Goal: Communication & Community: Answer question/provide support

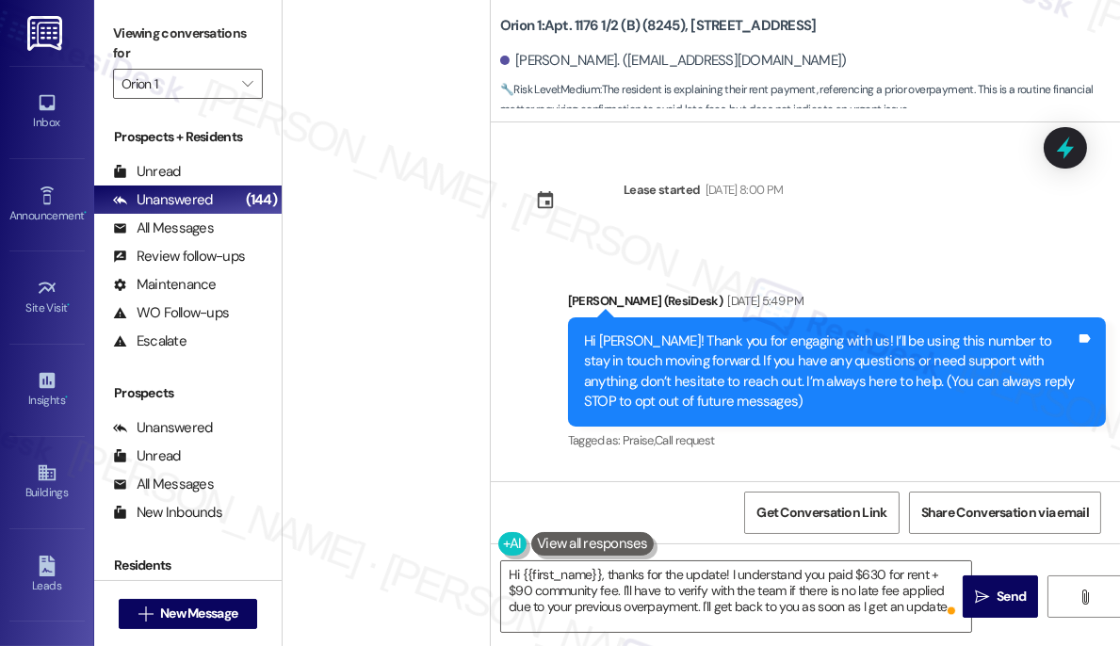
scroll to position [7026, 0]
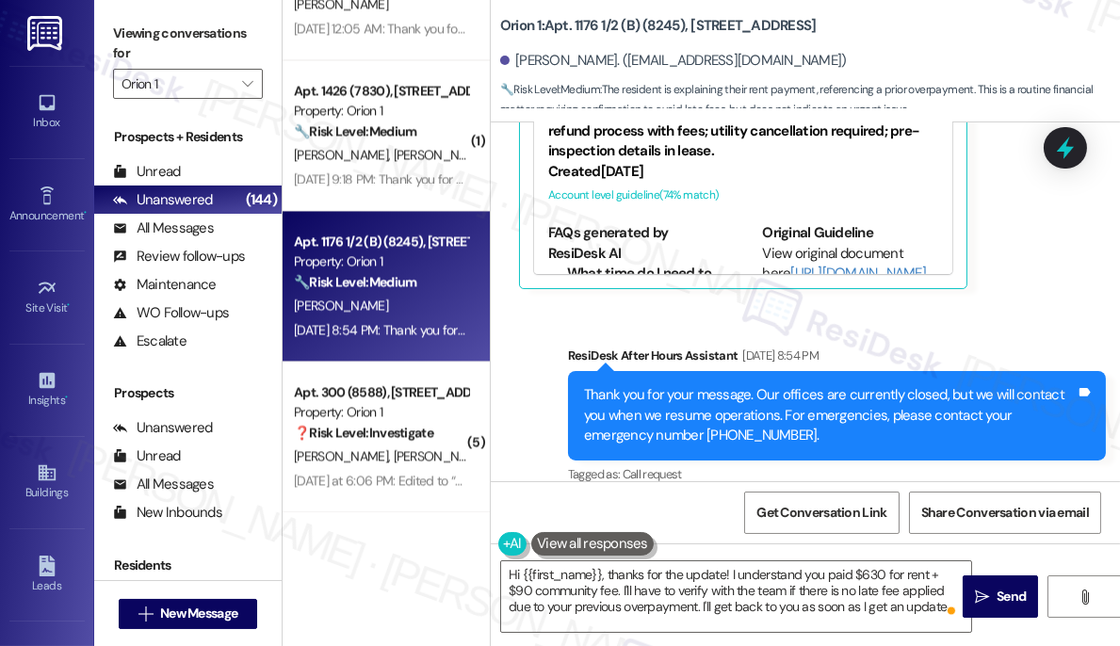
click at [694, 385] on div "Thank you for your message. Our offices are currently closed, but we will conta…" at bounding box center [830, 415] width 492 height 60
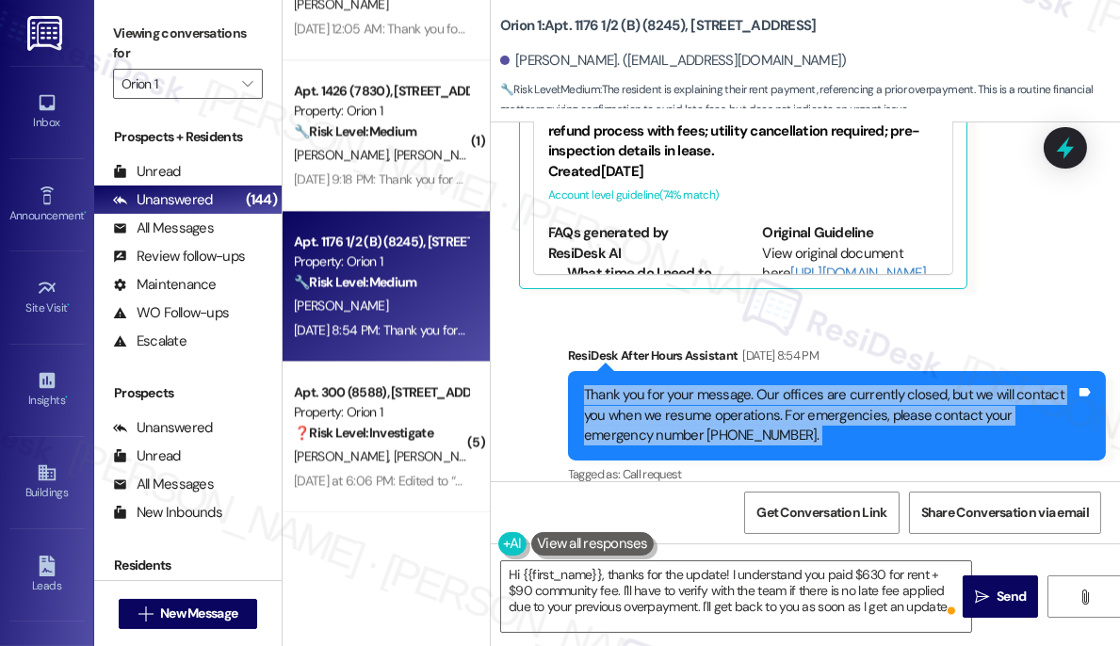
click at [694, 385] on div "Thank you for your message. Our offices are currently closed, but we will conta…" at bounding box center [830, 415] width 492 height 60
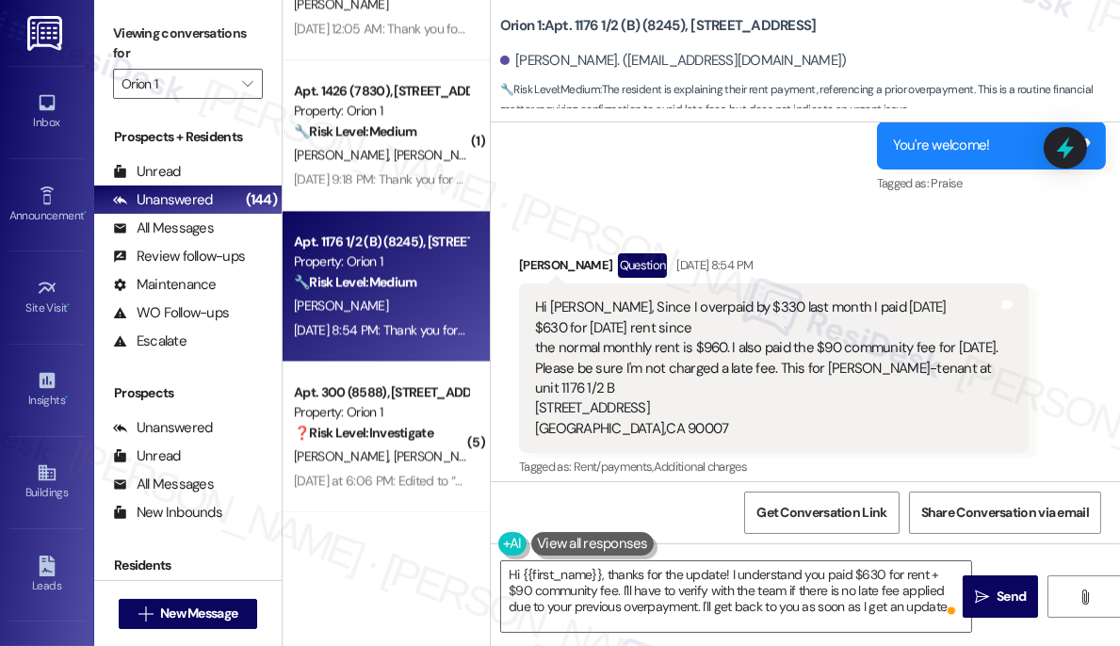
scroll to position [1927, 0]
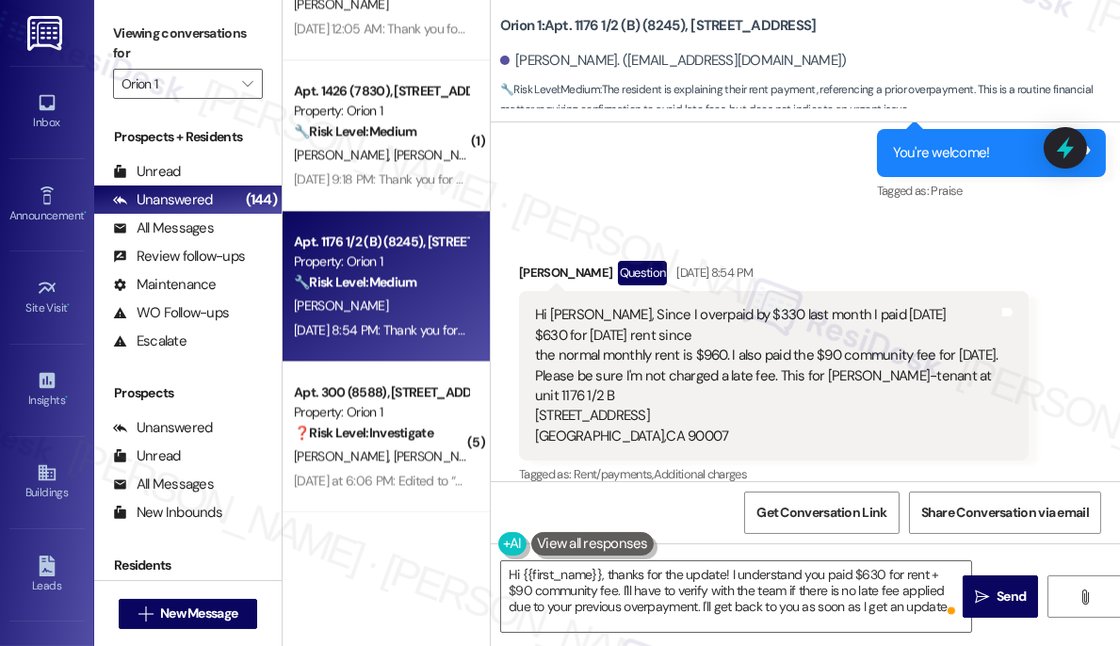
click at [574, 305] on div "Hi Sarah, Since I overpaid by $330 last month I paid today $630 for Sept. 1st r…" at bounding box center [767, 375] width 464 height 141
click at [685, 312] on div "Hi Sarah, Since I overpaid by $330 last month I paid today $630 for Sept. 1st r…" at bounding box center [767, 375] width 464 height 141
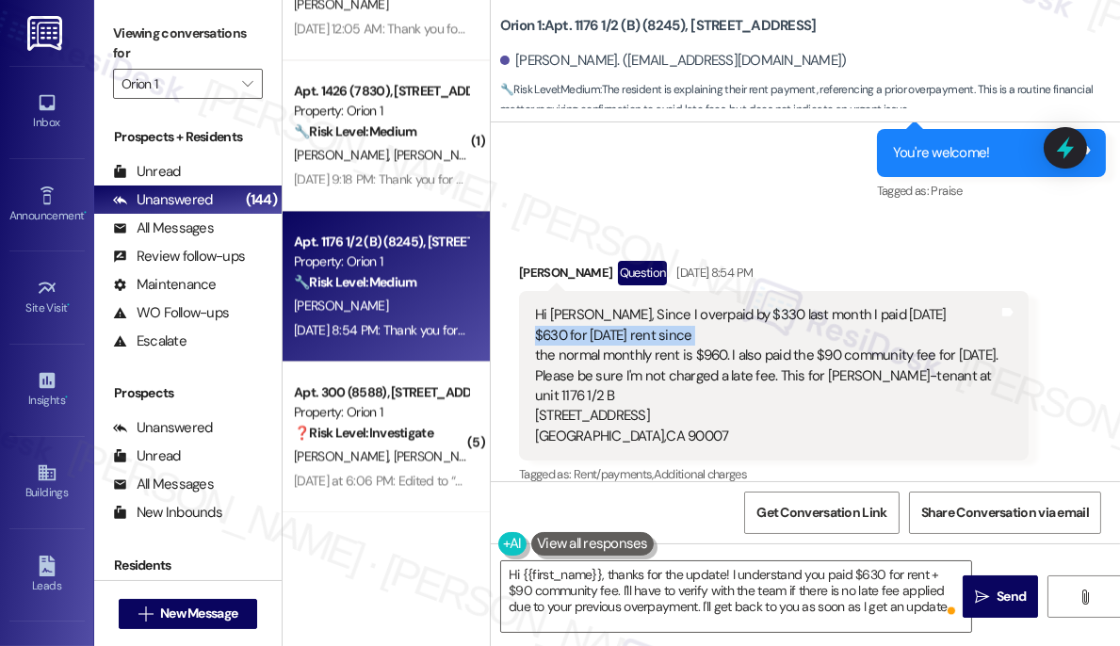
click at [685, 312] on div "Hi Sarah, Since I overpaid by $330 last month I paid today $630 for Sept. 1st r…" at bounding box center [767, 375] width 464 height 141
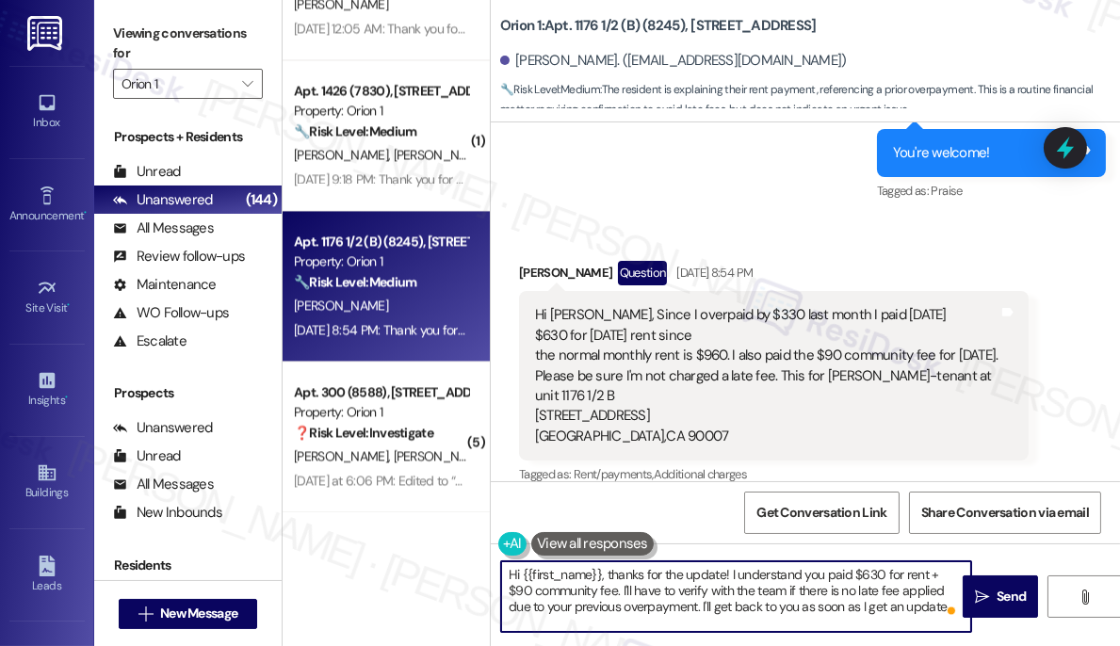
click at [621, 584] on textarea "Hi {{first_name}}, thanks for the update! I understand you paid $630 for rent +…" at bounding box center [736, 597] width 470 height 71
click at [653, 596] on textarea "Hi {{first_name}}, thanks for the update! I understand you paid $630 for rent +…" at bounding box center [736, 597] width 470 height 71
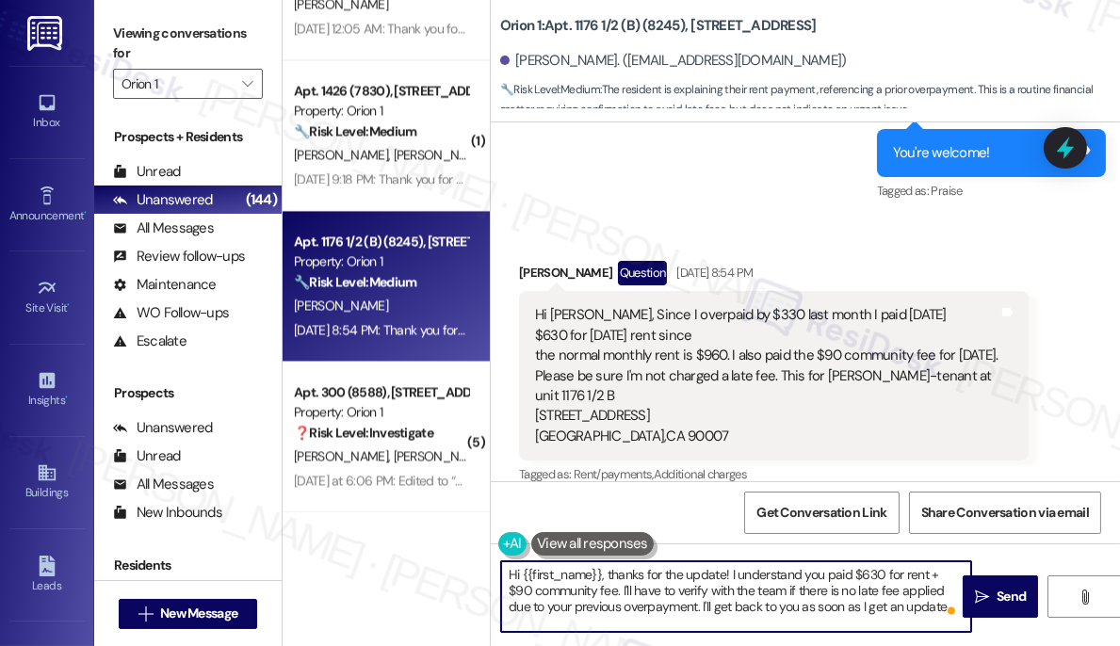
click at [653, 596] on textarea "Hi {{first_name}}, thanks for the update! I understand you paid $630 for rent +…" at bounding box center [736, 597] width 470 height 71
click at [613, 604] on textarea "Hi {{first_name}}, thanks for the update! I understand you paid $630 for rent +…" at bounding box center [736, 597] width 470 height 71
click at [807, 610] on textarea "Hi {{first_name}}, thanks for the update! I understand you paid $630 for rent +…" at bounding box center [736, 597] width 470 height 71
click at [993, 602] on span "Send" at bounding box center [1011, 597] width 37 height 20
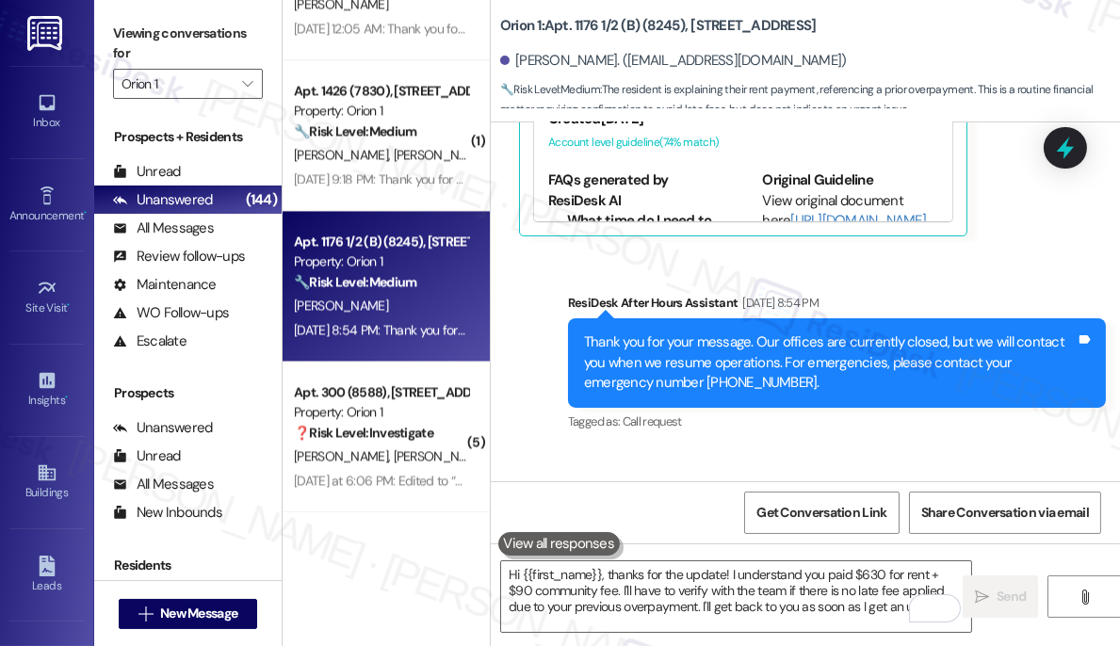
scroll to position [2613, 0]
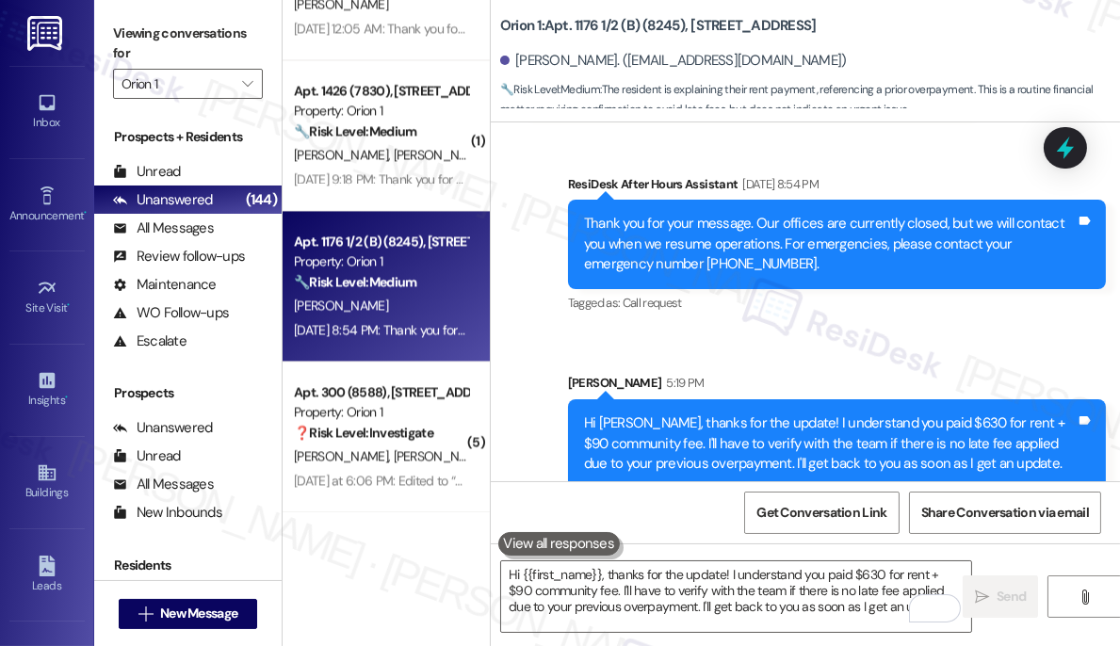
click at [751, 414] on div "Hi Christopher, thanks for the update! I understand you paid $630 for rent + $9…" at bounding box center [830, 444] width 492 height 60
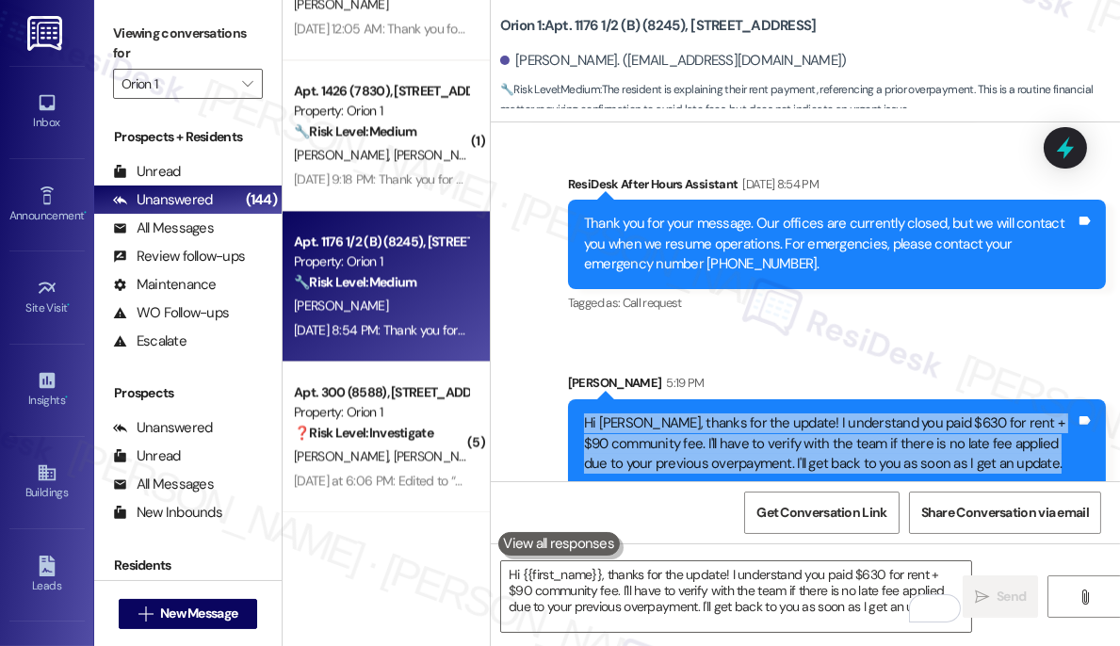
click at [751, 414] on div "Hi Christopher, thanks for the update! I understand you paid $630 for rent + $9…" at bounding box center [830, 444] width 492 height 60
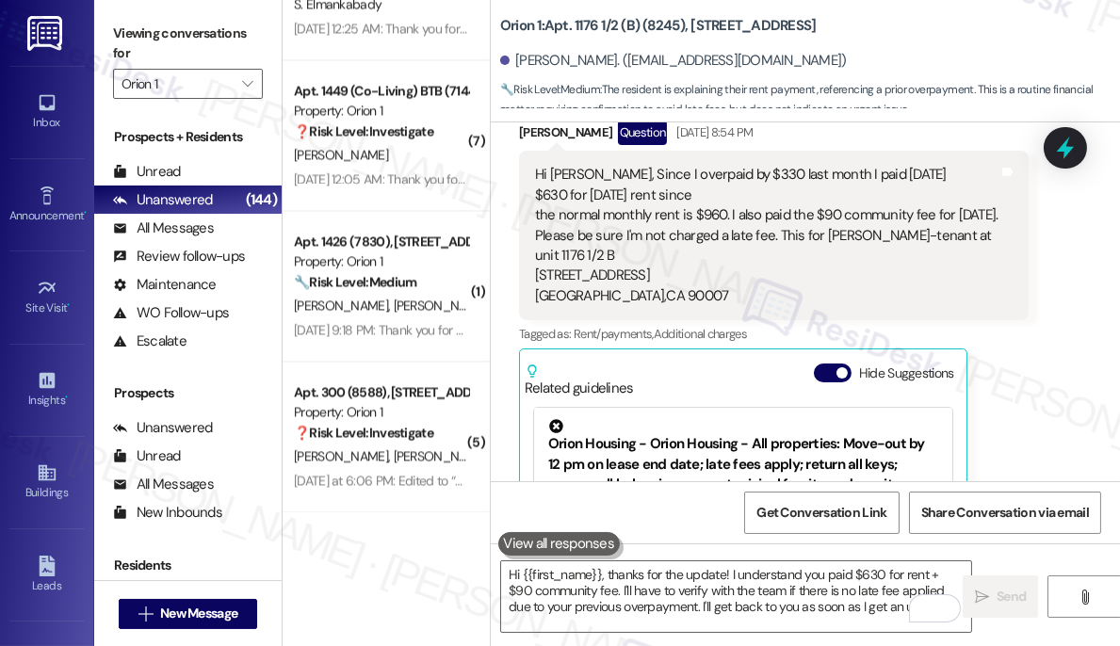
scroll to position [1928, 0]
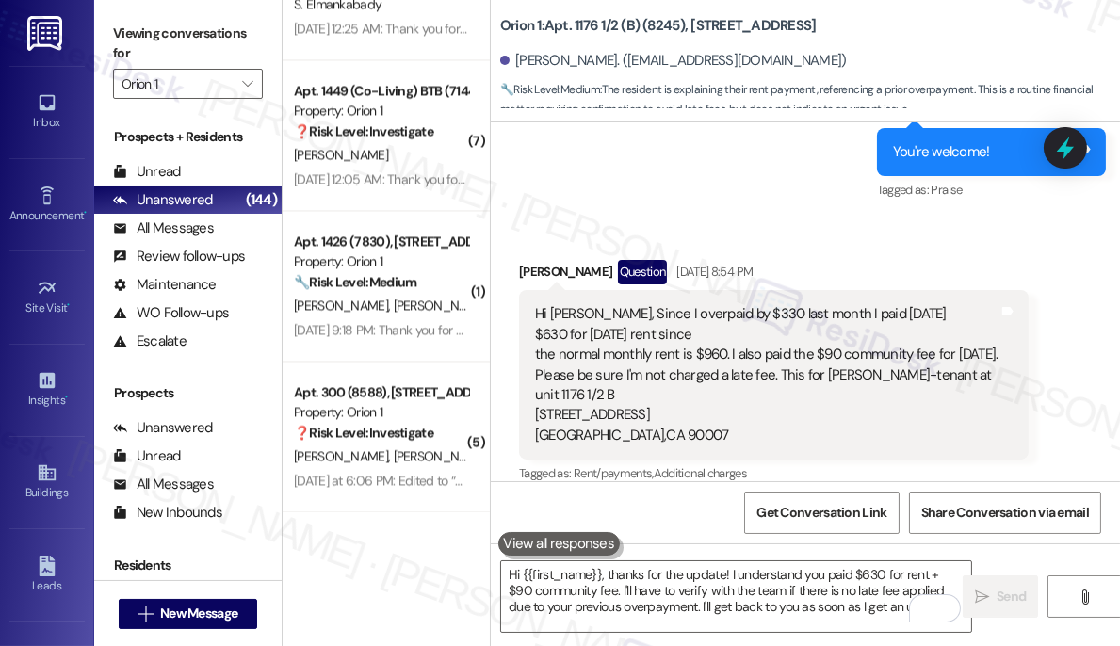
click at [613, 334] on div "Hi Sarah, Since I overpaid by $330 last month I paid today $630 for Sept. 1st r…" at bounding box center [767, 374] width 464 height 141
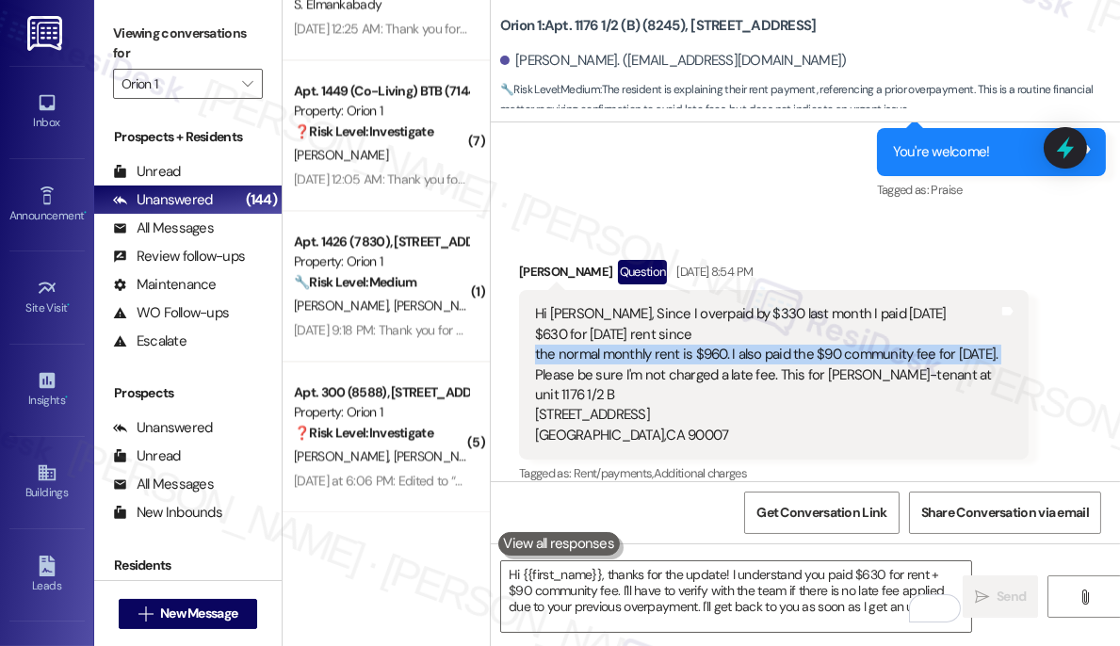
click at [613, 334] on div "Hi Sarah, Since I overpaid by $330 last month I paid today $630 for Sept. 1st r…" at bounding box center [767, 374] width 464 height 141
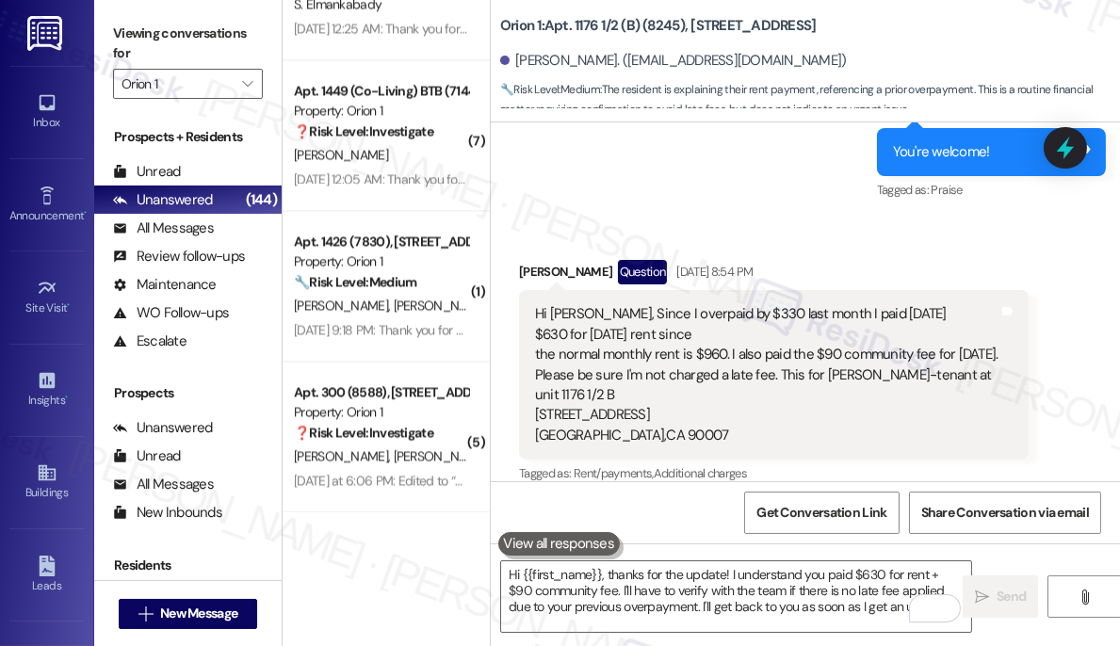
click at [608, 304] on div "Hi Sarah, Since I overpaid by $330 last month I paid today $630 for Sept. 1st r…" at bounding box center [767, 374] width 464 height 141
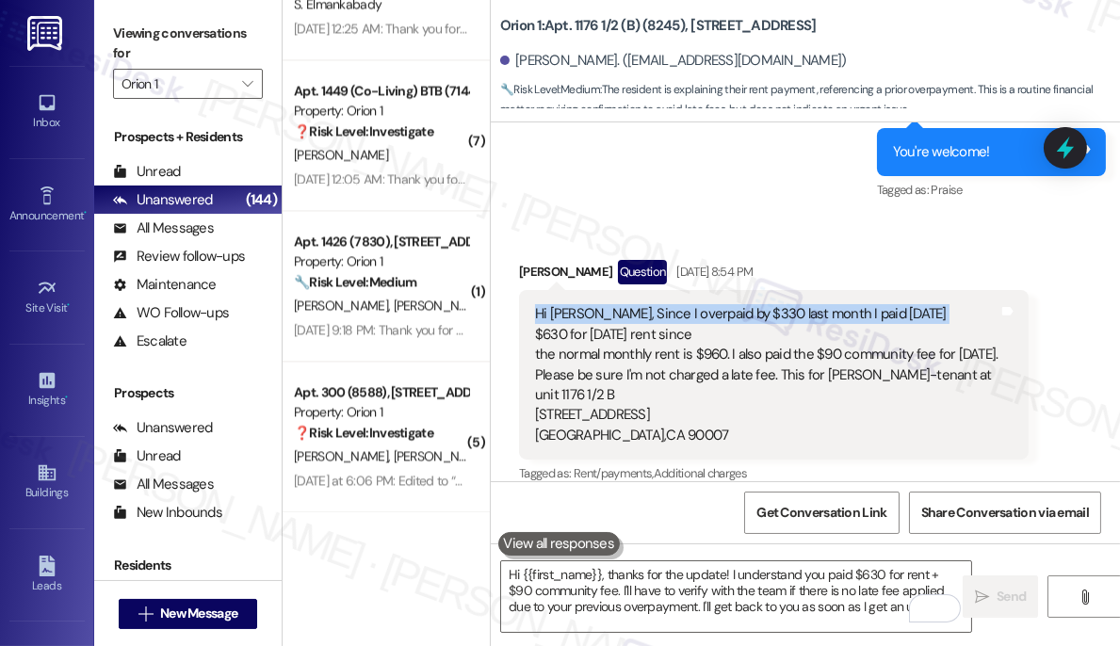
click at [608, 304] on div "Hi Sarah, Since I overpaid by $330 last month I paid today $630 for Sept. 1st r…" at bounding box center [767, 374] width 464 height 141
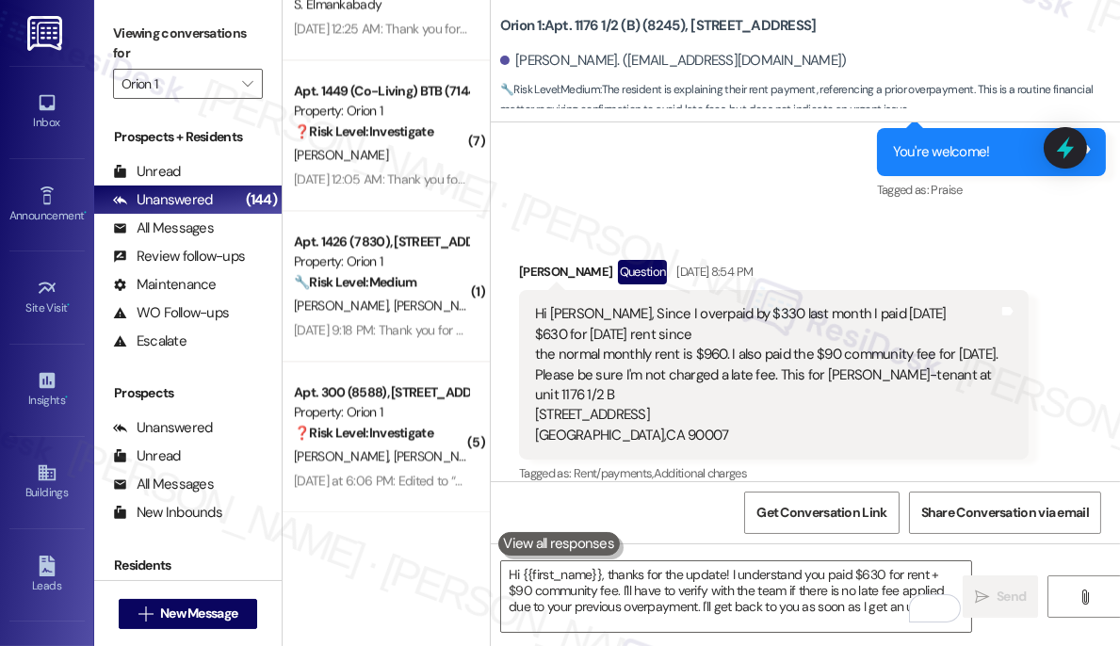
click at [665, 328] on div "Hi Sarah, Since I overpaid by $330 last month I paid today $630 for Sept. 1st r…" at bounding box center [767, 374] width 464 height 141
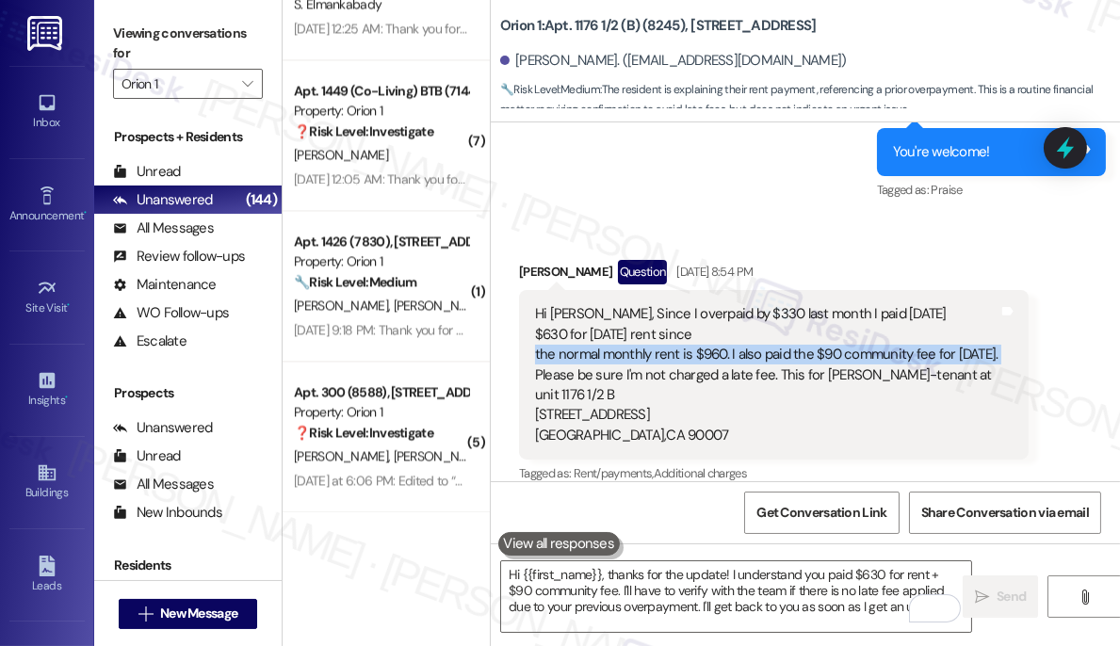
click at [661, 326] on div "Hi Sarah, Since I overpaid by $330 last month I paid today $630 for Sept. 1st r…" at bounding box center [767, 374] width 464 height 141
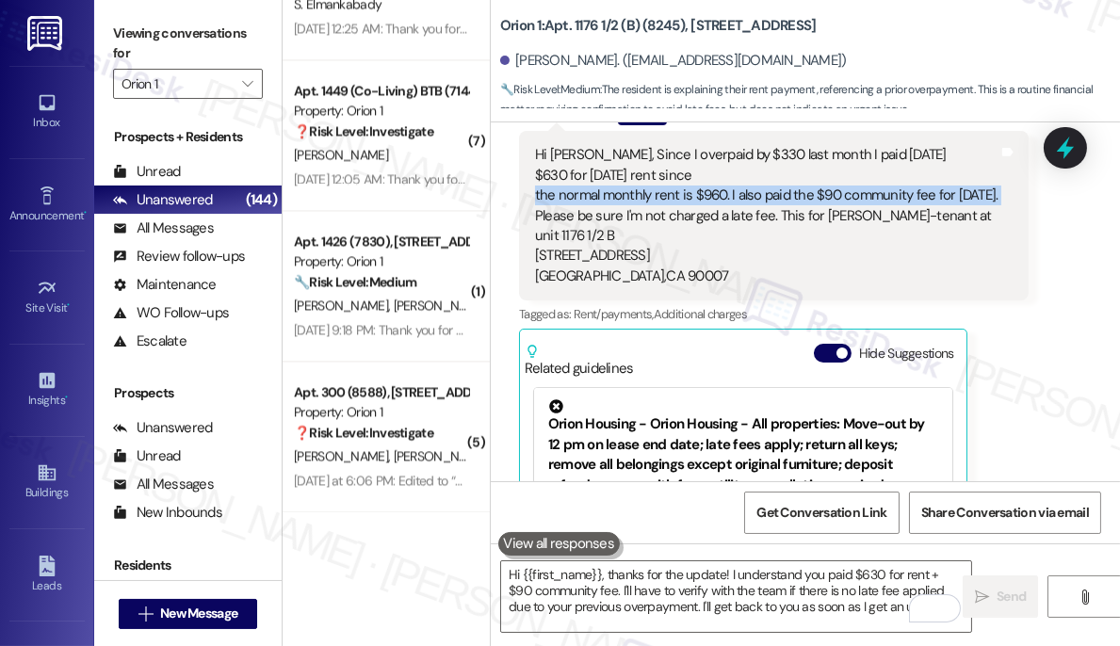
scroll to position [2014, 0]
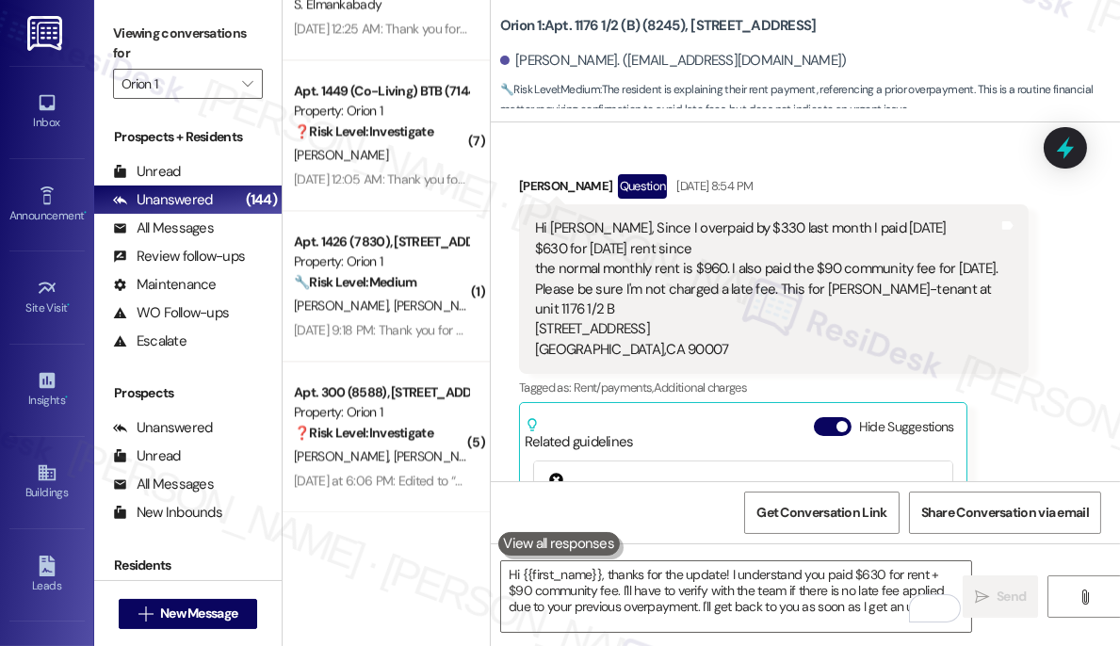
click at [855, 260] on div "Hi Sarah, Since I overpaid by $330 last month I paid today $630 for Sept. 1st r…" at bounding box center [767, 289] width 464 height 141
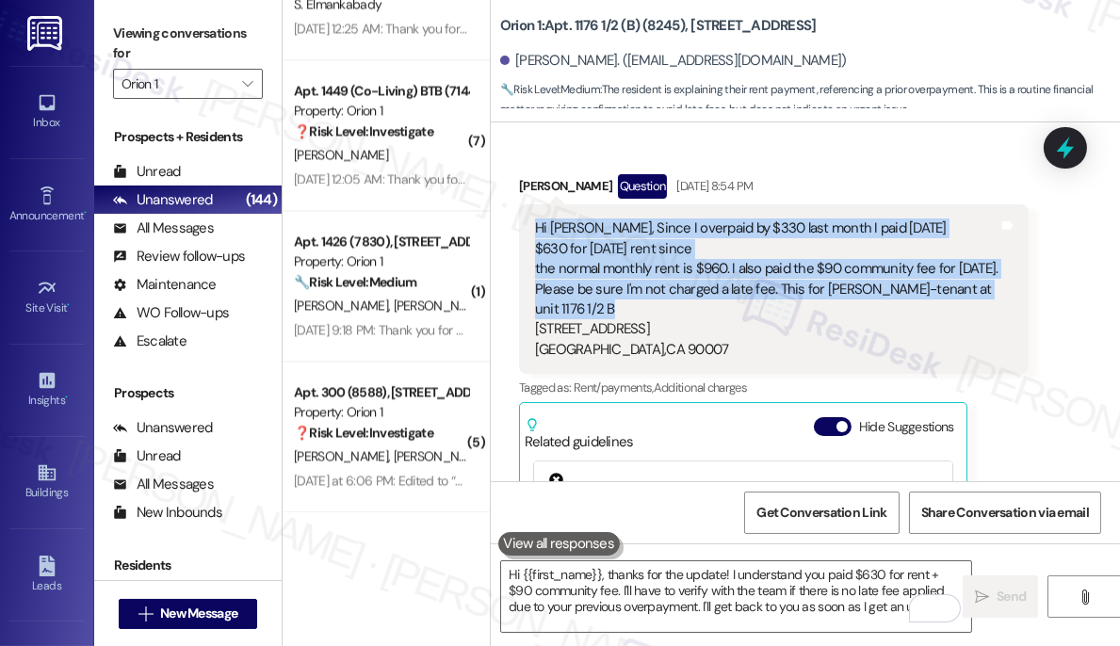
drag, startPoint x: 537, startPoint y: 204, endPoint x: 997, endPoint y: 284, distance: 466.8
click at [997, 284] on div "Hi Sarah, Since I overpaid by $330 last month I paid today $630 for Sept. 1st r…" at bounding box center [767, 289] width 464 height 141
click at [964, 288] on div "Hi Sarah, Since I overpaid by $330 last month I paid today $630 for Sept. 1st r…" at bounding box center [767, 289] width 464 height 141
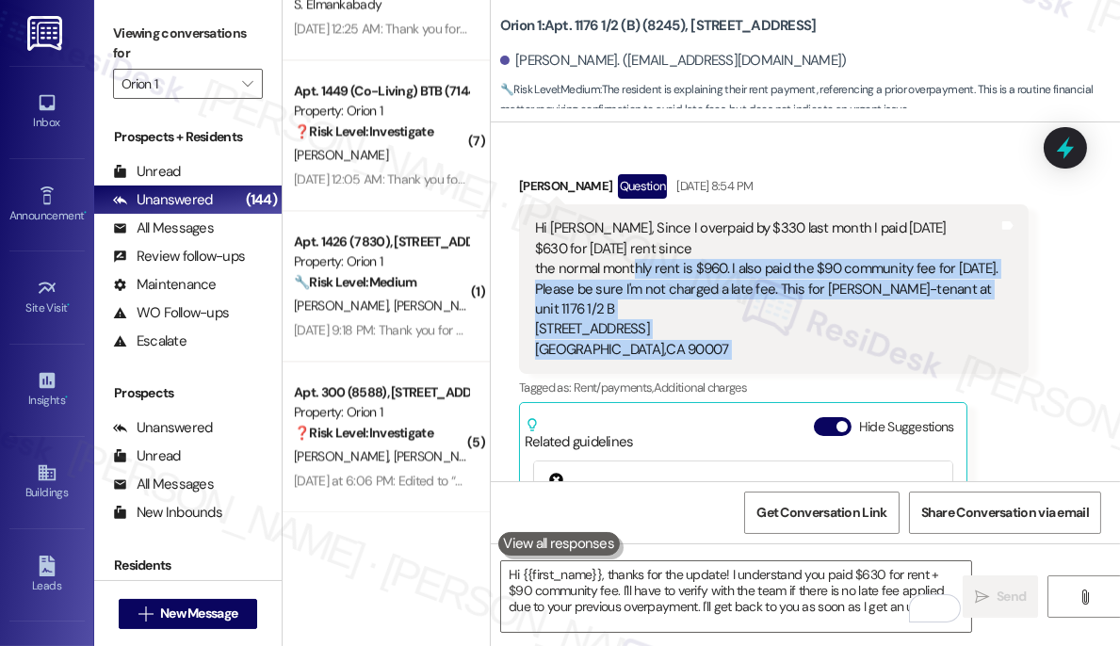
drag, startPoint x: 1004, startPoint y: 265, endPoint x: 622, endPoint y: 244, distance: 382.2
click at [633, 251] on div "Hi Sarah, Since I overpaid by $330 last month I paid today $630 for Sept. 1st r…" at bounding box center [774, 289] width 510 height 170
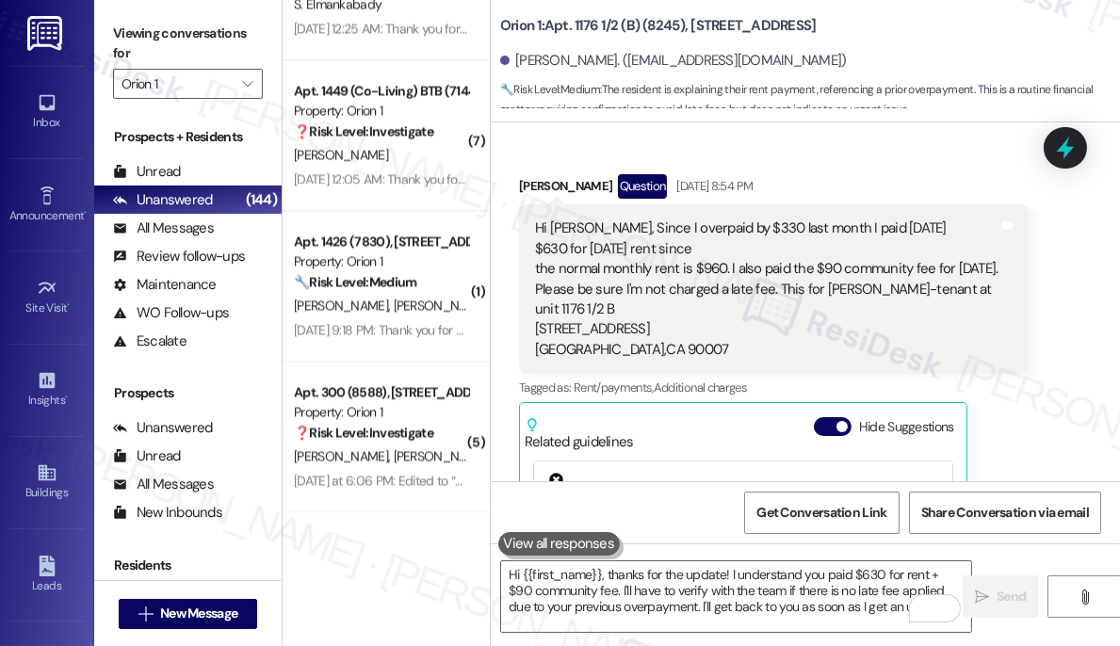
click at [622, 244] on div "Hi Sarah, Since I overpaid by $330 last month I paid today $630 for Sept. 1st r…" at bounding box center [767, 289] width 464 height 141
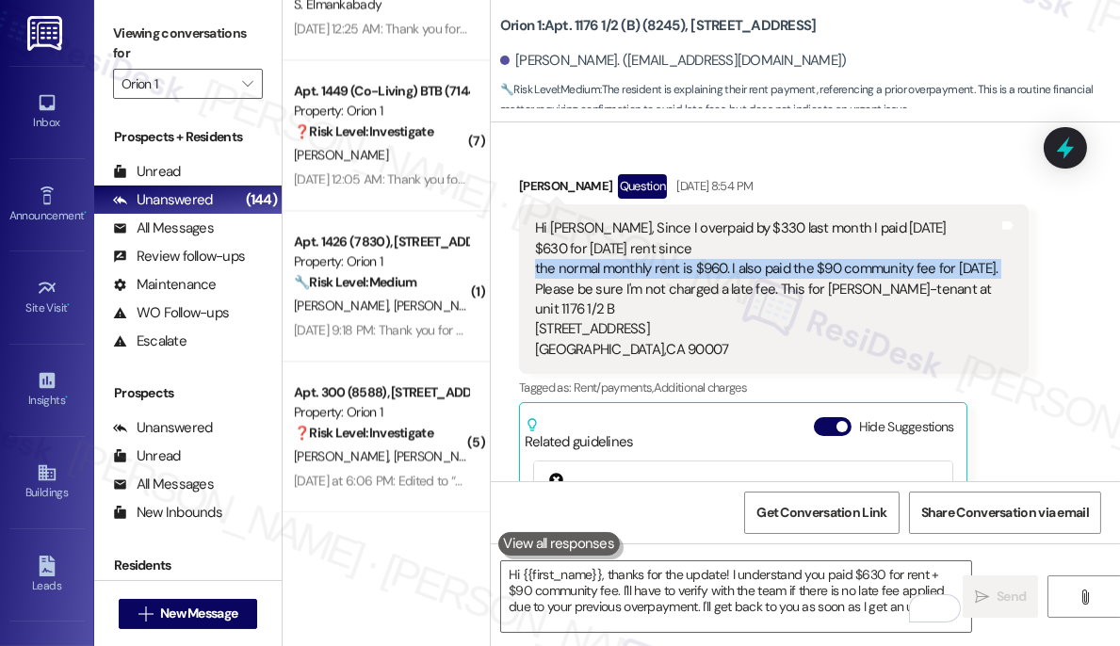
click at [622, 244] on div "Hi Sarah, Since I overpaid by $330 last month I paid today $630 for Sept. 1st r…" at bounding box center [767, 289] width 464 height 141
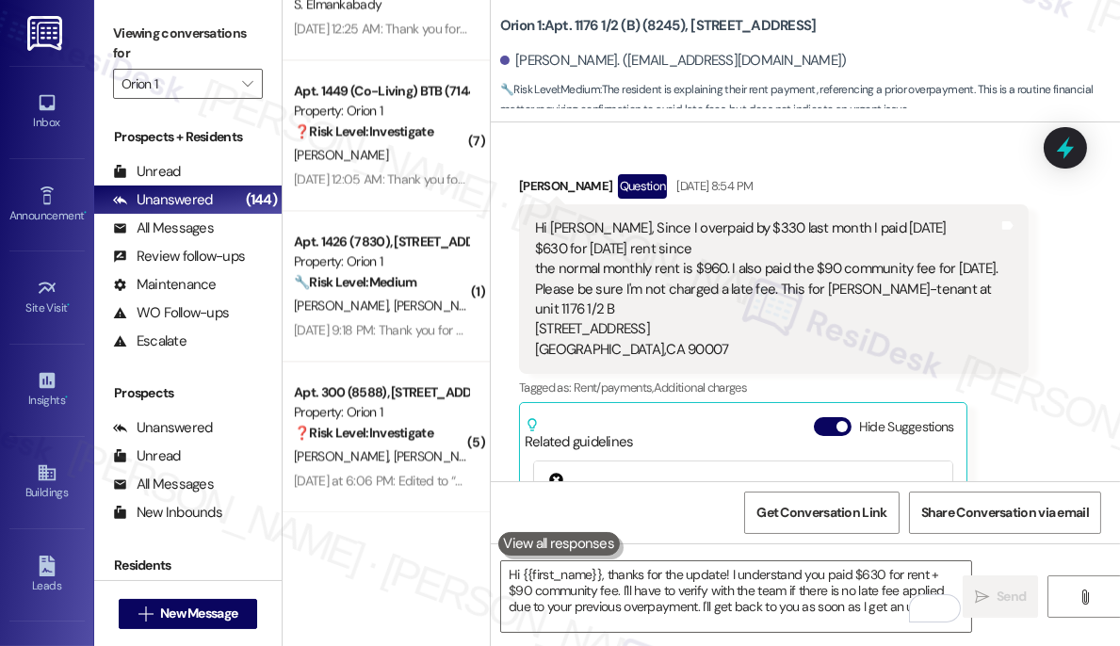
click at [596, 226] on div "Hi Sarah, Since I overpaid by $330 last month I paid today $630 for Sept. 1st r…" at bounding box center [767, 289] width 464 height 141
click at [595, 225] on div "Hi Sarah, Since I overpaid by $330 last month I paid today $630 for Sept. 1st r…" at bounding box center [767, 289] width 464 height 141
click at [603, 243] on div "Hi Sarah, Since I overpaid by $330 last month I paid today $630 for Sept. 1st r…" at bounding box center [767, 289] width 464 height 141
drag, startPoint x: 544, startPoint y: 209, endPoint x: 991, endPoint y: 263, distance: 450.8
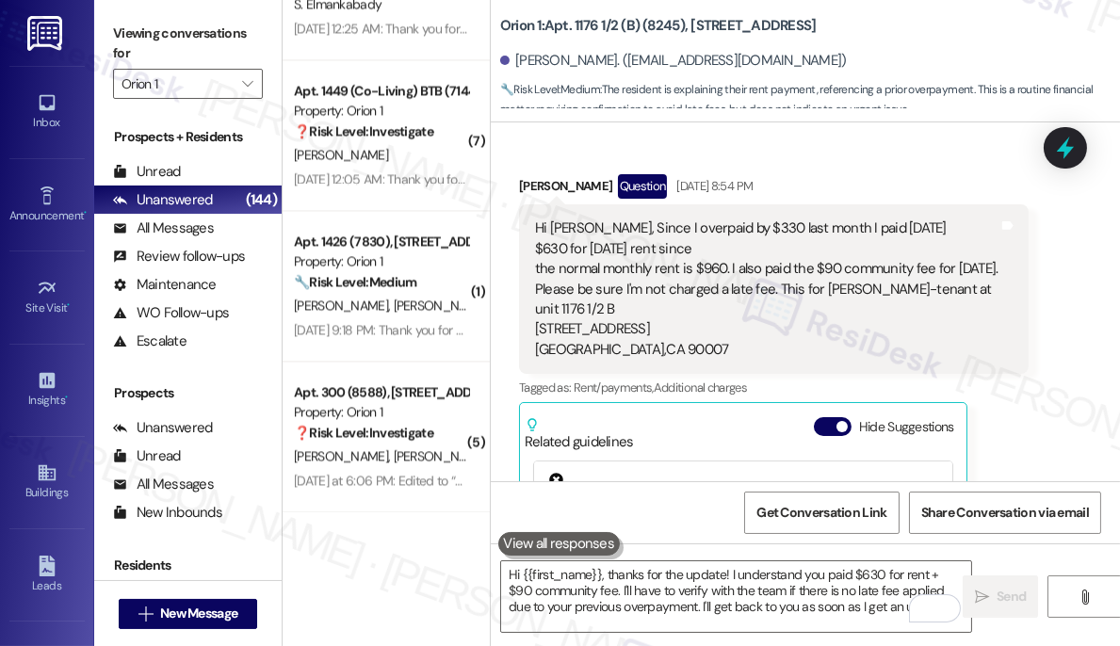
click at [991, 263] on div "Hi Sarah, Since I overpaid by $330 last month I paid today $630 for Sept. 1st r…" at bounding box center [767, 289] width 464 height 141
copy div "i Sarah, Since I overpaid by $330 last month I paid today $630 for Sept. 1st re…"
click at [135, 41] on label "Viewing conversations for" at bounding box center [188, 44] width 150 height 50
click at [135, 19] on label "Viewing conversations for" at bounding box center [188, 44] width 150 height 50
drag, startPoint x: 136, startPoint y: 37, endPoint x: 204, endPoint y: 70, distance: 75.4
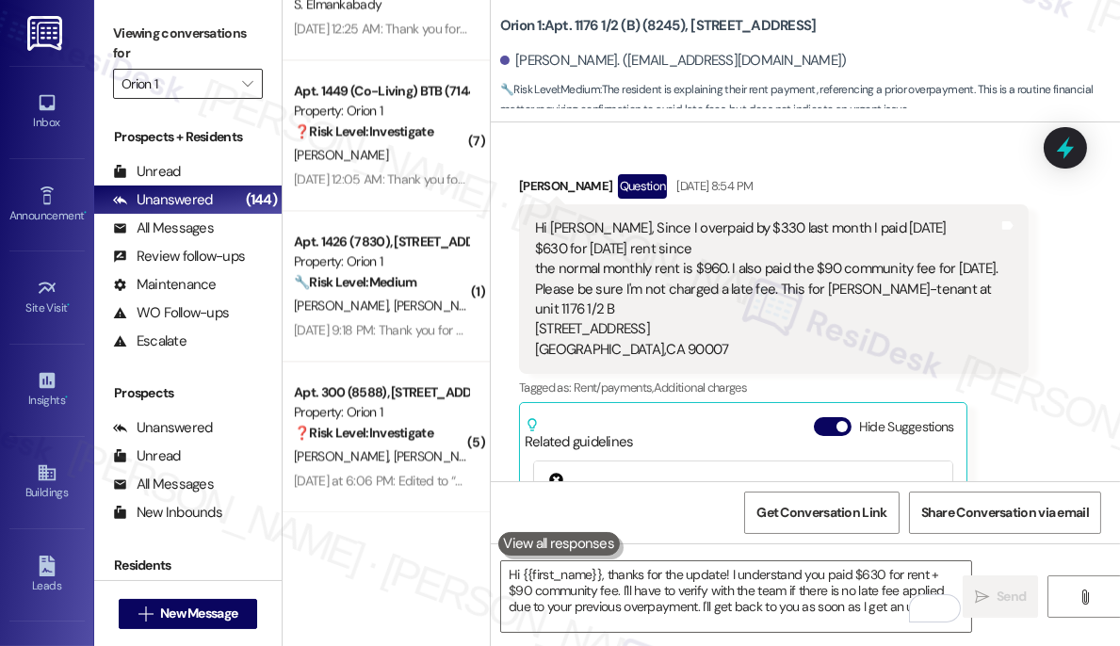
click at [135, 35] on label "Viewing conversations for" at bounding box center [188, 44] width 150 height 50
click at [831, 346] on div "Hi Sarah, Since I overpaid by $330 last month I paid today $630 for Sept. 1st r…" at bounding box center [774, 289] width 510 height 170
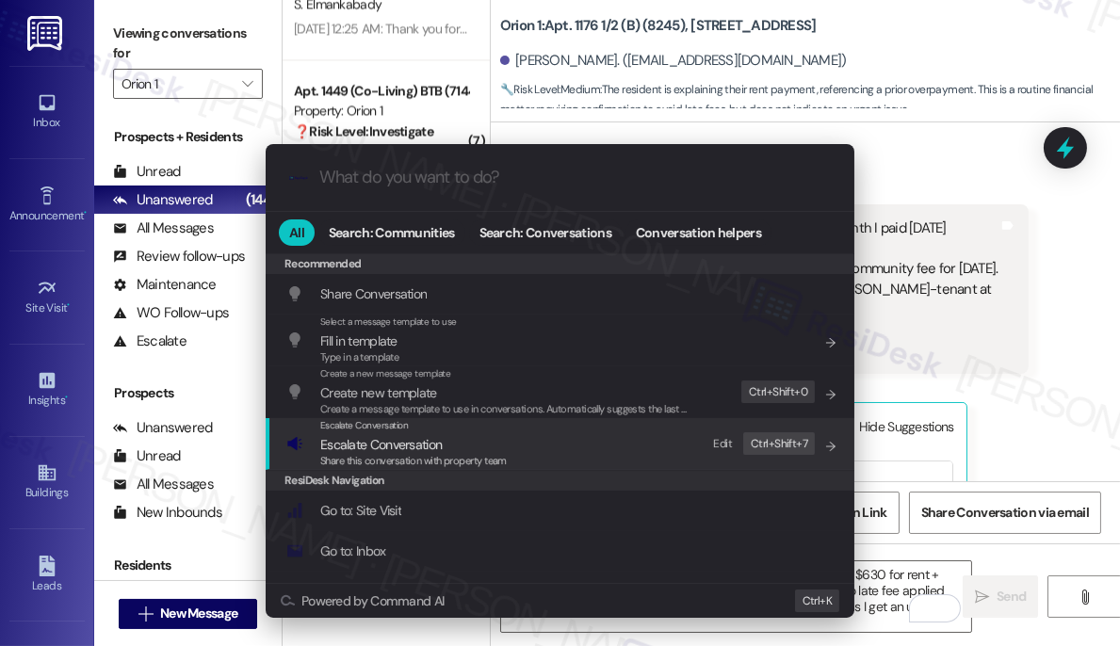
drag, startPoint x: 596, startPoint y: 432, endPoint x: 586, endPoint y: 429, distance: 10.7
click at [596, 433] on div "Escalate Conversation Escalate Conversation Share this conversation with proper…" at bounding box center [561, 443] width 551 height 51
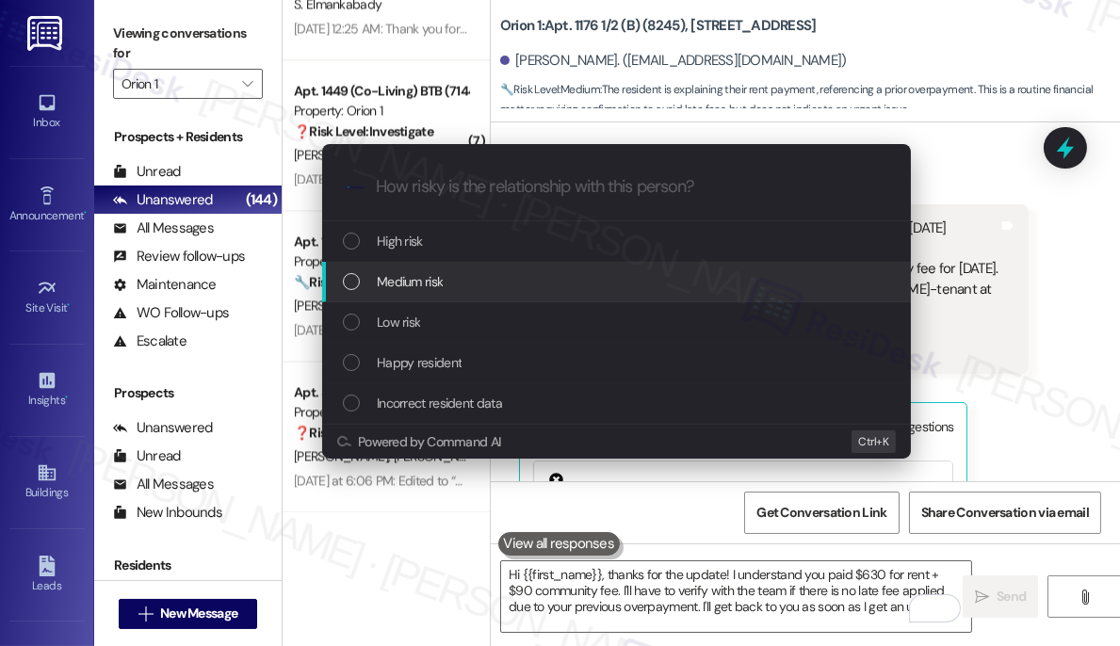
click at [445, 287] on div "Medium risk" at bounding box center [618, 281] width 551 height 21
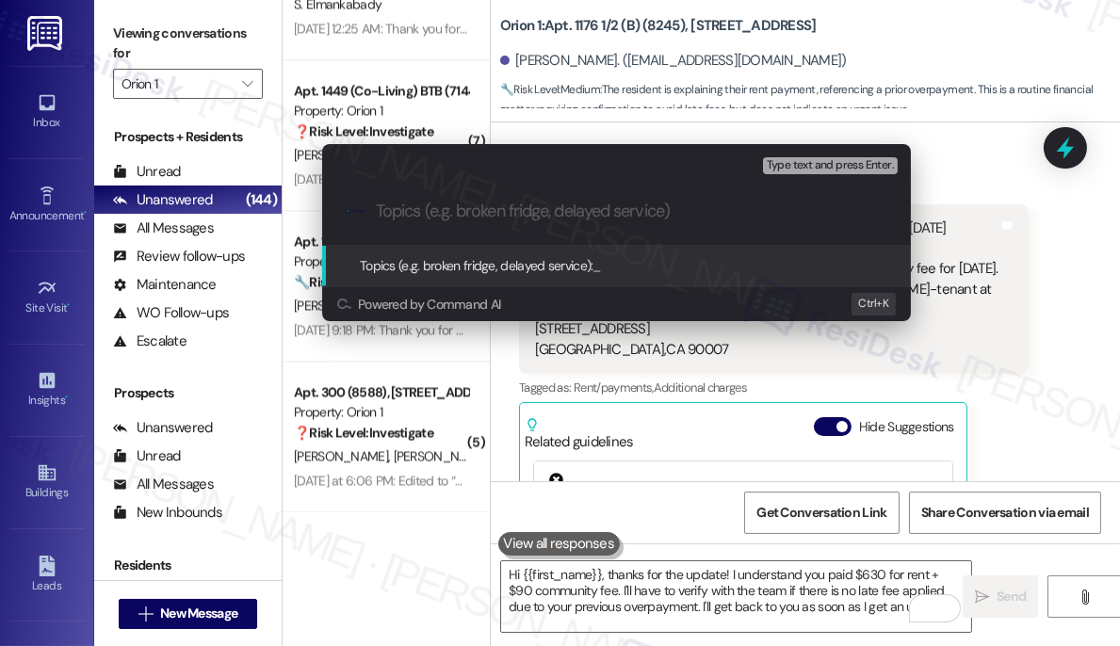
paste input "Rent Payment Adjustment"
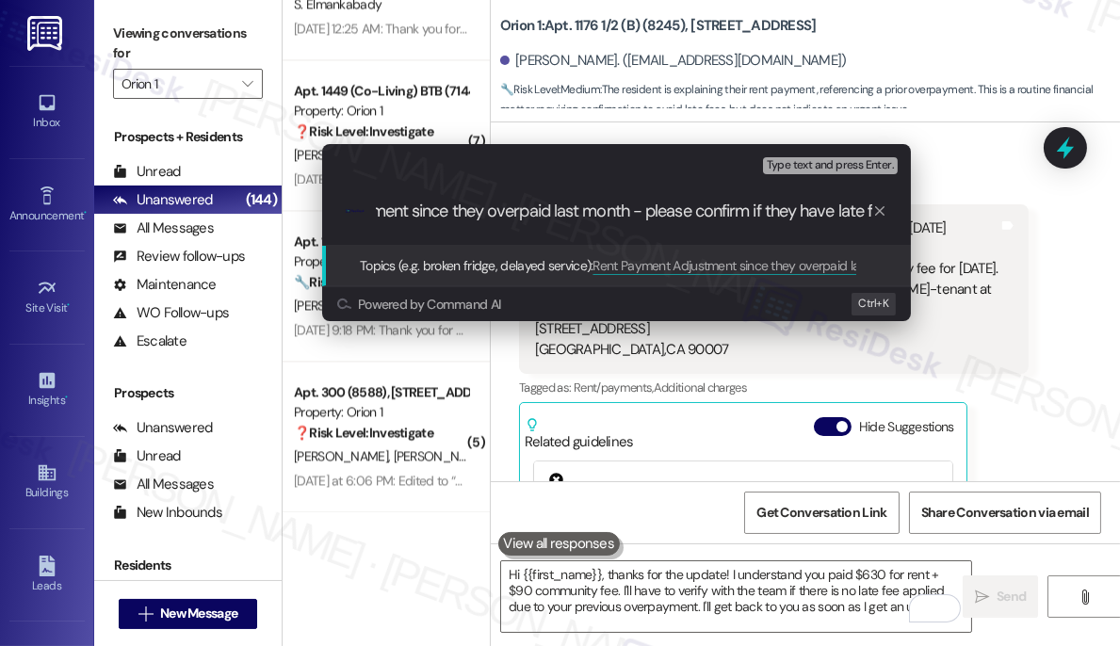
scroll to position [0, 175]
type input "Rent Payment Adjustment since they overpaid last month - please confirm if they…"
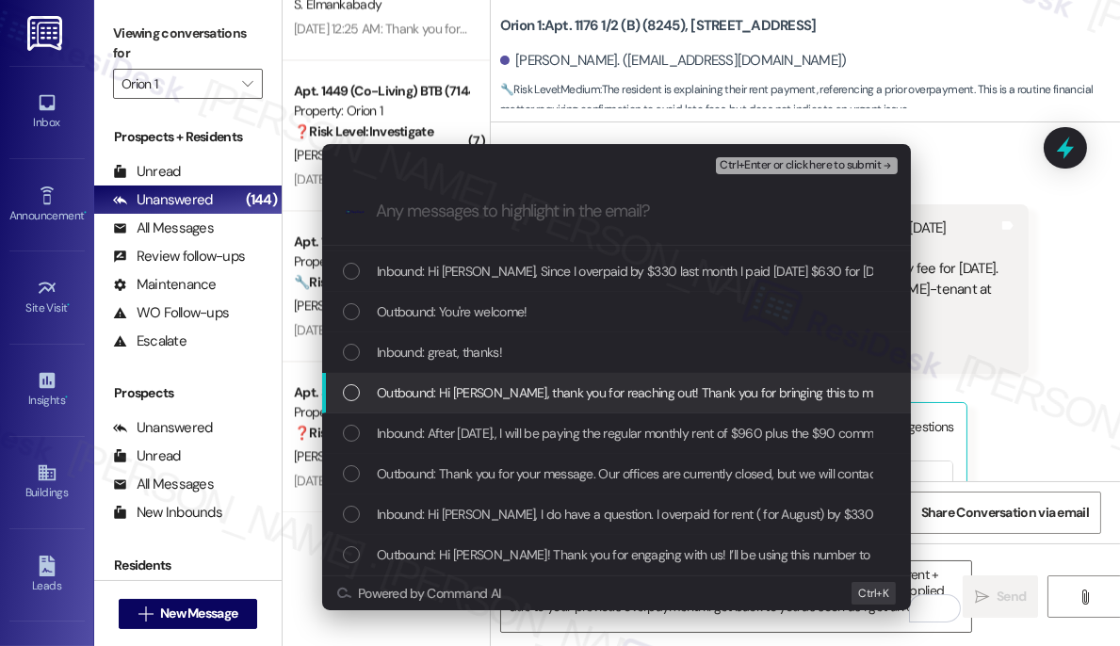
scroll to position [0, 0]
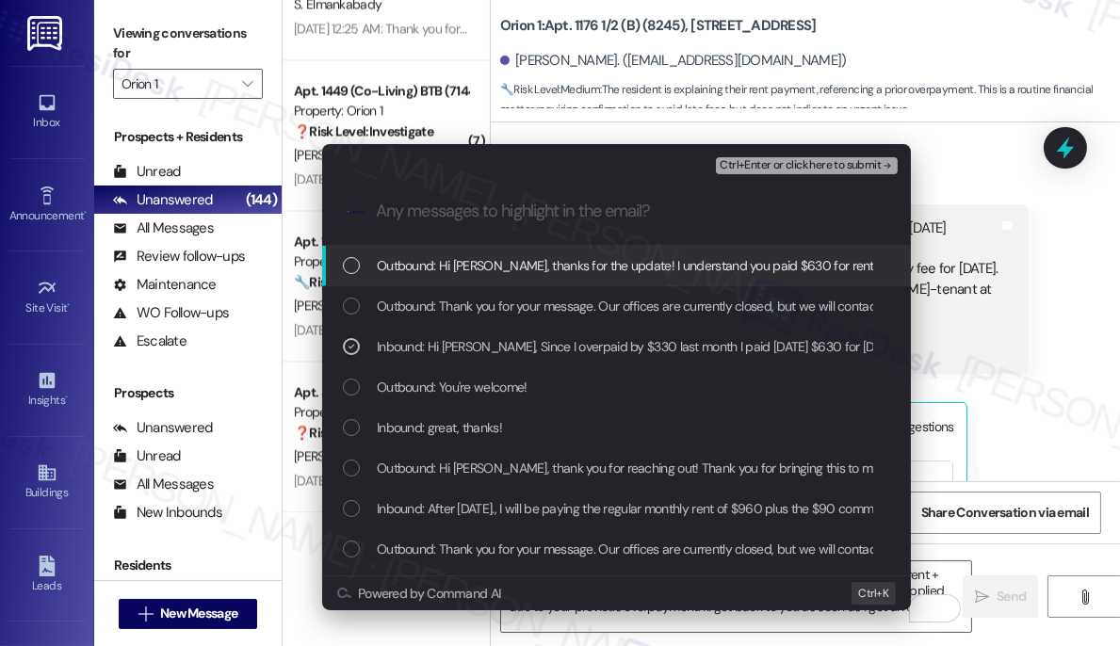
click at [776, 164] on span "Ctrl+Enter or click here to submit" at bounding box center [800, 165] width 161 height 13
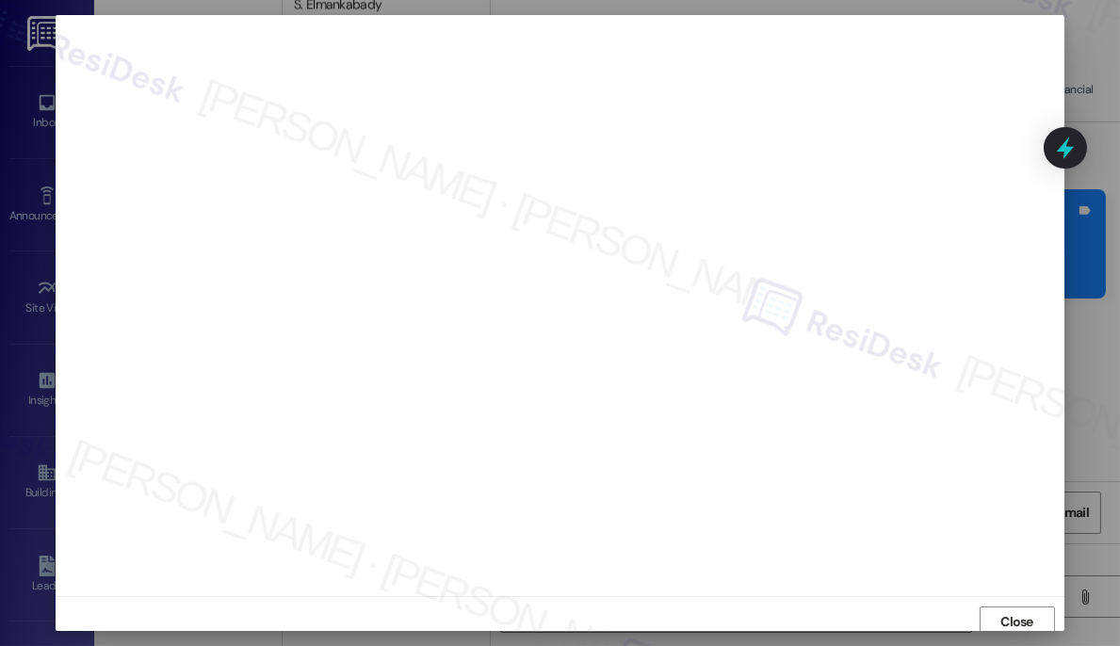
scroll to position [5, 0]
click at [1007, 610] on span "Close" at bounding box center [1017, 618] width 33 height 20
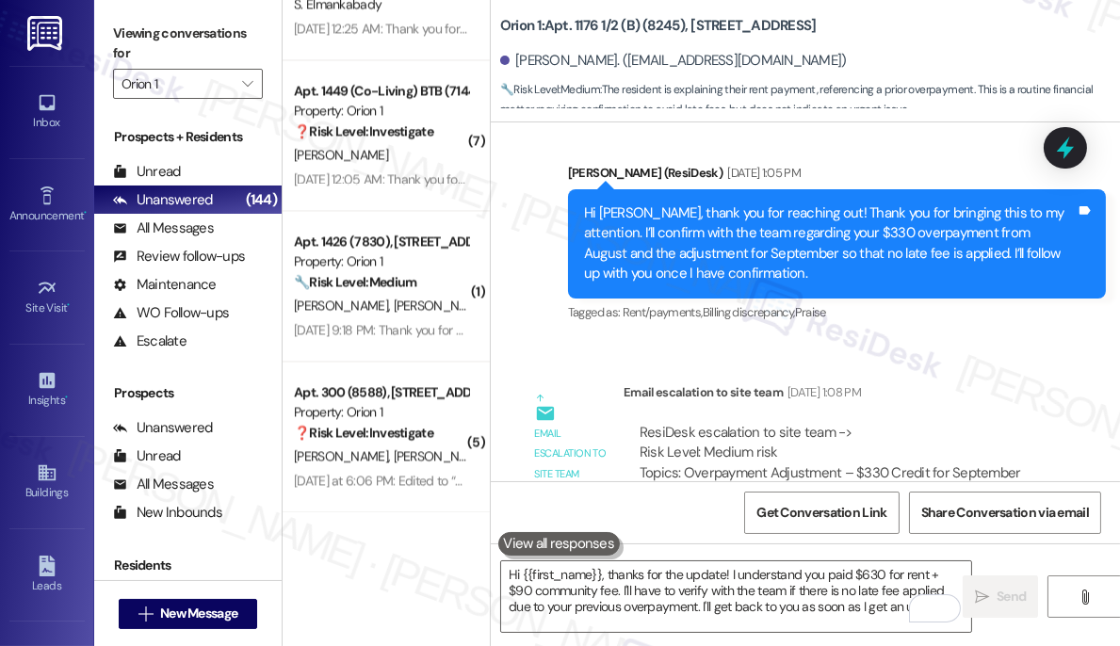
click at [1004, 261] on div "Hi Christopher, thank you for reaching out! Thank you for bringing this to my a…" at bounding box center [830, 244] width 492 height 81
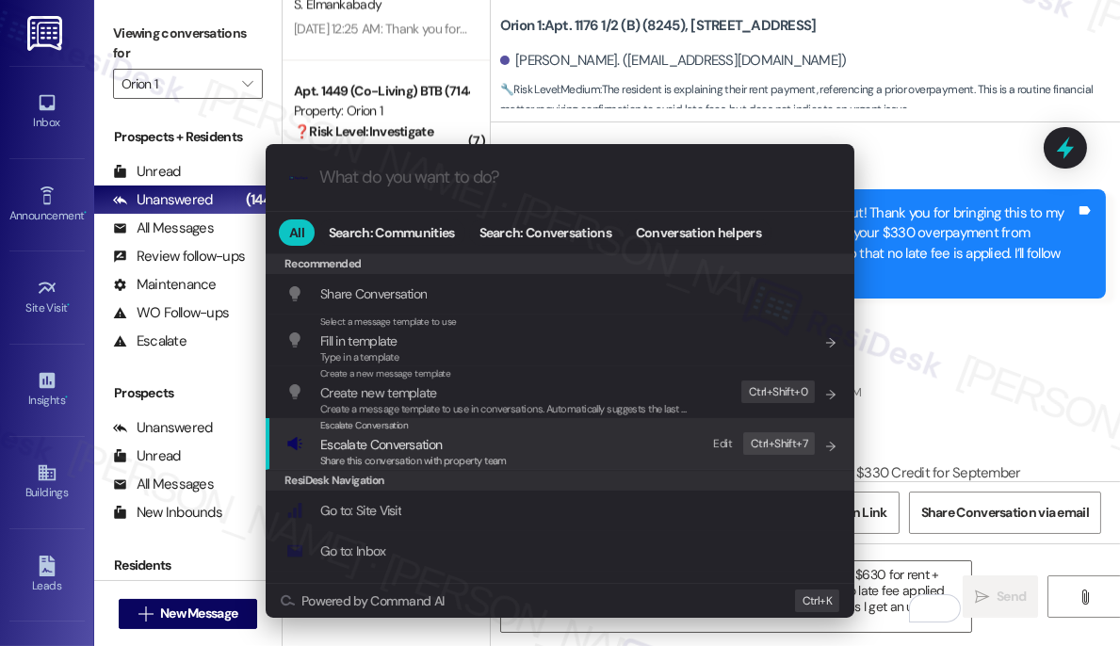
click at [495, 462] on span "Share this conversation with property team" at bounding box center [413, 460] width 187 height 13
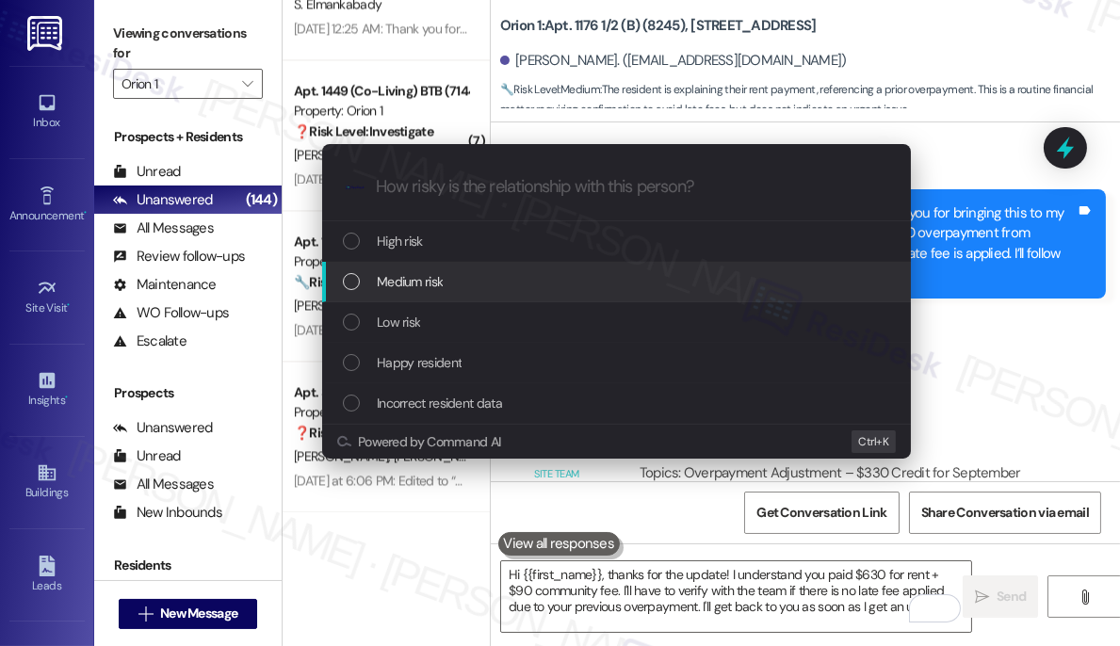
click at [443, 274] on span "Medium risk" at bounding box center [410, 281] width 66 height 21
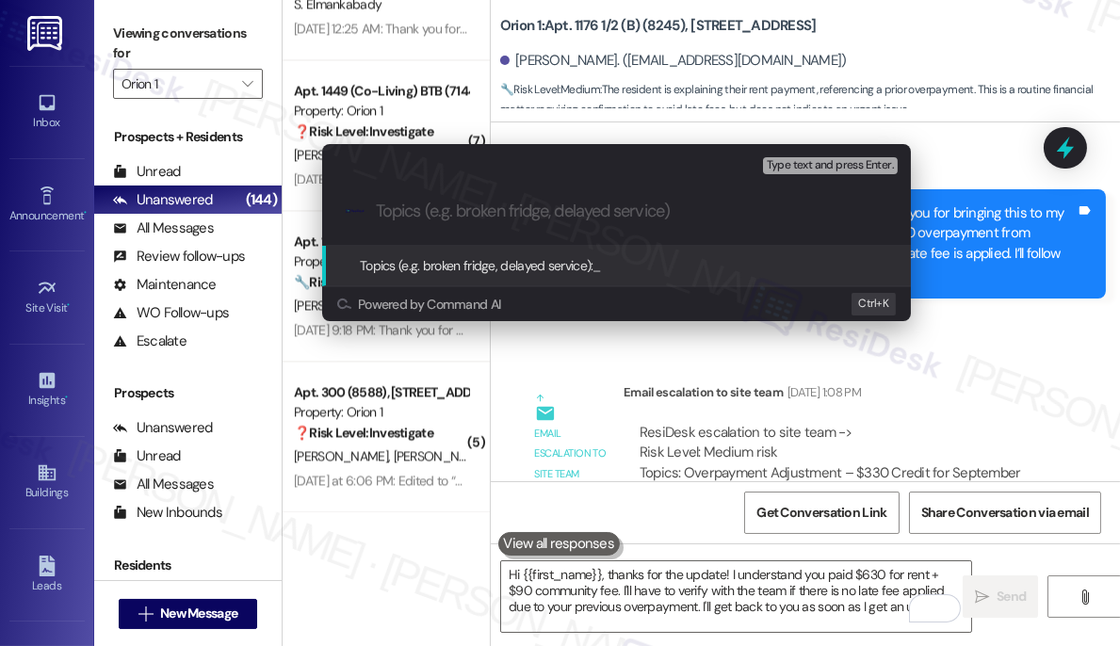
paste input "Rent Payment Adjustment since they overpaid last month - please confirm if they…"
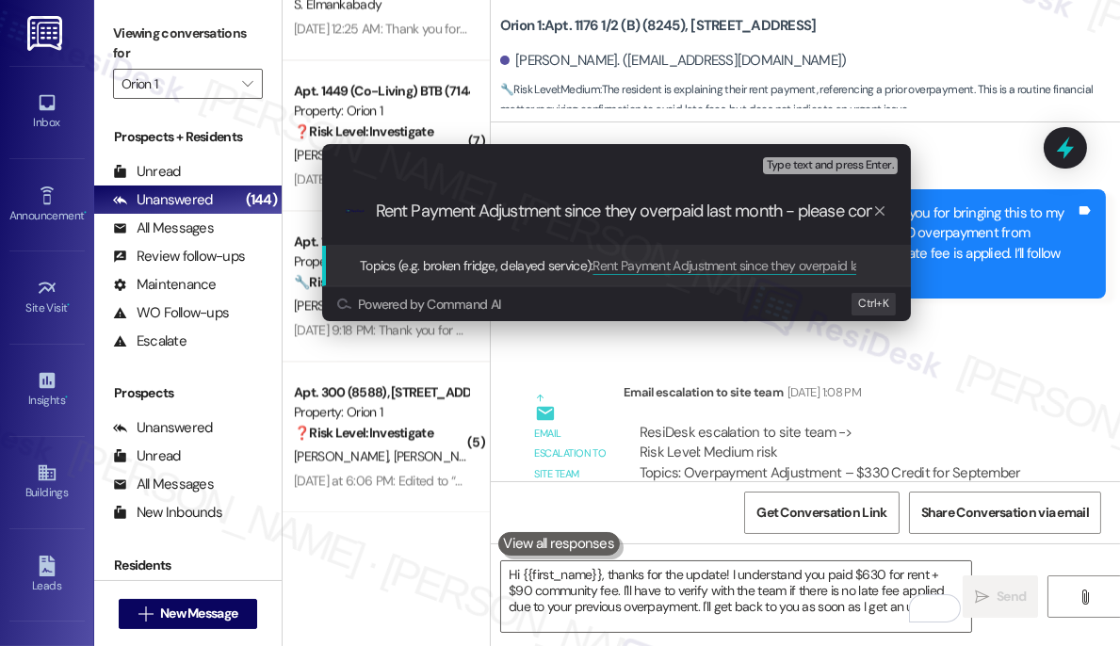
scroll to position [0, 175]
click at [514, 218] on input "Rent Payment Adjustment since they overpaid last month - please confirm if they…" at bounding box center [624, 212] width 497 height 20
drag, startPoint x: 611, startPoint y: 210, endPoint x: 994, endPoint y: 249, distance: 385.5
click at [994, 249] on div "Escalate Conversation Medium risk Topics (e.g. broken fridge, delayed service) …" at bounding box center [560, 323] width 1120 height 646
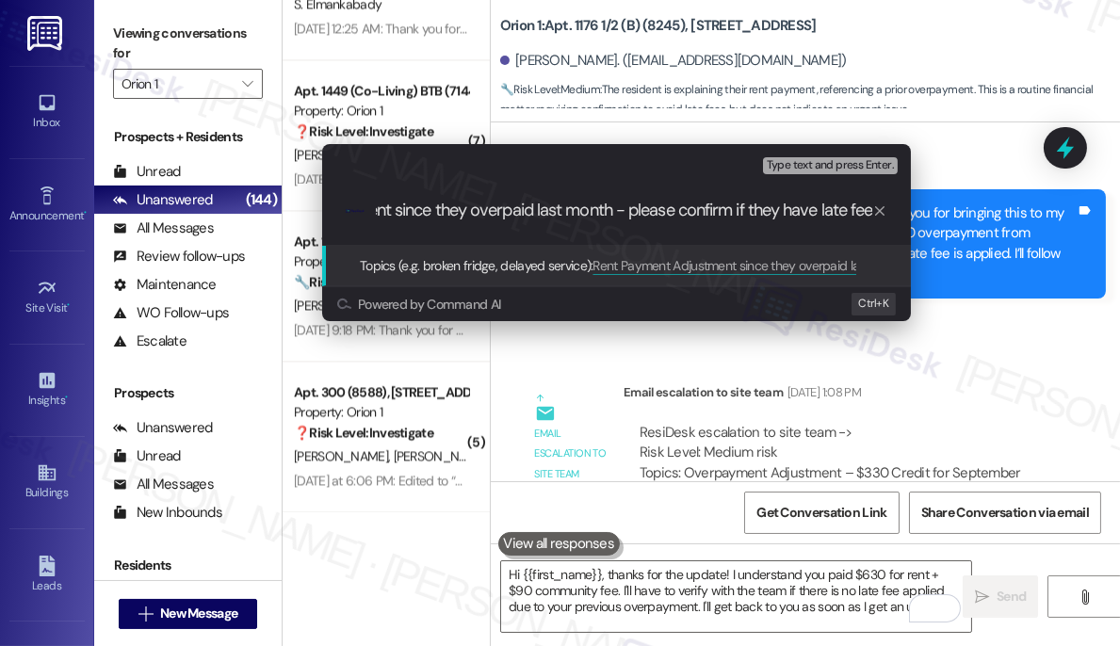
type input "Rent Payment Adjustment since they overpaid last month"
click at [811, 216] on input "Rent Payment Adjustment since they overpaid last month" at bounding box center [624, 212] width 497 height 20
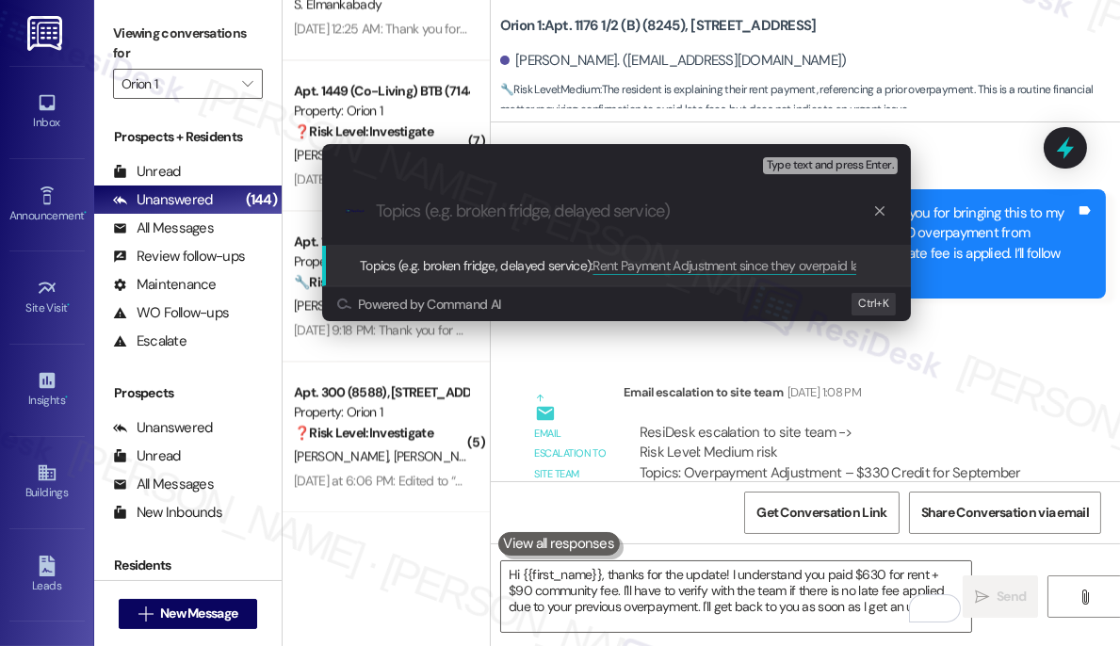
scroll to position [0, 0]
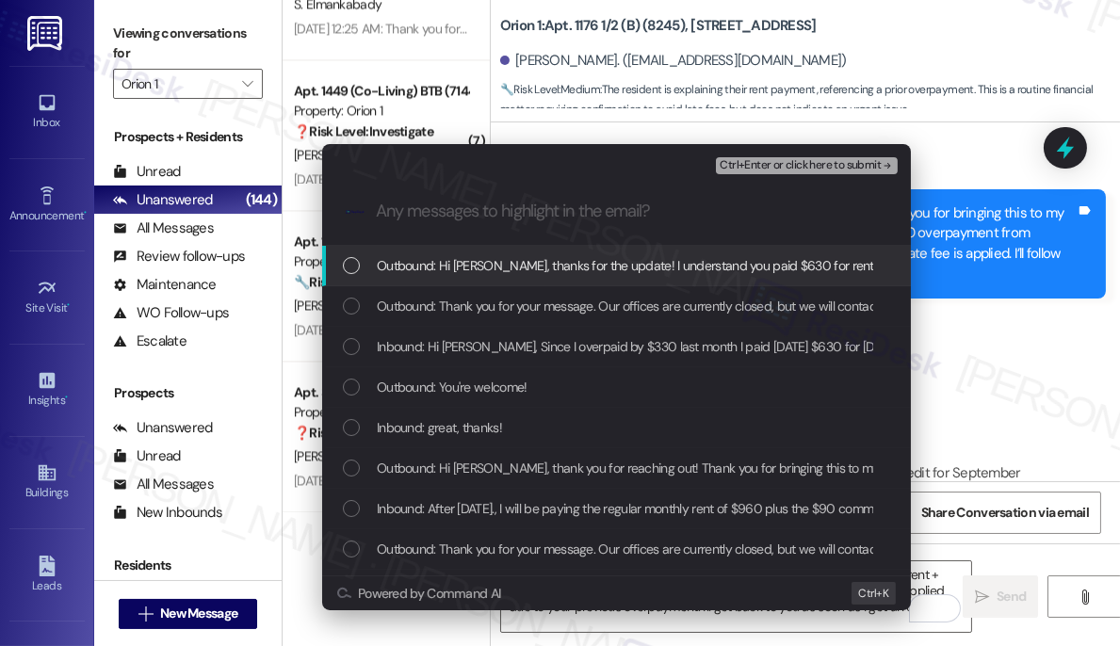
click at [125, 39] on div "Escalate Conversation Medium risk Rent Payment Adjustment since they overpaid l…" at bounding box center [560, 323] width 1120 height 646
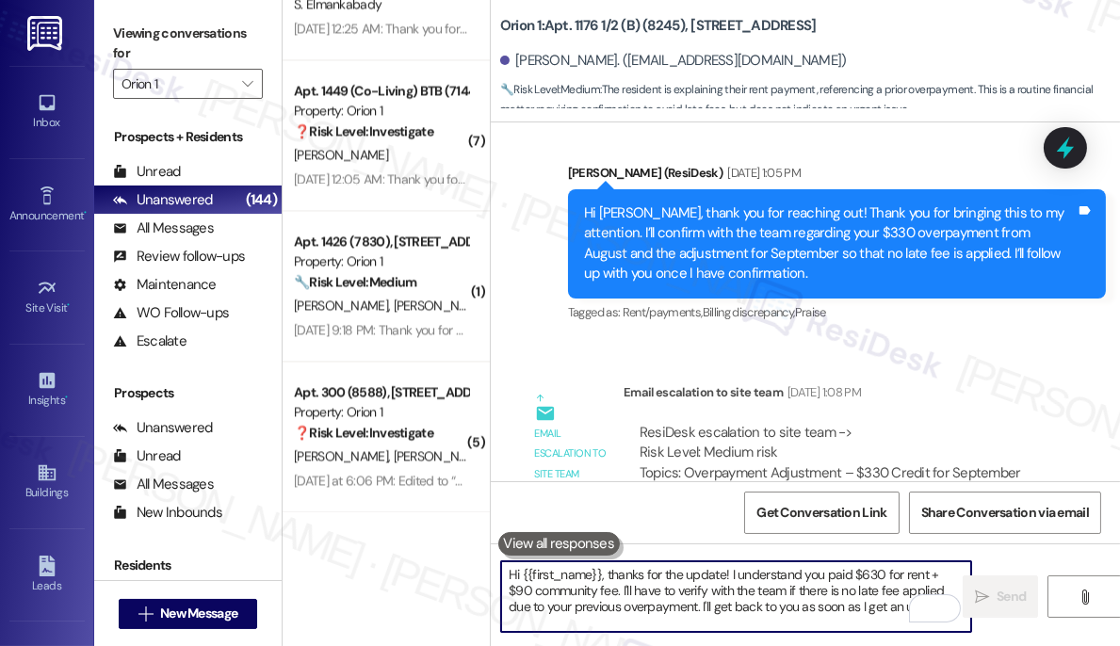
click at [712, 592] on textarea "Hi {{first_name}}, thanks for the update! I understand you paid $630 for rent +…" at bounding box center [736, 597] width 470 height 71
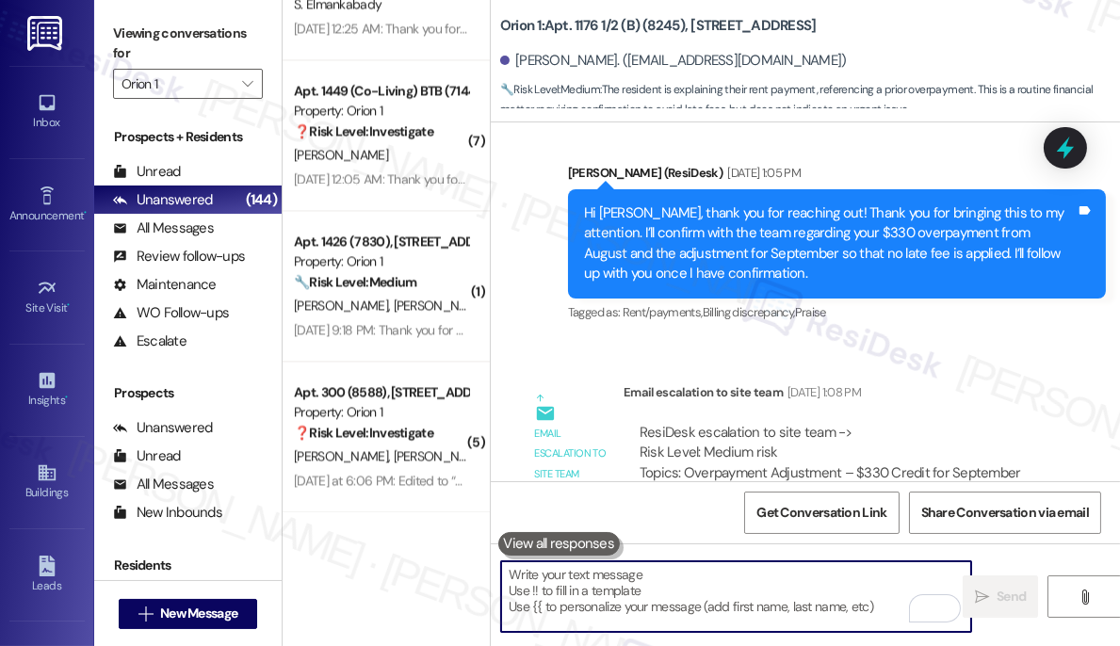
paste textarea "Did you receive a payment confirmation receipt yet, or has the payment already …"
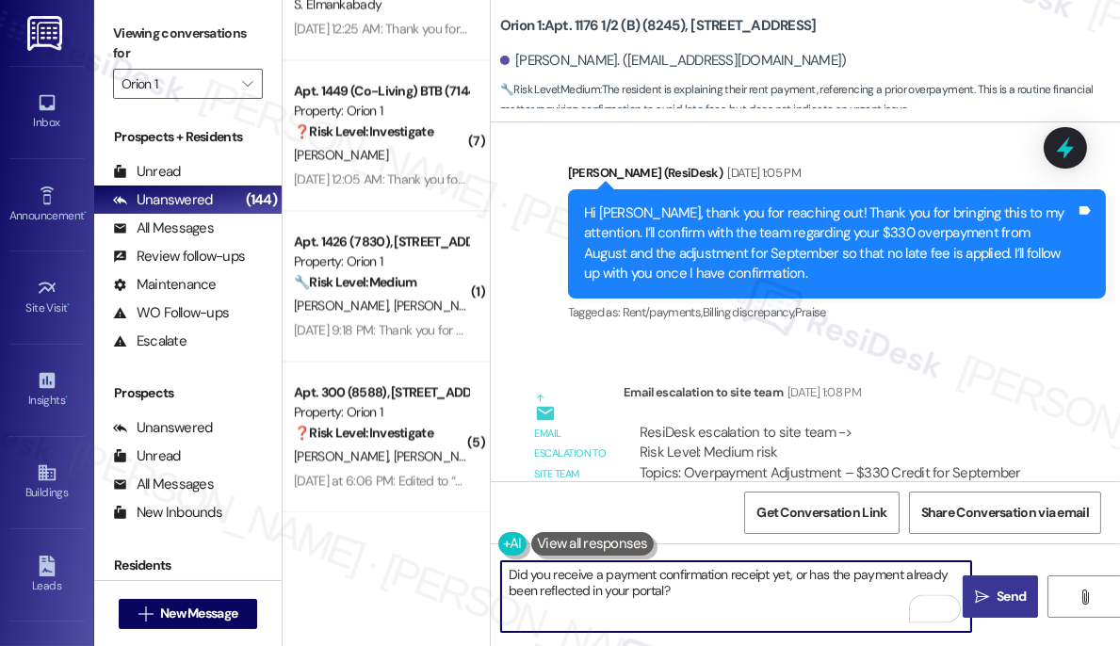
click at [510, 569] on textarea "Did you receive a payment confirmation receipt yet, or has the payment already …" at bounding box center [736, 597] width 470 height 71
type textarea "By the way, just to check, did you receive a payment confirmation receipt yet, …"
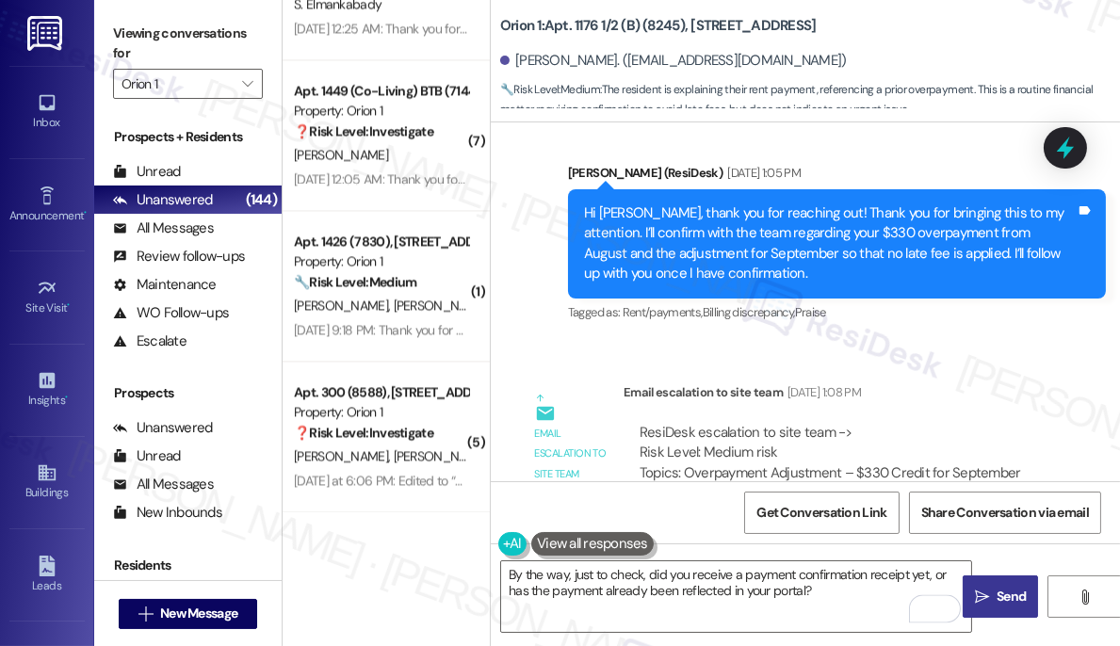
click at [1021, 602] on span "Send" at bounding box center [1011, 597] width 29 height 20
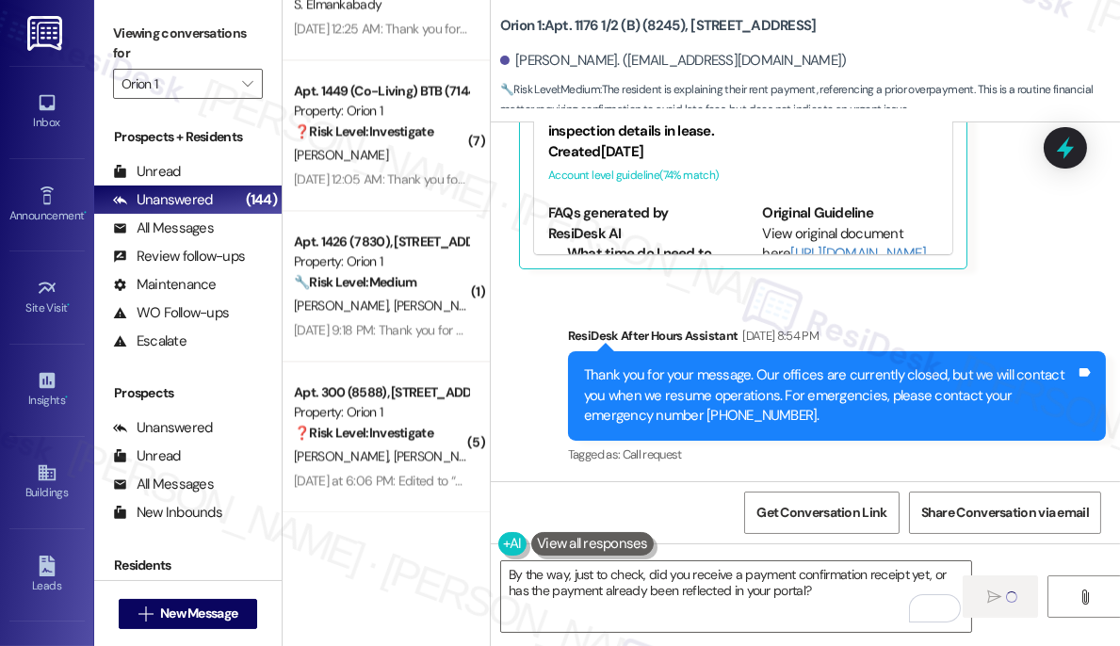
scroll to position [2613, 0]
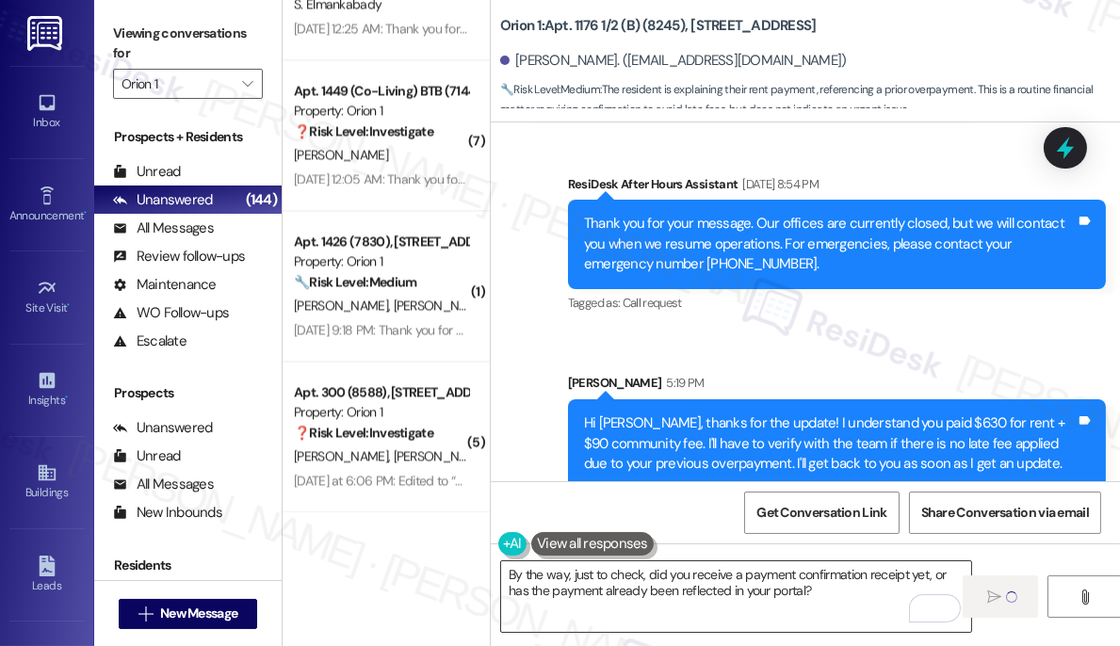
click at [640, 584] on textarea "By the way, just to check, did you receive a payment confirmation receipt yet, …" at bounding box center [736, 597] width 470 height 71
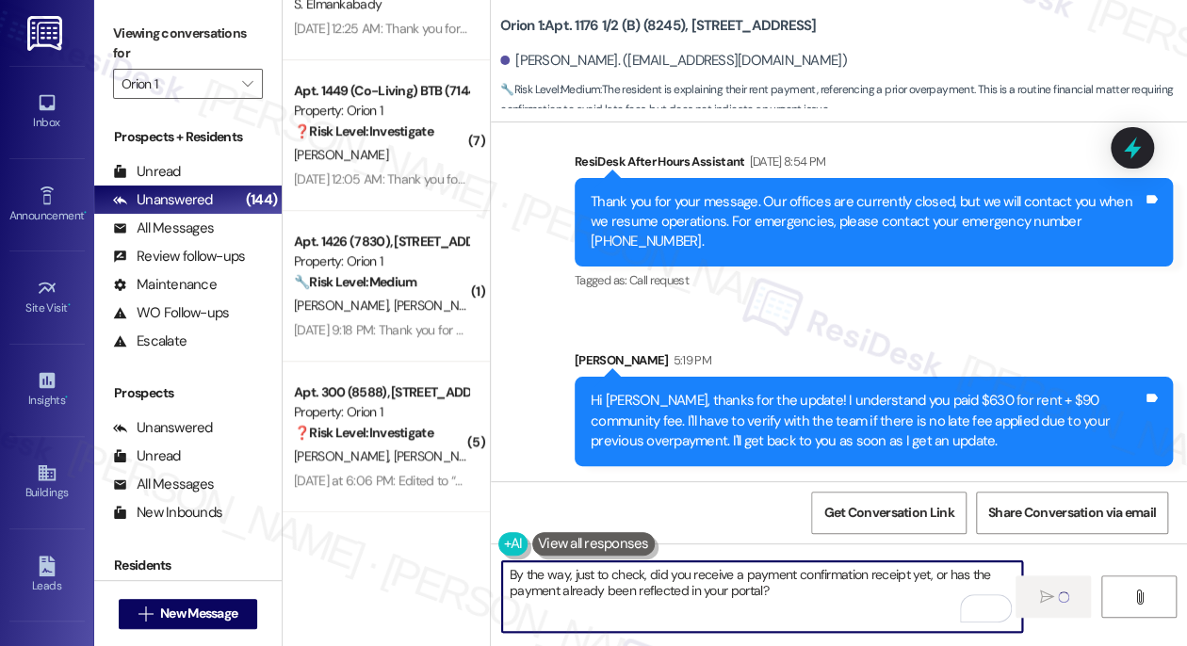
scroll to position [2553, 0]
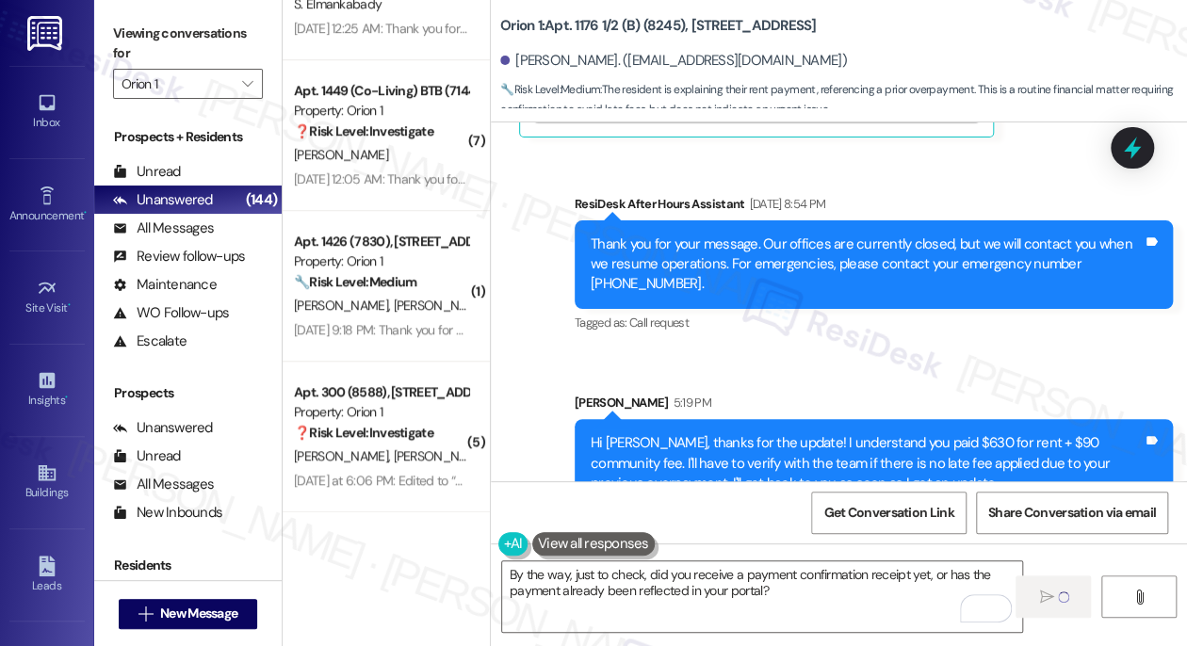
click at [134, 39] on label "Viewing conversations for" at bounding box center [188, 44] width 150 height 50
click at [132, 7] on div "Viewing conversations for Orion 1 " at bounding box center [188, 59] width 188 height 118
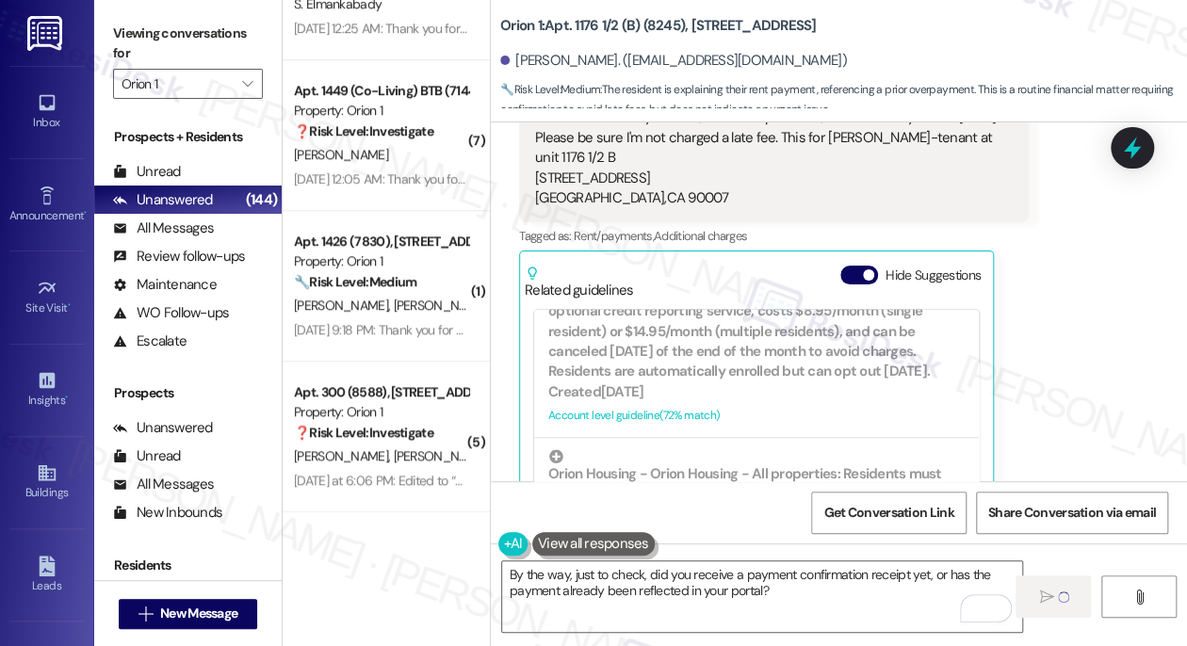
scroll to position [1113, 0]
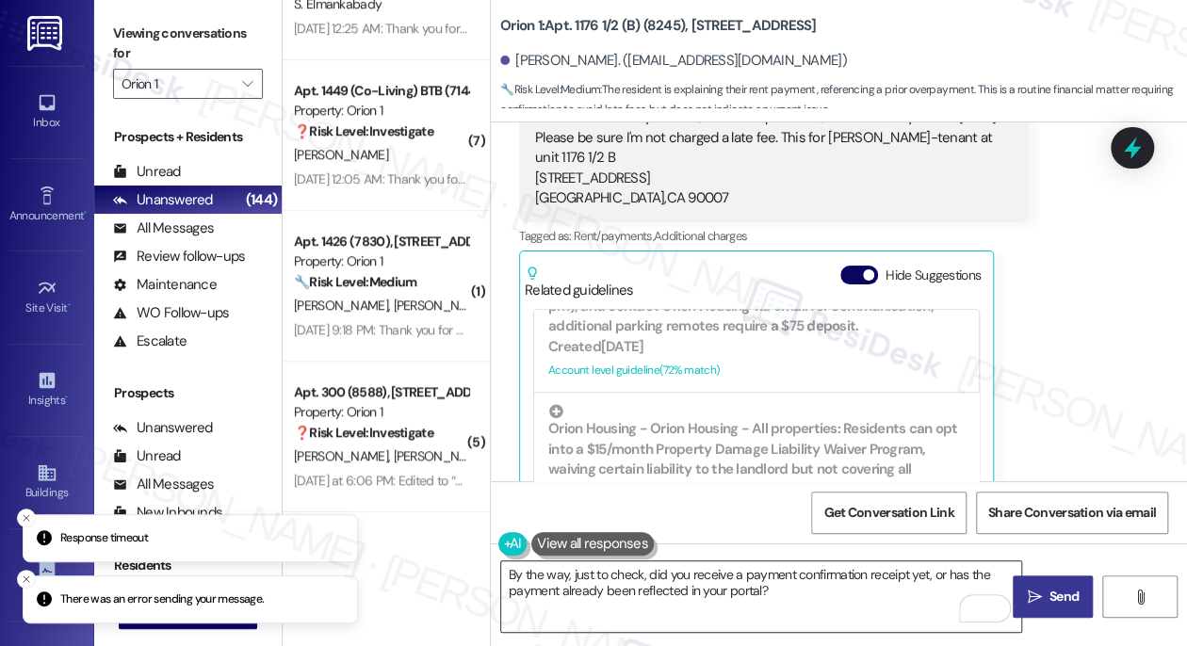
click at [707, 566] on textarea "By the way, just to check, did you receive a payment confirmation receipt yet, …" at bounding box center [761, 597] width 520 height 71
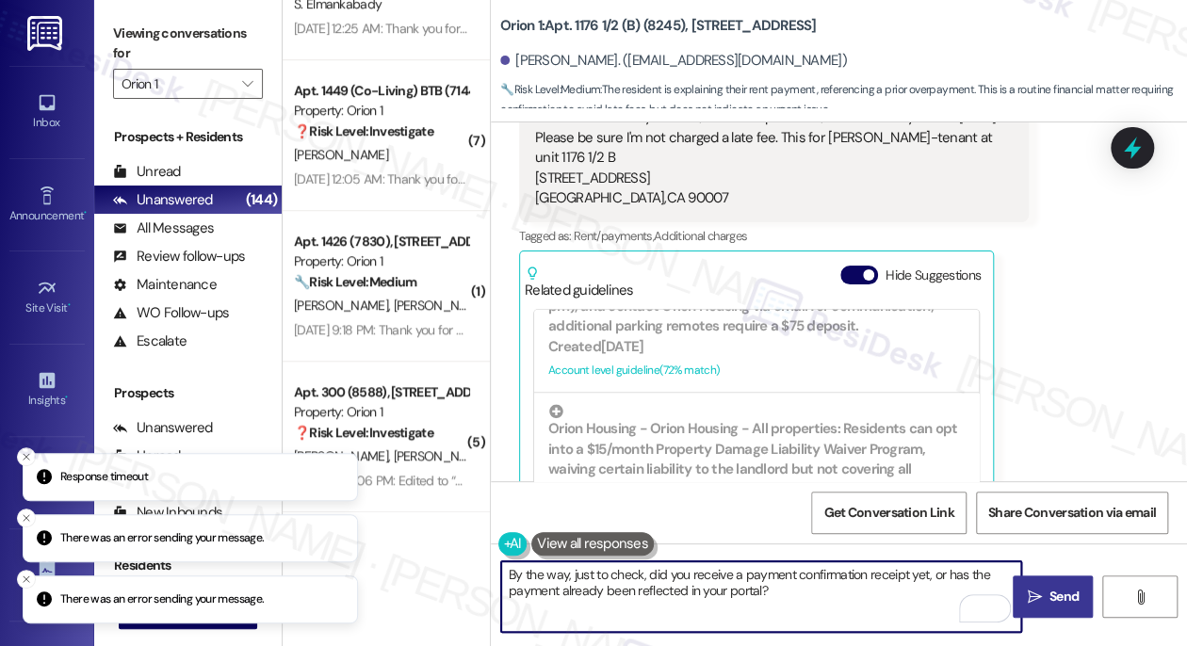
click at [707, 566] on textarea "By the way, just to check, did you receive a payment confirmation receipt yet, …" at bounding box center [761, 597] width 520 height 71
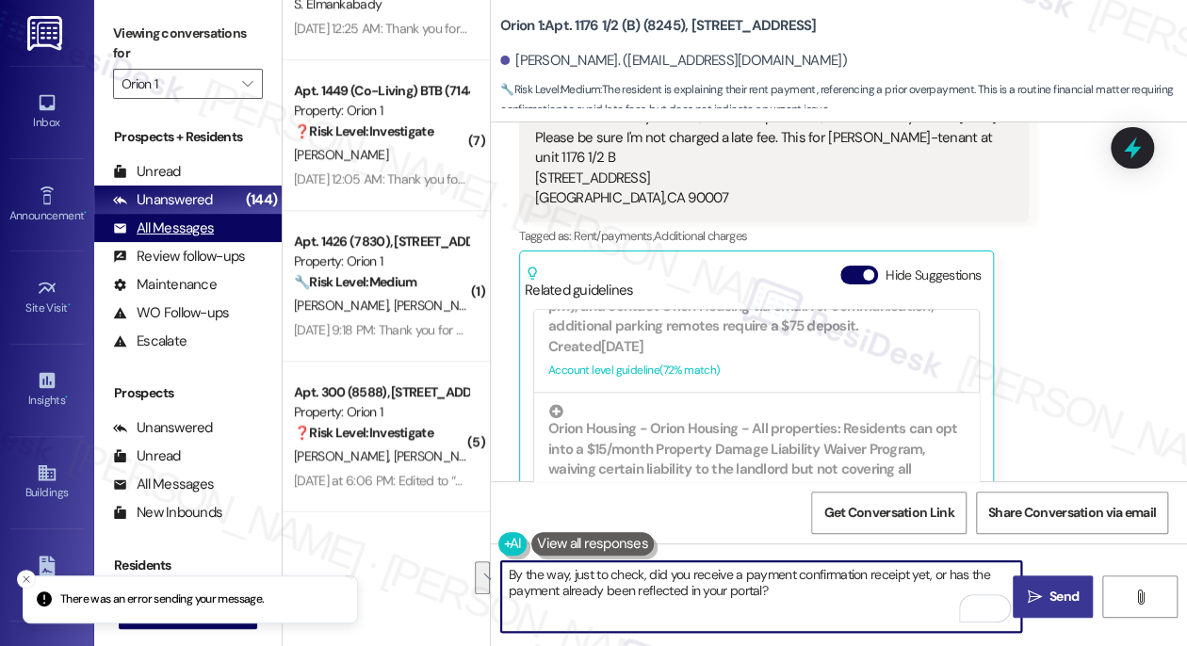
click at [220, 231] on div "All Messages (undefined)" at bounding box center [188, 228] width 188 height 28
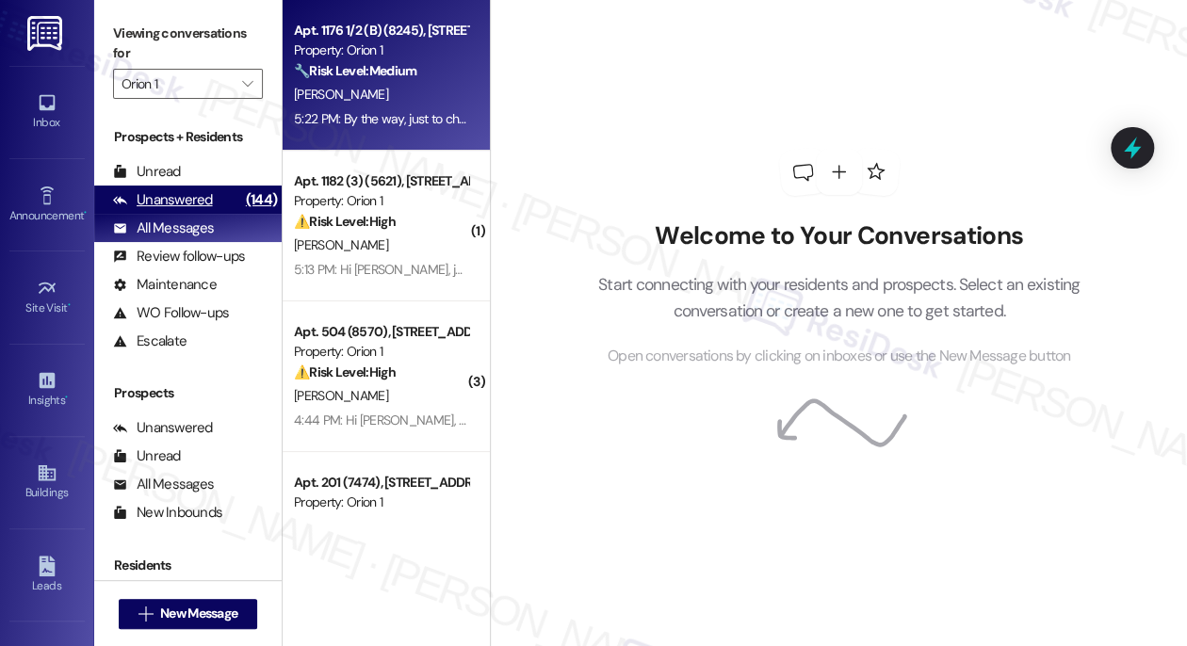
click at [210, 196] on div "Unanswered (144)" at bounding box center [188, 200] width 188 height 28
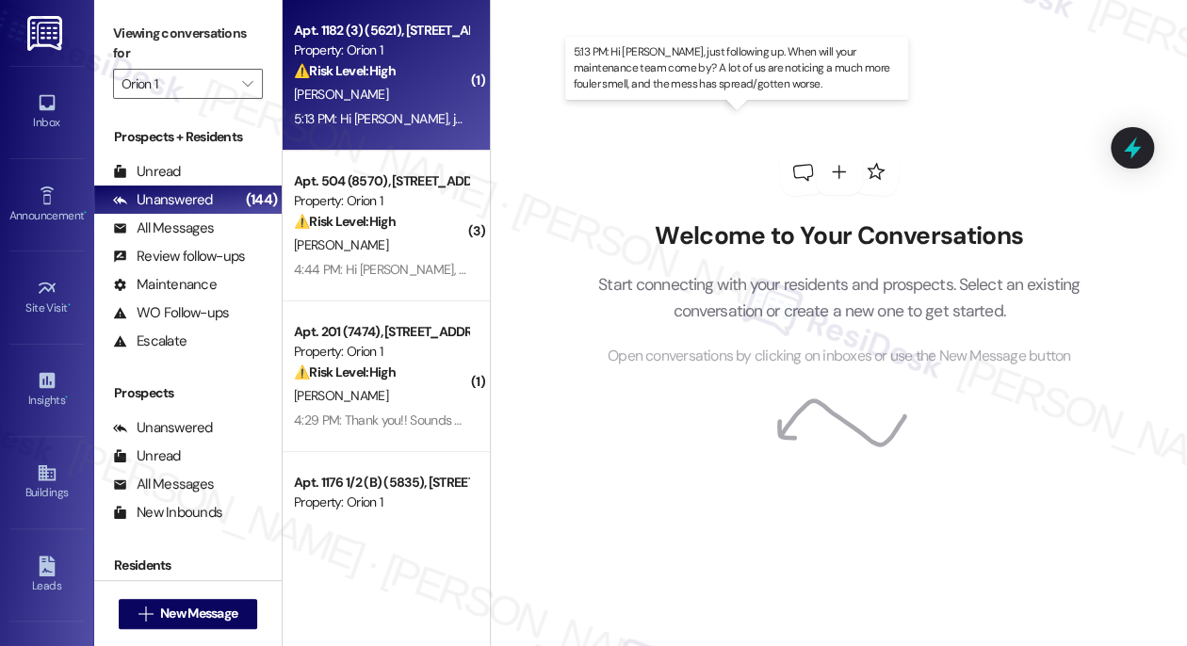
click at [392, 122] on div "5:13 PM: Hi Sarah, just following up. When will your maintenance team come by? …" at bounding box center [786, 118] width 985 height 17
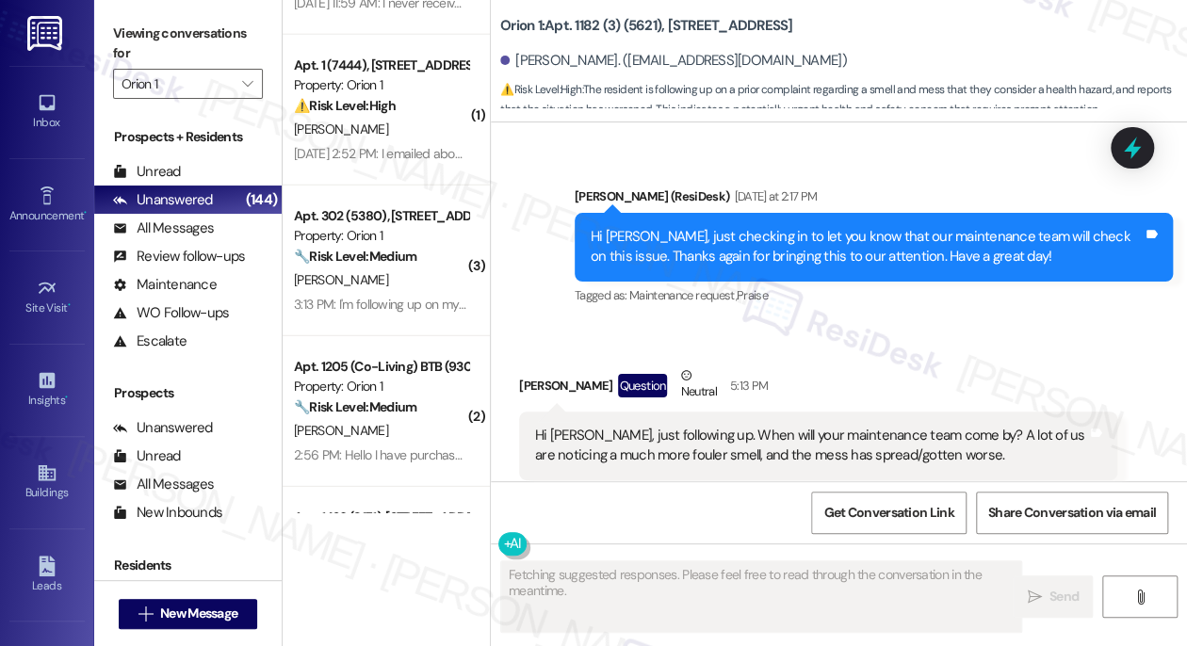
scroll to position [3633, 0]
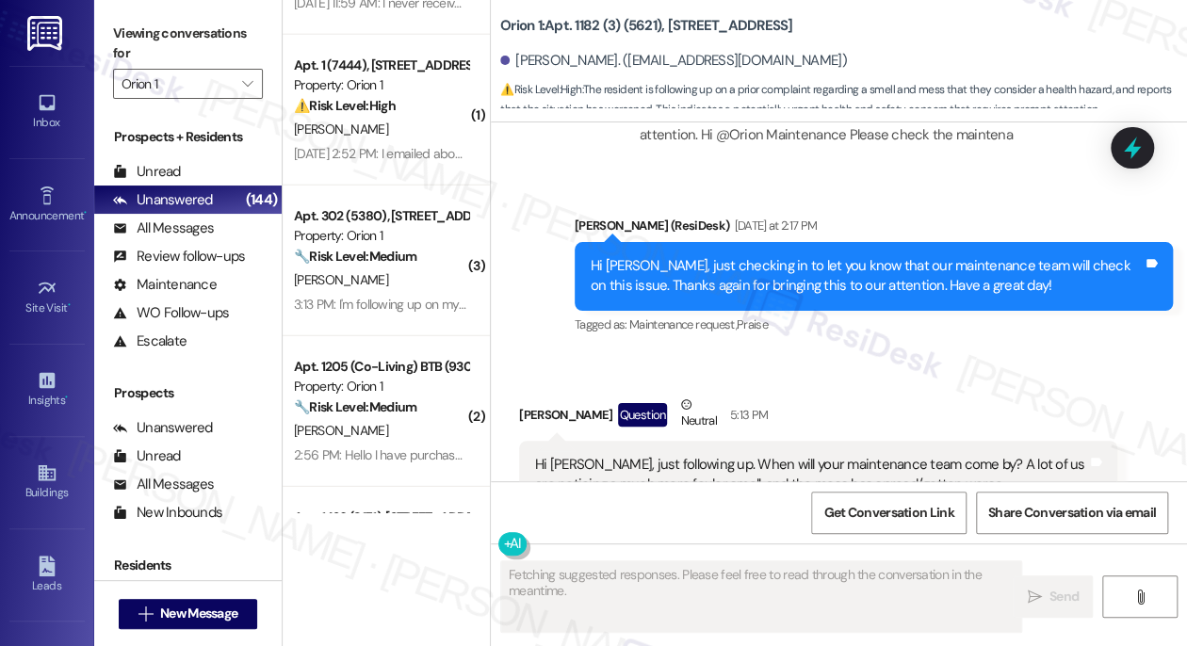
click at [848, 256] on div "Hi James, just checking in to let you know that our maintenance team will check…" at bounding box center [867, 276] width 552 height 41
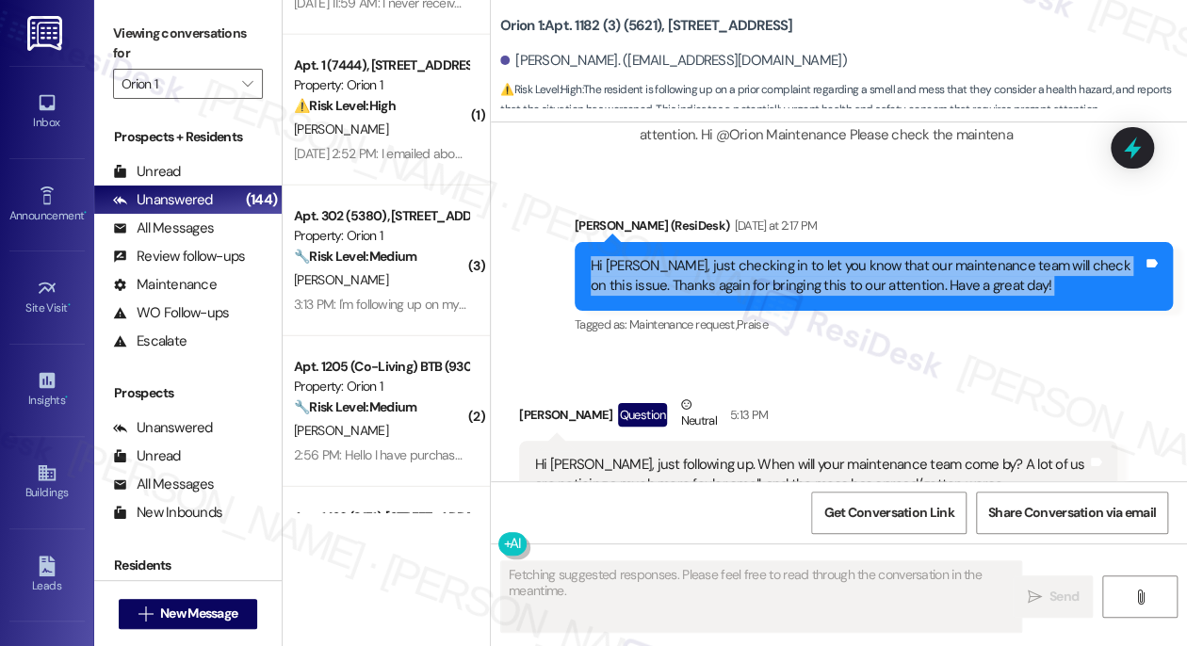
click at [848, 256] on div "Hi James, just checking in to let you know that our maintenance team will check…" at bounding box center [867, 276] width 552 height 41
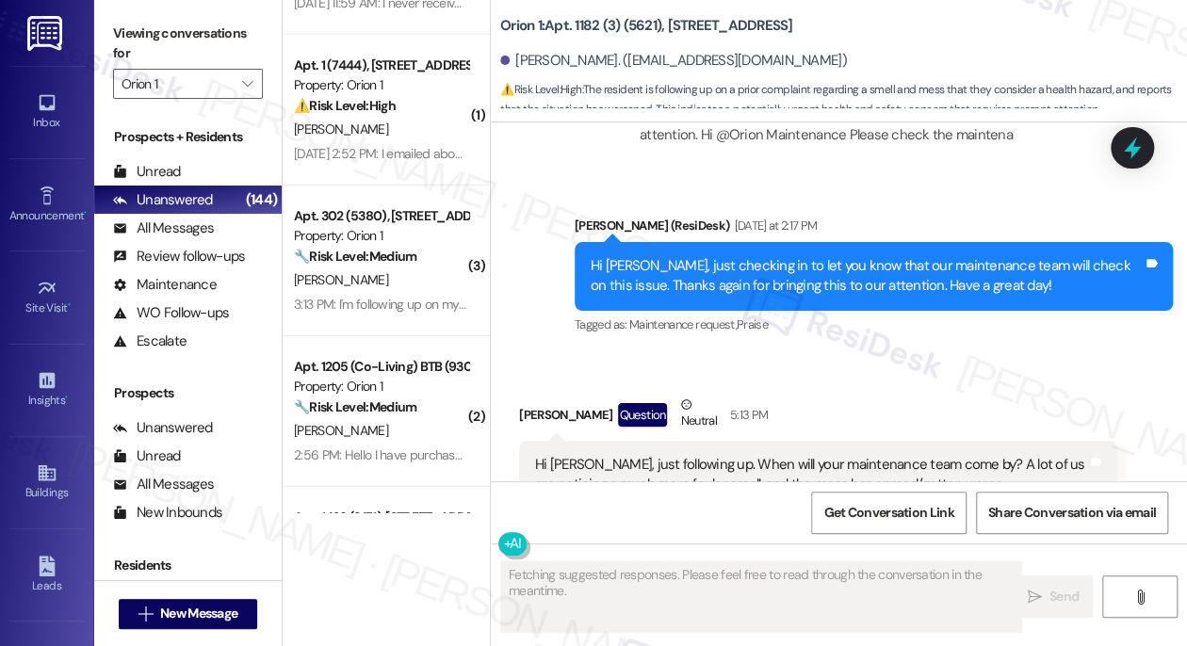
click at [675, 455] on div "Hi Sarah, just following up. When will your maintenance team come by? A lot of …" at bounding box center [811, 475] width 552 height 41
click at [777, 441] on div "Hi Sarah, just following up. When will your maintenance team come by? A lot of …" at bounding box center [818, 475] width 598 height 69
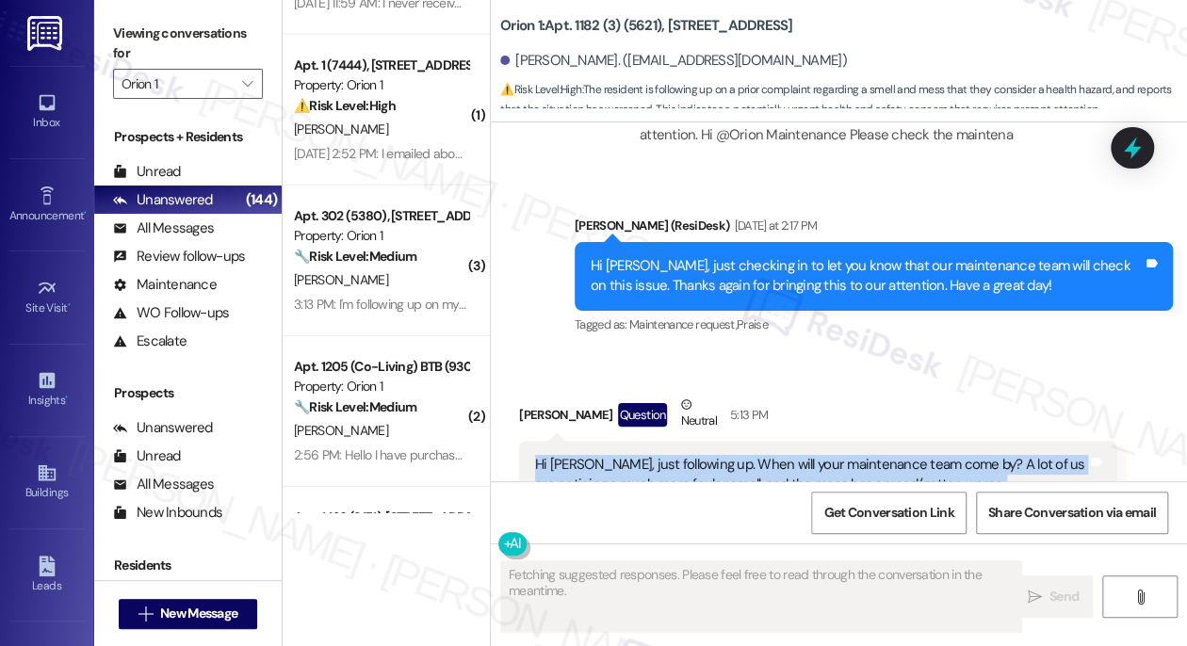
click at [777, 441] on div "Hi Sarah, just following up. When will your maintenance team come by? A lot of …" at bounding box center [818, 475] width 598 height 69
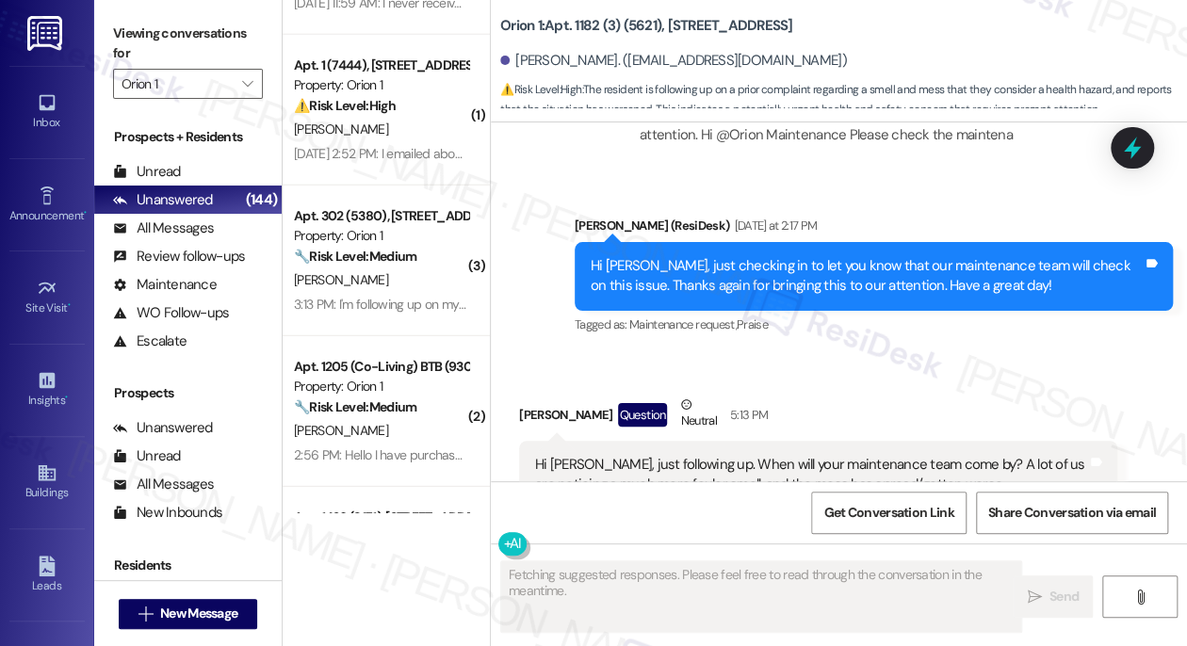
click at [824, 352] on div "Received via SMS James Kwon Question Neutral 5:13 PM Hi Sarah, just following u…" at bounding box center [839, 609] width 696 height 514
click at [763, 455] on div "Hi Sarah, just following up. When will your maintenance team come by? A lot of …" at bounding box center [811, 475] width 552 height 41
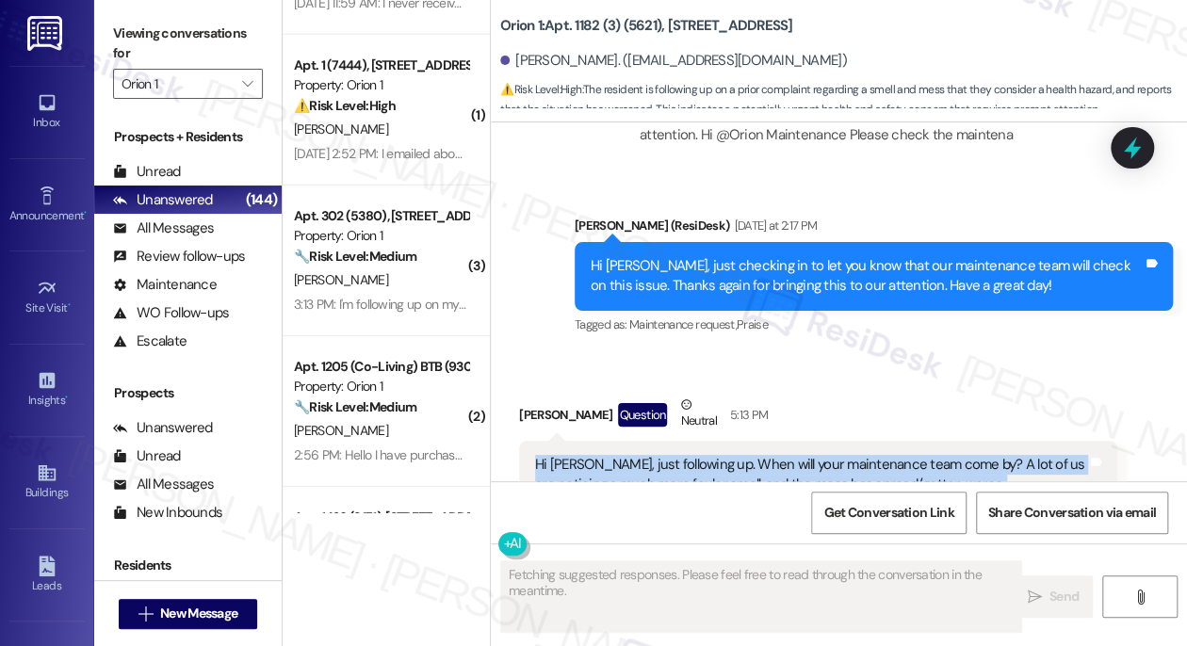
click at [763, 455] on div "Hi Sarah, just following up. When will your maintenance team come by? A lot of …" at bounding box center [811, 475] width 552 height 41
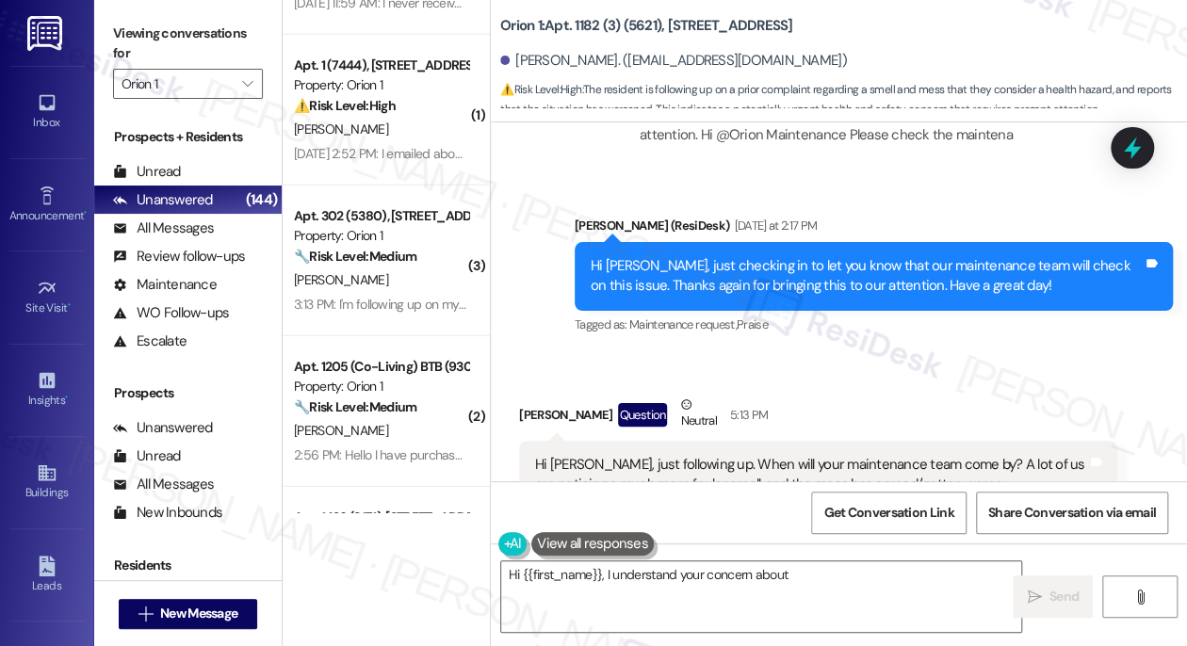
click at [876, 395] on div "James Kwon Question Neutral 5:13 PM" at bounding box center [818, 418] width 598 height 46
click at [826, 455] on div "Hi Sarah, just following up. When will your maintenance team come by? A lot of …" at bounding box center [811, 475] width 552 height 41
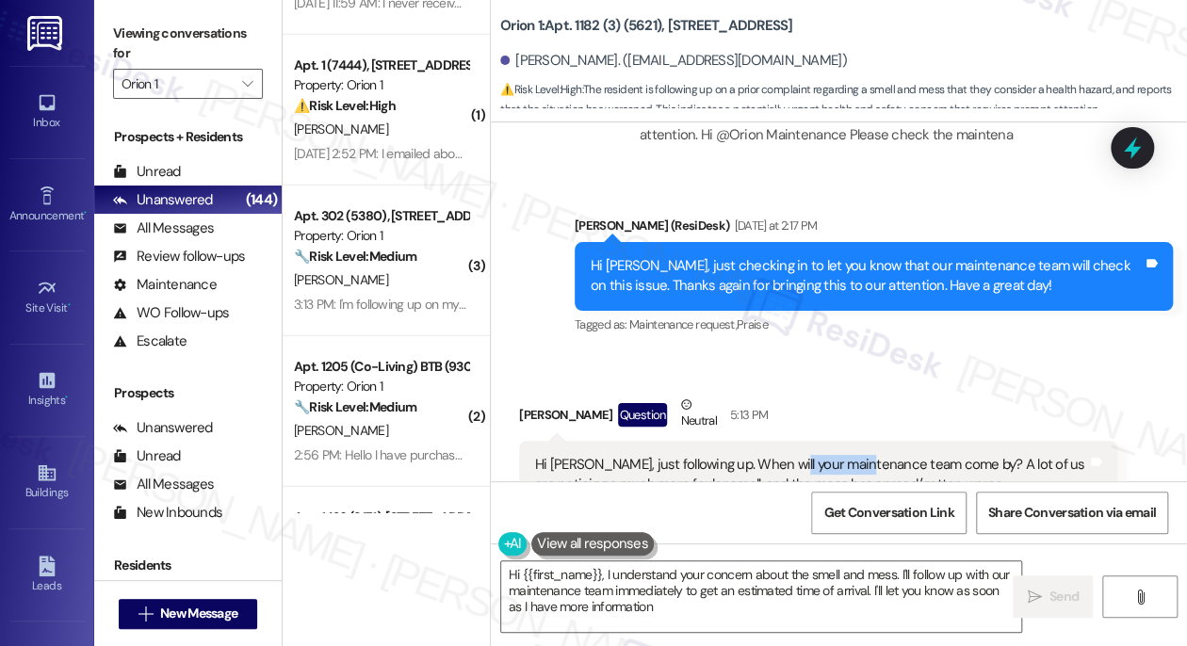
click at [826, 455] on div "Hi Sarah, just following up. When will your maintenance team come by? A lot of …" at bounding box center [811, 475] width 552 height 41
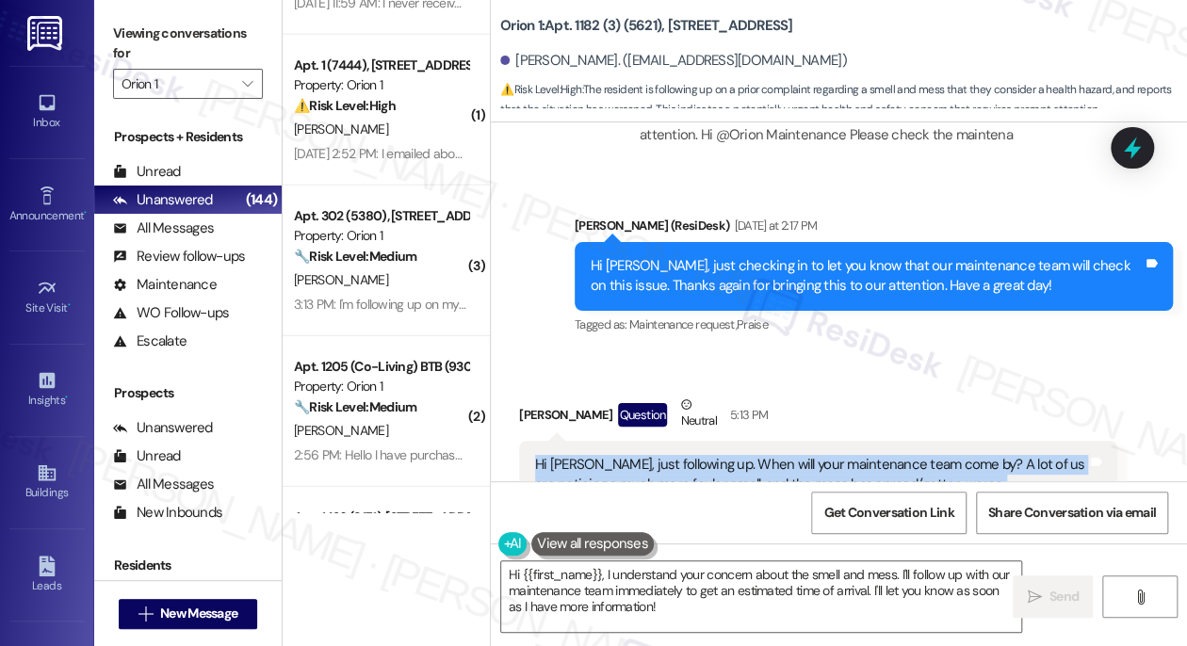
click at [826, 455] on div "Hi Sarah, just following up. When will your maintenance team come by? A lot of …" at bounding box center [811, 475] width 552 height 41
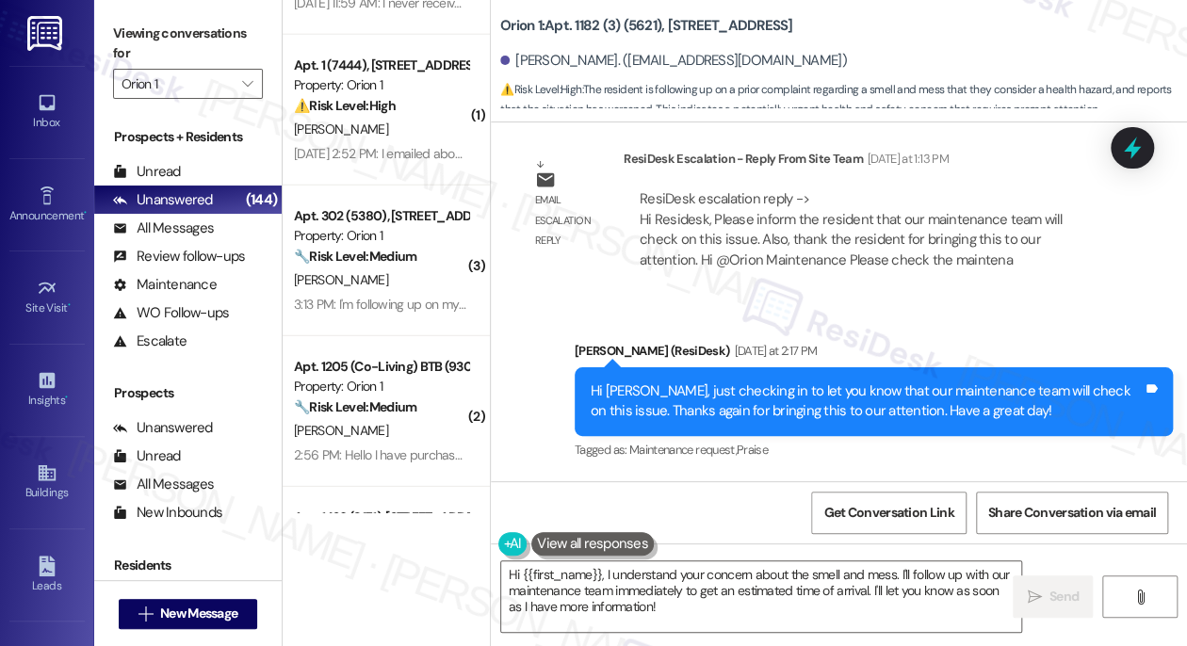
scroll to position [3375, 0]
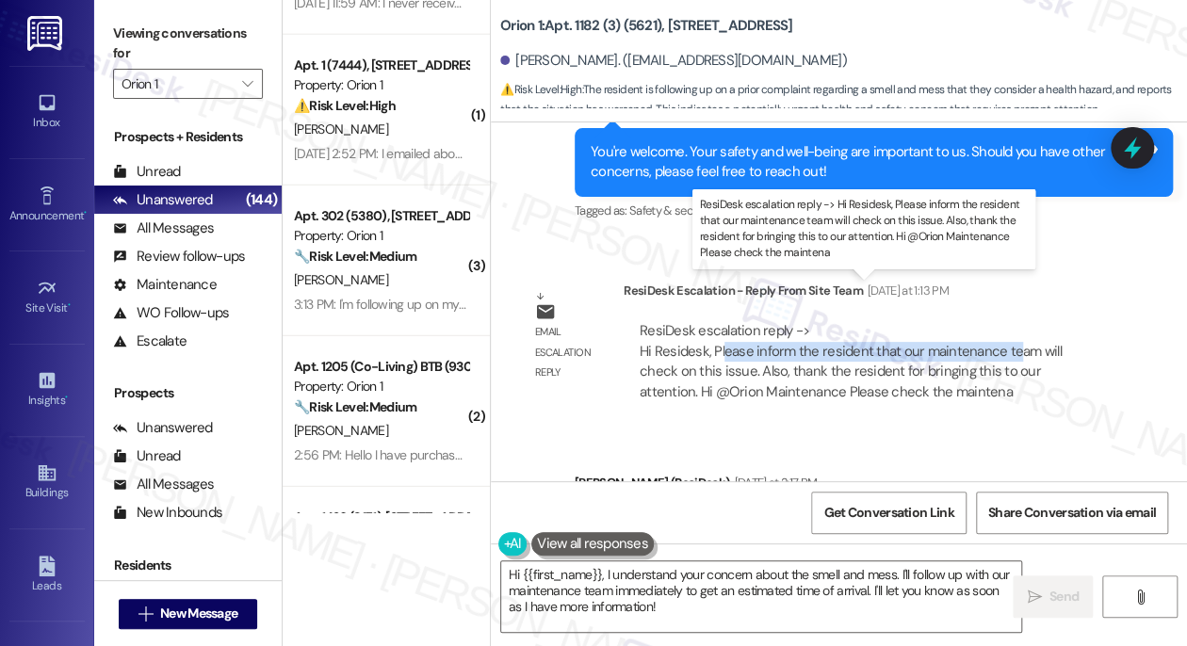
drag, startPoint x: 722, startPoint y: 302, endPoint x: 1010, endPoint y: 310, distance: 288.4
click at [1010, 321] on div "ResiDesk escalation reply -> Hi Residesk, Please inform the resident that our m…" at bounding box center [851, 360] width 422 height 79
click at [1011, 321] on div "ResiDesk escalation reply -> Hi Residesk, Please inform the resident that our m…" at bounding box center [851, 360] width 422 height 79
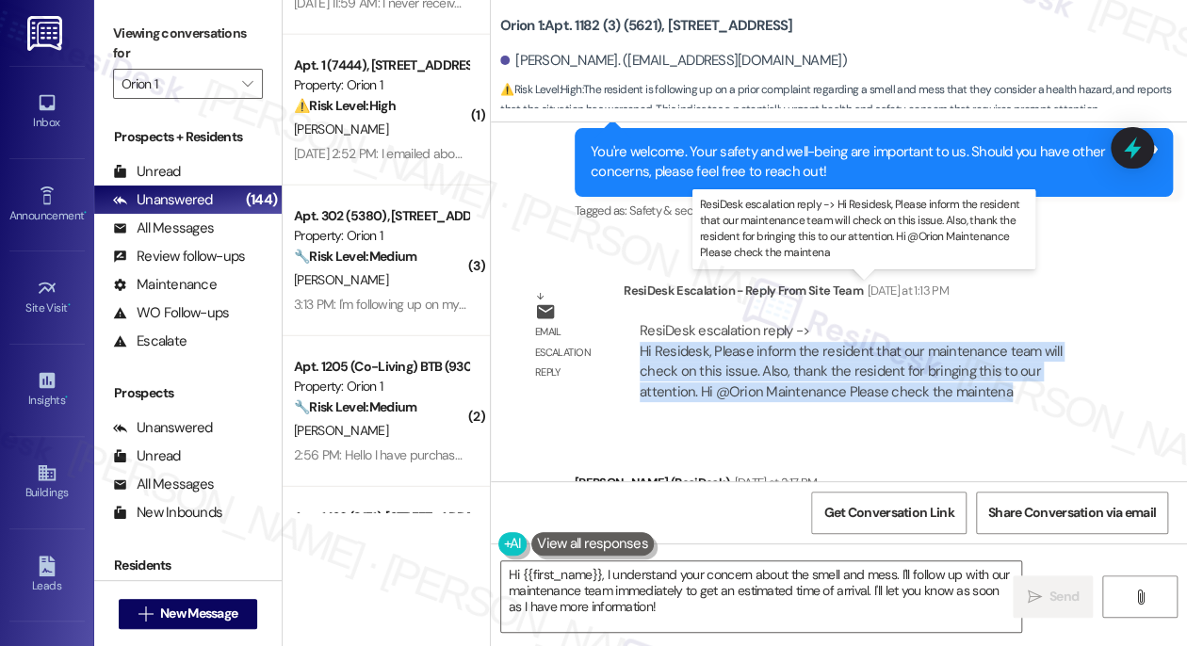
click at [1011, 321] on div "ResiDesk escalation reply -> Hi Residesk, Please inform the resident that our m…" at bounding box center [851, 360] width 422 height 79
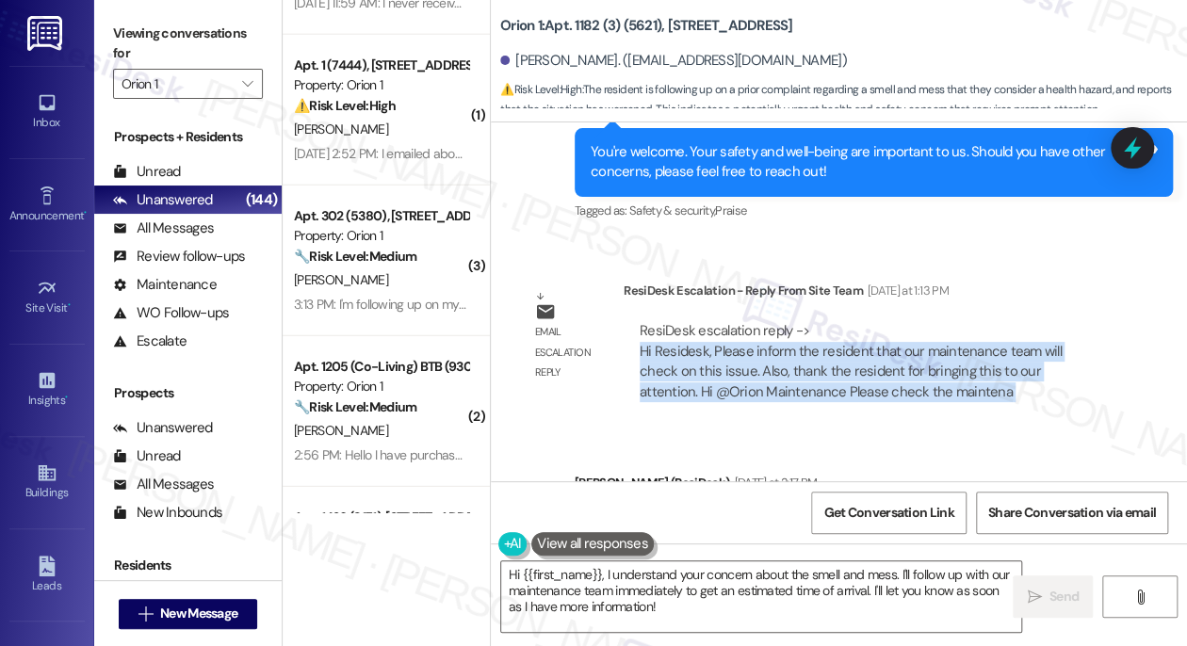
click at [825, 326] on div "ResiDesk escalation reply -> Hi Residesk, Please inform the resident that our m…" at bounding box center [851, 360] width 422 height 79
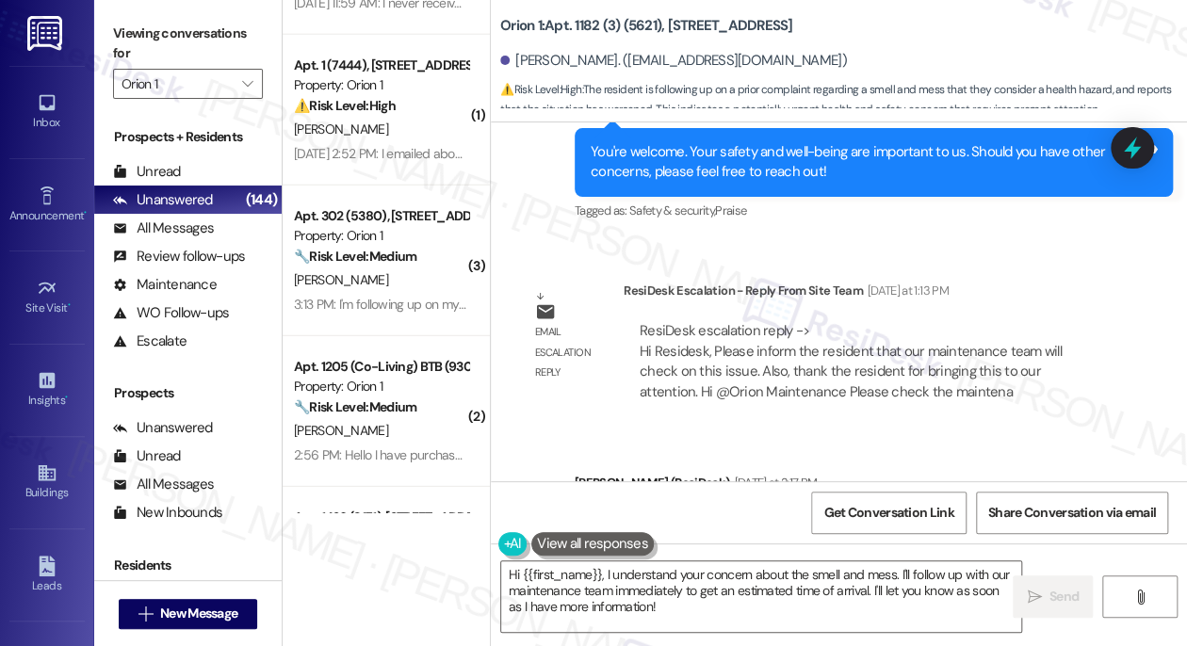
click at [825, 326] on div "ResiDesk escalation reply -> Hi Residesk, Please inform the resident that our m…" at bounding box center [851, 360] width 422 height 79
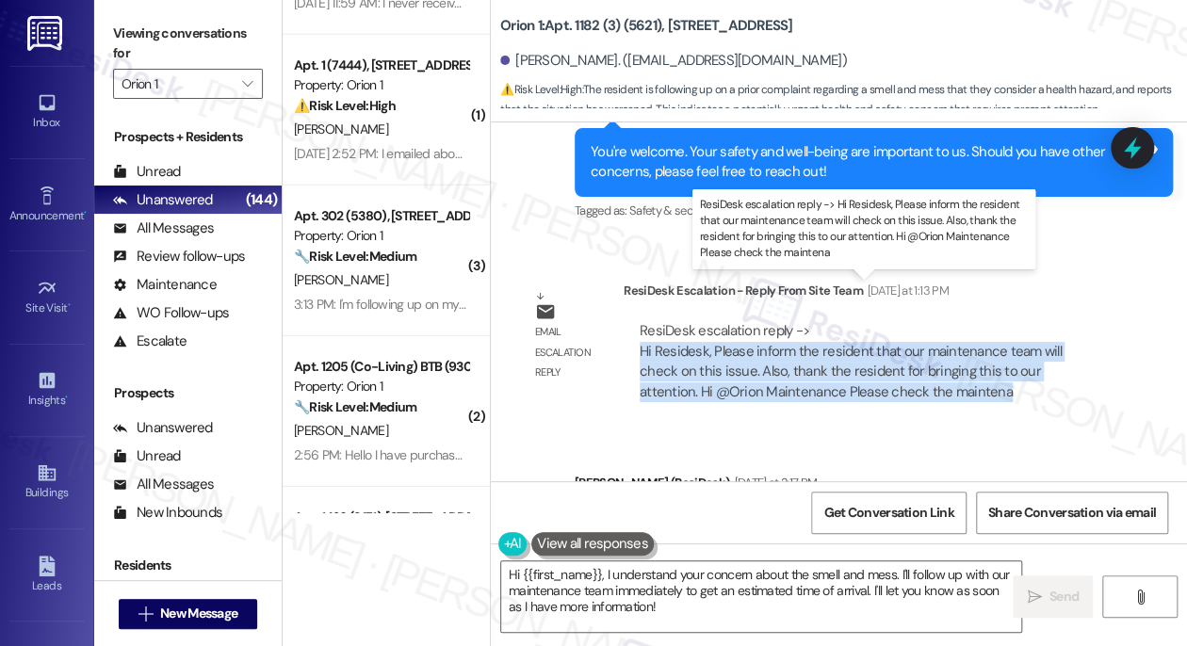
click at [825, 326] on div "ResiDesk escalation reply -> Hi Residesk, Please inform the resident that our m…" at bounding box center [851, 360] width 422 height 79
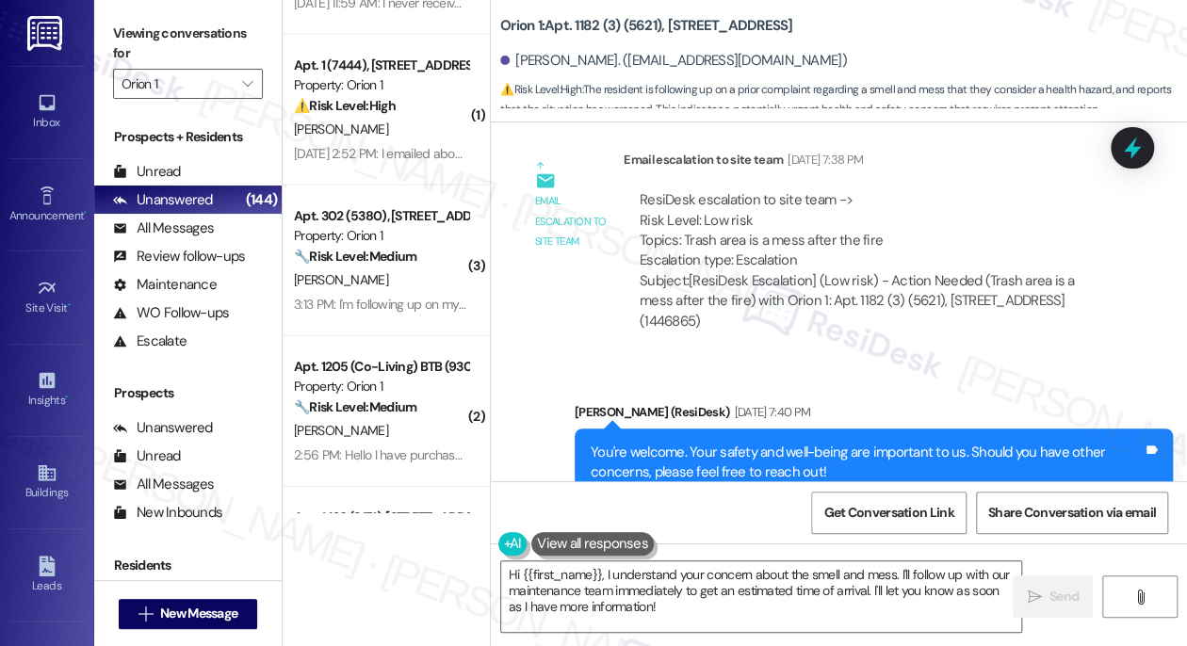
scroll to position [3033, 0]
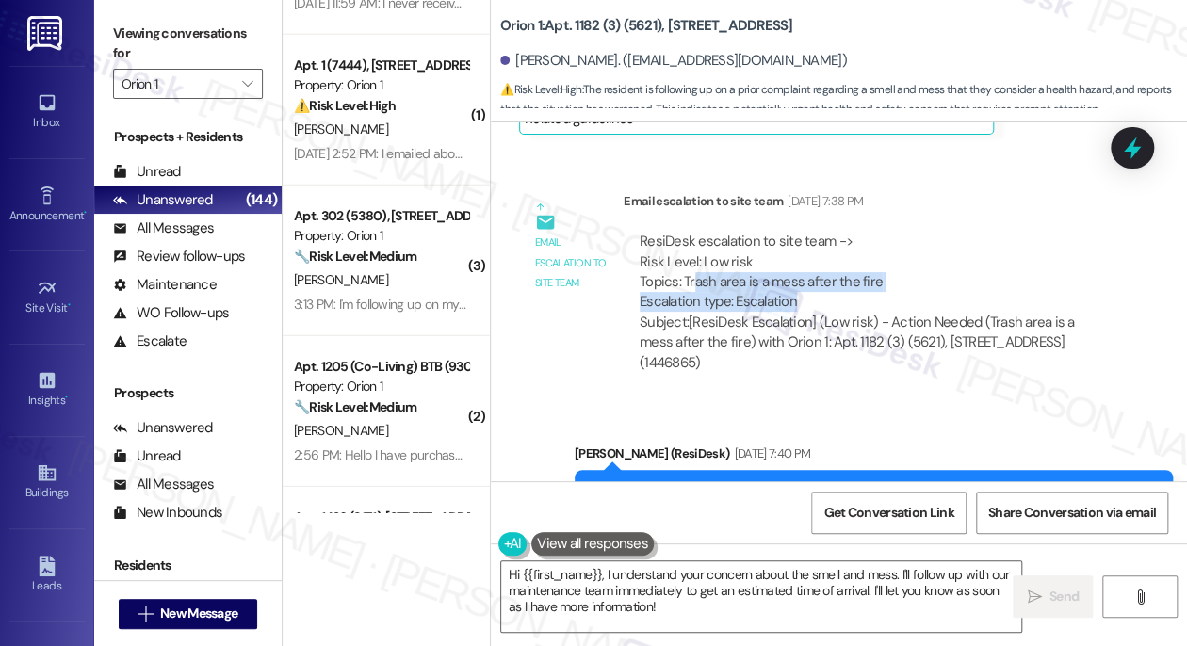
drag, startPoint x: 695, startPoint y: 267, endPoint x: 921, endPoint y: 272, distance: 225.3
click at [921, 272] on div "ResiDesk escalation to site team -> Risk Level: Low risk Topics: Trash area is …" at bounding box center [871, 272] width 462 height 81
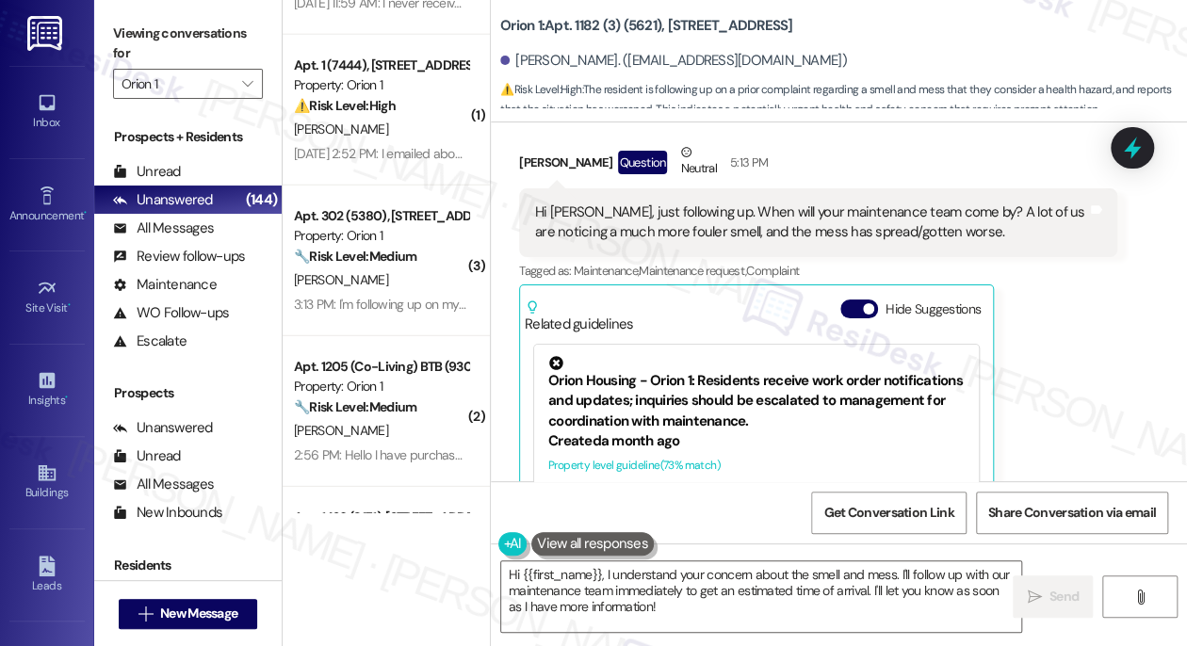
scroll to position [3890, 0]
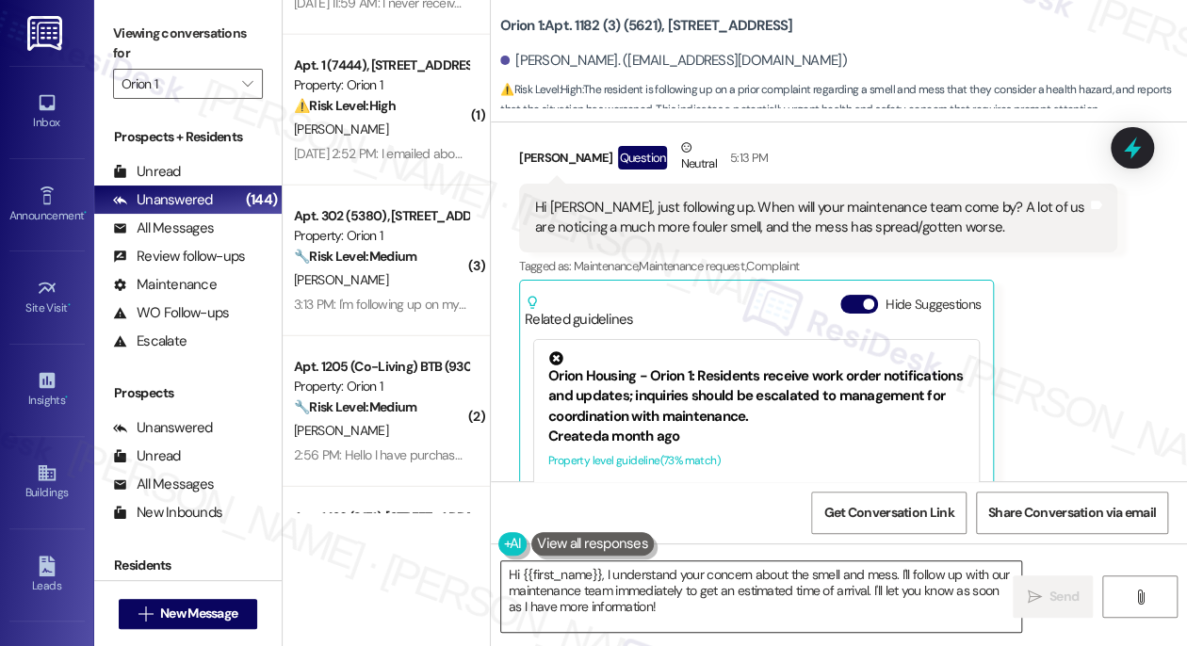
click at [661, 582] on textarea "Hi {{first_name}}, I understand your concern about the smell and mess. I'll fol…" at bounding box center [761, 597] width 520 height 71
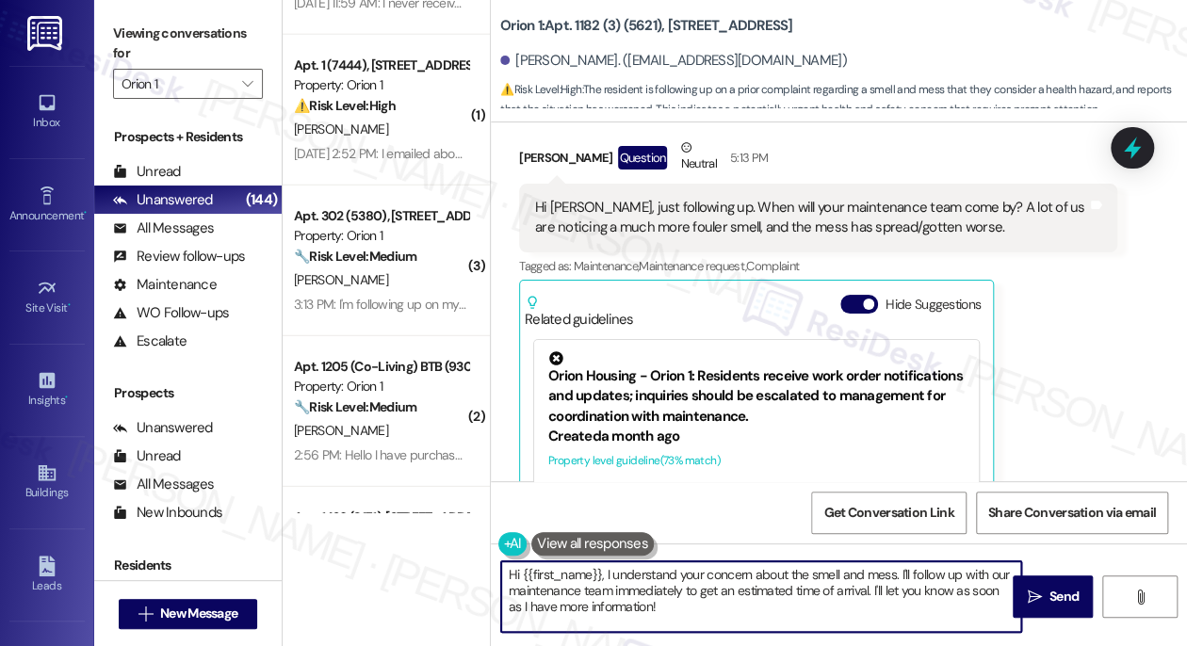
click at [661, 582] on textarea "Hi {{first_name}}, I understand your concern about the smell and mess. I'll fol…" at bounding box center [761, 597] width 520 height 71
click at [914, 578] on textarea "Hi {{first_name}}, I understand your concern about the smell and mess. I'll fol…" at bounding box center [761, 597] width 520 height 71
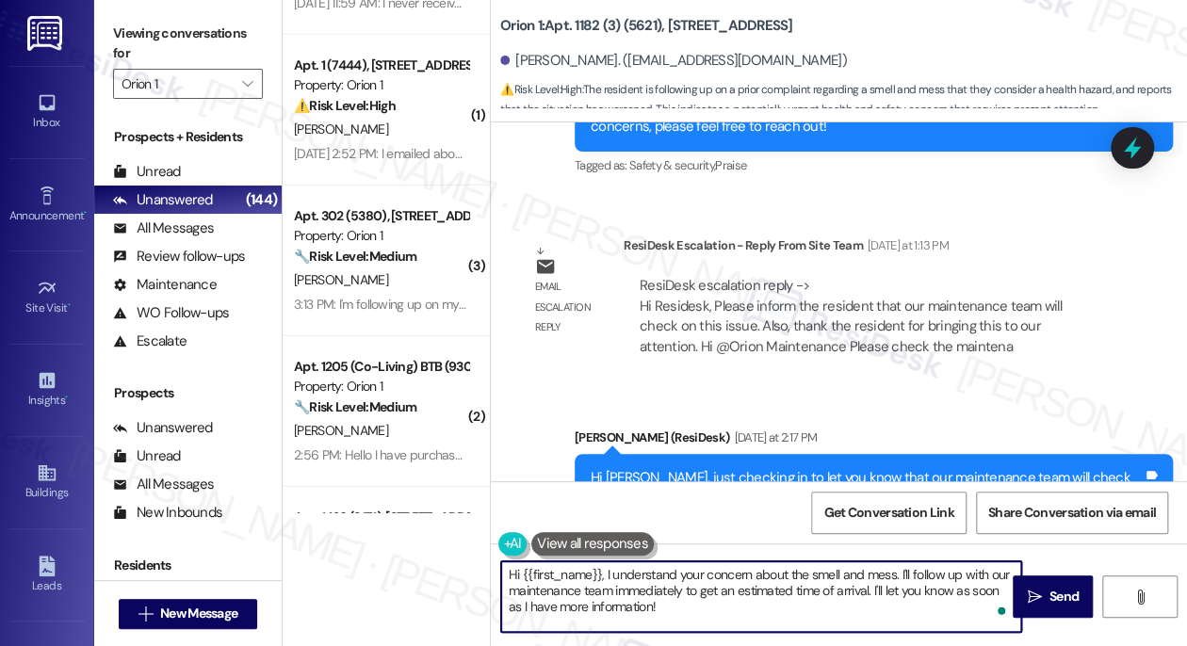
scroll to position [3718, 0]
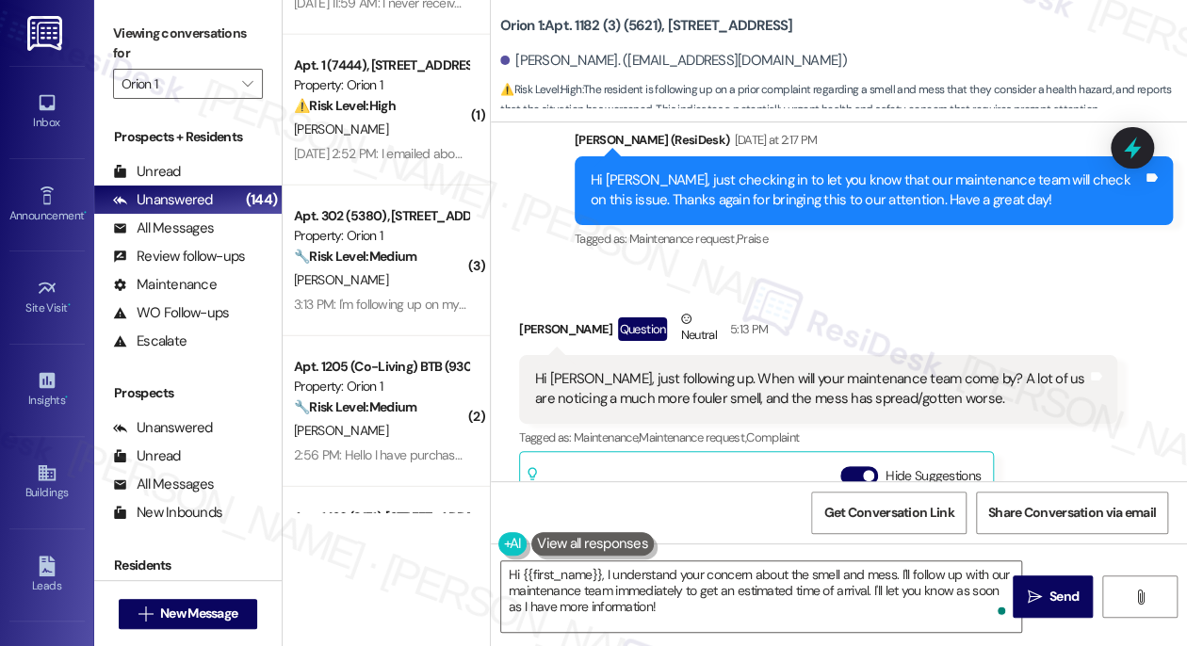
click at [811, 369] on div "Hi Sarah, just following up. When will your maintenance team come by? A lot of …" at bounding box center [811, 389] width 552 height 41
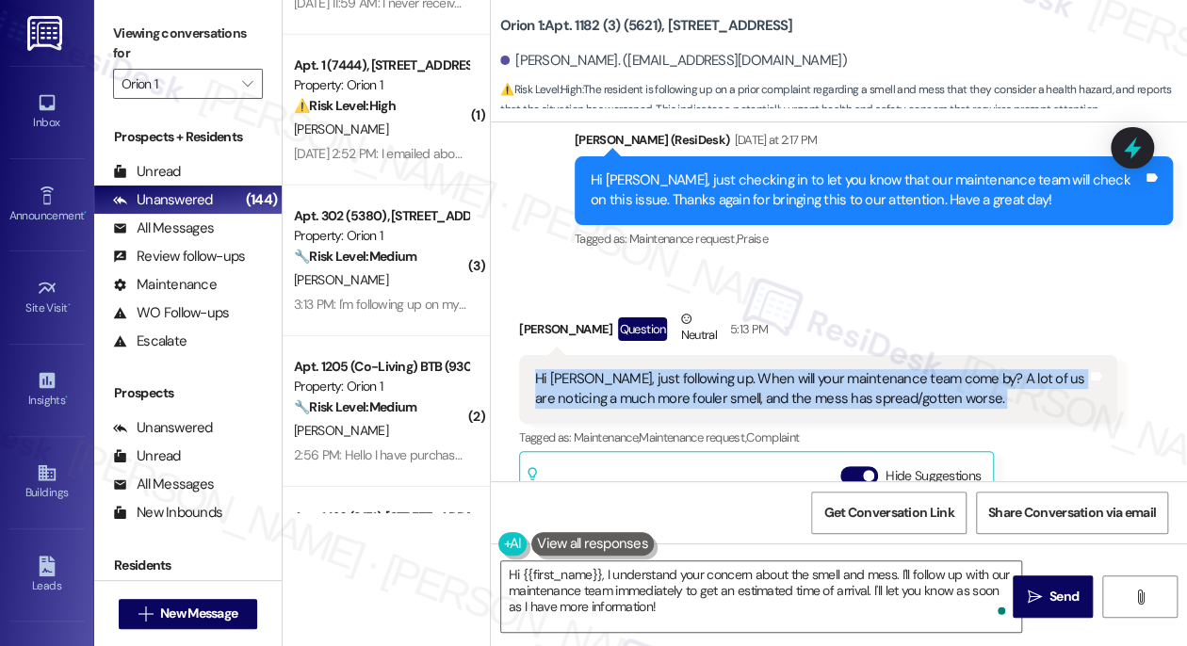
click at [811, 369] on div "Hi Sarah, just following up. When will your maintenance team come by? A lot of …" at bounding box center [811, 389] width 552 height 41
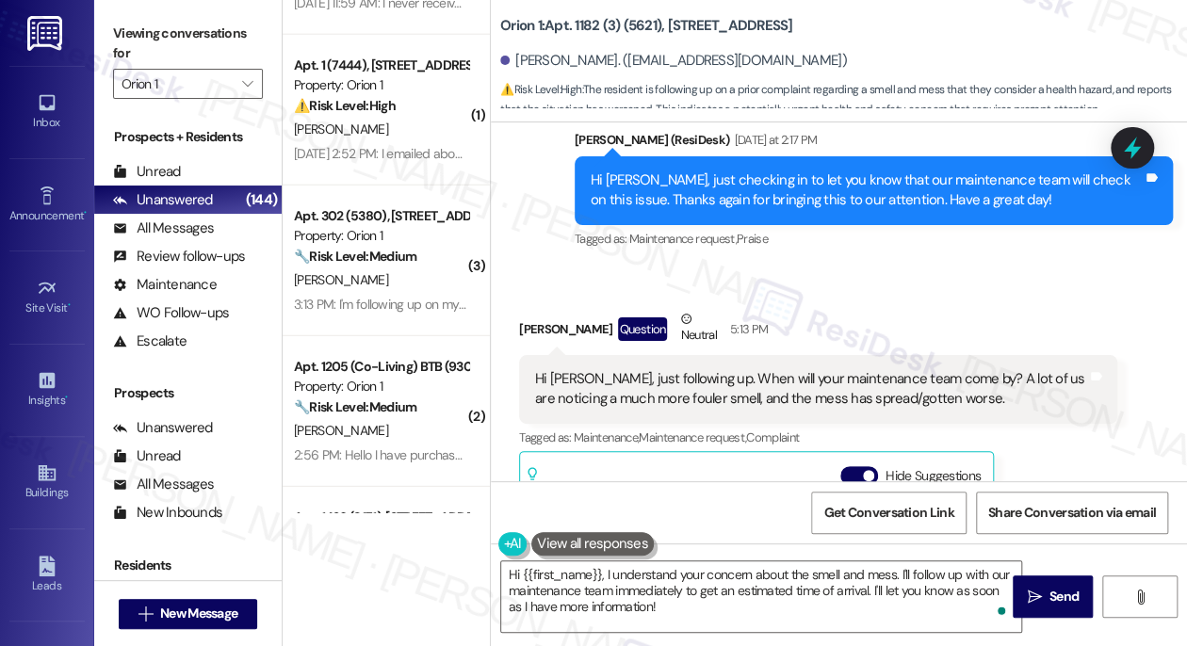
click at [860, 309] on div "James Kwon Question Neutral 5:13 PM" at bounding box center [818, 332] width 598 height 46
click at [847, 369] on div "Hi Sarah, just following up. When will your maintenance team come by? A lot of …" at bounding box center [811, 389] width 552 height 41
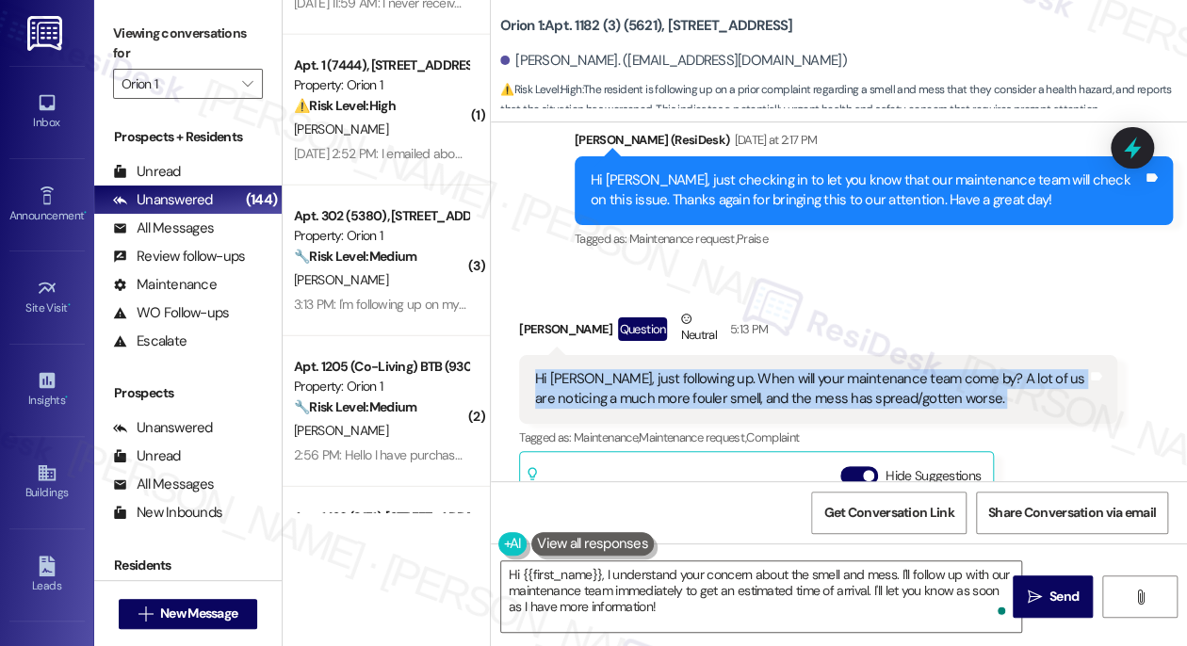
click at [847, 369] on div "Hi Sarah, just following up. When will your maintenance team come by? A lot of …" at bounding box center [811, 389] width 552 height 41
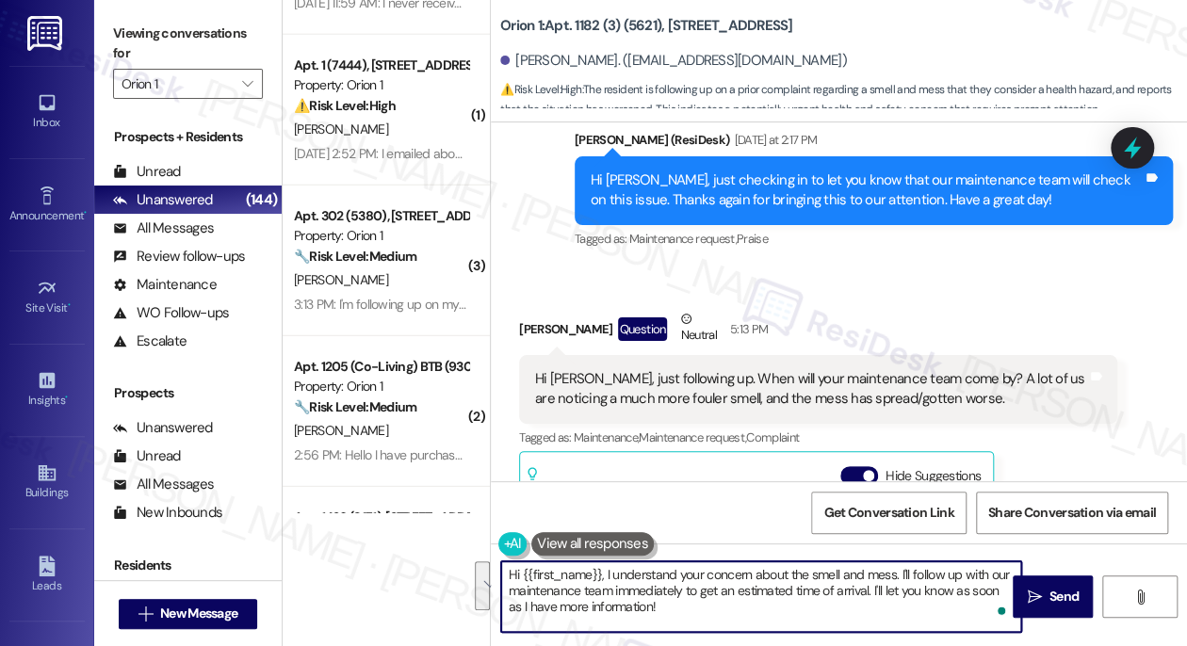
drag, startPoint x: 846, startPoint y: 612, endPoint x: 902, endPoint y: 563, distance: 74.1
click at [902, 563] on textarea "Hi {{first_name}}, I understand your concern about the smell and mess. I'll fol…" at bounding box center [761, 597] width 520 height 71
click at [904, 558] on div "Hi {{first_name}}, I understand your concern about the smell and mess. I'll fol…" at bounding box center [839, 614] width 696 height 141
drag, startPoint x: 844, startPoint y: 614, endPoint x: 823, endPoint y: 590, distance: 32.7
click at [823, 590] on textarea "Hi {{first_name}}, I understand your concern about the smell and mess. I'll fol…" at bounding box center [761, 597] width 520 height 71
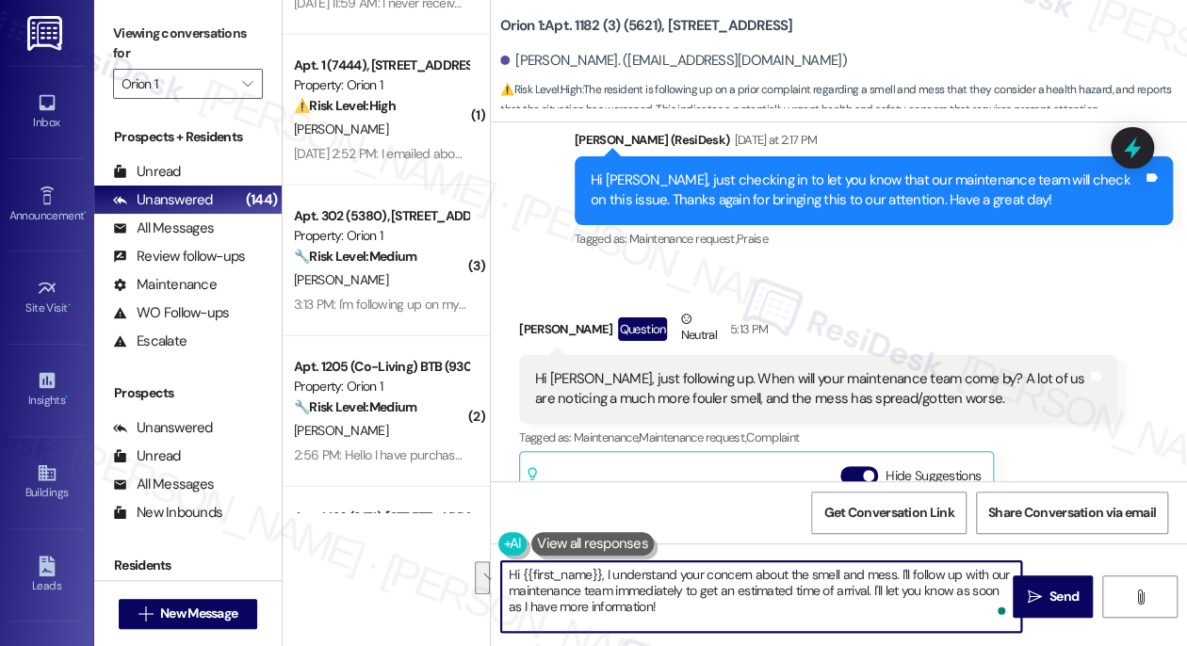
click at [919, 564] on textarea "Hi {{first_name}}, I understand your concern about the smell and mess. I'll fol…" at bounding box center [761, 597] width 520 height 71
drag, startPoint x: 899, startPoint y: 569, endPoint x: 869, endPoint y: 593, distance: 38.3
click at [869, 593] on textarea "Hi {{first_name}}, I understand your concern about the smell and mess. I'll fol…" at bounding box center [761, 597] width 520 height 71
drag, startPoint x: 807, startPoint y: 598, endPoint x: 841, endPoint y: 607, distance: 35.9
click at [841, 607] on textarea "Hi {{first_name}}, I understand your concern about the smell and mess. We don't…" at bounding box center [761, 597] width 520 height 71
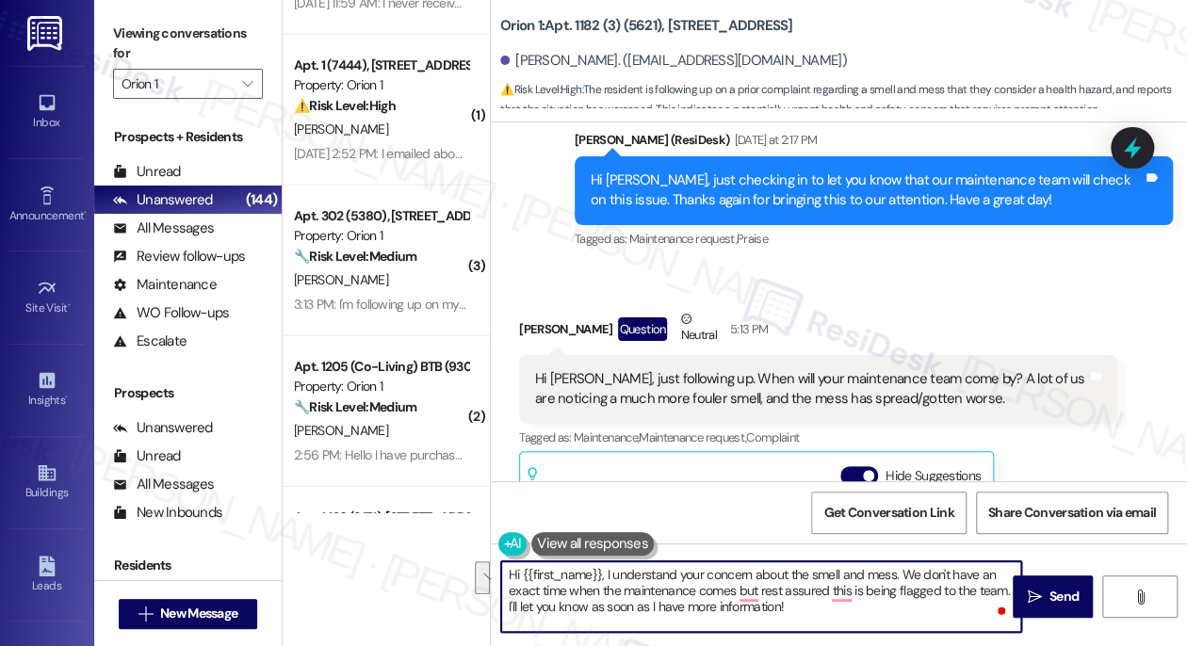
click at [841, 607] on textarea "Hi {{first_name}}, I understand your concern about the smell and mess. We don't…" at bounding box center [761, 597] width 520 height 71
drag, startPoint x: 739, startPoint y: 612, endPoint x: 498, endPoint y: 612, distance: 240.3
click at [495, 612] on div "Hi {{first_name}}, I understand your concern about the smell and mess. We don't…" at bounding box center [752, 597] width 522 height 73
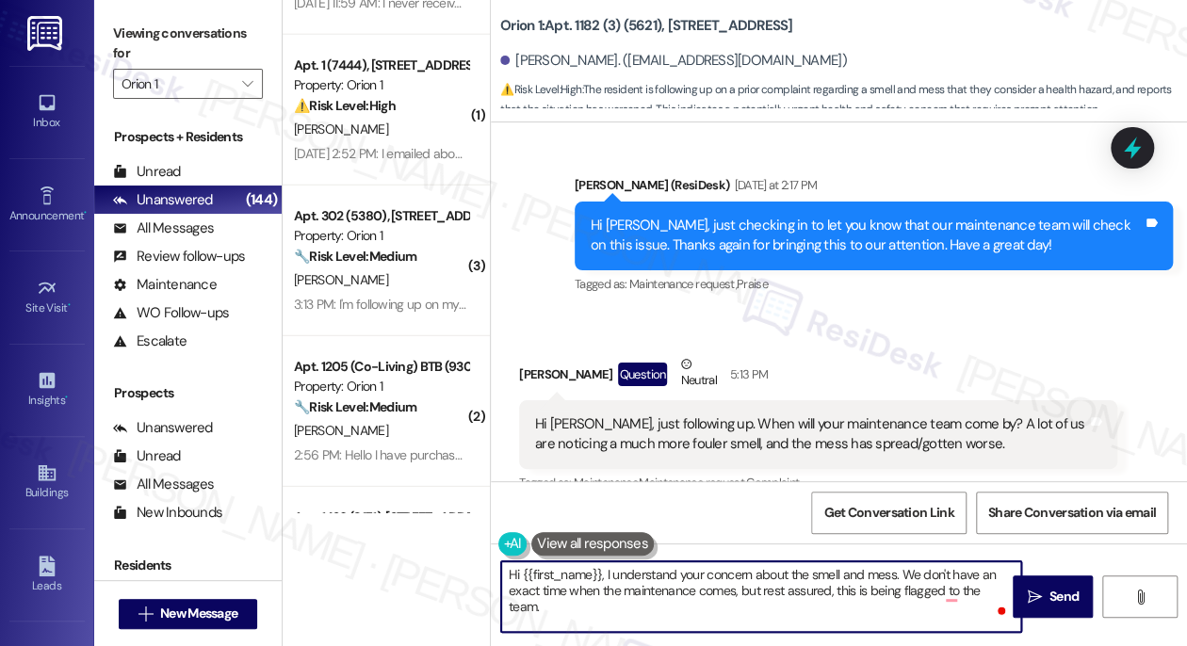
scroll to position [3633, 0]
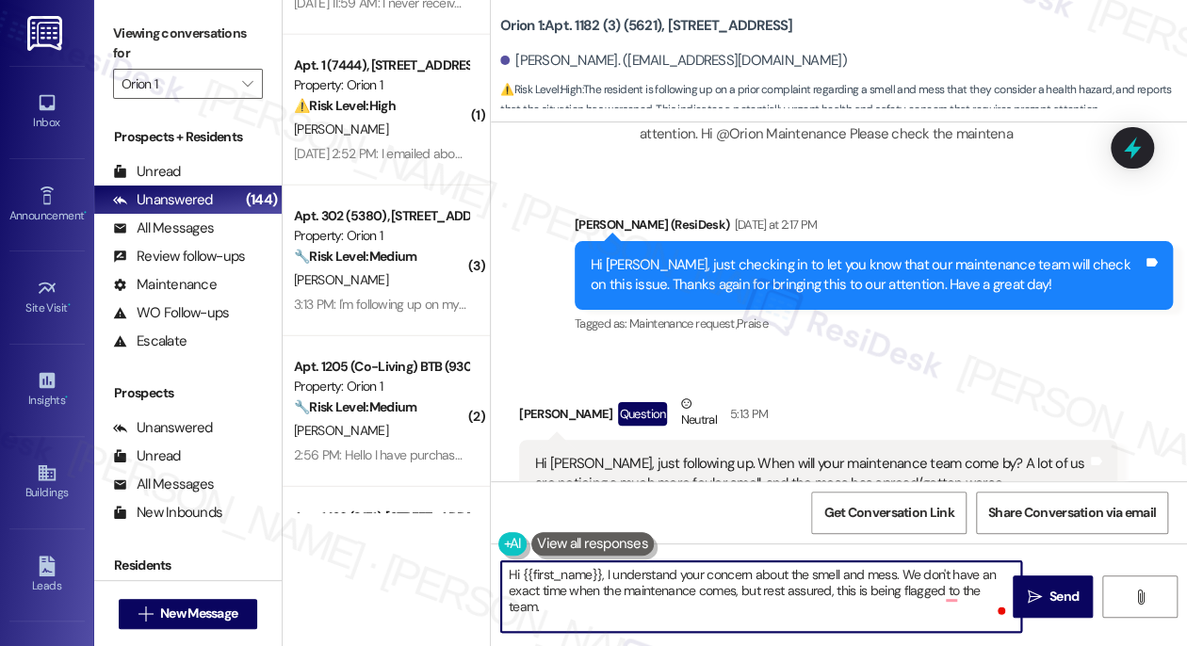
click at [731, 255] on div "Hi James, just checking in to let you know that our maintenance team will check…" at bounding box center [867, 275] width 552 height 41
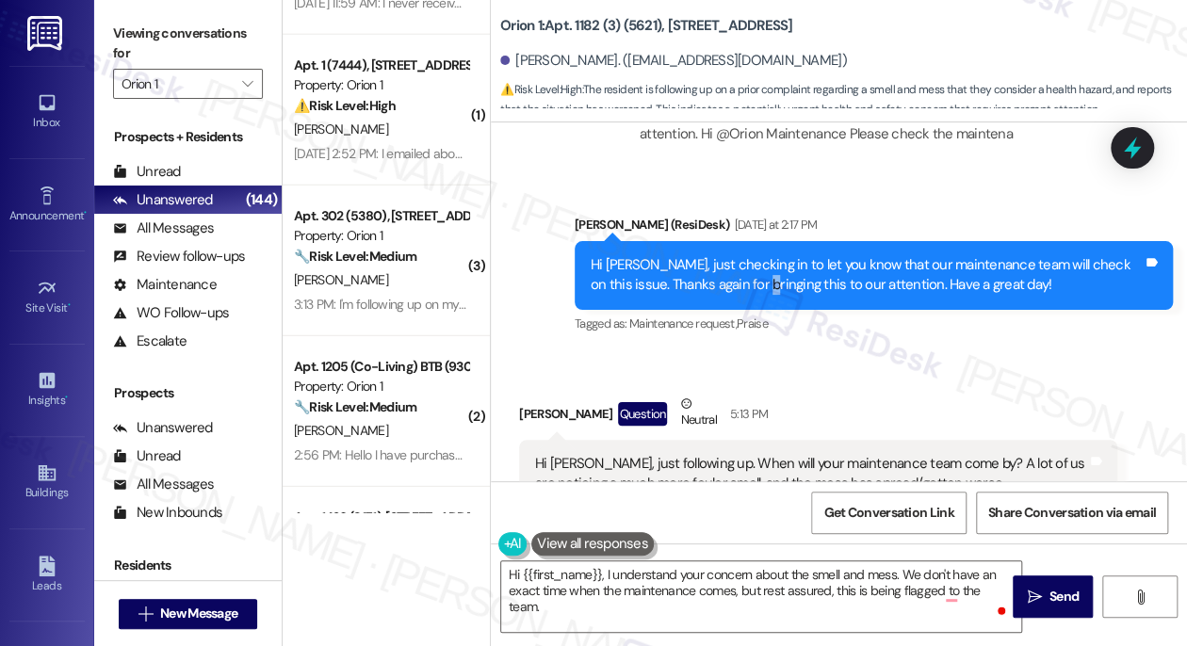
click at [731, 255] on div "Hi James, just checking in to let you know that our maintenance team will check…" at bounding box center [867, 275] width 552 height 41
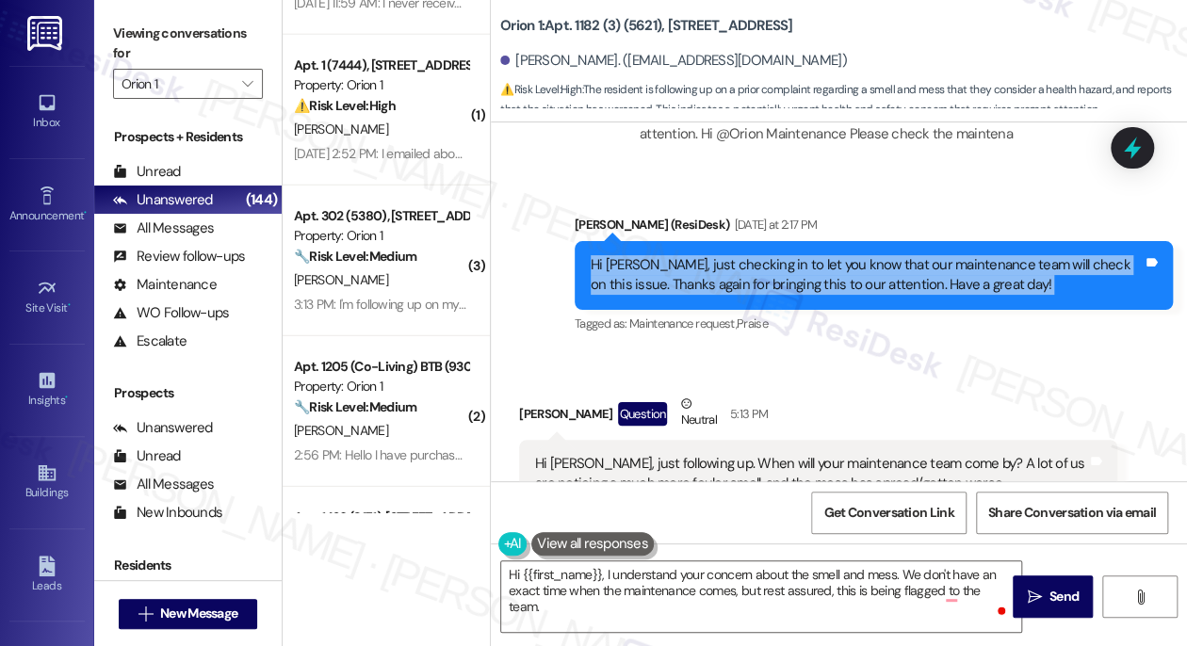
click at [731, 255] on div "Hi James, just checking in to let you know that our maintenance team will check…" at bounding box center [867, 275] width 552 height 41
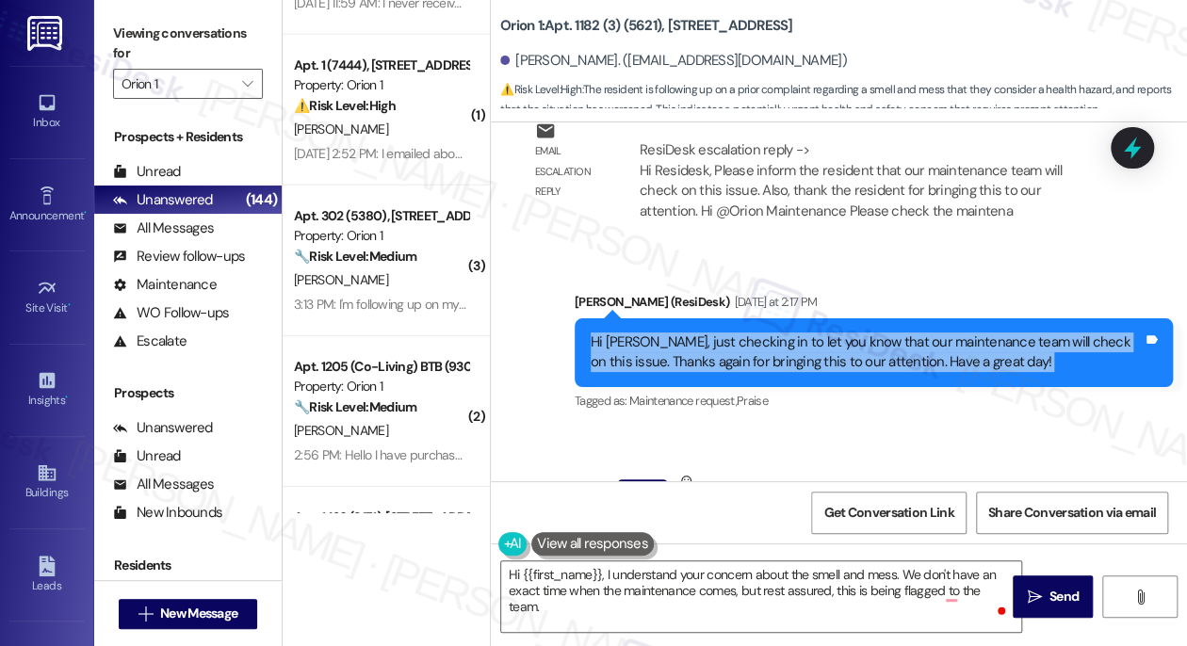
scroll to position [3804, 0]
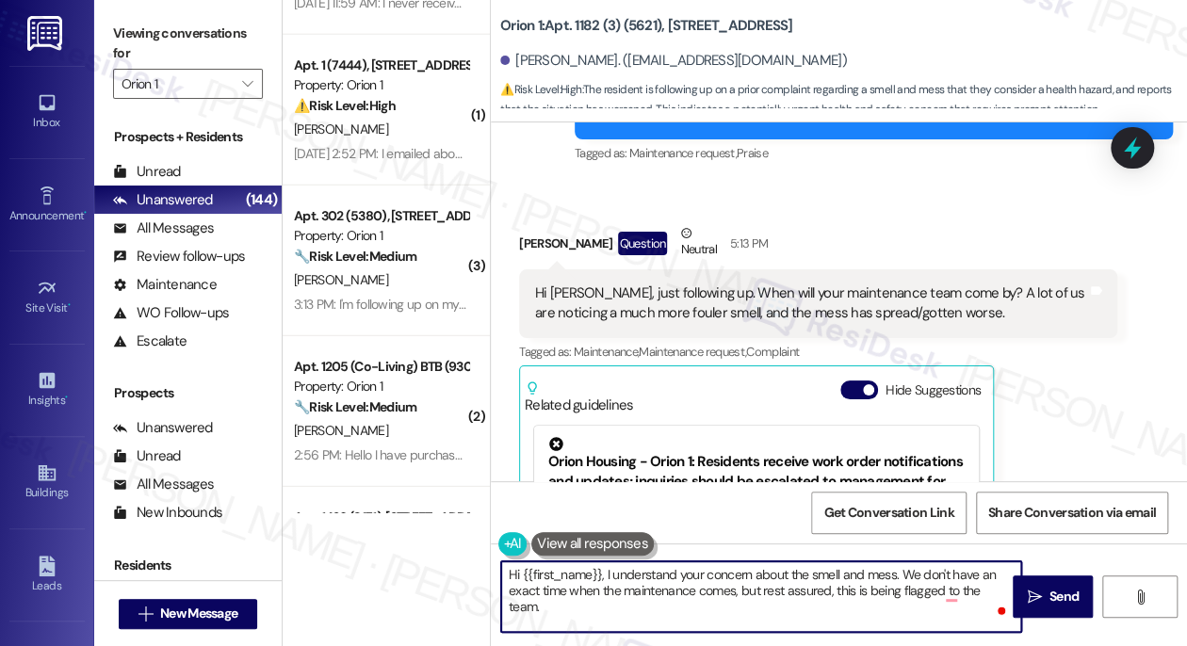
drag, startPoint x: 606, startPoint y: 575, endPoint x: 437, endPoint y: 575, distance: 168.7
click at [437, 575] on div "Apt. 202 (6586), 1881 Jefferson Blvd Property: Orion 1 ⚠️ Risk Level: High The …" at bounding box center [735, 323] width 905 height 646
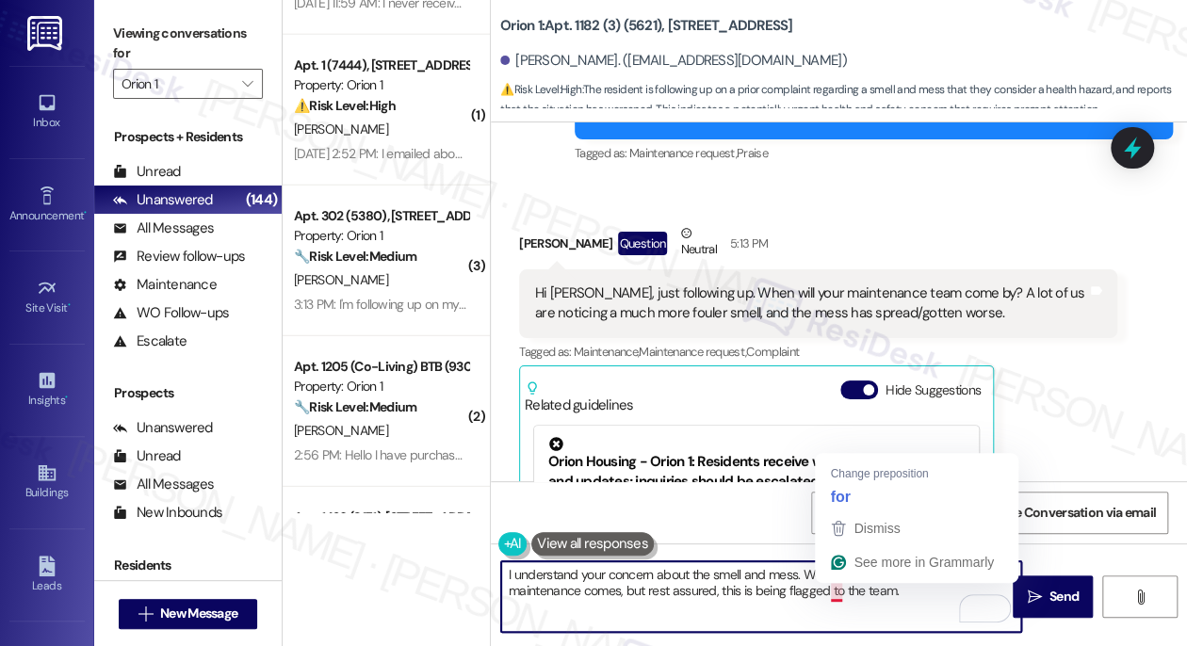
click at [916, 590] on textarea "I understand your concern about the smell and mess. We don't have an exact time…" at bounding box center [761, 597] width 520 height 71
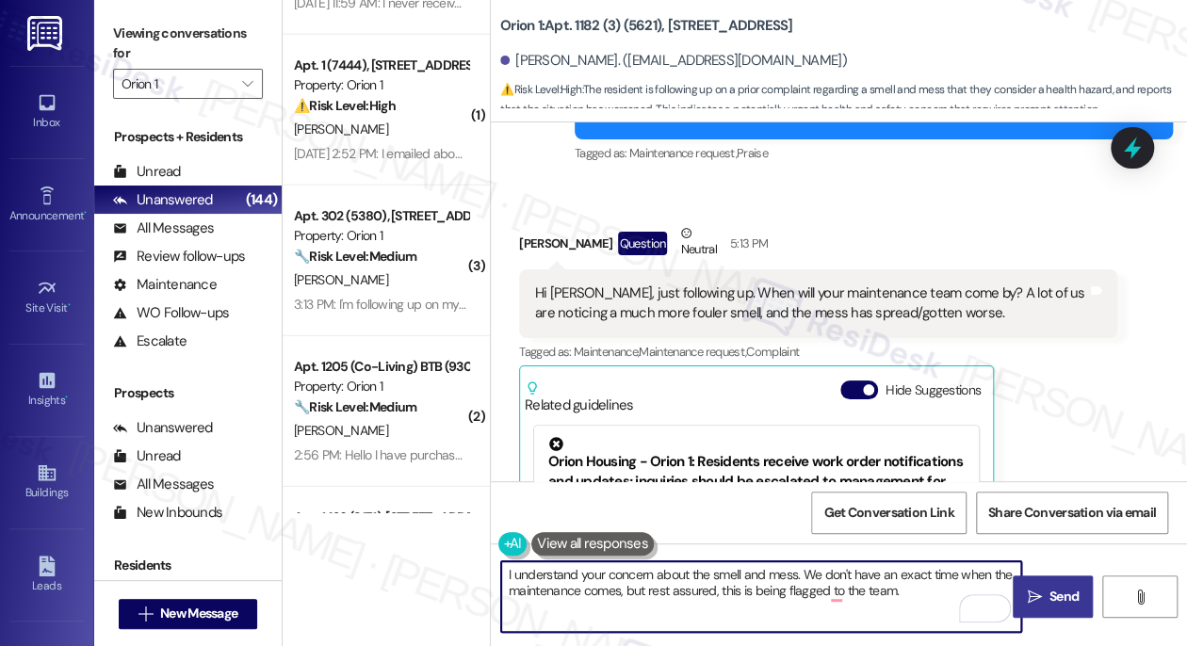
type textarea "I understand your concern about the smell and mess. We don't have an exact time…"
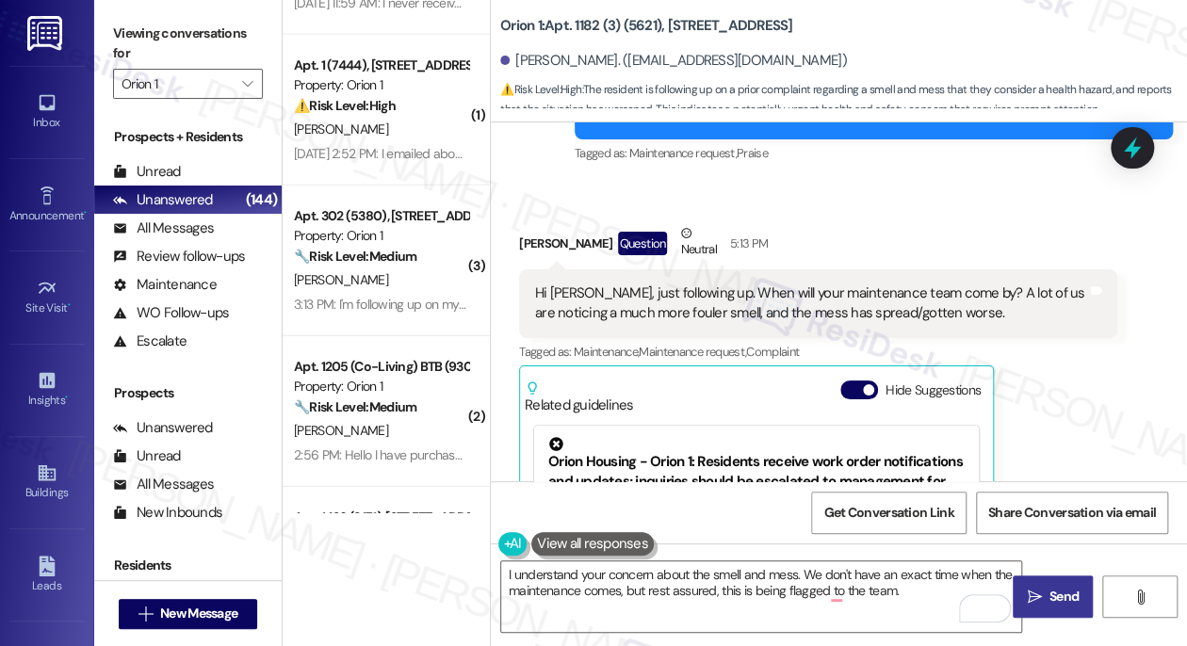
click at [1063, 590] on span "Send" at bounding box center [1064, 597] width 29 height 20
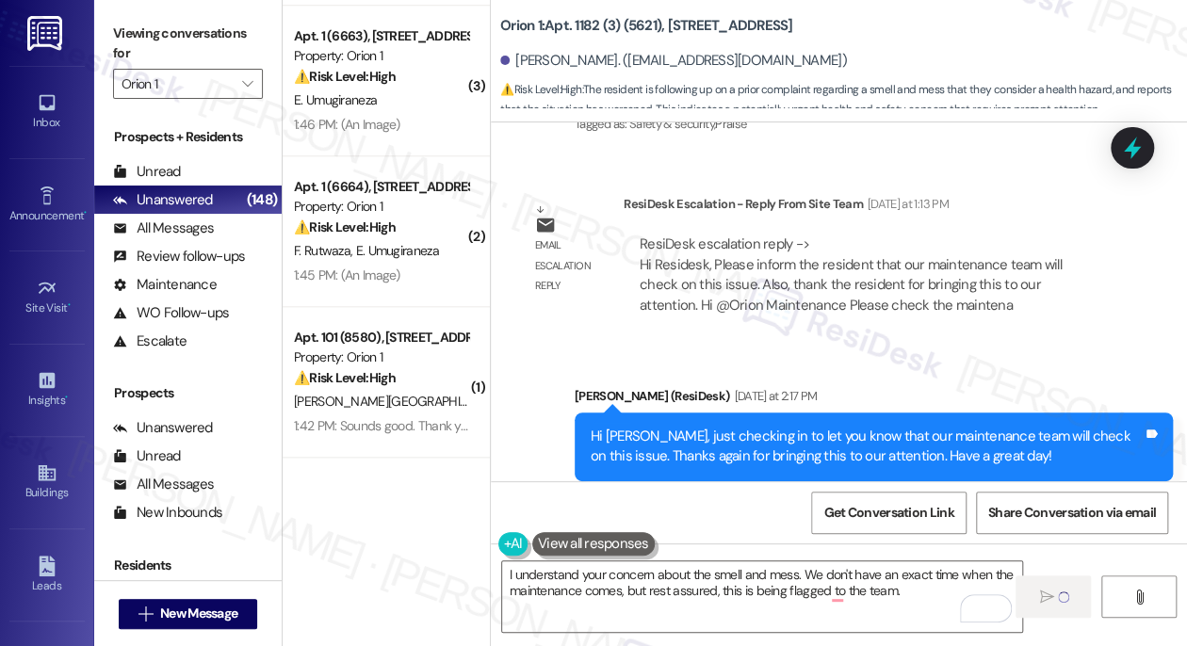
scroll to position [514, 0]
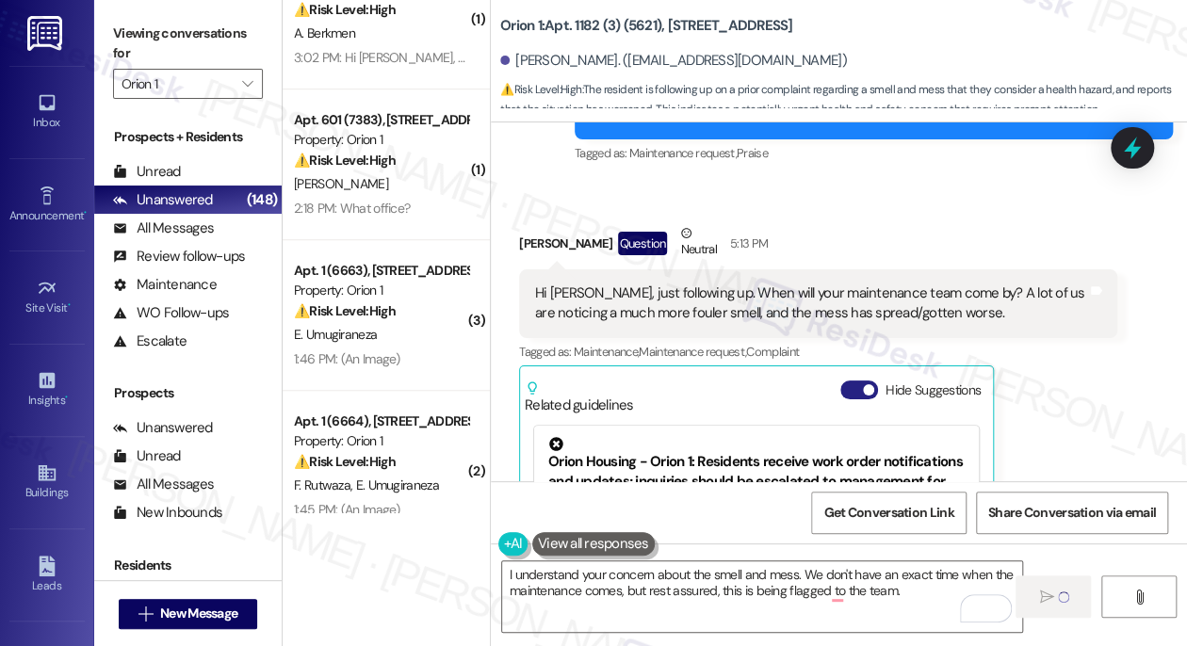
click at [869, 384] on span "button" at bounding box center [868, 389] width 11 height 11
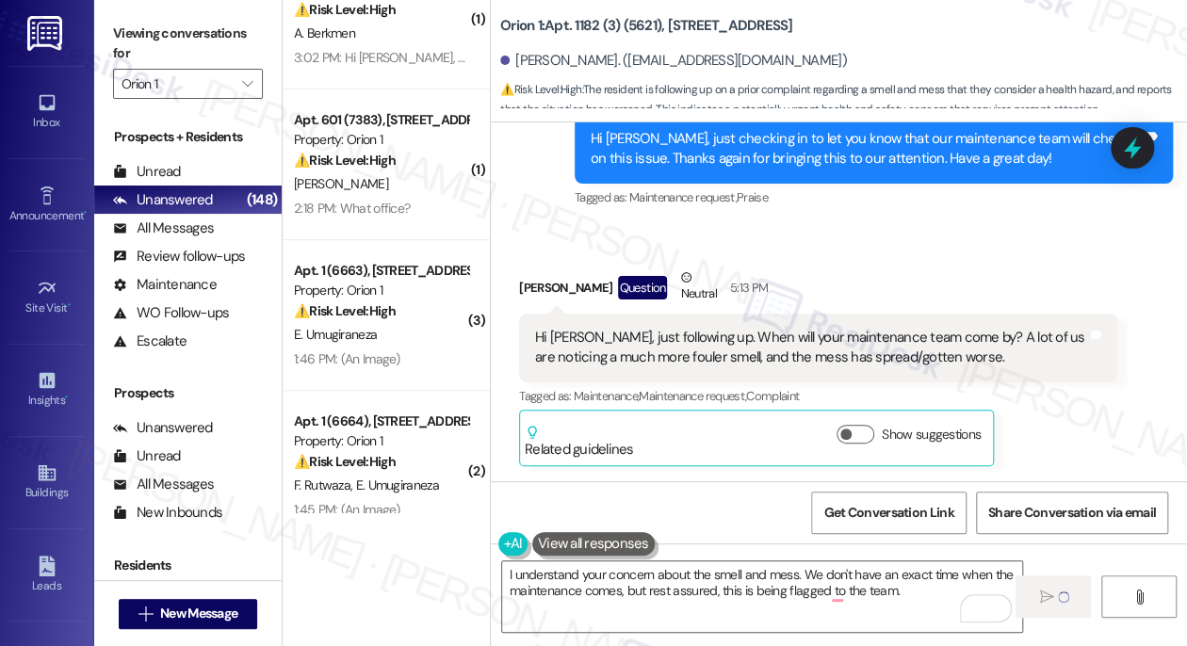
scroll to position [3716, 0]
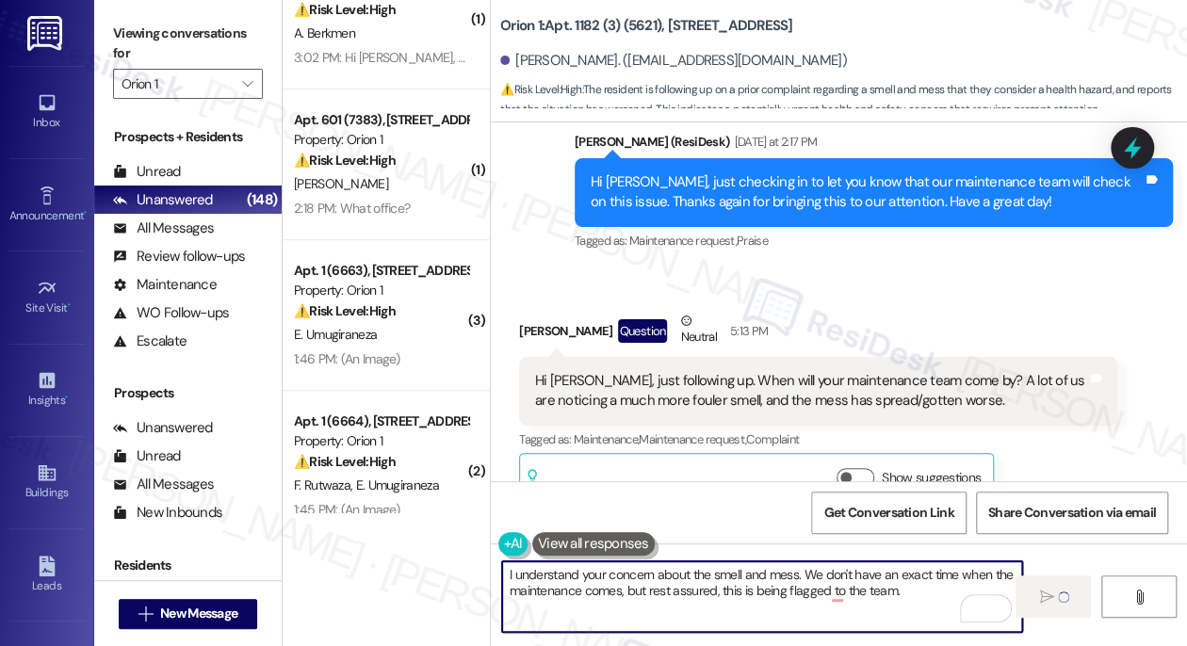
click at [869, 586] on textarea "I understand your concern about the smell and mess. We don't have an exact time…" at bounding box center [762, 597] width 520 height 71
click at [869, 587] on textarea "I understand your concern about the smell and mess. We don't have an exact time…" at bounding box center [762, 597] width 520 height 71
click at [990, 311] on div "James Kwon Question Neutral 5:13 PM" at bounding box center [818, 334] width 598 height 46
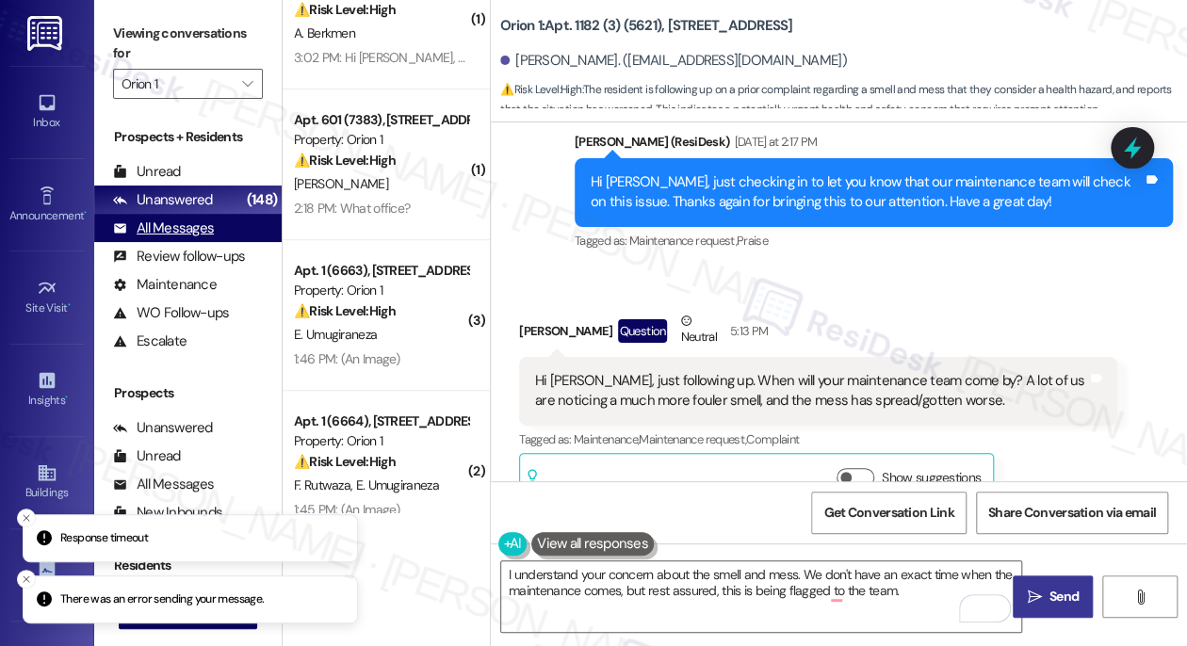
click at [202, 233] on div "All Messages" at bounding box center [163, 229] width 101 height 20
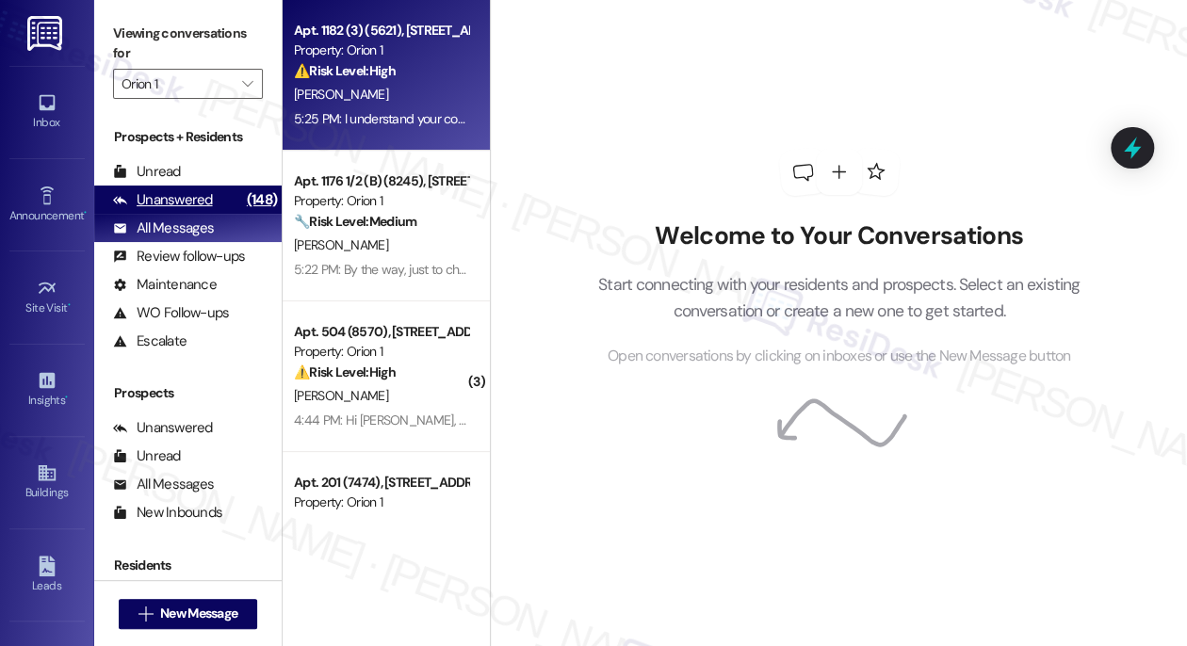
click at [223, 198] on div "Unanswered (148)" at bounding box center [188, 200] width 188 height 28
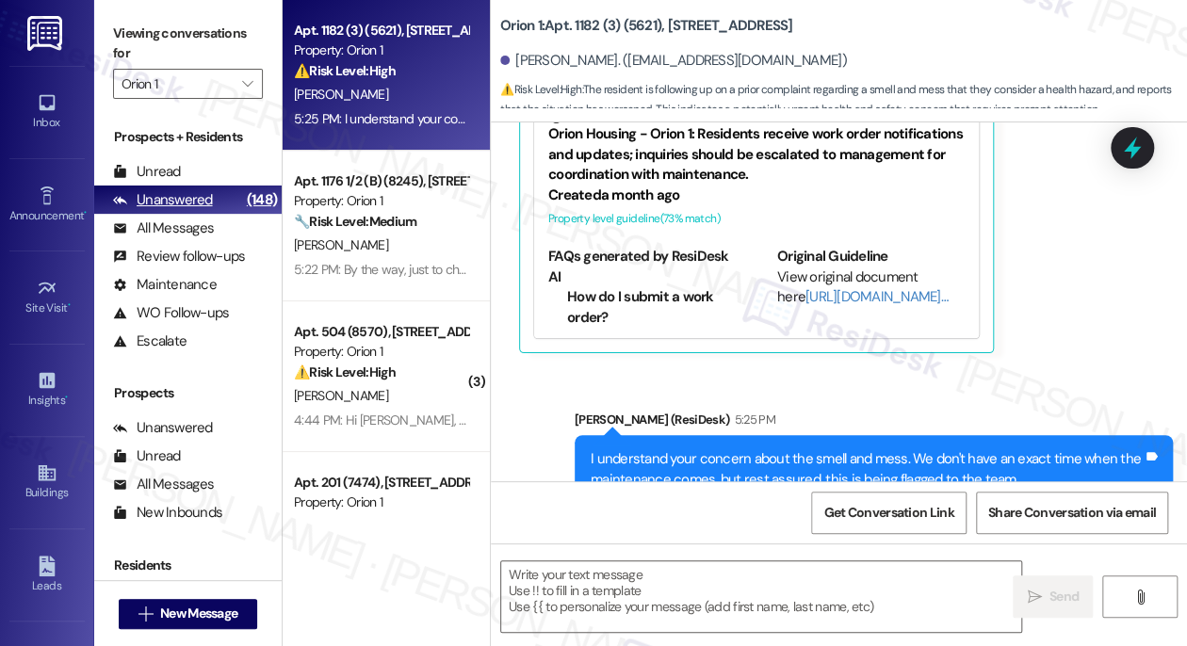
scroll to position [0, 0]
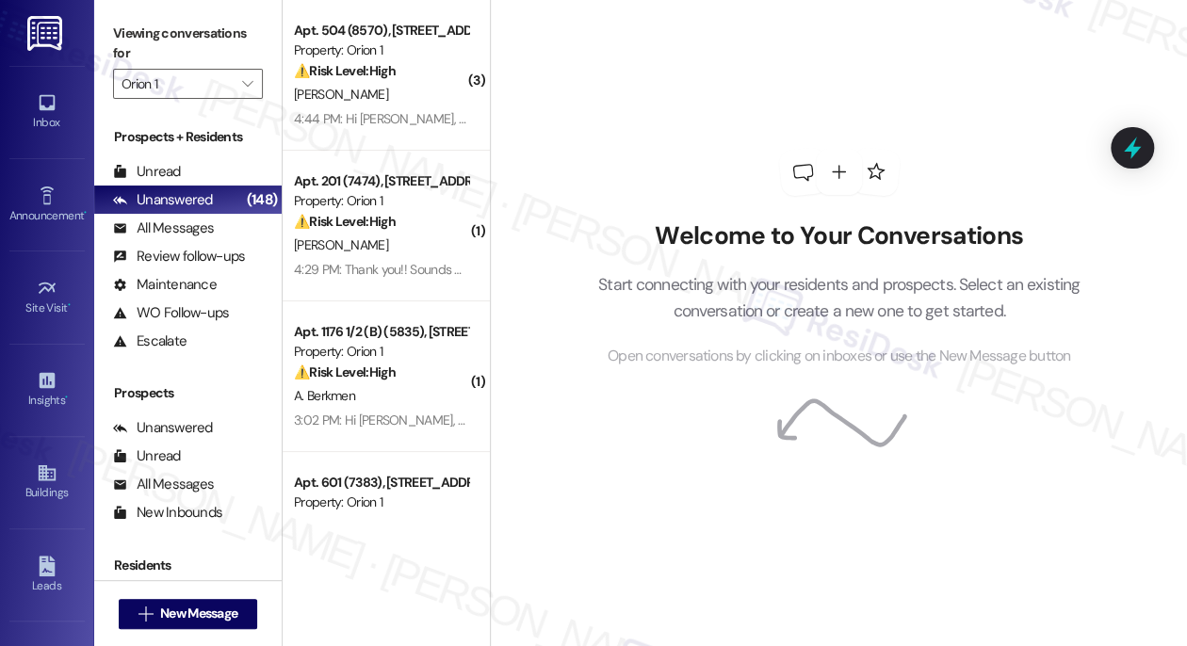
click at [379, 107] on div "4:44 PM: Hi Sarah, can you please ask management to respond to Kaela's request …" at bounding box center [381, 119] width 178 height 24
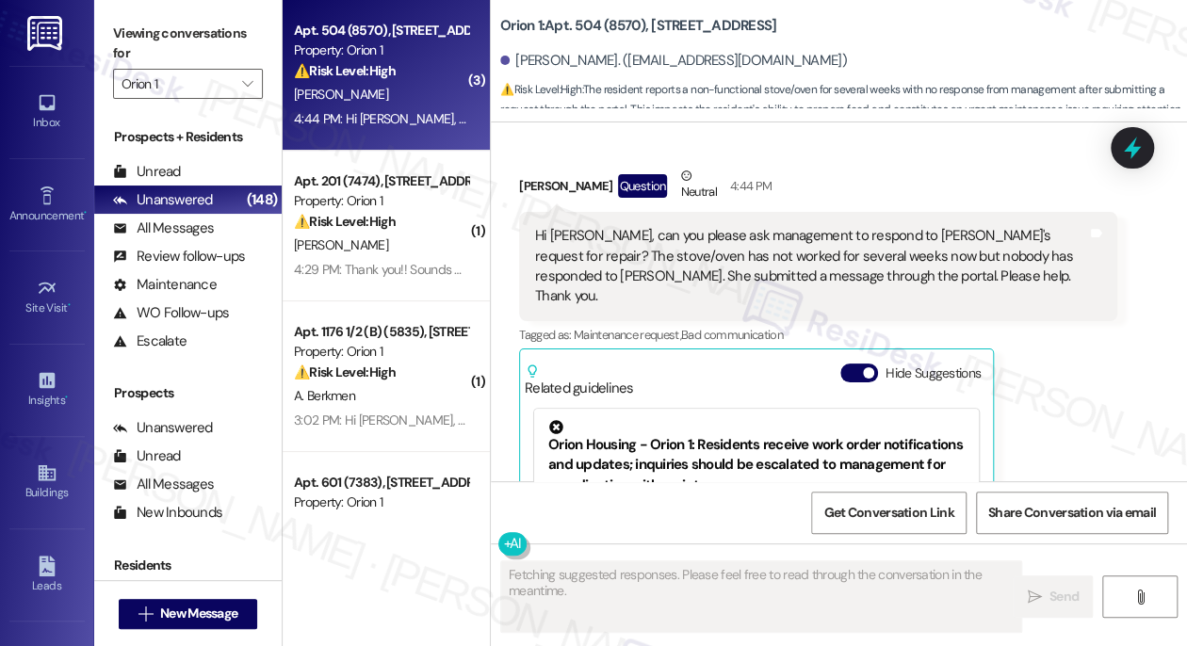
scroll to position [329, 0]
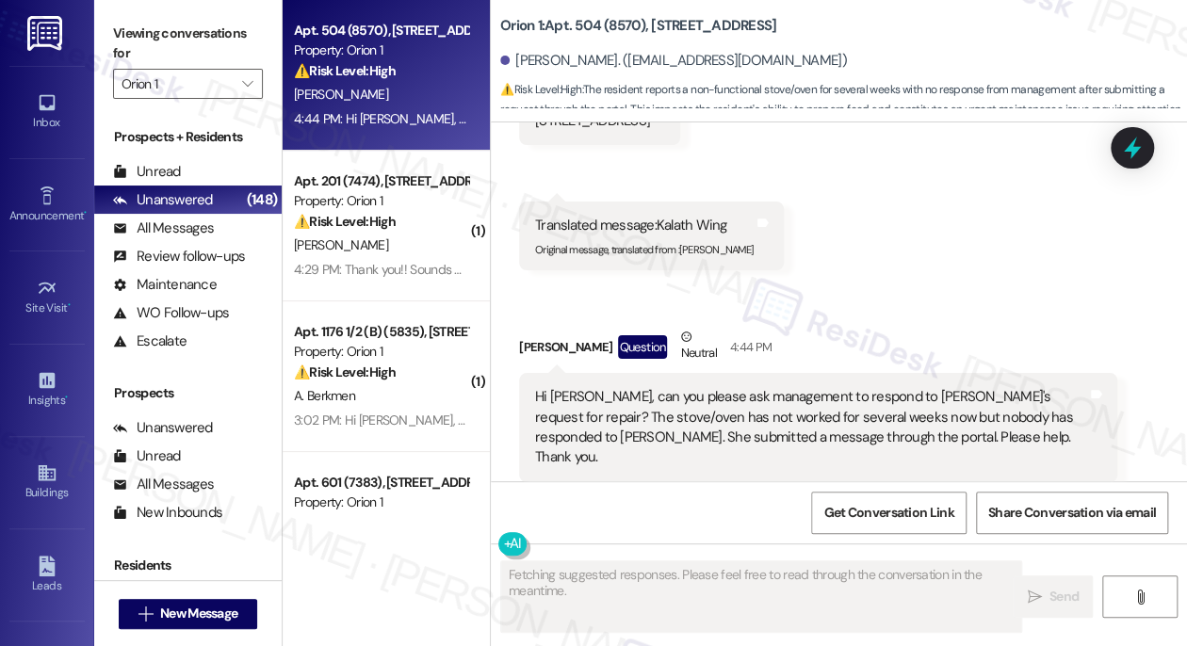
click at [670, 394] on div "Hi Sarah, can you please ask management to respond to Kaela's request for repai…" at bounding box center [811, 427] width 552 height 81
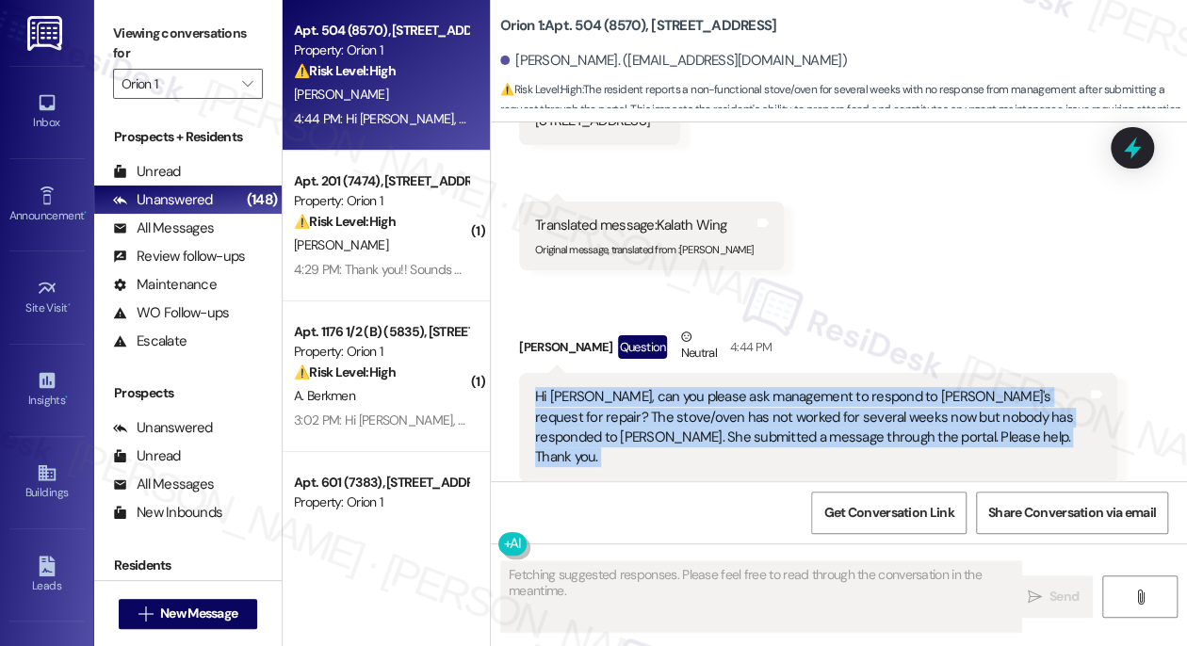
click at [670, 394] on div "Hi Sarah, can you please ask management to respond to Kaela's request for repai…" at bounding box center [811, 427] width 552 height 81
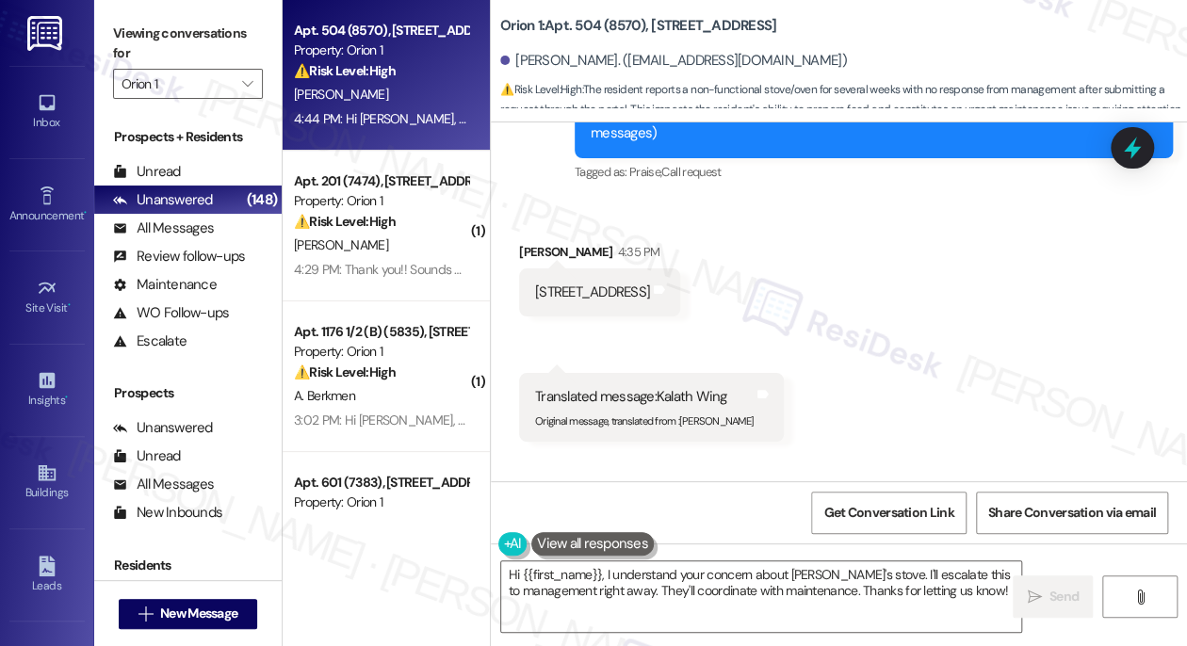
scroll to position [0, 0]
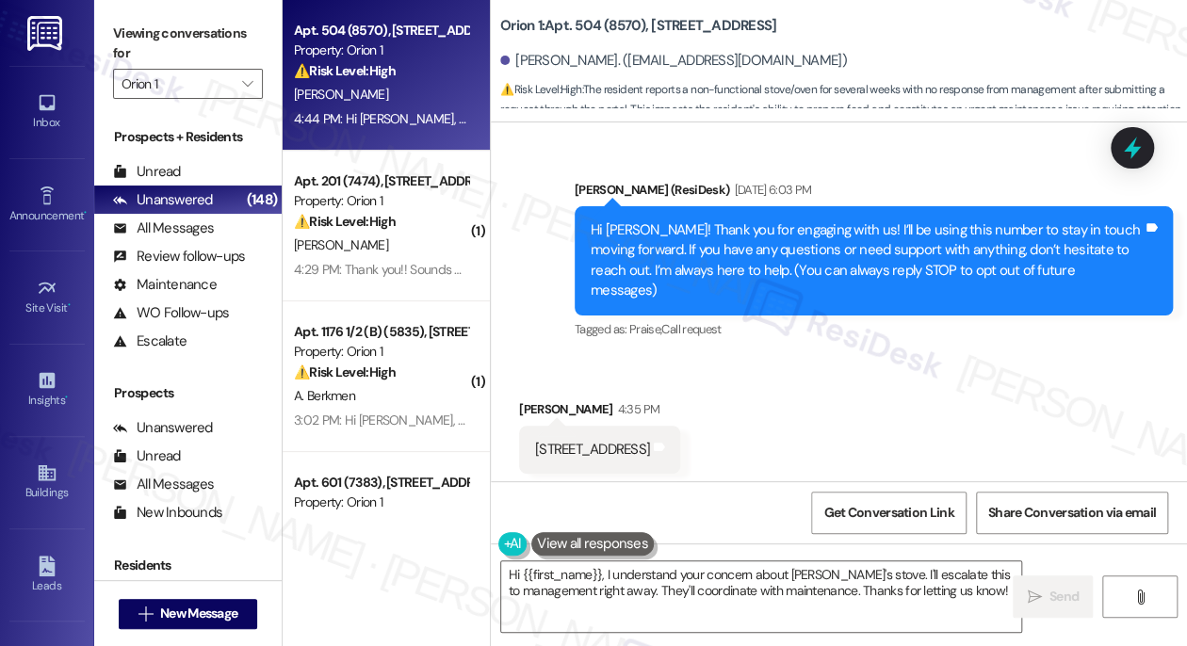
click at [724, 241] on div "Hi Cindy! Thank you for engaging with us! I’ll be using this number to stay in …" at bounding box center [867, 260] width 552 height 81
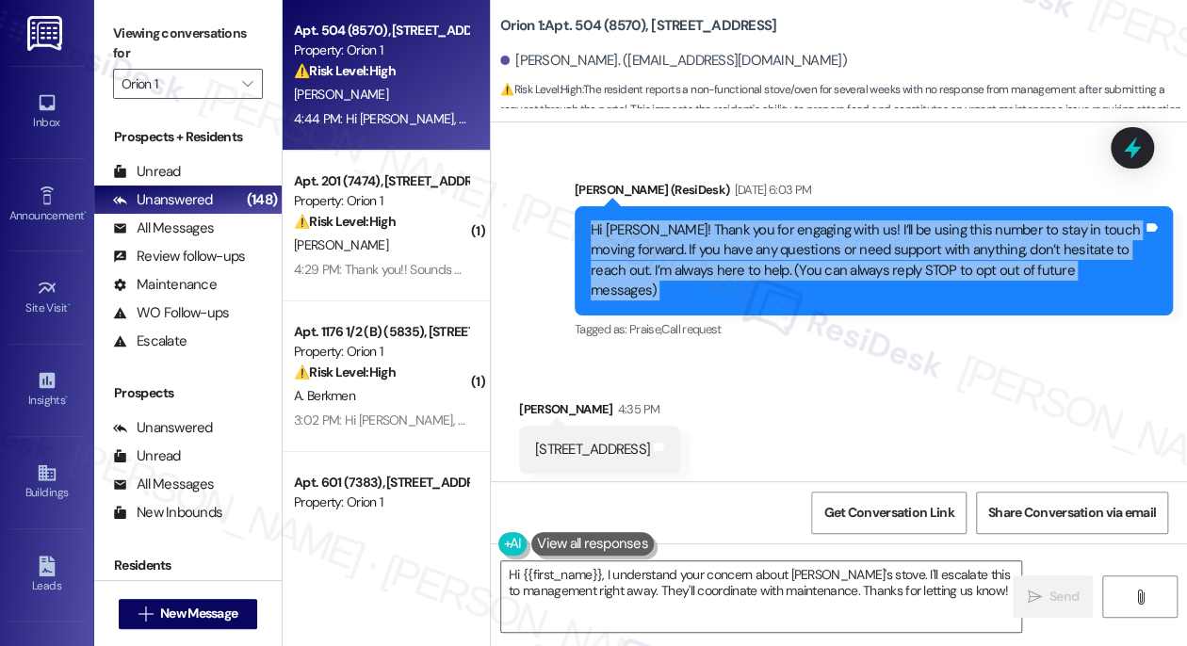
click at [724, 241] on div "Hi Cindy! Thank you for engaging with us! I’ll be using this number to stay in …" at bounding box center [867, 260] width 552 height 81
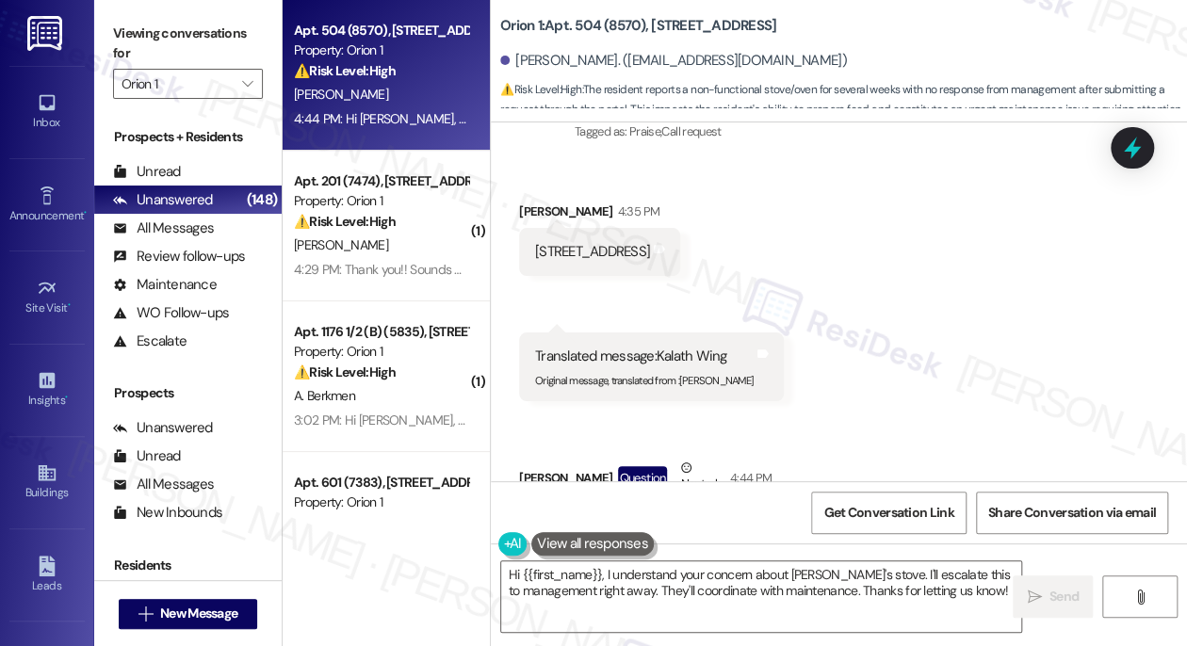
scroll to position [428, 0]
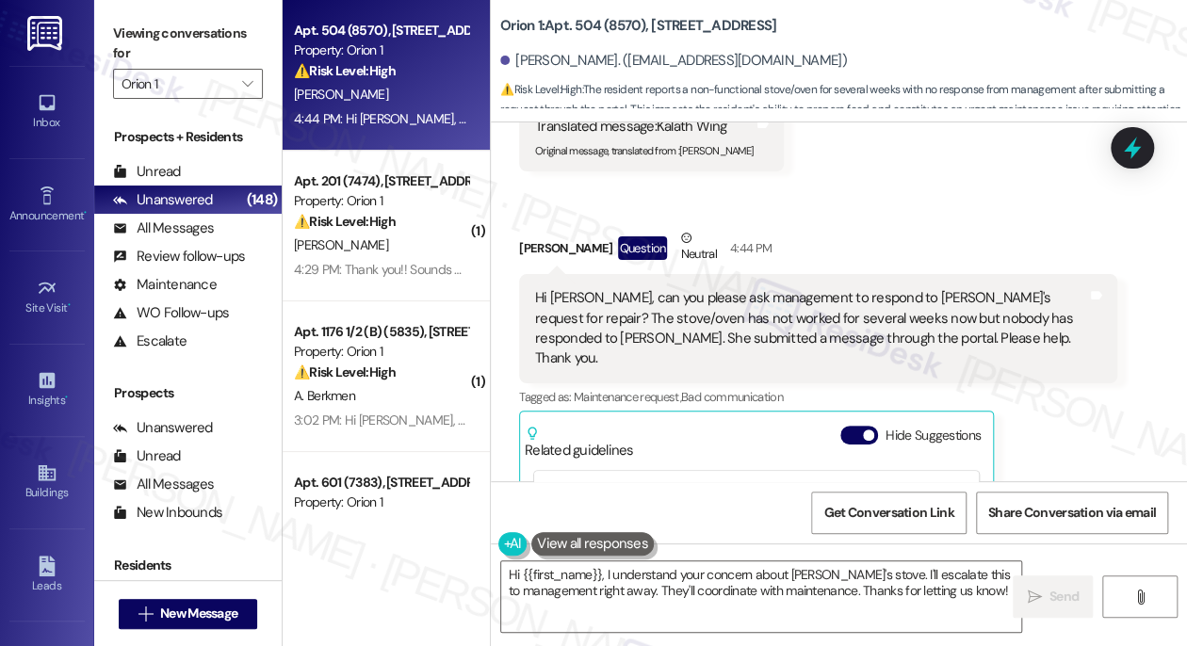
click at [133, 14] on div "Viewing conversations for Orion 1 " at bounding box center [188, 59] width 188 height 118
click at [667, 288] on div "Hi Sarah, can you please ask management to respond to Kaela's request for repai…" at bounding box center [811, 328] width 552 height 81
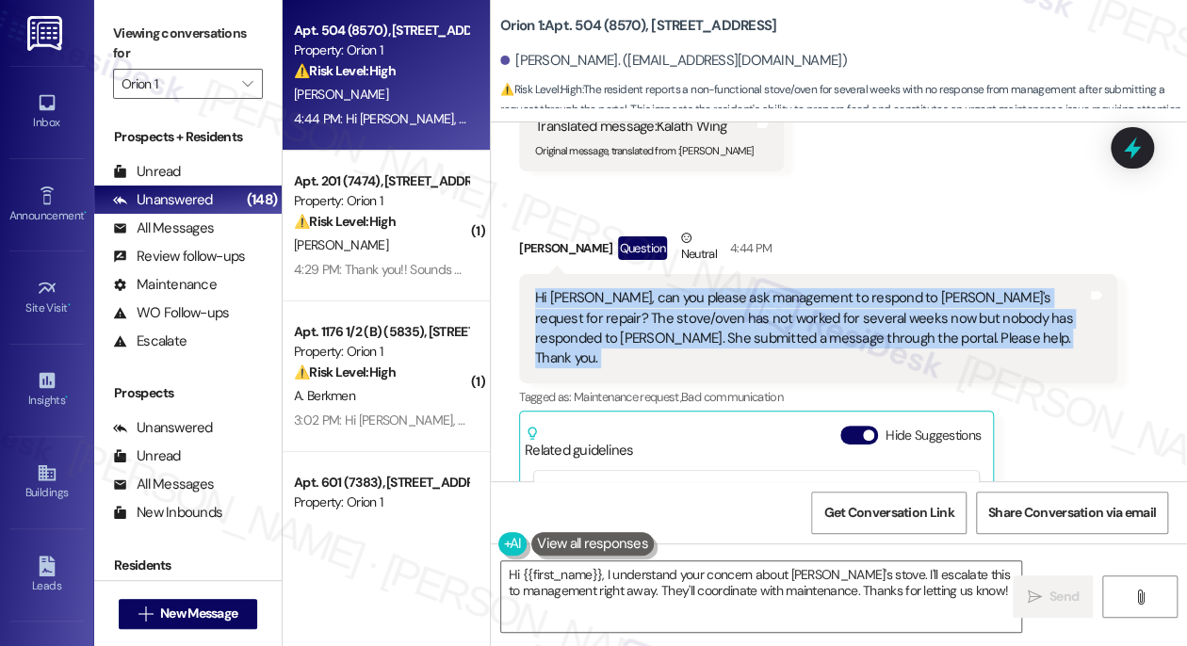
click at [667, 288] on div "Hi Sarah, can you please ask management to respond to Kaela's request for repai…" at bounding box center [811, 328] width 552 height 81
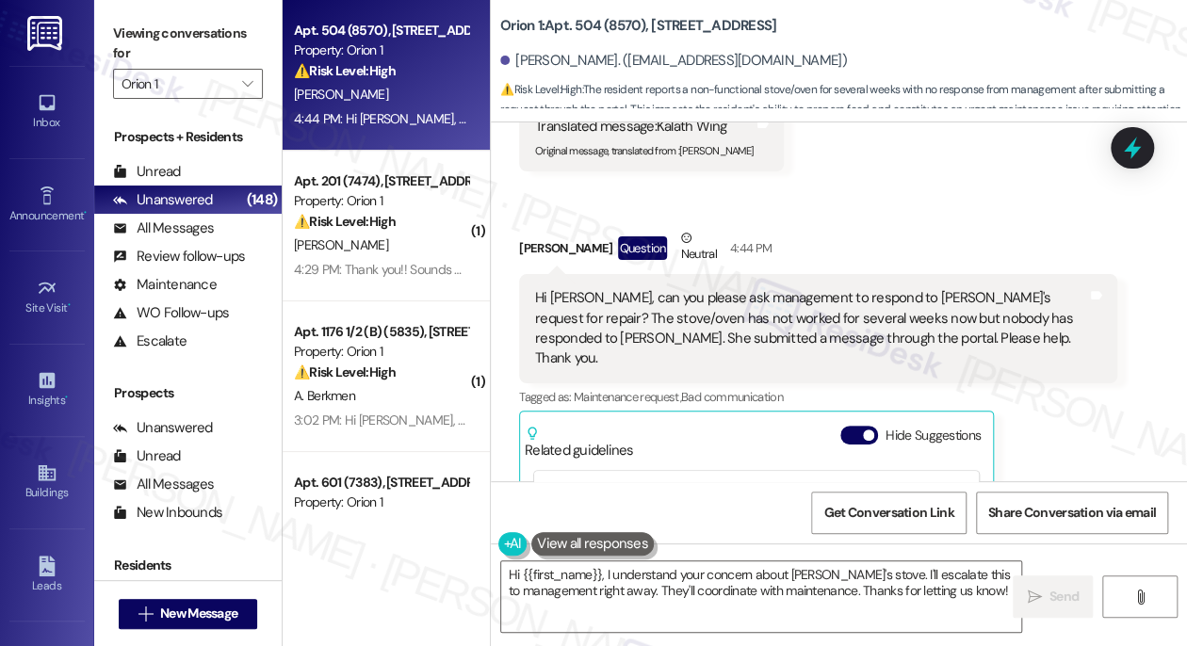
click at [951, 240] on div "Cindy Kwong Question Neutral 4:44 PM" at bounding box center [818, 251] width 598 height 46
click at [894, 288] on div "Hi Sarah, can you please ask management to respond to Kaela's request for repai…" at bounding box center [811, 328] width 552 height 81
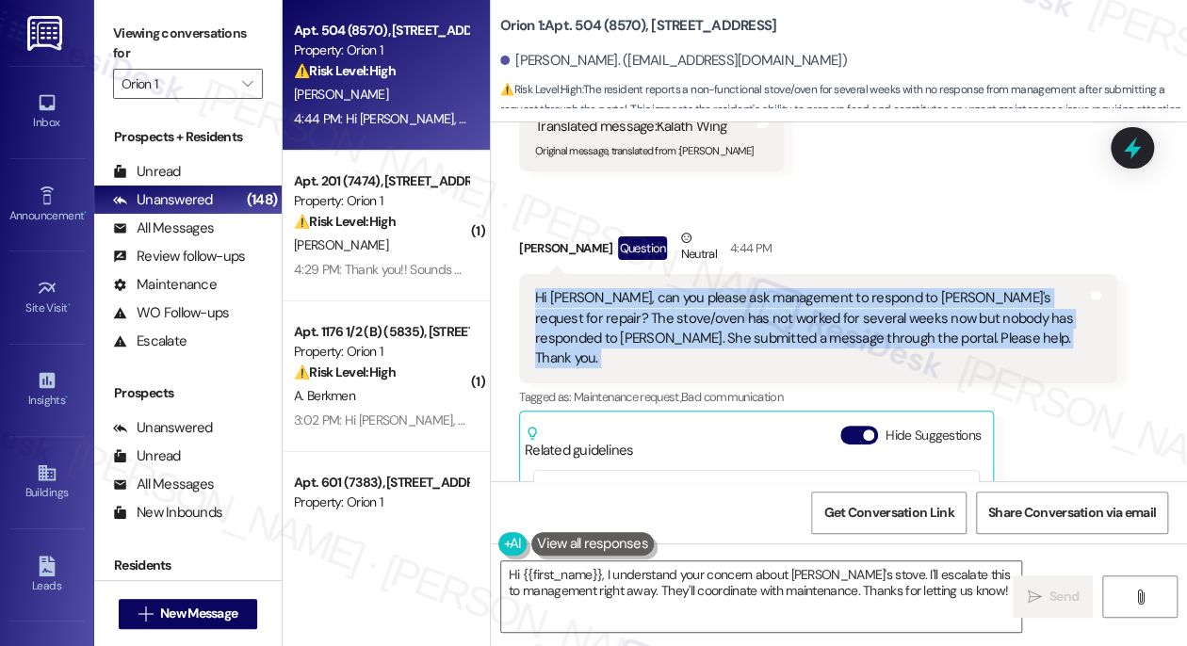
click at [894, 288] on div "Hi Sarah, can you please ask management to respond to Kaela's request for repai…" at bounding box center [811, 328] width 552 height 81
click at [691, 289] on div "Hi Sarah, can you please ask management to respond to Kaela's request for repai…" at bounding box center [811, 328] width 552 height 81
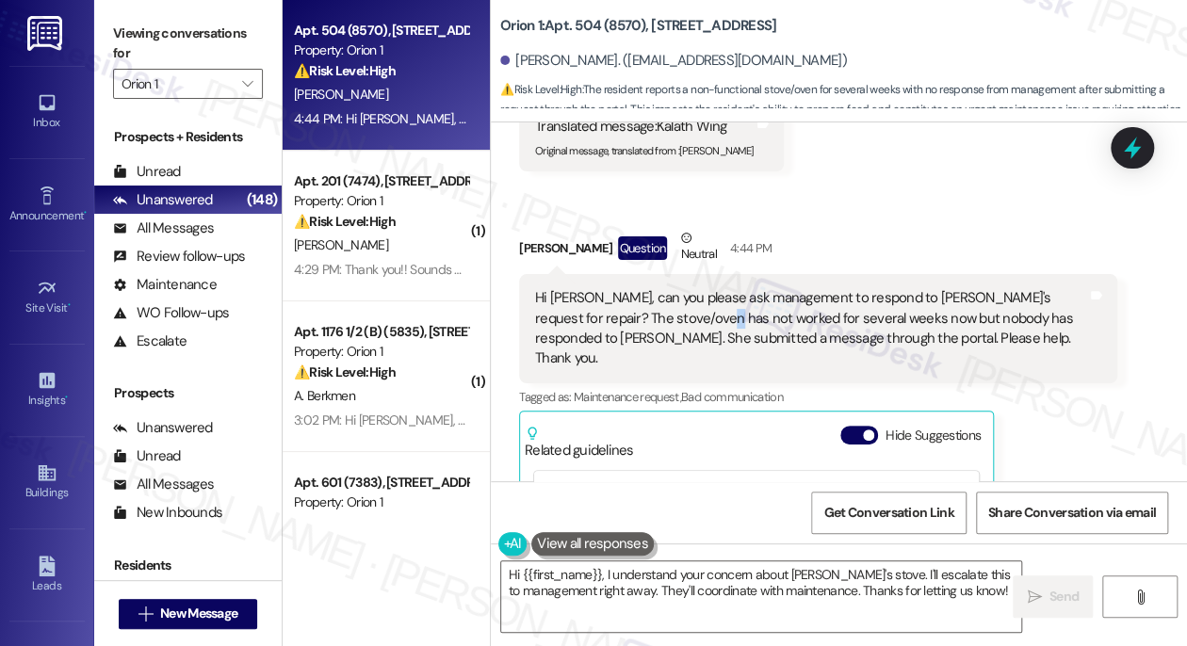
click at [691, 289] on div "Hi Sarah, can you please ask management to respond to Kaela's request for repai…" at bounding box center [811, 328] width 552 height 81
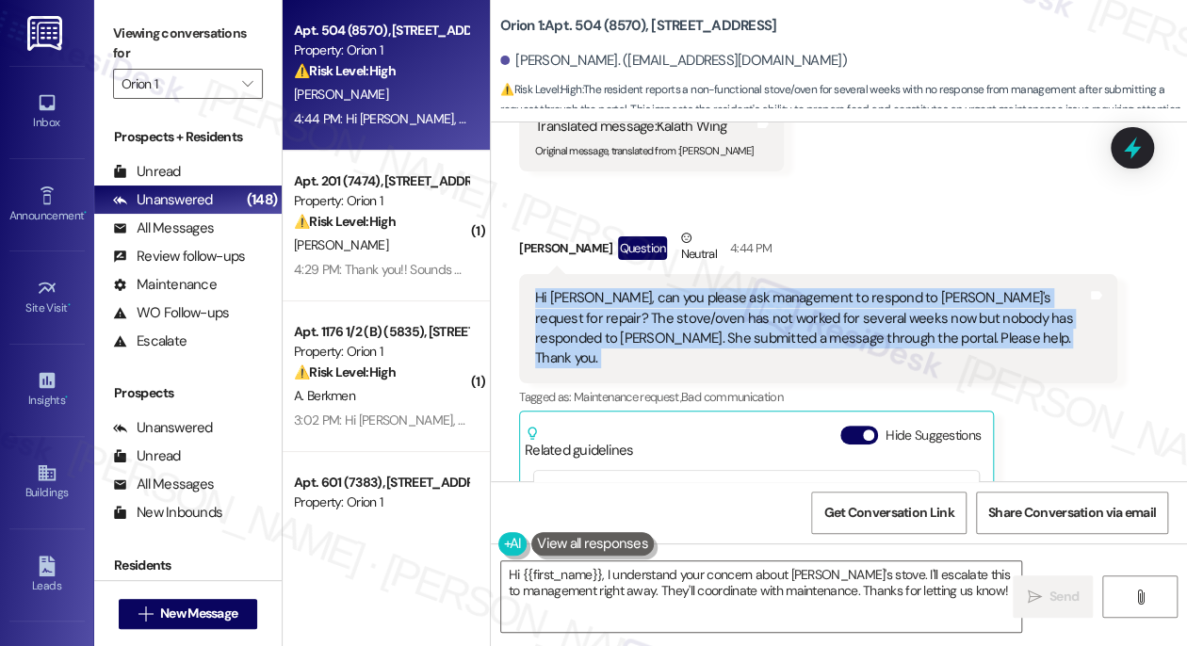
click at [691, 289] on div "Hi Sarah, can you please ask management to respond to Kaela's request for repai…" at bounding box center [811, 328] width 552 height 81
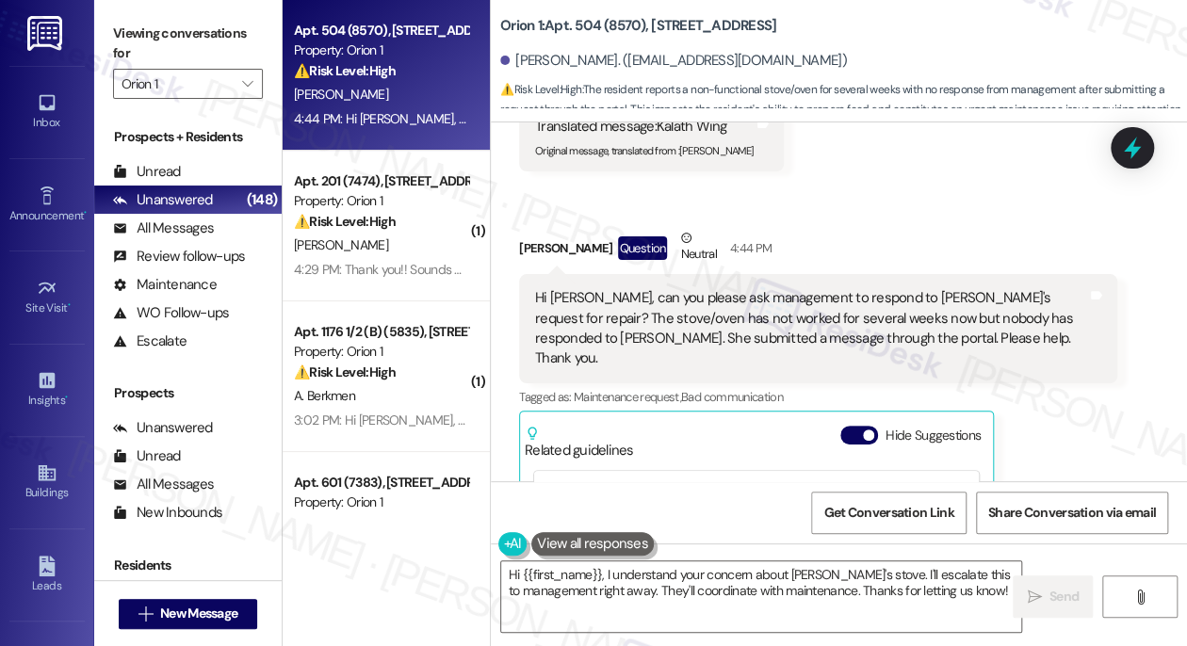
click at [94, 25] on div "Viewing conversations for Orion 1 " at bounding box center [188, 59] width 188 height 118
click at [560, 59] on div "Cindy Kwong. (cindykwong@sbcglobal.net)" at bounding box center [673, 61] width 347 height 20
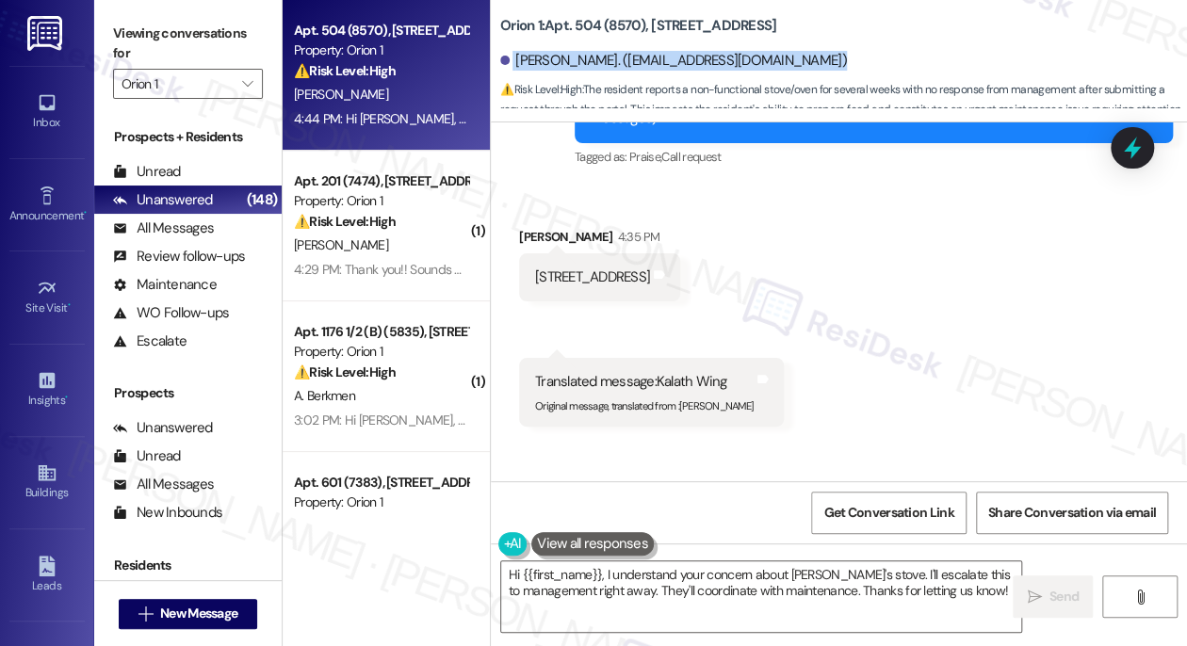
scroll to position [171, 0]
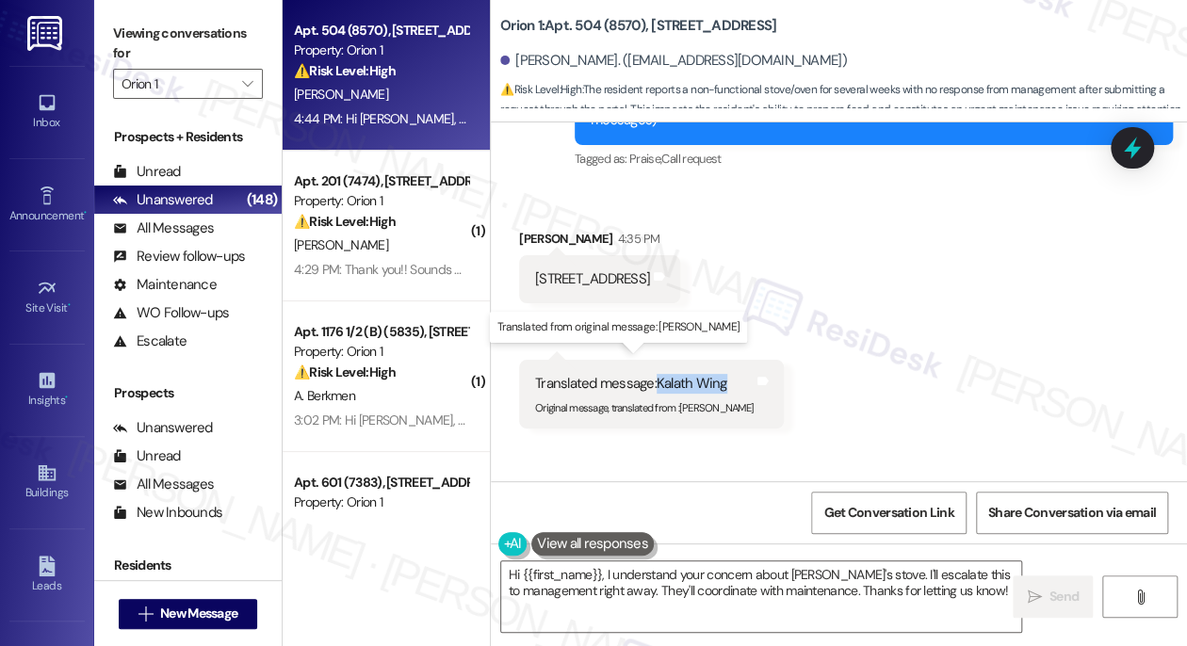
drag, startPoint x: 654, startPoint y: 358, endPoint x: 725, endPoint y: 356, distance: 70.7
click at [725, 374] on div "Translated message: Kalath Wing" at bounding box center [644, 384] width 219 height 20
click at [698, 401] on sub "Original message, translated from : Kaela Wong" at bounding box center [644, 407] width 219 height 13
click at [699, 401] on sub "Original message, translated from : Kaela Wong" at bounding box center [644, 407] width 219 height 13
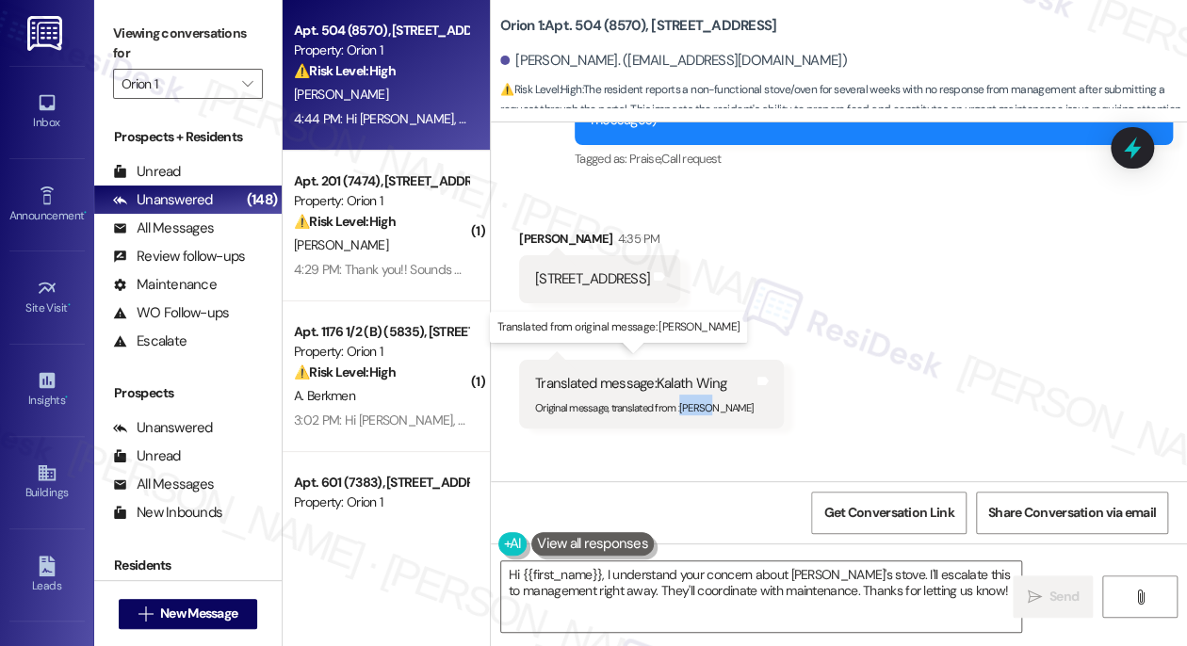
click at [695, 401] on sub "Original message, translated from : Kaela Wong" at bounding box center [644, 407] width 219 height 13
drag, startPoint x: 682, startPoint y: 388, endPoint x: 735, endPoint y: 389, distance: 52.8
click at [735, 389] on div "Translated message: Kalath Wing Original message, translated from : Kaela Wong …" at bounding box center [651, 394] width 265 height 69
copy div "Kaela Wong Translated from original message: Kaela Wong Tags and notes Received…"
click at [110, 22] on div "Viewing conversations for Orion 1 " at bounding box center [188, 59] width 188 height 118
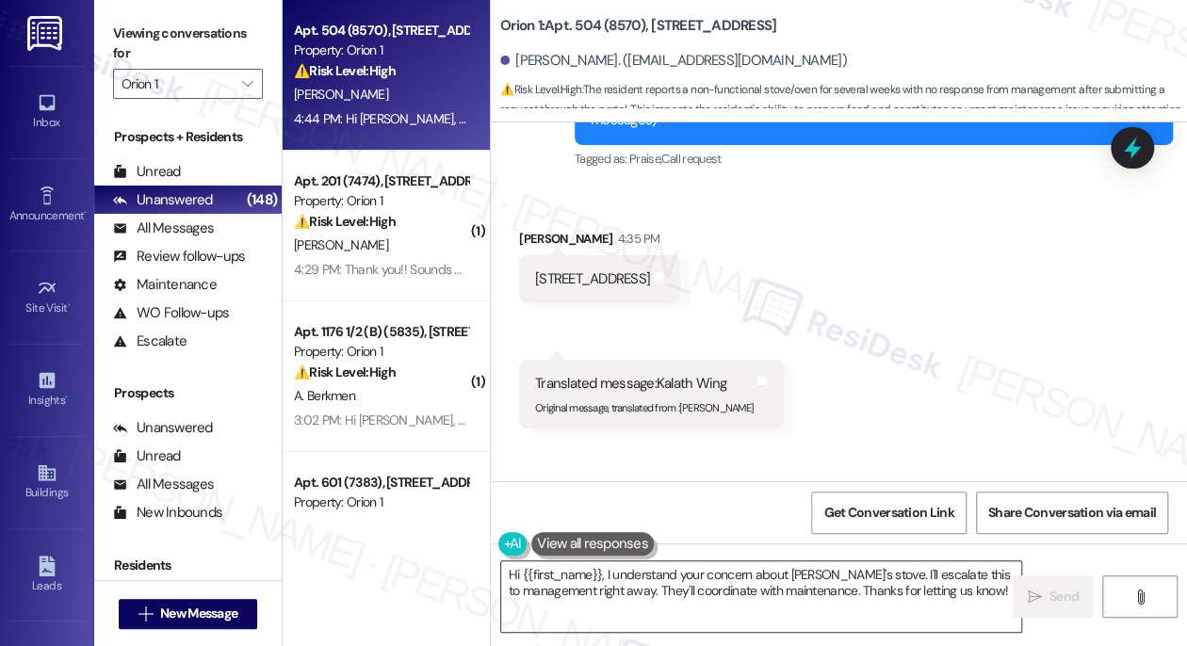
click at [736, 575] on textarea "Hi {{first_name}}, I understand your concern about Kaela's stove. I'll escalate…" at bounding box center [761, 597] width 520 height 71
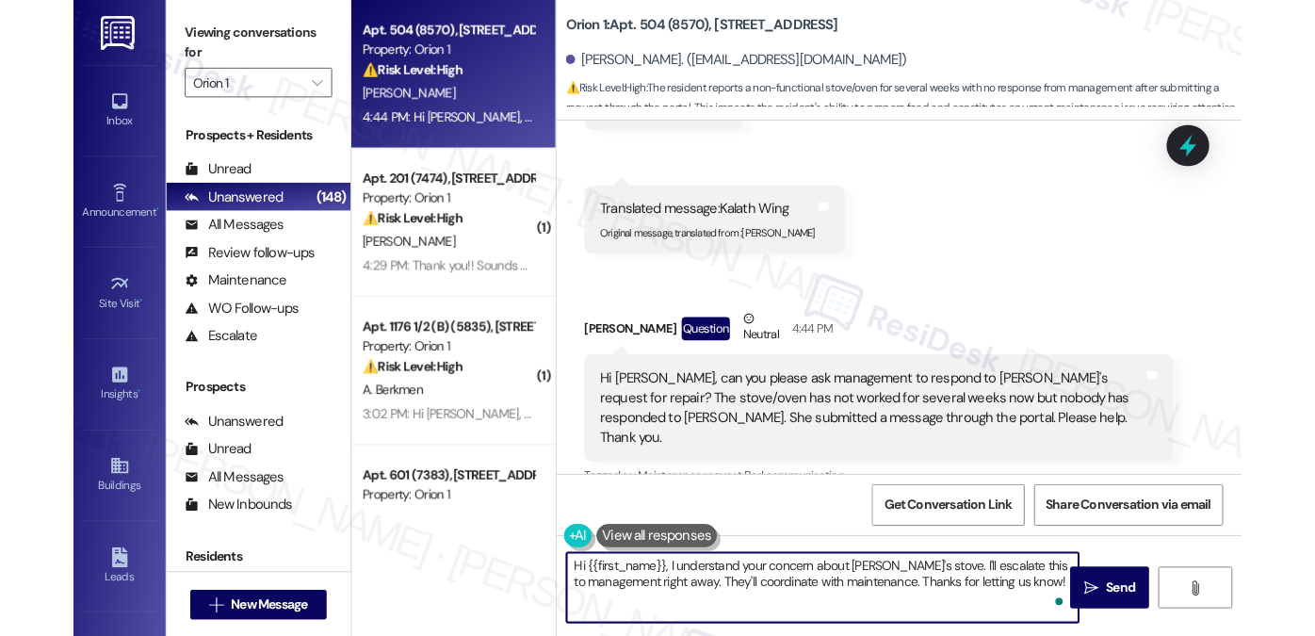
scroll to position [256, 0]
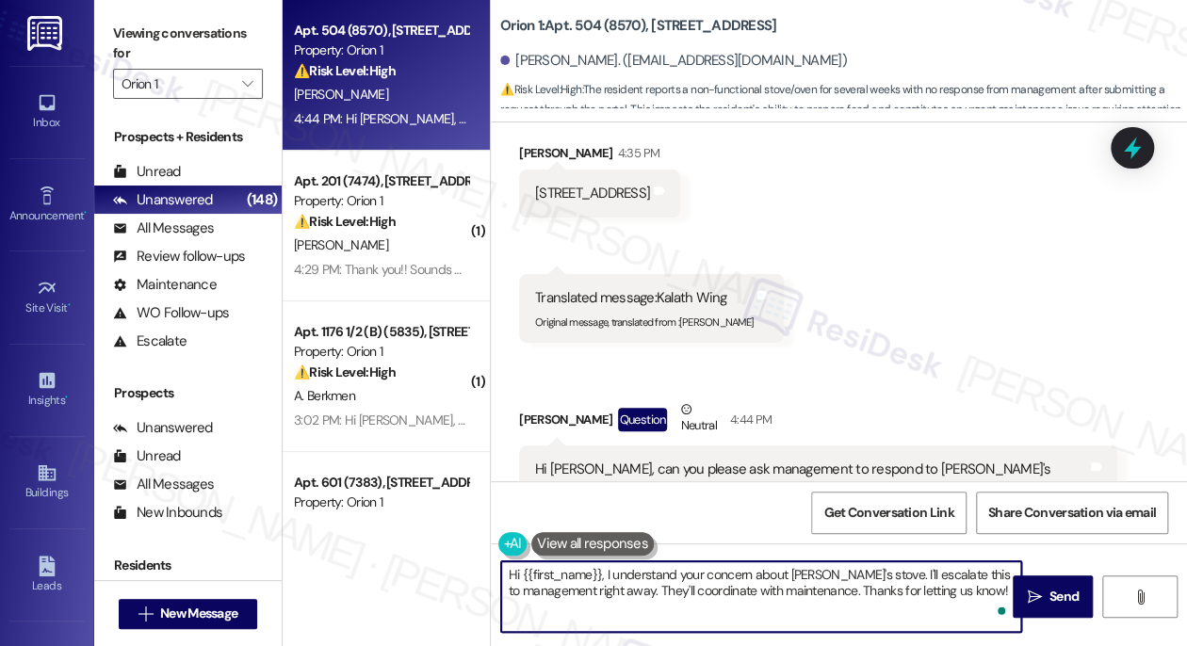
click at [604, 576] on textarea "Hi {{first_name}}, I understand your concern about Kaela's stove. I'll escalate…" at bounding box center [761, 597] width 520 height 71
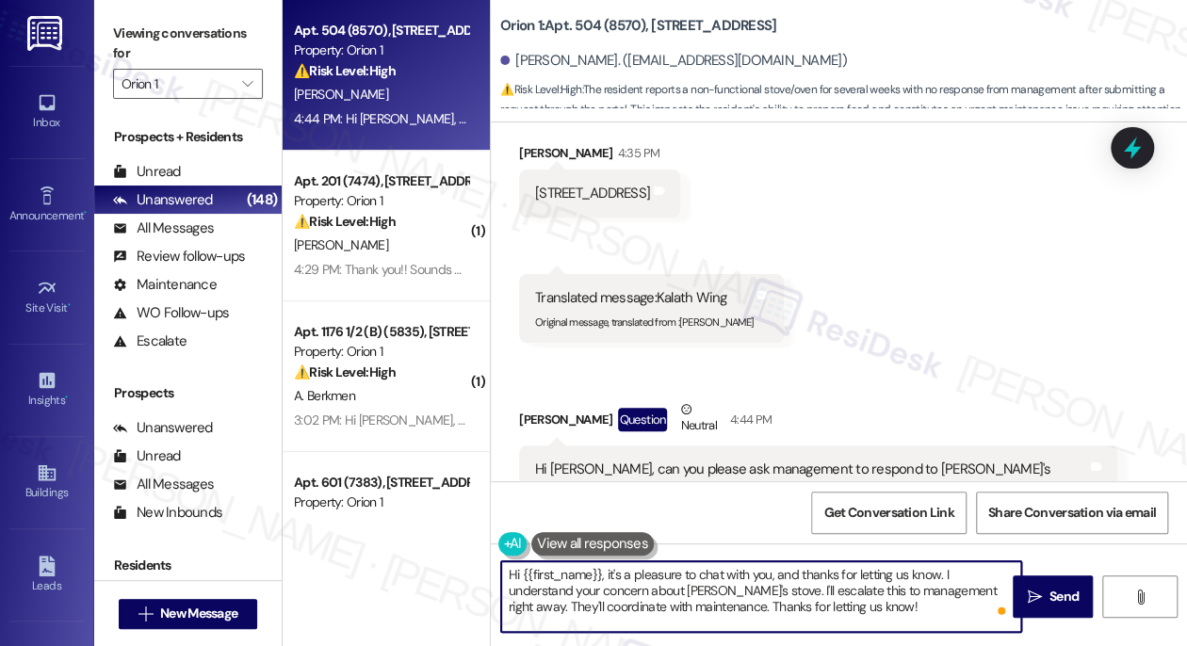
click at [727, 590] on textarea "Hi {{first_name}}, it's a pleasure to chat with you, and thanks for letting us …" at bounding box center [761, 597] width 520 height 71
click at [837, 590] on textarea "Hi {{first_name}}, it's a pleasure to chat with you, and thanks for letting us …" at bounding box center [761, 597] width 520 height 71
click at [725, 588] on textarea "Hi {{first_name}}, it's a pleasure to chat with you, and thanks for letting us …" at bounding box center [761, 597] width 520 height 71
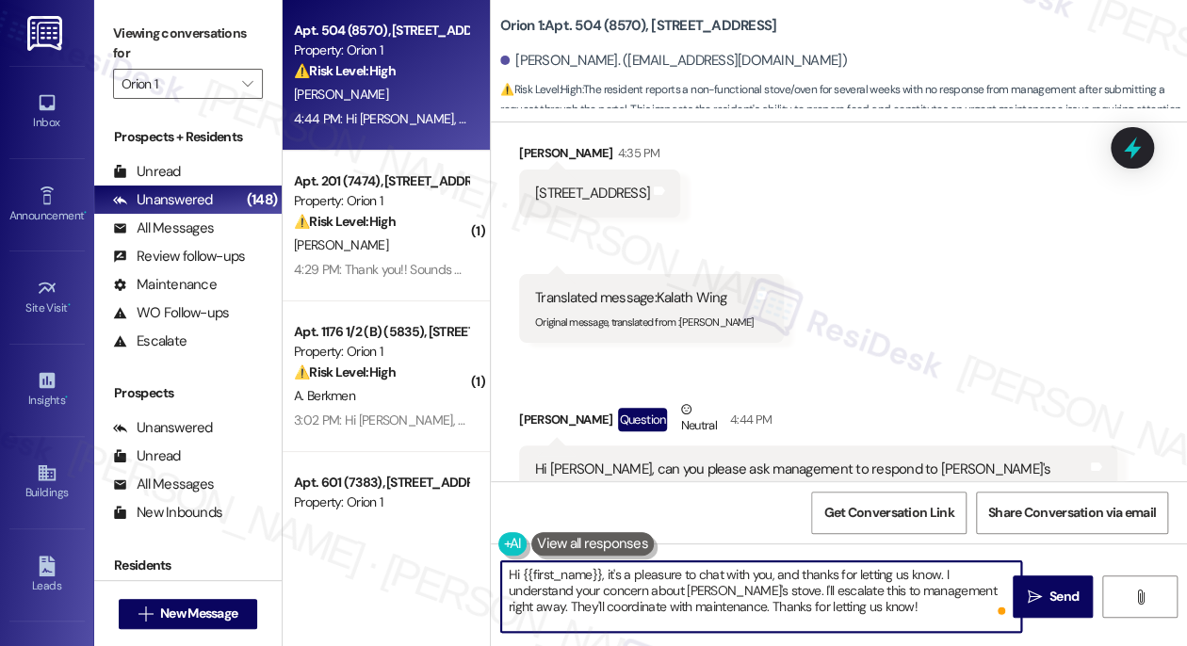
click at [724, 588] on textarea "Hi {{first_name}}, it's a pleasure to chat with you, and thanks for letting us …" at bounding box center [761, 597] width 520 height 71
type textarea "Hi {{first_name}}, it's a pleasure to chat with you, and thanks for letting us …"
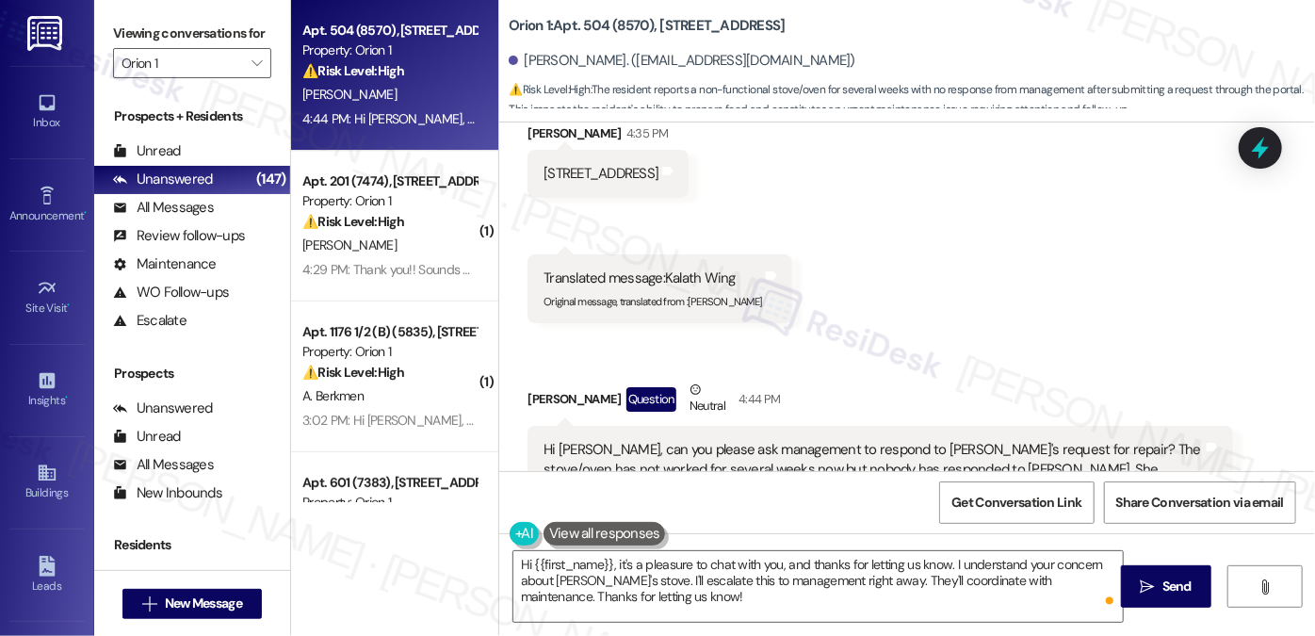
click at [985, 186] on div "Received via SMS Cindy Kwong 4:35 PM 1192 W 35th St #504 Tags and notes Receive…" at bounding box center [907, 474] width 816 height 786
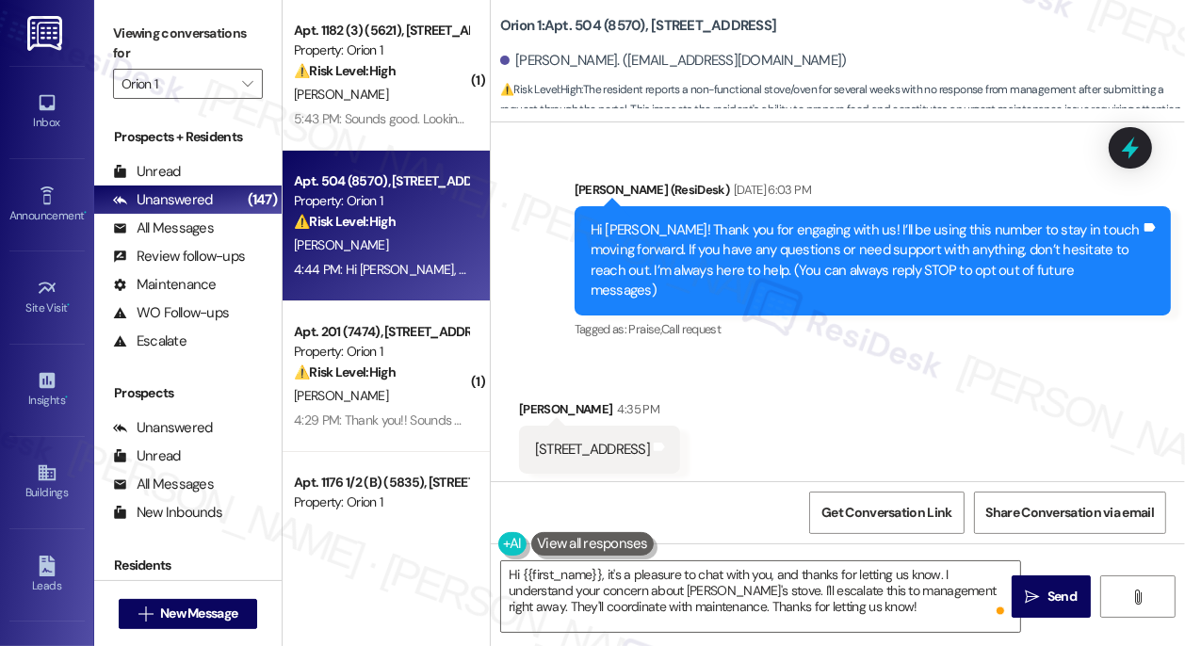
scroll to position [256, 0]
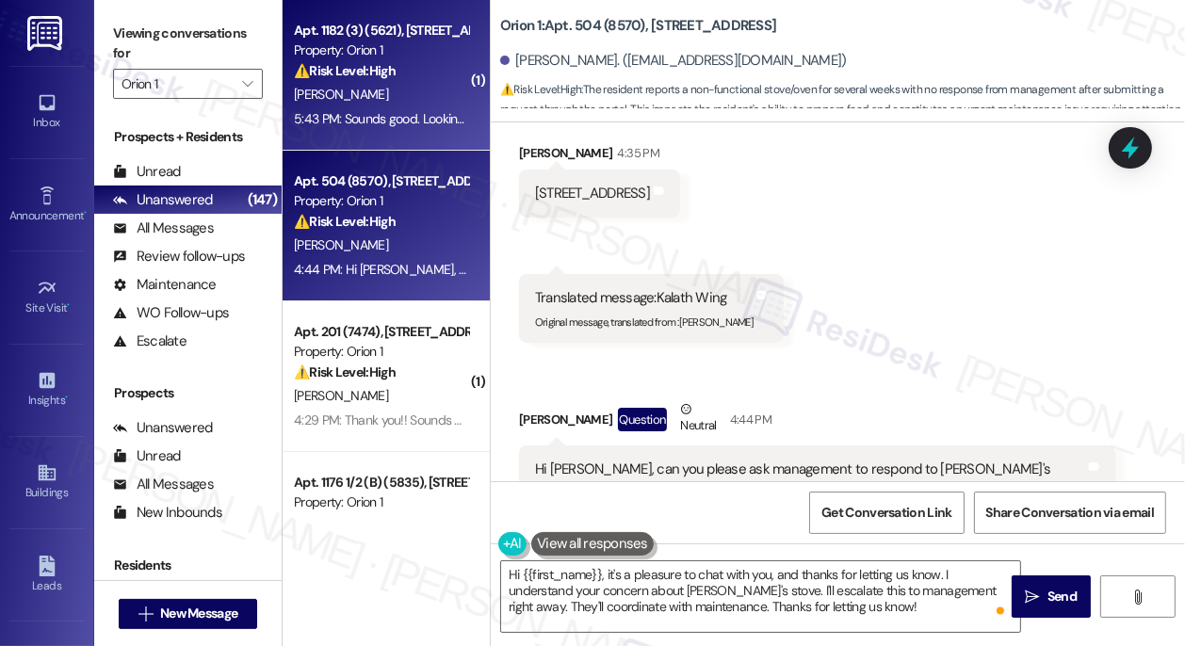
click at [384, 114] on div "5:43 PM: Sounds good. Looking forward to them to coming by and get this cleaned…" at bounding box center [549, 118] width 511 height 17
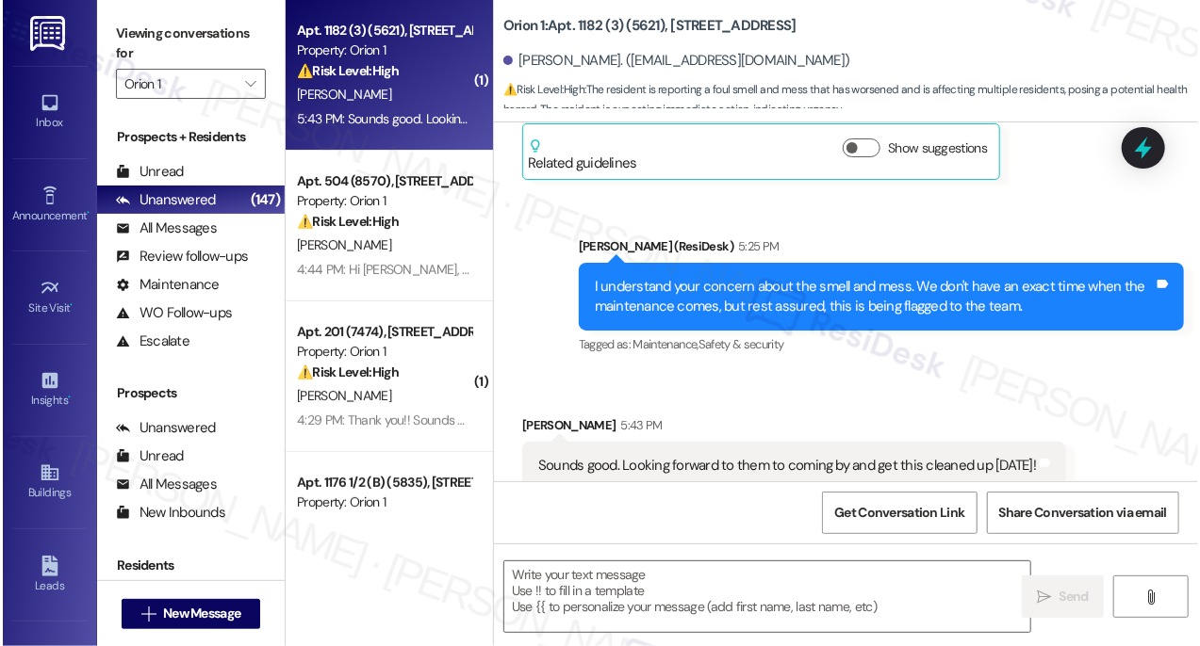
scroll to position [3808, 0]
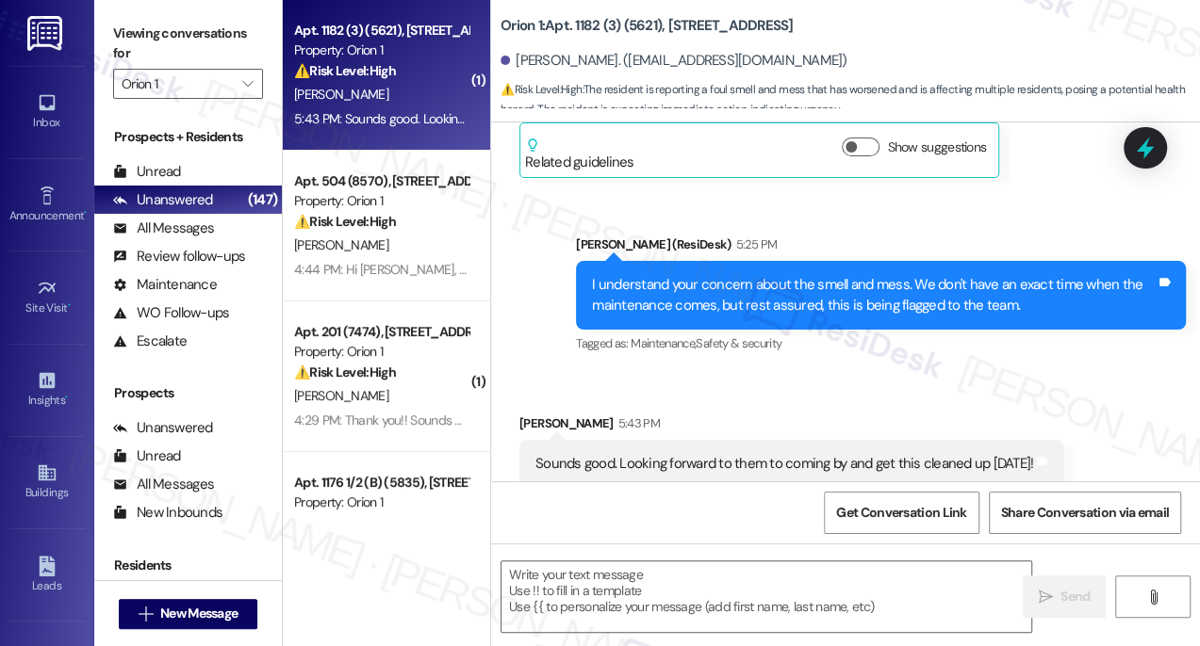
click at [649, 456] on div "Sounds good. Looking forward to them to coming by and get this cleaned up today…" at bounding box center [791, 464] width 544 height 48
type textarea "Fetching suggested responses. Please feel free to read through the conversation…"
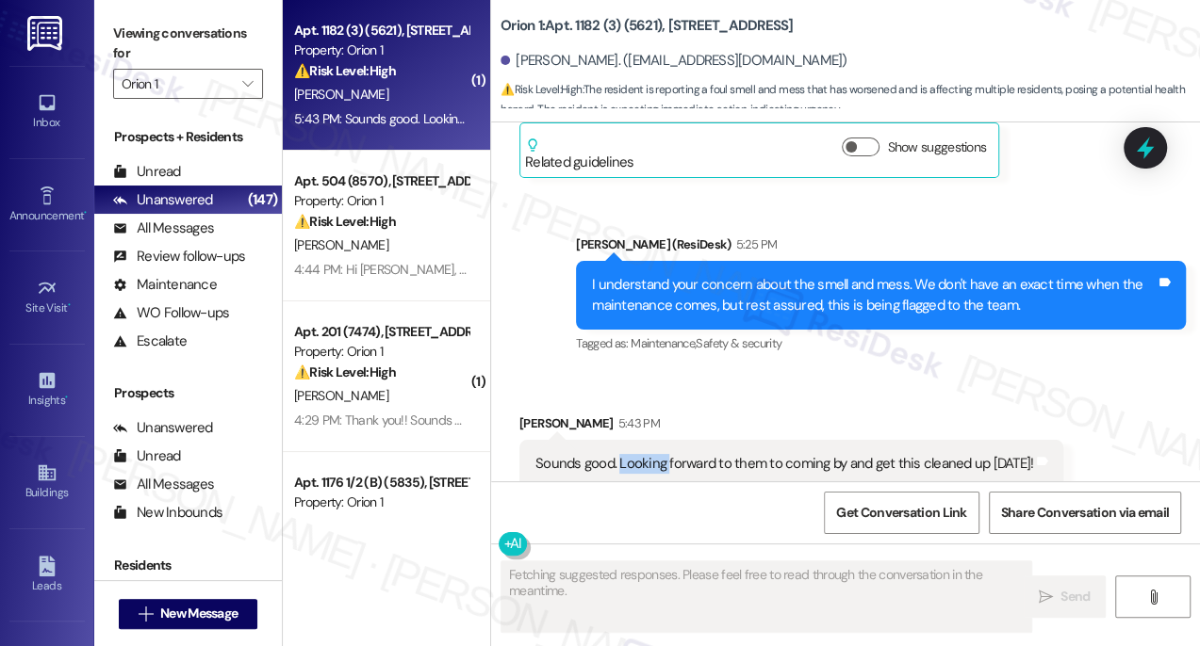
click at [649, 456] on div "Sounds good. Looking forward to them to coming by and get this cleaned up today…" at bounding box center [791, 464] width 544 height 48
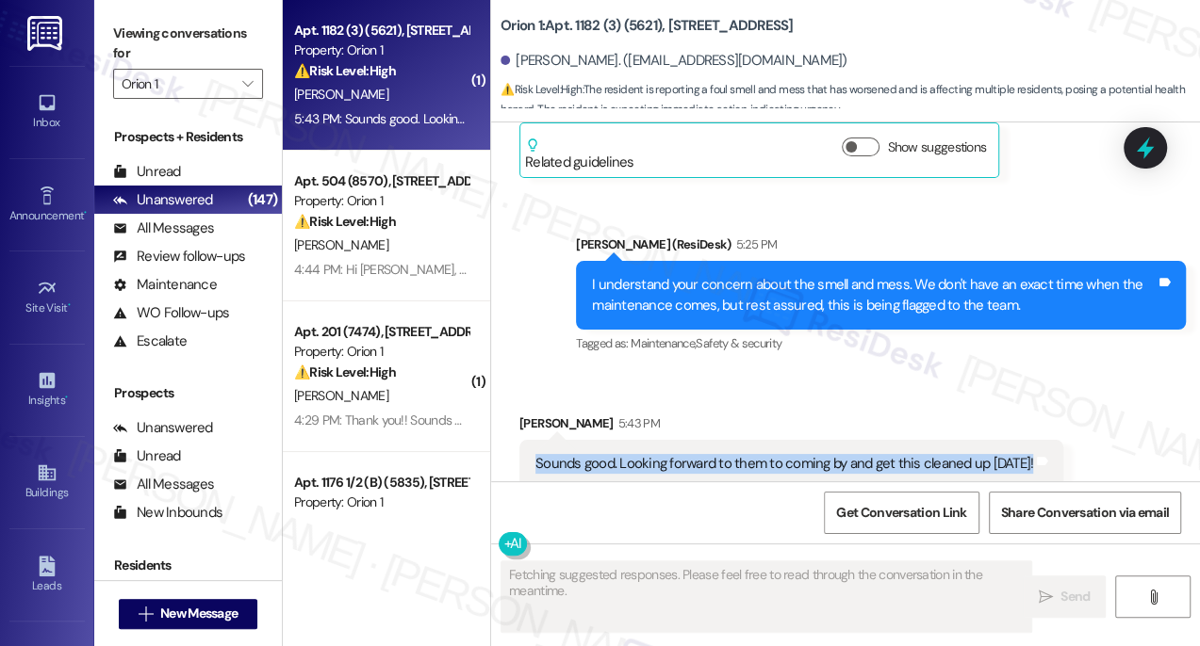
click at [649, 456] on div "Sounds good. Looking forward to them to coming by and get this cleaned up today…" at bounding box center [791, 464] width 544 height 48
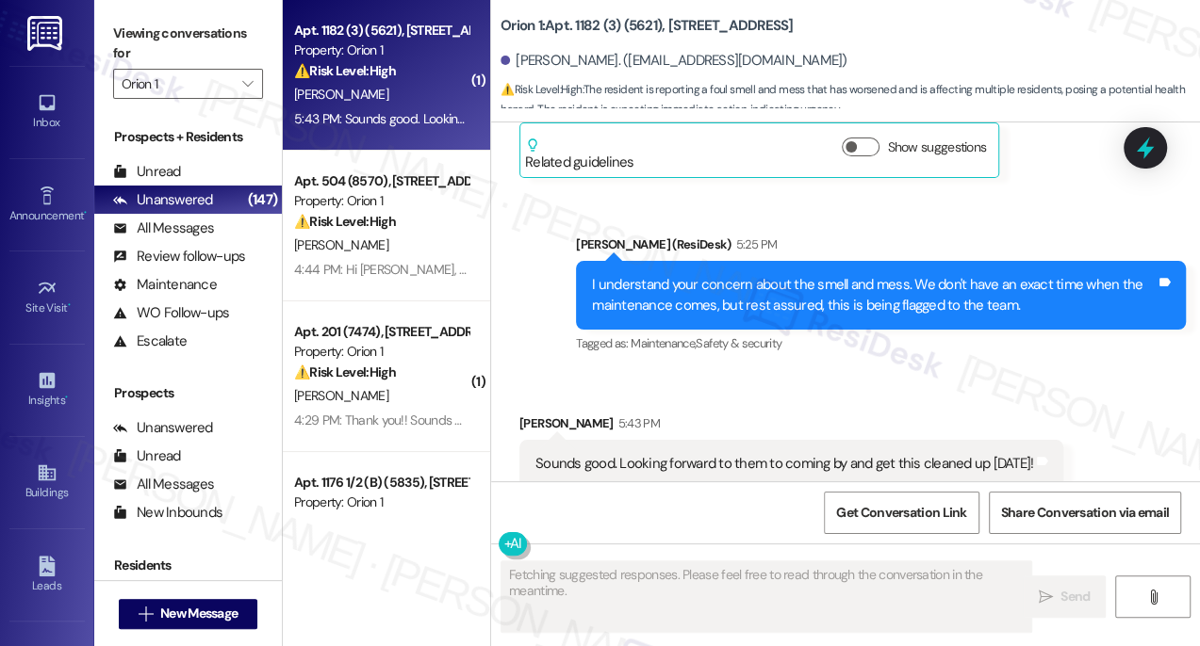
click at [716, 275] on div "I understand your concern about the smell and mess. We don't have an exact time…" at bounding box center [873, 295] width 563 height 41
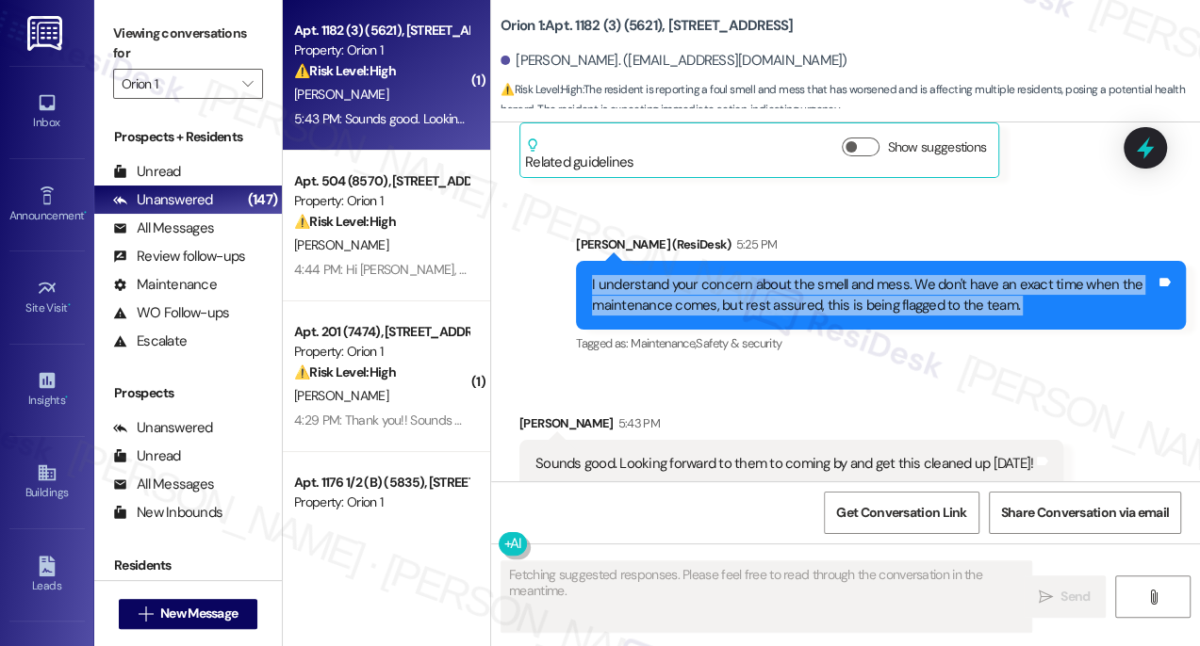
click at [716, 275] on div "I understand your concern about the smell and mess. We don't have an exact time…" at bounding box center [873, 295] width 563 height 41
click at [991, 283] on div "I understand your concern about the smell and mess. We don't have an exact time…" at bounding box center [873, 295] width 563 height 41
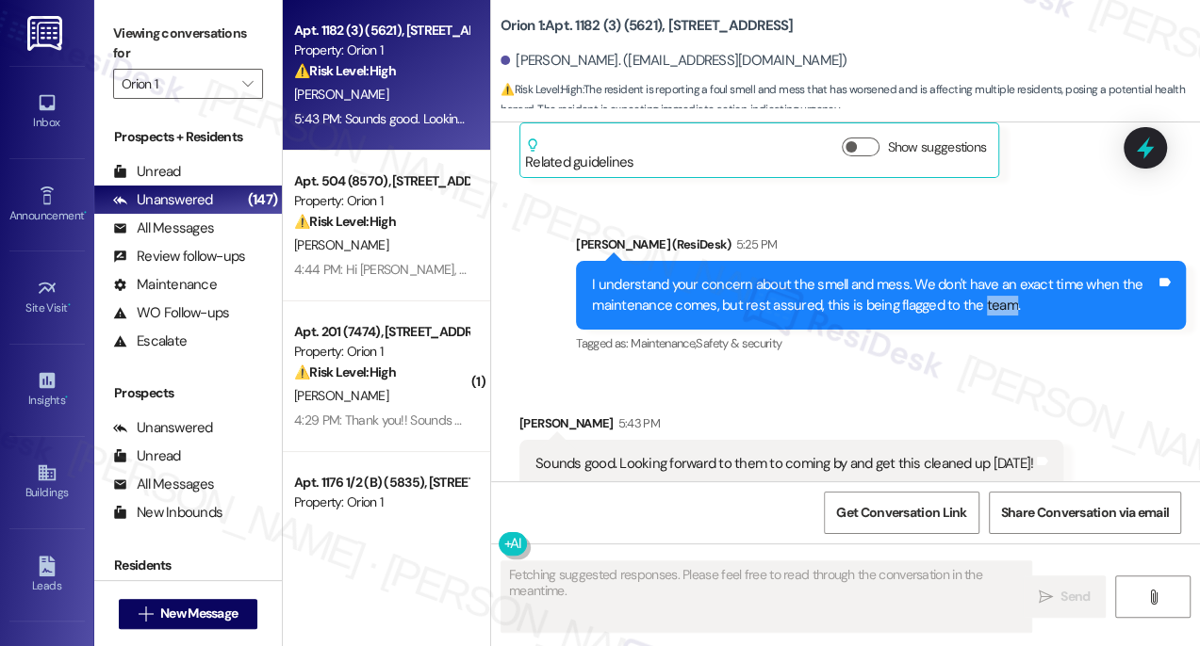
click at [991, 283] on div "I understand your concern about the smell and mess. We don't have an exact time…" at bounding box center [873, 295] width 563 height 41
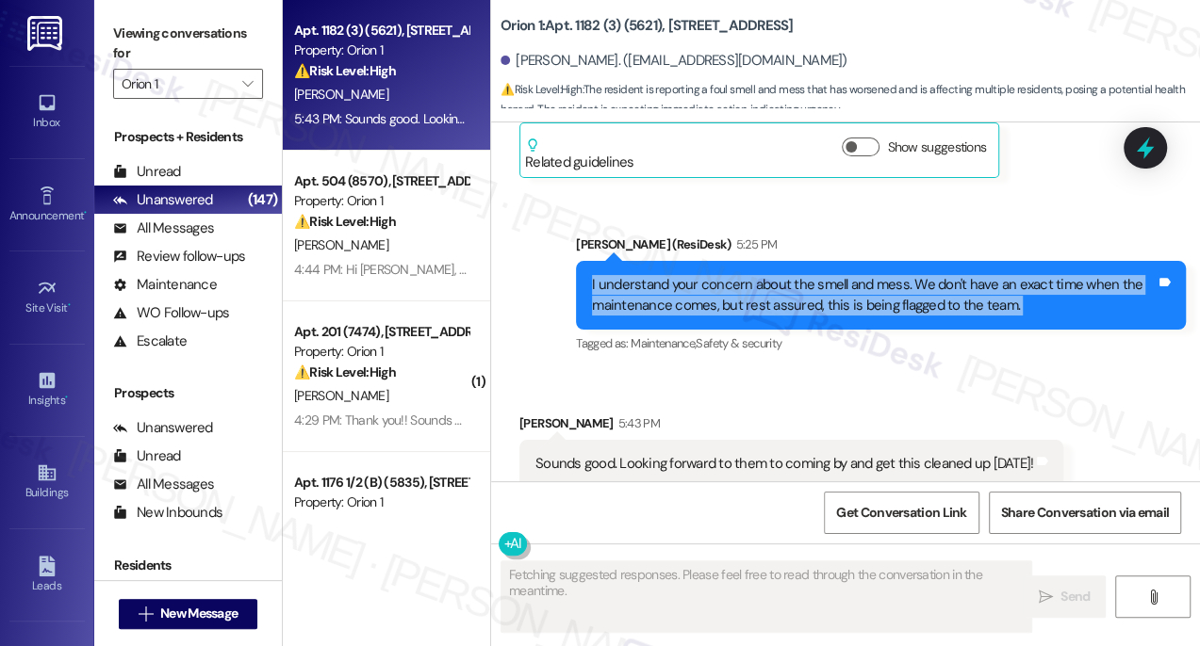
click at [991, 283] on div "I understand your concern about the smell and mess. We don't have an exact time…" at bounding box center [873, 295] width 563 height 41
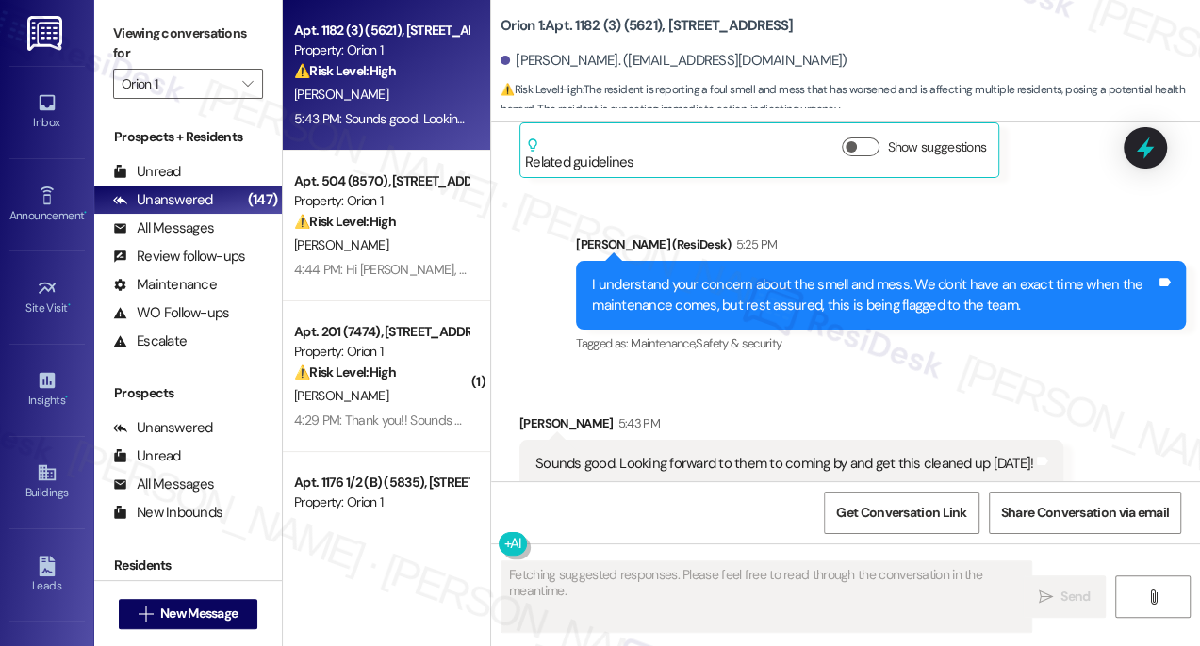
click at [656, 454] on div "Sounds good. Looking forward to them to coming by and get this cleaned up today!" at bounding box center [784, 464] width 498 height 20
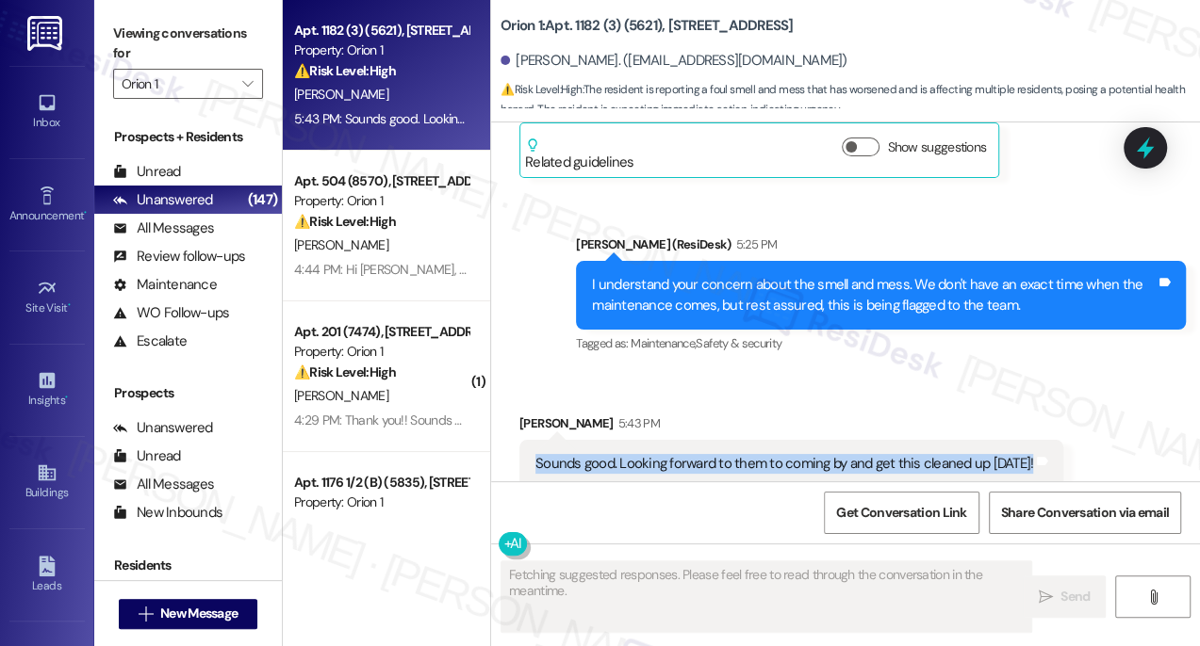
click at [656, 454] on div "Sounds good. Looking forward to them to coming by and get this cleaned up today!" at bounding box center [784, 464] width 498 height 20
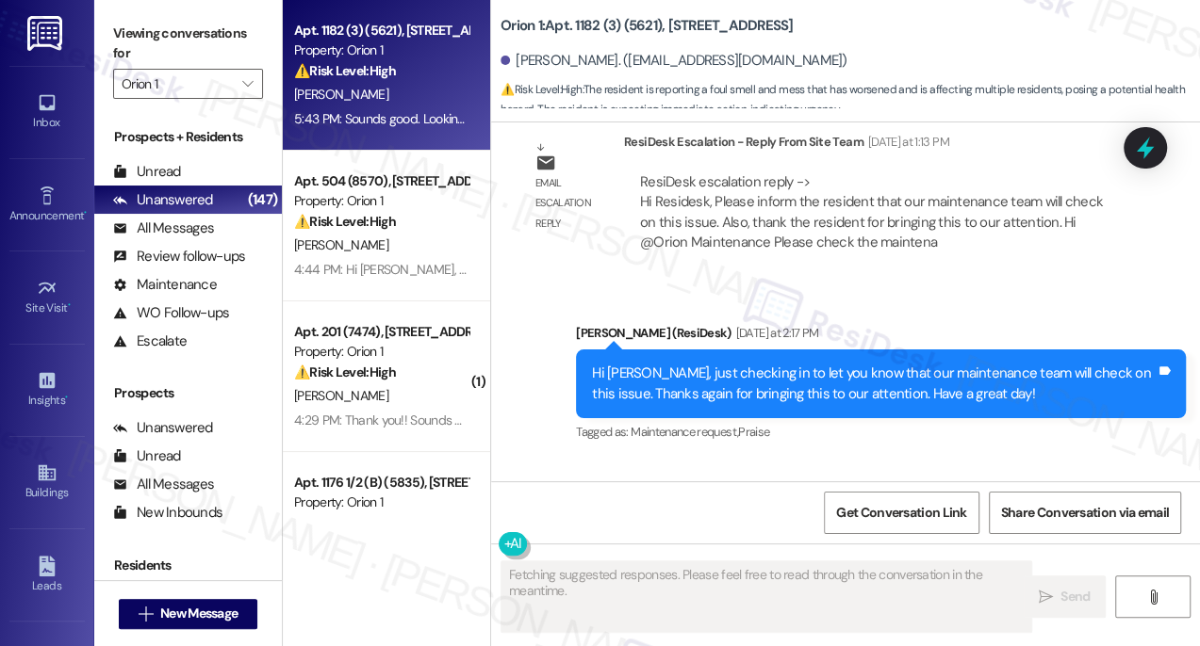
scroll to position [3123, 0]
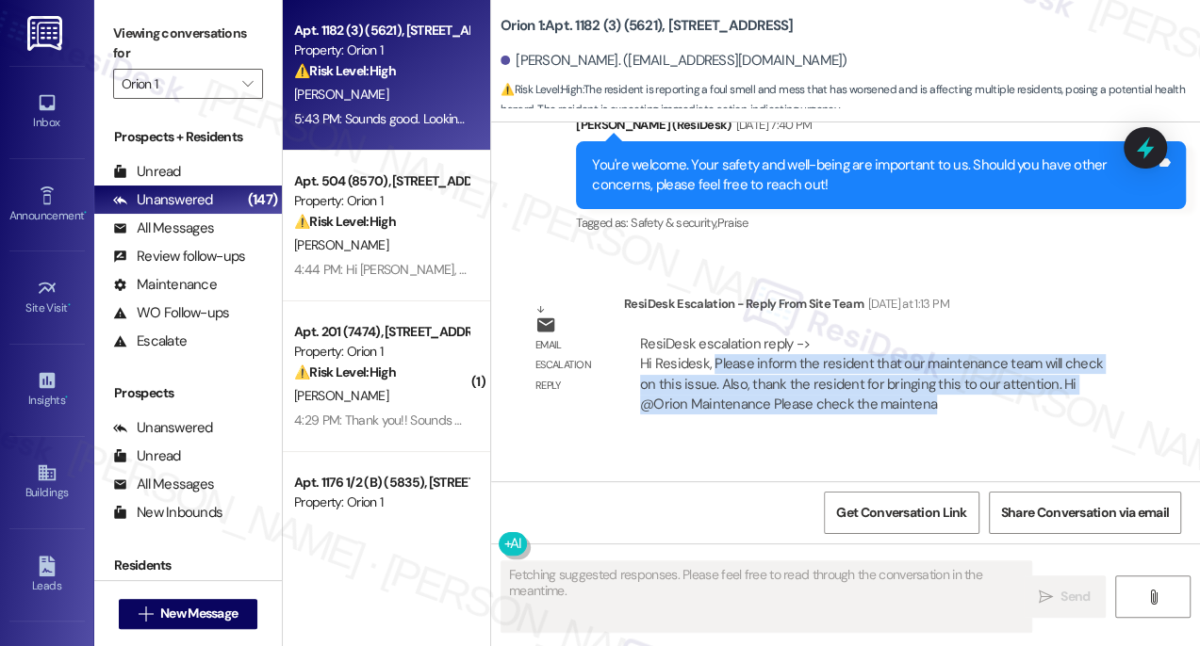
drag, startPoint x: 710, startPoint y: 338, endPoint x: 933, endPoint y: 376, distance: 226.5
click at [933, 376] on div "ResiDesk escalation reply -> Hi Residesk, Please inform the resident that our m…" at bounding box center [876, 375] width 477 height 81
click at [922, 358] on div "ResiDesk escalation reply -> Hi Residesk, Please inform the resident that our m…" at bounding box center [871, 374] width 463 height 79
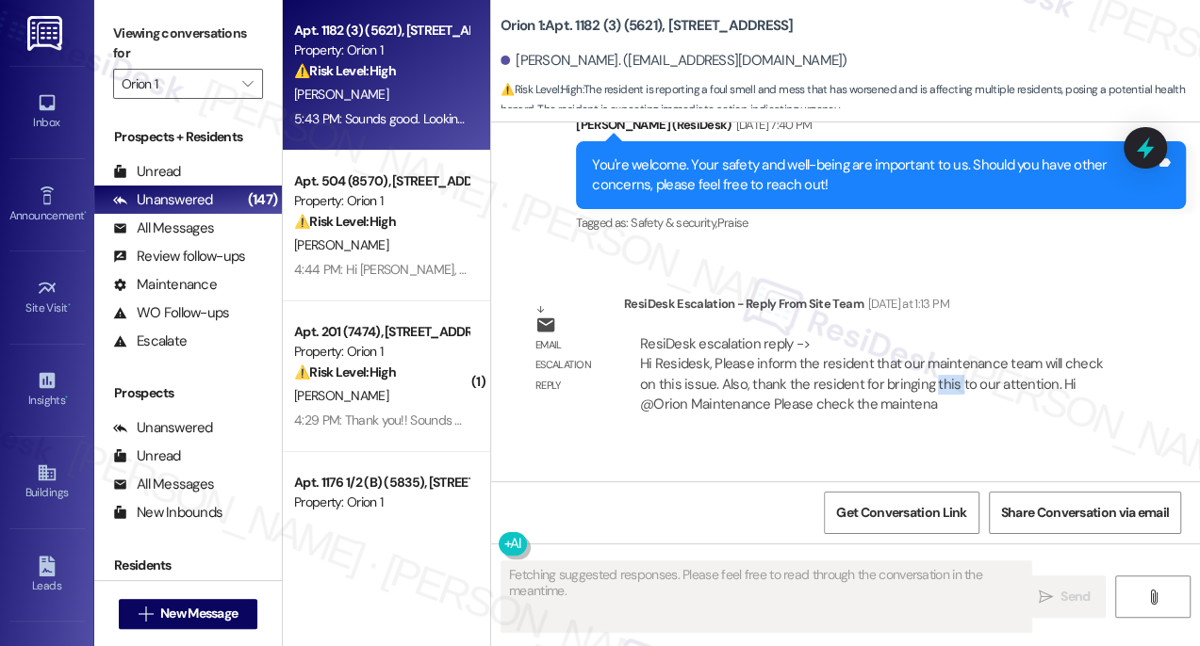
click at [922, 358] on div "ResiDesk escalation reply -> Hi Residesk, Please inform the resident that our m…" at bounding box center [871, 374] width 463 height 79
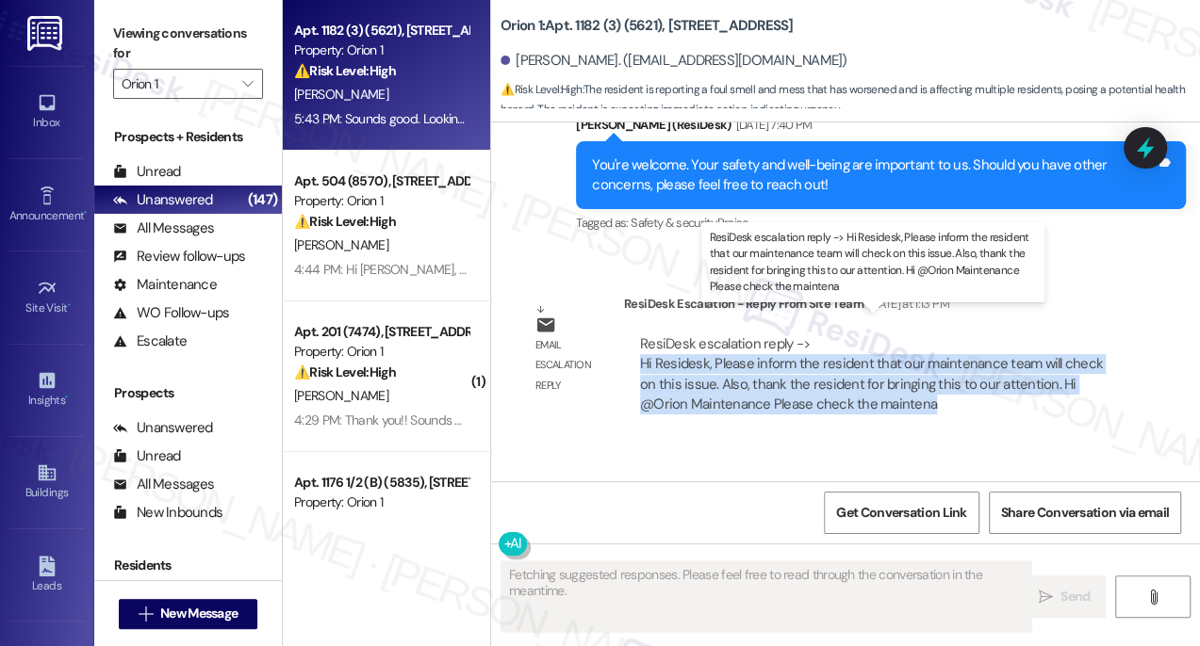
click at [922, 358] on div "ResiDesk escalation reply -> Hi Residesk, Please inform the resident that our m…" at bounding box center [871, 374] width 463 height 79
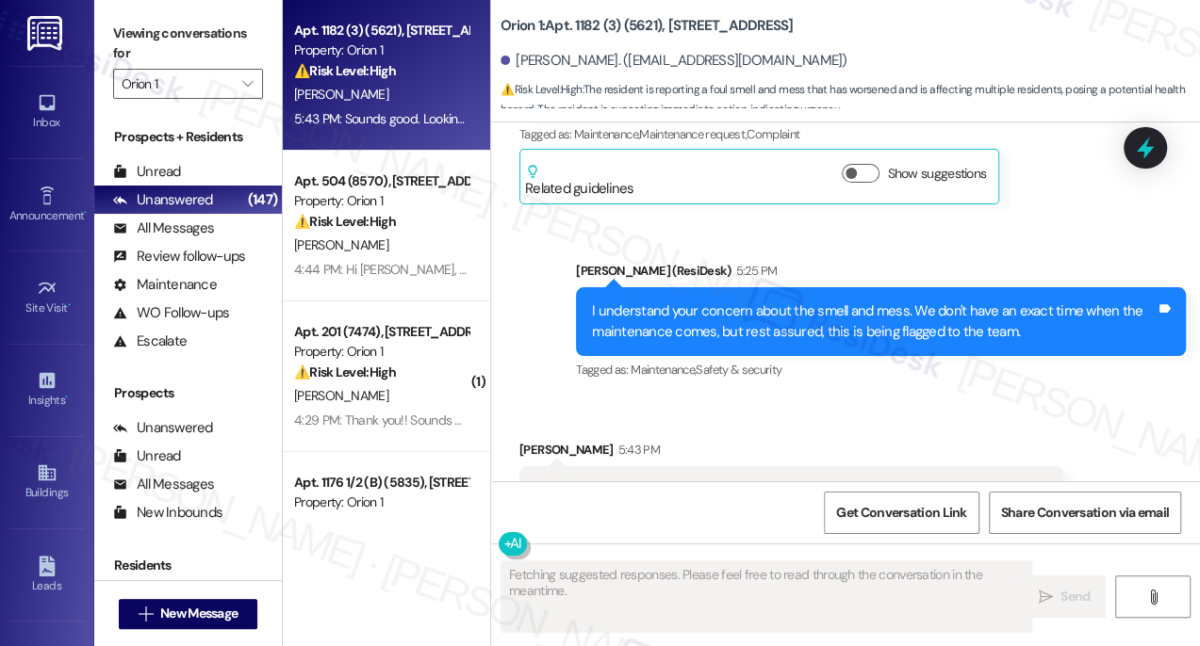
scroll to position [3808, 0]
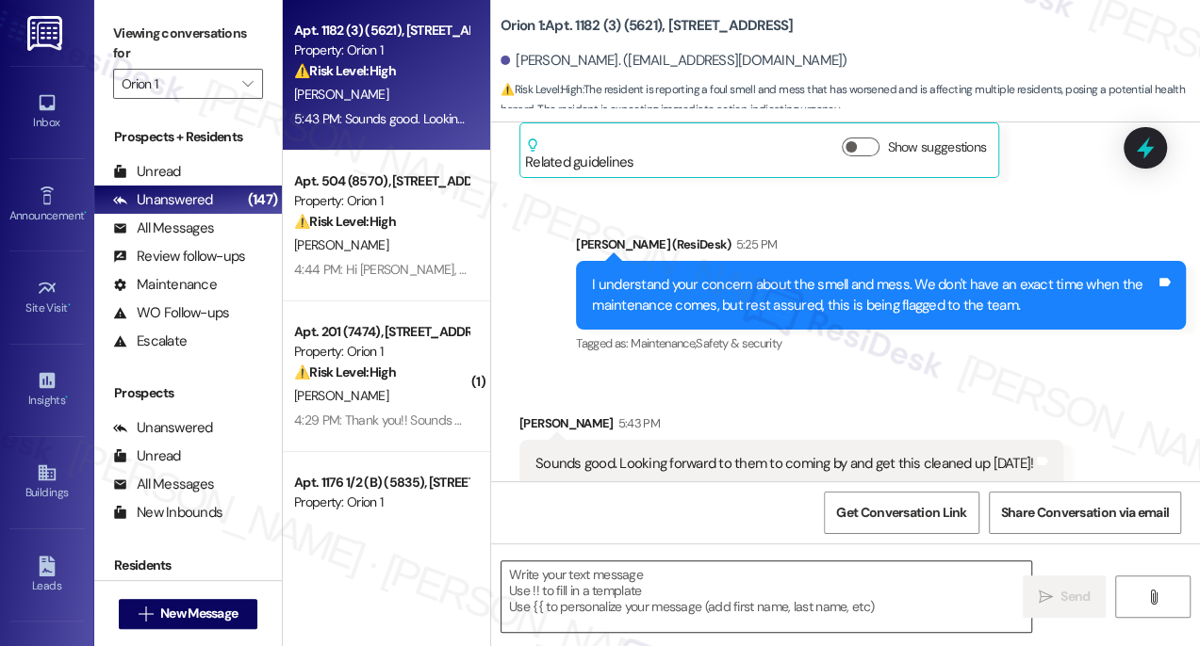
click at [670, 595] on textarea at bounding box center [766, 597] width 530 height 71
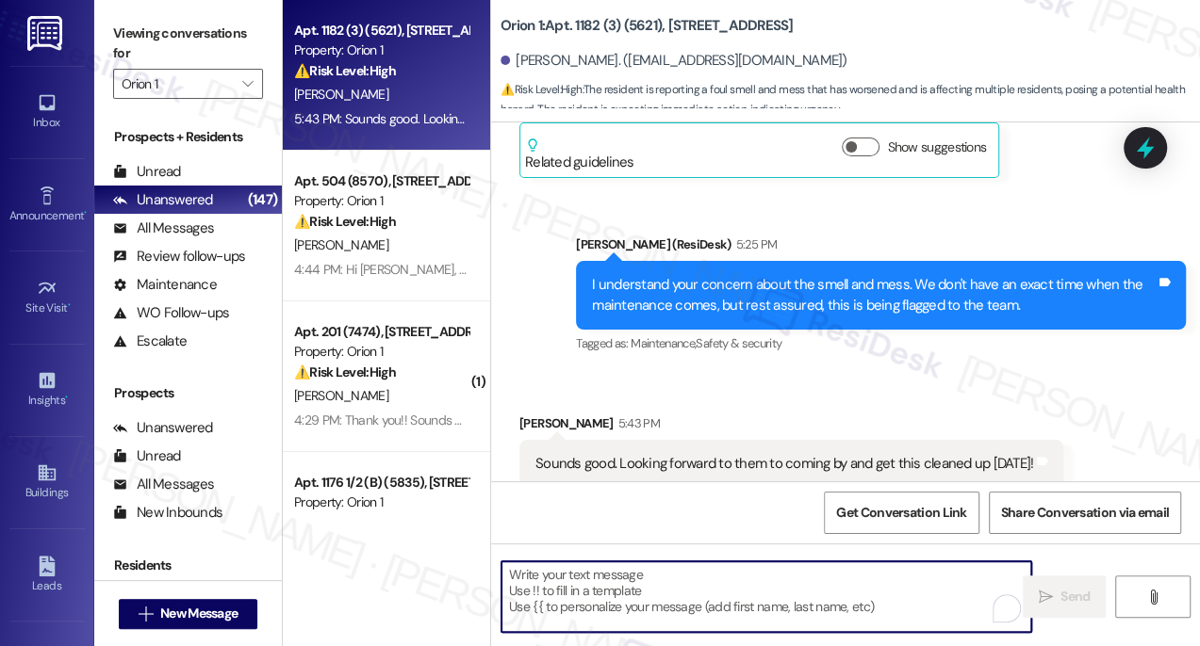
click at [724, 454] on div "Sounds good. Looking forward to them to coming by and get this cleaned up today!" at bounding box center [784, 464] width 498 height 20
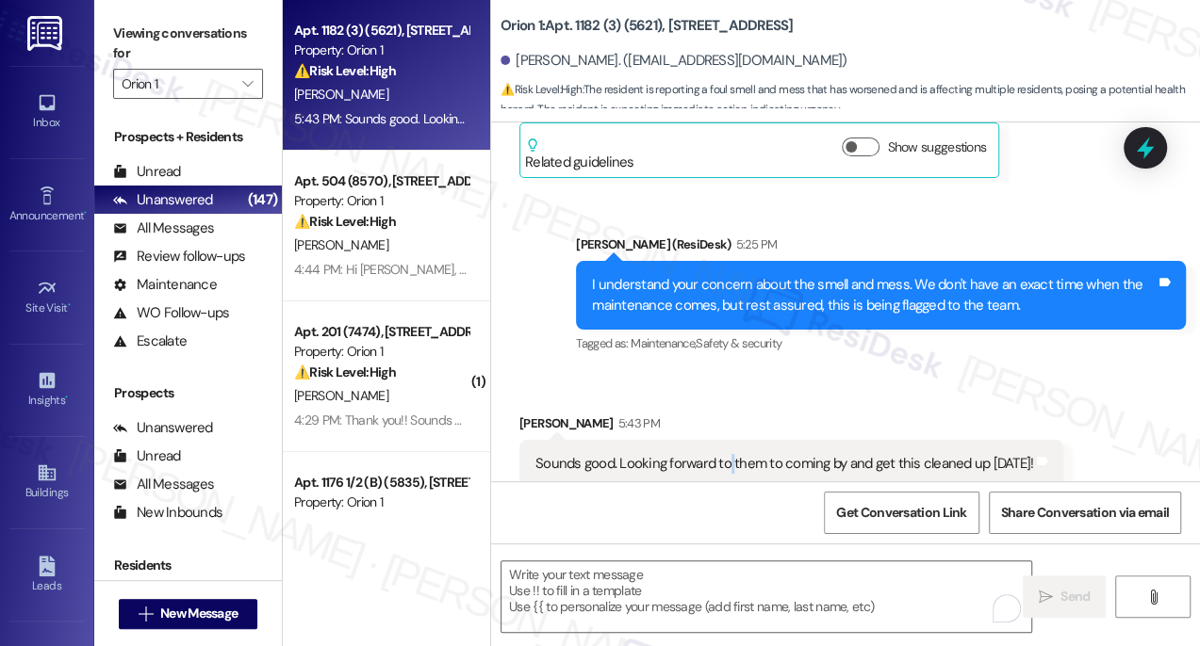
click at [724, 454] on div "Sounds good. Looking forward to them to coming by and get this cleaned up today!" at bounding box center [784, 464] width 498 height 20
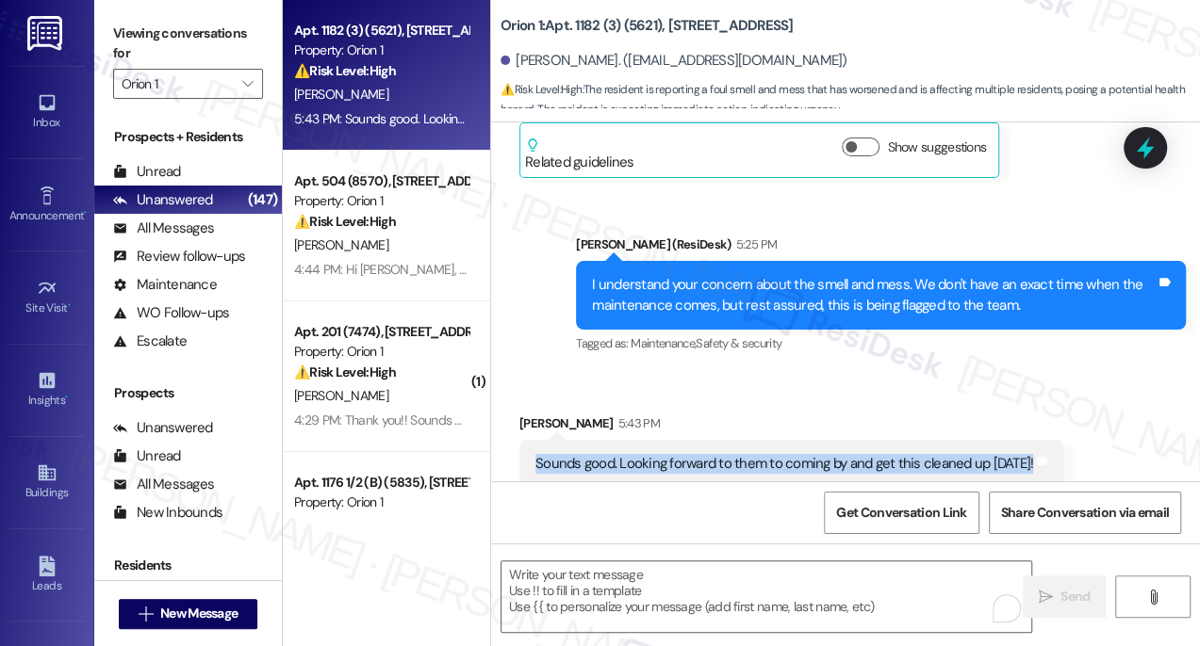
drag, startPoint x: 724, startPoint y: 449, endPoint x: 737, endPoint y: 444, distance: 14.0
click at [724, 454] on div "Sounds good. Looking forward to them to coming by and get this cleaned up today!" at bounding box center [784, 464] width 498 height 20
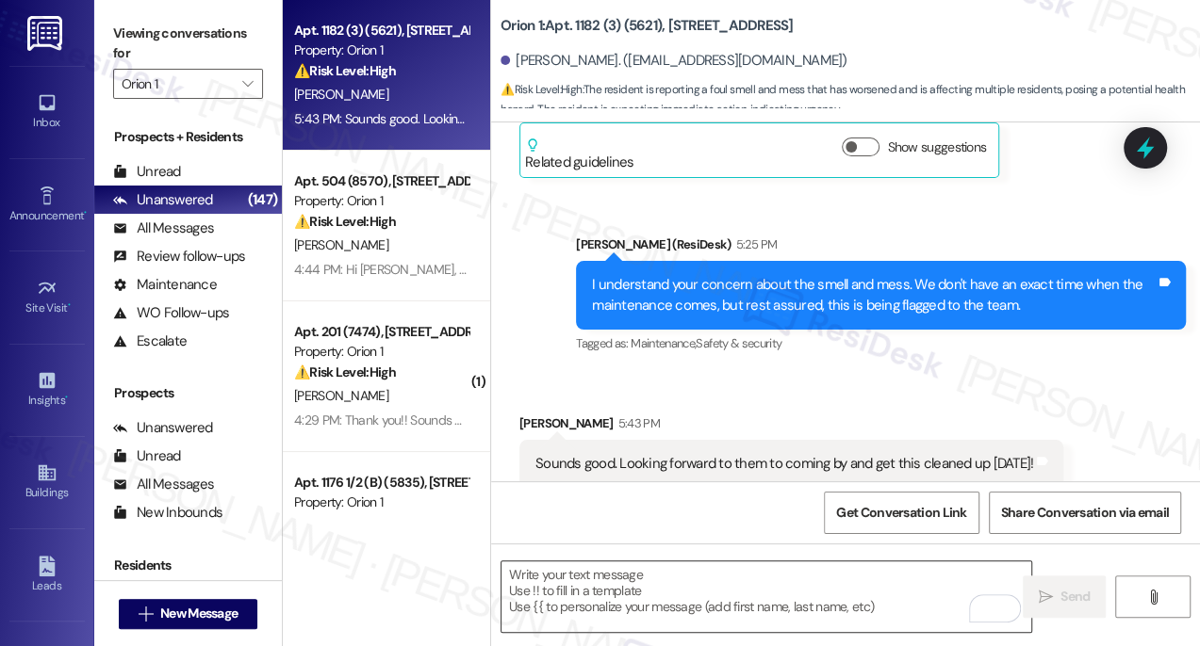
click at [708, 584] on textarea "To enrich screen reader interactions, please activate Accessibility in Grammarl…" at bounding box center [766, 597] width 530 height 71
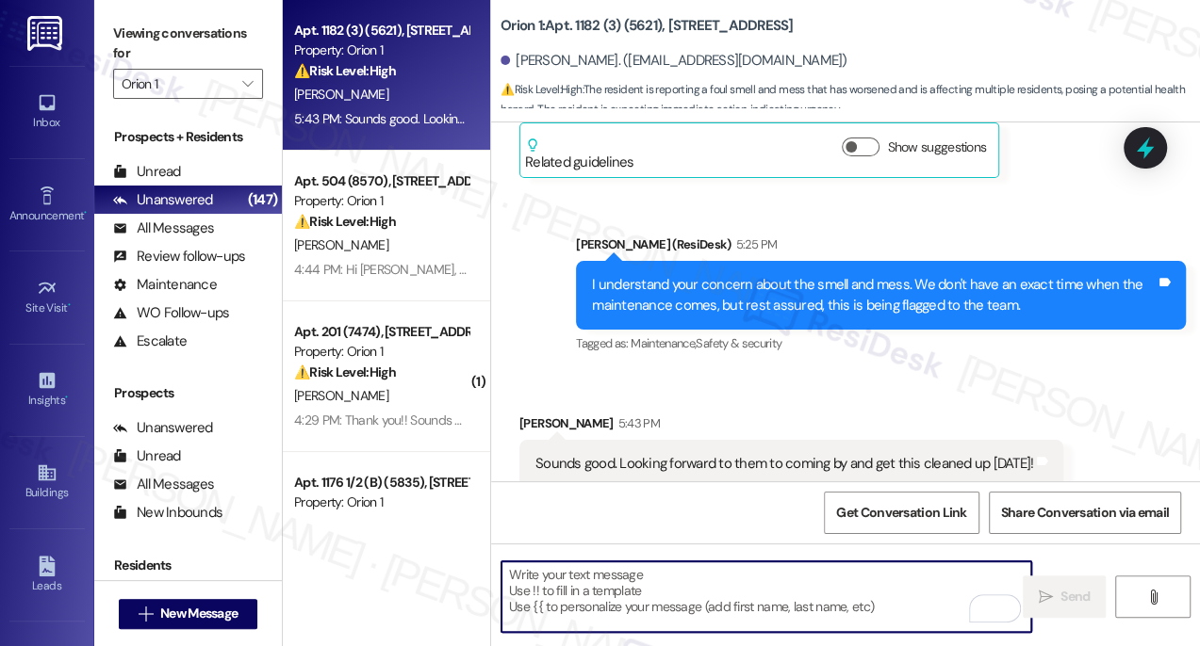
click at [645, 275] on div "I understand your concern about the smell and mess. We don't have an exact time…" at bounding box center [873, 295] width 563 height 41
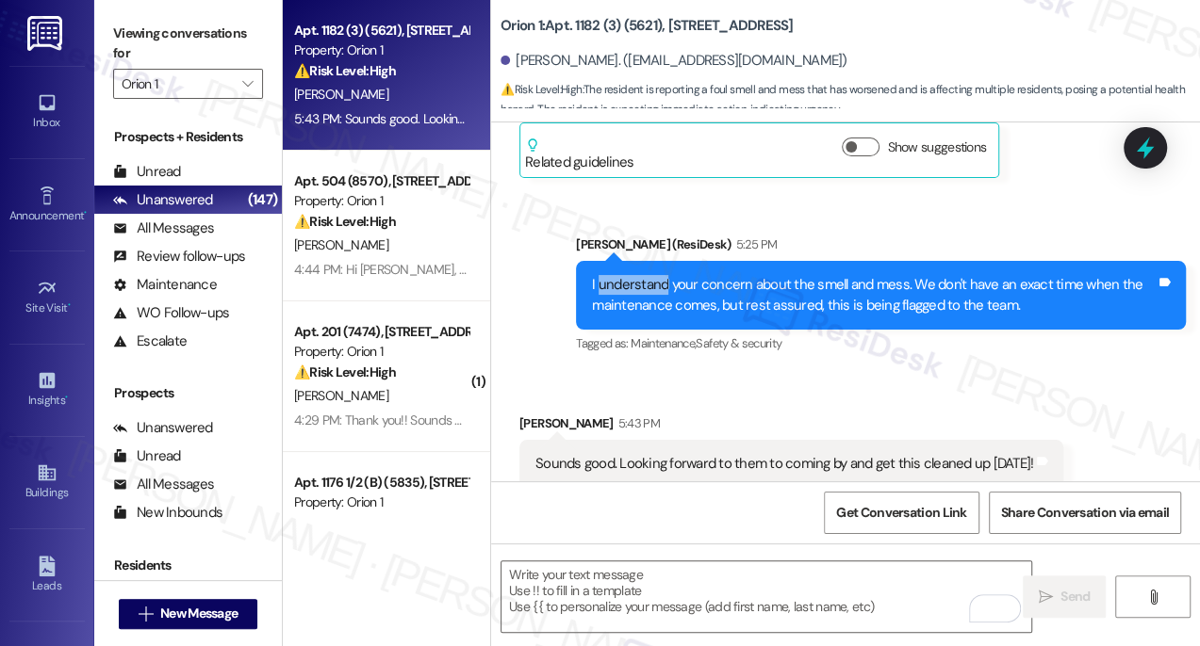
click at [645, 275] on div "I understand your concern about the smell and mess. We don't have an exact time…" at bounding box center [873, 295] width 563 height 41
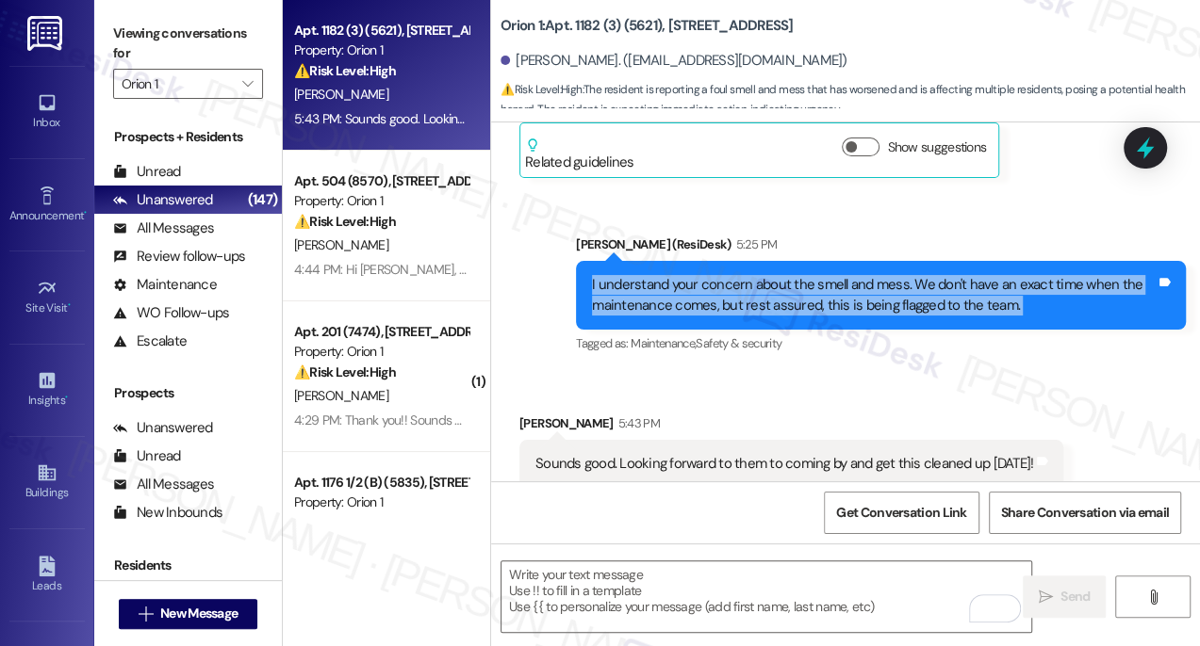
click at [645, 275] on div "I understand your concern about the smell and mess. We don't have an exact time…" at bounding box center [873, 295] width 563 height 41
copy div "I understand your concern about the smell and mess. We don't have an exact time…"
drag, startPoint x: 138, startPoint y: 17, endPoint x: 274, endPoint y: 97, distance: 158.4
click at [138, 17] on div "Viewing conversations for Orion 1 " at bounding box center [188, 59] width 188 height 118
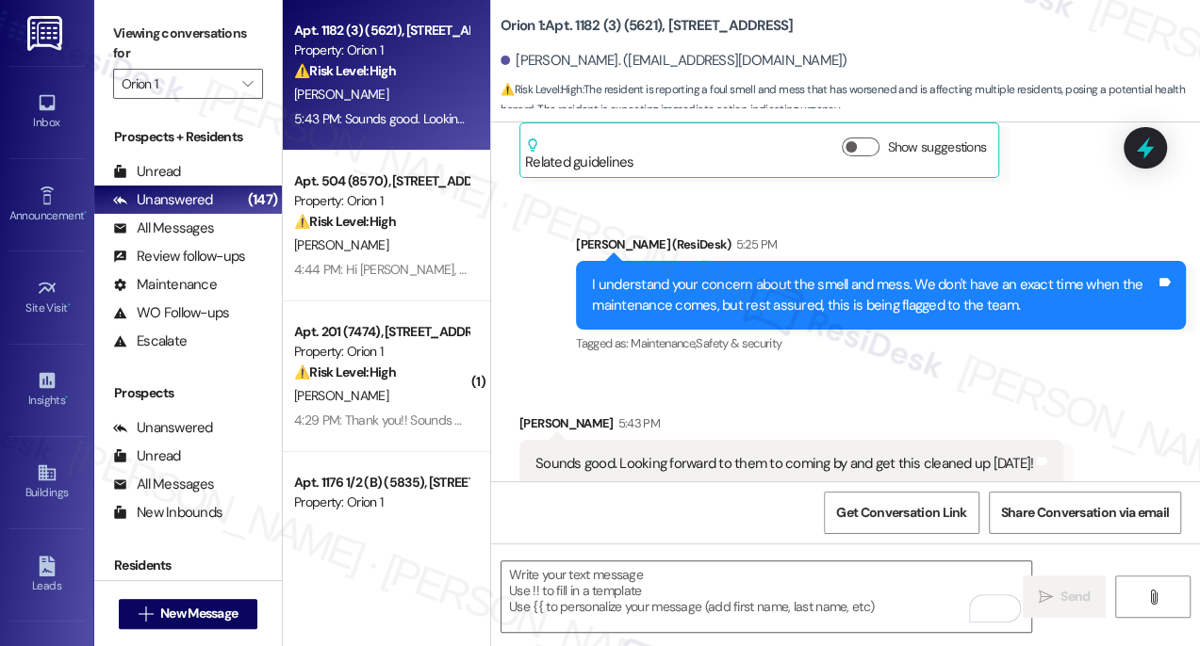
click at [688, 440] on div "Sounds good. Looking forward to them to coming by and get this cleaned up today…" at bounding box center [791, 464] width 544 height 48
click at [688, 454] on div "Sounds good. Looking forward to them to coming by and get this cleaned up today!" at bounding box center [784, 464] width 498 height 20
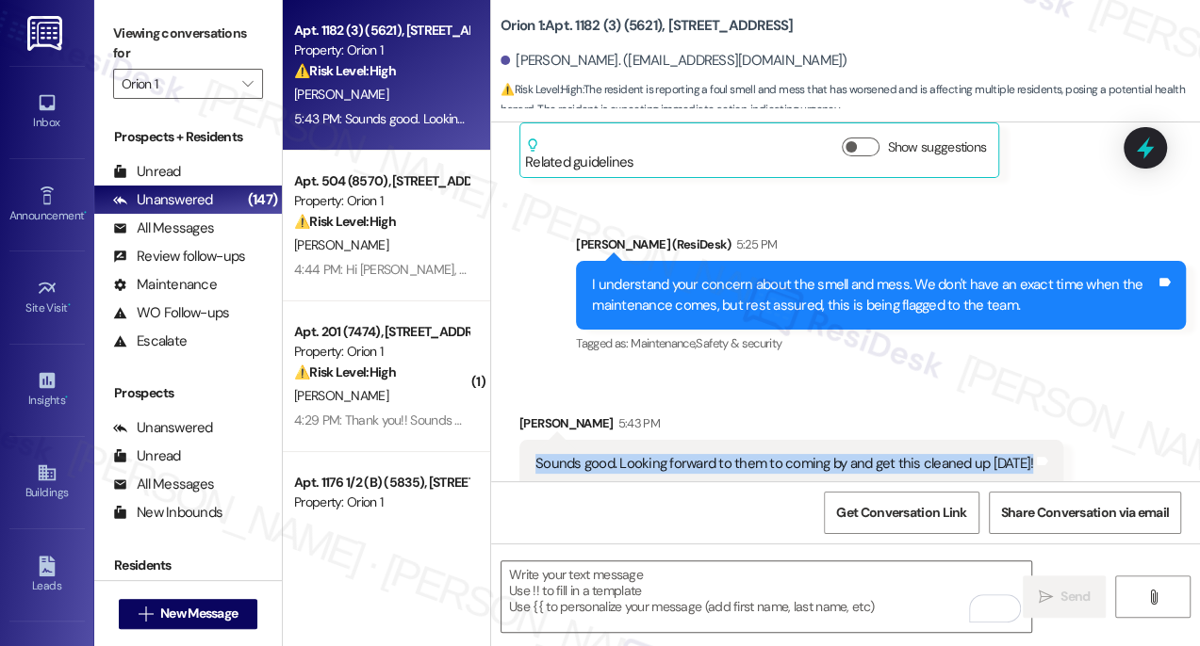
click at [688, 454] on div "Sounds good. Looking forward to them to coming by and get this cleaned up today!" at bounding box center [784, 464] width 498 height 20
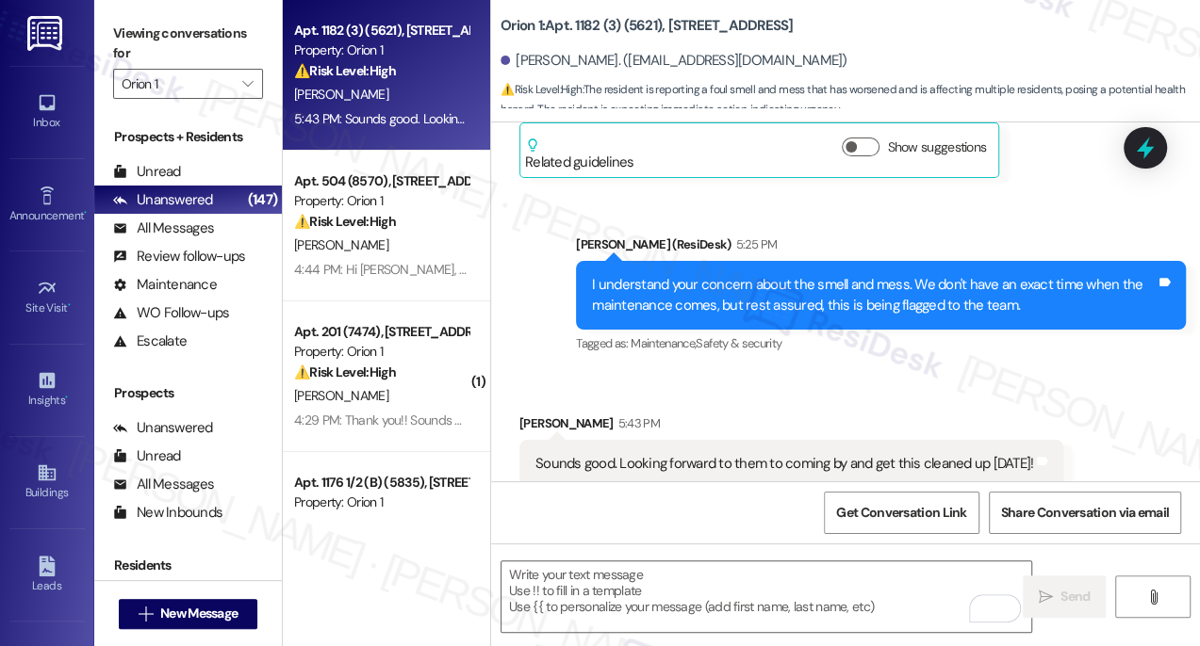
drag, startPoint x: 136, startPoint y: 40, endPoint x: 191, endPoint y: 60, distance: 59.3
click at [136, 40] on label "Viewing conversations for" at bounding box center [188, 44] width 150 height 50
click at [155, 33] on label "Viewing conversations for" at bounding box center [188, 44] width 150 height 50
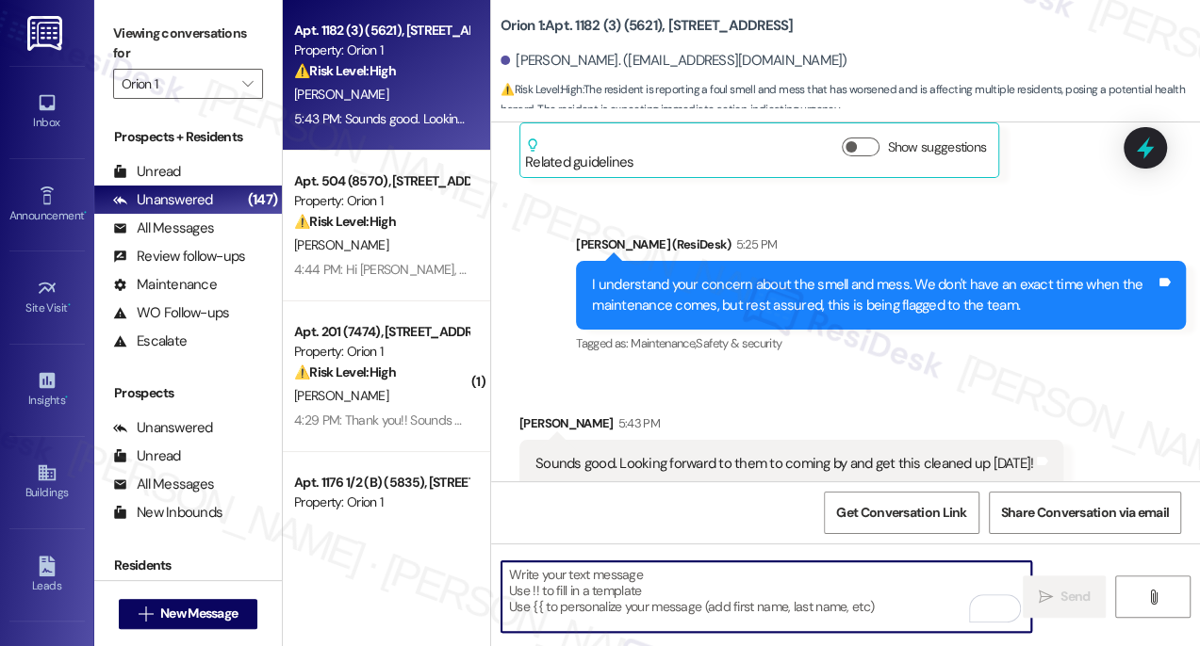
click at [641, 595] on textarea "To enrich screen reader interactions, please activate Accessibility in Grammarl…" at bounding box center [766, 597] width 530 height 71
paste textarea "Thanks for your understanding."
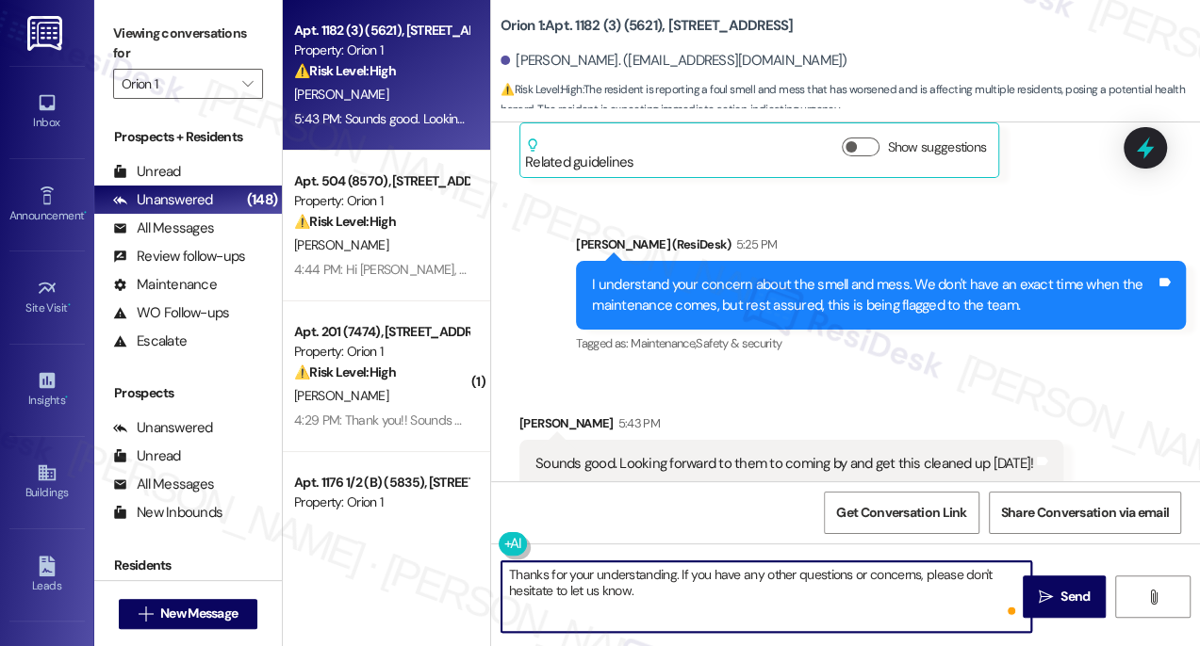
type textarea "Thanks for your understanding. If you have any other questions or concerns, ple…"
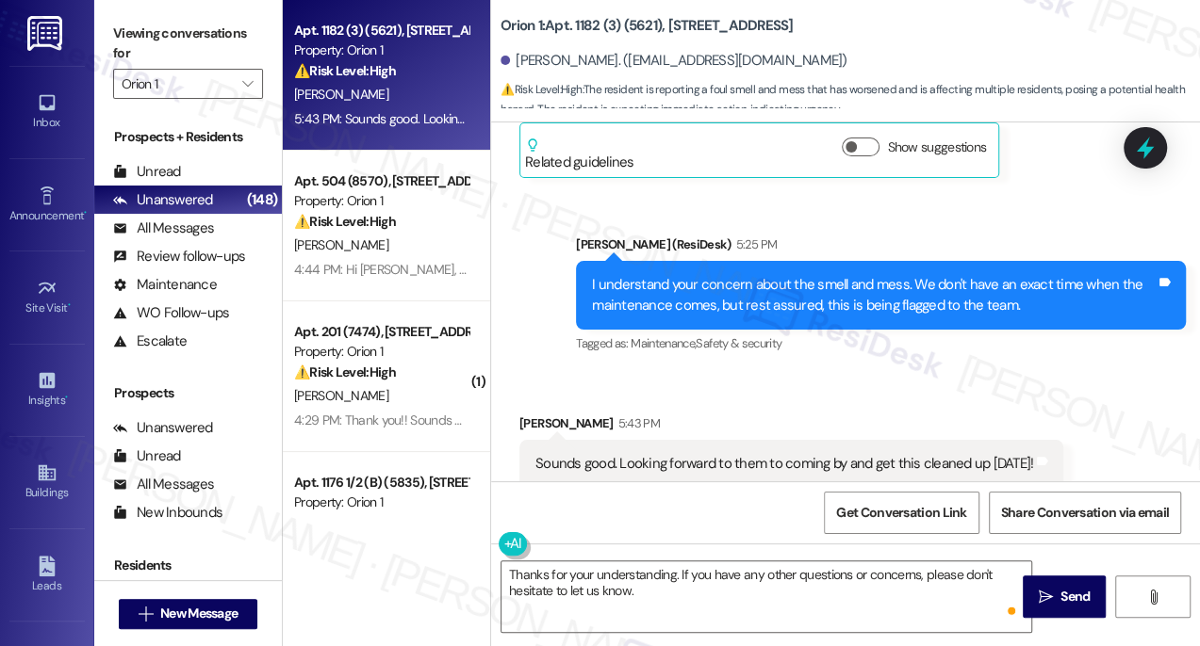
click at [914, 557] on div "Thanks for your understanding. If you have any other questions or concerns, ple…" at bounding box center [845, 614] width 709 height 141
click at [1068, 585] on button " Send" at bounding box center [1063, 597] width 83 height 42
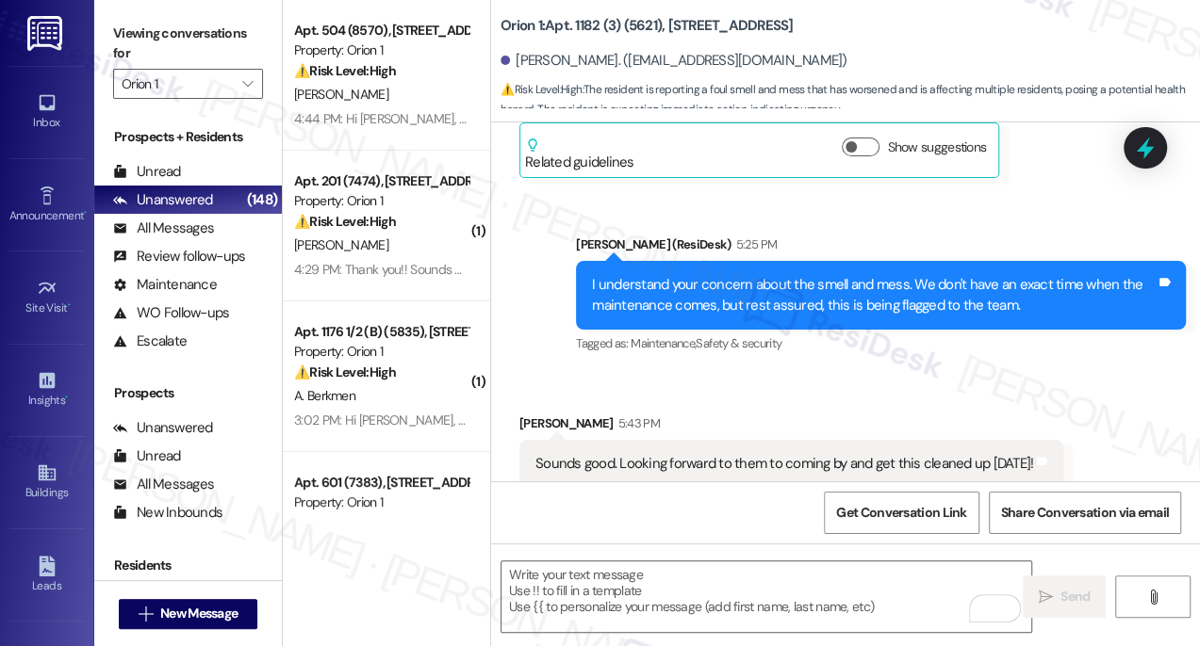
scroll to position [3807, 0]
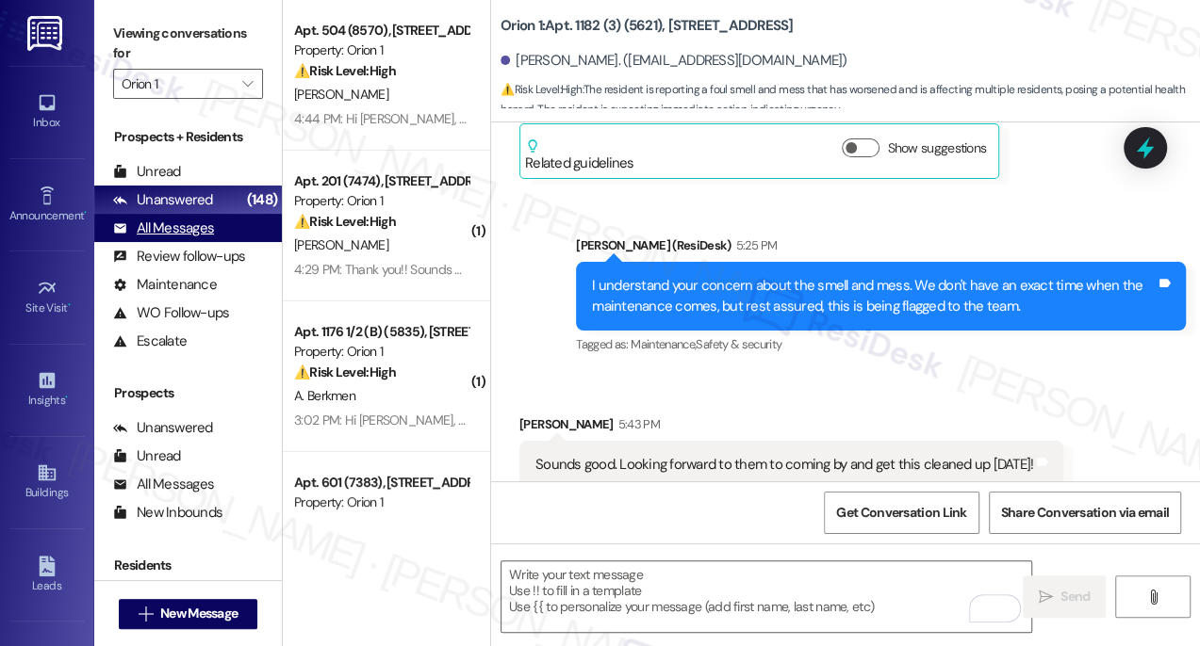
click at [211, 227] on div "All Messages" at bounding box center [163, 229] width 101 height 20
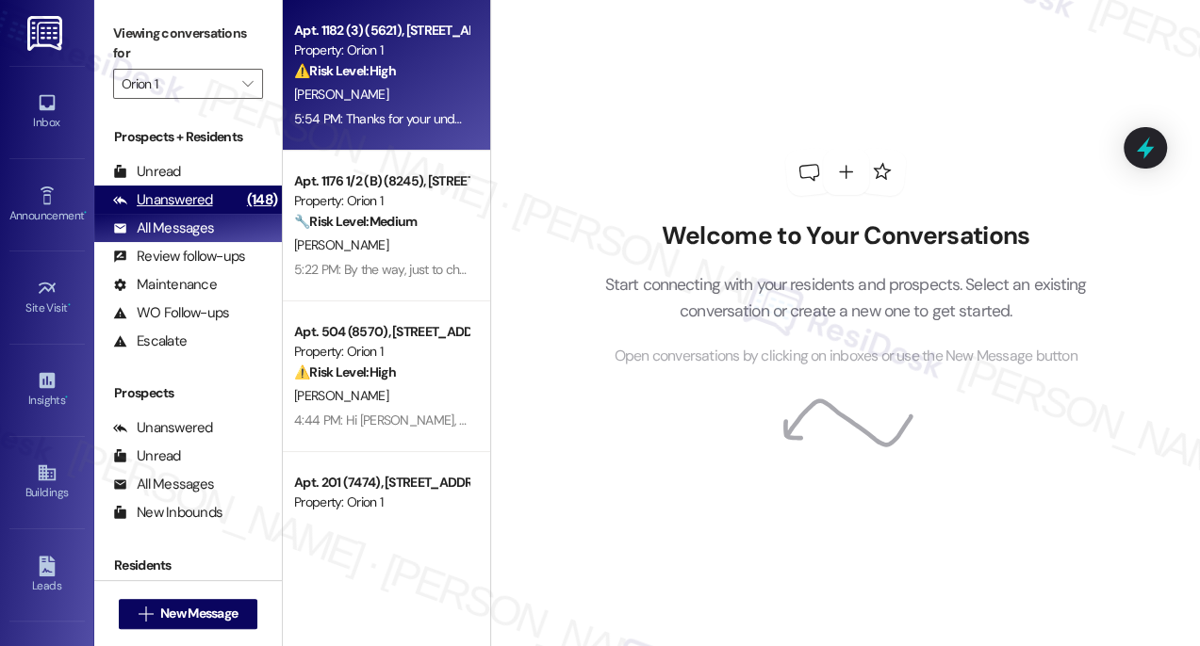
click at [244, 192] on div "(148)" at bounding box center [262, 200] width 40 height 29
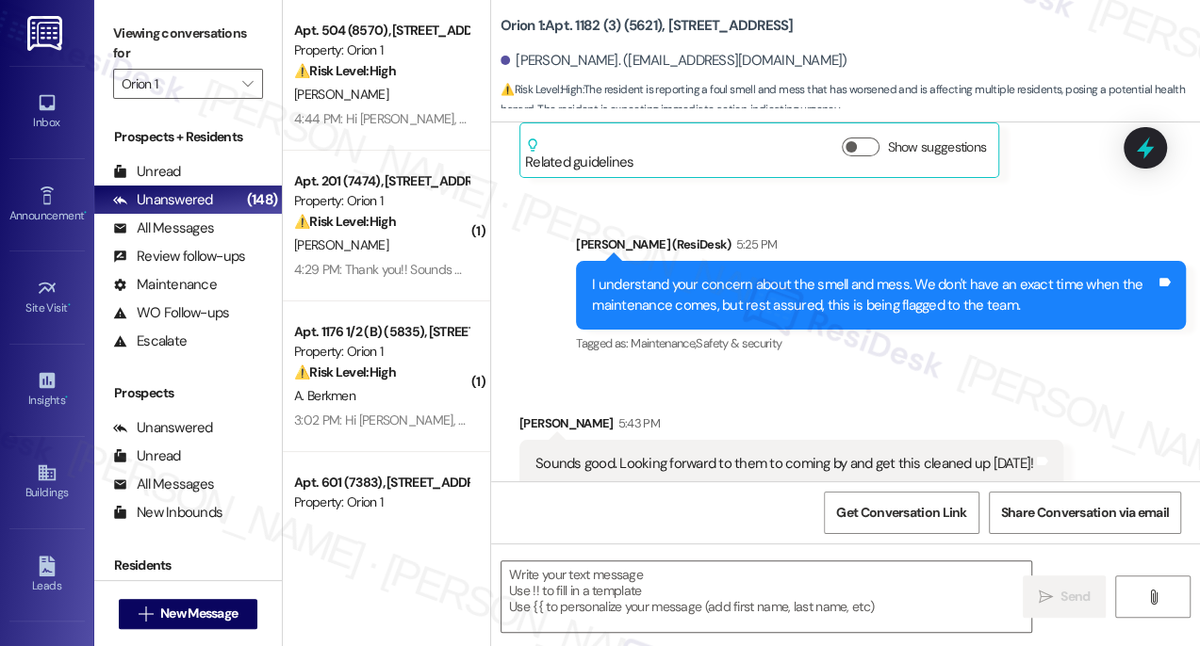
type textarea "Fetching suggested responses. Please feel free to read through the conversation…"
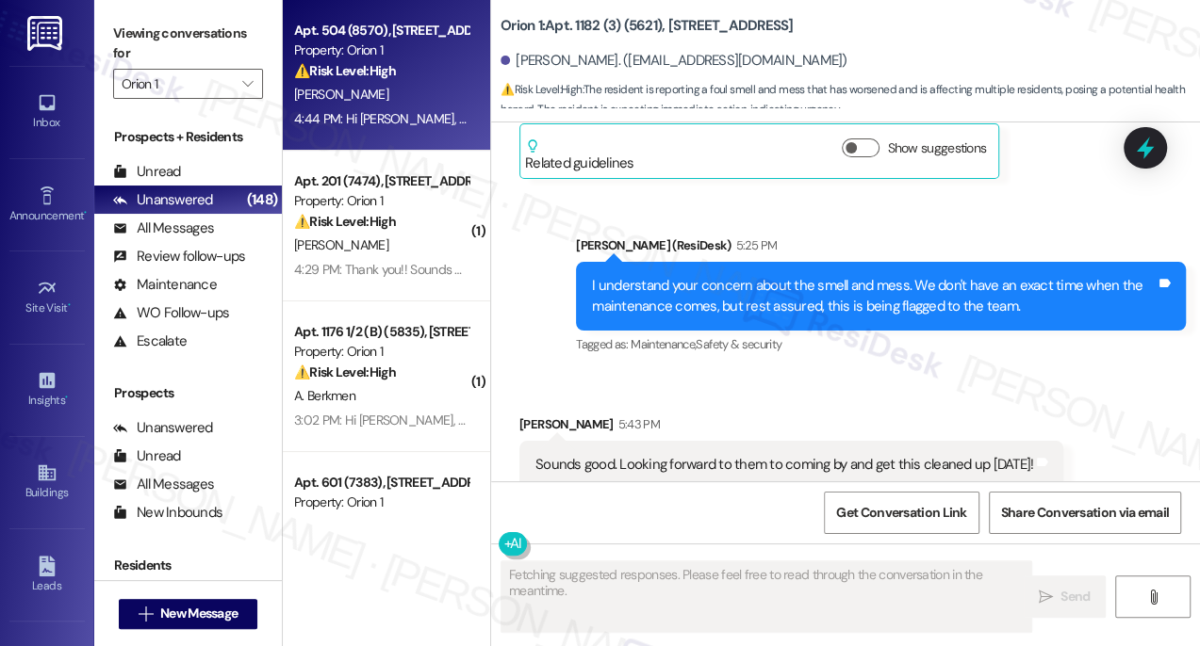
click at [363, 112] on div "4:44 PM: Hi Sarah, can you please ask management to respond to Kaela's request …" at bounding box center [1083, 118] width 1579 height 17
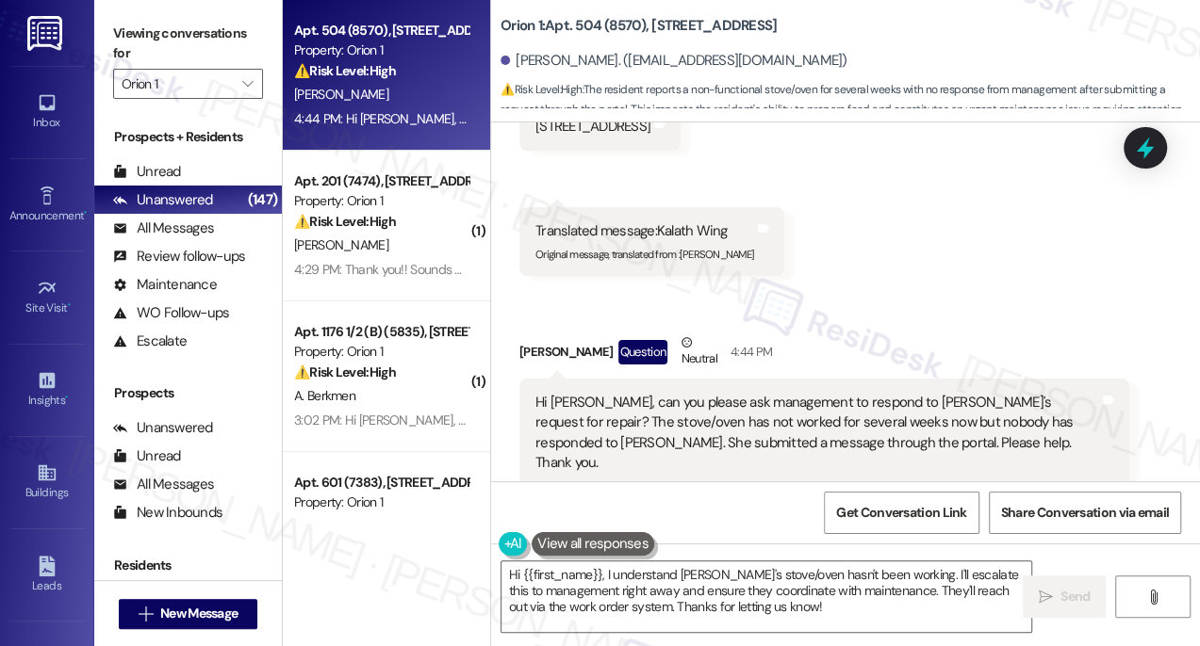
scroll to position [302, 0]
click at [638, 249] on sub "Original message, translated from : Kaela Wong" at bounding box center [644, 255] width 219 height 13
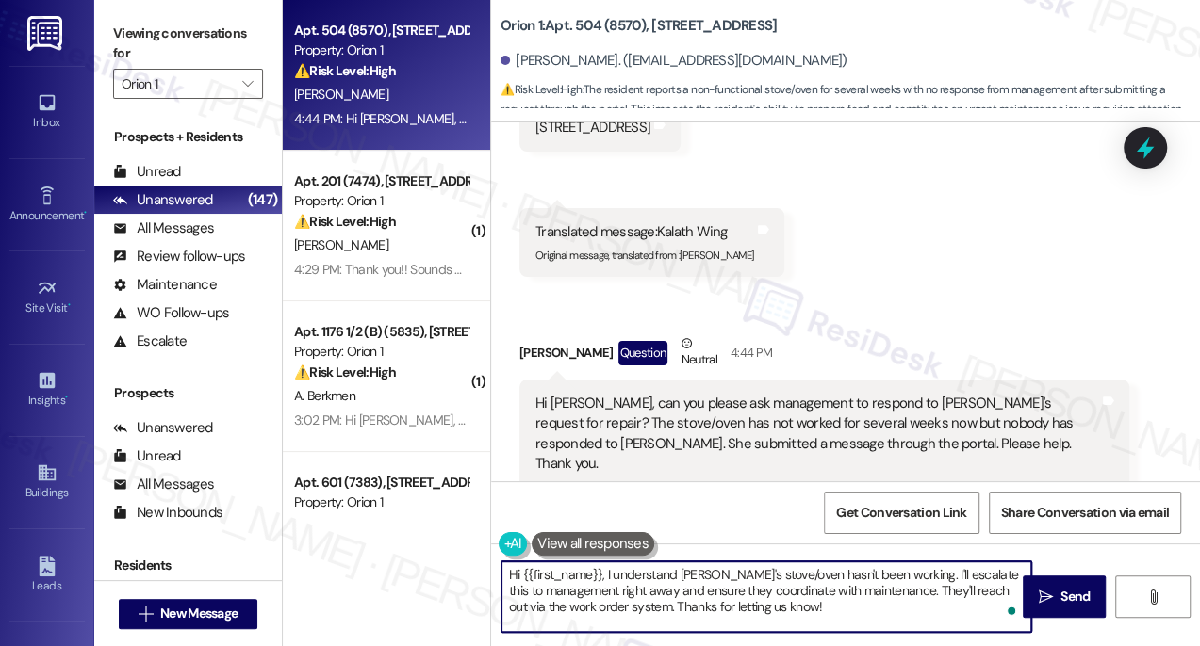
click at [751, 571] on textarea "Hi {{first_name}}, I understand Kaela's stove/oven hasn't been working. I'll es…" at bounding box center [766, 597] width 530 height 71
click at [756, 572] on textarea "Hi {{first_name}}, I understand Kaela's stove/oven hasn't been working. I'll es…" at bounding box center [766, 597] width 530 height 71
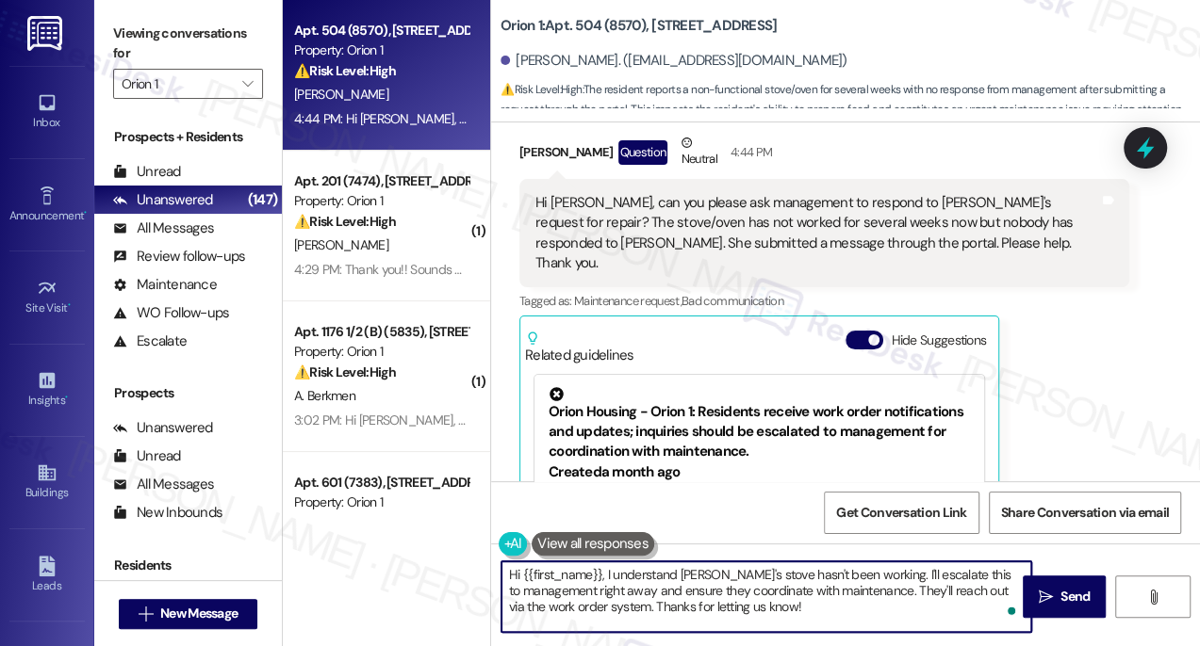
scroll to position [474, 0]
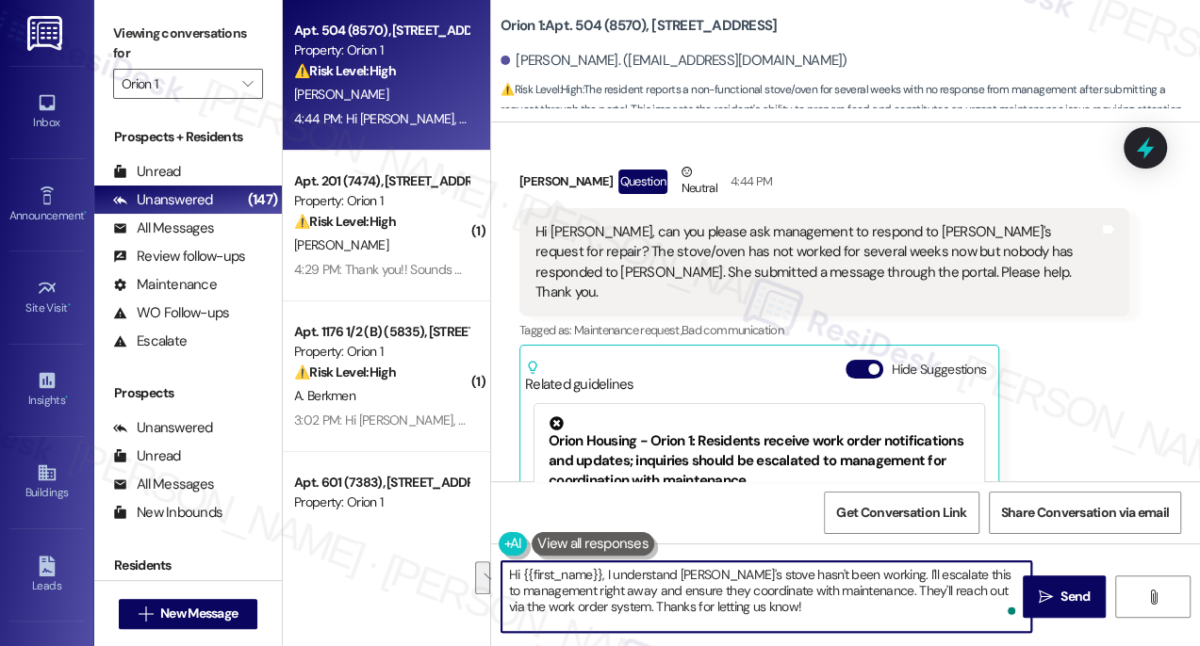
drag, startPoint x: 874, startPoint y: 576, endPoint x: 894, endPoint y: 591, distance: 24.9
click at [894, 591] on textarea "Hi {{first_name}}, I understand Kaela's stove hasn't been working. I'll escalat…" at bounding box center [766, 597] width 530 height 71
drag, startPoint x: 906, startPoint y: 601, endPoint x: 917, endPoint y: 599, distance: 10.5
click at [906, 601] on textarea "Hi {{first_name}}, I understand Kaela's stove hasn't been working. I'll follow …" at bounding box center [766, 597] width 530 height 71
click at [986, 572] on textarea "Hi {{first_name}}, I understand Kaela's stove hasn't been working. I'll follow …" at bounding box center [766, 597] width 530 height 71
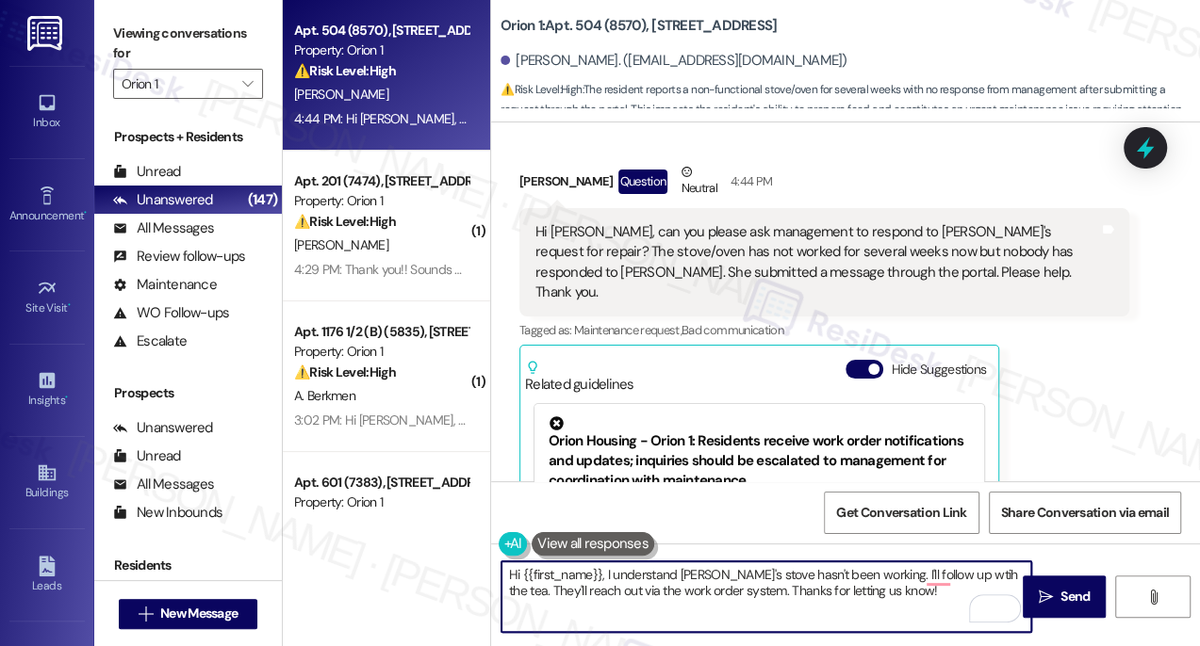
click at [992, 570] on textarea "Hi {{first_name}}, I understand Kaela's stove hasn't been working. I'll follow …" at bounding box center [766, 597] width 530 height 71
click at [875, 570] on textarea "Hi {{first_name}}, I understand Kaela's stove hasn't been working. I'll follow …" at bounding box center [766, 597] width 530 height 71
click at [755, 220] on div "Hi Sarah, can you please ask management to respond to Kaela's request for repai…" at bounding box center [824, 262] width 610 height 109
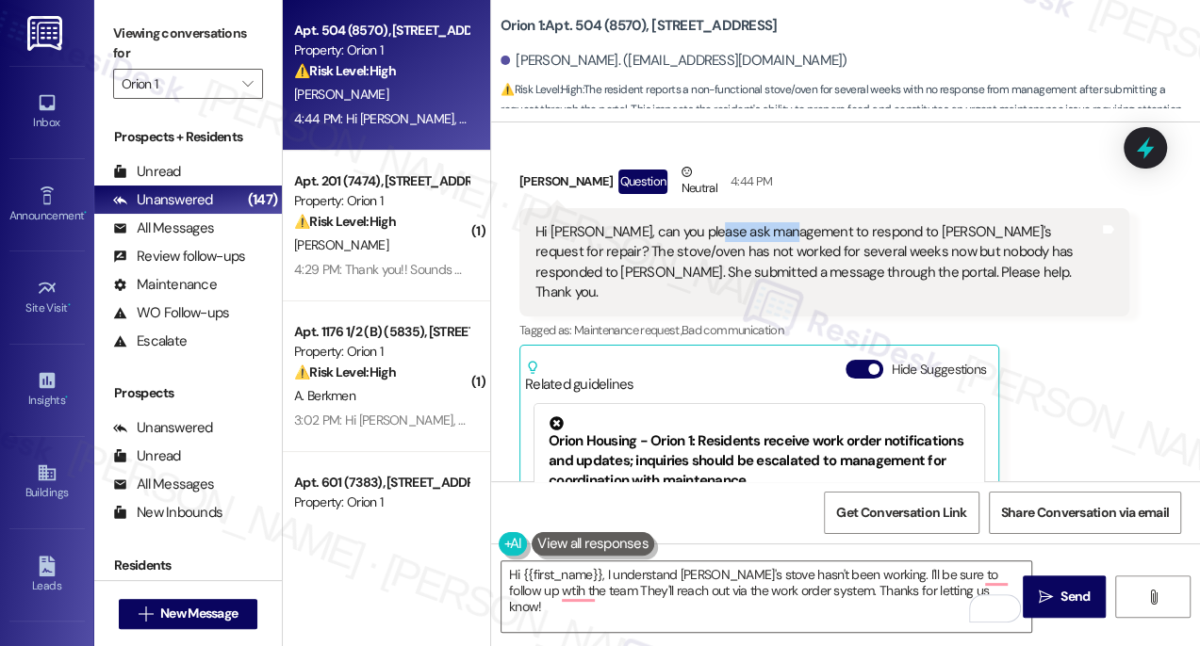
click at [755, 220] on div "Hi Sarah, can you please ask management to respond to Kaela's request for repai…" at bounding box center [824, 262] width 610 height 109
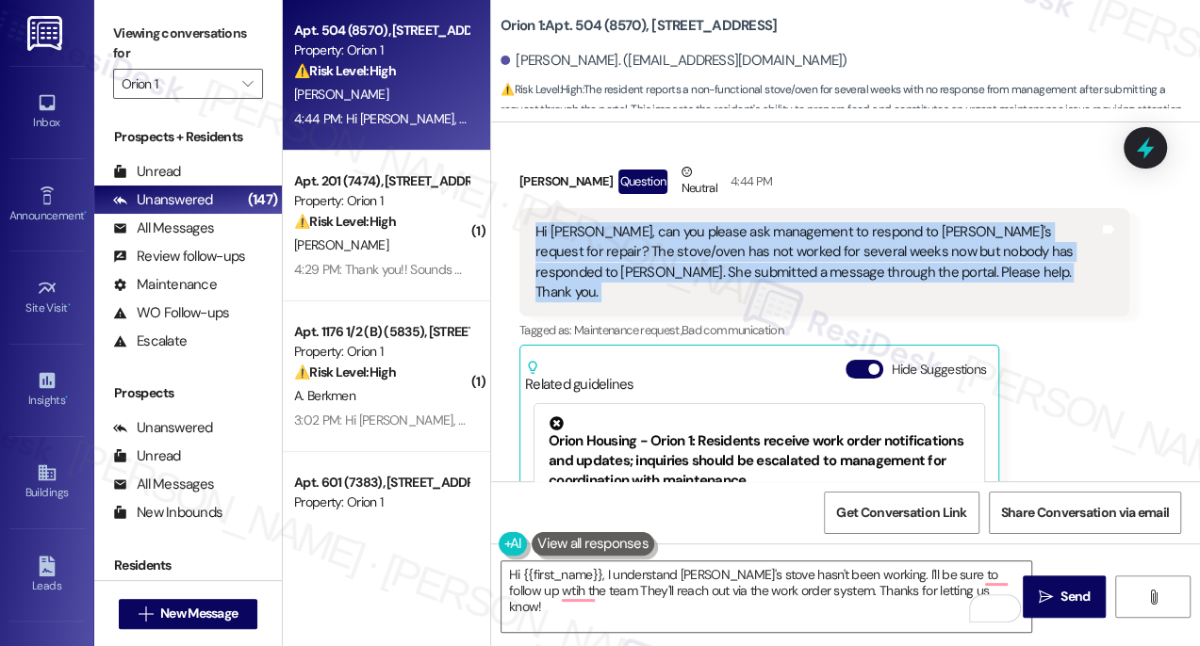
click at [755, 220] on div "Hi Sarah, can you please ask management to respond to Kaela's request for repai…" at bounding box center [824, 262] width 610 height 109
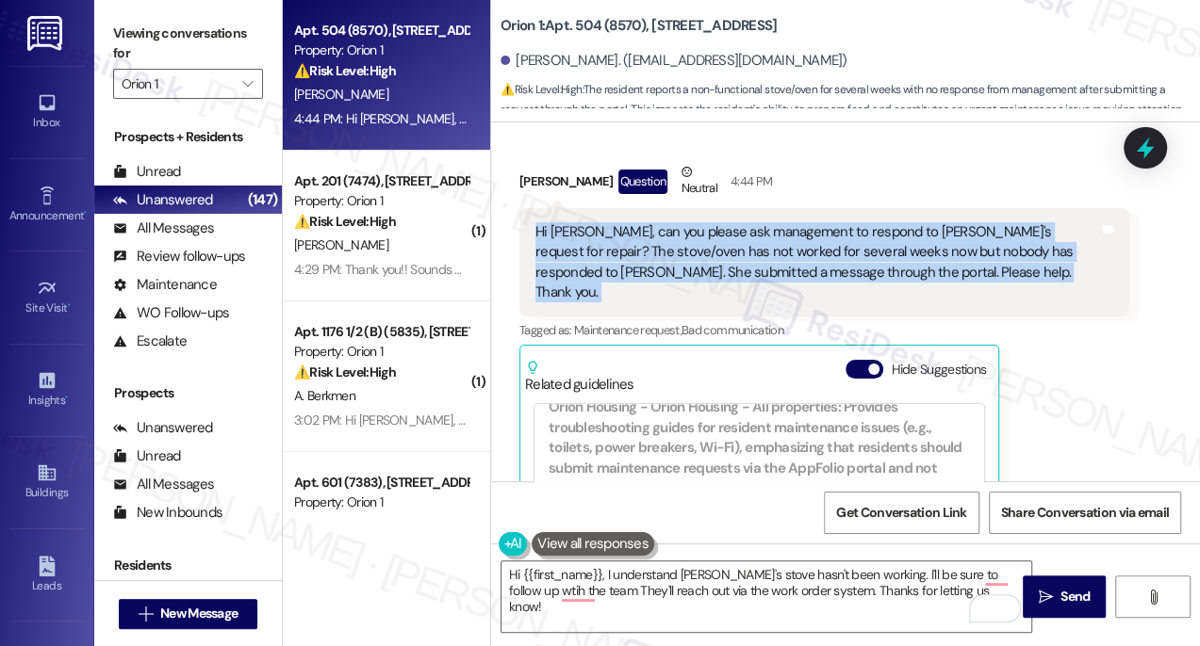
scroll to position [514, 0]
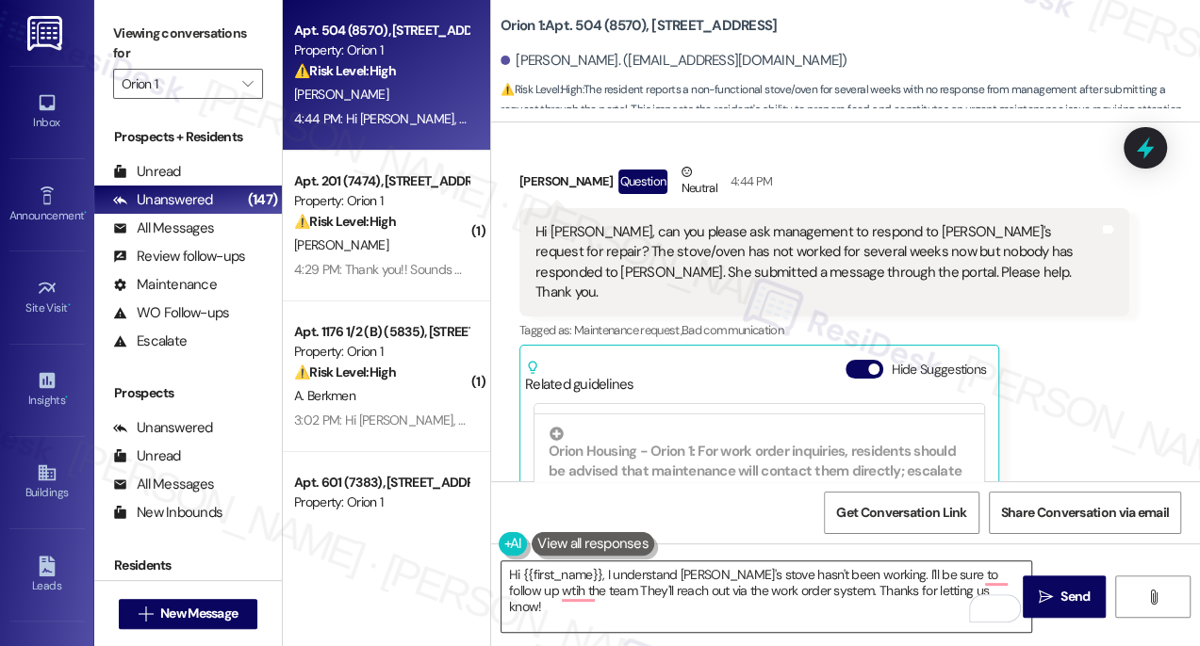
click at [718, 577] on textarea "Hi {{first_name}}, I understand Kaela's stove hasn't been working. I'll be sure…" at bounding box center [766, 597] width 530 height 71
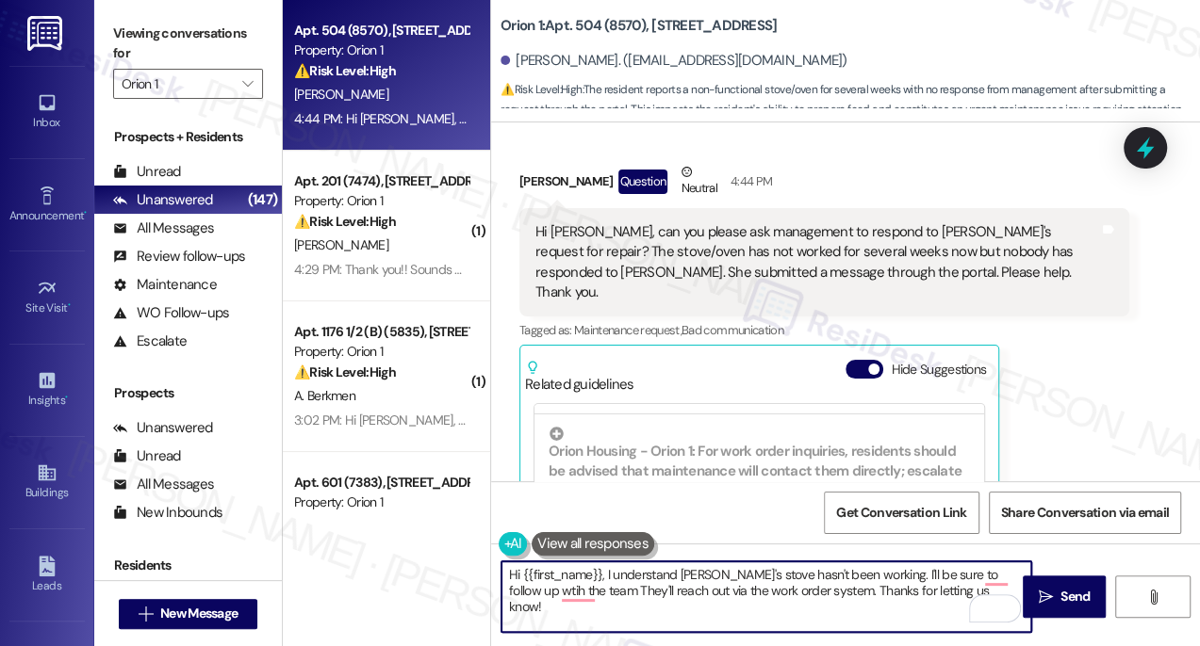
click at [718, 577] on textarea "Hi {{first_name}}, I understand Kaela's stove hasn't been working. I'll be sure…" at bounding box center [766, 597] width 530 height 71
click at [935, 598] on textarea "Hi {{first_name}}, I understand Kaela's stove hasn't been working. I'll be sure…" at bounding box center [766, 597] width 530 height 71
drag, startPoint x: 559, startPoint y: 591, endPoint x: 947, endPoint y: 591, distance: 388.2
click at [947, 591] on textarea "Hi {{first_name}}, I understand Kaela's stove hasn't been working. I'll be sure…" at bounding box center [766, 597] width 530 height 71
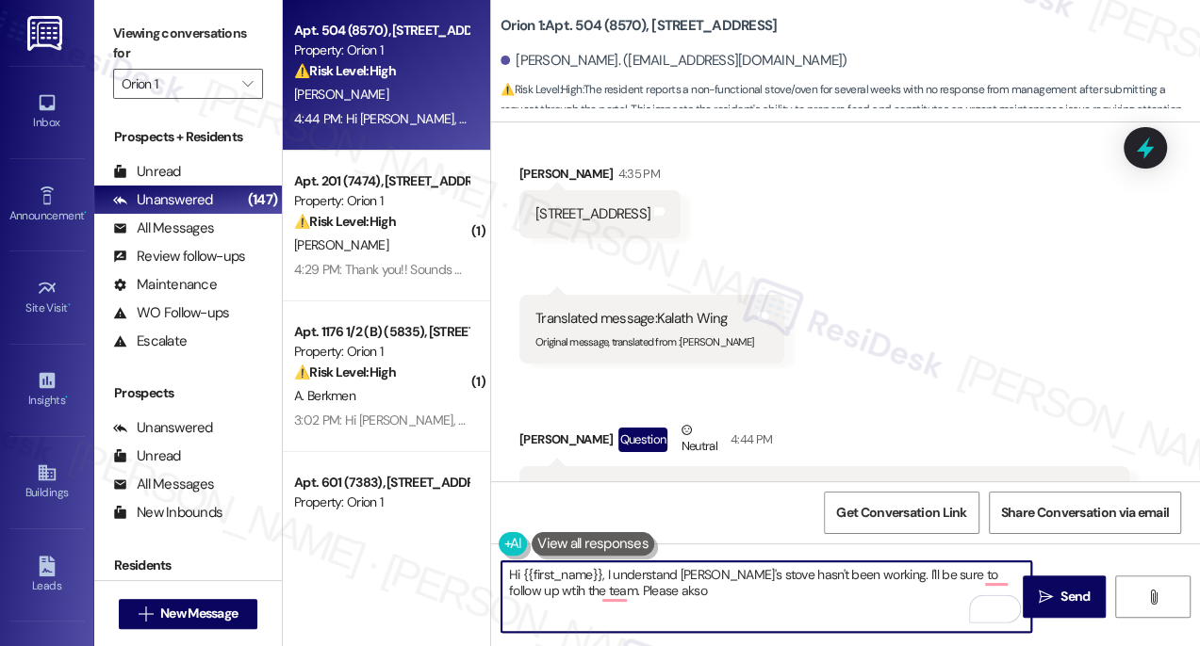
scroll to position [217, 0]
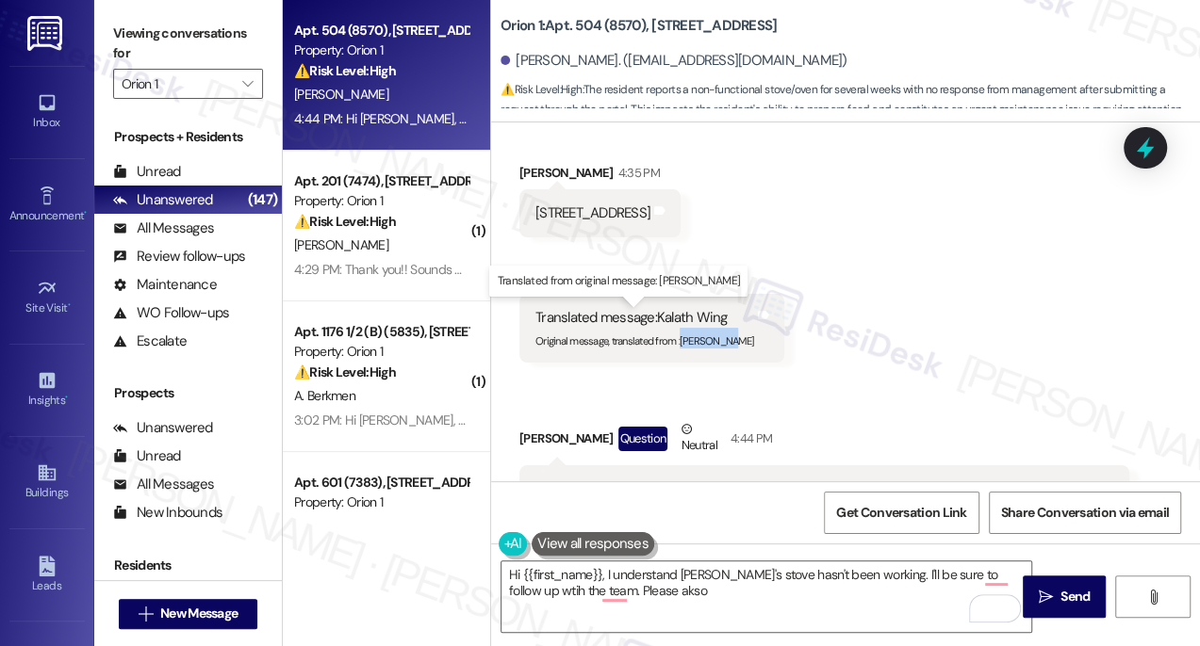
drag, startPoint x: 682, startPoint y: 341, endPoint x: 728, endPoint y: 339, distance: 46.2
click at [728, 339] on sub "Original message, translated from : Kaela Wong" at bounding box center [644, 341] width 219 height 13
copy sub "Kaela Wong"
click at [932, 260] on div "Received via SMS Cindy Kwong 4:35 PM 1192 W 35th St #504 Tags and notes Receive…" at bounding box center [845, 526] width 709 height 810
click at [136, 24] on label "Viewing conversations for" at bounding box center [188, 44] width 150 height 50
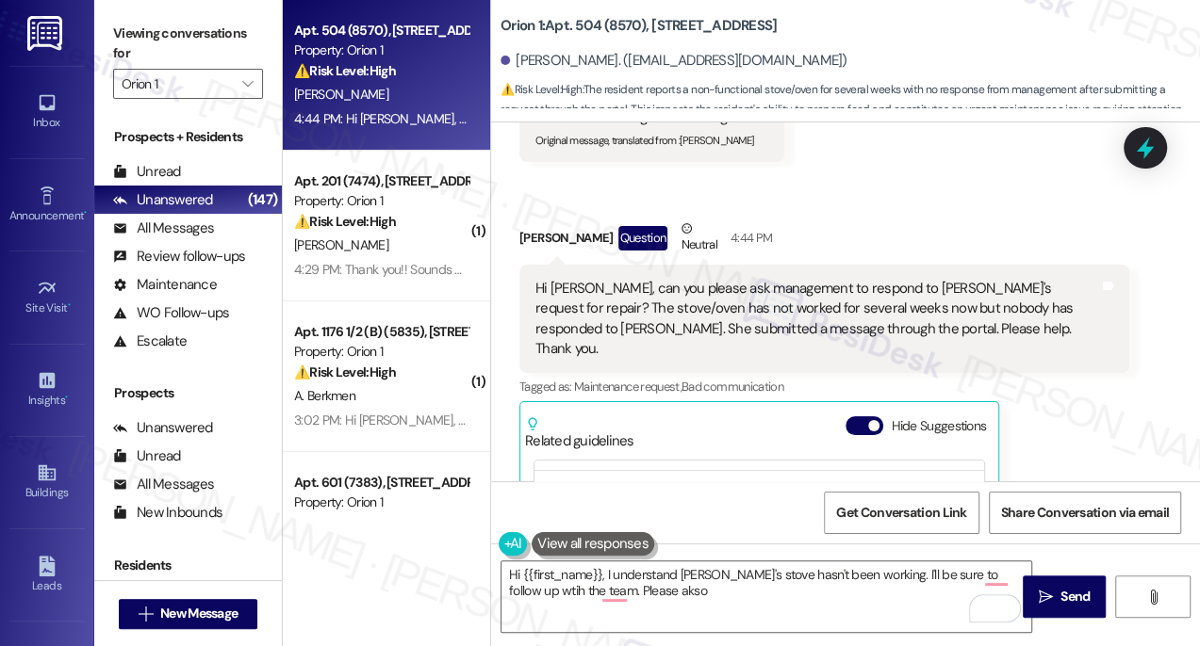
scroll to position [560, 0]
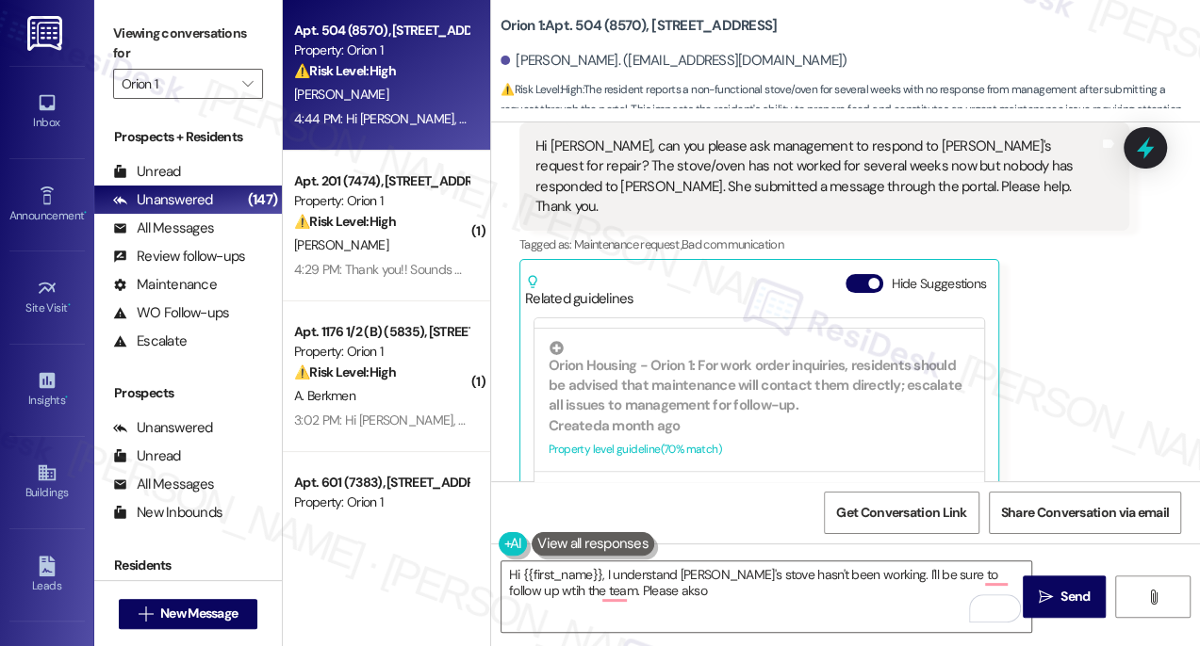
click at [676, 180] on div "Hi Sarah, can you please ask management to respond to Kaela's request for repai…" at bounding box center [816, 177] width 563 height 81
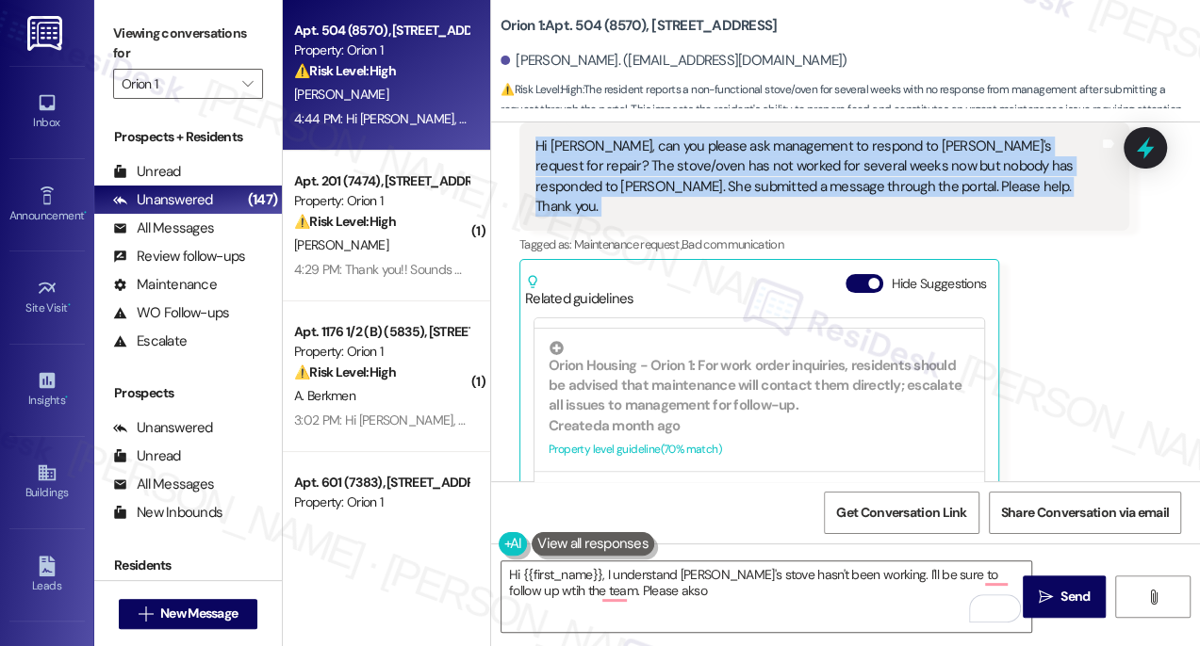
click at [676, 180] on div "Hi Sarah, can you please ask management to respond to Kaela's request for repai…" at bounding box center [816, 177] width 563 height 81
click at [124, 56] on label "Viewing conversations for" at bounding box center [188, 44] width 150 height 50
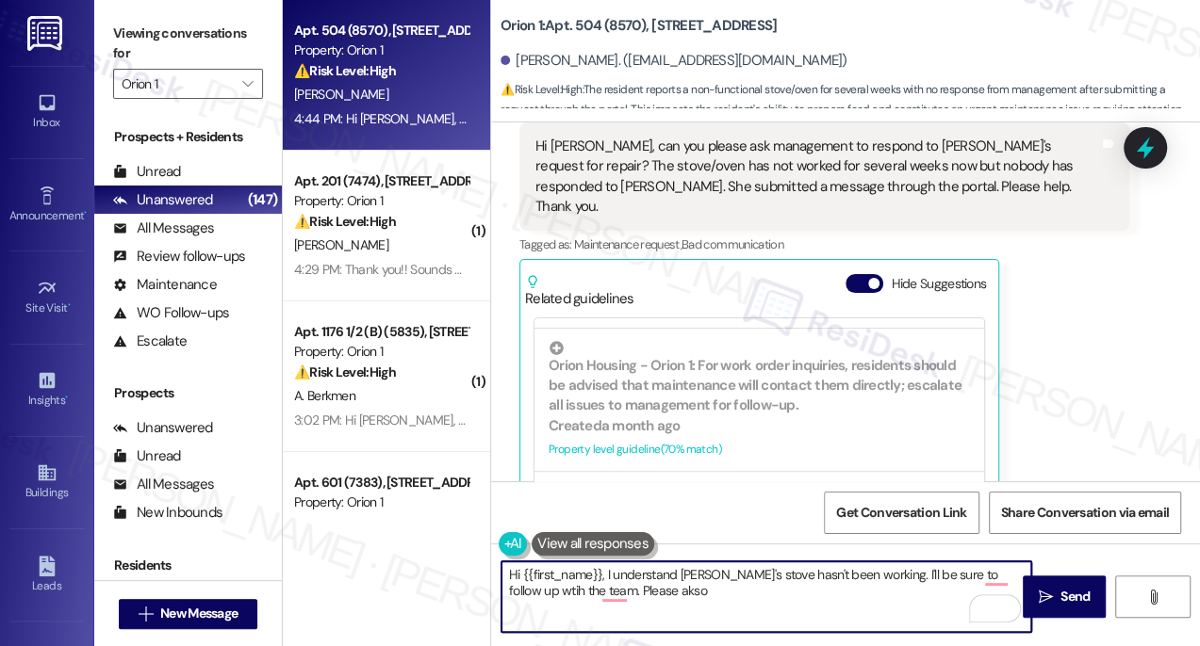
click at [739, 589] on textarea "Hi {{first_name}}, I understand Kaela's stove hasn't been working. I'll be sure…" at bounding box center [766, 597] width 530 height 71
click at [852, 580] on textarea "Hi {{first_name}}, I understand Kaela's stove hasn't been working. I'll be sure…" at bounding box center [766, 597] width 530 height 71
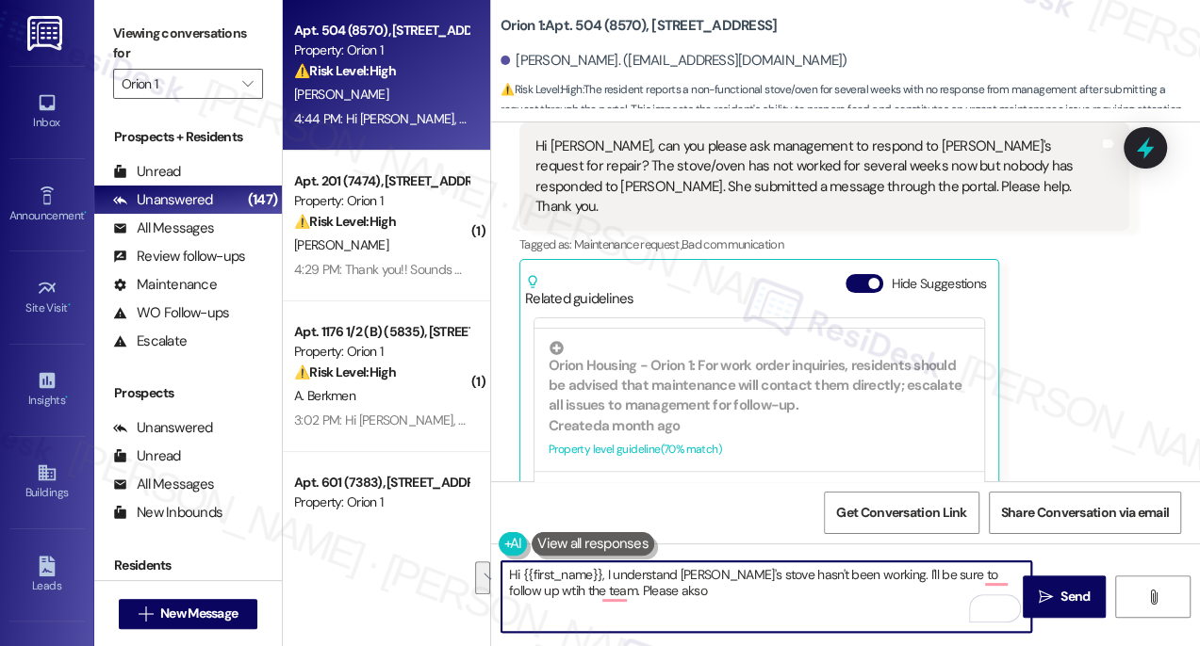
click at [852, 580] on textarea "Hi {{first_name}}, I understand Kaela's stove hasn't been working. I'll be sure…" at bounding box center [766, 597] width 530 height 71
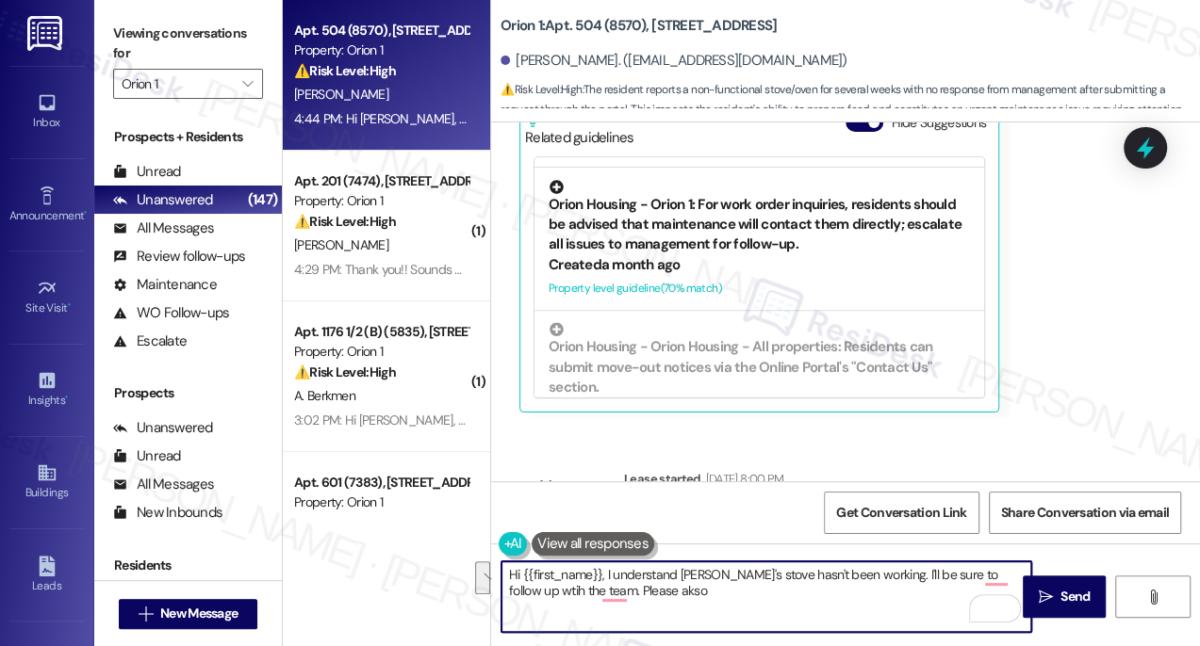
scroll to position [757, 0]
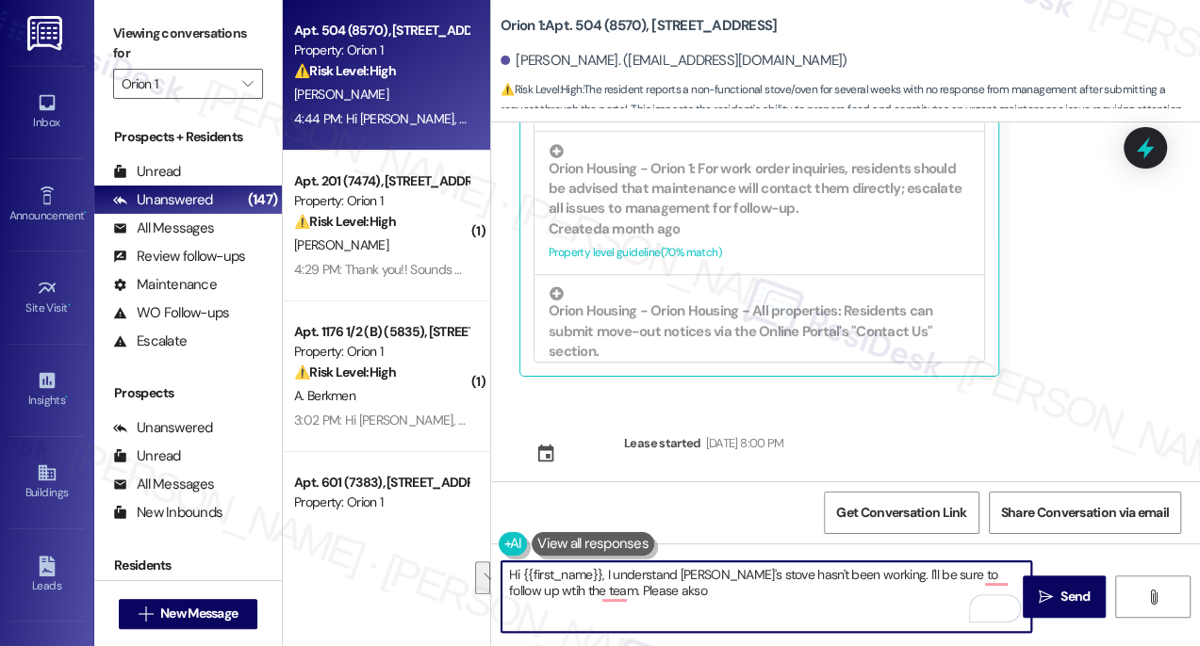
click at [663, 587] on textarea "Hi {{first_name}}, I understand Kaela's stove hasn't been working. I'll be sure…" at bounding box center [766, 597] width 530 height 71
click at [836, 595] on textarea "Hi {{first_name}}, I understand Kaela's stove hasn't been working. I'll be sure…" at bounding box center [766, 597] width 530 height 71
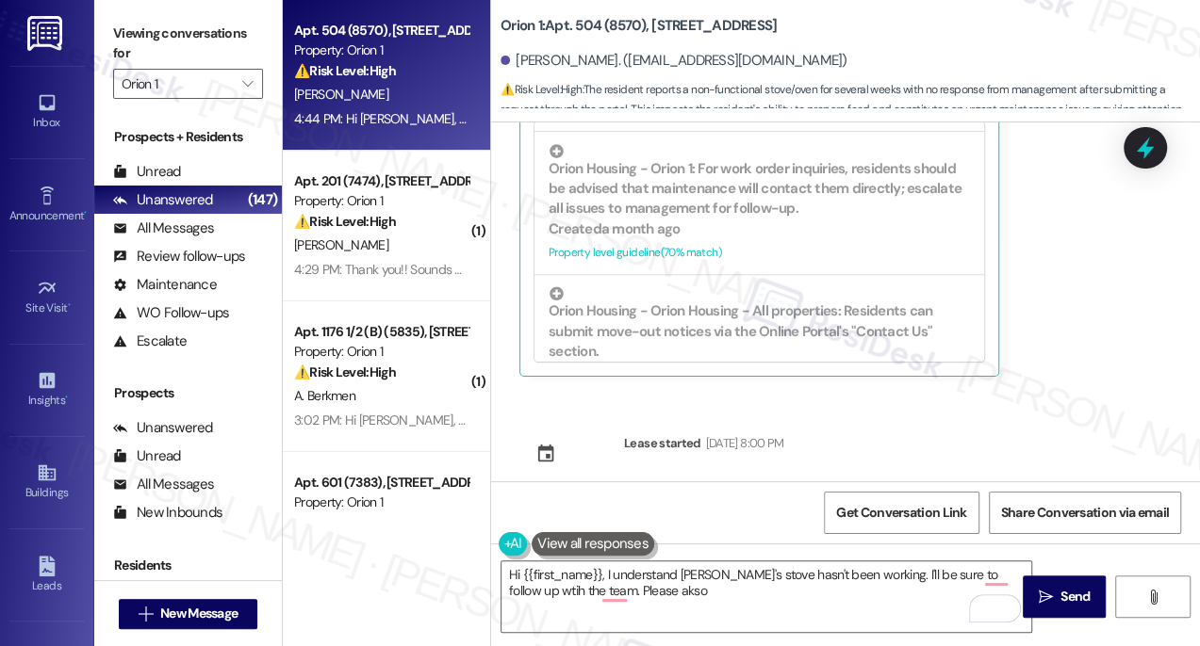
click at [131, 49] on label "Viewing conversations for" at bounding box center [188, 44] width 150 height 50
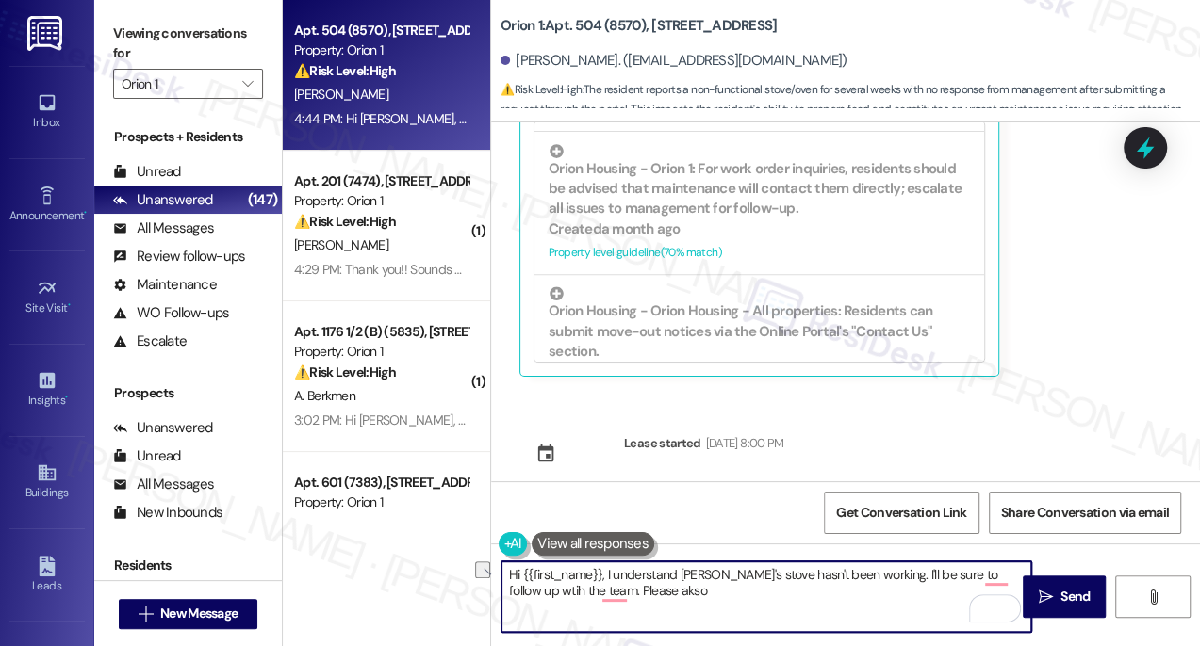
drag, startPoint x: 655, startPoint y: 596, endPoint x: 563, endPoint y: 595, distance: 91.4
click at [563, 595] on textarea "Hi {{first_name}}, I understand Kaela's stove hasn't been working. I'll be sure…" at bounding box center [766, 597] width 530 height 71
click at [498, 574] on div "Hi {{first_name}}, I understand Kaela's stove hasn't been working. I'll be sure…" at bounding box center [756, 597] width 531 height 73
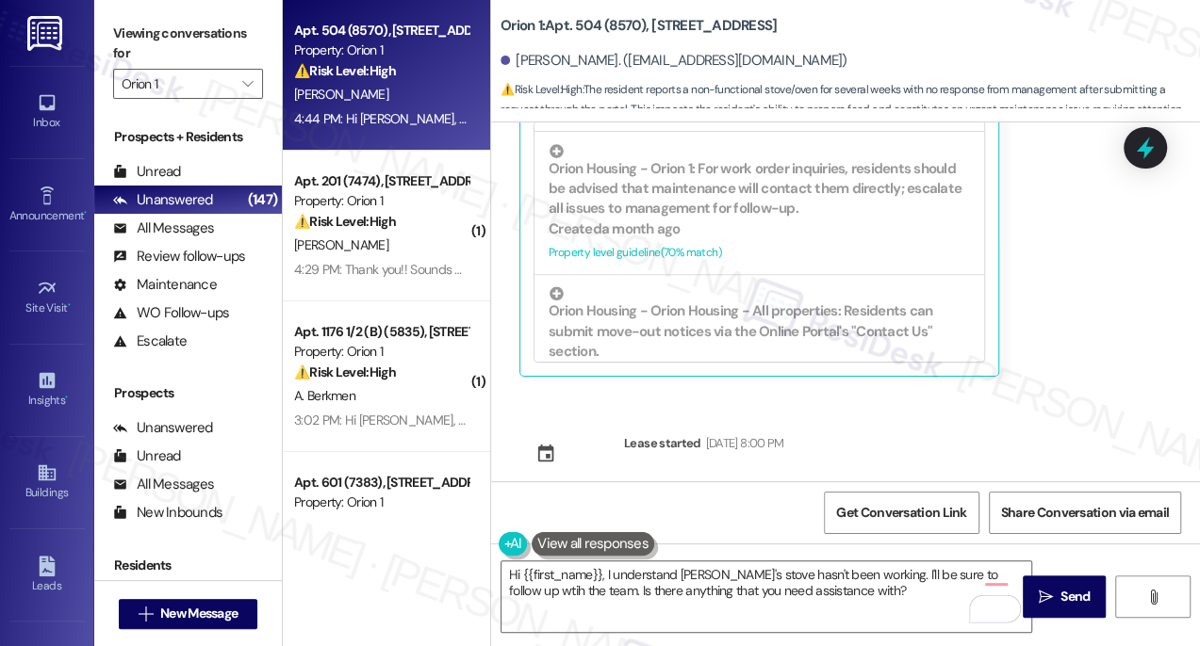
click at [498, 574] on div "Hi {{first_name}}, I understand Kaela's stove hasn't been working. I'll be sure…" at bounding box center [756, 597] width 531 height 73
click at [537, 580] on textarea "Hi {{first_name}}, I understand Kaela's stove hasn't been working. I'll be sure…" at bounding box center [766, 597] width 530 height 71
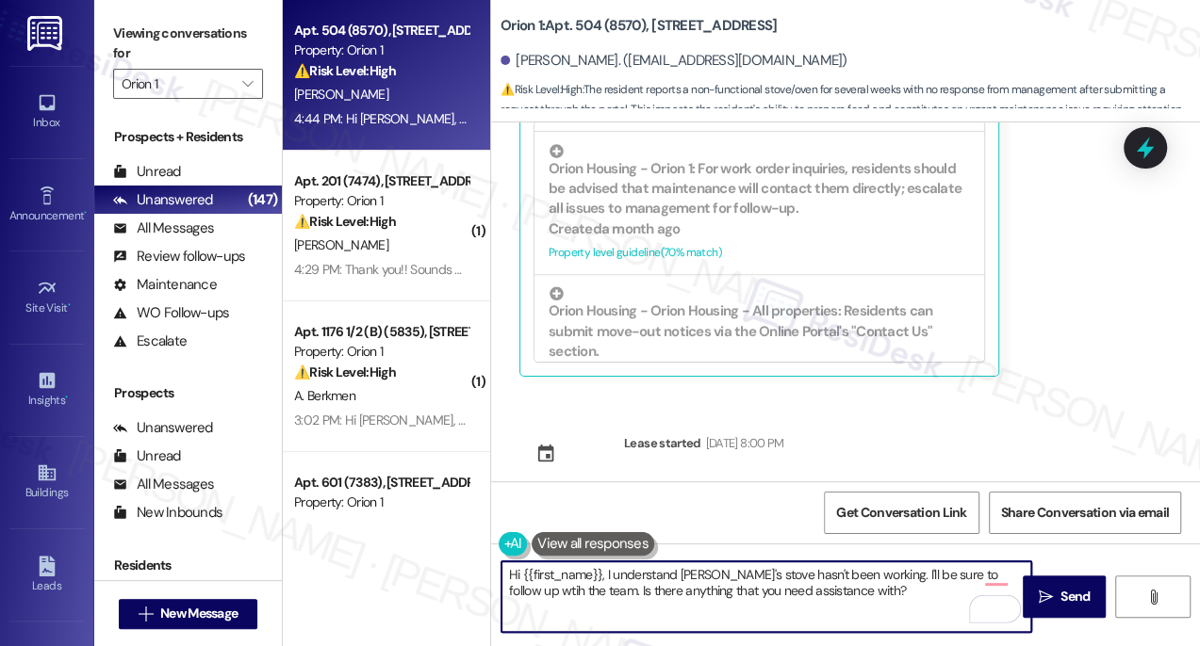
click at [537, 580] on textarea "Hi {{first_name}}, I understand Kaela's stove hasn't been working. I'll be sure…" at bounding box center [766, 597] width 530 height 71
paste textarea "Attention Residents: Please remove all non-patio furniture and unauthorized ite…"
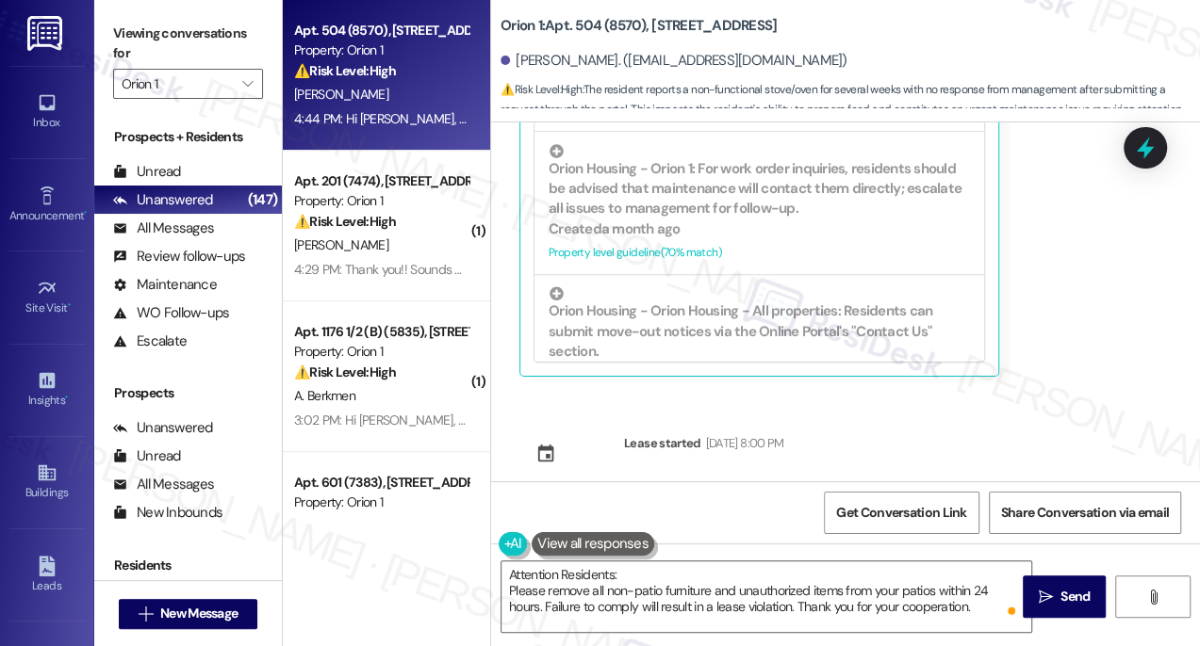
click at [122, 40] on label "Viewing conversations for" at bounding box center [188, 44] width 150 height 50
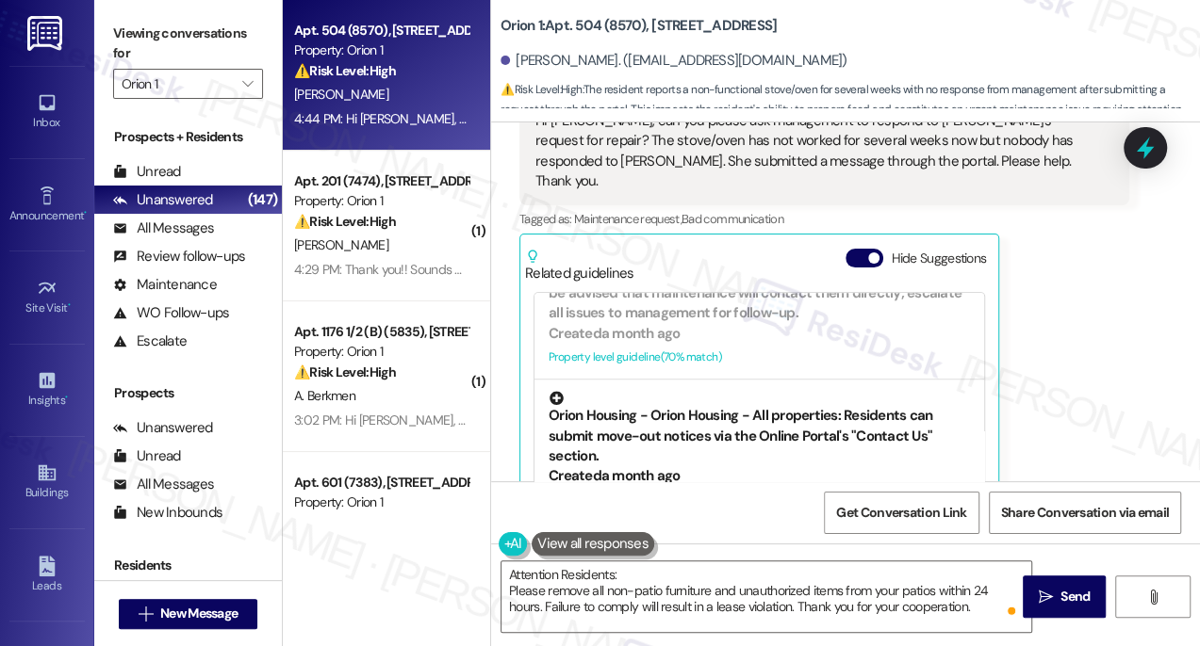
scroll to position [599, 0]
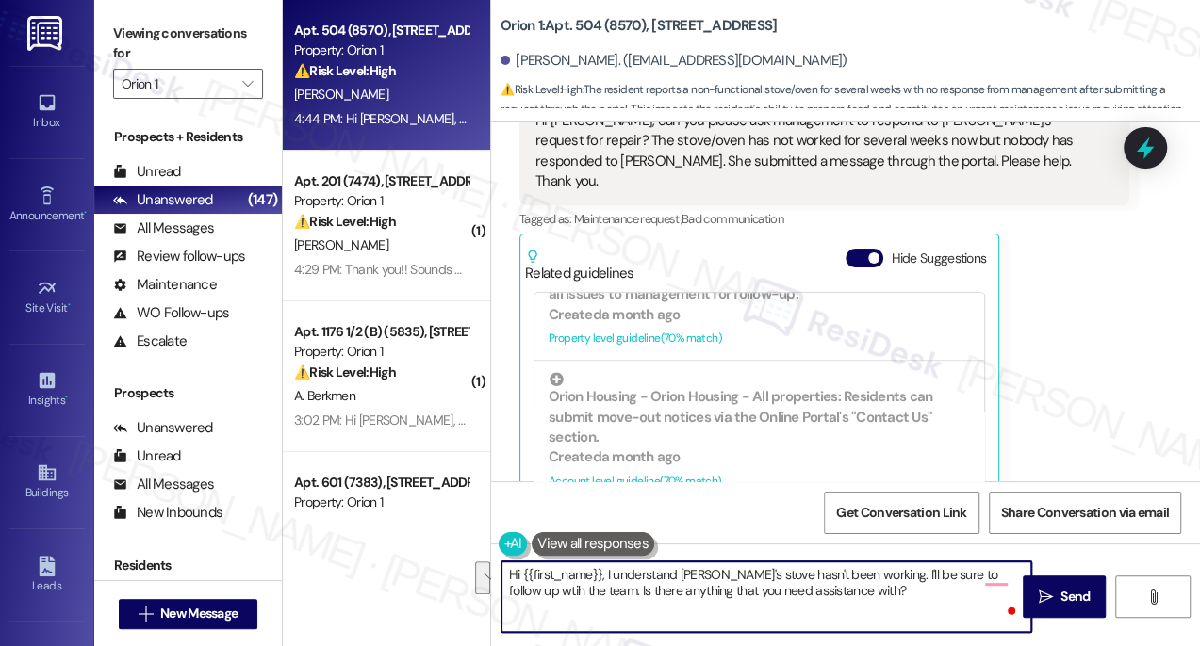
click at [643, 580] on textarea "Hi {{first_name}}, I understand Kaela's stove hasn't been working. I'll be sure…" at bounding box center [766, 597] width 530 height 71
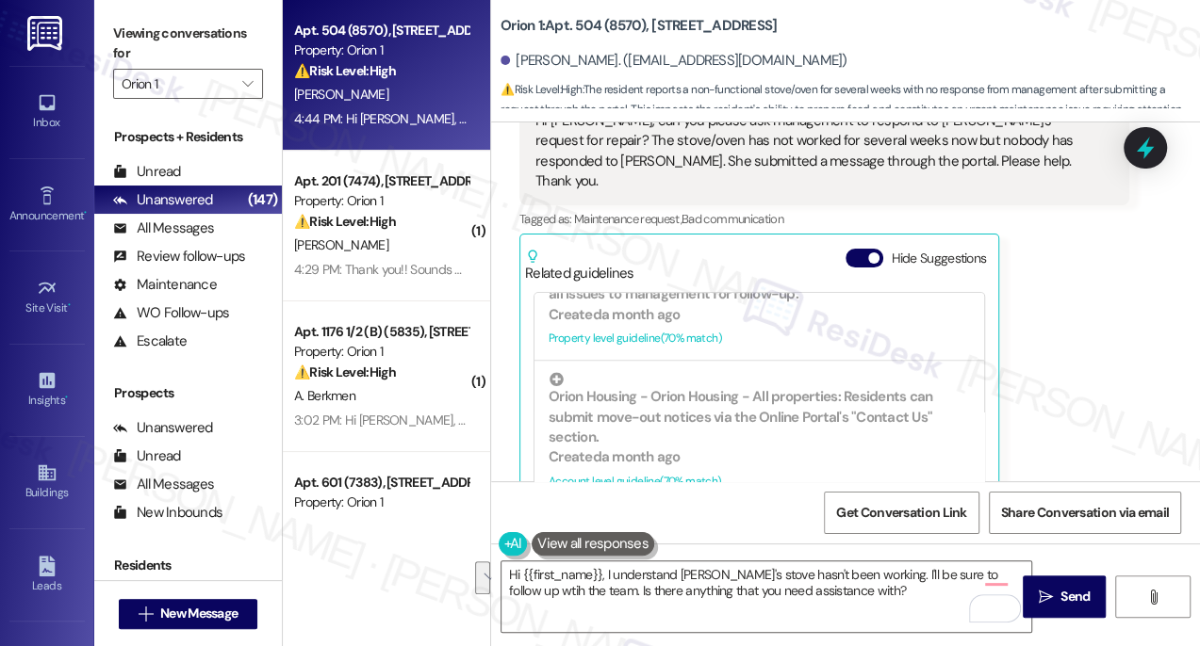
click at [123, 42] on label "Viewing conversations for" at bounding box center [188, 44] width 150 height 50
click at [826, 612] on textarea "Hi {{first_name}}, I understand Kaela's stove hasn't been working. I'll be sure…" at bounding box center [766, 597] width 530 height 71
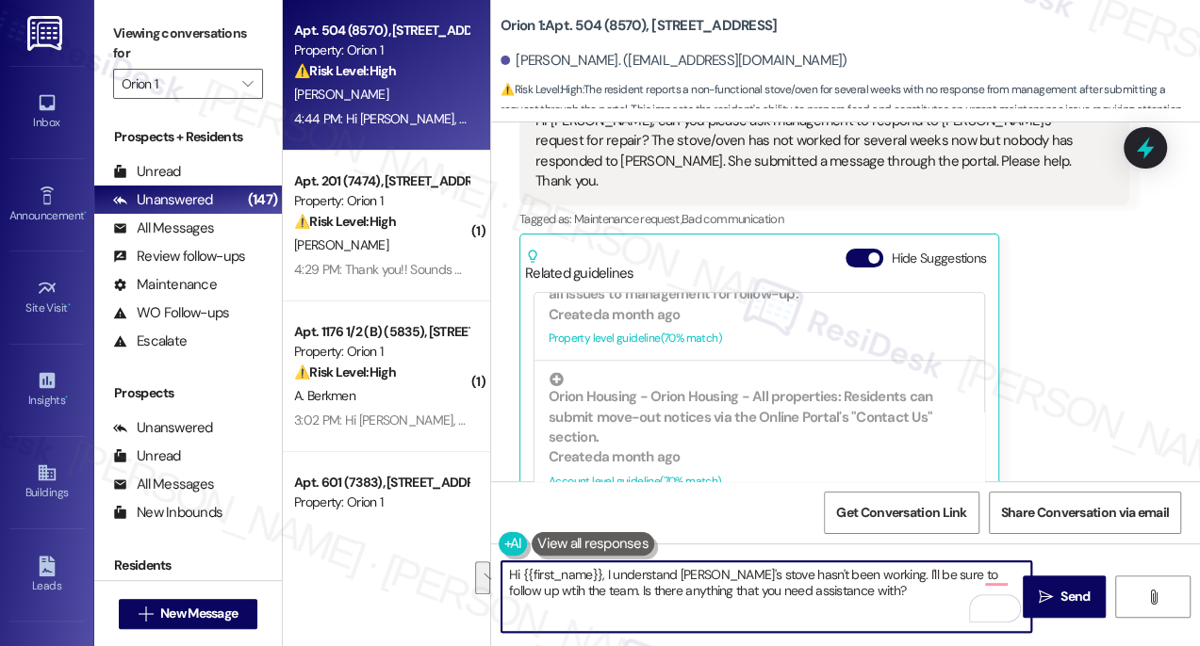
drag, startPoint x: 859, startPoint y: 614, endPoint x: 605, endPoint y: 566, distance: 258.9
click at [605, 566] on textarea "Hi {{first_name}}, I understand Kaela's stove hasn't been working. I'll be sure…" at bounding box center [766, 597] width 530 height 71
paste textarea "’s stove hasn’t been working, and I’ll be sure to follow up with the team about…"
click at [707, 584] on textarea "Hi {{first_name}}, I understand Kaela’s stove hasn’t been working, and I’ll be …" at bounding box center [766, 597] width 530 height 71
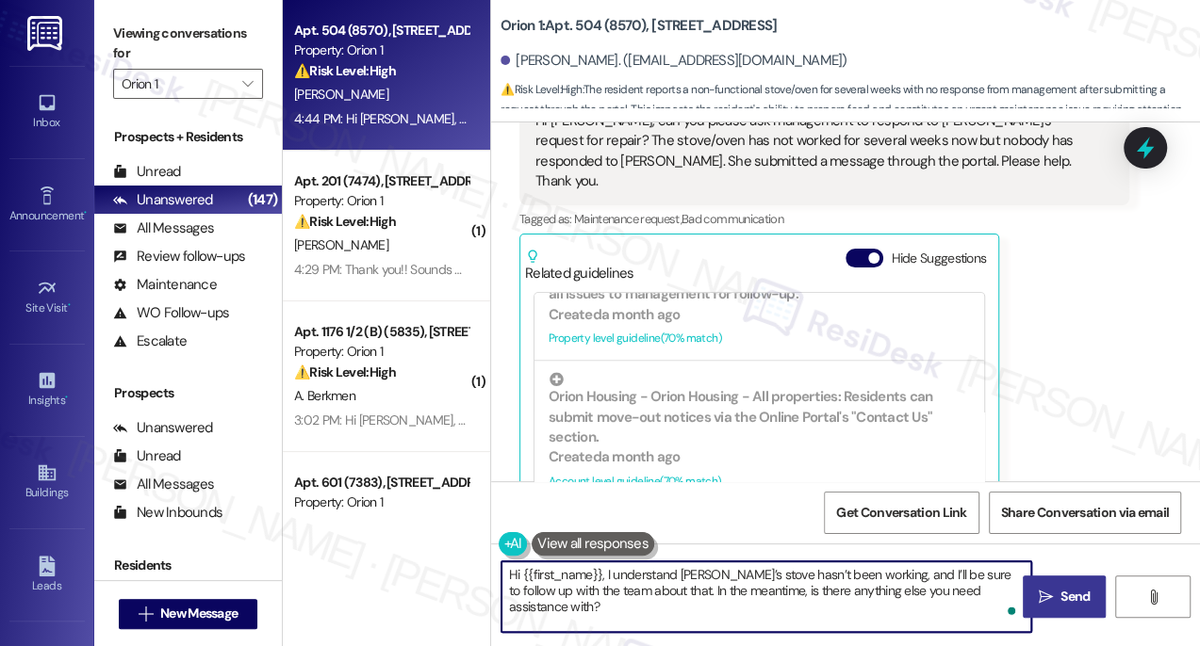
type textarea "Hi {{first_name}}, I understand Kaela’s stove hasn’t been working, and I’ll be …"
click at [1042, 603] on icon "" at bounding box center [1045, 597] width 14 height 15
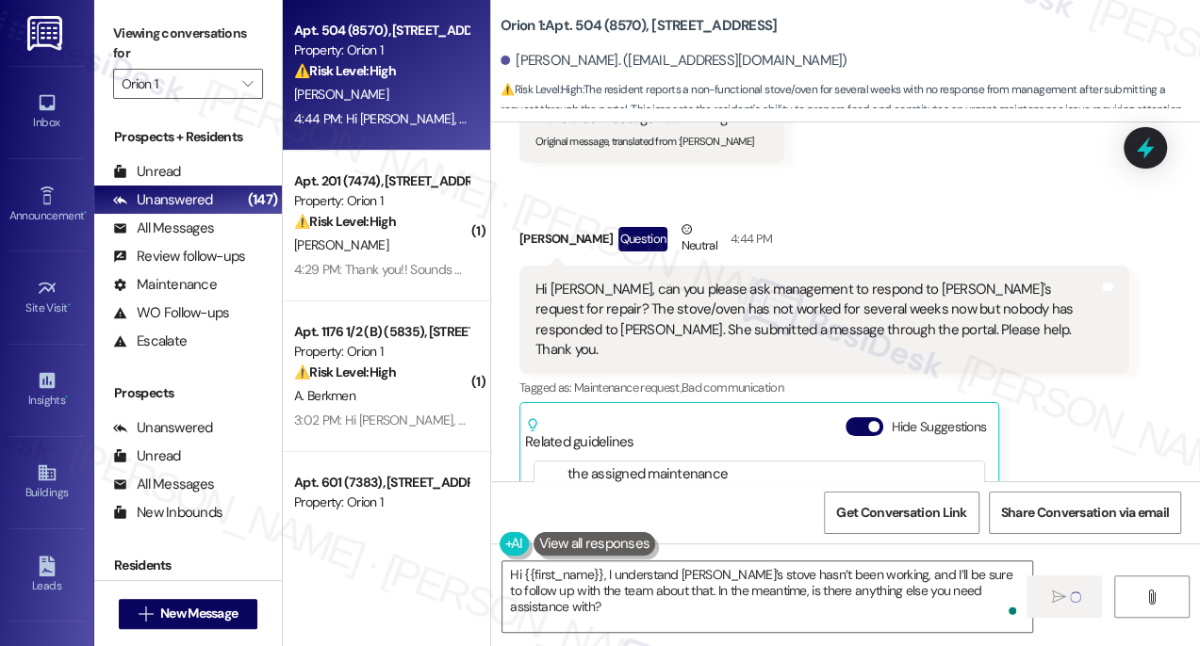
scroll to position [415, 0]
click at [858, 419] on button "Hide Suggestions" at bounding box center [864, 428] width 38 height 19
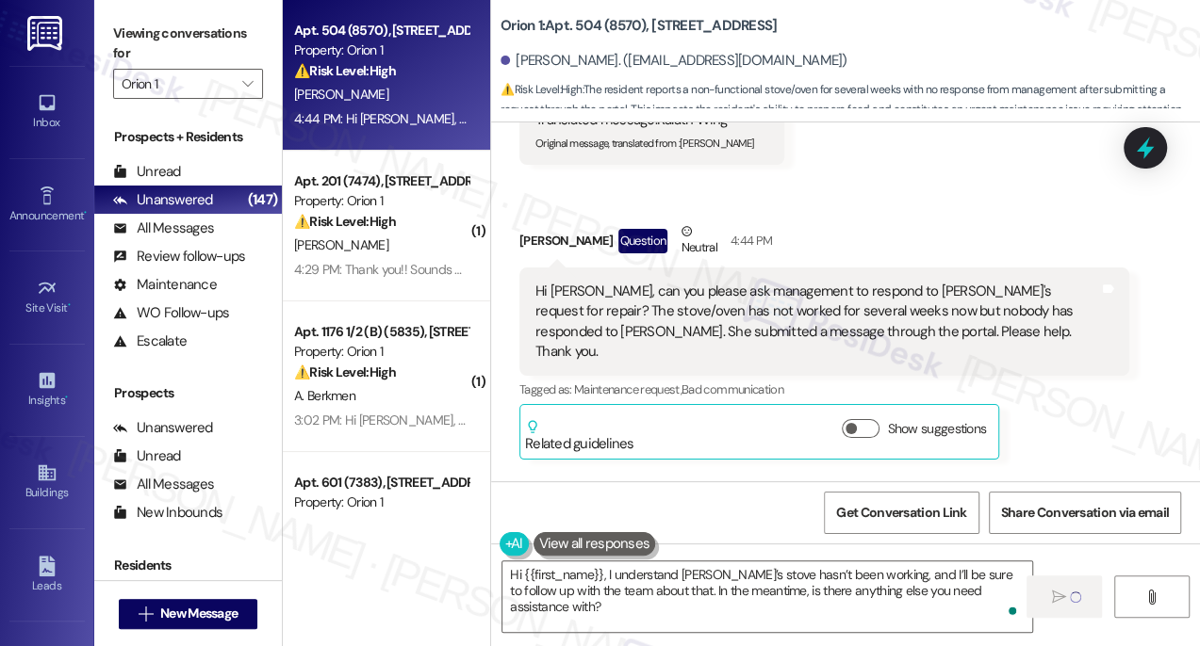
scroll to position [498, 0]
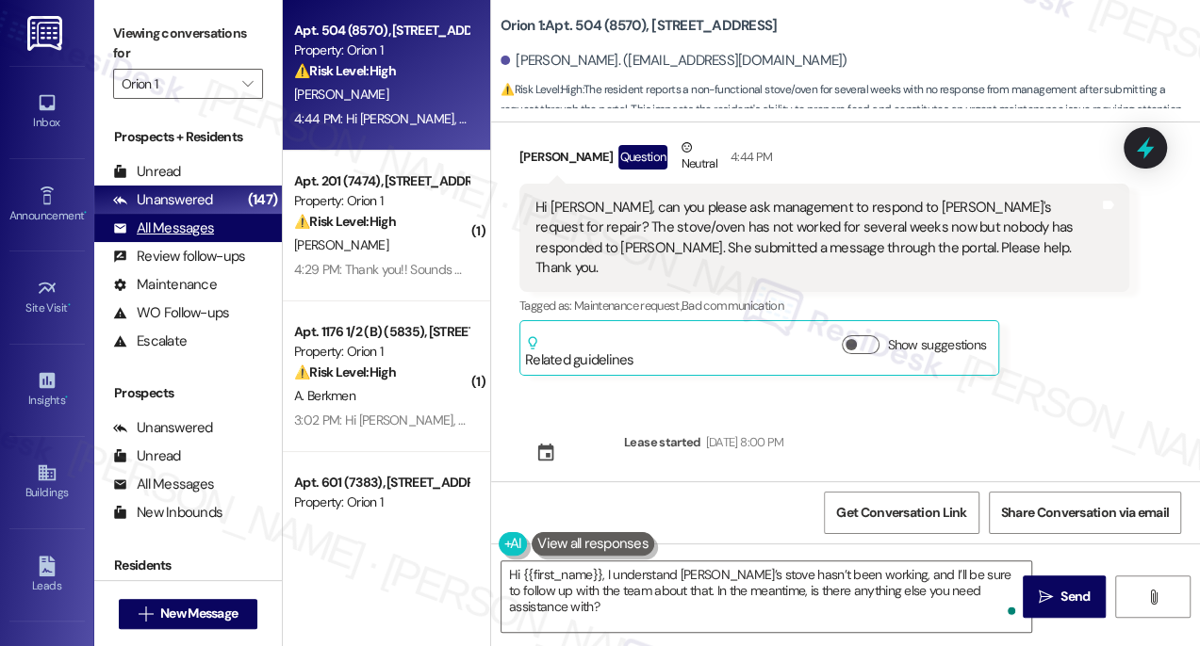
click at [205, 231] on div "All Messages" at bounding box center [163, 229] width 101 height 20
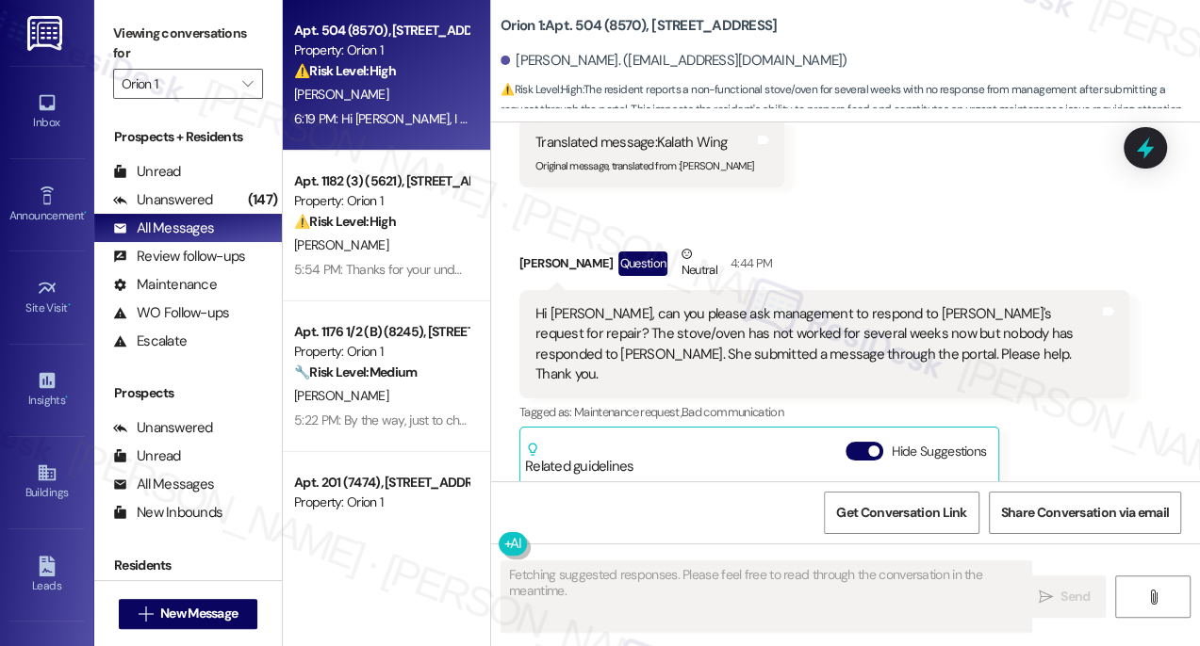
scroll to position [309, 0]
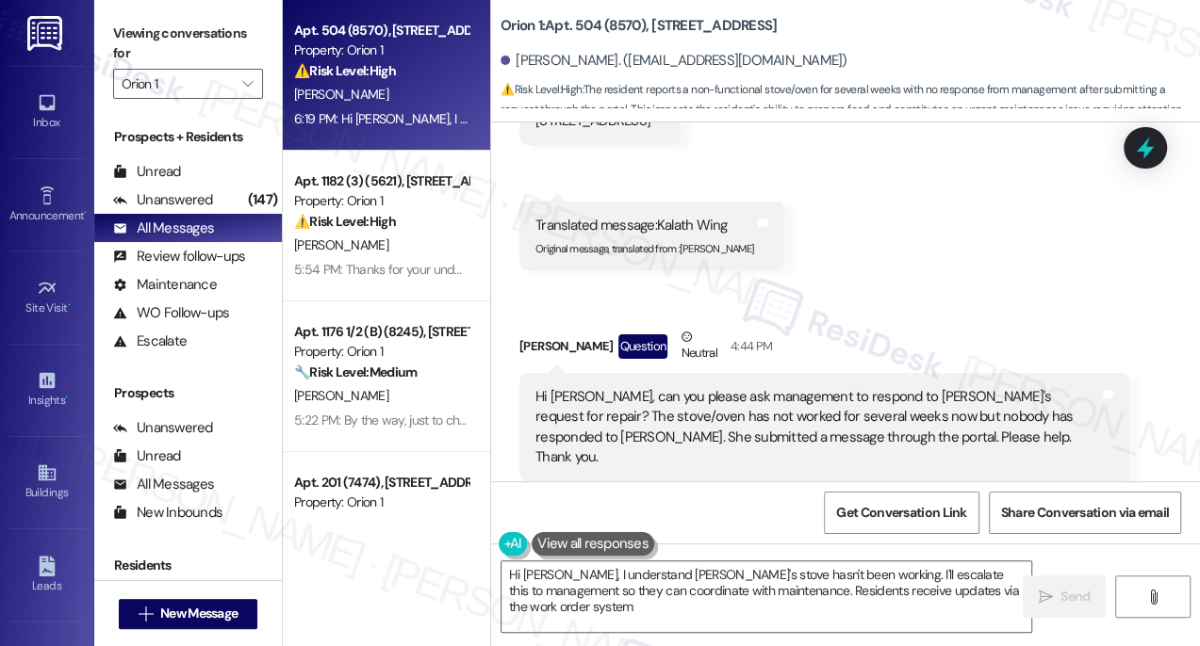
type textarea "Hi Cindy, I understand Kaela's stove hasn't been working. I'll escalate this to…"
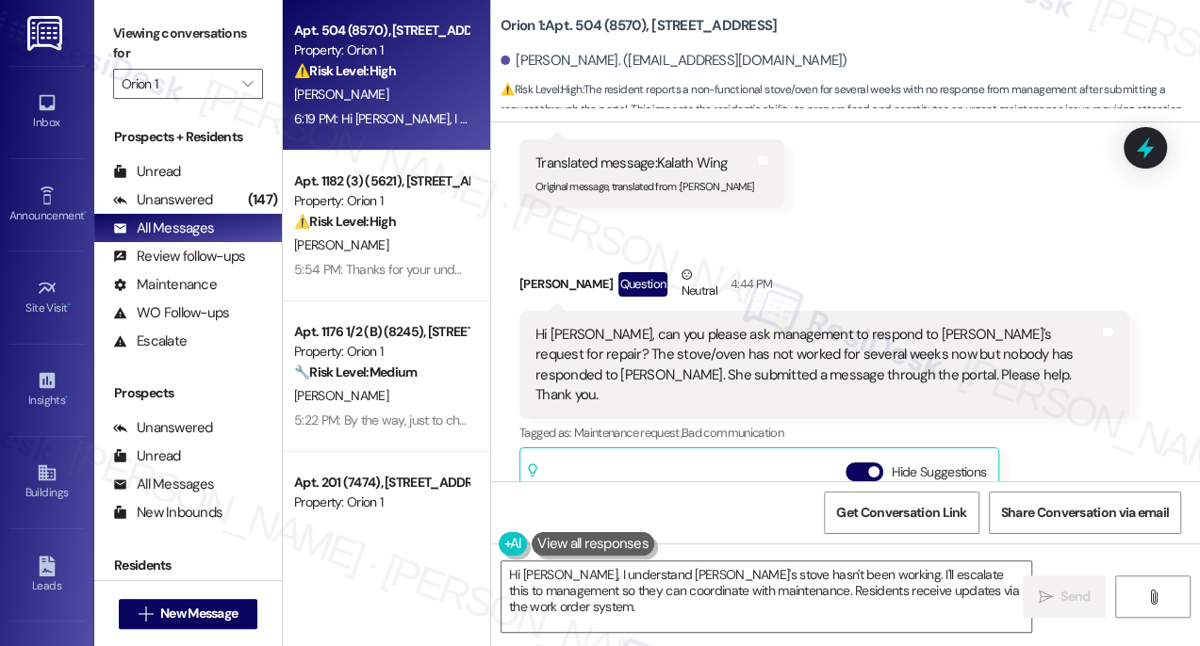
scroll to position [342, 0]
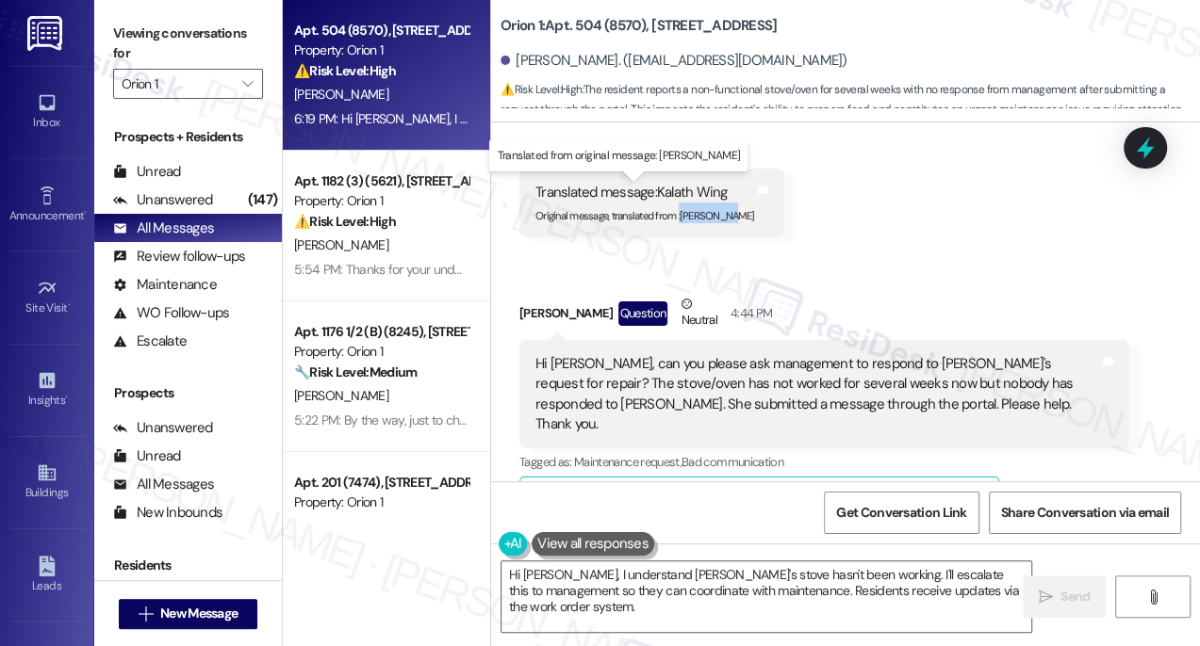
drag, startPoint x: 678, startPoint y: 216, endPoint x: 729, endPoint y: 216, distance: 50.9
click at [729, 216] on sub "Original message, translated from : Kaela Wong" at bounding box center [644, 215] width 219 height 13
drag, startPoint x: 732, startPoint y: 220, endPoint x: 680, endPoint y: 216, distance: 52.0
click at [680, 216] on div "Translated message: Kalath Wing Original message, translated from : Kaela Wong …" at bounding box center [651, 203] width 265 height 69
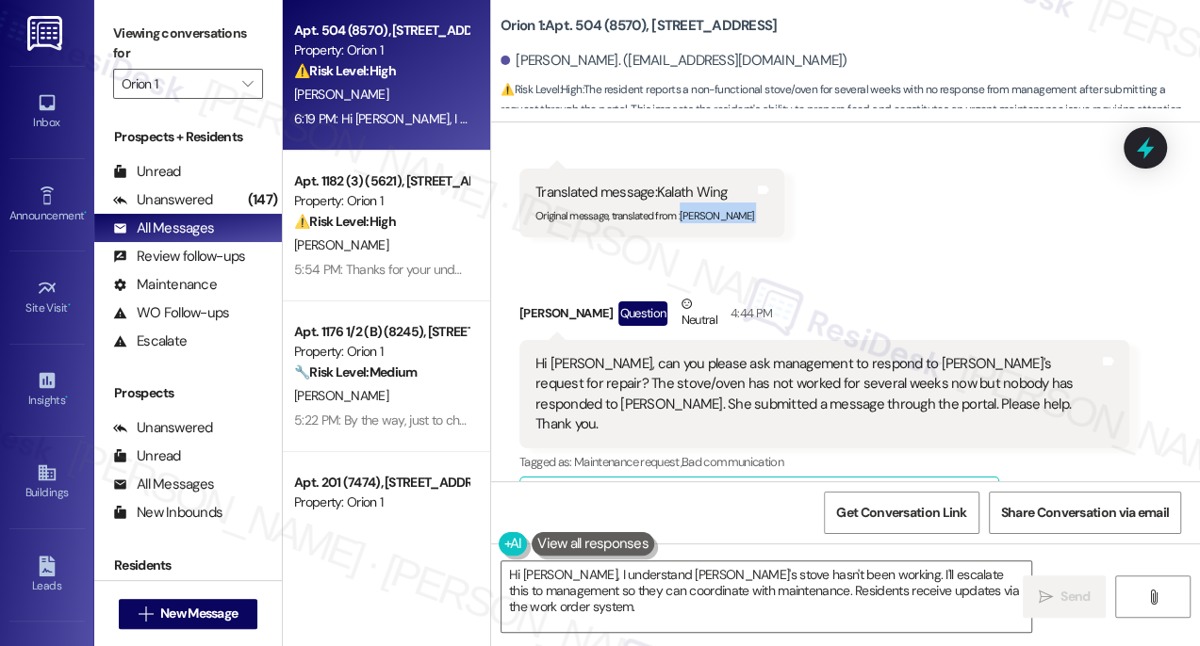
copy div "Kaela Wong Translated from original message: Kaela Wong Tags and notes Received…"
click at [826, 329] on div "Cindy Kwong Question Neutral 4:44 PM" at bounding box center [824, 317] width 610 height 46
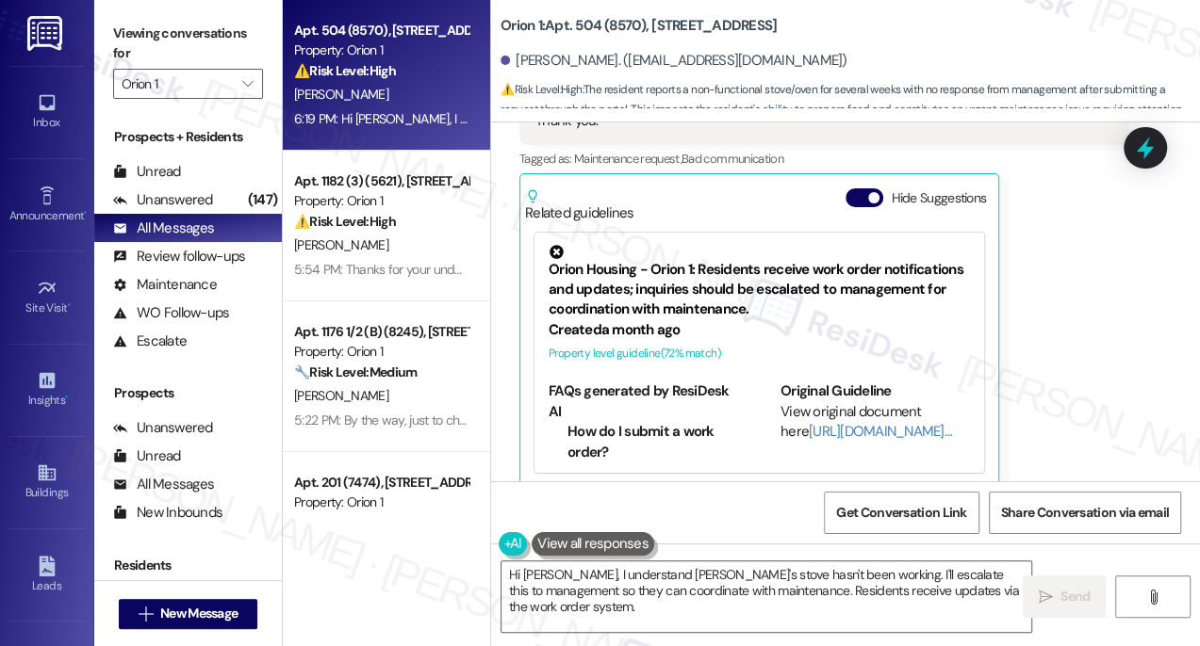
scroll to position [1060, 0]
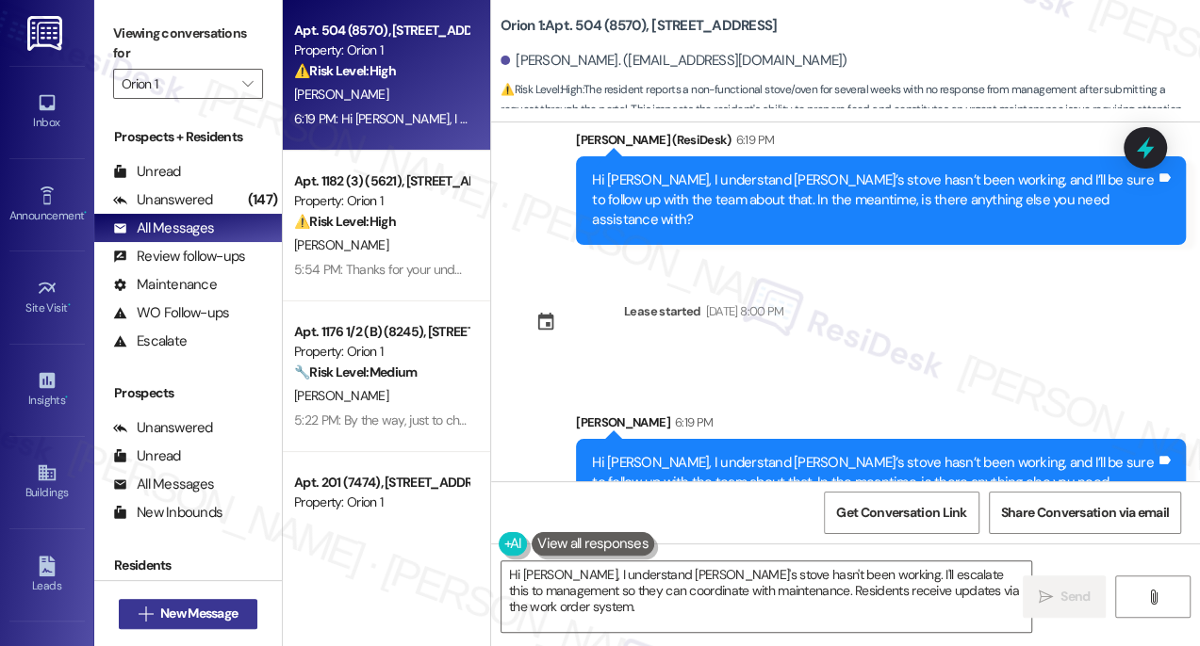
click at [206, 604] on span "New Message" at bounding box center [198, 614] width 77 height 20
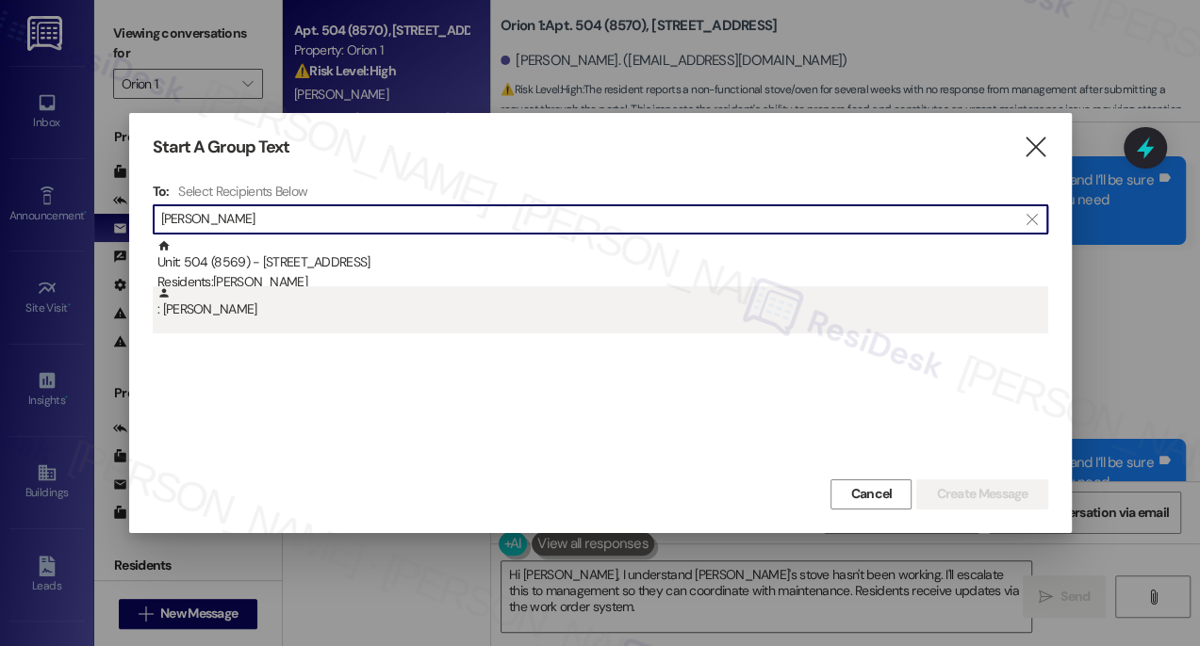
type input "Kaela Wong"
click at [350, 289] on div ": Kaela Wong" at bounding box center [602, 302] width 890 height 33
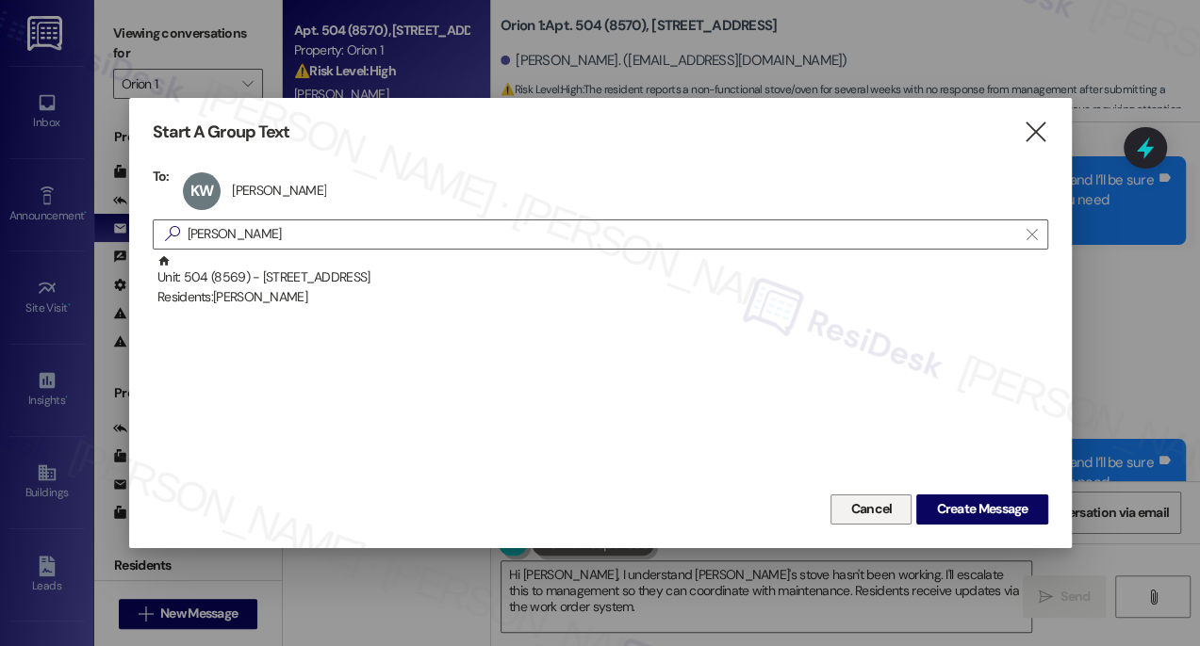
click at [851, 509] on span "Cancel" at bounding box center [870, 509] width 41 height 20
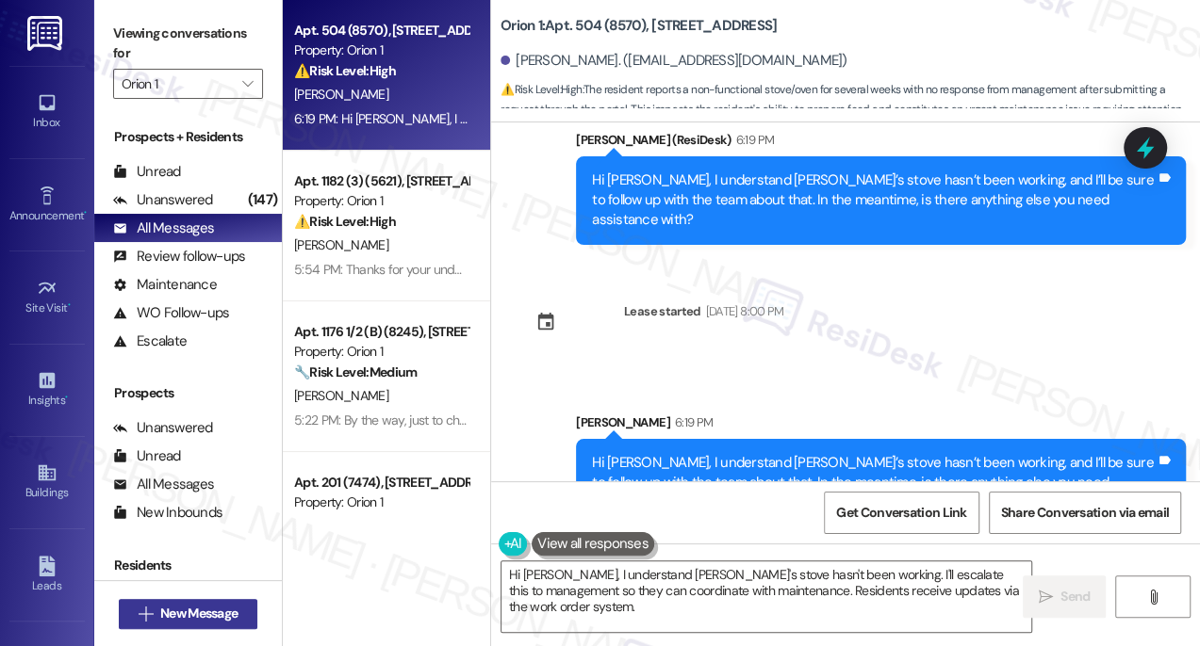
click at [187, 617] on span "New Message" at bounding box center [198, 614] width 77 height 20
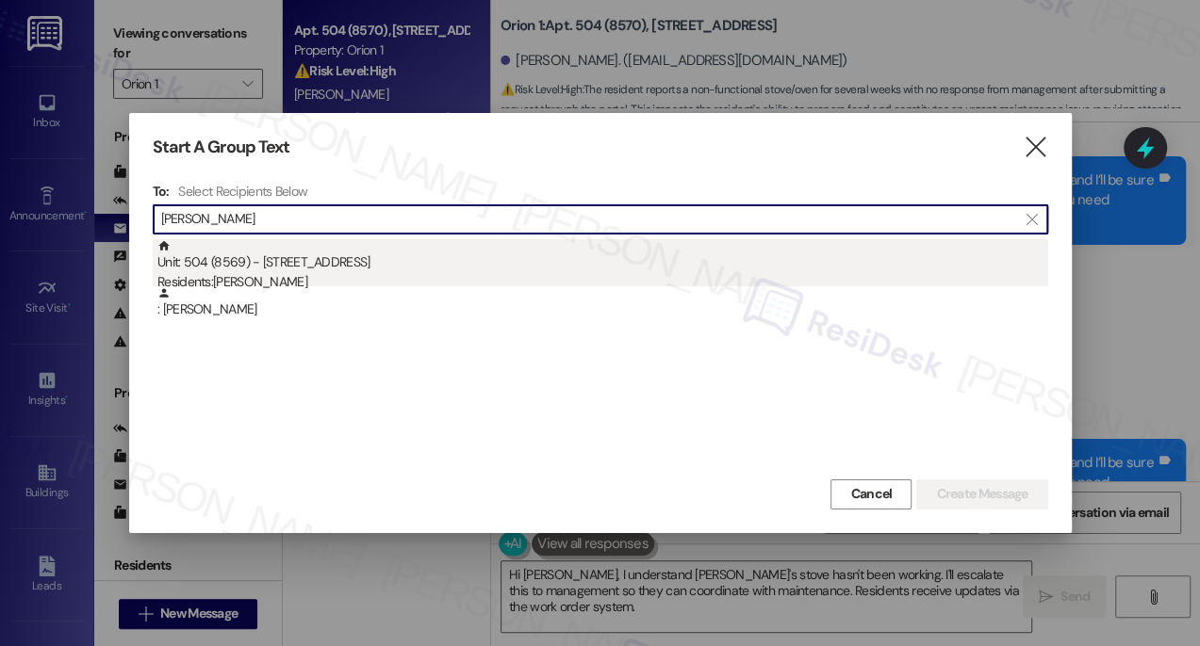
type input "Kaela Wong"
click at [313, 262] on div "Unit: 504 (8569) - 1192 W 35th St Residents: Kaela Wong" at bounding box center [602, 266] width 890 height 54
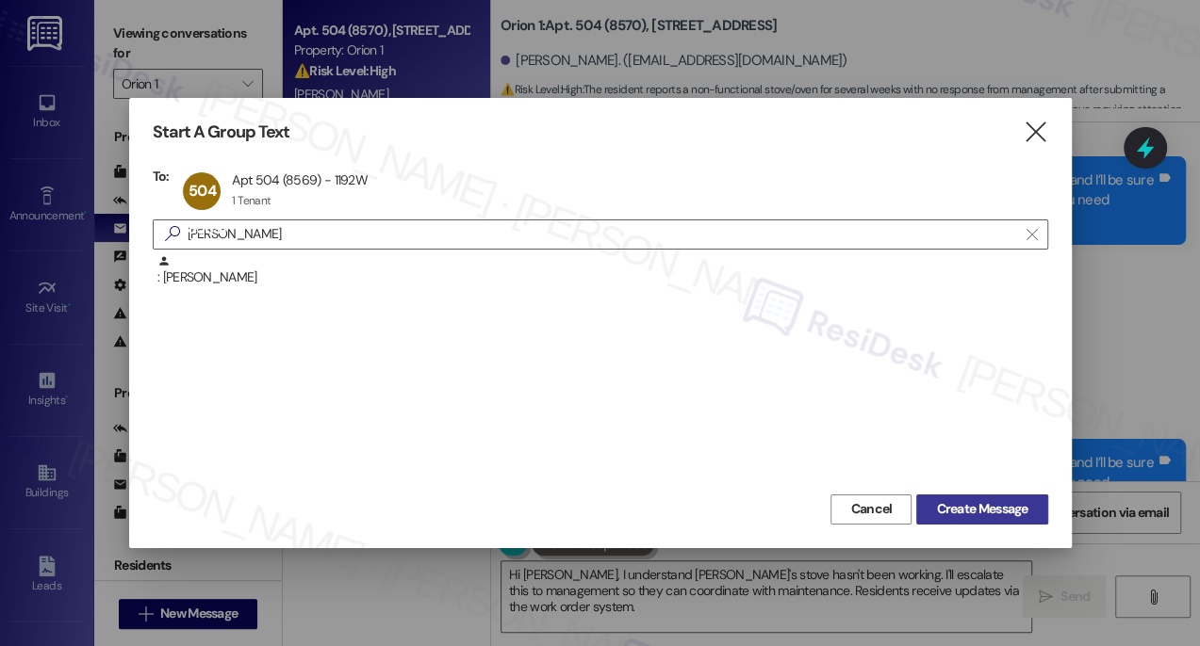
click at [949, 513] on span "Create Message" at bounding box center [981, 509] width 91 height 20
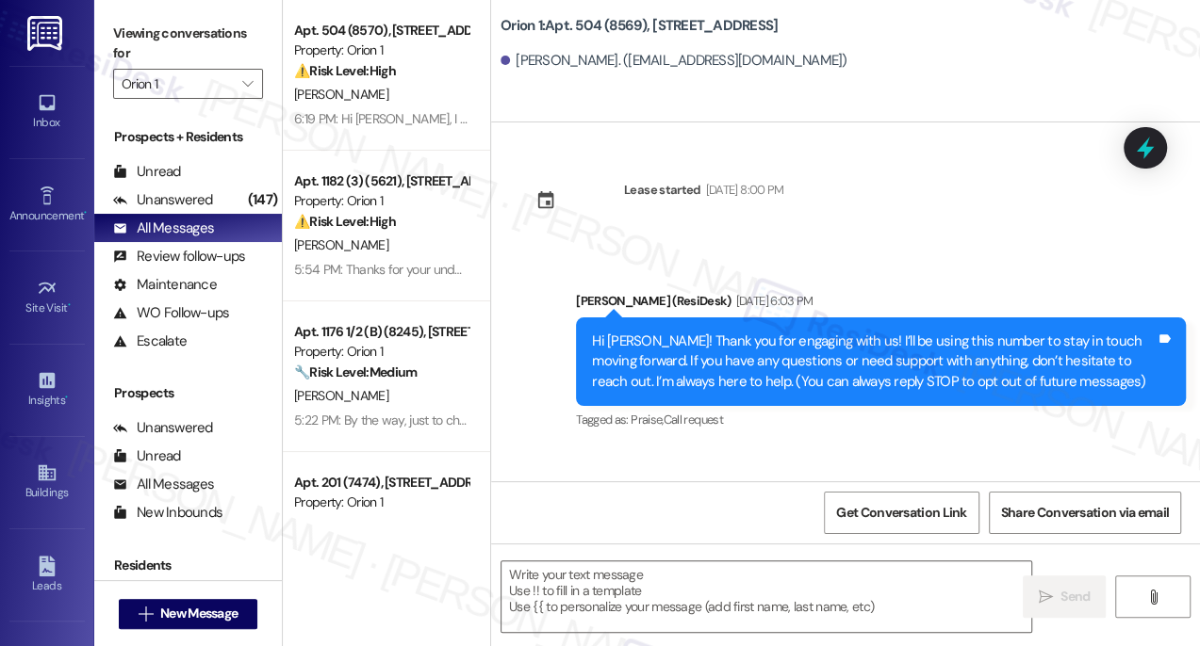
type textarea "Fetching suggested responses. Please feel free to read through the conversation…"
click at [567, 618] on textarea at bounding box center [766, 597] width 530 height 71
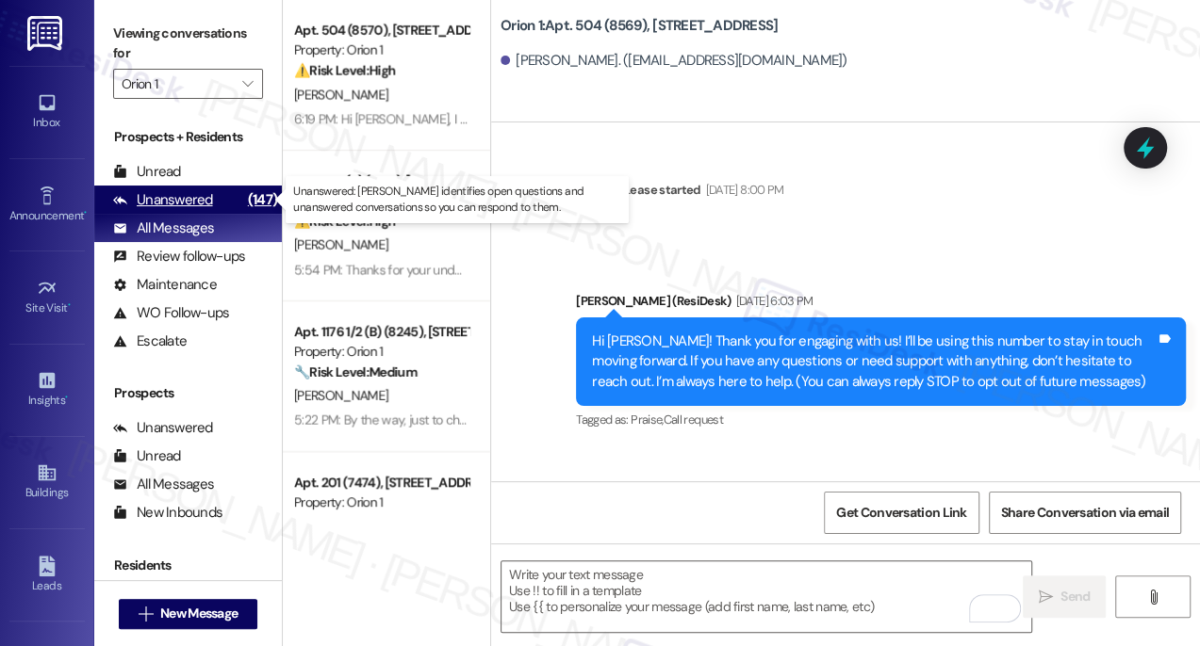
click at [251, 194] on div "(147)" at bounding box center [262, 200] width 39 height 29
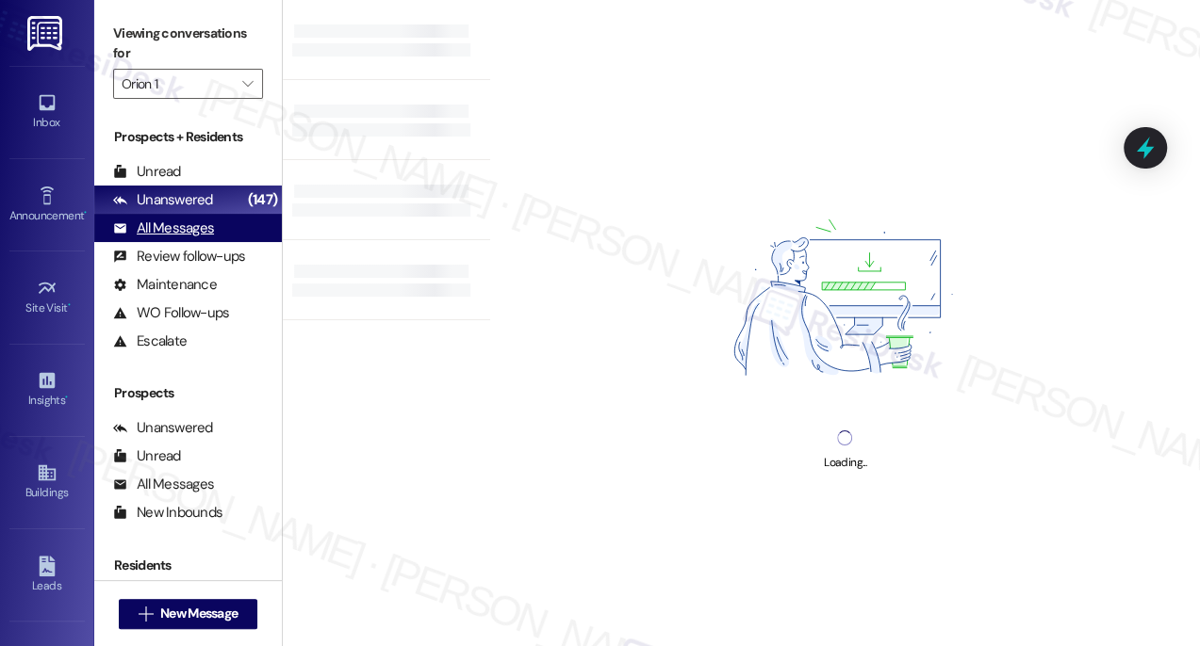
click at [187, 228] on div "All Messages" at bounding box center [163, 229] width 101 height 20
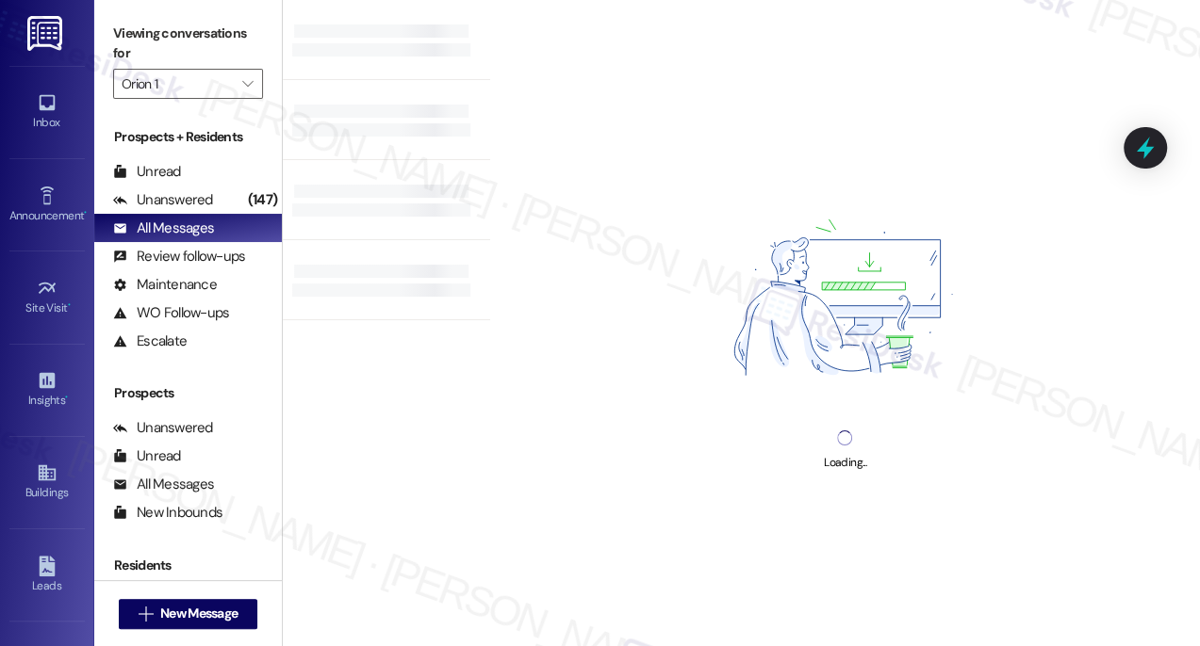
click at [385, 100] on div at bounding box center [386, 120] width 207 height 80
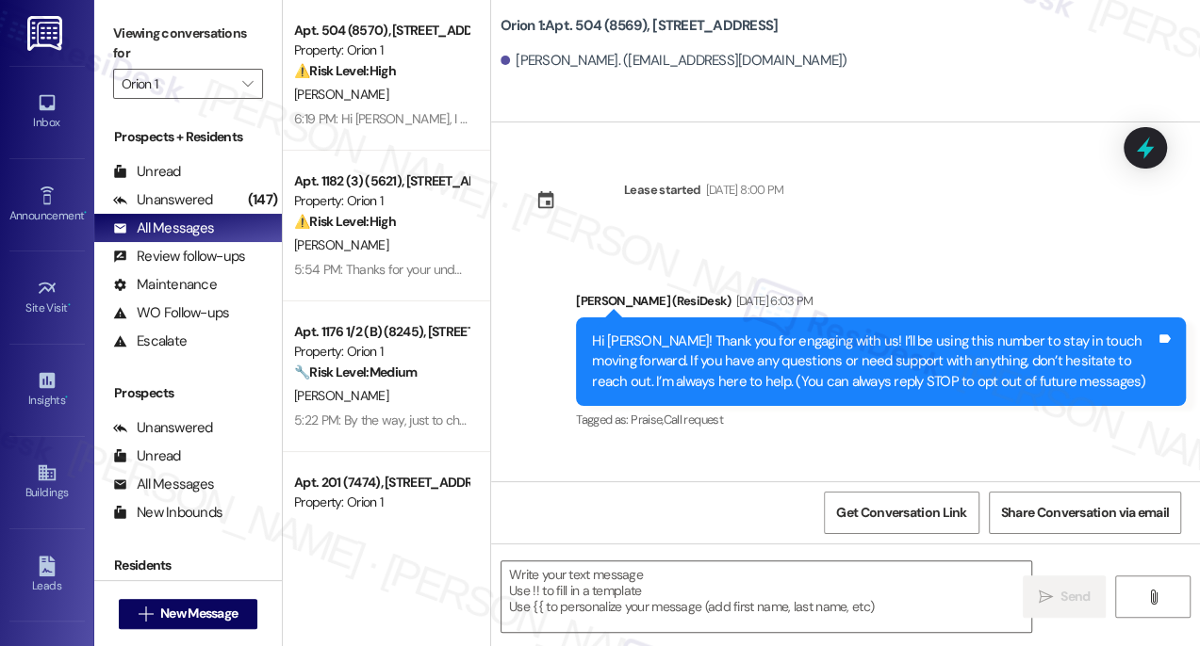
type textarea "Fetching suggested responses. Please feel free to read through the conversation…"
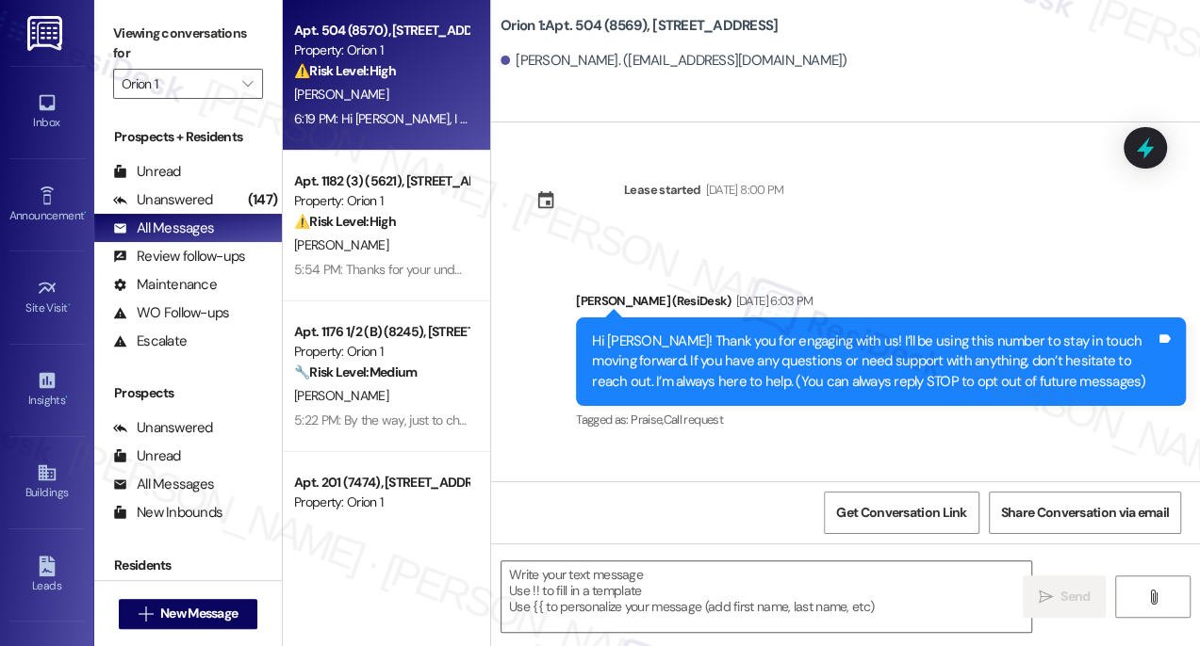
click at [304, 102] on span "[PERSON_NAME]" at bounding box center [341, 94] width 94 height 17
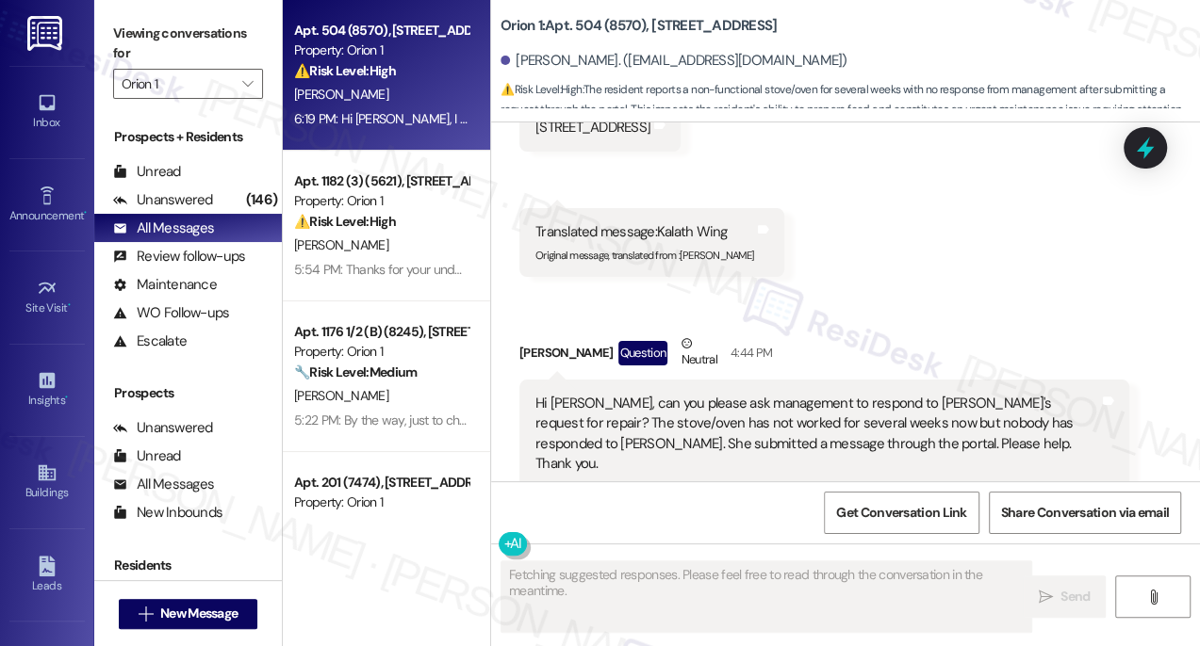
scroll to position [217, 0]
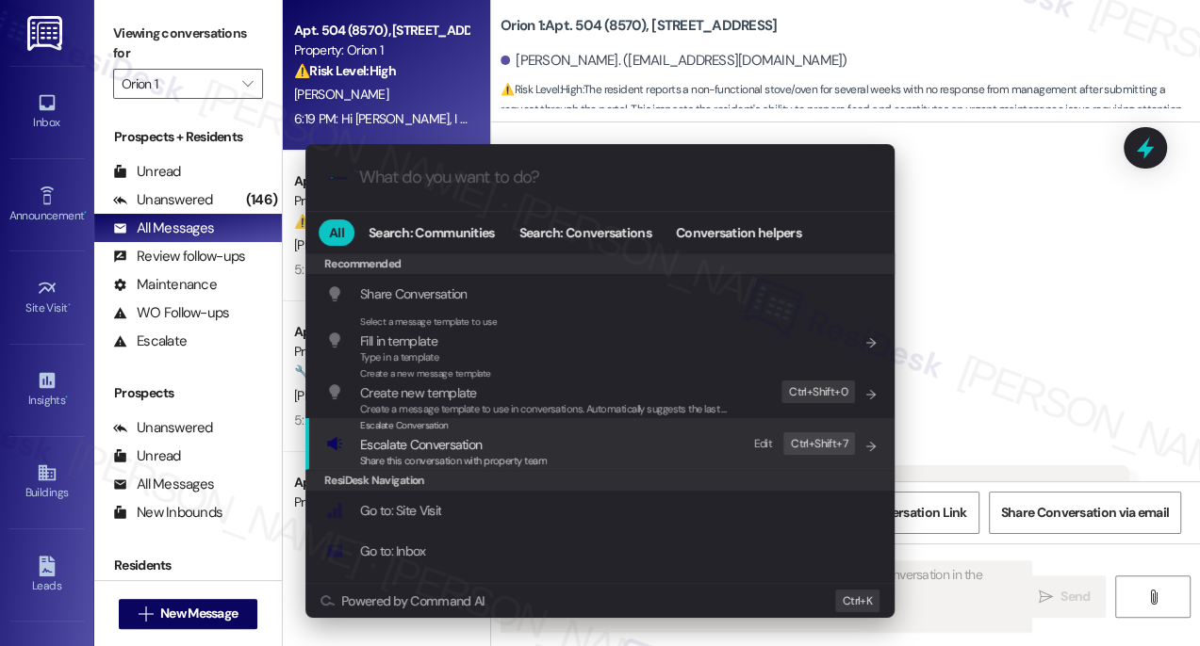
click at [578, 464] on div "Escalate Conversation Escalate Conversation Share this conversation with proper…" at bounding box center [601, 443] width 551 height 51
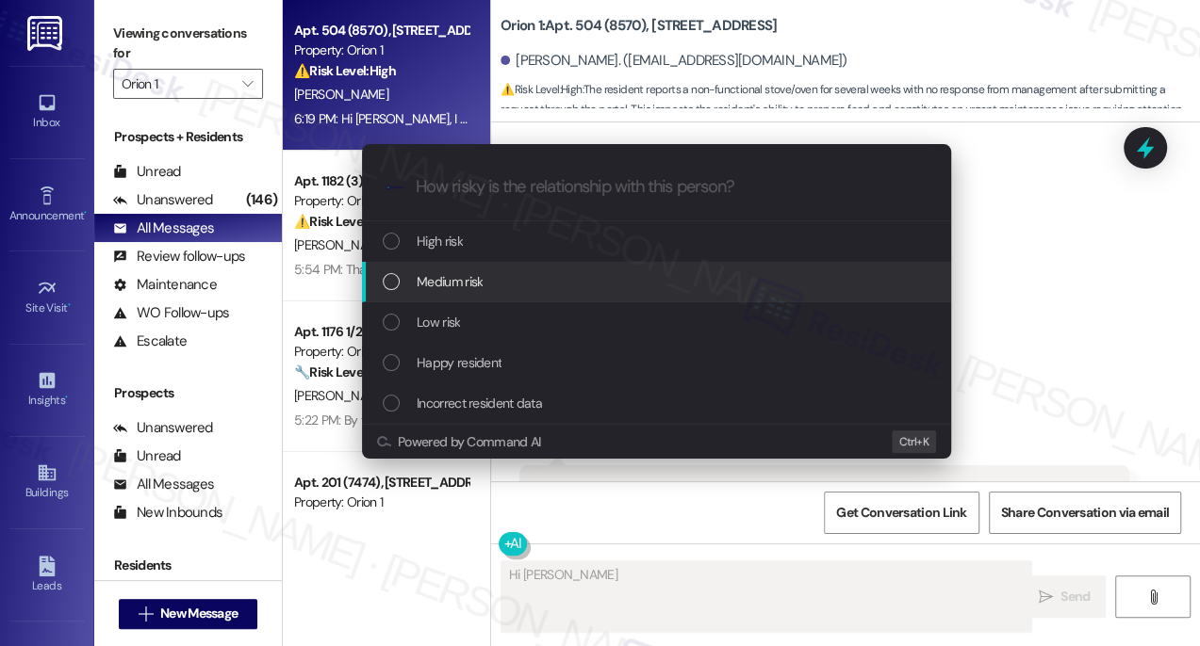
click at [451, 284] on span "Medium risk" at bounding box center [449, 281] width 66 height 21
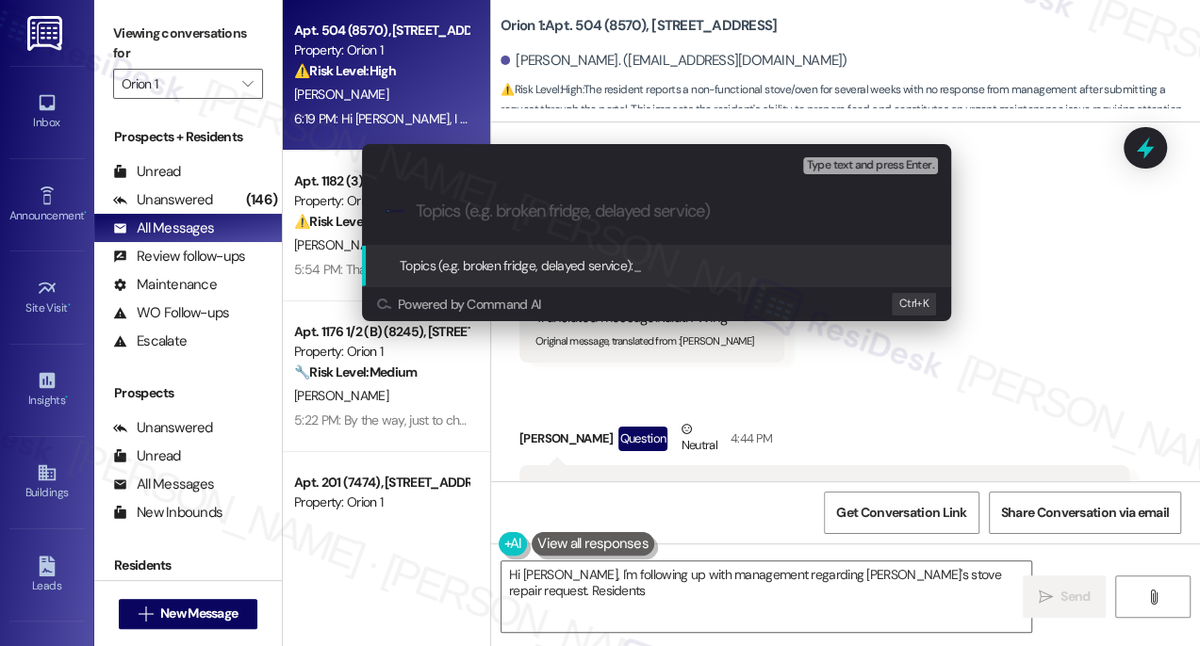
type textarea "Hi [PERSON_NAME], I'm following up with management regarding [PERSON_NAME]'s st…"
type input "F"
type textarea "Hi [PERSON_NAME], I'm following up with management regarding [PERSON_NAME]'s st…"
type input "Fo"
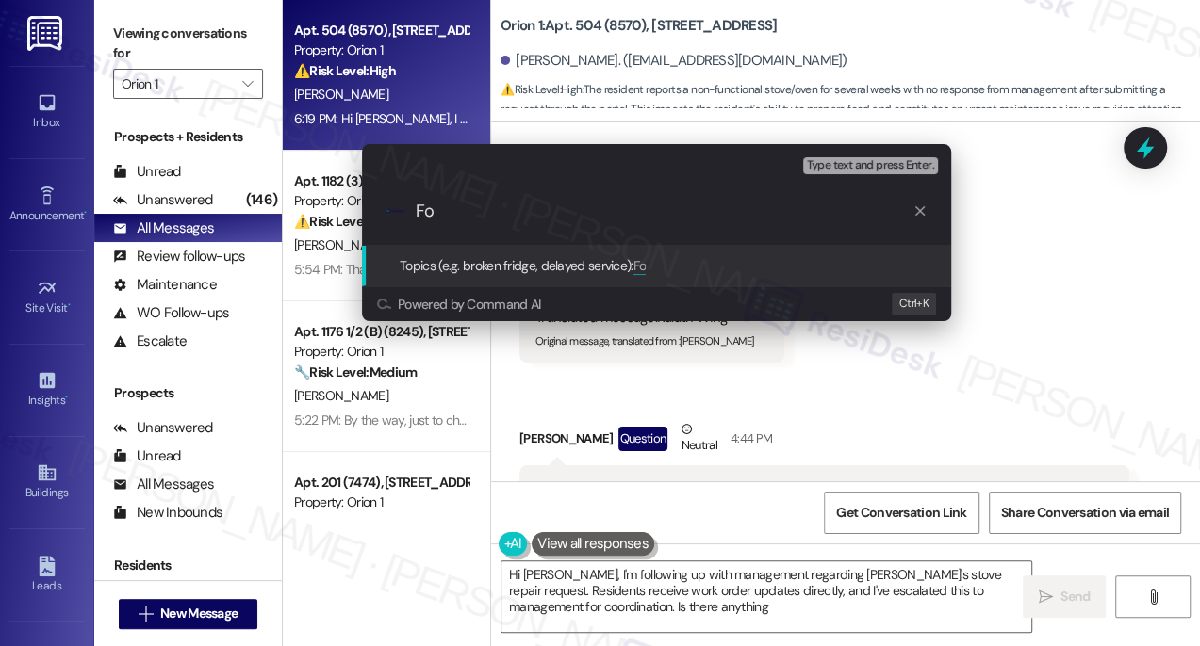
type textarea "Hi [PERSON_NAME], I'm following up with management regarding [PERSON_NAME]'s st…"
type input "Fol"
type textarea "Hi [PERSON_NAME], I'm following up with management regarding [PERSON_NAME]'s st…"
type input "Foll"
type textarea "Hi [PERSON_NAME], I'm following up with management regarding [PERSON_NAME]'s st…"
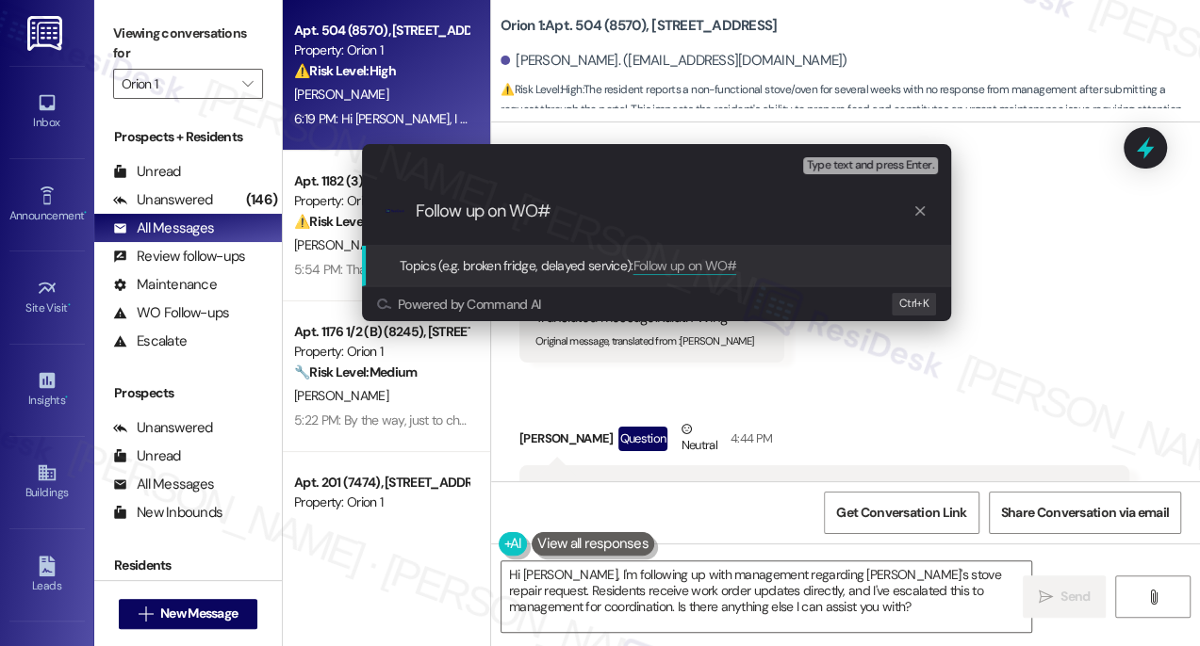
paste input "25899"
click at [595, 208] on input "Follow up on WO#25899 [PERSON_NAME] stove issue" at bounding box center [664, 212] width 497 height 20
type input "Follow up on WO#25899 - [PERSON_NAME] stove issue"
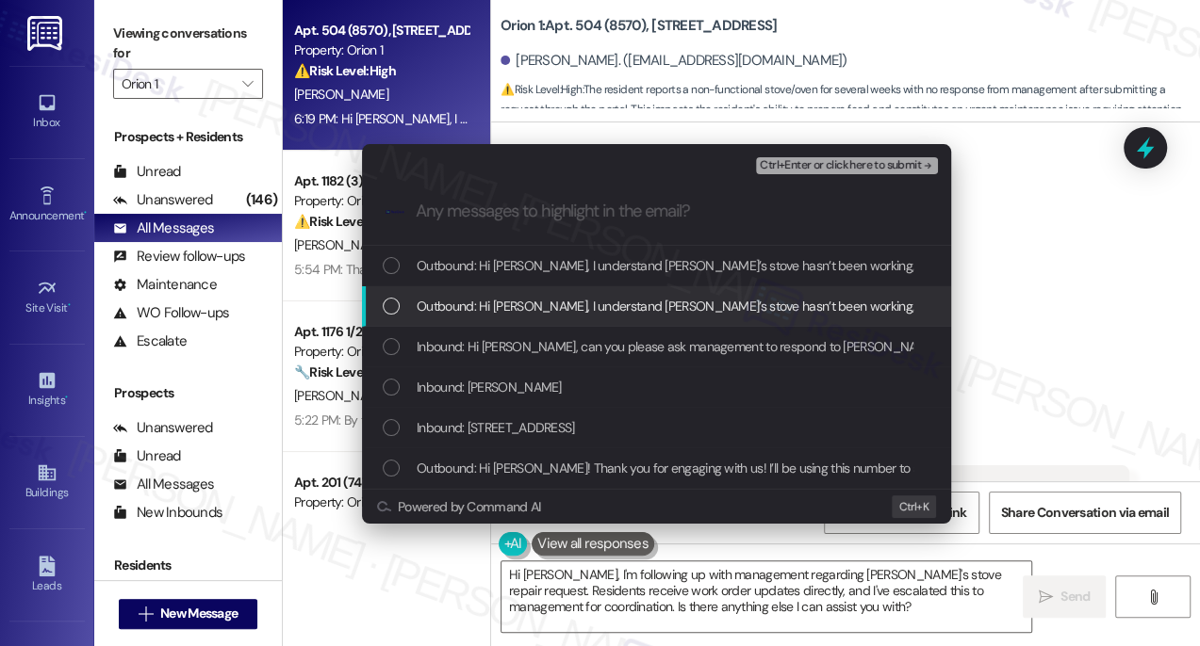
click at [581, 304] on span "Outbound: Hi [PERSON_NAME], I understand [PERSON_NAME]’s stove hasn’t been work…" at bounding box center [989, 306] width 1147 height 21
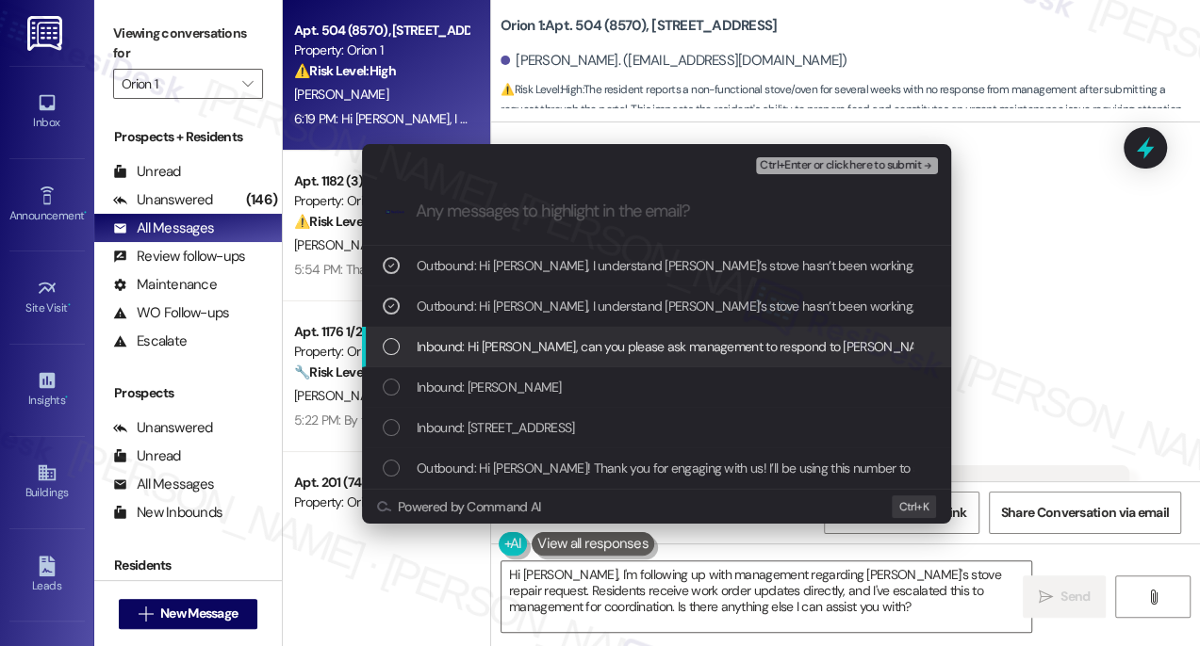
click at [561, 305] on span "Outbound: Hi [PERSON_NAME], I understand [PERSON_NAME]’s stove hasn’t been work…" at bounding box center [989, 306] width 1147 height 21
click at [531, 363] on div "Inbound: Hi [PERSON_NAME], can you please ask management to respond to [PERSON_…" at bounding box center [656, 347] width 589 height 41
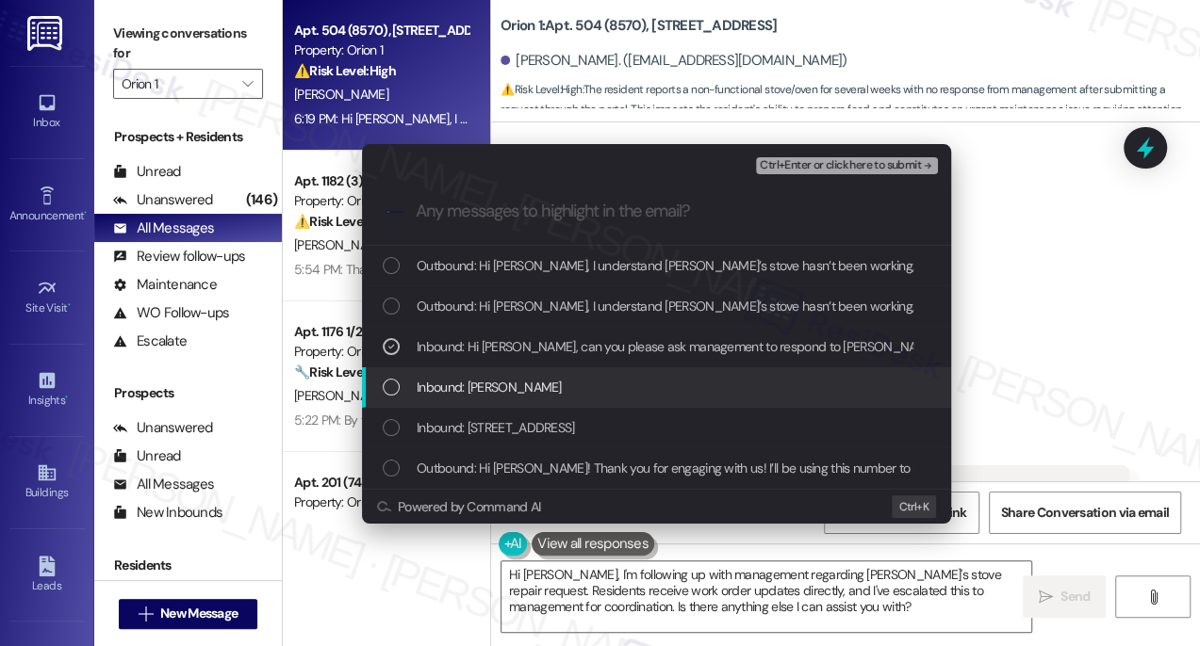
click at [572, 395] on div "Inbound: [PERSON_NAME]" at bounding box center [658, 387] width 551 height 21
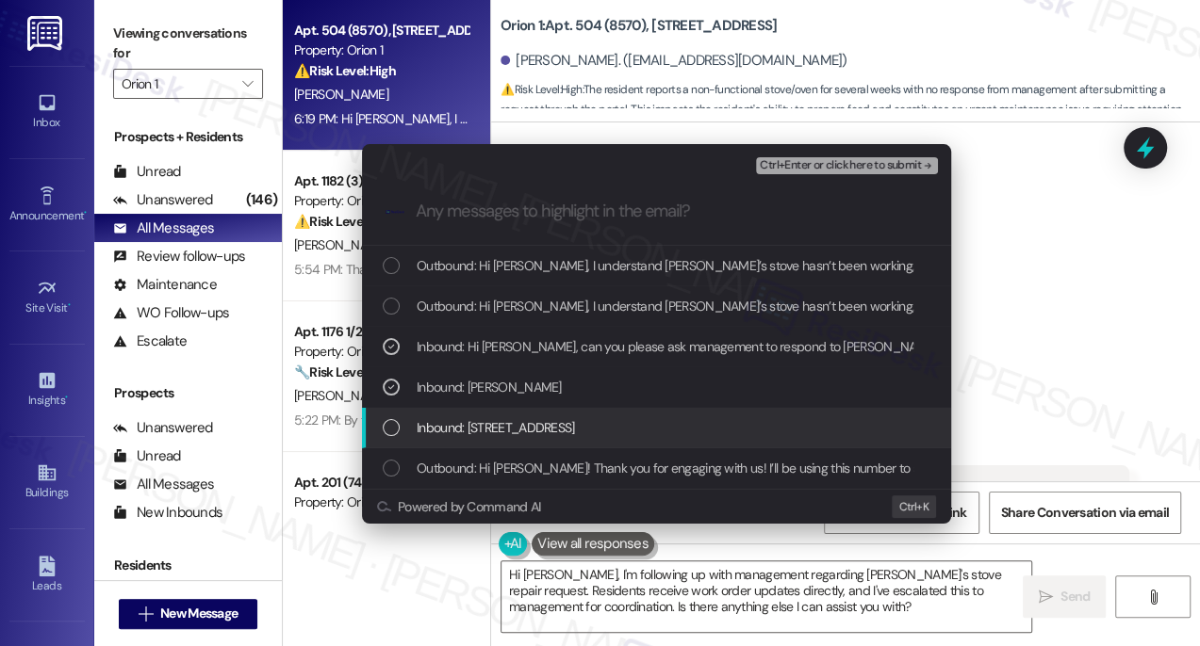
click at [589, 434] on div "Inbound: [STREET_ADDRESS]" at bounding box center [658, 427] width 551 height 21
click at [496, 421] on span "Inbound: [STREET_ADDRESS]" at bounding box center [495, 427] width 158 height 21
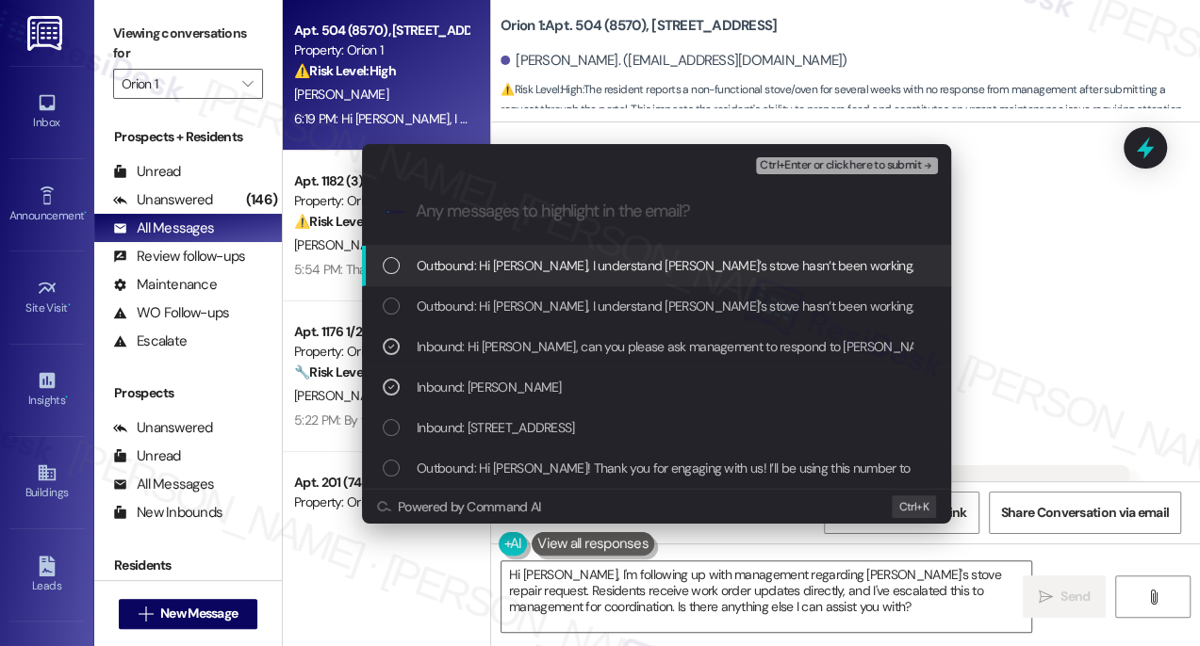
click at [811, 160] on span "Ctrl+Enter or click here to submit" at bounding box center [839, 165] width 161 height 13
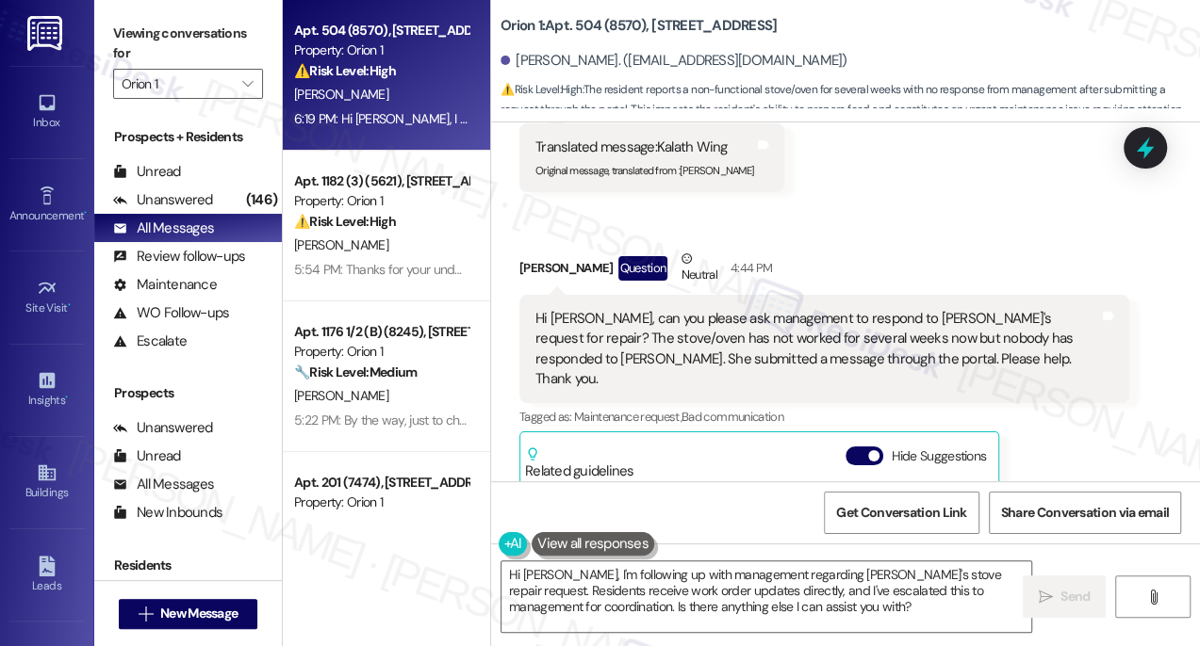
scroll to position [645, 0]
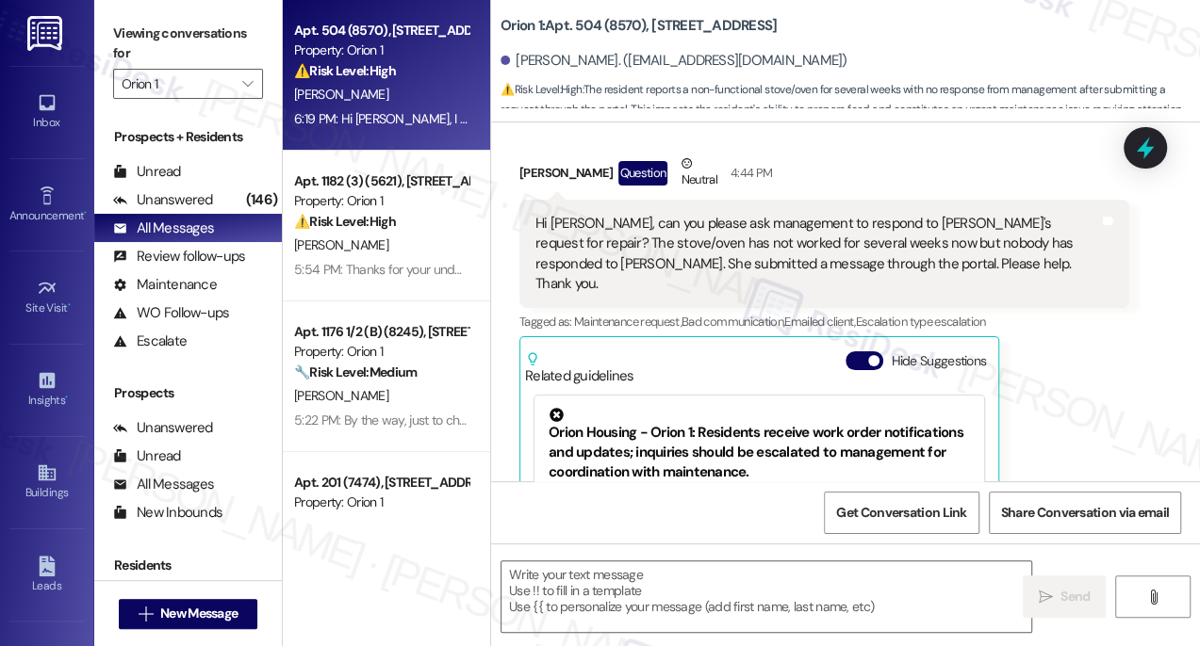
type textarea "Fetching suggested responses. Please feel free to read through the conversation…"
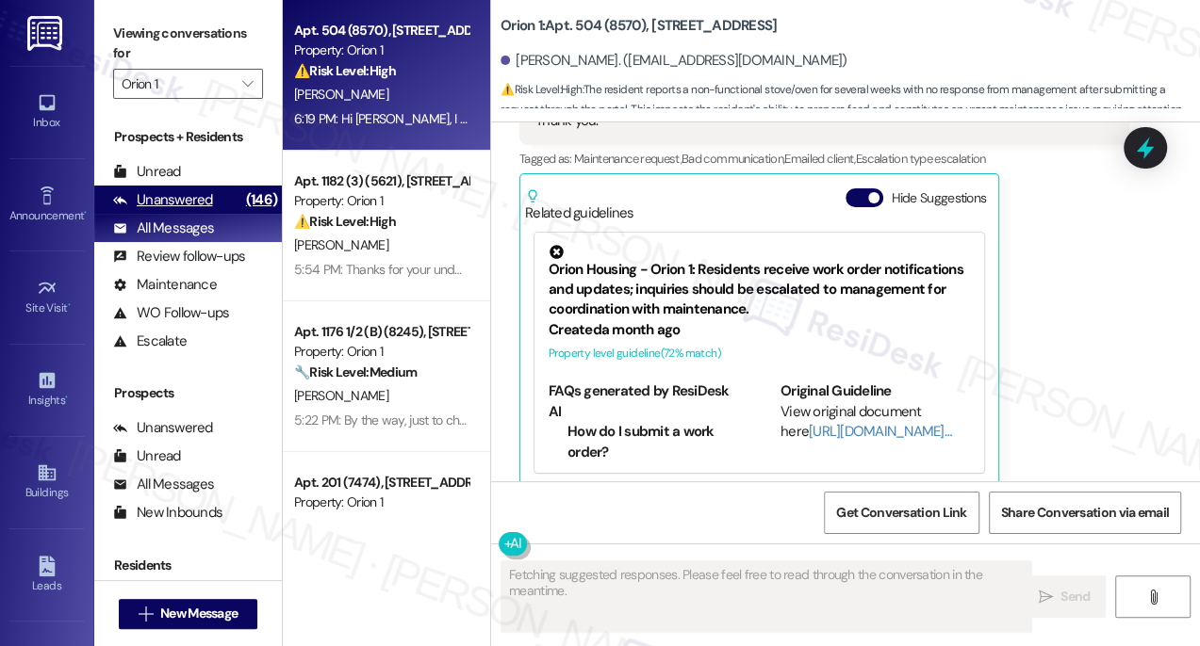
click at [211, 205] on div "Unanswered (146)" at bounding box center [188, 200] width 188 height 28
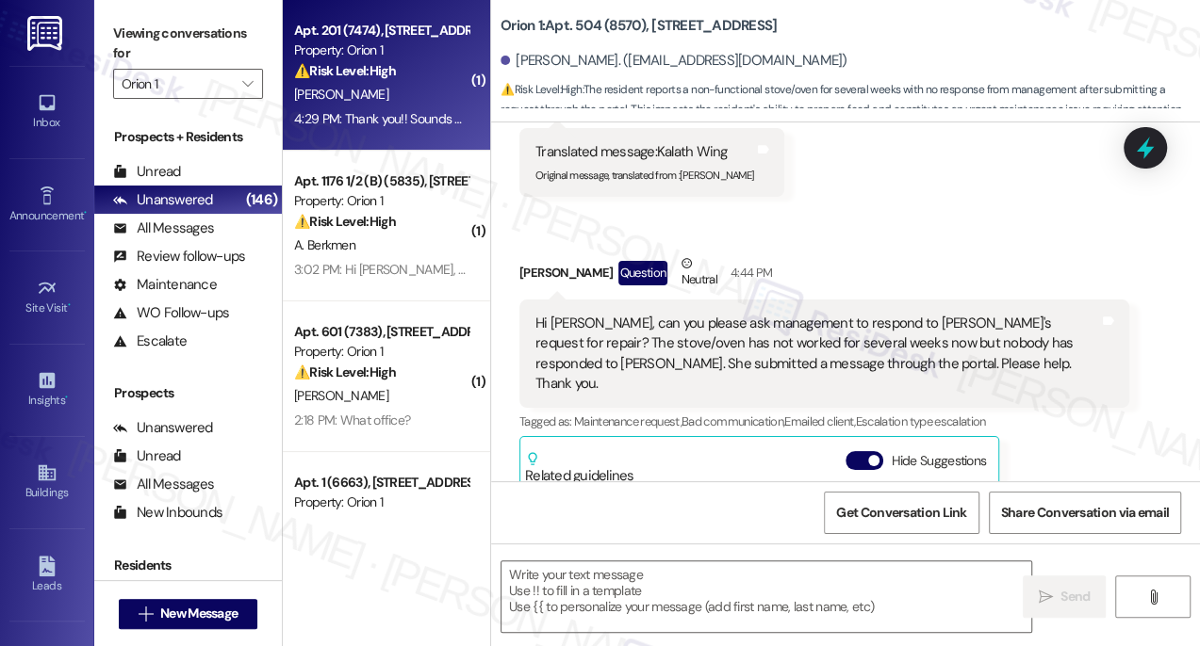
click at [354, 117] on div "4:29 PM: Thank you!! Sounds good. Is this only for my keys or my roommates as w…" at bounding box center [526, 118] width 464 height 17
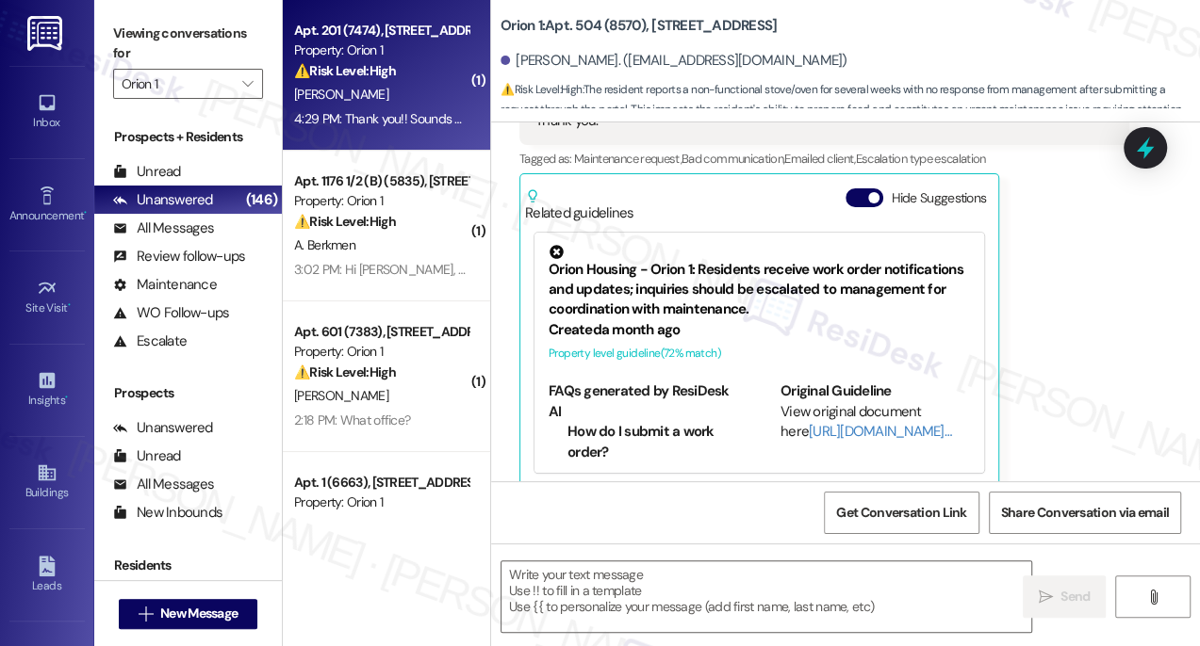
type textarea "Fetching suggested responses. Please feel free to read through the conversation…"
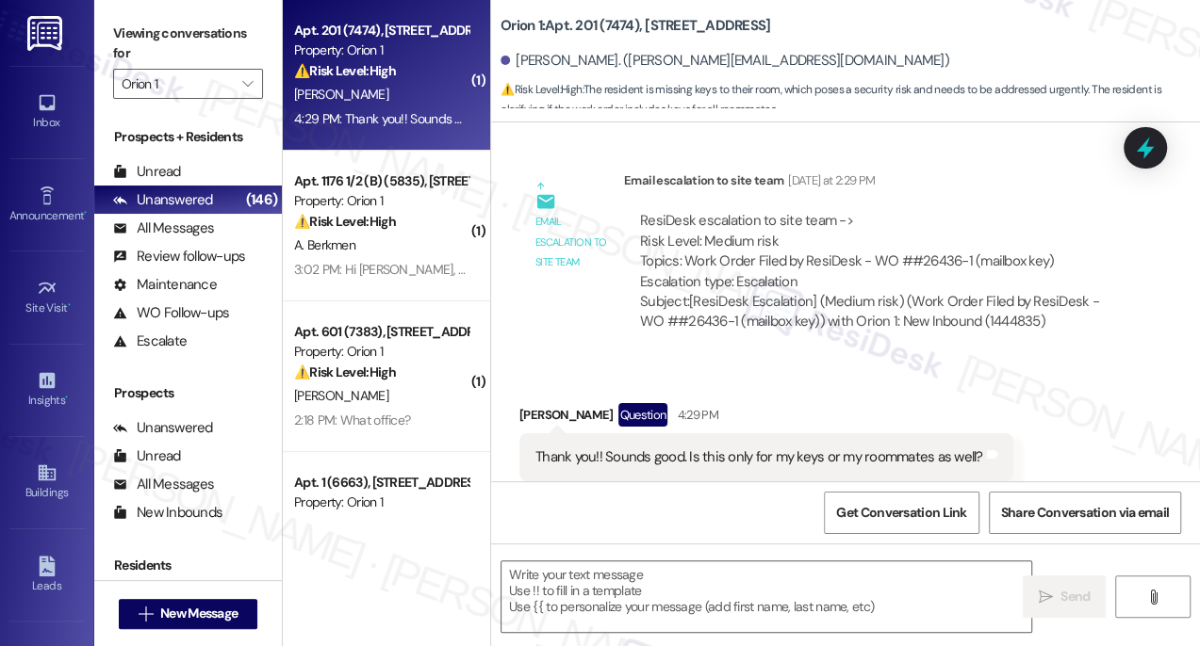
type textarea "Fetching suggested responses. Please feel free to read through the conversation…"
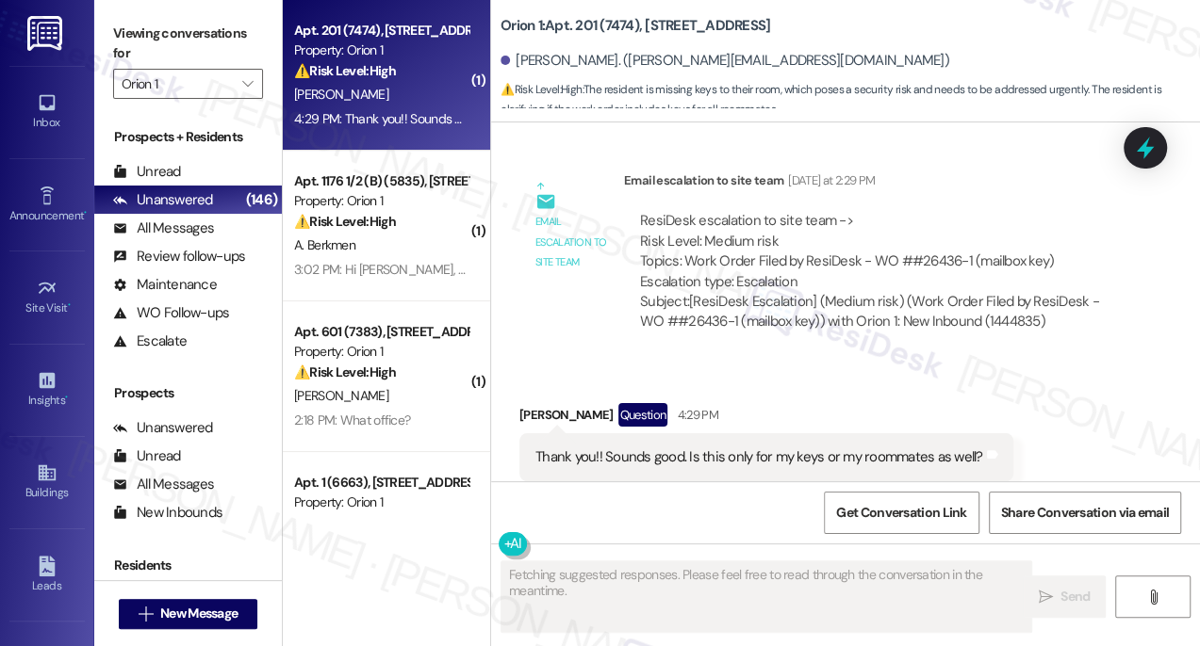
scroll to position [3524, 0]
drag, startPoint x: 737, startPoint y: 223, endPoint x: 912, endPoint y: 222, distance: 175.3
click at [912, 222] on div "ResiDesk escalation to site team -> Risk Level: Medium risk Topics: Work Order …" at bounding box center [876, 250] width 473 height 81
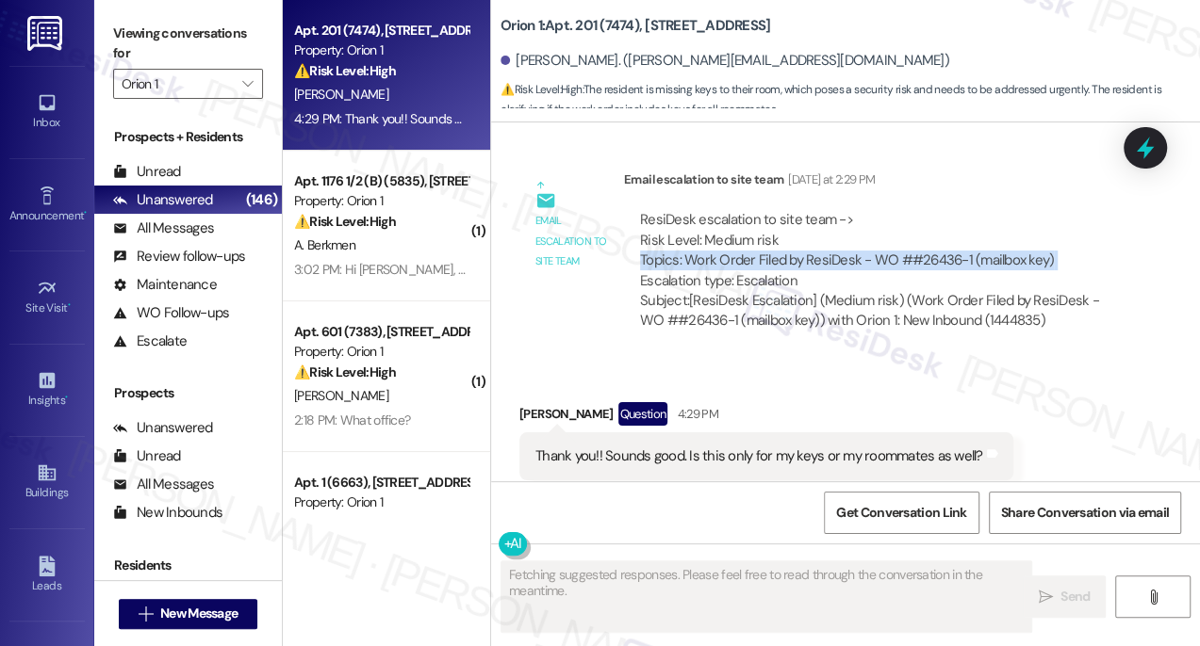
click at [912, 222] on div "ResiDesk escalation to site team -> Risk Level: Medium risk Topics: Work Order …" at bounding box center [876, 250] width 473 height 81
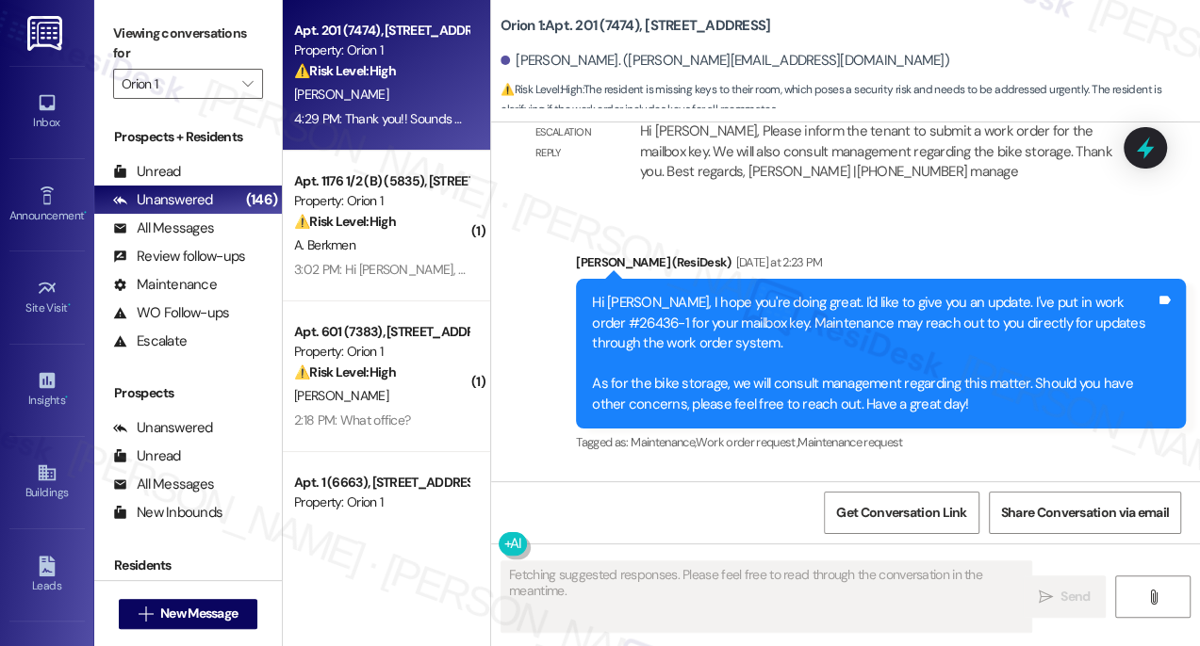
scroll to position [3095, 0]
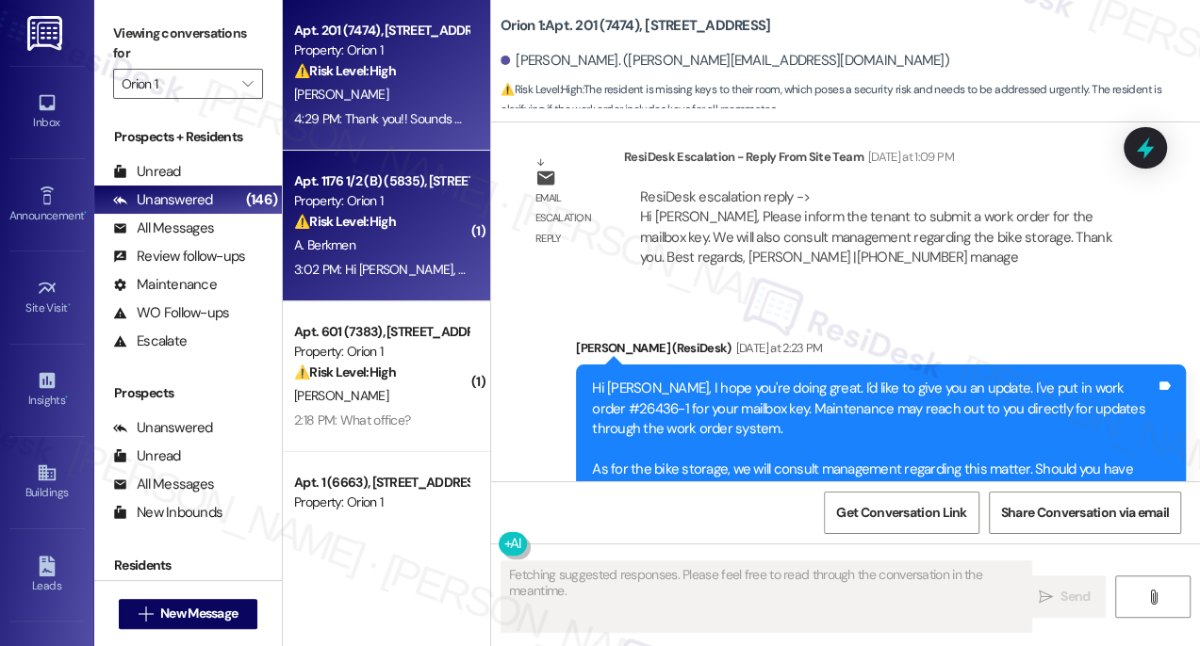
click at [402, 210] on div "Property: Orion 1" at bounding box center [381, 201] width 174 height 20
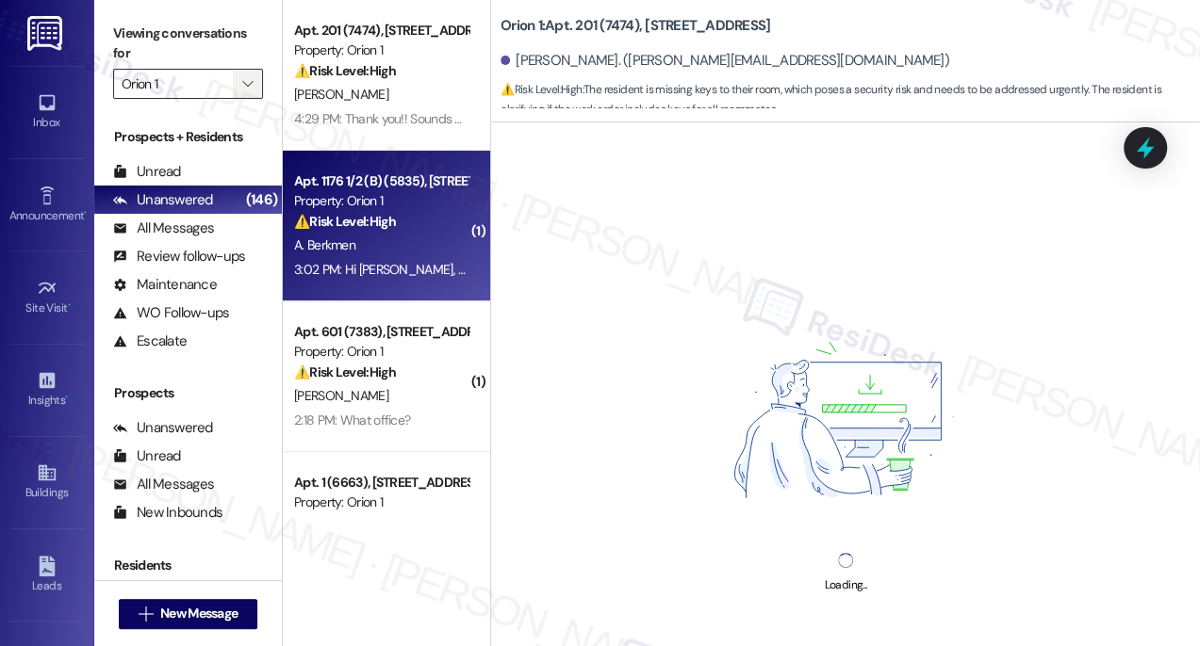
click at [234, 81] on div "Orion 1 " at bounding box center [188, 84] width 150 height 30
click at [243, 87] on icon "" at bounding box center [247, 83] width 10 height 15
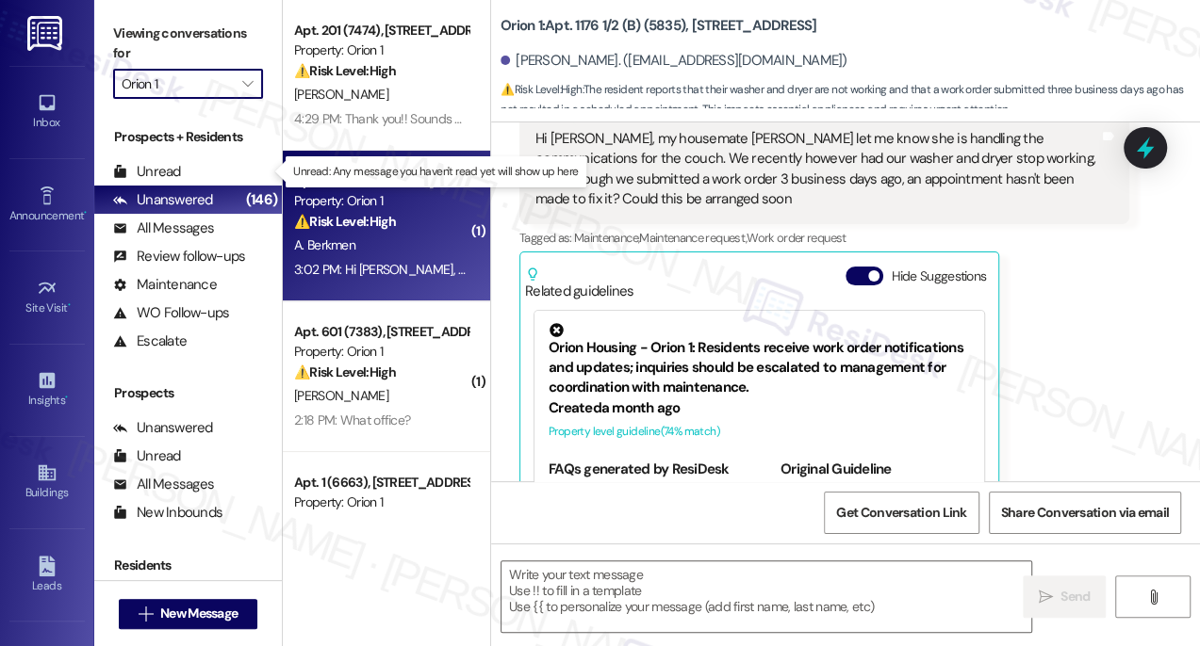
scroll to position [861, 0]
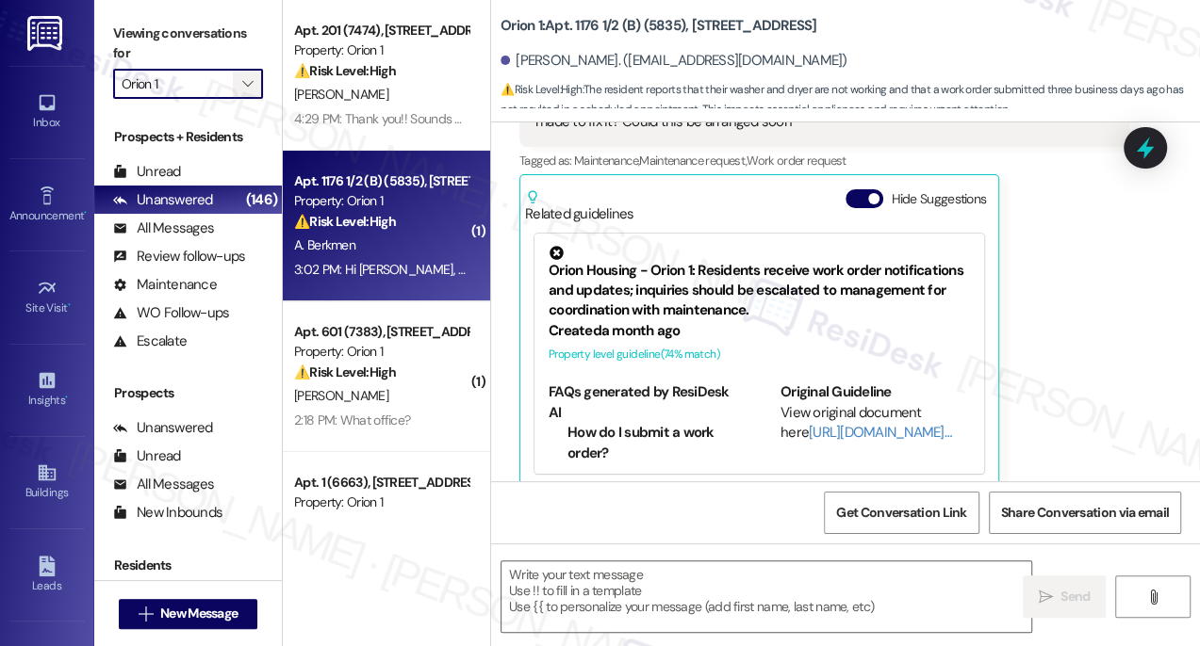
click at [251, 77] on icon "" at bounding box center [247, 83] width 10 height 15
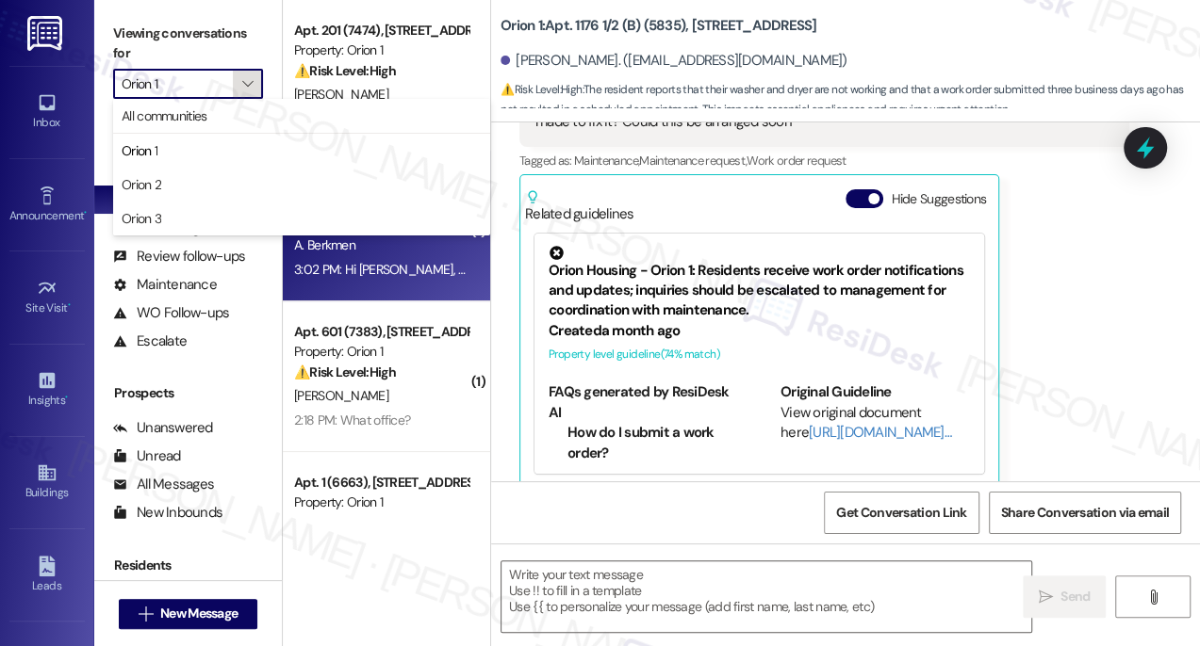
type textarea "Fetching suggested responses. Please feel free to read through the conversation…"
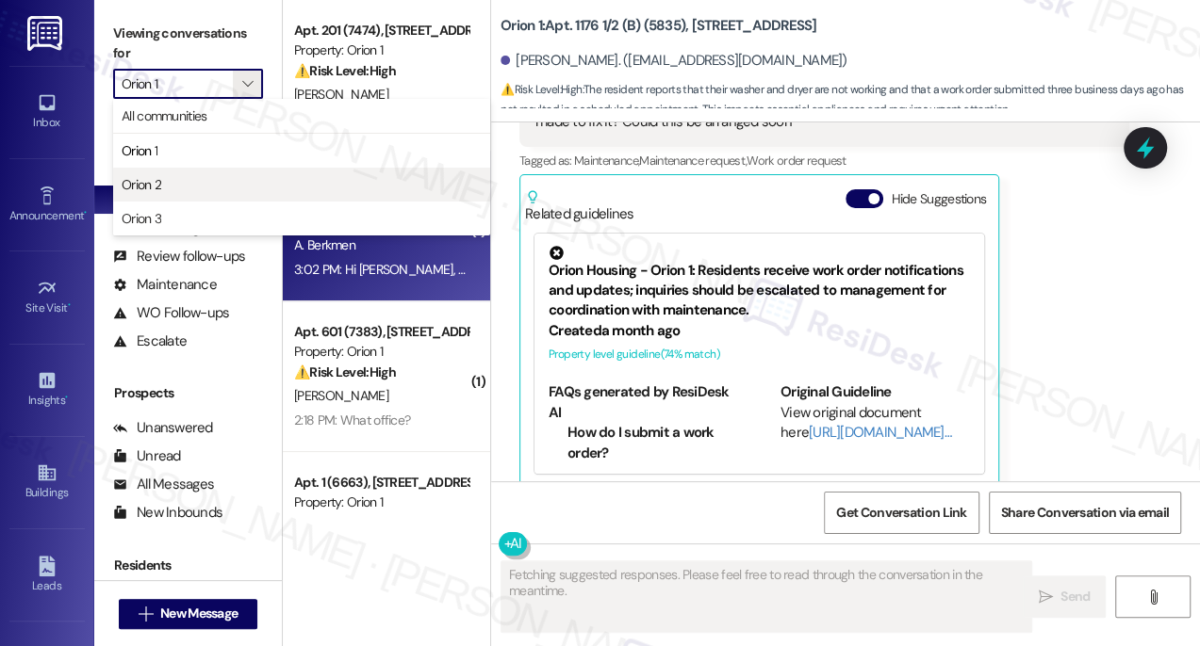
click at [206, 180] on span "Orion 2" at bounding box center [302, 184] width 360 height 19
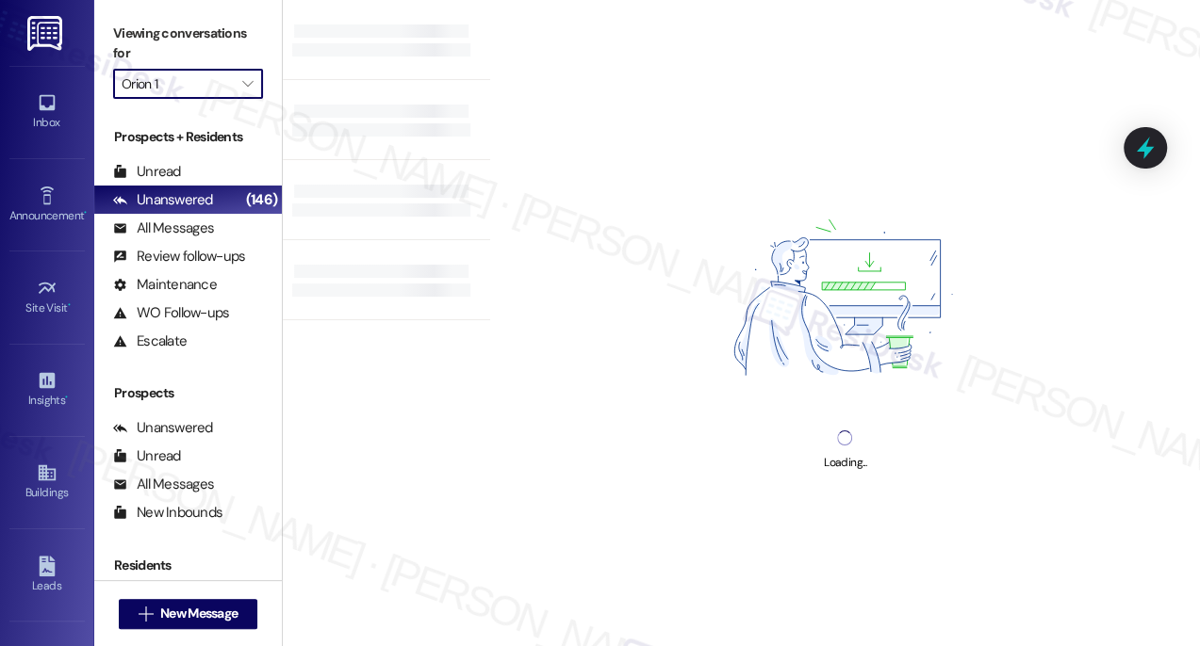
type input "Orion 2"
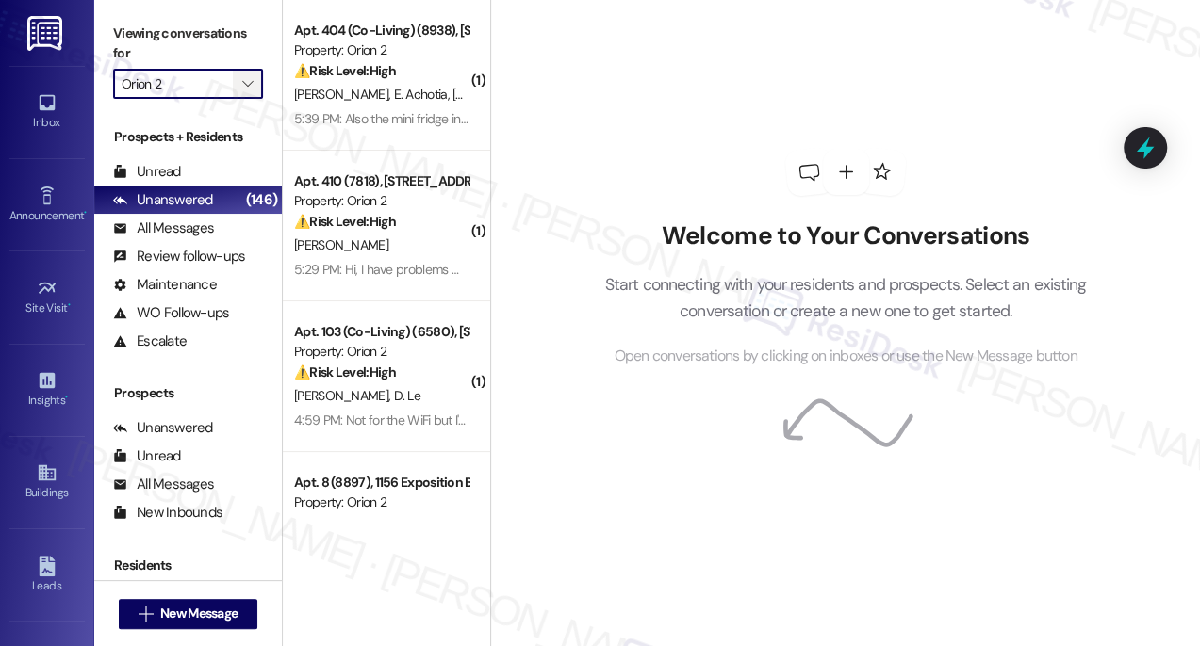
click at [253, 77] on span "" at bounding box center [247, 84] width 18 height 30
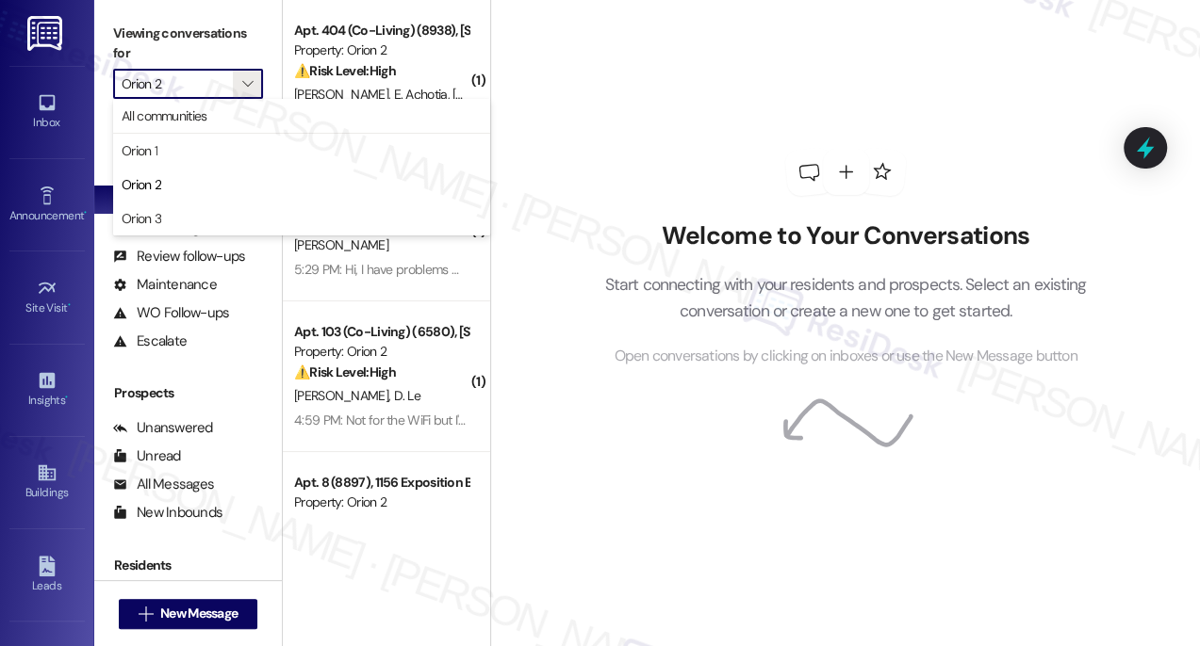
click at [746, 132] on div "Welcome to Your Conversations Start connecting with your residents and prospect…" at bounding box center [845, 258] width 565 height 517
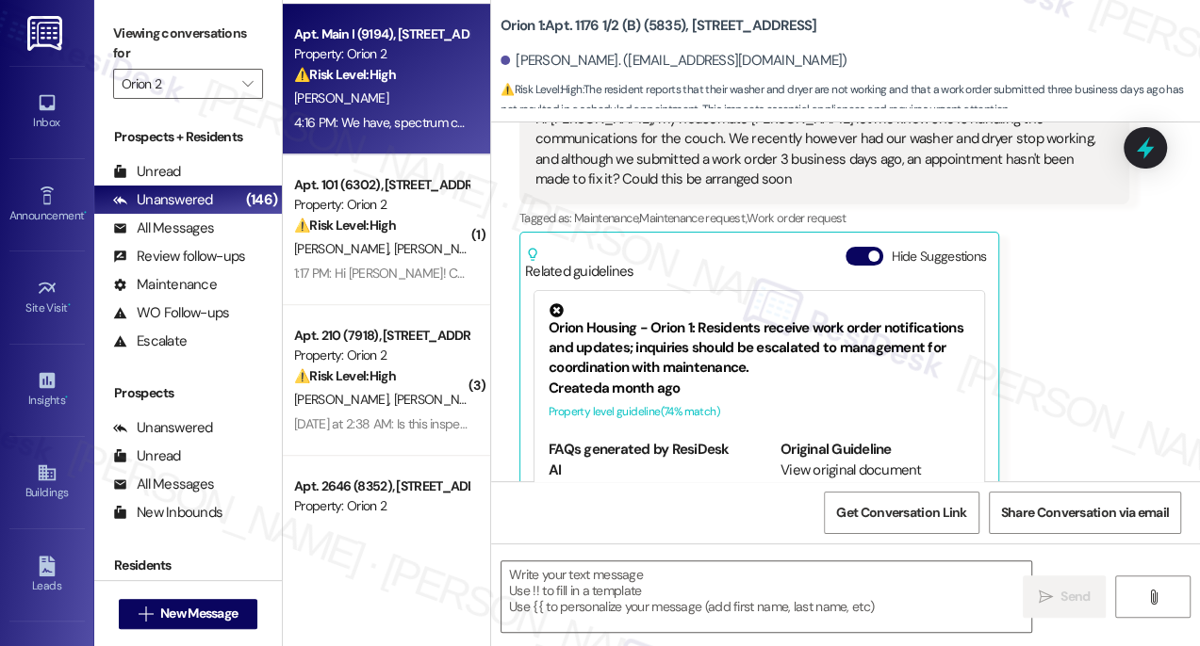
scroll to position [861, 0]
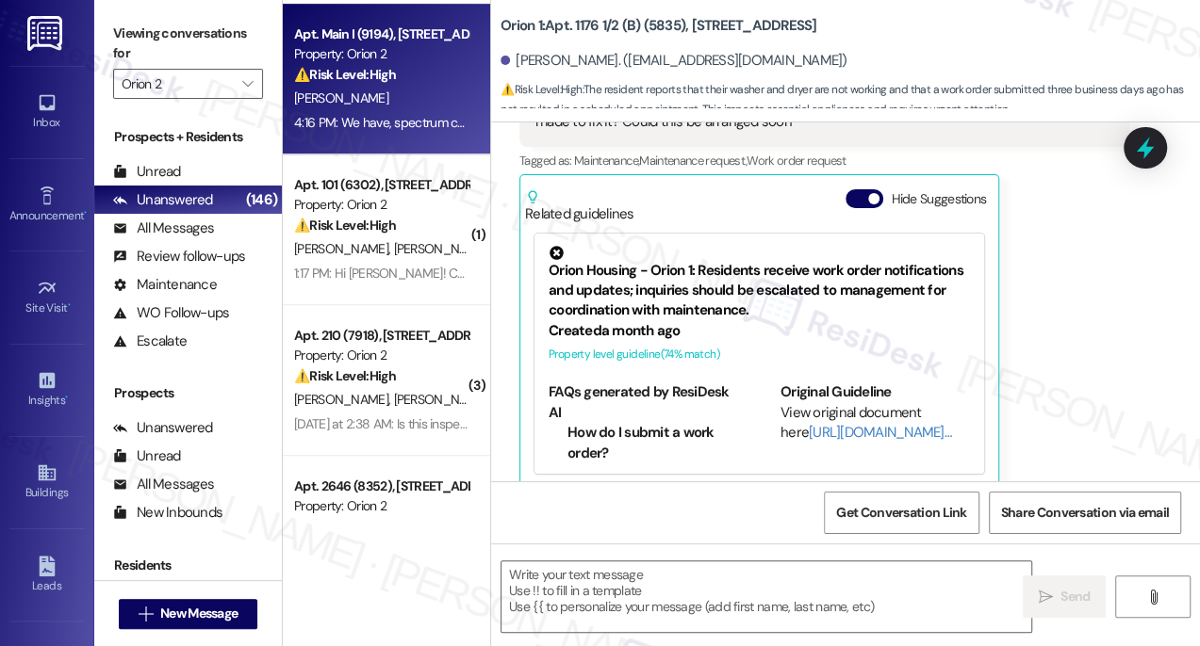
type textarea "Fetching suggested responses. Please feel free to read through the conversation…"
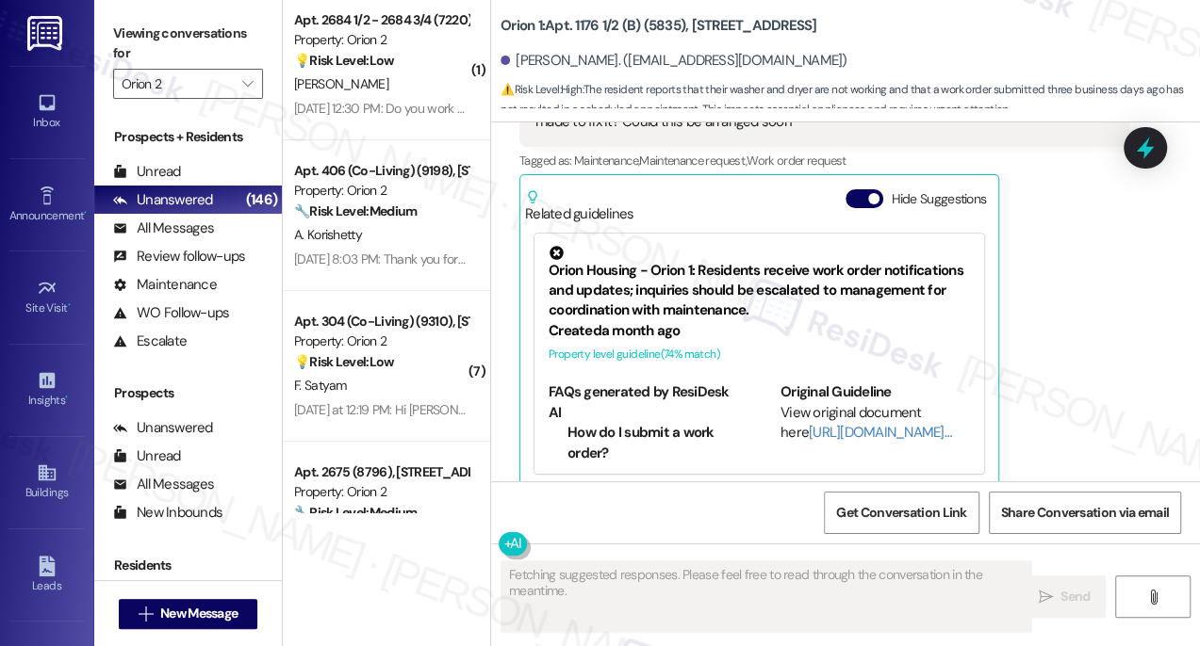
scroll to position [4463, 0]
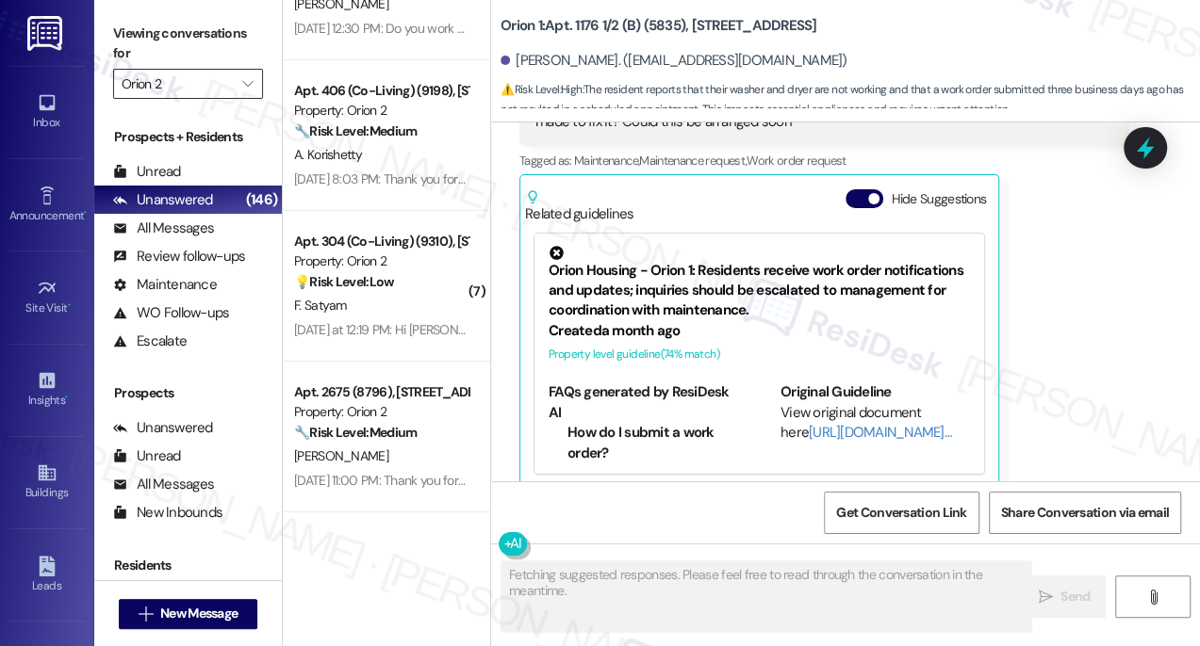
click at [190, 70] on input "Orion 2" at bounding box center [177, 84] width 111 height 30
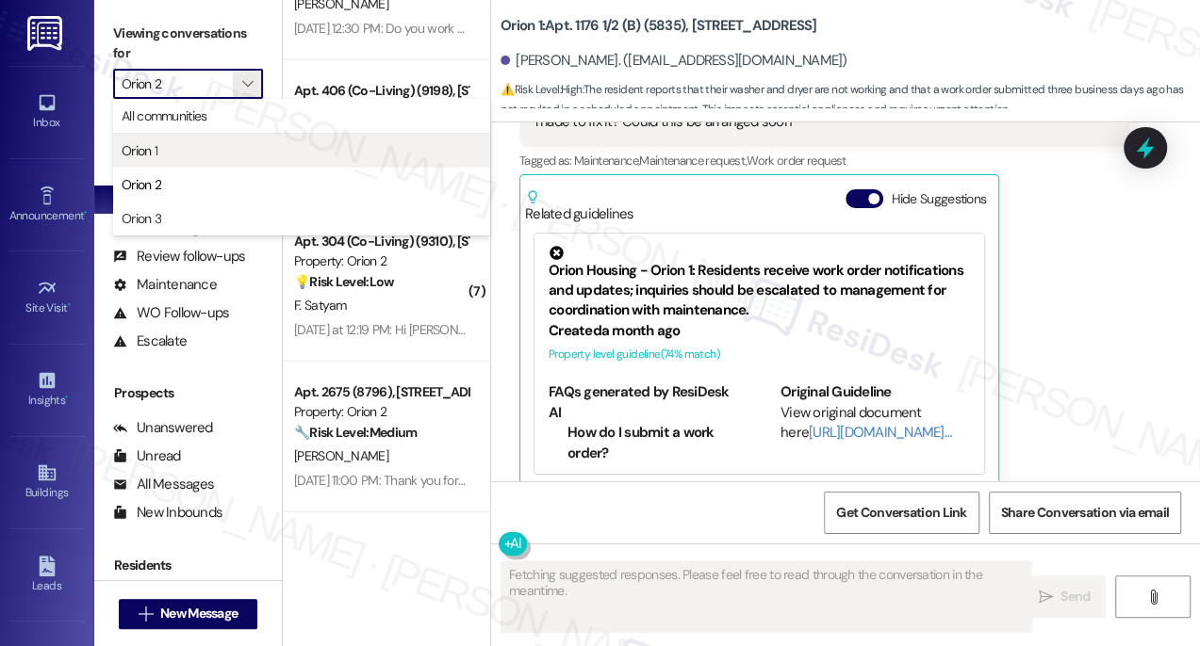
click at [190, 148] on span "Orion 1" at bounding box center [302, 150] width 360 height 19
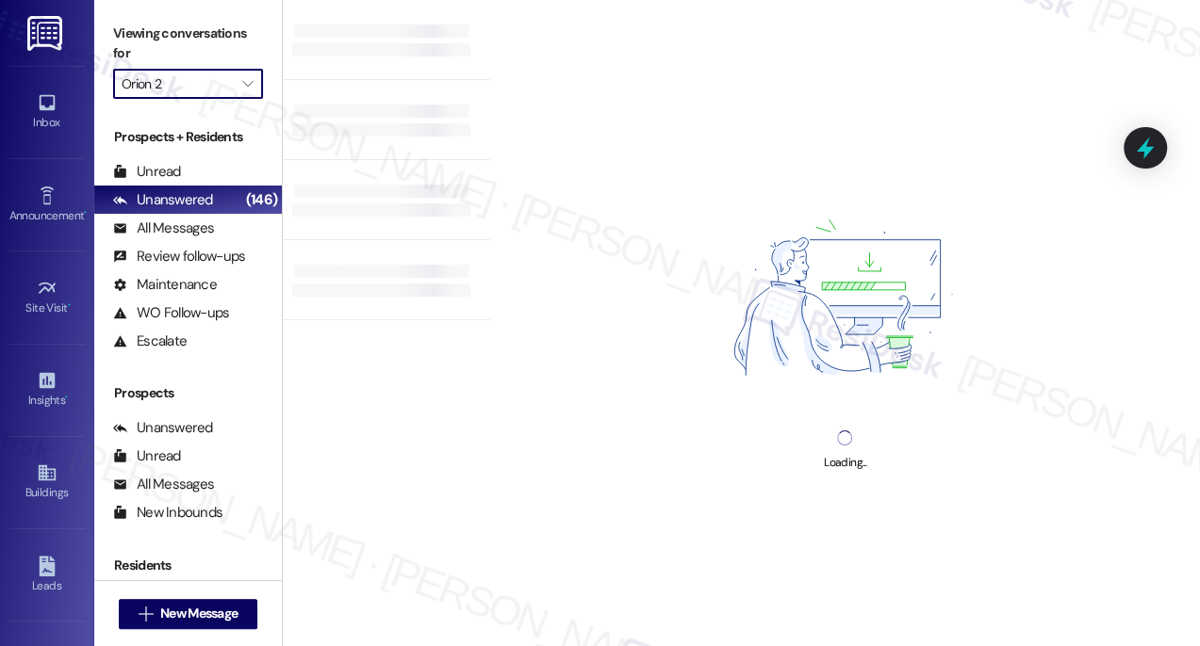
type input "Orion 1"
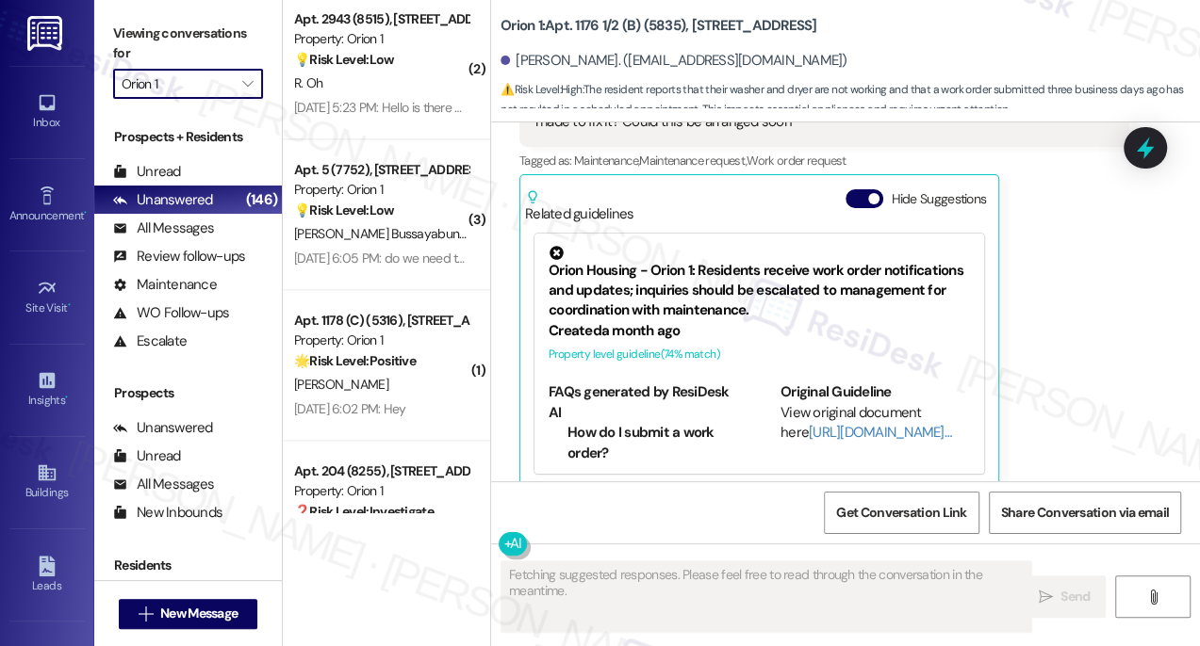
scroll to position [5226, 0]
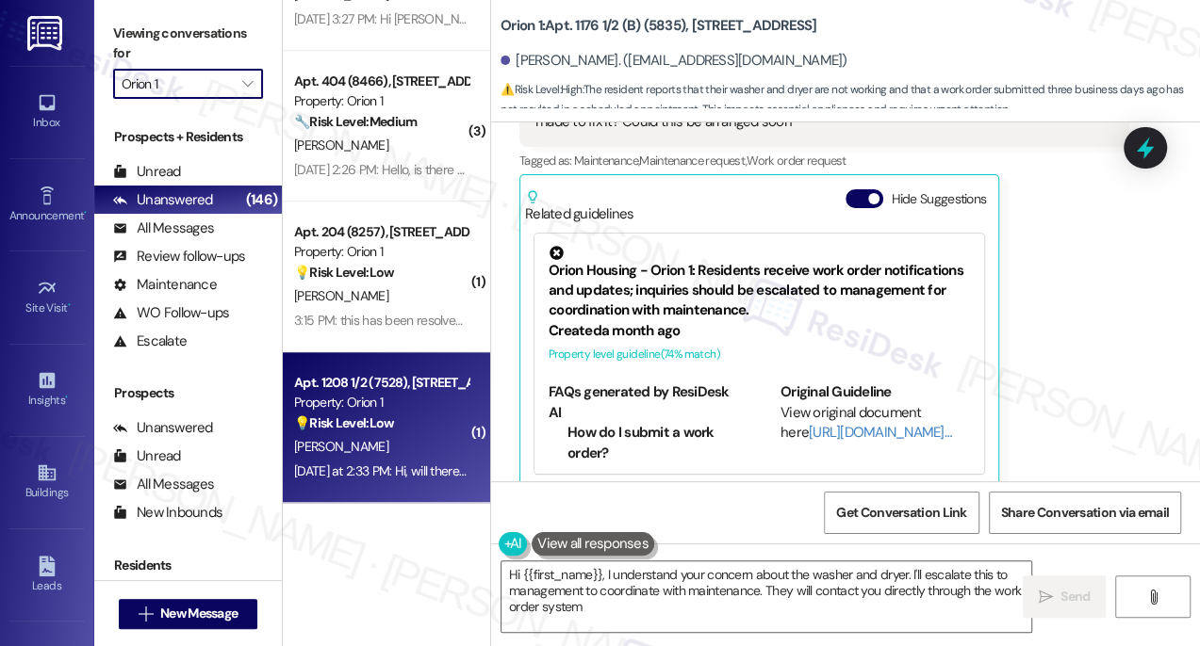
type textarea "Hi {{first_name}}, I understand your concern about the washer and dryer. I'll e…"
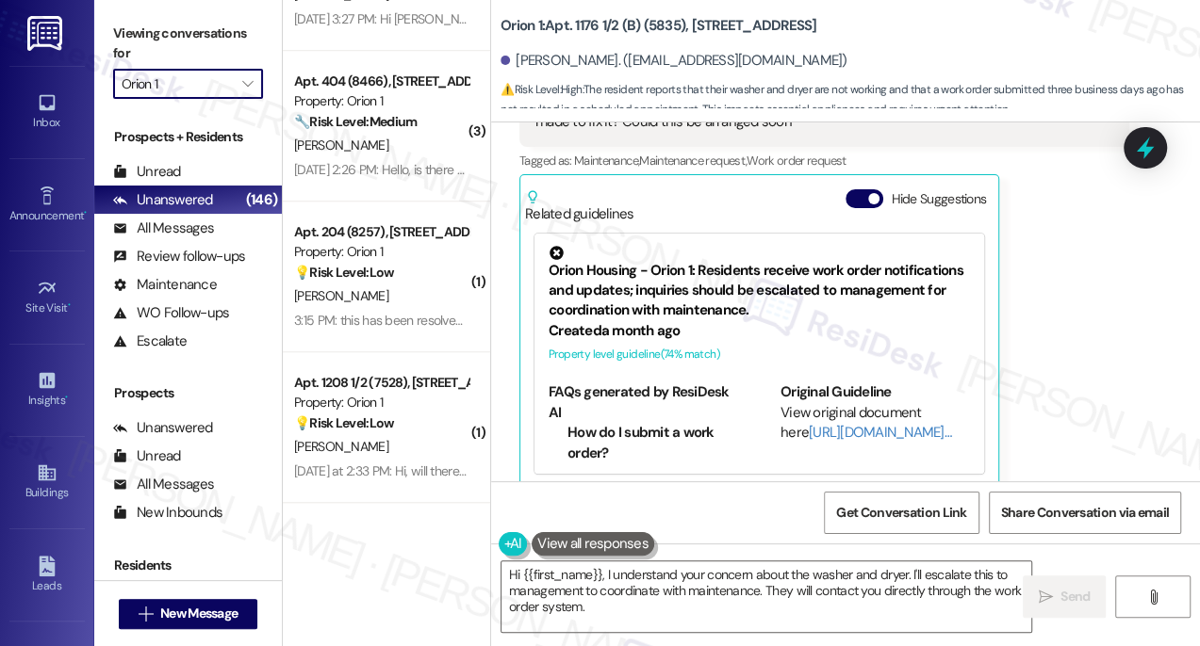
scroll to position [5740, 0]
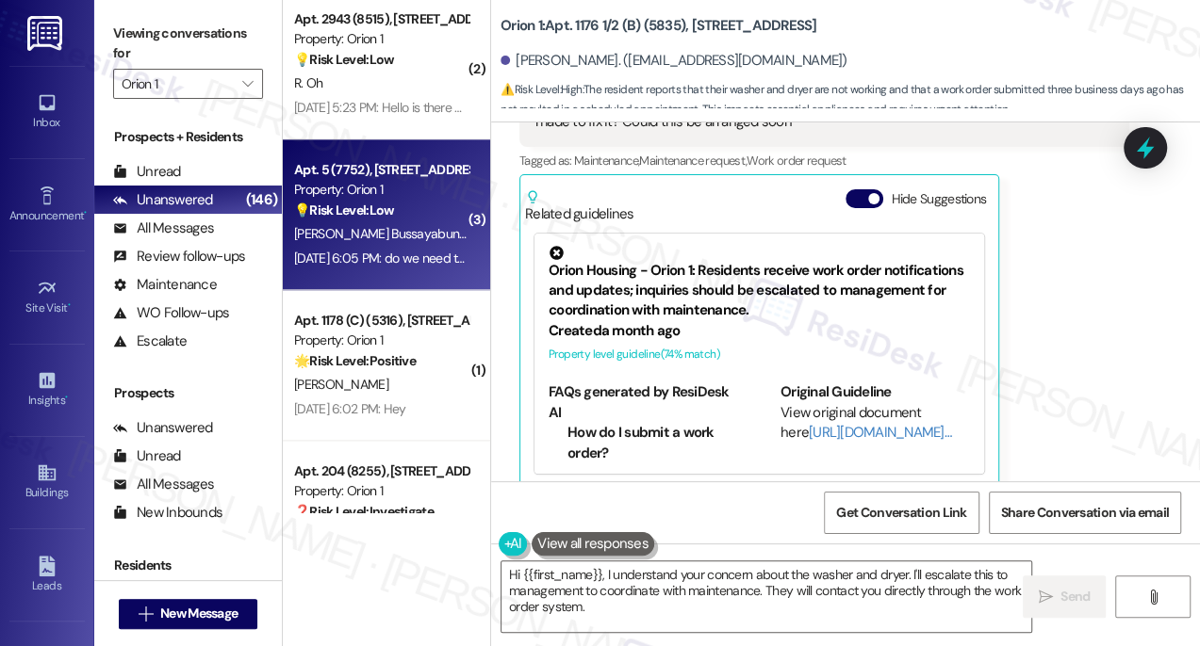
click at [367, 250] on div "Aug 25, 2025 at 6:05 PM: do we need to purchase a router or does that come with…" at bounding box center [535, 258] width 483 height 17
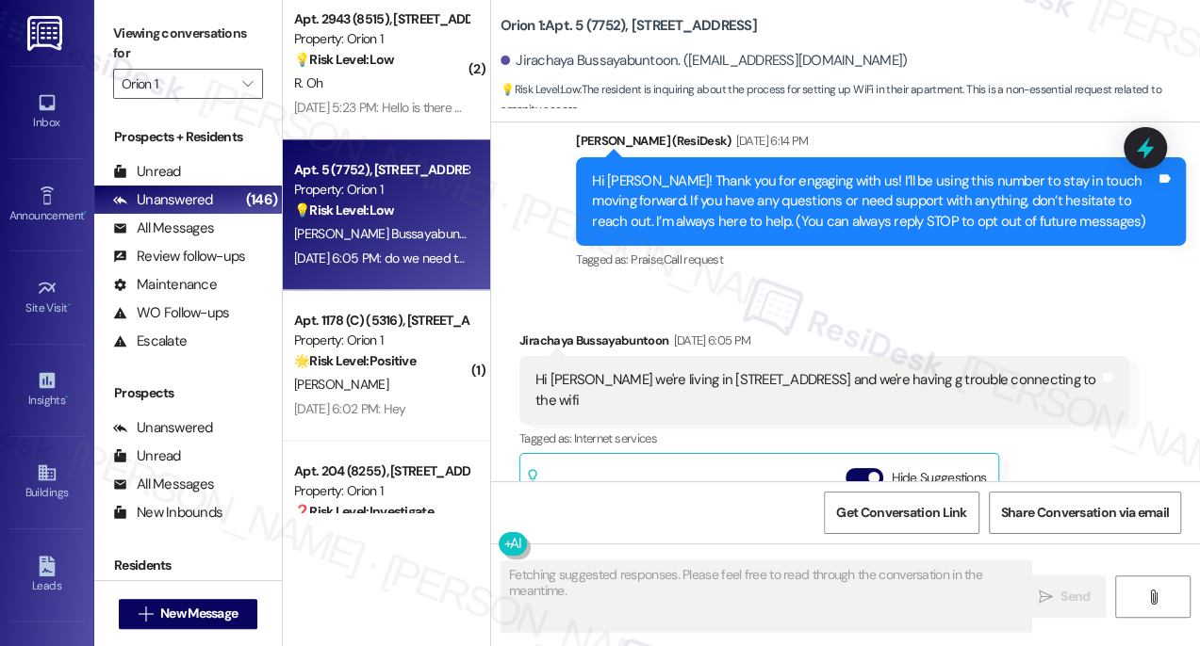
scroll to position [130, 0]
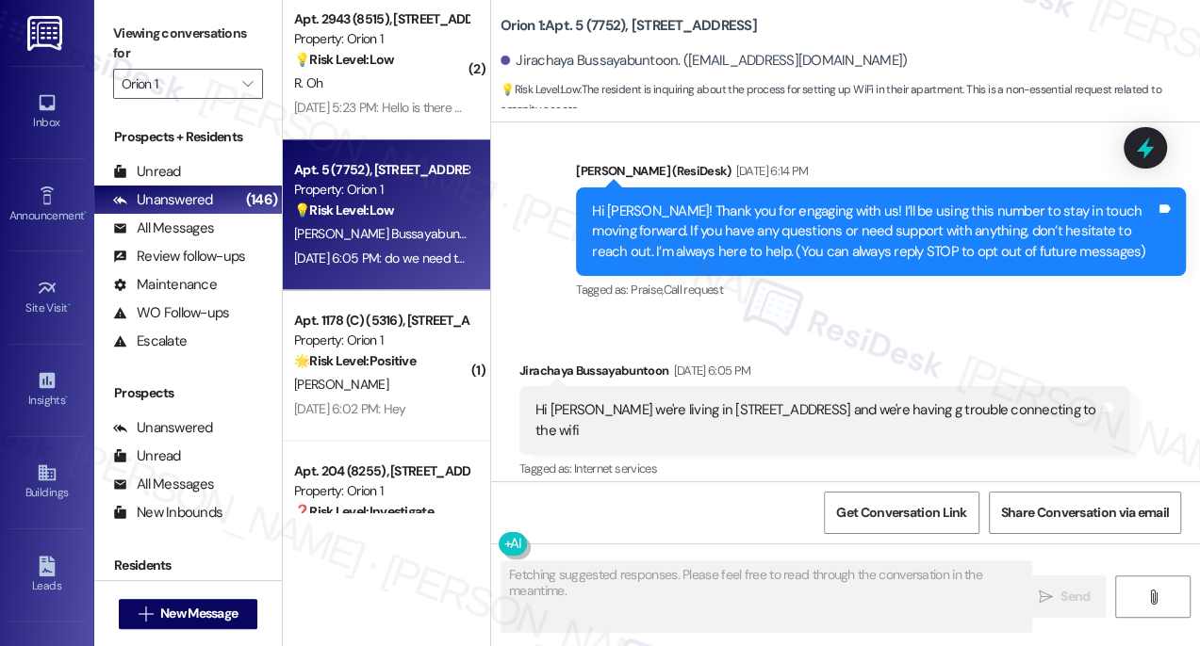
click at [619, 391] on div "Hi Sarah we're living in 3431 S Catalina Street and we're having g trouble conn…" at bounding box center [824, 420] width 610 height 69
click at [622, 397] on div "Hi Sarah we're living in 3431 S Catalina Street and we're having g trouble conn…" at bounding box center [824, 420] width 610 height 69
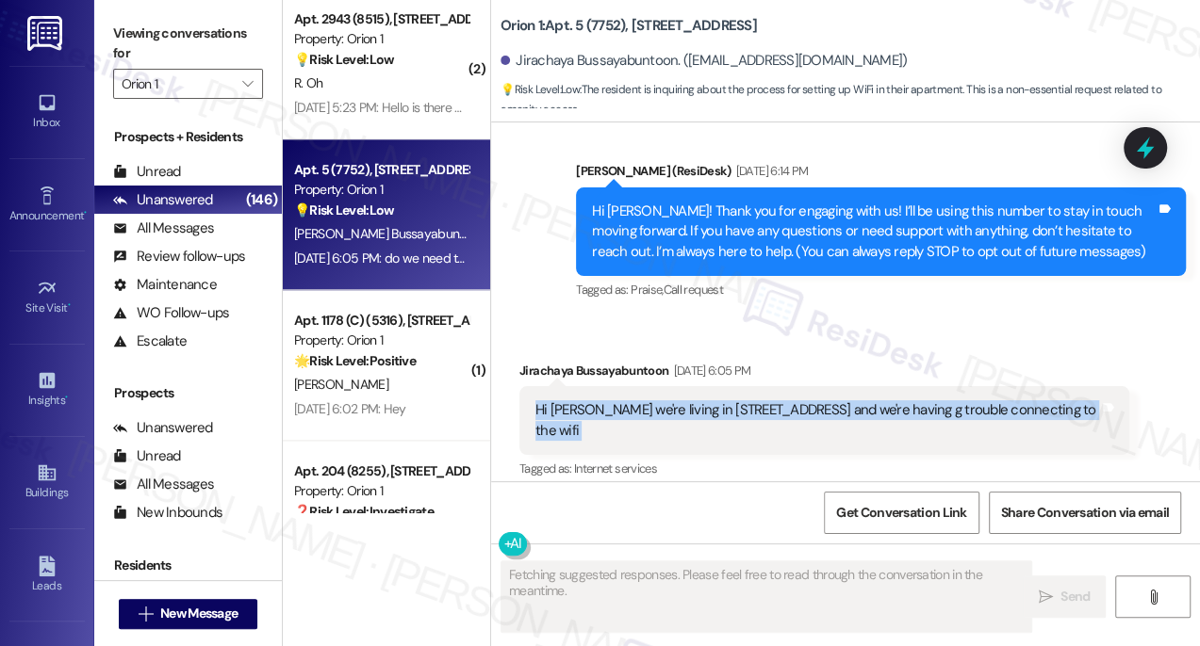
click at [622, 397] on div "Hi Sarah we're living in 3431 S Catalina Street and we're having g trouble conn…" at bounding box center [824, 420] width 610 height 69
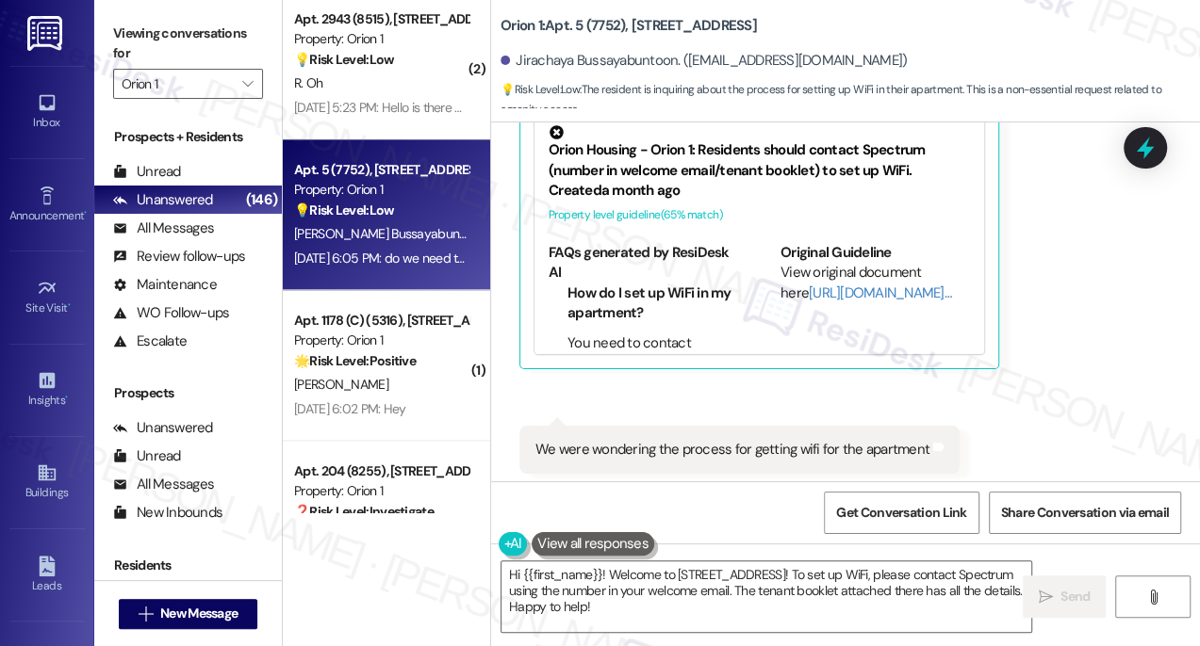
scroll to position [387, 0]
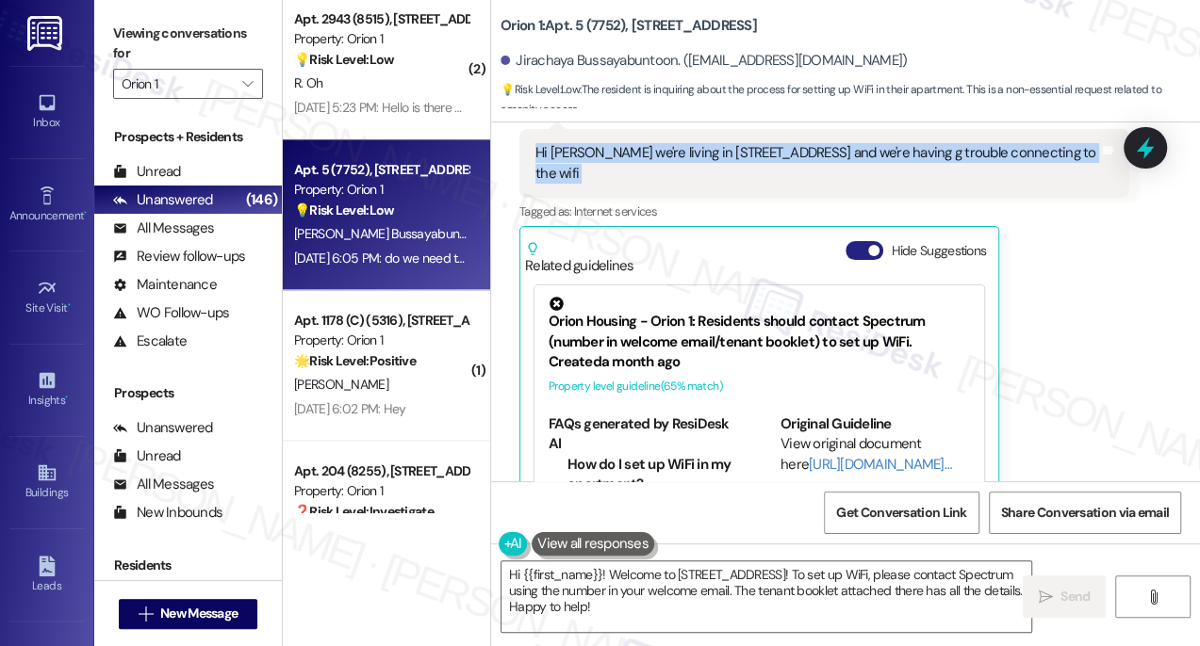
click at [873, 245] on span "button" at bounding box center [873, 250] width 11 height 11
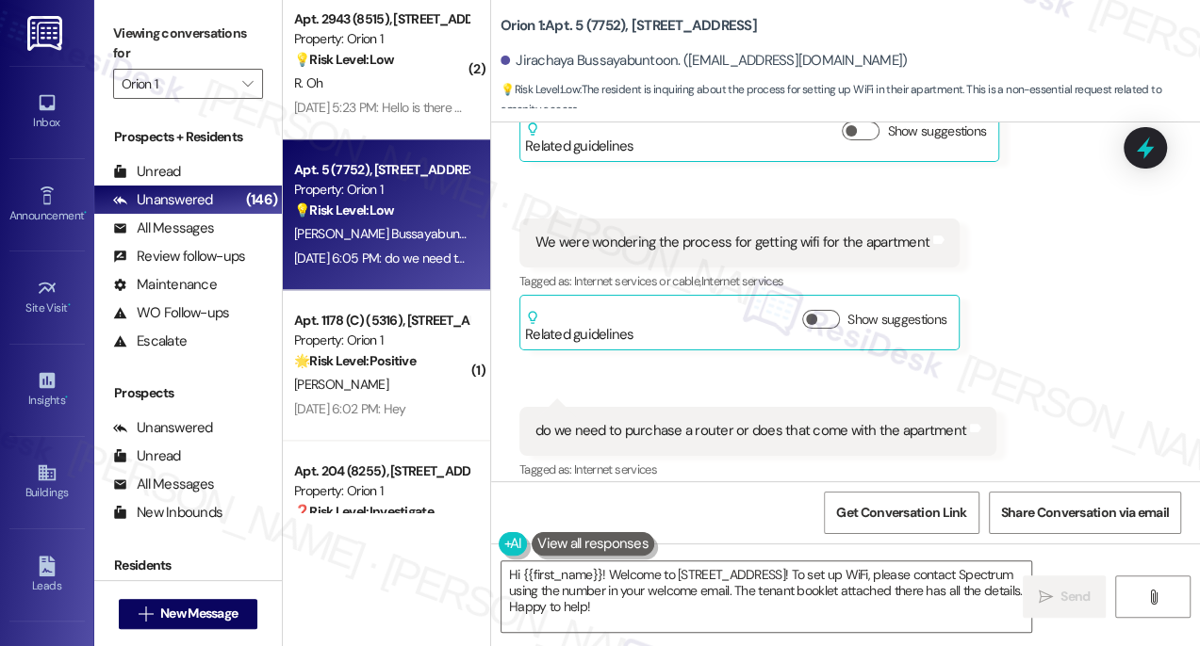
scroll to position [558, 0]
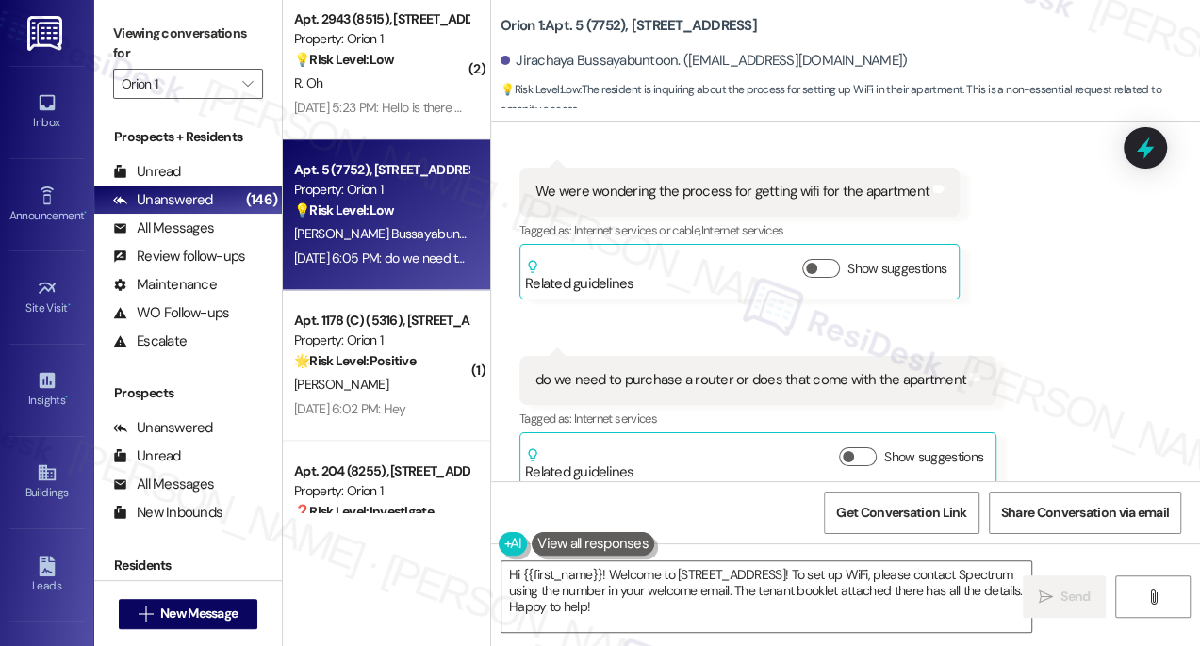
click at [734, 370] on div "do we need to purchase a router or does that come with the apartment" at bounding box center [750, 380] width 431 height 20
click at [694, 583] on textarea "Hi {{first_name}}! Welcome to 3431 S Catalina St! To set up WiFi, please contac…" at bounding box center [766, 597] width 530 height 71
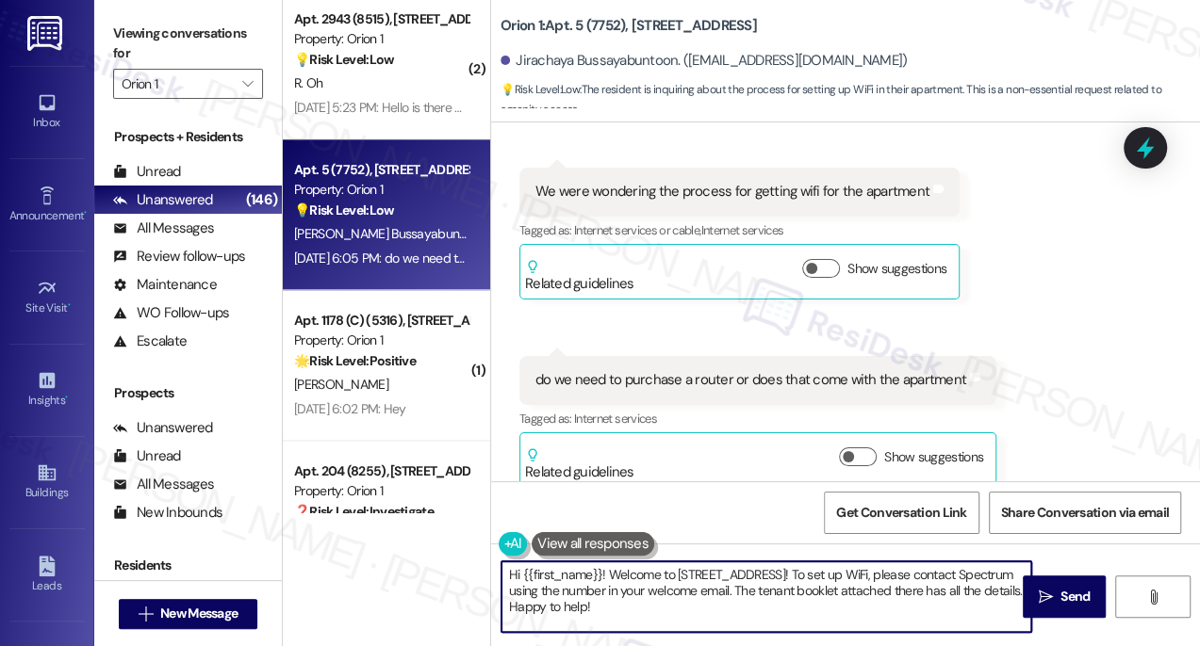
click at [694, 583] on textarea "Hi {{first_name}}! Welcome to 3431 S Catalina St! To set up WiFi, please contac…" at bounding box center [766, 597] width 530 height 71
click at [945, 579] on textarea "Hi {{first_name}}! Welcome to 3431 S Catalina St! To set up WiFi, please contac…" at bounding box center [766, 597] width 530 height 71
drag, startPoint x: 860, startPoint y: 571, endPoint x: 695, endPoint y: 552, distance: 166.0
click at [695, 552] on div "Hi {{first_name}}! Welcome to 3431 S Catalina St! To set up WiFi, please contac…" at bounding box center [845, 614] width 709 height 141
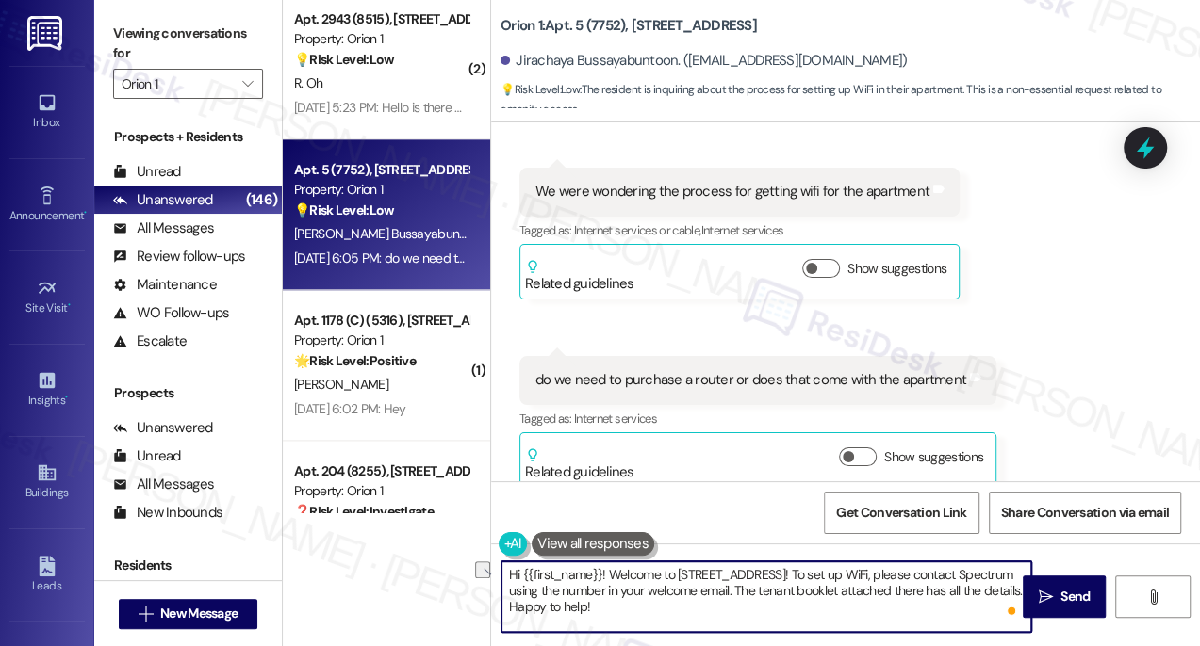
click at [801, 577] on textarea "Hi {{first_name}}! Welcome to 3431 S Catalina St! To set up WiFi, please contac…" at bounding box center [766, 597] width 530 height 71
drag, startPoint x: 760, startPoint y: 588, endPoint x: 867, endPoint y: 606, distance: 108.0
click at [867, 606] on textarea "Hi {{first_name}}! Welcome to 3431 S Catalina St! To set up WiFi, please contac…" at bounding box center [766, 597] width 530 height 71
click at [909, 594] on textarea "Hi {{first_name}}! Welcome to 3431 S Catalina St! To set up WiFi, please contac…" at bounding box center [766, 597] width 530 height 71
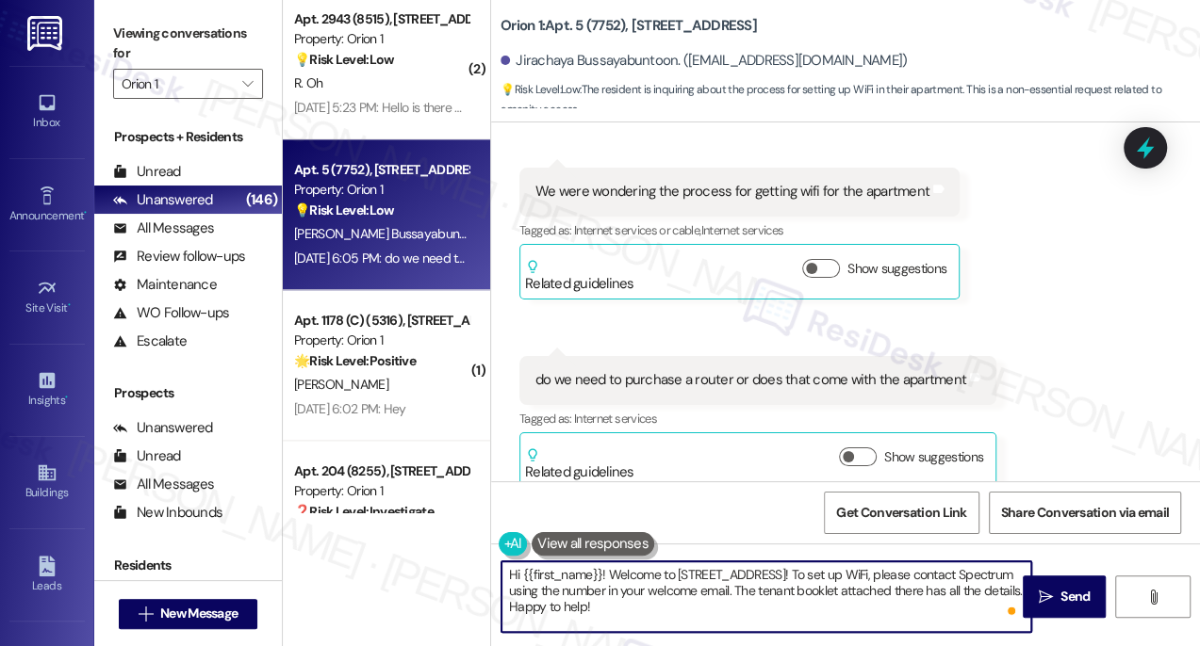
click at [909, 594] on textarea "Hi {{first_name}}! Welcome to 3431 S Catalina St! To set up WiFi, please contac…" at bounding box center [766, 597] width 530 height 71
click at [687, 596] on textarea "Hi {{first_name}}! Welcome to 3431 S Catalina St! To set up WiFi, please contac…" at bounding box center [766, 597] width 530 height 71
drag, startPoint x: 612, startPoint y: 612, endPoint x: 510, endPoint y: 601, distance: 103.2
click at [510, 601] on textarea "Hi {{first_name}}! Welcome to 3431 S Catalina St! To set up WiFi, please contac…" at bounding box center [766, 597] width 530 height 71
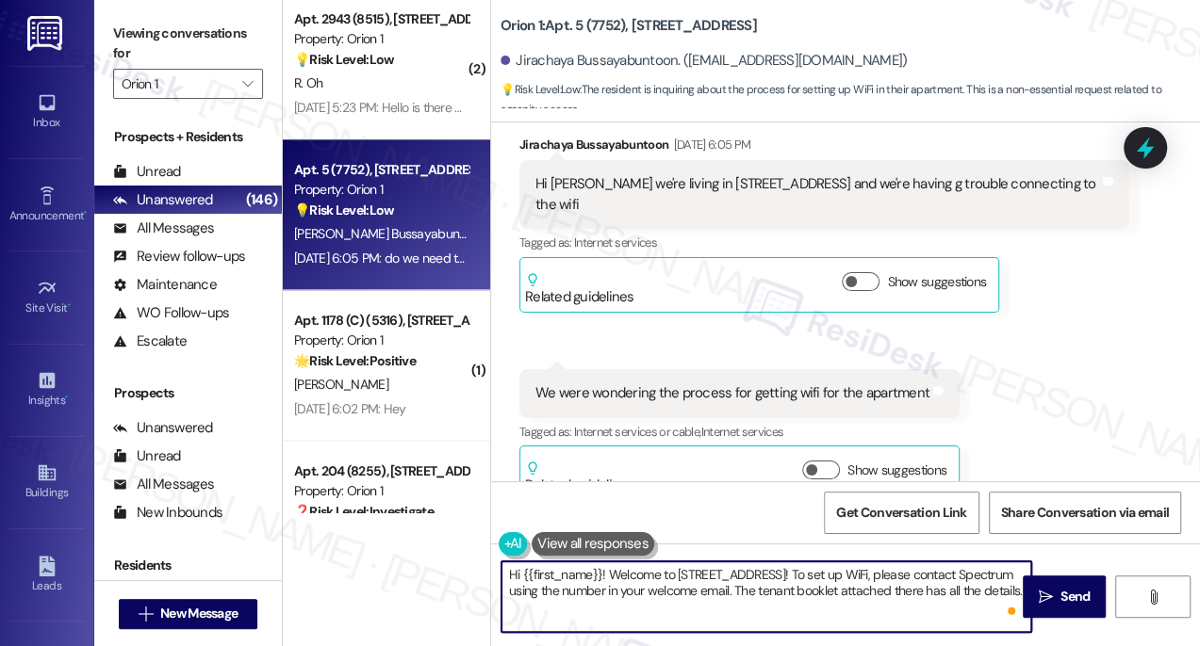
scroll to position [216, 0]
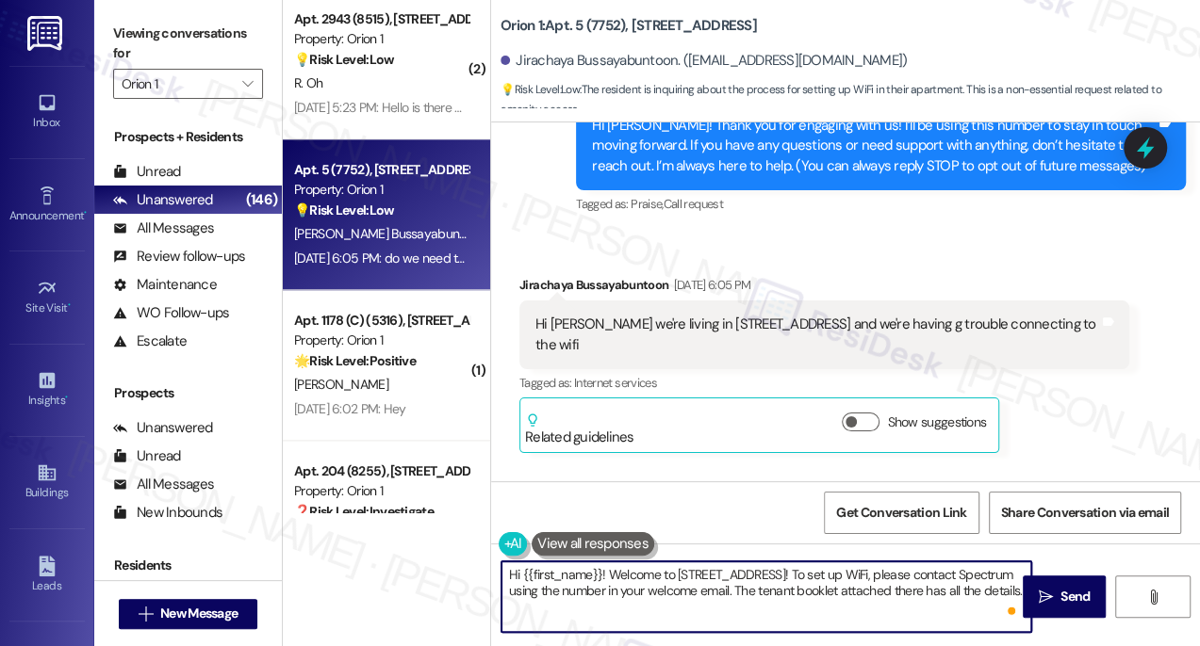
click at [846, 564] on textarea "Hi {{first_name}}! Welcome to 3431 S Catalina St! To set up WiFi, please contac…" at bounding box center [766, 597] width 530 height 71
click at [845, 564] on textarea "Hi {{first_name}}! Welcome to 3431 S Catalina St! To set up WiFi, please contac…" at bounding box center [766, 597] width 530 height 71
click at [1015, 595] on textarea "Hi {{first_name}}! Welcome to 3431 S Catalina St! To set up WiFi, please contac…" at bounding box center [766, 597] width 530 height 71
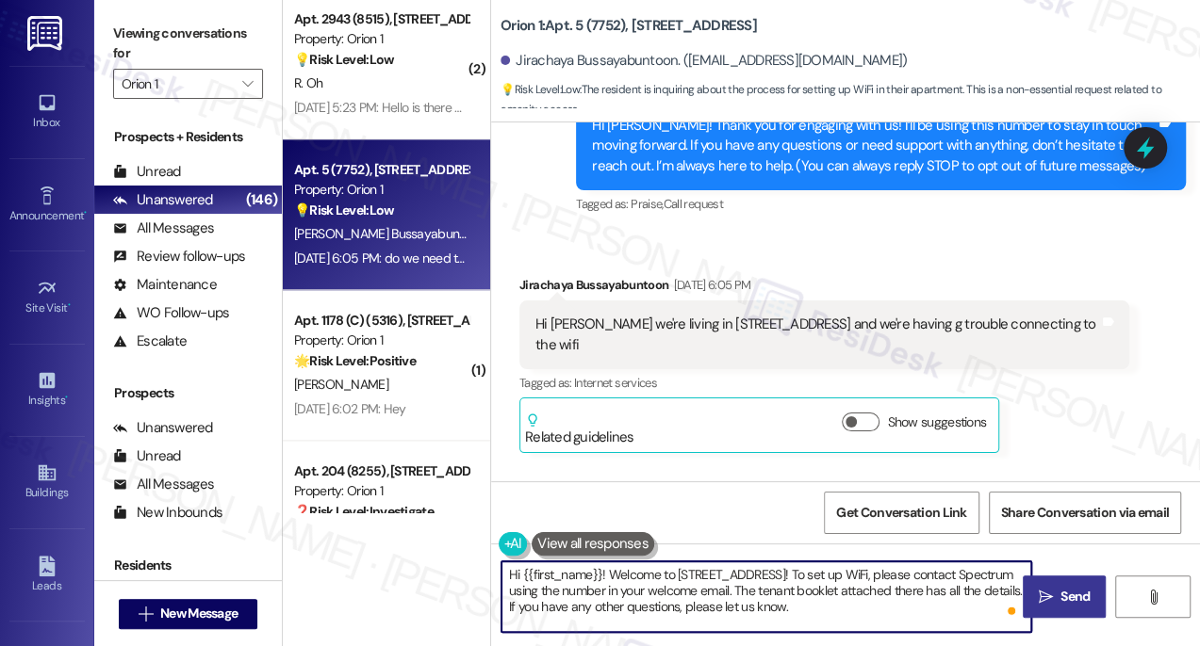
type textarea "Hi {{first_name}}! Welcome to 3431 S Catalina St! To set up WiFi, please contac…"
click at [1049, 610] on button " Send" at bounding box center [1063, 597] width 83 height 42
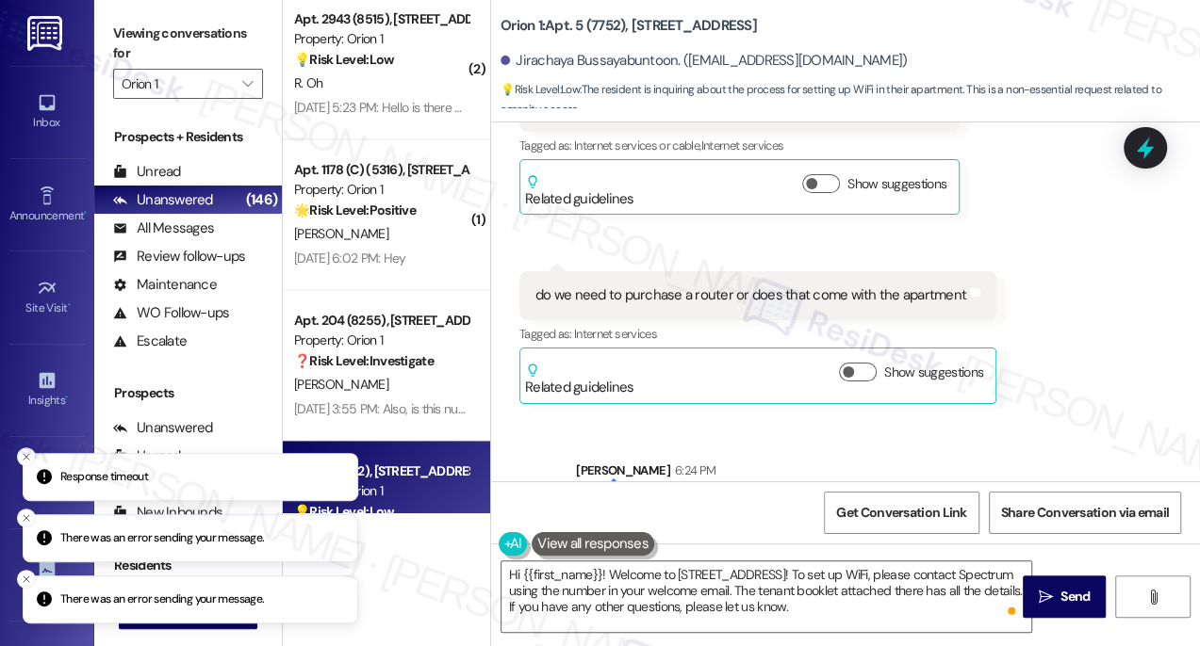
scroll to position [730, 0]
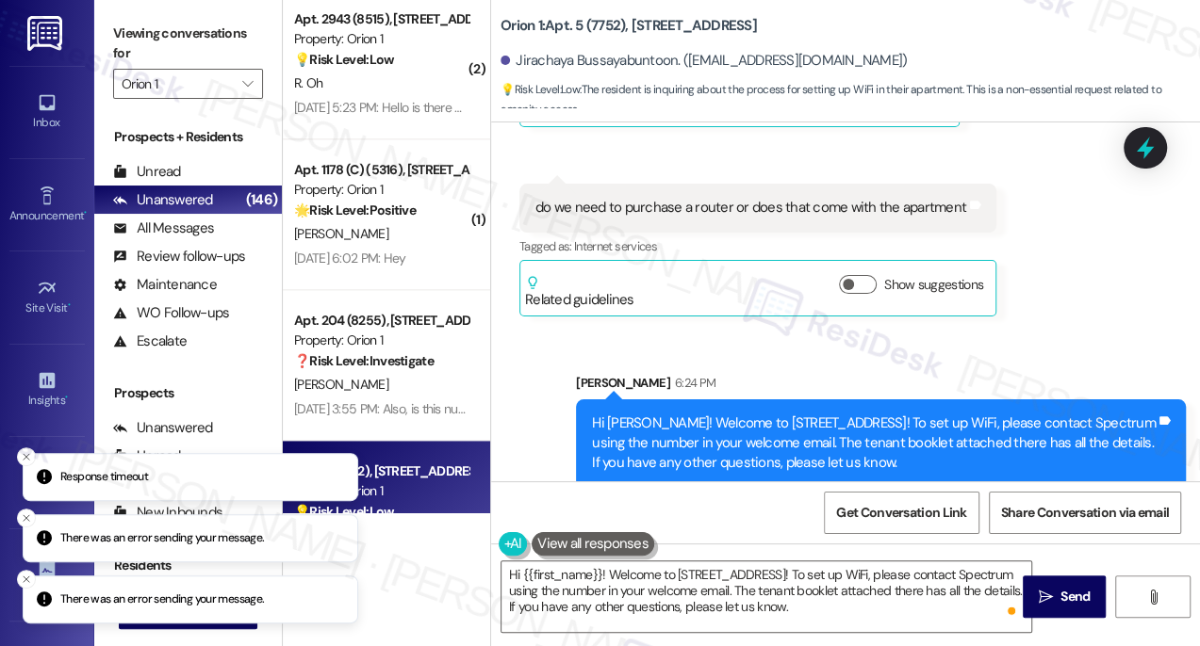
click at [686, 414] on div "Hi Jirachaya! Welcome to 3431 S Catalina St! To set up WiFi, please contact Spe…" at bounding box center [873, 444] width 563 height 60
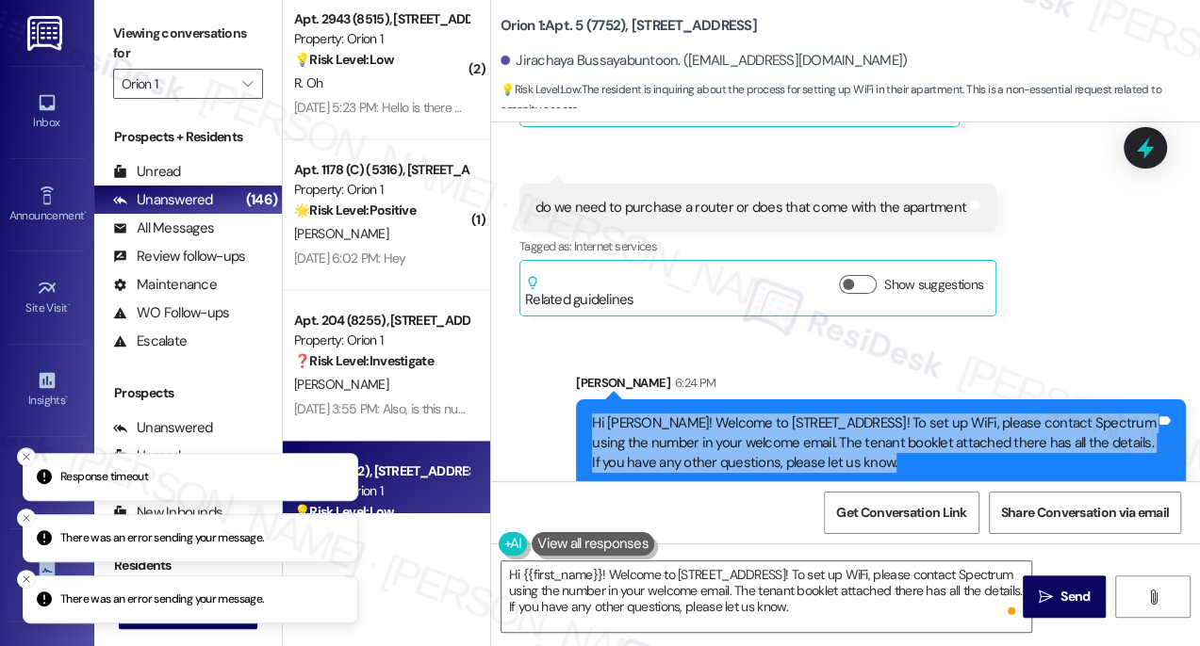
click at [686, 414] on div "Hi Jirachaya! Welcome to 3431 S Catalina St! To set up WiFi, please contact Spe…" at bounding box center [873, 444] width 563 height 60
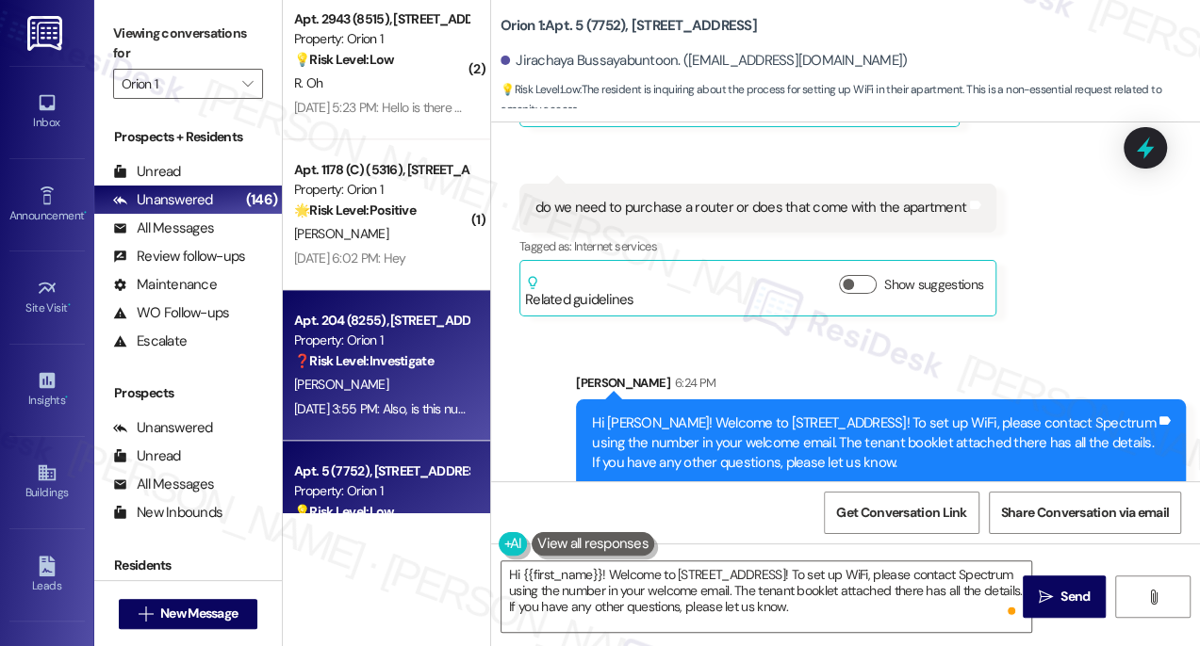
click at [423, 366] on strong "❓ Risk Level: Investigate" at bounding box center [363, 360] width 139 height 17
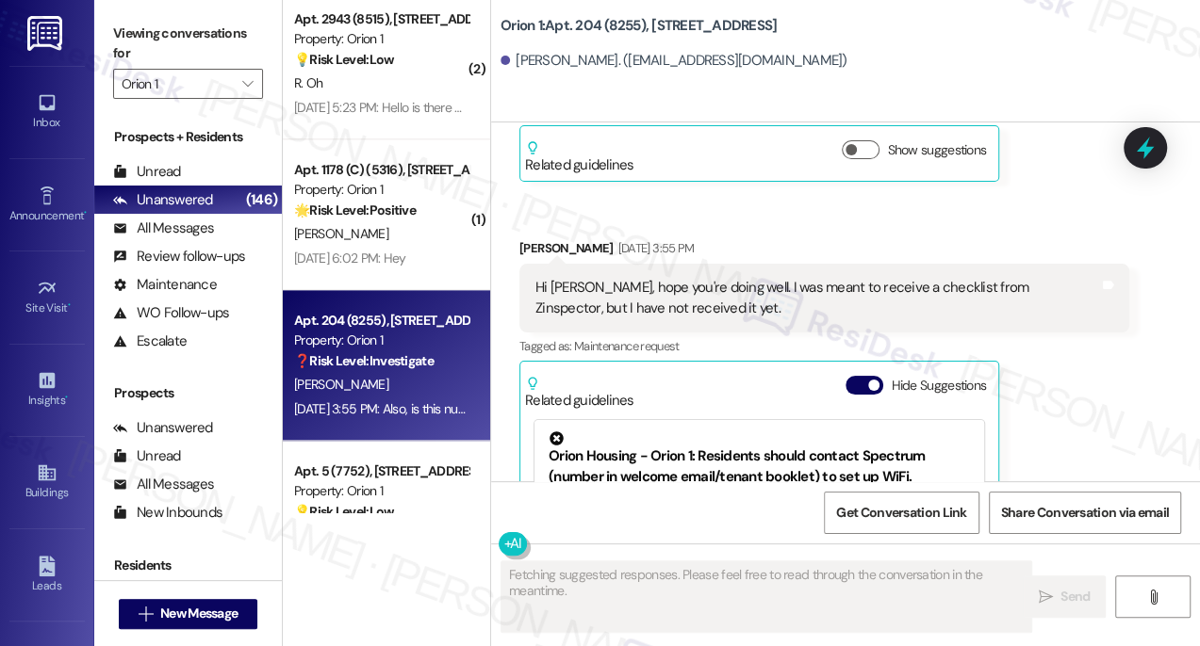
scroll to position [525, 0]
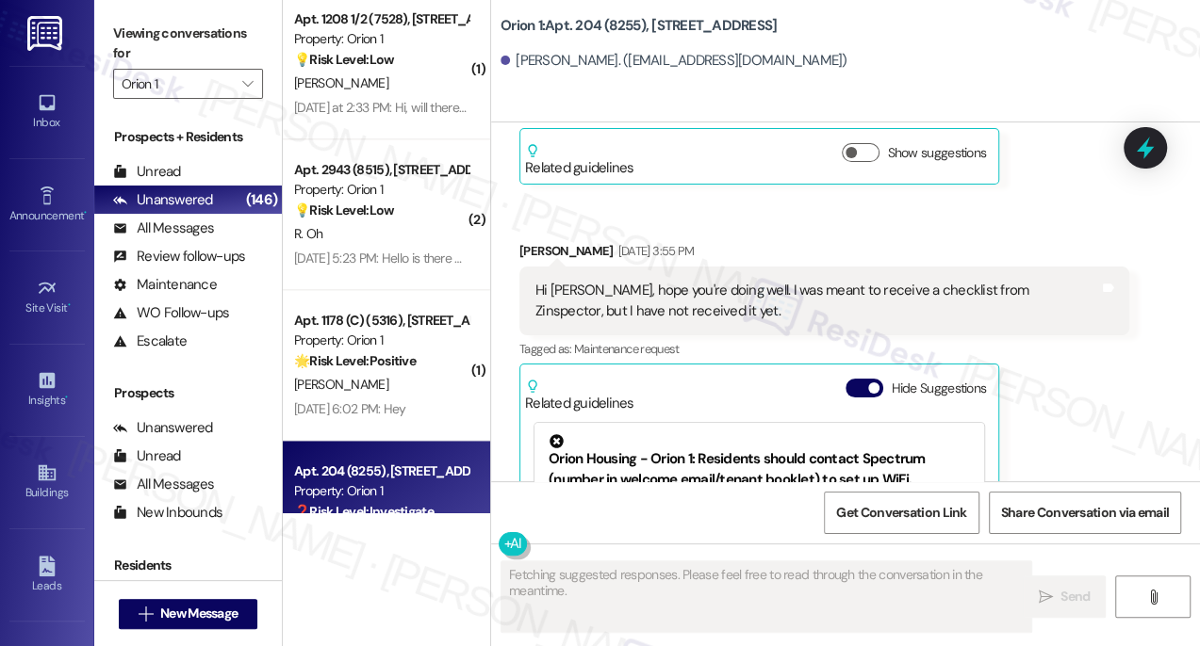
click at [710, 298] on div "Hi Sarah, hope you're doing well. I was meant to receive a checklist from Zinsp…" at bounding box center [816, 301] width 563 height 41
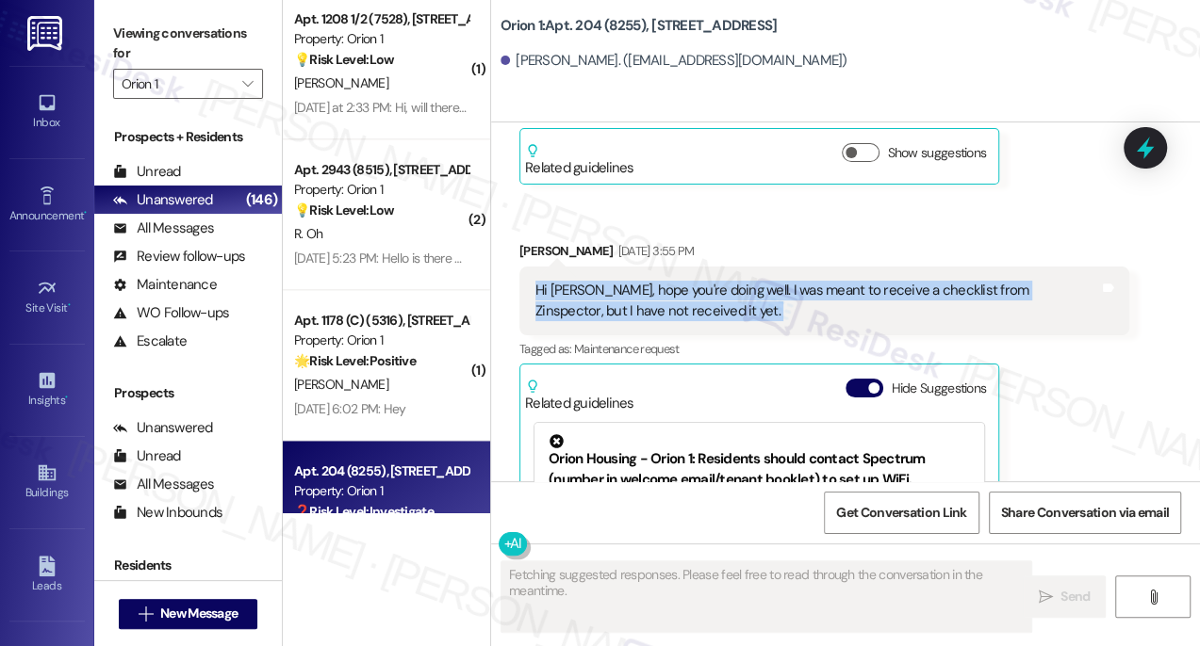
click at [710, 297] on div "Hi Sarah, hope you're doing well. I was meant to receive a checklist from Zinsp…" at bounding box center [816, 301] width 563 height 41
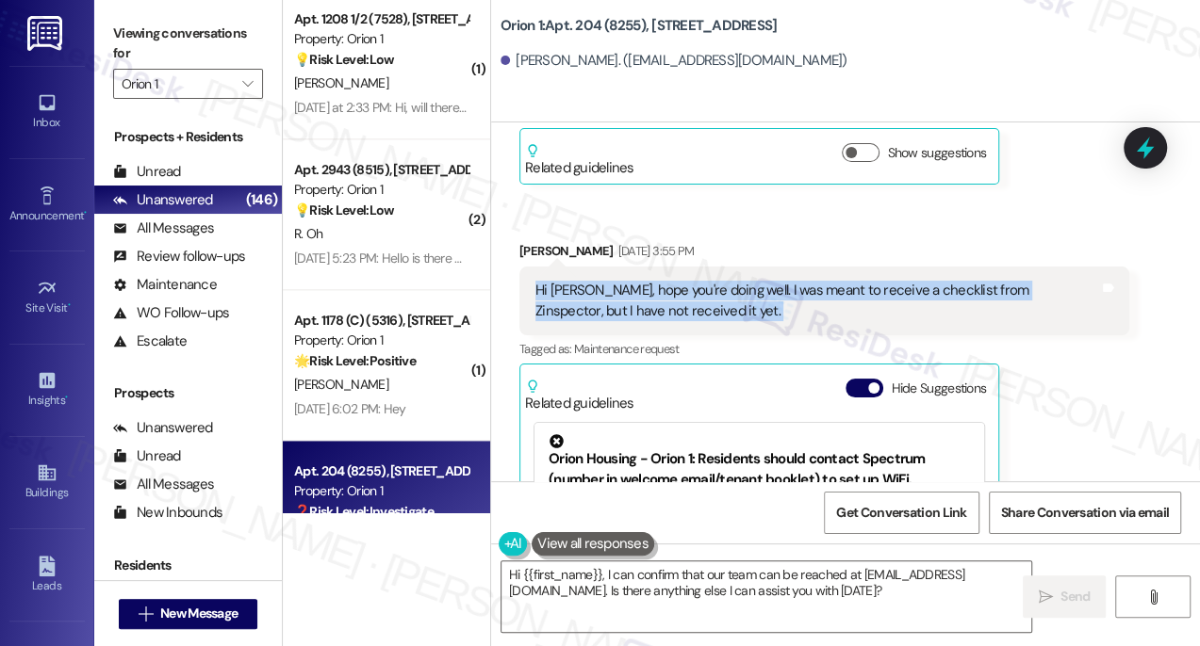
copy div "Hi Sarah, hope you're doing well. I was meant to receive a checklist from Zinsp…"
click at [134, 38] on label "Viewing conversations for" at bounding box center [188, 44] width 150 height 50
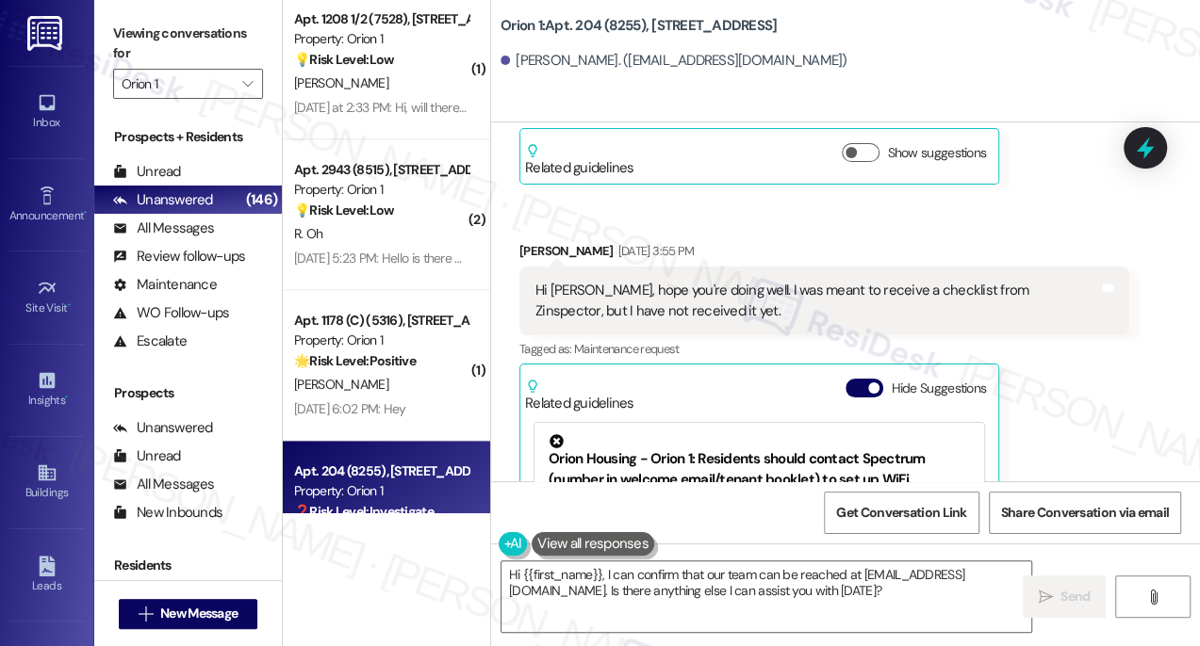
click at [142, 22] on label "Viewing conversations for" at bounding box center [188, 44] width 150 height 50
click at [113, 19] on label "Viewing conversations for" at bounding box center [188, 44] width 150 height 50
drag, startPoint x: 864, startPoint y: 293, endPoint x: 904, endPoint y: 293, distance: 39.6
click at [904, 293] on div "Hi Sarah, hope you're doing well. I was meant to receive a checklist from Zinsp…" at bounding box center [816, 301] width 563 height 41
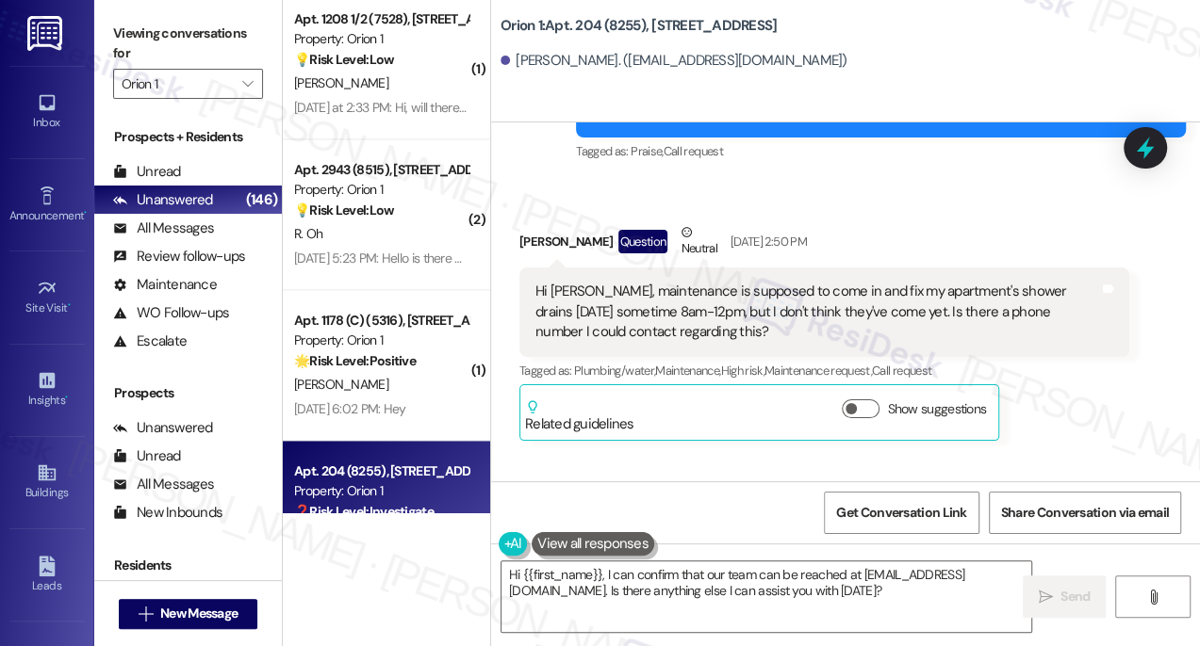
scroll to position [268, 0]
click at [656, 293] on div "Hi Sarah, maintenance is supposed to come in and fix my apartment's shower drai…" at bounding box center [816, 313] width 563 height 60
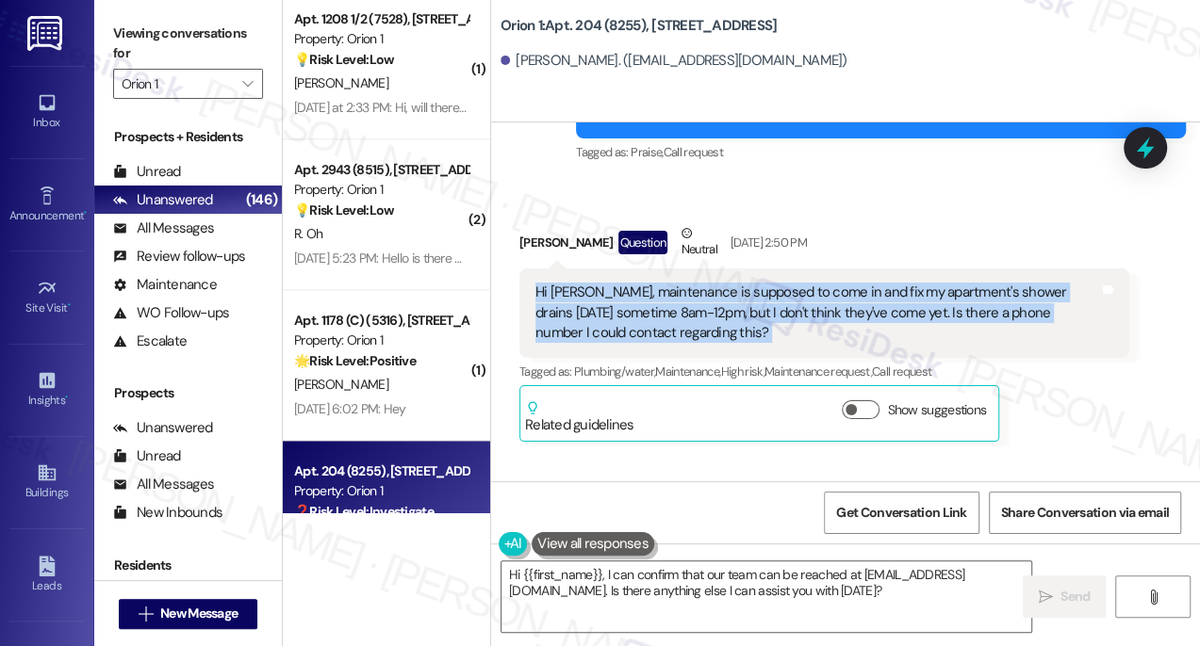
click at [656, 293] on div "Hi Sarah, maintenance is supposed to come in and fix my apartment's shower drai…" at bounding box center [816, 313] width 563 height 60
copy div "Hi Sarah, maintenance is supposed to come in and fix my apartment's shower drai…"
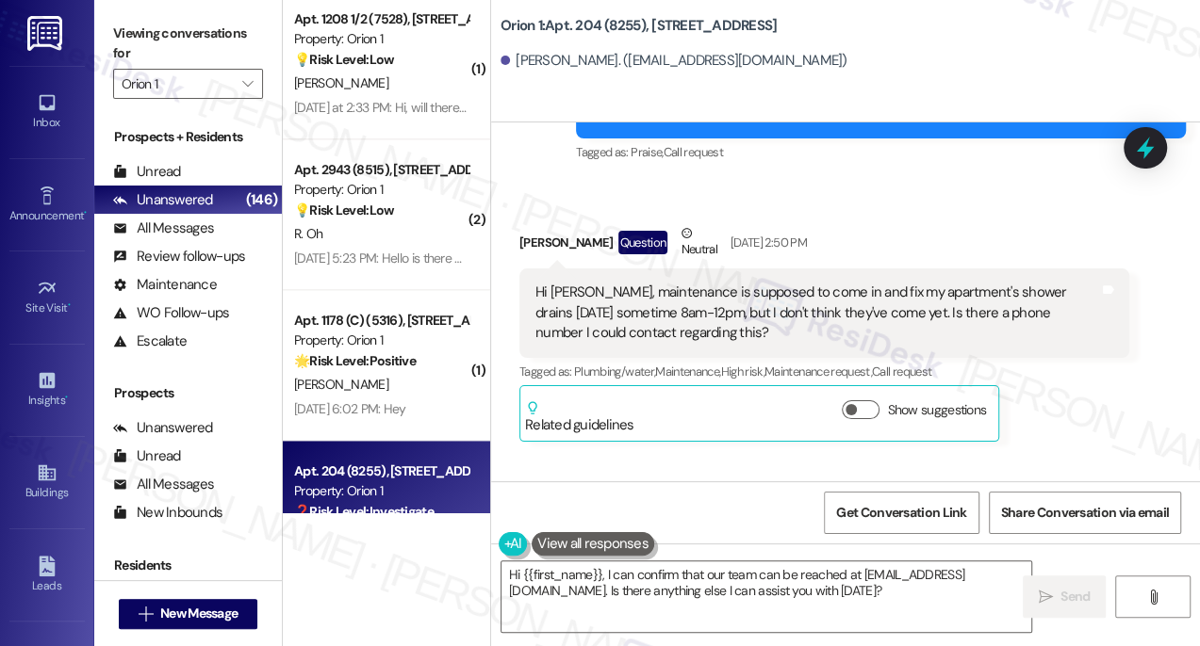
drag, startPoint x: 136, startPoint y: 36, endPoint x: 249, endPoint y: 66, distance: 117.0
click at [136, 36] on label "Viewing conversations for" at bounding box center [188, 44] width 150 height 50
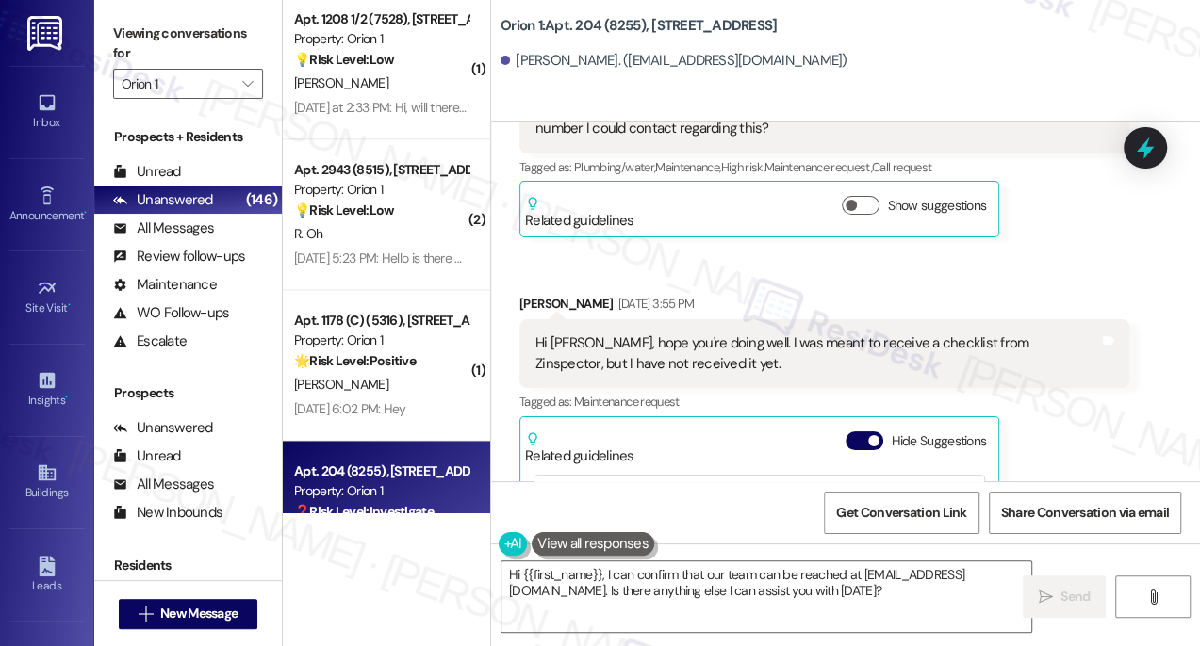
scroll to position [611, 0]
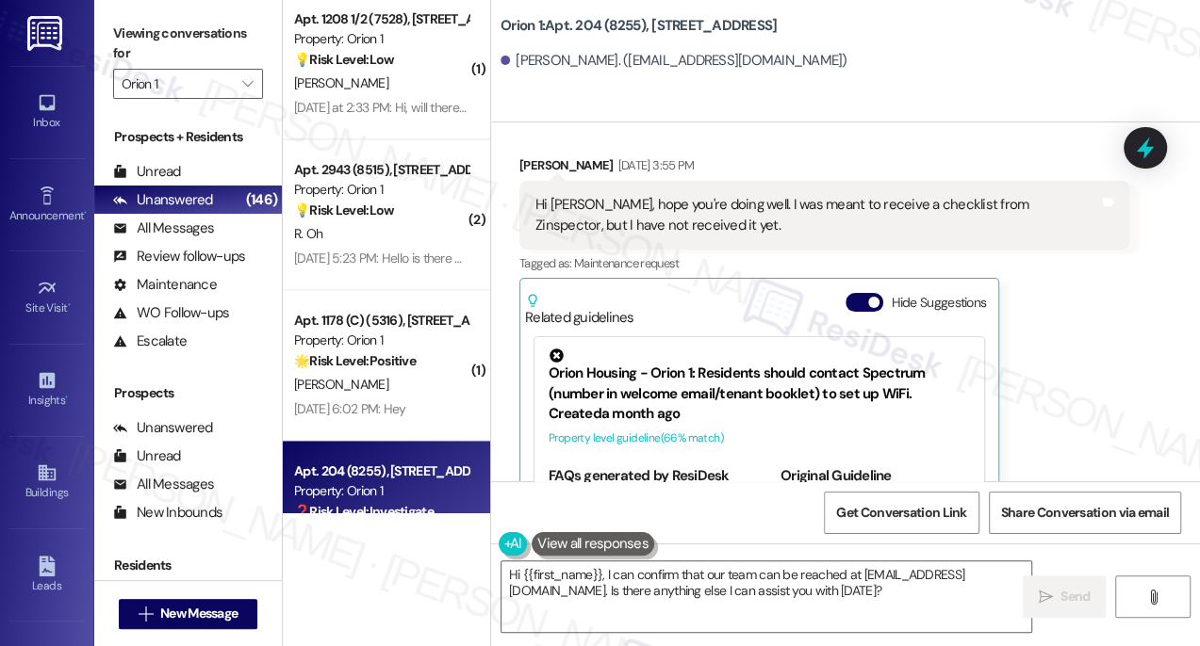
click at [589, 216] on div "Hi Sarah, hope you're doing well. I was meant to receive a checklist from Zinsp…" at bounding box center [816, 215] width 563 height 41
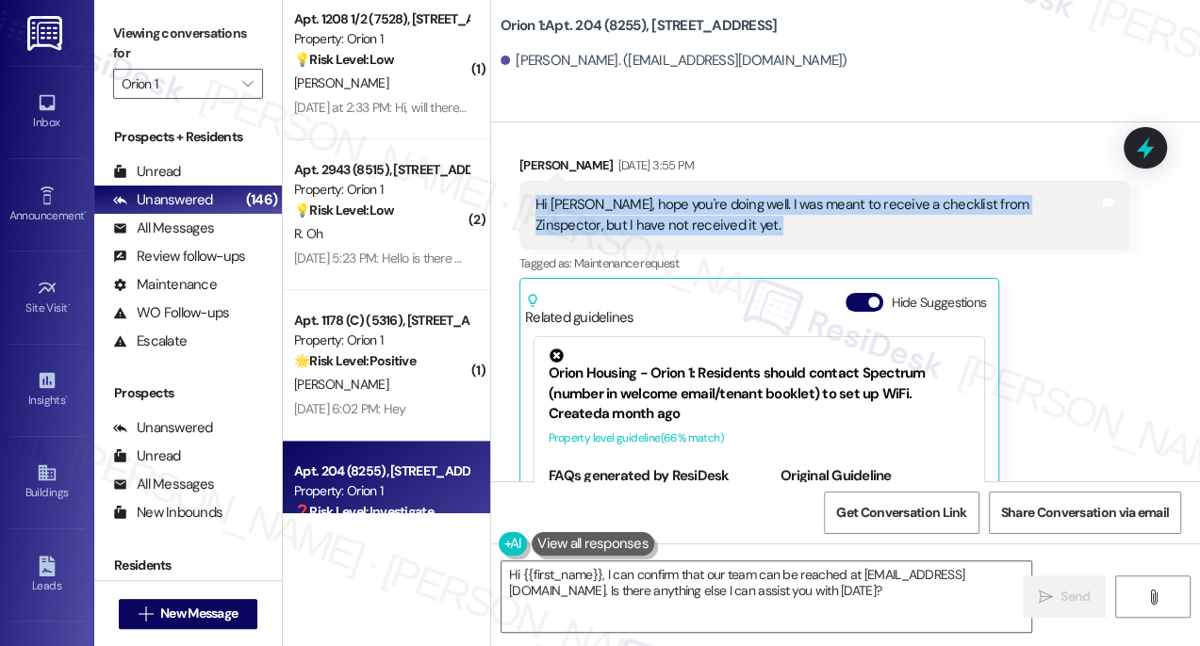
click at [589, 216] on div "Hi Sarah, hope you're doing well. I was meant to receive a checklist from Zinsp…" at bounding box center [816, 215] width 563 height 41
copy div "Hi Sarah, hope you're doing well. I was meant to receive a checklist from Zinsp…"
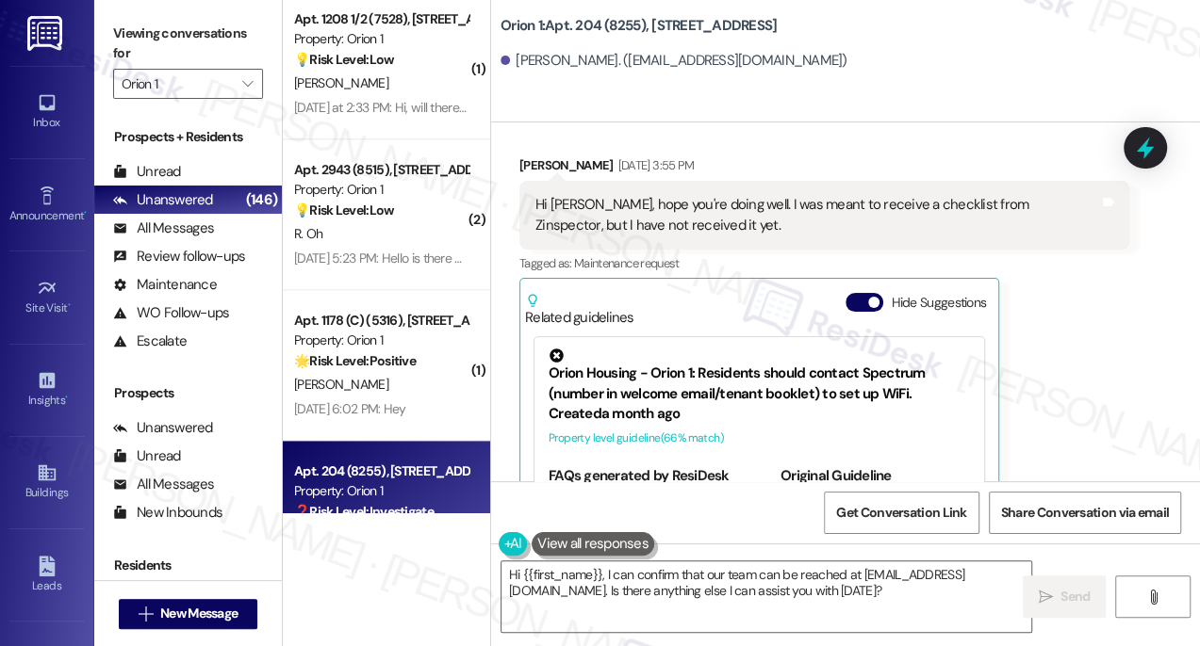
click at [118, 52] on label "Viewing conversations for" at bounding box center [188, 44] width 150 height 50
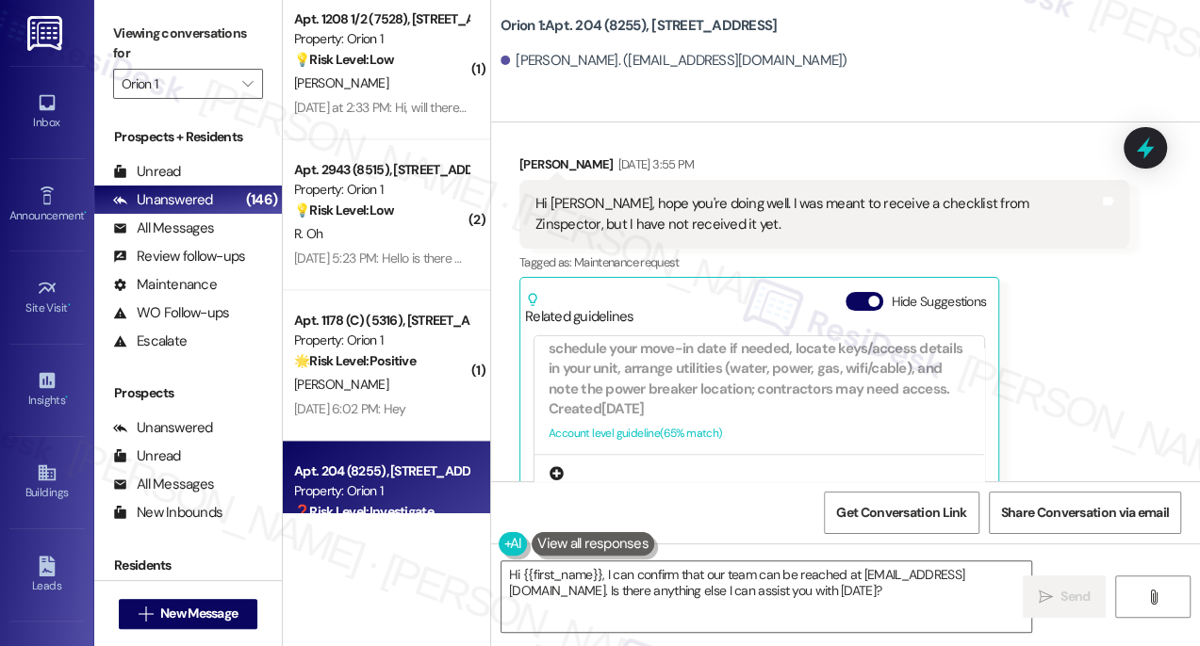
scroll to position [342, 0]
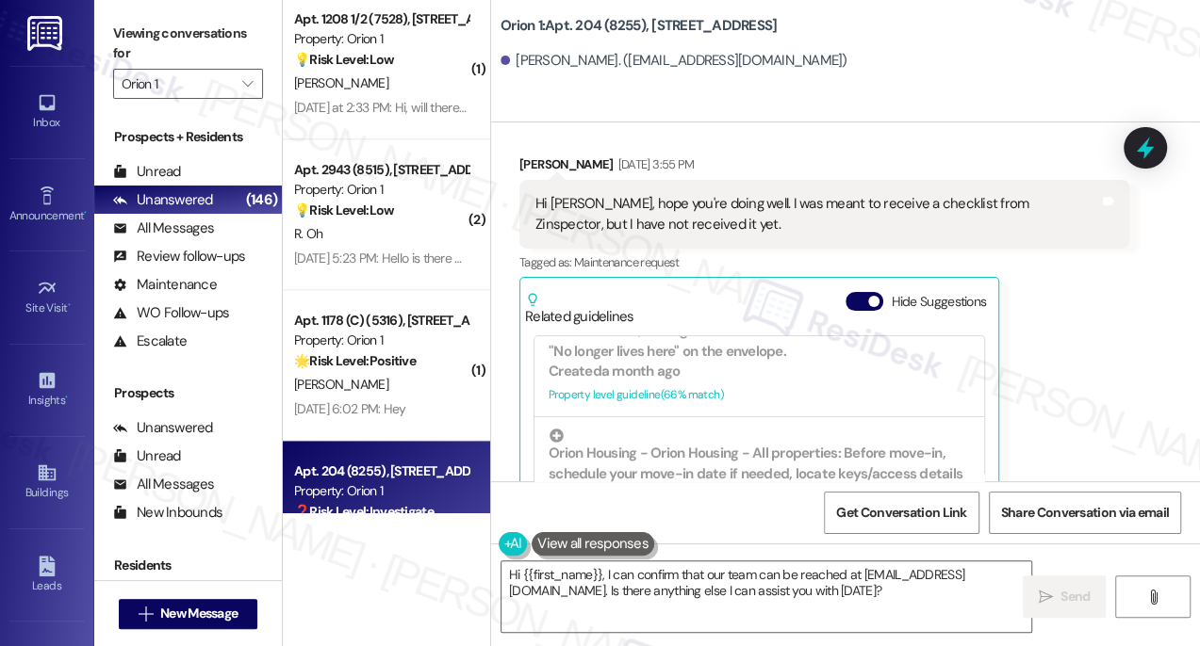
click at [112, 19] on div "Viewing conversations for Orion 1 " at bounding box center [188, 59] width 188 height 118
click at [734, 602] on textarea "Hi {{first_name}}, I can confirm that our team can be reached at leasing@orionh…" at bounding box center [766, 597] width 530 height 71
click at [738, 602] on textarea "Hi {{first_name}}, I can confirm that our team can be reached at leasing@orionh…" at bounding box center [766, 597] width 530 height 71
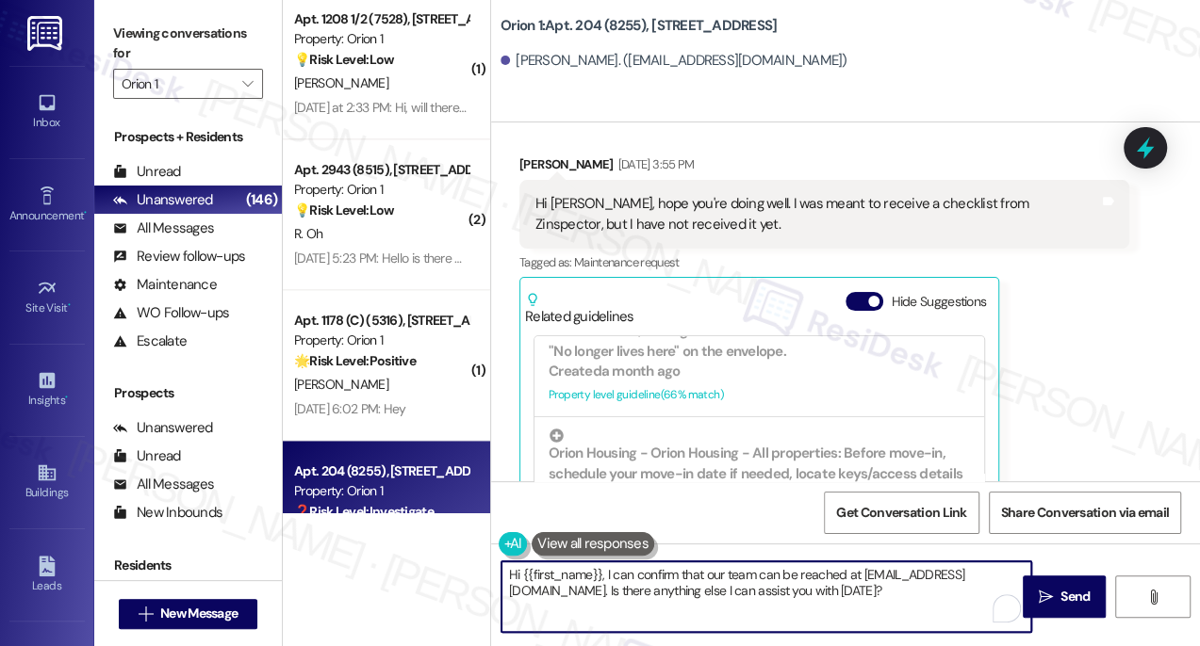
click at [738, 602] on textarea "Hi {{first_name}}, I can confirm that our team can be reached at leasing@orionh…" at bounding box center [766, 597] width 530 height 71
click at [811, 586] on textarea "Hi {{first_name}}, I can confirm that our team can be reached at leasing@orionh…" at bounding box center [766, 597] width 530 height 71
drag, startPoint x: 841, startPoint y: 600, endPoint x: 605, endPoint y: 572, distance: 238.2
click at [605, 572] on textarea "Hi {{first_name}}, I can confirm that our team can be reached at leasing@orionh…" at bounding box center [766, 597] width 530 height 71
paste textarea "just wanted to check back in — were you able to get your shower drains fixed th…"
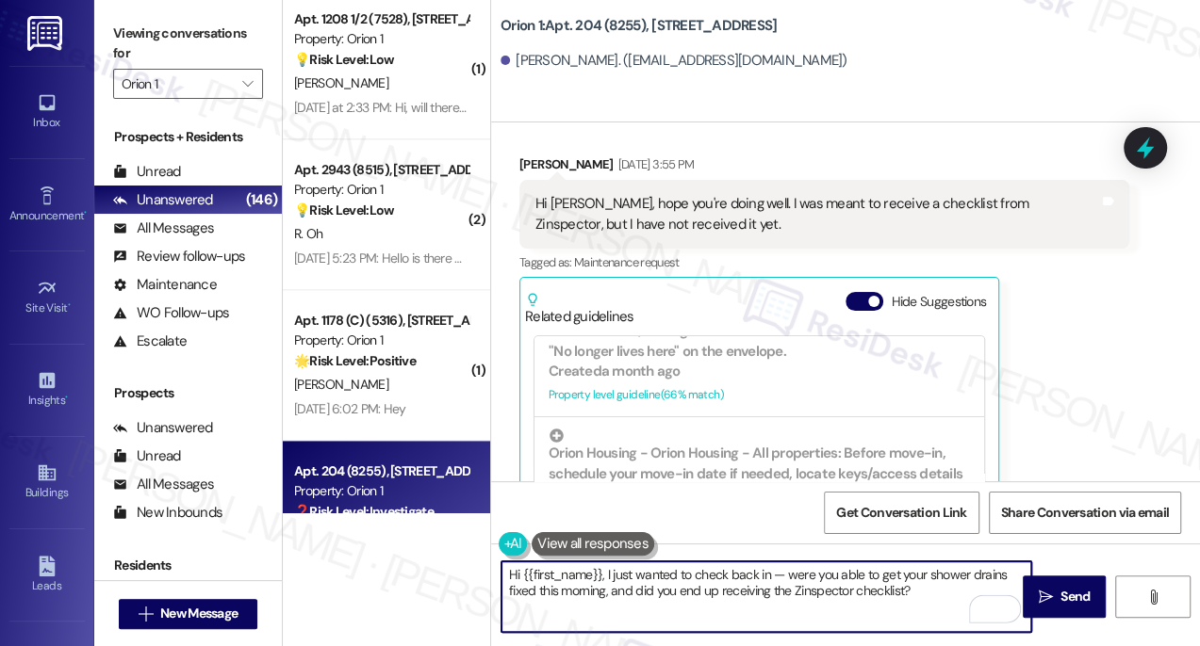
drag, startPoint x: 781, startPoint y: 573, endPoint x: 770, endPoint y: 574, distance: 11.3
click at [771, 574] on textarea "Hi {{first_name}}, I just wanted to check back in — were you able to get your s…" at bounding box center [766, 597] width 530 height 71
click at [920, 588] on textarea "Hi {{first_name}}, I just wanted to check back in. Were you able to get your sh…" at bounding box center [766, 597] width 530 height 71
drag, startPoint x: 605, startPoint y: 575, endPoint x: 616, endPoint y: 569, distance: 12.6
click at [604, 572] on textarea "Hi {{first_name}}, I just wanted to check back in. Were you able to get your sh…" at bounding box center [766, 597] width 530 height 71
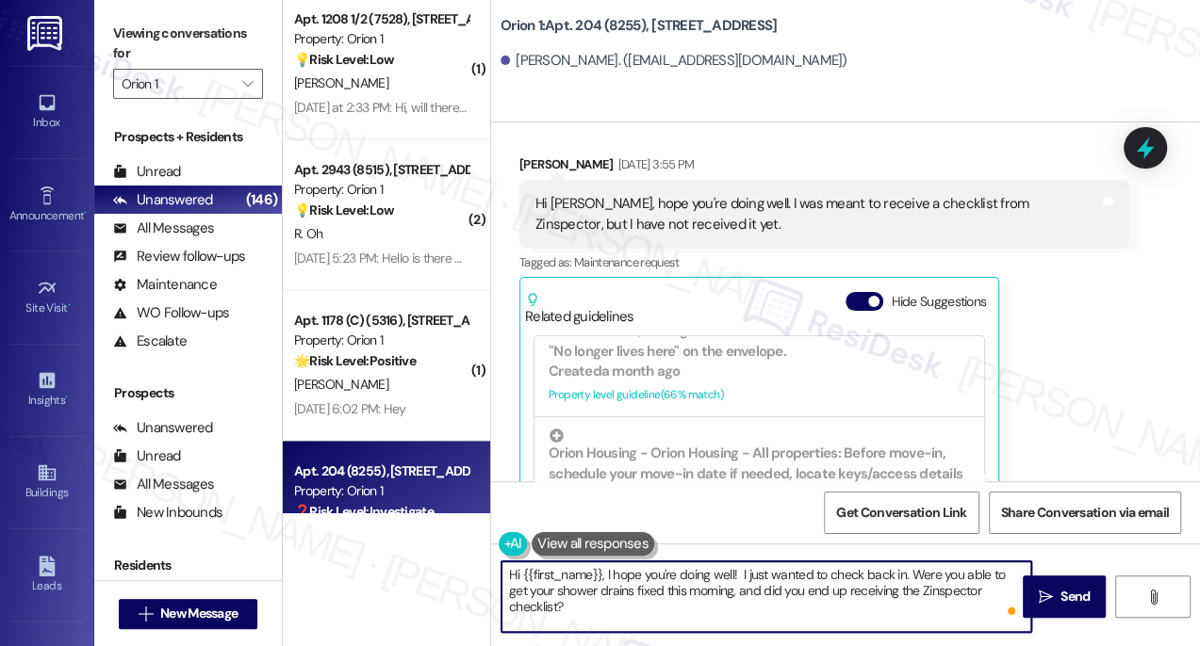
click at [797, 580] on textarea "Hi {{first_name}}, I hope you're doing well! I just wanted to check back in. We…" at bounding box center [766, 597] width 530 height 71
click at [688, 599] on textarea "Hi {{first_name}}, I hope you're doing well! I just wanted to check back in. We…" at bounding box center [766, 597] width 530 height 71
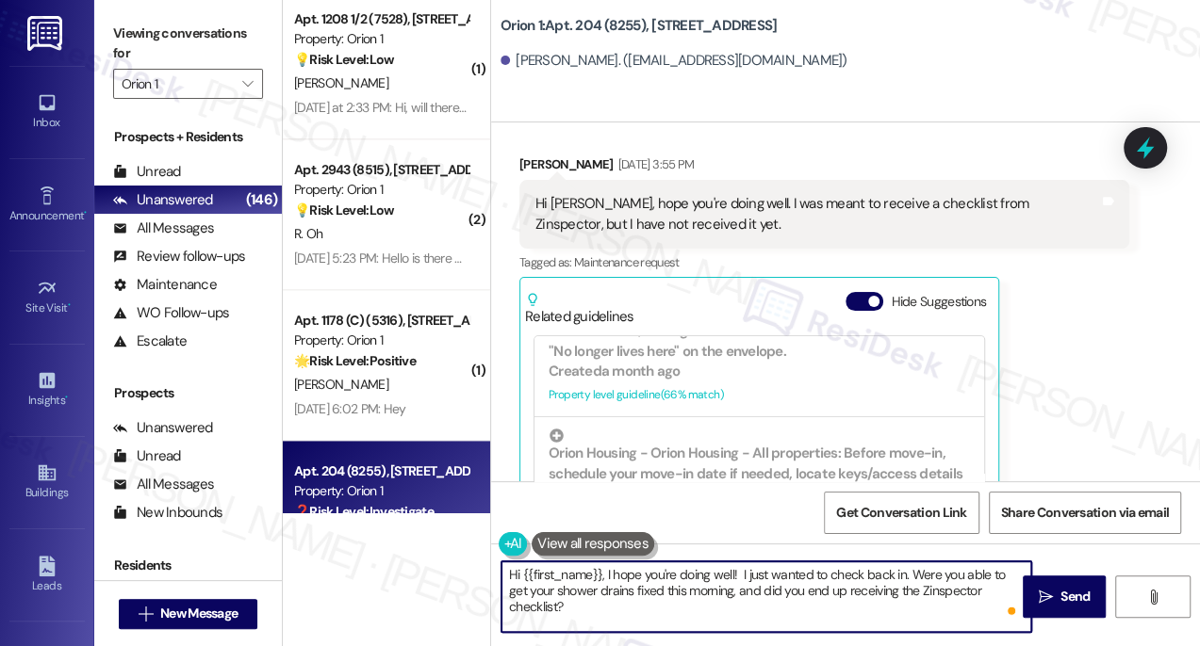
drag, startPoint x: 688, startPoint y: 599, endPoint x: 706, endPoint y: 597, distance: 18.0
click at [688, 599] on textarea "Hi {{first_name}}, I hope you're doing well! I just wanted to check back in. We…" at bounding box center [766, 597] width 530 height 71
click at [811, 607] on textarea "Hi {{first_name}}, I hope you're doing well! I just wanted to check back in. We…" at bounding box center [766, 597] width 530 height 71
click at [695, 590] on textarea "Hi {{first_name}}, I hope you're doing well! I just wanted to check back in. We…" at bounding box center [766, 597] width 530 height 71
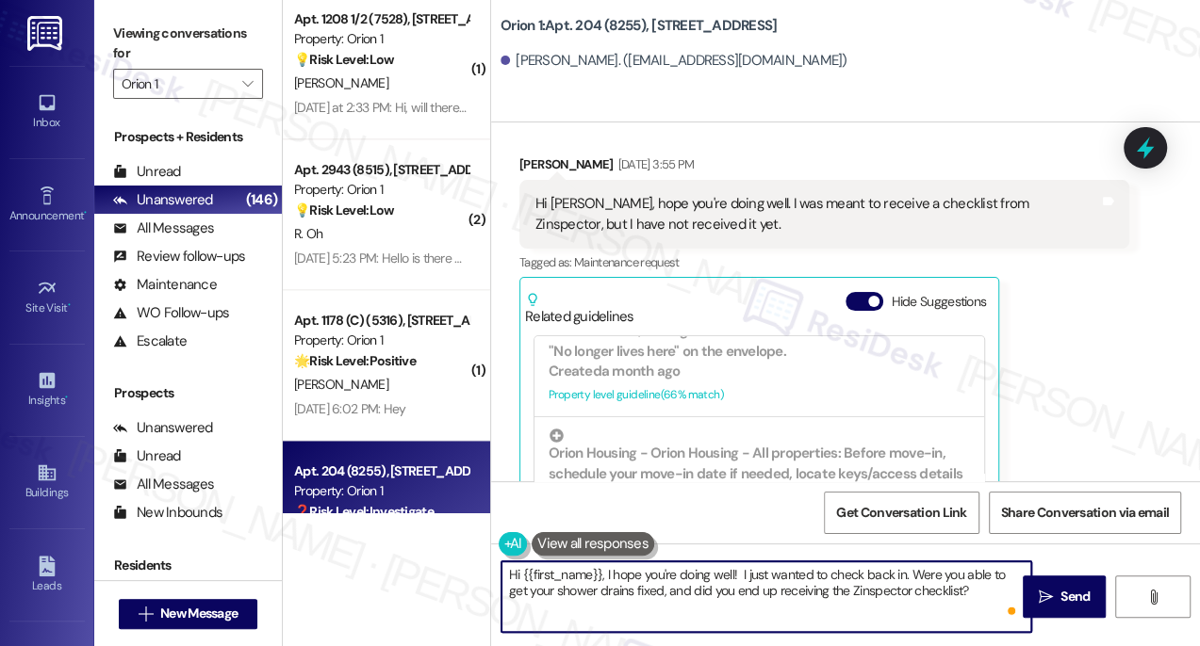
click at [973, 582] on textarea "Hi {{first_name}}, I hope you're doing well! I just wanted to check back in. We…" at bounding box center [766, 597] width 530 height 71
click at [959, 597] on textarea "Hi {{first_name}}, I hope you're doing well! I just wanted to check back in. We…" at bounding box center [766, 597] width 530 height 71
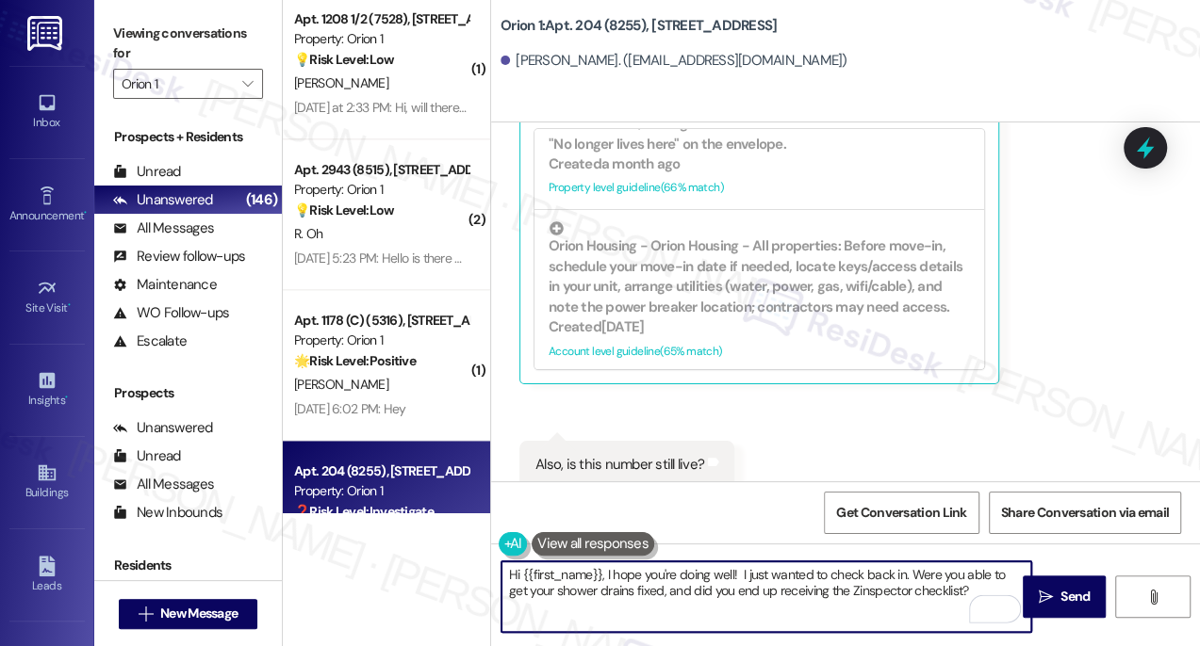
scroll to position [868, 0]
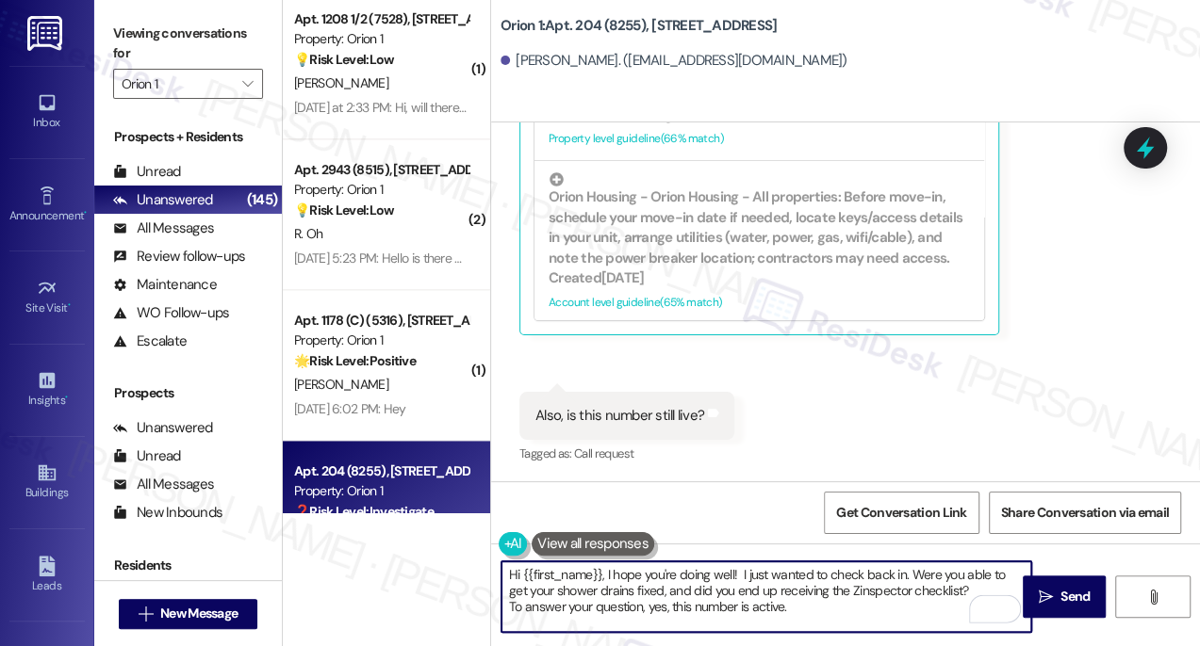
click at [578, 417] on div "Also, is this number still live?" at bounding box center [619, 416] width 169 height 20
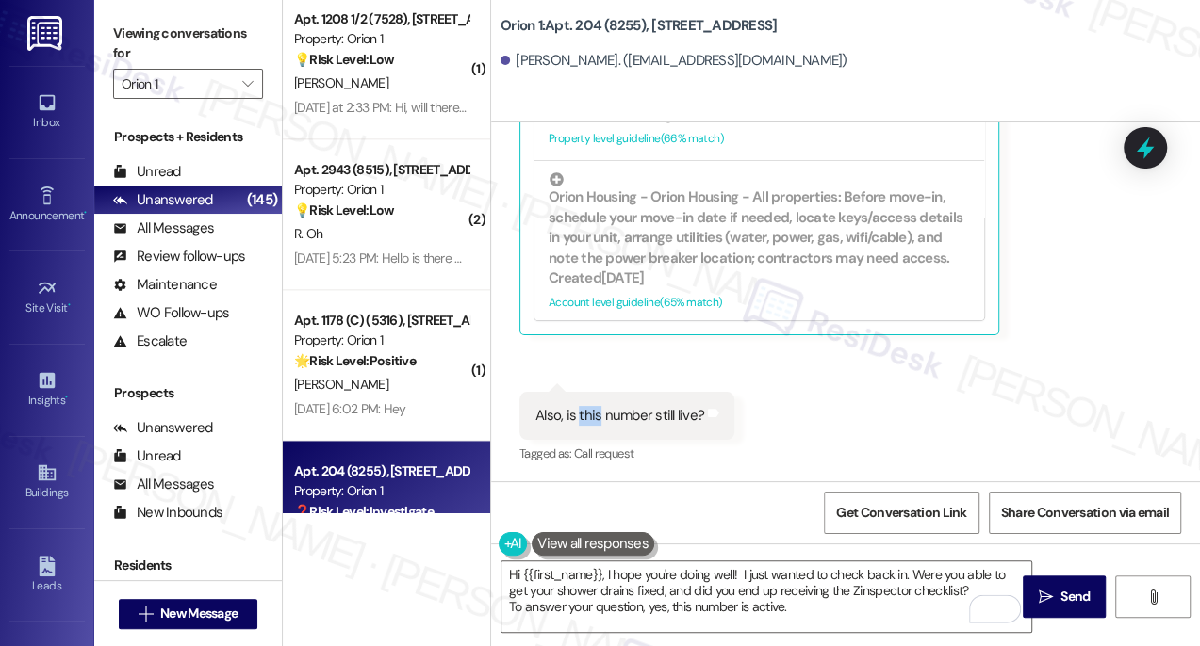
click at [578, 417] on div "Also, is this number still live?" at bounding box center [619, 416] width 169 height 20
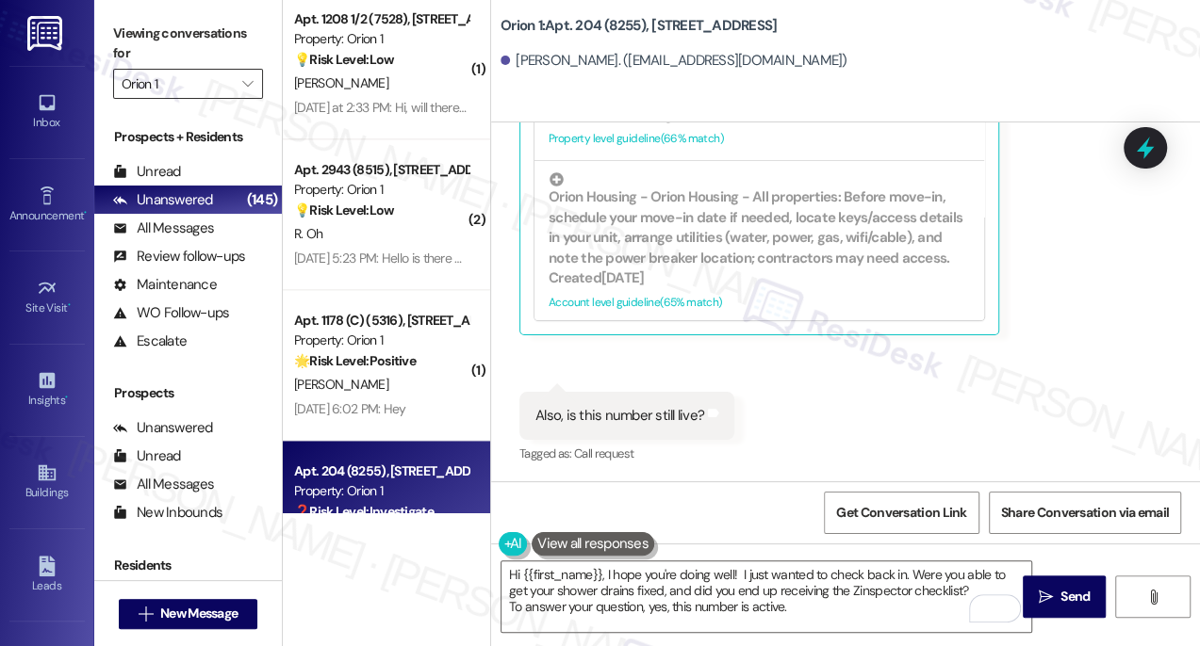
drag, startPoint x: 125, startPoint y: 26, endPoint x: 188, endPoint y: 73, distance: 78.2
click at [125, 26] on label "Viewing conversations for" at bounding box center [188, 44] width 150 height 50
click at [112, 24] on div "Viewing conversations for Orion 1 " at bounding box center [188, 59] width 188 height 118
click at [852, 620] on textarea "Hi {{first_name}}, I hope you're doing well! I just wanted to check back in. We…" at bounding box center [766, 597] width 530 height 71
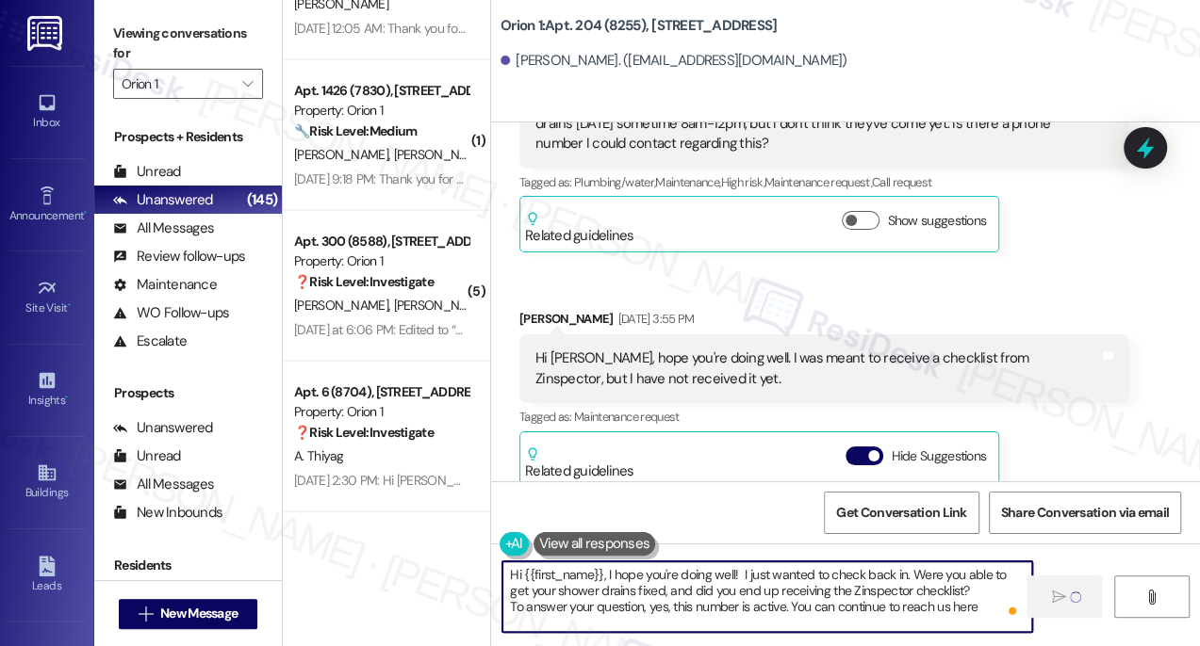
scroll to position [697, 0]
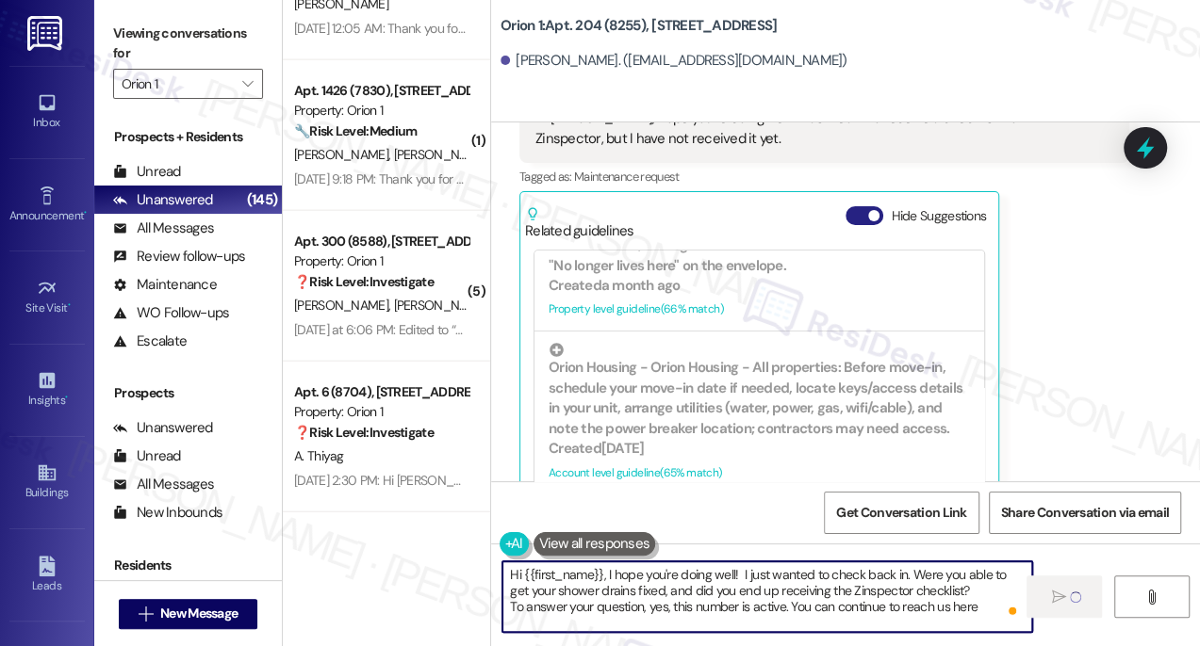
type textarea "Hi {{first_name}}, I hope you're doing well! I just wanted to check back in. We…"
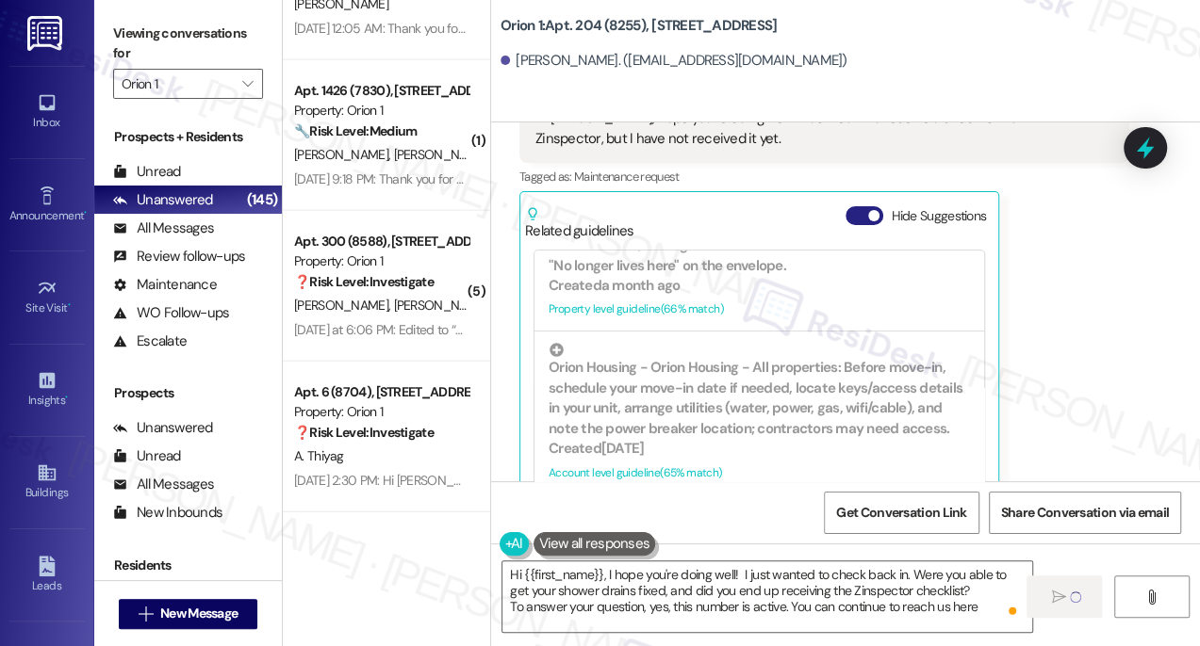
click at [872, 214] on span "button" at bounding box center [873, 215] width 11 height 11
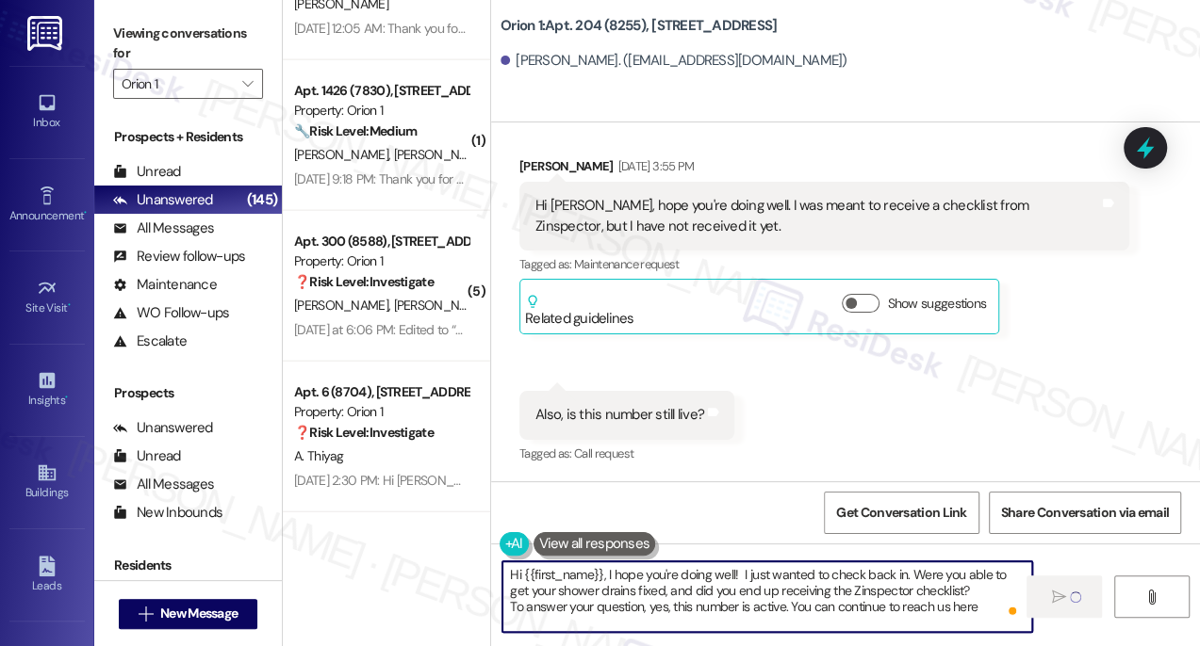
click at [736, 569] on textarea "Hi {{first_name}}, I hope you're doing well! I just wanted to check back in. We…" at bounding box center [767, 597] width 530 height 71
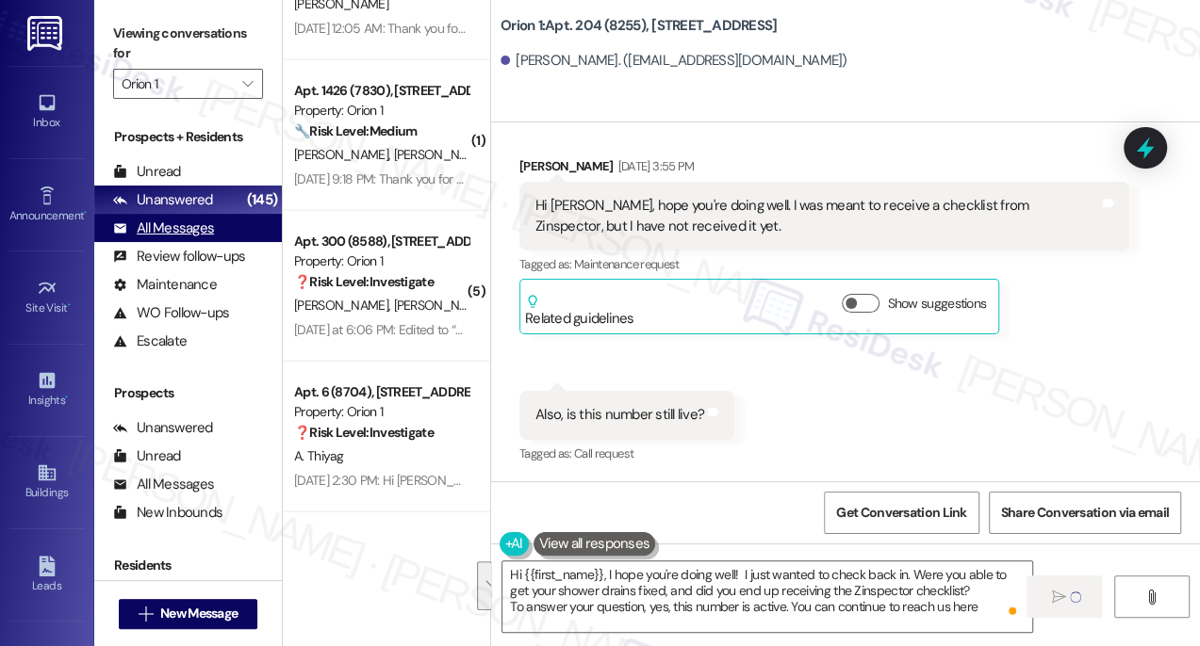
click at [205, 227] on div "All Messages" at bounding box center [163, 229] width 101 height 20
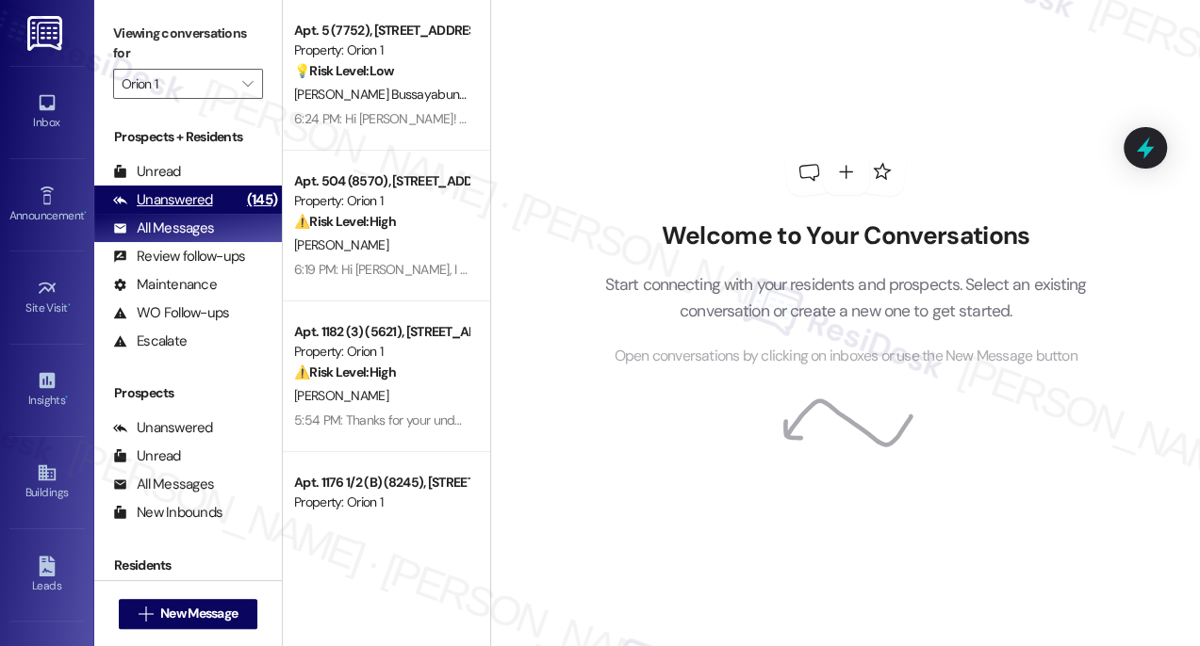
click at [210, 196] on div "Unanswered (145)" at bounding box center [188, 200] width 188 height 28
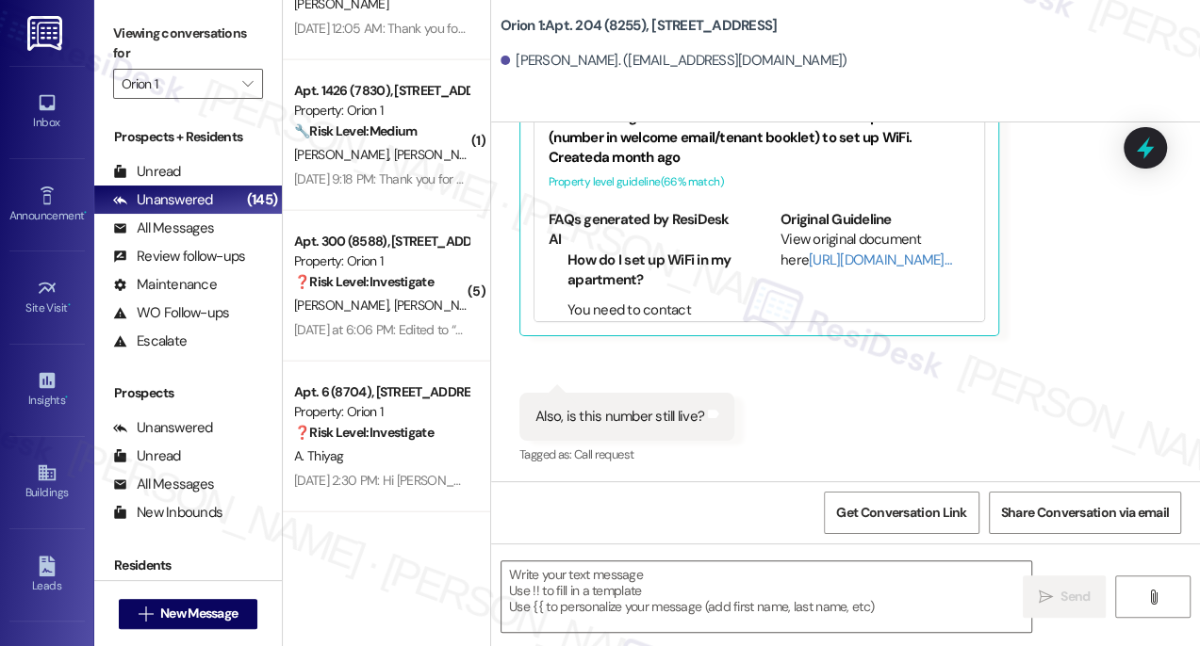
scroll to position [1039, 0]
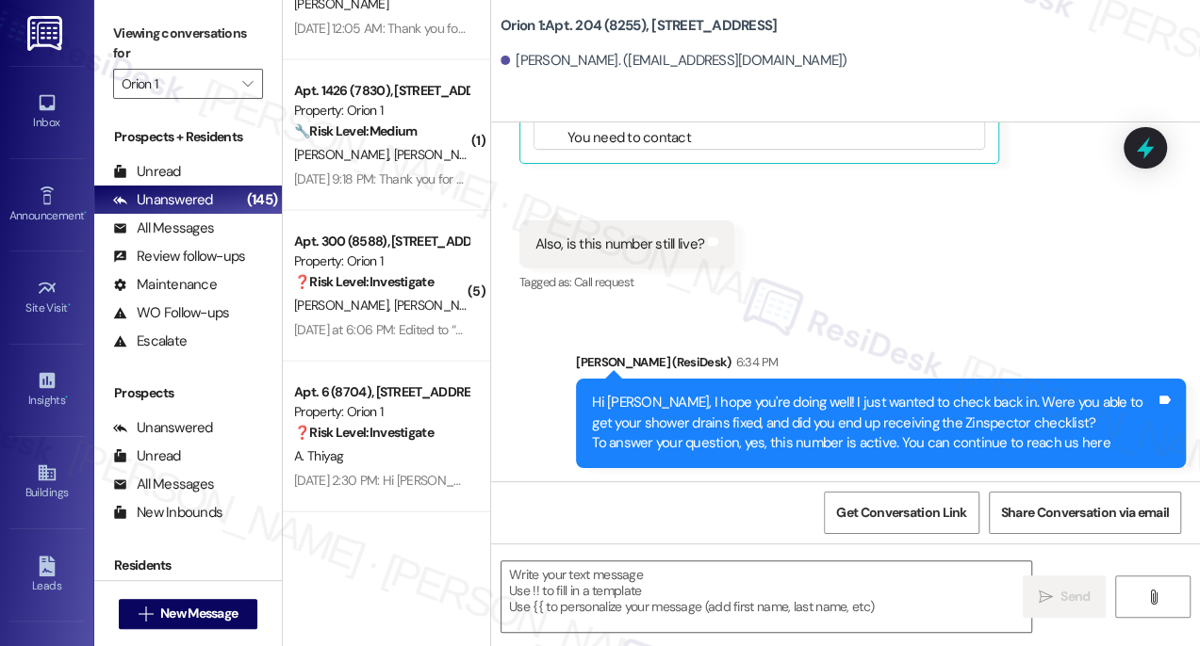
type textarea "Fetching suggested responses. Please feel free to read through the conversation…"
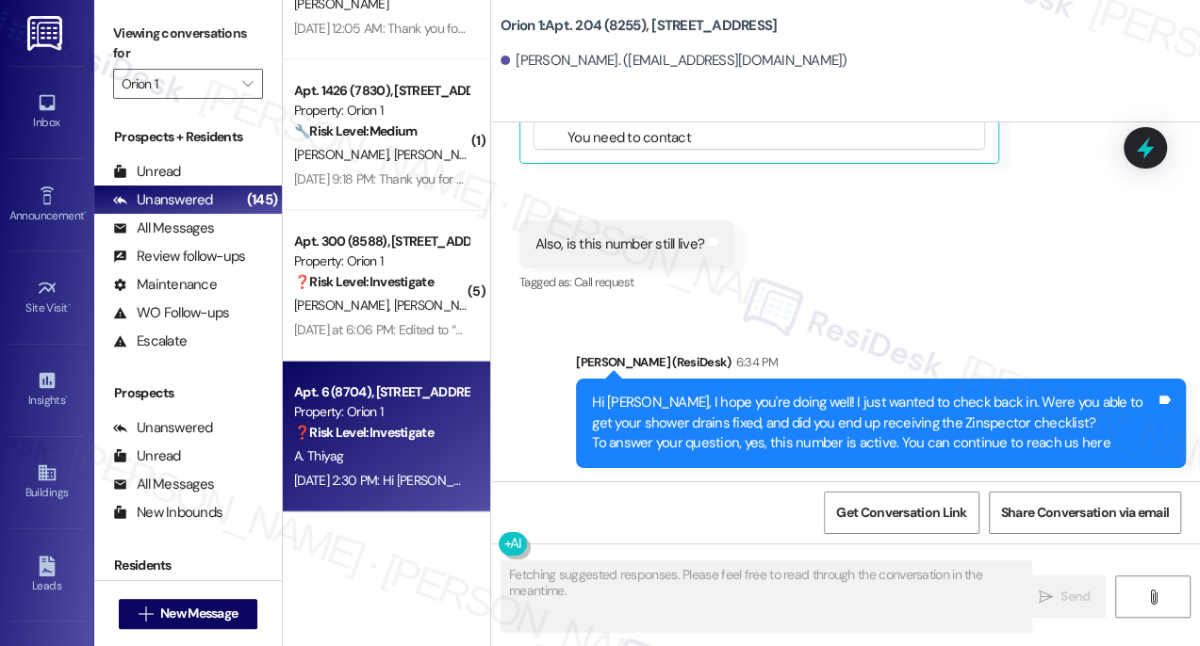
click at [419, 419] on div "Property: Orion 1" at bounding box center [381, 412] width 174 height 20
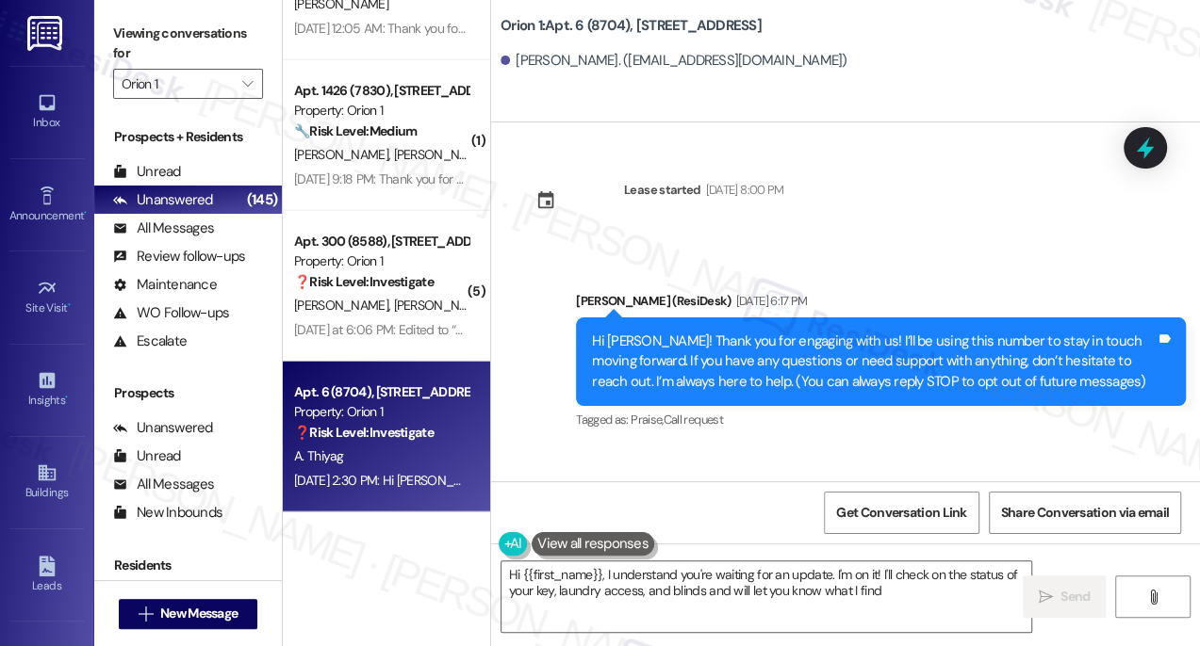
scroll to position [2090, 0]
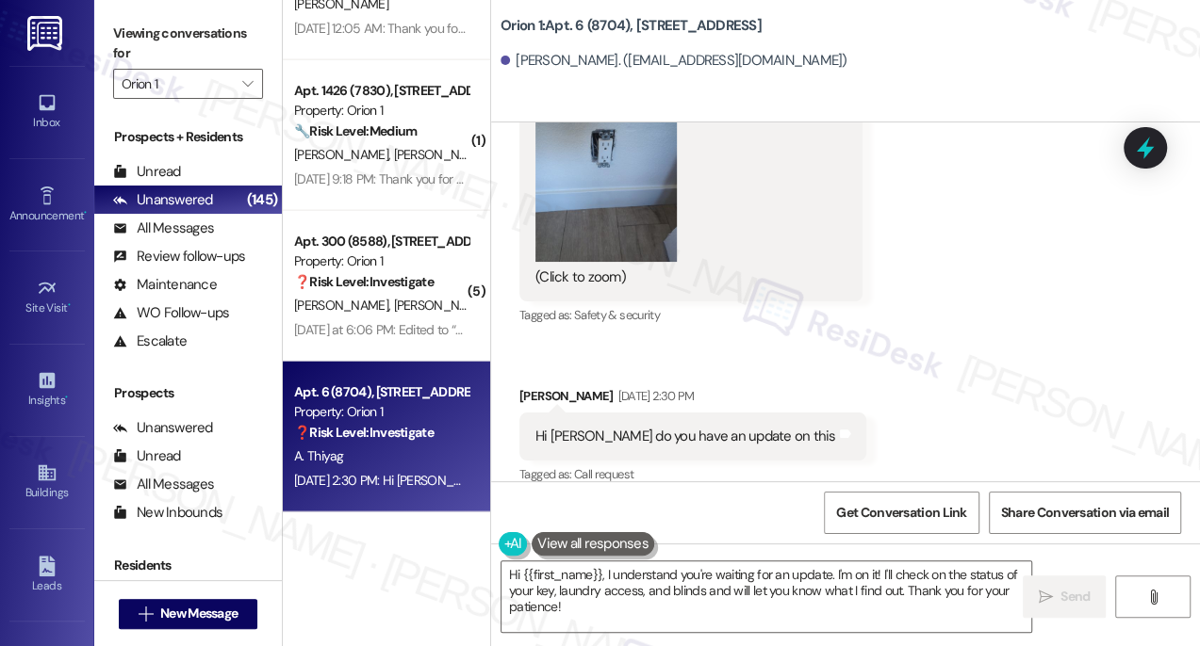
click at [625, 427] on div "Hi Sarah do you have an update on this" at bounding box center [685, 437] width 301 height 20
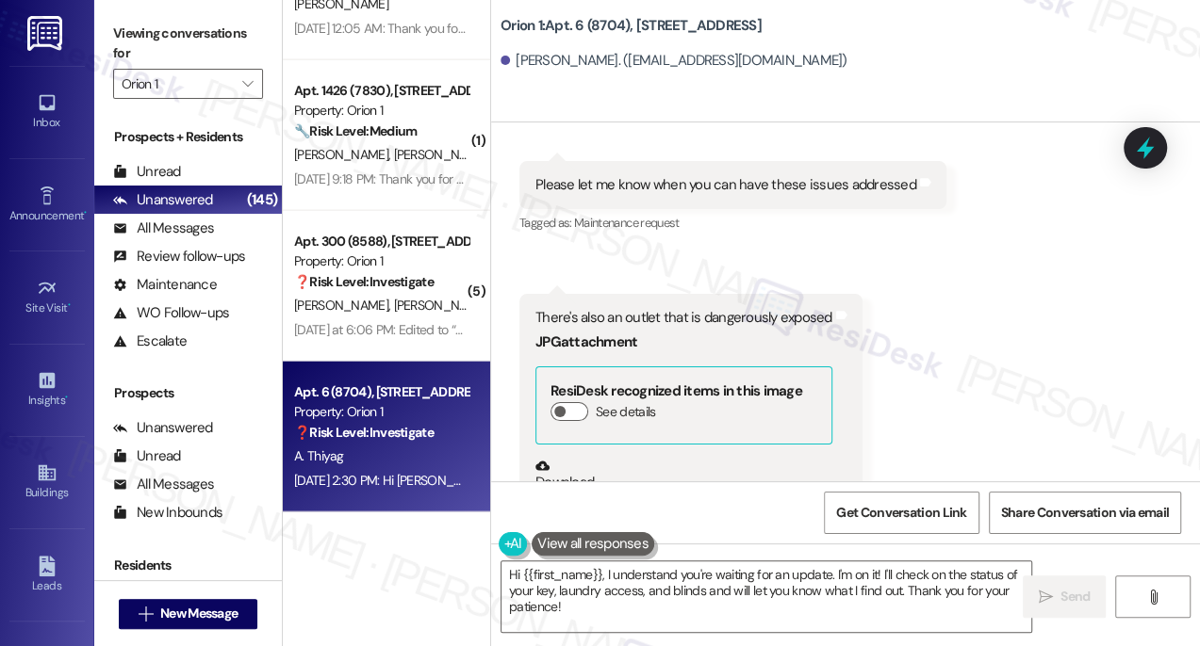
scroll to position [1576, 0]
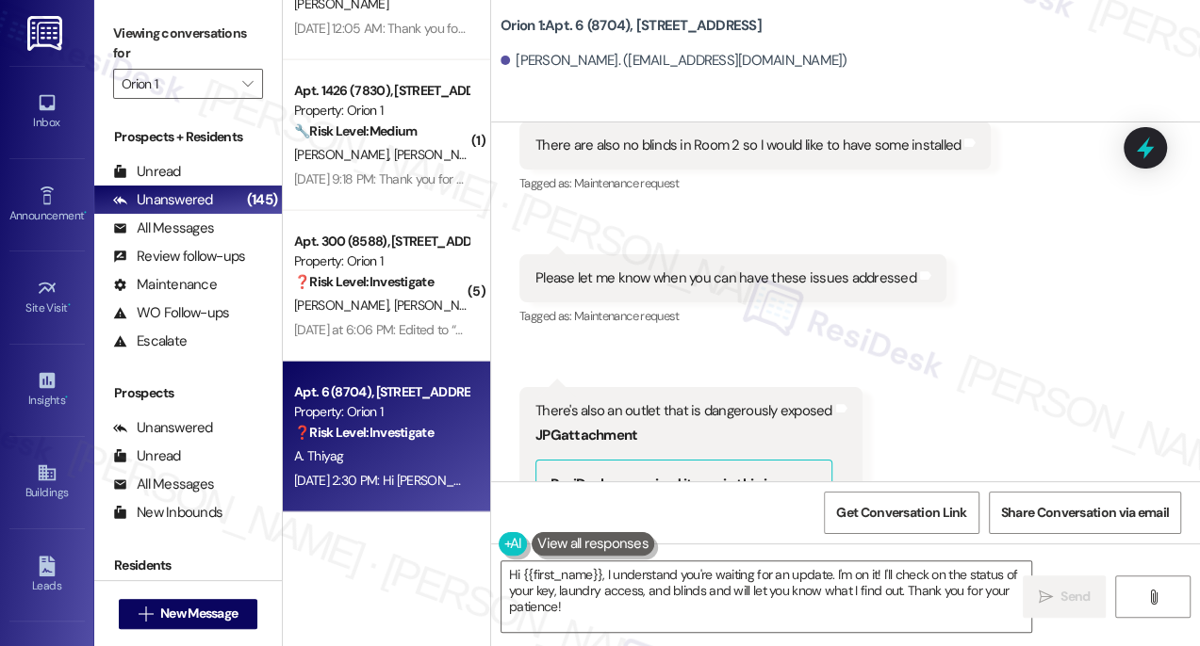
click at [614, 421] on div "JPG attachment ResiDesk recognized items in this image See details Download (Cl…" at bounding box center [683, 611] width 297 height 380
click at [616, 421] on div "JPG attachment ResiDesk recognized items in this image See details Download (Cl…" at bounding box center [683, 611] width 297 height 380
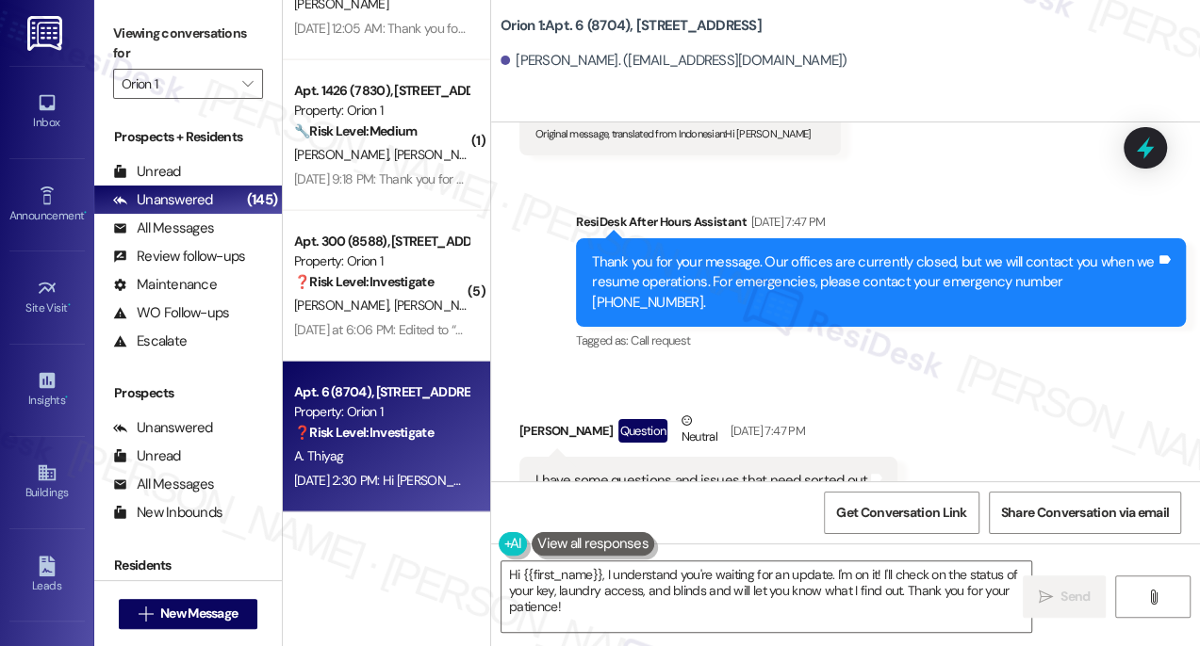
scroll to position [720, 0]
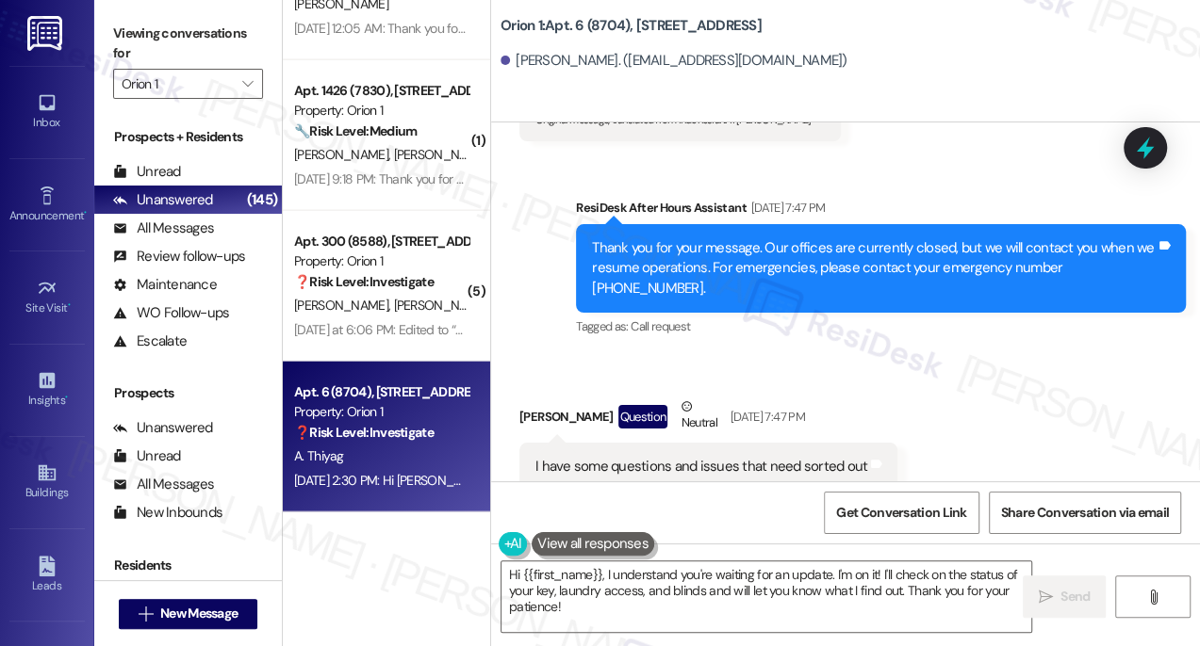
click at [625, 457] on div "I have some questions and issues that need sorted out" at bounding box center [701, 467] width 332 height 20
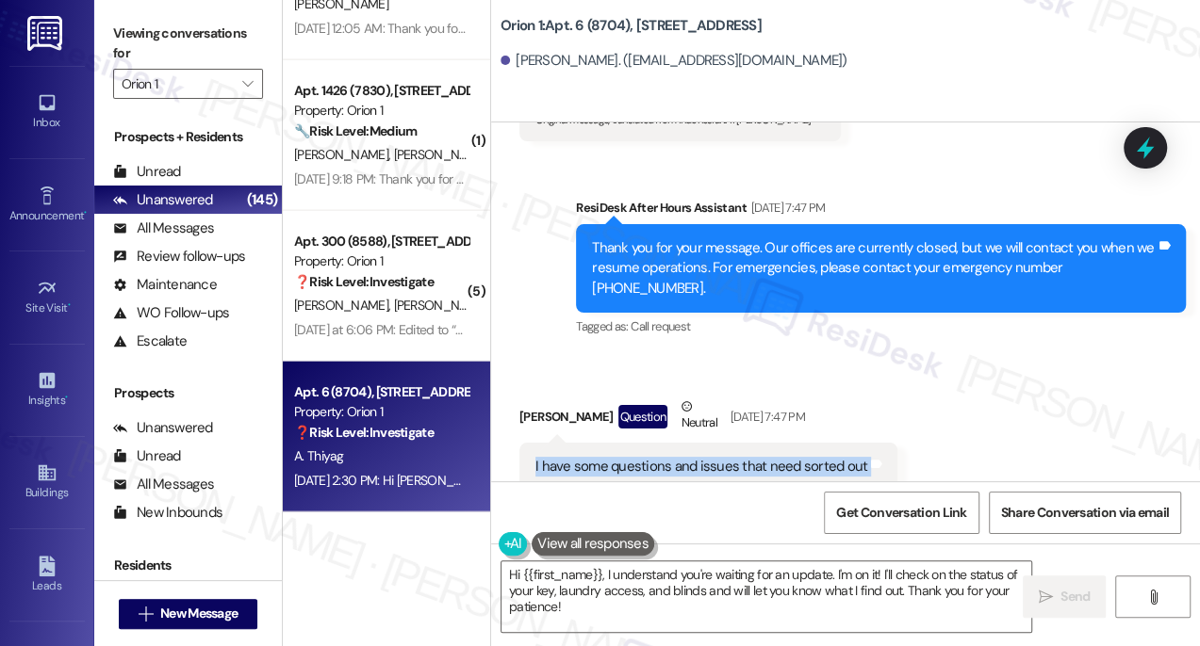
click at [625, 457] on div "I have some questions and issues that need sorted out" at bounding box center [701, 467] width 332 height 20
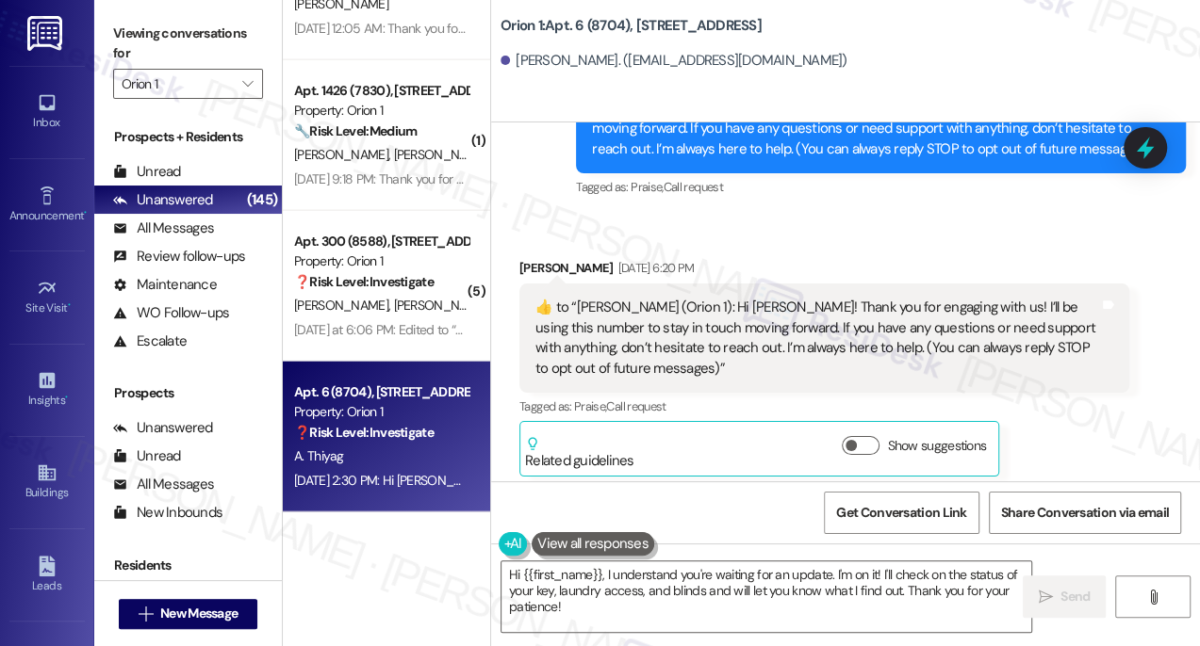
scroll to position [205, 0]
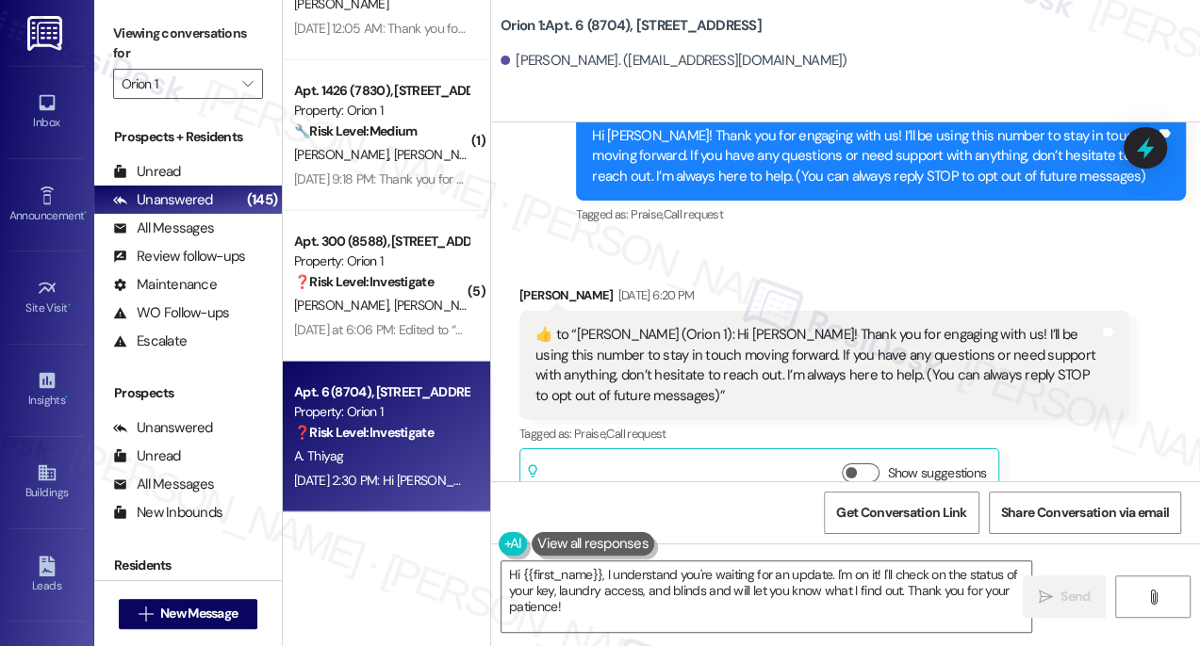
click at [683, 333] on div "​👍​ to “ Sarah (Orion 1): Hi Aditya! Thank you for engaging with us! I’ll be us…" at bounding box center [816, 365] width 563 height 81
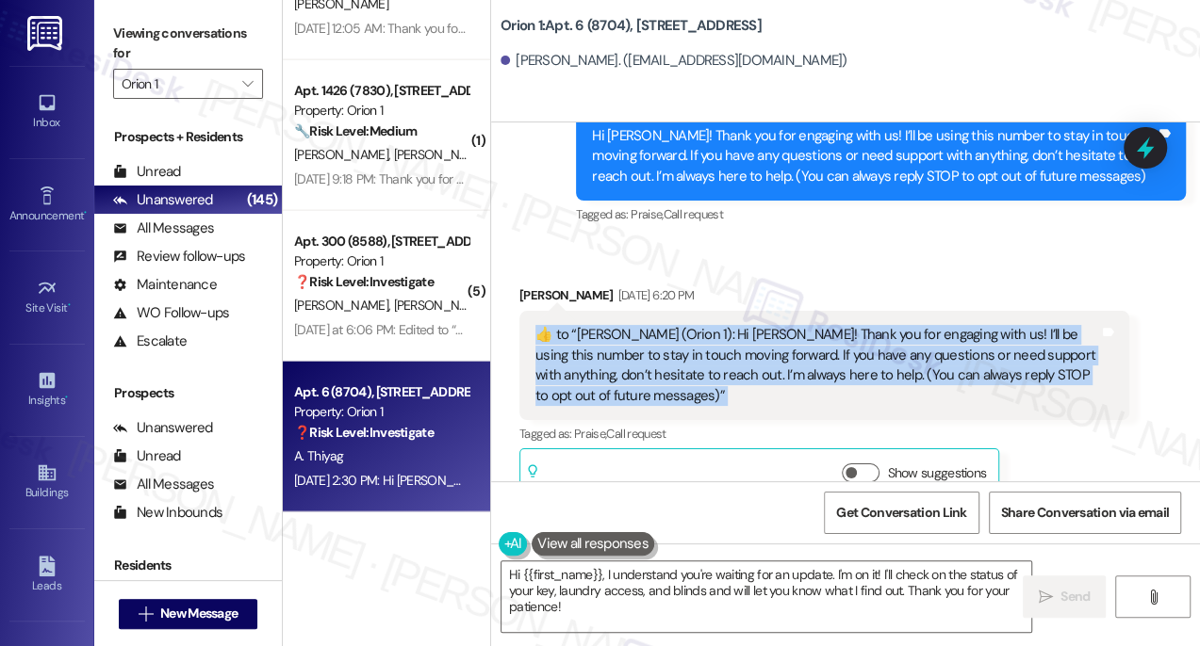
click at [683, 333] on div "​👍​ to “ Sarah (Orion 1): Hi Aditya! Thank you for engaging with us! I’ll be us…" at bounding box center [816, 365] width 563 height 81
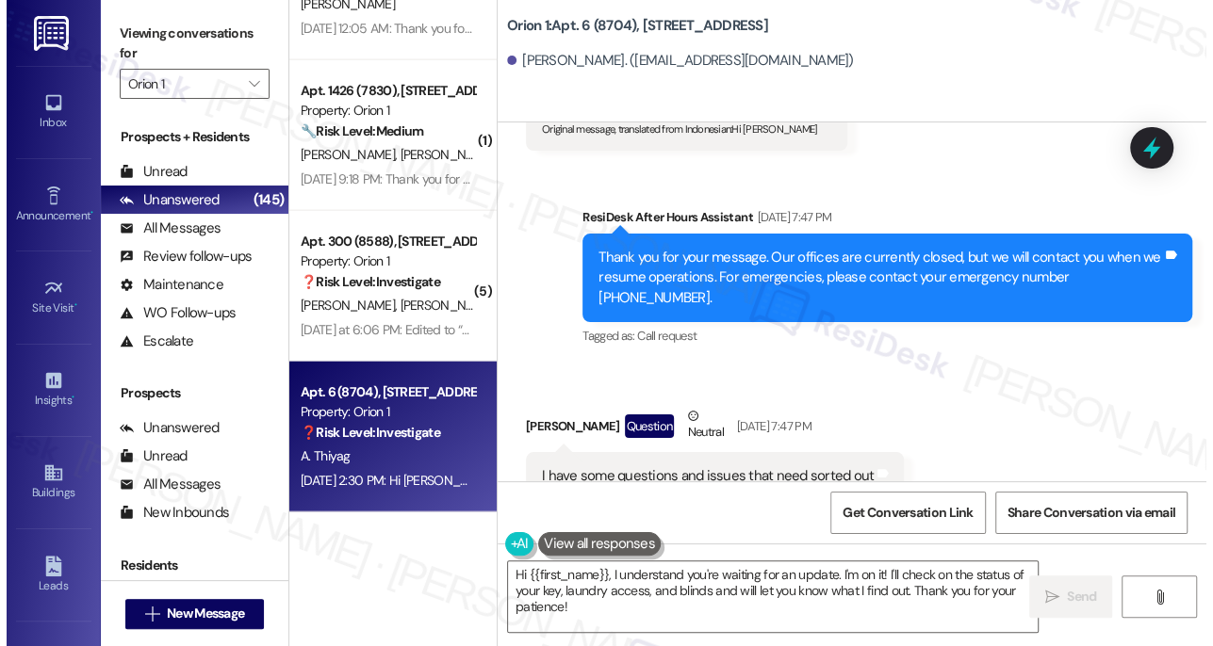
scroll to position [1027, 0]
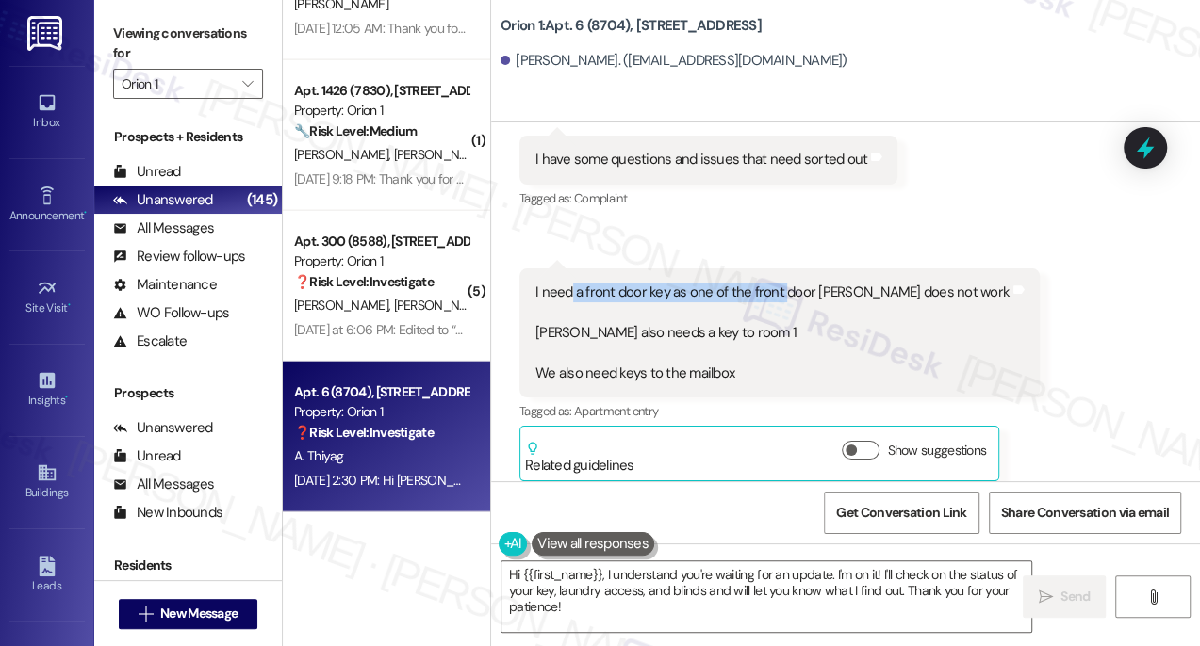
drag, startPoint x: 570, startPoint y: 273, endPoint x: 781, endPoint y: 273, distance: 211.1
click at [781, 283] on div "I need a front door key as one of the front door keys does not work Malcolm als…" at bounding box center [772, 333] width 474 height 101
click at [598, 283] on div "I need a front door key as one of the front door keys does not work Malcolm als…" at bounding box center [772, 333] width 474 height 101
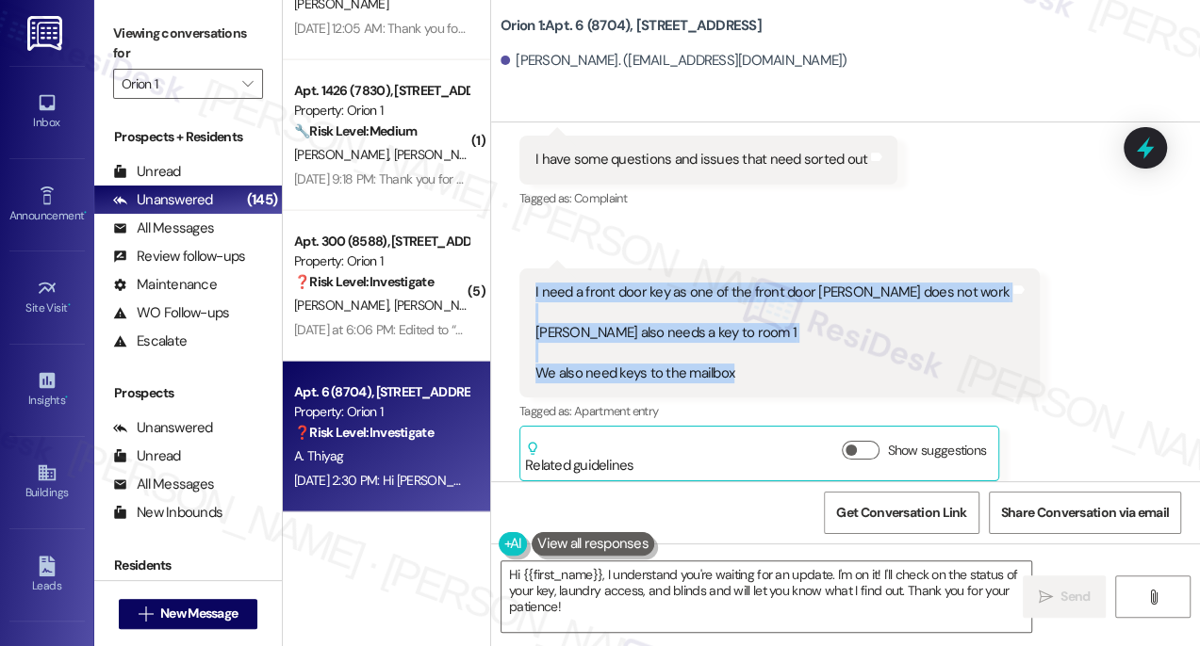
drag, startPoint x: 528, startPoint y: 269, endPoint x: 818, endPoint y: 348, distance: 300.8
click at [818, 348] on div "I need a front door key as one of the front door keys does not work Malcolm als…" at bounding box center [779, 333] width 520 height 129
copy div "I need a front door key as one of the front door keys does not work Malcolm als…"
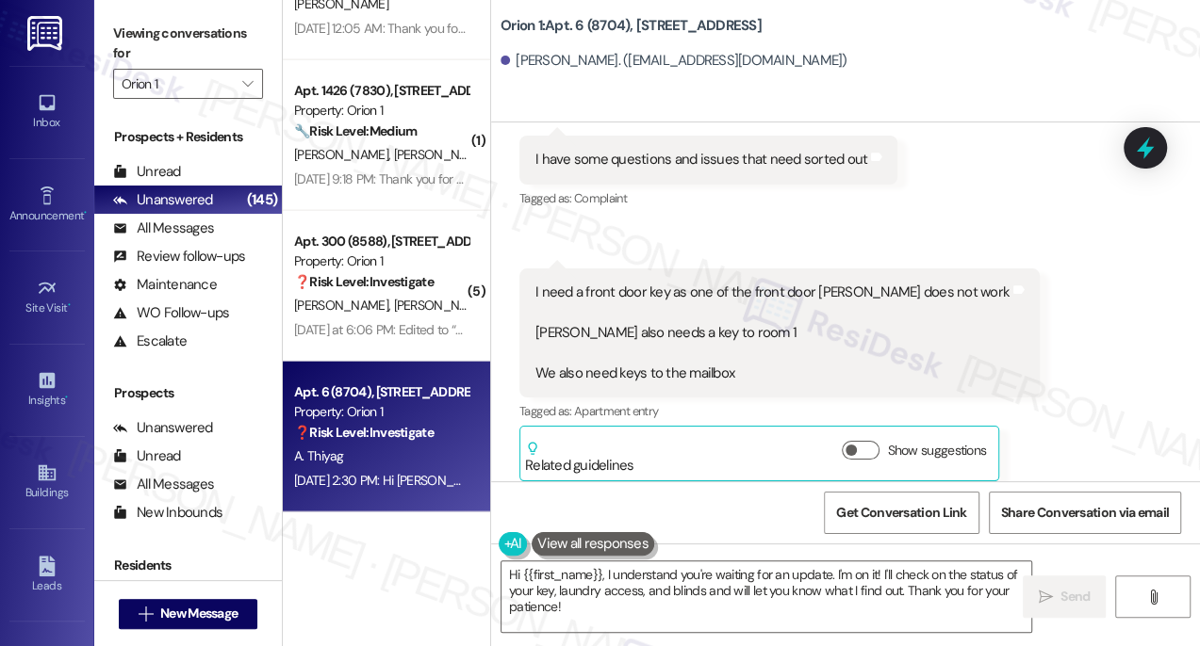
click at [128, 20] on label "Viewing conversations for" at bounding box center [188, 44] width 150 height 50
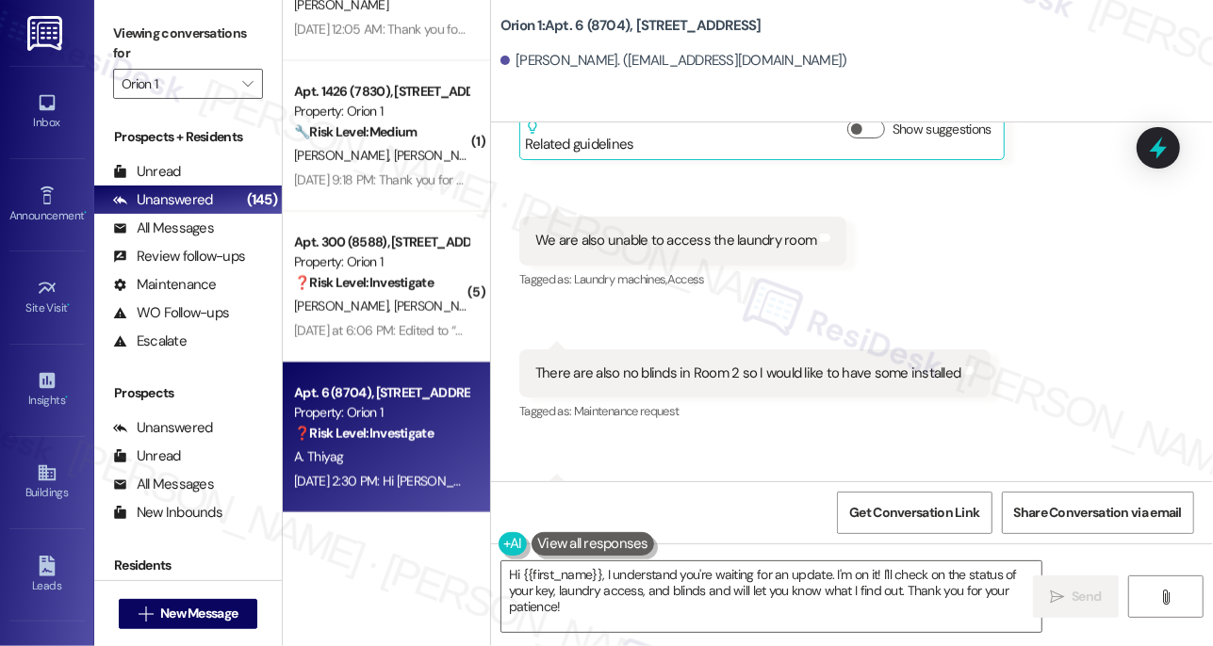
scroll to position [1179, 0]
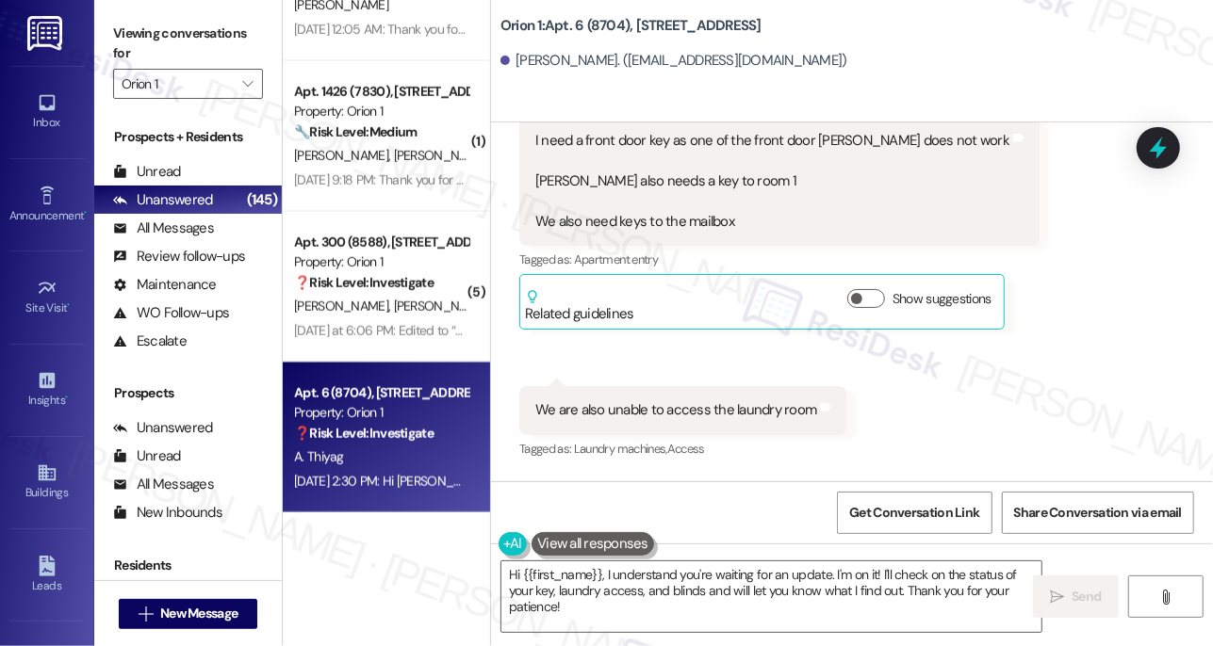
click at [605, 400] on div "We are also unable to access the laundry room" at bounding box center [675, 410] width 281 height 20
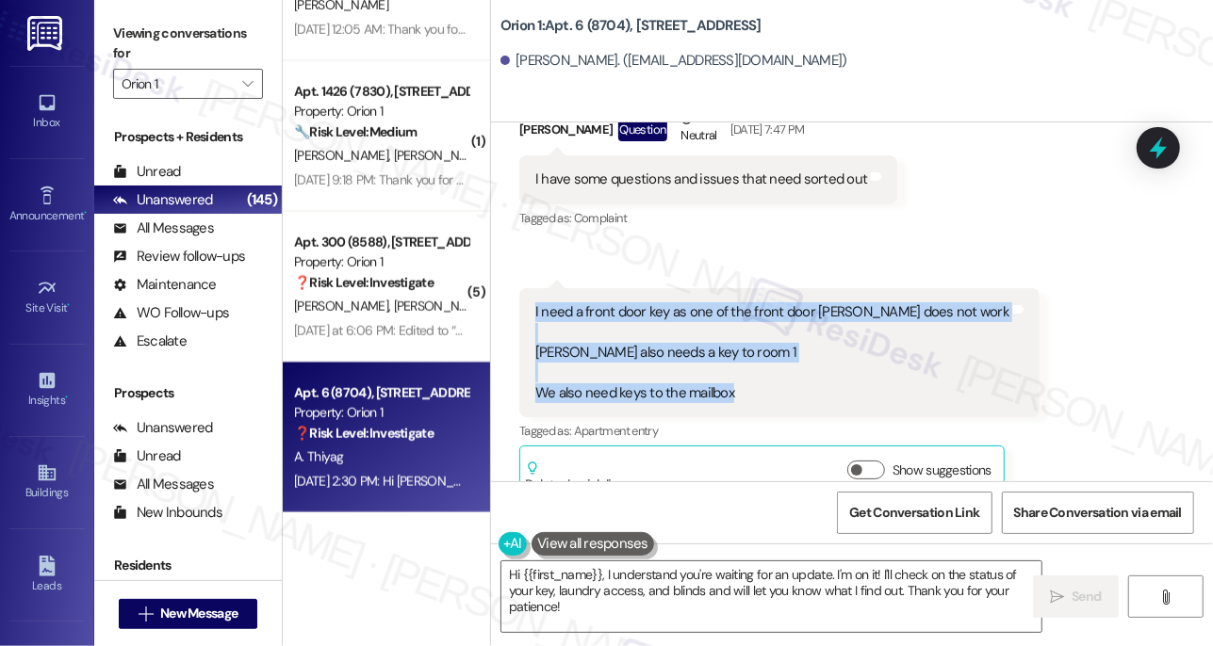
drag, startPoint x: 532, startPoint y: 264, endPoint x: 732, endPoint y: 364, distance: 223.3
click at [732, 364] on div "I need a front door key as one of the front door keys does not work Malcolm als…" at bounding box center [779, 352] width 520 height 129
copy div "I need a front door key as one of the front door keys does not work Malcolm als…"
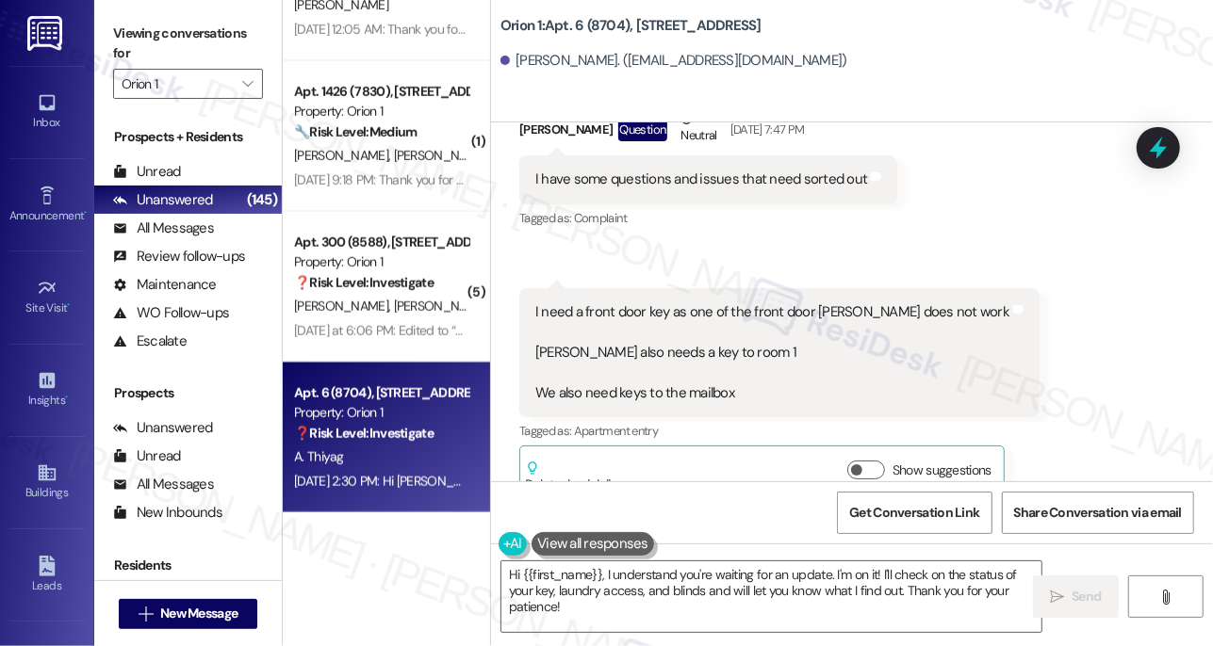
click at [149, 46] on label "Viewing conversations for" at bounding box center [188, 44] width 150 height 50
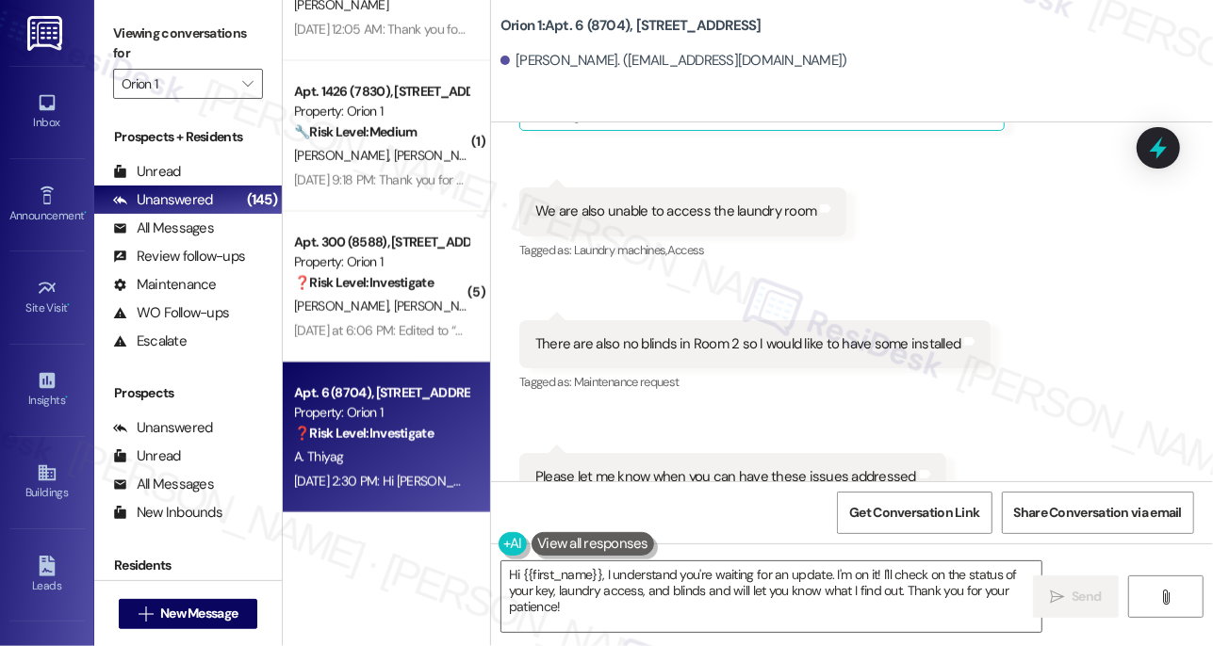
scroll to position [1350, 0]
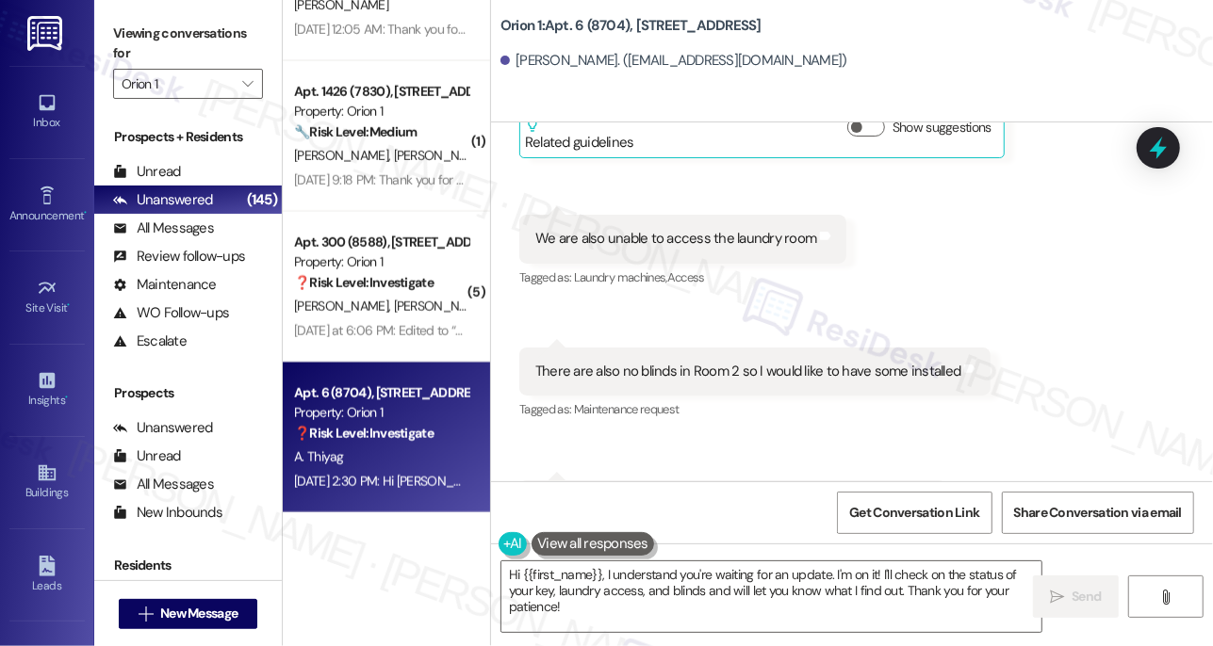
click at [665, 215] on div "We are also unable to access the laundry room Tags and notes" at bounding box center [682, 239] width 327 height 48
copy div "We are also unable to access the laundry room Tags and notes"
click at [135, 22] on label "Viewing conversations for" at bounding box center [188, 44] width 150 height 50
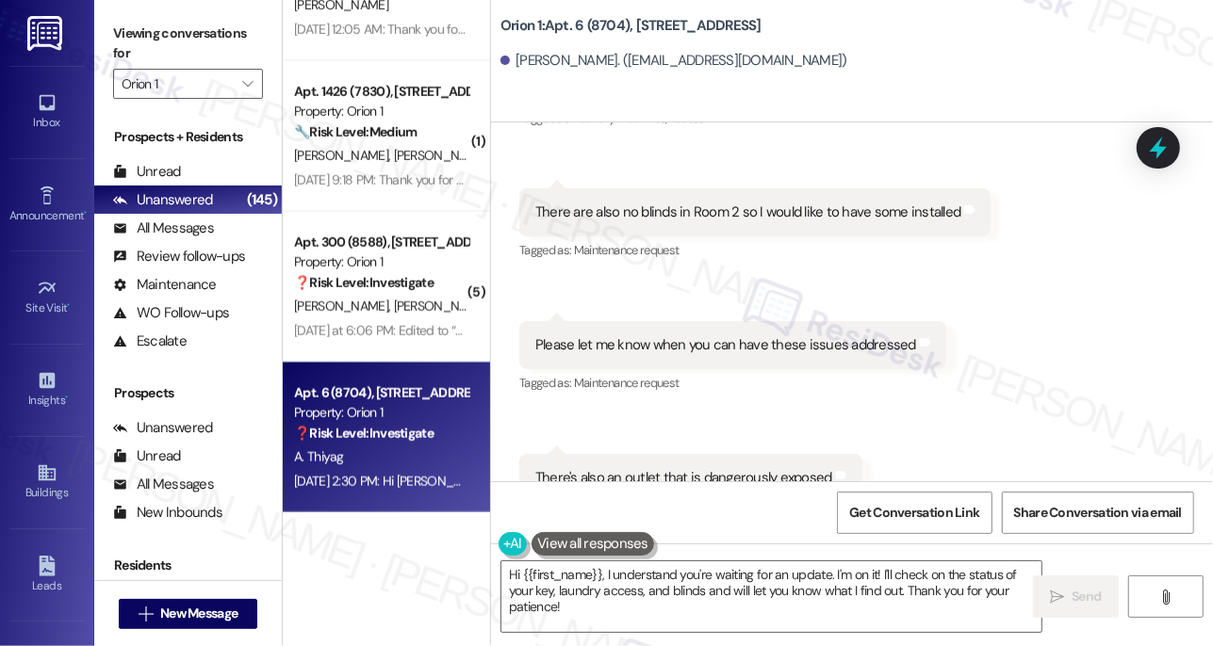
scroll to position [1522, 0]
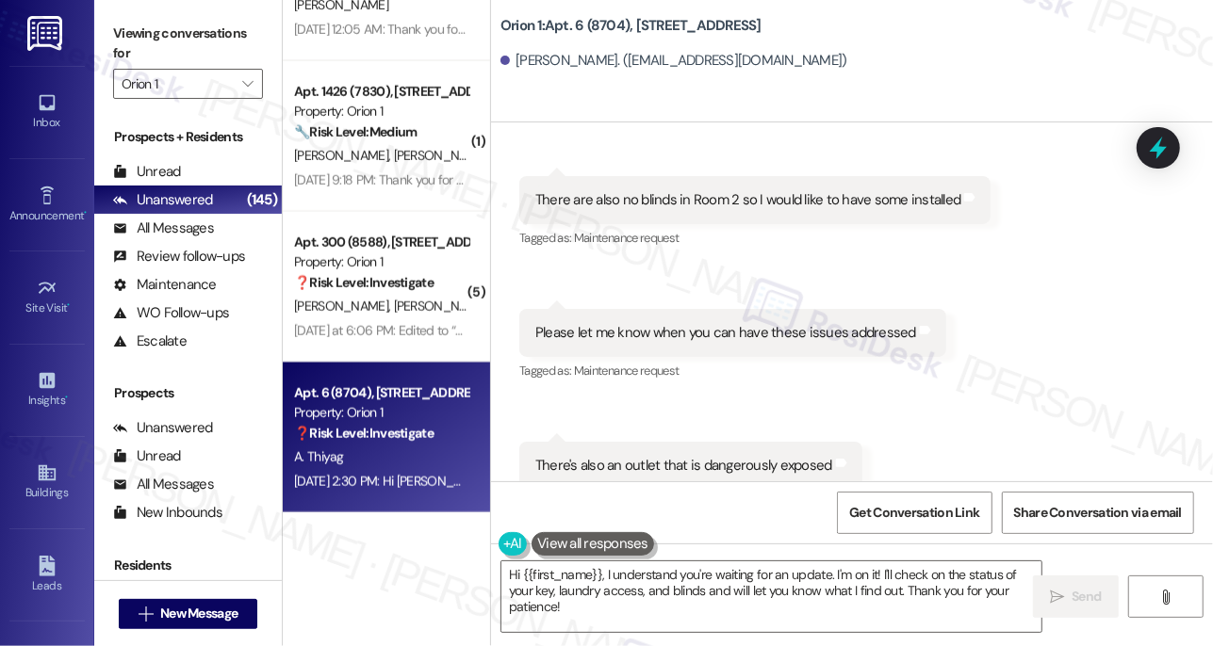
click at [711, 323] on div "Please let me know when you can have these issues addressed" at bounding box center [725, 333] width 381 height 20
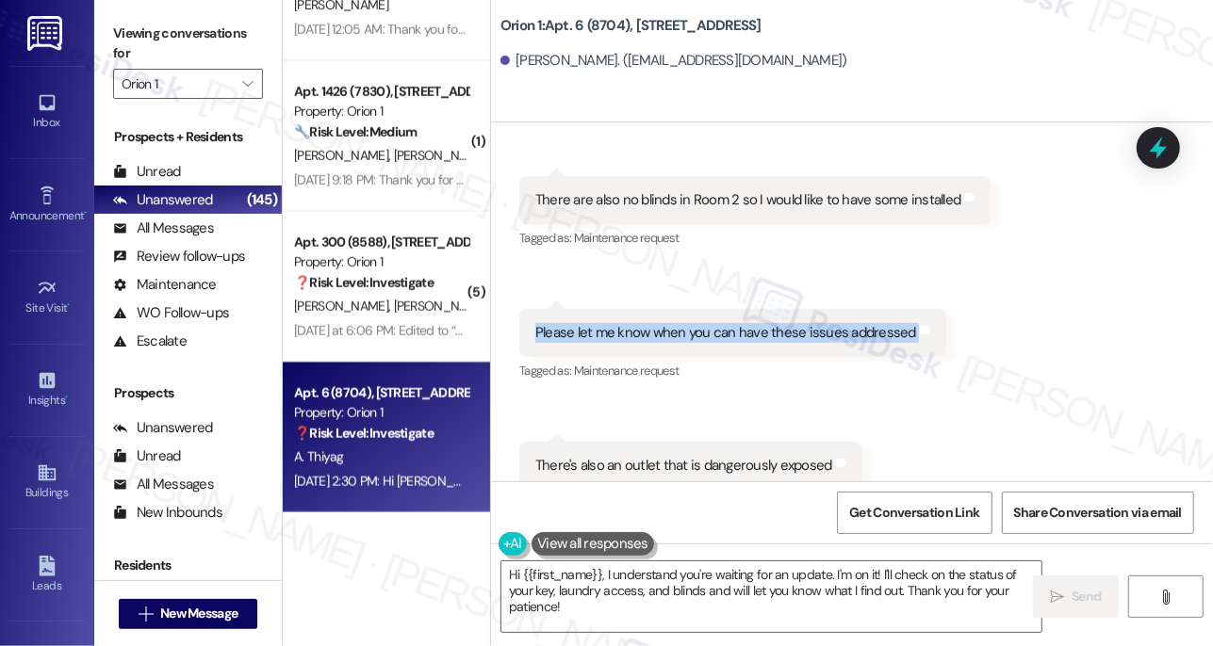
click at [711, 323] on div "Please let me know when you can have these issues addressed" at bounding box center [725, 333] width 381 height 20
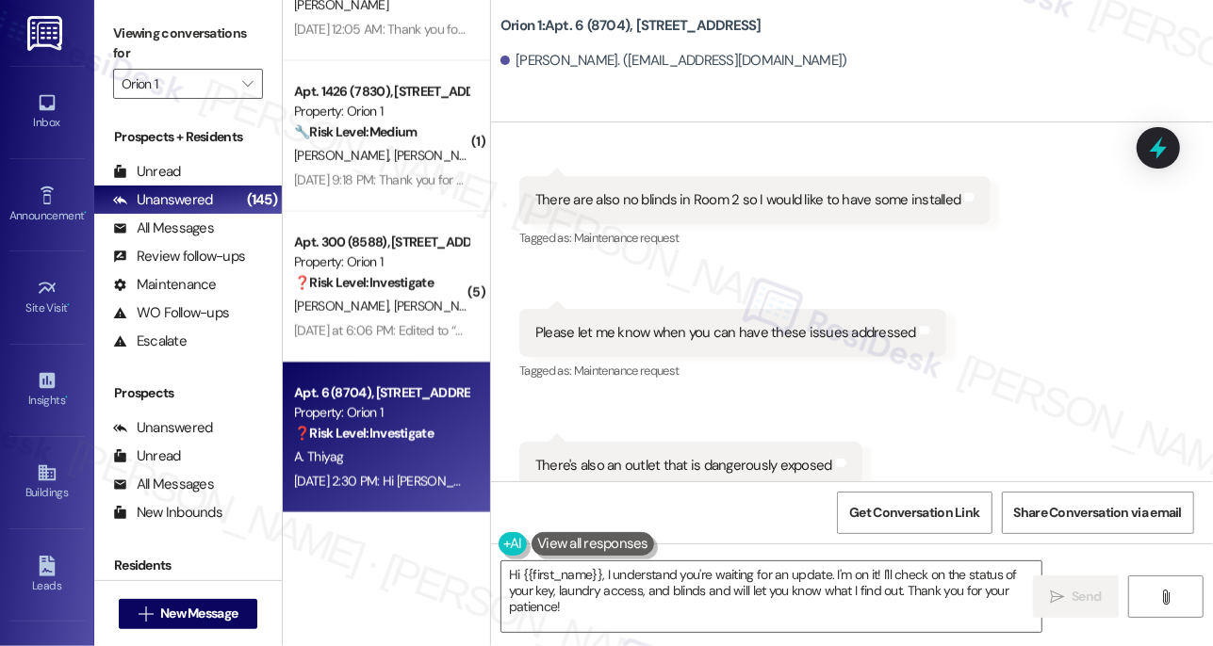
click at [770, 190] on div "There are also no blinds in Room 2 so I would like to have some installed" at bounding box center [747, 200] width 425 height 20
copy div "There are also no blinds in Room 2 so I would like to have some installed Tags …"
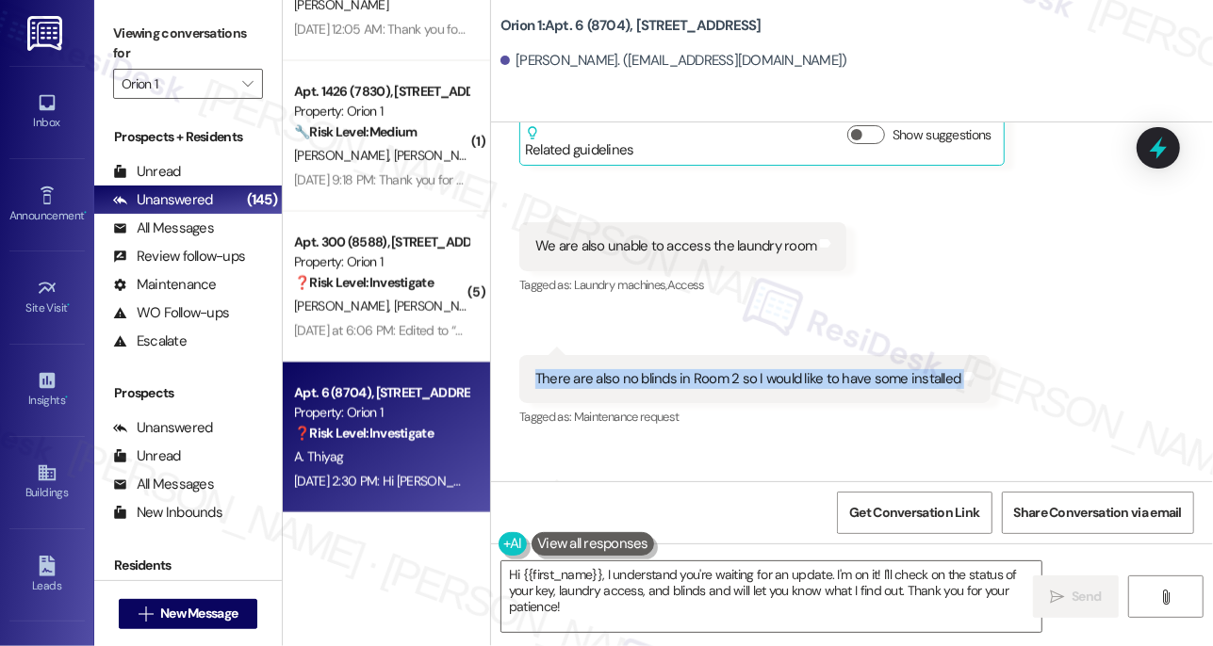
scroll to position [1436, 0]
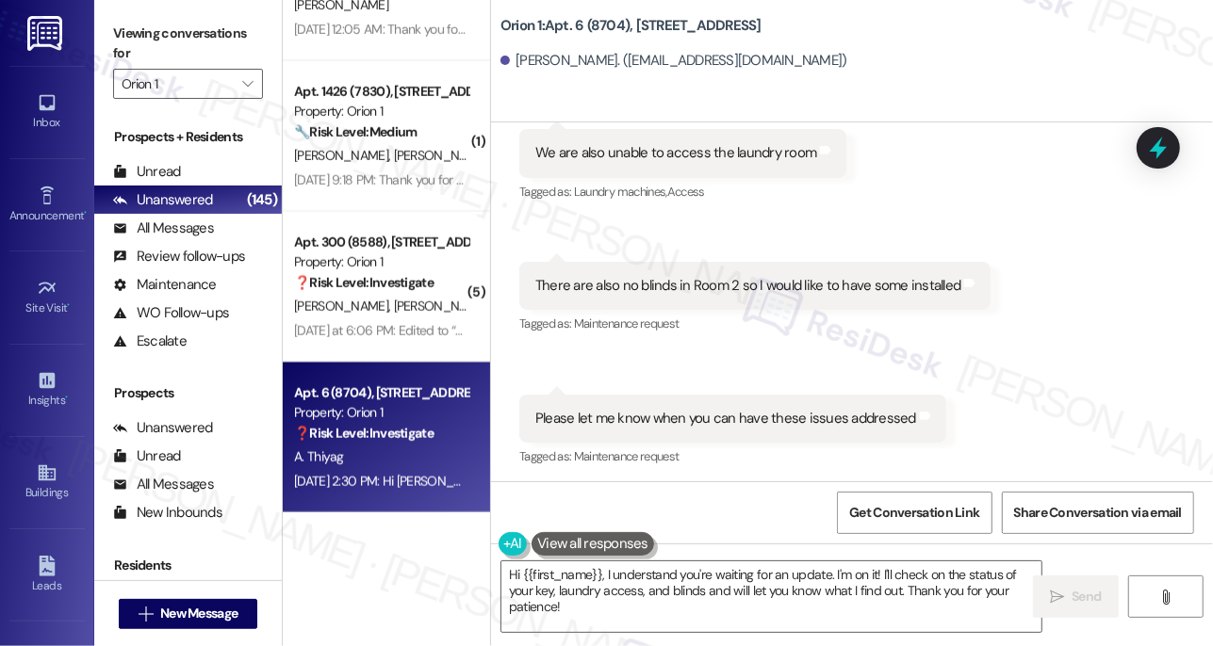
click at [741, 409] on div "Please let me know when you can have these issues addressed" at bounding box center [725, 419] width 381 height 20
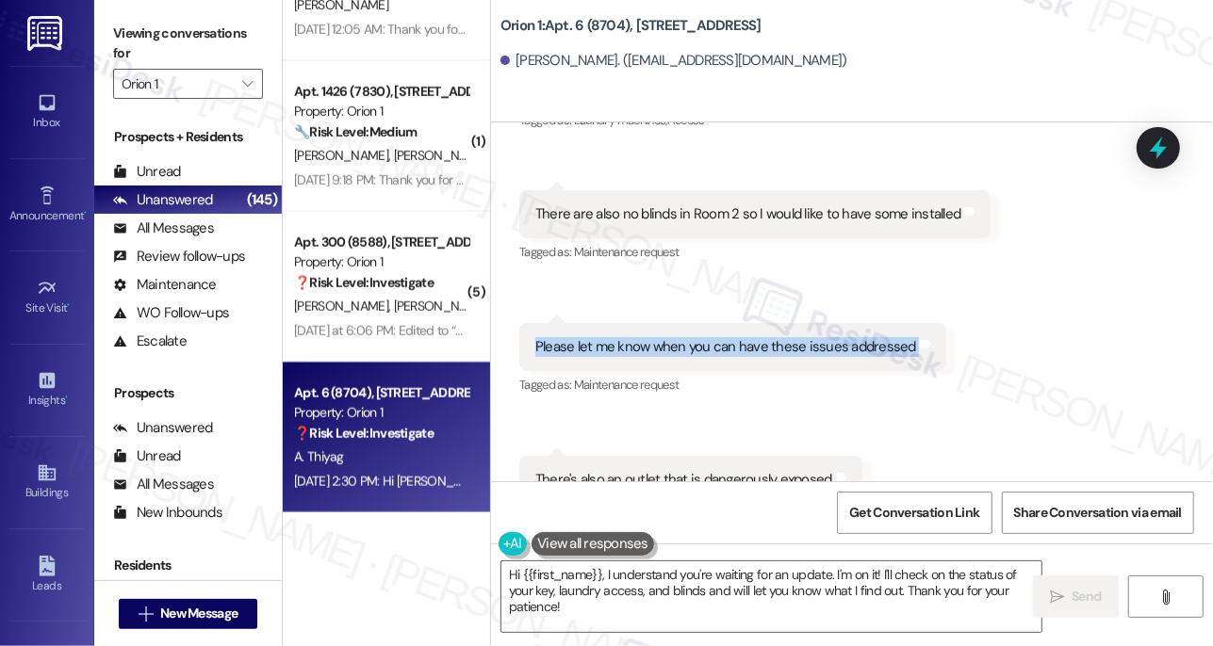
scroll to position [1608, 0]
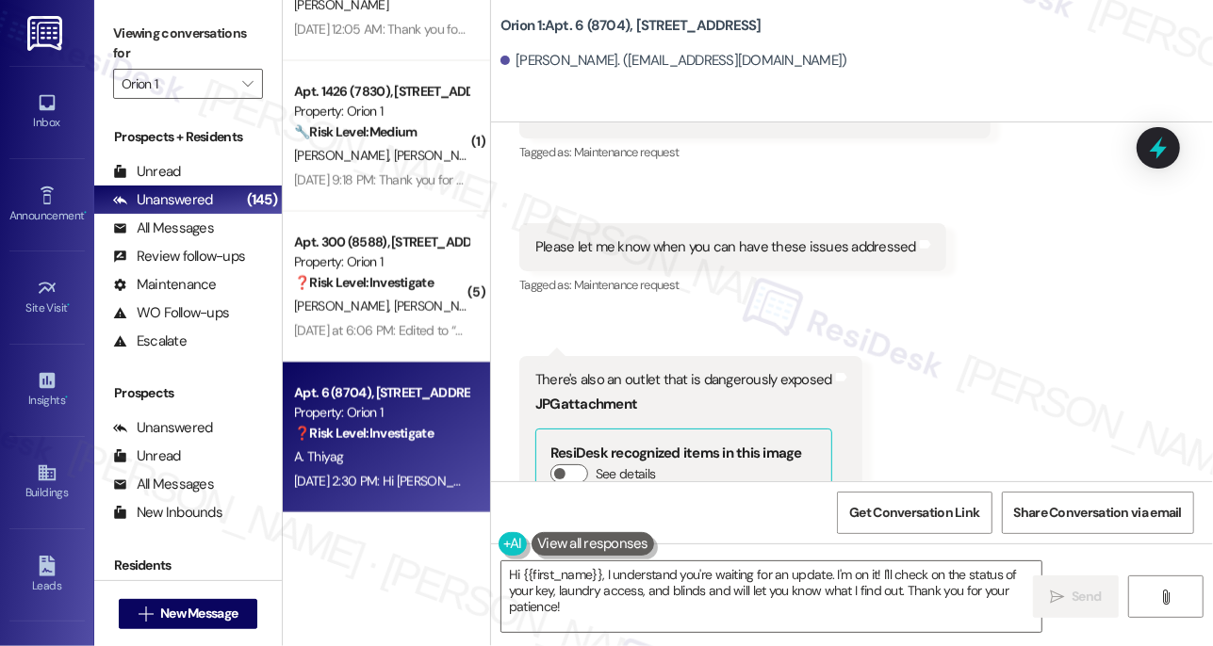
click at [650, 370] on div "There's also an outlet that is dangerously exposed" at bounding box center [683, 380] width 297 height 20
copy div "There's also an outlet that is dangerously exposed"
click at [118, 32] on label "Viewing conversations for" at bounding box center [188, 44] width 150 height 50
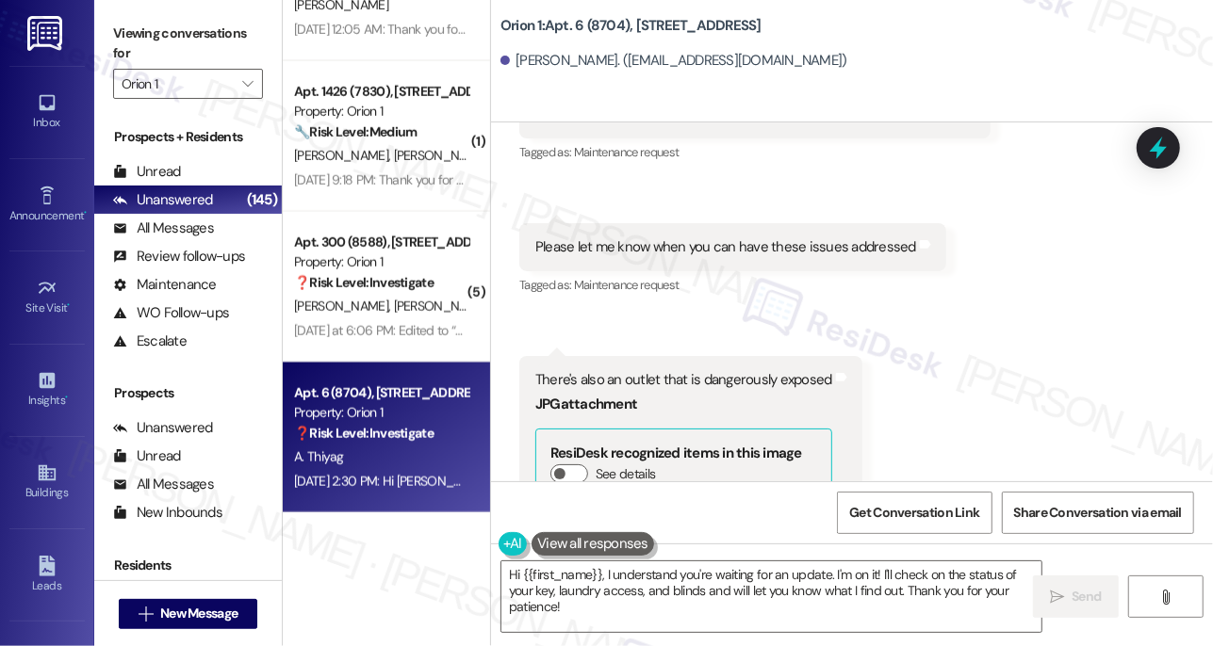
click at [532, 56] on div "Aditya Thiyag. (thiyag@usc.edu)" at bounding box center [673, 61] width 347 height 20
drag, startPoint x: 513, startPoint y: 62, endPoint x: 590, endPoint y: 64, distance: 77.3
click at [590, 64] on div "Aditya Thiyag. (thiyag@usc.edu)" at bounding box center [673, 61] width 347 height 20
copy div "Aditya Thiyag"
click at [137, 43] on label "Viewing conversations for" at bounding box center [188, 44] width 150 height 50
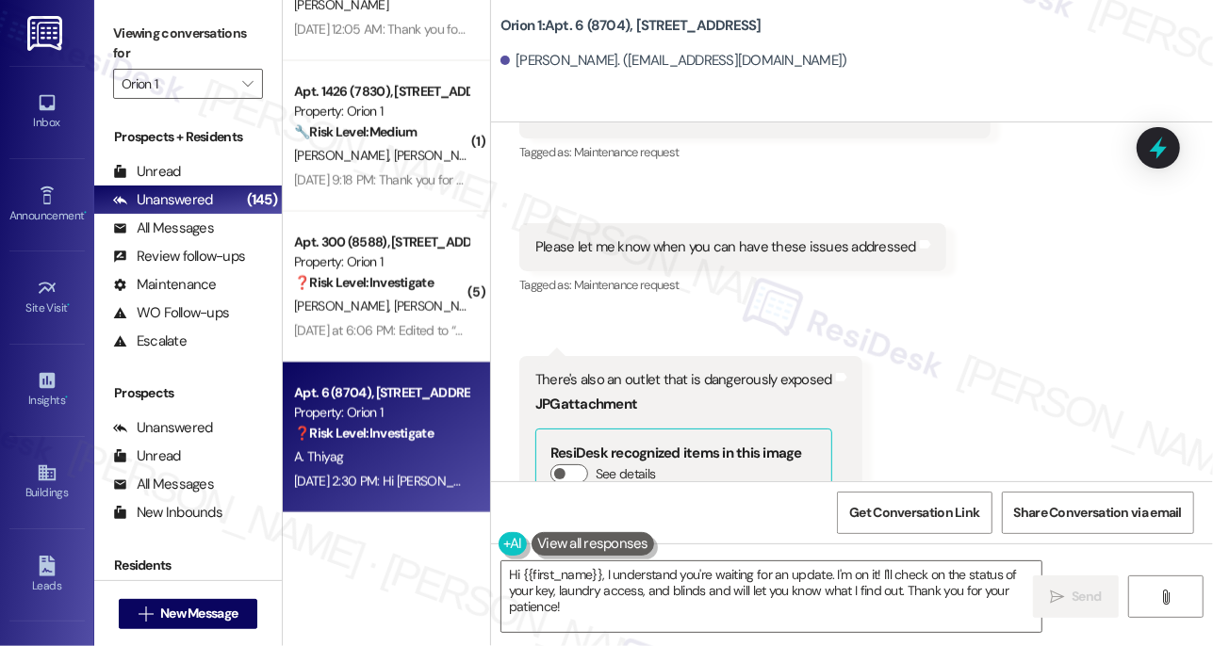
click at [137, 35] on label "Viewing conversations for" at bounding box center [188, 44] width 150 height 50
click at [624, 595] on textarea "Hi {{first_name}}, I understand you're waiting for an update. I'm on it! I'll c…" at bounding box center [771, 597] width 540 height 71
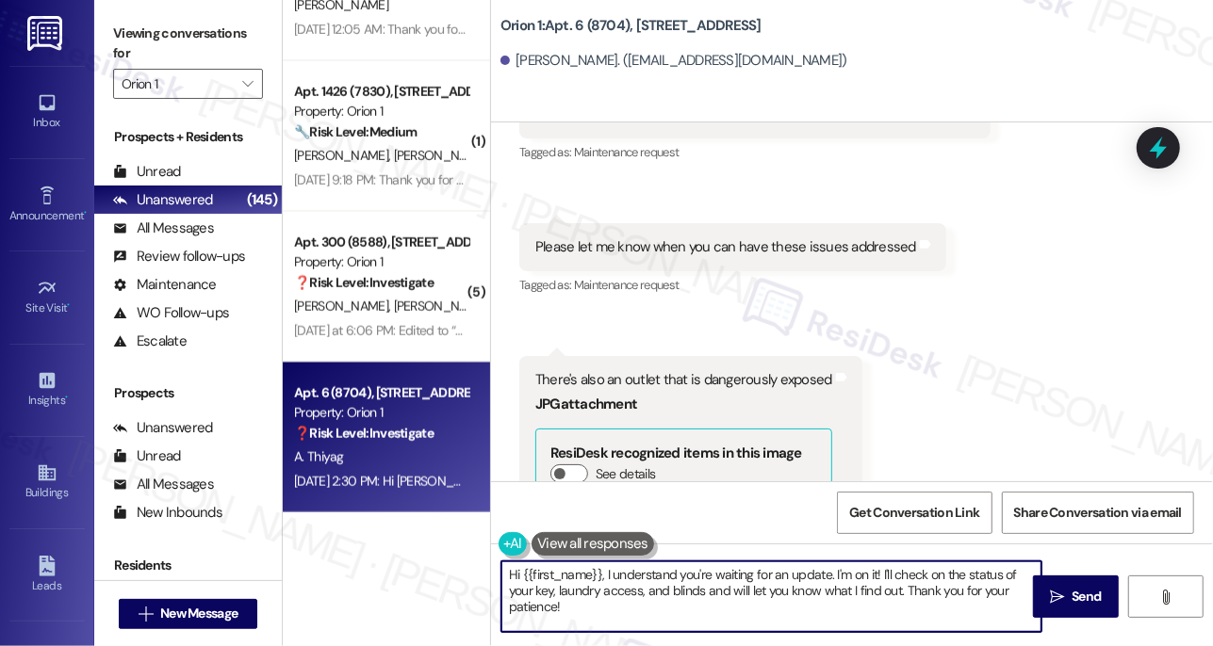
click at [624, 595] on textarea "Hi {{first_name}}, I understand you're waiting for an update. I'm on it! I'll c…" at bounding box center [771, 597] width 540 height 71
paste textarea "[Resident’s Name], just checking in — were you able to get the keys and access …"
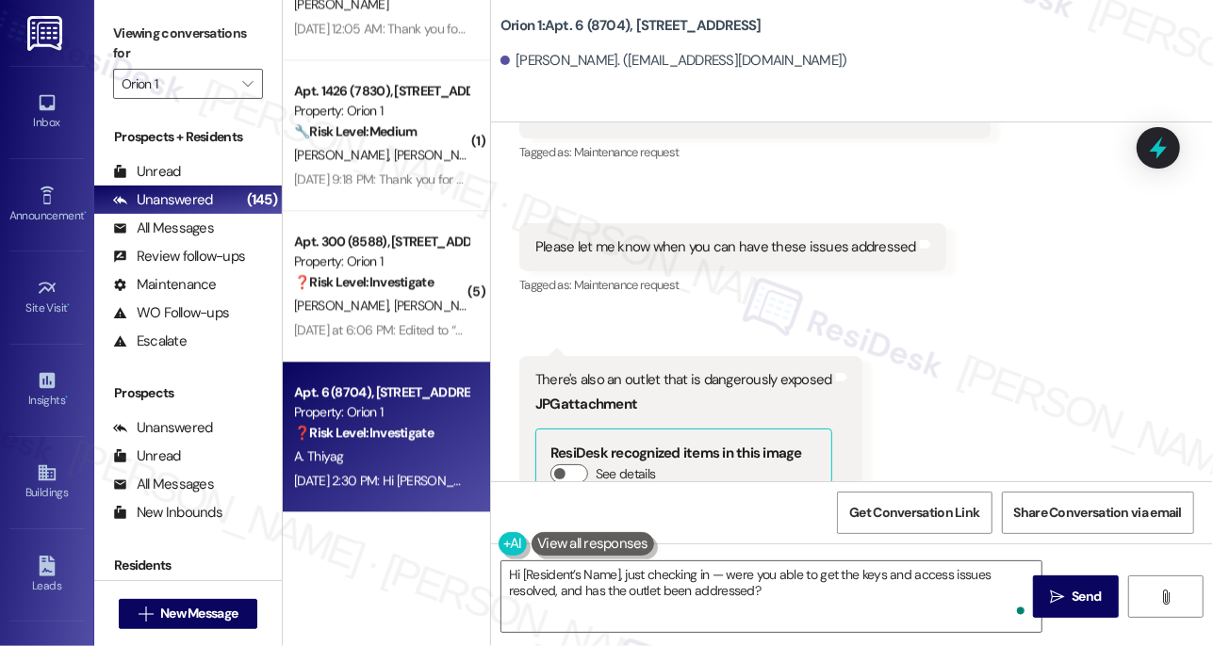
click at [514, 63] on div "Aditya Thiyag. (thiyag@usc.edu)" at bounding box center [673, 61] width 347 height 20
copy div "Aditya"
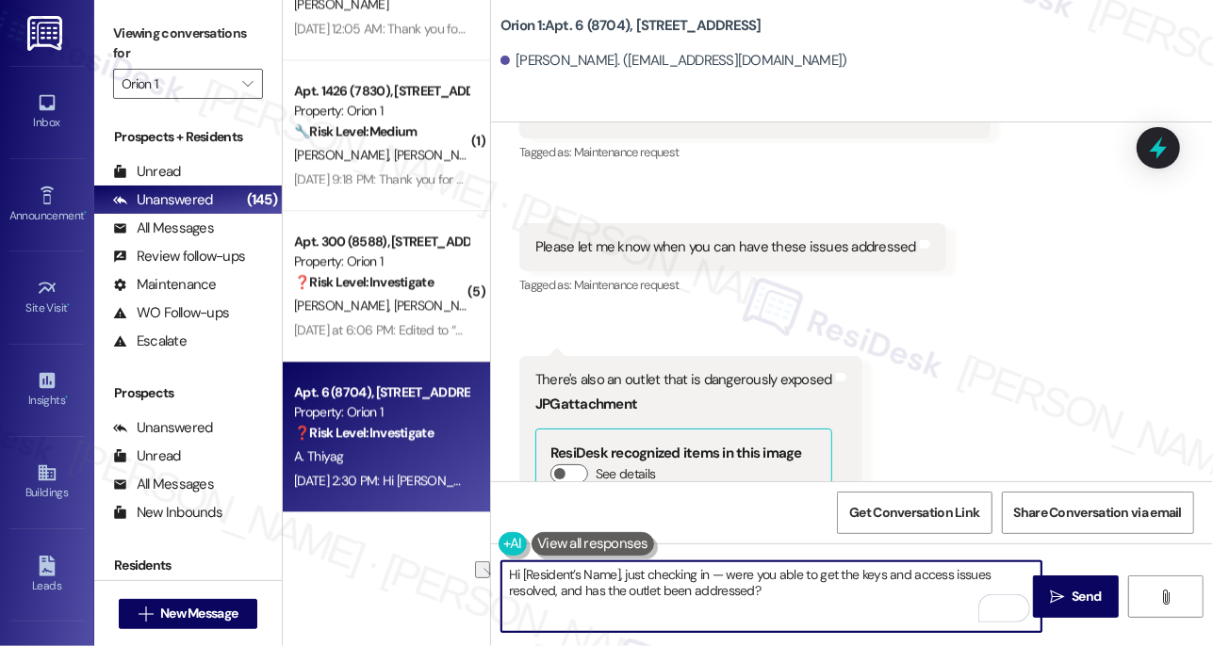
drag, startPoint x: 522, startPoint y: 576, endPoint x: 621, endPoint y: 572, distance: 99.0
click at [621, 572] on textarea "Hi [Resident’s Name], just checking in — were you able to get the keys and acce…" at bounding box center [771, 597] width 540 height 71
paste textarea "Aditya"
click at [691, 580] on textarea "Hi Aditya, just checking in — were you able to get the keys and access issues r…" at bounding box center [771, 597] width 540 height 71
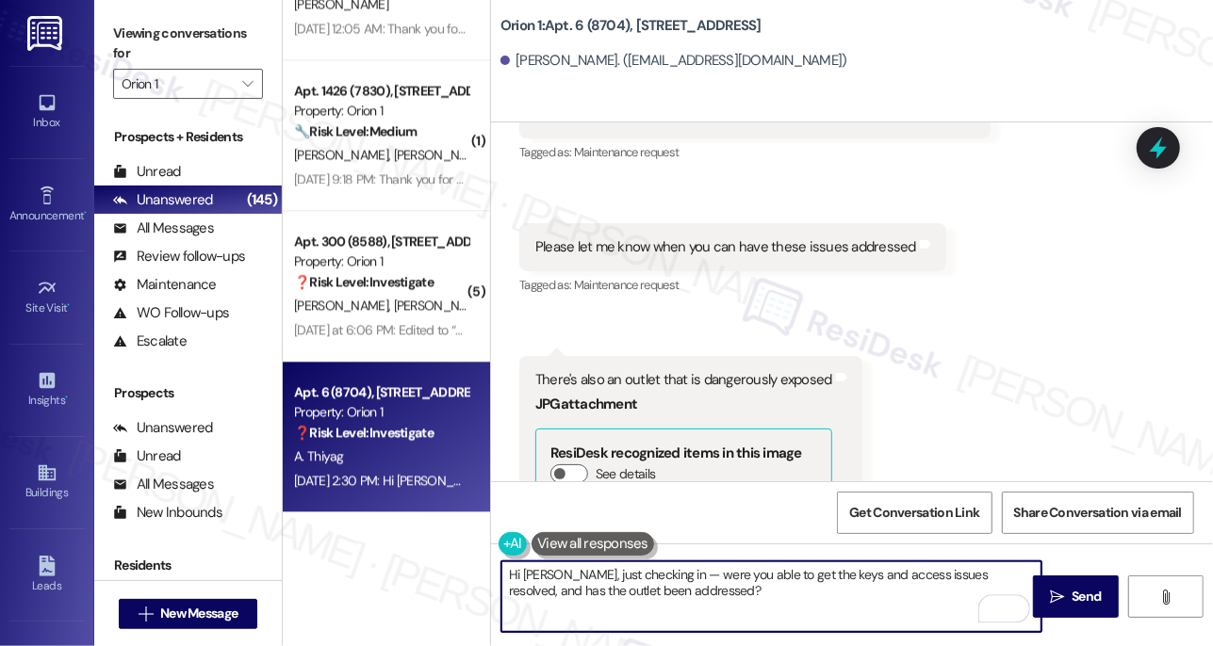
click at [691, 580] on textarea "Hi Aditya, just checking in — were you able to get the keys and access issues r…" at bounding box center [771, 597] width 540 height 71
click at [787, 582] on textarea "Hi Aditya, just checking in — were you able to get the keys and access issues r…" at bounding box center [771, 597] width 540 height 71
type textarea "Hi Aditya, just checking in — were you able to get the keys and access issues r…"
click at [1076, 594] on span "Send" at bounding box center [1085, 597] width 29 height 20
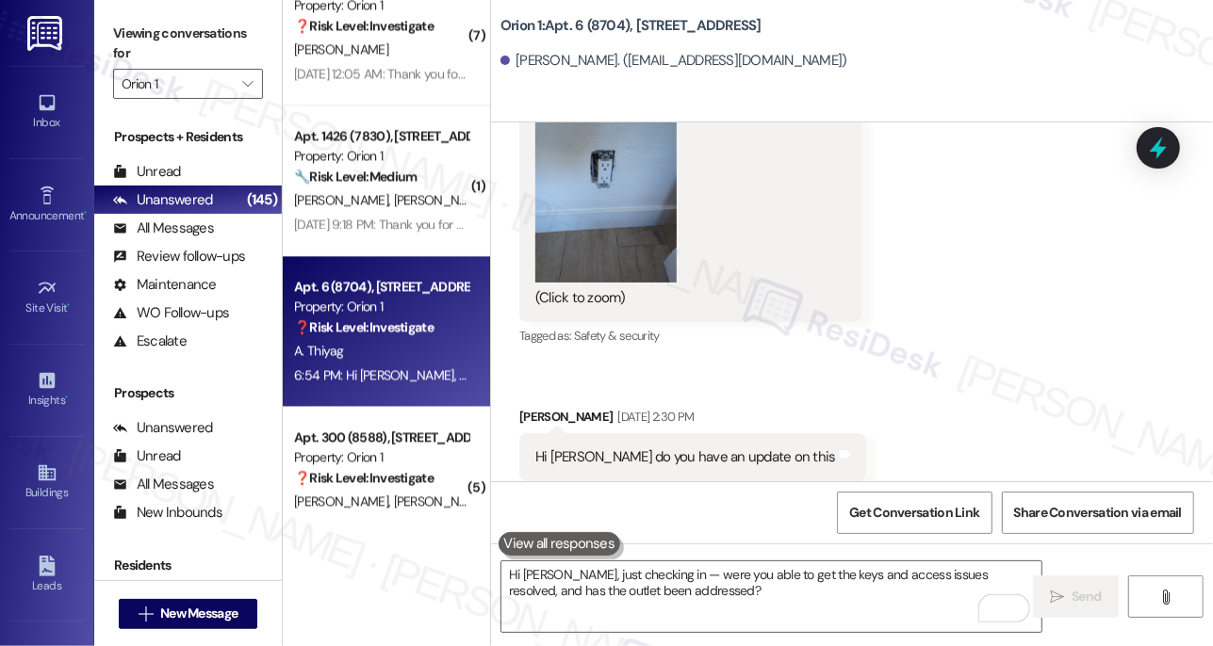
scroll to position [6940, 0]
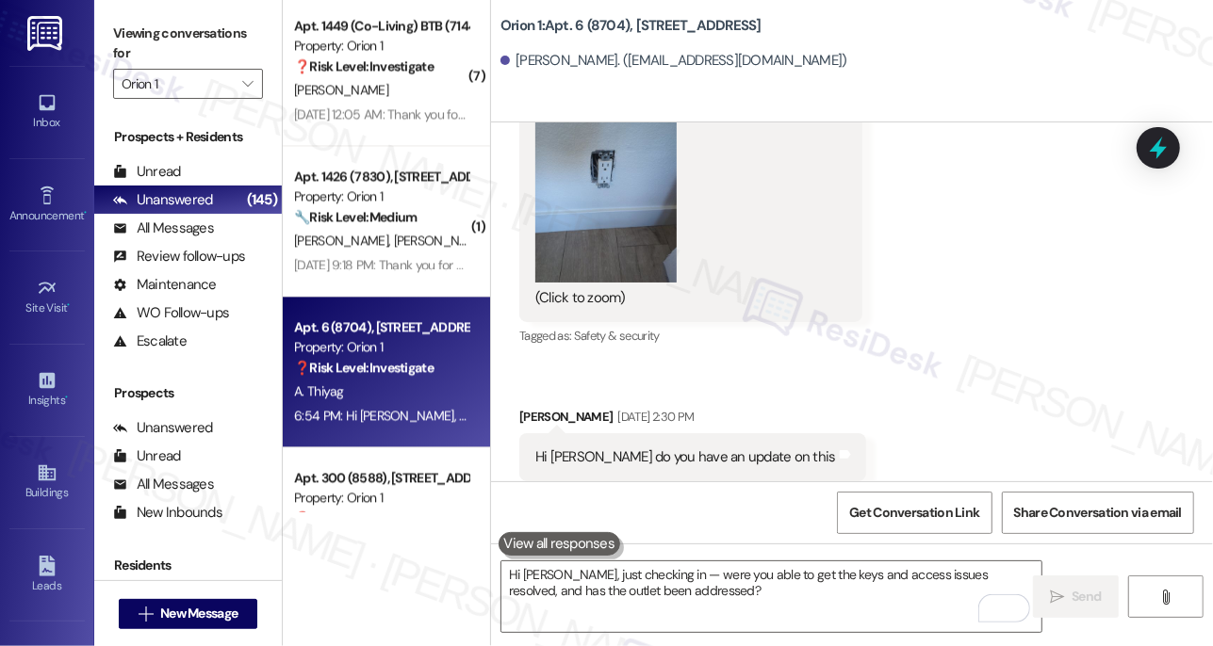
click at [349, 257] on div "( 2 ) Apt. 5 (7562), 1155 W 36th Pl Property: Orion 1 ⚠️ Risk Level: High The r…" at bounding box center [386, 256] width 207 height 513
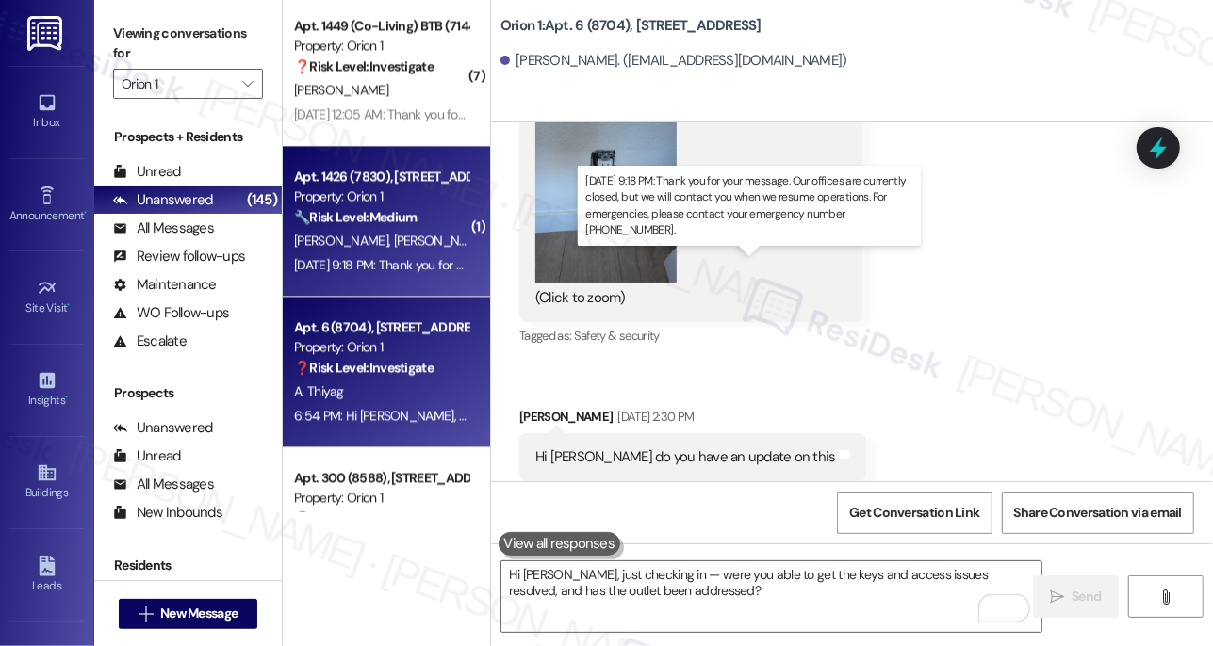
click at [380, 268] on div "Aug 25, 2025 at 9:18 PM: Thank you for your message. Our offices are currently …" at bounding box center [863, 264] width 1138 height 17
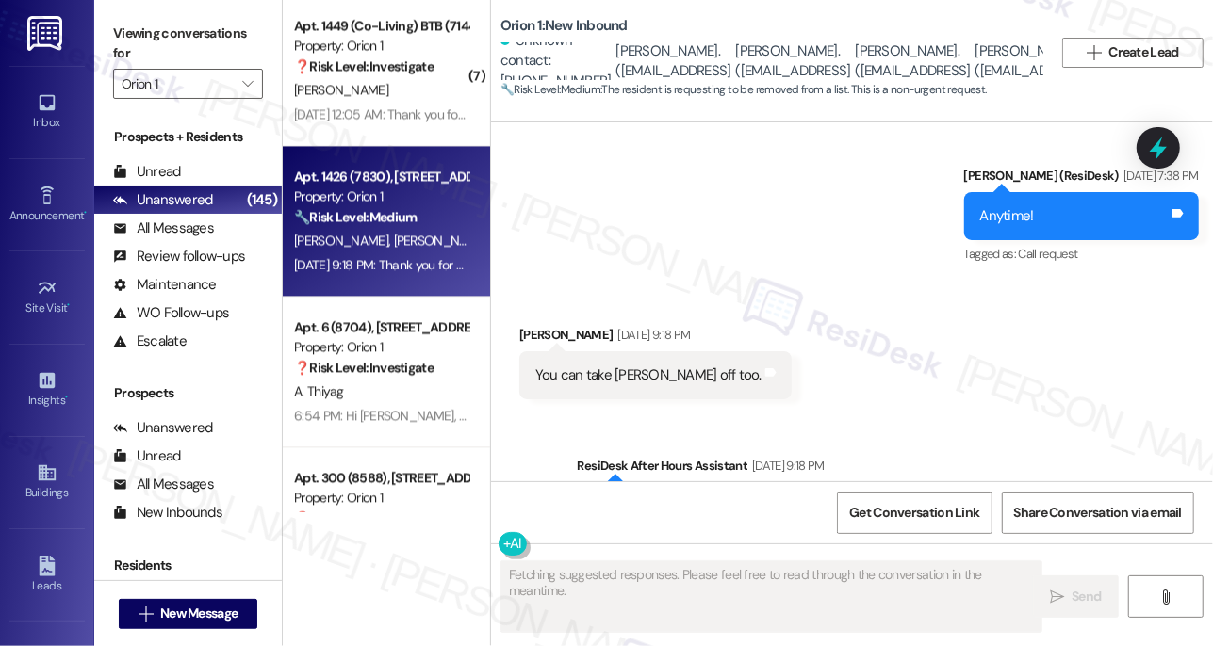
scroll to position [2173, 0]
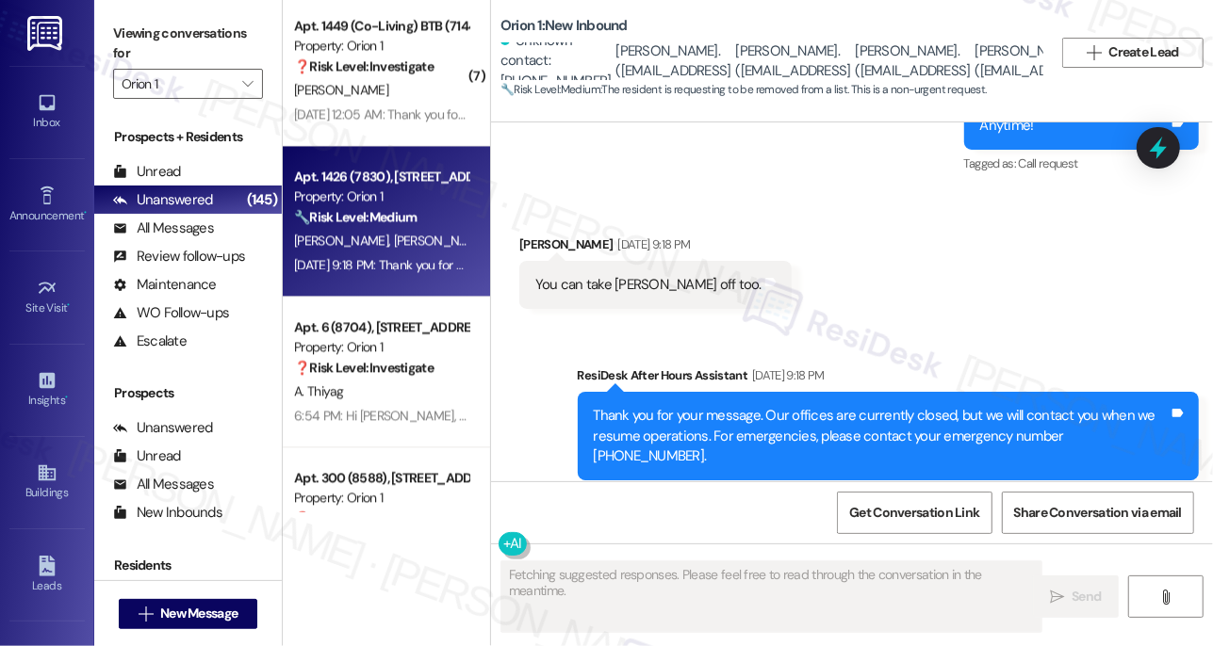
click at [622, 281] on div "You can take Jackson off too. Tags and notes" at bounding box center [655, 285] width 272 height 48
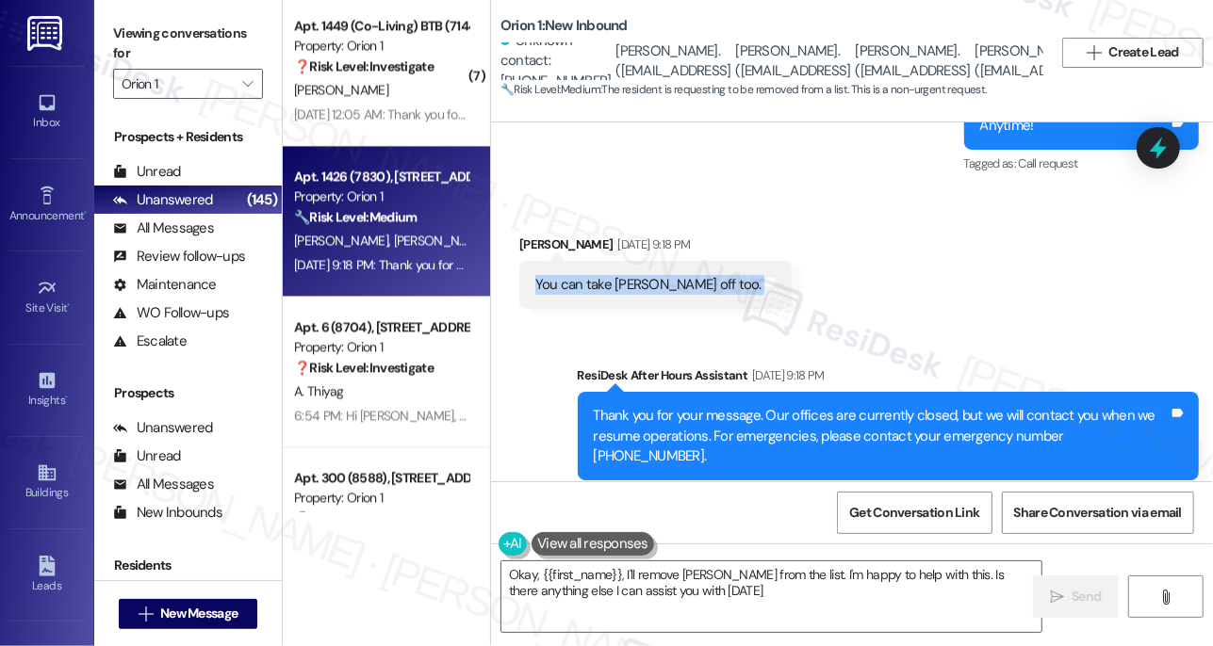
type textarea "Okay, {{first_name}}, I'll remove Jackson from the list. I'm happy to help with…"
click at [792, 409] on div "Thank you for your message. Our offices are currently closed, but we will conta…" at bounding box center [881, 436] width 575 height 60
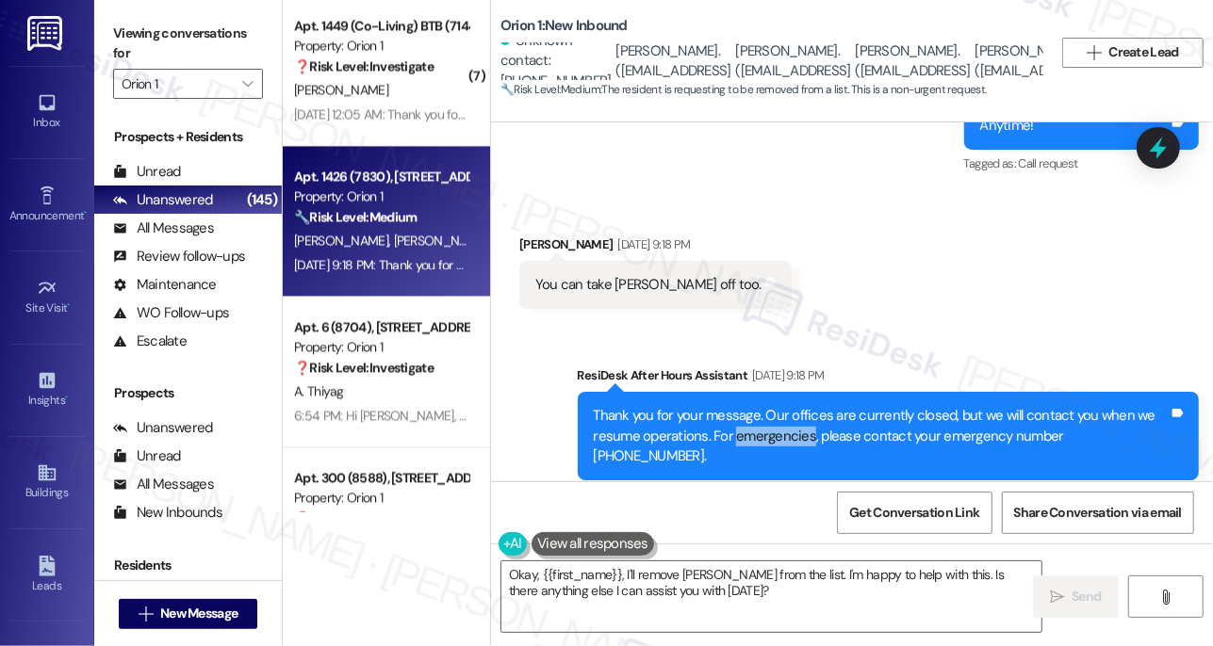
click at [791, 409] on div "Thank you for your message. Our offices are currently closed, but we will conta…" at bounding box center [881, 436] width 575 height 60
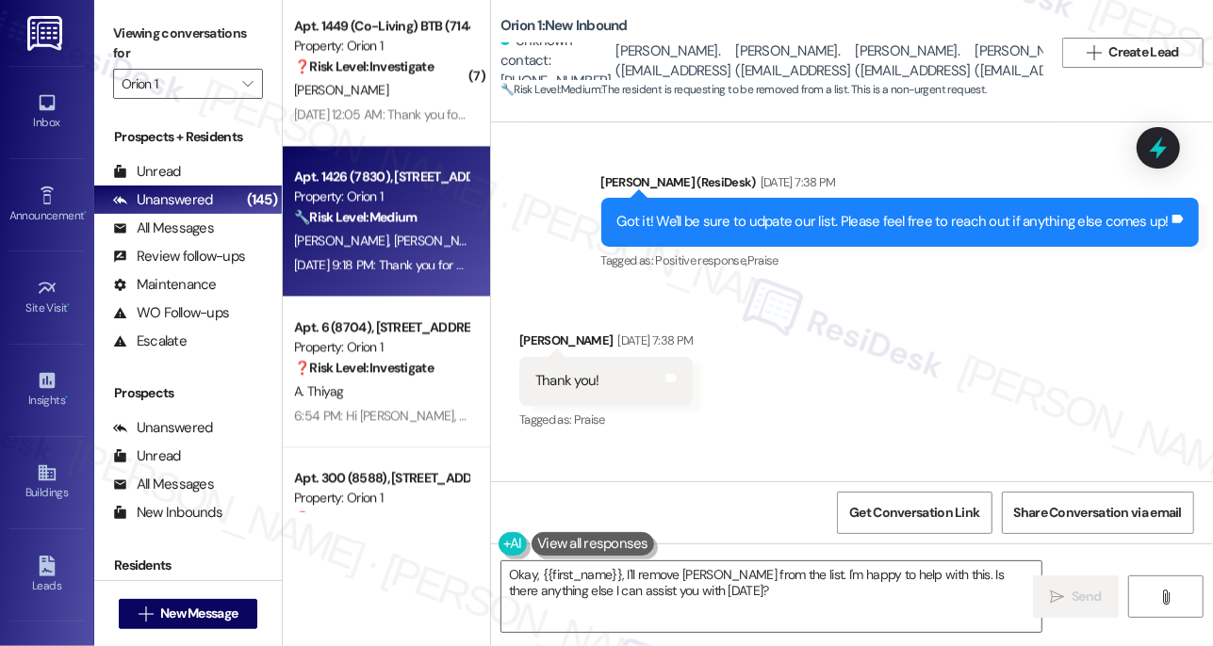
scroll to position [1658, 0]
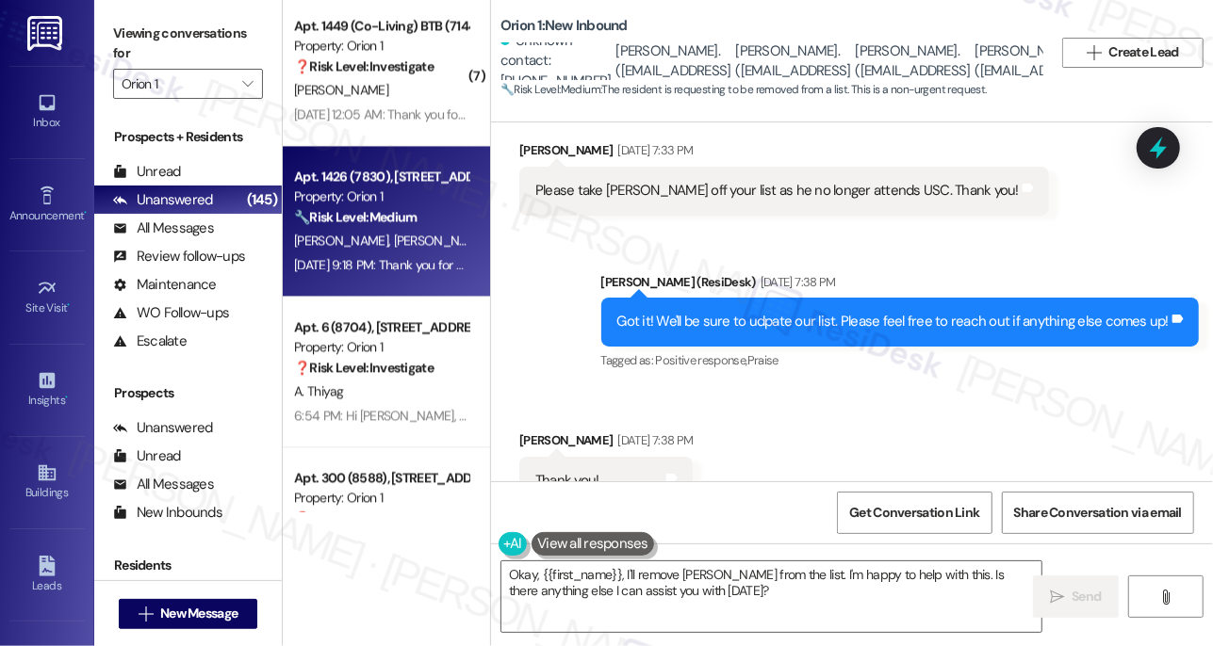
click at [759, 298] on div "Got it! We'll be sure to udpate our list. Please feel free to reach out if anyt…" at bounding box center [900, 322] width 598 height 48
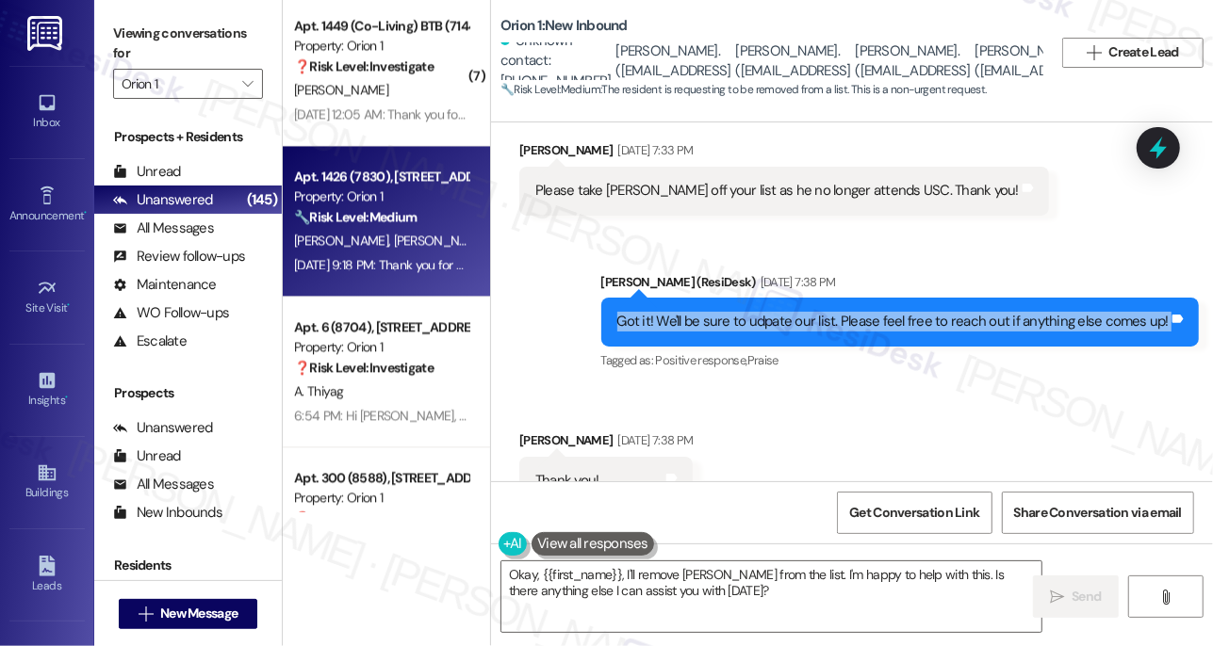
click at [759, 298] on div "Got it! We'll be sure to udpate our list. Please feel free to reach out if anyt…" at bounding box center [900, 322] width 598 height 48
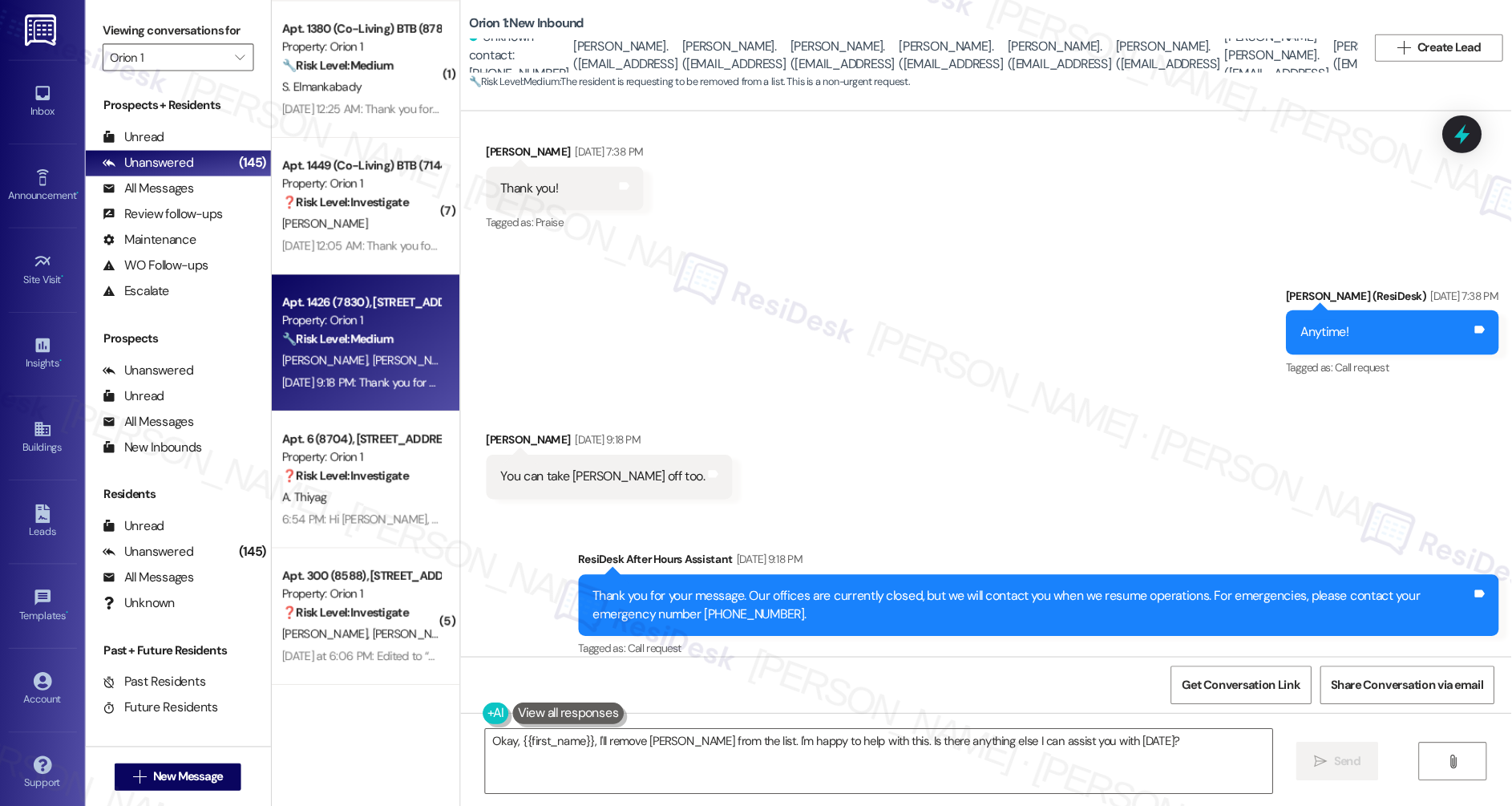
scroll to position [1474, 0]
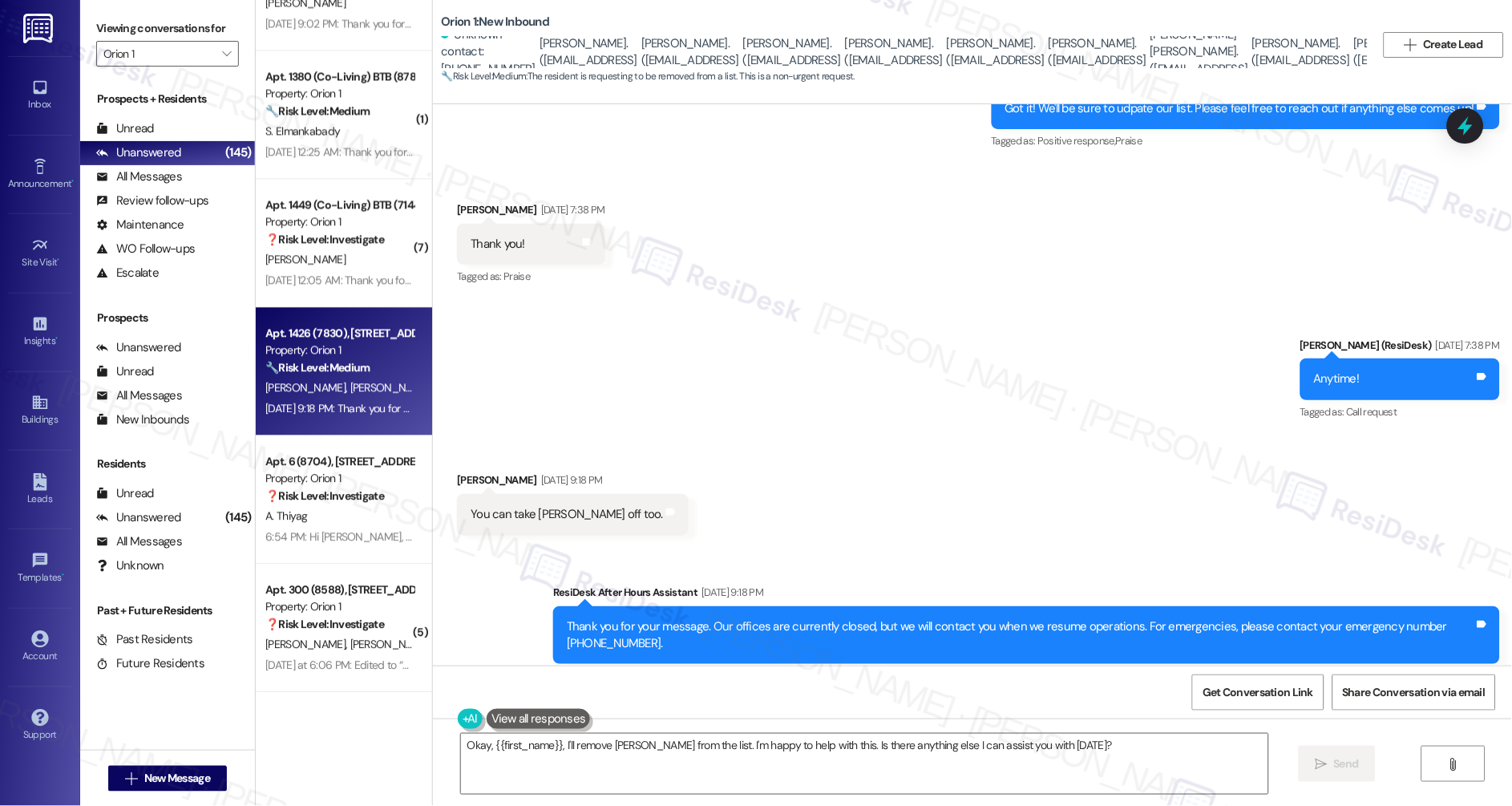
click at [562, 506] on div "You can take Jackson off too." at bounding box center [567, 515] width 192 height 17
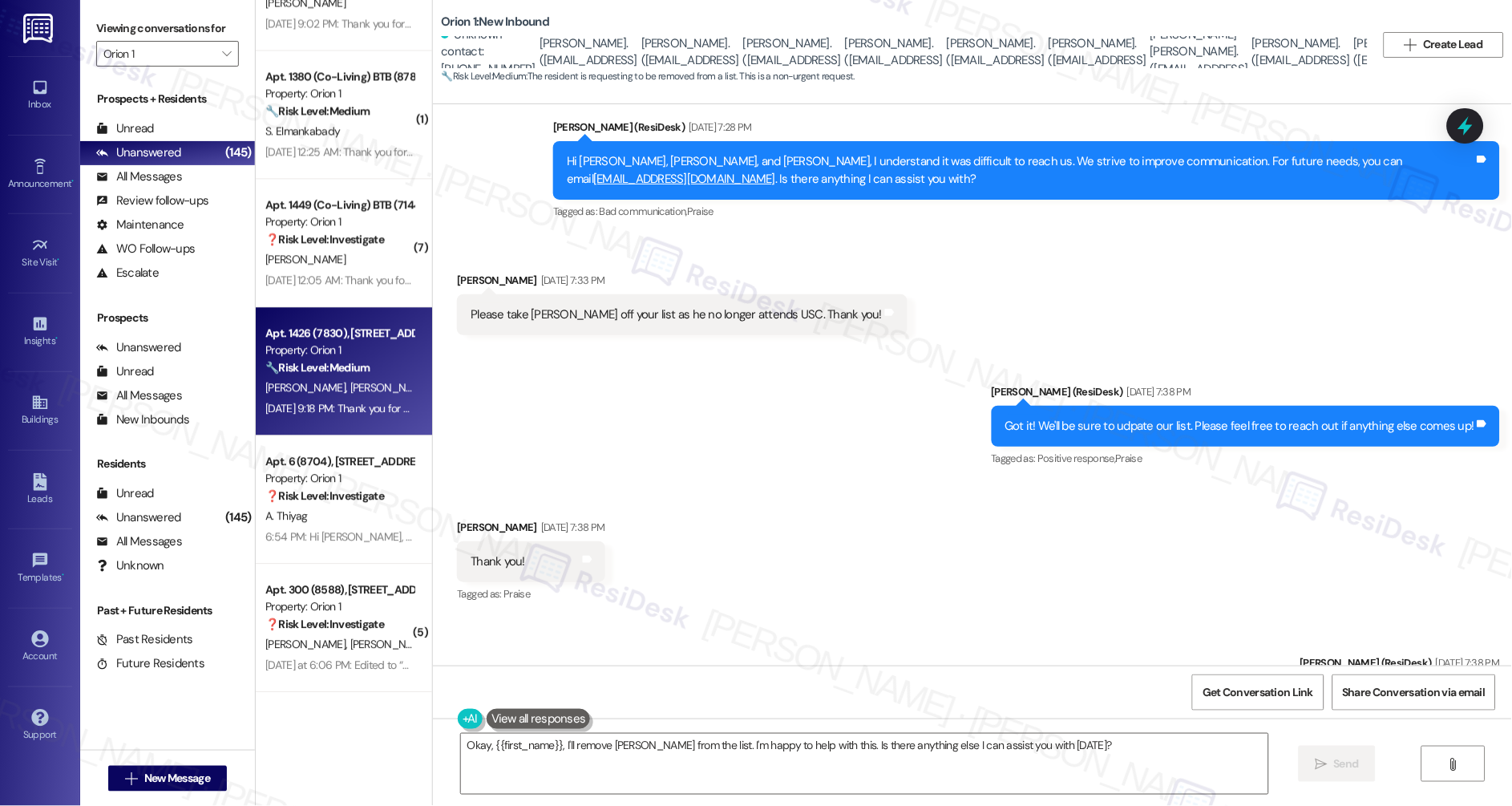
scroll to position [1047, 0]
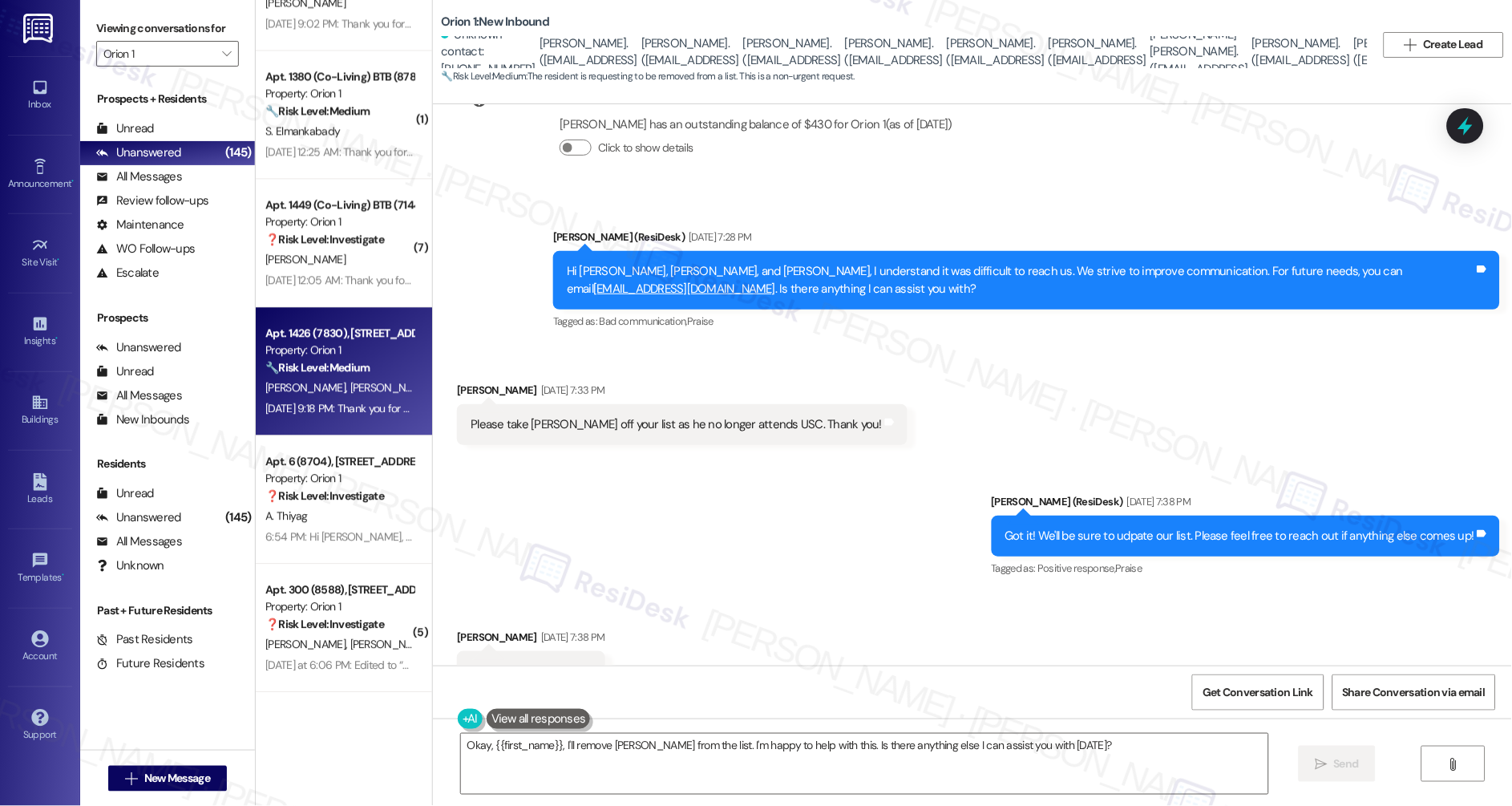
click at [1031, 528] on div "Got it! We'll be sure to udpate our list. Please feel free to reach out if anyt…" at bounding box center [1241, 536] width 470 height 17
click at [168, 22] on label "Viewing conversations for" at bounding box center [168, 28] width 143 height 25
click at [134, 70] on div "Viewing conversations for Orion 1 " at bounding box center [167, 41] width 174 height 83
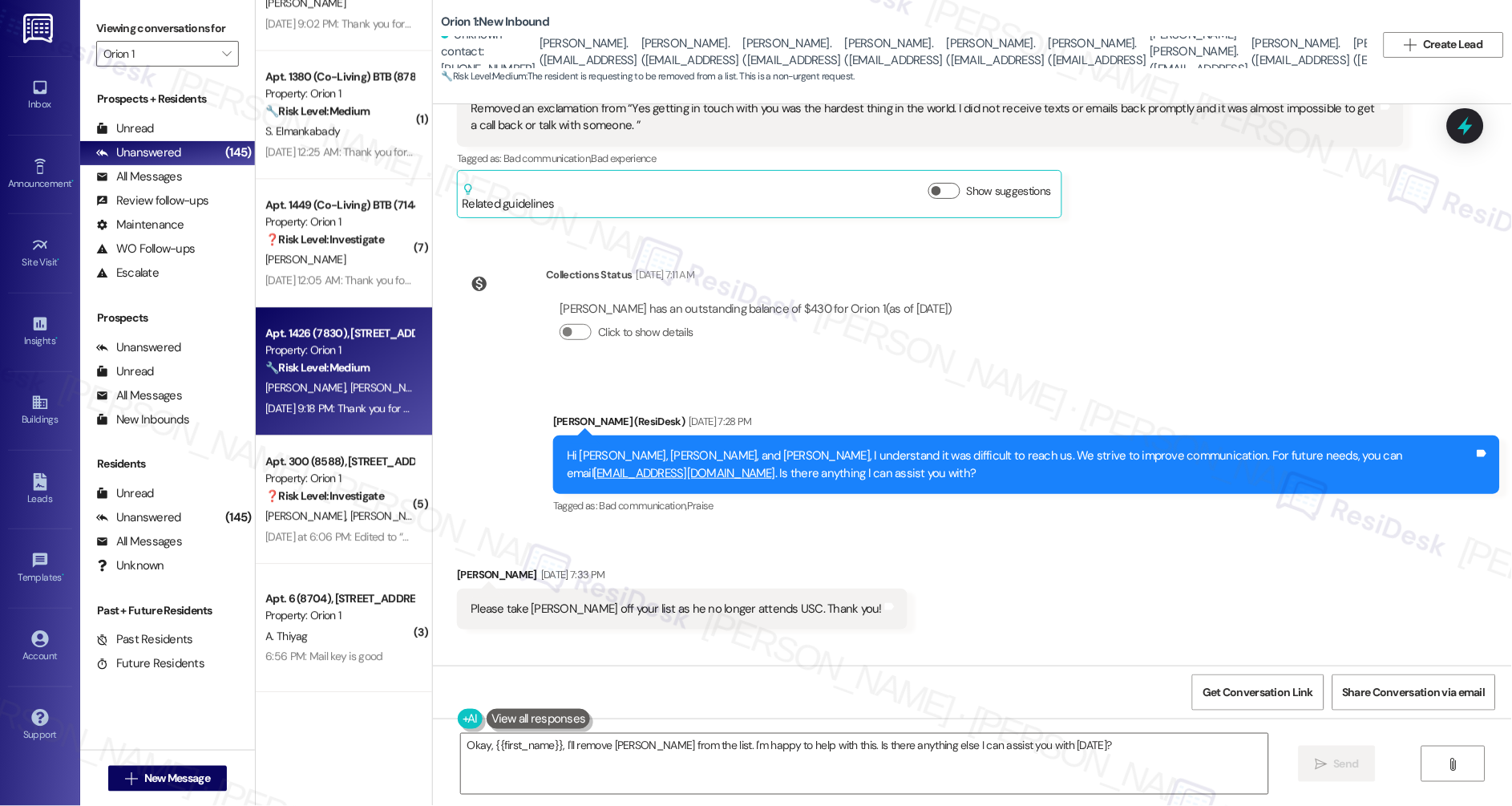
scroll to position [940, 0]
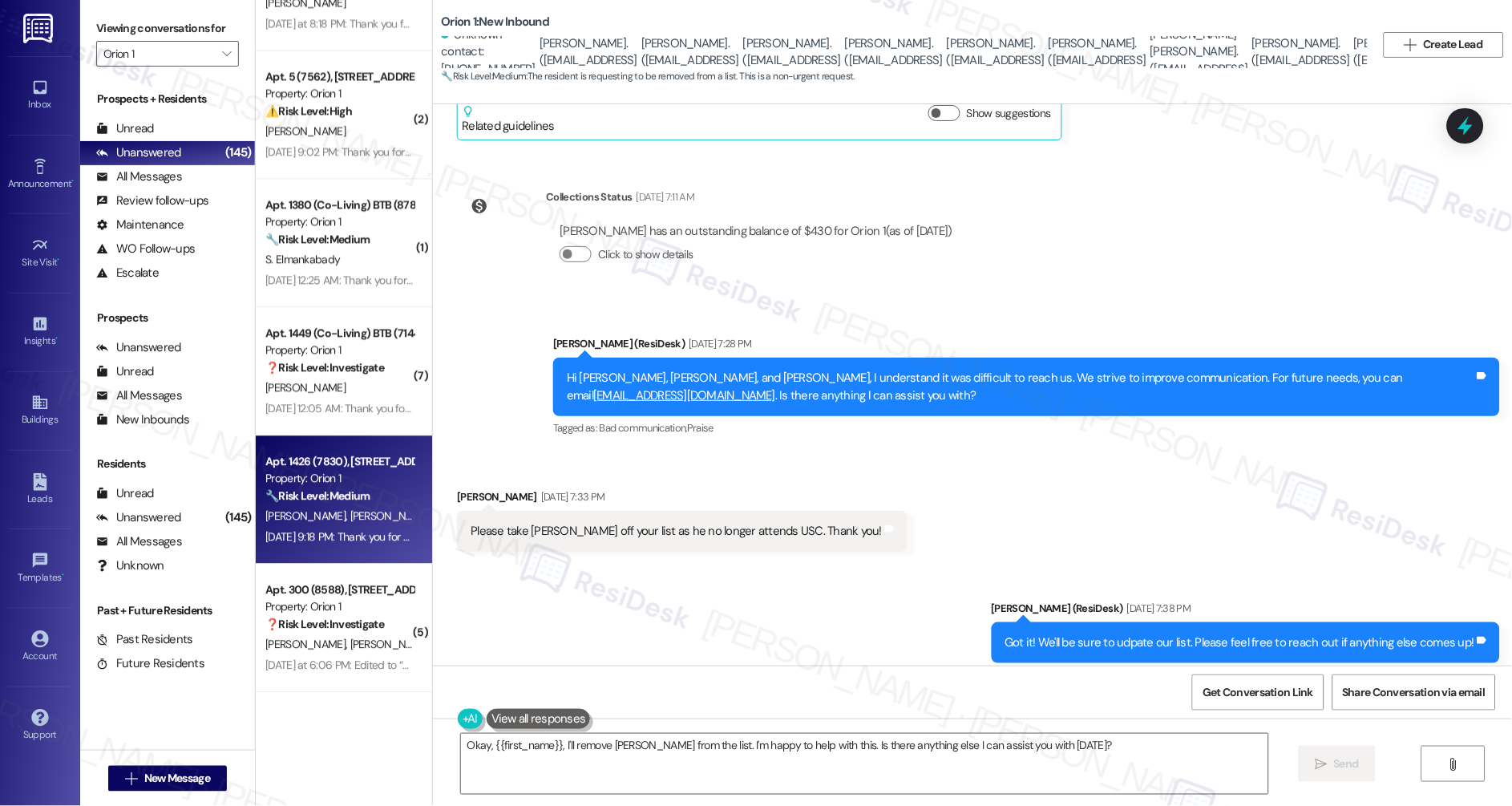
click at [154, 7] on div "Viewing conversations for Orion 1 " at bounding box center [167, 41] width 174 height 83
drag, startPoint x: 1252, startPoint y: 39, endPoint x: 1110, endPoint y: 58, distance: 143.3
click at [1031, 58] on div "Jackson Baker. (thejacksonbaker@hotmail.com)" at bounding box center [1111, 43] width 98 height 86
copy div "Jackson Baker. (thejacksonbaker@hotmail.com)"
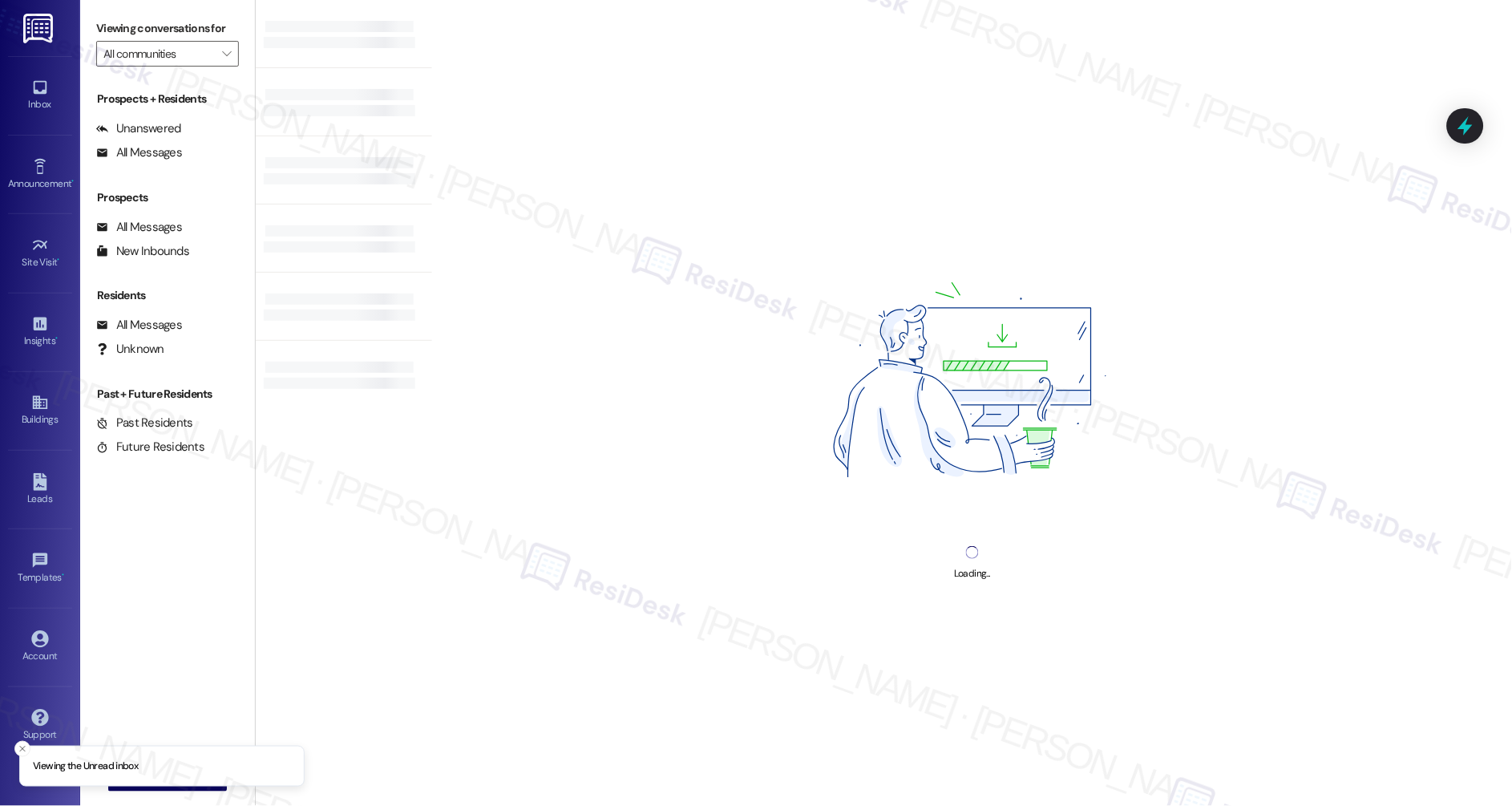
click at [130, 20] on label "Viewing conversations for" at bounding box center [168, 28] width 143 height 25
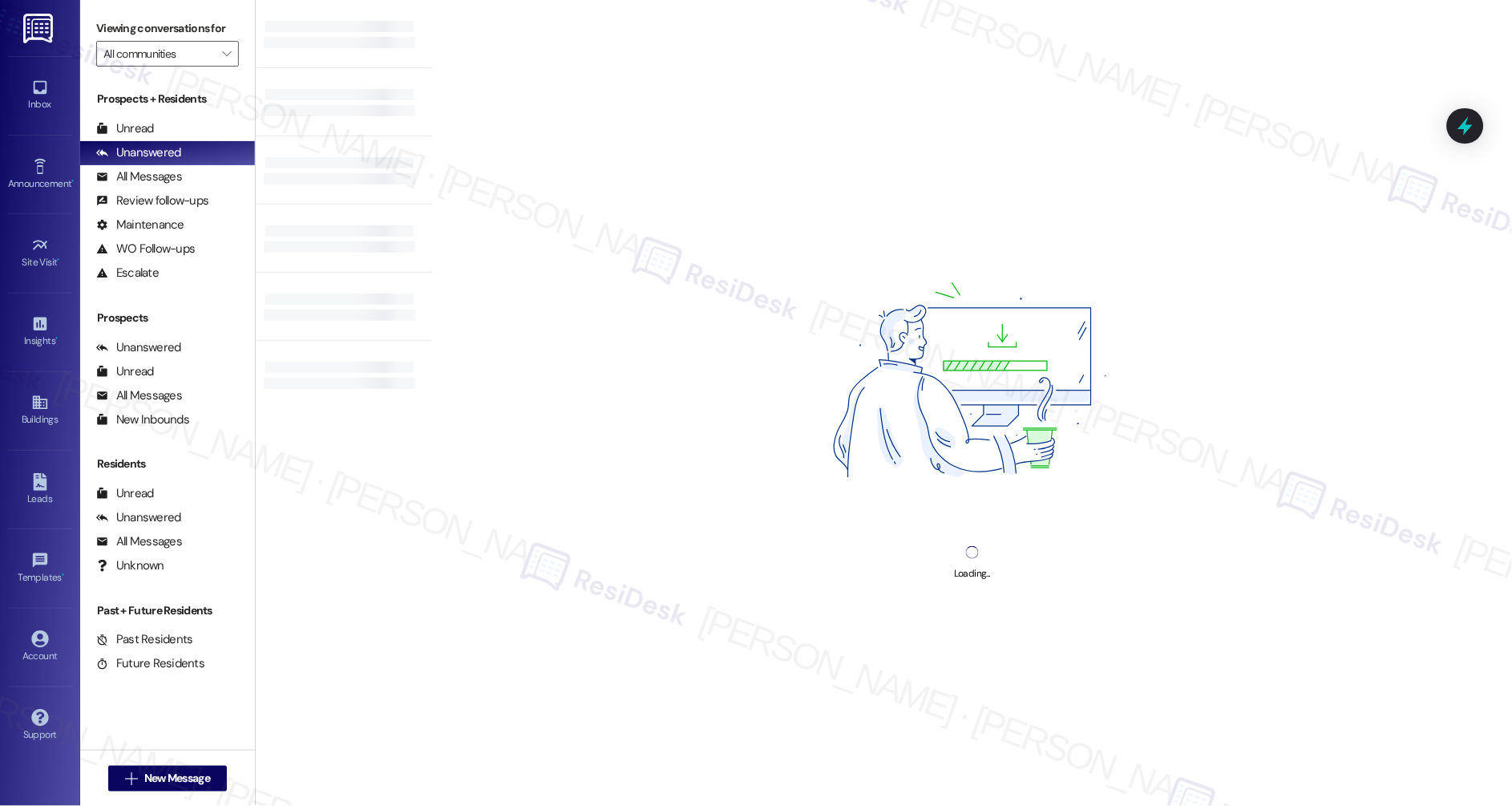
type input "Orion 1"
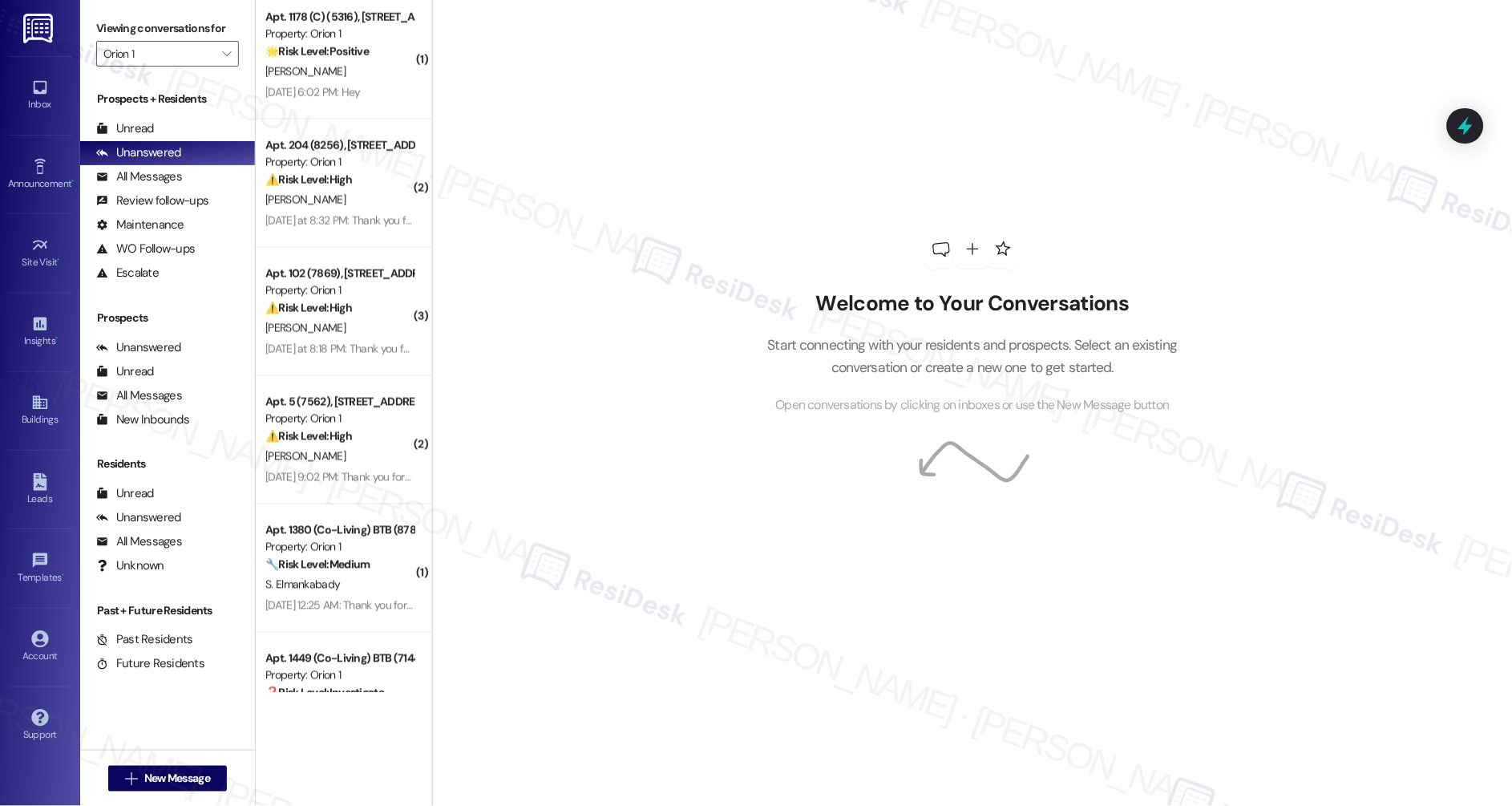
scroll to position [5724, 0]
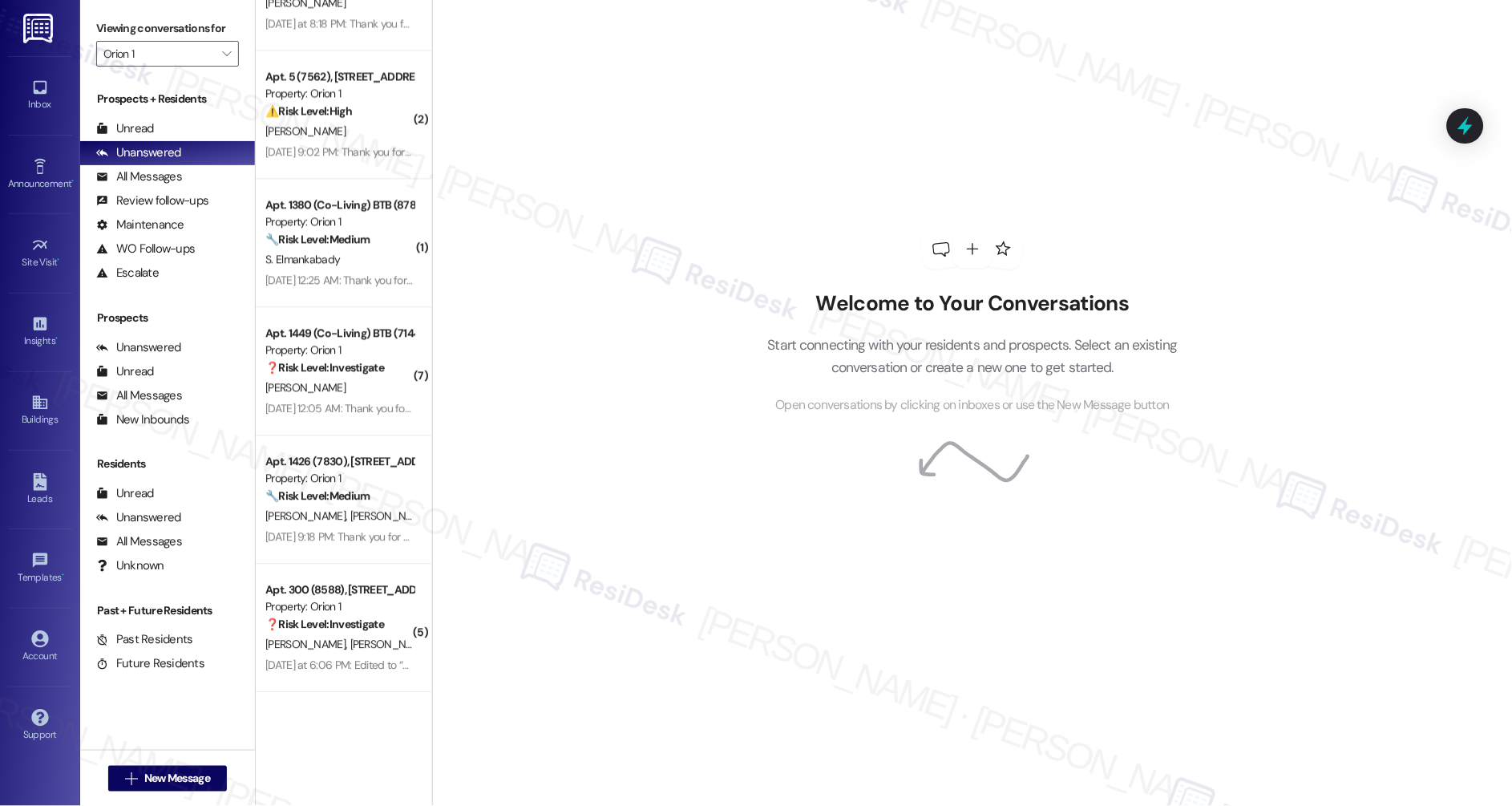
click at [435, 514] on span "[PERSON_NAME]" at bounding box center [477, 515] width 85 height 14
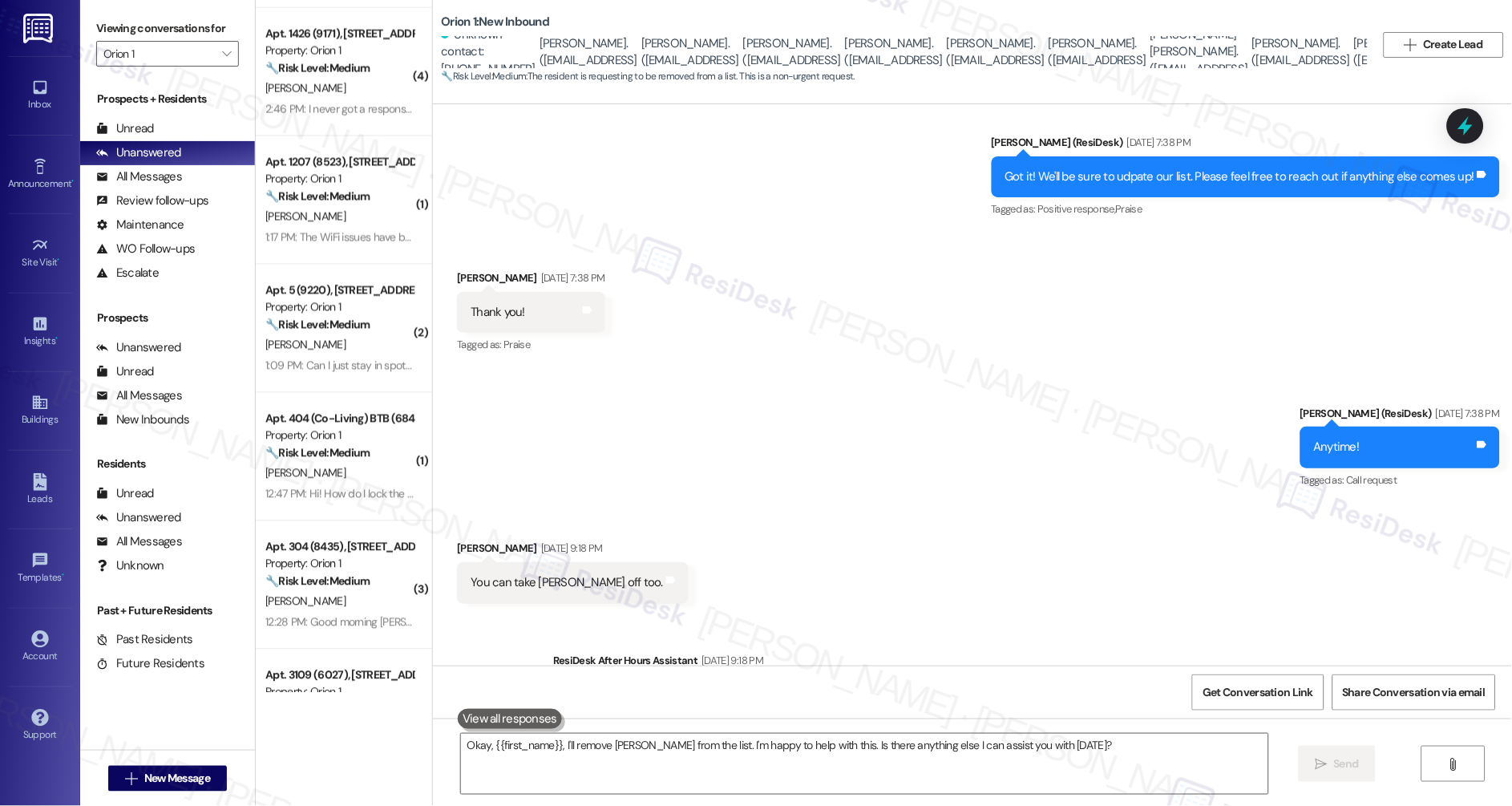
scroll to position [1474, 0]
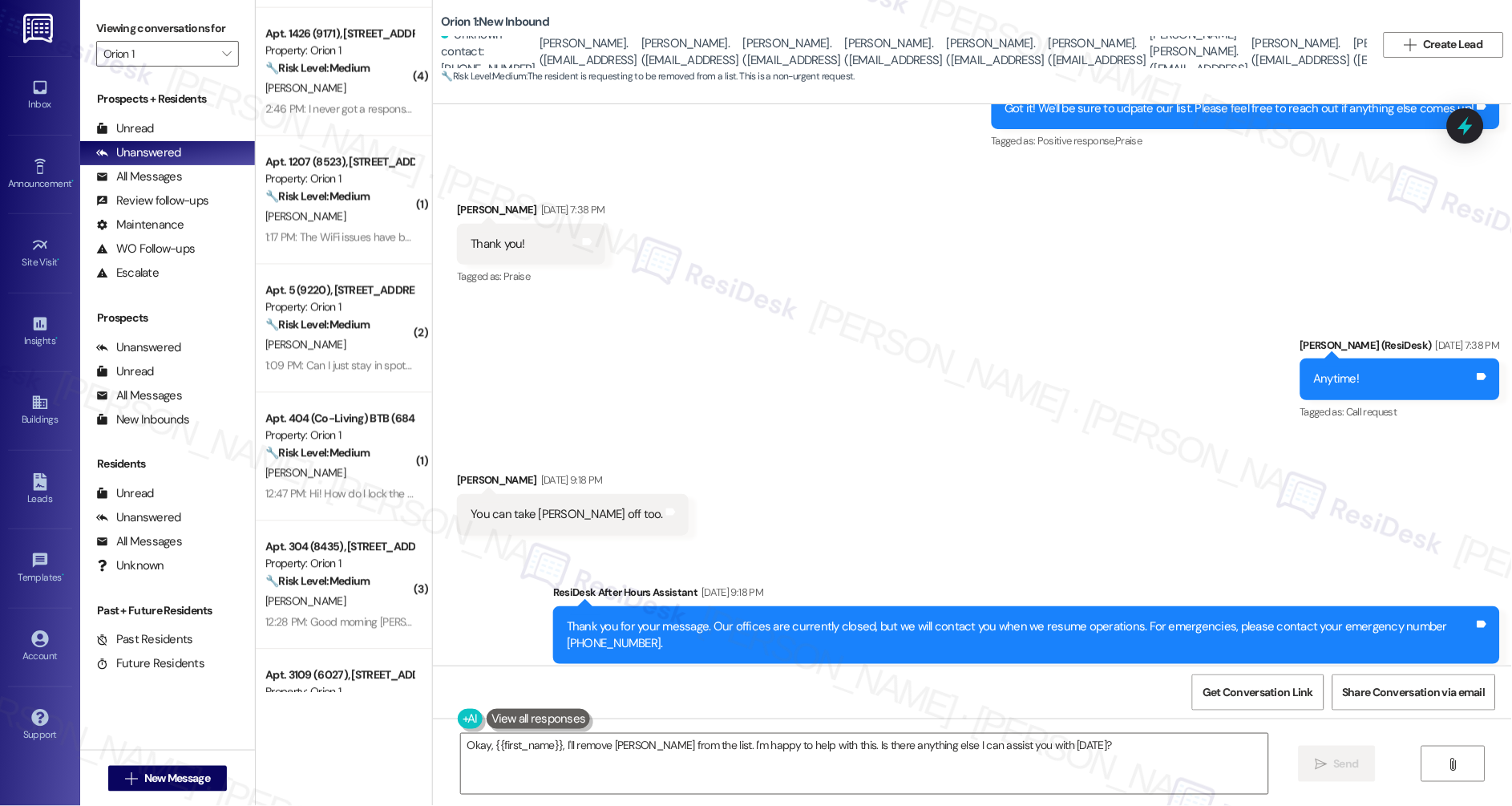
click at [144, 2] on div "Viewing conversations for Orion 1 " at bounding box center [167, 41] width 174 height 83
click at [173, 25] on label "Viewing conversations for" at bounding box center [168, 28] width 143 height 25
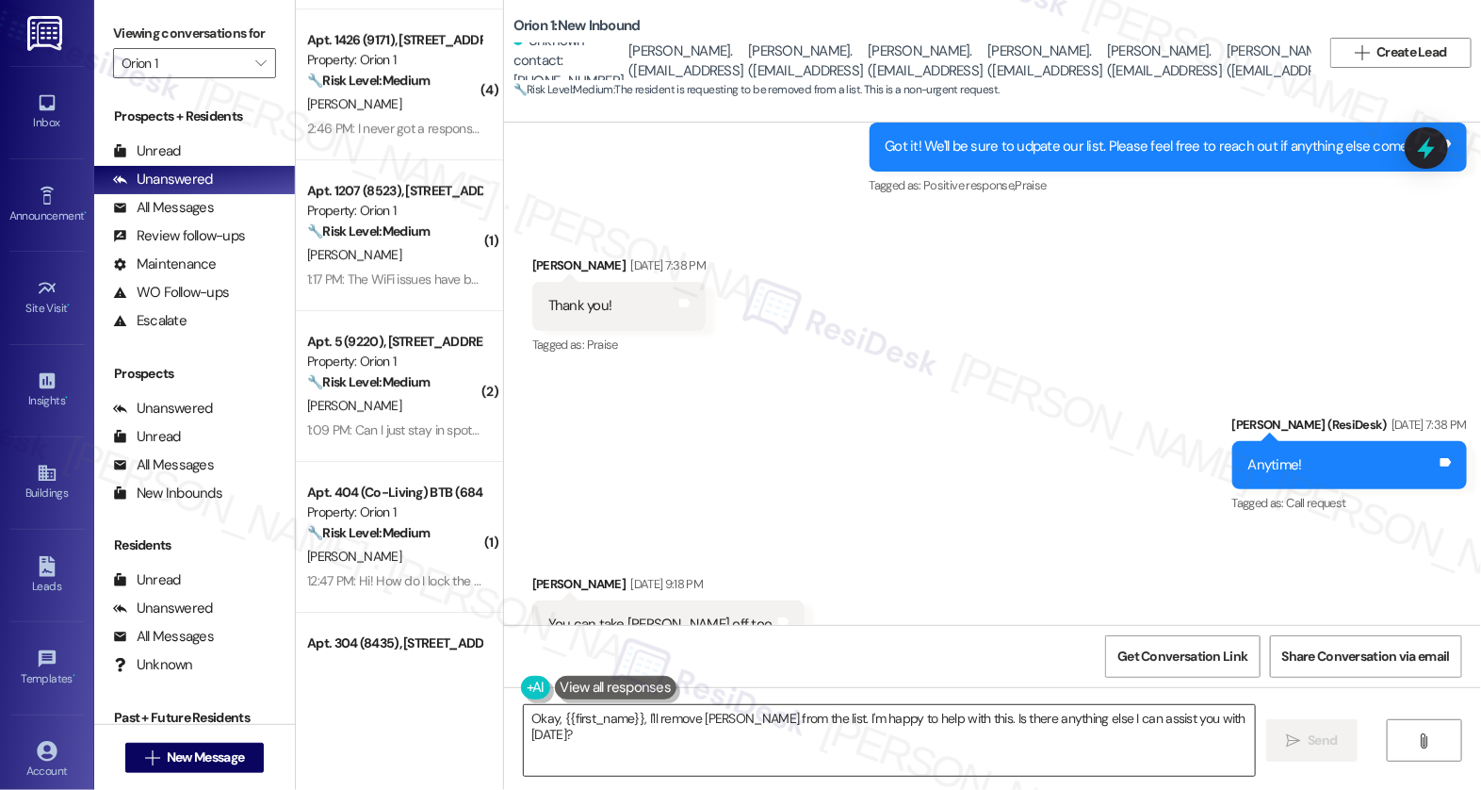
click at [524, 714] on textarea "Okay, {{first_name}}, I'll remove [PERSON_NAME] from the list. I'm happy to hel…" at bounding box center [889, 740] width 731 height 71
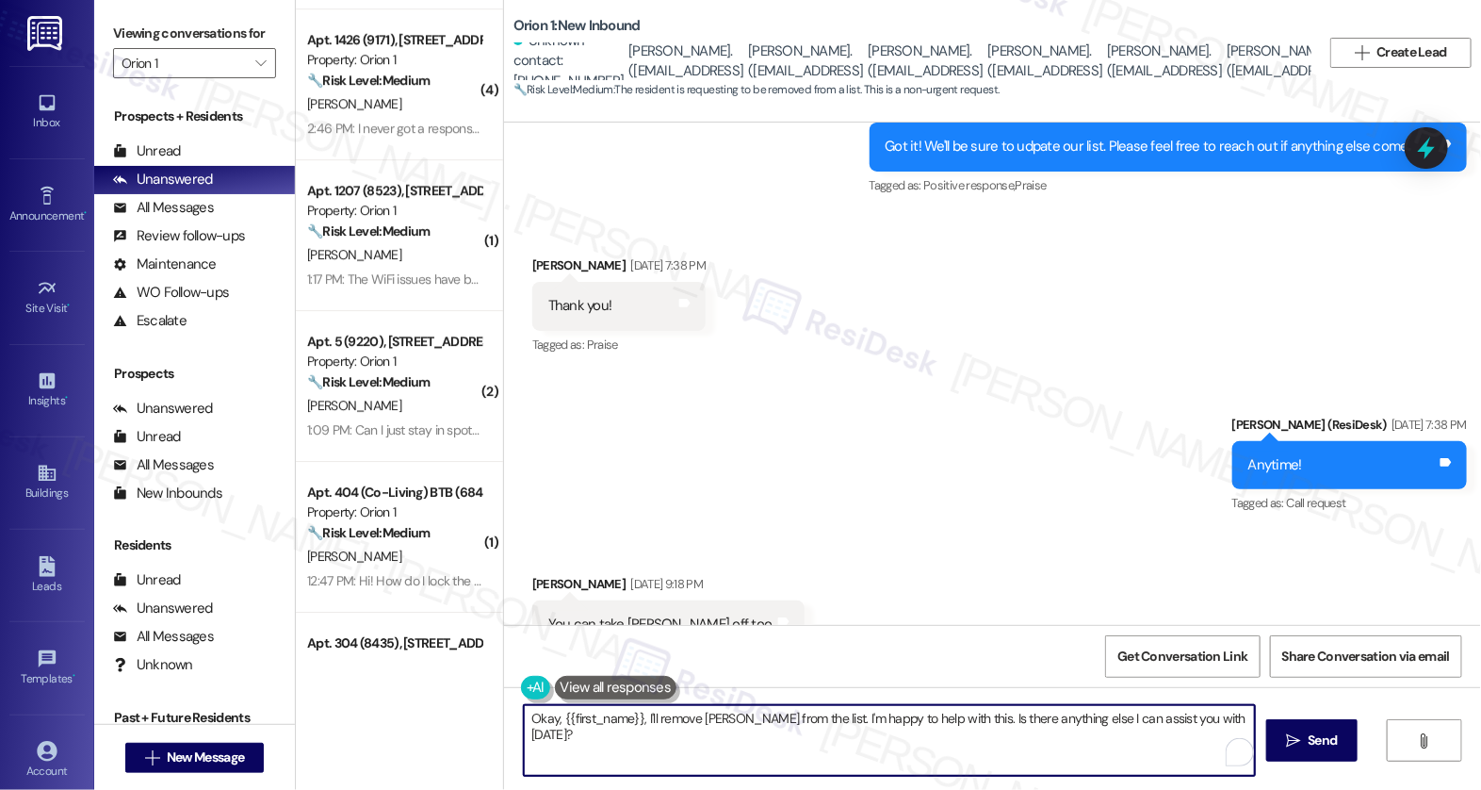
drag, startPoint x: 548, startPoint y: 722, endPoint x: 482, endPoint y: 722, distance: 66.0
click at [482, 722] on div "( 3 ) Apt. 302 (6491), [STREET_ADDRESS] Property: Orion 1 ⚠️ Risk Level: High T…" at bounding box center [888, 395] width 1185 height 790
drag, startPoint x: 613, startPoint y: 720, endPoint x: 673, endPoint y: 716, distance: 59.5
click at [613, 721] on textarea "Hi {{first_name}}, I'll remove [PERSON_NAME] from the list. I'm happy to help w…" at bounding box center [889, 740] width 731 height 71
click at [912, 715] on textarea "Hi {{first_name}}, thanks for the update. I'll remove [PERSON_NAME] from the li…" at bounding box center [889, 740] width 731 height 71
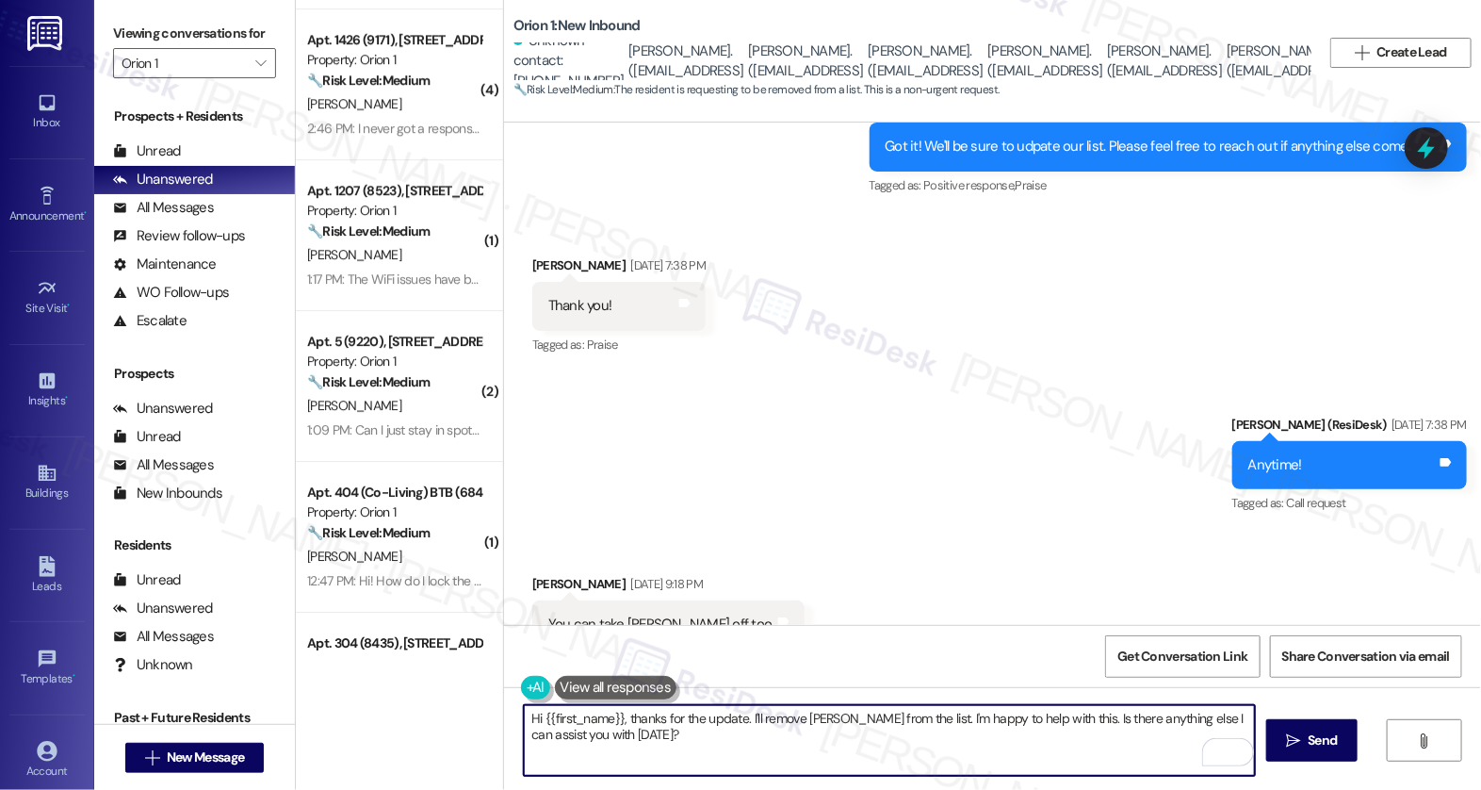
click at [922, 722] on textarea "Hi {{first_name}}, thanks for the update. I'll remove [PERSON_NAME] from the li…" at bounding box center [889, 740] width 731 height 71
click at [896, 736] on textarea "Hi {{first_name}}, thanks for the update. I'll remove [PERSON_NAME] from the li…" at bounding box center [889, 740] width 731 height 71
drag, startPoint x: 917, startPoint y: 716, endPoint x: 1004, endPoint y: 775, distance: 104.5
click at [1004, 775] on textarea "Hi {{first_name}}, thanks for the update. I'll remove [PERSON_NAME] from the li…" at bounding box center [889, 740] width 731 height 71
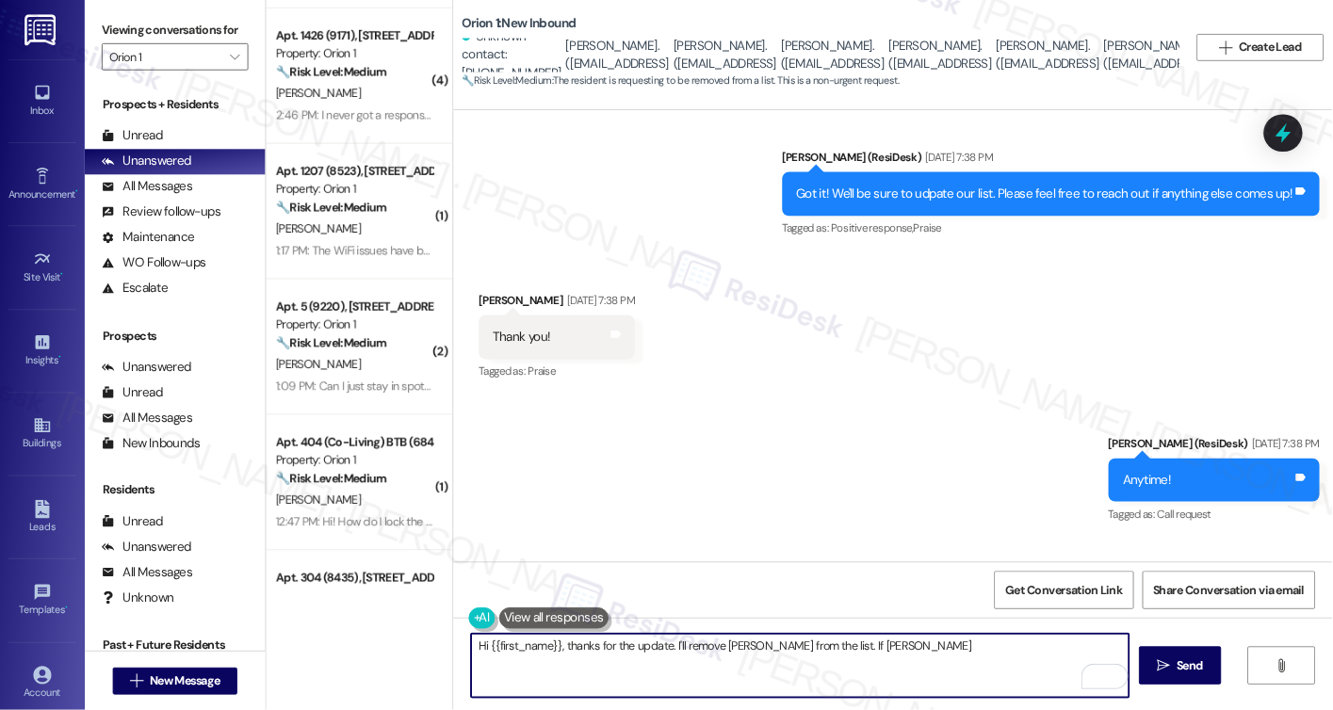
scroll to position [1628, 0]
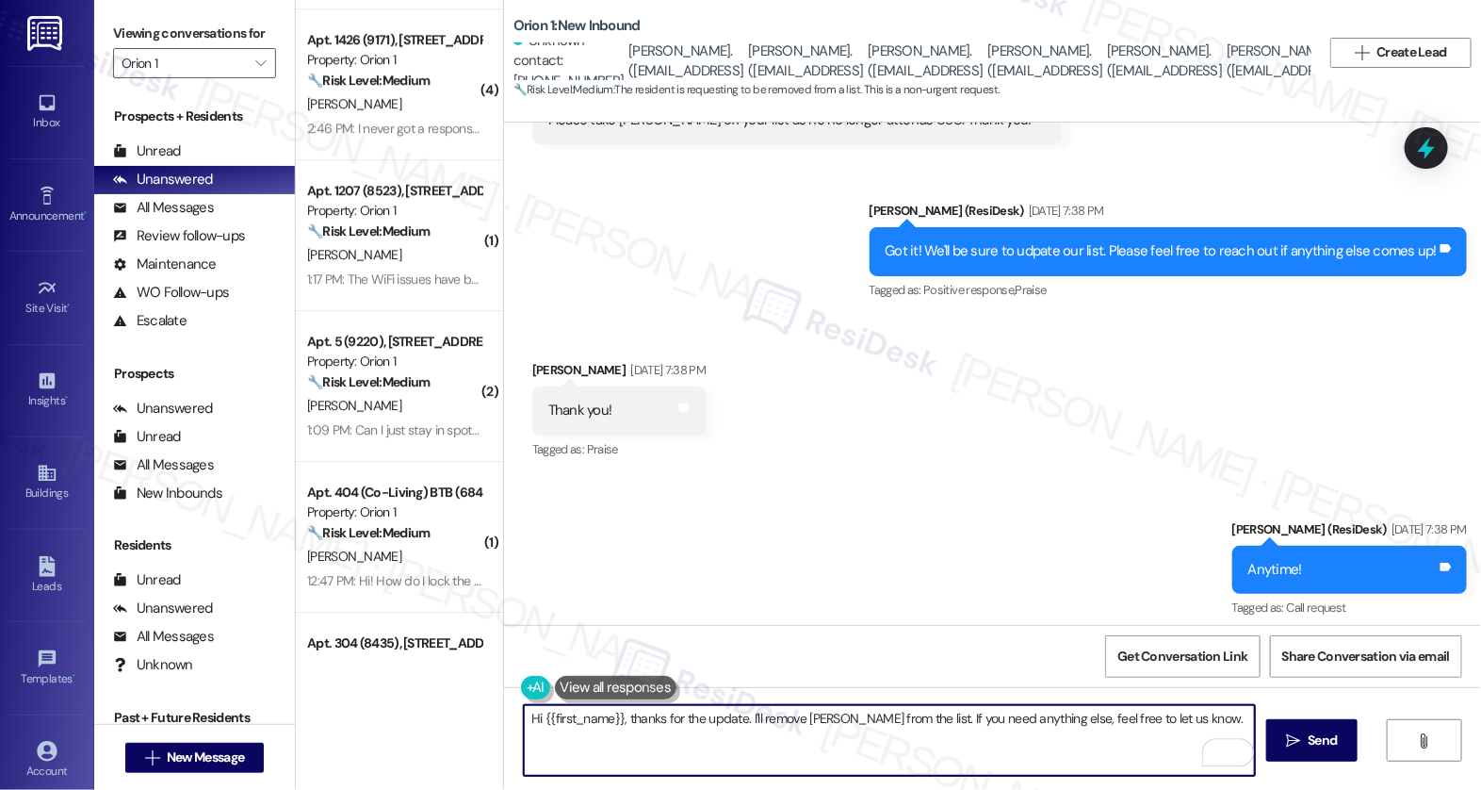
click at [528, 346] on div "Received via SMS [PERSON_NAME] [DATE] 7:38 PM Thank you! Tags and notes Tagged …" at bounding box center [619, 411] width 202 height 131
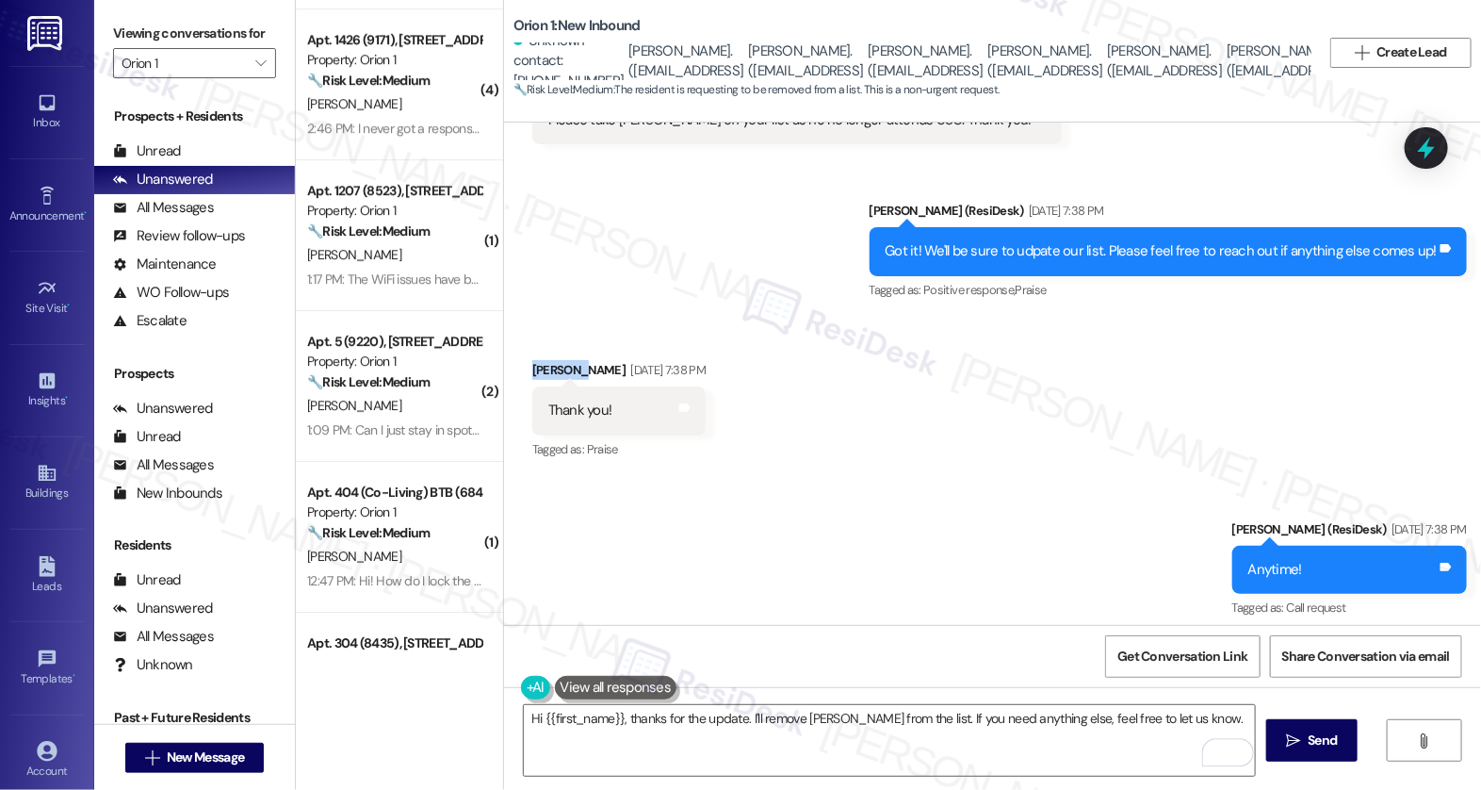
click at [528, 346] on div "Received via SMS [PERSON_NAME] [DATE] 7:38 PM Thank you! Tags and notes Tagged …" at bounding box center [619, 411] width 202 height 131
copy div "Crystal"
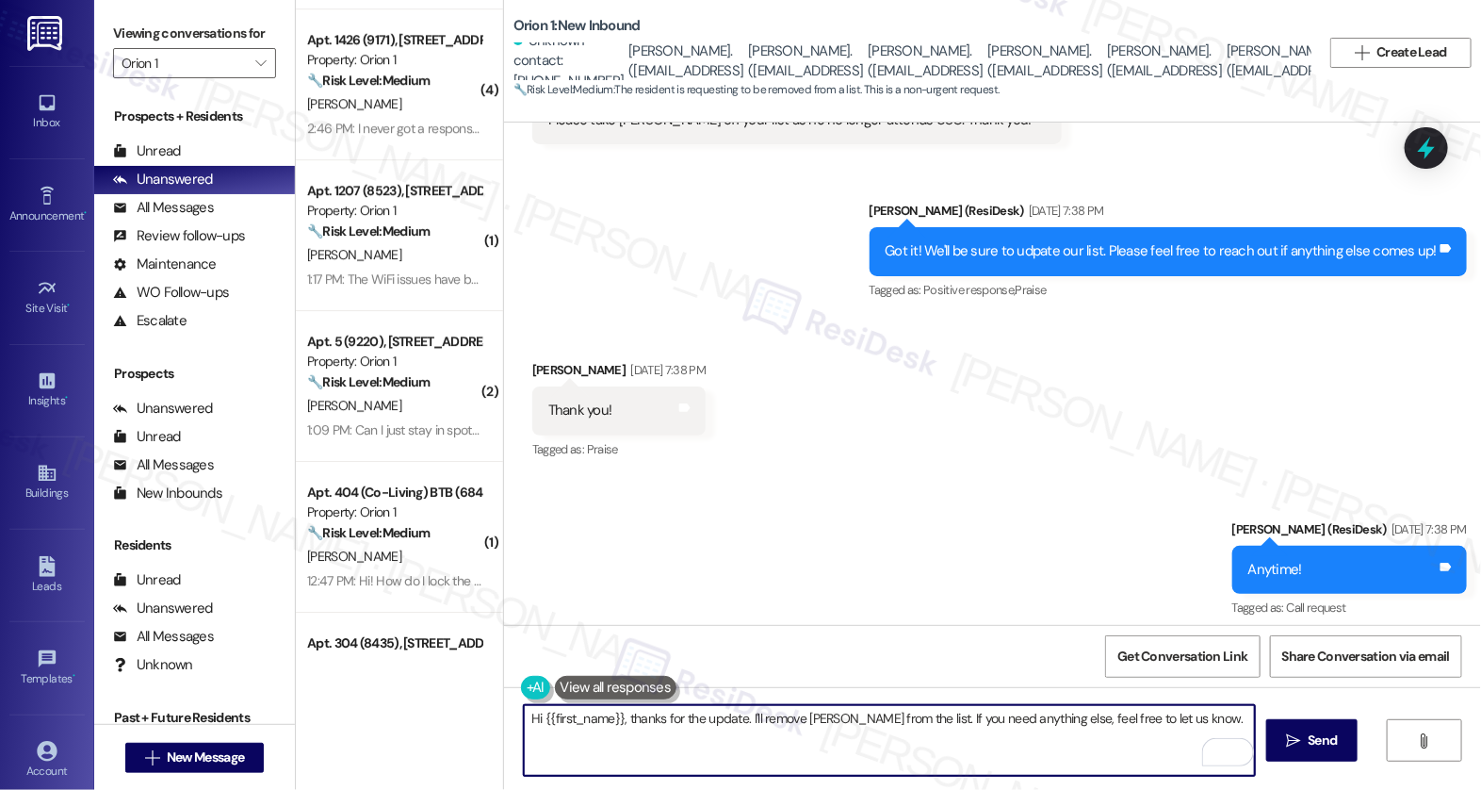
drag, startPoint x: 569, startPoint y: 714, endPoint x: 611, endPoint y: 705, distance: 42.5
click at [611, 705] on textarea "Hi {{first_name}}, thanks for the update. I'll remove [PERSON_NAME] from the li…" at bounding box center [889, 740] width 731 height 71
paste textarea "Crystal"
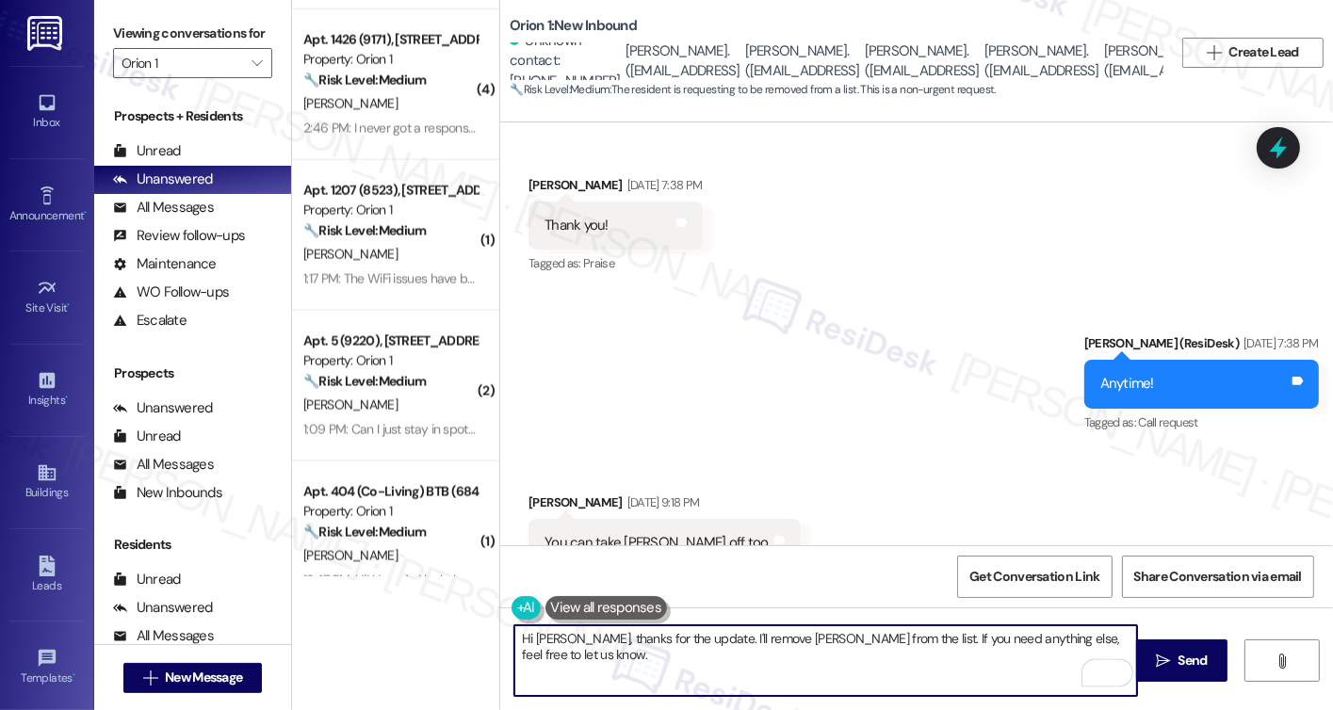
scroll to position [2007, 0]
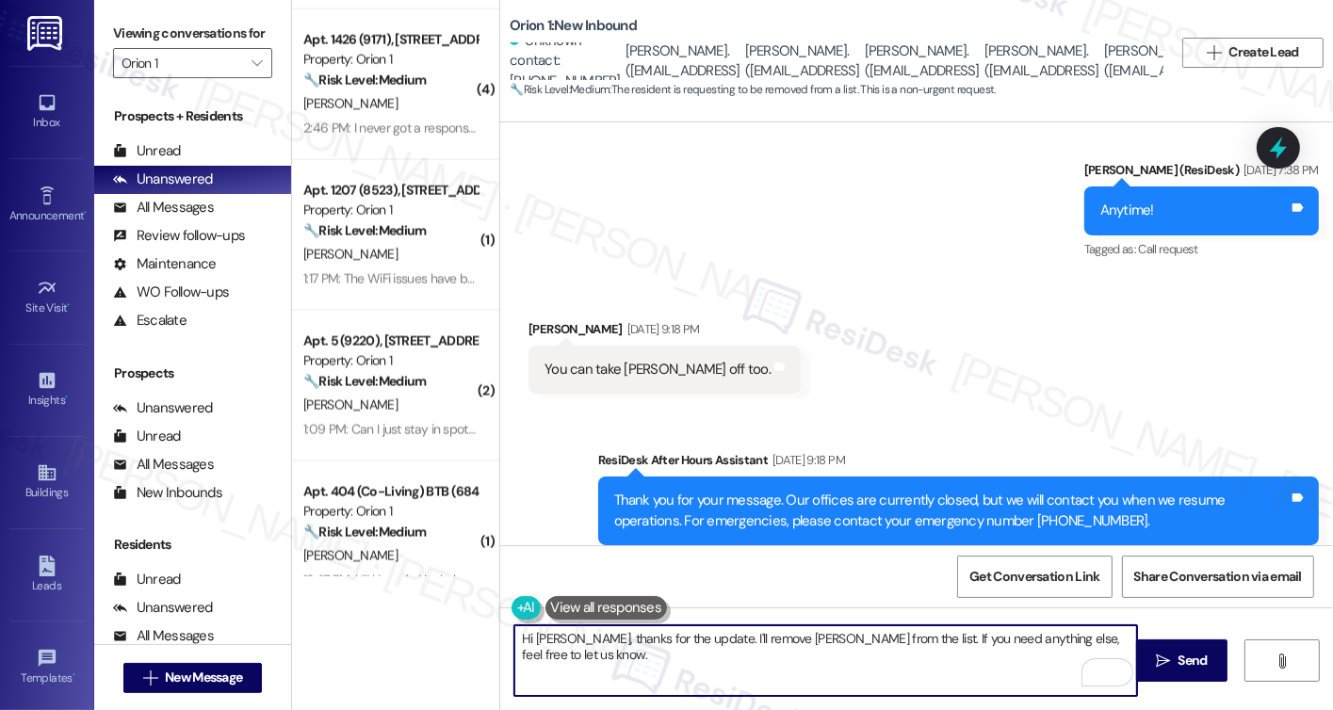
click at [524, 305] on div "Received via SMS [PERSON_NAME] [DATE] 9:18 PM You can take [PERSON_NAME] off to…" at bounding box center [664, 356] width 301 height 103
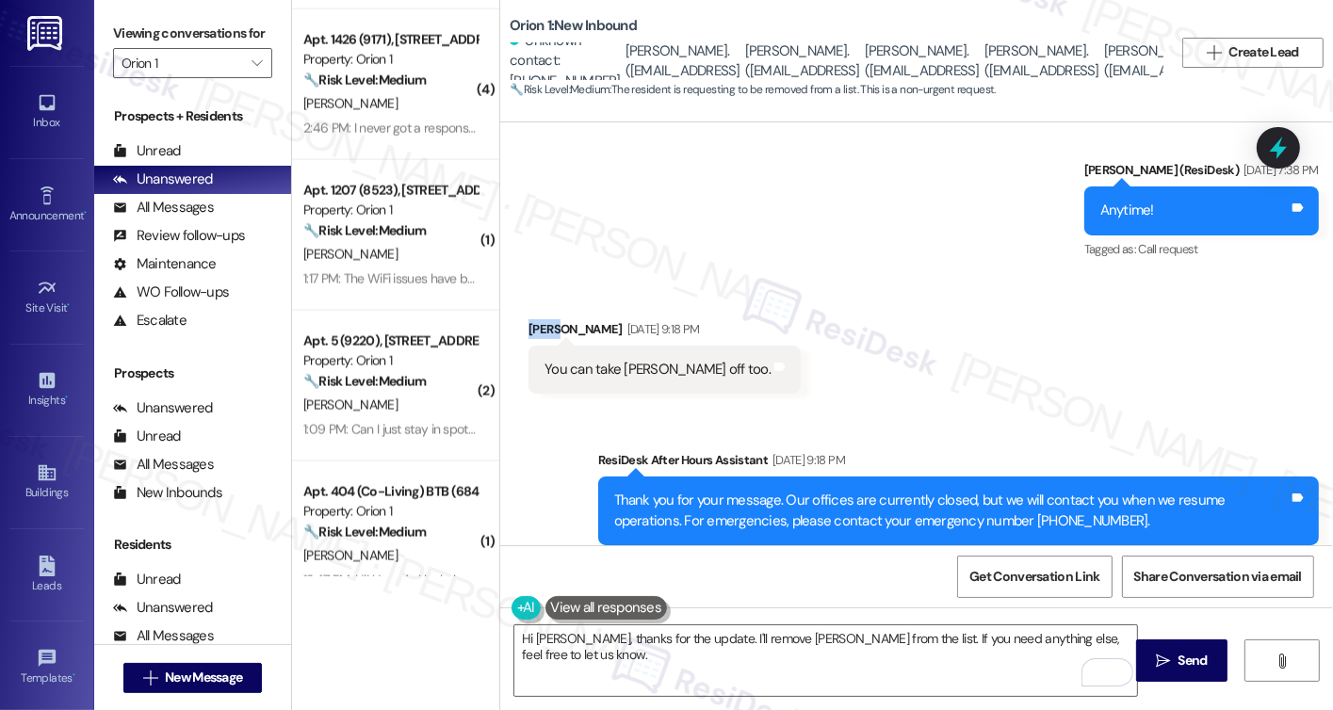
click at [524, 305] on div "Received via SMS [PERSON_NAME] [DATE] 9:18 PM You can take [PERSON_NAME] off to…" at bounding box center [664, 356] width 301 height 103
copy div "[PERSON_NAME]"
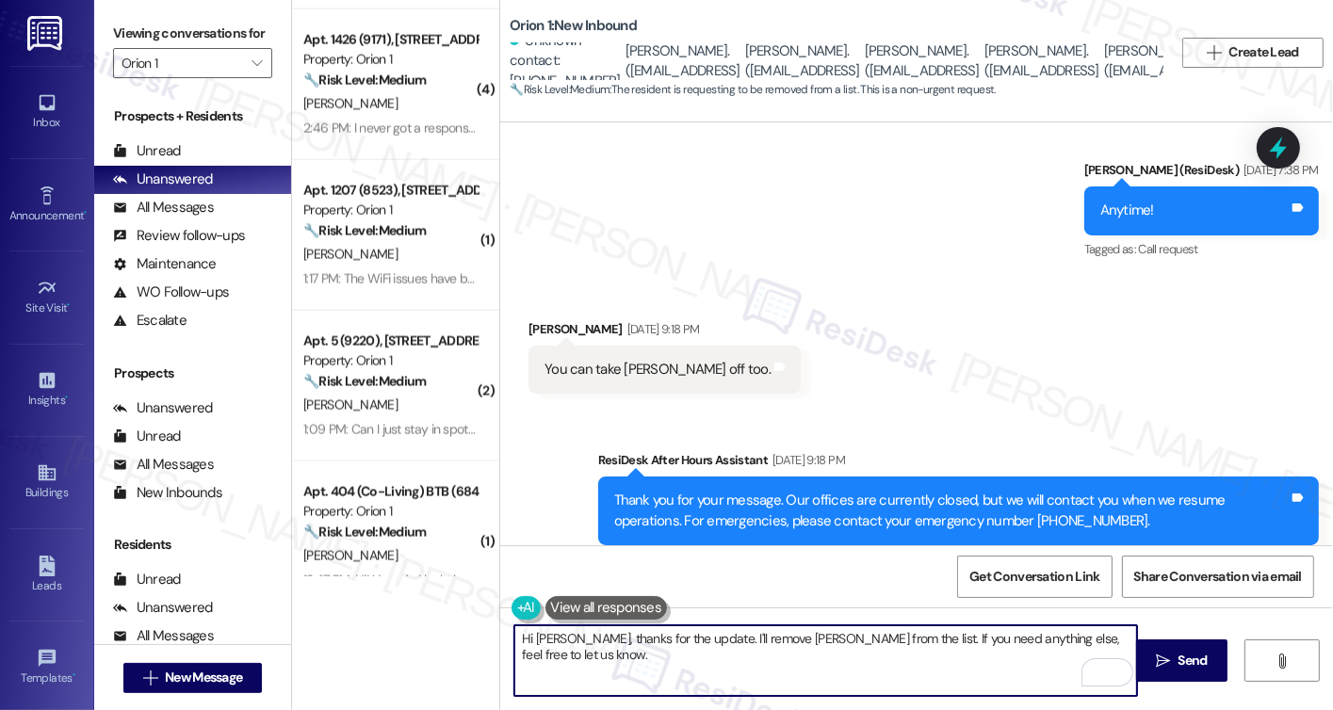
click at [547, 638] on textarea "Hi [PERSON_NAME], thanks for the update. I'll remove [PERSON_NAME] from the lis…" at bounding box center [825, 661] width 623 height 71
paste textarea "[PERSON_NAME]"
type textarea "Hi [PERSON_NAME], thanks for the update. I'll remove [PERSON_NAME] from the lis…"
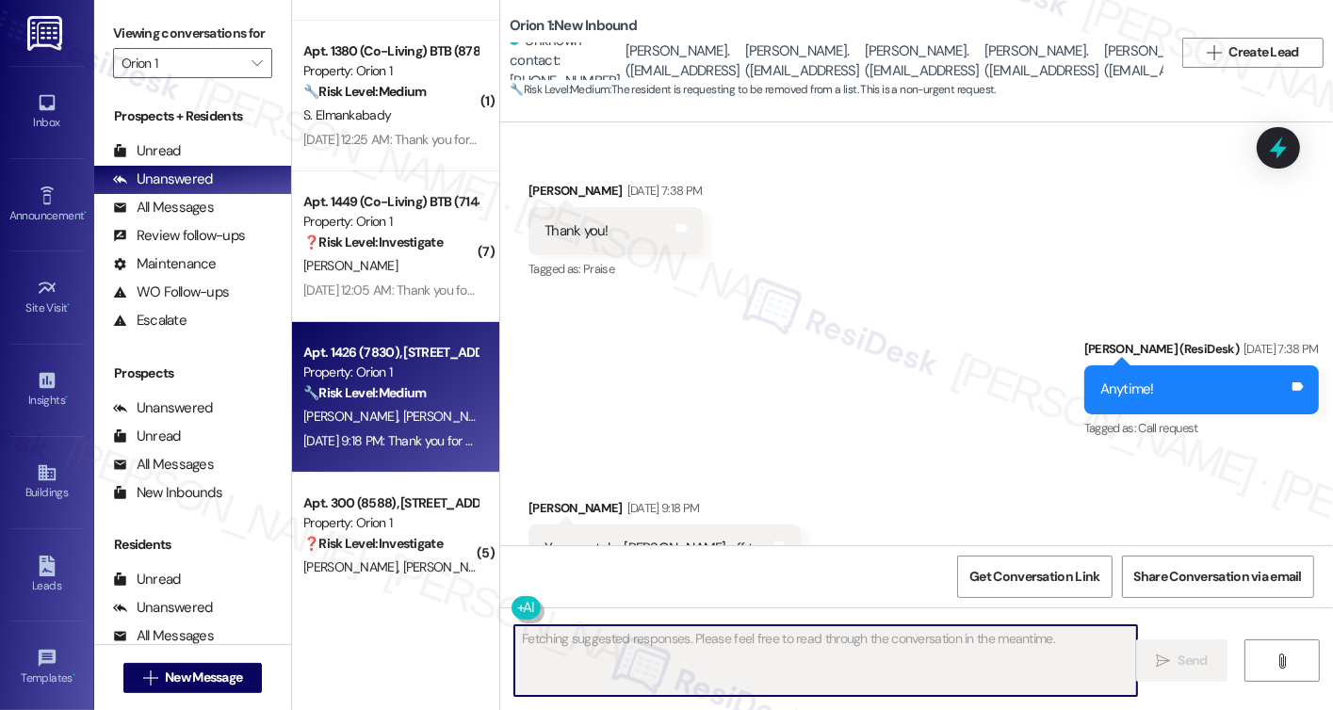
scroll to position [6962, 0]
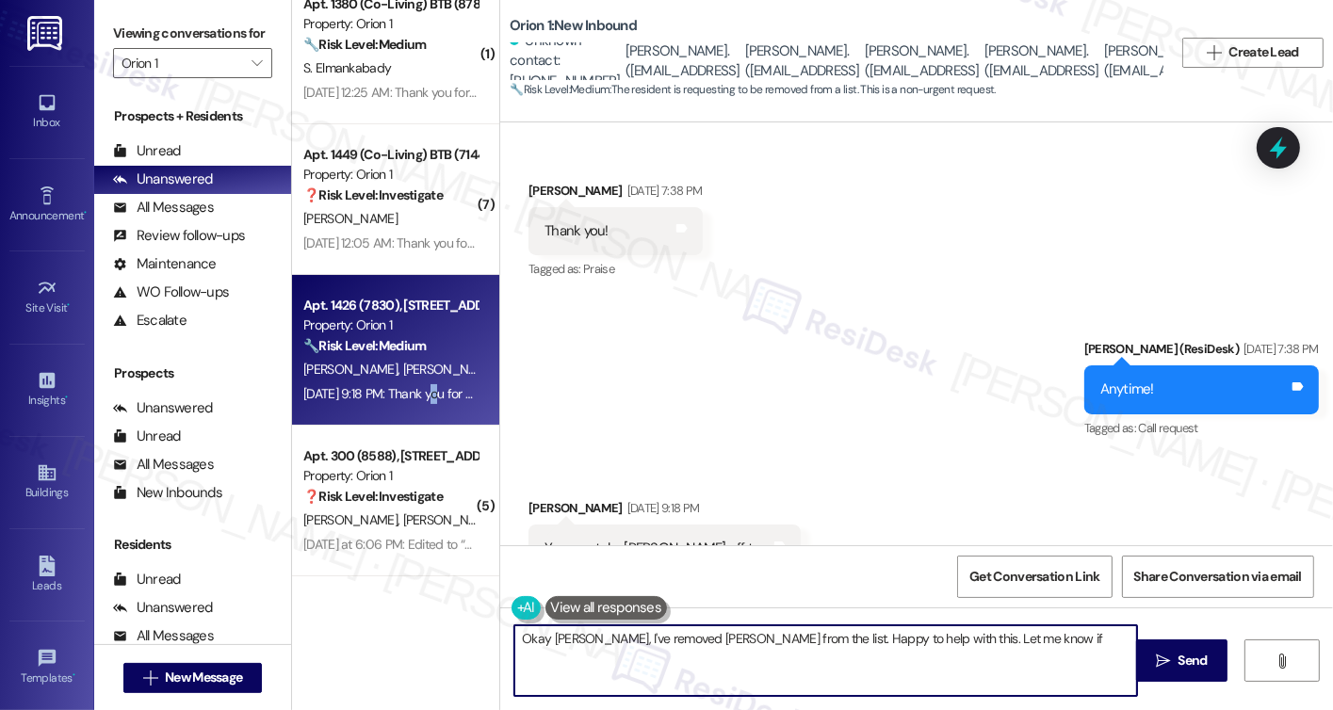
click at [424, 401] on div "[DATE] 9:18 PM: Thank you for your message. Our offices are currently closed, b…" at bounding box center [872, 393] width 1138 height 17
type textarea "Okay [PERSON_NAME], I've removed [PERSON_NAME] from the list. Happy to help wit…"
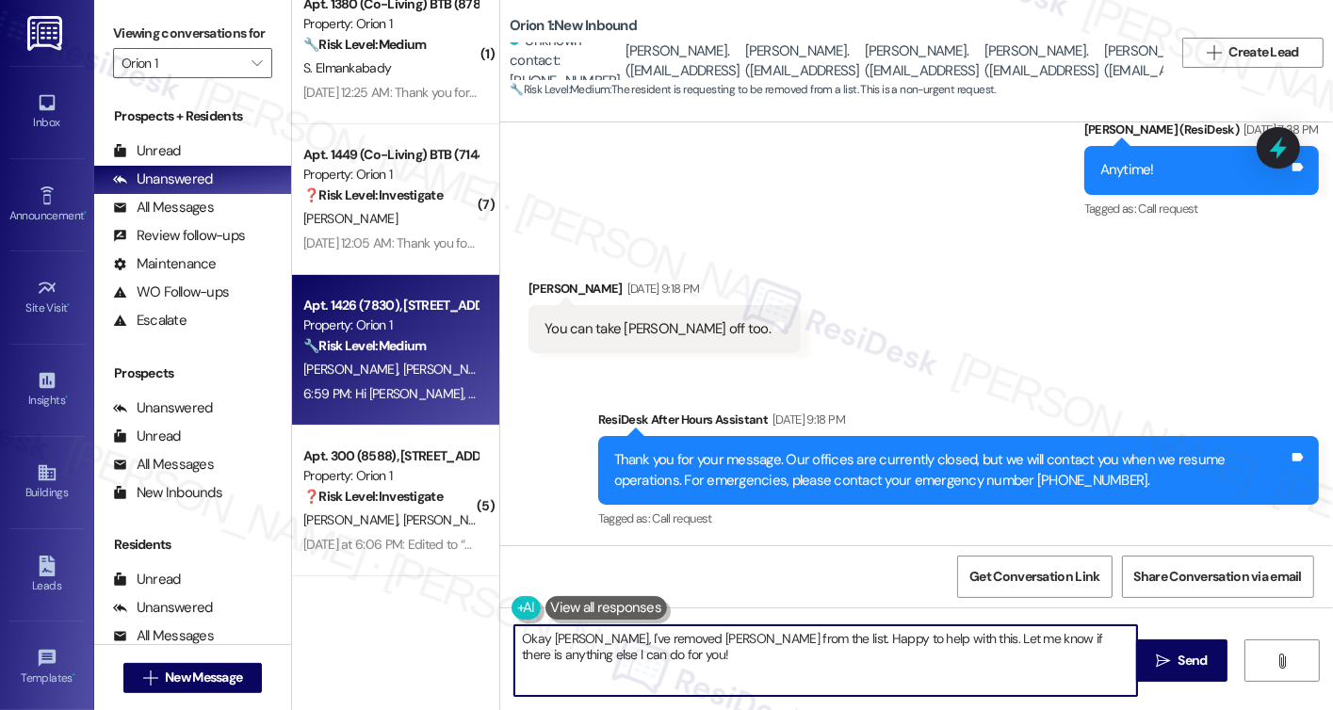
scroll to position [2139, 0]
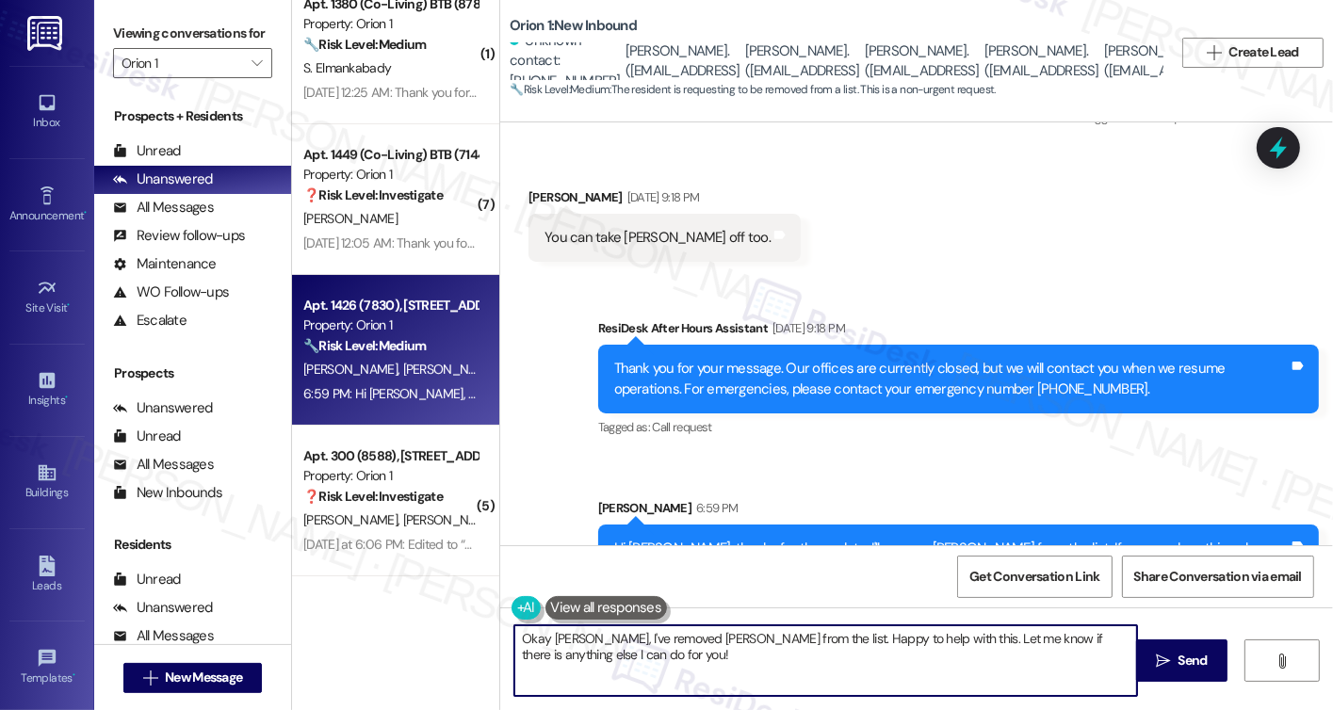
click at [408, 314] on div "Apt. 1426 (7830), [STREET_ADDRESS]" at bounding box center [390, 306] width 174 height 20
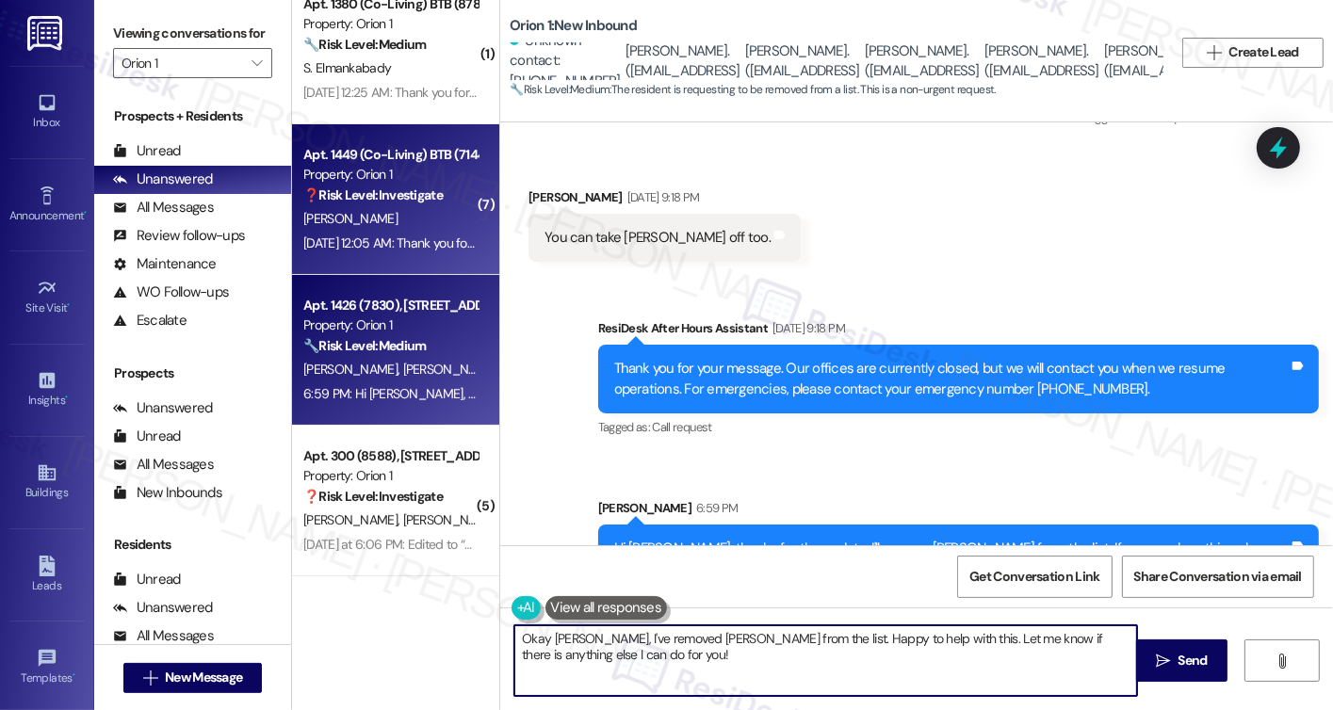
click at [412, 206] on div "Apt. 1449 (Co-Living) BTB (7144), [STREET_ADDRESS] Property: Orion 1 ❓ Risk Lev…" at bounding box center [391, 175] width 178 height 64
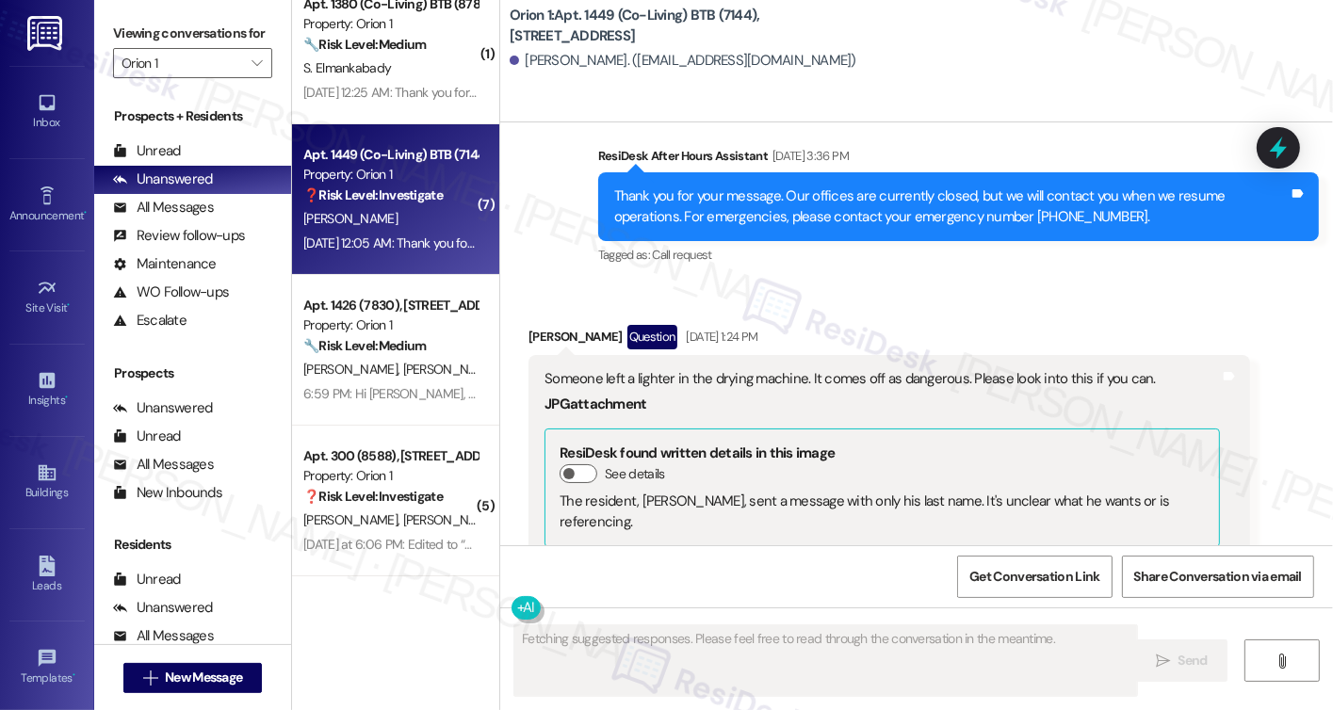
scroll to position [1717, 0]
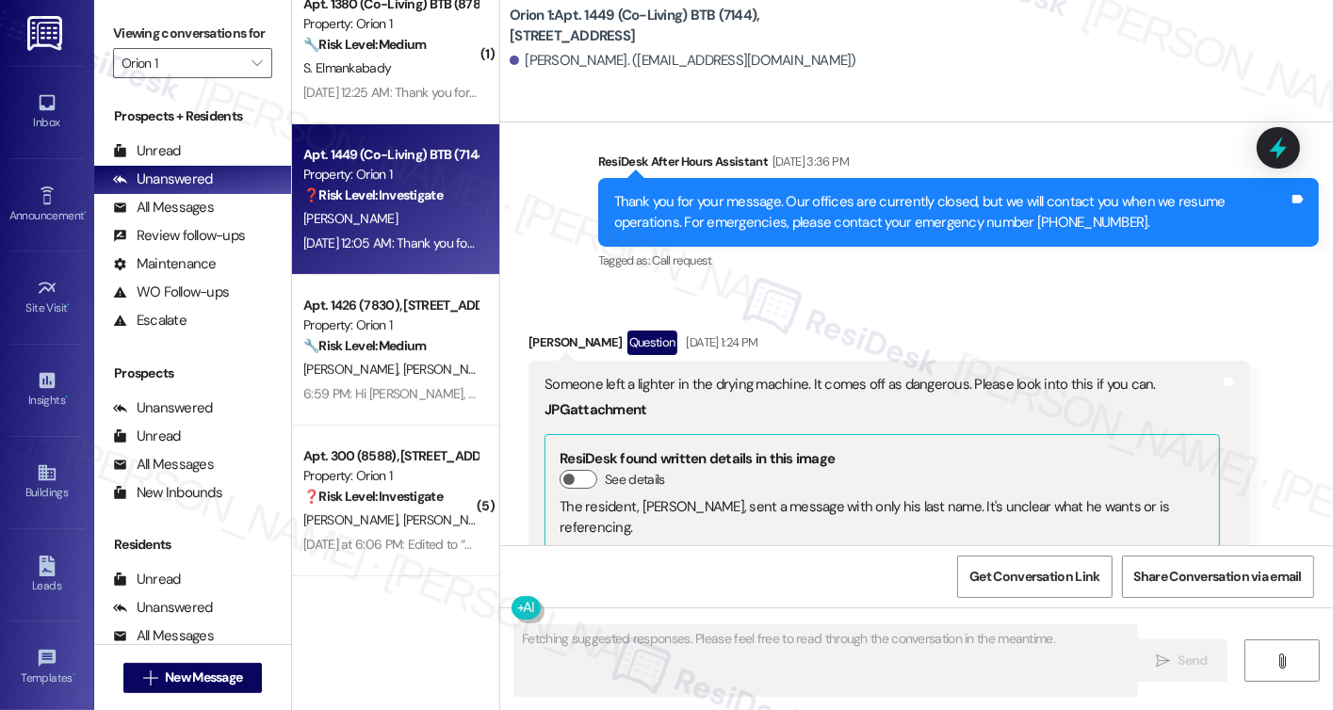
click at [604, 383] on div "Someone left a lighter in the drying machine. It comes off as dangerous. Please…" at bounding box center [882, 385] width 675 height 20
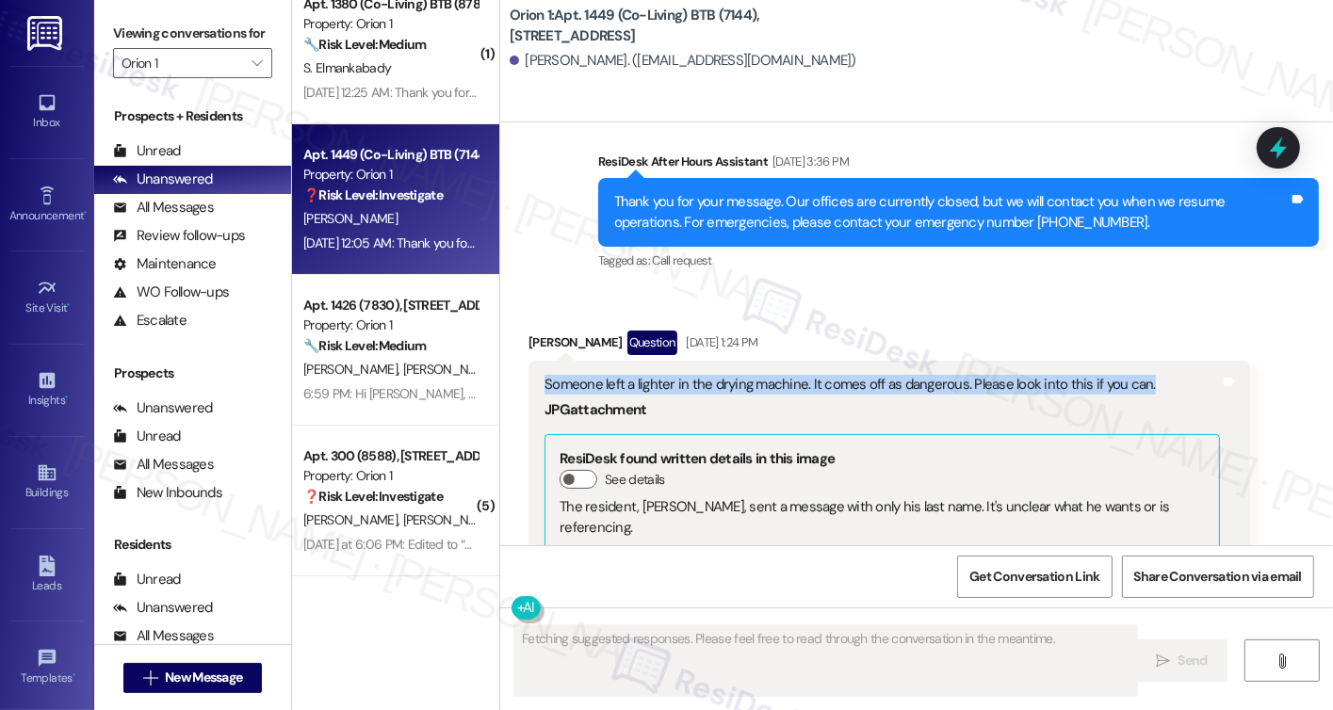
click at [604, 383] on div "Someone left a lighter in the drying machine. It comes off as dangerous. Please…" at bounding box center [882, 385] width 675 height 20
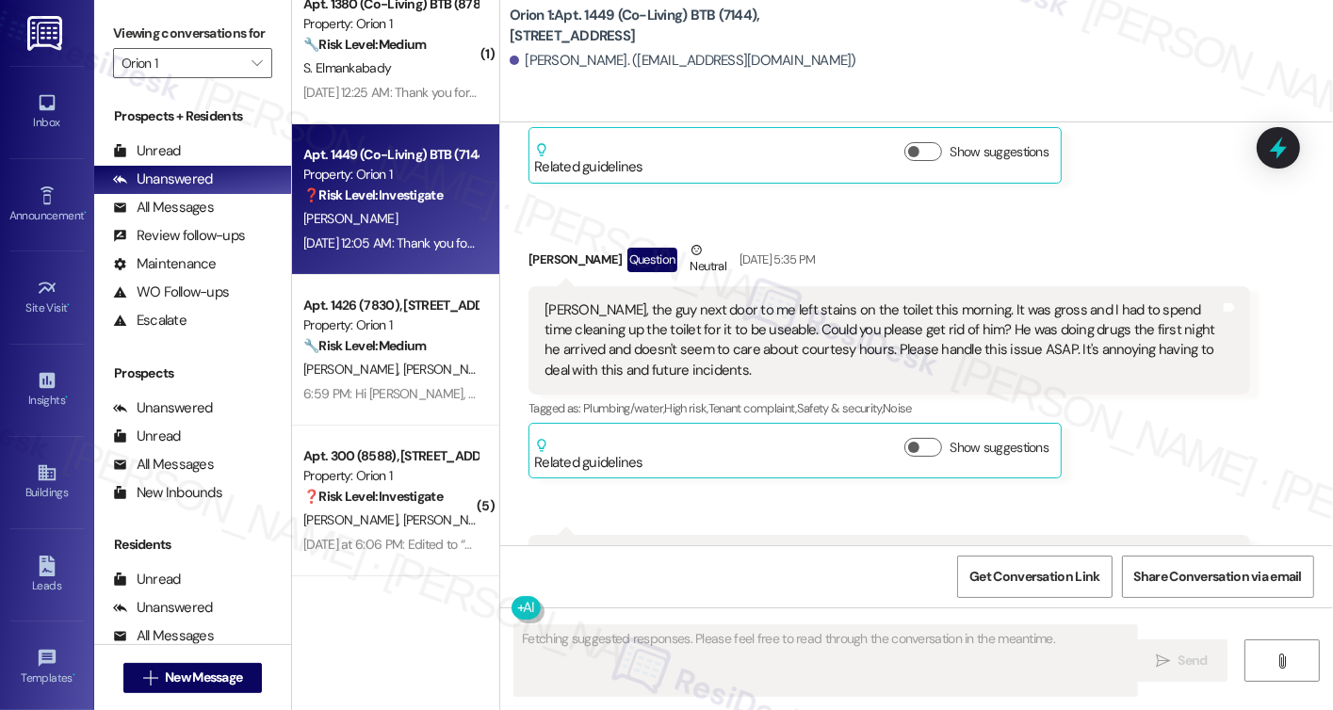
scroll to position [209, 0]
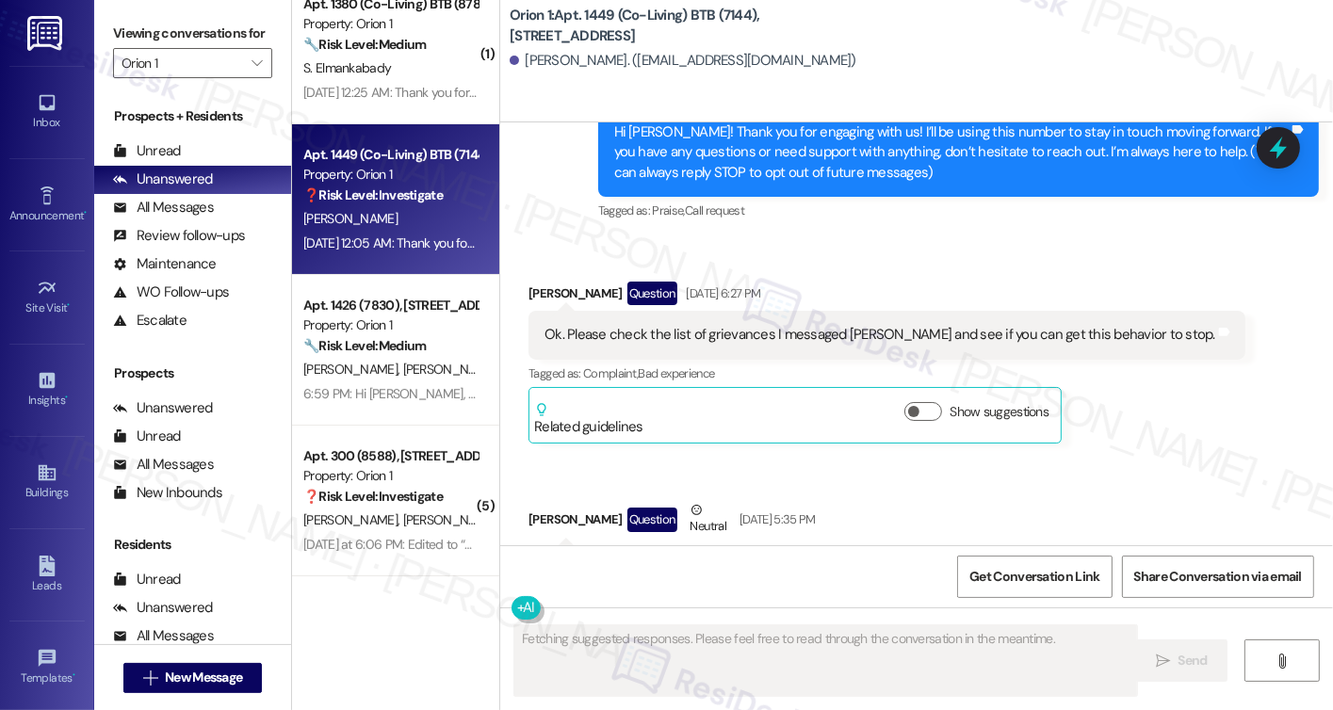
click at [658, 340] on div "Ok. Please check the list of grievances I messaged [PERSON_NAME] and see if you…" at bounding box center [880, 335] width 671 height 20
click at [661, 340] on div "Ok. Please check the list of grievances I messaged [PERSON_NAME] and see if you…" at bounding box center [880, 335] width 671 height 20
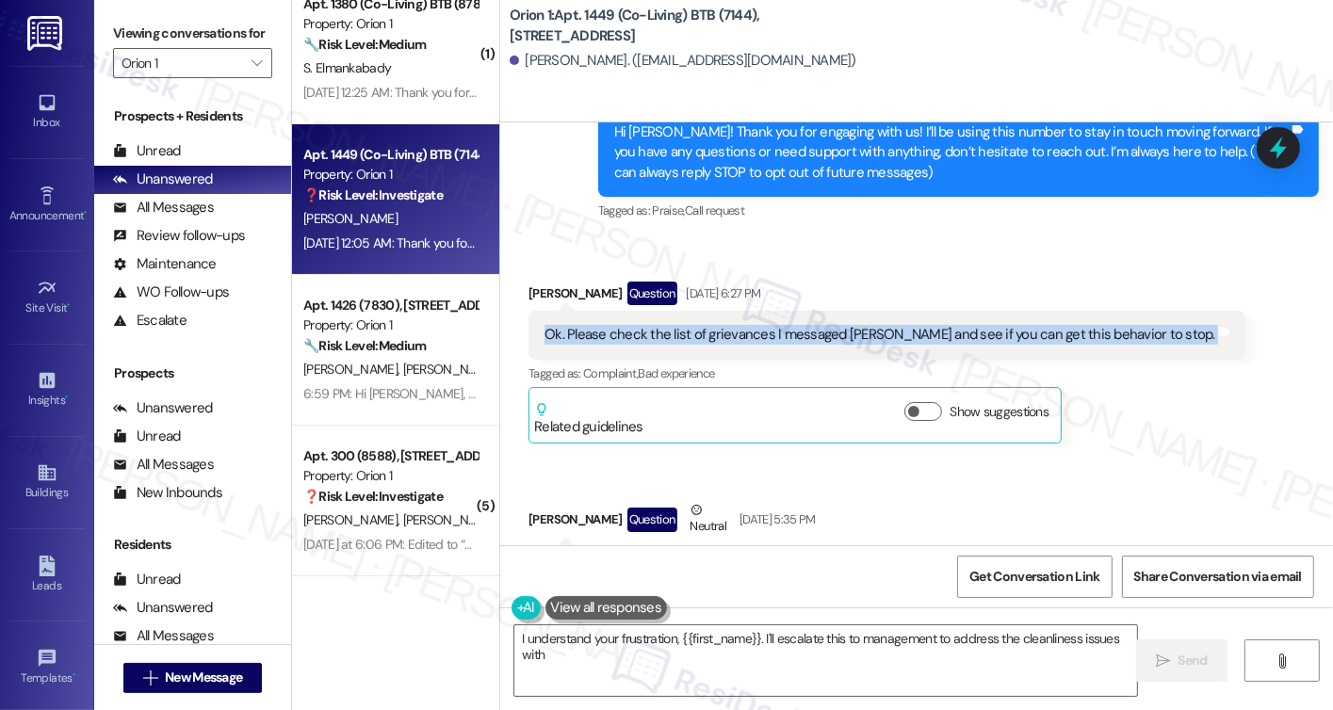
click at [661, 340] on div "Ok. Please check the list of grievances I messaged [PERSON_NAME] and see if you…" at bounding box center [880, 335] width 671 height 20
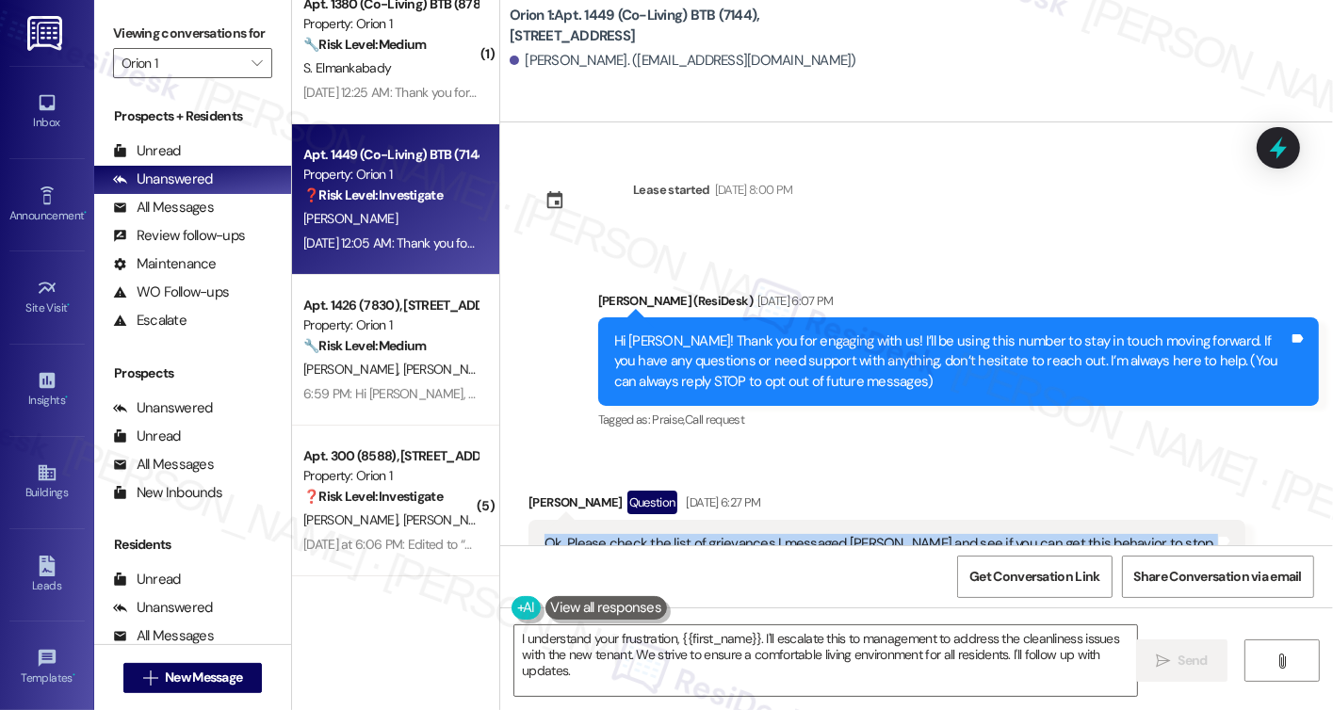
scroll to position [283, 0]
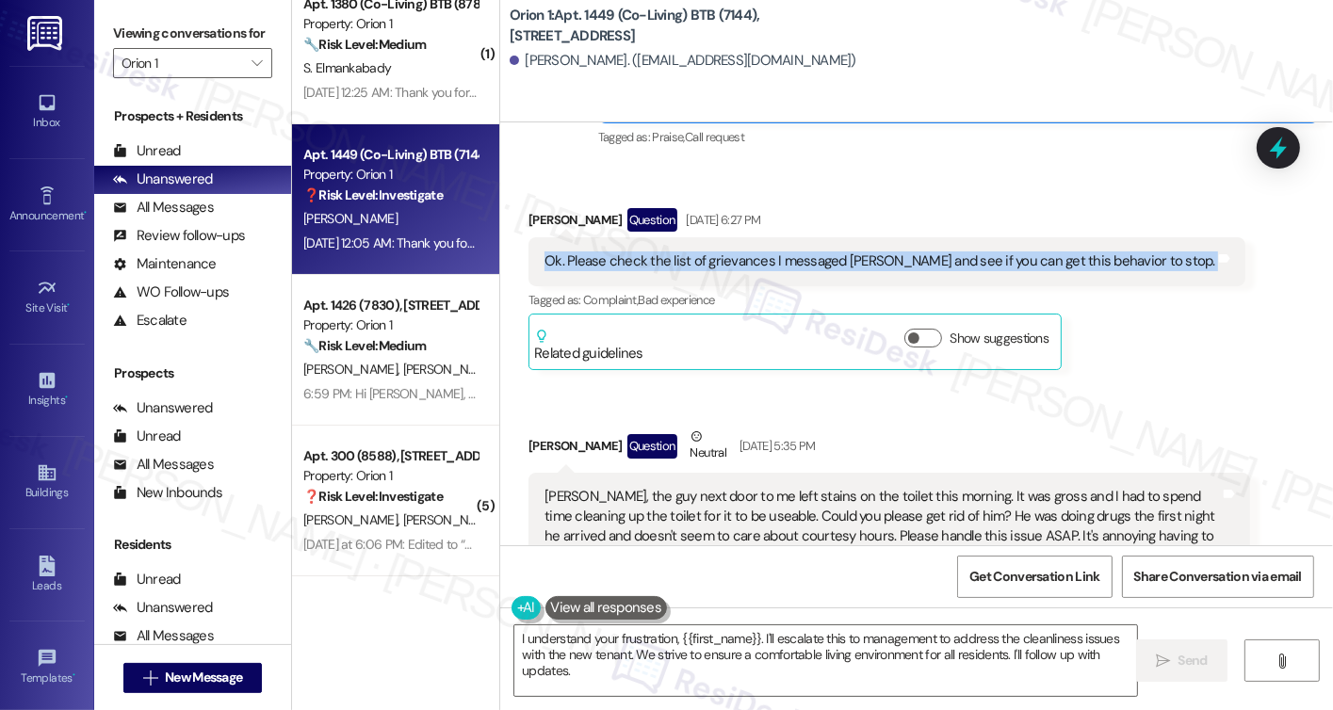
click at [673, 259] on div "Ok. Please check the list of grievances I messaged [PERSON_NAME] and see if you…" at bounding box center [880, 262] width 671 height 20
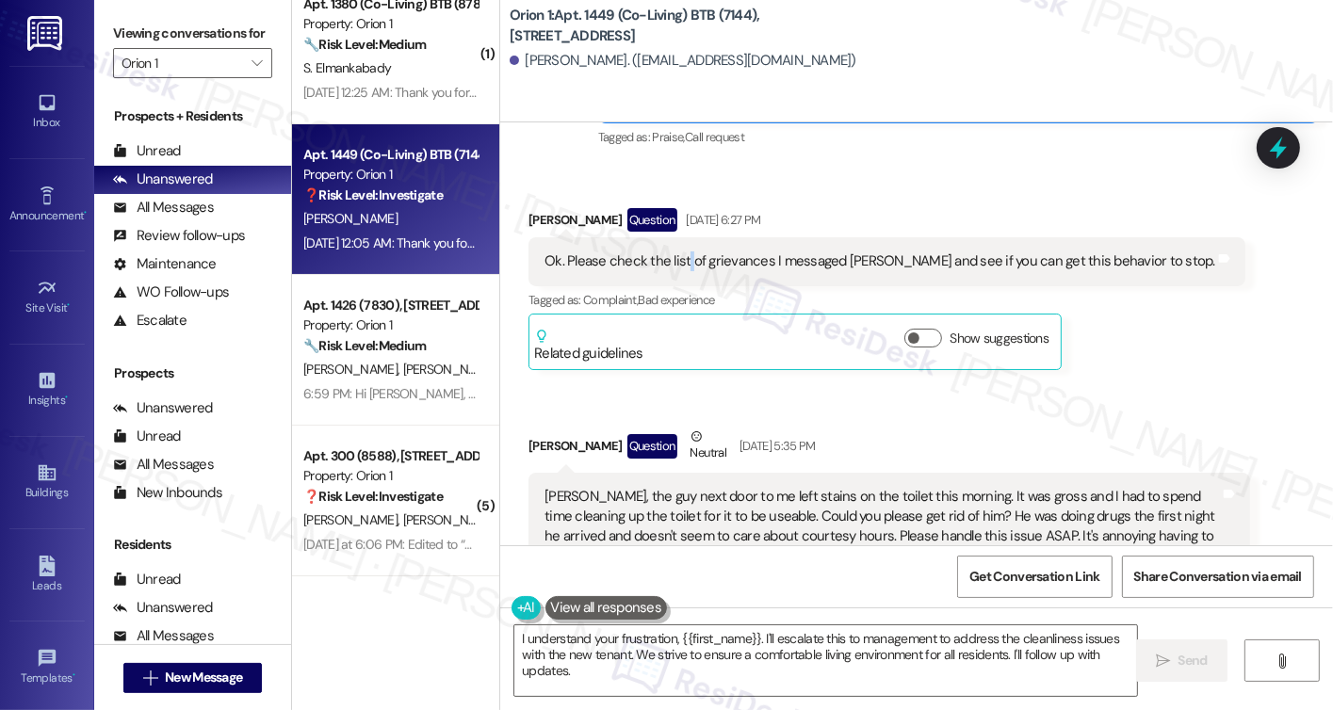
click at [673, 259] on div "Ok. Please check the list of grievances I messaged [PERSON_NAME] and see if you…" at bounding box center [880, 262] width 671 height 20
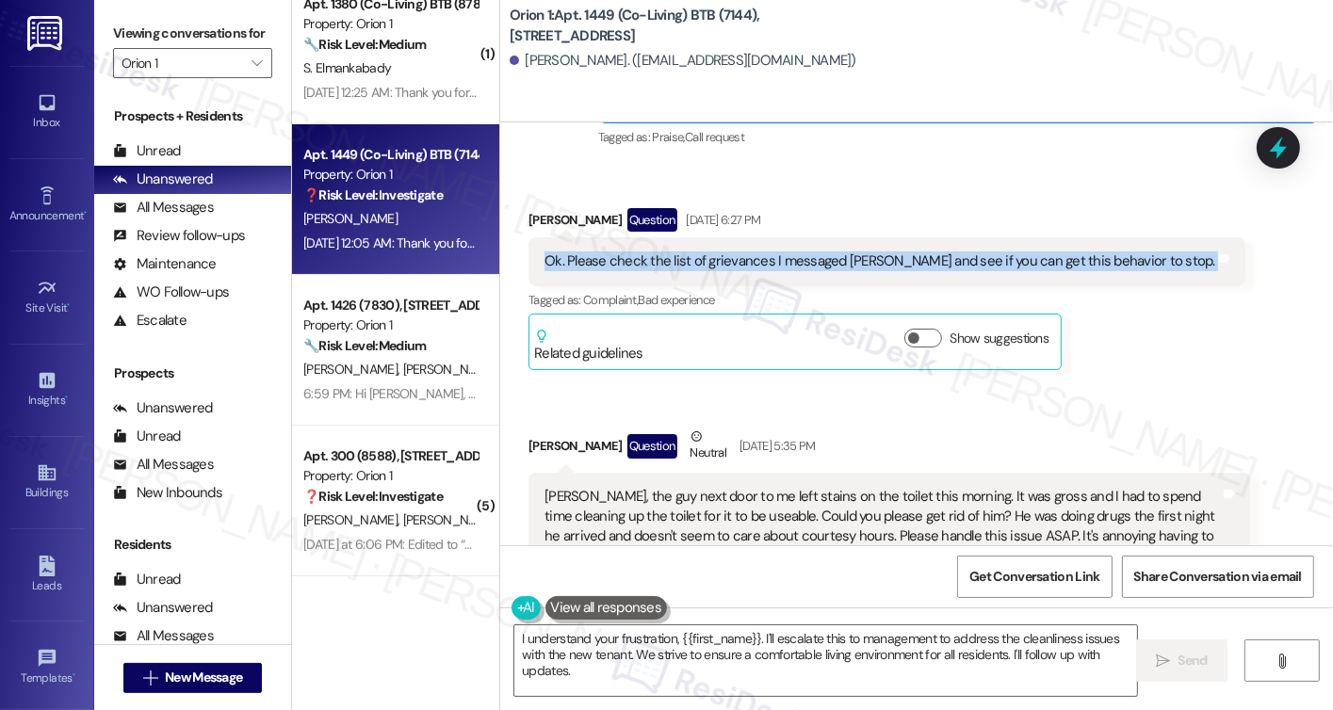
click at [673, 259] on div "Ok. Please check the list of grievances I messaged [PERSON_NAME] and see if you…" at bounding box center [880, 262] width 671 height 20
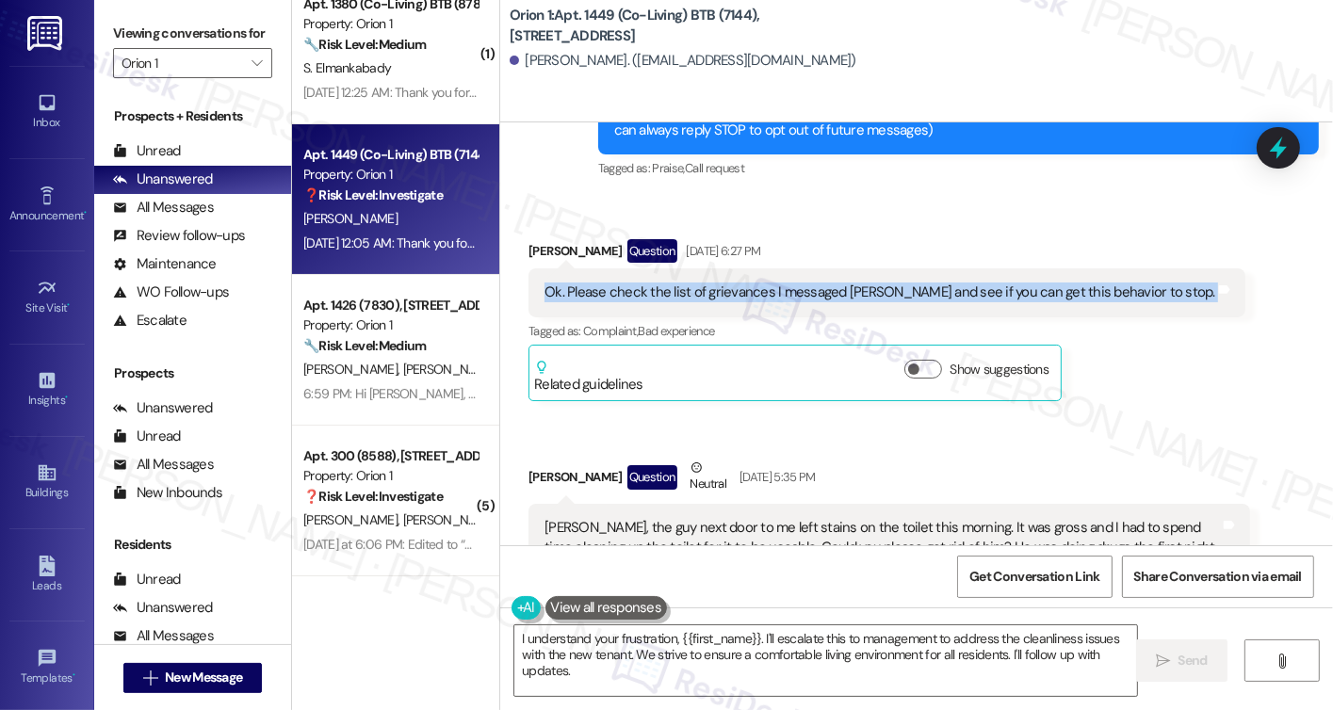
scroll to position [377, 0]
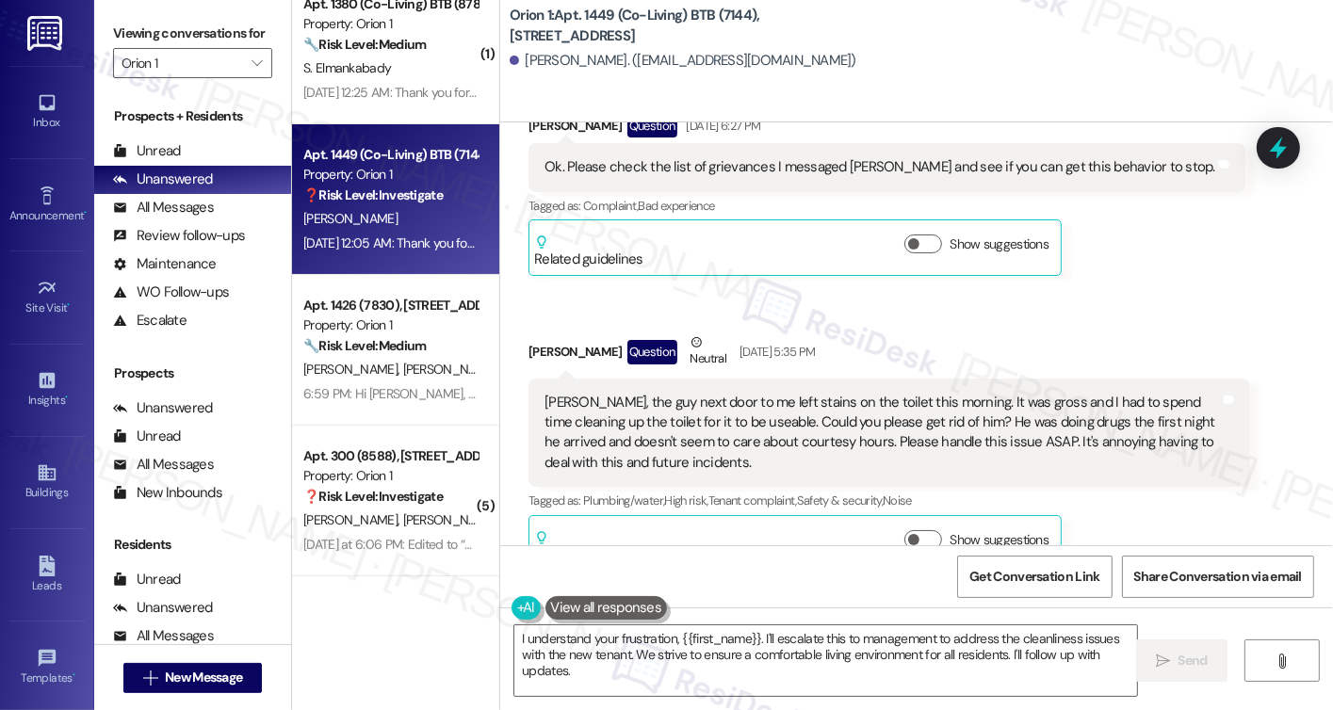
click at [694, 402] on div "[PERSON_NAME], the guy next door to me left stains on the toilet this morning. …" at bounding box center [882, 433] width 675 height 81
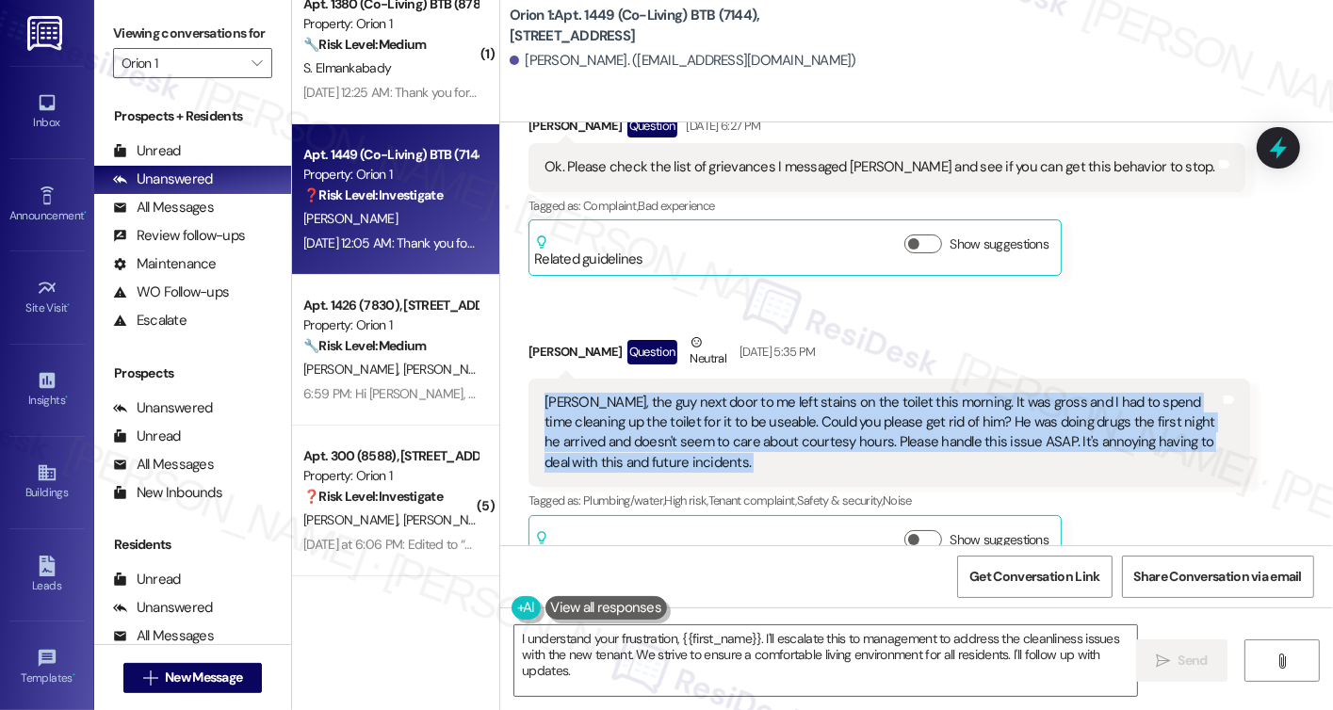
click at [692, 402] on div "[PERSON_NAME], the guy next door to me left stains on the toilet this morning. …" at bounding box center [882, 433] width 675 height 81
copy div "[PERSON_NAME], the guy next door to me left stains on the toilet this morning. …"
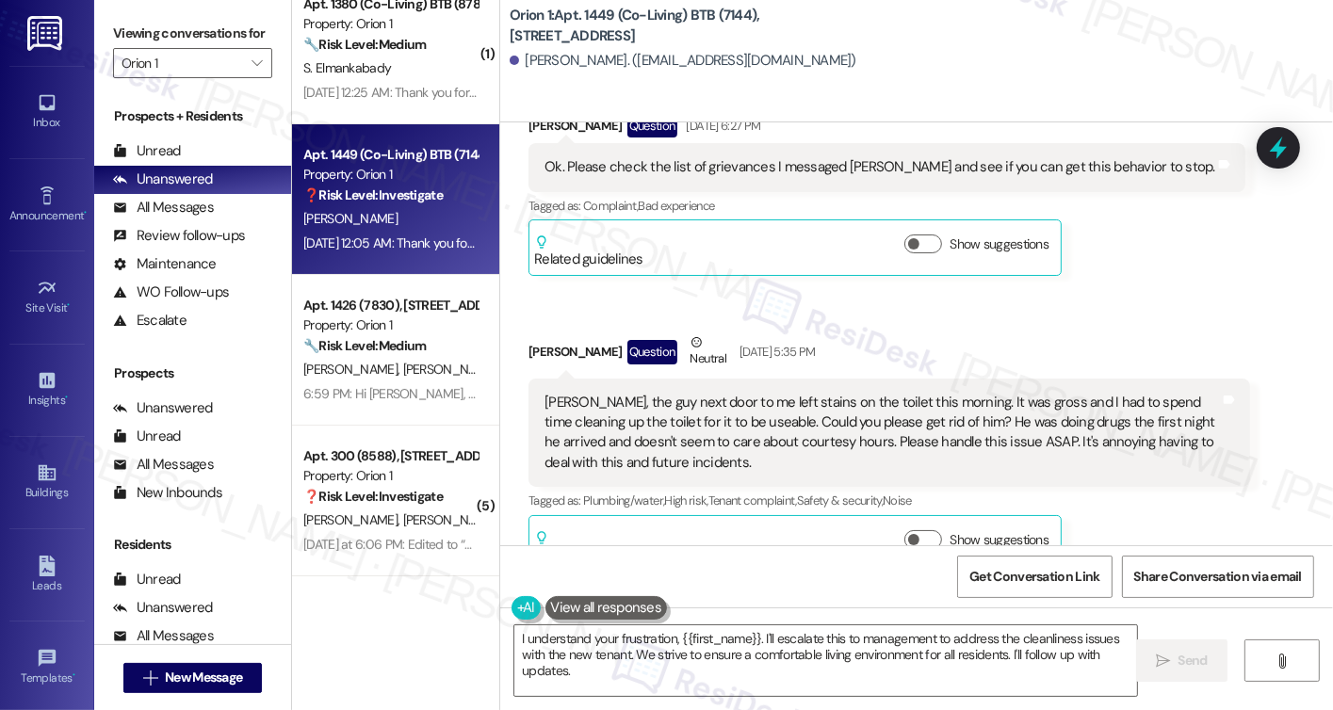
click at [120, 40] on label "Viewing conversations for" at bounding box center [192, 33] width 159 height 29
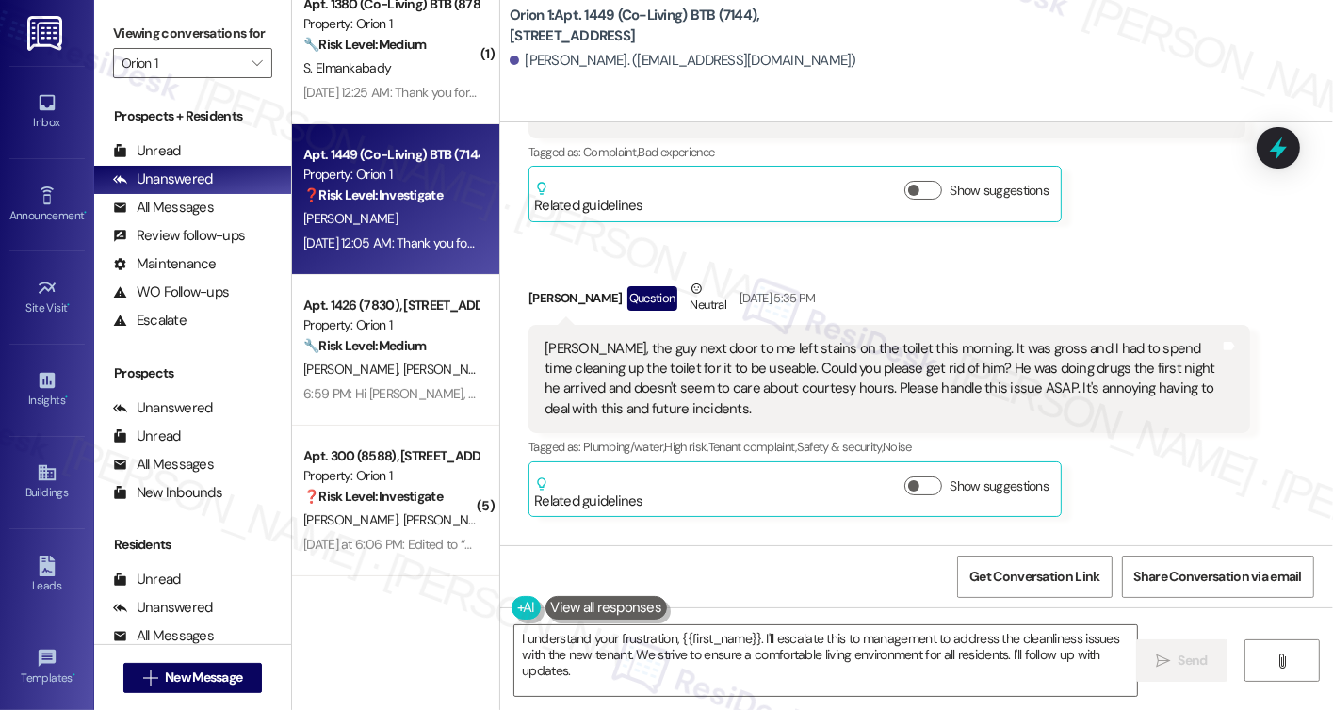
scroll to position [660, 0]
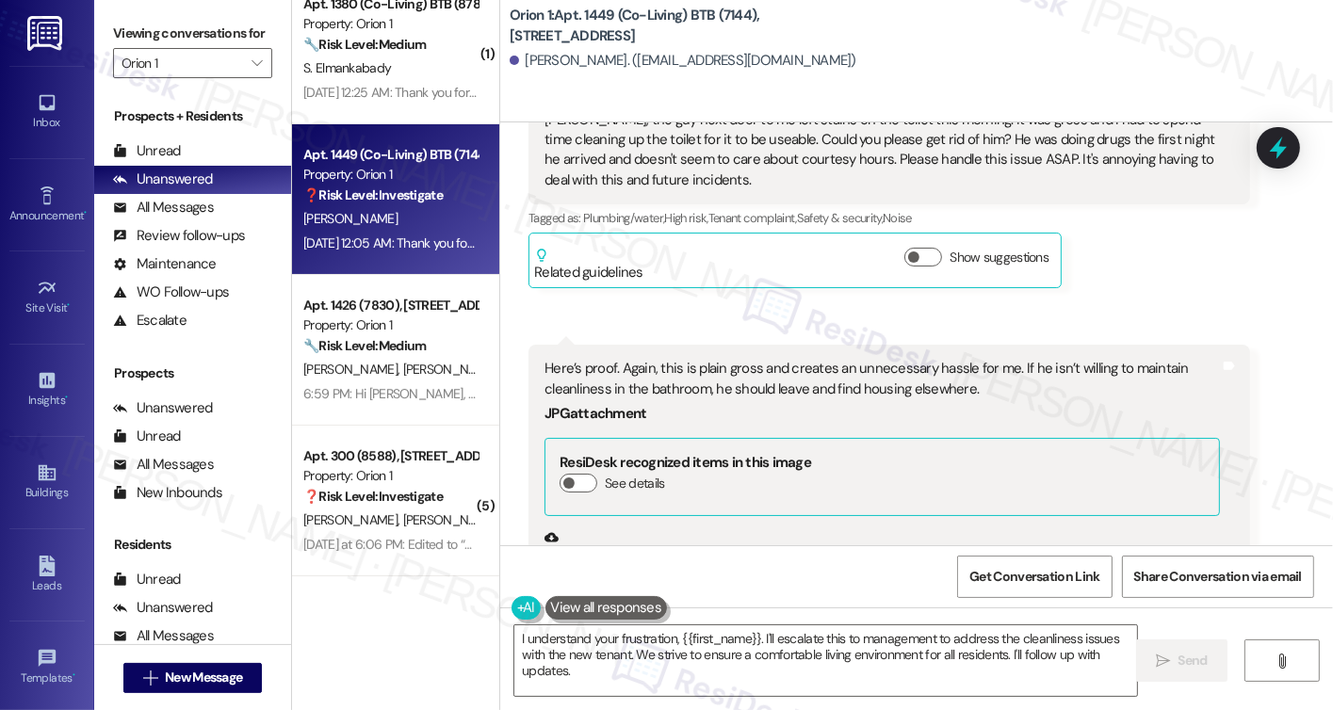
click at [685, 366] on div "Here’s proof. Again, this is plain gross and creates an unnecessary hassle for …" at bounding box center [882, 379] width 675 height 41
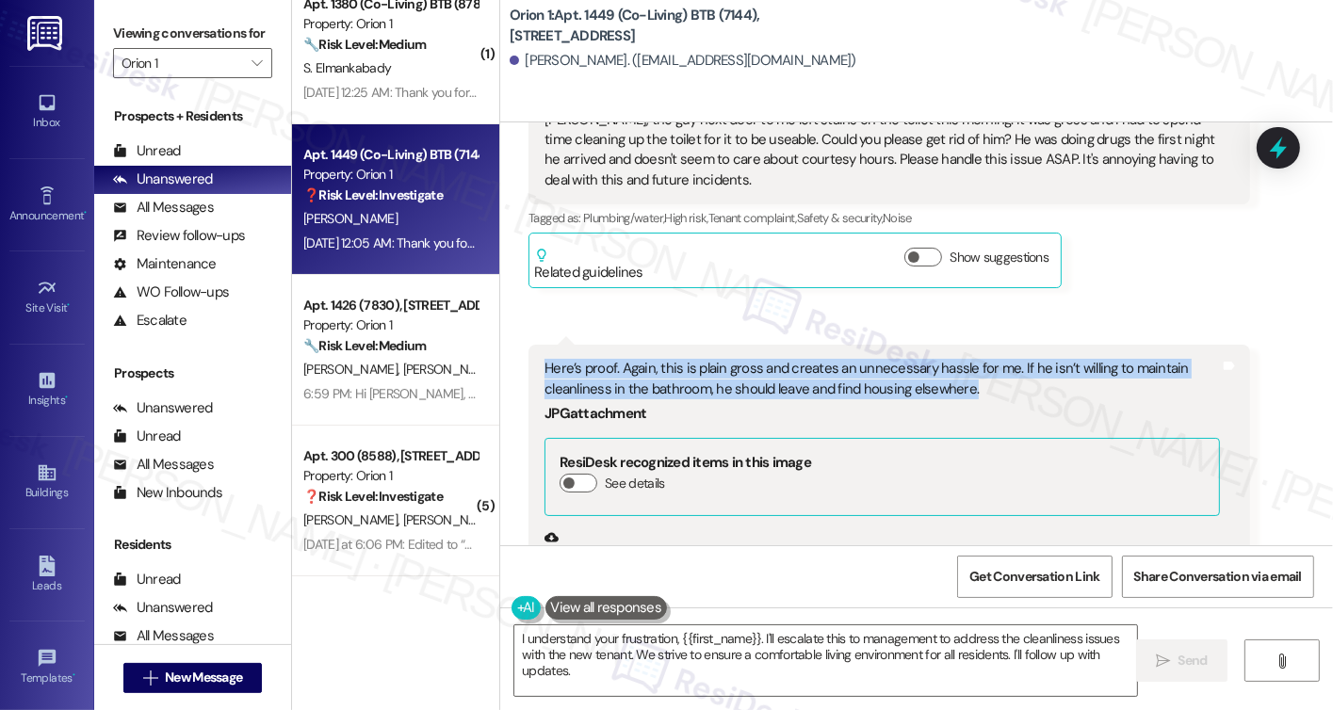
click at [685, 367] on div "Here’s proof. Again, this is plain gross and creates an unnecessary hassle for …" at bounding box center [882, 379] width 675 height 41
copy div "Here’s proof. Again, this is plain gross and creates an unnecessary hassle for …"
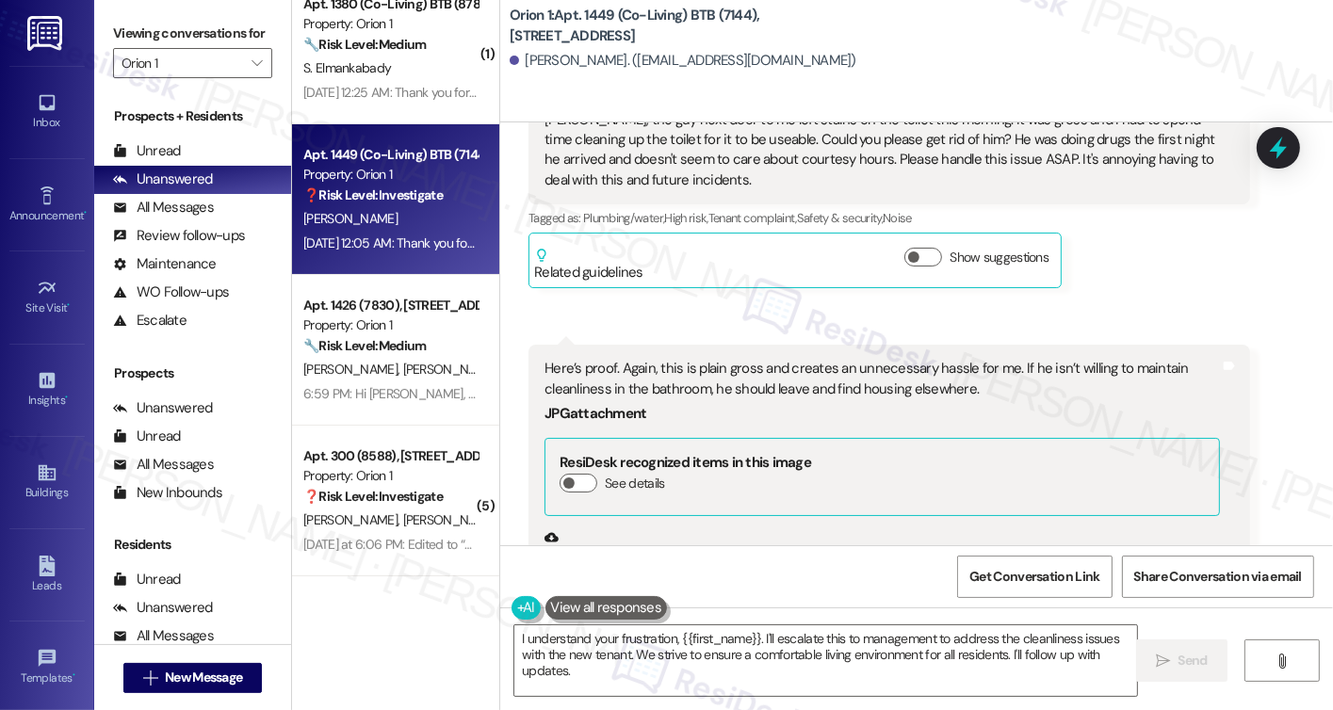
drag, startPoint x: 111, startPoint y: 8, endPoint x: 215, endPoint y: 67, distance: 119.0
click at [111, 8] on div "Viewing conversations for Orion 1 " at bounding box center [192, 48] width 197 height 97
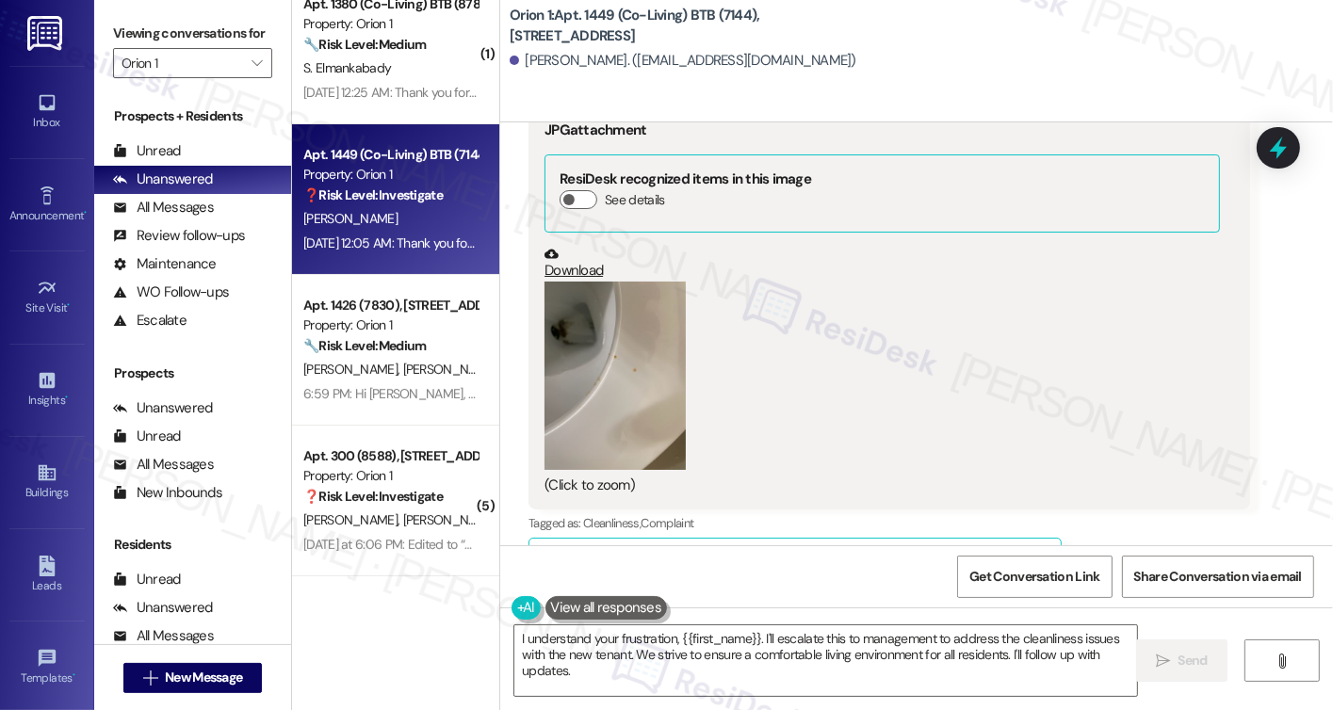
scroll to position [942, 0]
click at [581, 326] on button "Zoom image" at bounding box center [615, 377] width 141 height 188
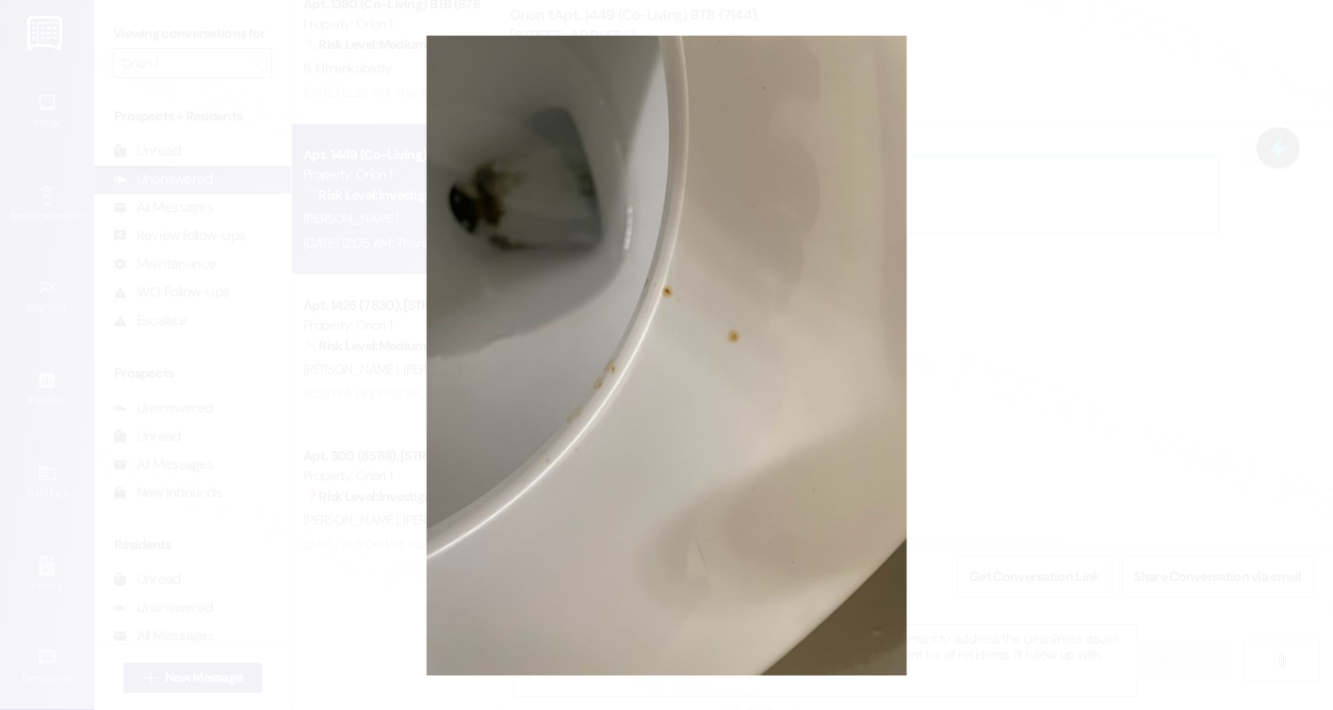
click at [1272, 369] on button "Unzoom image" at bounding box center [666, 355] width 1333 height 710
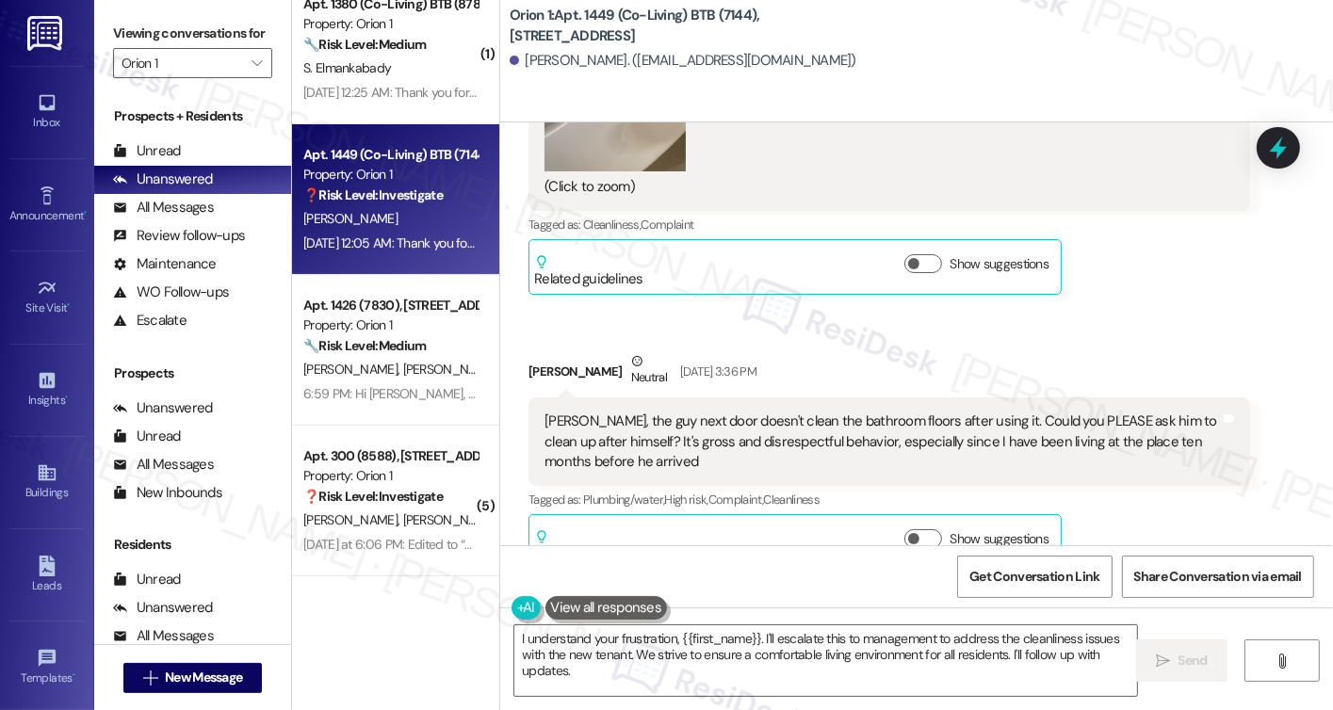
scroll to position [1508, 0]
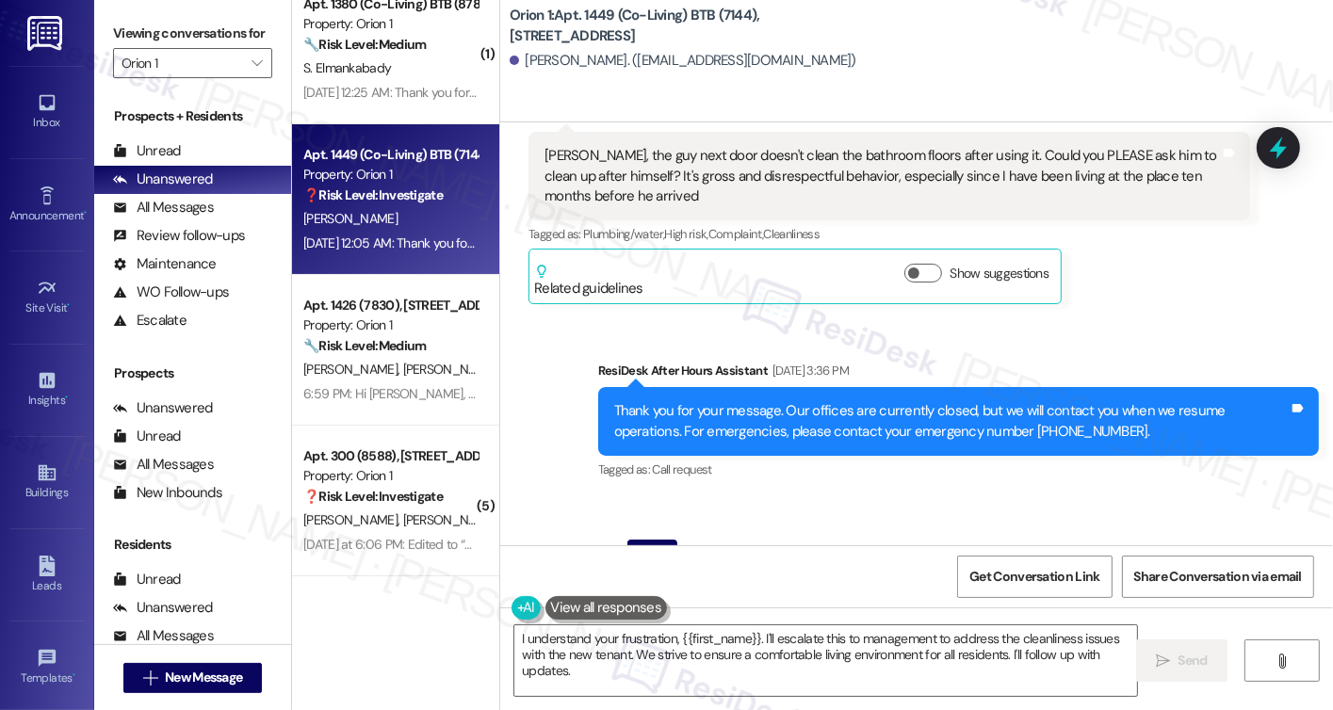
click at [598, 184] on div "Sarah, the guy next door doesn't clean the bathroom floors after using it. Coul…" at bounding box center [882, 176] width 675 height 60
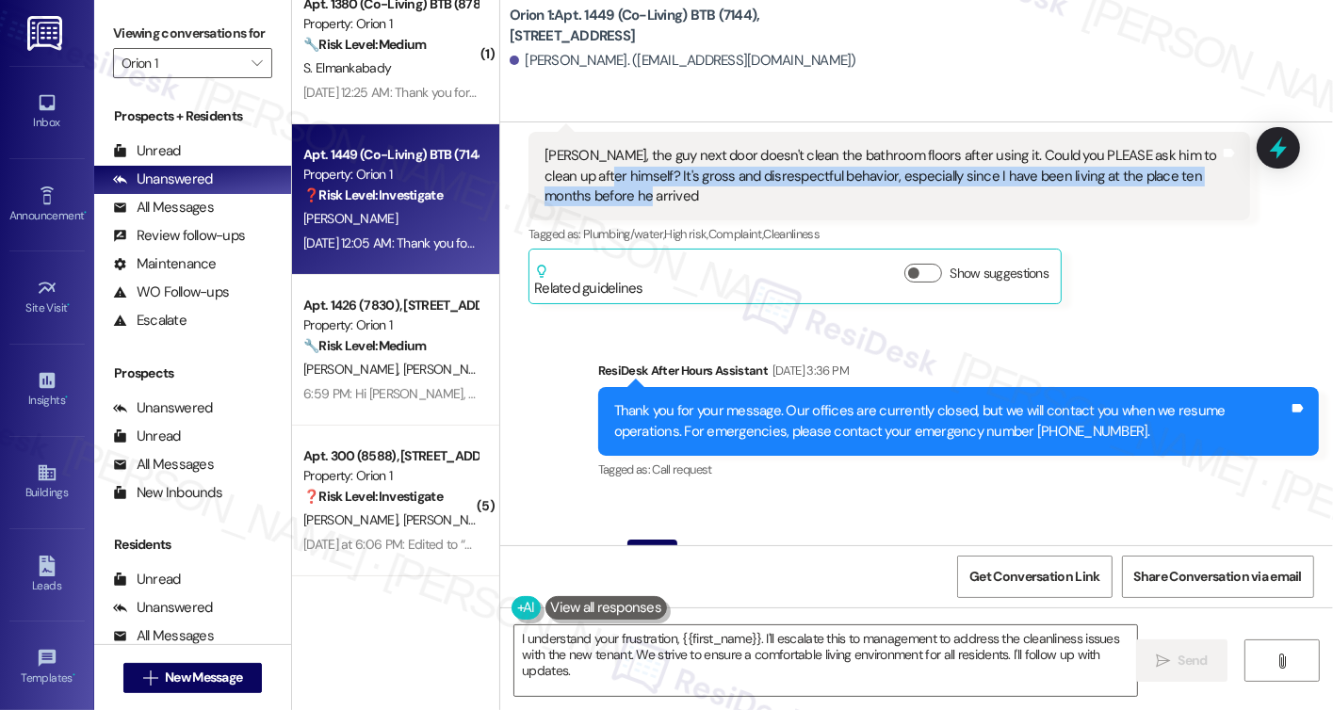
click at [598, 184] on div "Sarah, the guy next door doesn't clean the bathroom floors after using it. Coul…" at bounding box center [882, 176] width 675 height 60
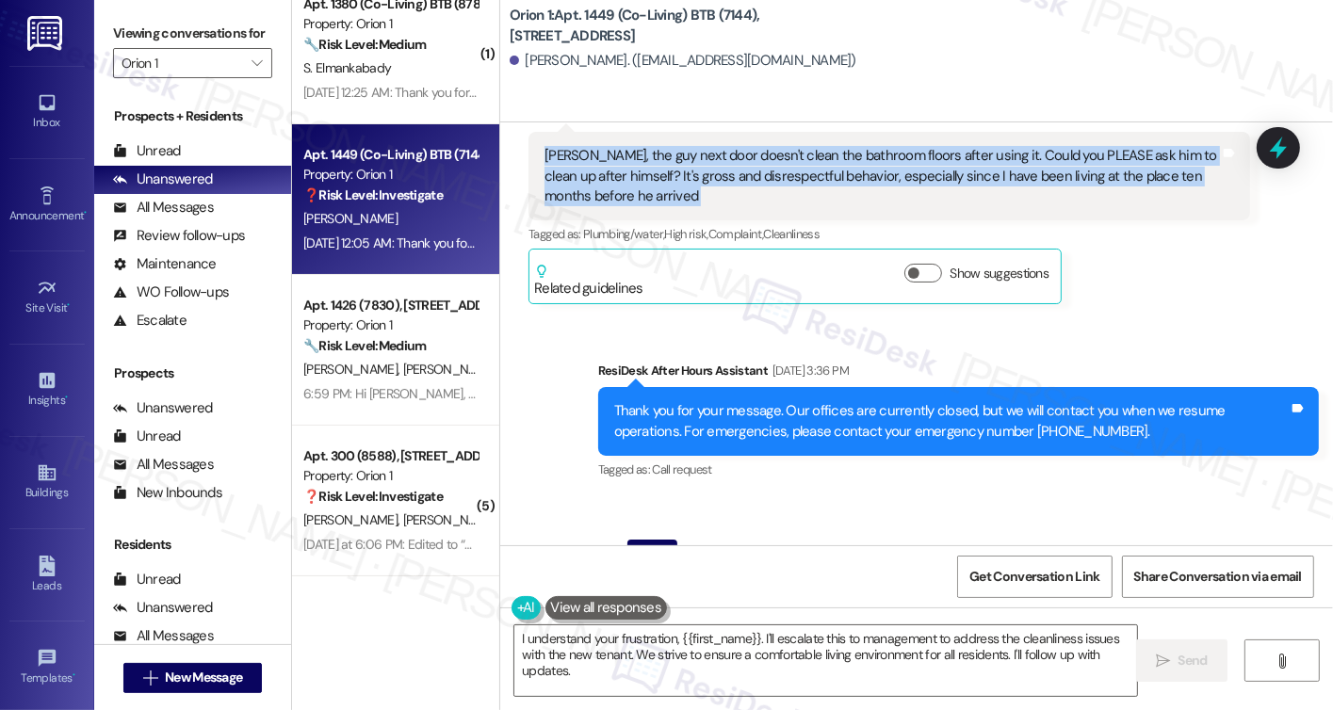
click at [598, 184] on div "Sarah, the guy next door doesn't clean the bathroom floors after using it. Coul…" at bounding box center [882, 176] width 675 height 60
copy div "Sarah, the guy next door doesn't clean the bathroom floors after using it. Coul…"
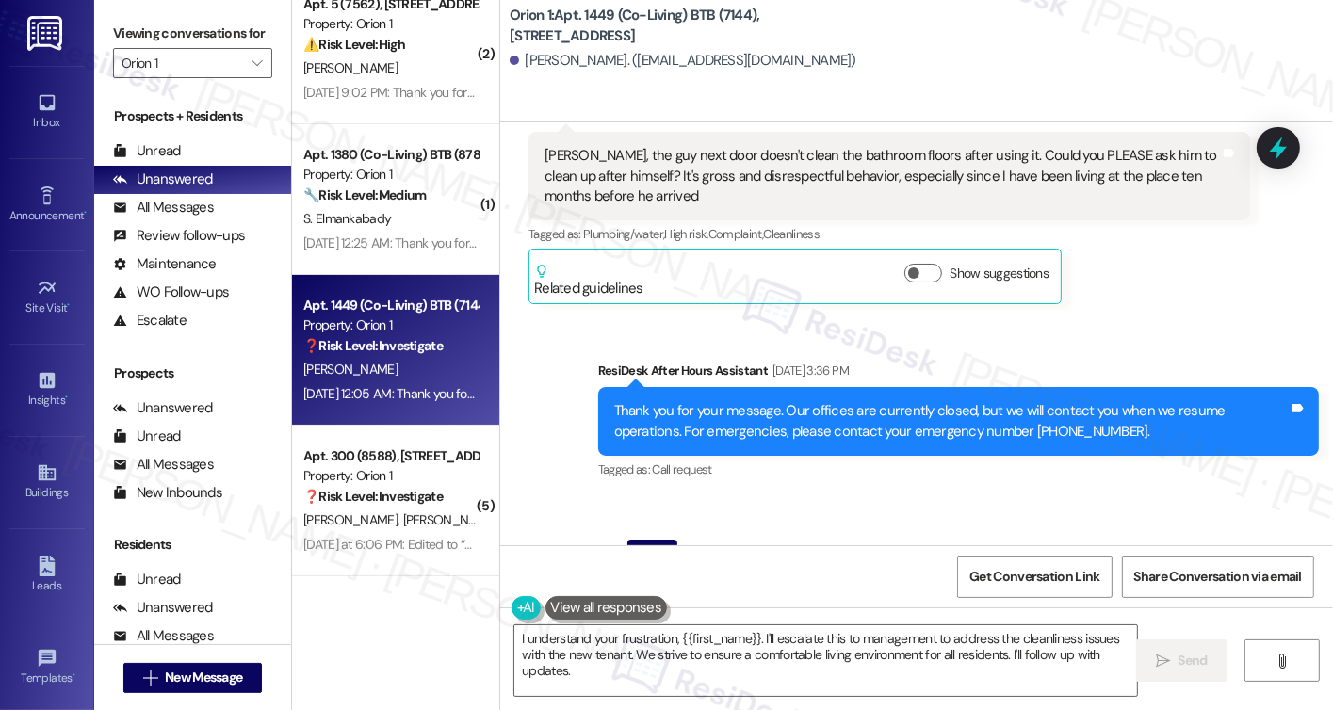
click at [153, 43] on label "Viewing conversations for" at bounding box center [192, 33] width 159 height 29
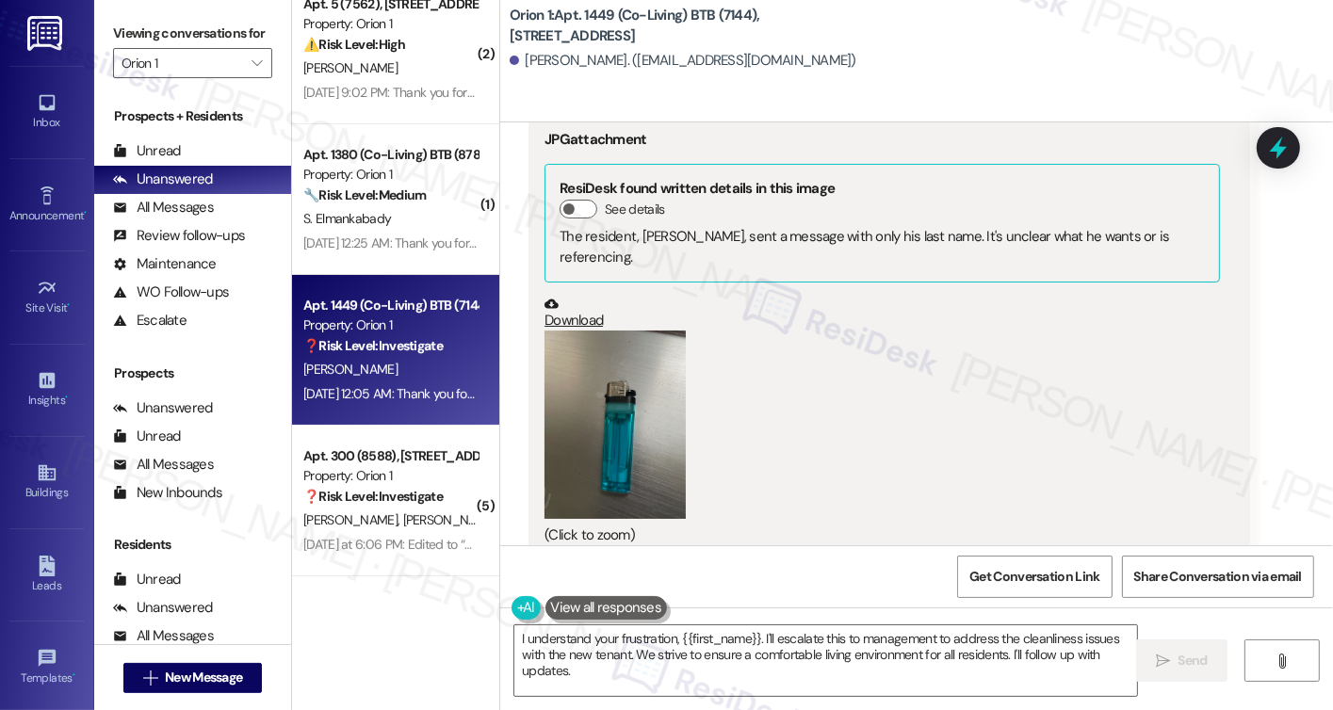
scroll to position [1885, 0]
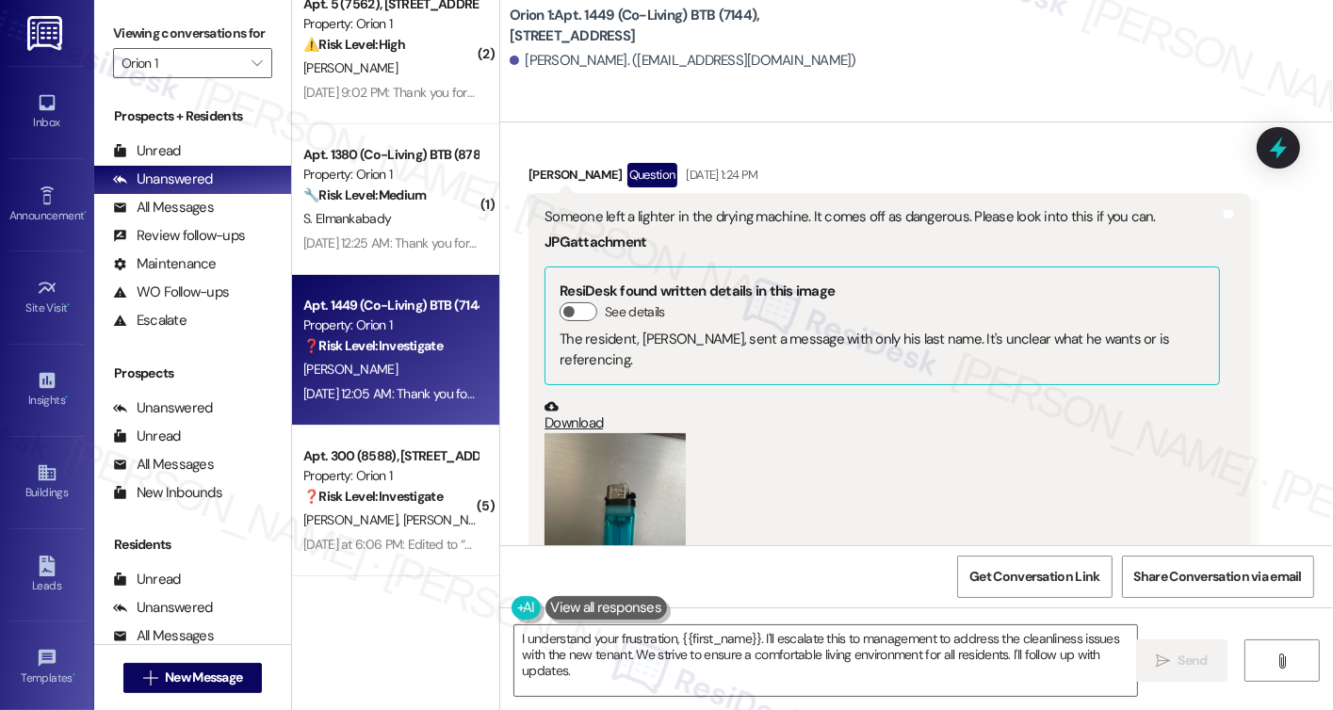
click at [596, 199] on div "Someone left a lighter in the drying machine. It comes off as dangerous. Please…" at bounding box center [889, 427] width 721 height 469
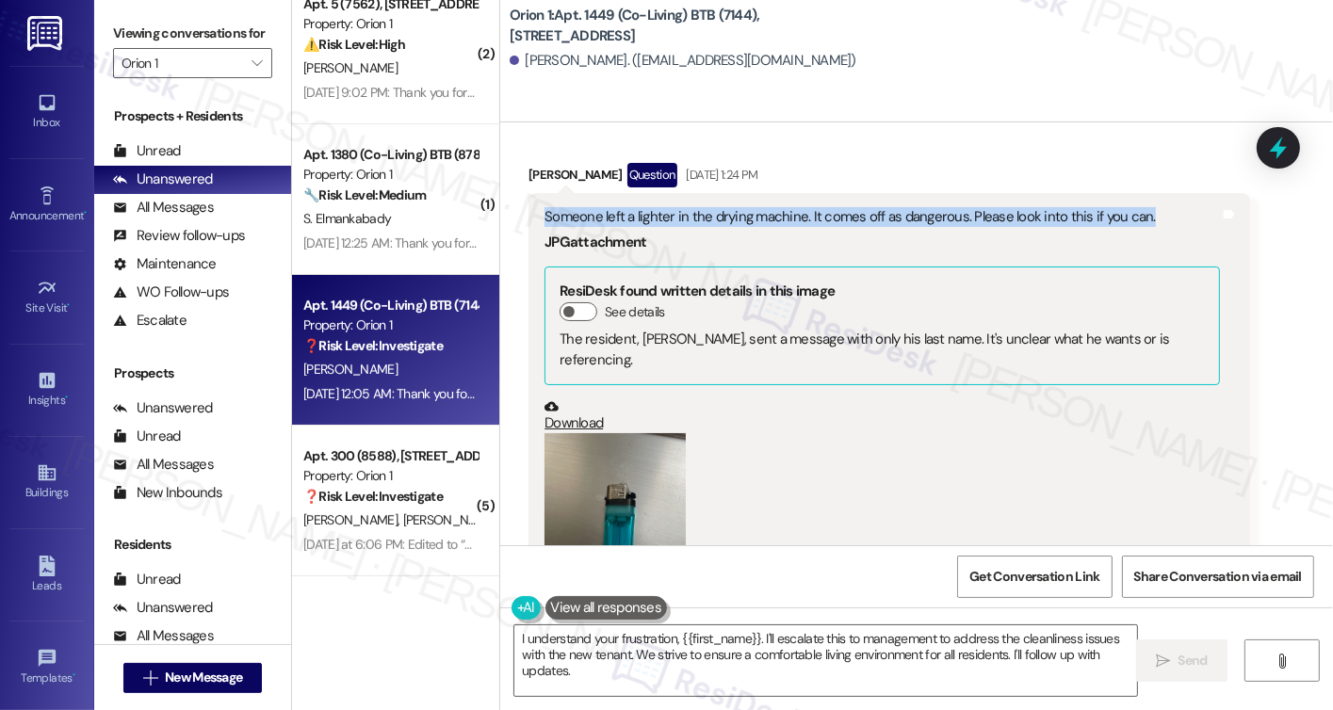
click at [597, 199] on div "Someone left a lighter in the drying machine. It comes off as dangerous. Please…" at bounding box center [889, 427] width 721 height 469
copy div "Someone left a lighter in the drying machine. It comes off as dangerous. Please…"
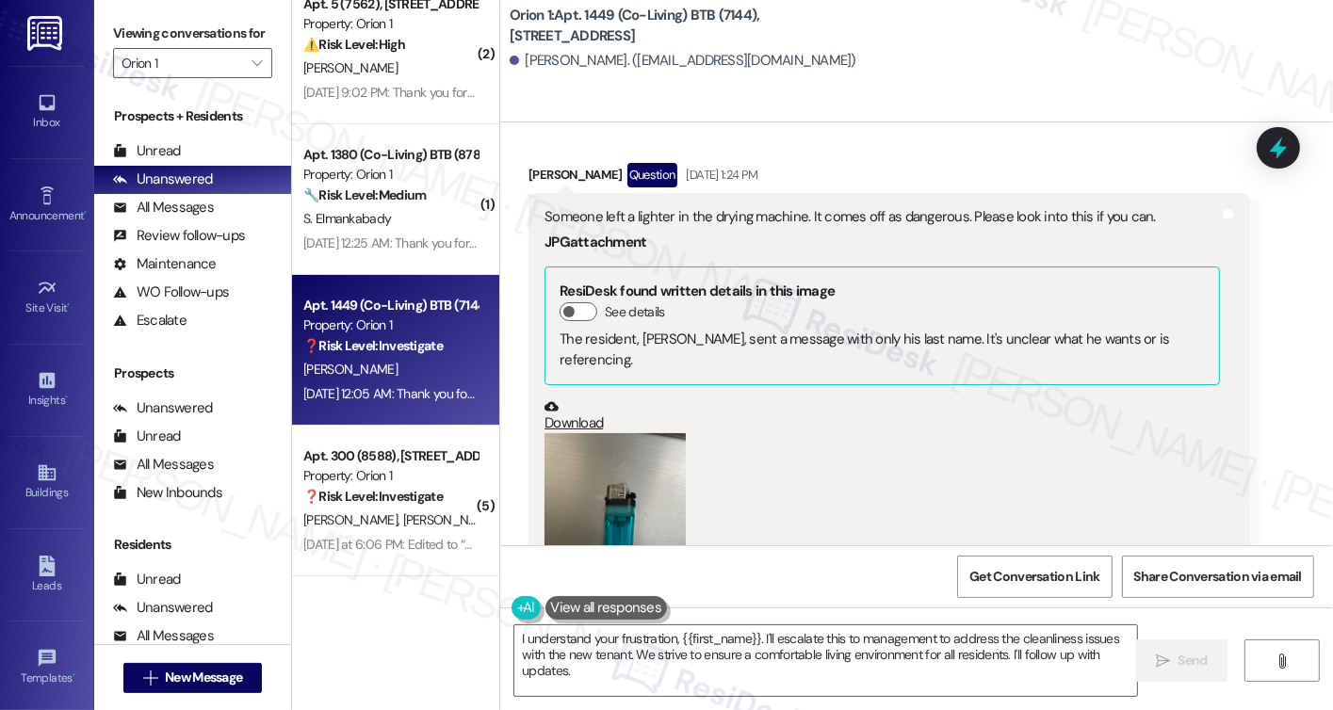
click at [121, 29] on label "Viewing conversations for" at bounding box center [192, 33] width 159 height 29
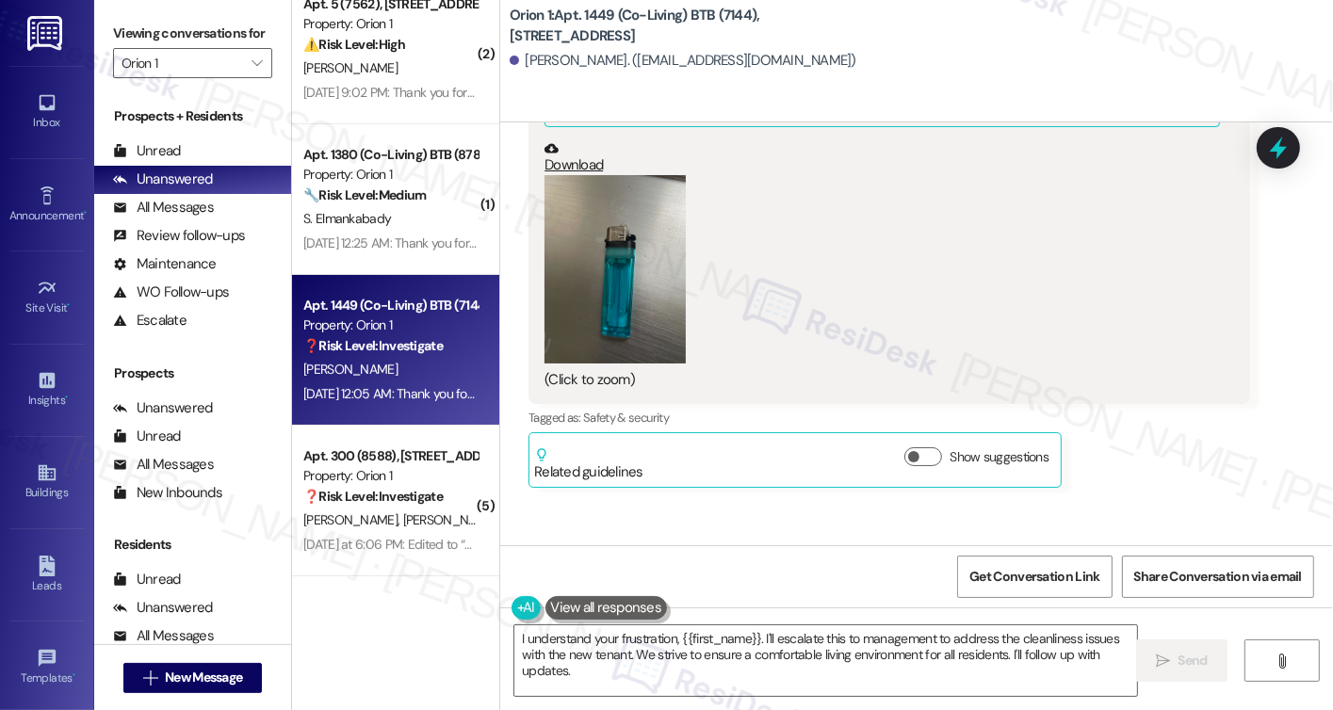
scroll to position [2356, 0]
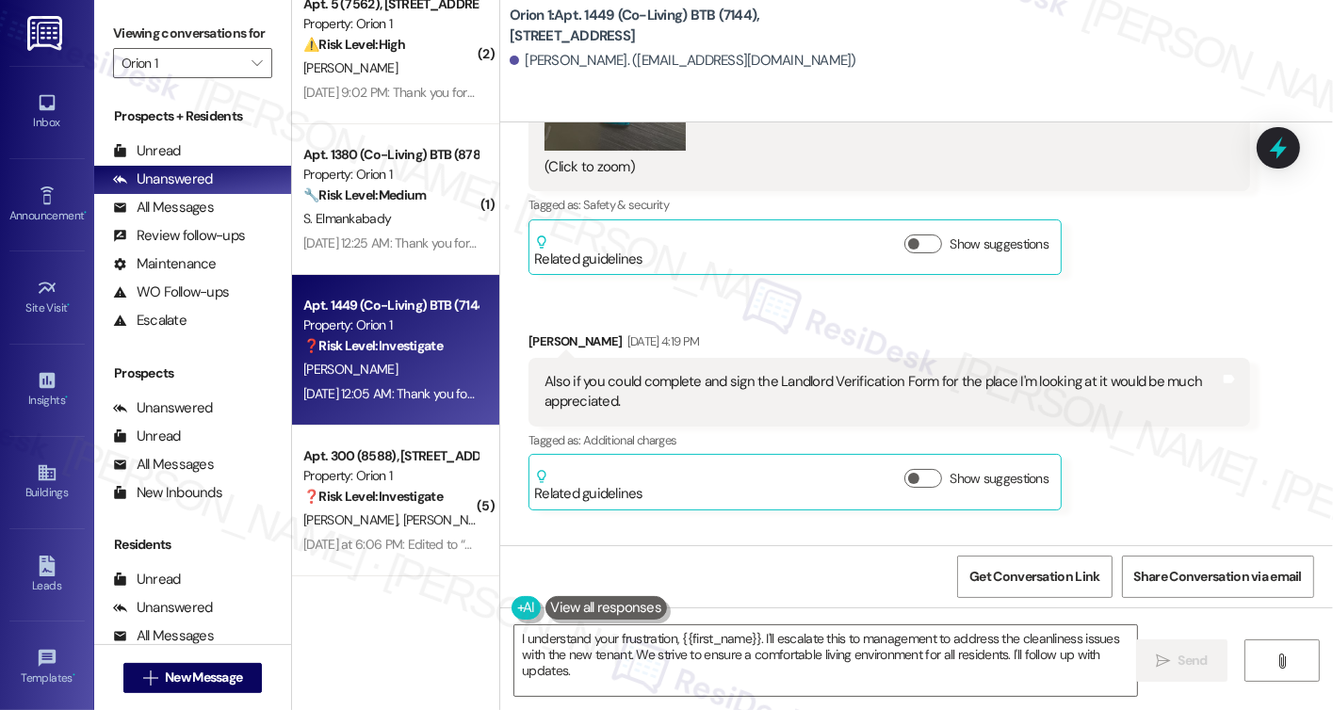
click at [600, 372] on div "Also if you could complete and sign the Landlord Verification Form for the plac…" at bounding box center [882, 392] width 675 height 41
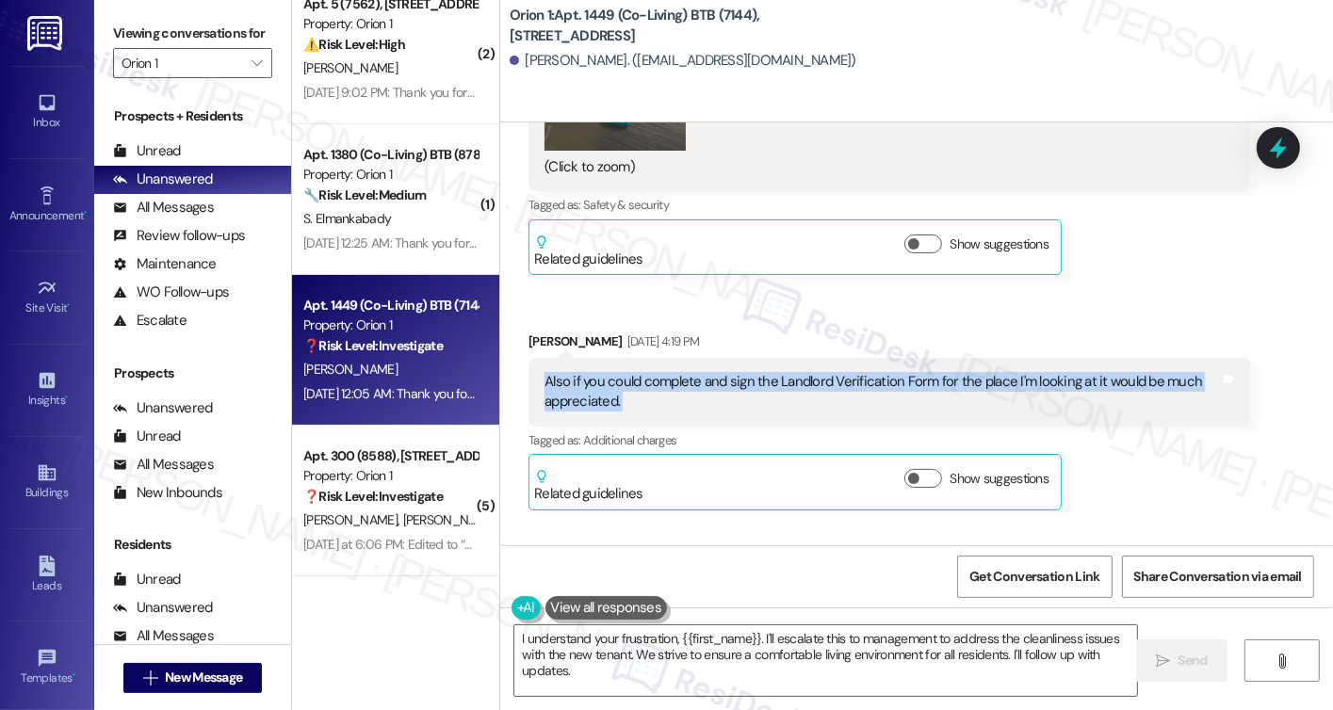
click at [600, 372] on div "Also if you could complete and sign the Landlord Verification Form for the plac…" at bounding box center [882, 392] width 675 height 41
copy div "Also if you could complete and sign the Landlord Verification Form for the plac…"
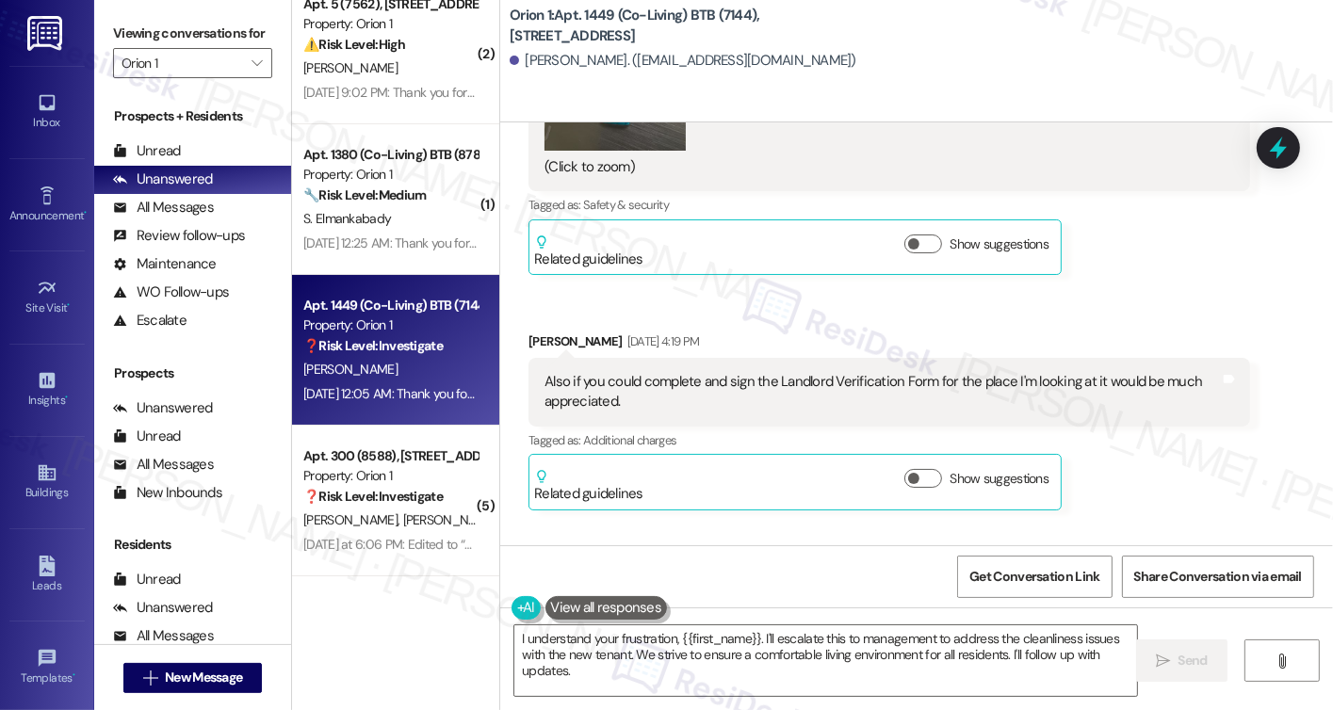
drag, startPoint x: 126, startPoint y: 23, endPoint x: 139, endPoint y: 31, distance: 14.9
click at [126, 23] on label "Viewing conversations for" at bounding box center [192, 33] width 159 height 29
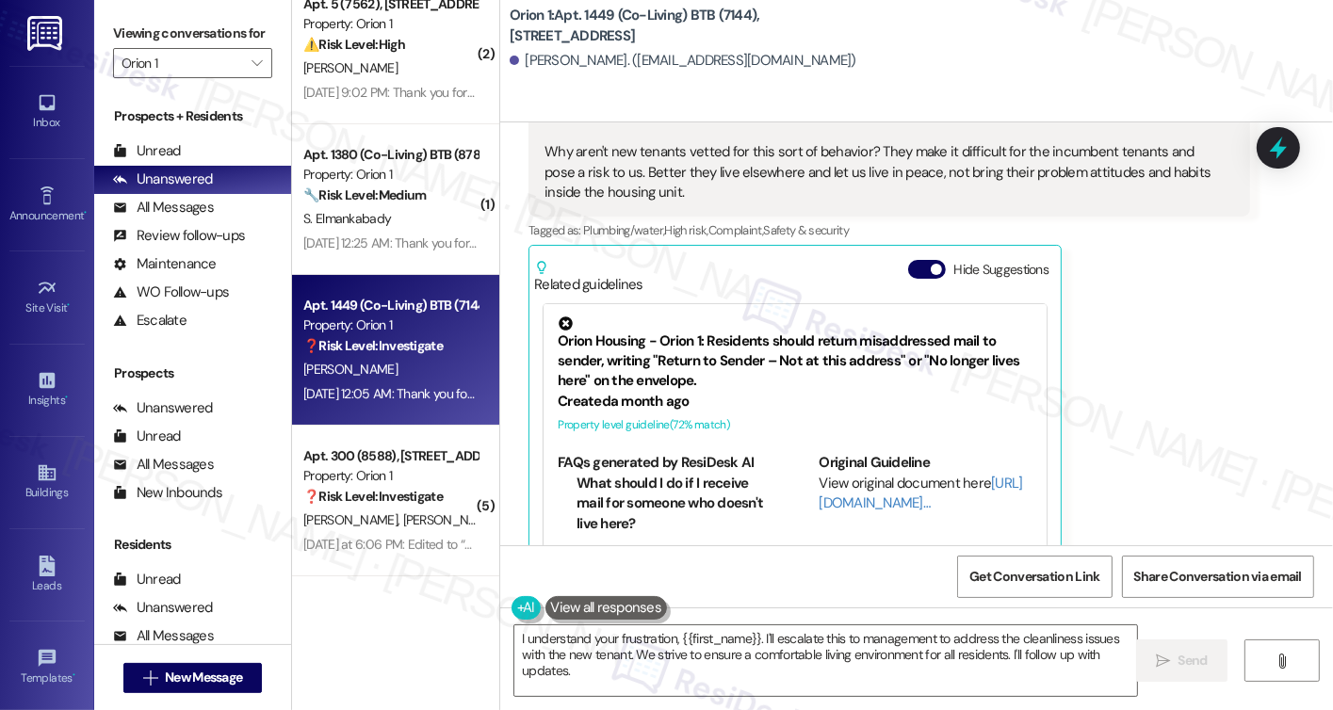
scroll to position [2733, 0]
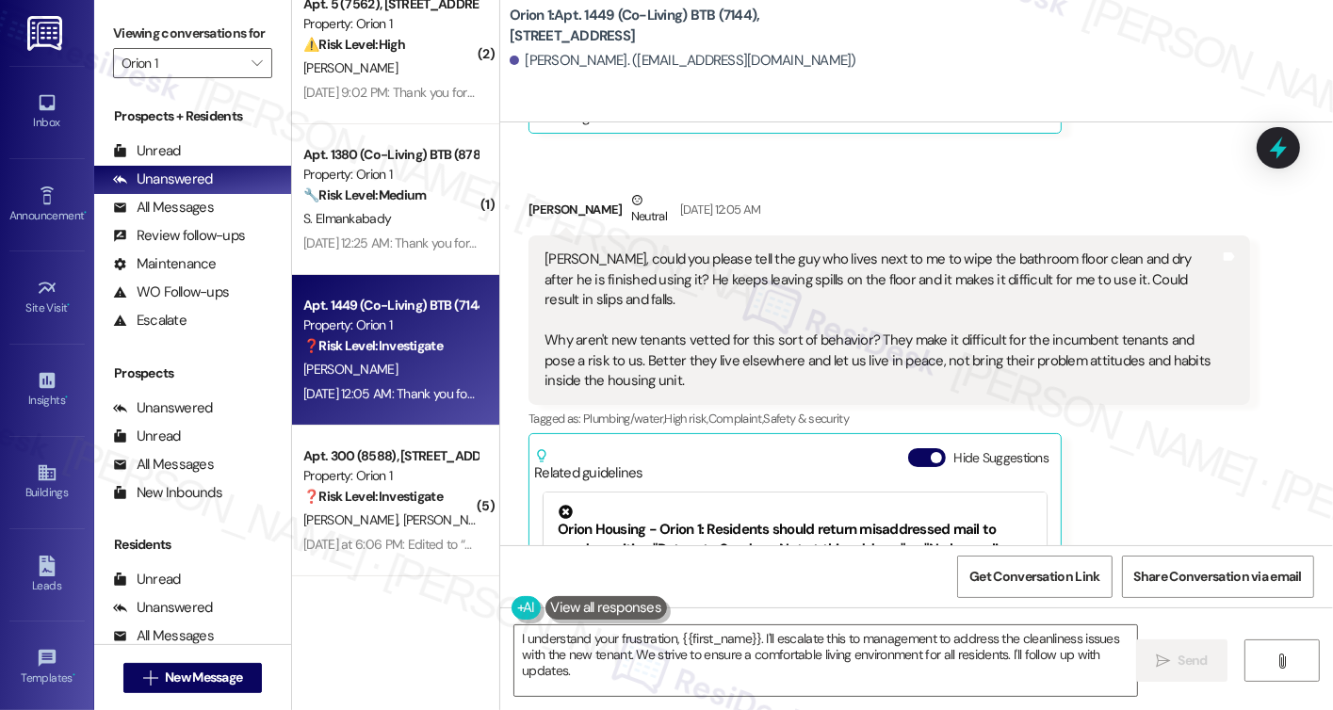
click at [589, 250] on div "Sarah, could you please tell the guy who lives next to me to wipe the bathroom …" at bounding box center [882, 320] width 675 height 141
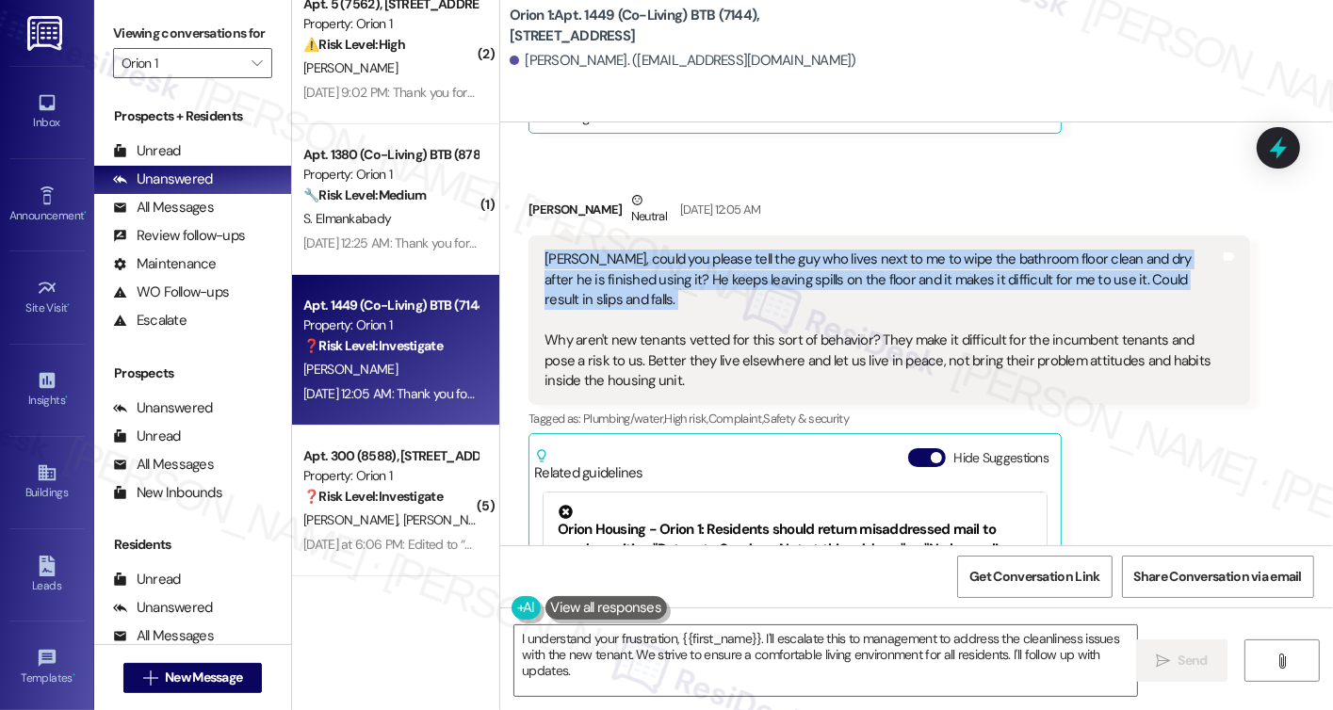
click at [589, 250] on div "Sarah, could you please tell the guy who lives next to me to wipe the bathroom …" at bounding box center [882, 320] width 675 height 141
click at [699, 303] on div "Sarah, could you please tell the guy who lives next to me to wipe the bathroom …" at bounding box center [882, 320] width 675 height 141
drag, startPoint x: 699, startPoint y: 304, endPoint x: 571, endPoint y: 233, distance: 146.8
click at [571, 250] on div "Sarah, could you please tell the guy who lives next to me to wipe the bathroom …" at bounding box center [882, 320] width 675 height 141
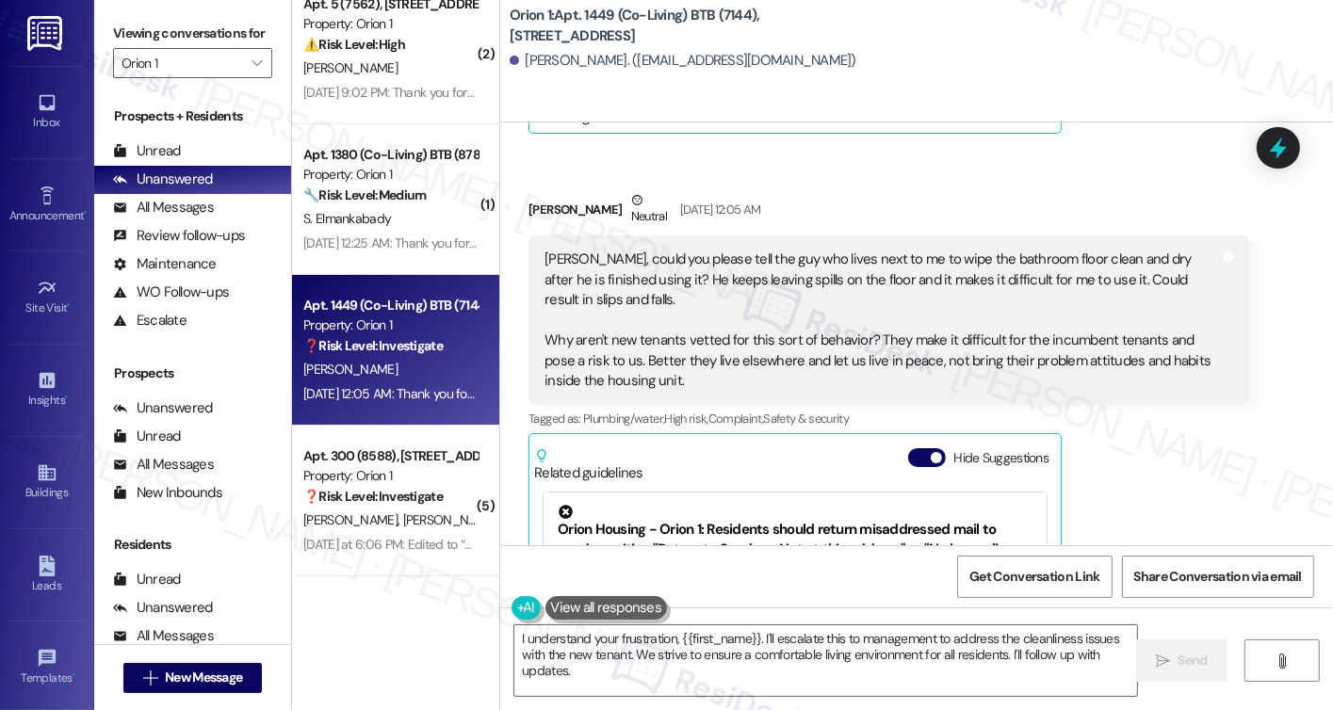
click at [694, 316] on div "Sarah, could you please tell the guy who lives next to me to wipe the bathroom …" at bounding box center [882, 320] width 675 height 141
click at [688, 318] on div "Sarah, could you please tell the guy who lives next to me to wipe the bathroom …" at bounding box center [882, 320] width 675 height 141
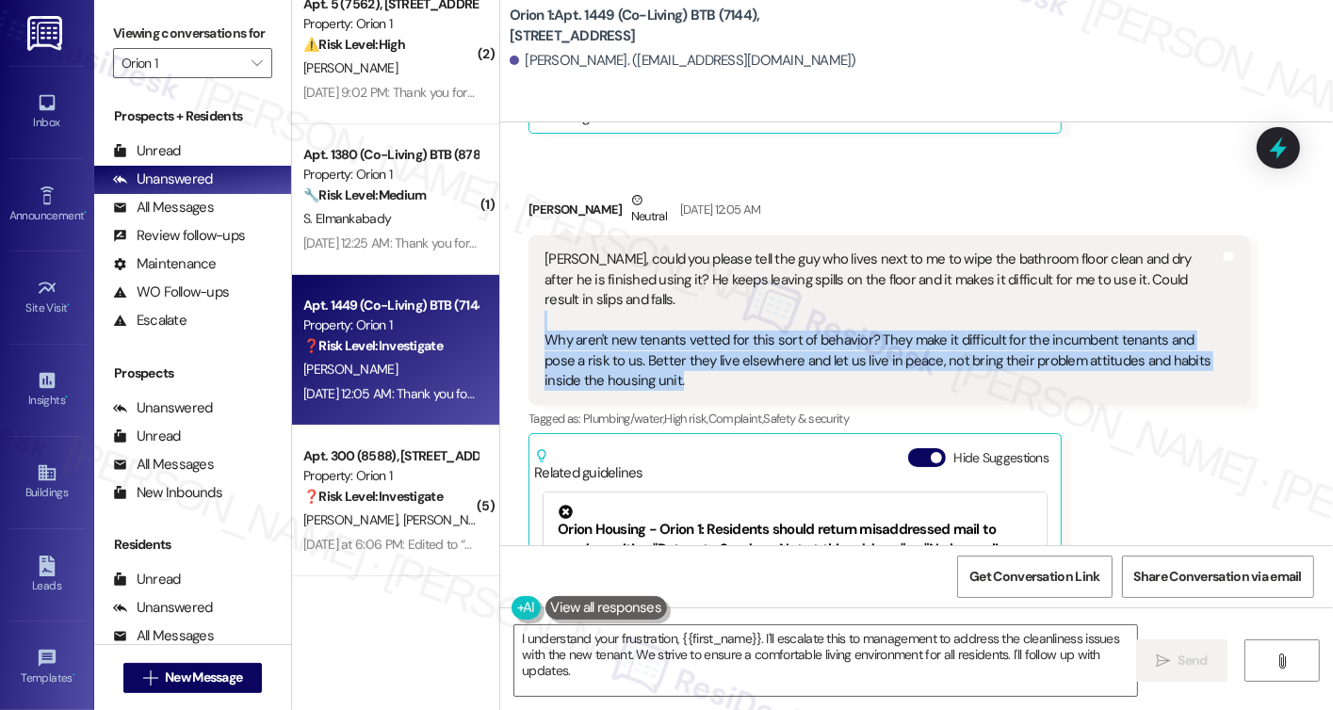
drag, startPoint x: 678, startPoint y: 361, endPoint x: 555, endPoint y: 302, distance: 137.0
click at [555, 302] on div "Sarah, could you please tell the guy who lives next to me to wipe the bathroom …" at bounding box center [882, 320] width 675 height 141
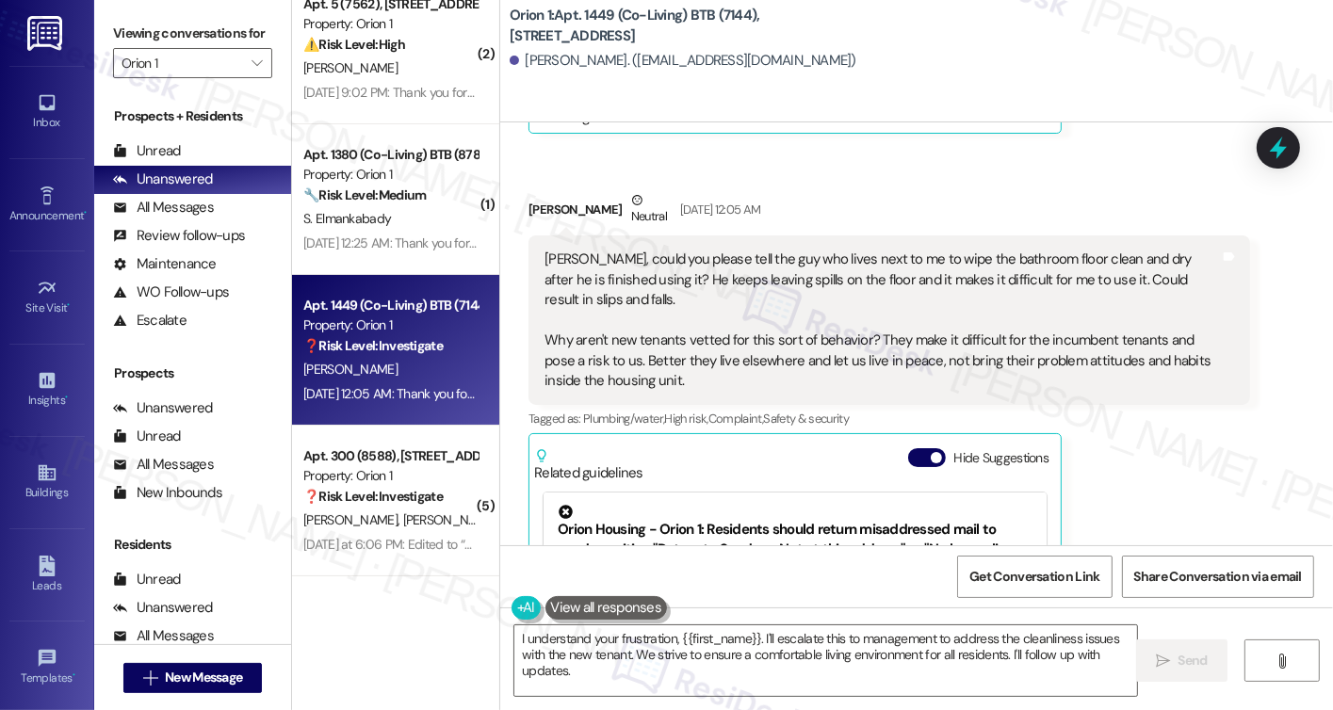
click at [161, 25] on label "Viewing conversations for" at bounding box center [192, 33] width 159 height 29
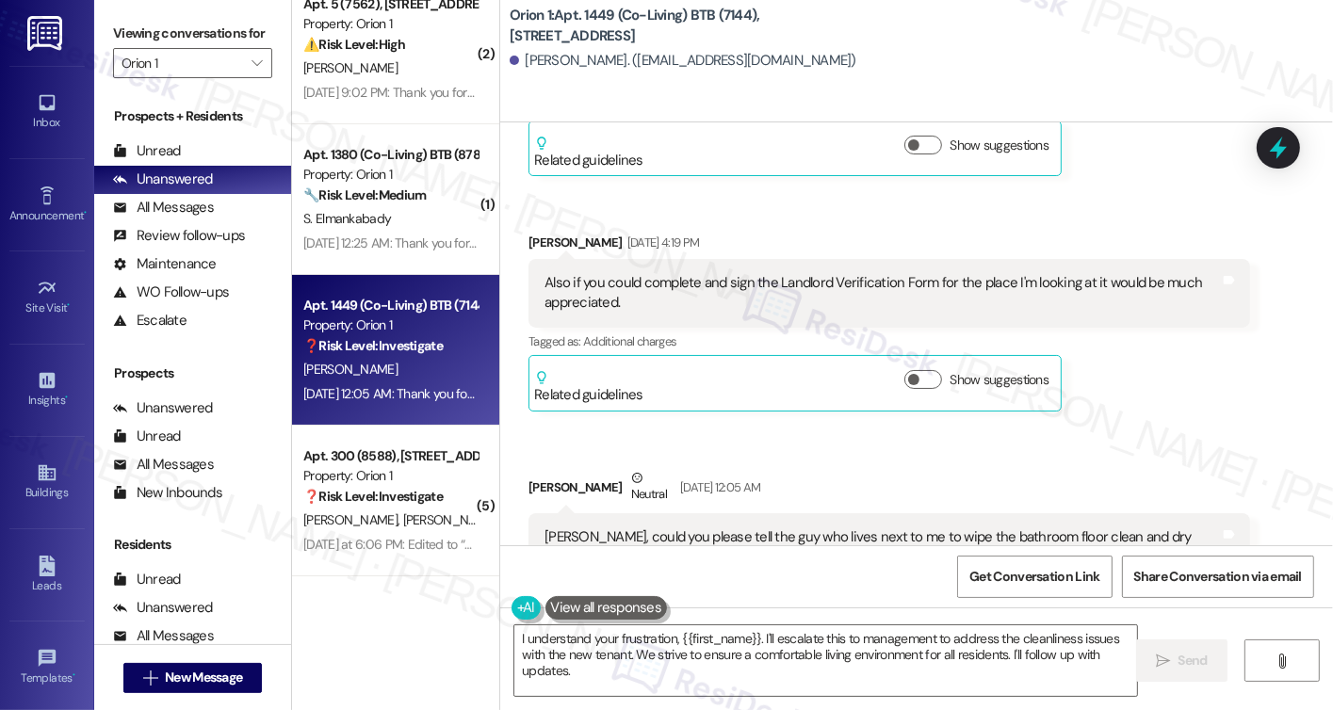
scroll to position [2282, 0]
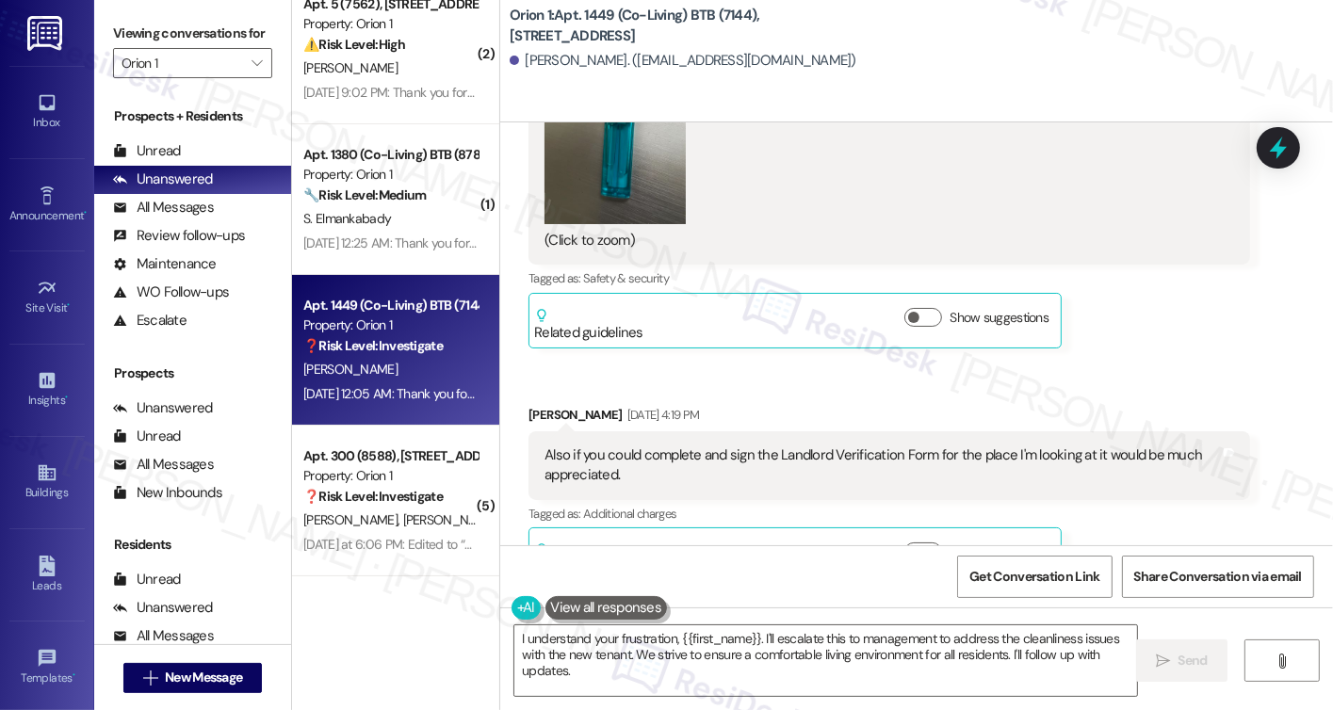
click at [739, 446] on div "Also if you could complete and sign the Landlord Verification Form for the plac…" at bounding box center [882, 466] width 675 height 41
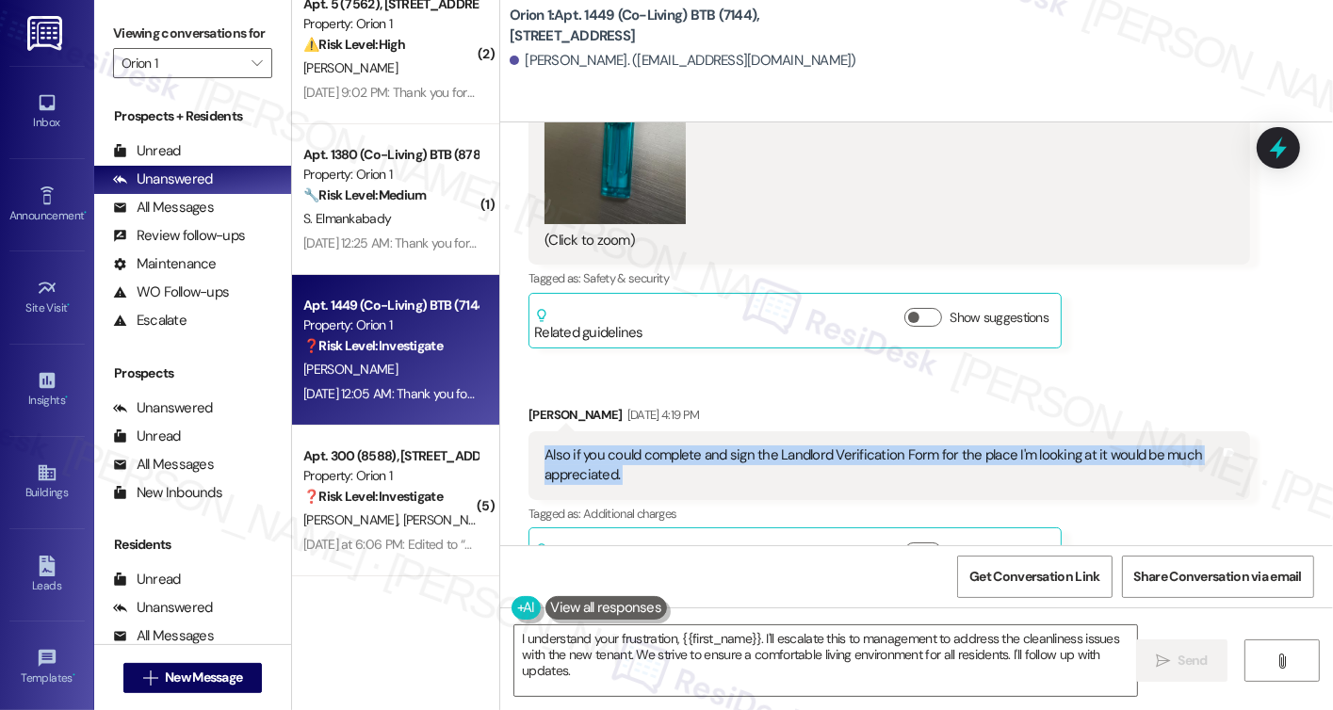
click at [739, 446] on div "Also if you could complete and sign the Landlord Verification Form for the plac…" at bounding box center [882, 466] width 675 height 41
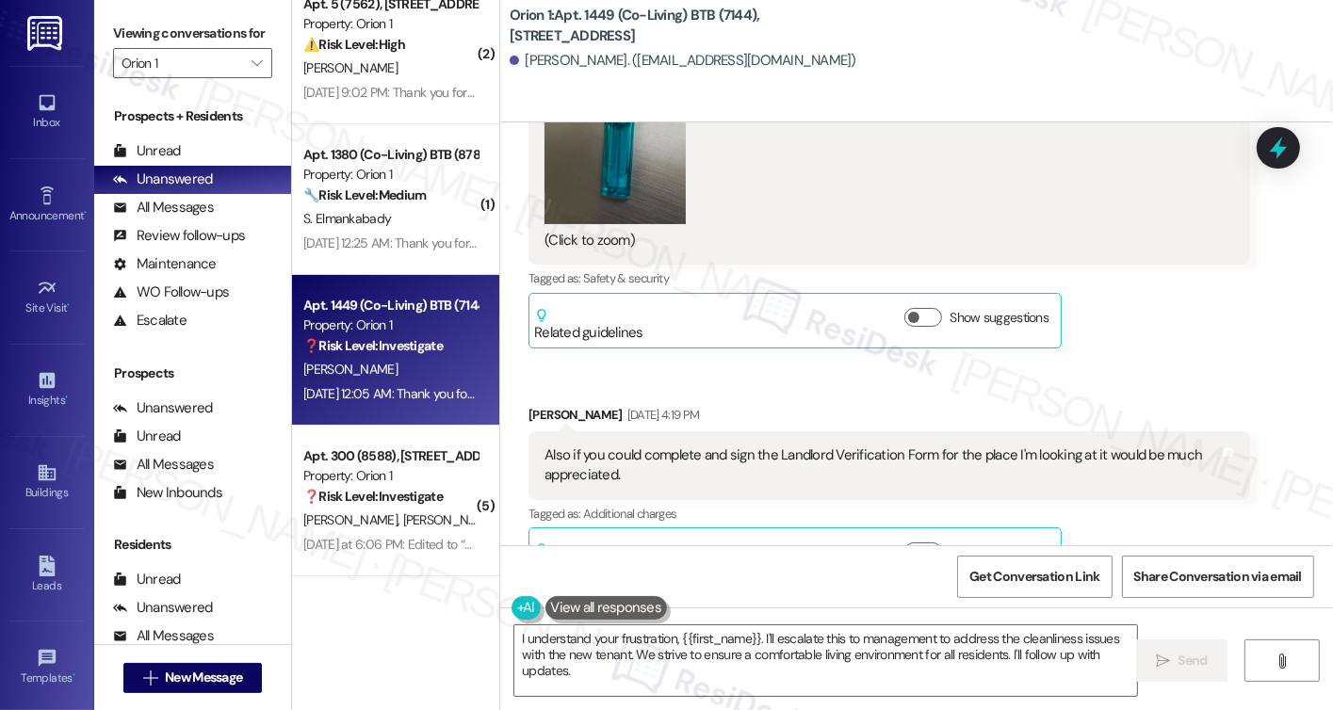
click at [155, 48] on label "Viewing conversations for" at bounding box center [192, 33] width 159 height 29
click at [631, 662] on textarea "I understand your frustration, {{first_name}}. I'll escalate this to management…" at bounding box center [825, 661] width 623 height 71
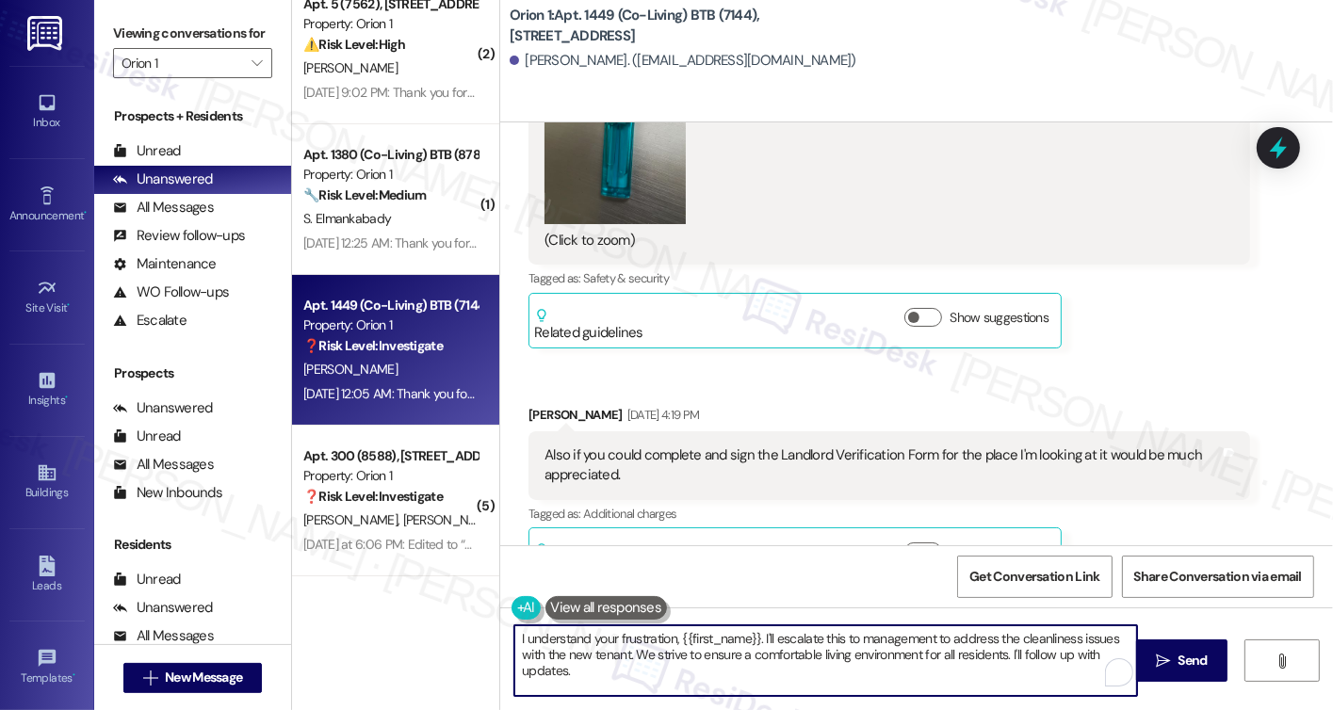
click at [631, 662] on textarea "I understand your frustration, {{first_name}}. I'll escalate this to management…" at bounding box center [825, 661] width 623 height 71
paste textarea "Thank you for bringing all of this to our attention — I understand how upsettin…"
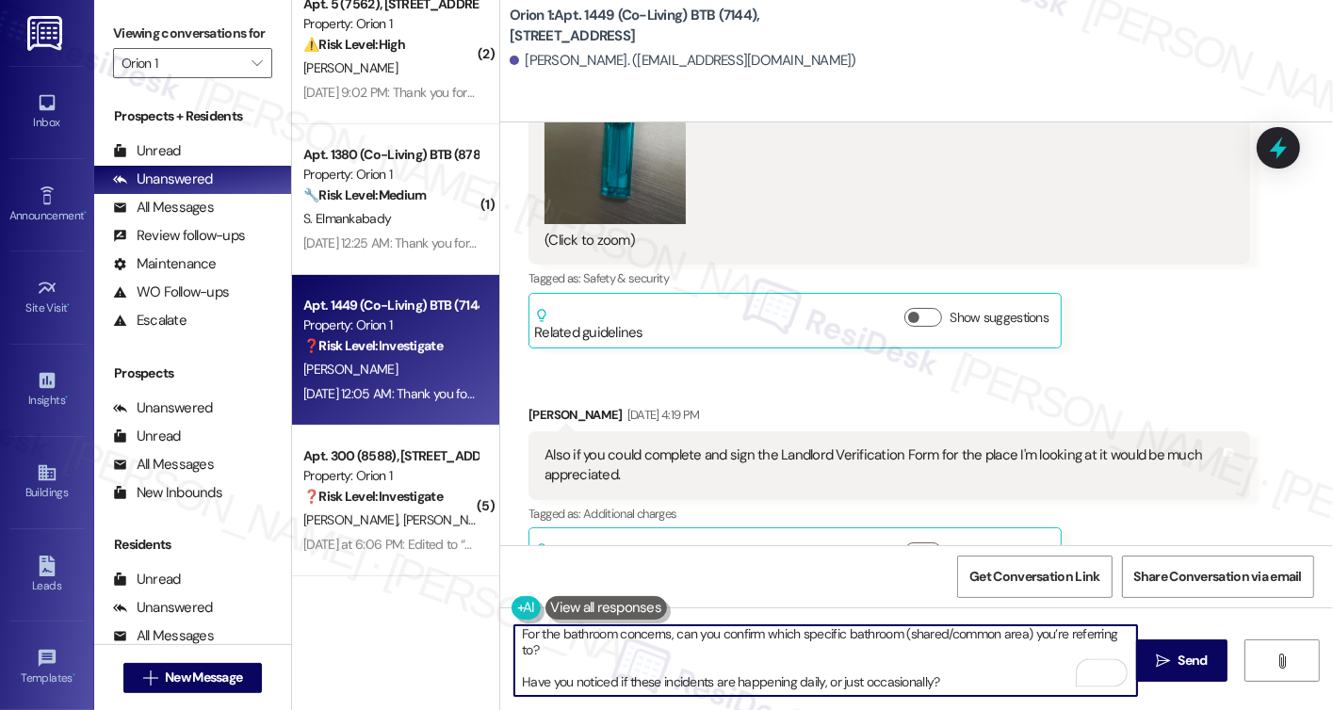
scroll to position [0, 0]
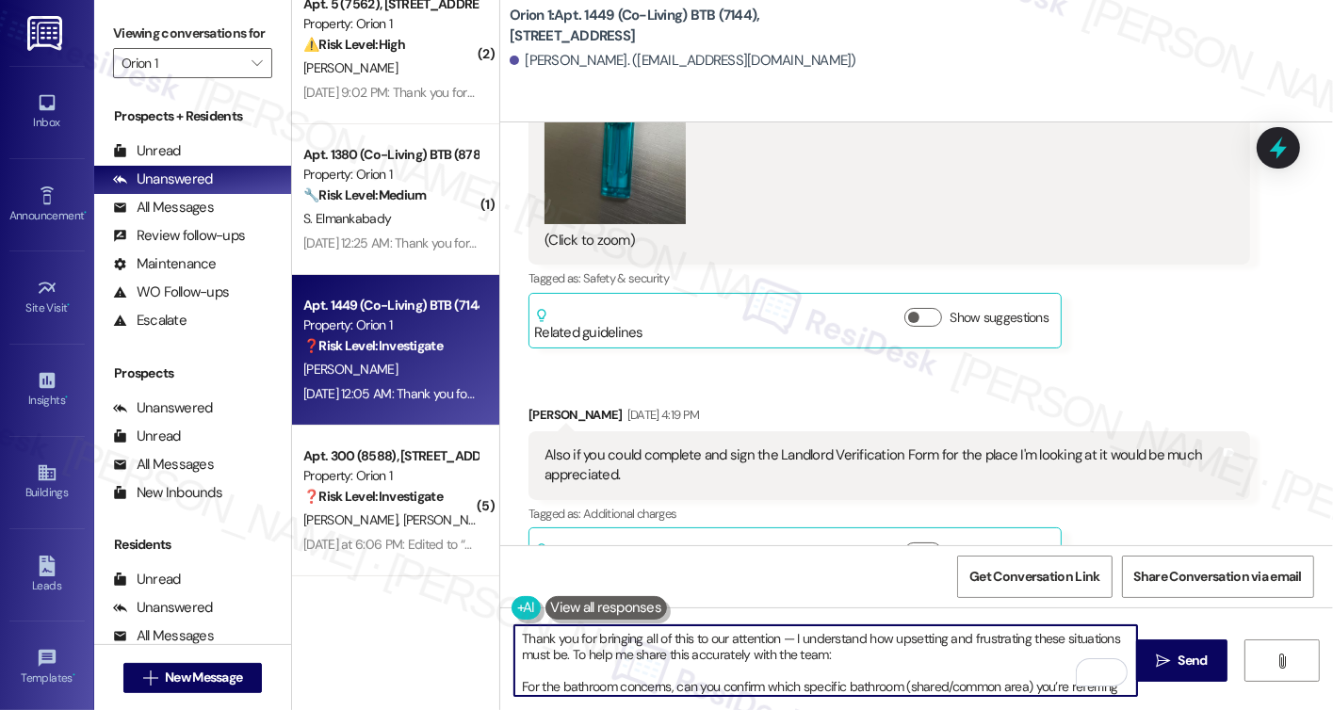
click at [514, 642] on textarea "Thank you for bringing all of this to our attention — I understand how upsettin…" at bounding box center [825, 661] width 623 height 71
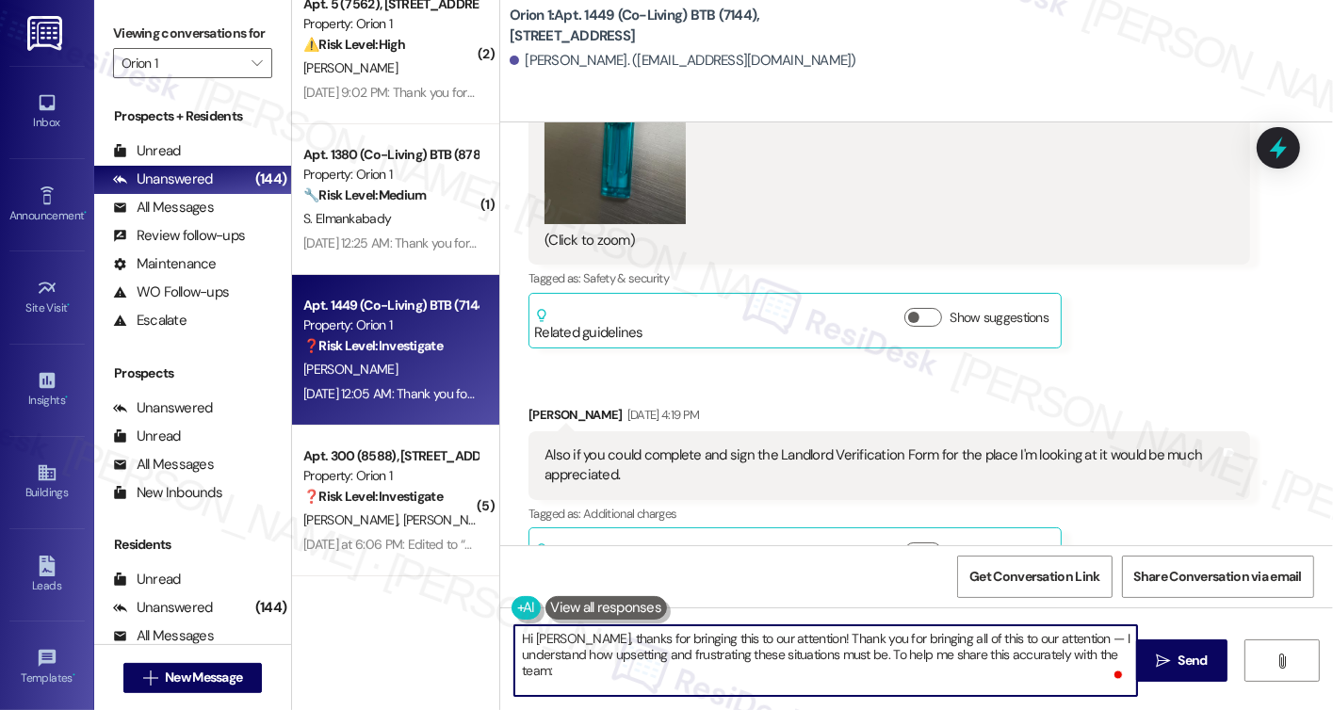
click at [791, 636] on textarea "Hi Mohsin, thanks for bringing this to our attention! Thank you for bringing al…" at bounding box center [825, 661] width 623 height 71
drag, startPoint x: 792, startPoint y: 636, endPoint x: 572, endPoint y: 629, distance: 220.6
click at [572, 629] on textarea "Hi Mohsin, thanks for bringing this to our attention! Thank you for bringing al…" at bounding box center [825, 661] width 623 height 71
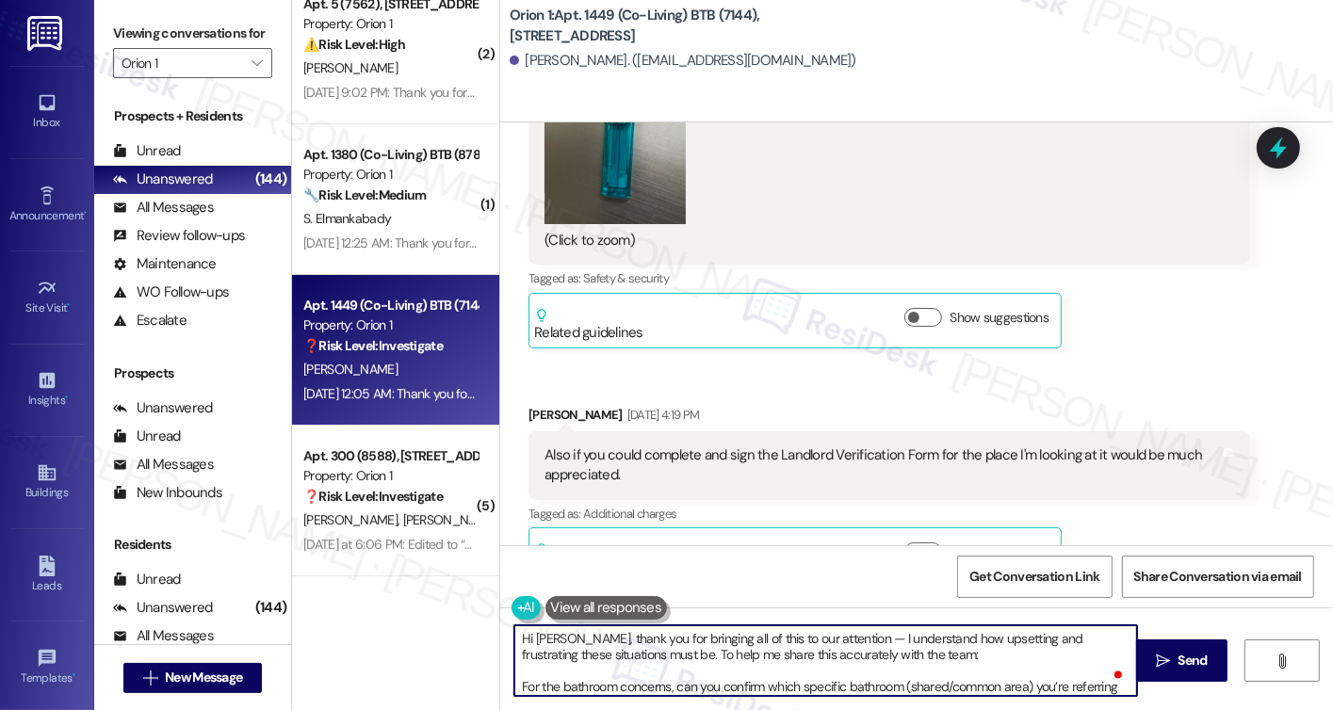
click at [946, 637] on textarea "Hi Mohsin, thank you for bringing all of this to our attention — I understand h…" at bounding box center [825, 661] width 623 height 71
drag, startPoint x: 825, startPoint y: 637, endPoint x: 944, endPoint y: 650, distance: 120.4
click at [944, 650] on textarea "Hi Mohsin, thank you for bringing all of this to our attention — I understand h…" at bounding box center [825, 661] width 623 height 71
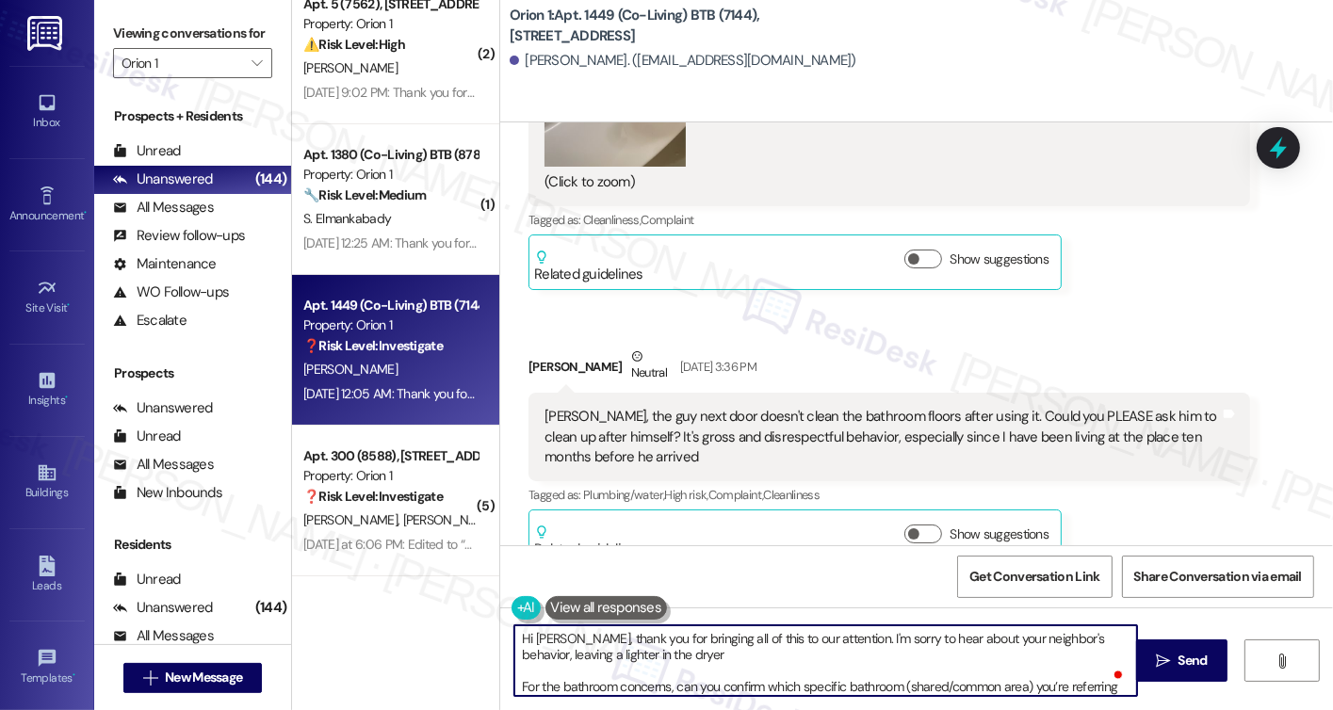
scroll to position [1246, 0]
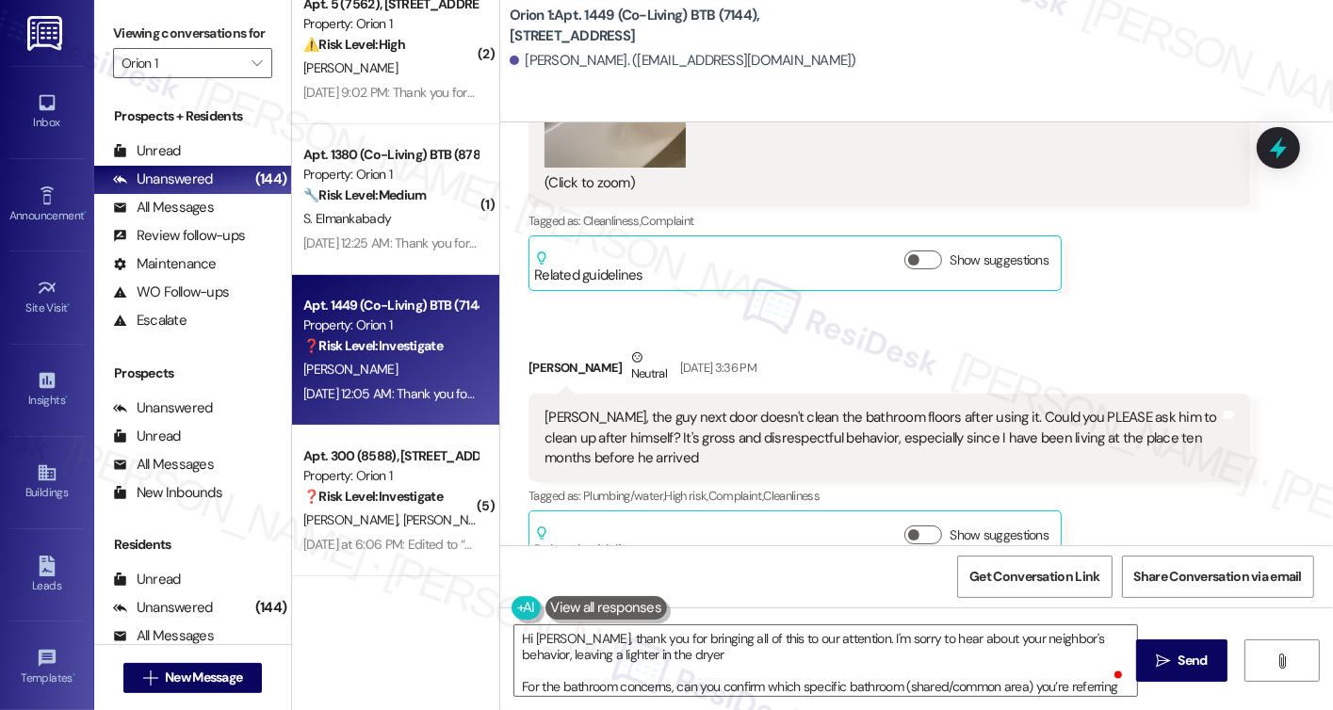
click at [825, 400] on div "Sarah, the guy next door doesn't clean the bathroom floors after using it. Coul…" at bounding box center [889, 438] width 721 height 89
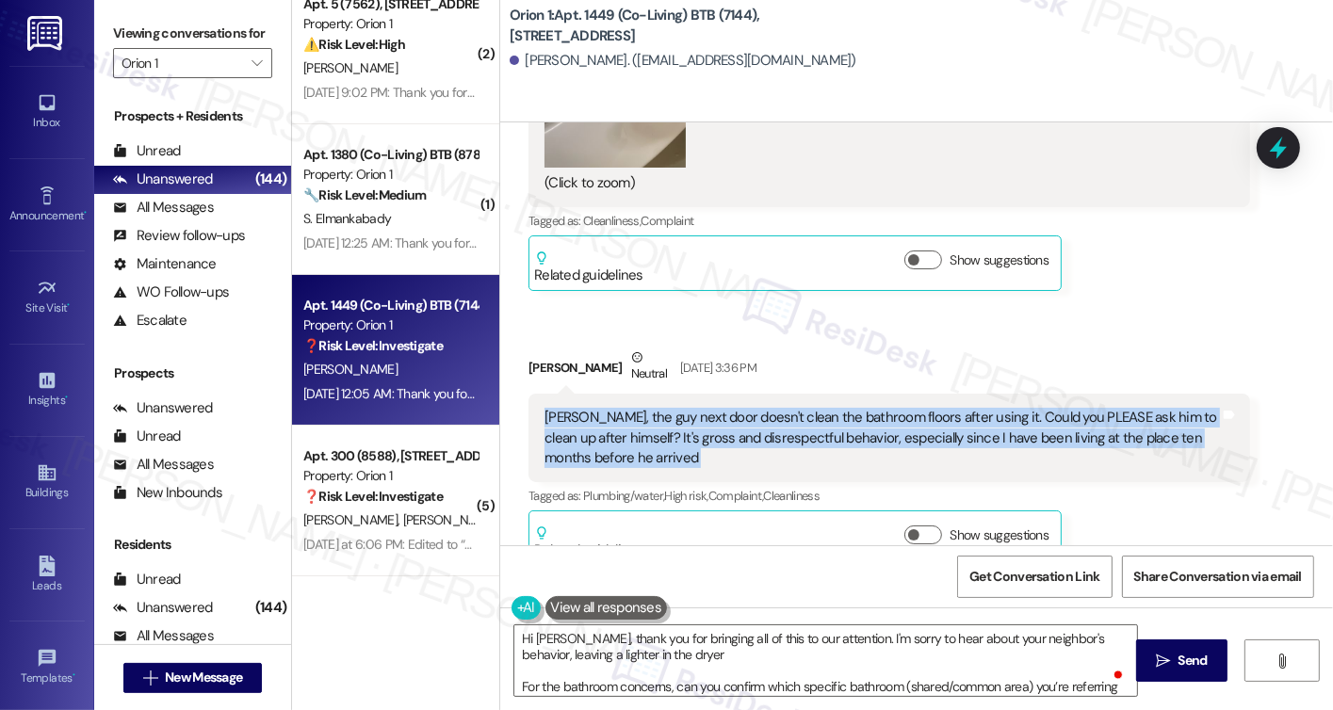
click at [825, 400] on div "Sarah, the guy next door doesn't clean the bathroom floors after using it. Coul…" at bounding box center [889, 438] width 721 height 89
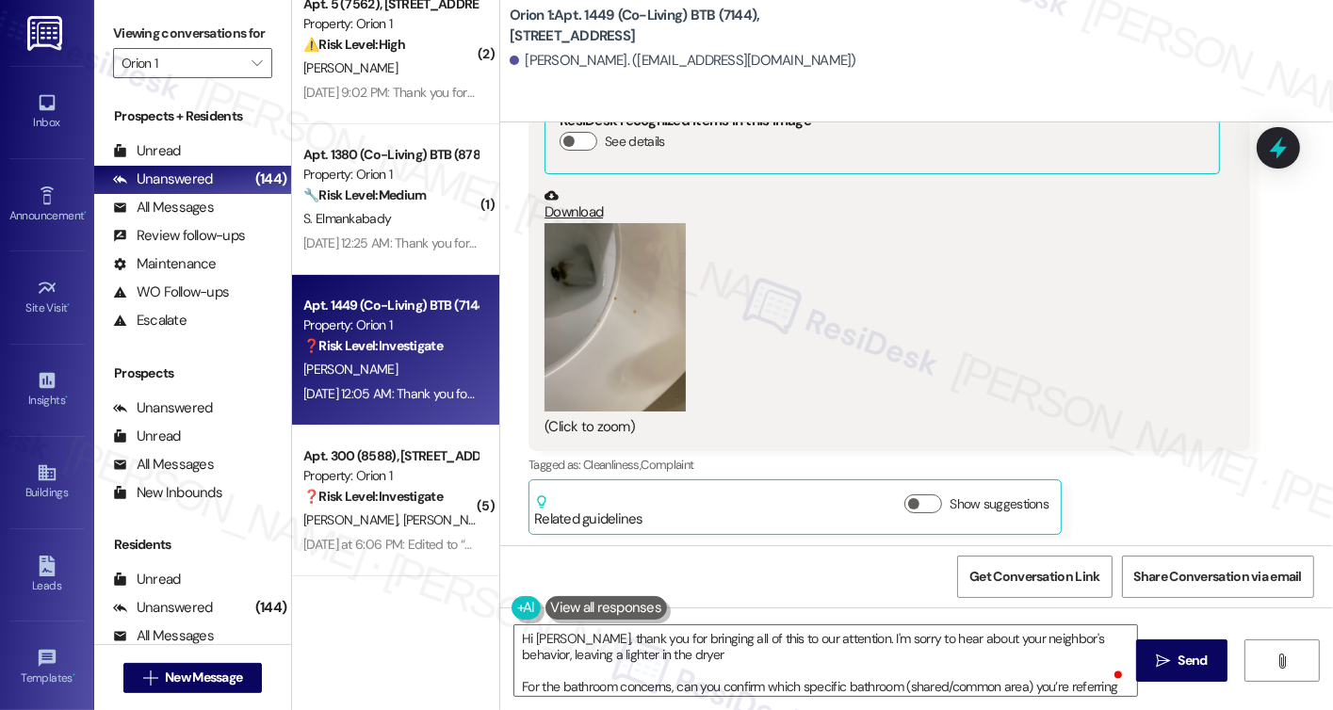
scroll to position [775, 0]
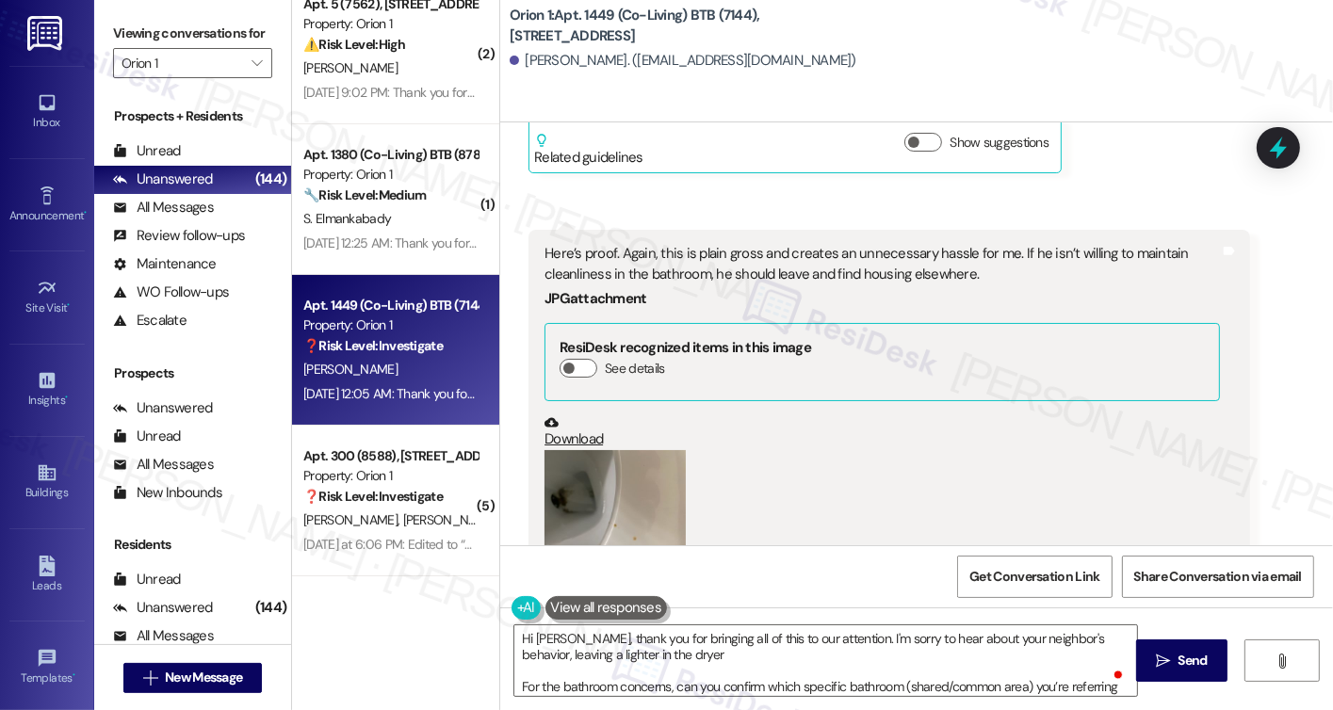
click at [802, 249] on div "Here’s proof. Again, this is plain gross and creates an unnecessary hassle for …" at bounding box center [882, 264] width 675 height 41
click at [805, 249] on div "Here’s proof. Again, this is plain gross and creates an unnecessary hassle for …" at bounding box center [882, 264] width 675 height 41
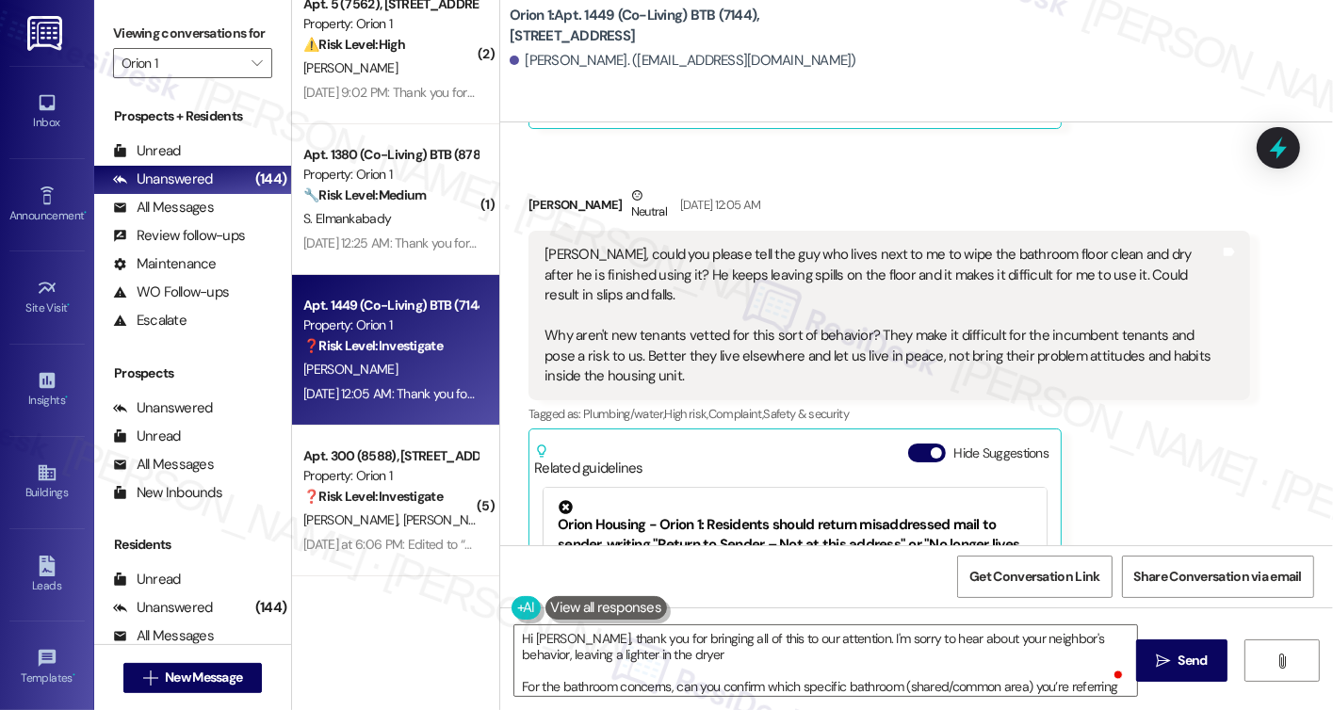
scroll to position [2659, 0]
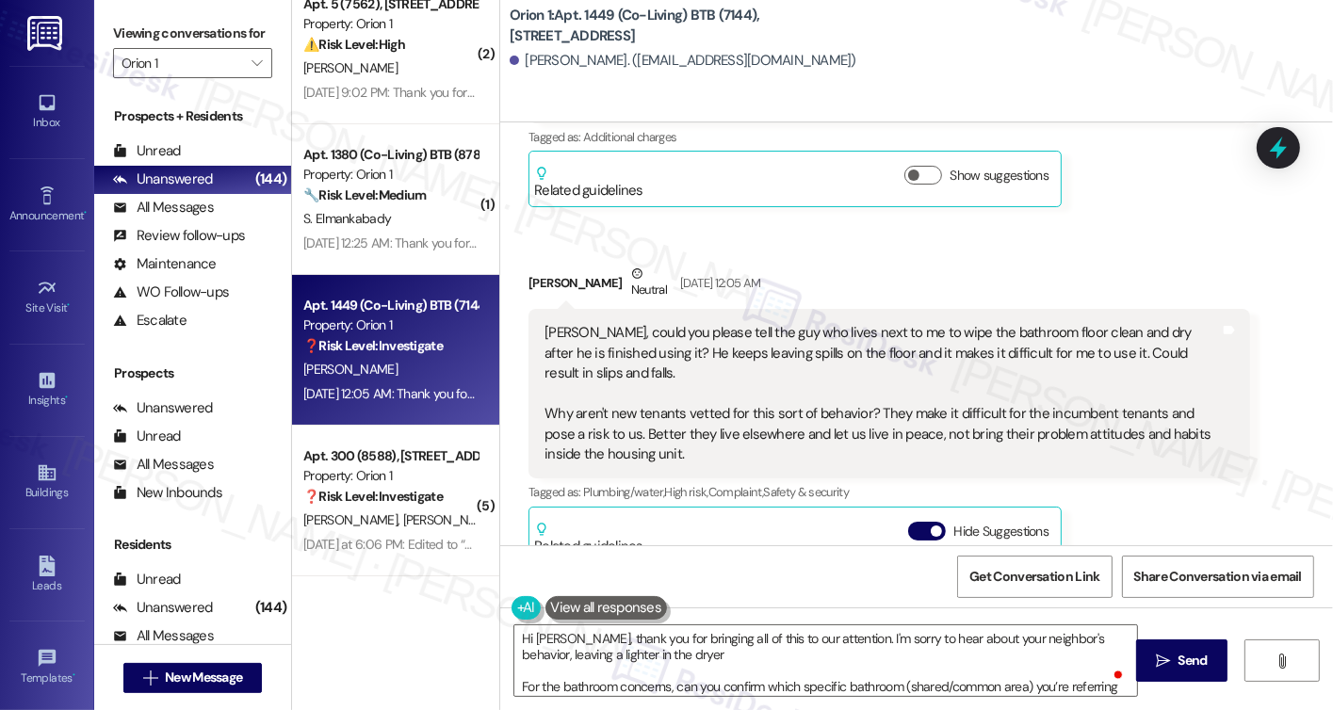
click at [661, 402] on div "Sarah, could you please tell the guy who lives next to me to wipe the bathroom …" at bounding box center [882, 393] width 675 height 141
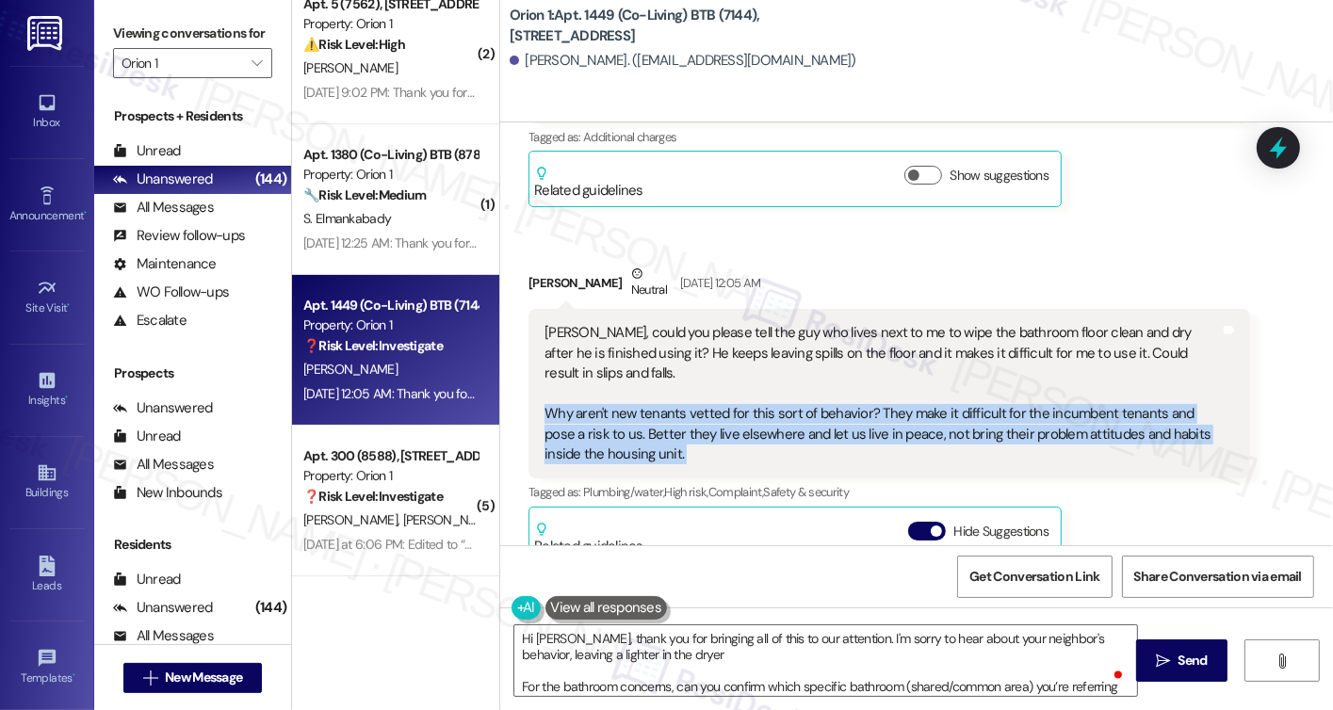
click at [661, 402] on div "Sarah, could you please tell the guy who lives next to me to wipe the bathroom …" at bounding box center [882, 393] width 675 height 141
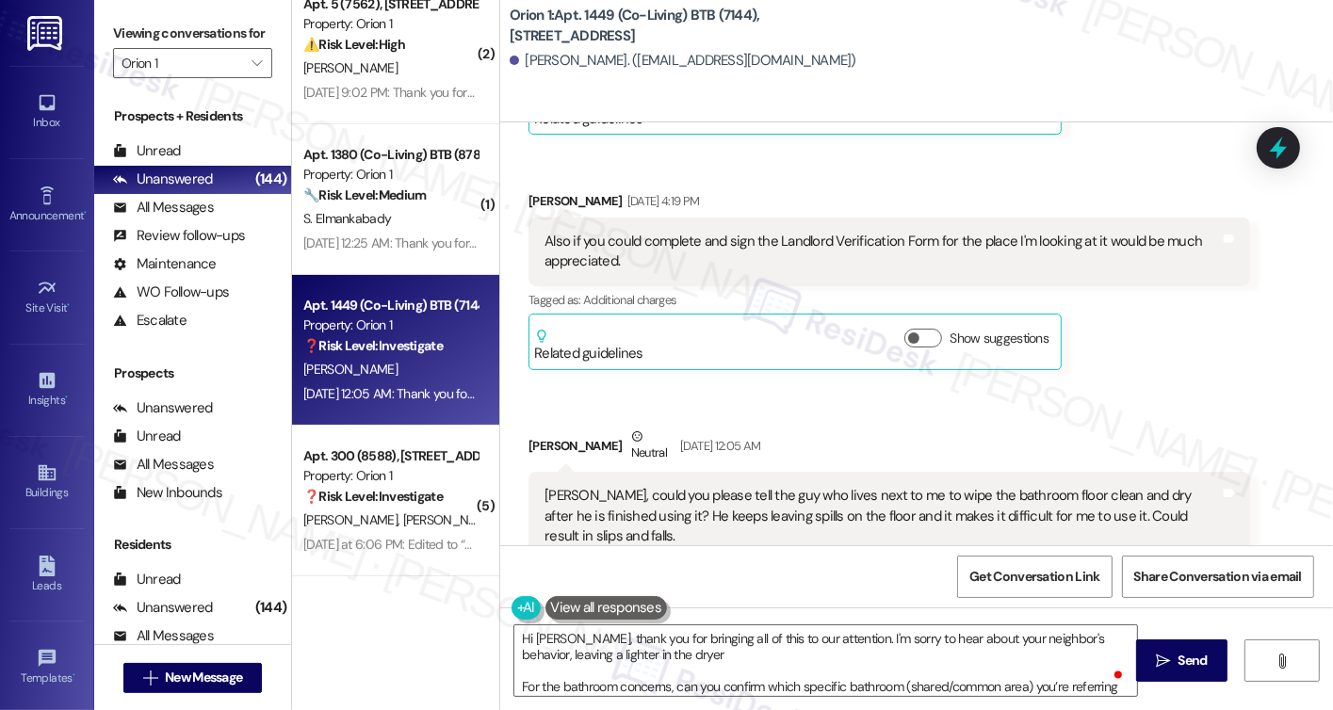
scroll to position [2471, 0]
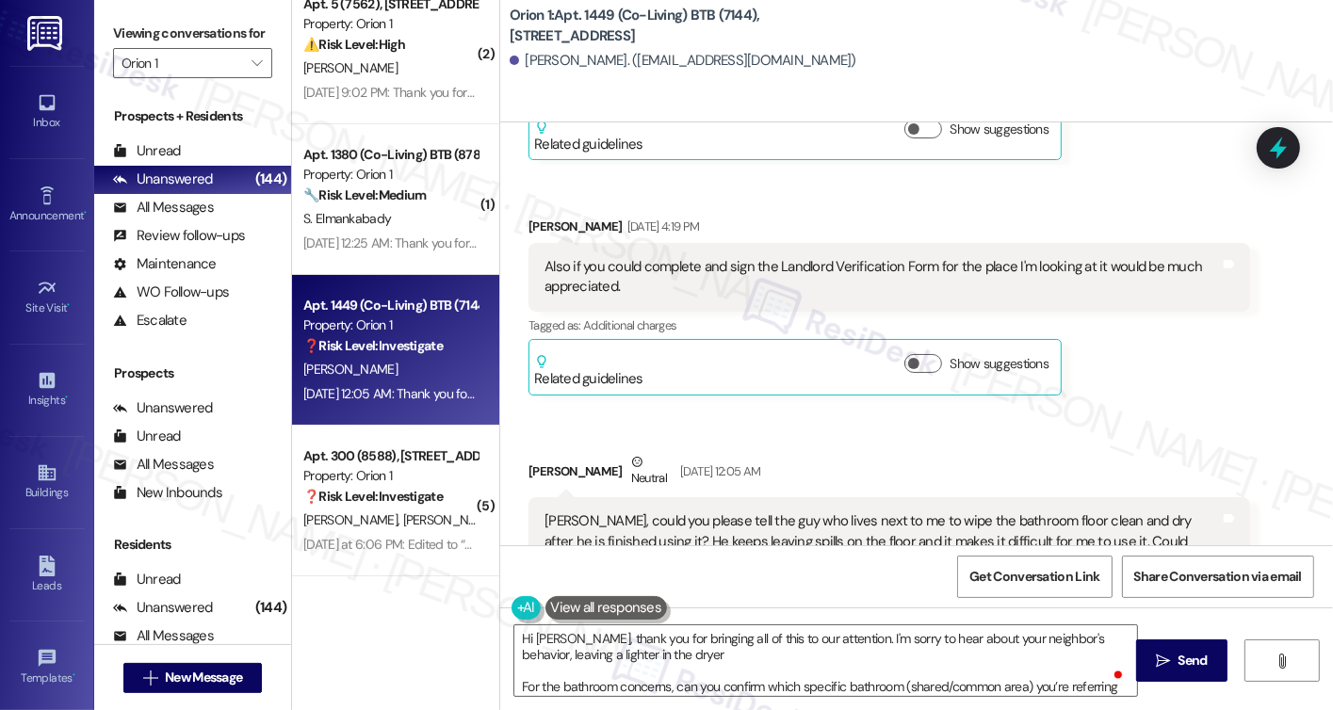
click at [773, 257] on div "Also if you could complete and sign the Landlord Verification Form for the plac…" at bounding box center [882, 277] width 675 height 41
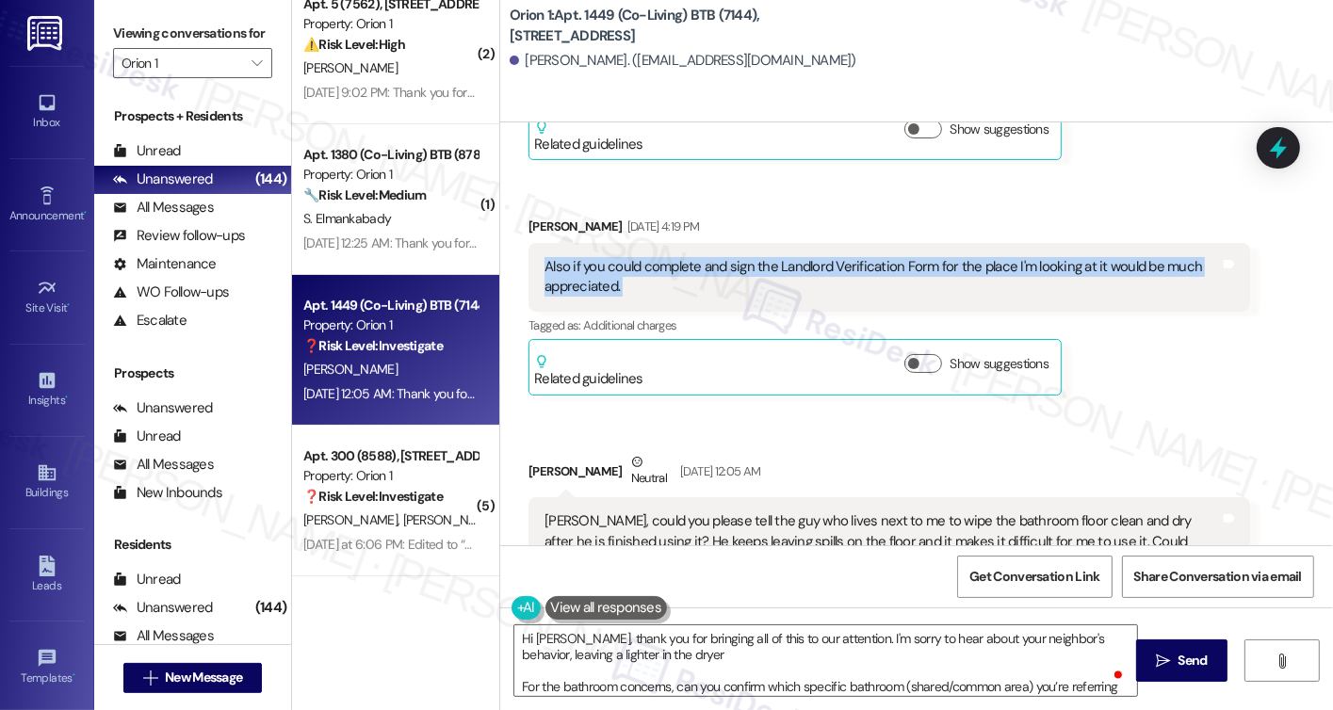
click at [773, 257] on div "Also if you could complete and sign the Landlord Verification Form for the plac…" at bounding box center [882, 277] width 675 height 41
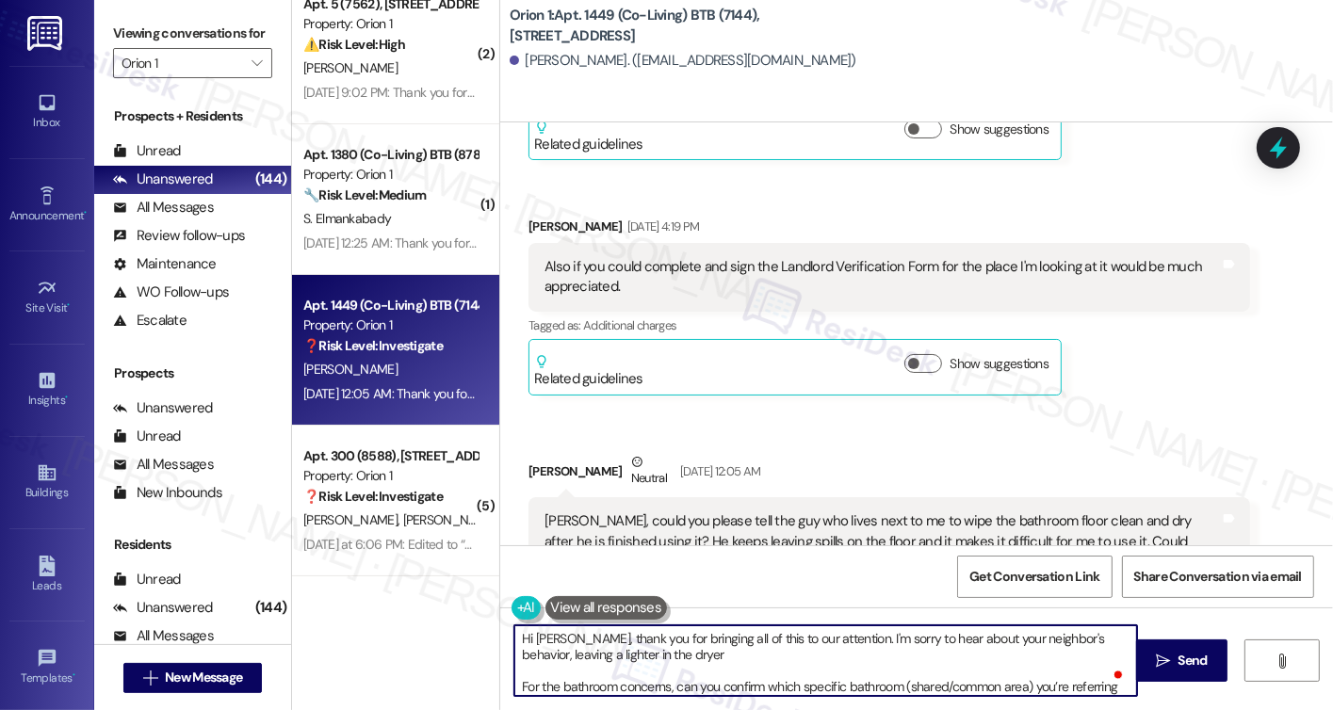
click at [665, 648] on textarea "Hi Mohsin, thank you for bringing all of this to our attention. I'm sorry to he…" at bounding box center [825, 661] width 623 height 71
click at [739, 655] on textarea "Hi Mohsin, thank you for bringing all of this to our attention. I'm sorry to he…" at bounding box center [825, 661] width 623 height 71
click at [737, 655] on textarea "Hi Mohsin, thank you for bringing all of this to our attention. I'm sorry to he…" at bounding box center [825, 661] width 623 height 71
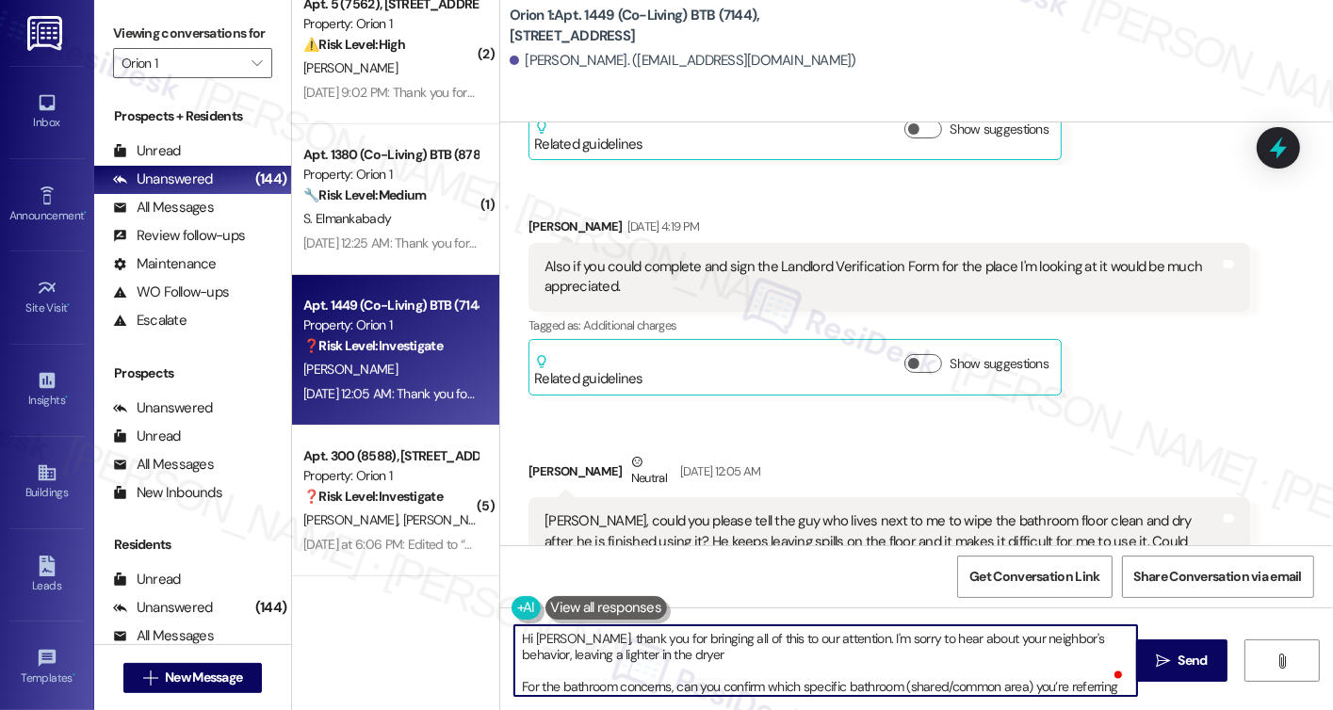
click at [514, 655] on textarea "Hi Mohsin, thank you for bringing all of this to our attention. I'm sorry to he…" at bounding box center [825, 661] width 623 height 71
click at [612, 681] on textarea "Hi Mohsin, thank you for bringing all of this to our attention. I'm sorry to he…" at bounding box center [825, 661] width 623 height 71
click at [697, 660] on textarea "Hi Mohsin, thank you for bringing all of this to our attention. I'm sorry to he…" at bounding box center [825, 661] width 623 height 71
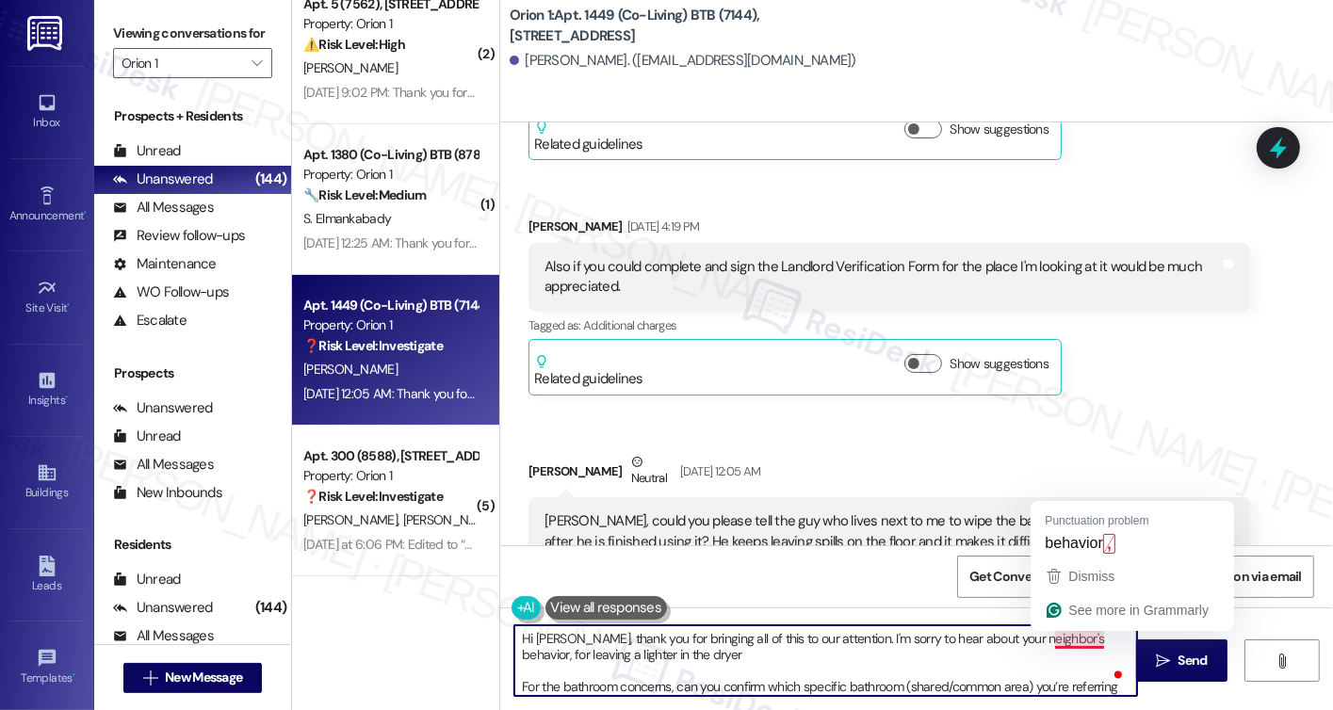
click at [1093, 647] on textarea "Hi Mohsin, thank you for bringing all of this to our attention. I'm sorry to he…" at bounding box center [825, 661] width 623 height 71
drag, startPoint x: 1099, startPoint y: 640, endPoint x: 1108, endPoint y: 638, distance: 9.6
click at [1099, 640] on textarea "Hi Mohsin, thank you for bringing all of this to our attention. I'm sorry to he…" at bounding box center [825, 661] width 623 height 71
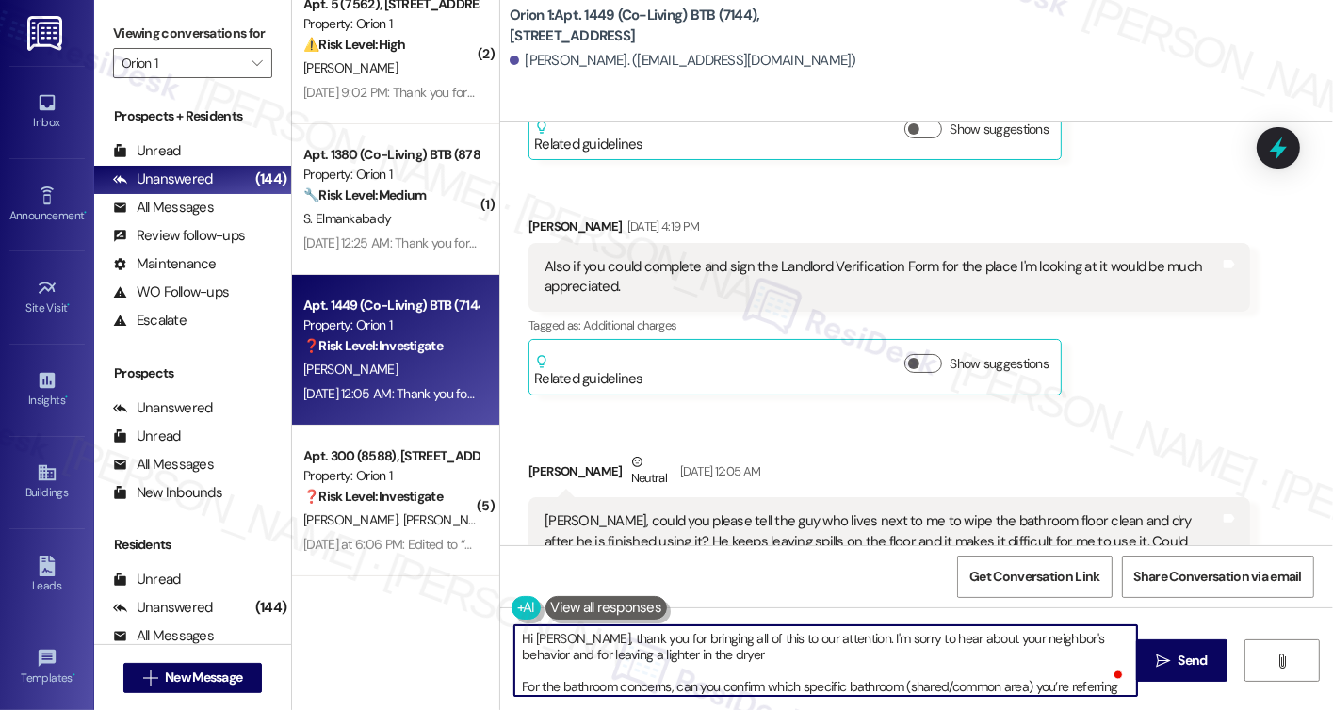
click at [784, 648] on textarea "Hi Mohsin, thank you for bringing all of this to our attention. I'm sorry to he…" at bounding box center [825, 661] width 623 height 71
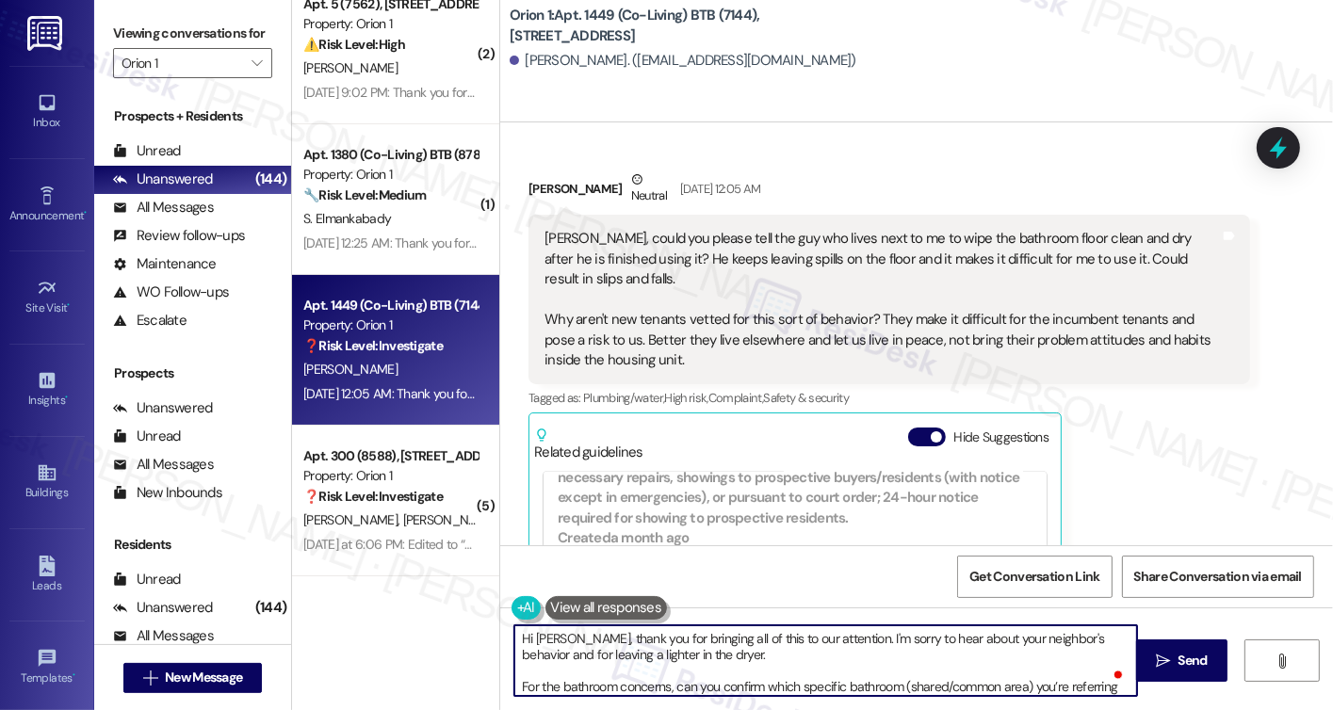
click at [814, 215] on div "Sarah, could you please tell the guy who lives next to me to wipe the bathroom …" at bounding box center [889, 300] width 721 height 170
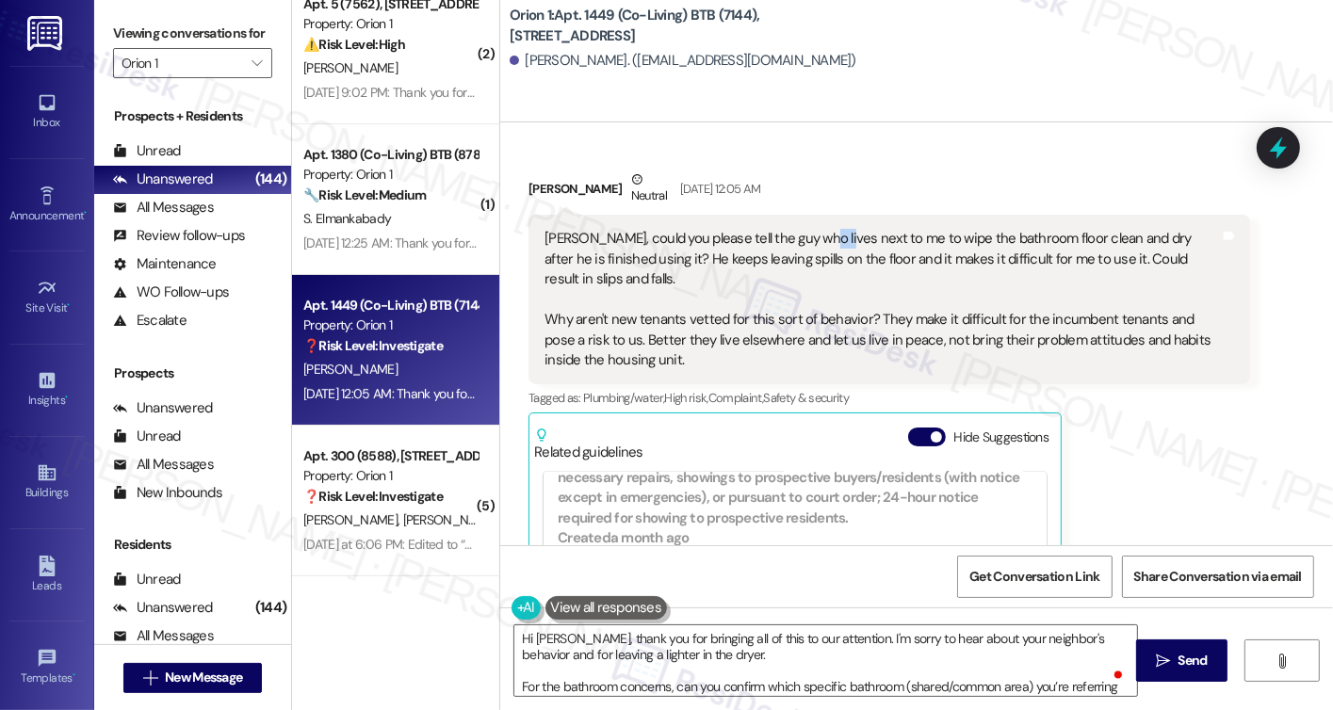
click at [814, 215] on div "Sarah, could you please tell the guy who lives next to me to wipe the bathroom …" at bounding box center [889, 300] width 721 height 170
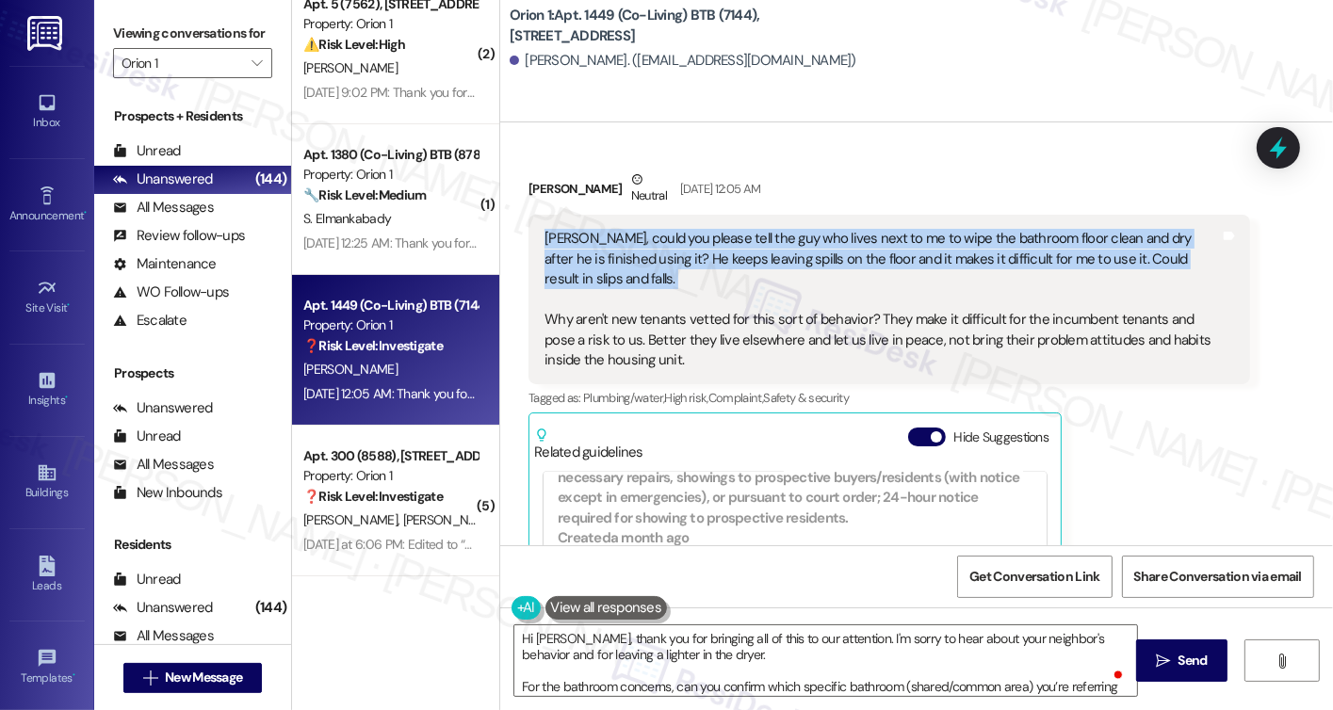
click at [814, 215] on div "Sarah, could you please tell the guy who lives next to me to wipe the bathroom …" at bounding box center [889, 300] width 721 height 170
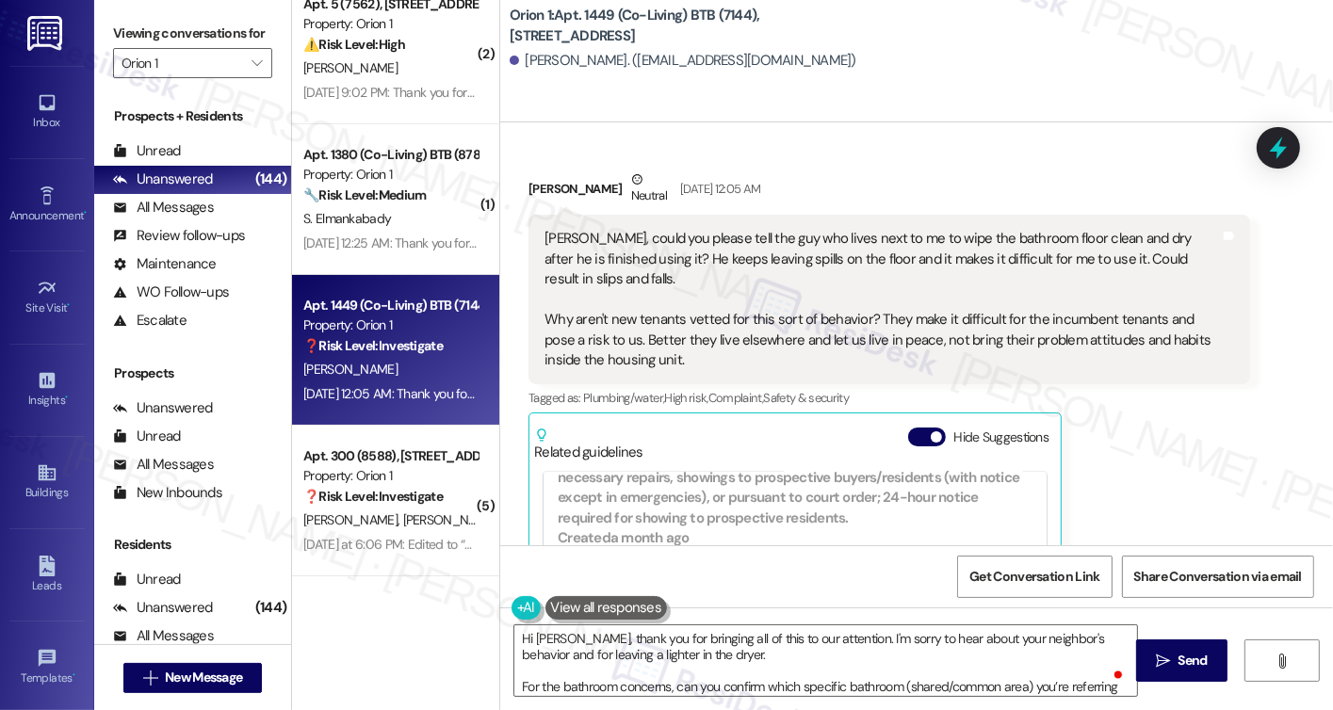
click at [694, 302] on div "Sarah, could you please tell the guy who lives next to me to wipe the bathroom …" at bounding box center [882, 299] width 675 height 141
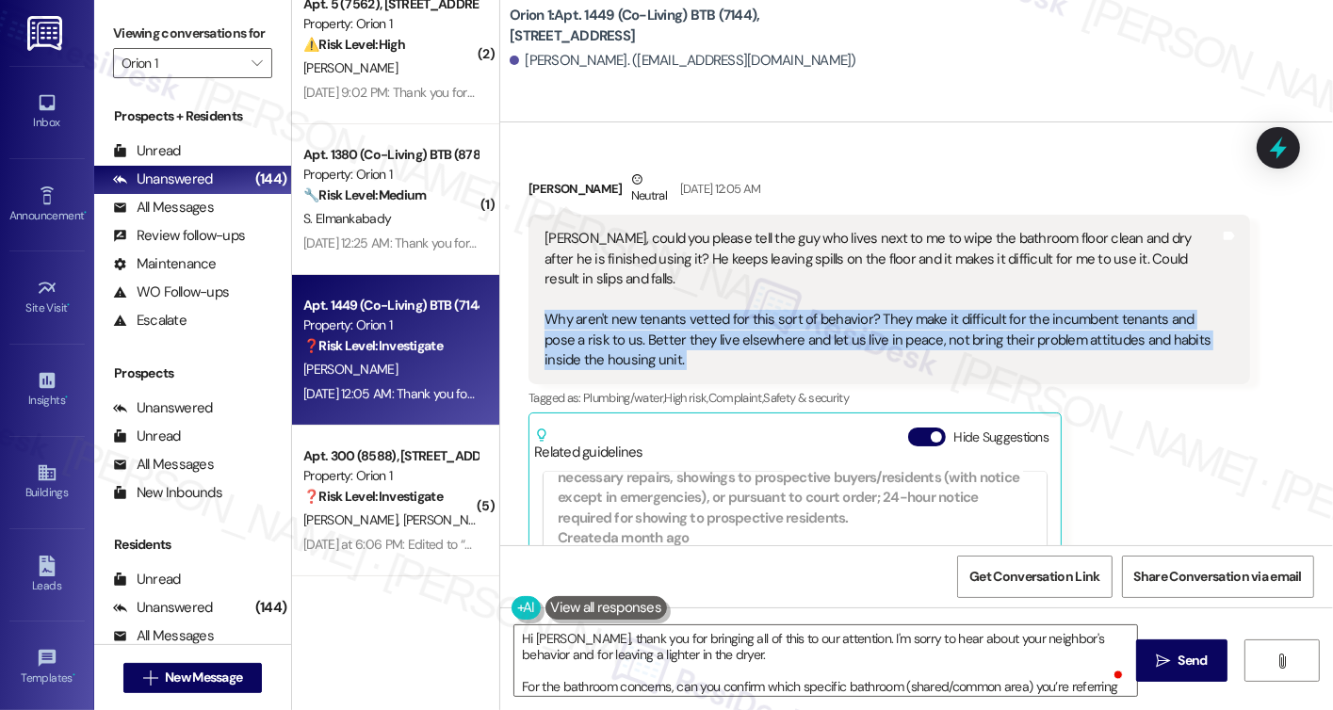
click at [694, 308] on div "Sarah, could you please tell the guy who lives next to me to wipe the bathroom …" at bounding box center [882, 299] width 675 height 141
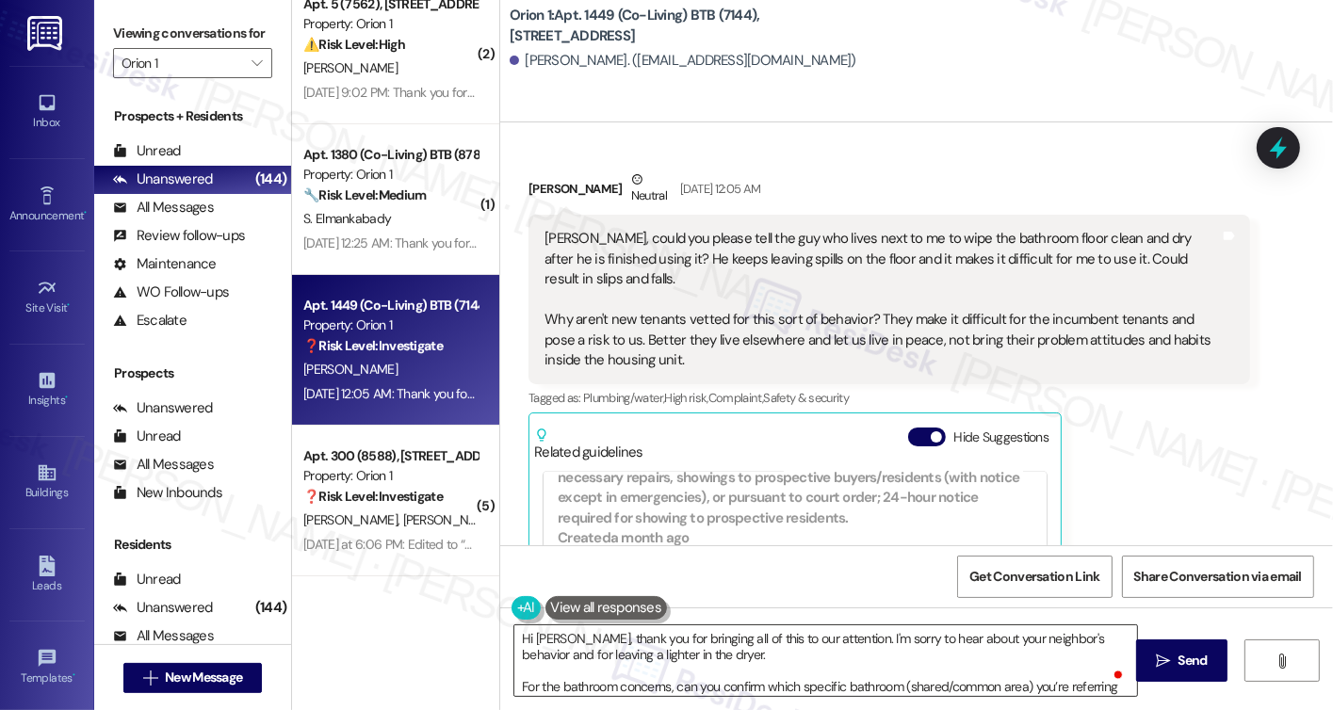
click at [1113, 640] on textarea "Hi Mohsin, thank you for bringing all of this to our attention. I'm sorry to he…" at bounding box center [825, 661] width 623 height 71
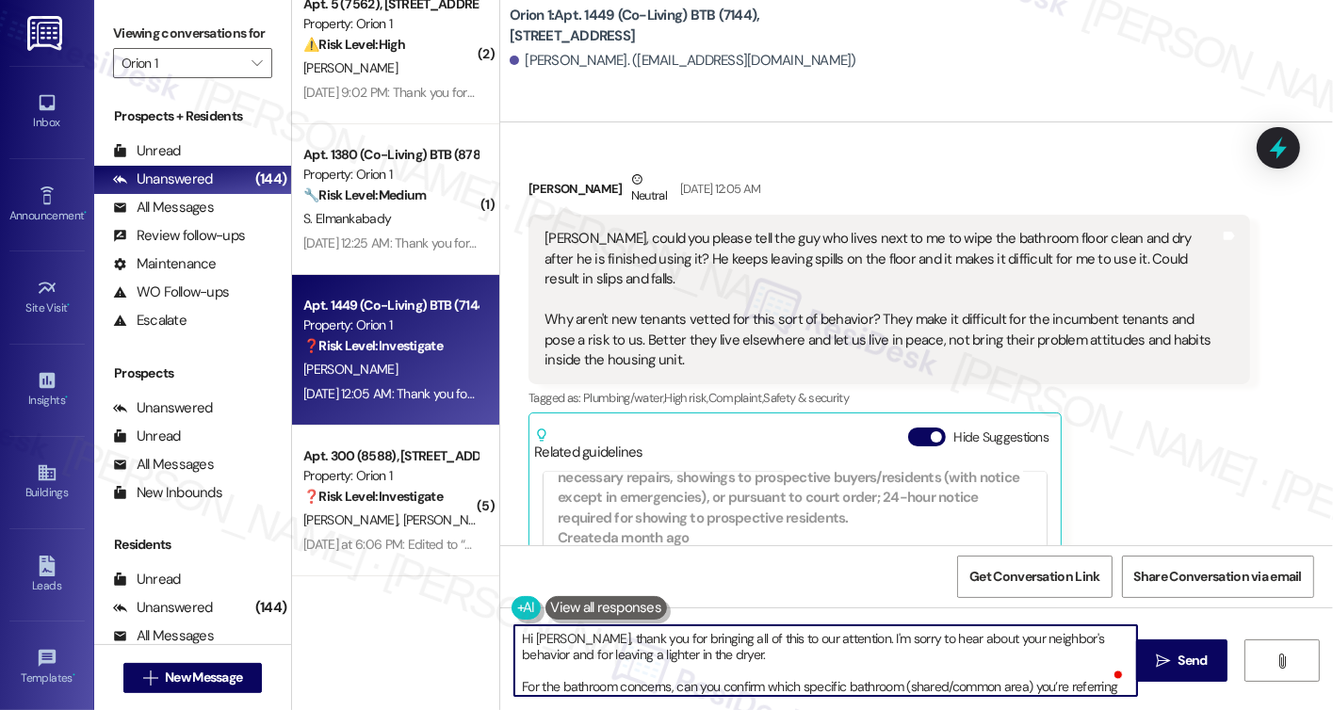
click at [1113, 640] on textarea "Hi Mohsin, thank you for bringing all of this to our attention. I'm sorry to he…" at bounding box center [825, 661] width 623 height 71
click at [701, 662] on textarea "Hi Mohsin, thank you for bringing all of this to our attention. I'm sorry to he…" at bounding box center [825, 661] width 623 height 71
click at [514, 654] on textarea "Hi Mohsin, thank you for bringing all of this to our attention. I'm sorry to he…" at bounding box center [825, 661] width 623 height 71
drag, startPoint x: 510, startPoint y: 654, endPoint x: 527, endPoint y: 651, distance: 17.2
click at [514, 654] on textarea "Hi Mohsin, thank you for bringing all of this to our attention. I'm sorry to he…" at bounding box center [825, 661] width 623 height 71
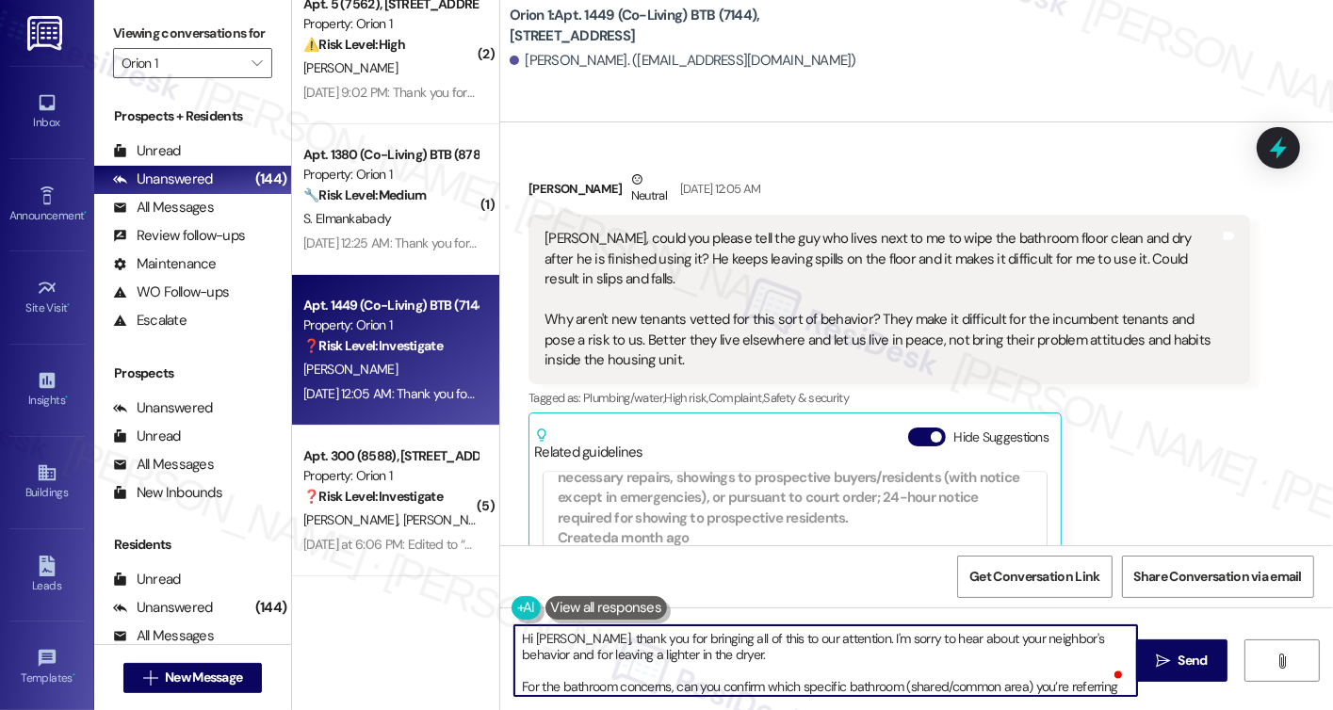
click at [592, 649] on textarea "Hi Mohsin, thank you for bringing all of this to our attention. I'm sorry to he…" at bounding box center [825, 661] width 623 height 71
drag, startPoint x: 576, startPoint y: 652, endPoint x: 509, endPoint y: 661, distance: 67.4
click at [514, 661] on textarea "Hi Mohsin, thank you for bringing all of this to our attention. I'm sorry to he…" at bounding box center [825, 661] width 623 height 71
click at [537, 658] on textarea "Hi Mohsin, thank you for bringing all of this to our attention. I'm sorry to he…" at bounding box center [825, 661] width 623 height 71
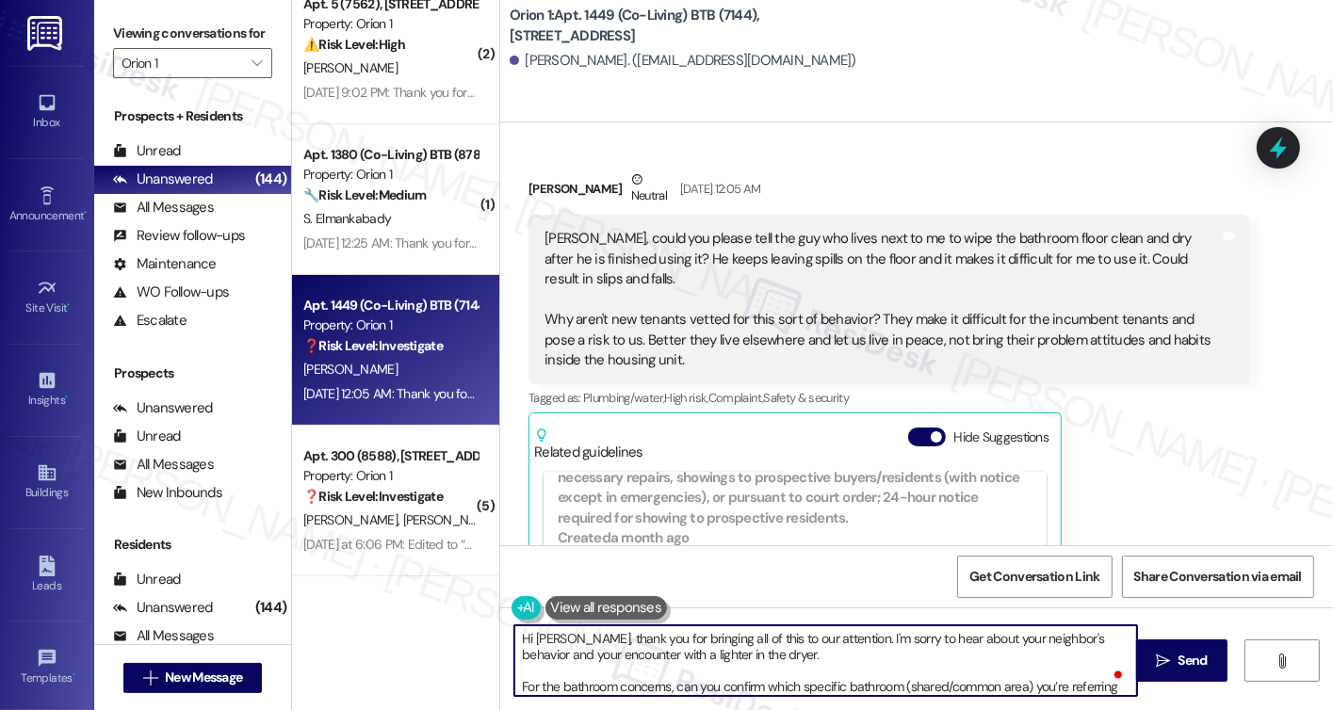
click at [762, 663] on textarea "Hi Mohsin, thank you for bringing all of this to our attention. I'm sorry to he…" at bounding box center [825, 661] width 623 height 71
click at [765, 647] on textarea "Hi Mohsin, thank you for bringing all of this to our attention. I'm sorry to he…" at bounding box center [825, 661] width 623 height 71
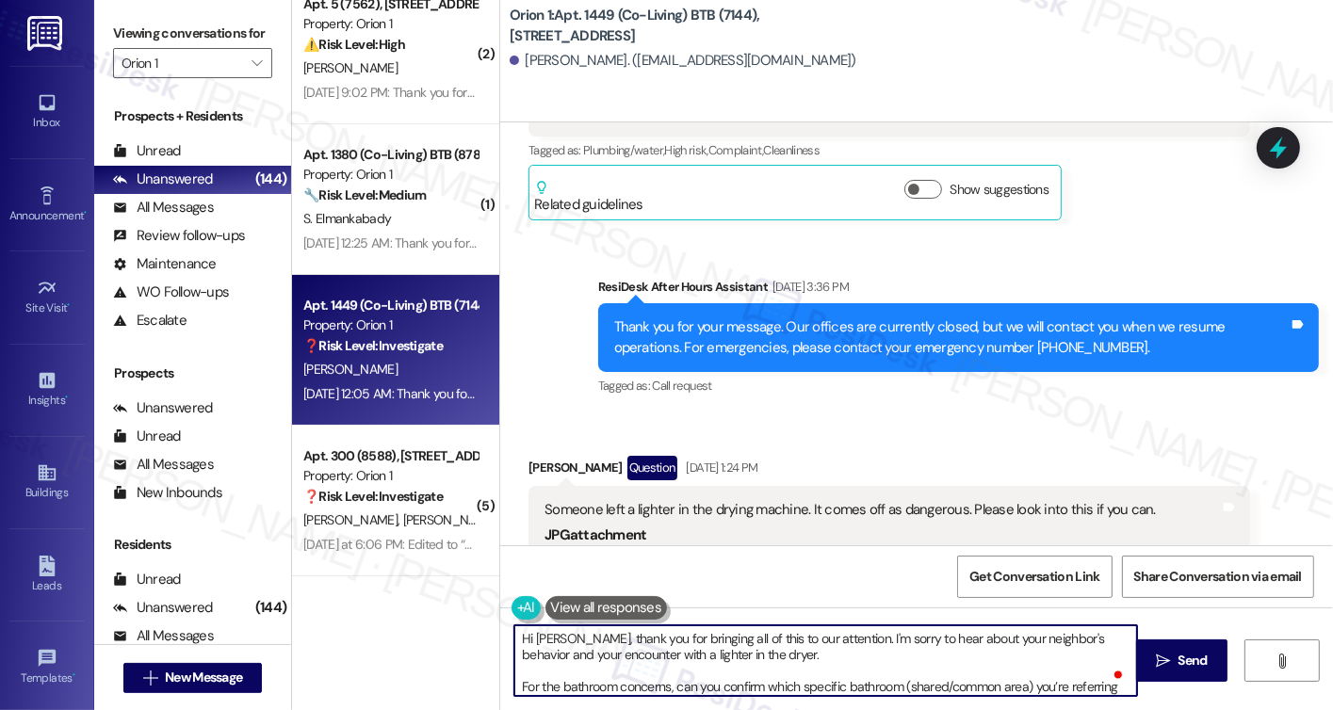
scroll to position [1434, 0]
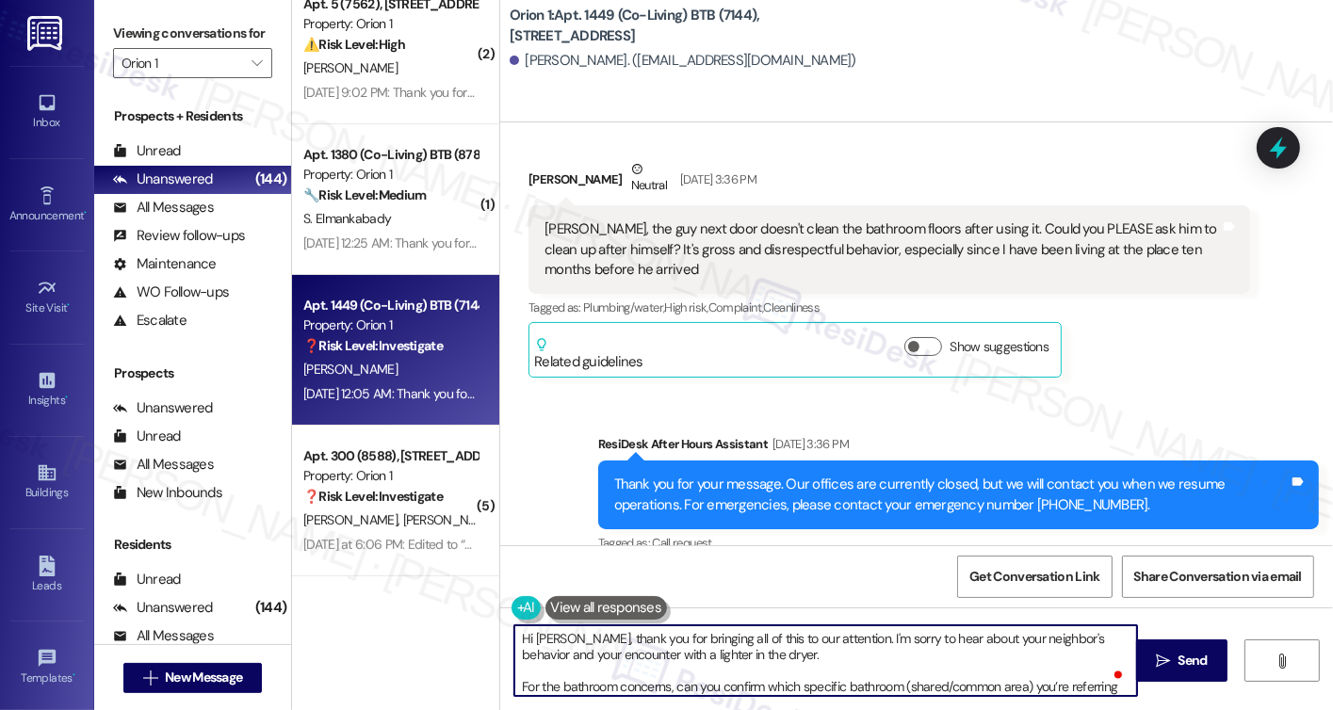
click at [842, 259] on div "Sarah, the guy next door doesn't clean the bathroom floors after using it. Coul…" at bounding box center [882, 250] width 675 height 60
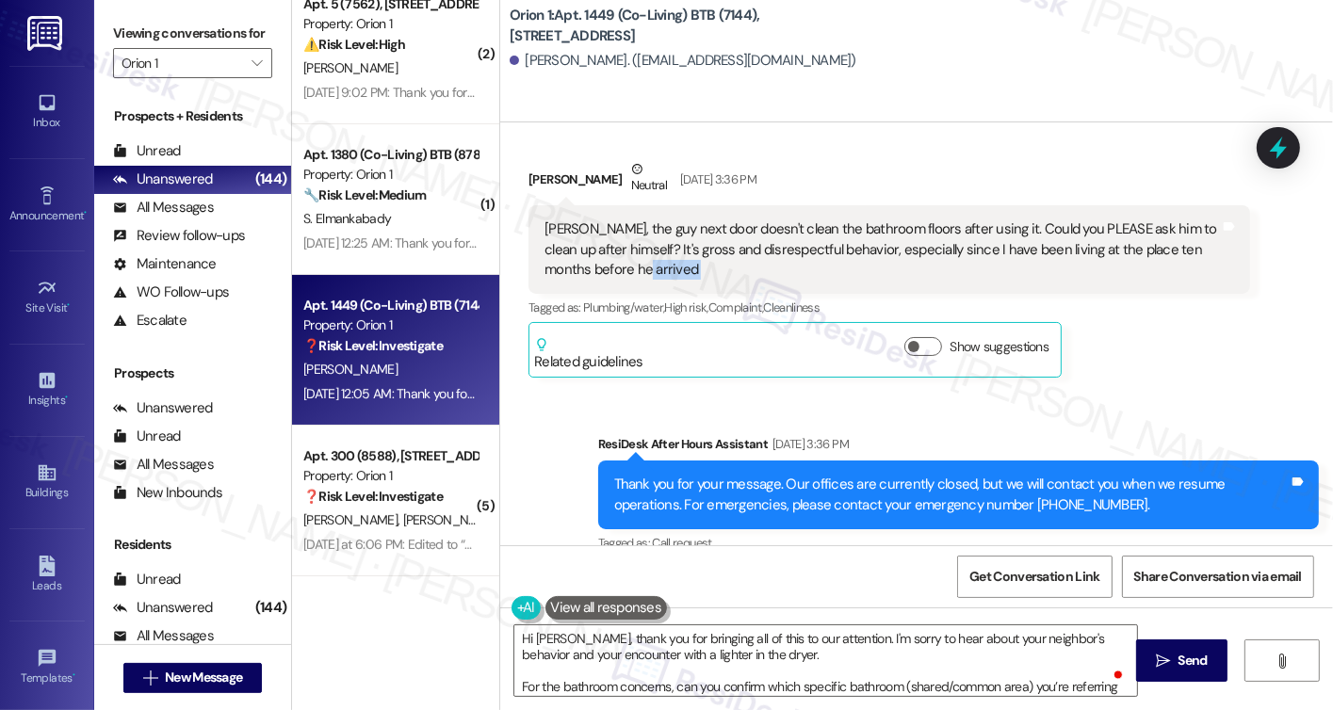
click at [842, 259] on div "Sarah, the guy next door doesn't clean the bathroom floors after using it. Coul…" at bounding box center [882, 250] width 675 height 60
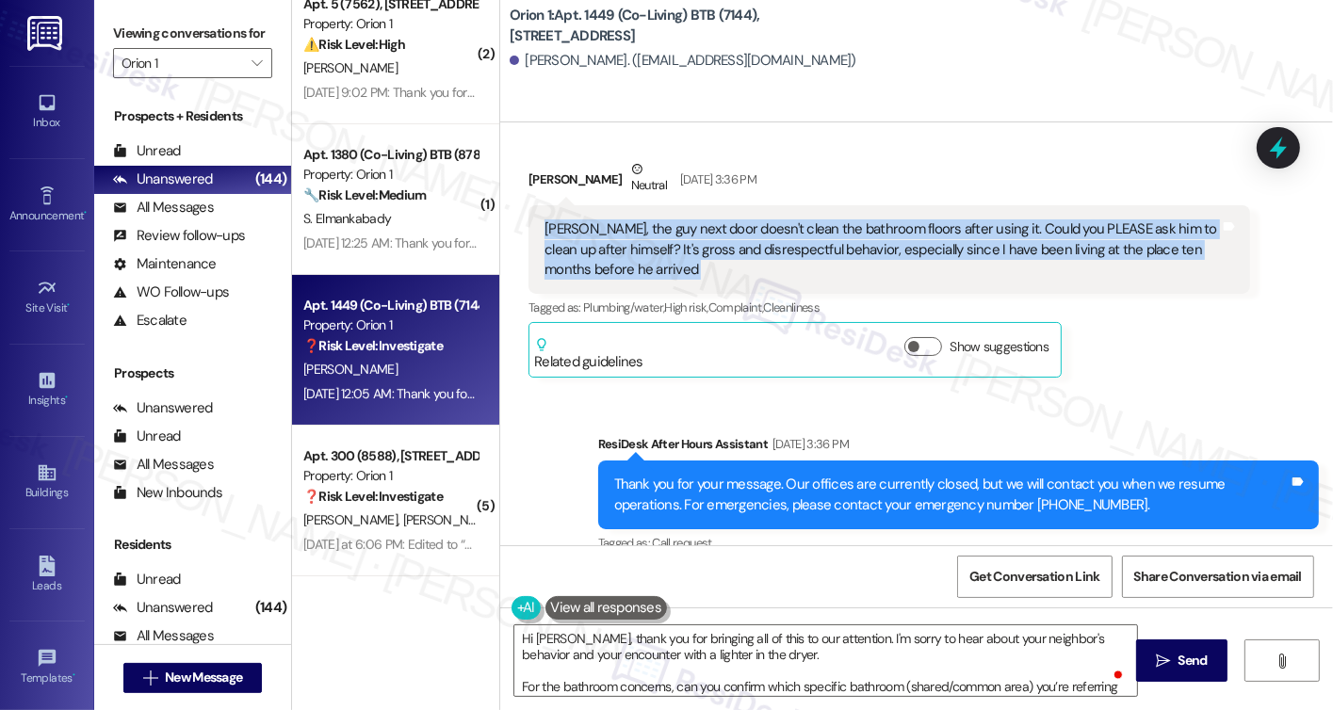
click at [842, 259] on div "Sarah, the guy next door doesn't clean the bathroom floors after using it. Coul…" at bounding box center [882, 250] width 675 height 60
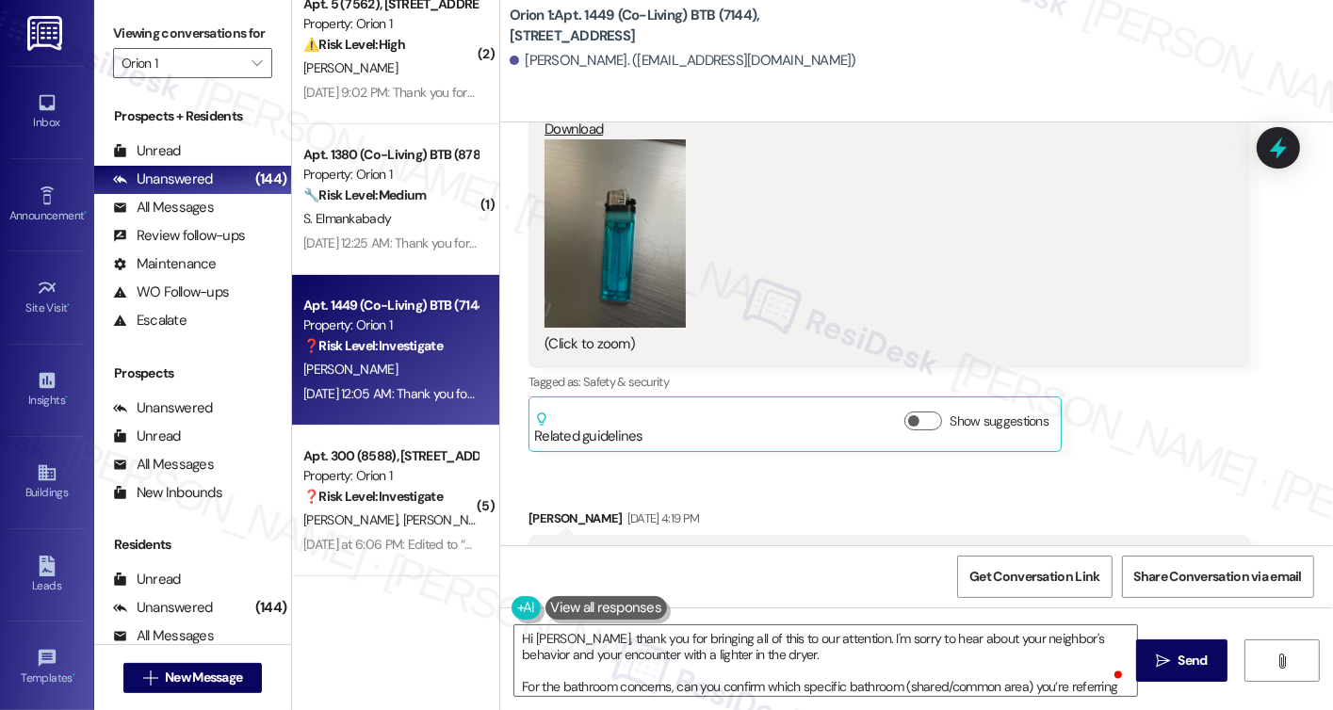
scroll to position [2376, 0]
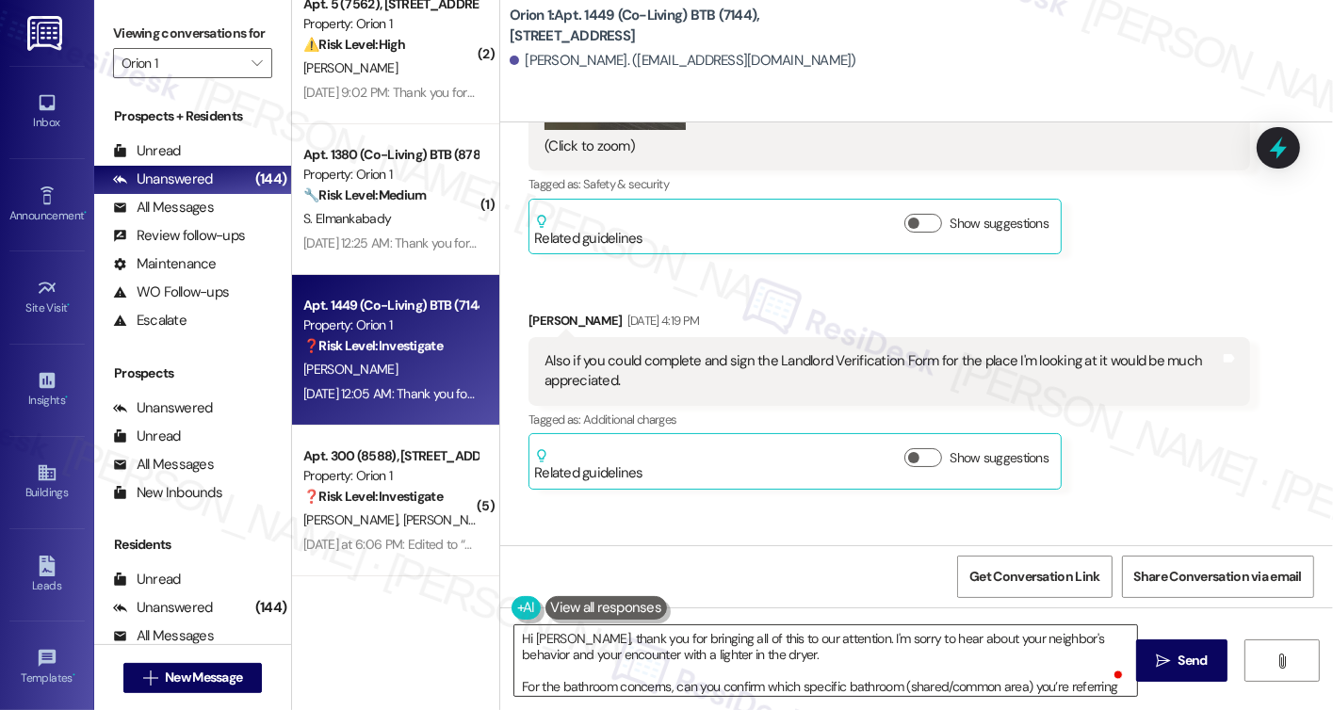
click at [667, 628] on textarea "Hi Mohsin, thank you for bringing all of this to our attention. I'm sorry to he…" at bounding box center [825, 661] width 623 height 71
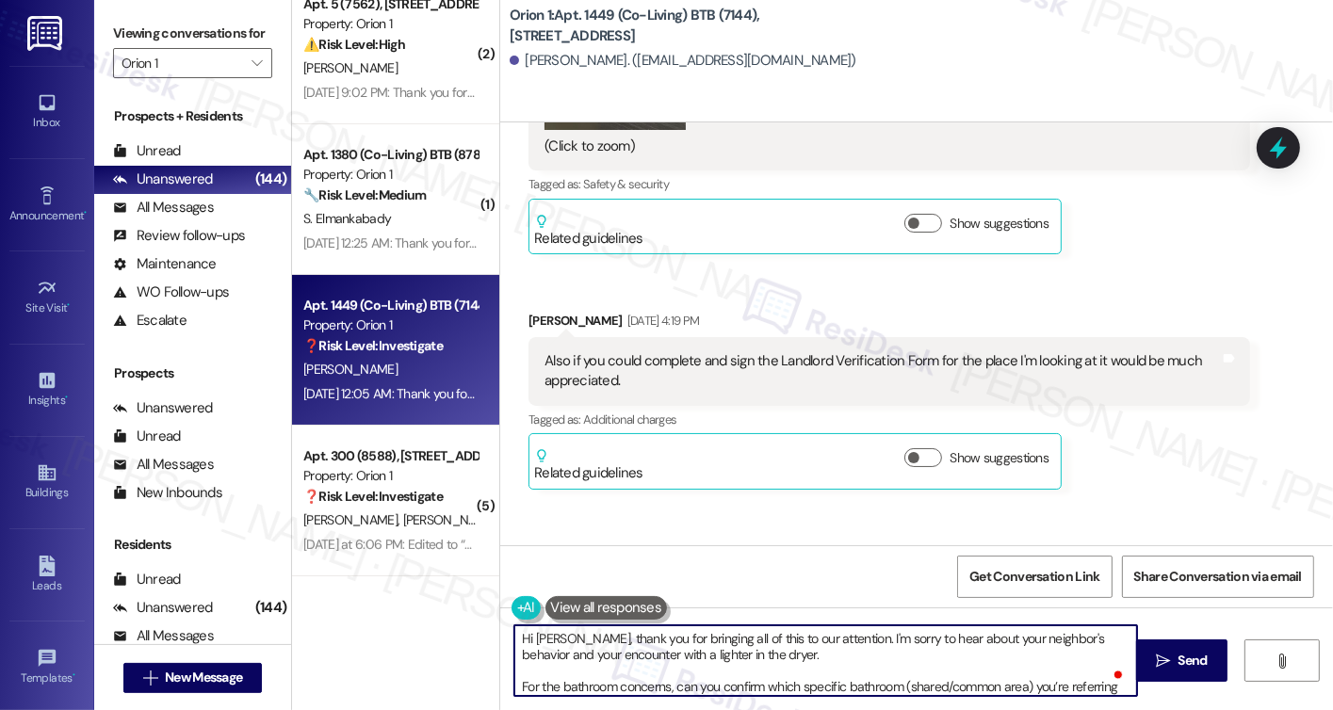
scroll to position [2848, 0]
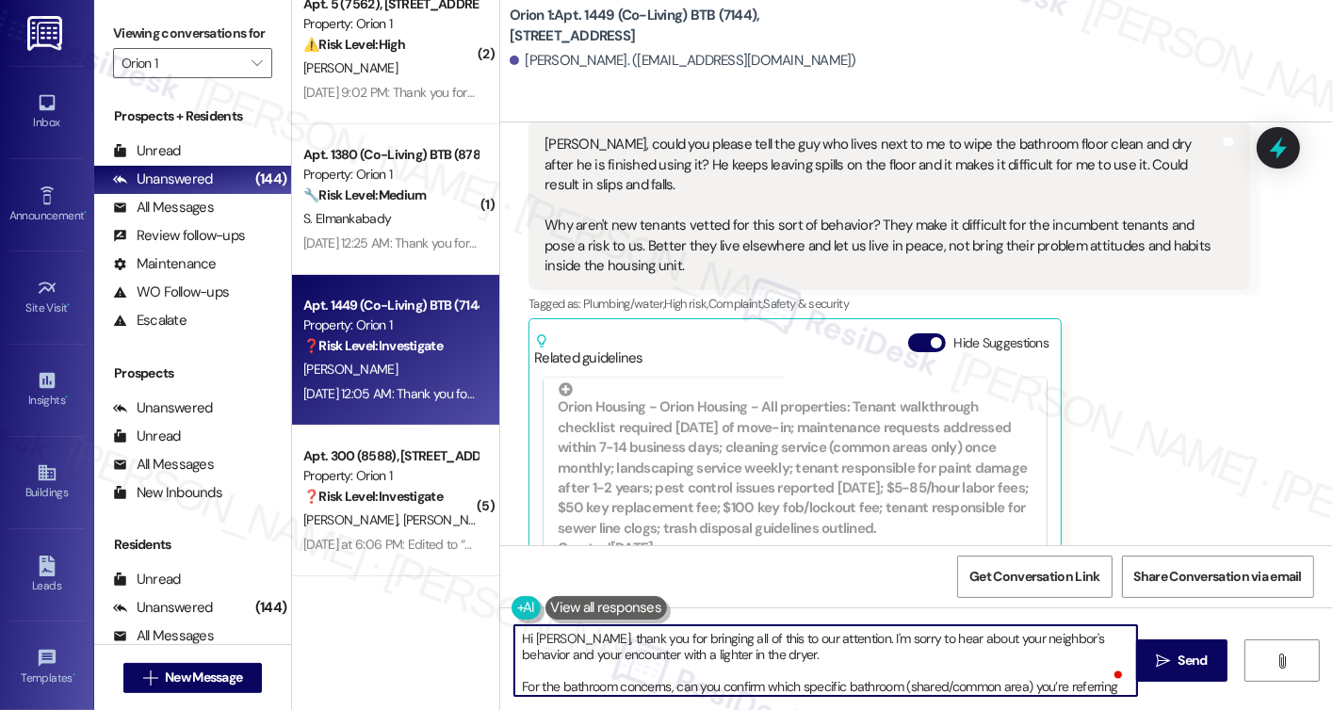
click at [717, 674] on textarea "Hi Mohsin, thank you for bringing all of this to our attention. I'm sorry to he…" at bounding box center [825, 661] width 623 height 71
click at [750, 652] on textarea "Hi Mohsin, thank you for bringing all of this to our attention. I'm sorry to he…" at bounding box center [825, 661] width 623 height 71
click at [756, 651] on textarea "Hi Mohsin, thank you for bringing all of this to our attention. I'm sorry to he…" at bounding box center [825, 661] width 623 height 71
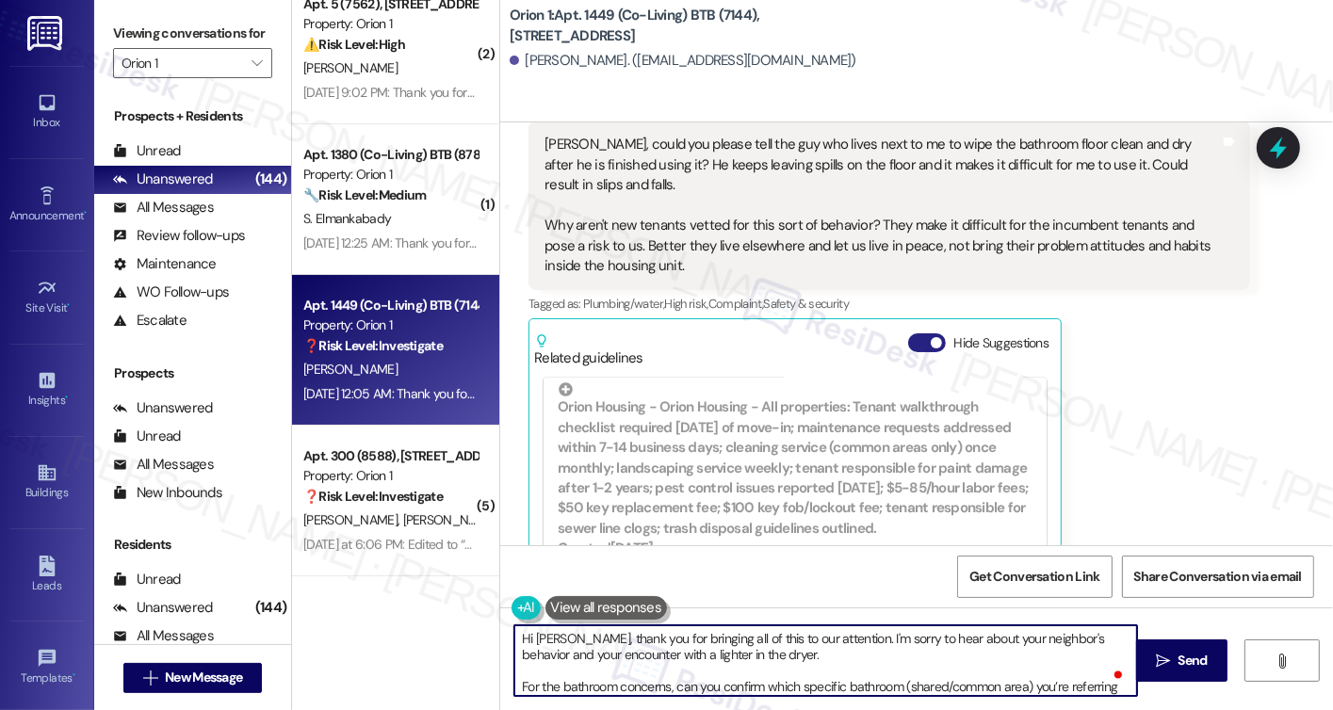
scroll to position [2659, 0]
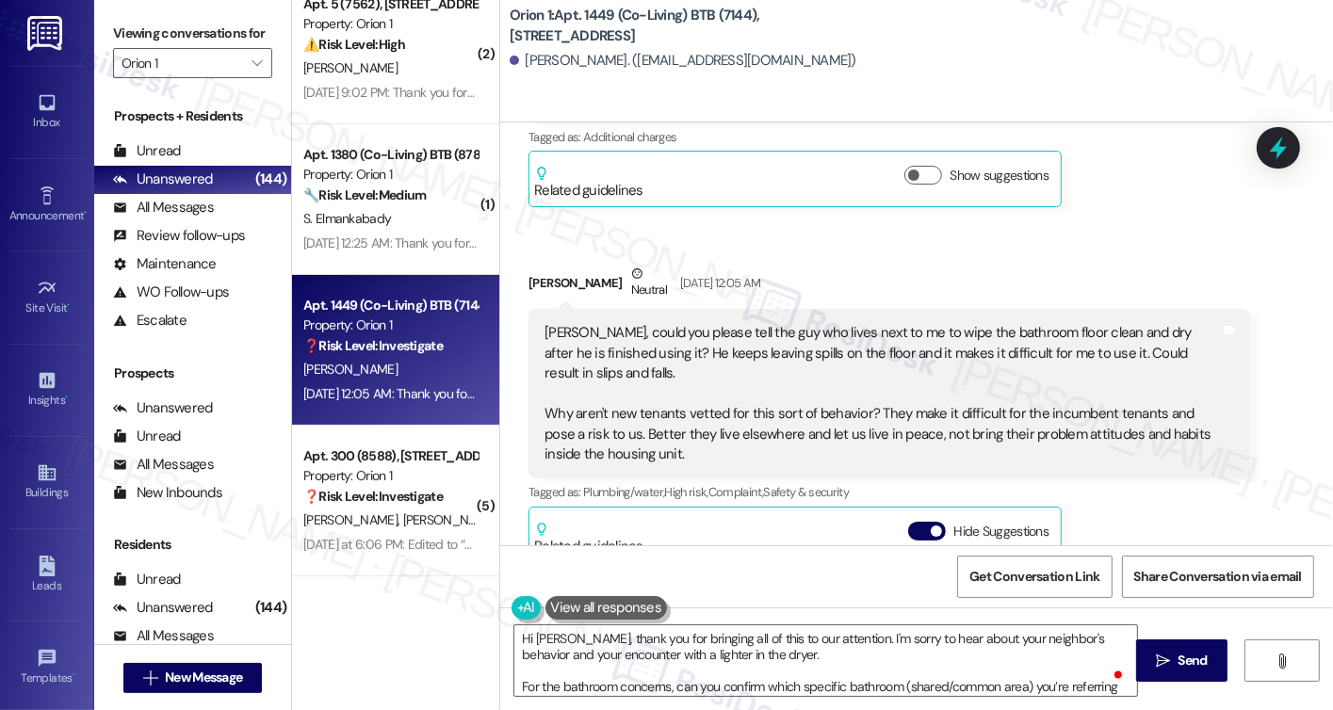
click at [111, 24] on div "Viewing conversations for Orion 1 " at bounding box center [192, 48] width 197 height 97
click at [690, 685] on textarea "Hi Mohsin, thank you for bringing all of this to our attention. I'm sorry to he…" at bounding box center [825, 661] width 623 height 71
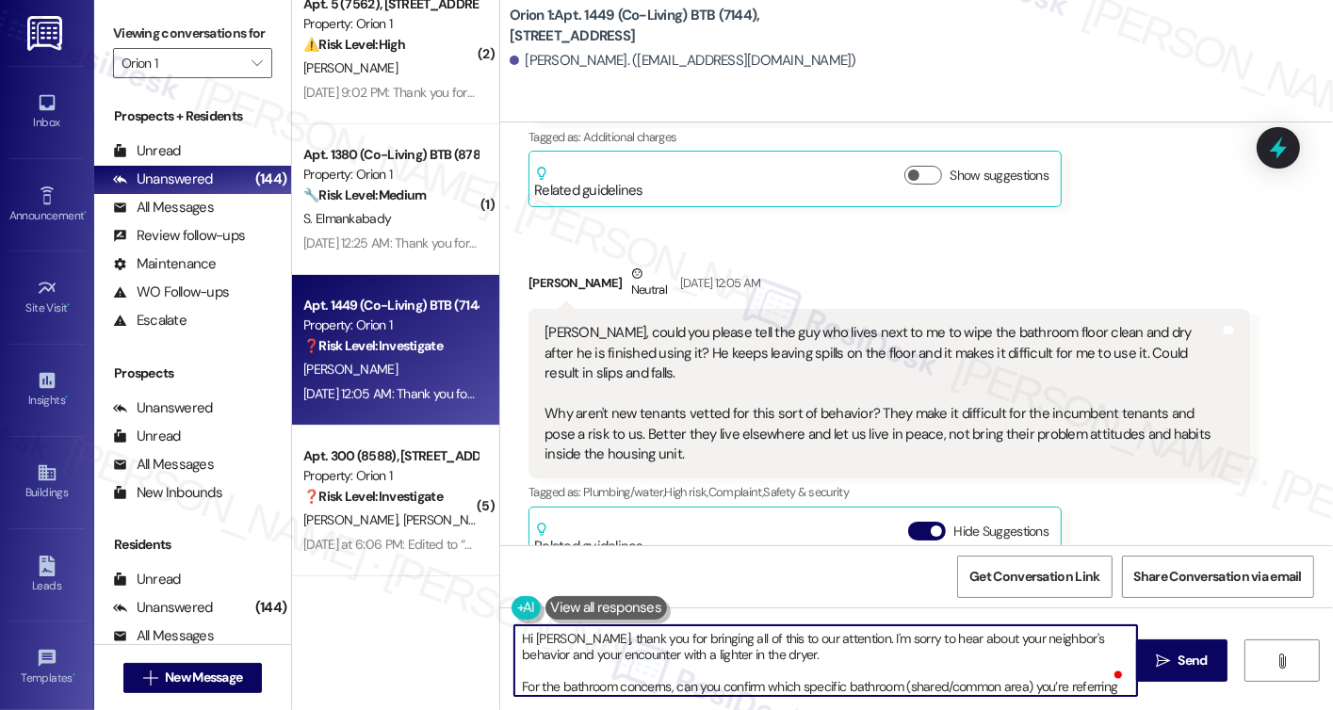
click at [690, 685] on textarea "Hi Mohsin, thank you for bringing all of this to our attention. I'm sorry to he…" at bounding box center [825, 661] width 623 height 71
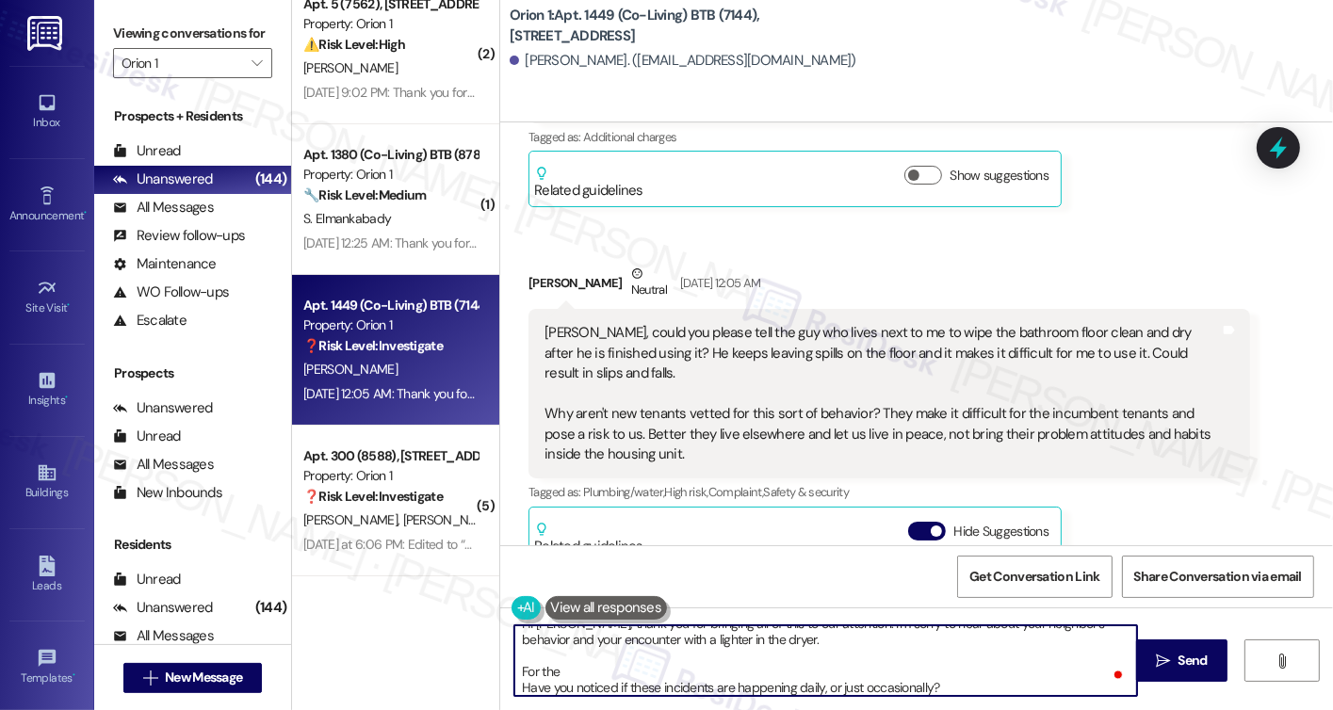
paste textarea "egarding the Landlord Verification Form"
drag, startPoint x: 604, startPoint y: 674, endPoint x: 504, endPoint y: 674, distance: 99.9
click at [514, 674] on div "Hi Mohsin, thank you for bringing all of this to our attention. I'm sorry to he…" at bounding box center [826, 661] width 625 height 73
click at [765, 678] on textarea "Hi Mohsin, thank you for bringing all of this to our attention. I'm sorry to he…" at bounding box center [825, 661] width 623 height 71
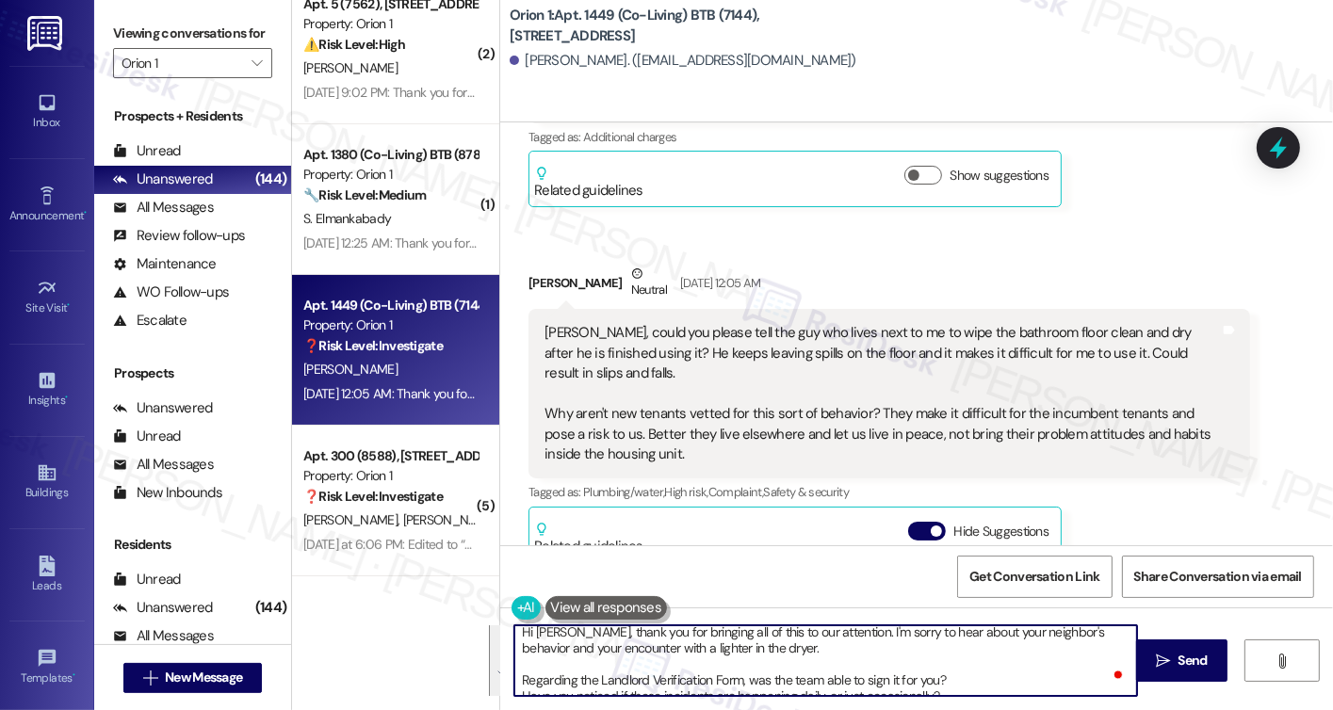
scroll to position [0, 0]
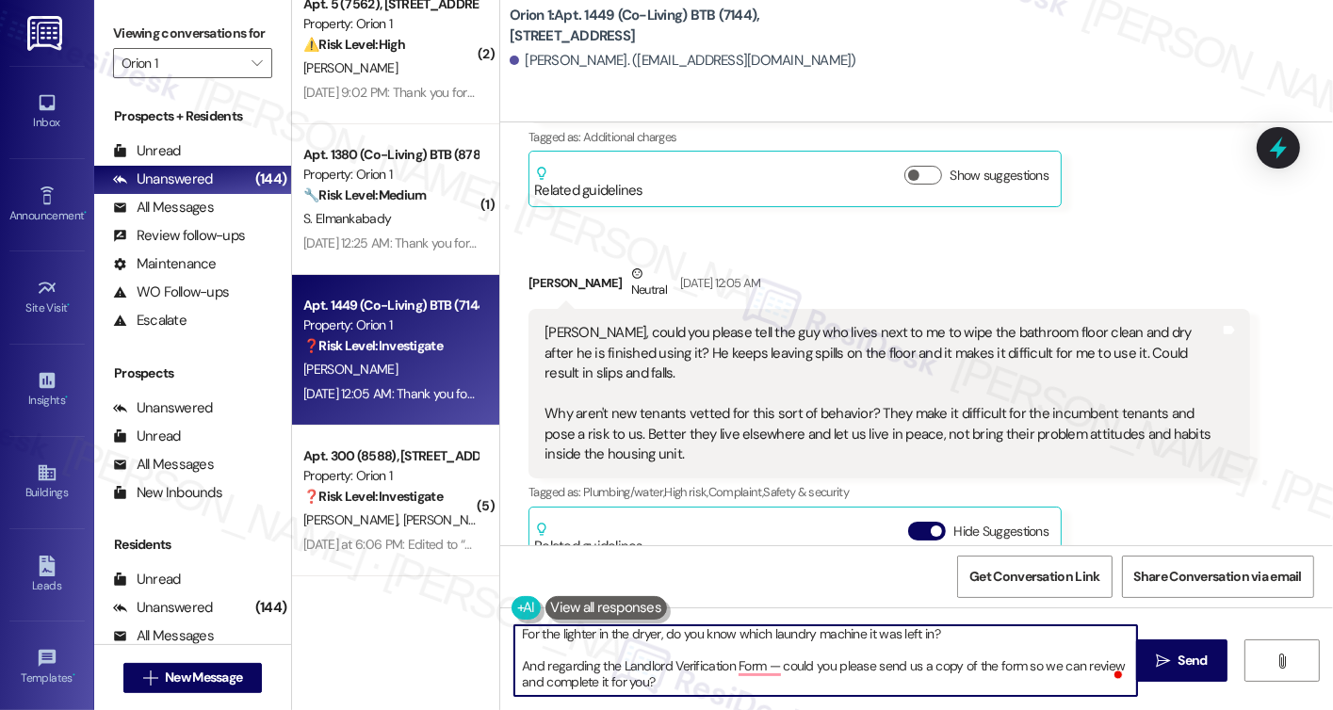
drag, startPoint x: 682, startPoint y: 689, endPoint x: 512, endPoint y: 643, distance: 176.7
click at [514, 643] on textarea "Hi Mohsin, thank you for bringing all of this to our attention. I'm sorry to he…" at bounding box center [825, 661] width 623 height 71
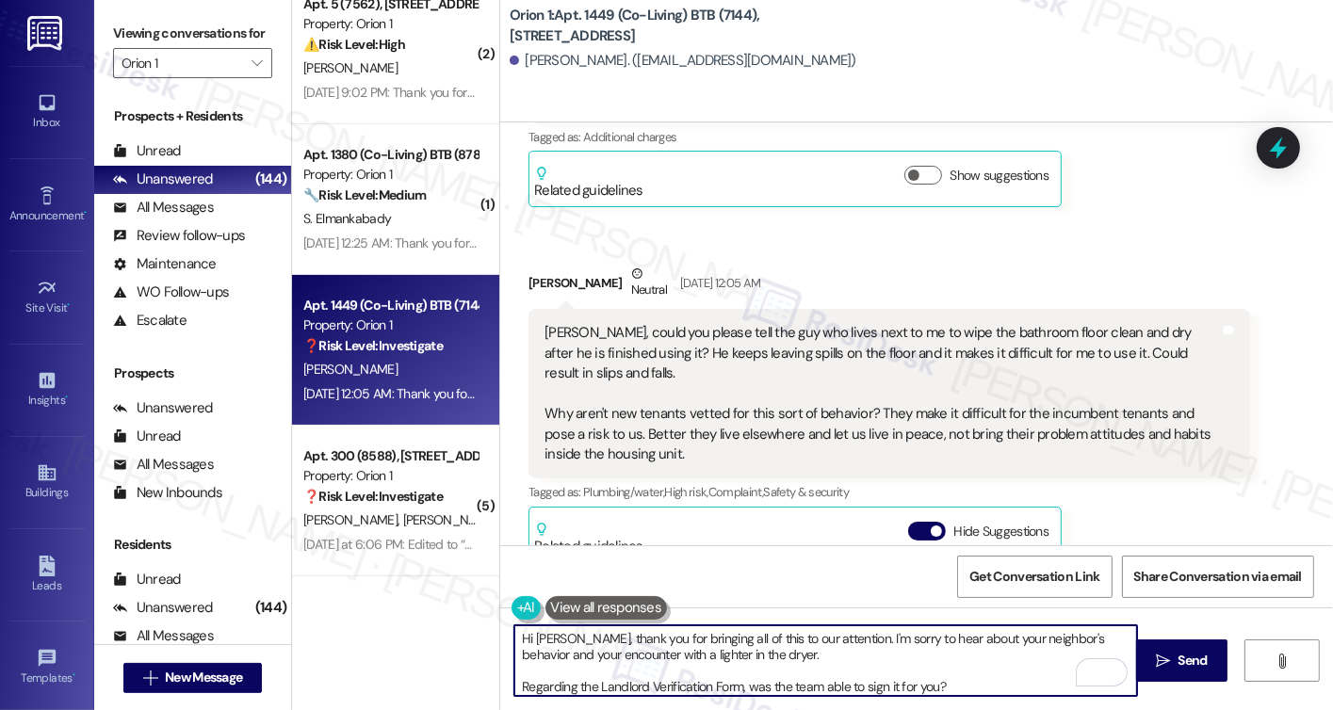
click at [778, 647] on textarea "Hi Mohsin, thank you for bringing all of this to our attention. I'm sorry to he…" at bounding box center [825, 661] width 623 height 71
type textarea "Hi Mohsin, thank you for bringing all of this to our attention. I'm sorry to he…"
click at [1038, 686] on textarea "Hi Mohsin, thank you for bringing all of this to our attention. I'm sorry to he…" at bounding box center [825, 661] width 623 height 71
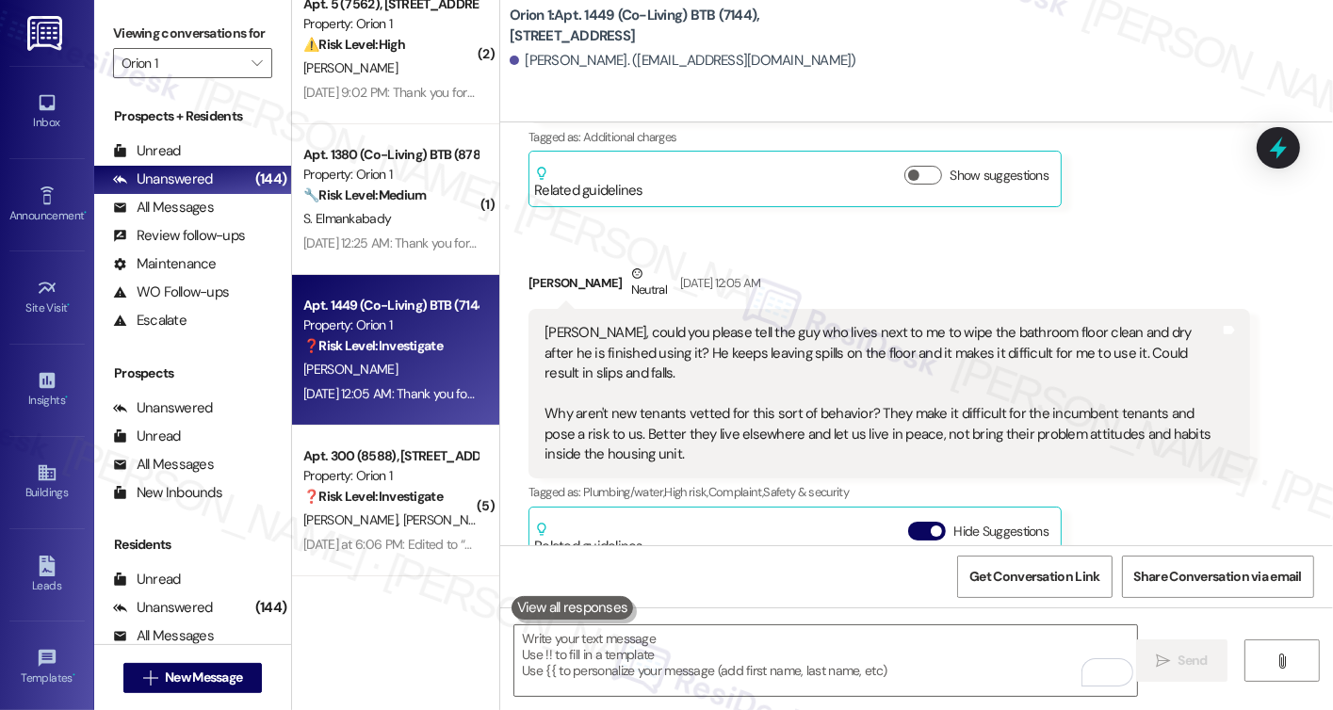
click at [141, 17] on div "Viewing conversations for Orion 1 " at bounding box center [192, 48] width 197 height 97
click at [615, 636] on textarea "To enrich screen reader interactions, please activate Accessibility in Grammarl…" at bounding box center [825, 661] width 623 height 71
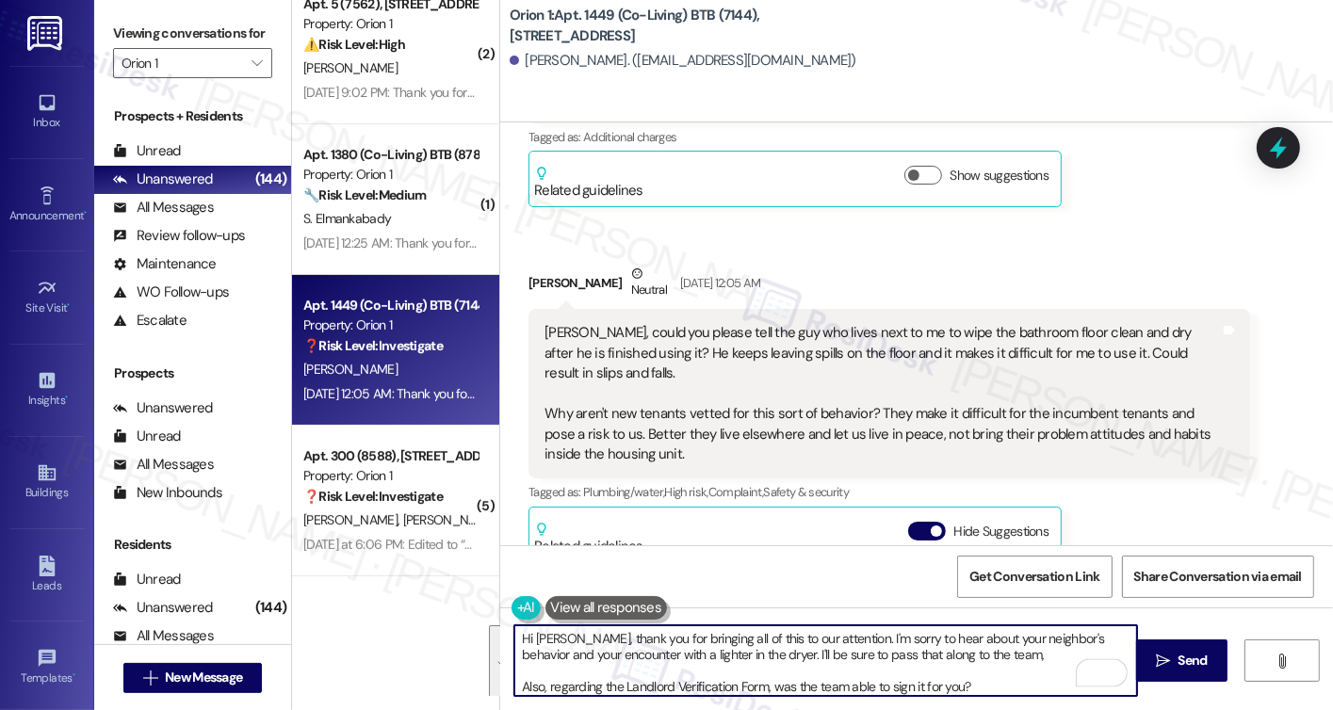
click at [632, 634] on textarea "Hi Mohsin, thank you for bringing all of this to our attention. I'm sorry to he…" at bounding box center [825, 661] width 623 height 71
drag, startPoint x: 971, startPoint y: 694, endPoint x: 569, endPoint y: 640, distance: 405.0
click at [569, 640] on textarea "Hi Mohsin, thank you for bringing all of this to our attention. I'm sorry to he…" at bounding box center [825, 661] width 623 height 71
paste textarea "Thank you for bringing all of this to our attention. I’m sorry to hear about yo…"
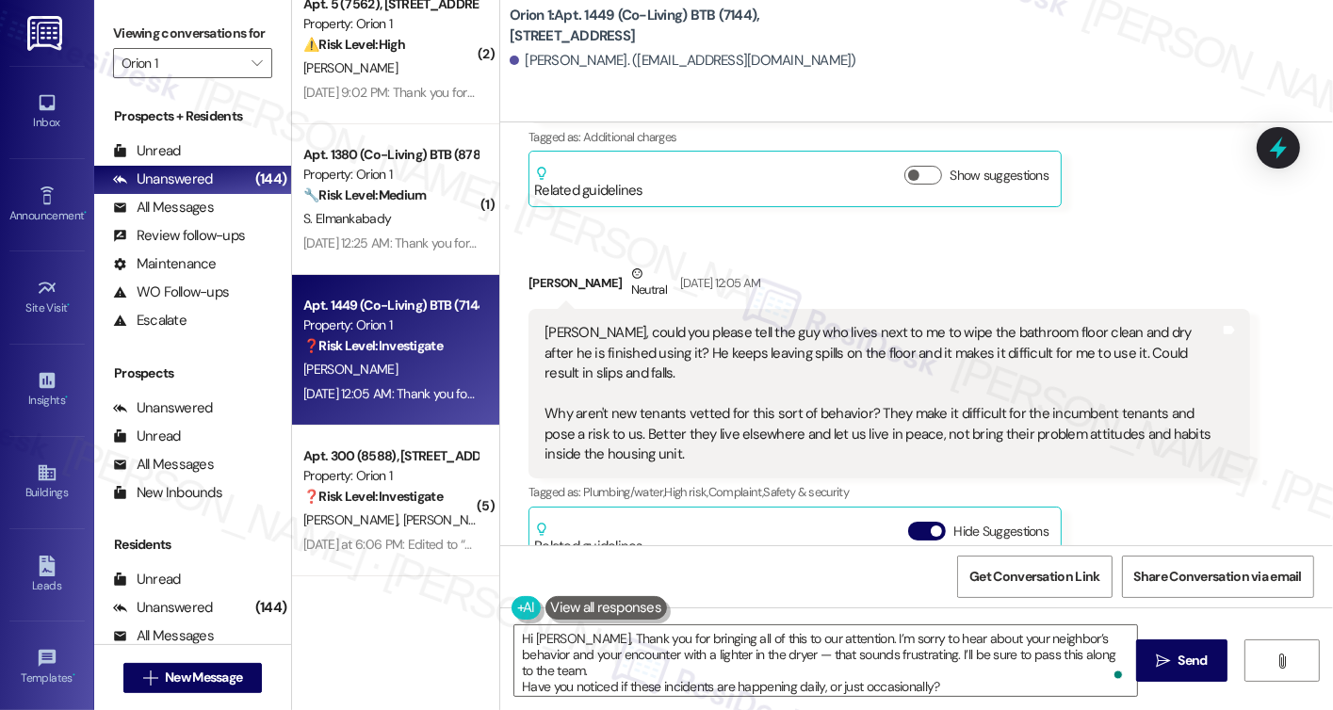
click at [97, 17] on div "Viewing conversations for Orion 1 " at bounding box center [192, 48] width 197 height 97
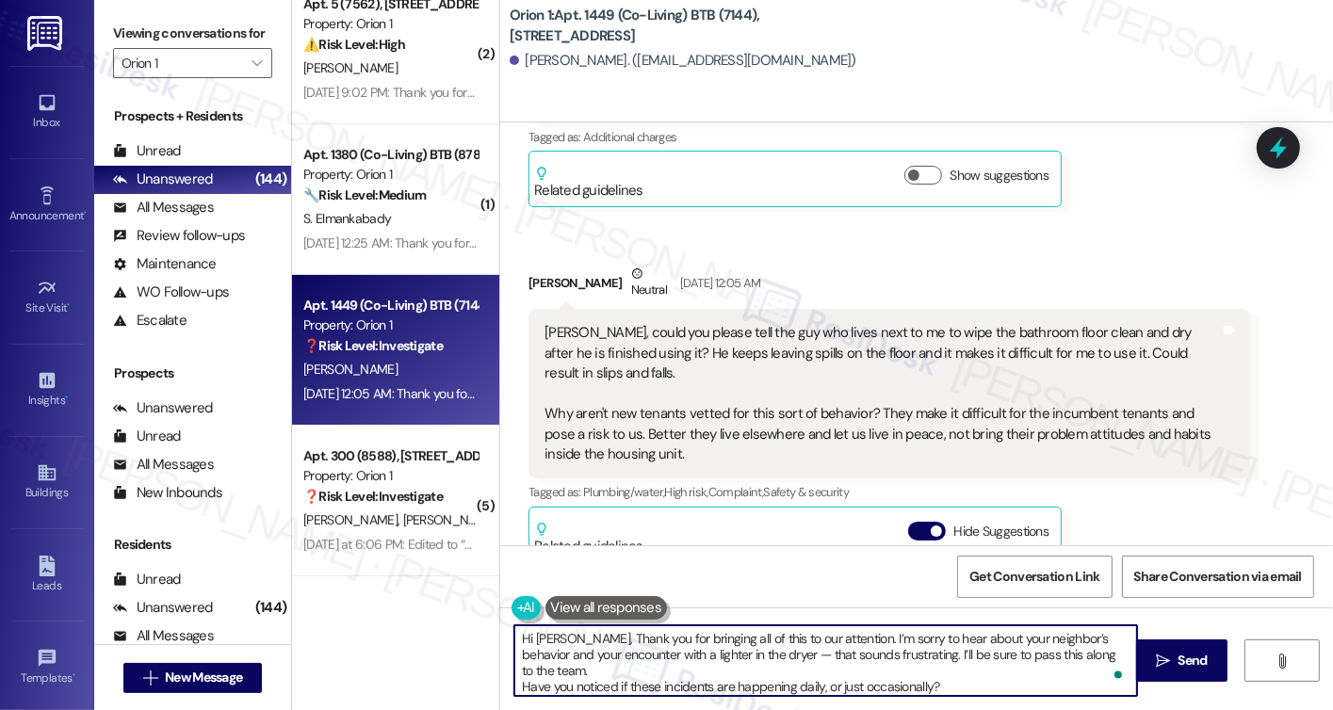
click at [934, 684] on textarea "Hi Mohsin, Thank you for bringing all of this to our attention. I’m sorry to he…" at bounding box center [825, 661] width 623 height 71
click at [945, 670] on textarea "Hi Mohsin, Thank you for bringing all of this to our attention. I’m sorry to he…" at bounding box center [825, 661] width 623 height 71
drag, startPoint x: 958, startPoint y: 666, endPoint x: 928, endPoint y: 678, distance: 32.2
click at [928, 678] on textarea "Hi Mohsin, Thank you for bringing all of this to our attention. I’m sorry to he…" at bounding box center [825, 661] width 623 height 71
paste textarea "Could you confirm which neighbor you’re referring to so the team can address it…"
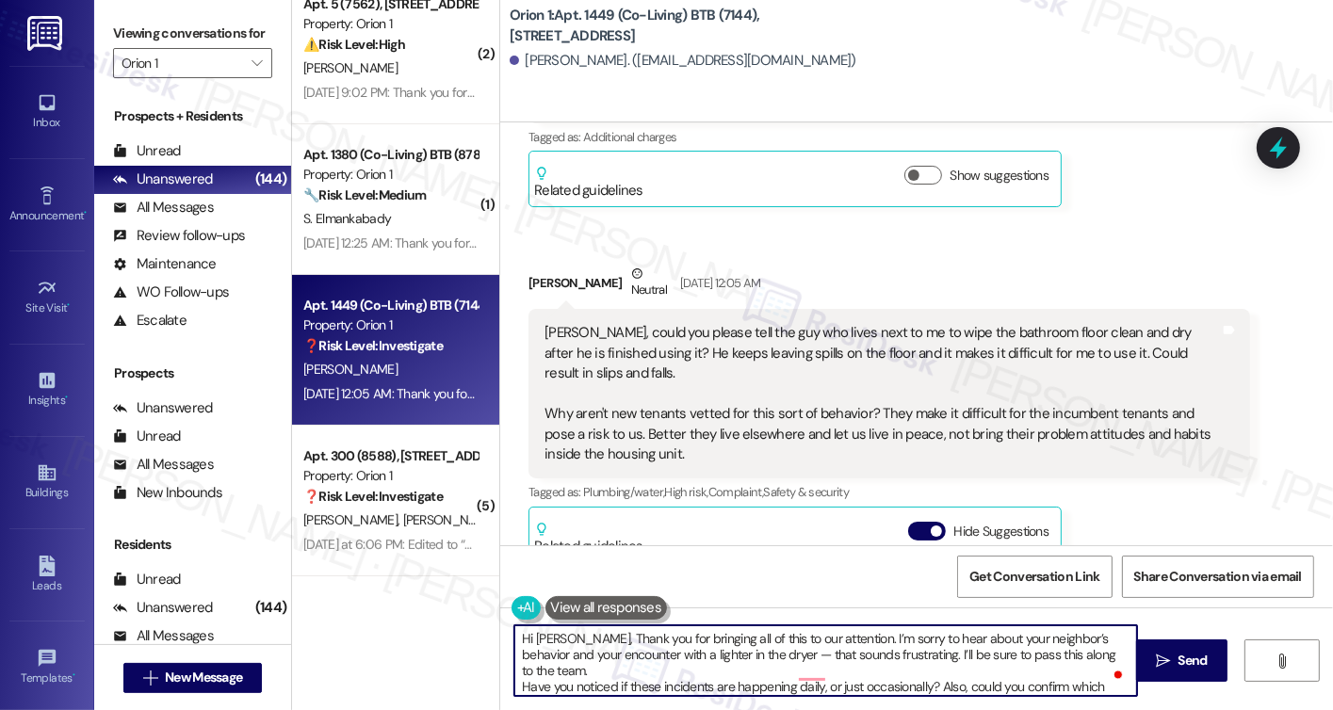
click at [979, 670] on textarea "Hi Mohsin, Thank you for bringing all of this to our attention. I’m sorry to he…" at bounding box center [825, 661] width 623 height 71
click at [580, 641] on textarea "Hi Mohsin, Thank you for bringing all of this to our attention. I’m sorry to he…" at bounding box center [825, 661] width 623 height 71
click at [784, 650] on textarea "Hi Mohsin, thank you for bringing all of this to our attention. I’m sorry to he…" at bounding box center [825, 661] width 623 height 71
click at [784, 651] on textarea "Hi Mohsin, thank you for bringing all of this to our attention. I’m sorry to he…" at bounding box center [825, 661] width 623 height 71
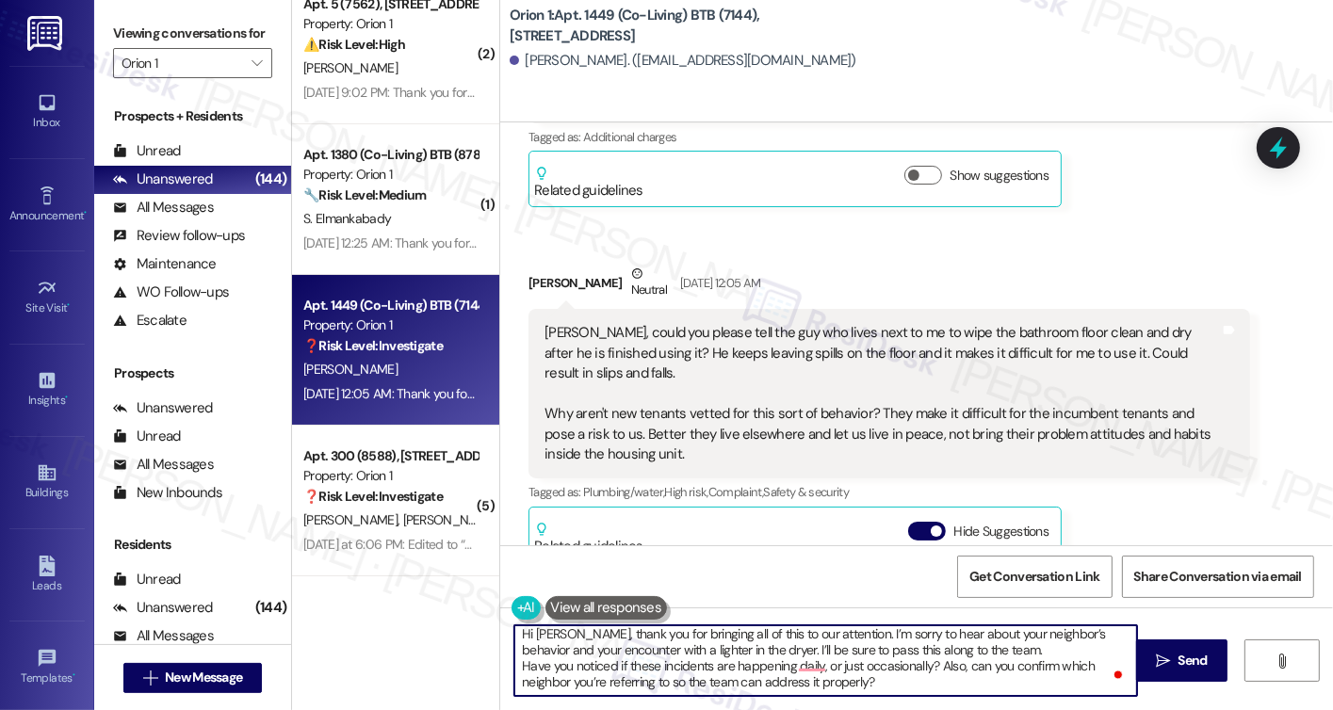
scroll to position [37, 0]
click at [645, 677] on textarea "Hi Mohsin, thank you for bringing all of this to our attention. I’m sorry to he…" at bounding box center [825, 661] width 623 height 71
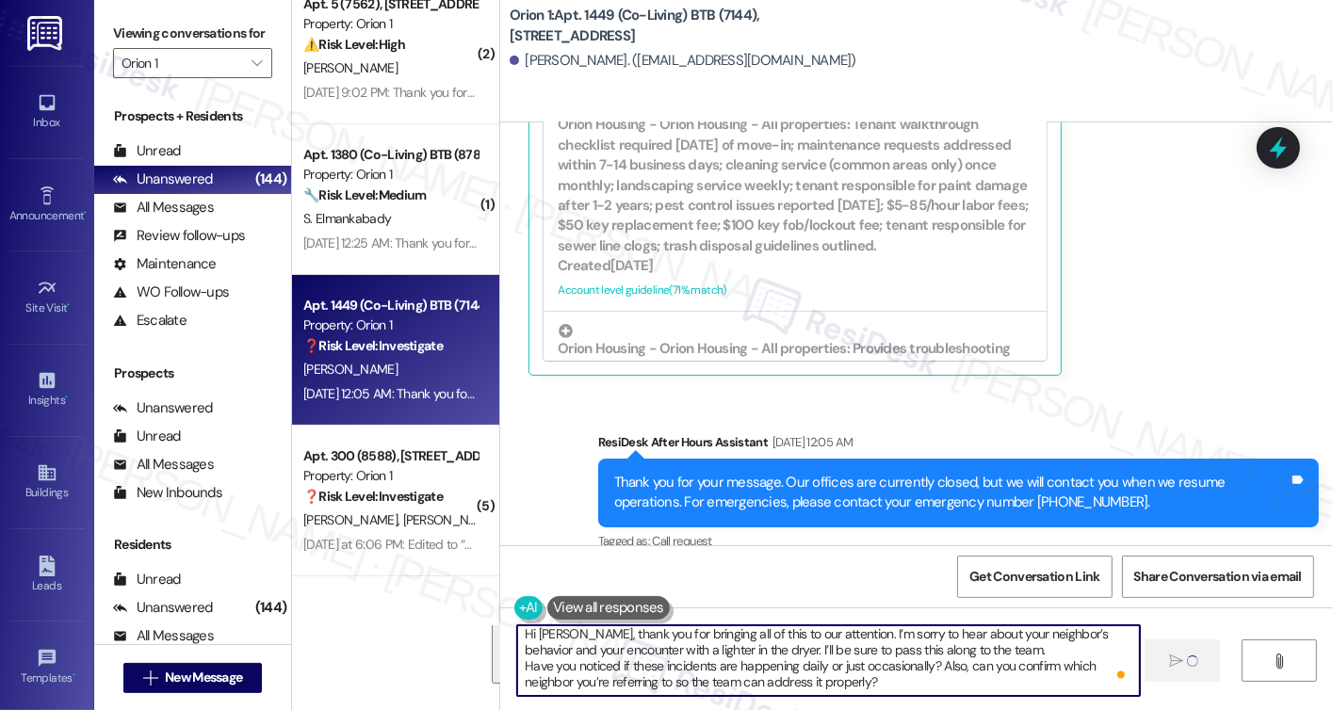
scroll to position [0, 0]
type textarea "Hi Mohsin, thank you for bringing all of this to our attention. I’m sorry to he…"
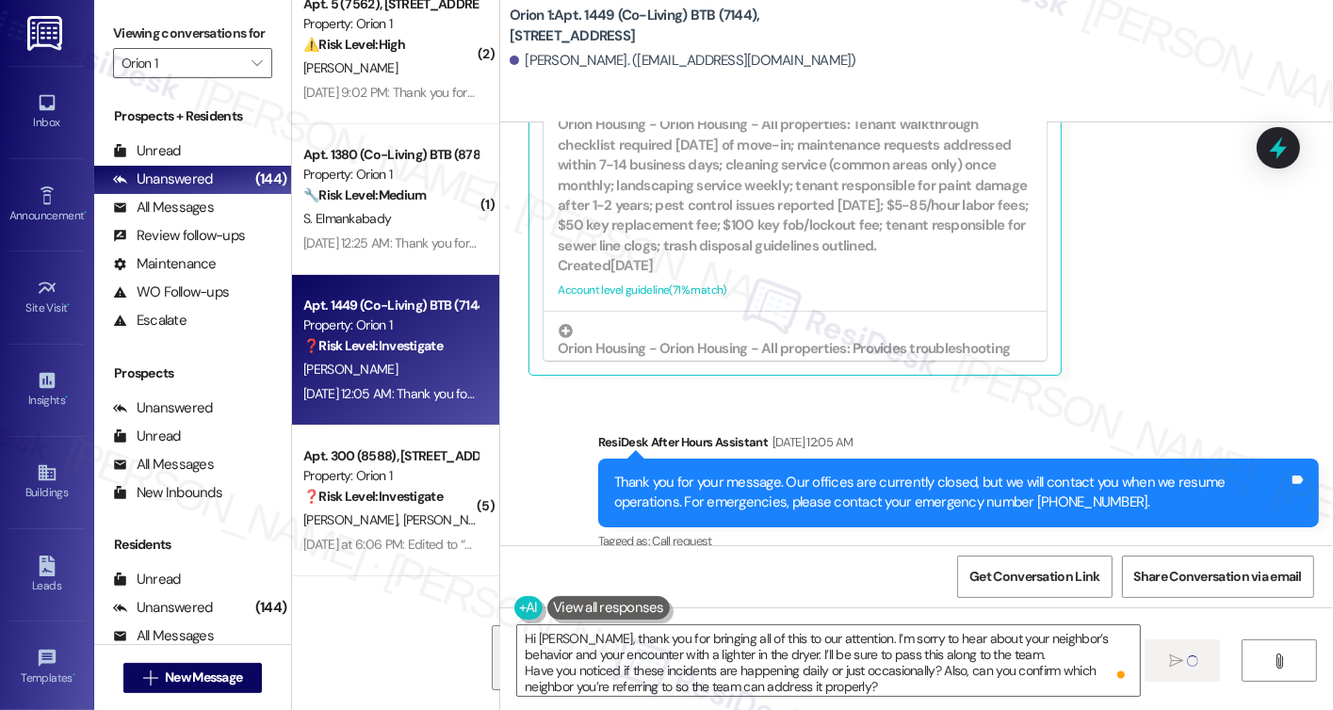
click at [745, 550] on div "Get Conversation Link Share Conversation via email" at bounding box center [916, 577] width 833 height 62
click at [782, 679] on textarea "Hi Mohsin, thank you for bringing all of this to our attention. I’m sorry to he…" at bounding box center [828, 661] width 623 height 71
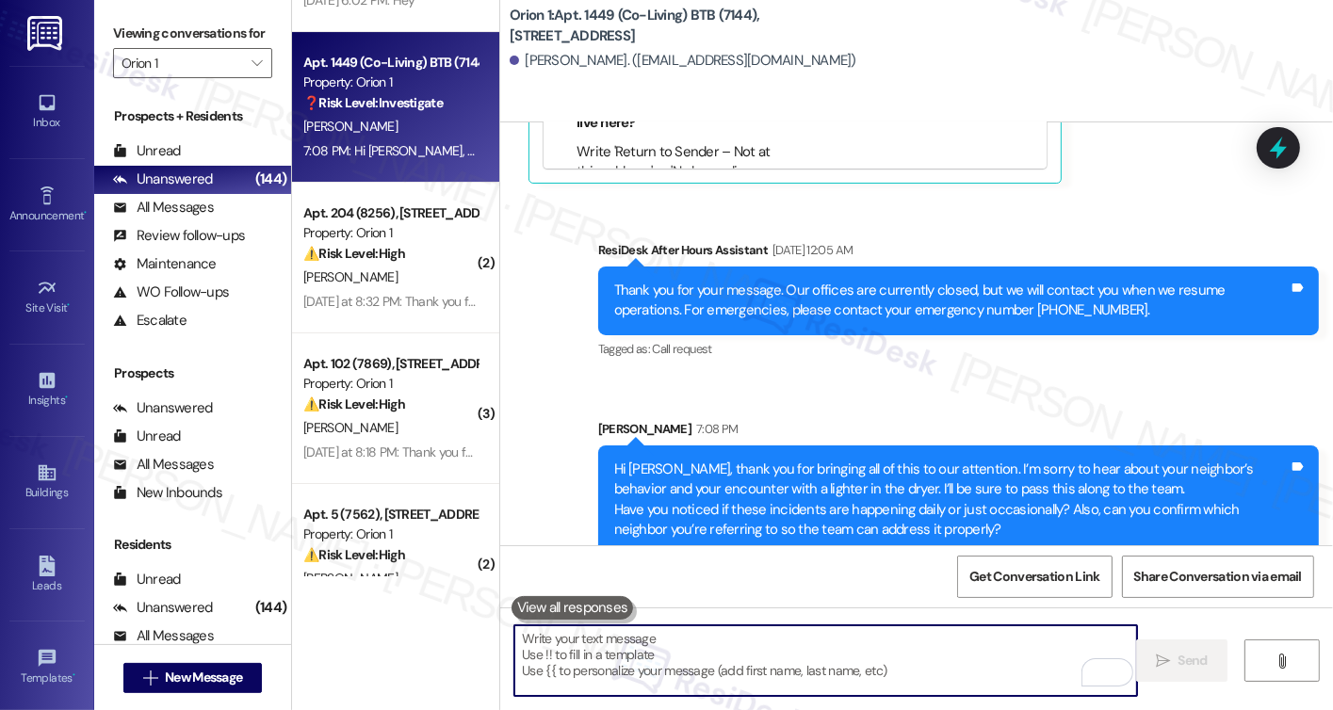
scroll to position [6491, 0]
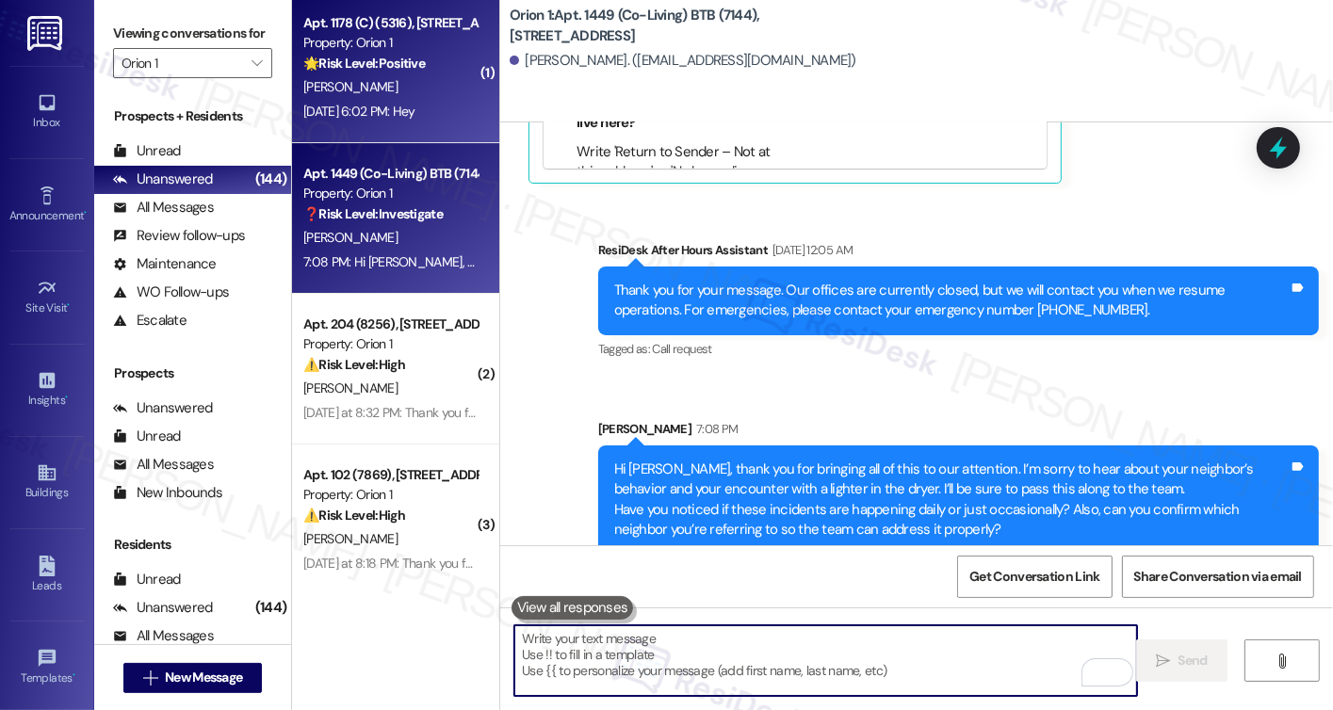
click at [416, 108] on div "Aug 25, 2025 at 6:02 PM: Hey Aug 25, 2025 at 6:02 PM: Hey" at bounding box center [359, 111] width 112 height 17
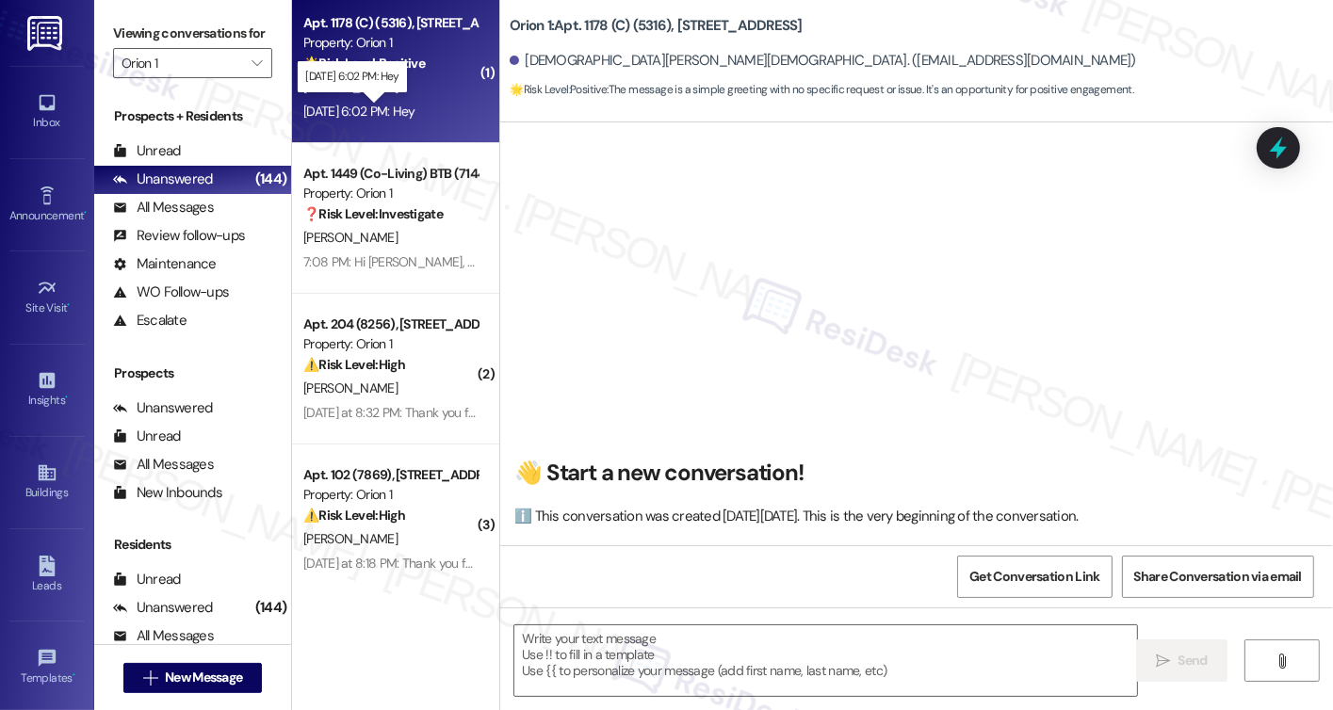
scroll to position [33, 0]
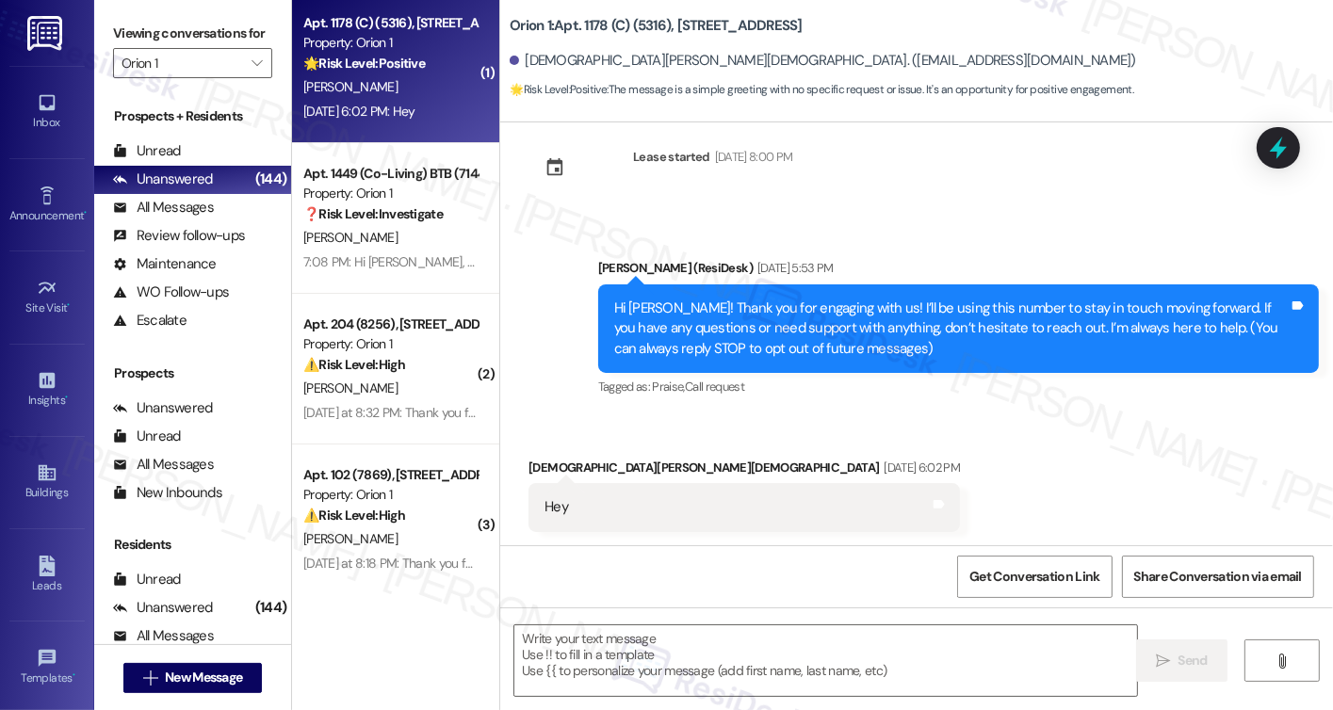
type textarea "Fetching suggested responses. Please feel free to read through the conversation…"
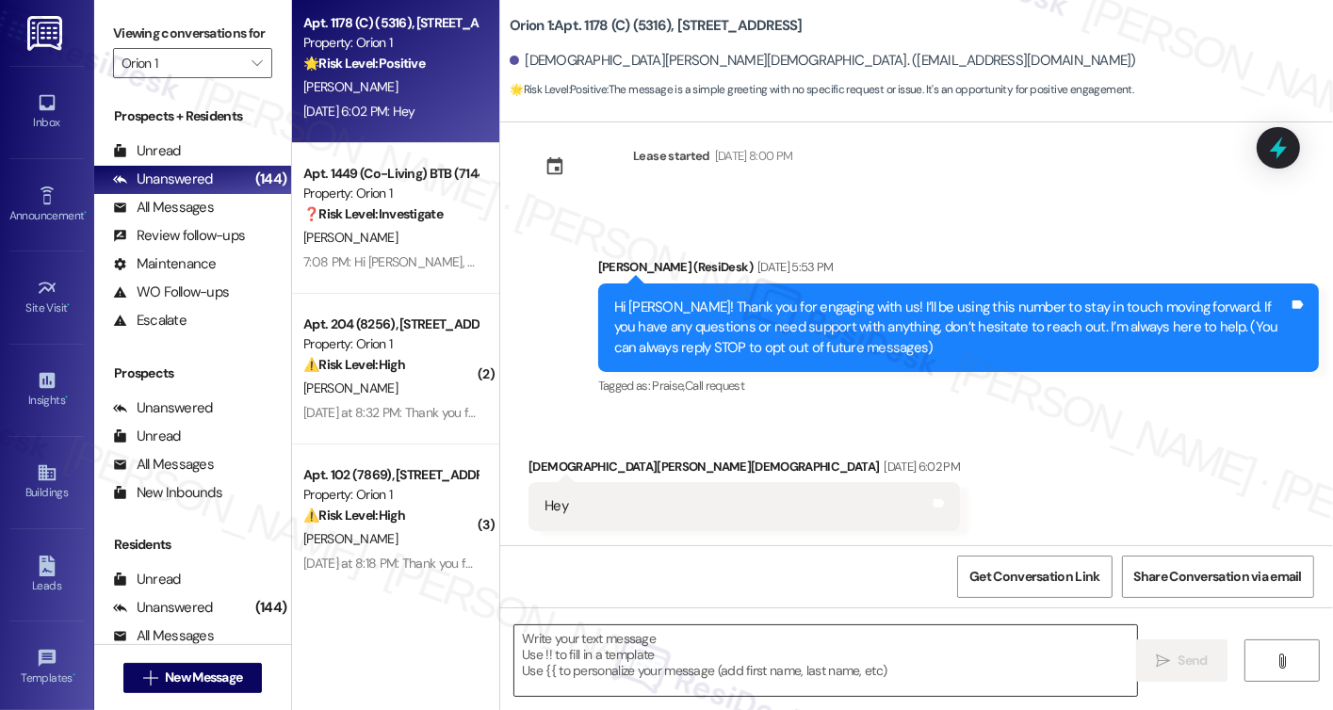
click at [663, 658] on textarea at bounding box center [825, 661] width 623 height 71
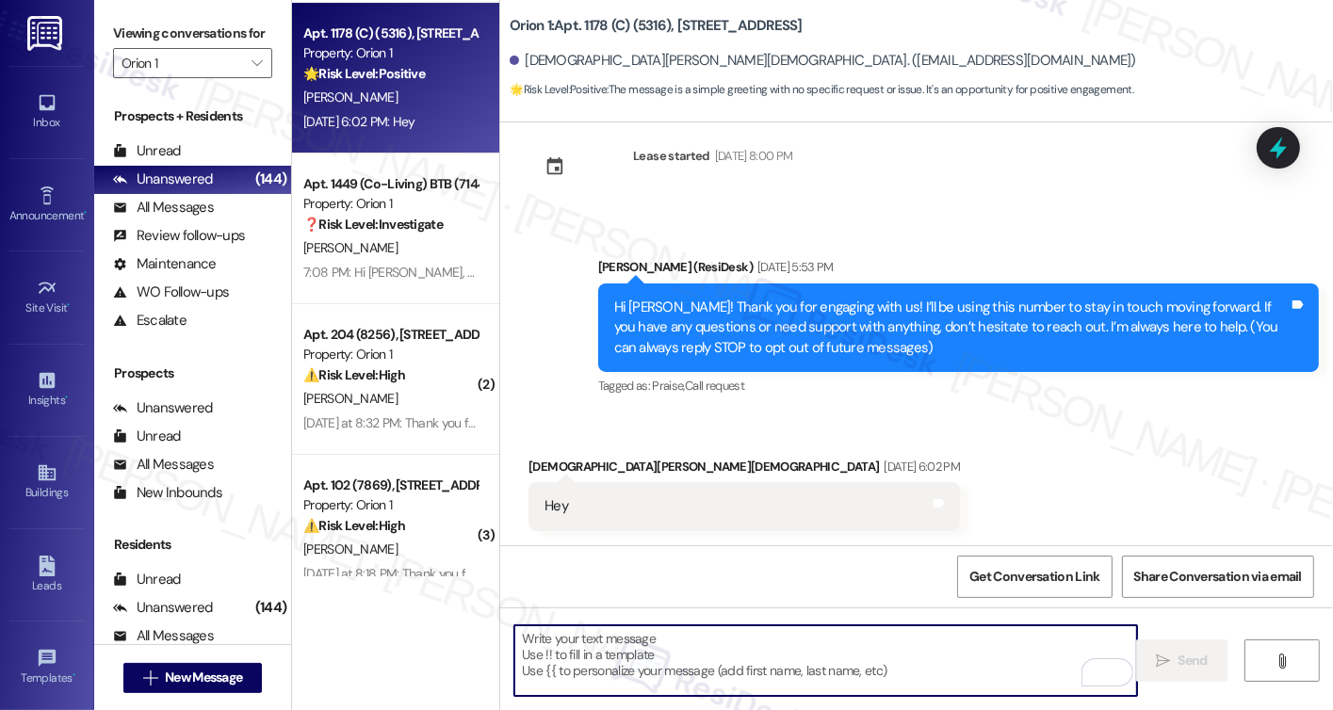
scroll to position [6491, 0]
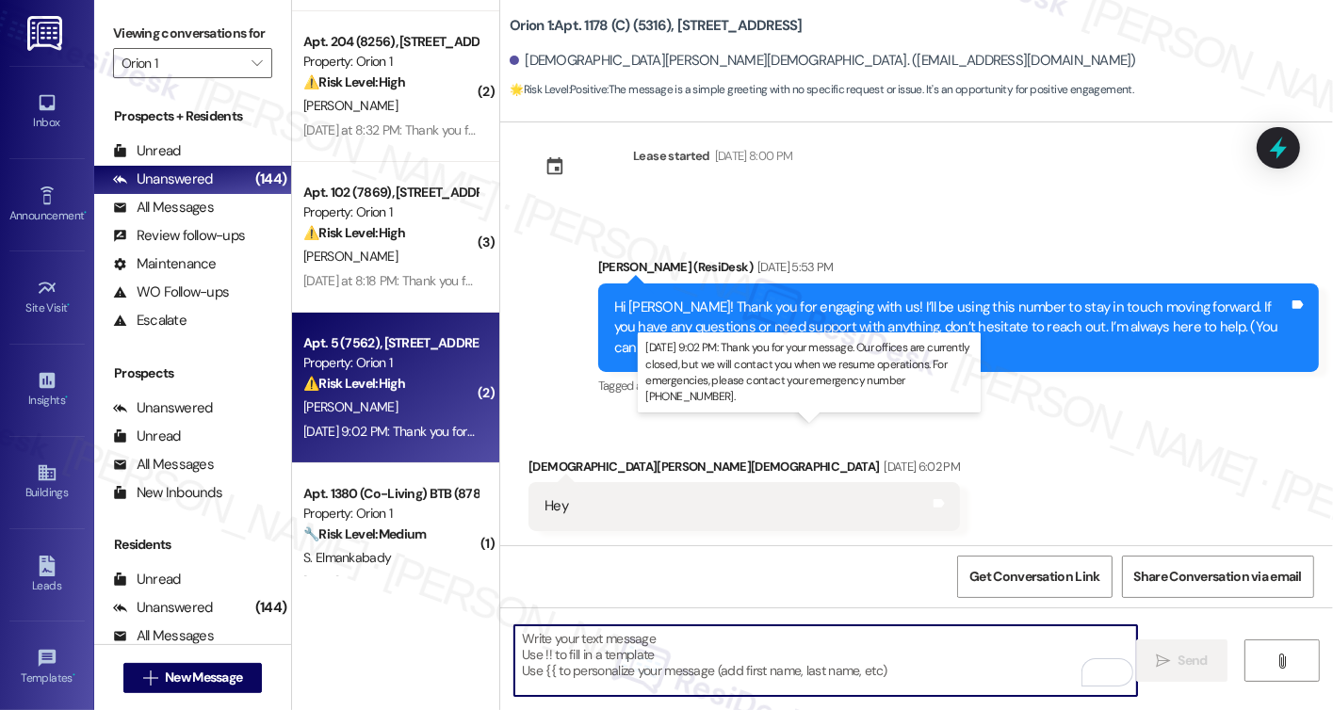
click at [418, 426] on div "Aug 26, 2025 at 9:02 PM: Thank you for your message. Our offices are currently …" at bounding box center [874, 431] width 1143 height 17
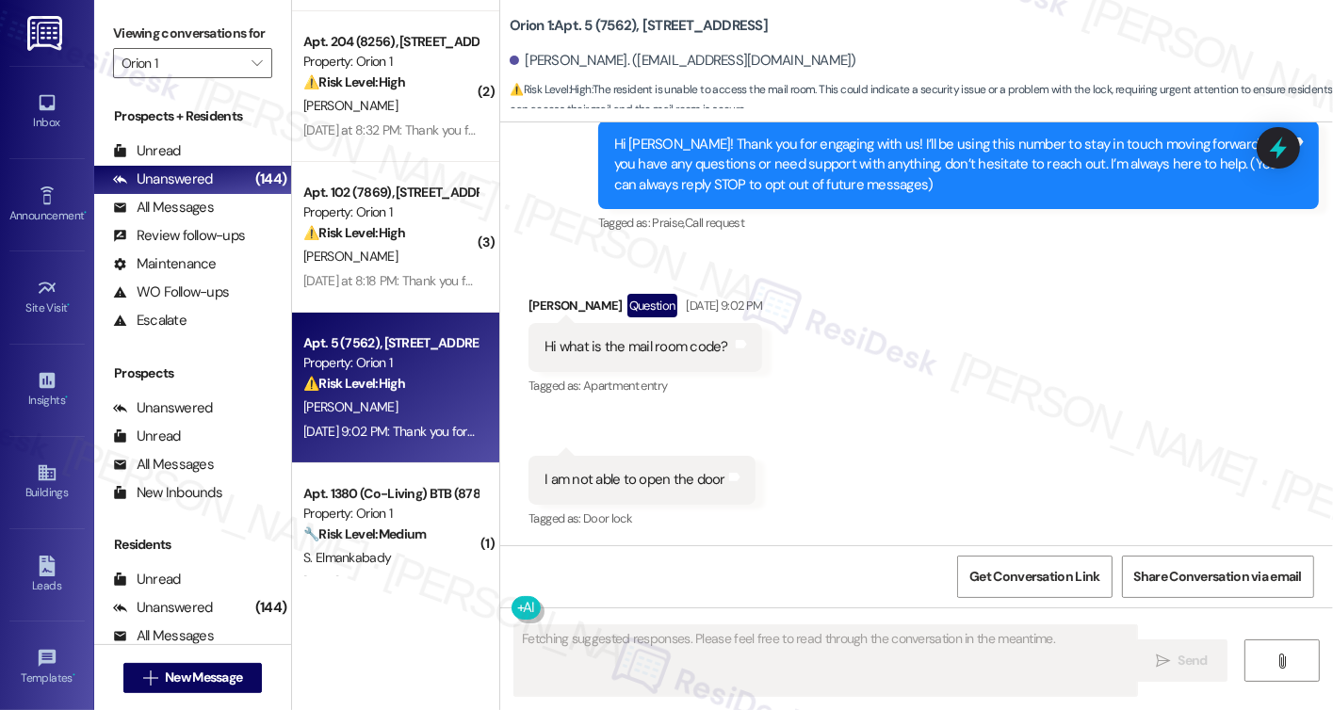
click at [635, 345] on div "Hi what is the mail room code?" at bounding box center [637, 347] width 184 height 20
click at [673, 463] on div "I am not able to open the door Tags and notes" at bounding box center [642, 480] width 227 height 48
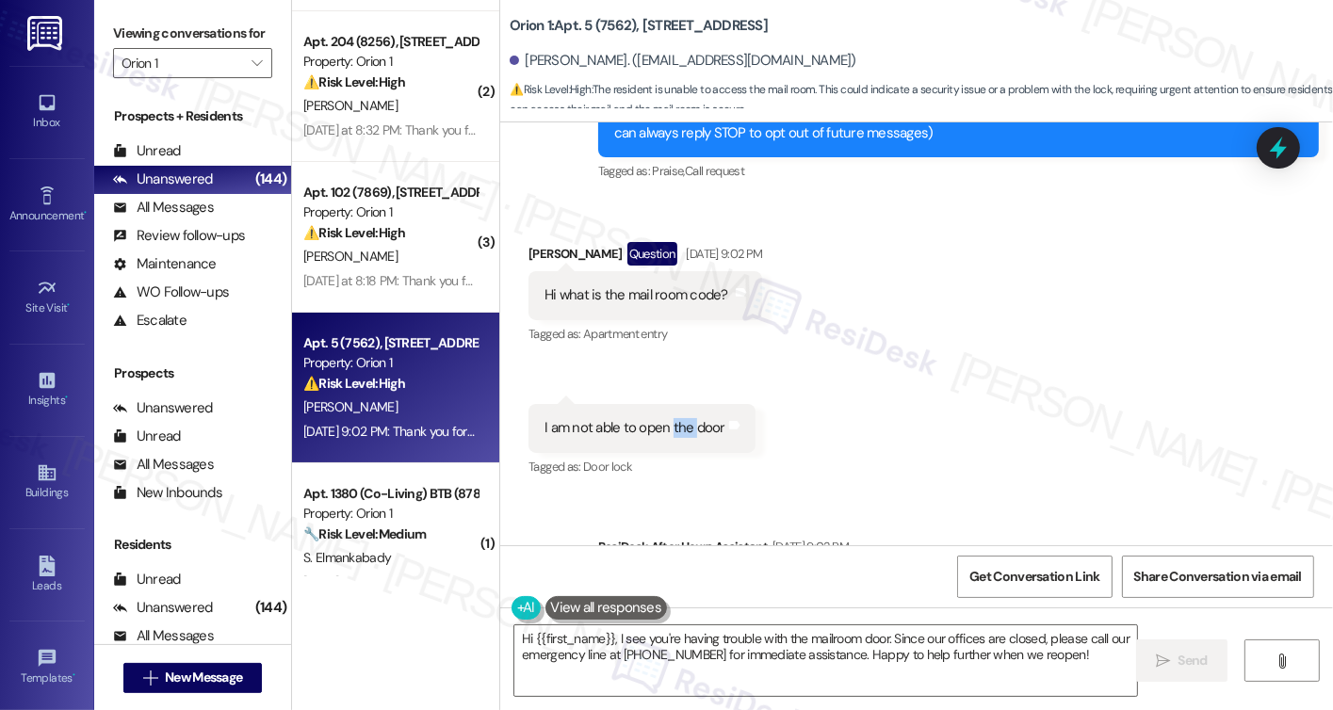
scroll to position [188, 0]
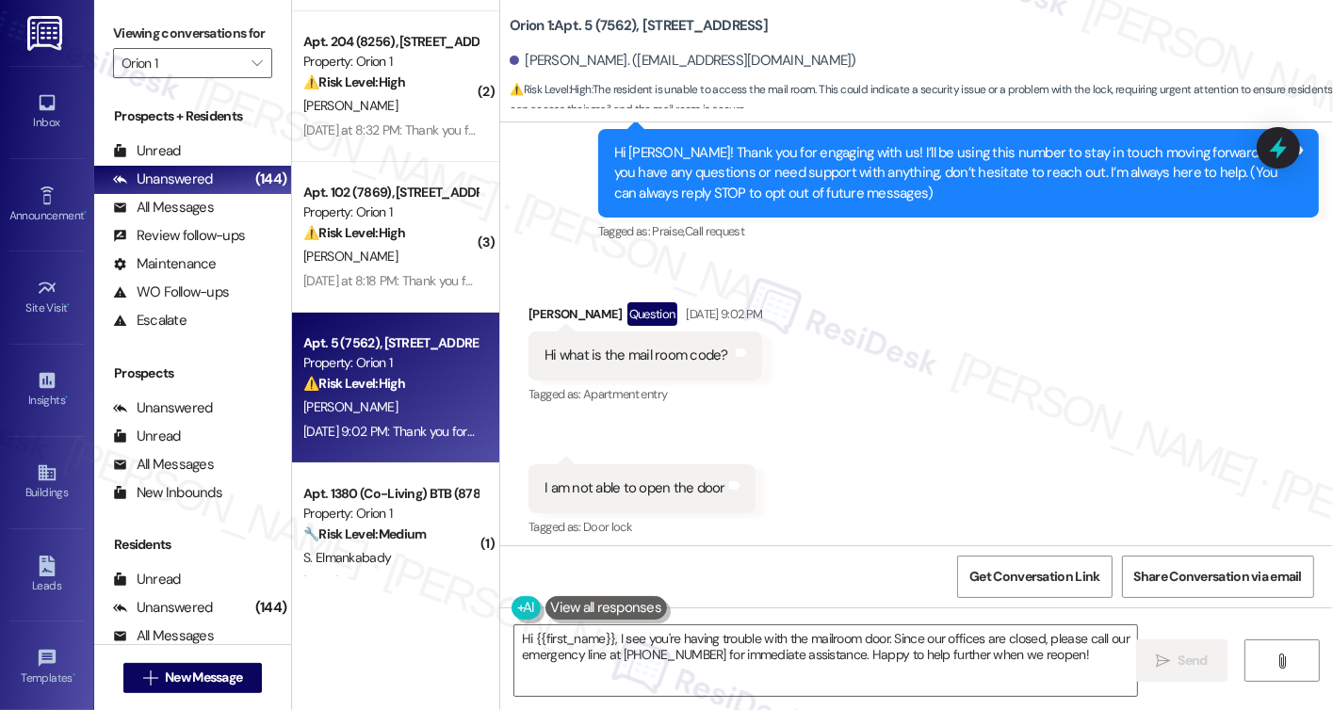
click at [614, 378] on div "Hi what is the mail room code? Tags and notes" at bounding box center [646, 356] width 234 height 48
click at [656, 356] on div "Hi what is the mail room code?" at bounding box center [637, 356] width 184 height 20
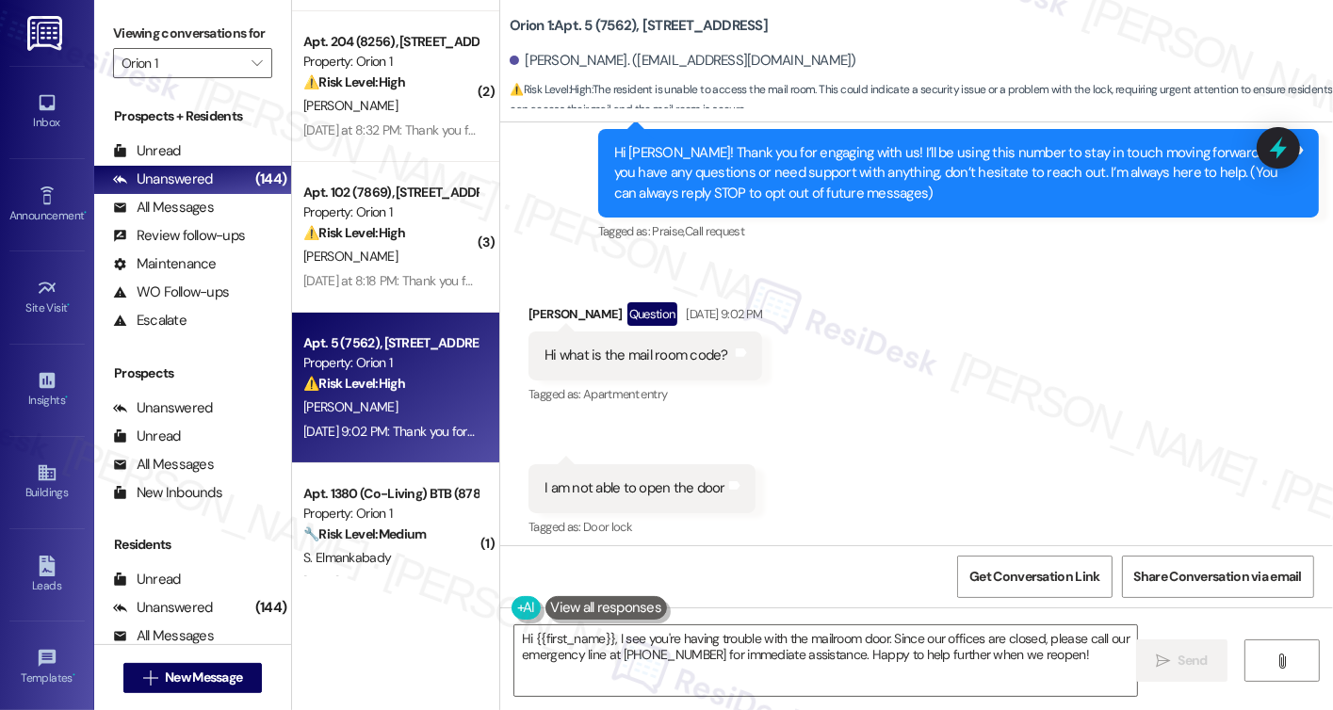
click at [164, 48] on label "Viewing conversations for" at bounding box center [192, 33] width 159 height 29
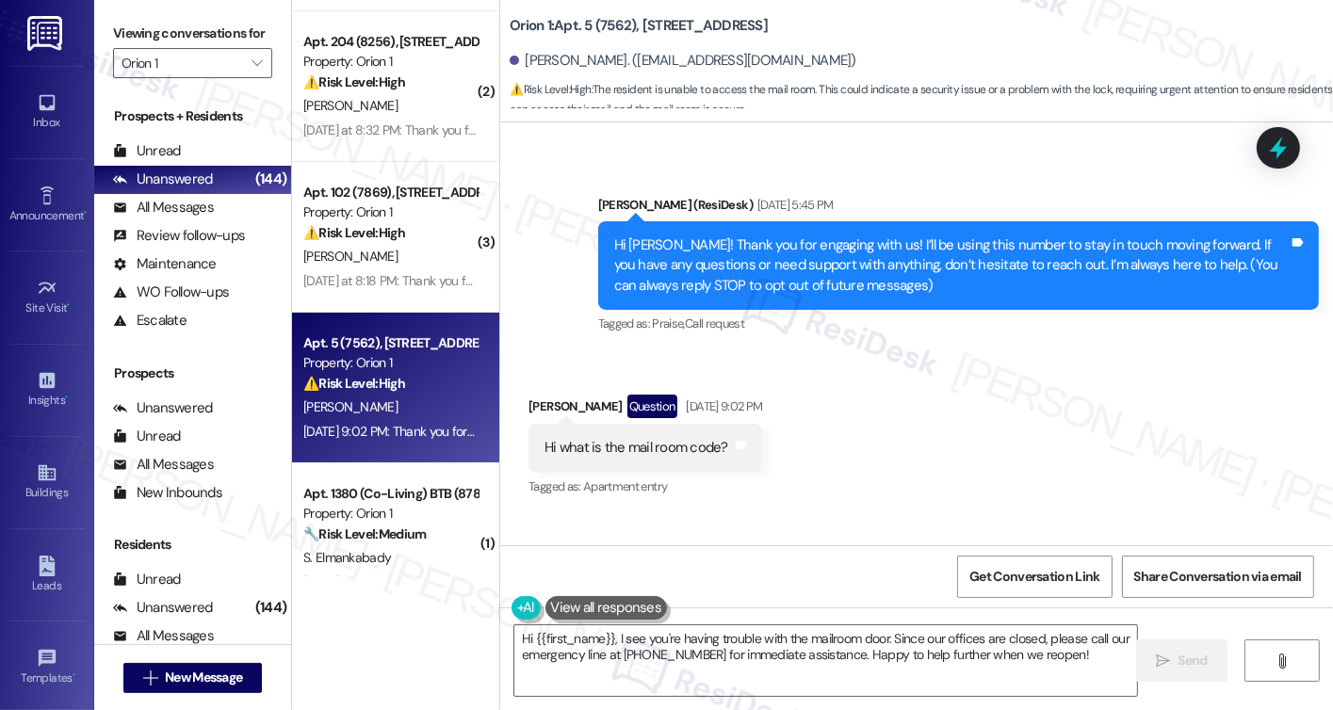
scroll to position [94, 0]
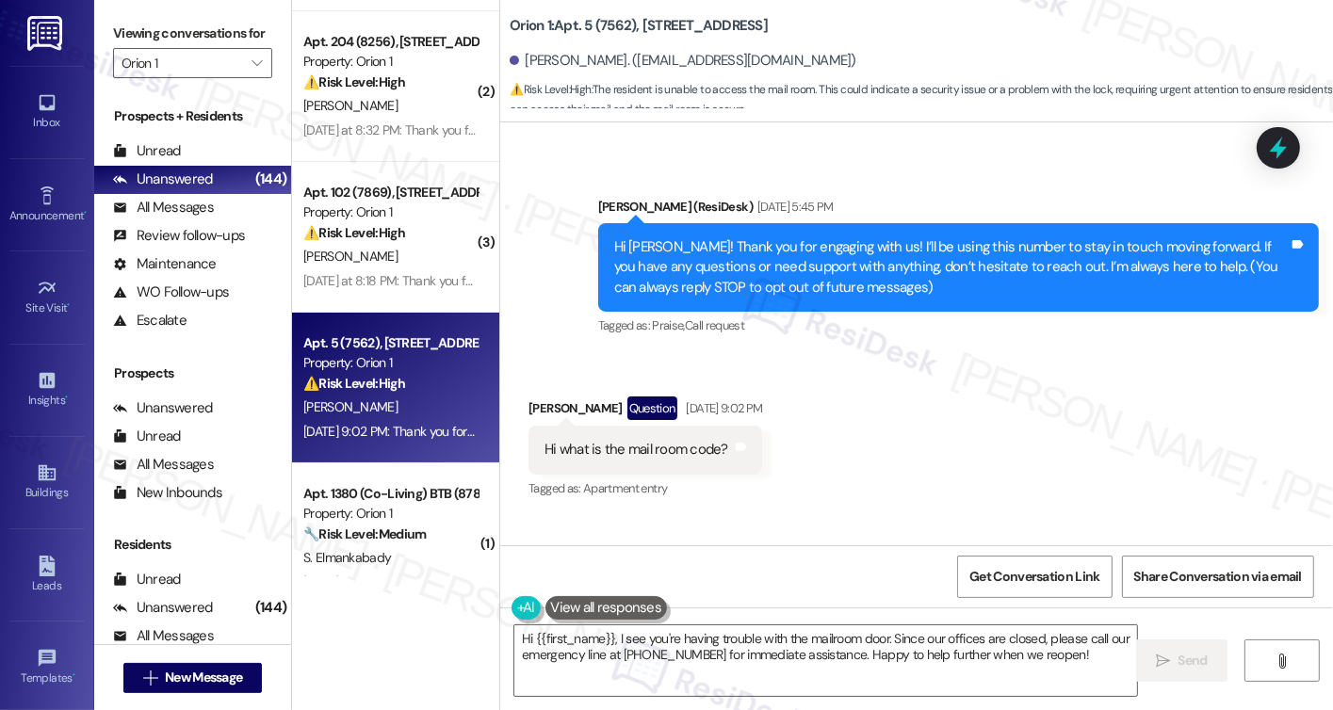
click at [656, 415] on div "Question" at bounding box center [653, 409] width 50 height 24
click at [651, 436] on div "Hi what is the mail room code? Tags and notes" at bounding box center [646, 450] width 234 height 48
copy div "Hi what is the mail room code? Tags and notes"
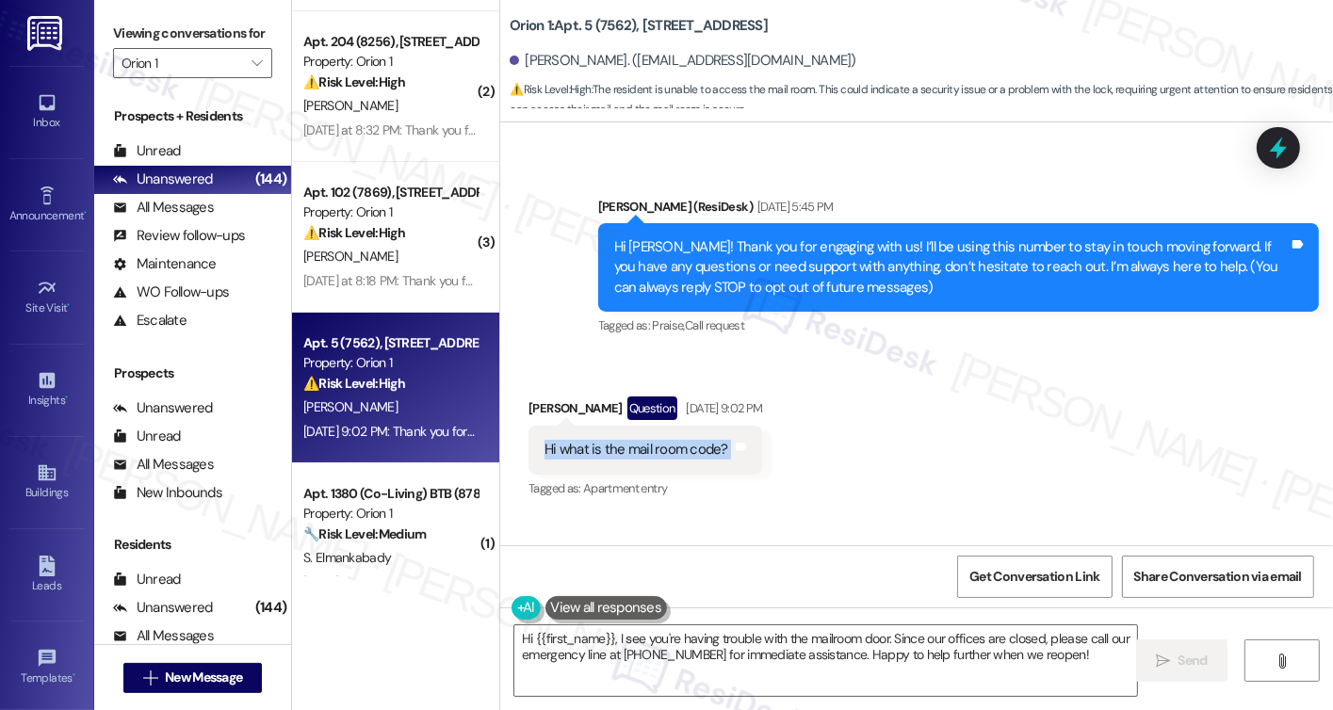
click at [138, 25] on label "Viewing conversations for" at bounding box center [192, 33] width 159 height 29
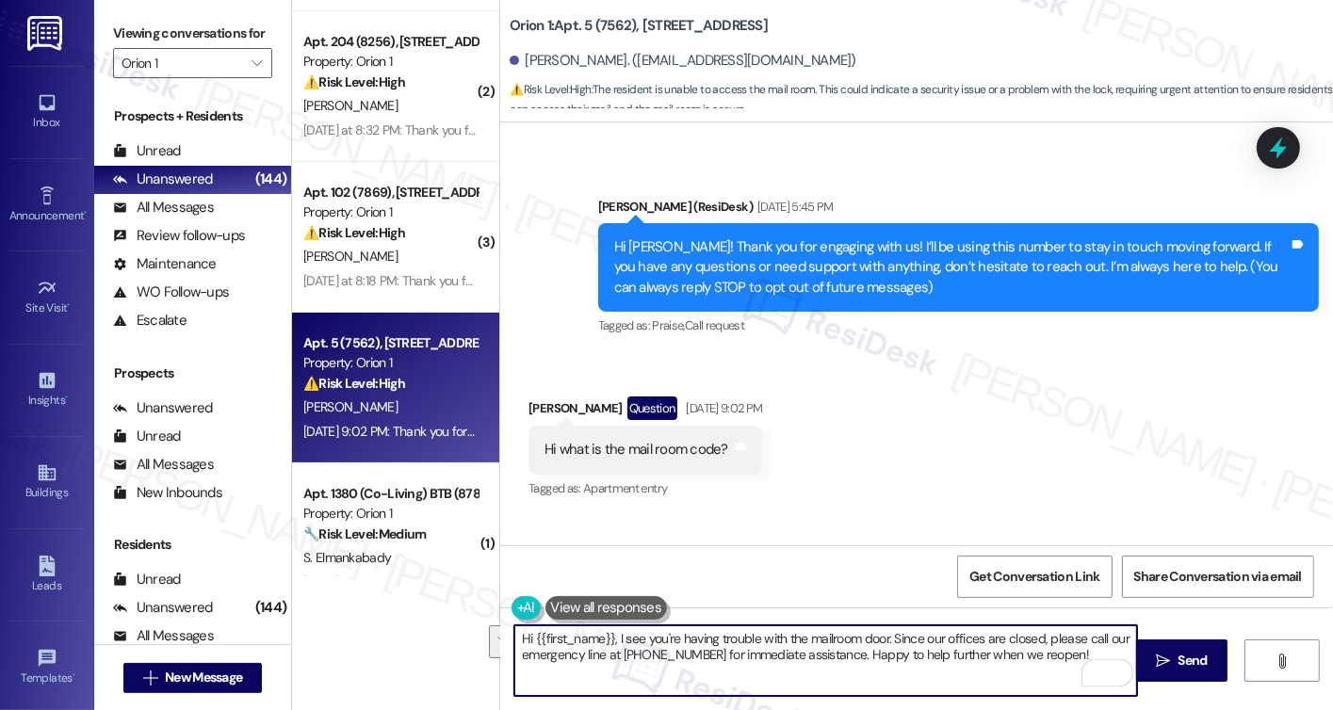
drag, startPoint x: 566, startPoint y: 645, endPoint x: 887, endPoint y: 630, distance: 320.7
click at [887, 630] on textarea "Hi {{first_name}}, I see you're having trouble with the mailroom door. Since ou…" at bounding box center [825, 661] width 623 height 71
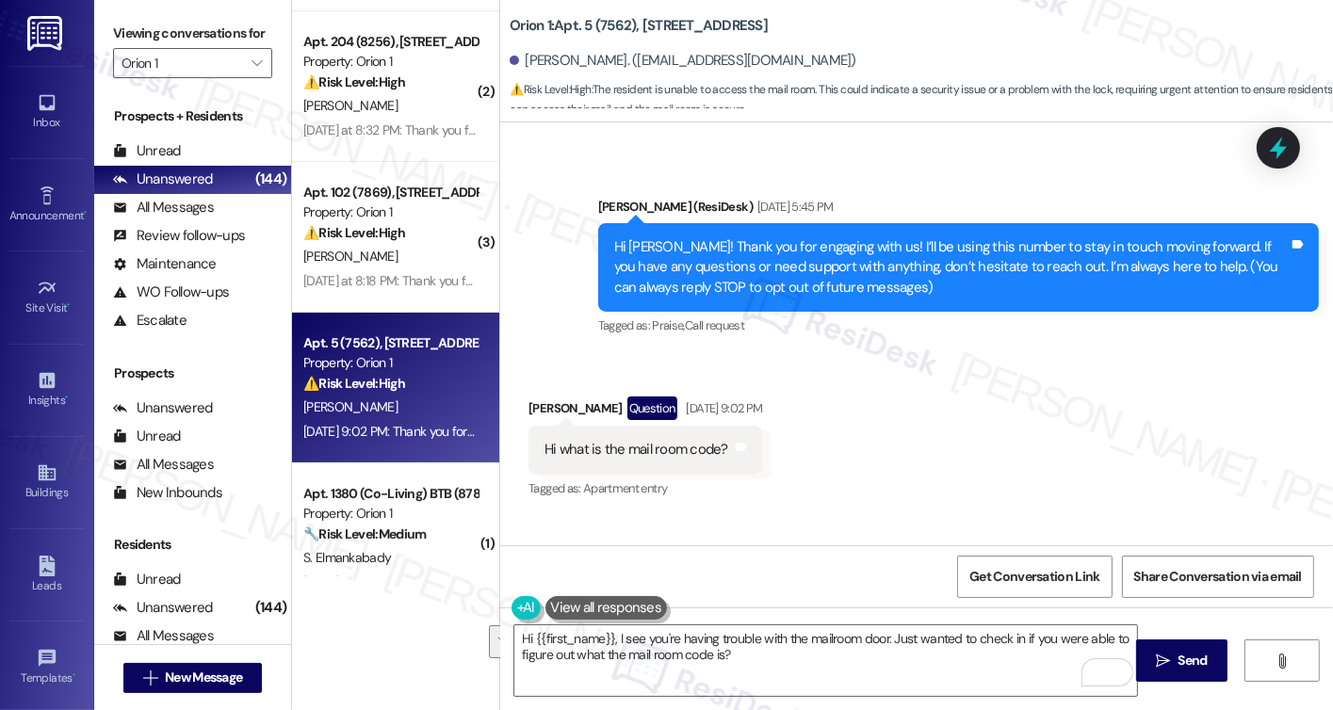
click at [159, 37] on label "Viewing conversations for" at bounding box center [192, 33] width 159 height 29
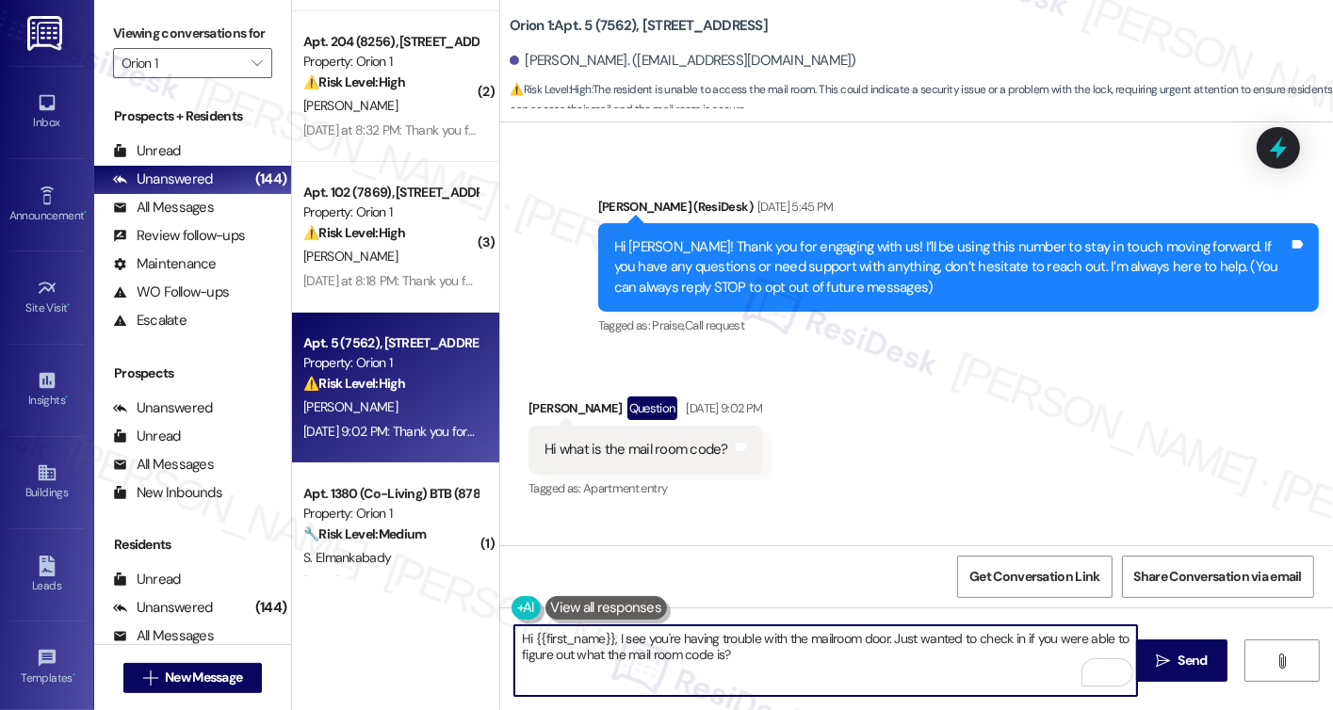
click at [741, 654] on textarea "Hi {{first_name}}, I see you're having trouble with the mailroom door. Just wan…" at bounding box center [825, 661] width 623 height 71
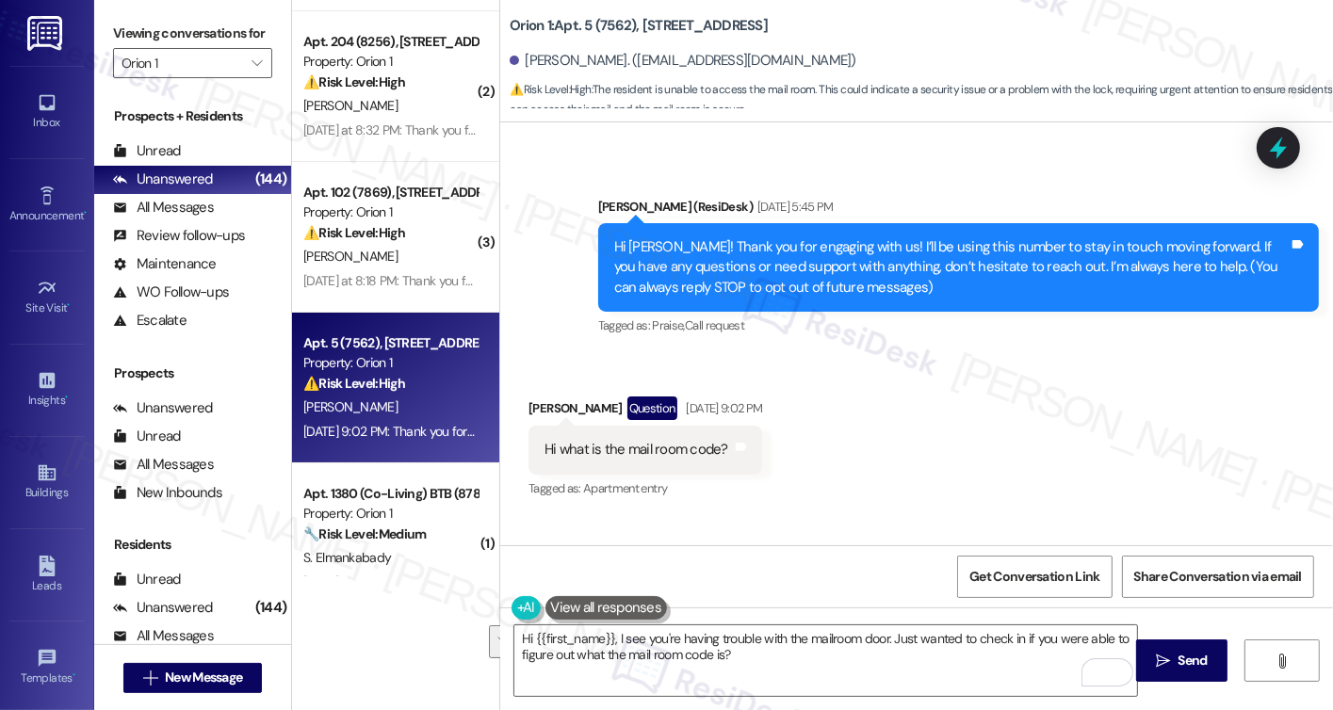
click at [137, 46] on label "Viewing conversations for" at bounding box center [192, 33] width 159 height 29
drag, startPoint x: 126, startPoint y: 34, endPoint x: 275, endPoint y: 116, distance: 170.0
click at [126, 34] on label "Viewing conversations for" at bounding box center [192, 33] width 159 height 29
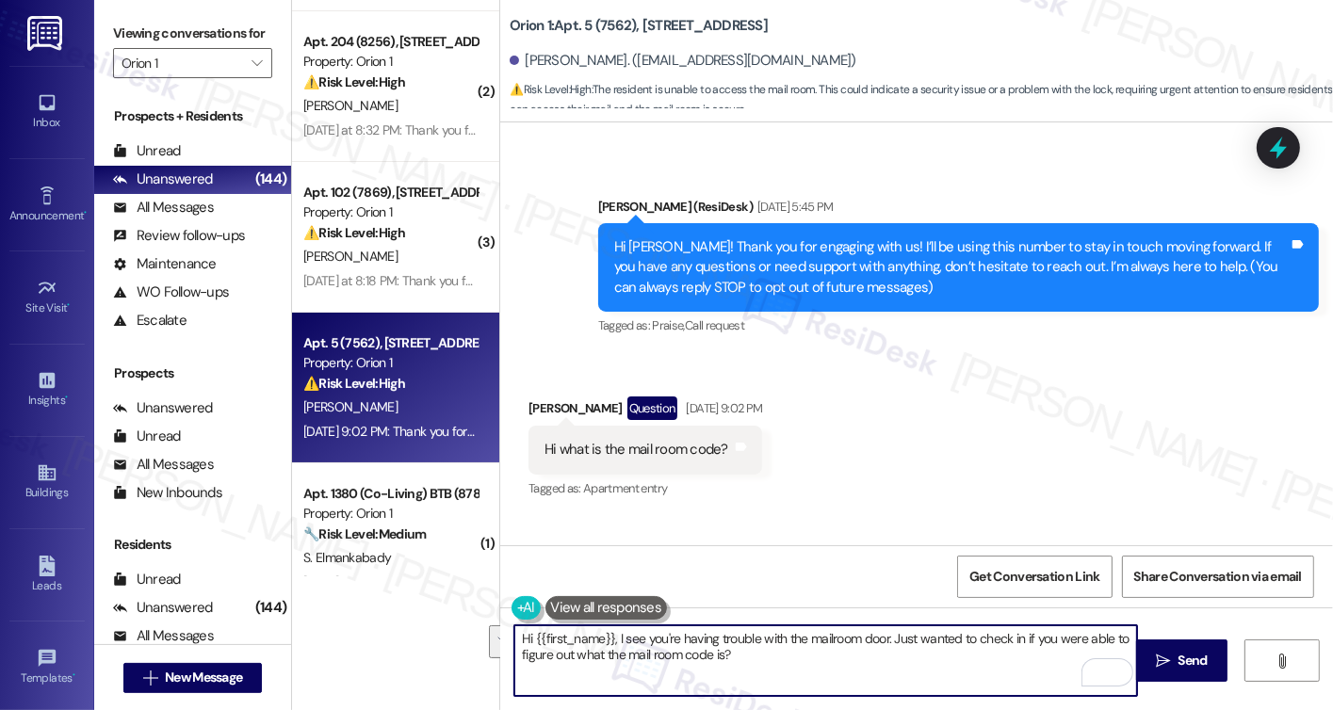
drag, startPoint x: 754, startPoint y: 658, endPoint x: 701, endPoint y: 644, distance: 54.6
click at [701, 644] on textarea "Hi {{first_name}}, I see you're having trouble with the mailroom door. Just wan…" at bounding box center [825, 661] width 623 height 71
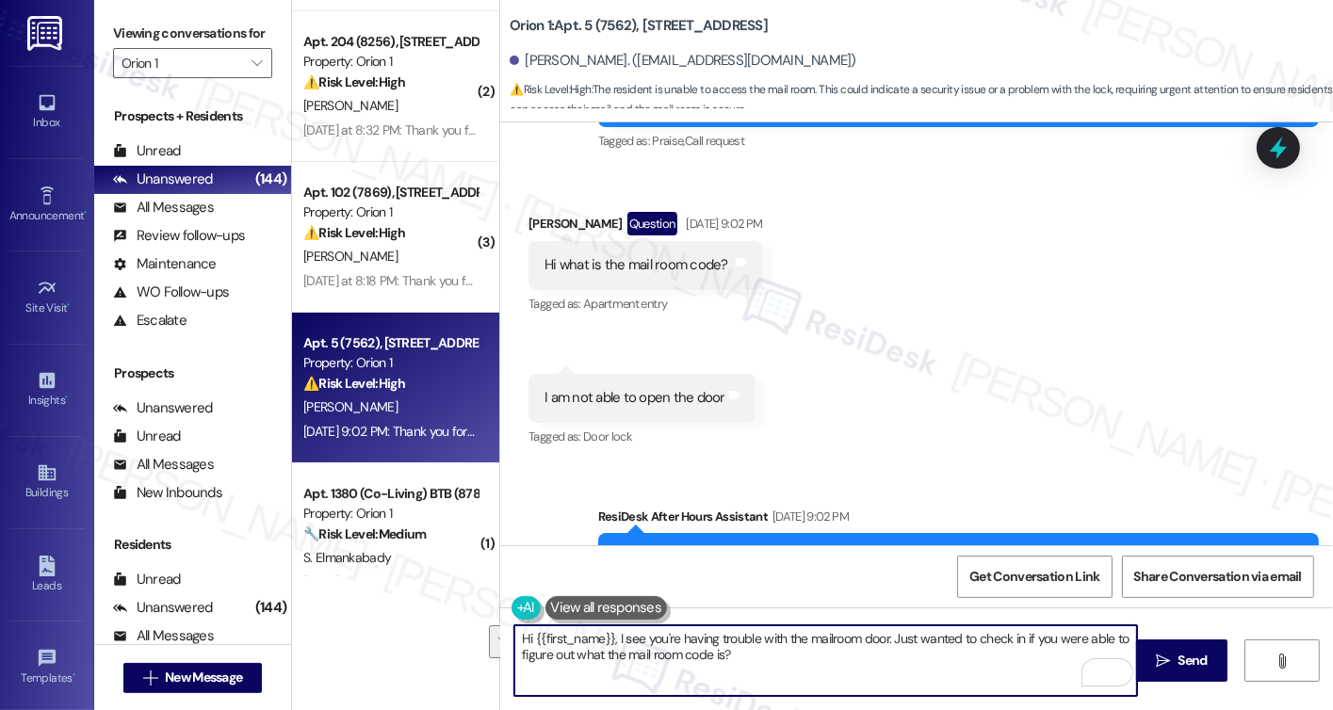
scroll to position [377, 0]
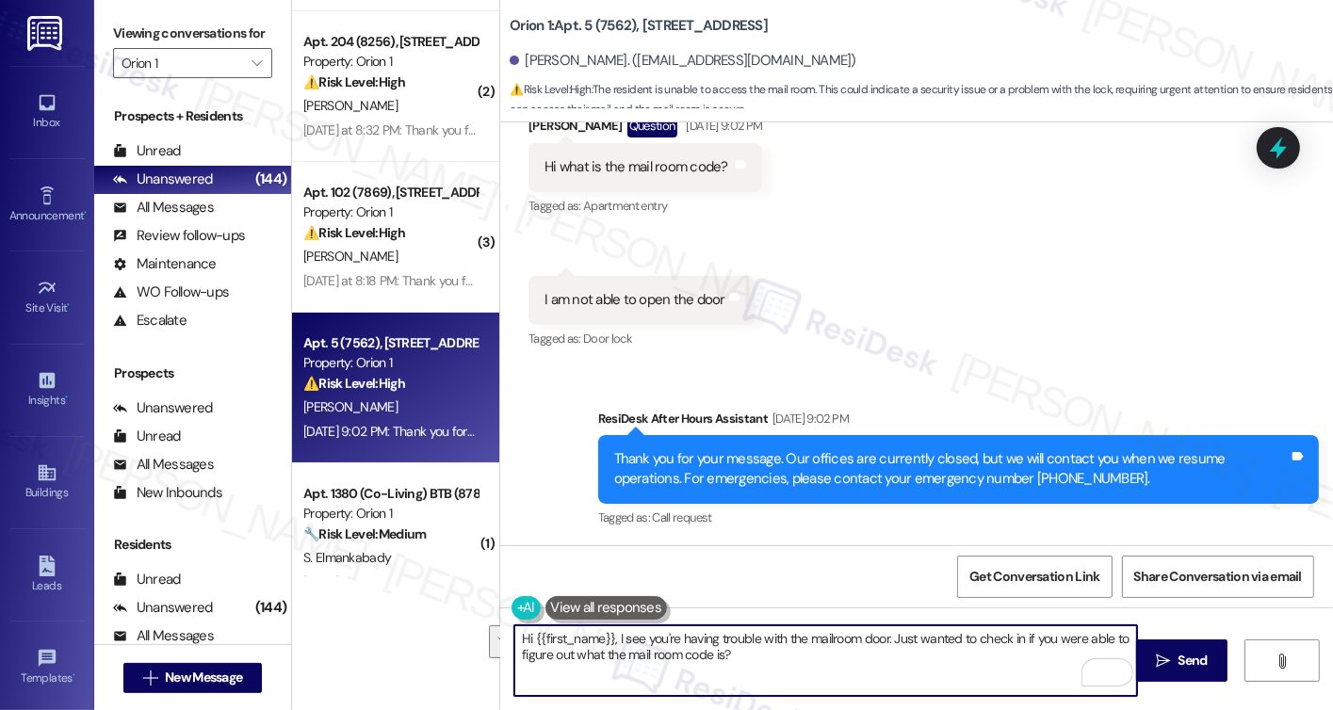
click at [786, 682] on textarea "Hi {{first_name}}, I see you're having trouble with the mailroom door. Just wan…" at bounding box center [825, 661] width 623 height 71
drag, startPoint x: 792, startPoint y: 661, endPoint x: 610, endPoint y: 628, distance: 184.8
click at [610, 628] on textarea "Hi {{first_name}}, I see you're having trouble with the mailroom door. Just wan…" at bounding box center [825, 661] width 623 height 71
paste textarea "’ve been having trouble with the mailroom door. Just checking in — were you abl…"
type textarea "Hi {{first_name}}, I see you’ve been having trouble with the mailroom door. Jus…"
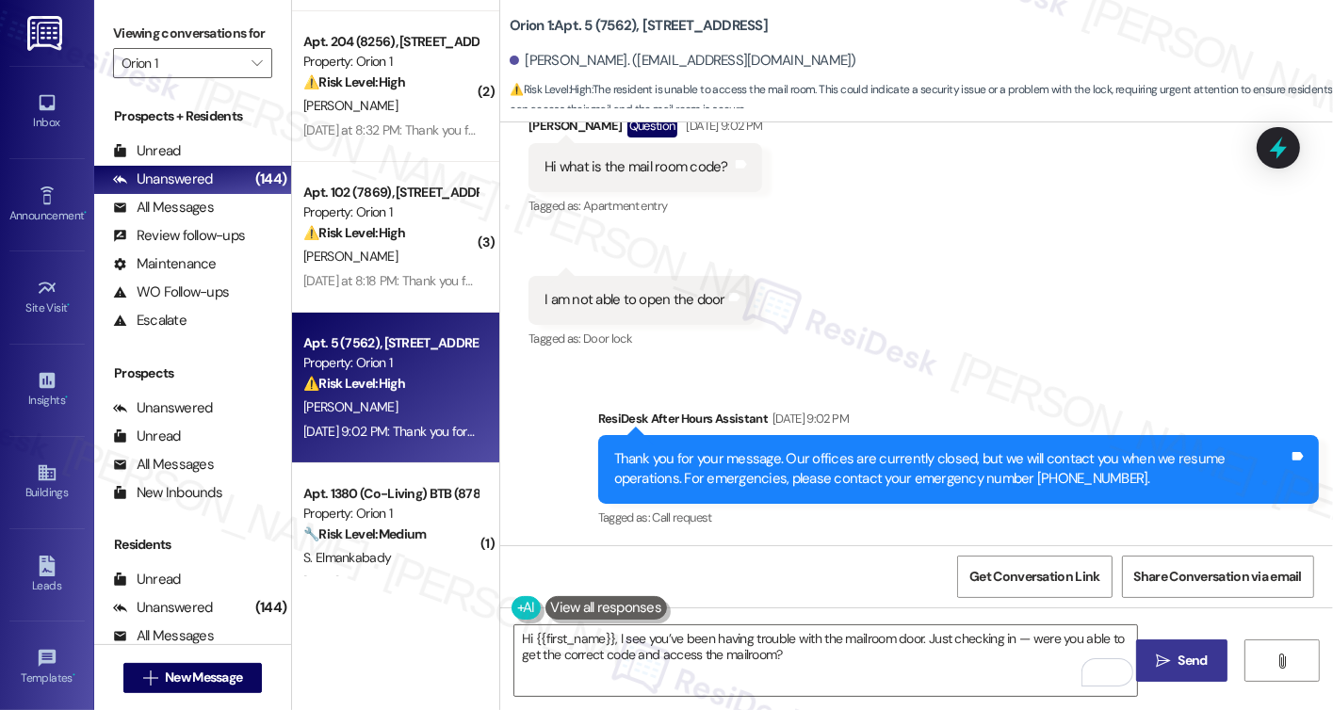
click at [1179, 646] on button " Send" at bounding box center [1181, 661] width 91 height 42
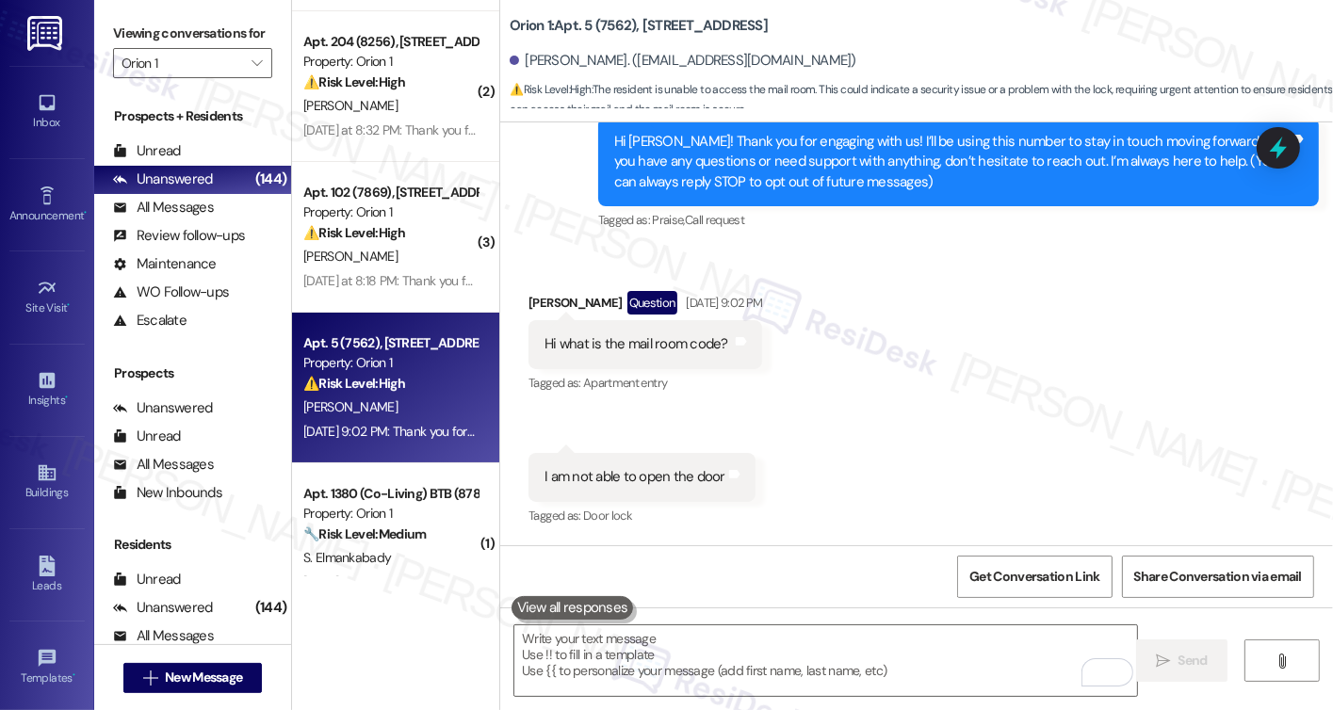
scroll to position [197, 0]
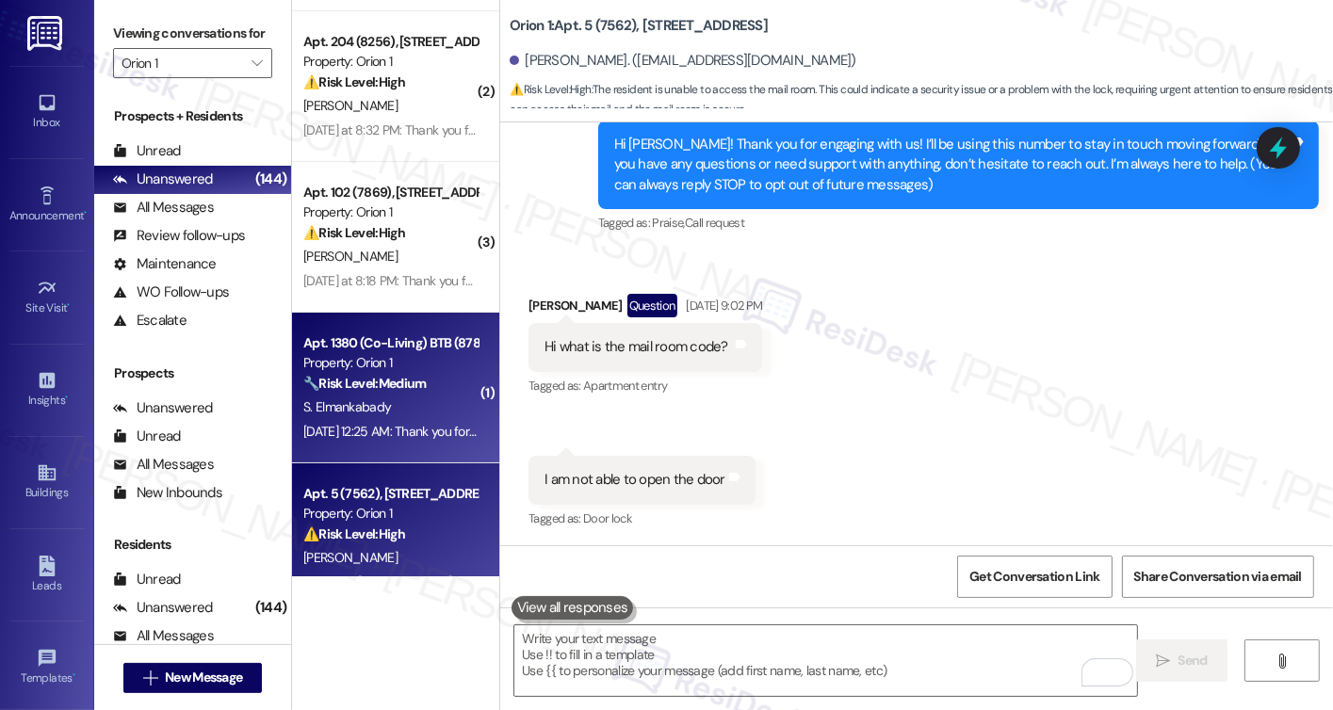
click at [367, 383] on strong "🔧 Risk Level: Medium" at bounding box center [364, 383] width 122 height 17
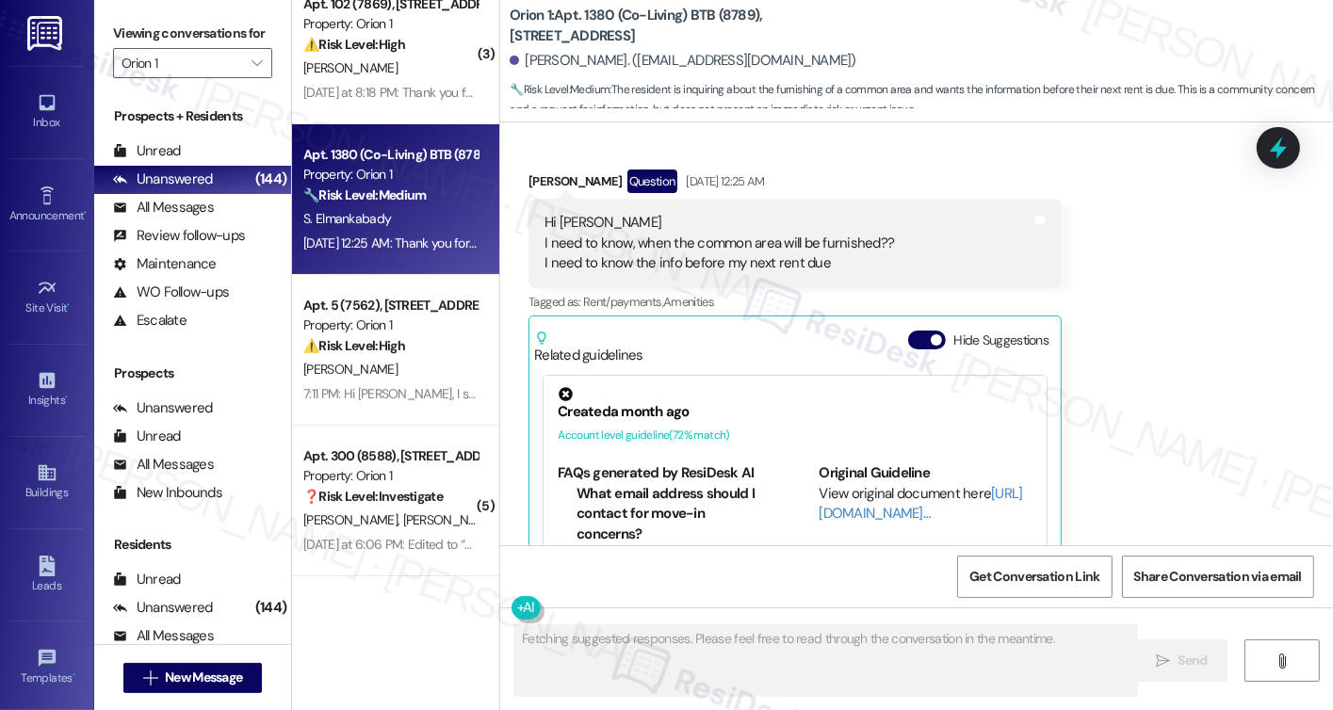
scroll to position [256, 0]
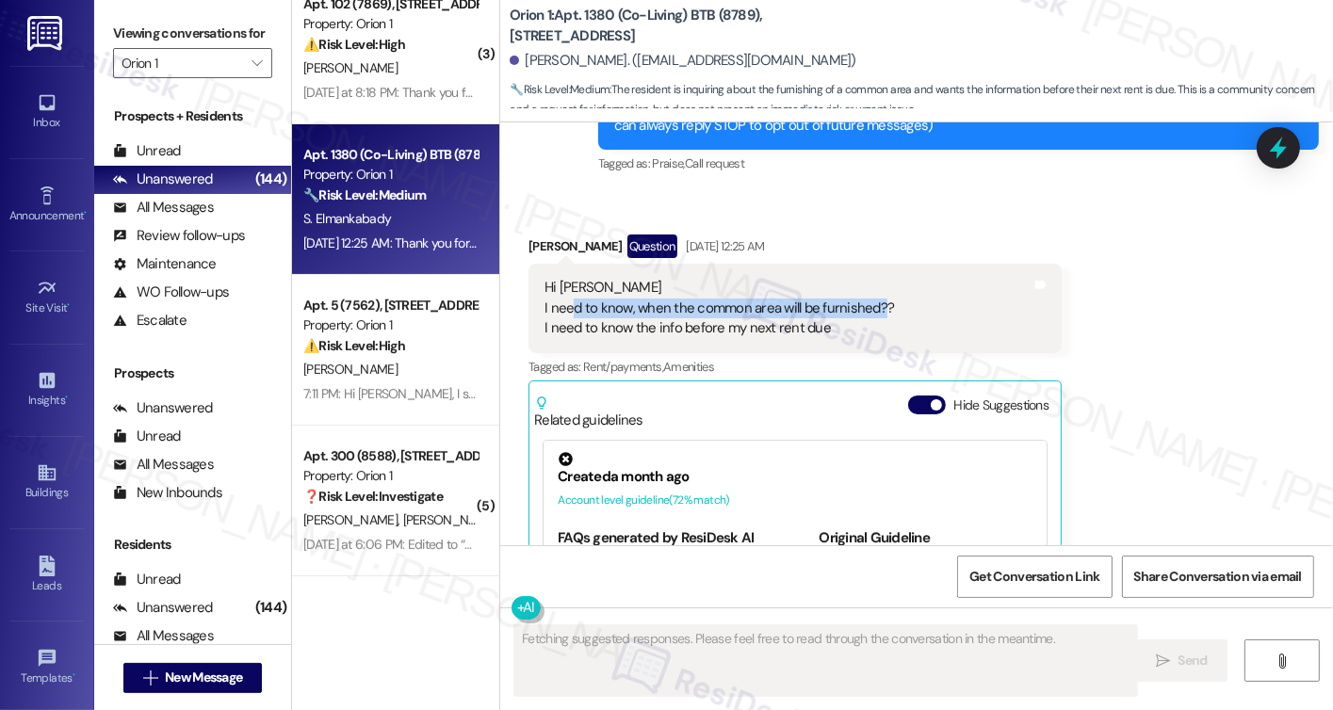
drag, startPoint x: 559, startPoint y: 309, endPoint x: 868, endPoint y: 316, distance: 309.1
click at [868, 316] on div "Hi Sarah I need to know, when the common area will be furnished?? I need to kno…" at bounding box center [720, 308] width 350 height 60
click at [839, 324] on div "Hi Sarah I need to know, when the common area will be furnished?? I need to kno…" at bounding box center [720, 308] width 350 height 60
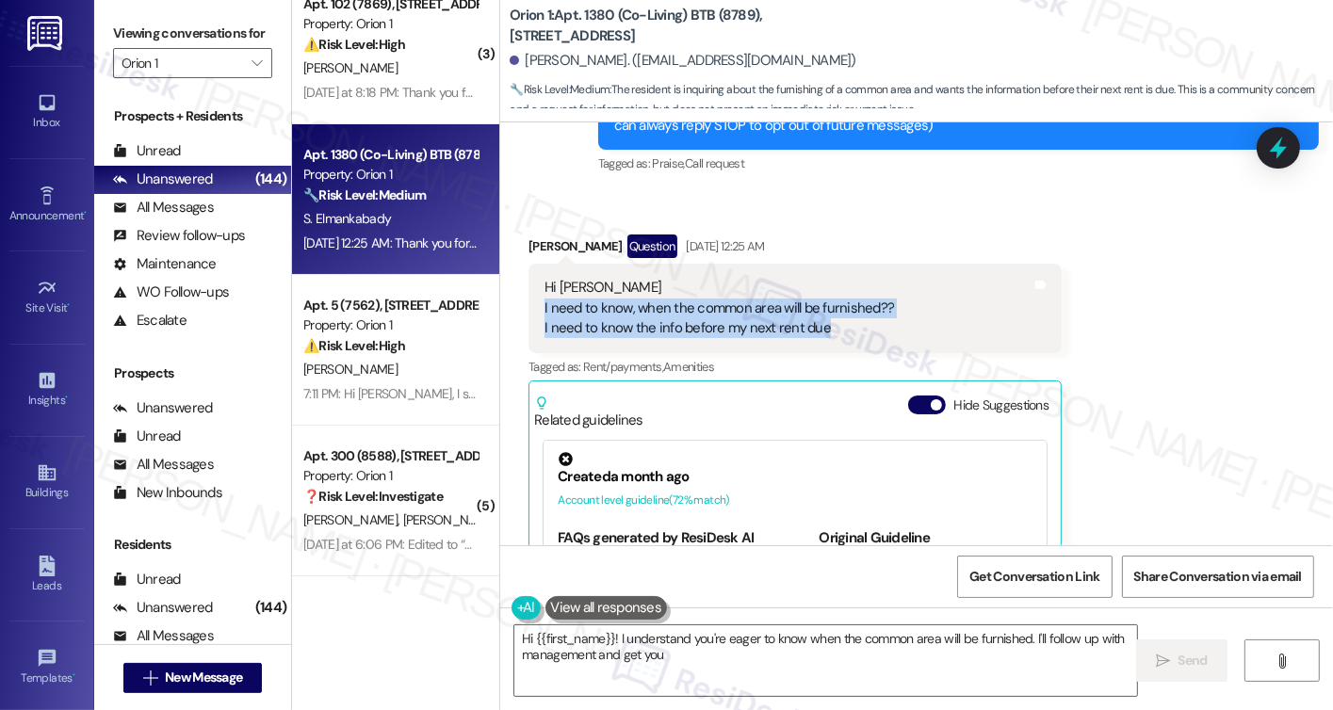
drag, startPoint x: 854, startPoint y: 331, endPoint x: 531, endPoint y: 306, distance: 323.2
click at [531, 306] on div "Hi Sarah I need to know, when the common area will be furnished?? I need to kno…" at bounding box center [795, 308] width 533 height 89
type textarea "Hi {{first_name}}! I understand you're eager to know when the common area will …"
copy div "I need to know, when the common area will be furnished?? I need to know the inf…"
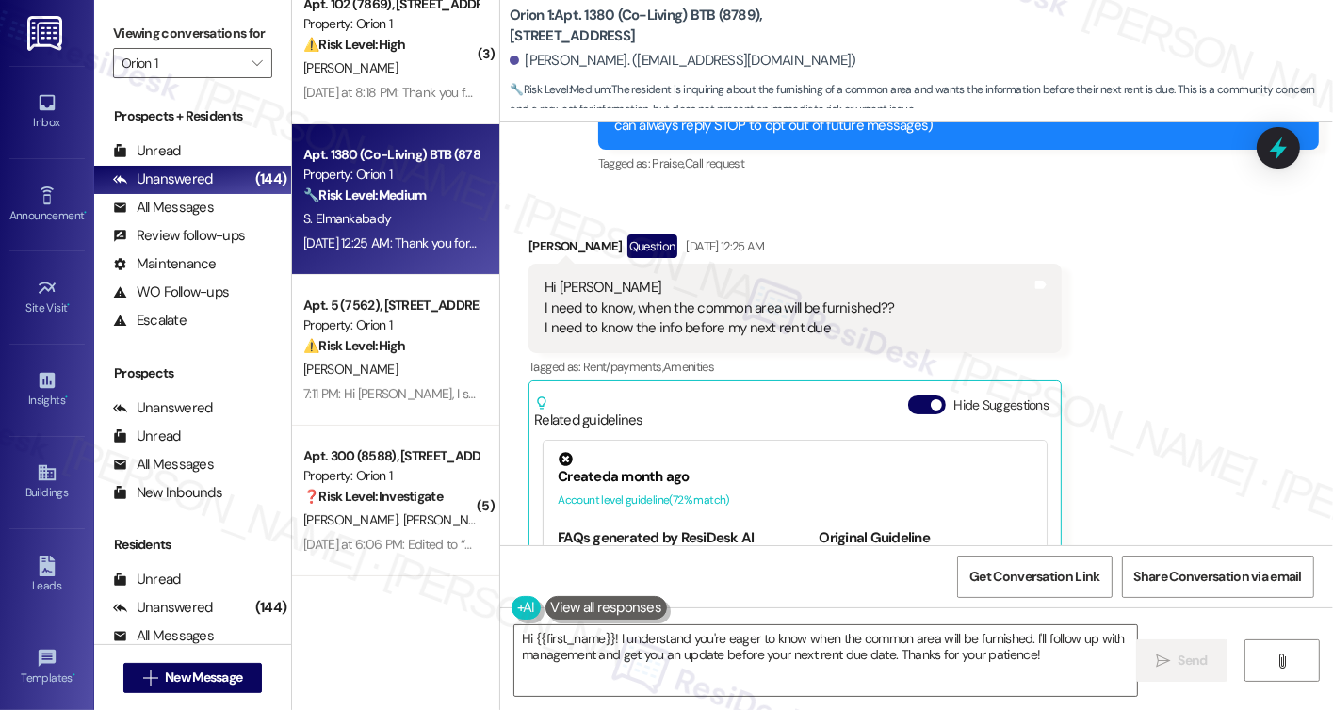
click at [132, 13] on div "Viewing conversations for Orion 1 " at bounding box center [192, 48] width 197 height 97
click at [614, 319] on div "Hi Sarah I need to know, when the common area will be furnished?? I need to kno…" at bounding box center [720, 308] width 350 height 60
click at [1269, 393] on div "Received via SMS Sabet Elmankabady Question Aug 26, 2025 at 12:25 AM Hi Sarah I…" at bounding box center [916, 464] width 833 height 544
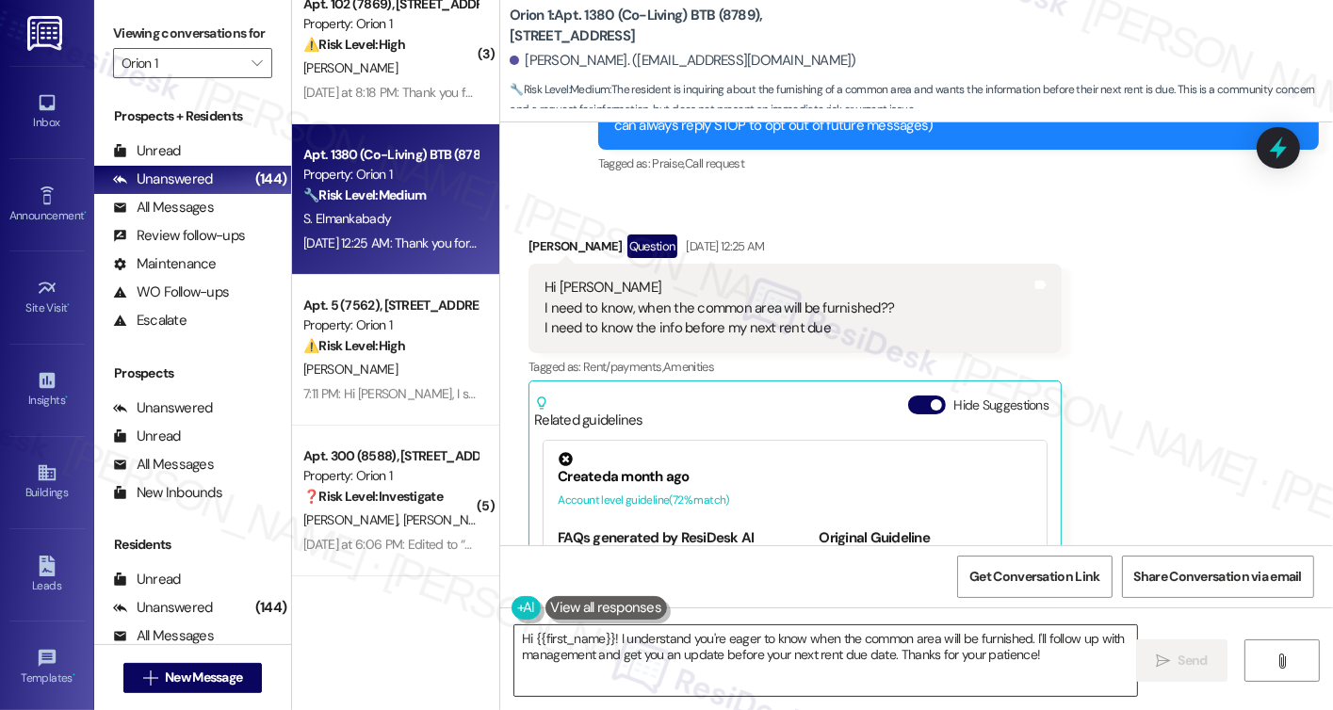
click at [553, 653] on textarea "Hi {{first_name}}! I understand you're eager to know when the common area will …" at bounding box center [825, 661] width 623 height 71
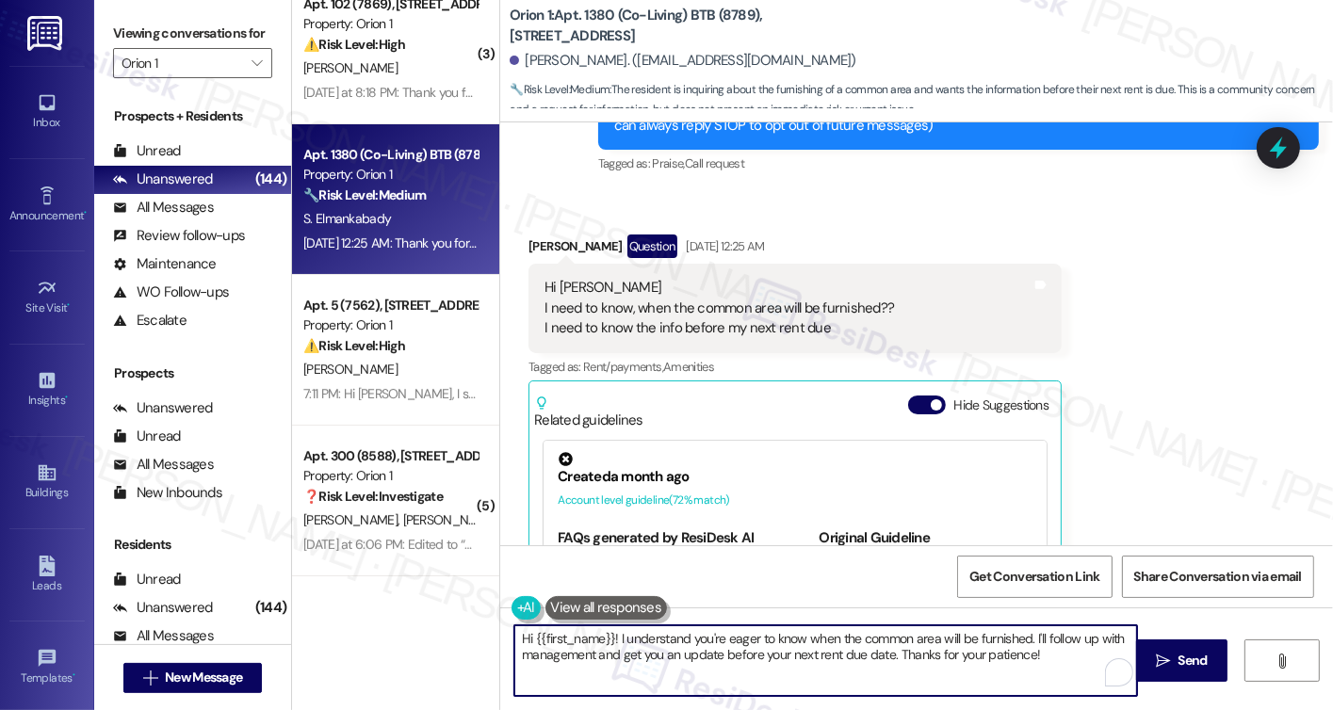
click at [553, 653] on textarea "Hi {{first_name}}! I understand you're eager to know when the common area will …" at bounding box center [825, 661] width 623 height 71
click at [1040, 650] on textarea "Hi {{first_name}}! I understand you're eager to know when the common area will …" at bounding box center [825, 661] width 623 height 71
click at [1020, 661] on textarea "Hi {{first_name}}! I understand you're eager to know when the common area will …" at bounding box center [825, 661] width 623 height 71
click at [1192, 657] on span "Send" at bounding box center [1193, 661] width 29 height 20
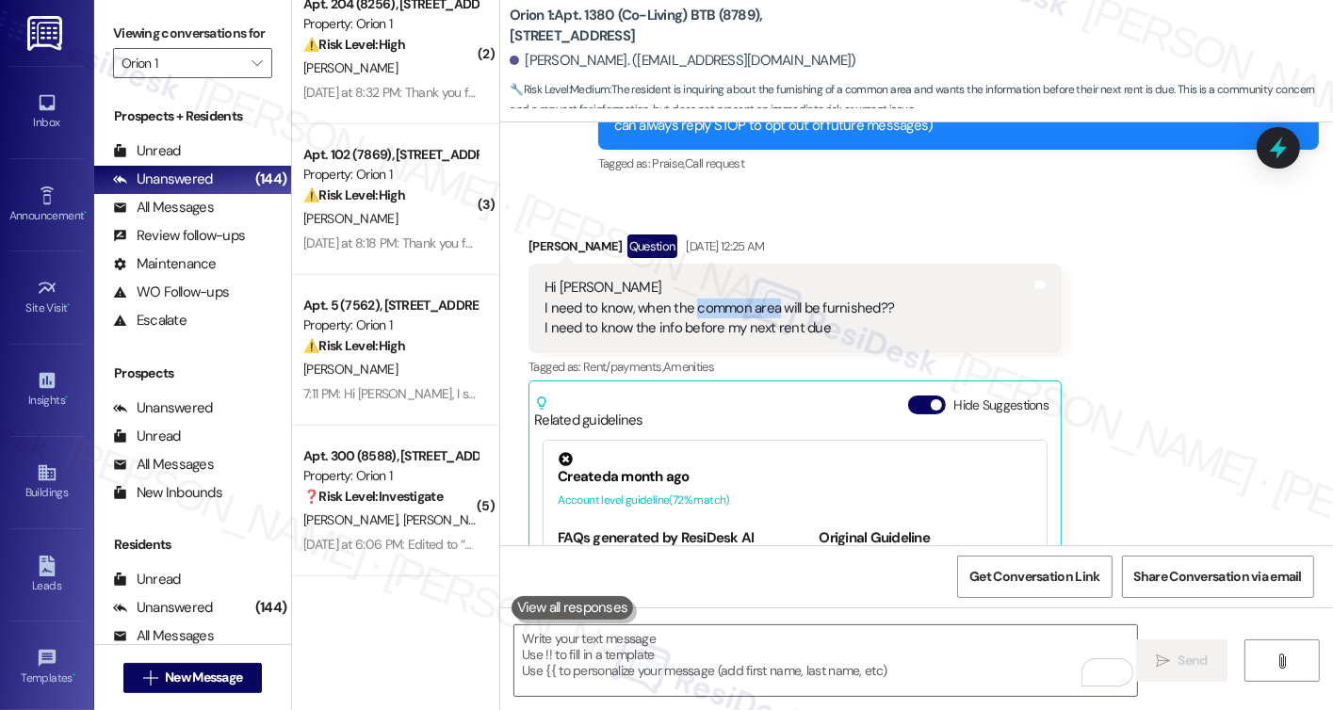
drag, startPoint x: 684, startPoint y: 308, endPoint x: 765, endPoint y: 304, distance: 81.1
click at [765, 304] on div "Hi Sarah I need to know, when the common area will be furnished?? I need to kno…" at bounding box center [720, 308] width 350 height 60
copy div "common area"
click at [1276, 163] on div at bounding box center [1278, 148] width 57 height 54
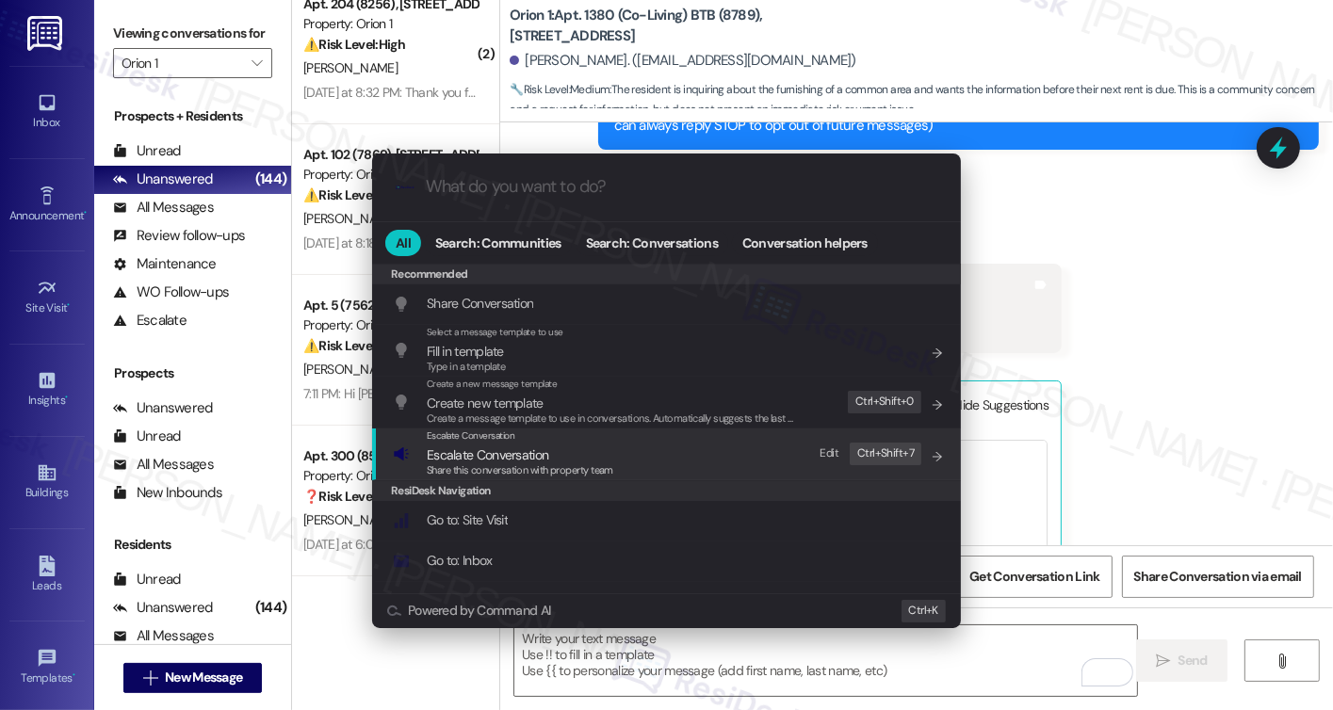
click at [581, 466] on span "Share this conversation with property team" at bounding box center [520, 470] width 187 height 13
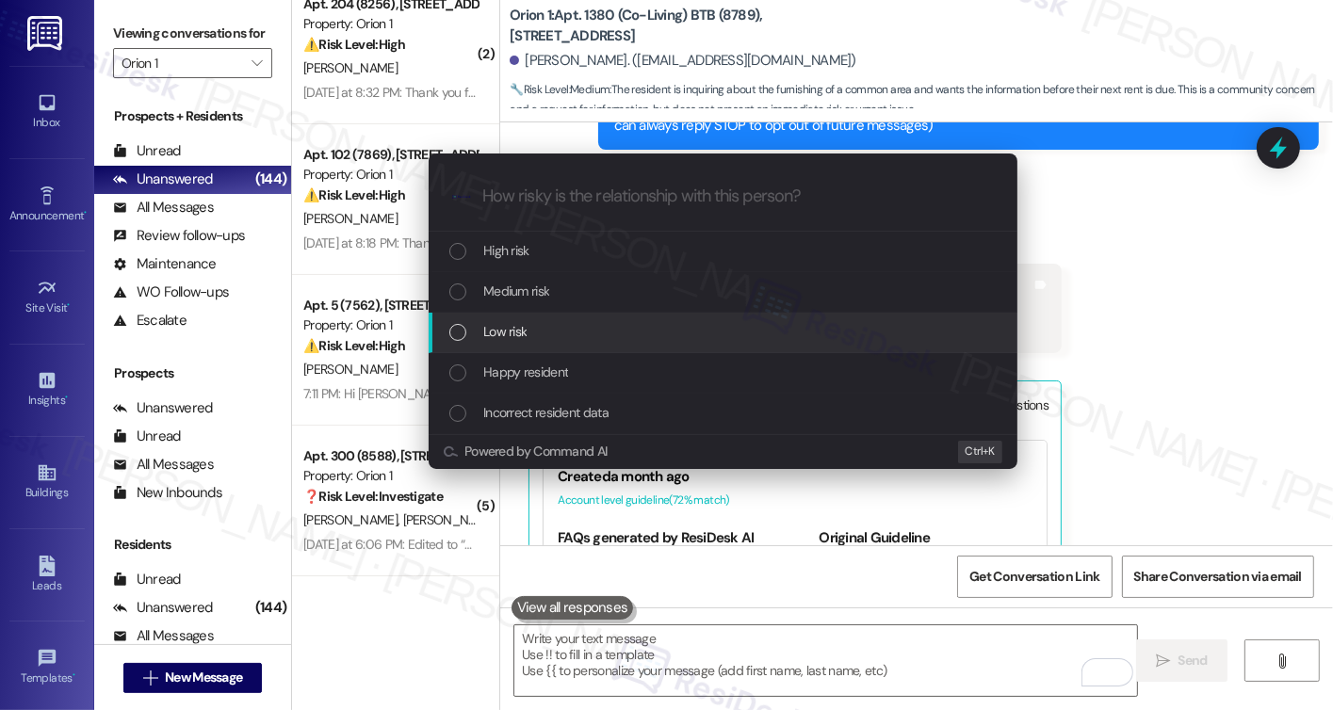
click at [535, 333] on div "Low risk" at bounding box center [724, 331] width 551 height 21
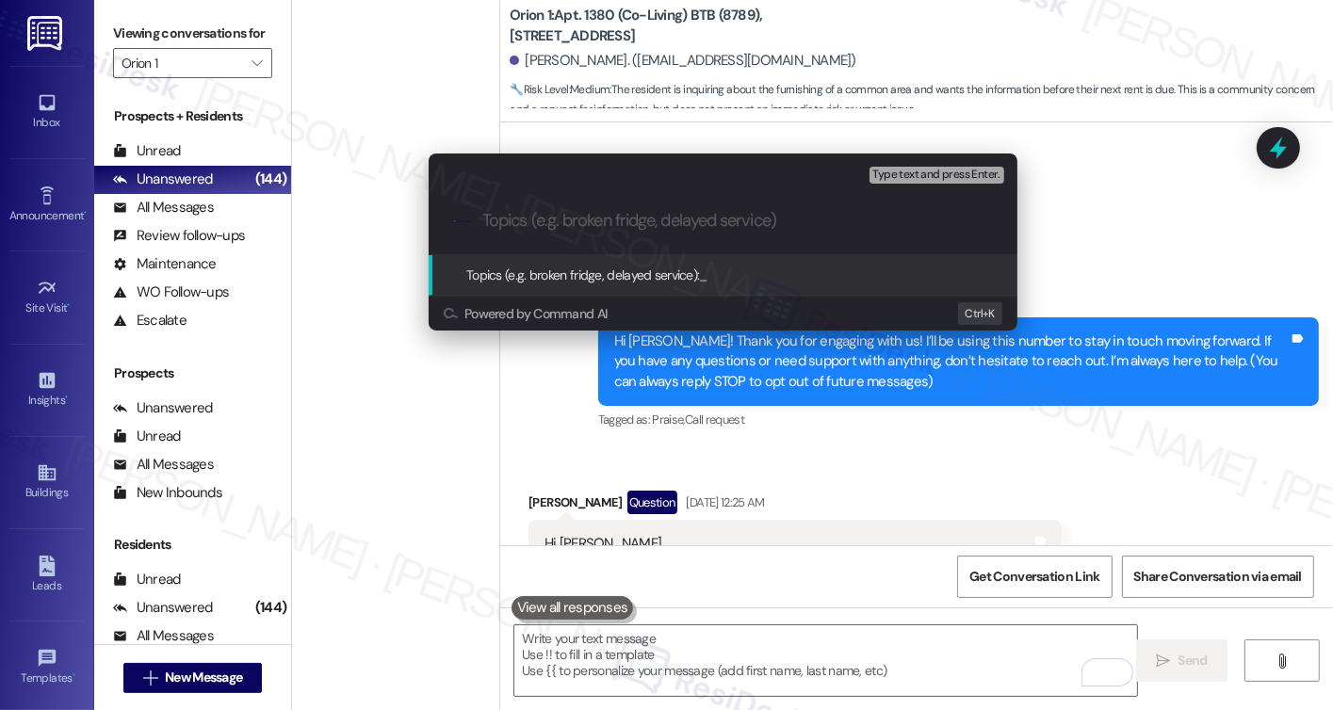
scroll to position [256, 0]
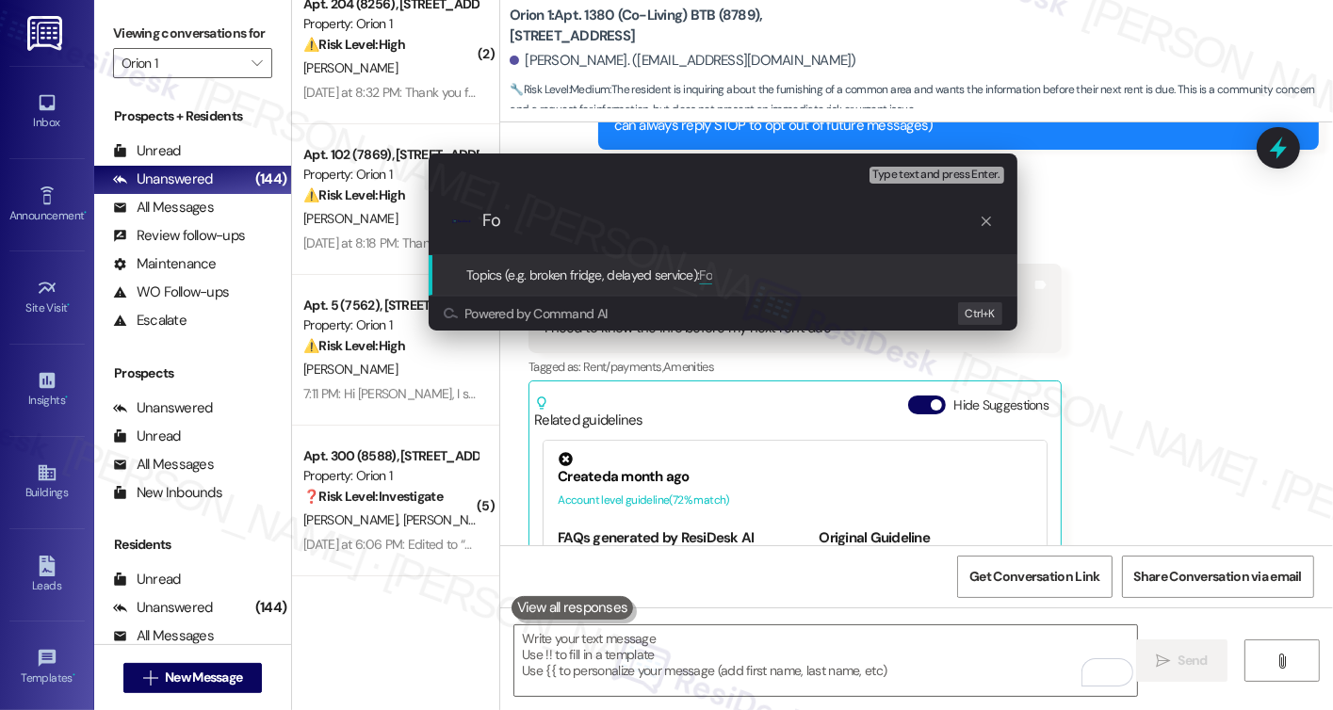
type input "F"
click at [562, 214] on input "Update on common area" at bounding box center [730, 221] width 497 height 20
type input "Update on furnishing of common area"
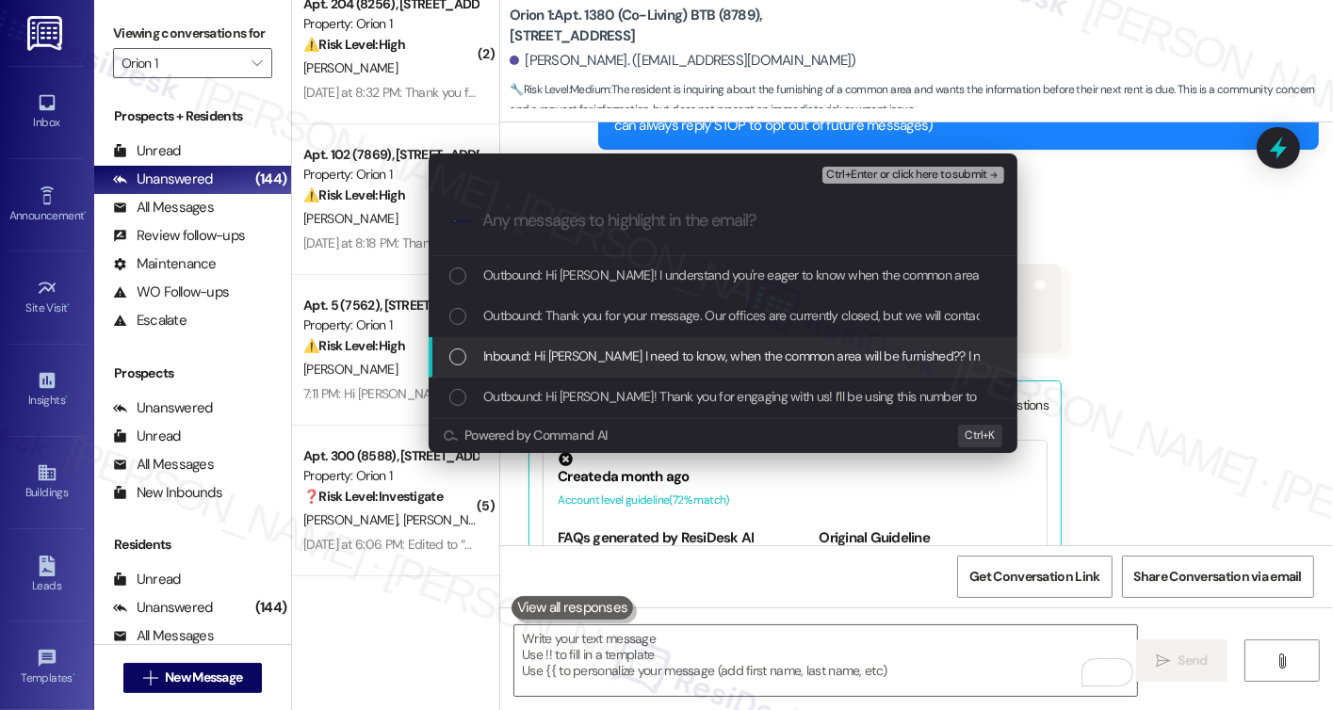
click at [622, 345] on div "Inbound: Hi [PERSON_NAME] I need to know, when the common area will be furnishe…" at bounding box center [723, 357] width 589 height 41
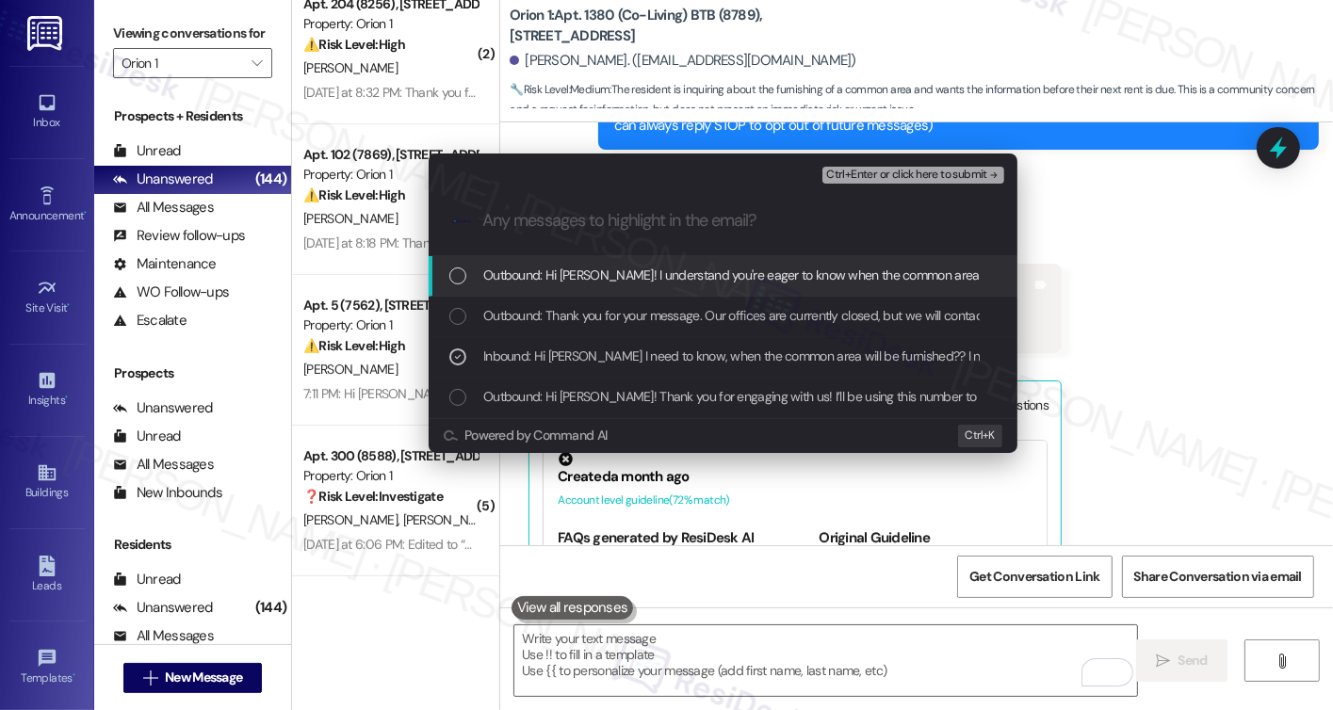
click at [886, 169] on span "Ctrl+Enter or click here to submit" at bounding box center [906, 175] width 161 height 13
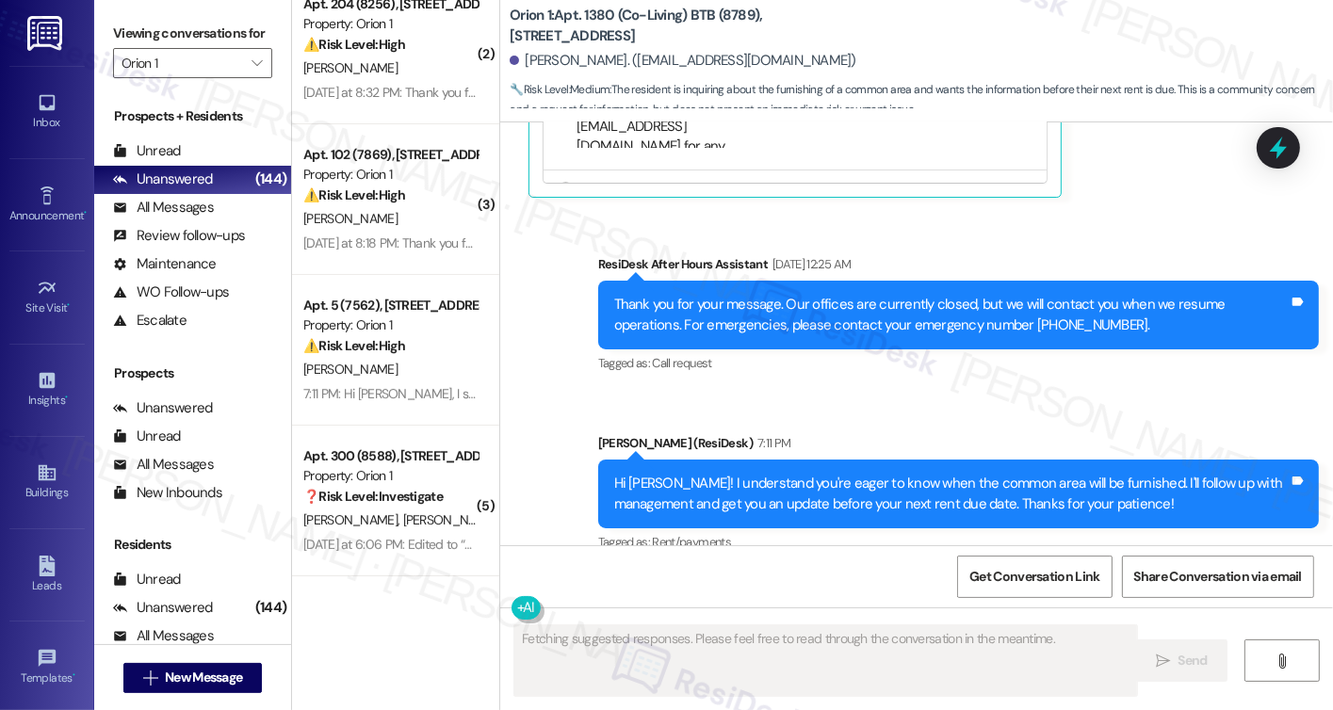
scroll to position [804, 0]
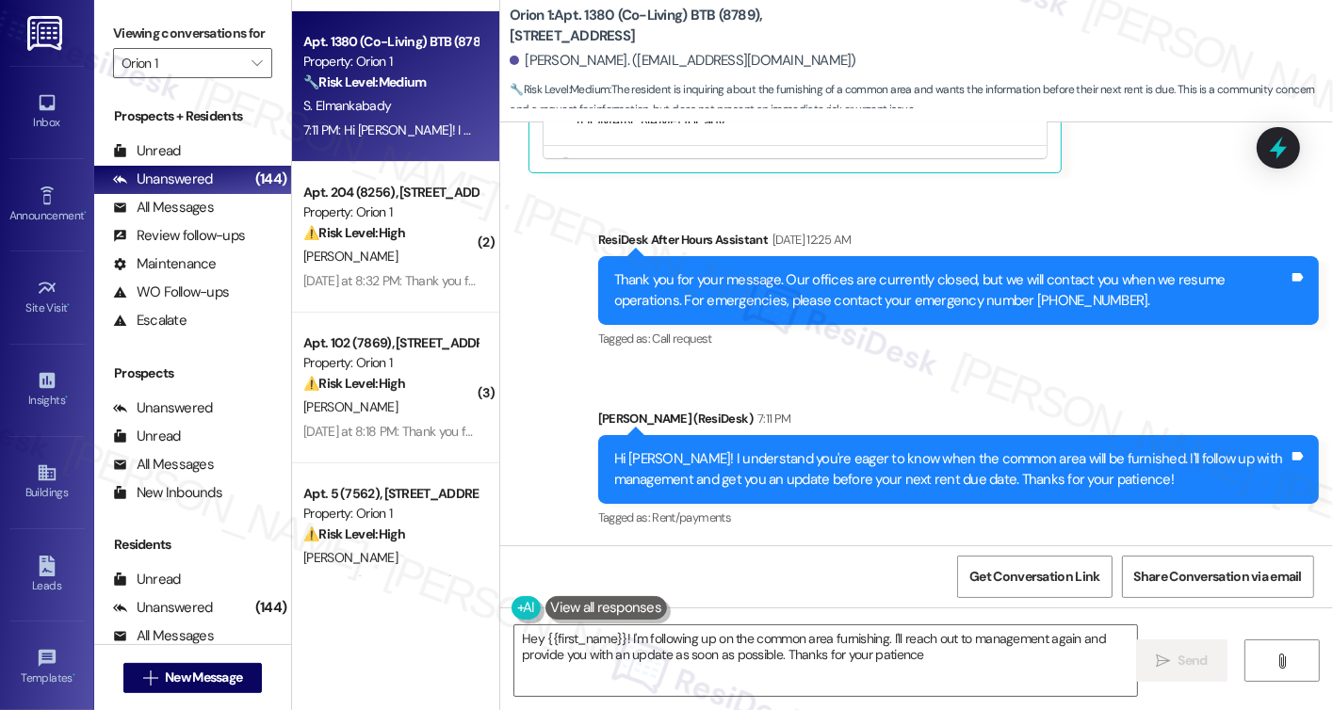
type textarea "Hey {{first_name}}! I'm following up on the common area furnishing. I'll reach …"
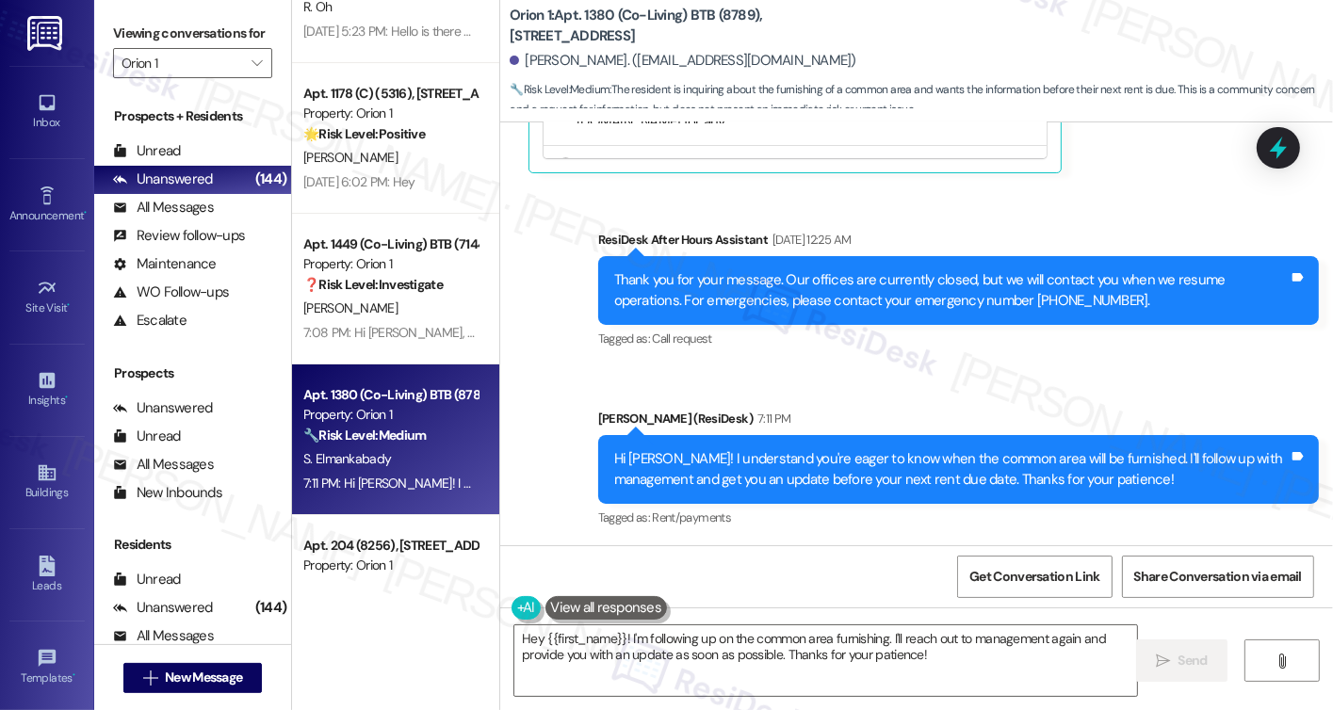
scroll to position [6302, 0]
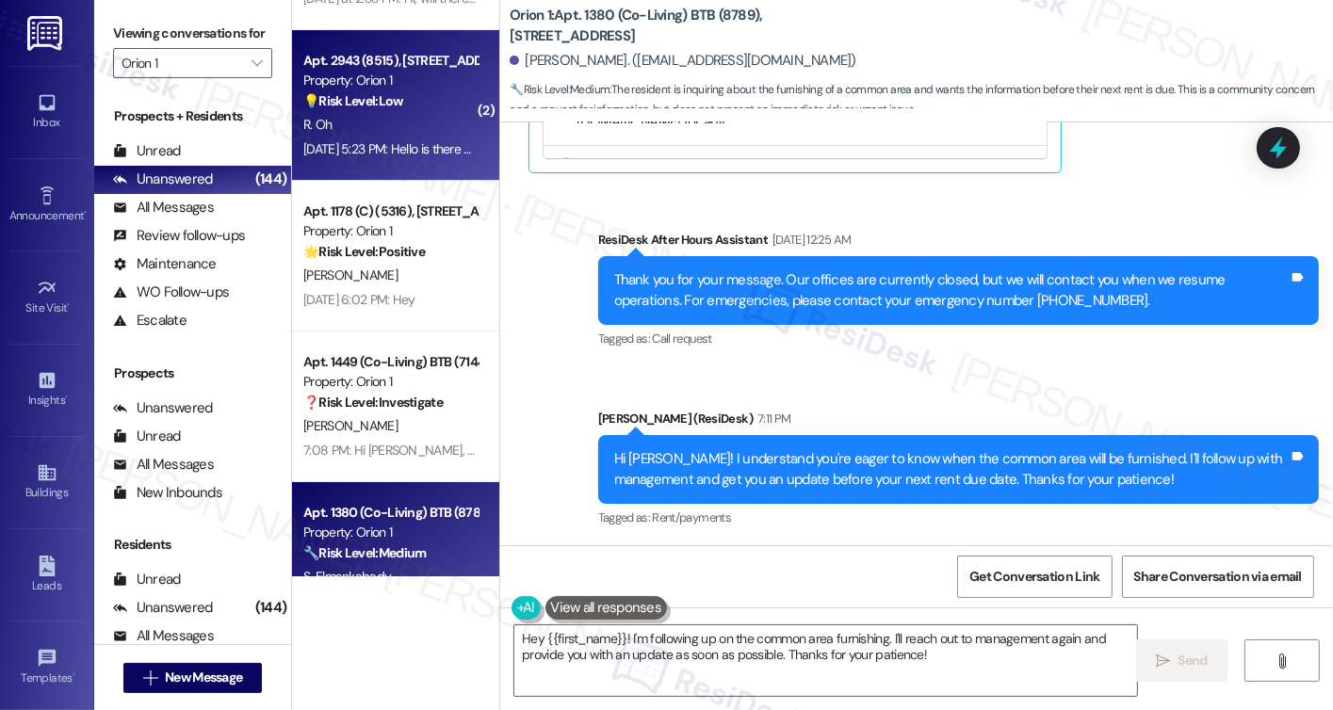
click at [393, 140] on div "Aug 26, 2025 at 5:23 PM: Hello is there an in unit washer dryer? Aug 26, 2025 a…" at bounding box center [448, 148] width 291 height 17
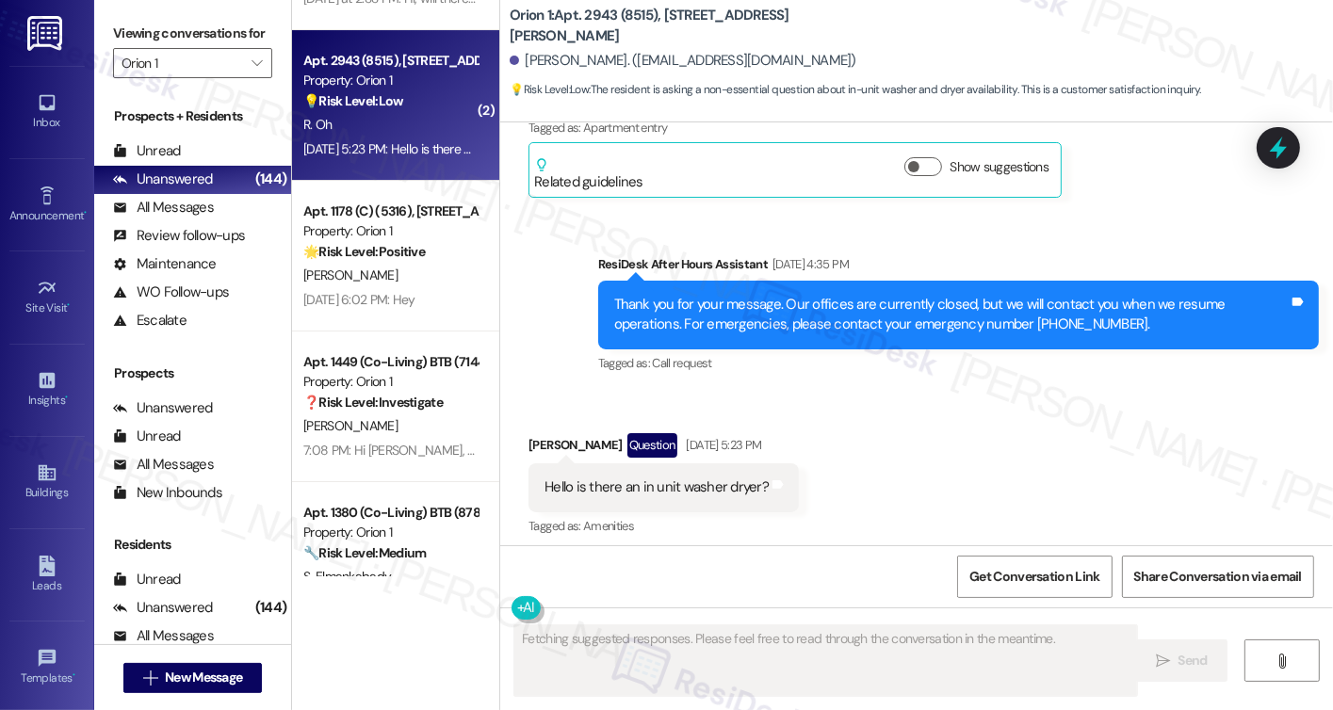
scroll to position [482, 0]
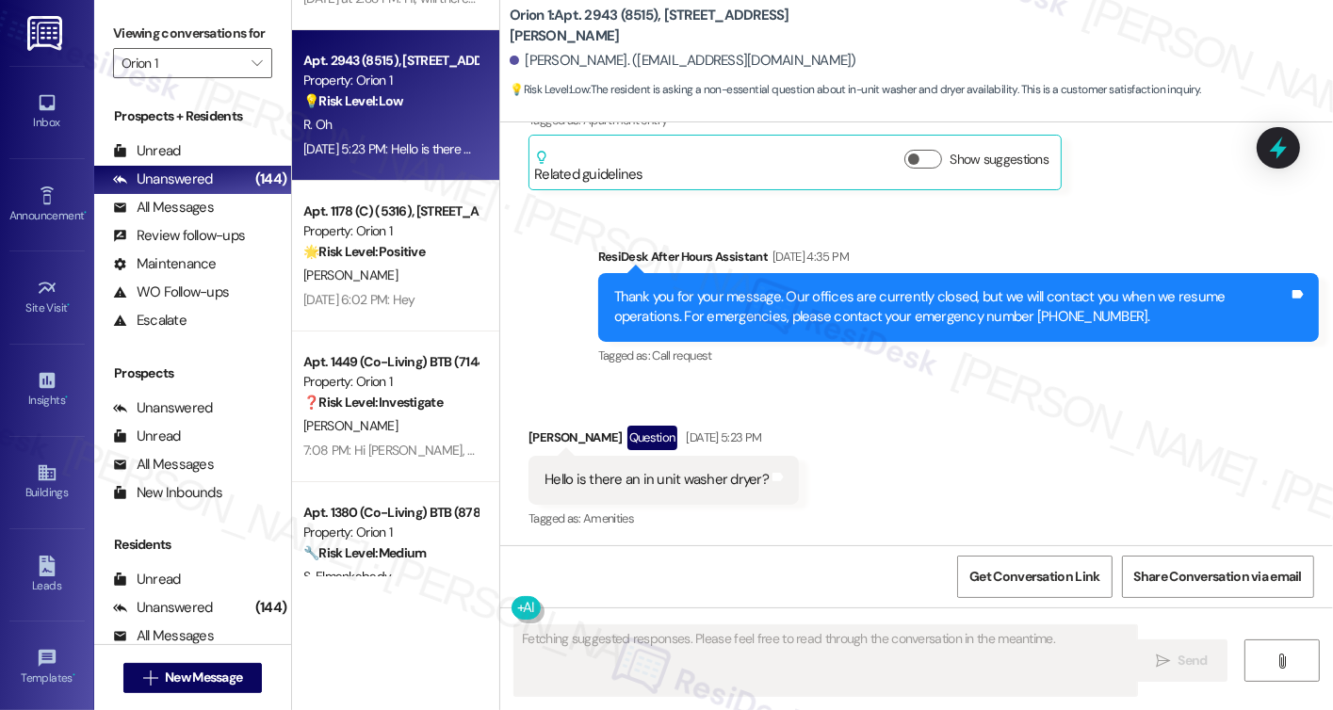
click at [668, 489] on div "Hello is there an in unit washer dryer?" at bounding box center [657, 480] width 224 height 20
click at [664, 483] on div "Hello is there an in unit washer dryer?" at bounding box center [657, 480] width 224 height 20
click at [662, 482] on div "Hello is there an in unit washer dryer?" at bounding box center [657, 480] width 224 height 20
click at [660, 482] on div "Hello is there an in unit washer dryer?" at bounding box center [657, 480] width 224 height 20
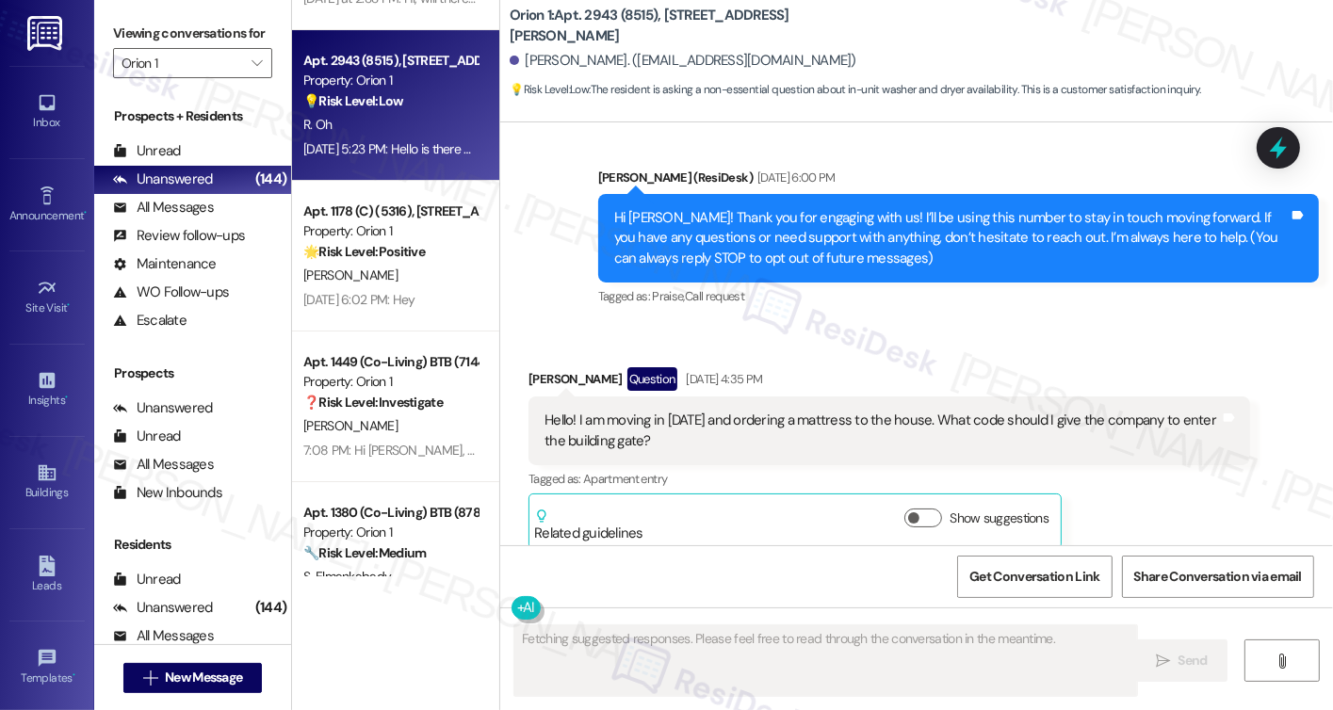
scroll to position [200, 0]
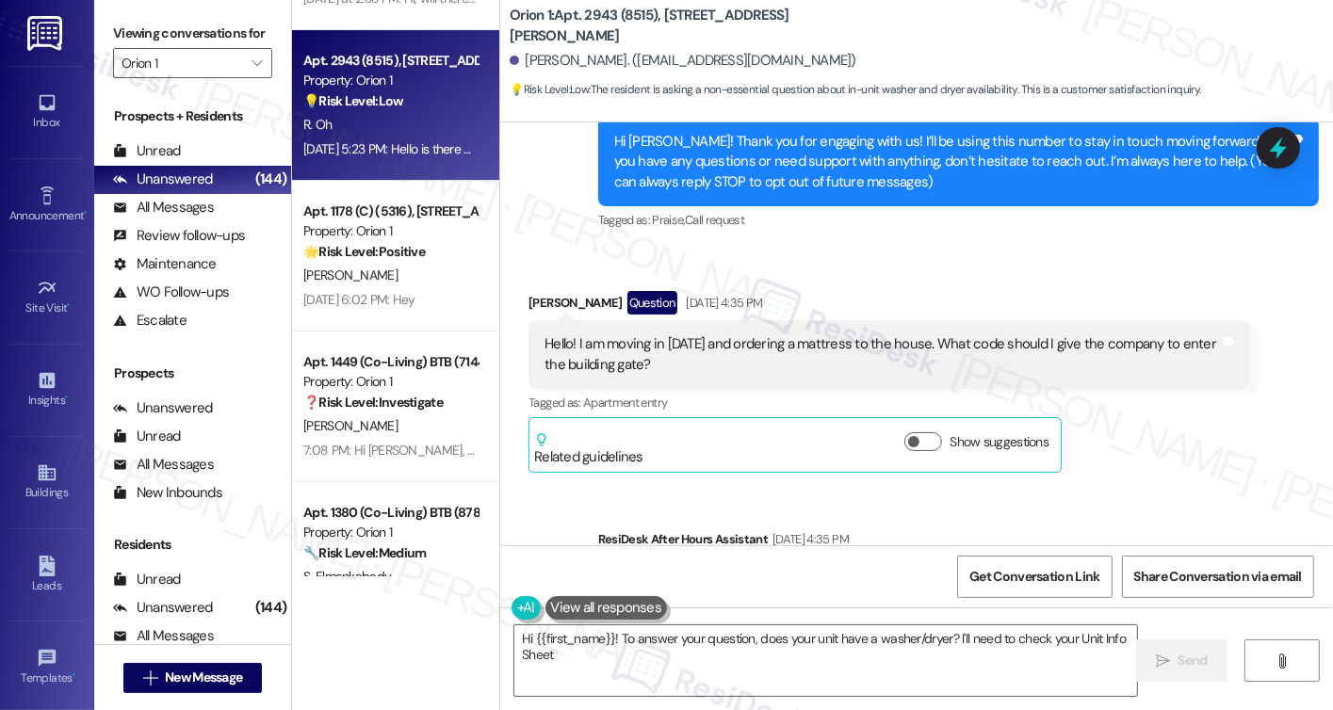
click at [705, 339] on div "Hello! I am moving in tomorrow and ordering a mattress to the house. What code …" at bounding box center [882, 355] width 675 height 41
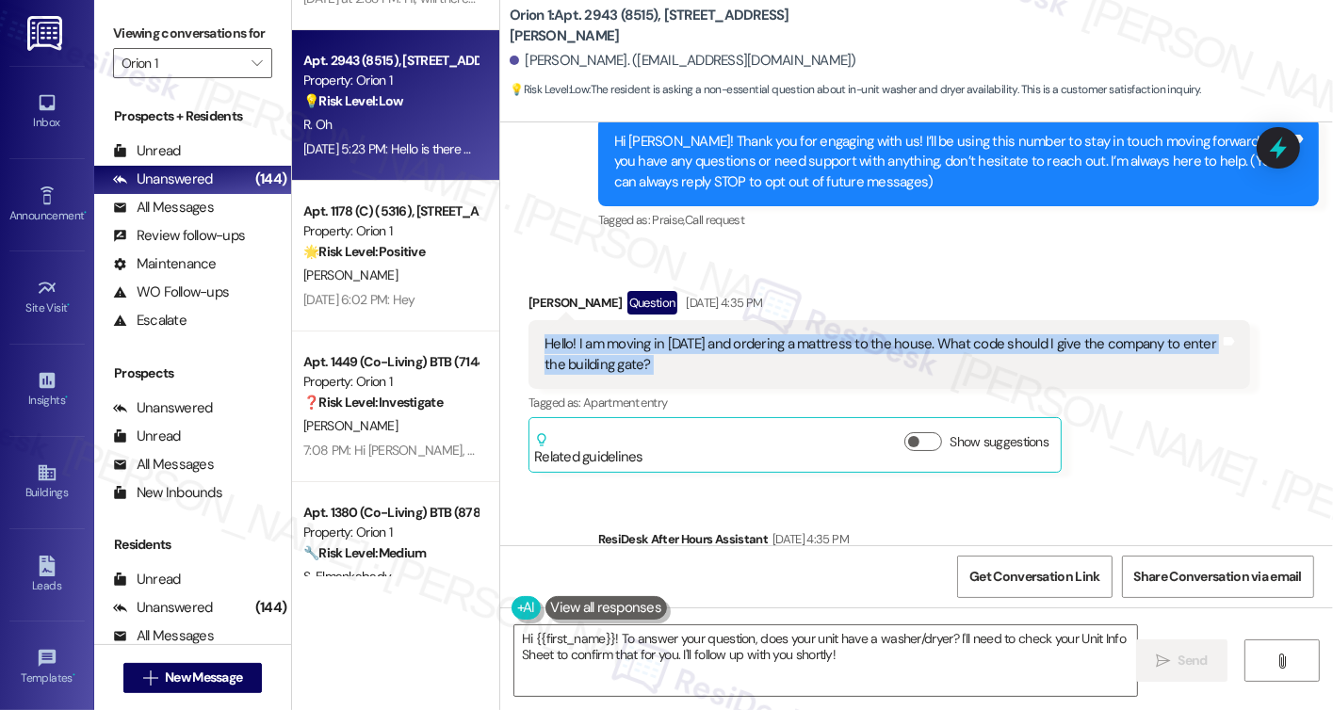
click at [705, 339] on div "Hello! I am moving in tomorrow and ordering a mattress to the house. What code …" at bounding box center [882, 355] width 675 height 41
copy div "Hello! I am moving in tomorrow and ordering a mattress to the house. What code …"
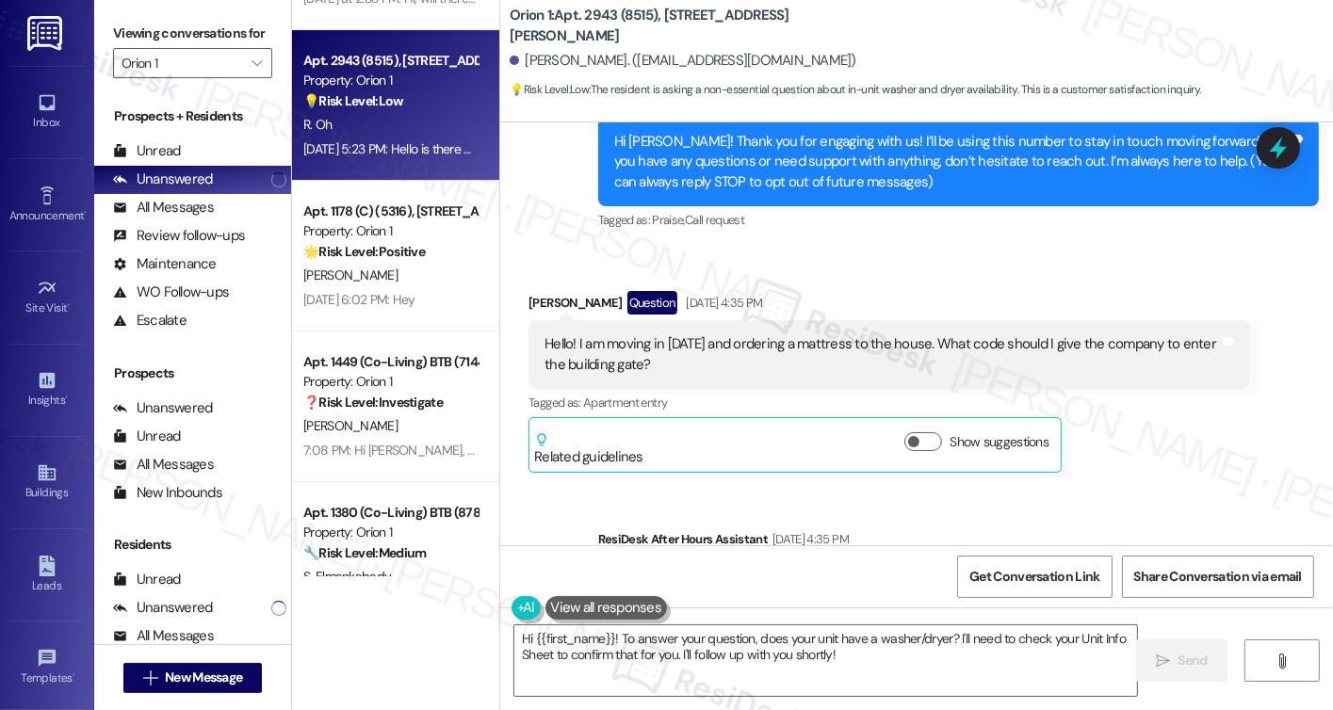
drag, startPoint x: 144, startPoint y: 34, endPoint x: 160, endPoint y: 42, distance: 18.1
click at [144, 34] on label "Viewing conversations for" at bounding box center [192, 33] width 159 height 29
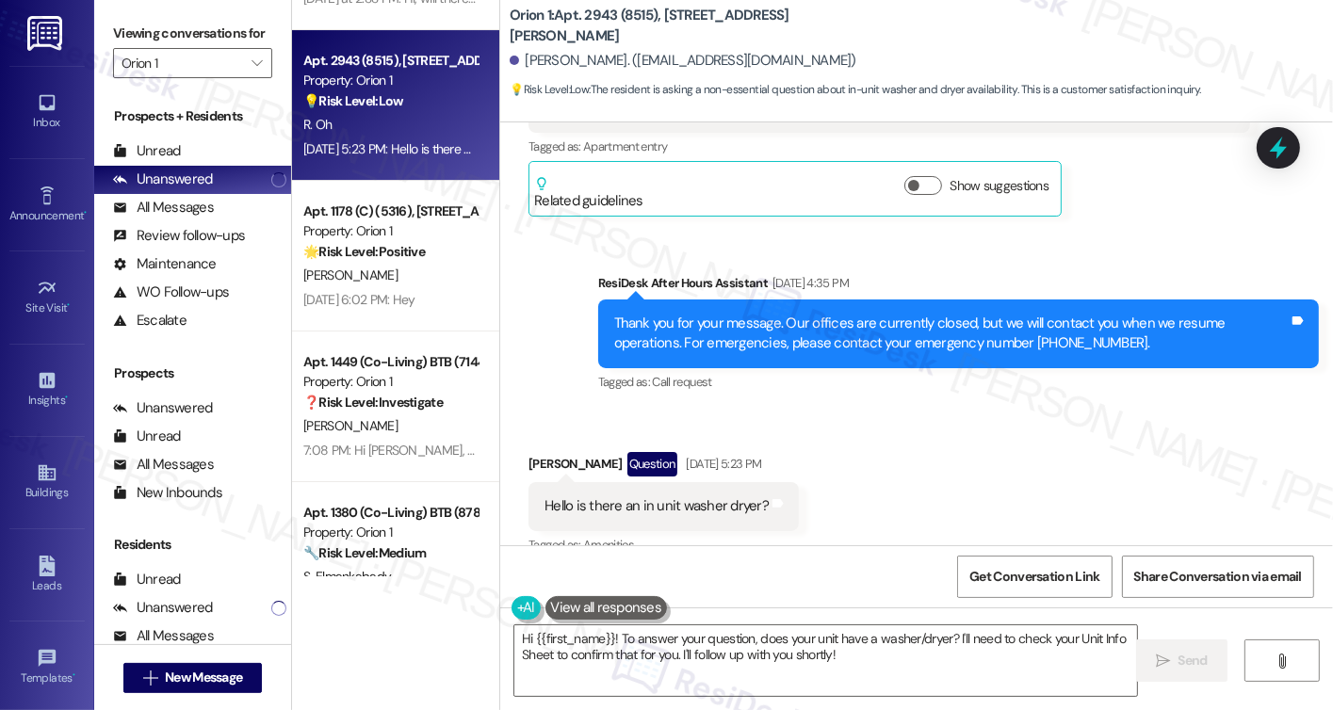
scroll to position [482, 0]
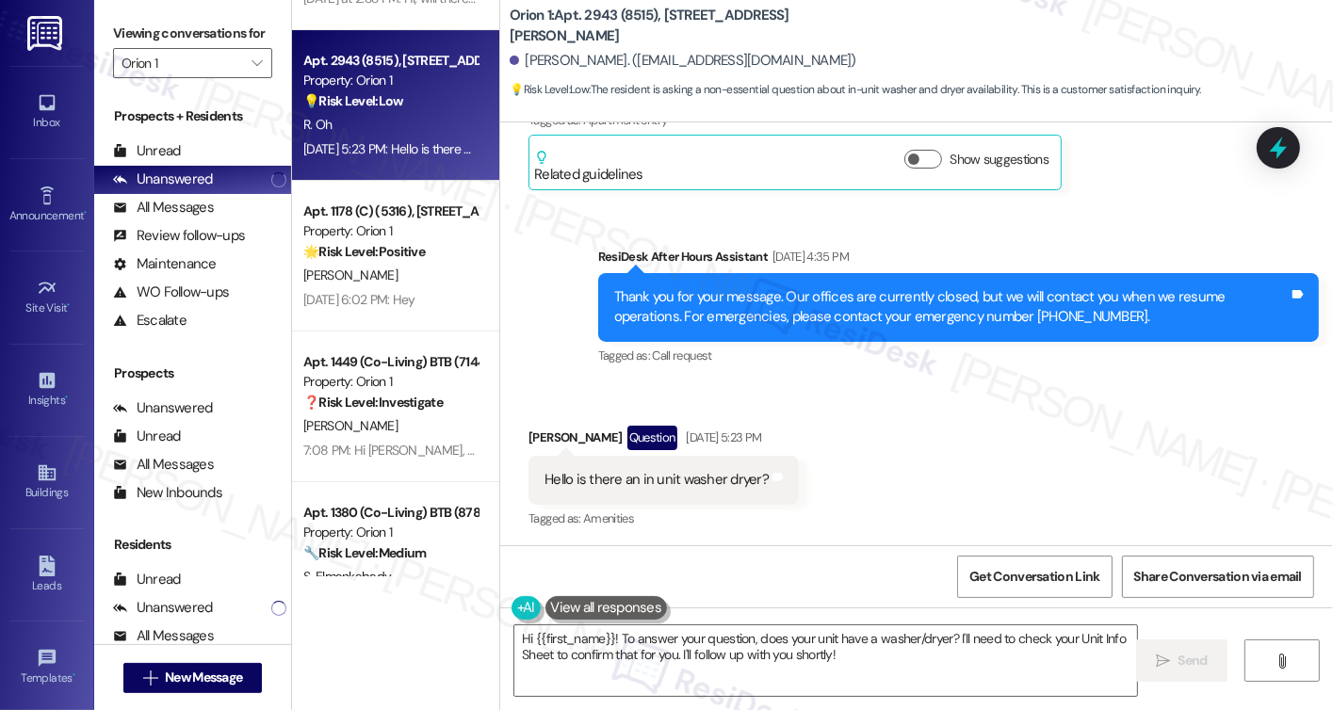
click at [605, 482] on div "Hello is there an in unit washer dryer?" at bounding box center [657, 480] width 224 height 20
click at [604, 482] on div "Hello is there an in unit washer dryer?" at bounding box center [657, 480] width 224 height 20
copy div "Hello is there an in unit washer dryer? Tags and notes"
click at [153, 47] on label "Viewing conversations for" at bounding box center [192, 33] width 159 height 29
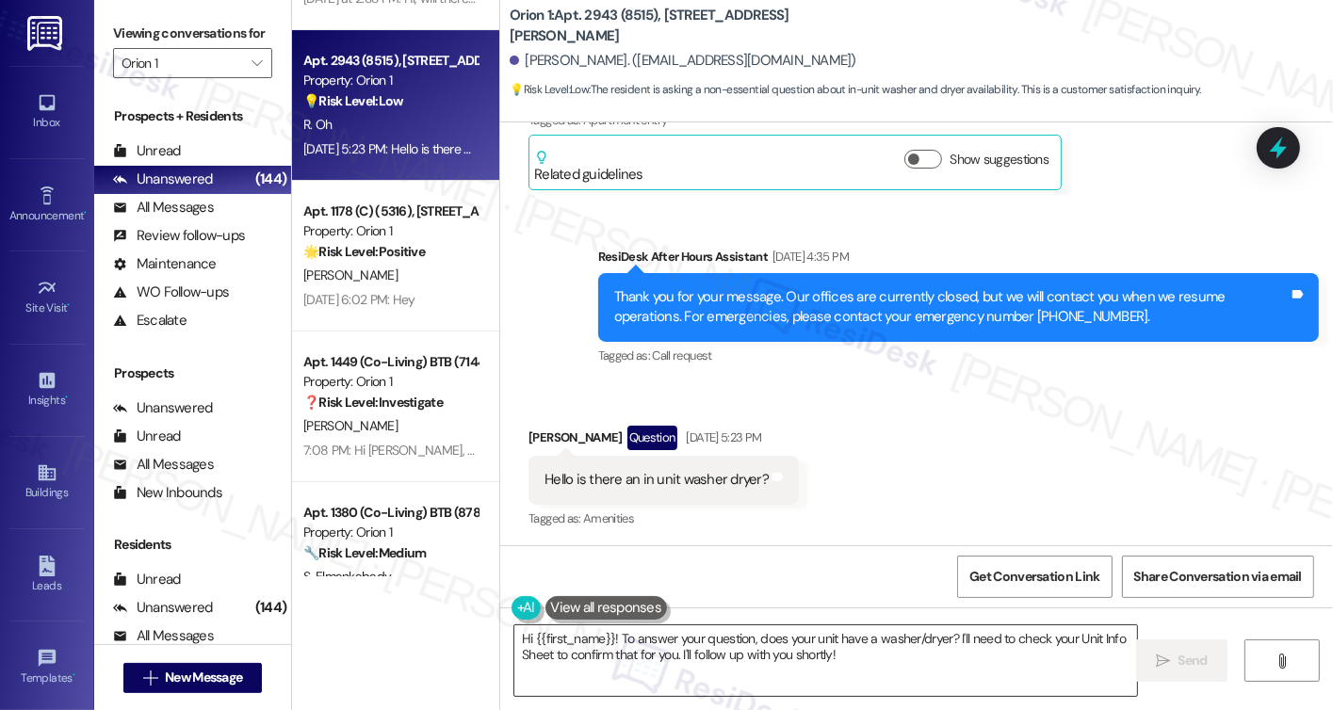
click at [799, 657] on textarea "Hi {{first_name}}! To answer your question, does your unit have a washer/dryer?…" at bounding box center [825, 661] width 623 height 71
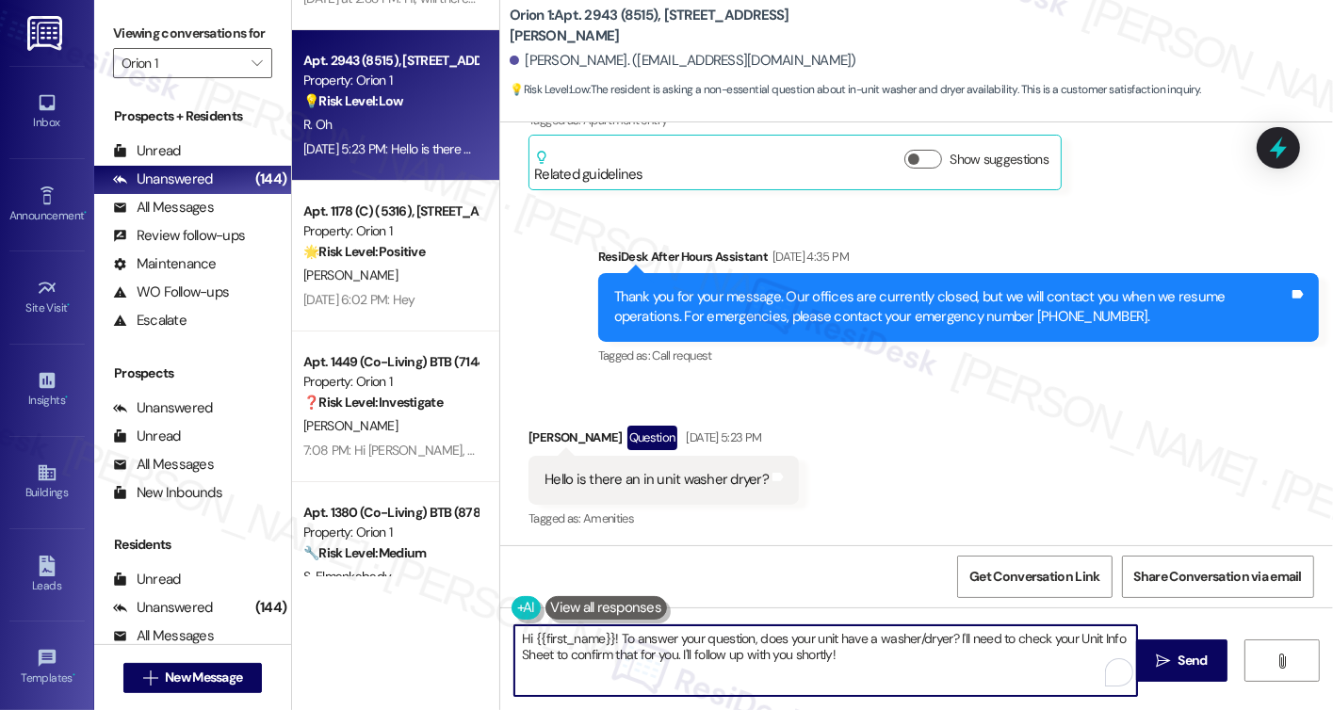
drag, startPoint x: 939, startPoint y: 679, endPoint x: 751, endPoint y: 642, distance: 191.3
click at [748, 643] on textarea "Hi {{first_name}}! To answer your question, does your unit have a washer/dryer?…" at bounding box center [825, 661] width 623 height 71
click at [909, 652] on textarea "Hi {{first_name}}! To answer your question, does your unit have a washer/dryer?…" at bounding box center [825, 661] width 623 height 71
click at [723, 600] on div "Get Conversation Link Share Conversation via email" at bounding box center [916, 577] width 833 height 62
drag, startPoint x: 905, startPoint y: 678, endPoint x: 614, endPoint y: 635, distance: 293.3
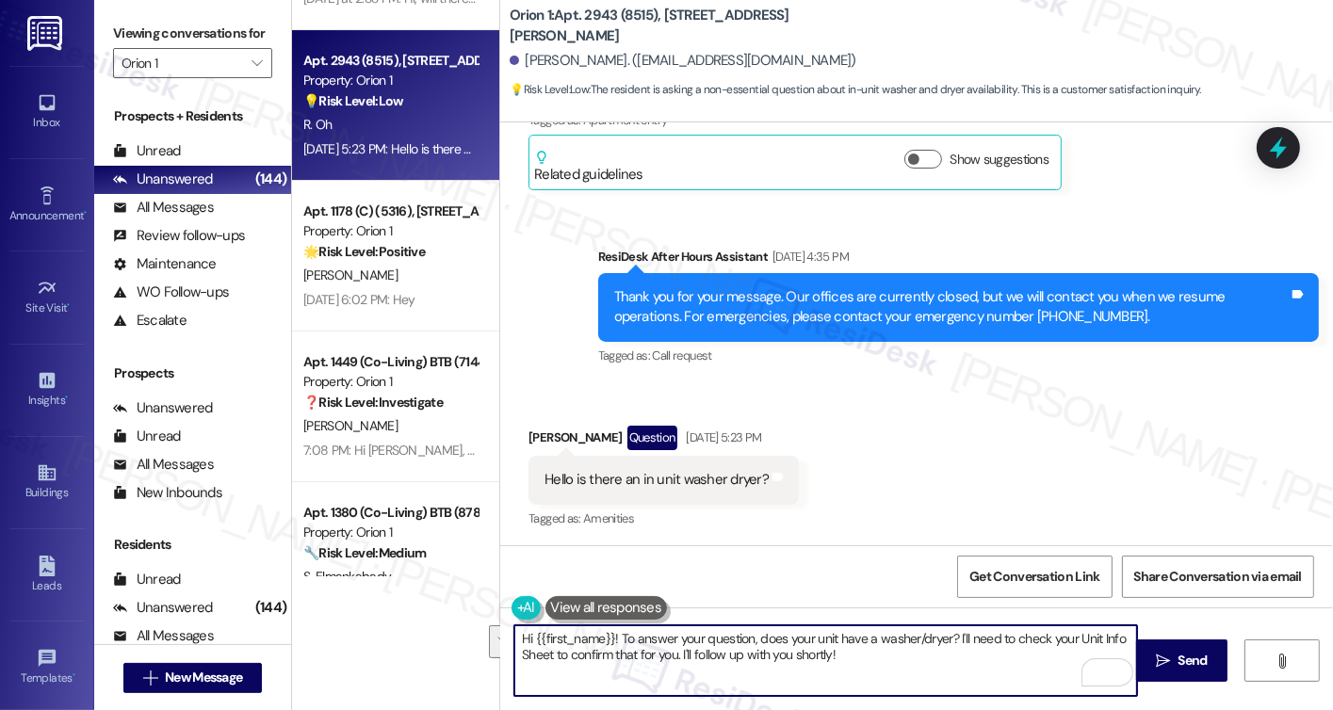
click at [614, 635] on textarea "Hi {{first_name}}! To answer your question, does your unit have a washer/dryer?…" at bounding box center [825, 661] width 623 height 71
paste textarea "I just wanted to check back in — were you able to get the building gate code fo…"
click at [611, 634] on textarea "Hi {{first_name}}! I just wanted to check back in — were you able to get the bu…" at bounding box center [825, 661] width 623 height 71
type textarea "Hi {{first_name}}! Thanks for reaching out! I just wanted to check back in — we…"
click at [919, 625] on div "Hi {{first_name}}! Thanks for reaching out! I just wanted to check back in — we…" at bounding box center [826, 661] width 625 height 73
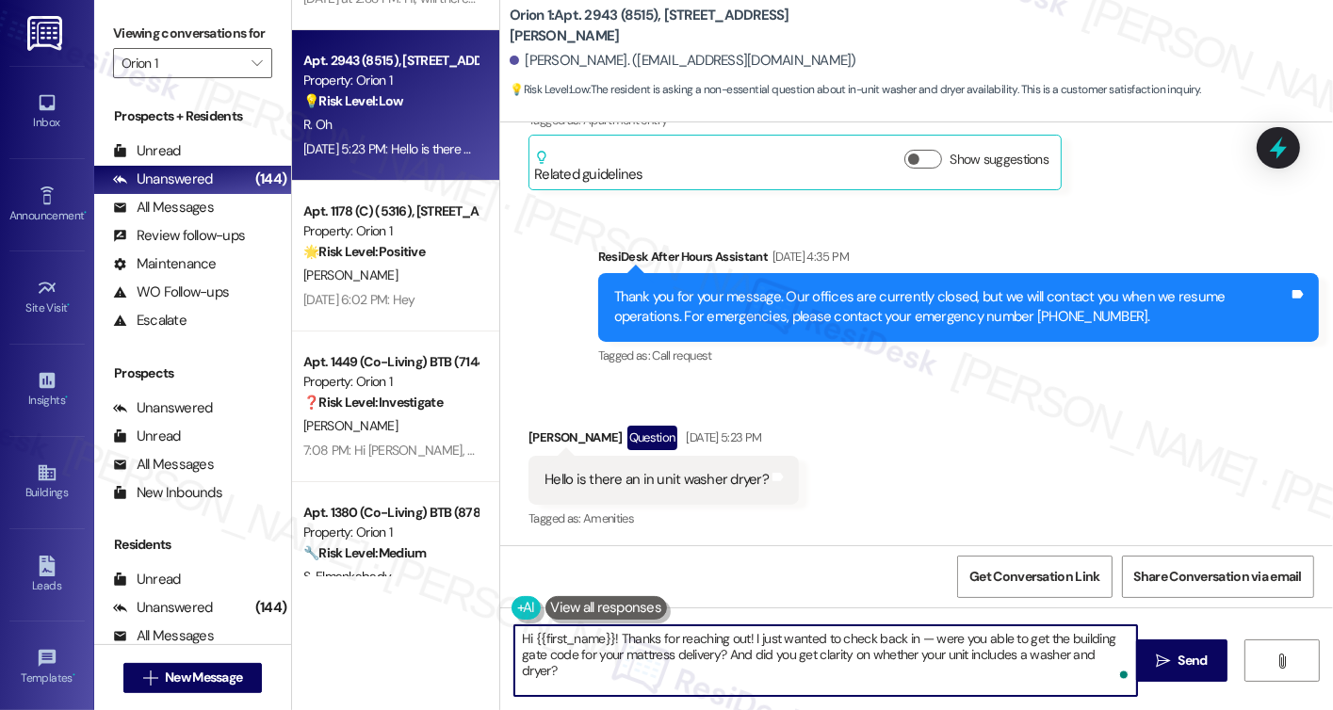
click at [1027, 646] on textarea "Hi {{first_name}}! Thanks for reaching out! I just wanted to check back in — we…" at bounding box center [825, 661] width 623 height 71
click at [776, 666] on textarea "Hi {{first_name}}! Thanks for reaching out! I just wanted to check back in — we…" at bounding box center [825, 661] width 623 height 71
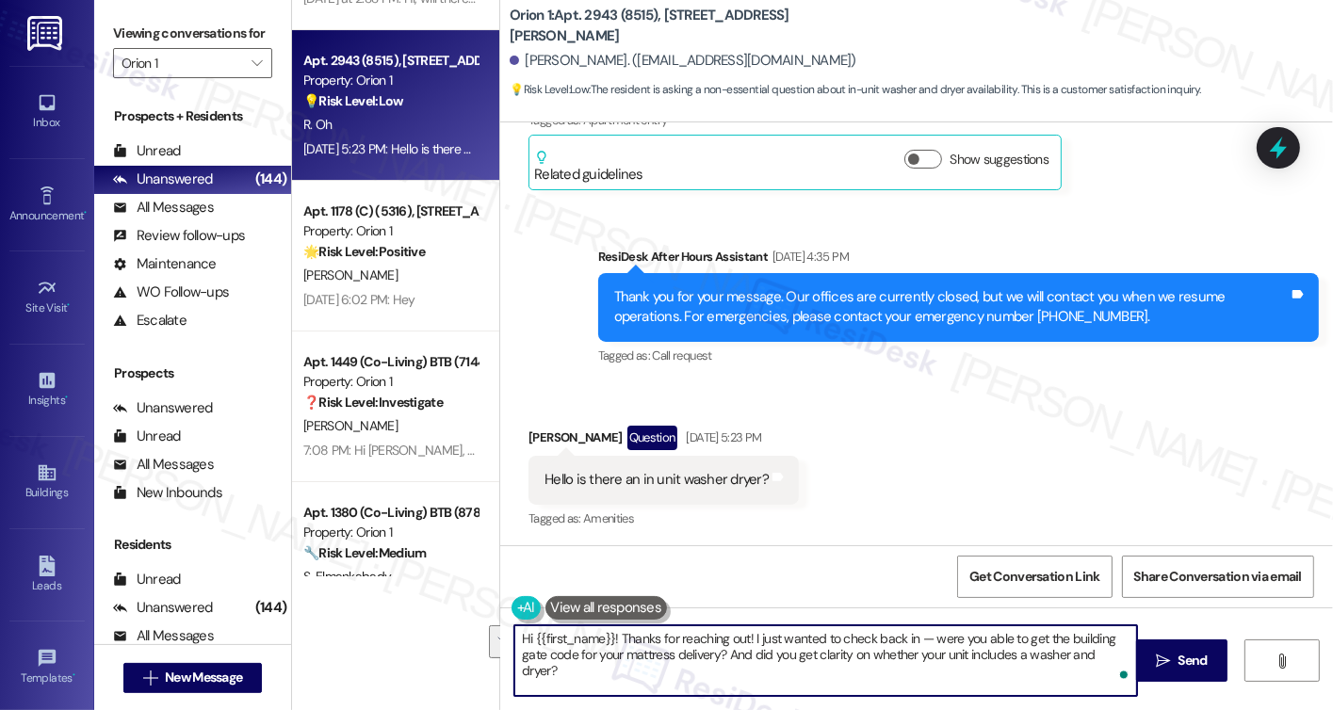
click at [776, 666] on textarea "Hi {{first_name}}! Thanks for reaching out! I just wanted to check back in — we…" at bounding box center [825, 661] width 623 height 71
click at [810, 642] on textarea "Hi {{first_name}}! Thanks for reaching out! I just wanted to check back in — we…" at bounding box center [825, 661] width 623 height 71
click at [743, 645] on textarea "Hi {{first_name}}! Thanks for reaching out! I just wanted to check back in — we…" at bounding box center [825, 661] width 623 height 71
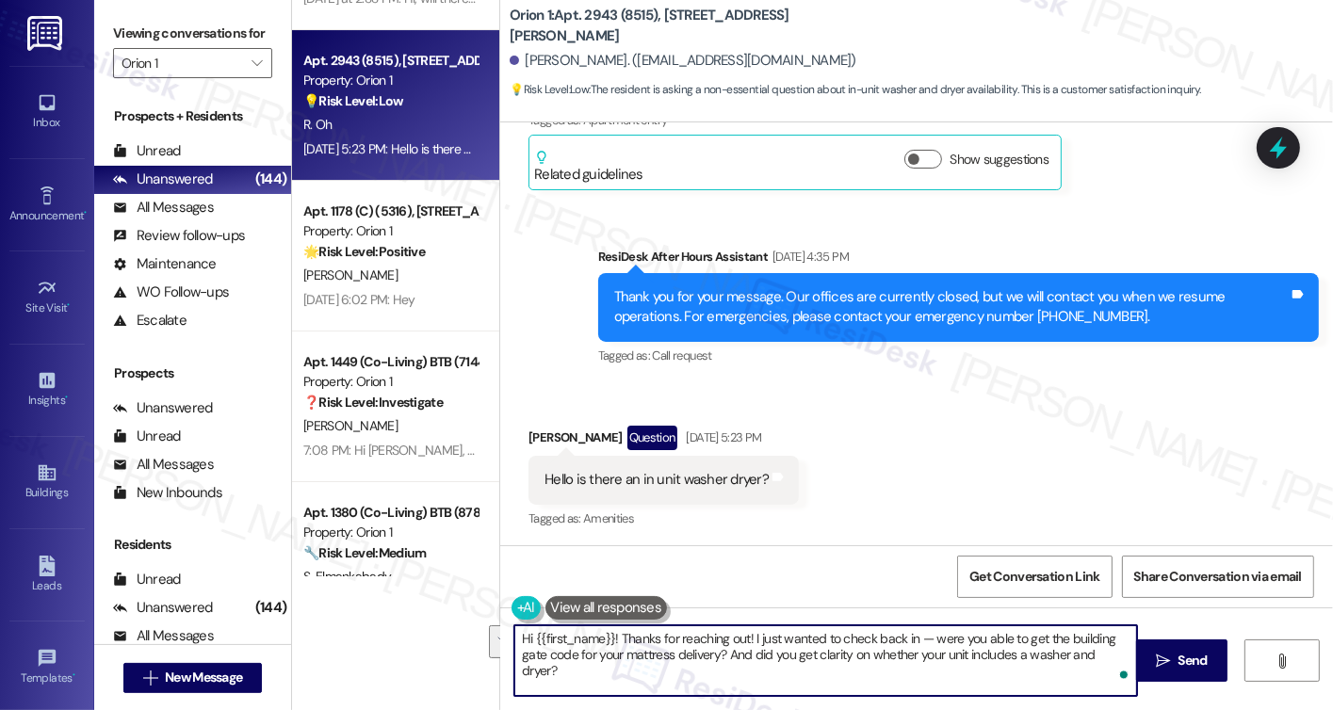
click at [950, 565] on div "Get Conversation Link Share Conversation via email" at bounding box center [916, 577] width 833 height 62
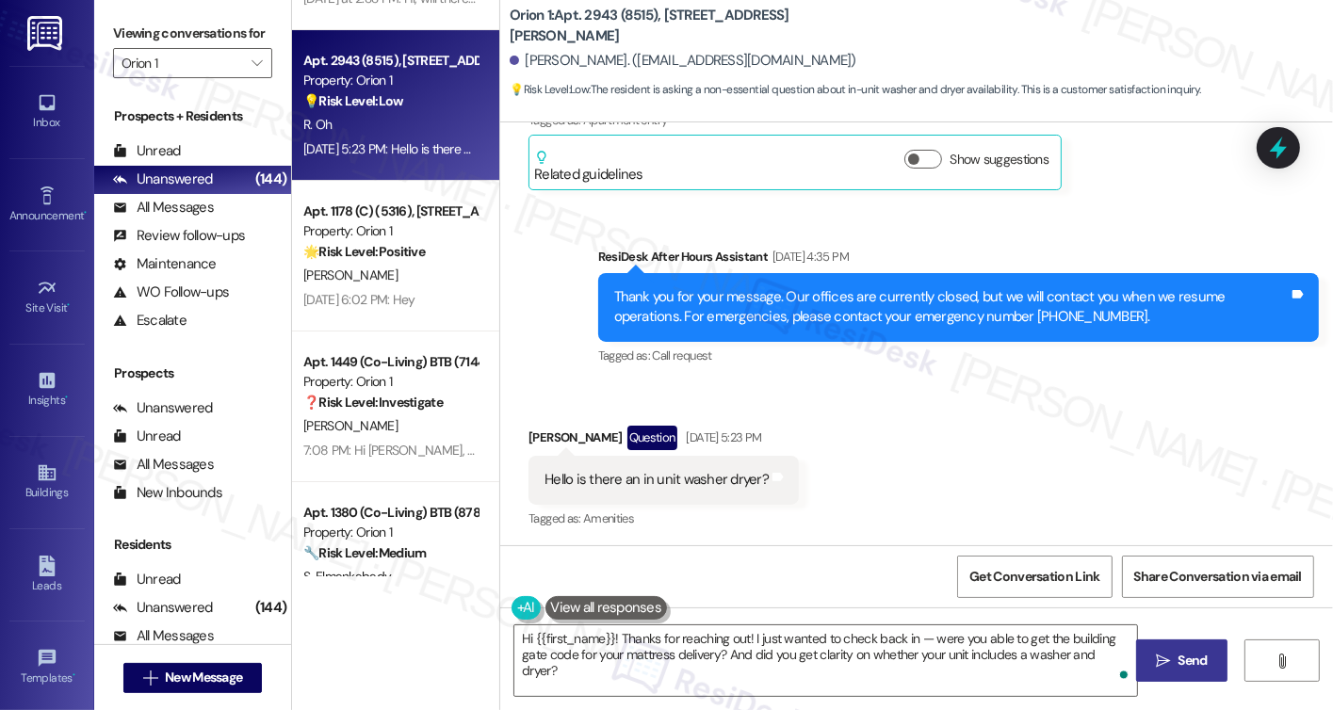
click at [1191, 654] on span "Send" at bounding box center [1193, 661] width 29 height 20
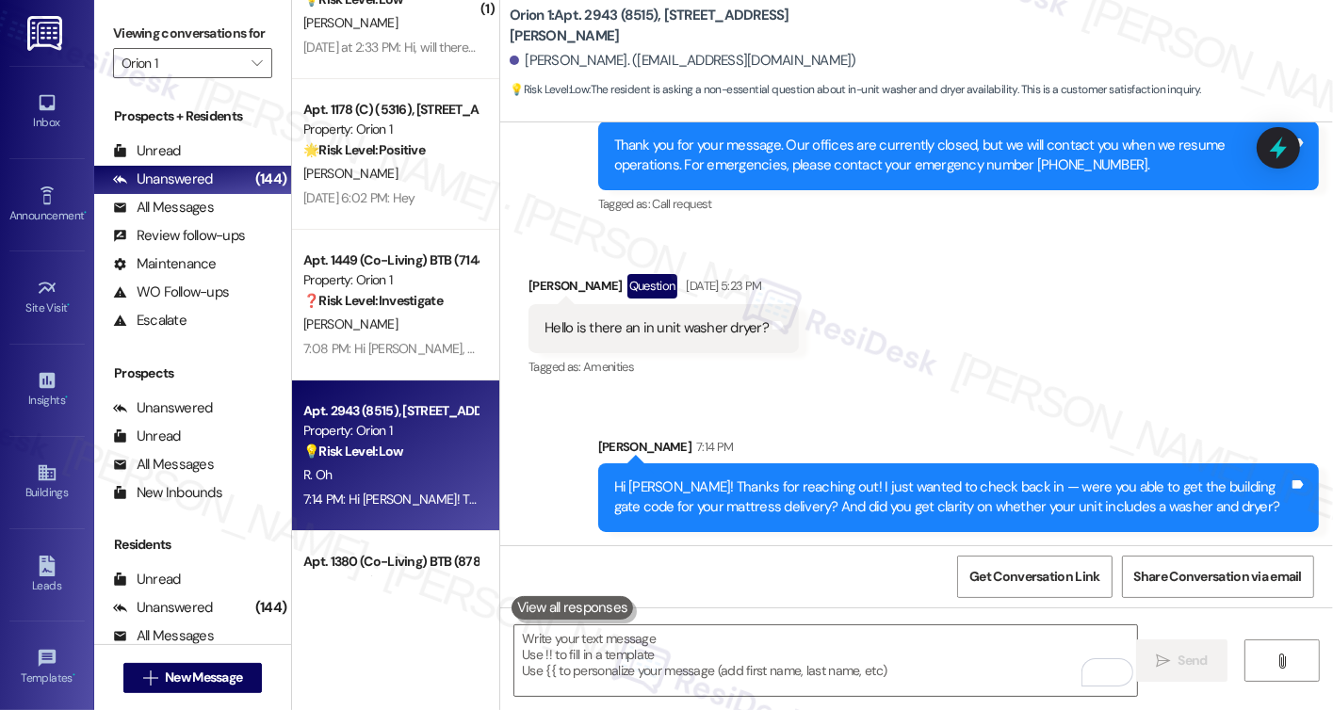
scroll to position [6208, 0]
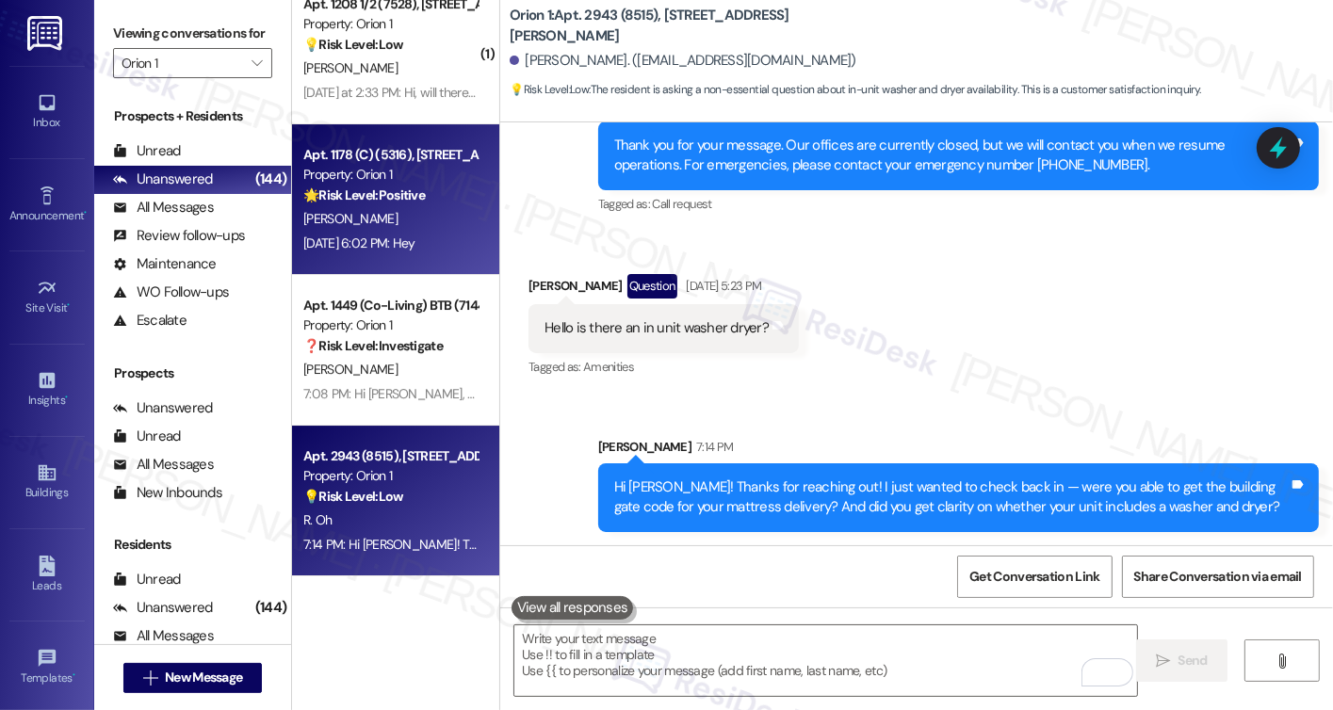
click at [381, 172] on div "Property: Orion 1" at bounding box center [390, 175] width 174 height 20
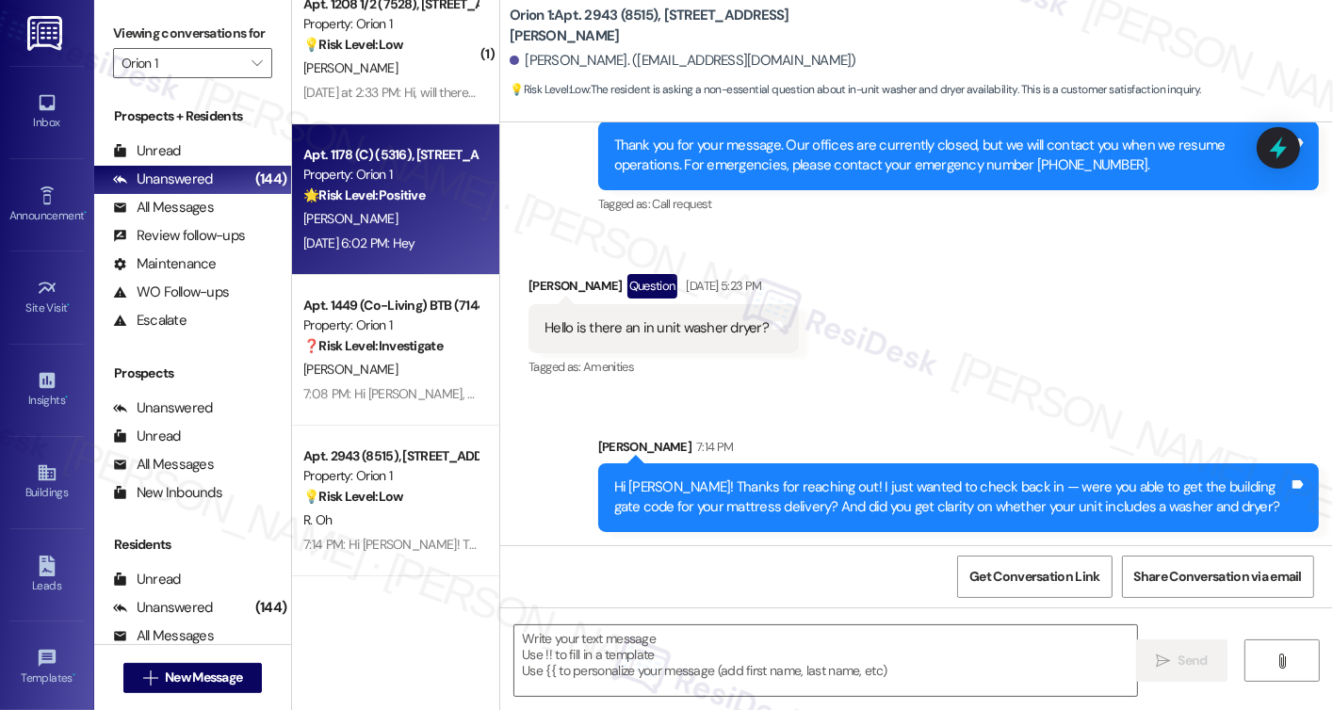
type textarea "Fetching suggested responses. Please feel free to read through the conversation…"
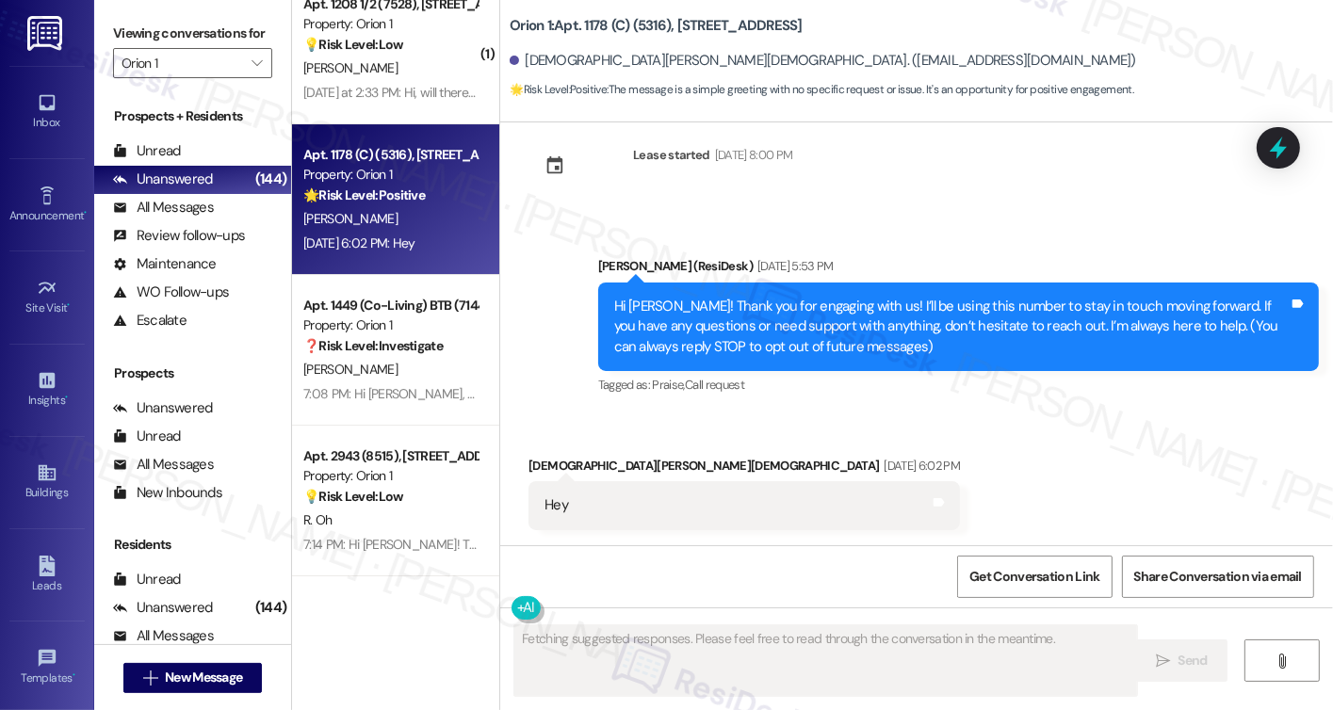
scroll to position [34, 0]
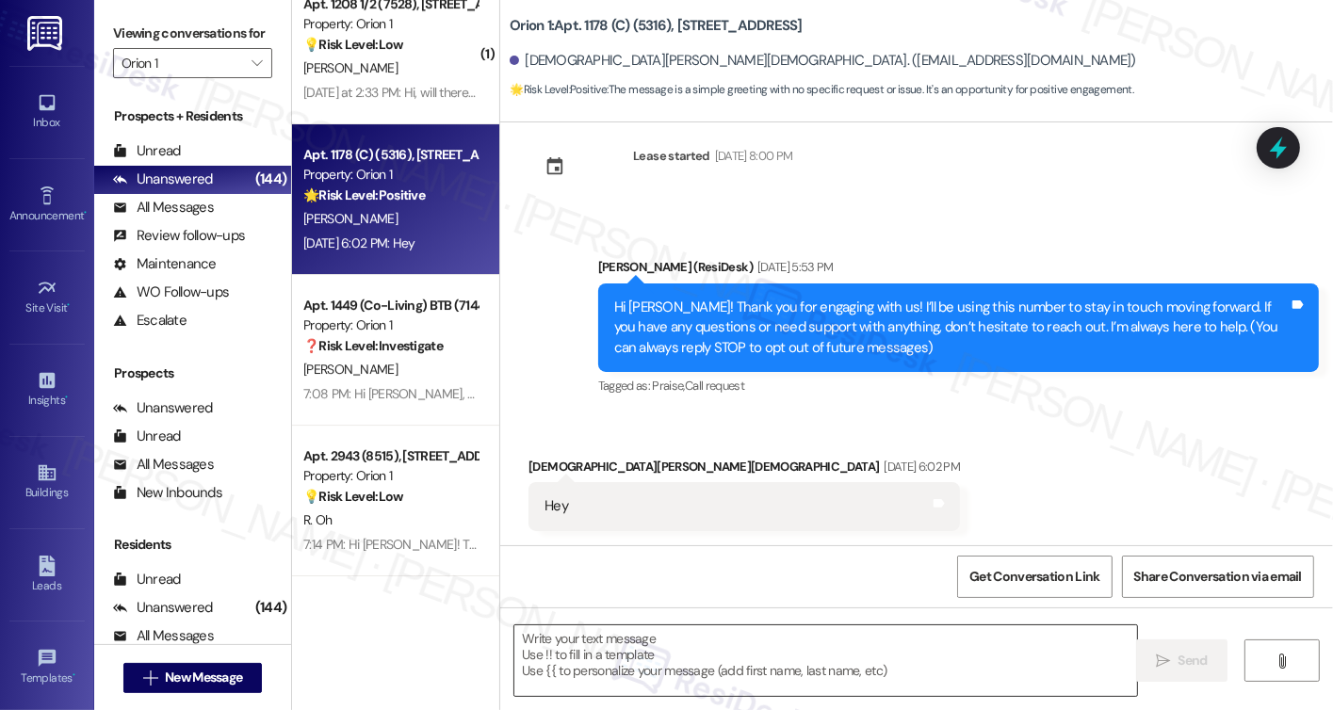
click at [591, 644] on textarea at bounding box center [825, 661] width 623 height 71
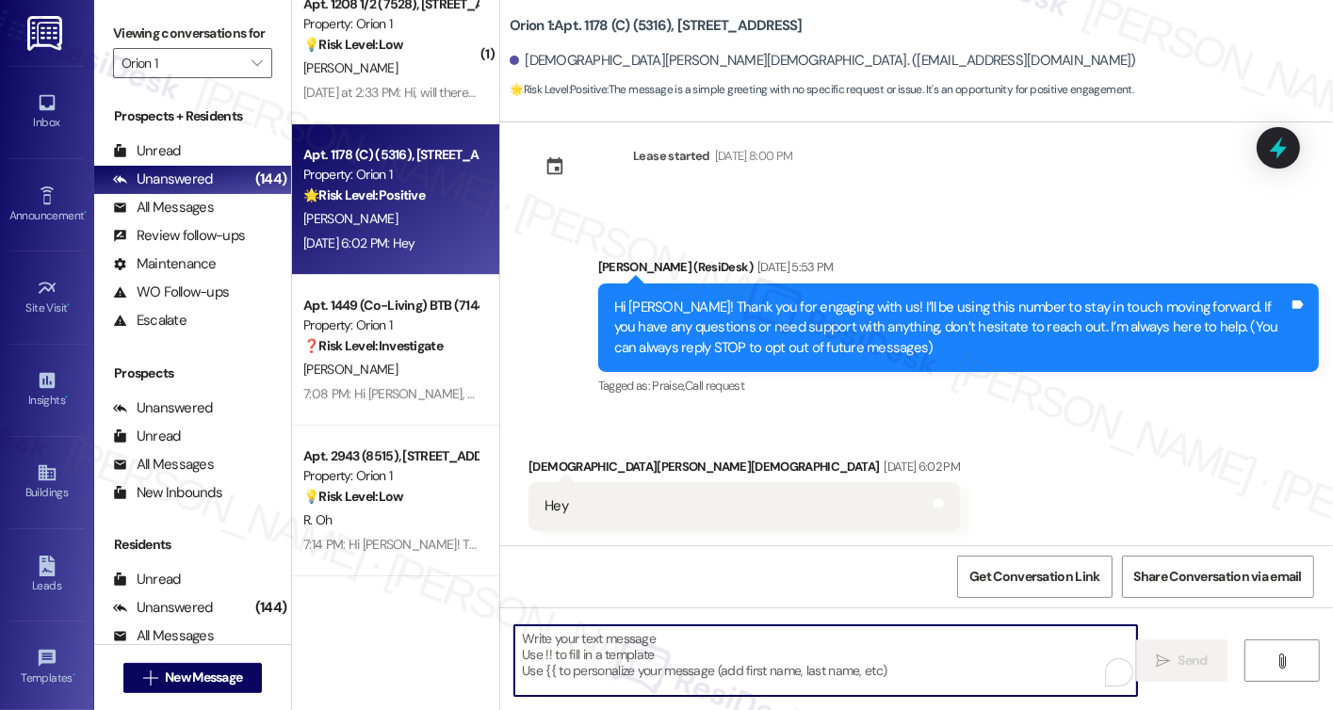
paste textarea "I just wanted to check back in — were you able to get the building gate code fo…"
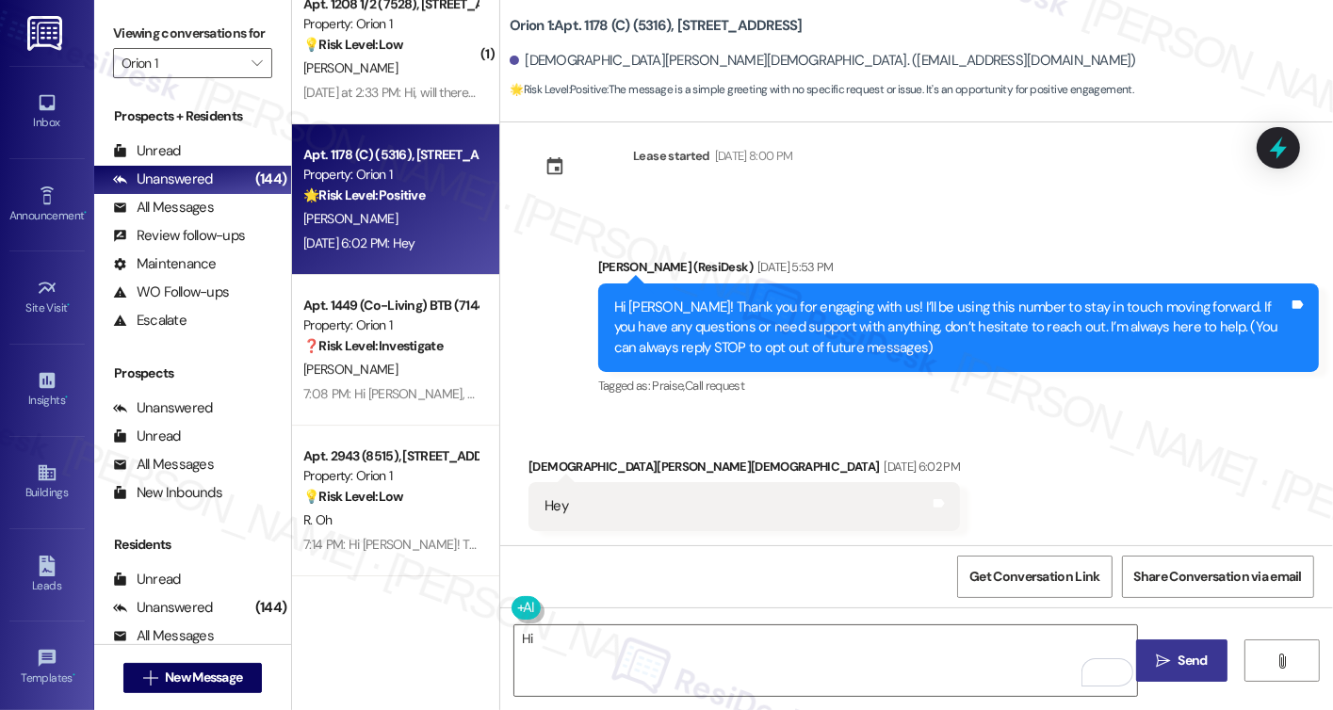
click at [125, 26] on label "Viewing conversations for" at bounding box center [192, 33] width 159 height 29
click at [655, 647] on textarea "Hi" at bounding box center [825, 661] width 623 height 71
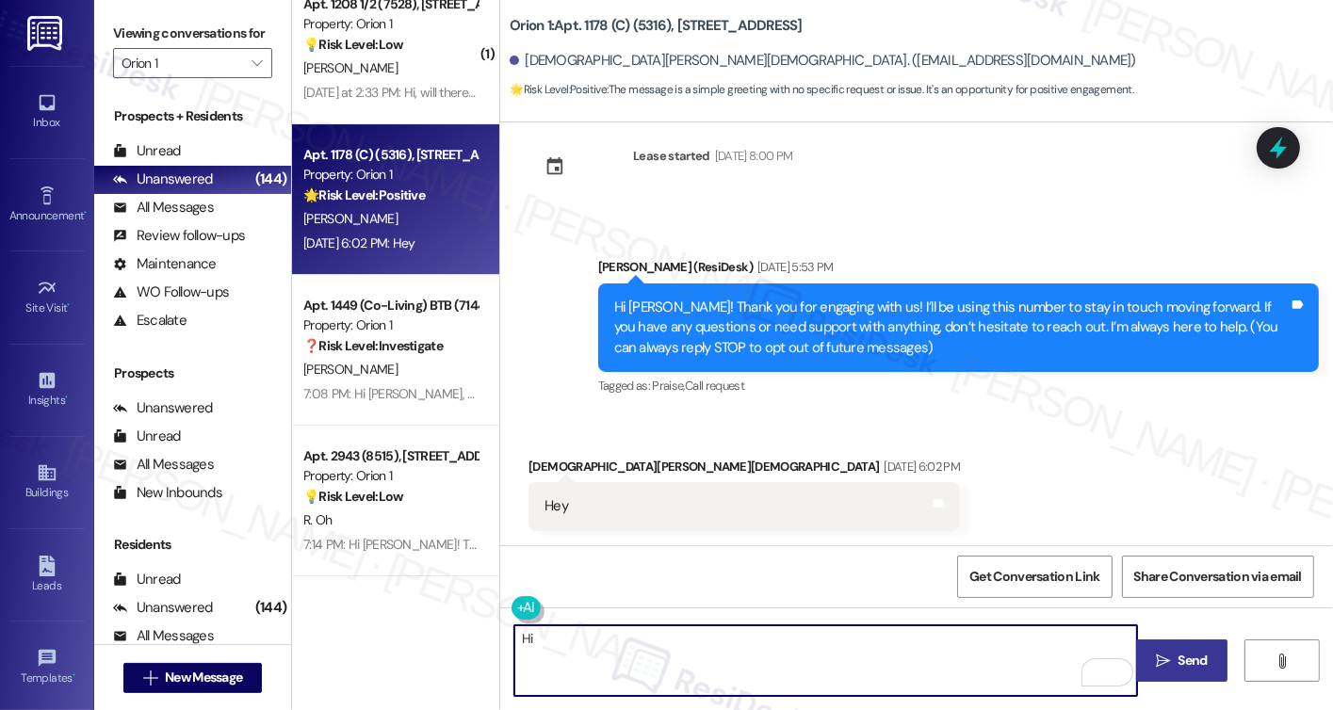
click at [655, 647] on textarea "Hi" at bounding box center [825, 661] width 623 height 71
paste textarea "Isaac, it’s nice to meet you! I'm here to help with any questions or feedback r…"
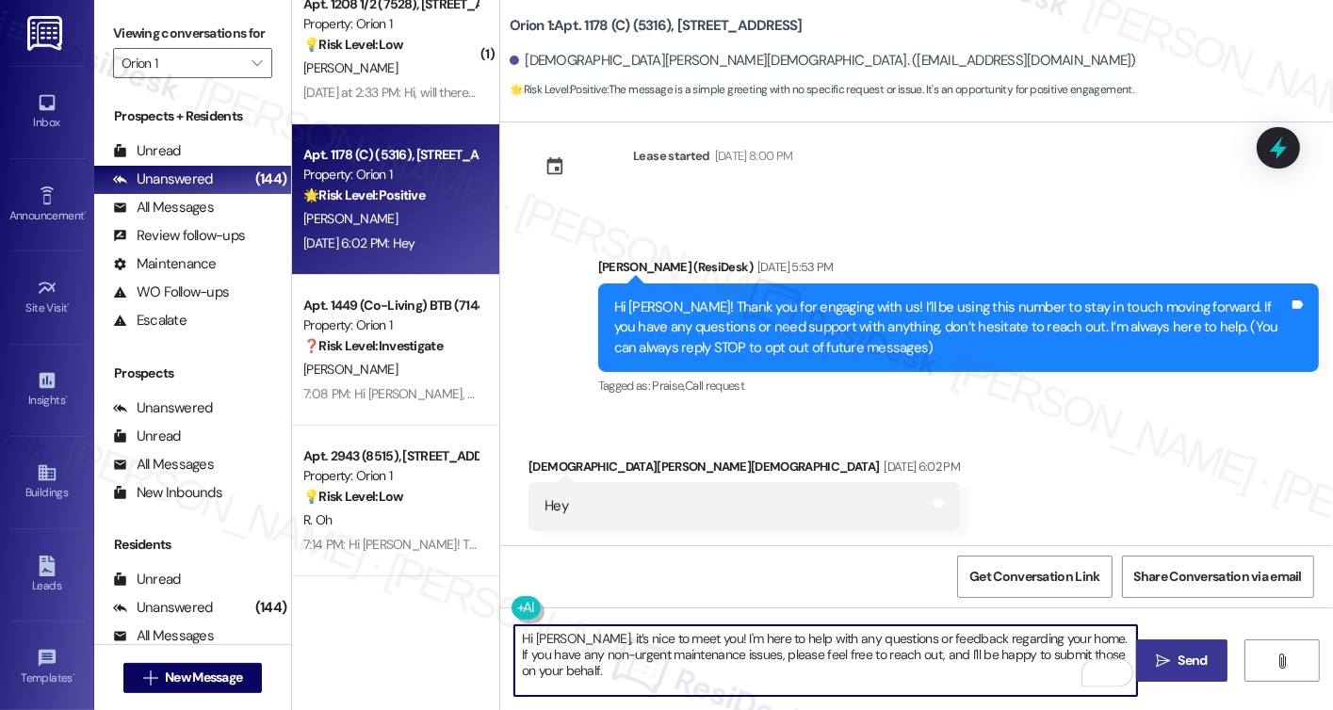
click at [542, 465] on div "Vedant Jain Aug 25, 2025 at 6:02 PM" at bounding box center [745, 470] width 432 height 26
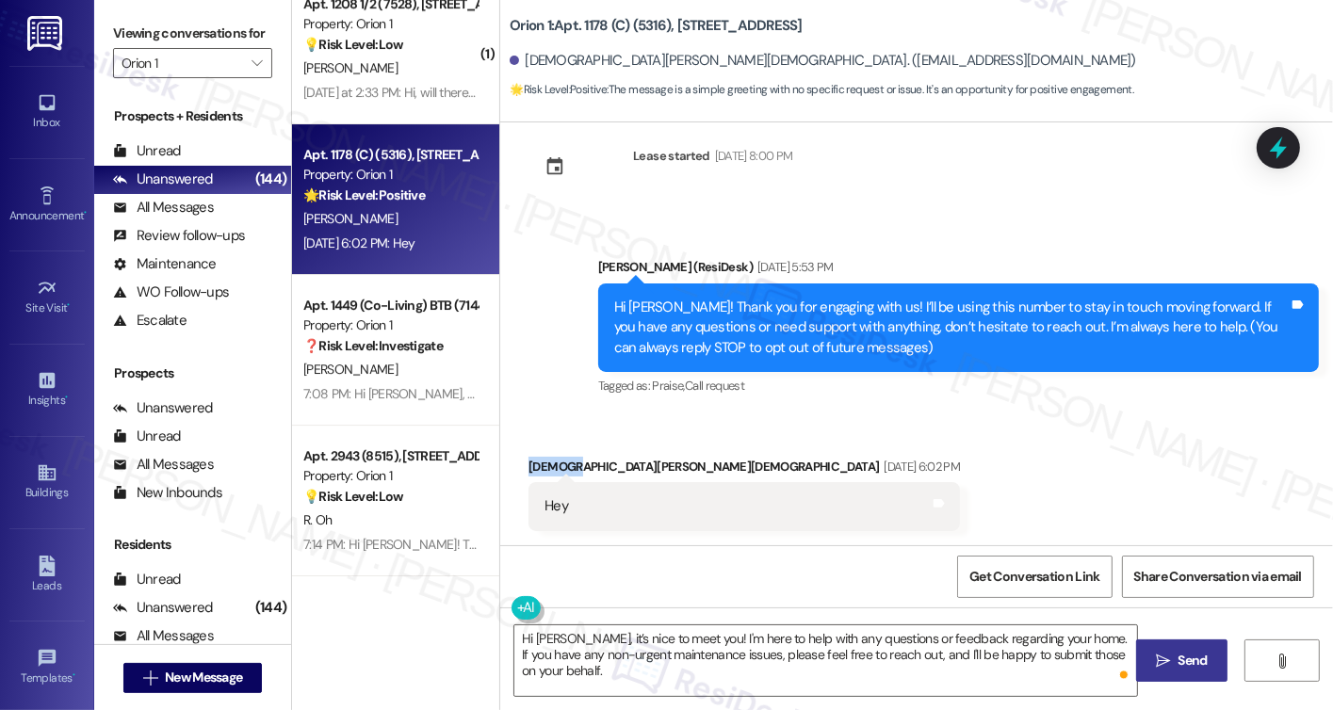
click at [542, 465] on div "Vedant Jain Aug 25, 2025 at 6:02 PM" at bounding box center [745, 470] width 432 height 26
copy div "Vedant"
click at [539, 633] on textarea "Hi Isaac, it’s nice to meet you! I'm here to help with any questions or feedbac…" at bounding box center [825, 661] width 623 height 71
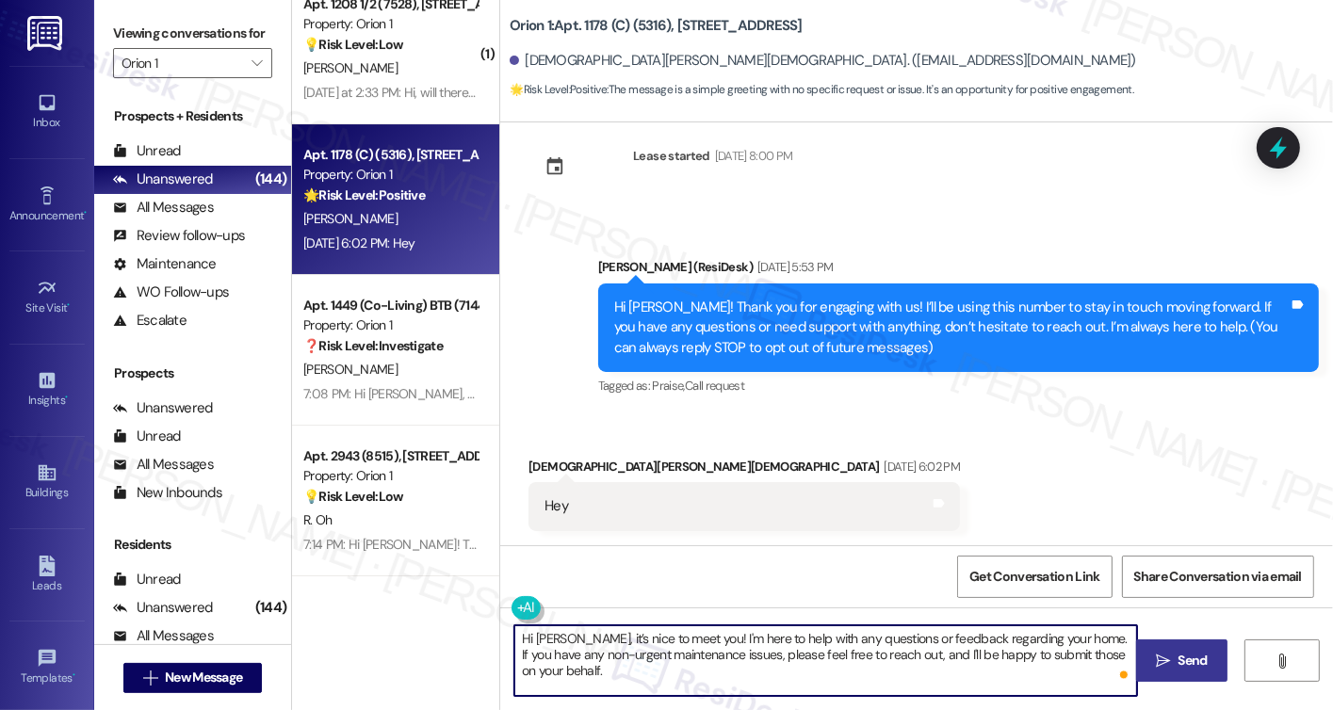
click at [539, 633] on textarea "Hi Isaac, it’s nice to meet you! I'm here to help with any questions or feedbac…" at bounding box center [825, 661] width 623 height 71
paste textarea "Vedant"
type textarea "Hi Vedant, it’s nice to meet you! I'm here to help with any questions or feedba…"
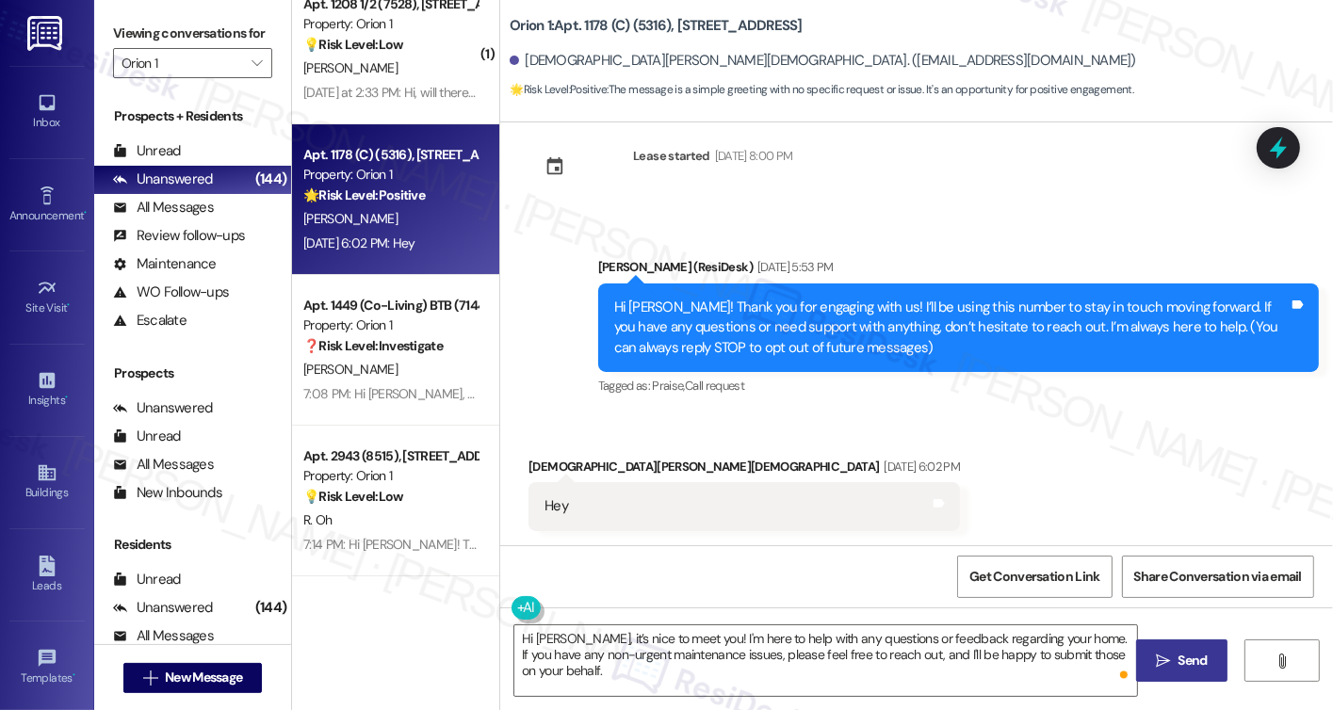
click at [1175, 671] on button " Send" at bounding box center [1181, 661] width 91 height 42
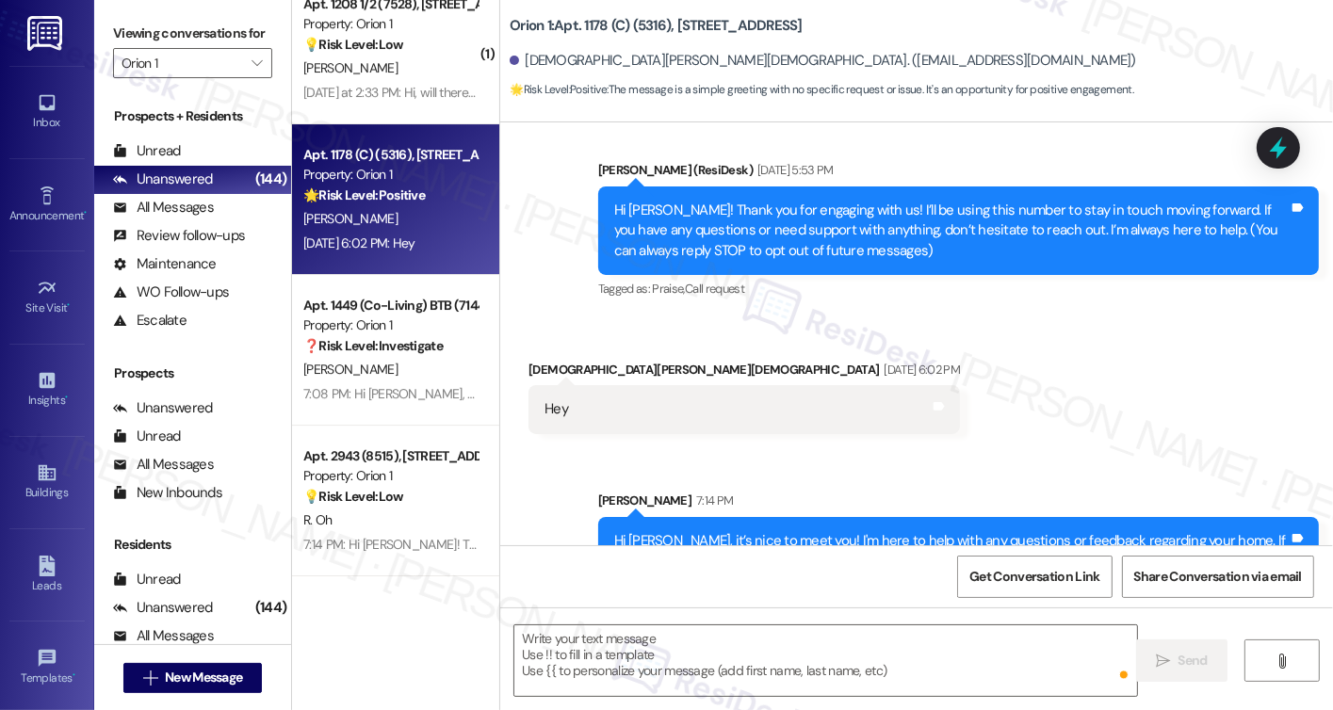
scroll to position [185, 0]
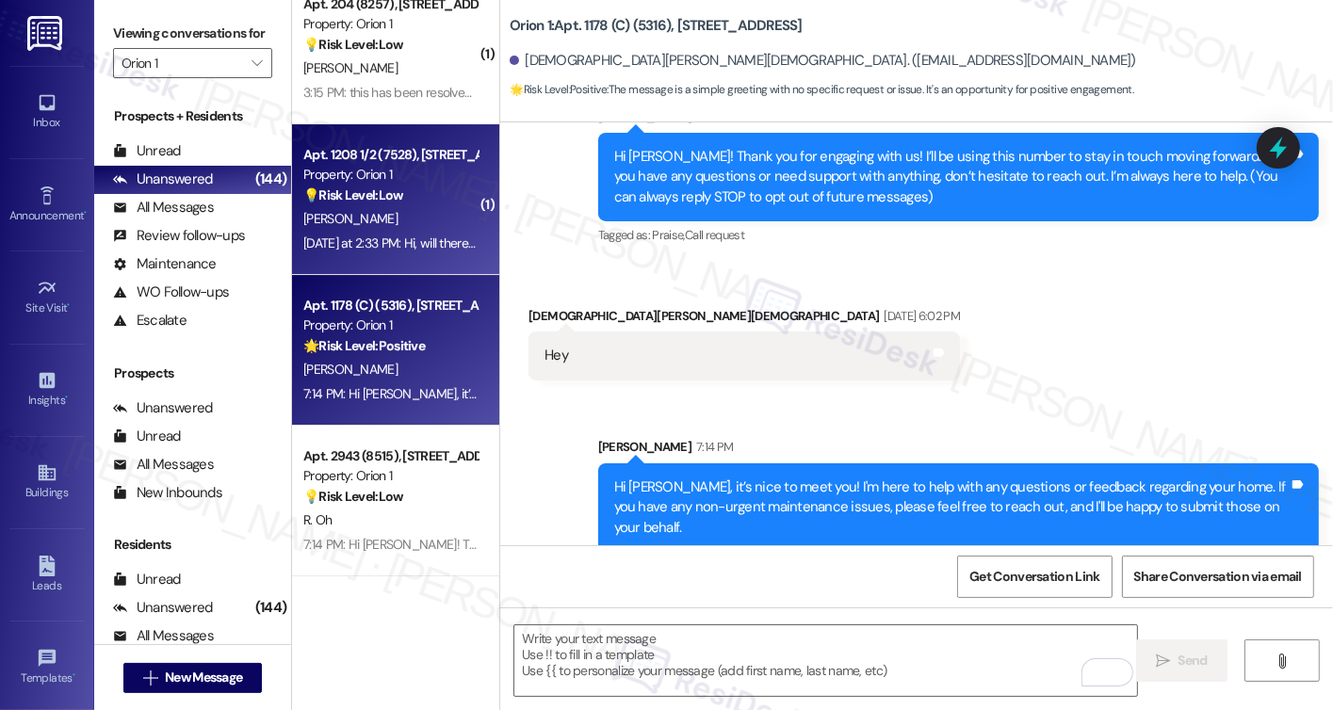
click at [404, 215] on div "[PERSON_NAME]" at bounding box center [391, 219] width 178 height 24
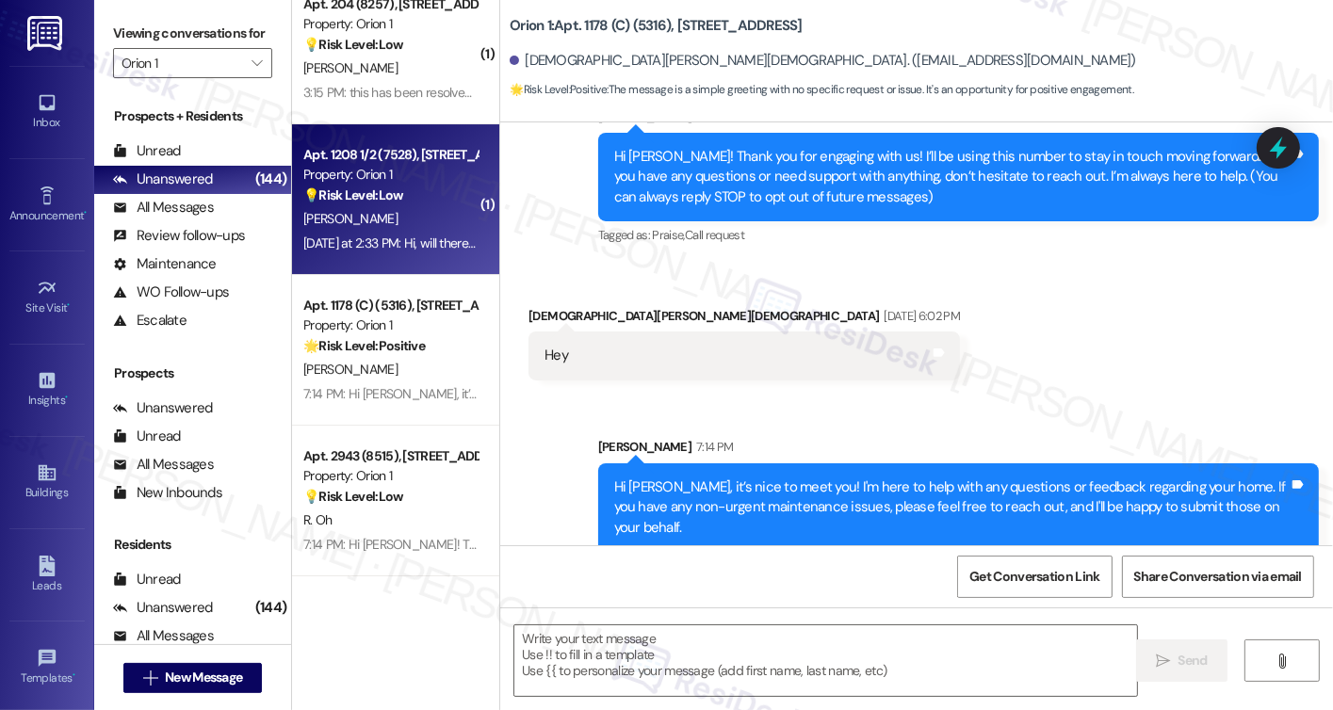
type textarea "Fetching suggested responses. Please feel free to read through the conversation…"
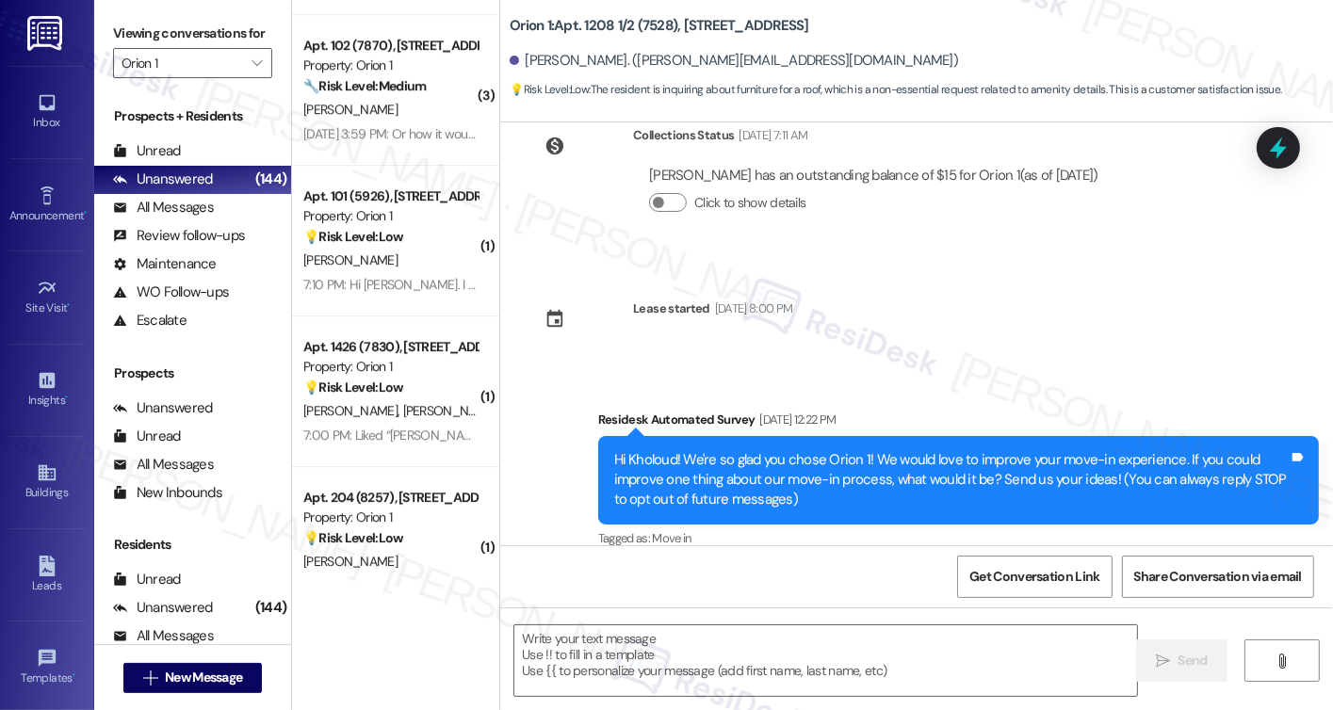
scroll to position [5642, 0]
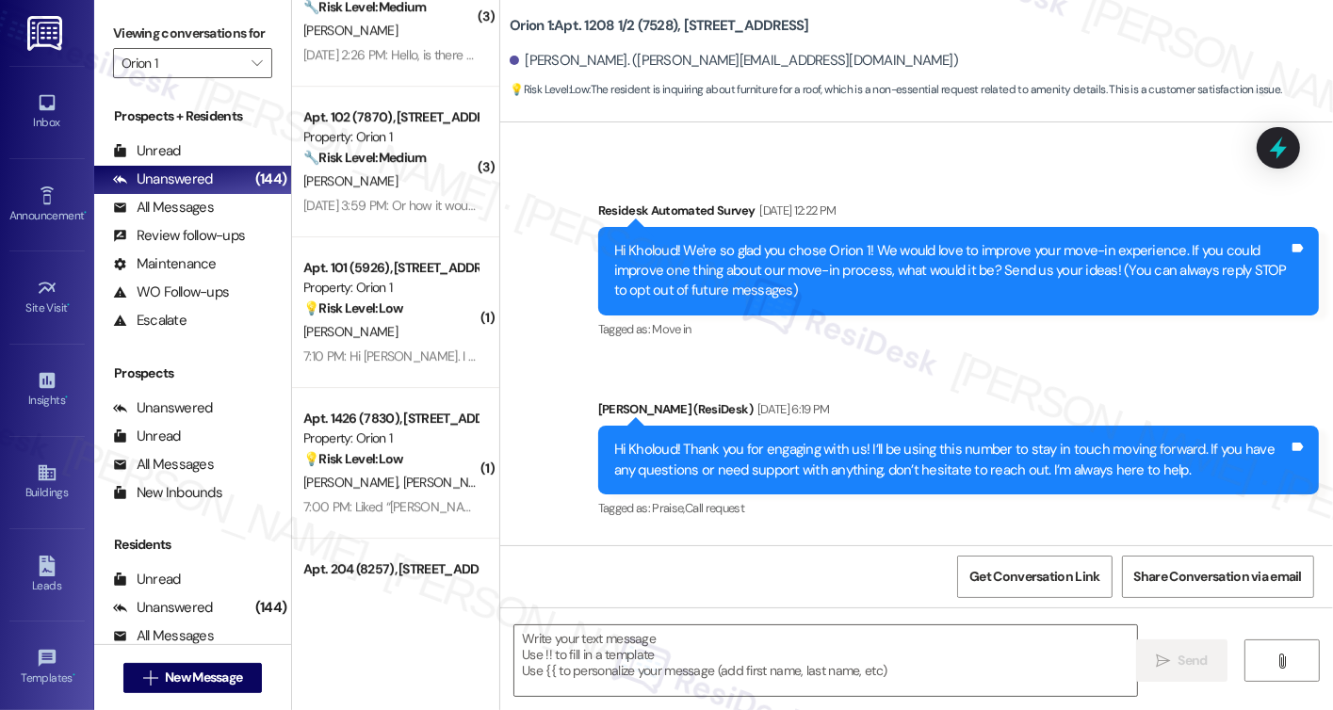
type textarea "Fetching suggested responses. Please feel free to read through the conversation…"
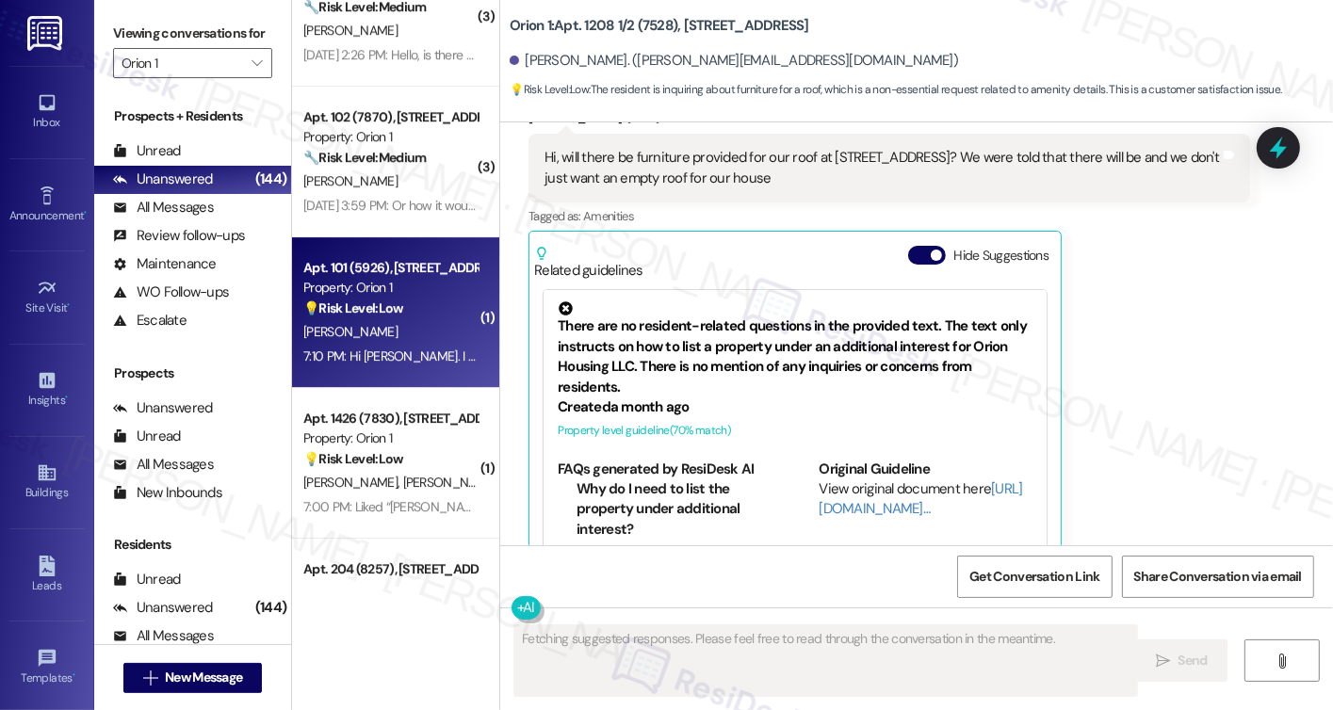
scroll to position [773, 0]
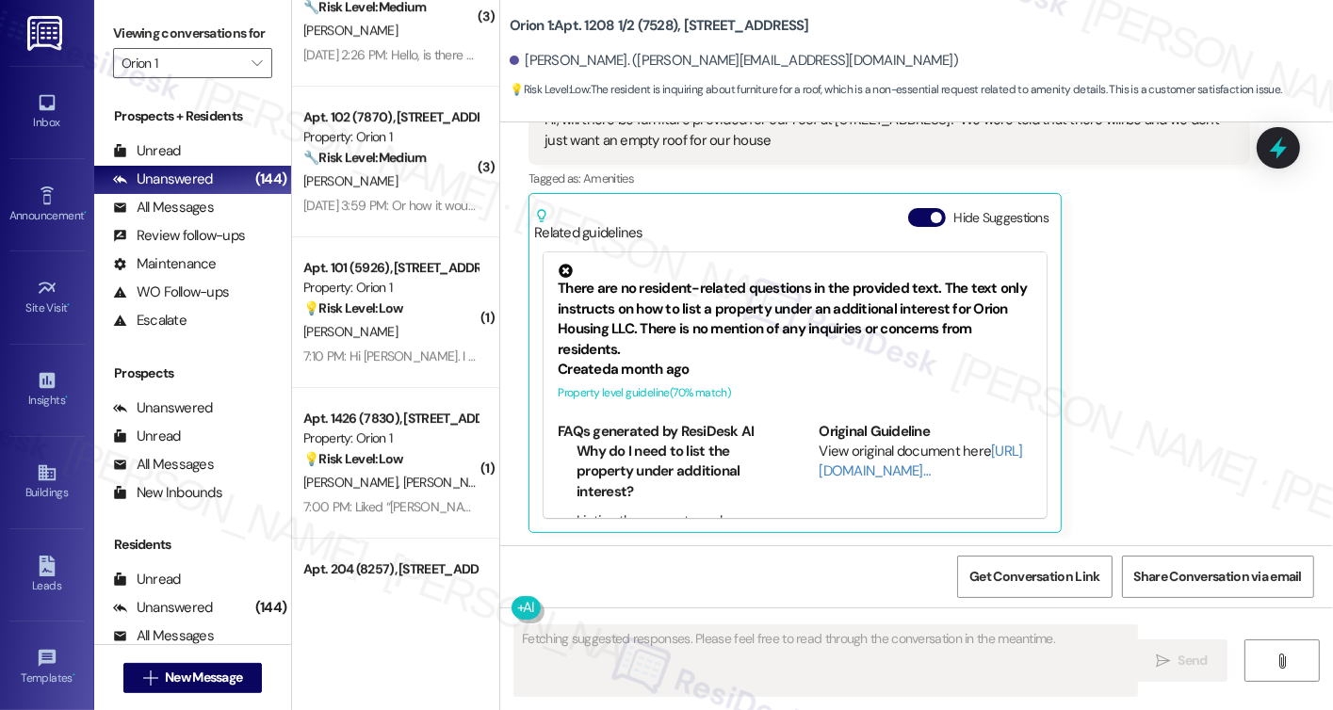
click at [383, 192] on div "E. Xu" at bounding box center [391, 182] width 178 height 24
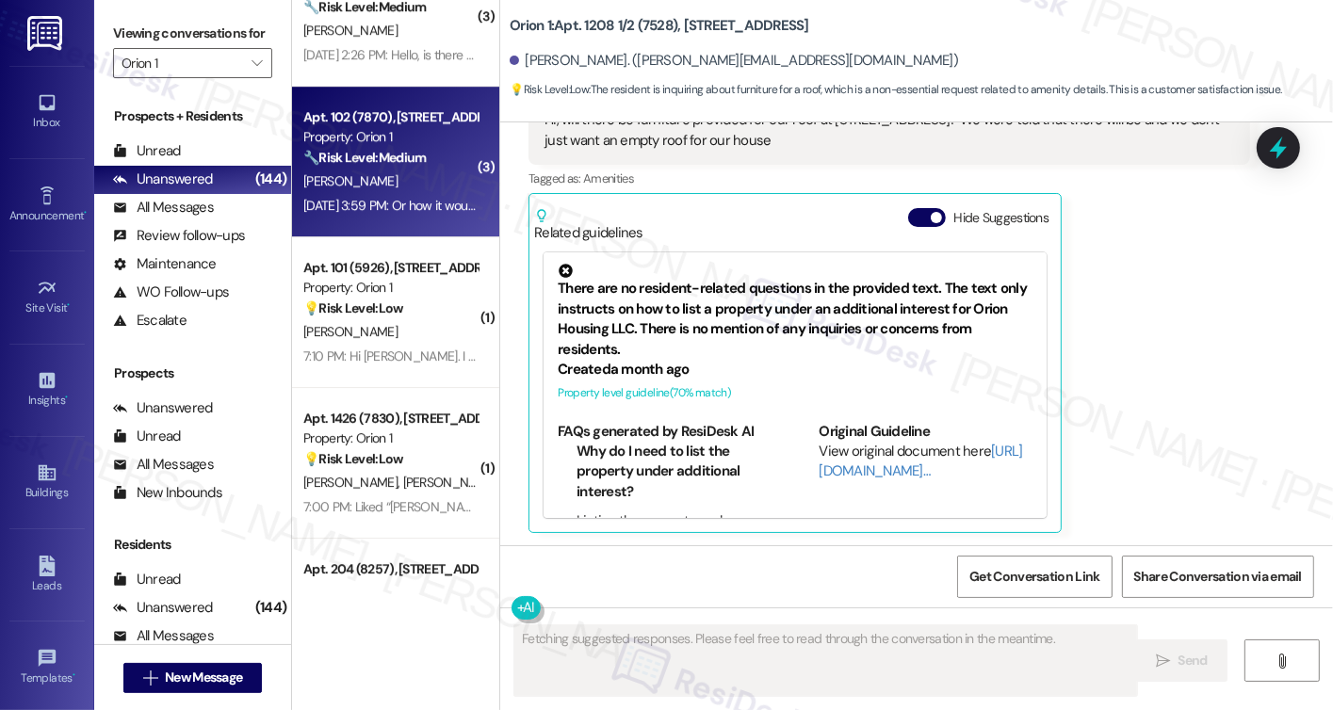
scroll to position [588, 0]
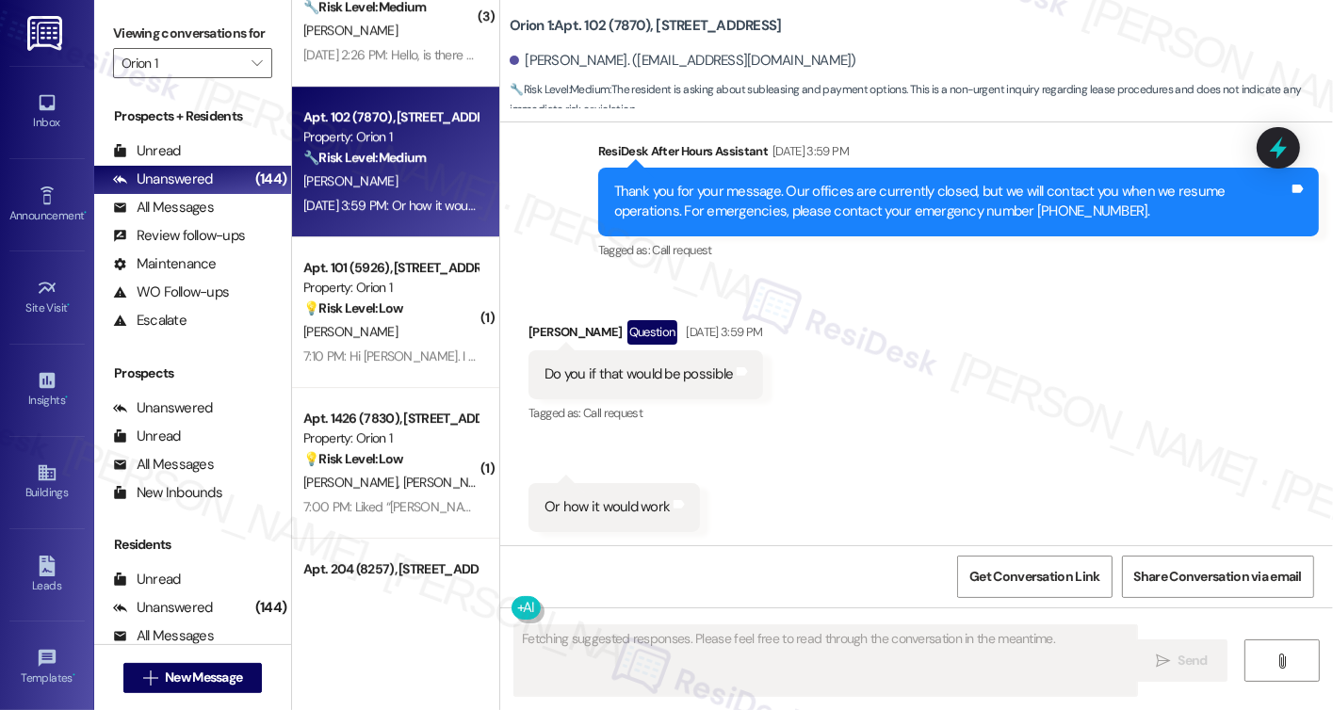
click at [697, 373] on div "Do you if that would be possible" at bounding box center [639, 375] width 188 height 20
click at [766, 224] on div "Thank you for your message. Our offices are currently closed, but we will conta…" at bounding box center [958, 202] width 721 height 69
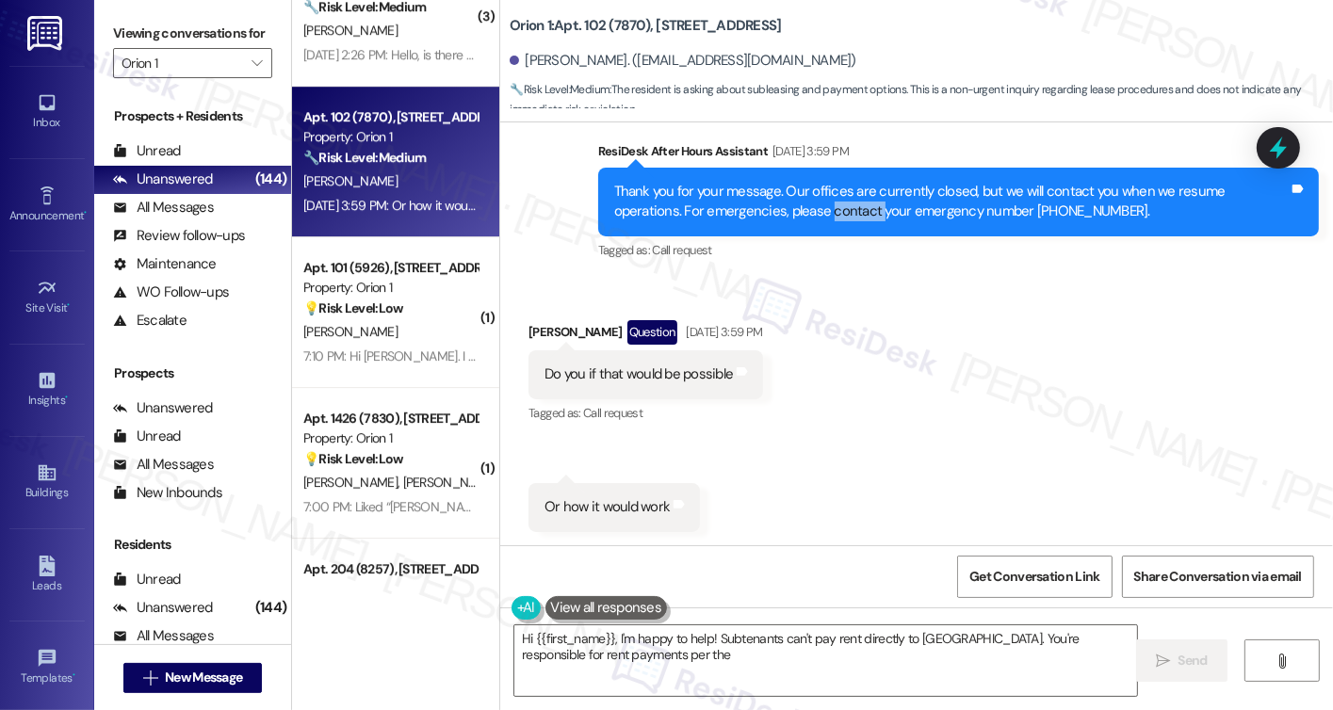
scroll to position [211, 0]
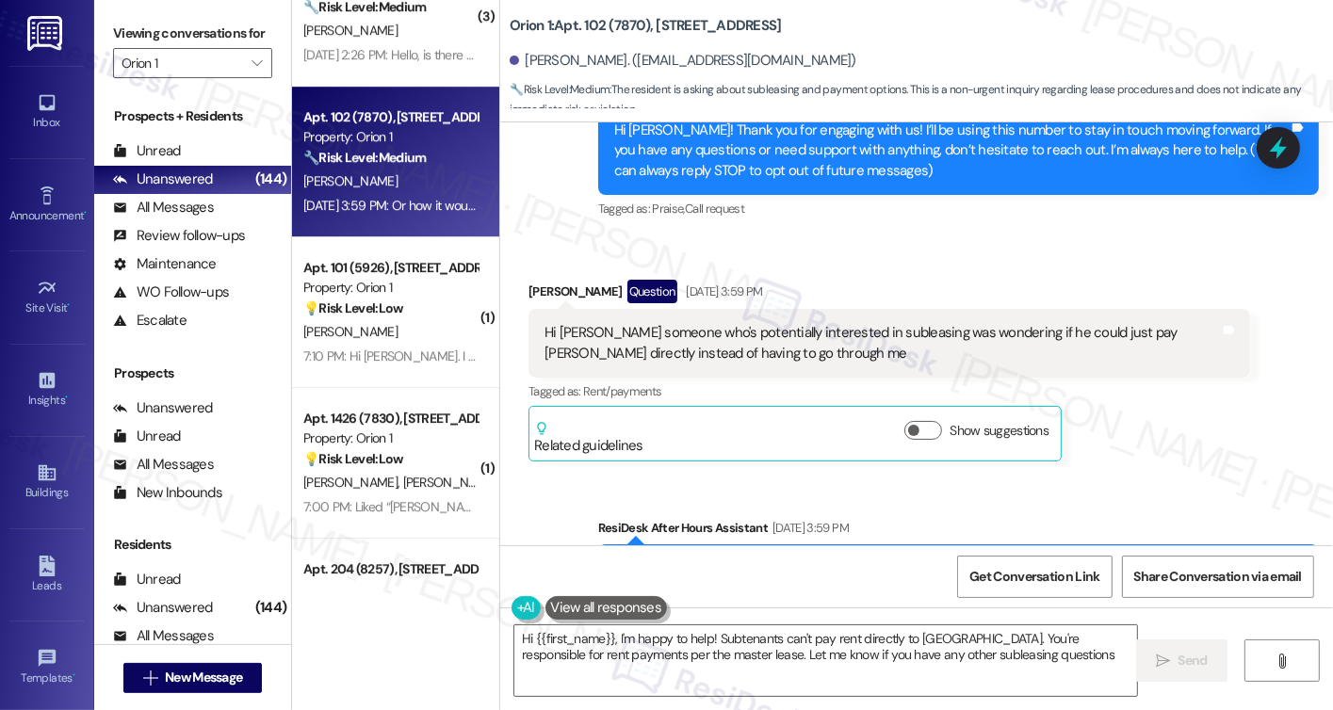
type textarea "Hi {{first_name}}, I'm happy to help! Subtenants can't pay rent directly to Ori…"
click at [684, 320] on div "Hi sarah someone who's potentially interested in subleasing was wondering if he…" at bounding box center [889, 343] width 721 height 69
click at [684, 319] on div "Hi sarah someone who's potentially interested in subleasing was wondering if he…" at bounding box center [889, 343] width 721 height 69
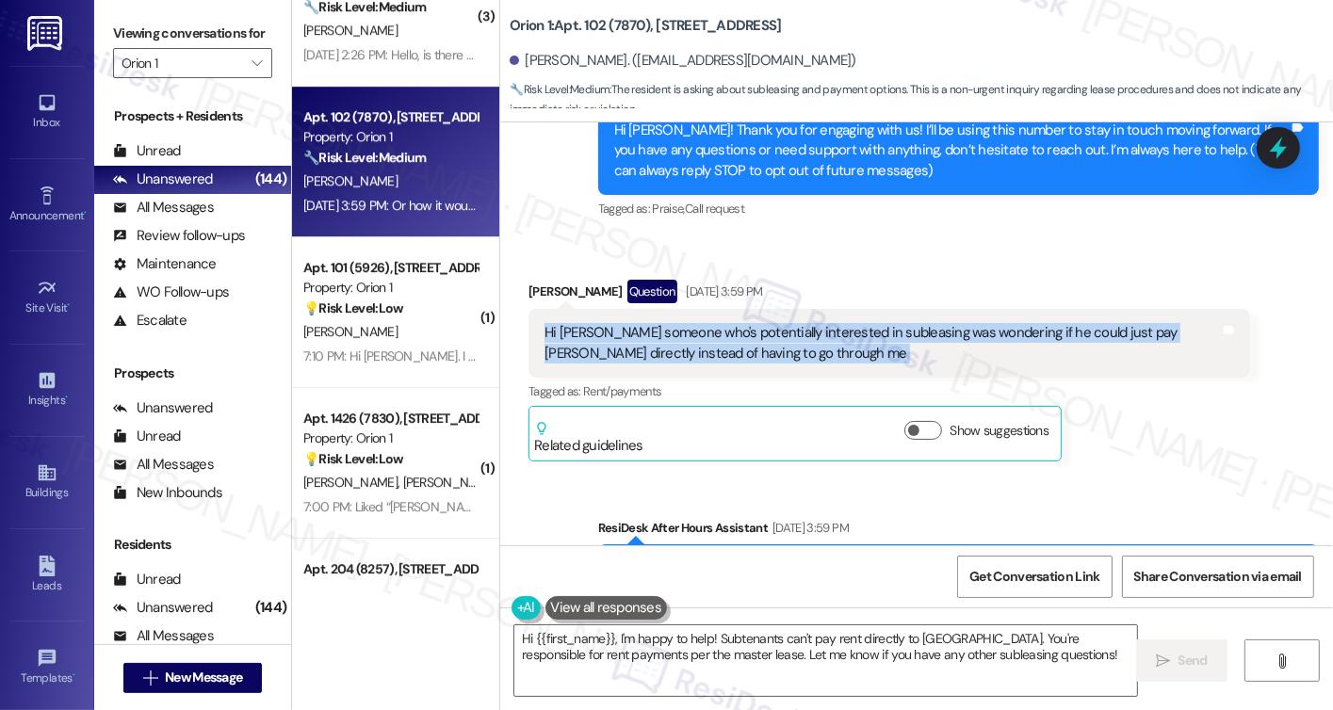
click at [685, 318] on div "Hi sarah someone who's potentially interested in subleasing was wondering if he…" at bounding box center [889, 343] width 721 height 69
click at [927, 436] on button "Show suggestions" at bounding box center [924, 430] width 38 height 19
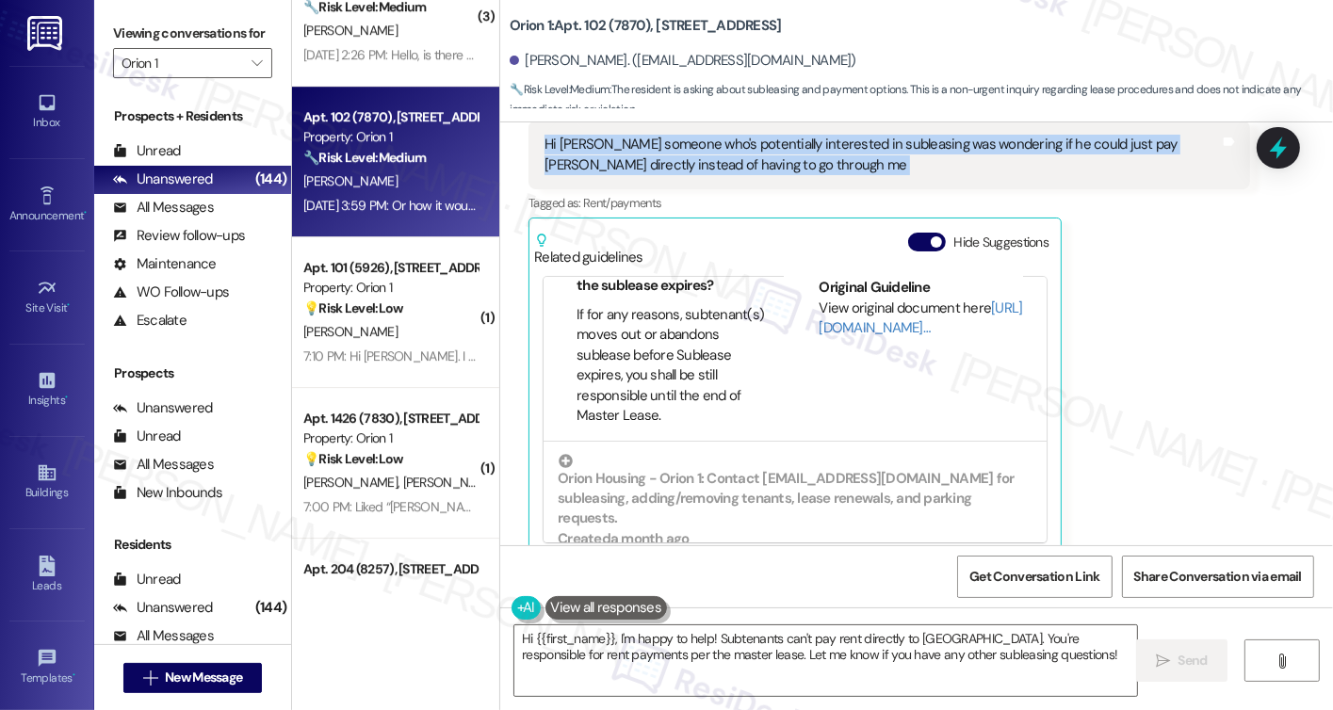
scroll to position [1131, 0]
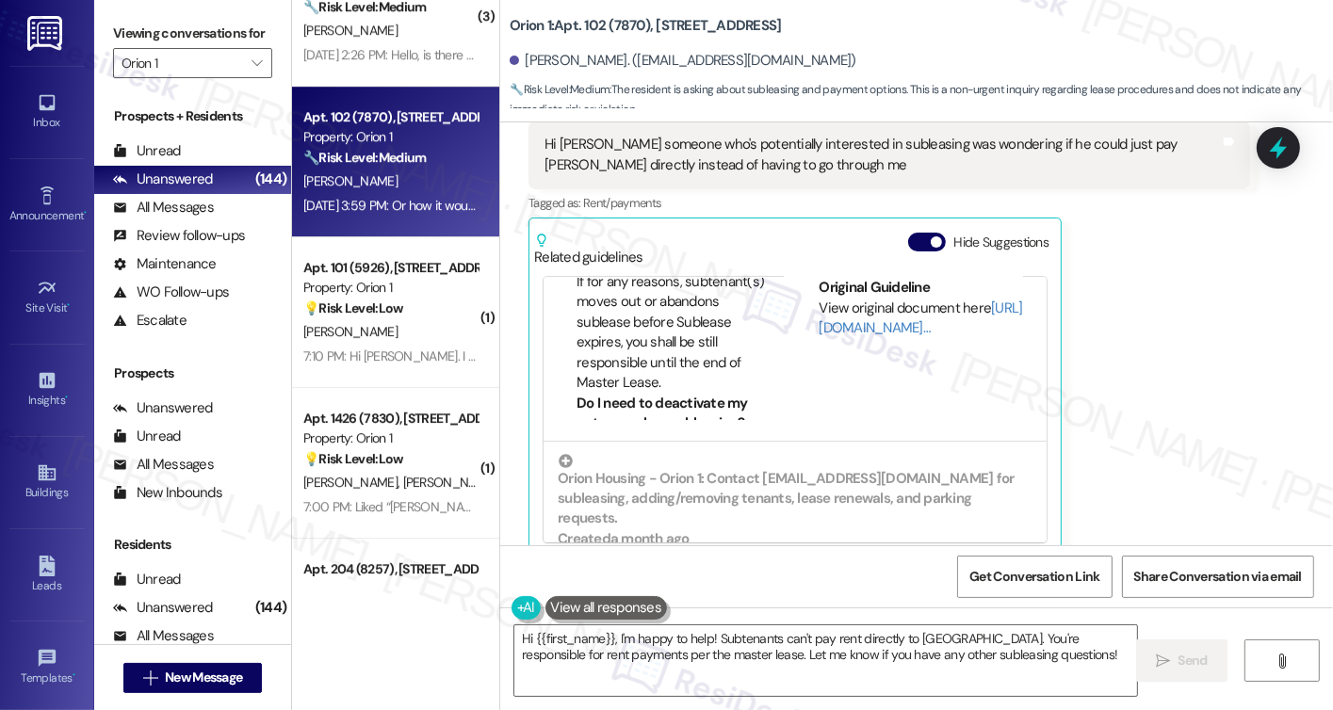
click at [849, 317] on div "View original document here http://res.cl…" at bounding box center [926, 319] width 214 height 41
click at [849, 327] on link "[URL][DOMAIN_NAME]…" at bounding box center [921, 318] width 204 height 39
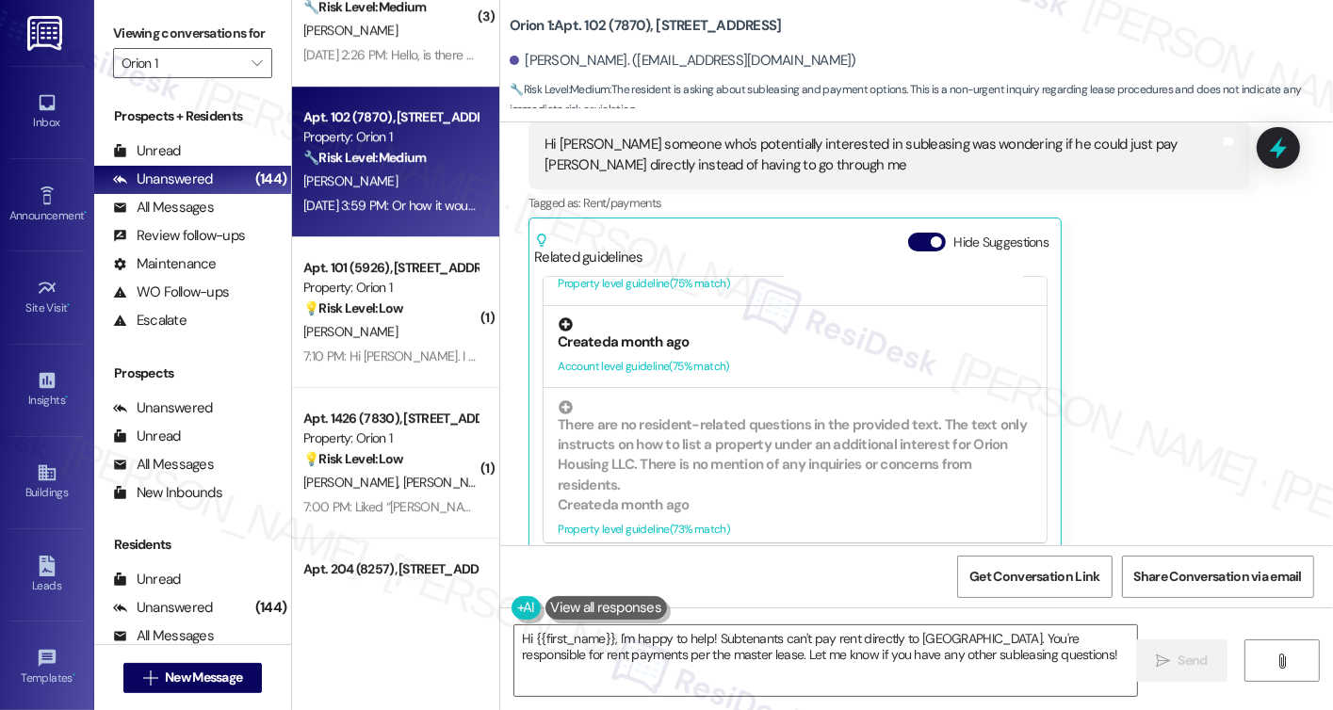
scroll to position [471, 0]
click at [734, 644] on textarea "Hi {{first_name}}, I'm happy to help! Subtenants can't pay rent directly to Ori…" at bounding box center [825, 661] width 623 height 71
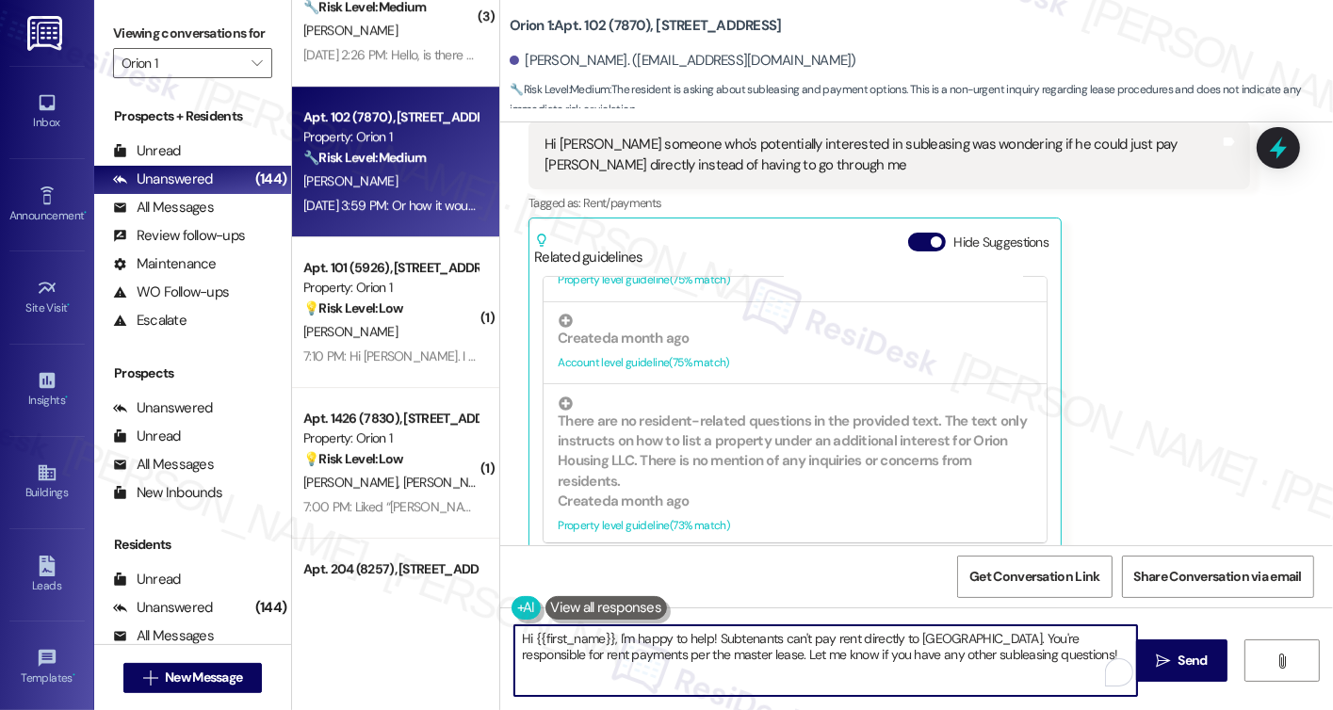
click at [734, 644] on textarea "Hi {{first_name}}, I'm happy to help! Subtenants can't pay rent directly to Ori…" at bounding box center [825, 661] width 623 height 71
click at [810, 644] on textarea "Hi {{first_name}}, I'm happy to help! Subtenants can't pay rent directly to Ori…" at bounding box center [825, 661] width 623 height 71
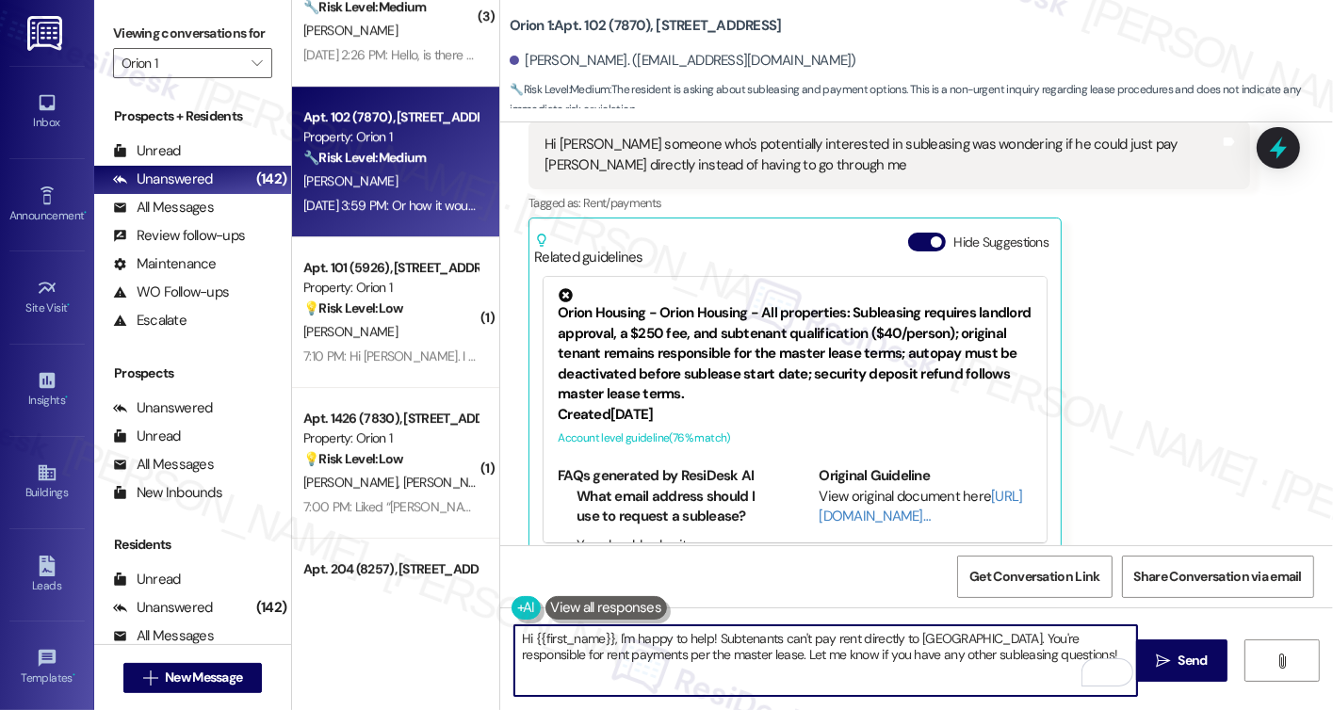
click at [1024, 659] on textarea "Hi {{first_name}}, I'm happy to help! Subtenants can't pay rent directly to Ori…" at bounding box center [825, 661] width 623 height 71
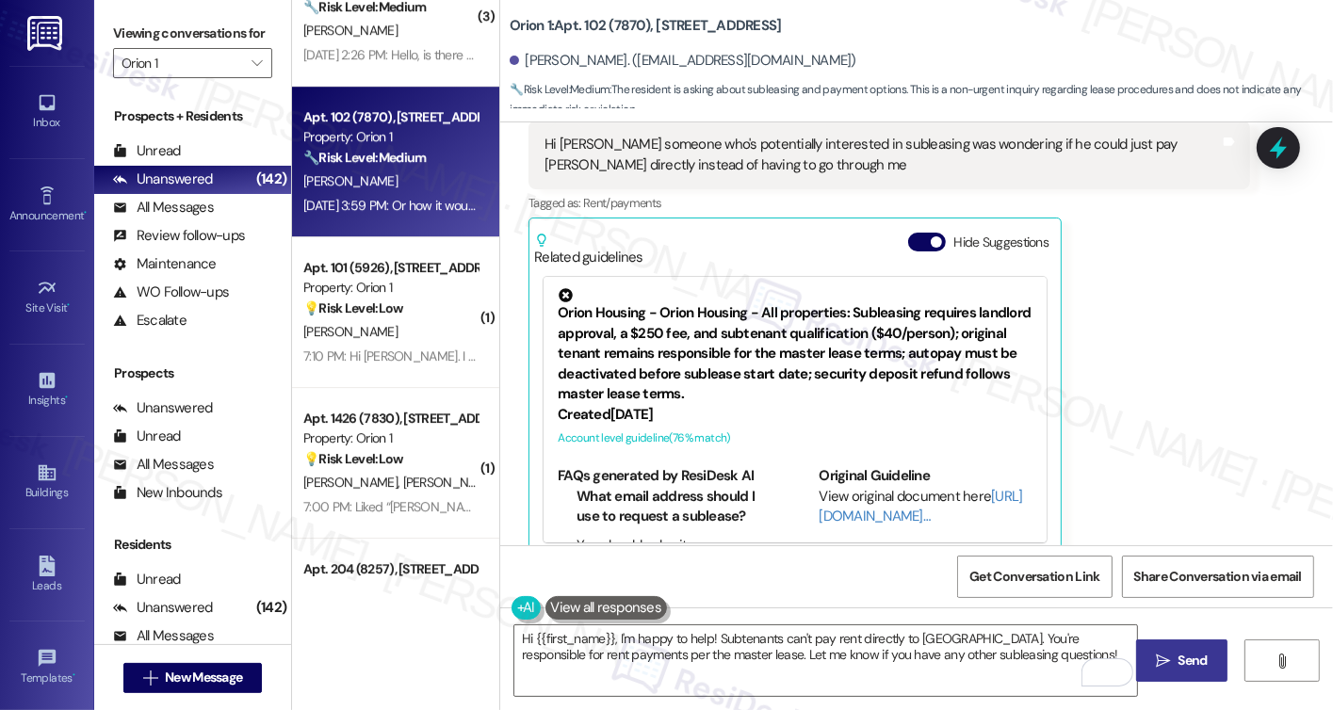
click at [1169, 662] on span " Send" at bounding box center [1181, 661] width 59 height 20
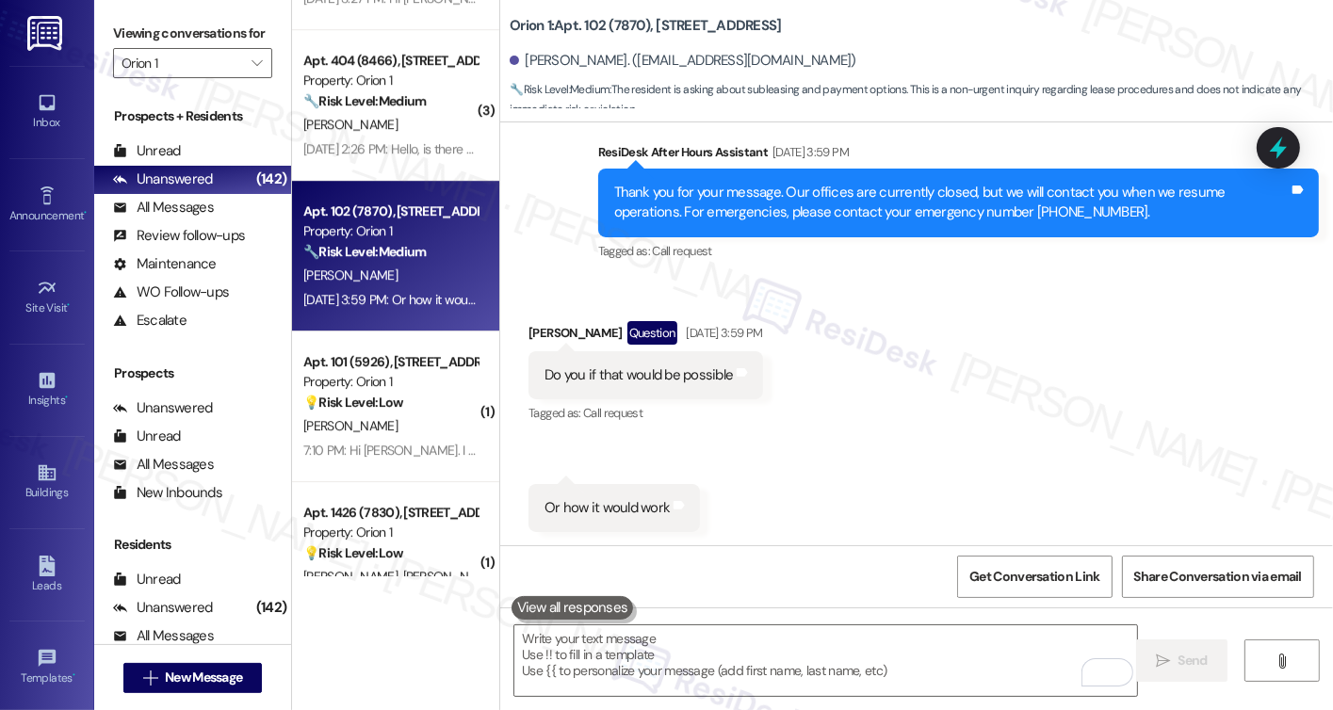
scroll to position [1024, 0]
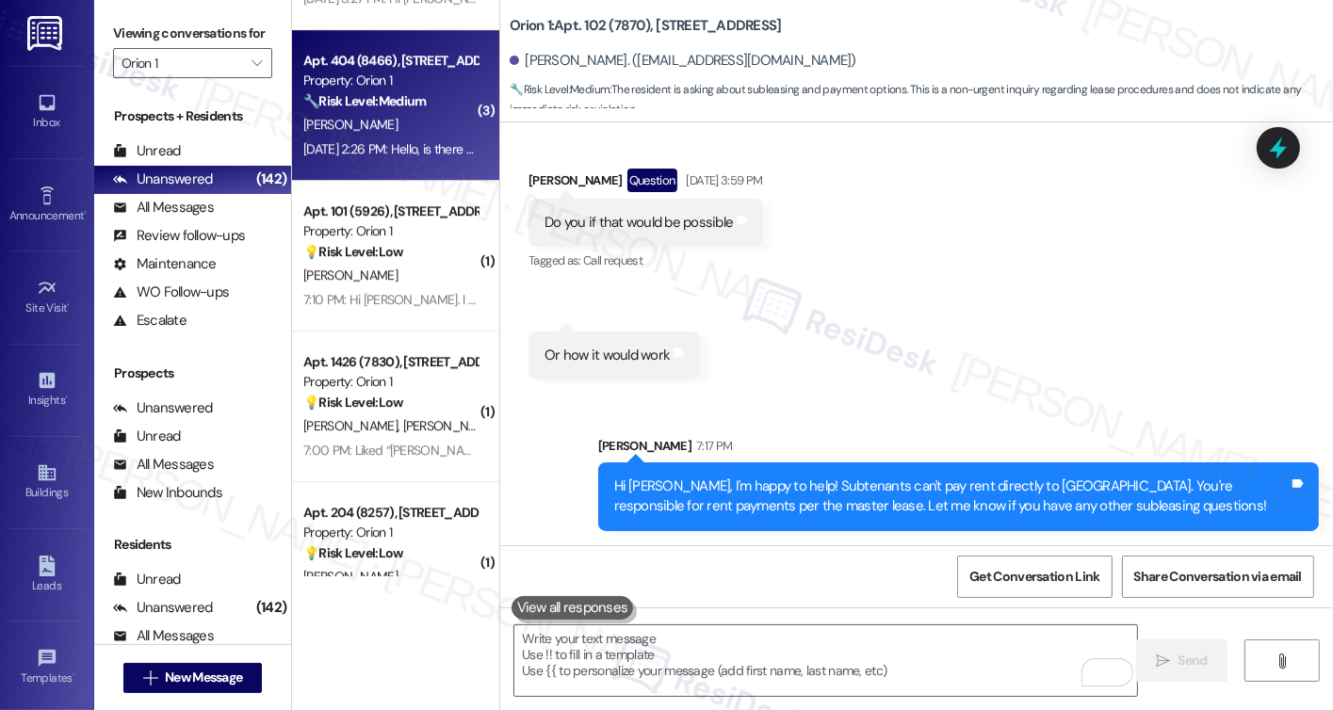
click at [401, 138] on div "Aug 25, 2025 at 2:26 PM: Hello, is there any update on our unit's TV? Aug 25, 2…" at bounding box center [391, 150] width 178 height 24
type textarea "Fetching suggested responses. Please feel free to read through the conversation…"
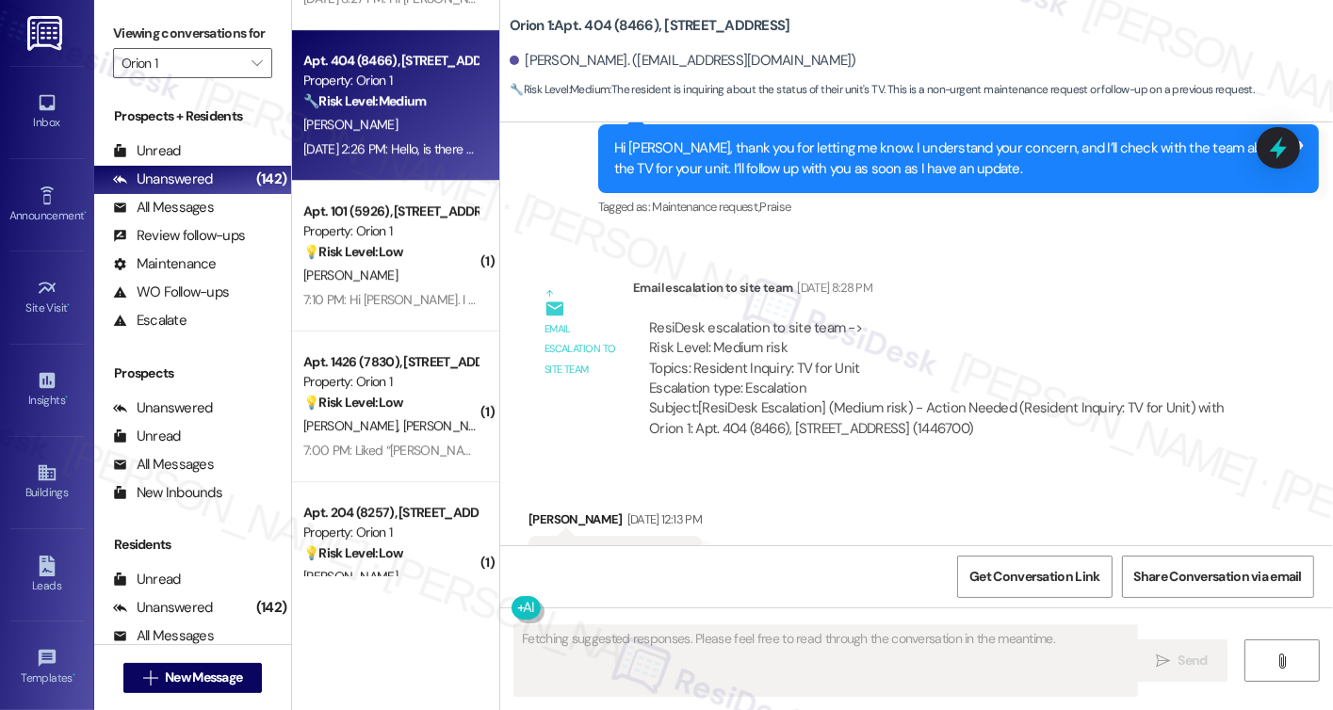
scroll to position [646, 0]
drag, startPoint x: 786, startPoint y: 343, endPoint x: 856, endPoint y: 339, distance: 69.8
click at [856, 339] on div "ResiDesk escalation to site team -> Risk Level: Medium risk Topics: Resident In…" at bounding box center [941, 359] width 584 height 81
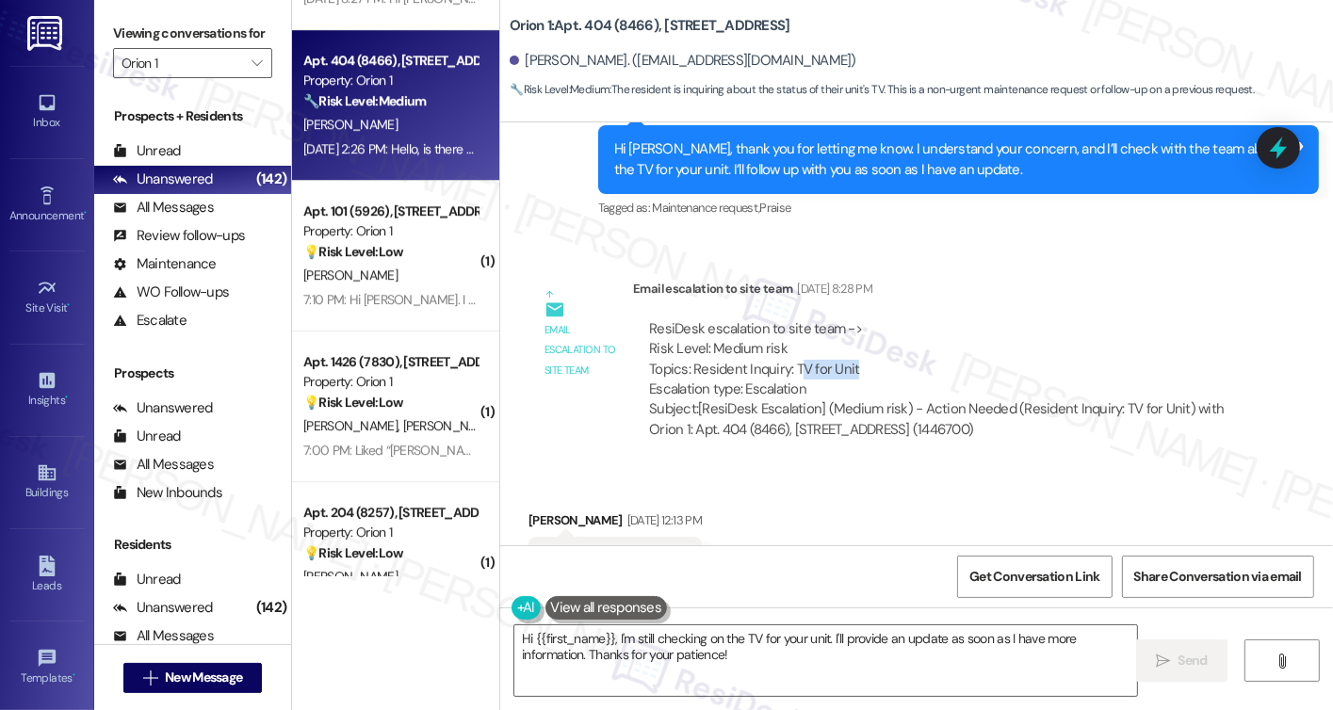
scroll to position [1023, 0]
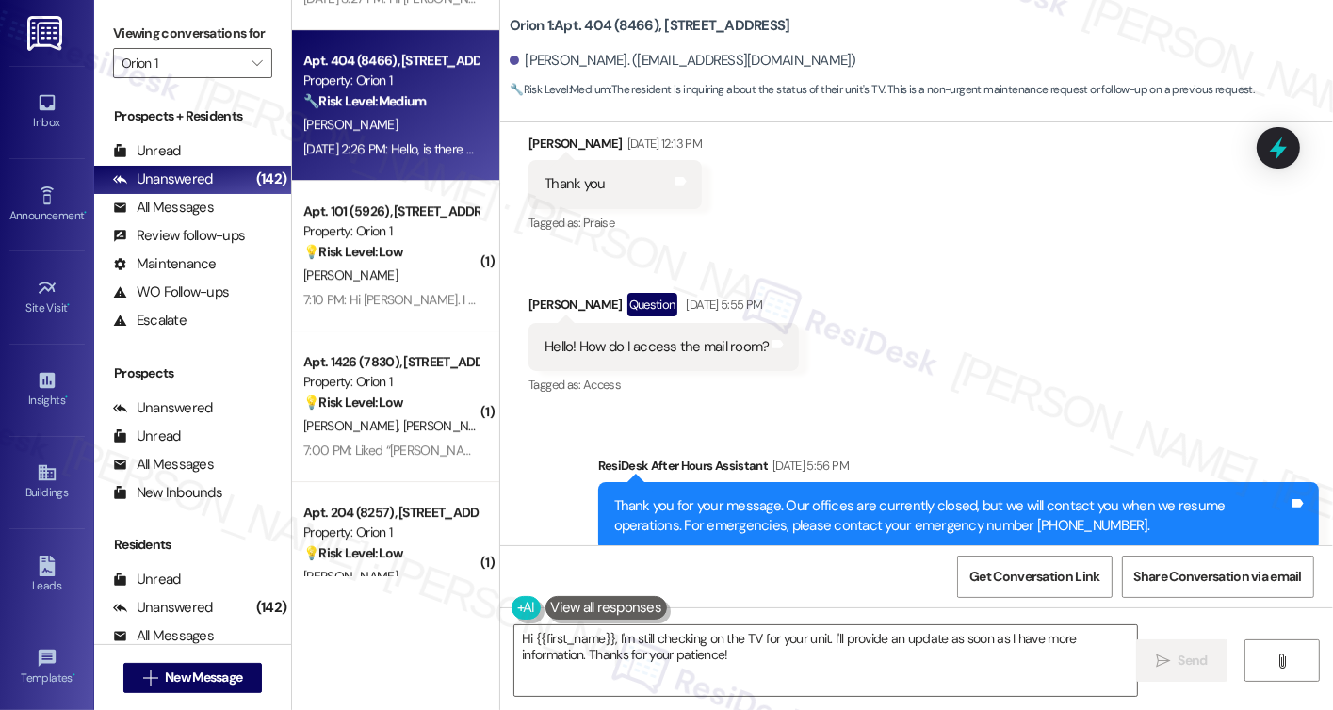
click at [710, 323] on div "Hello! How do I access the mail room? Tags and notes" at bounding box center [664, 347] width 270 height 48
click at [705, 323] on div "Hello! How do I access the mail room? Tags and notes" at bounding box center [664, 347] width 270 height 48
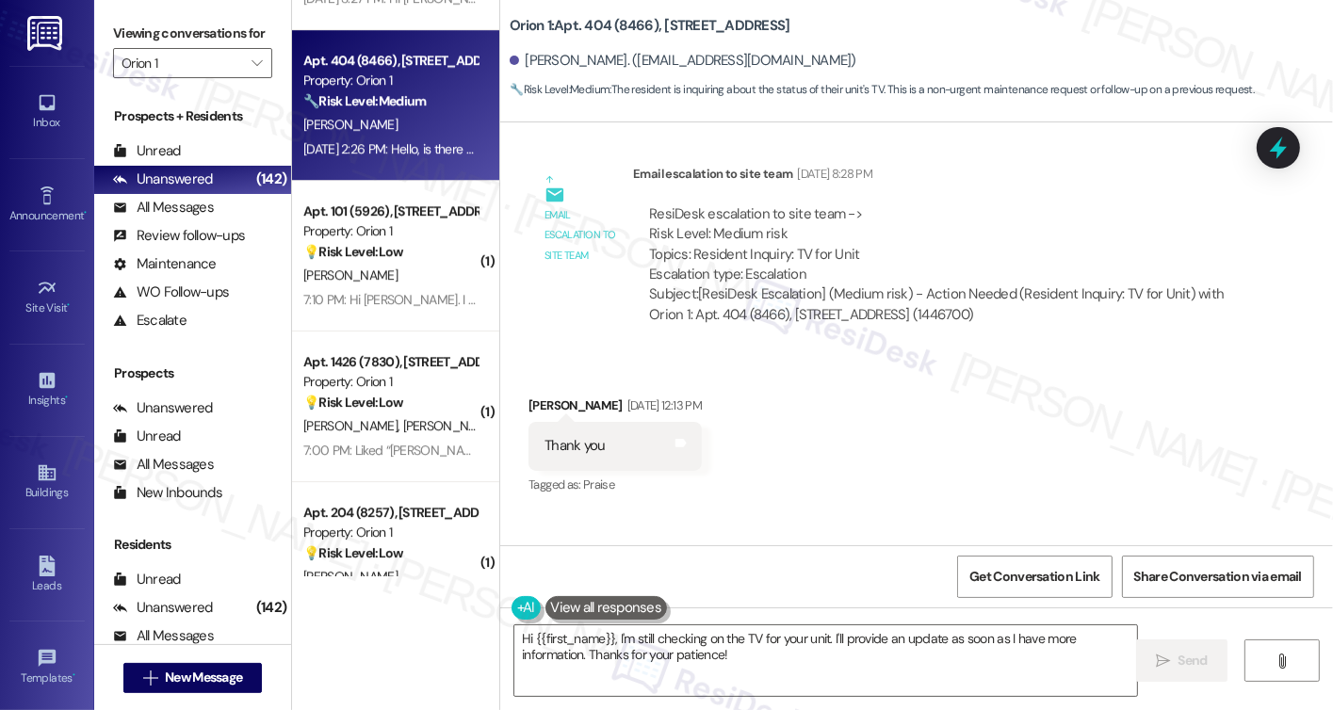
scroll to position [929, 0]
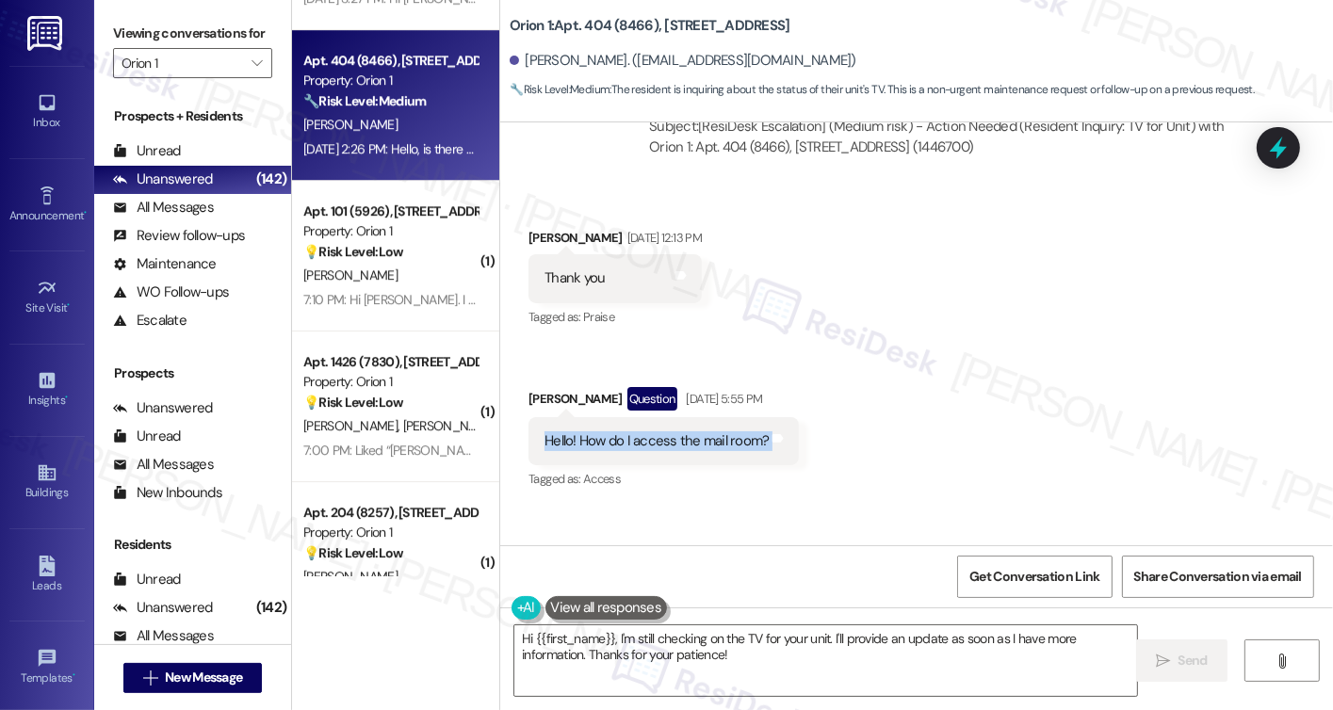
click at [705, 432] on div "Hello! How do I access the mail room?" at bounding box center [657, 442] width 224 height 20
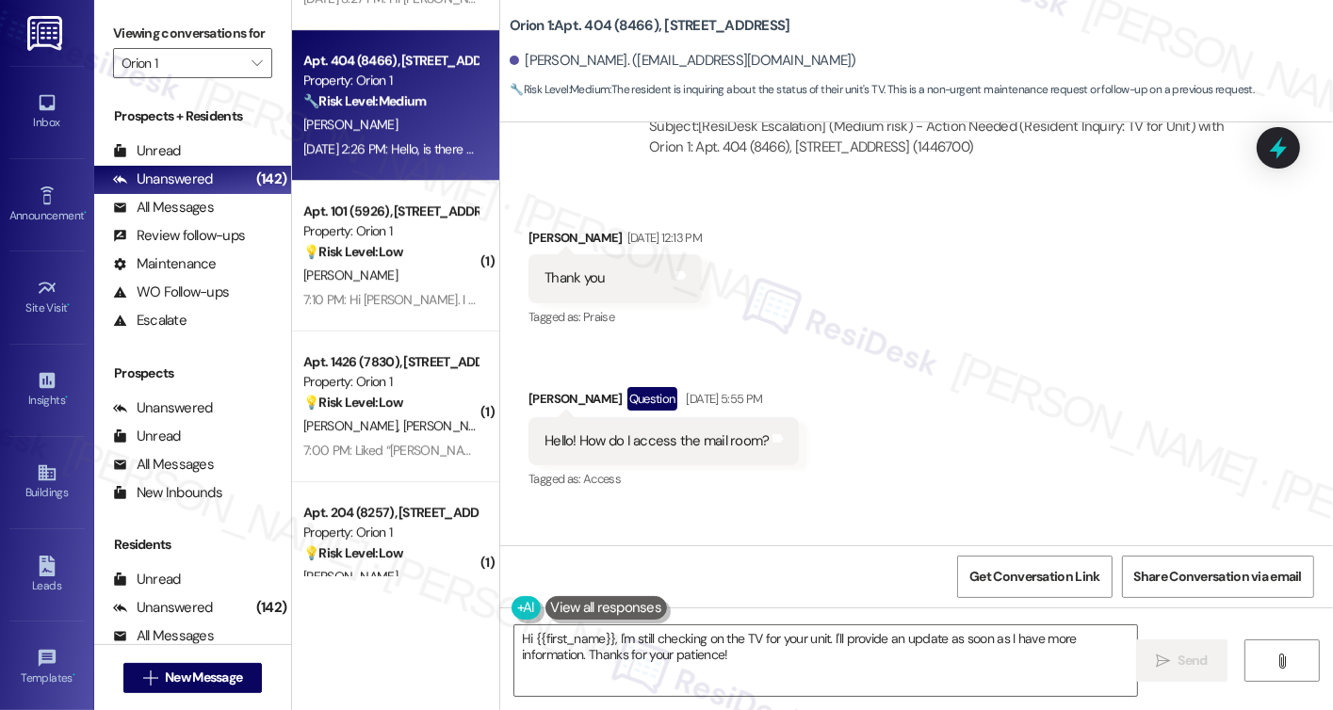
drag, startPoint x: 727, startPoint y: 451, endPoint x: 722, endPoint y: 433, distance: 19.4
click at [727, 465] on div "Tagged as: Access Click to highlight conversations about Access" at bounding box center [664, 478] width 270 height 27
click at [709, 432] on div "Hello! How do I access the mail room?" at bounding box center [657, 442] width 224 height 20
copy div "mail"
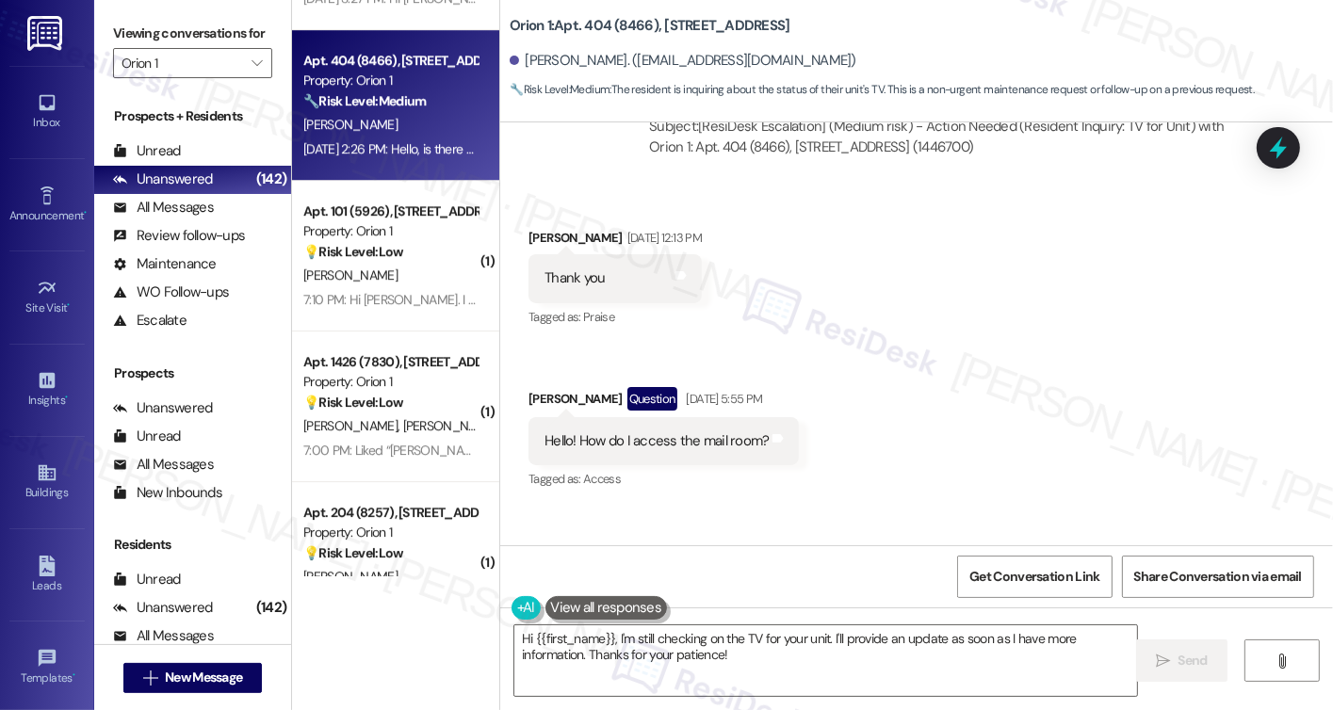
click at [106, 31] on div "Viewing conversations for Orion 1 " at bounding box center [192, 48] width 197 height 97
click at [588, 432] on div "Hello! How do I access the mail room?" at bounding box center [657, 442] width 224 height 20
copy div "Hello! How do I access the mail room? Tags and notes"
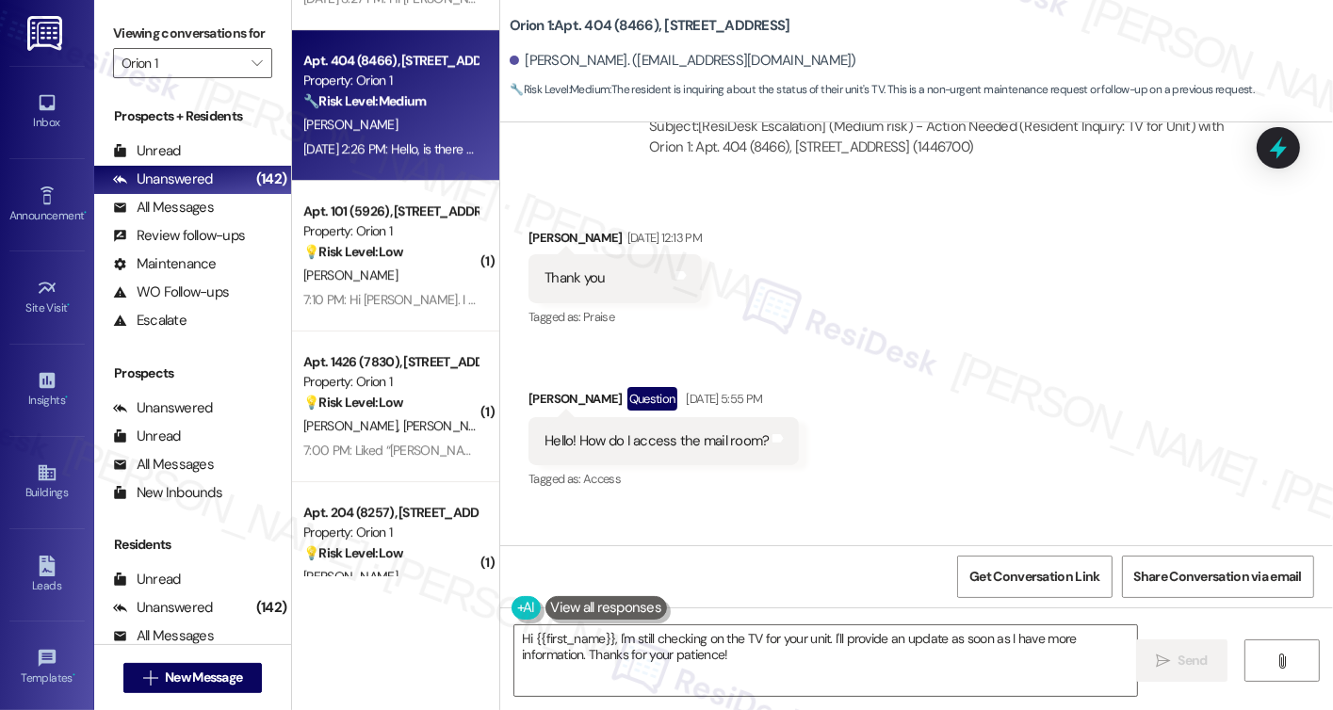
click at [124, 33] on label "Viewing conversations for" at bounding box center [192, 33] width 159 height 29
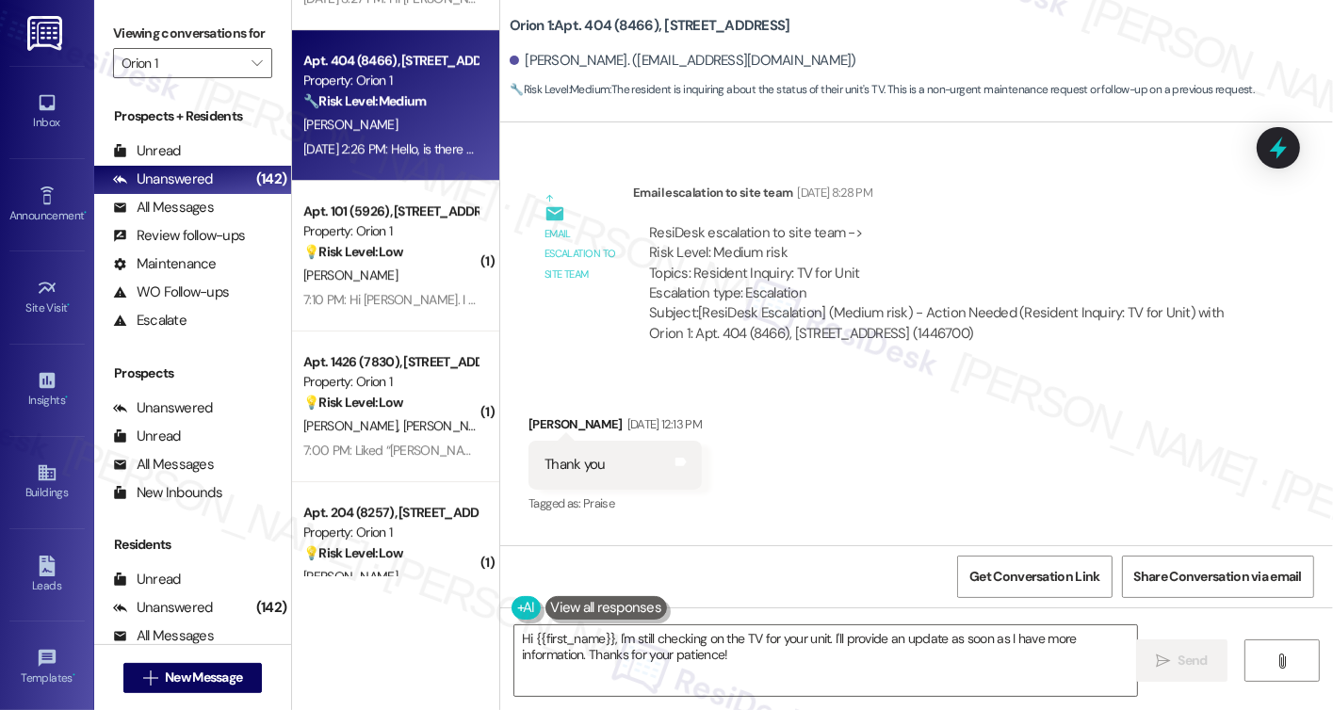
scroll to position [742, 0]
click at [824, 643] on textarea "Hi {{first_name}}, I'm still checking on the TV for your unit. I'll provide an …" at bounding box center [825, 661] width 623 height 71
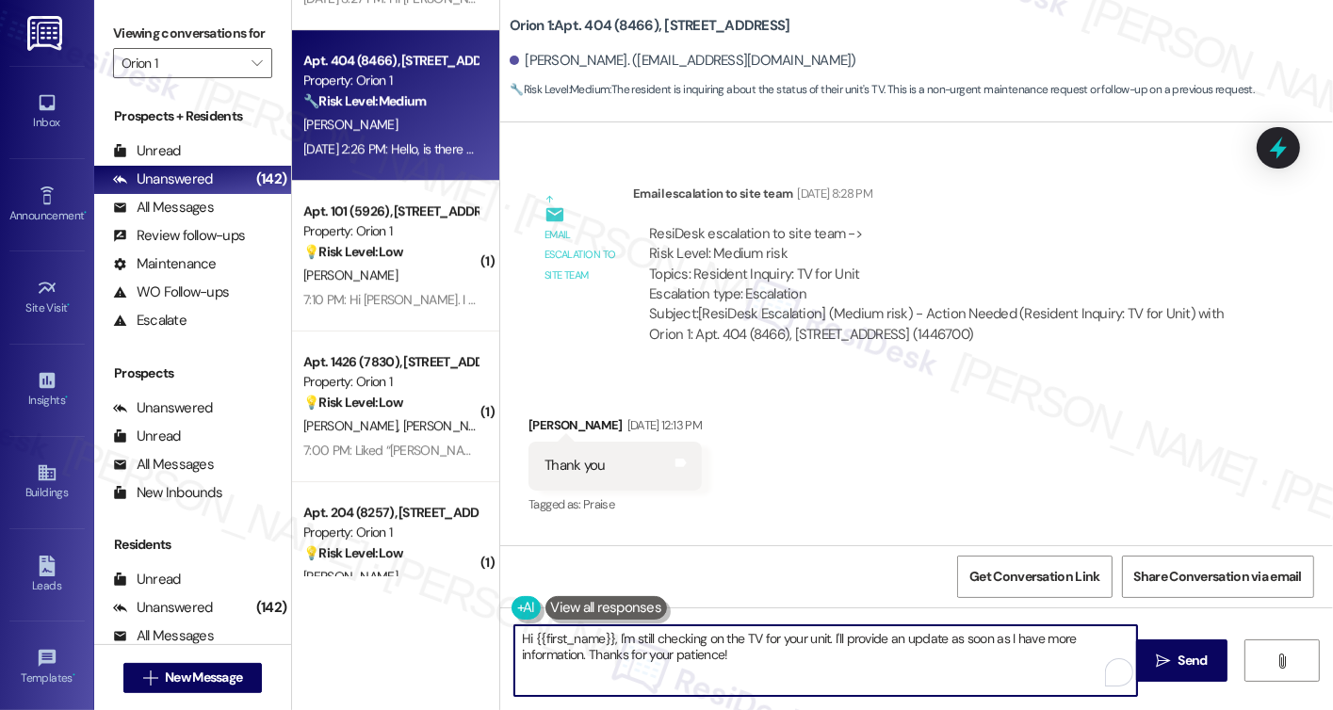
click at [824, 643] on textarea "Hi {{first_name}}, I'm still checking on the TV for your unit. I'll provide an …" at bounding box center [825, 661] width 623 height 71
click at [828, 647] on textarea "Hi {{first_name}}, I'm still checking on the TV for your unit. I'll provide an …" at bounding box center [825, 661] width 623 height 71
drag, startPoint x: 771, startPoint y: 655, endPoint x: 586, endPoint y: 656, distance: 184.7
click at [588, 656] on textarea "Hi {{first_name}}, I'm still checking on the TV for your unit. I'll provide an …" at bounding box center [825, 661] width 623 height 71
click at [586, 656] on textarea "Hi {{first_name}}, I'm still checking on the TV for your unit. I'll provide an …" at bounding box center [825, 661] width 623 height 71
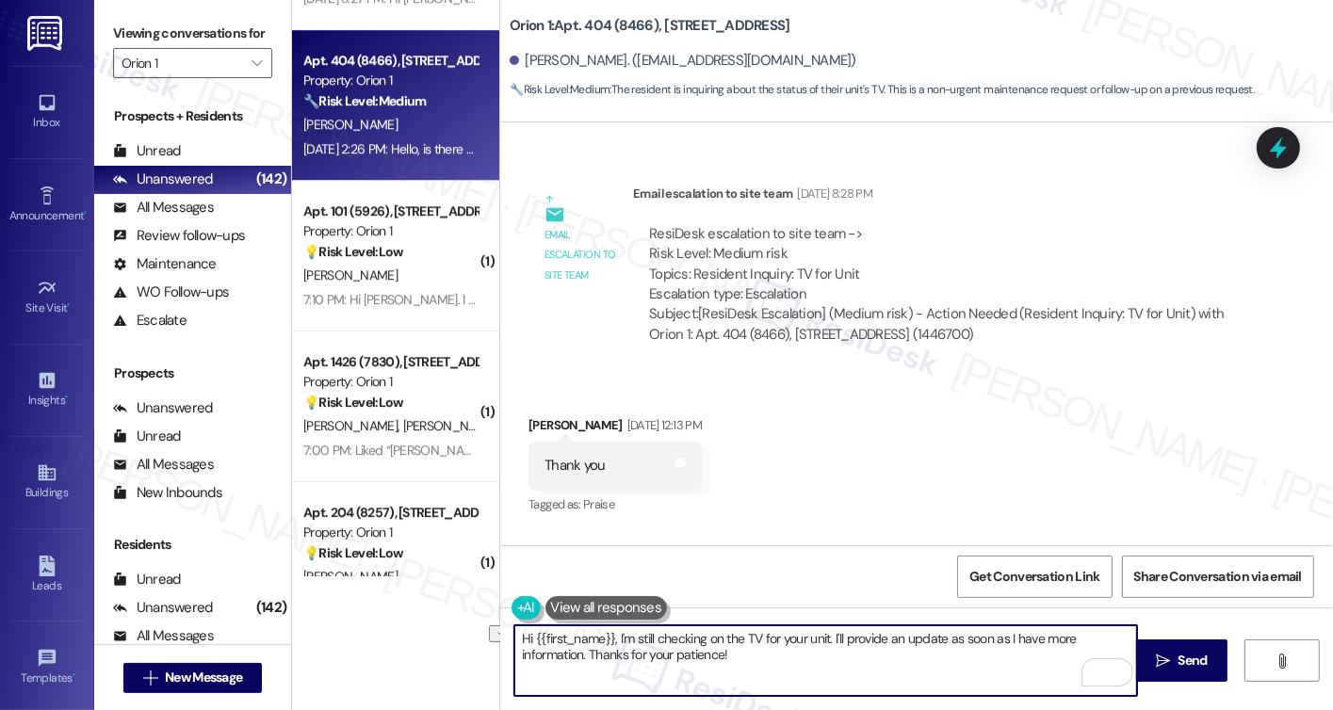
drag, startPoint x: 770, startPoint y: 655, endPoint x: 573, endPoint y: 654, distance: 196.9
click at [573, 654] on textarea "Hi {{first_name}}, I'm still checking on the TV for your unit. I'll provide an …" at bounding box center [825, 661] width 623 height 71
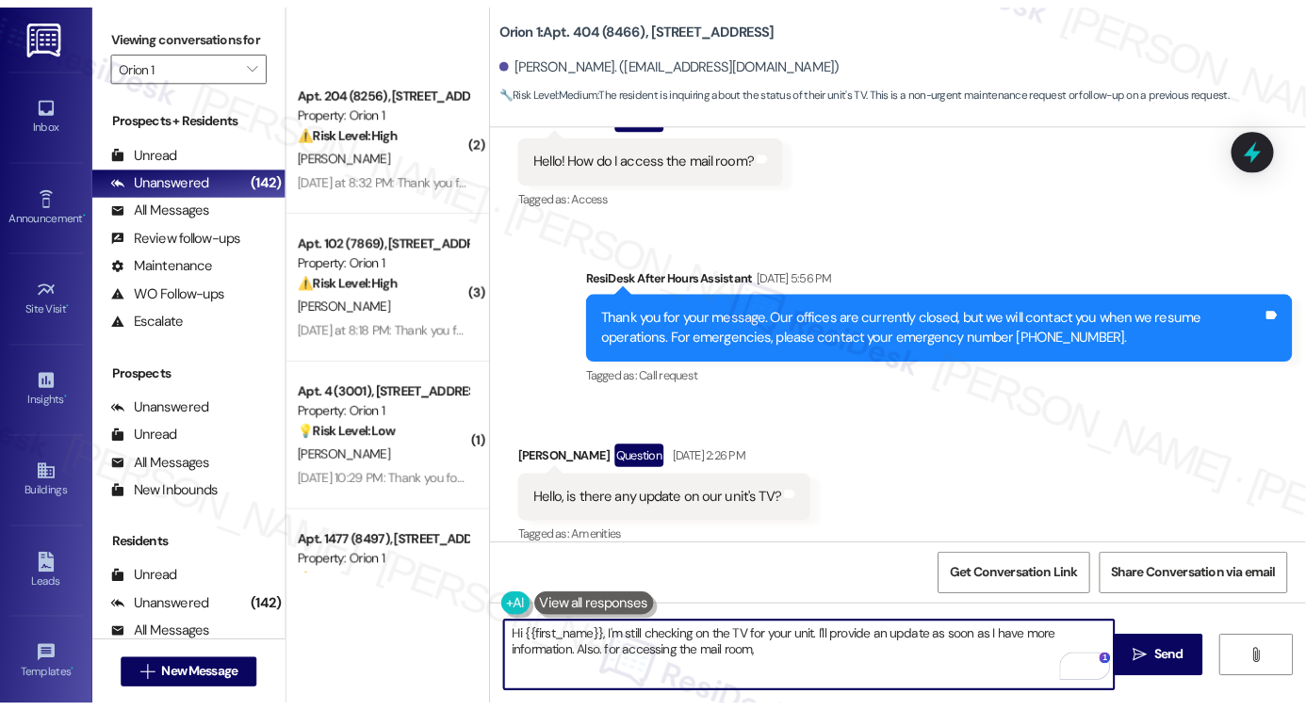
scroll to position [6962, 0]
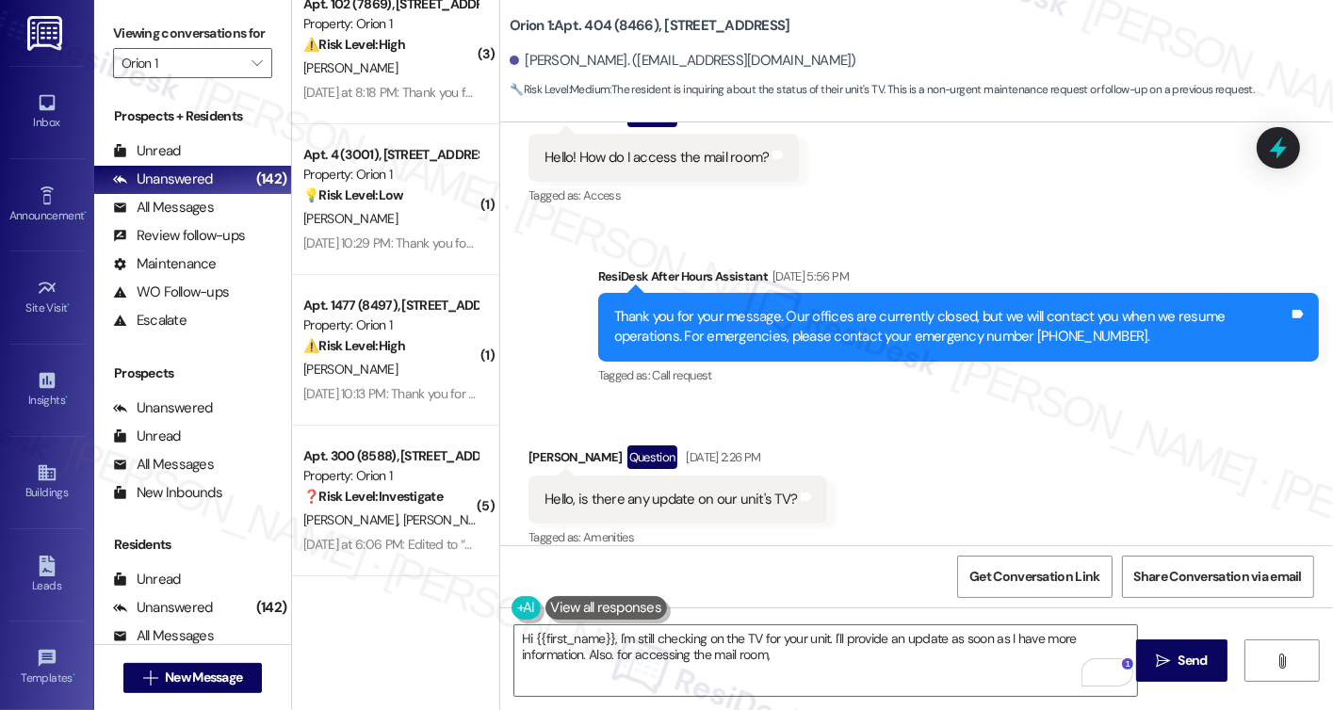
click at [135, 48] on label "Viewing conversations for" at bounding box center [192, 33] width 159 height 29
click at [162, 46] on label "Viewing conversations for" at bounding box center [192, 33] width 159 height 29
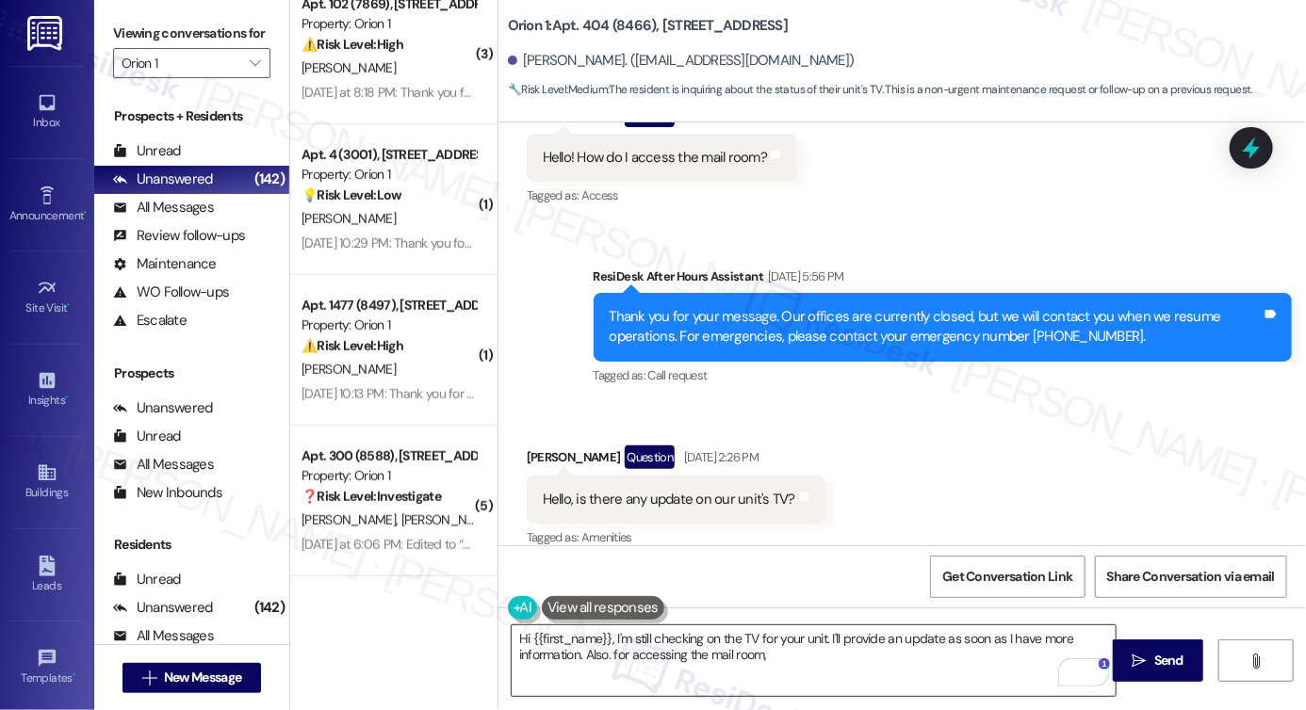
click at [718, 640] on textarea "Hi {{first_name}}, I'm still checking on the TV for your unit. I'll provide an …" at bounding box center [814, 661] width 604 height 71
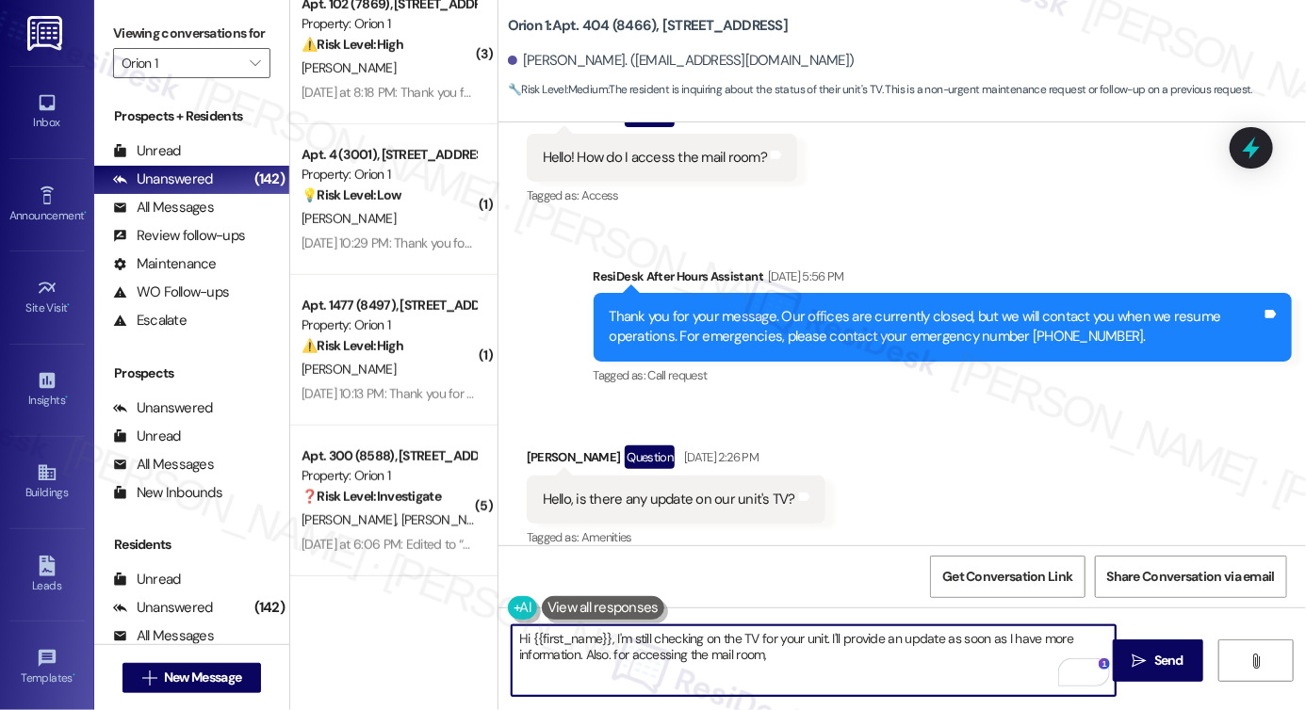
click at [718, 640] on textarea "Hi {{first_name}}, I'm still checking on the TV for your unit. I'll provide an …" at bounding box center [814, 661] width 604 height 71
click at [612, 632] on textarea "Hi {{first_name}}, I'm still checking on the TV for your unit. I'll provide an …" at bounding box center [814, 661] width 604 height 71
click at [613, 635] on textarea "Hi {{first_name}}, I'm still checking on the TV for your unit. I'll provide an …" at bounding box center [814, 661] width 604 height 71
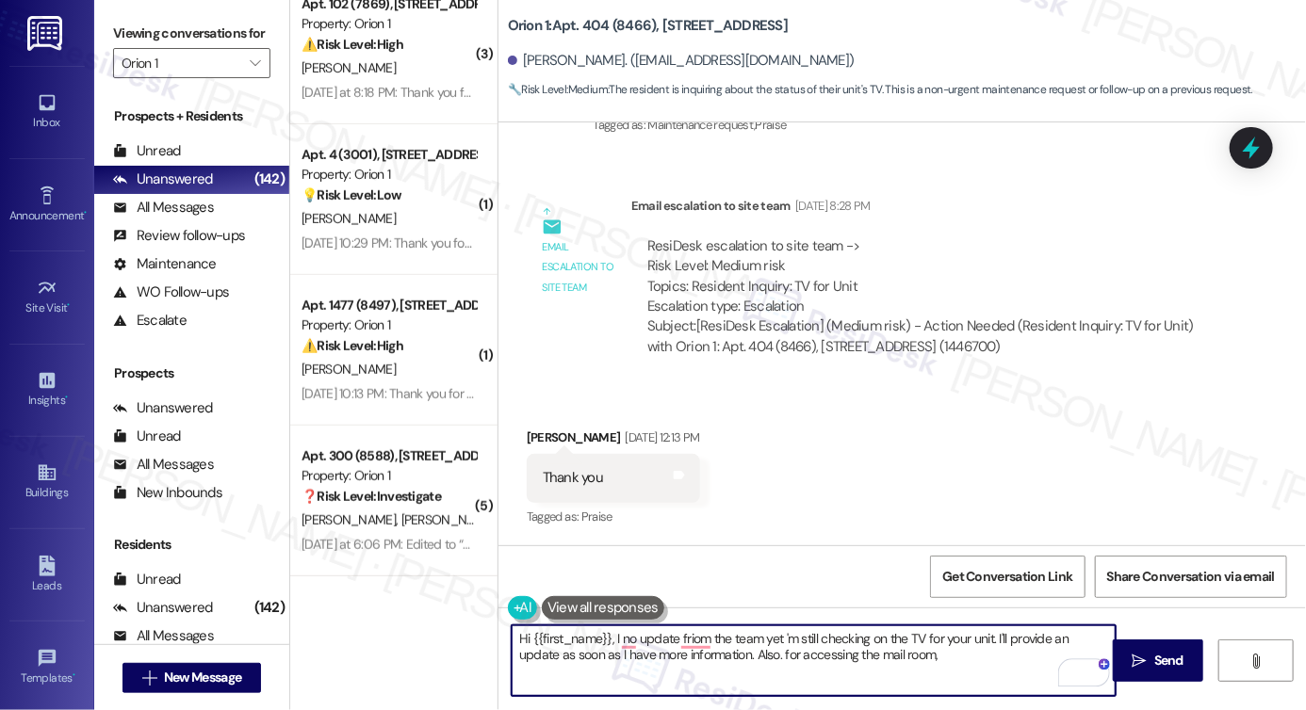
scroll to position [1024, 0]
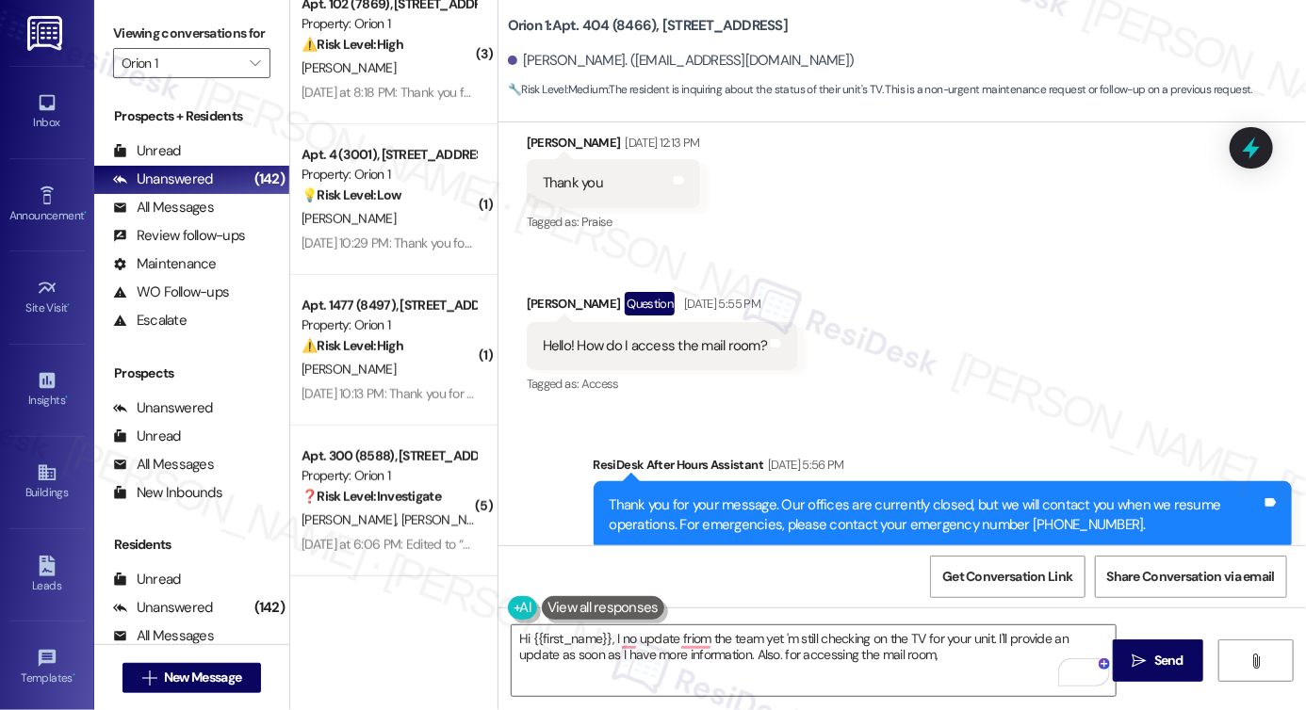
click at [153, 48] on label "Viewing conversations for" at bounding box center [191, 33] width 157 height 29
click at [124, 39] on label "Viewing conversations for" at bounding box center [191, 33] width 157 height 29
click at [731, 657] on textarea "Hi {{first_name}}, I no update friom the team yet 'm still checking on the TV f…" at bounding box center [814, 661] width 604 height 71
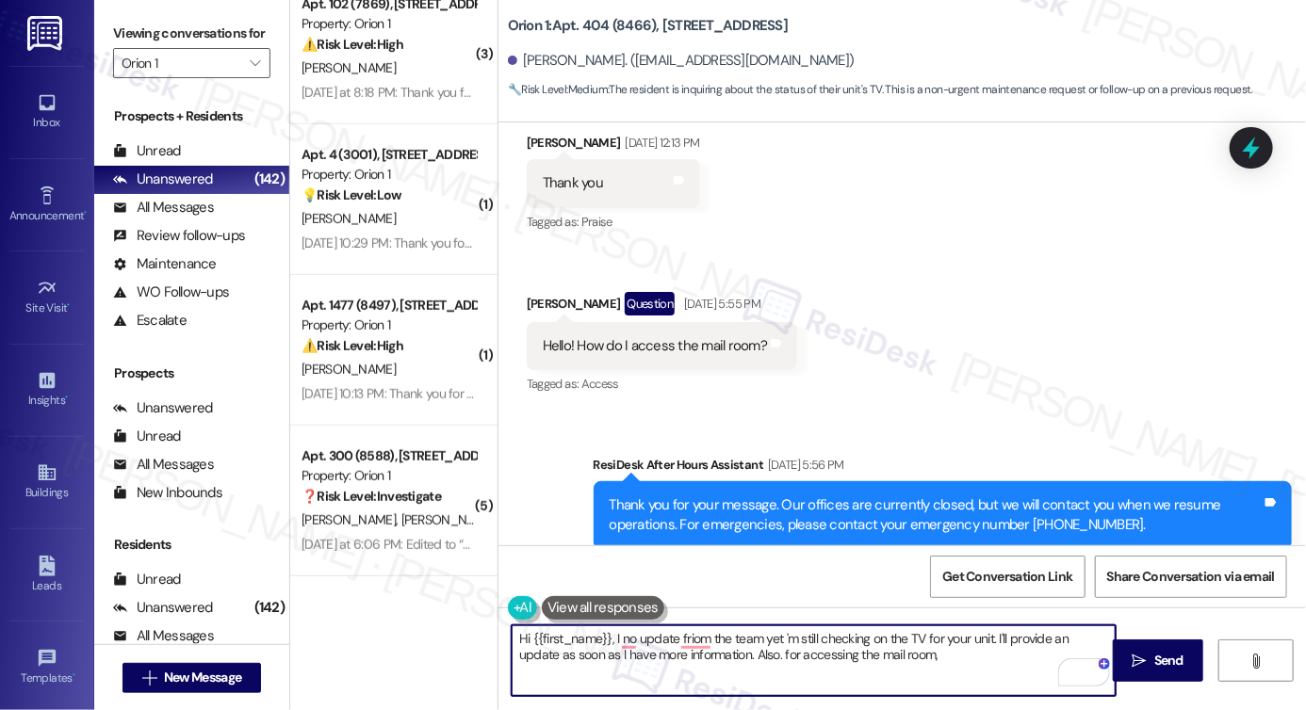
click at [731, 657] on textarea "Hi {{first_name}}, I no update friom the team yet 'm still checking on the TV f…" at bounding box center [814, 661] width 604 height 71
click at [908, 663] on textarea "Hi {{first_name}}, I no update friom the team yet 'm still checking on the TV f…" at bounding box center [814, 661] width 604 height 71
drag, startPoint x: 710, startPoint y: 677, endPoint x: 1053, endPoint y: 659, distance: 343.5
click at [1053, 659] on textarea "Hi {{first_name}}, I no update friom the team yet 'm still checking on the TV f…" at bounding box center [814, 661] width 604 height 71
type textarea "Hi {{first_name}}, I no update friom the team yet 'm still checking on the TV f…"
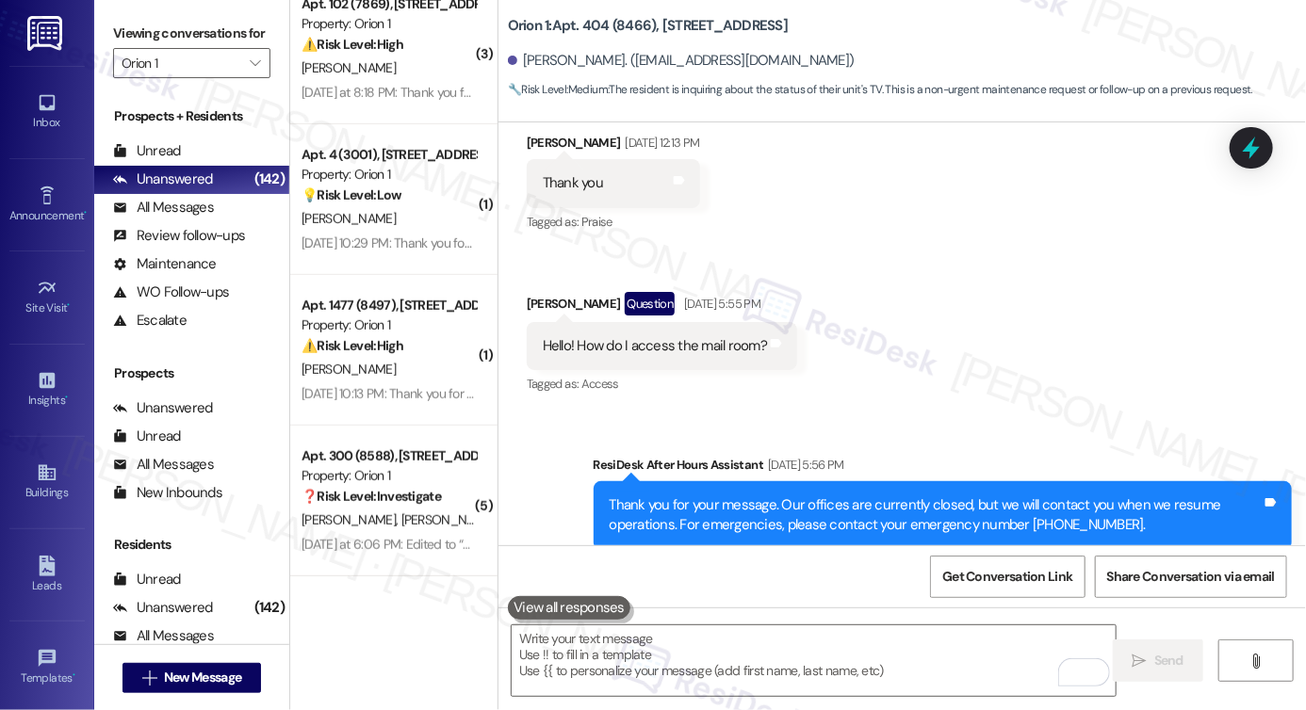
click at [142, 48] on label "Viewing conversations for" at bounding box center [191, 33] width 157 height 29
drag, startPoint x: 144, startPoint y: 34, endPoint x: 216, endPoint y: 116, distance: 108.9
click at [144, 34] on label "Viewing conversations for" at bounding box center [191, 33] width 157 height 29
click at [742, 621] on div "Lease started Aug 09, 2025 at 8:00 PM Announcement, sent via SMS Sarah (ResiDes…" at bounding box center [902, 477] width 808 height 710
click at [710, 655] on textarea "To enrich screen reader interactions, please activate Accessibility in Grammarl…" at bounding box center [814, 661] width 604 height 71
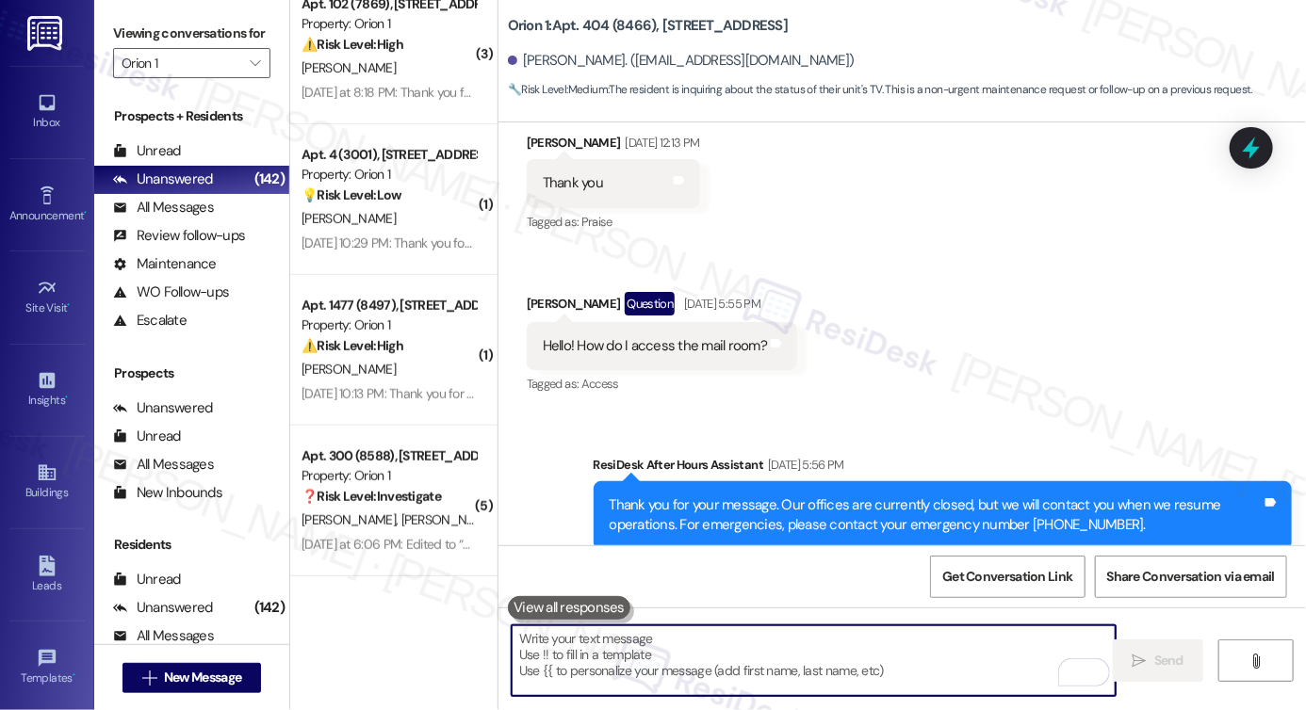
paste textarea "I don’t have an update from the team yet, but I’m still checking on the TV for …"
type textarea "I don’t have an update from the team yet, but I’m still checking on the TV for …"
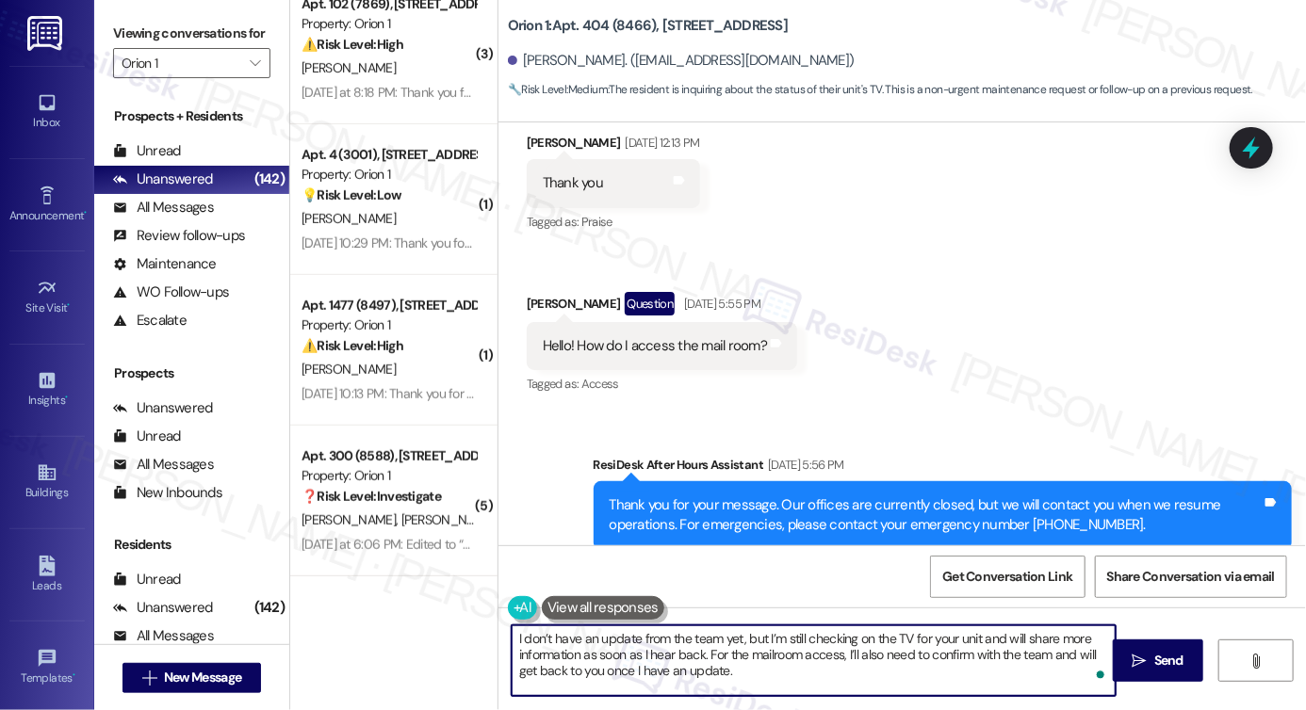
click at [512, 634] on textarea "I don’t have an update from the team yet, but I’m still checking on the TV for …" at bounding box center [814, 661] width 604 height 71
click at [637, 663] on textarea "Hi {{first_name}}, I no update friom the team yet 'm still checking on the TV f…" at bounding box center [814, 661] width 604 height 71
drag, startPoint x: 743, startPoint y: 689, endPoint x: 611, endPoint y: 644, distance: 139.5
click at [605, 645] on textarea "Hi {{first_name}}, I no update friom the team yet 'm still checking on the TV f…" at bounding box center [814, 661] width 604 height 71
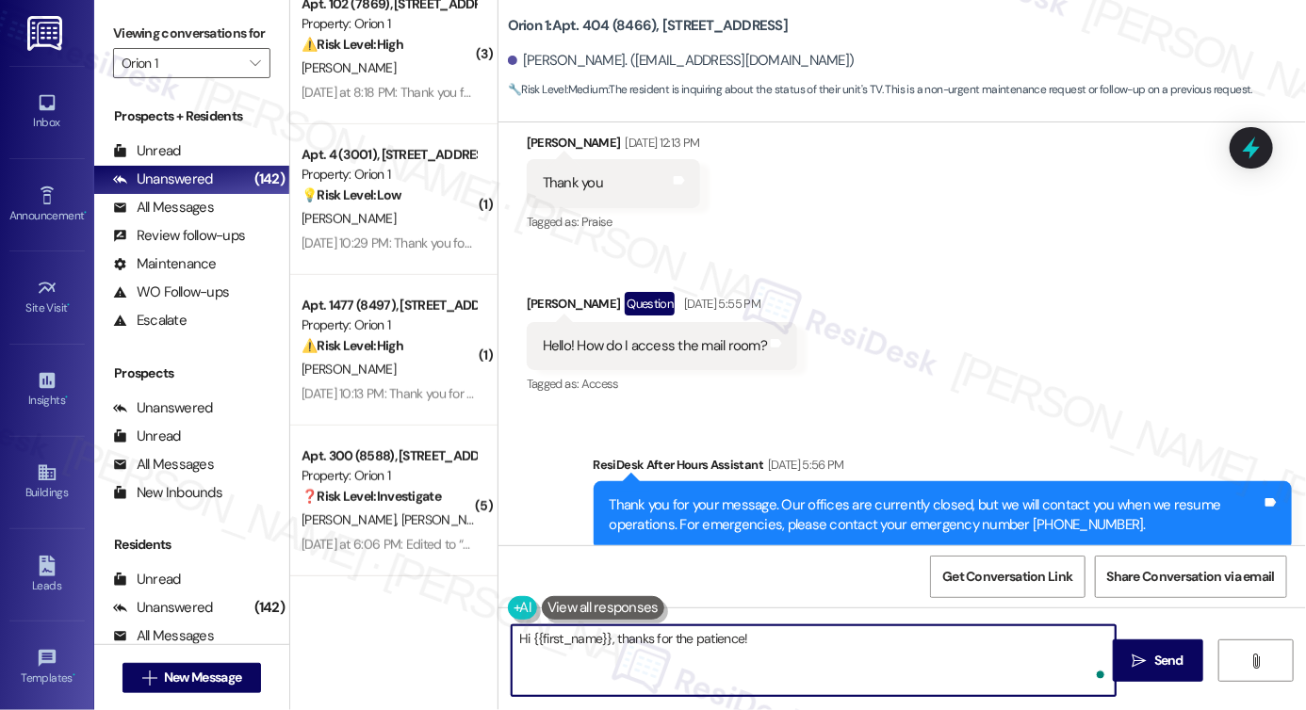
paste textarea "I don’t have an update from the team yet, but I’m still checking on the TV for …"
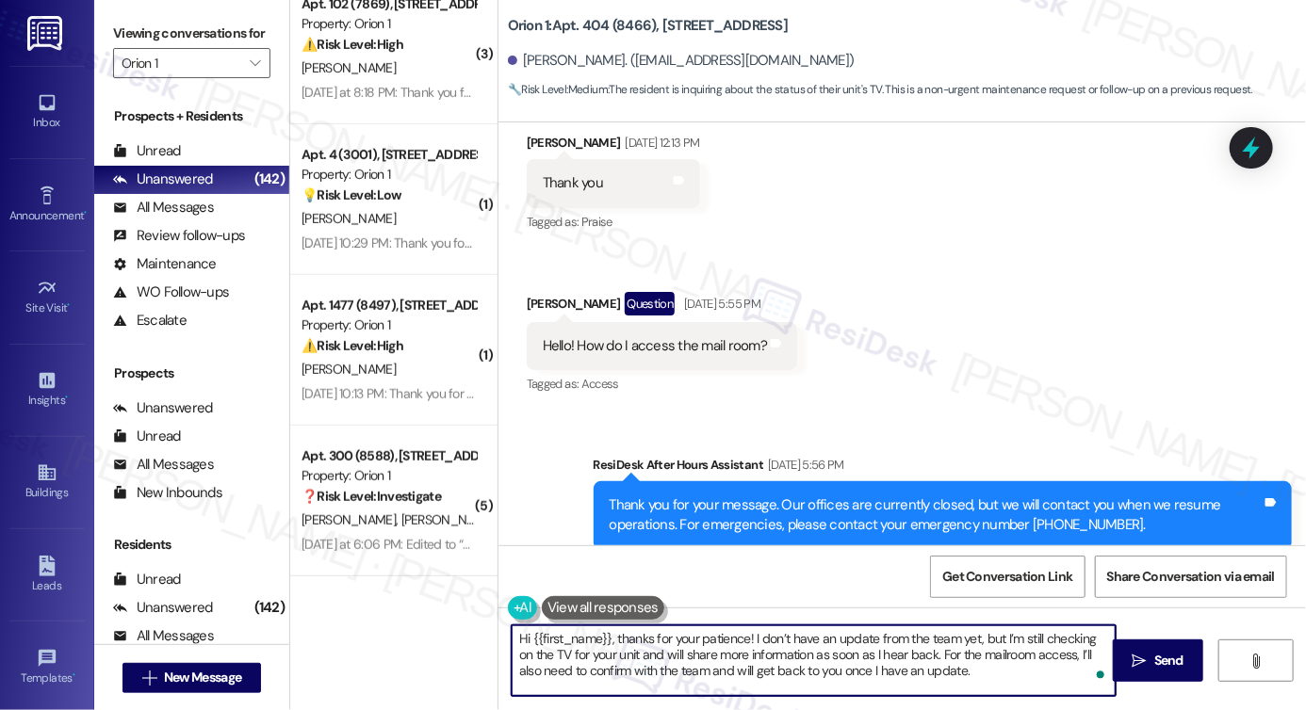
drag, startPoint x: 619, startPoint y: 654, endPoint x: 635, endPoint y: 654, distance: 16.0
click at [635, 654] on textarea "Hi {{first_name}}, thanks for your patience! I don’t have an update from the te…" at bounding box center [814, 661] width 604 height 71
click at [636, 654] on textarea "Hi {{first_name}}, thanks for your patience! I don’t have an update from the te…" at bounding box center [814, 661] width 604 height 71
drag, startPoint x: 644, startPoint y: 657, endPoint x: 991, endPoint y: 683, distance: 348.7
click at [991, 683] on textarea "Hi {{first_name}}, thanks for your patience! I don’t have an update from the te…" at bounding box center [814, 661] width 604 height 71
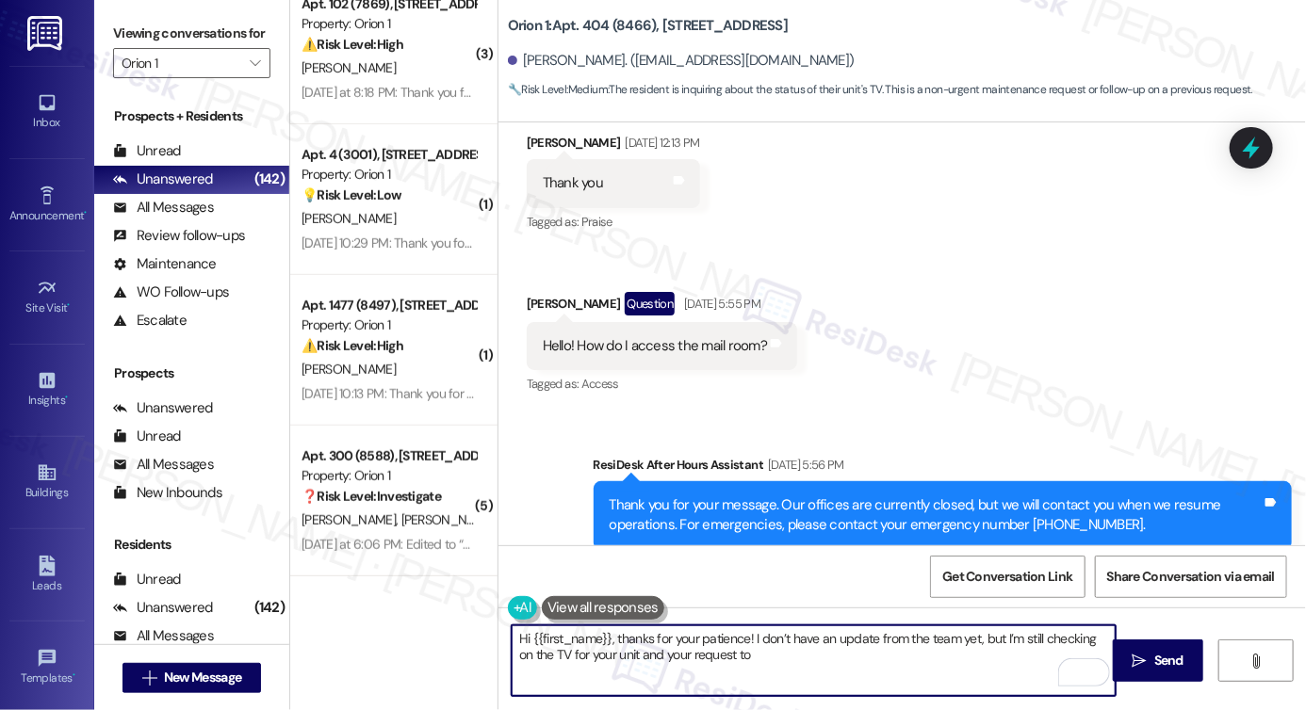
drag, startPoint x: 728, startPoint y: 656, endPoint x: 779, endPoint y: 651, distance: 51.1
click at [780, 651] on textarea "Hi {{first_name}}, thanks for your patience! I don’t have an update from the te…" at bounding box center [814, 661] width 604 height 71
click at [663, 655] on textarea "Hi {{first_name}}, thanks for your patience! I don’t have an update from the te…" at bounding box center [814, 661] width 604 height 71
click at [678, 655] on textarea "Hi {{first_name}}, thanks for your patience! I don’t have an update from the te…" at bounding box center [814, 661] width 604 height 71
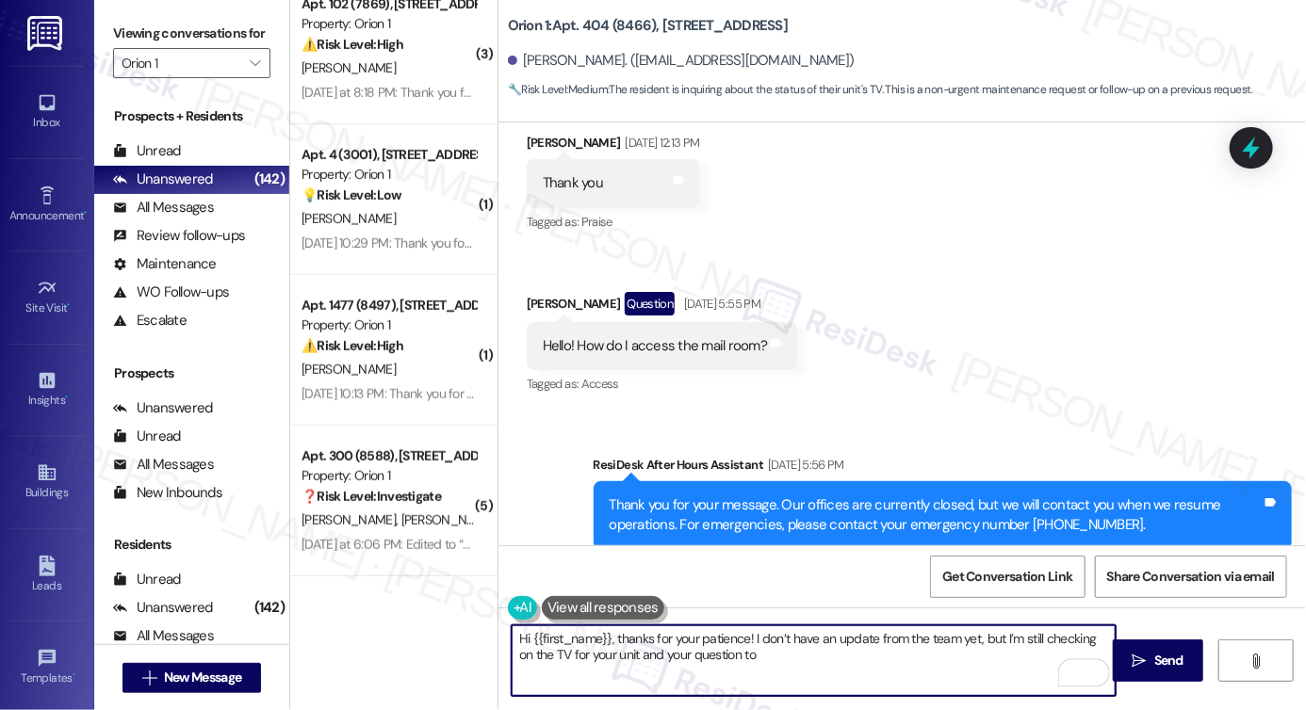
click at [731, 661] on textarea "Hi {{first_name}}, thanks for your patience! I don’t have an update from the te…" at bounding box center [814, 661] width 604 height 71
type textarea "Hi {{first_name}}, thanks for your patience! I don’t have an update from the te…"
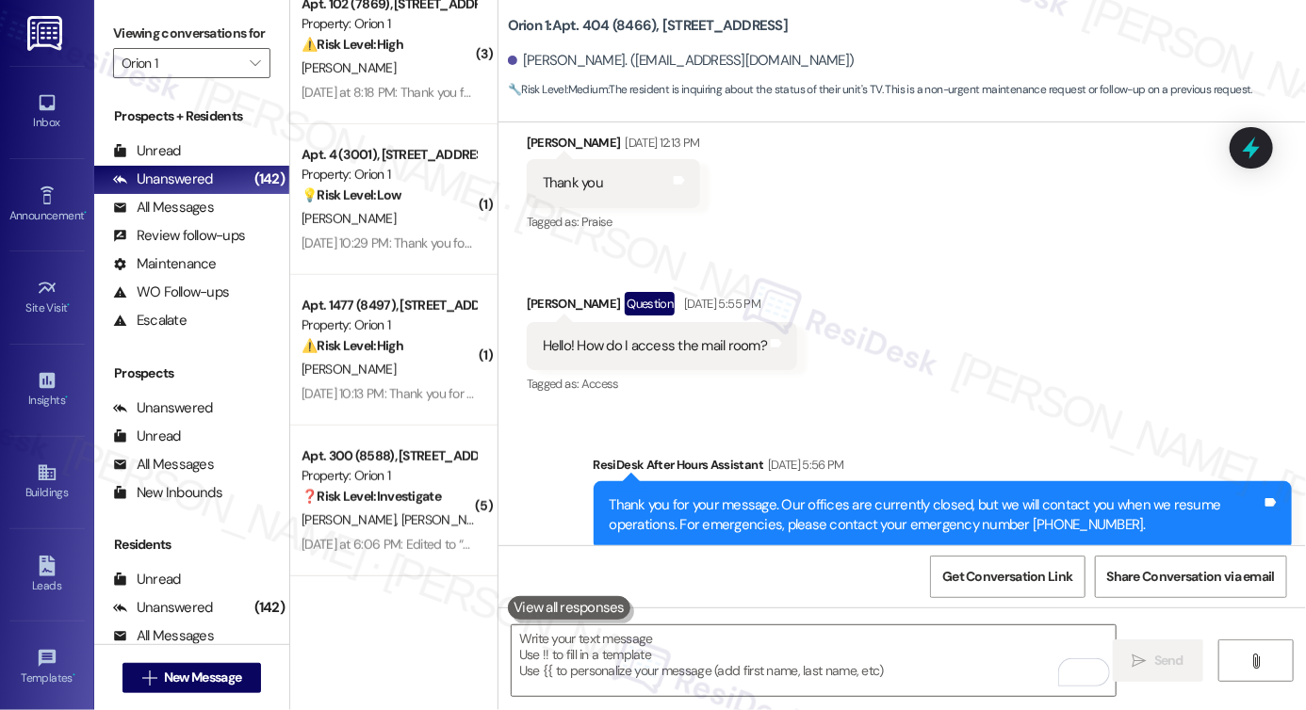
drag, startPoint x: 124, startPoint y: 29, endPoint x: 137, endPoint y: 37, distance: 14.4
click at [124, 29] on label "Viewing conversations for" at bounding box center [191, 33] width 157 height 29
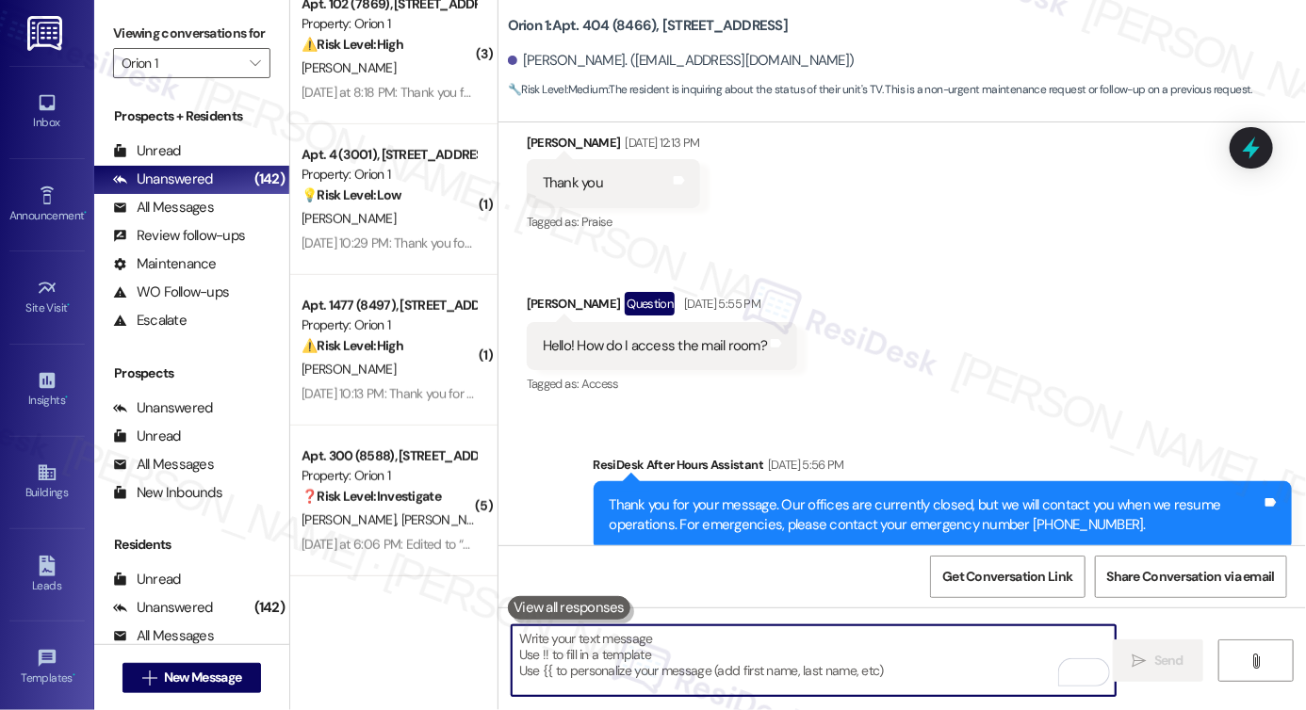
click at [611, 666] on textarea "To enrich screen reader interactions, please activate Accessibility in Grammarl…" at bounding box center [814, 661] width 604 height 71
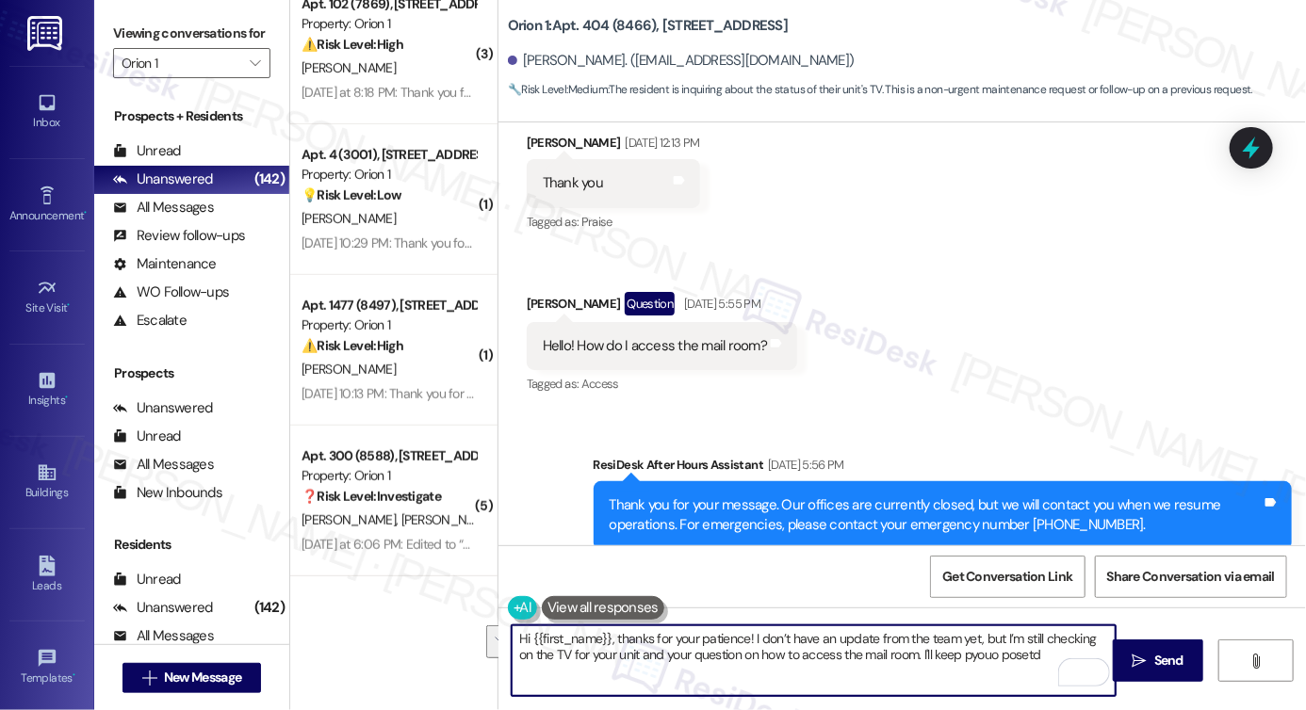
click at [697, 652] on textarea "Hi {{first_name}}, thanks for your patience! I don’t have an update from the te…" at bounding box center [814, 661] width 604 height 71
click at [1043, 654] on textarea "Hi {{first_name}}, thanks for your patience! I don’t have an update from the te…" at bounding box center [814, 661] width 604 height 71
drag, startPoint x: 1037, startPoint y: 658, endPoint x: 614, endPoint y: 610, distance: 424.9
click at [614, 625] on div "Hi {{first_name}}, thanks for your patience! I don’t have an update from the te…" at bounding box center [804, 661] width 606 height 73
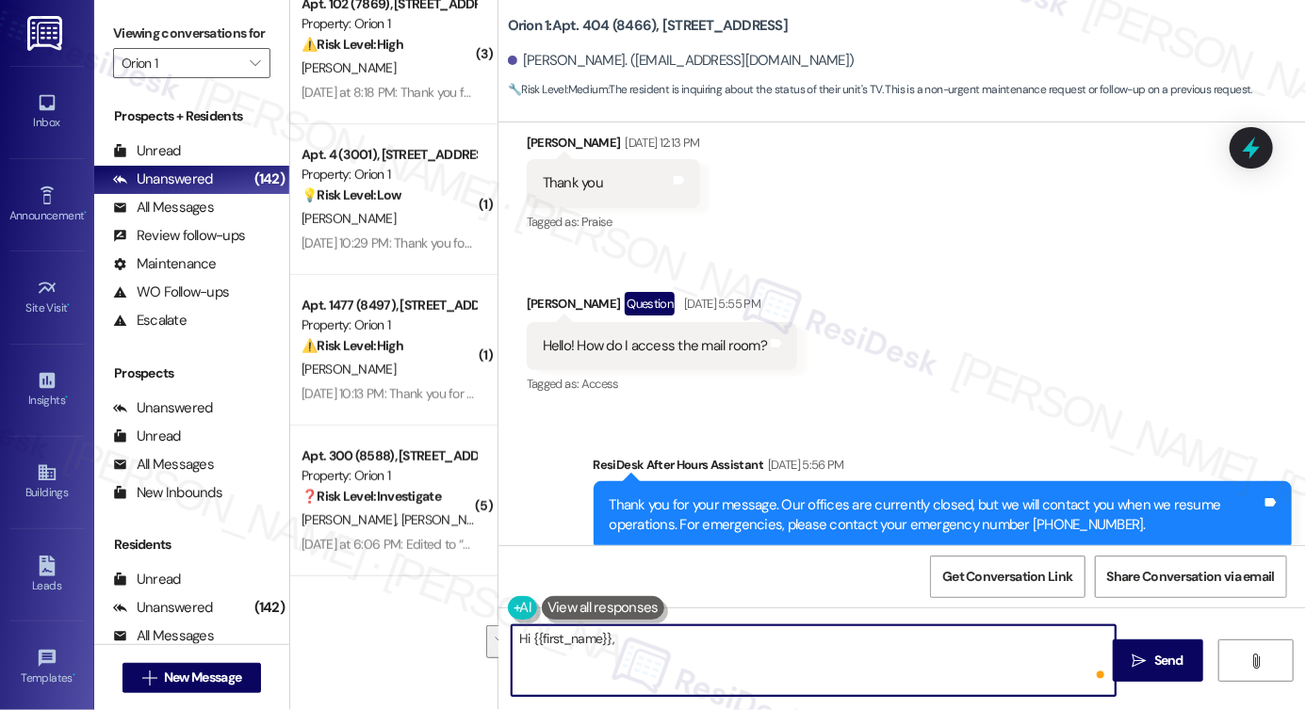
paste textarea "Thanks so much for your patience! I don’t have an update from the team just yet…"
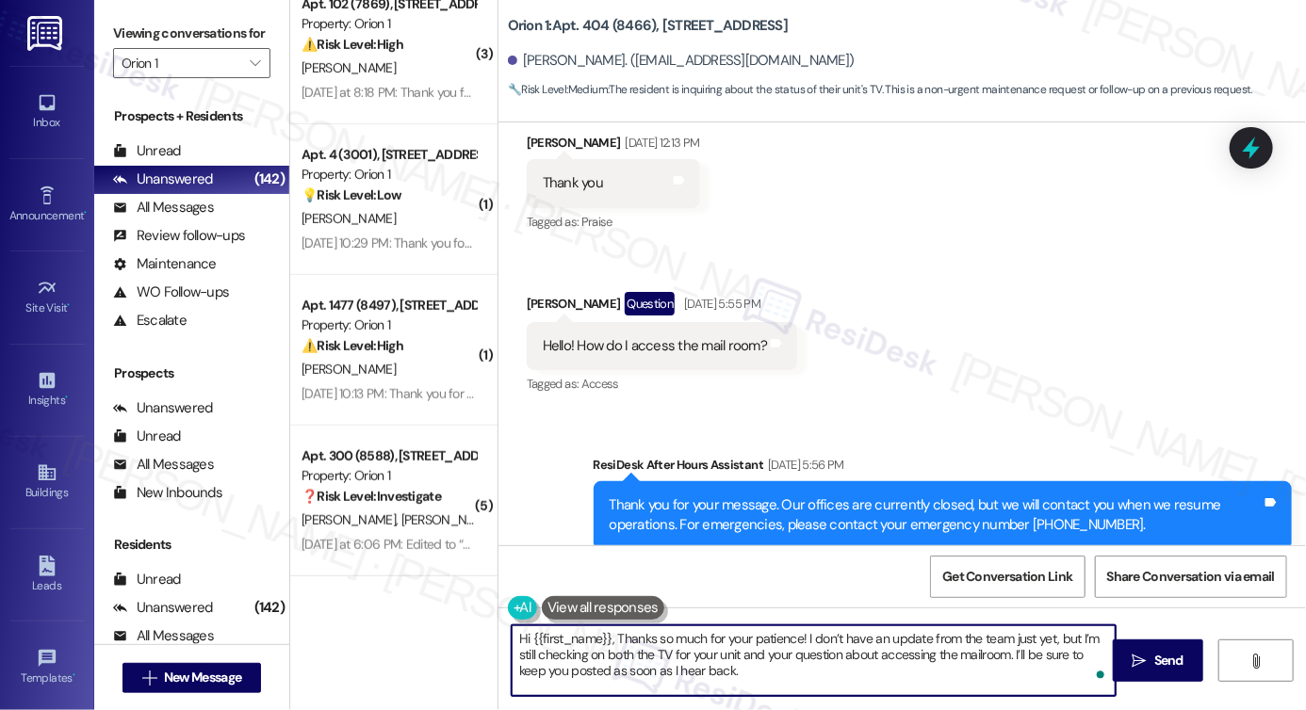
click at [610, 629] on textarea "Hi {{first_name}}, Thanks so much for your patience! I don’t have an update fro…" at bounding box center [814, 661] width 604 height 71
click at [717, 674] on textarea "Hi {{first_name}}, thanks so much for your patience! I don’t have an update fro…" at bounding box center [814, 661] width 604 height 71
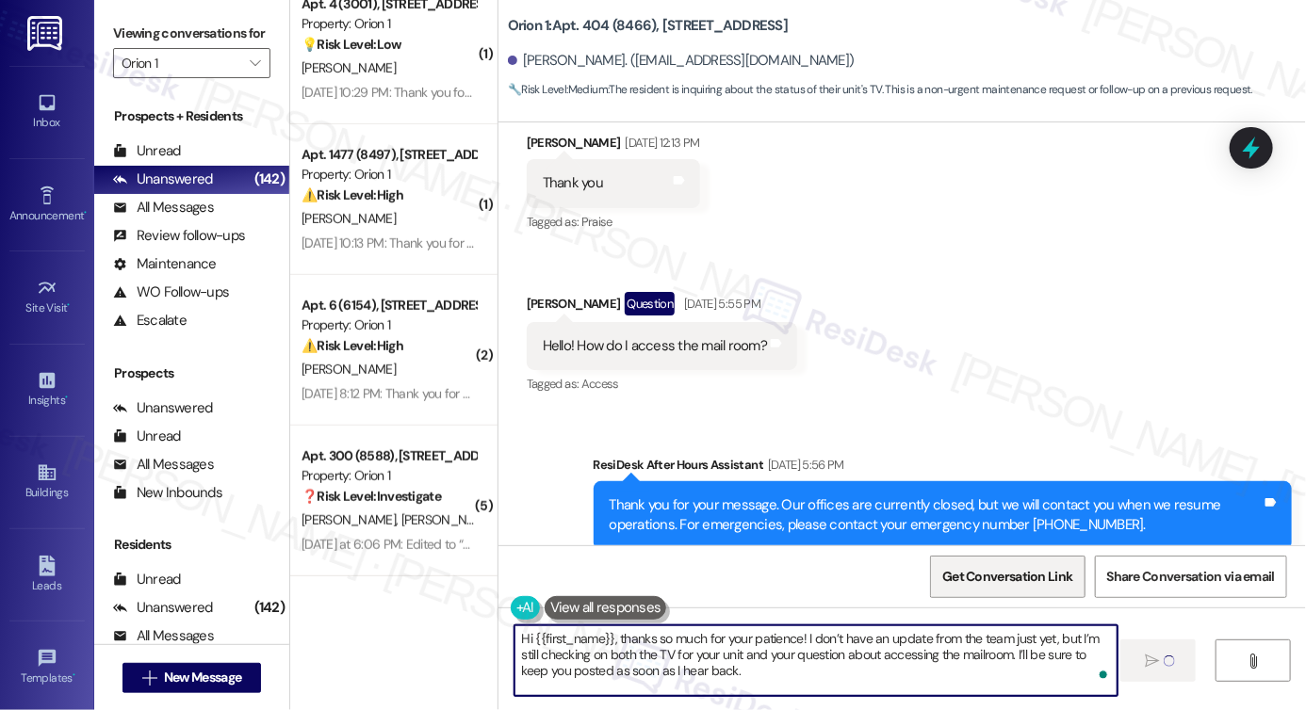
type textarea "Hi {{first_name}}, thanks so much for your patience! I don’t have an update fro…"
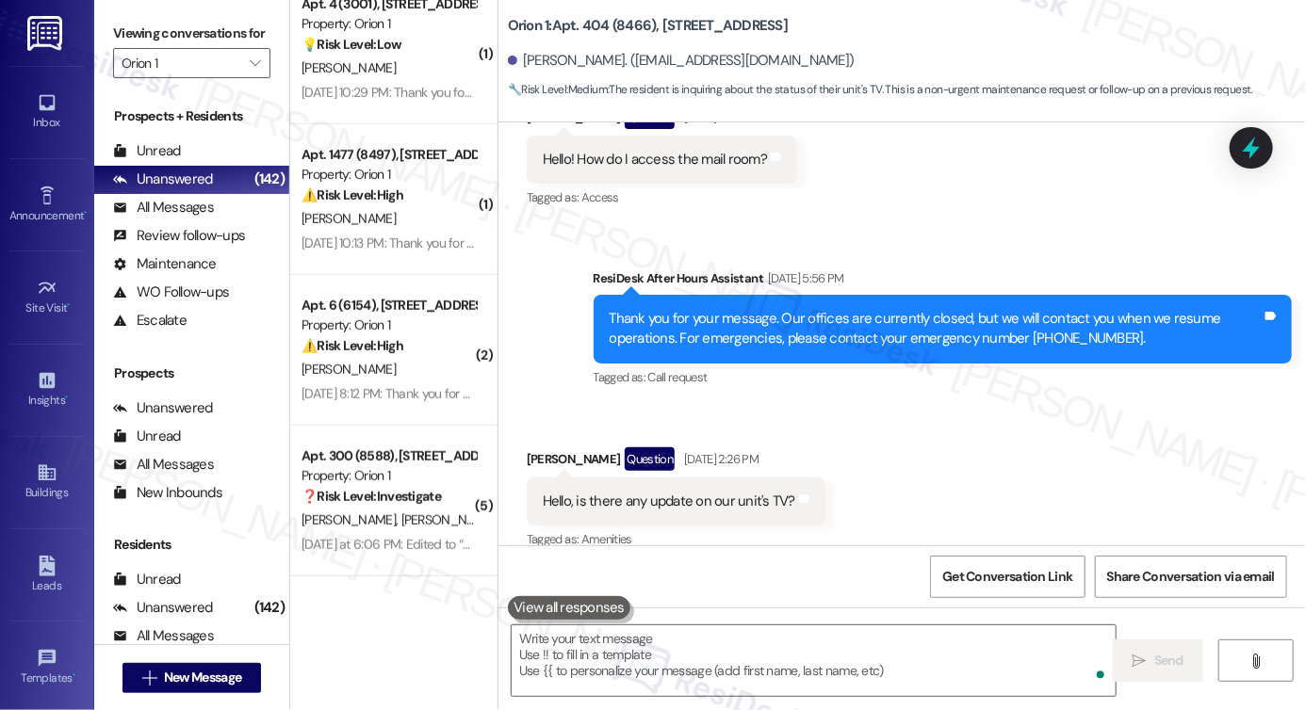
scroll to position [1212, 0]
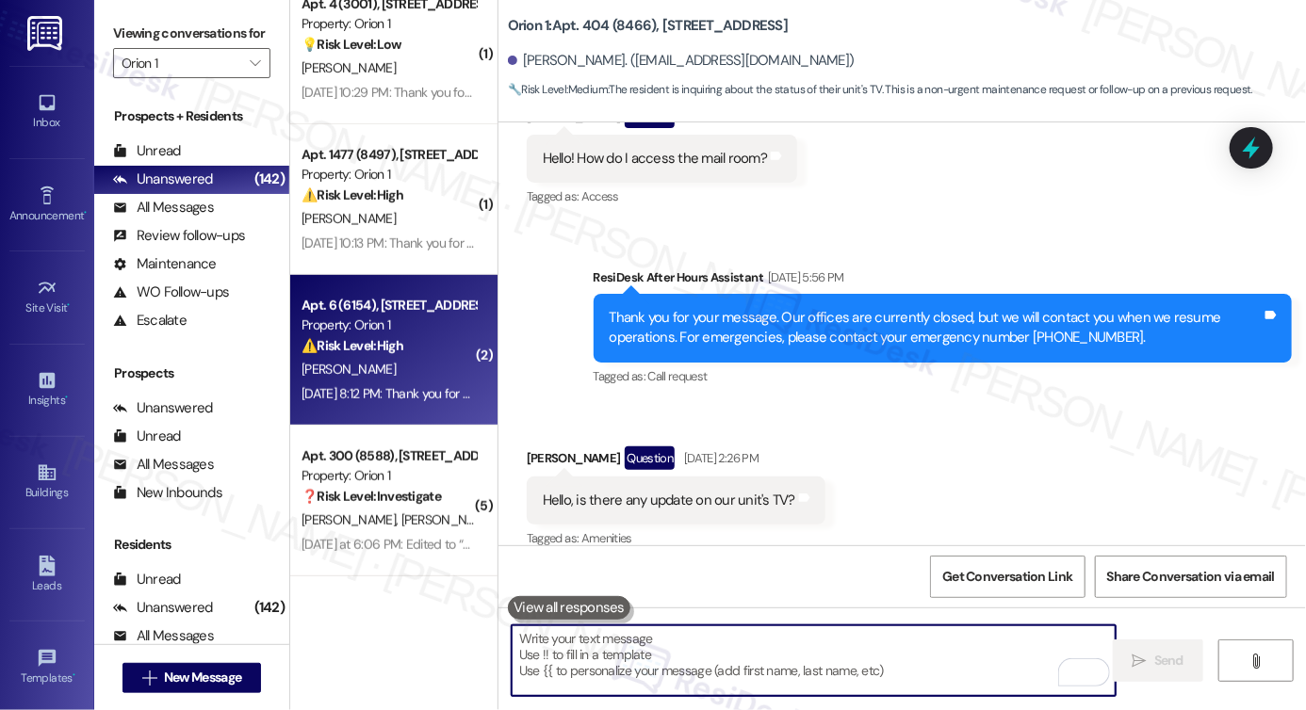
click at [343, 339] on strong "⚠️ Risk Level: High" at bounding box center [353, 345] width 102 height 17
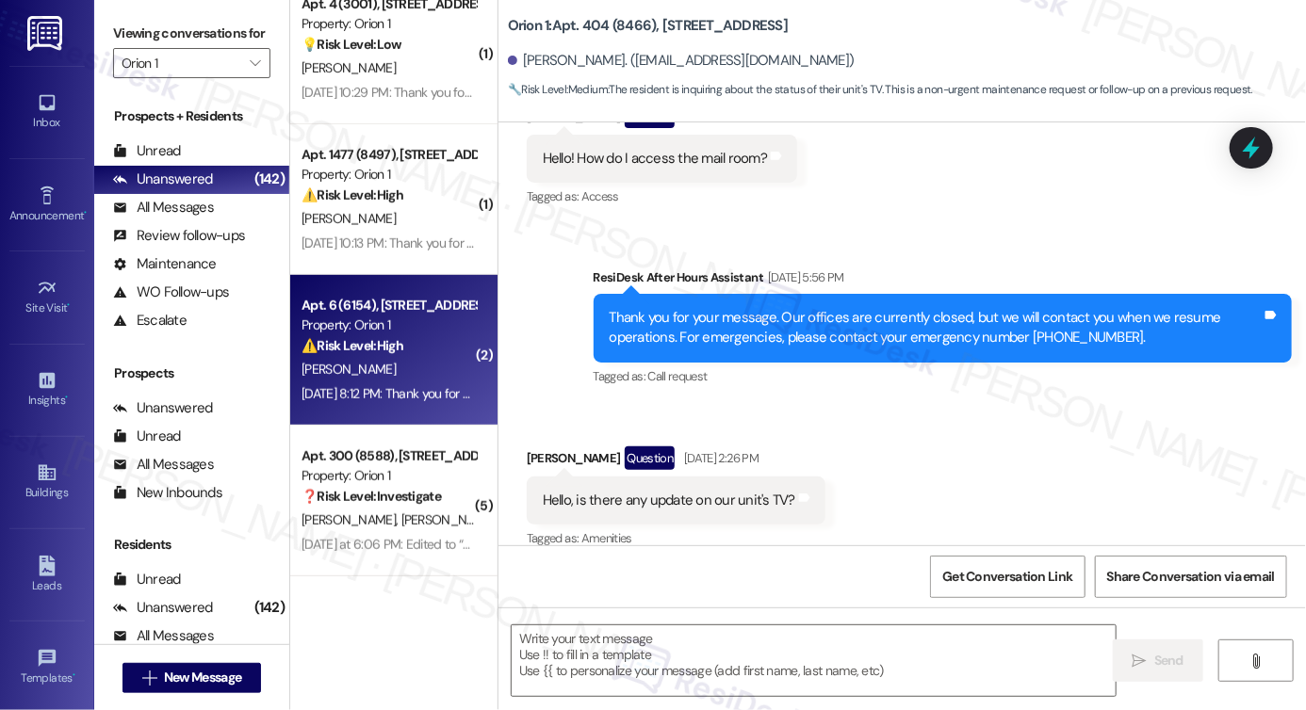
type textarea "Fetching suggested responses. Please feel free to read through the conversation…"
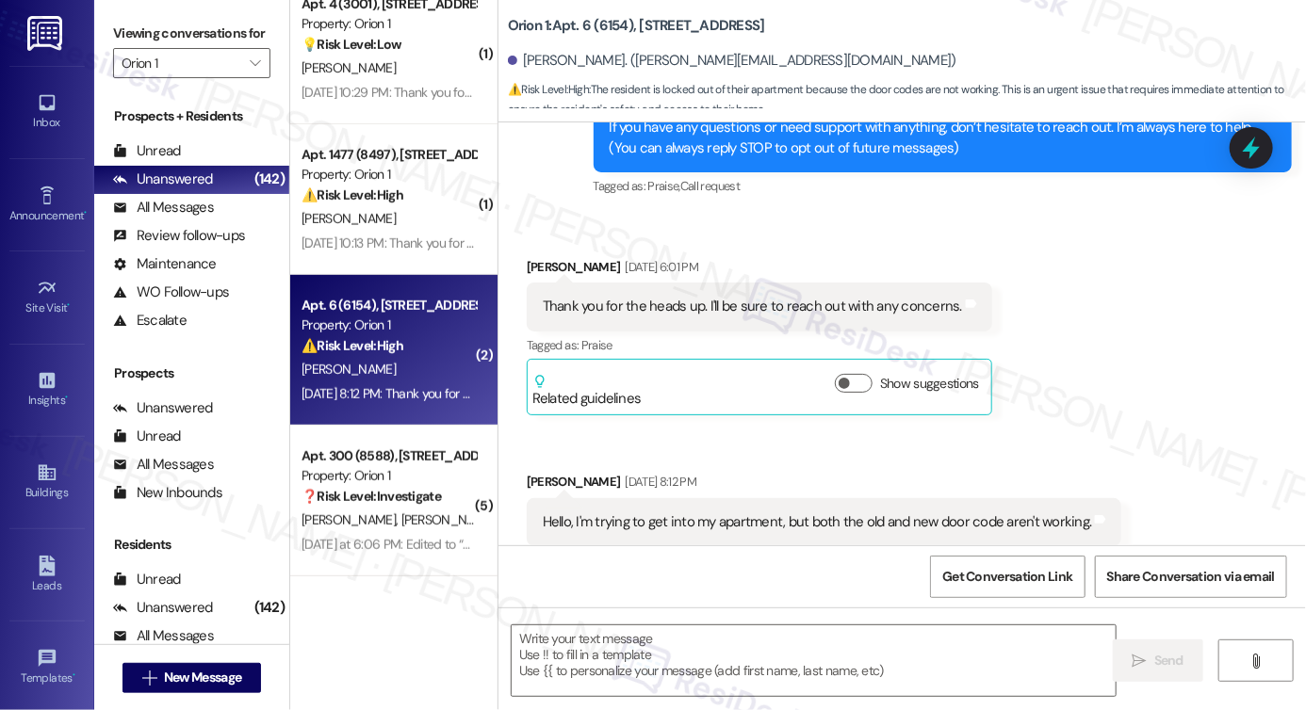
scroll to position [275, 0]
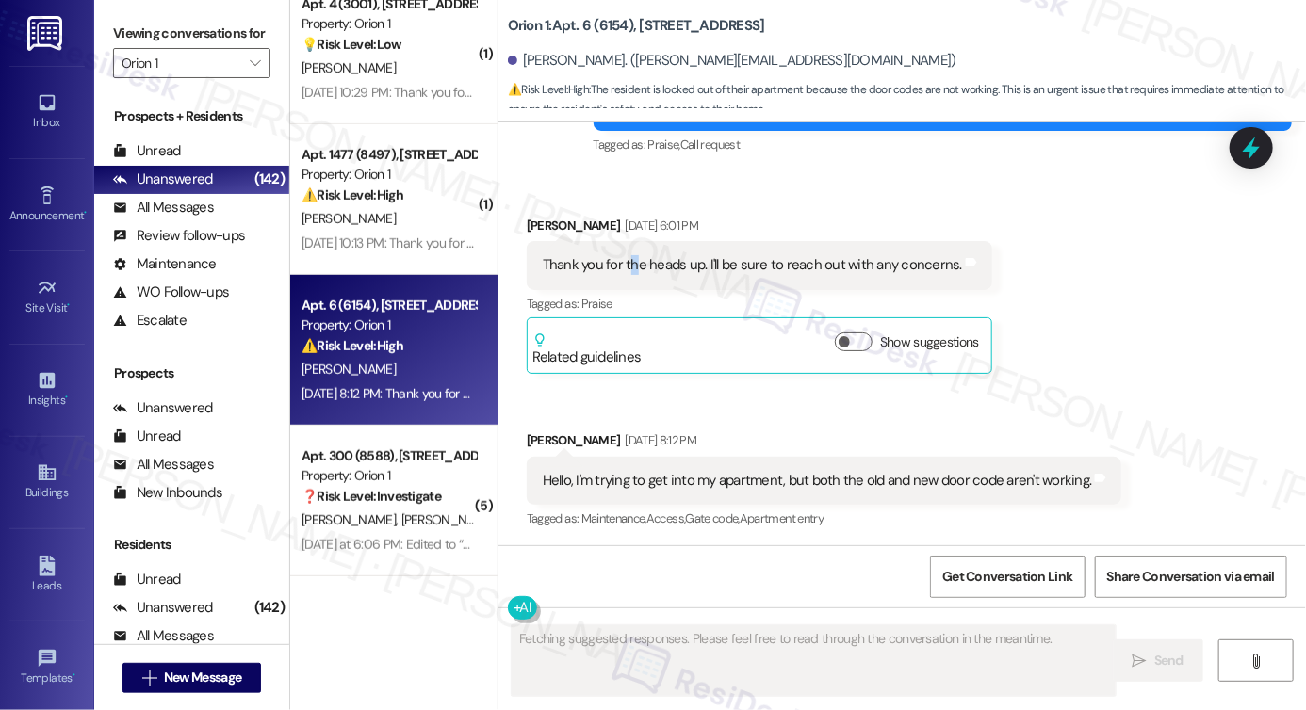
click at [627, 252] on div "Thank you for the heads up. I'll be sure to reach out with any concerns. Tags a…" at bounding box center [759, 265] width 465 height 48
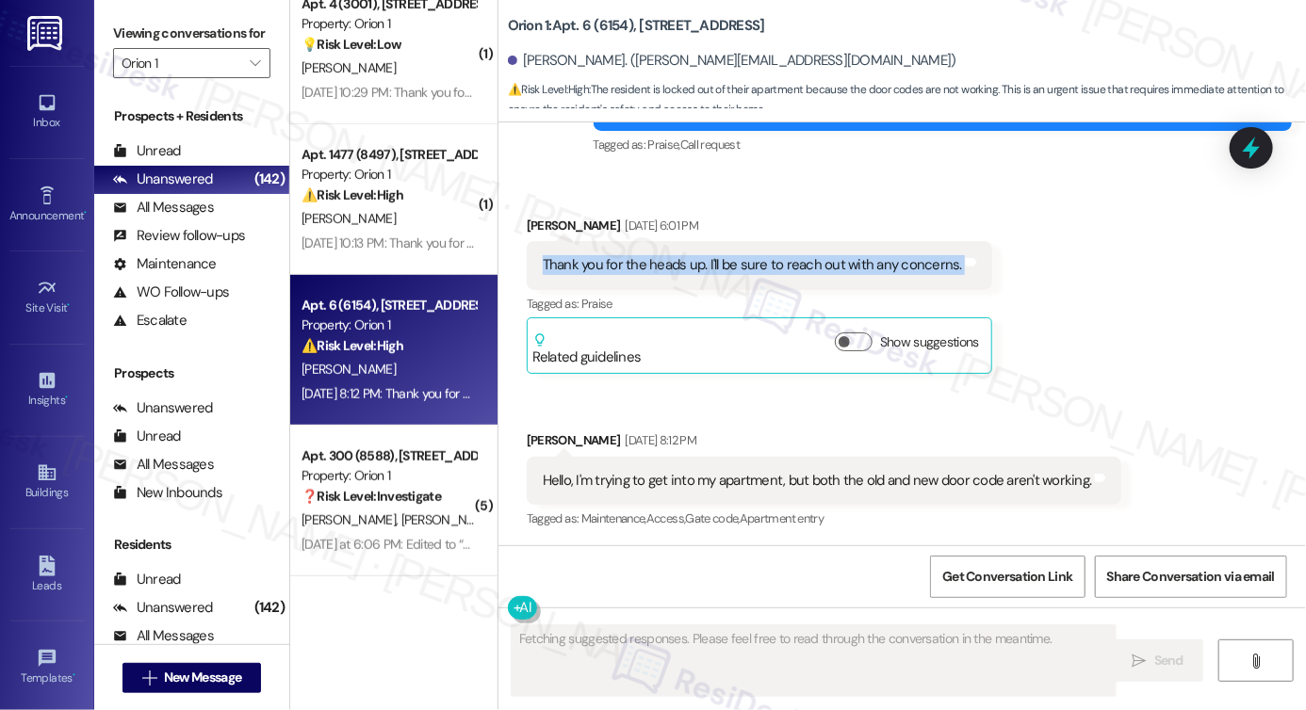
click at [627, 252] on div "Thank you for the heads up. I'll be sure to reach out with any concerns. Tags a…" at bounding box center [759, 265] width 465 height 48
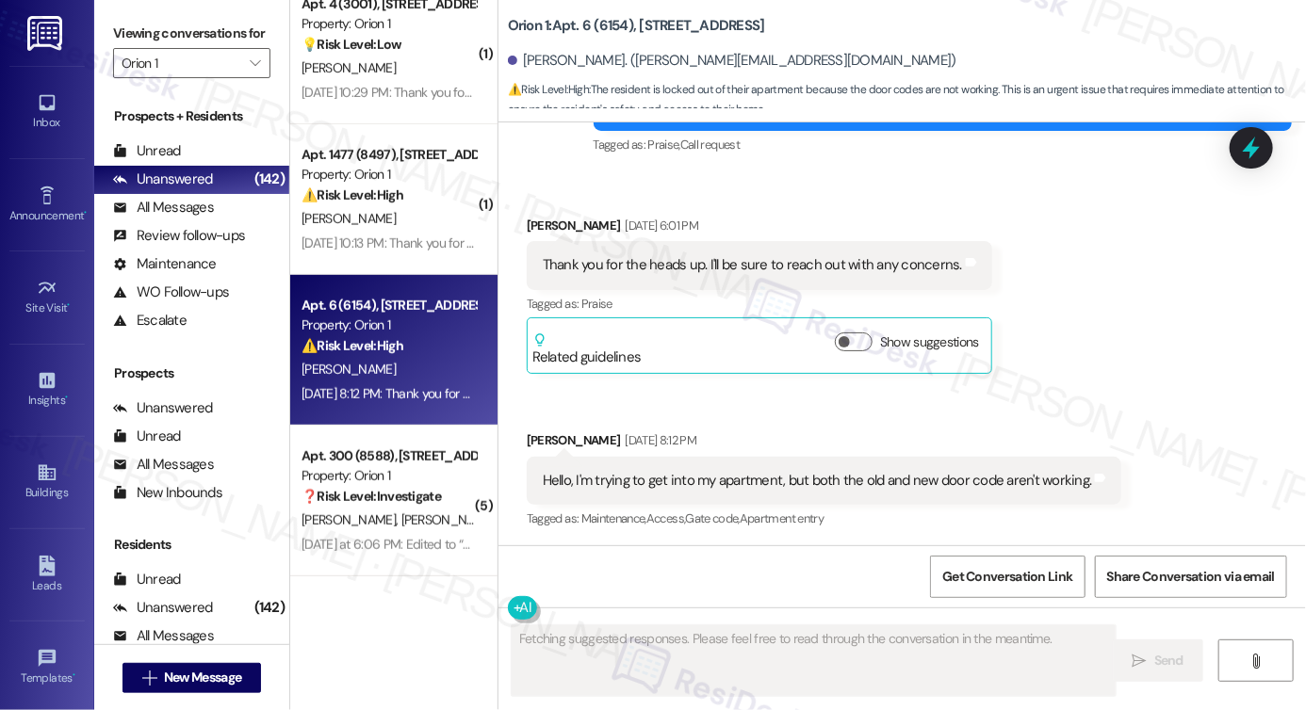
click at [638, 471] on div "Hello, I'm trying to get into my apartment, but both the old and new door code …" at bounding box center [817, 481] width 549 height 20
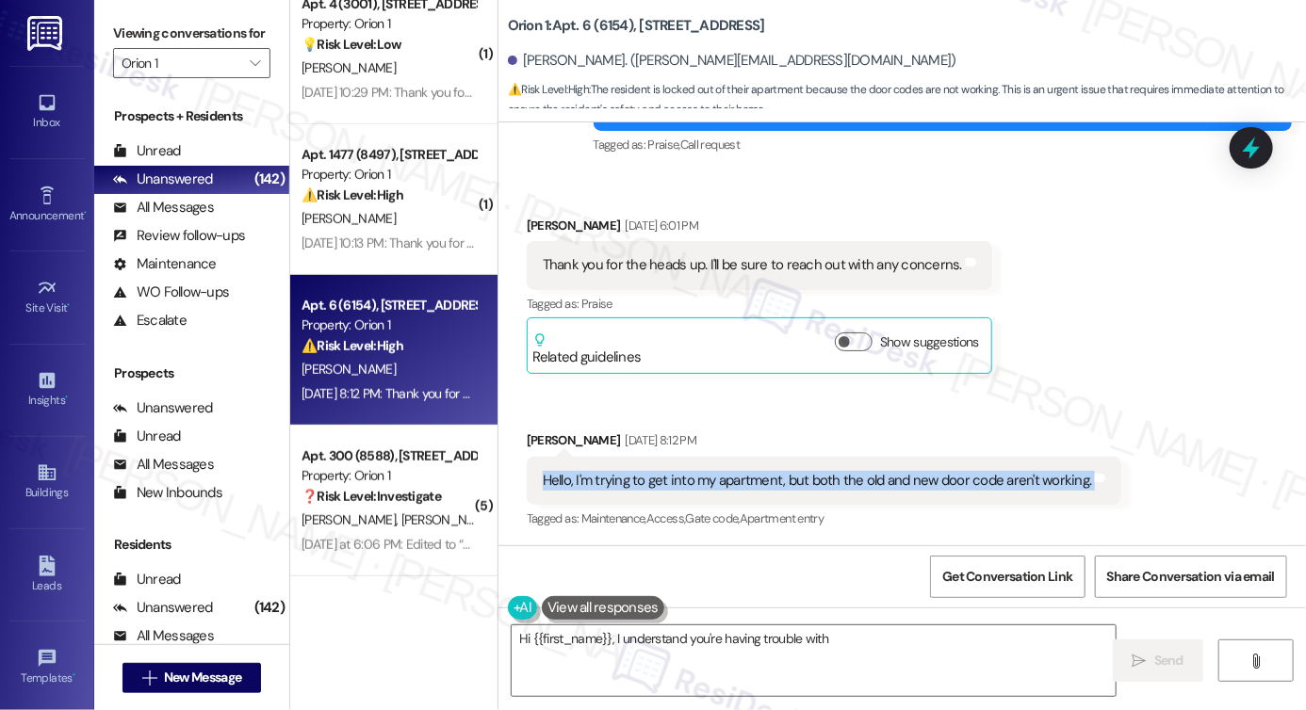
click at [638, 471] on div "Hello, I'm trying to get into my apartment, but both the old and new door code …" at bounding box center [817, 481] width 549 height 20
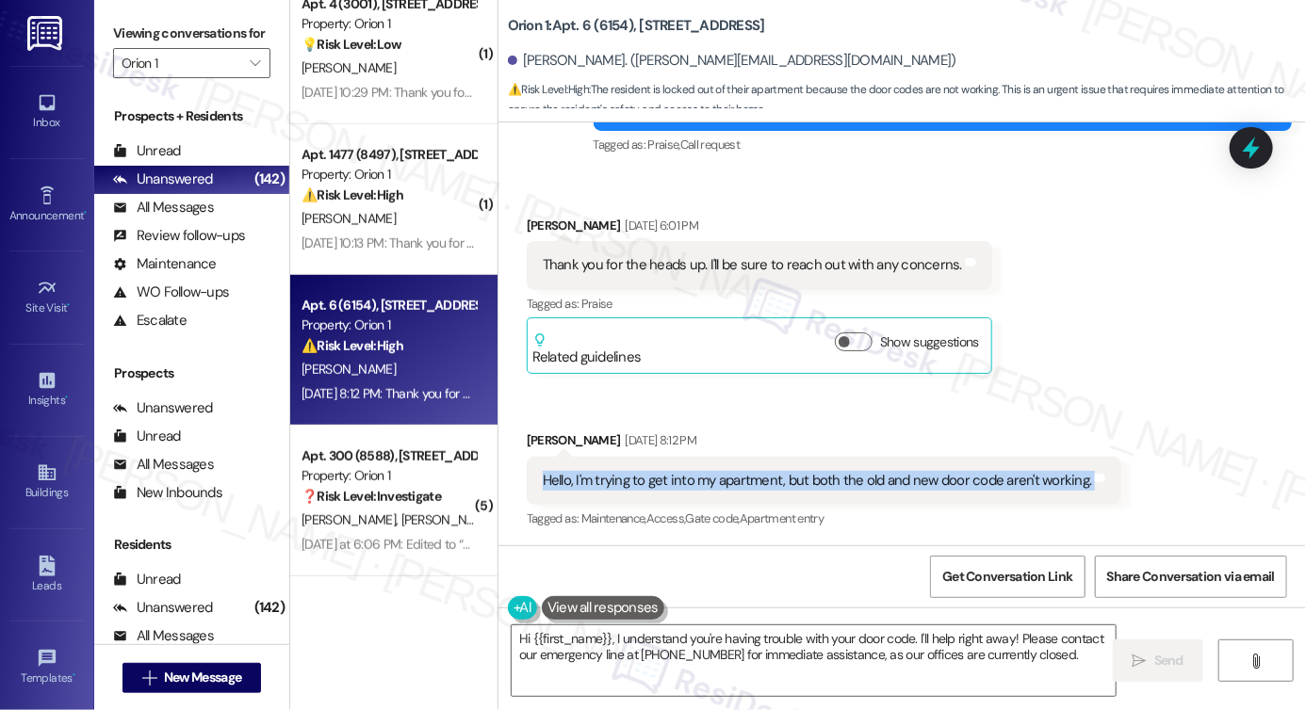
copy div "Hello, I'm trying to get into my apartment, but both the old and new door code …"
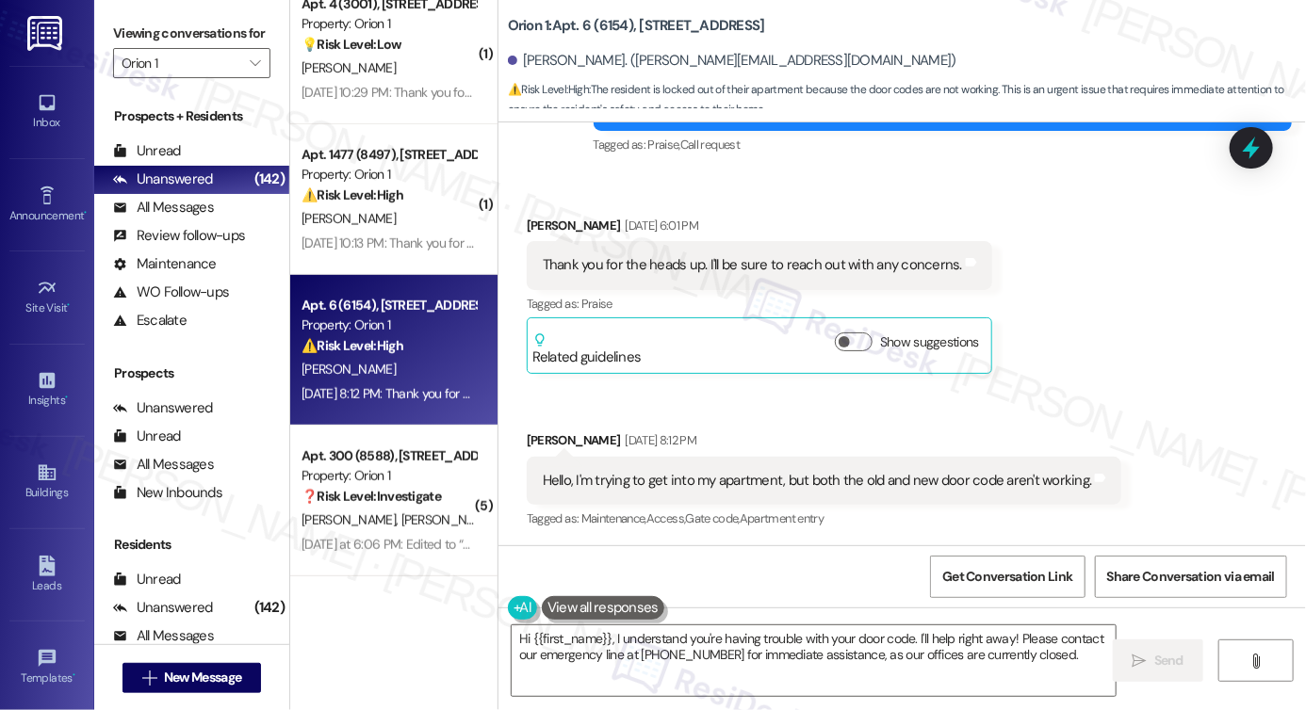
click at [139, 27] on label "Viewing conversations for" at bounding box center [191, 33] width 157 height 29
click at [715, 626] on textarea "Hi {{first_name}}, I understand you're having trouble with your door code. I'll…" at bounding box center [814, 661] width 604 height 71
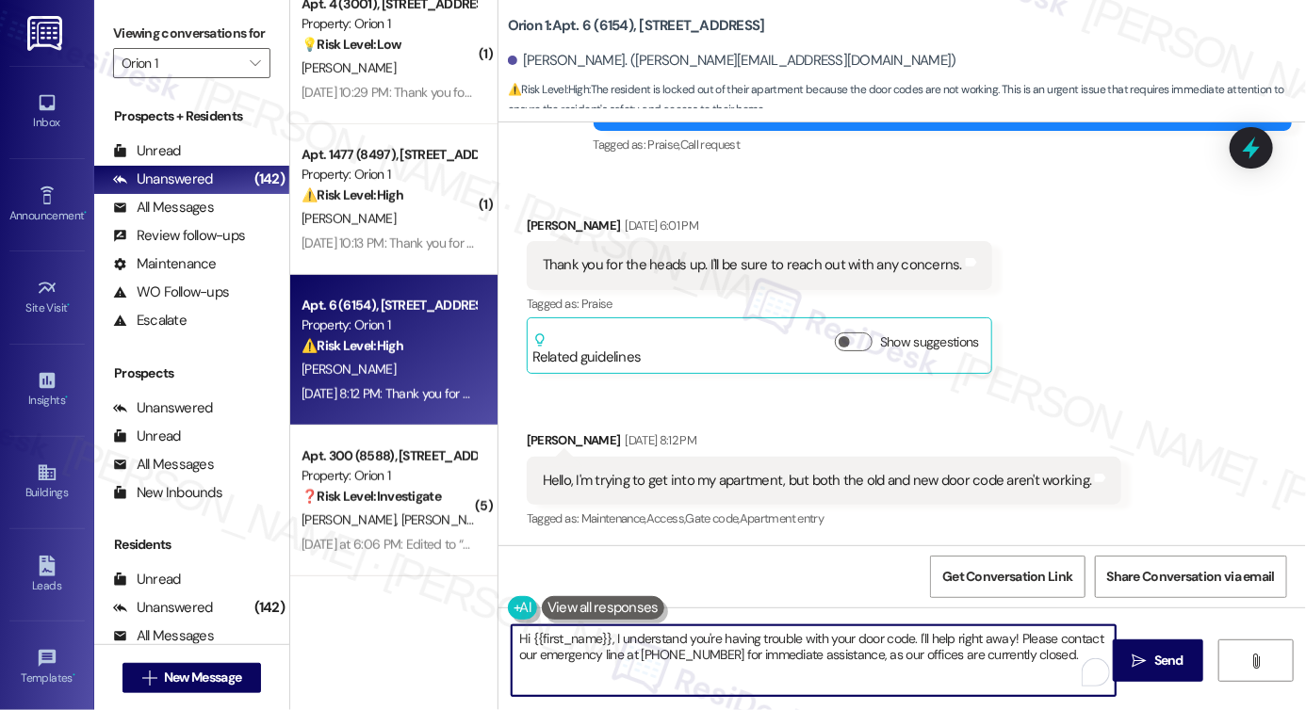
click at [715, 626] on textarea "Hi {{first_name}}, I understand you're having trouble with your door code. I'll…" at bounding box center [814, 661] width 604 height 71
paste textarea "I just wanted to check back in — were you able to get into your apartment, or a…"
click at [646, 647] on textarea "Hi {{first_name}}, I understand you're having trouble with your door code. I'll…" at bounding box center [814, 661] width 604 height 71
click at [958, 654] on textarea "Hi {{first_name}}, I understand you're having trouble with your door code. I'll…" at bounding box center [814, 661] width 604 height 71
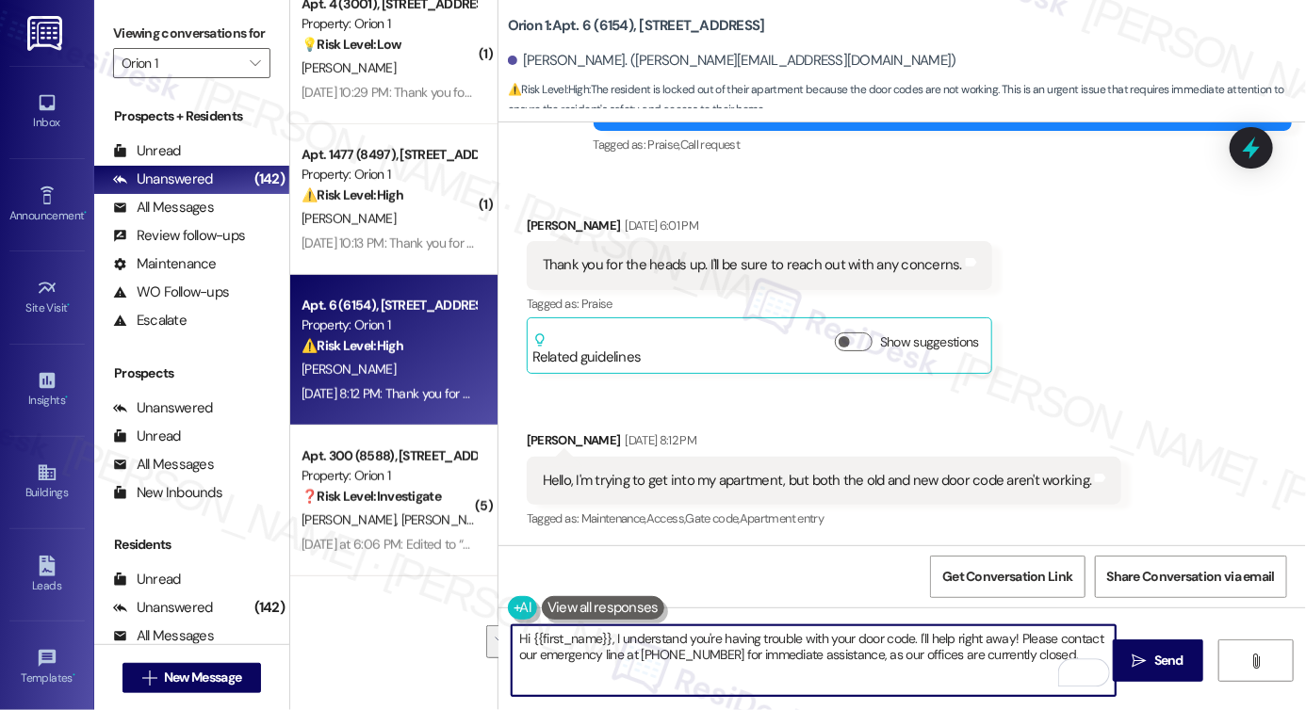
drag, startPoint x: 1050, startPoint y: 652, endPoint x: 620, endPoint y: 626, distance: 430.5
click at [620, 626] on textarea "Hi {{first_name}}, I understand you're having trouble with your door code. I'll…" at bounding box center [814, 661] width 604 height 71
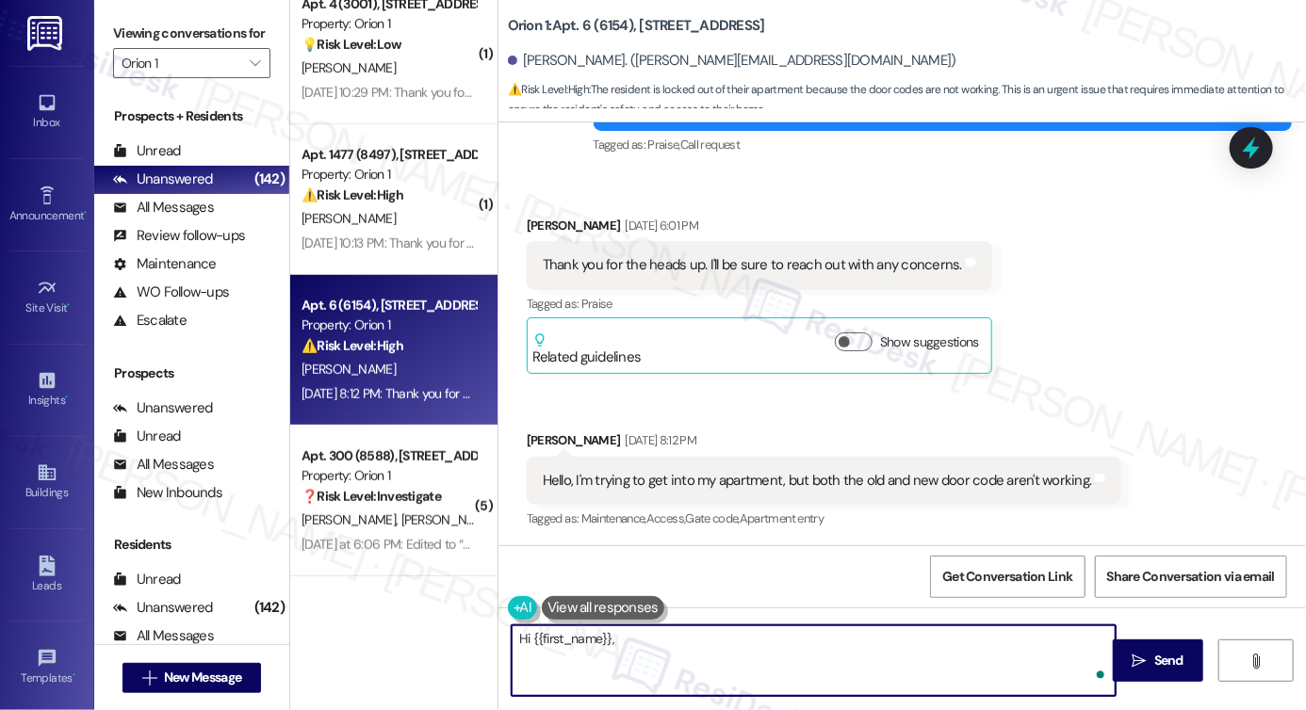
paste textarea "I just wanted to check back in — were you able to get into your apartment, or a…"
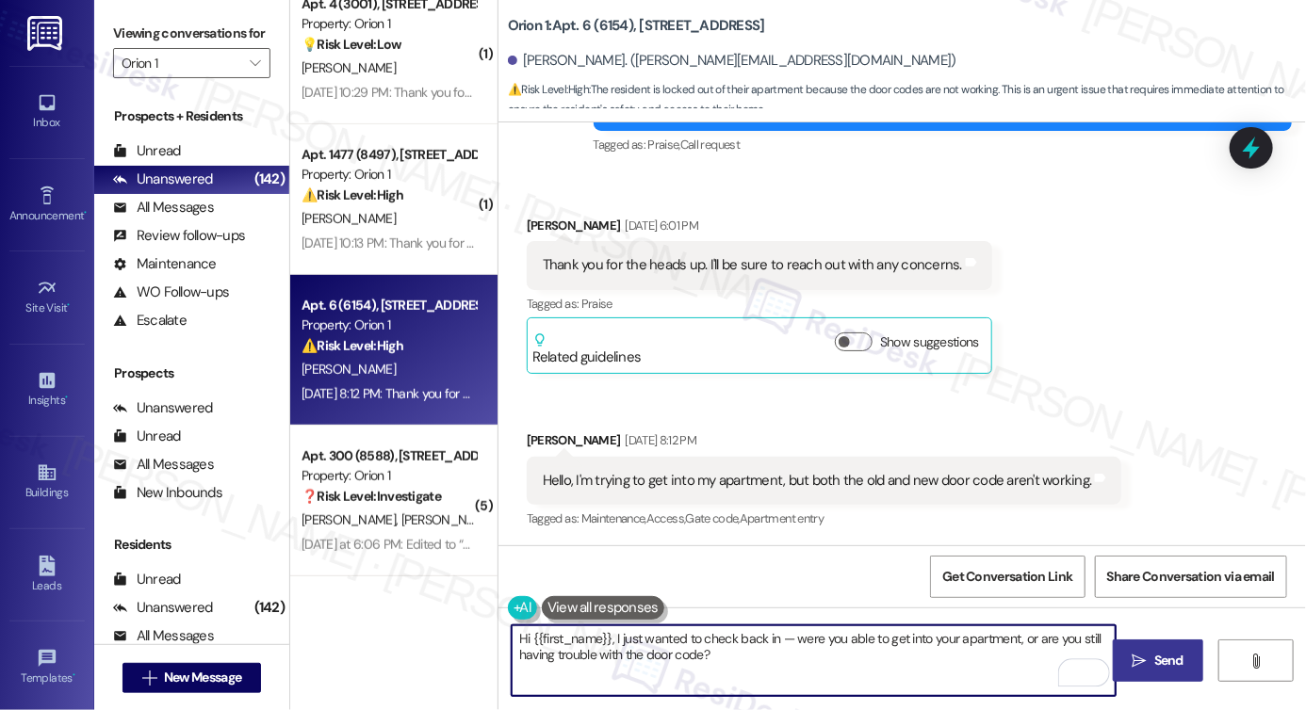
type textarea "Hi {{first_name}}, I just wanted to check back in — were you able to get into y…"
click at [1151, 652] on span "Send" at bounding box center [1169, 661] width 37 height 20
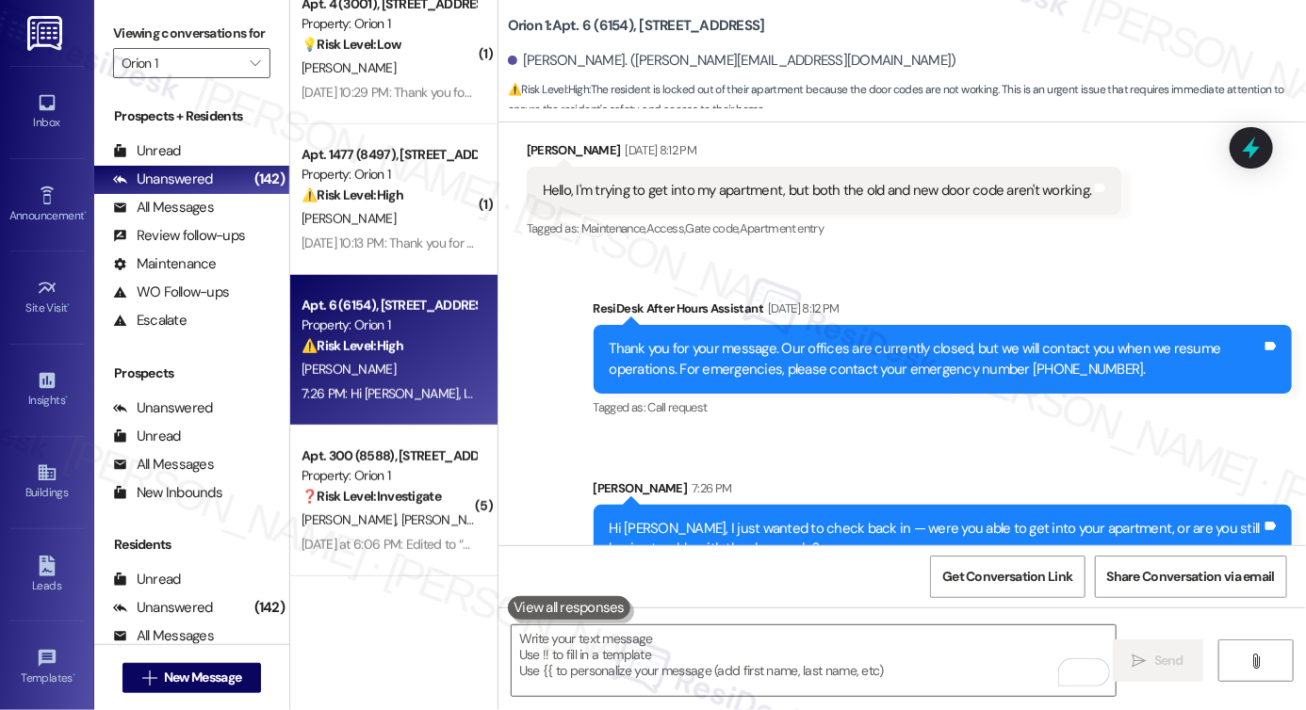
scroll to position [607, 0]
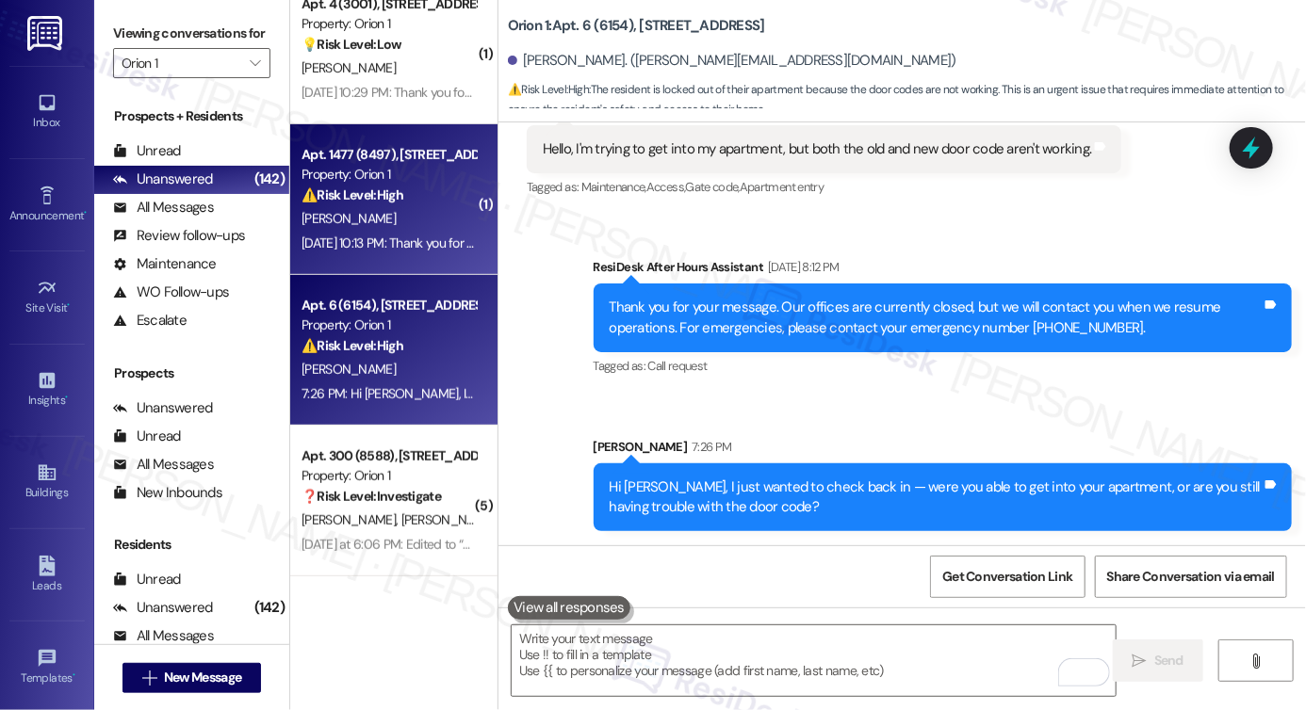
click at [395, 243] on div "Aug 22, 2025 at 10:13 PM: Thank you for your message. Our offices are currently…" at bounding box center [873, 243] width 1142 height 17
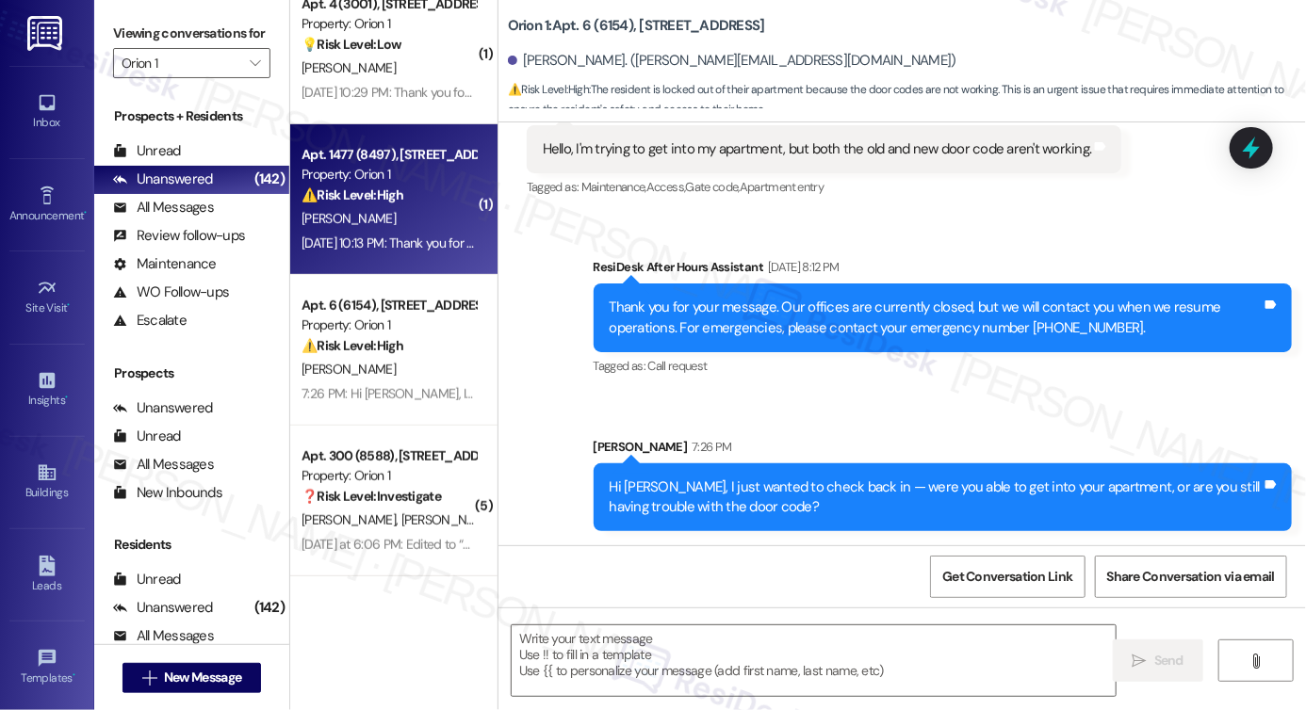
type textarea "Fetching suggested responses. Please feel free to read through the conversation…"
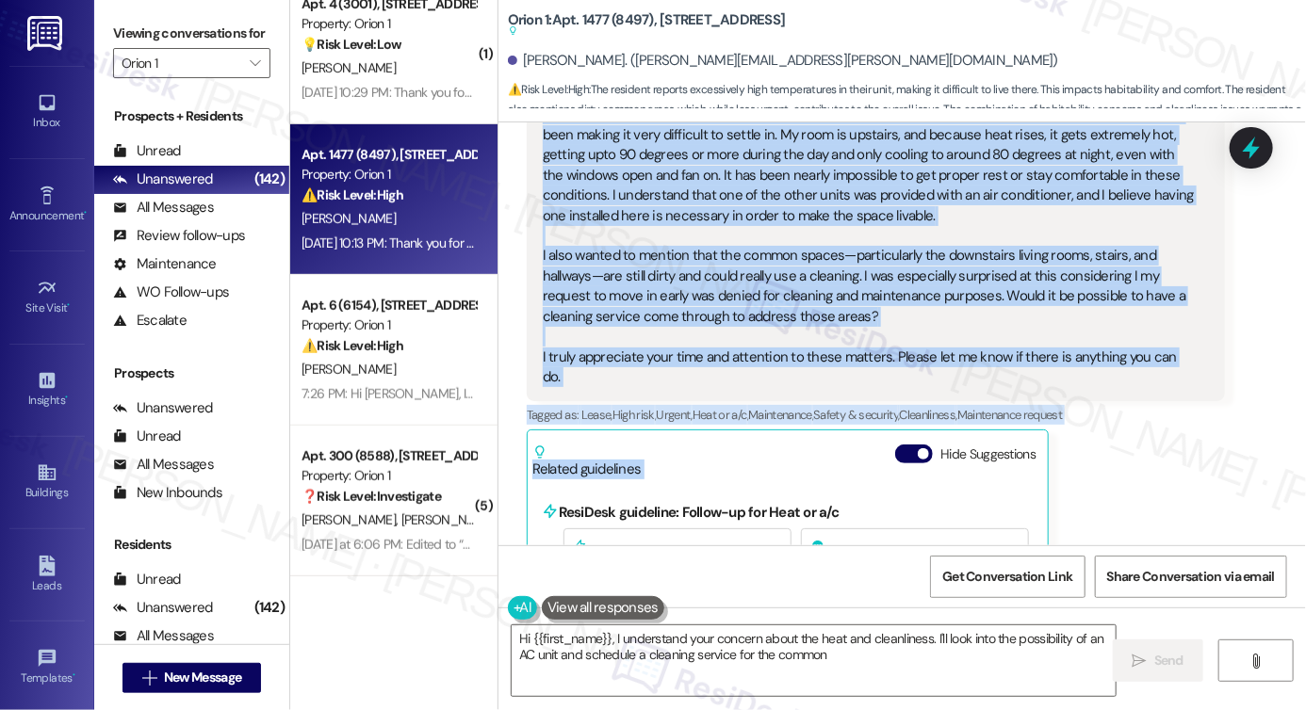
scroll to position [457, 0]
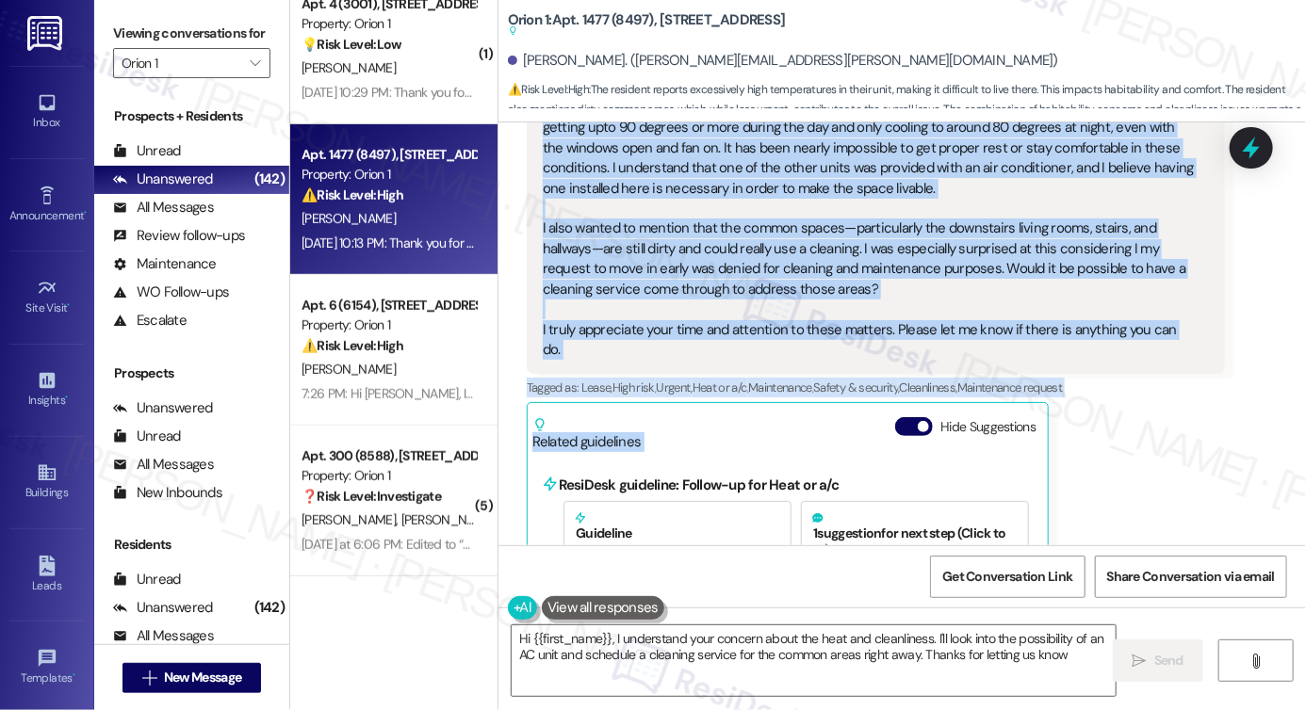
type textarea "Hi {{first_name}}, I understand your concern about the heat and cleanliness. I'…"
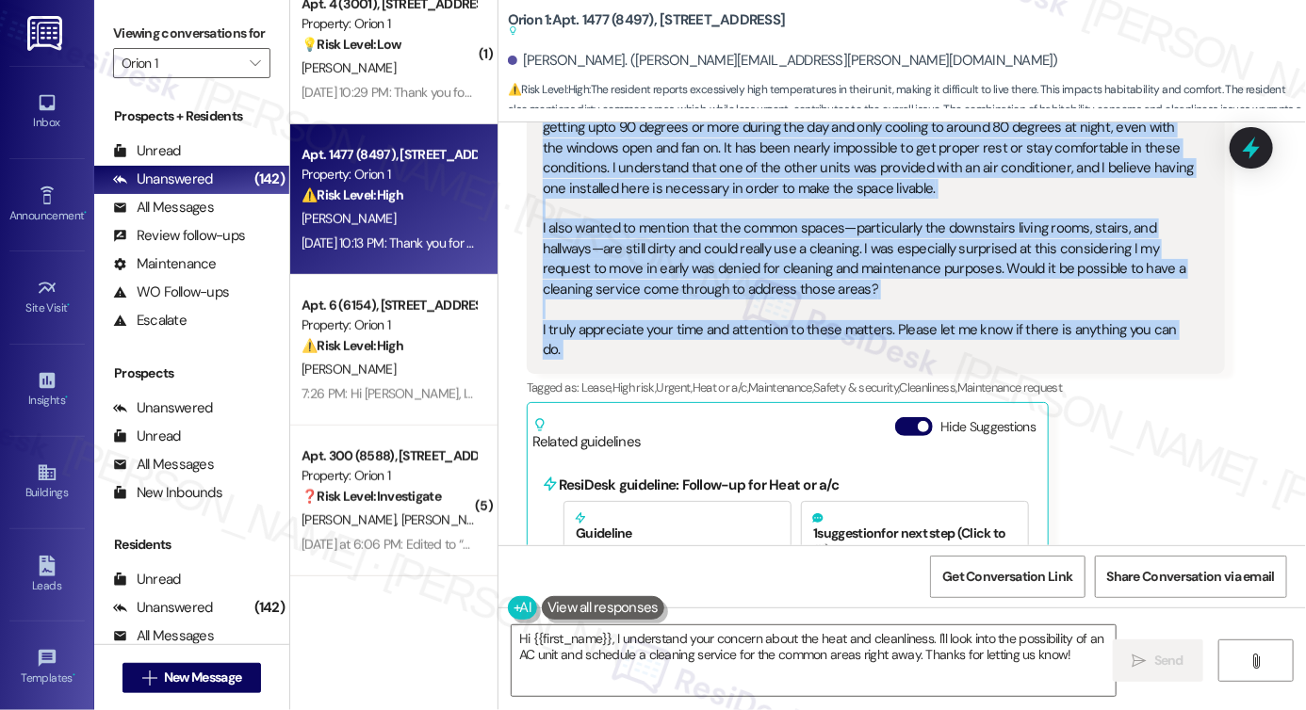
drag, startPoint x: 536, startPoint y: 267, endPoint x: 1198, endPoint y: 312, distance: 663.0
click at [1198, 312] on div "Hello, I just moved in a few days ago (a little after my lease start date), and…" at bounding box center [876, 218] width 698 height 311
copy div "Hello, I just moved in a few days ago (a little after my lease start date), and…"
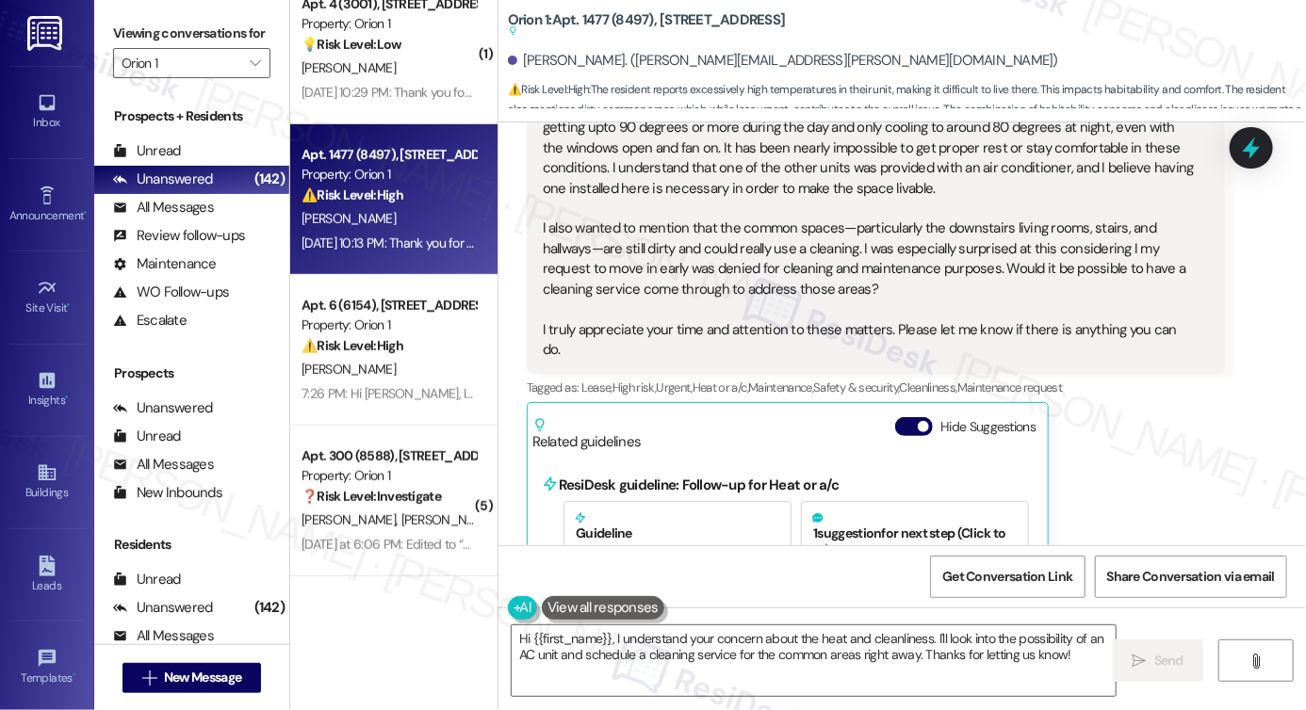
click at [146, 37] on label "Viewing conversations for" at bounding box center [191, 33] width 157 height 29
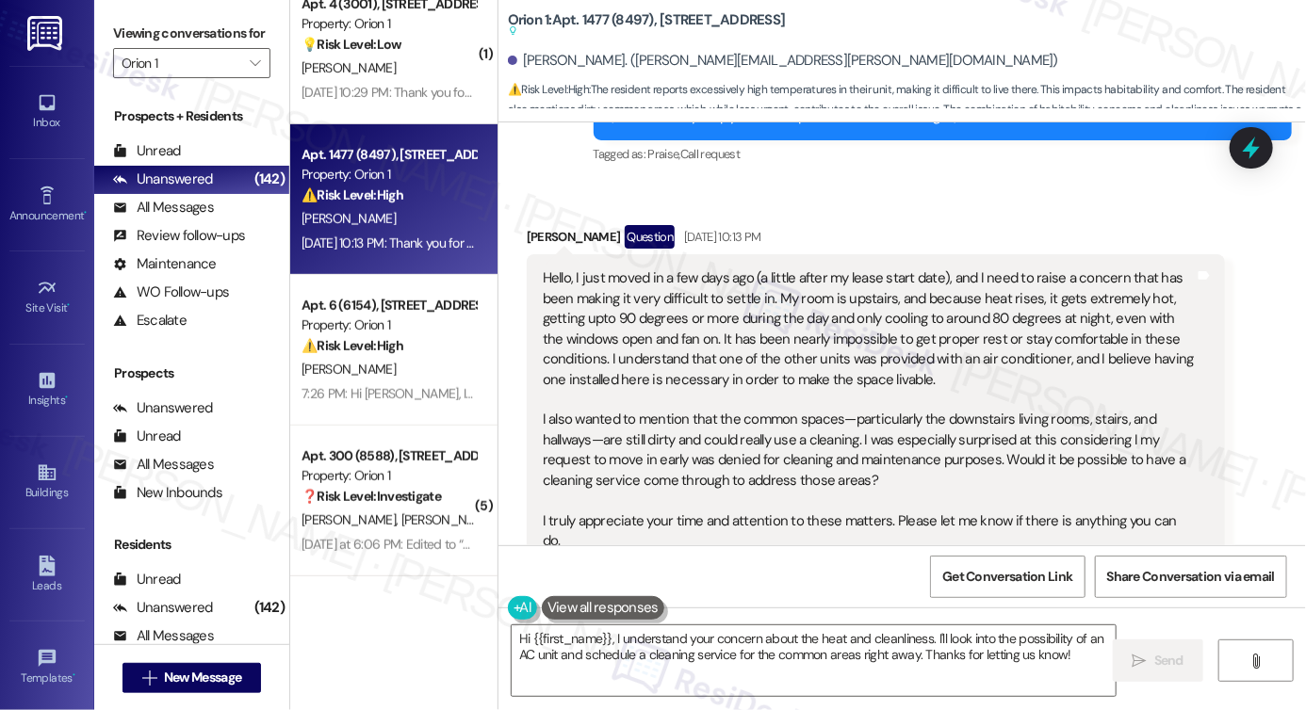
scroll to position [269, 0]
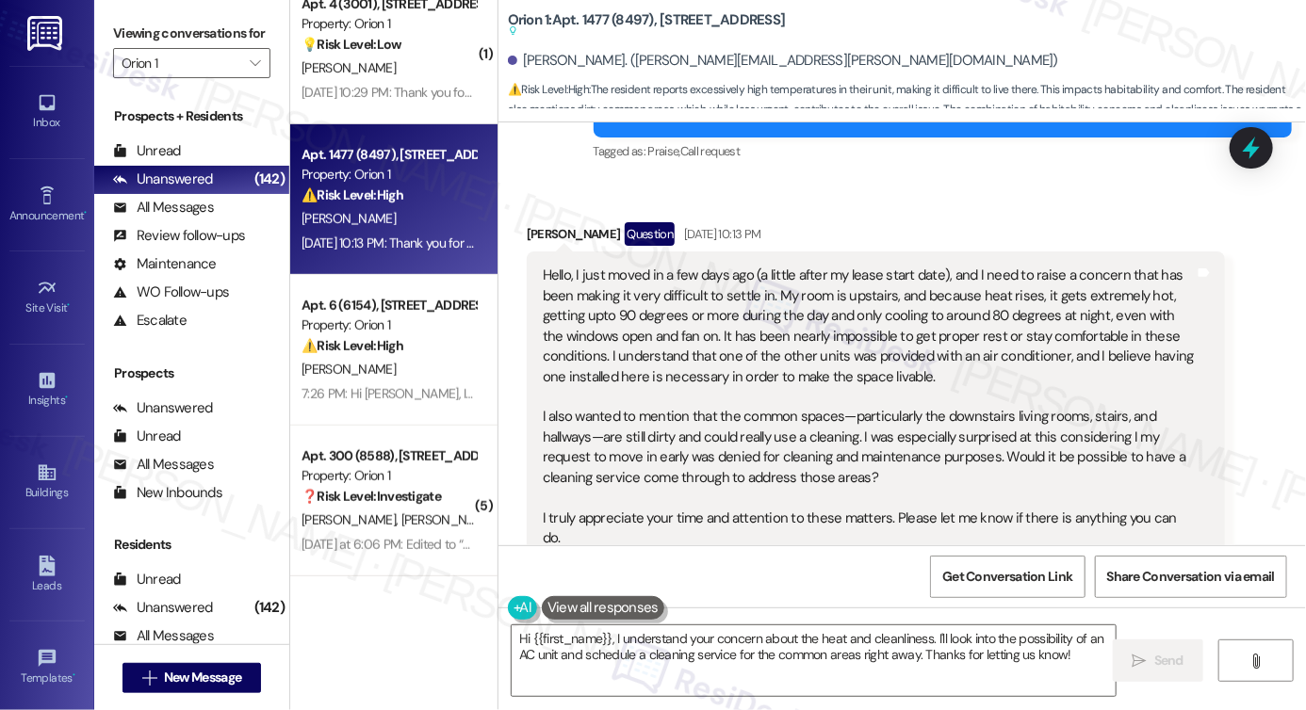
click at [912, 307] on div "Hello, I just moved in a few days ago (a little after my lease start date), and…" at bounding box center [869, 407] width 652 height 283
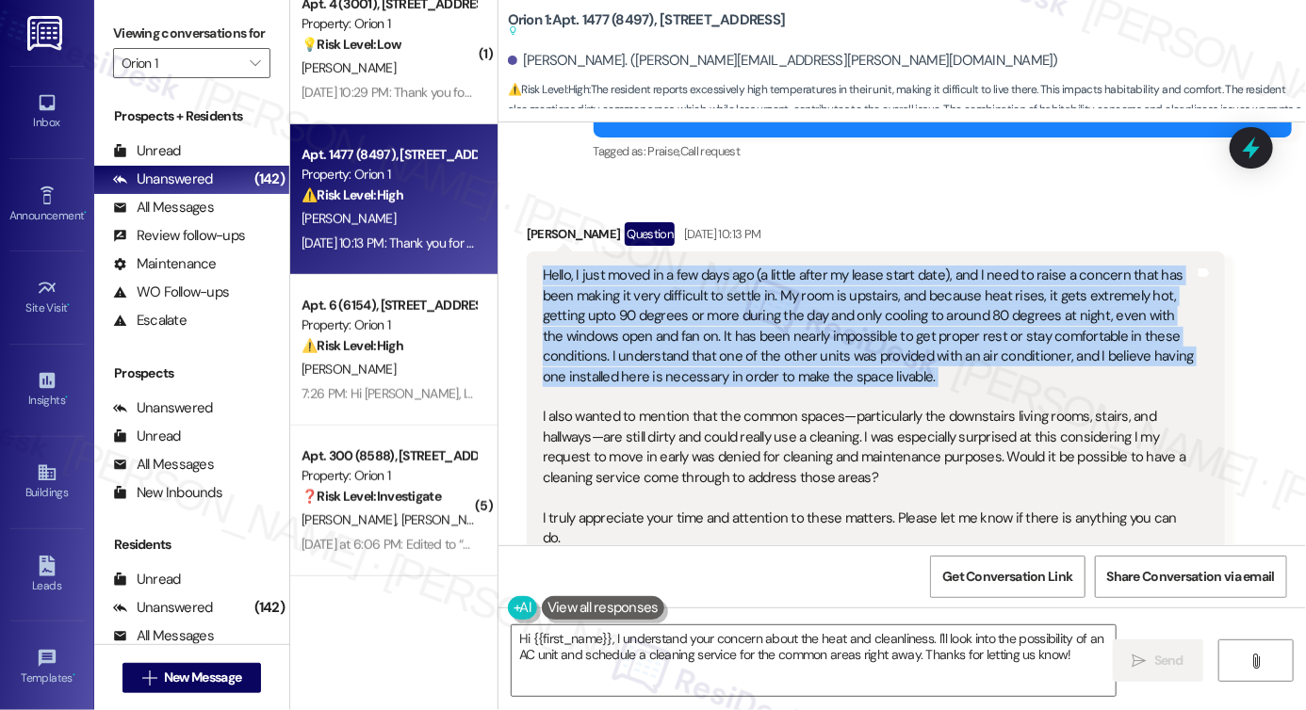
click at [912, 307] on div "Hello, I just moved in a few days ago (a little after my lease start date), and…" at bounding box center [869, 407] width 652 height 283
click at [745, 328] on div "Hello, I just moved in a few days ago (a little after my lease start date), and…" at bounding box center [869, 407] width 652 height 283
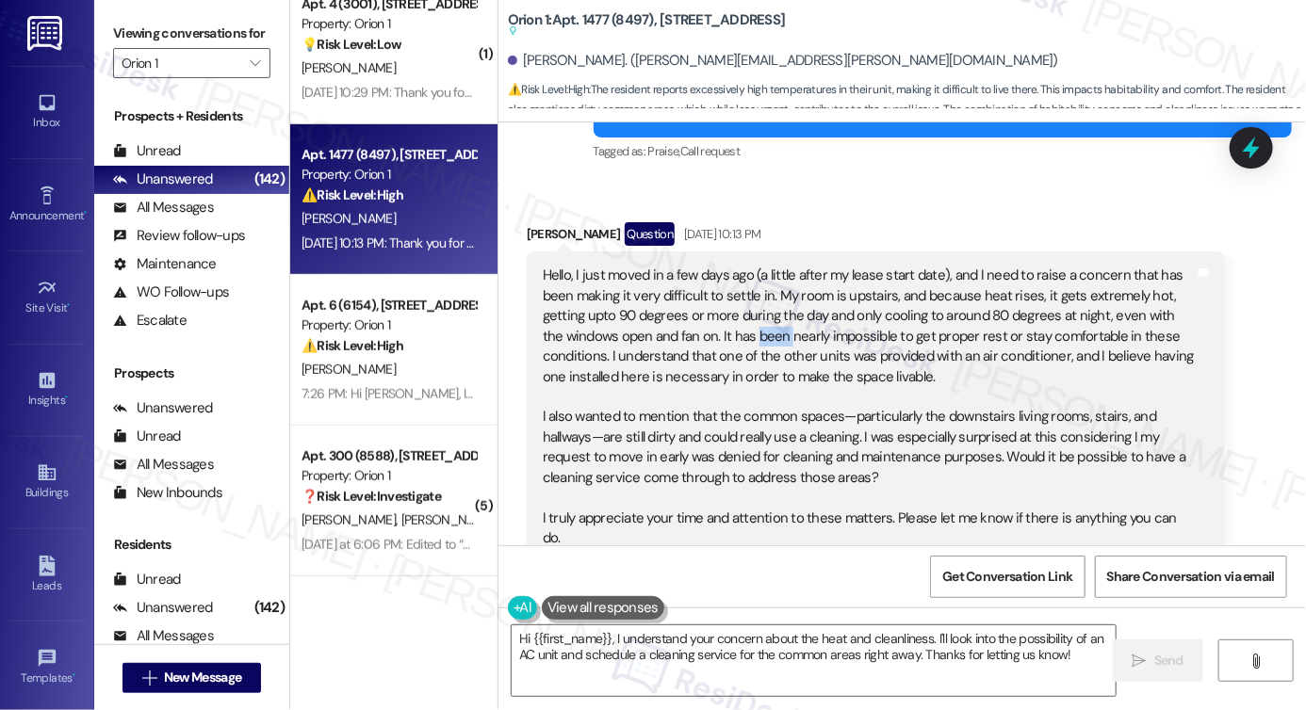
click at [745, 328] on div "Hello, I just moved in a few days ago (a little after my lease start date), and…" at bounding box center [869, 407] width 652 height 283
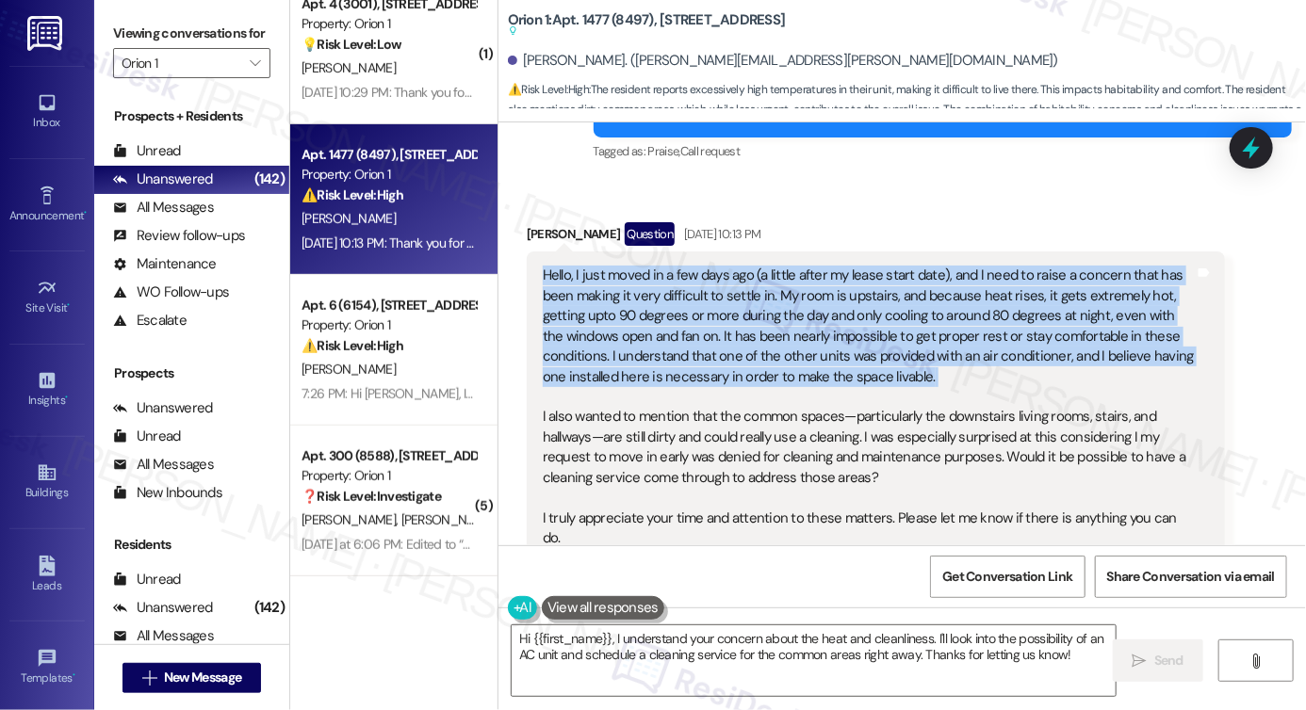
click at [745, 328] on div "Hello, I just moved in a few days ago (a little after my lease start date), and…" at bounding box center [869, 407] width 652 height 283
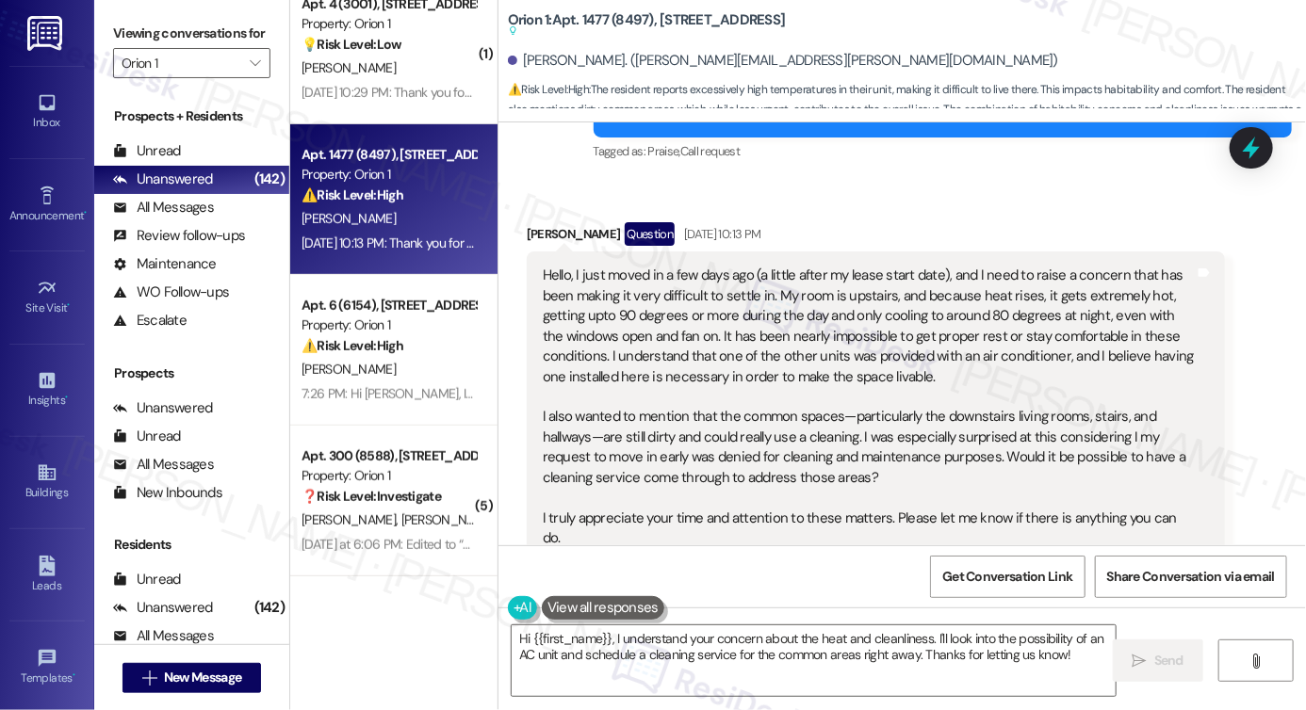
click at [712, 442] on div "Hello, I just moved in a few days ago (a little after my lease start date), and…" at bounding box center [869, 407] width 652 height 283
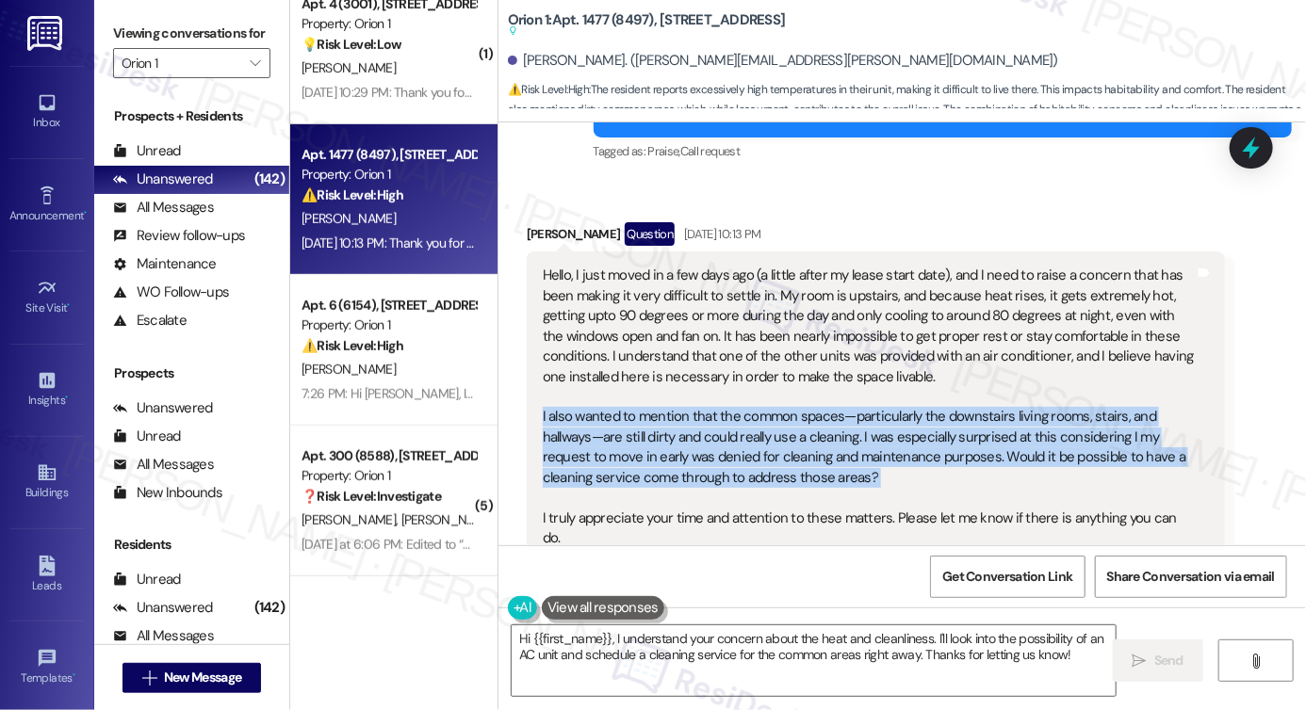
click at [712, 442] on div "Hello, I just moved in a few days ago (a little after my lease start date), and…" at bounding box center [869, 407] width 652 height 283
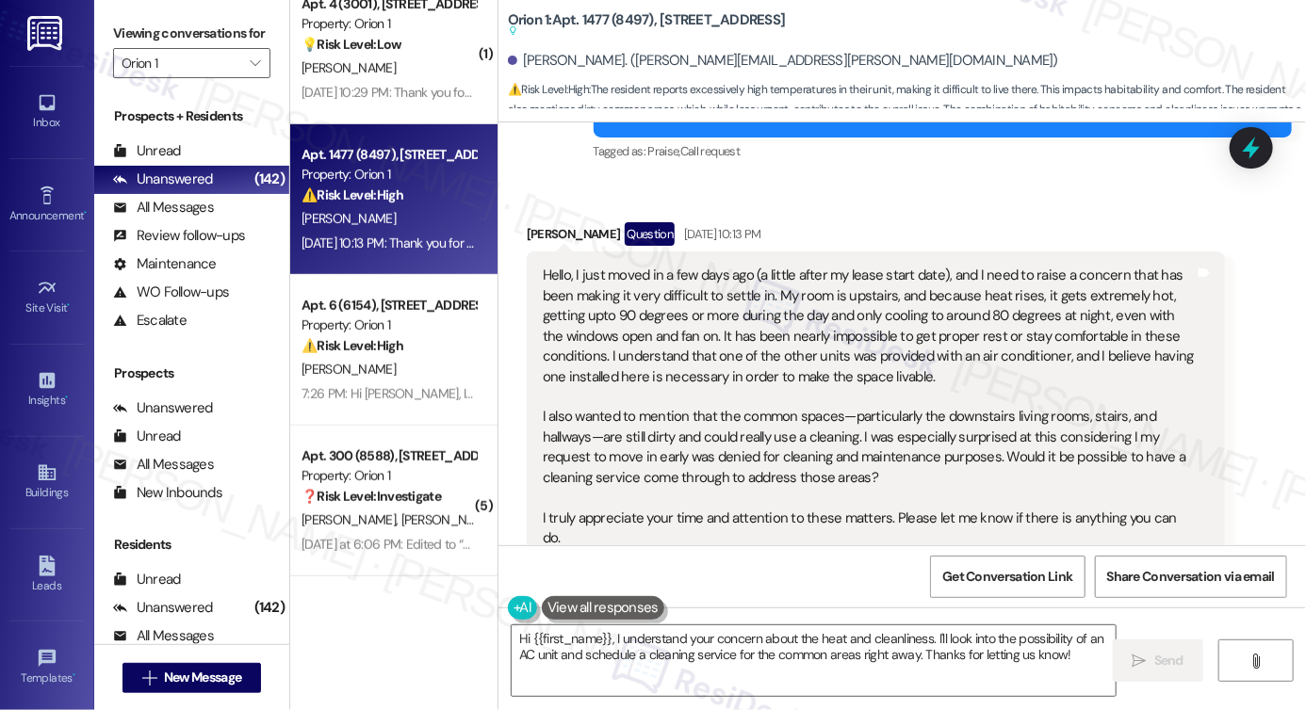
click at [727, 348] on div "Hello, I just moved in a few days ago (a little after my lease start date), and…" at bounding box center [869, 407] width 652 height 283
click at [735, 429] on div "Hello, I just moved in a few days ago (a little after my lease start date), and…" at bounding box center [869, 407] width 652 height 283
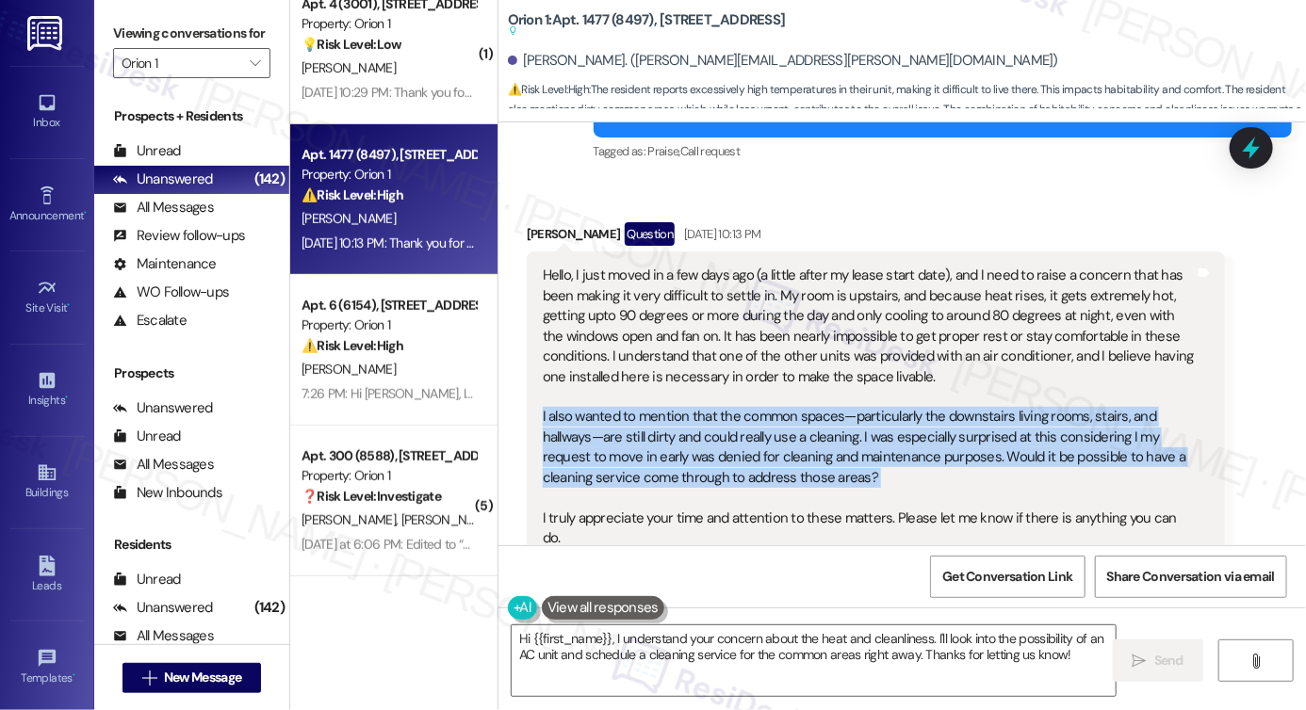
click at [735, 429] on div "Hello, I just moved in a few days ago (a little after my lease start date), and…" at bounding box center [869, 407] width 652 height 283
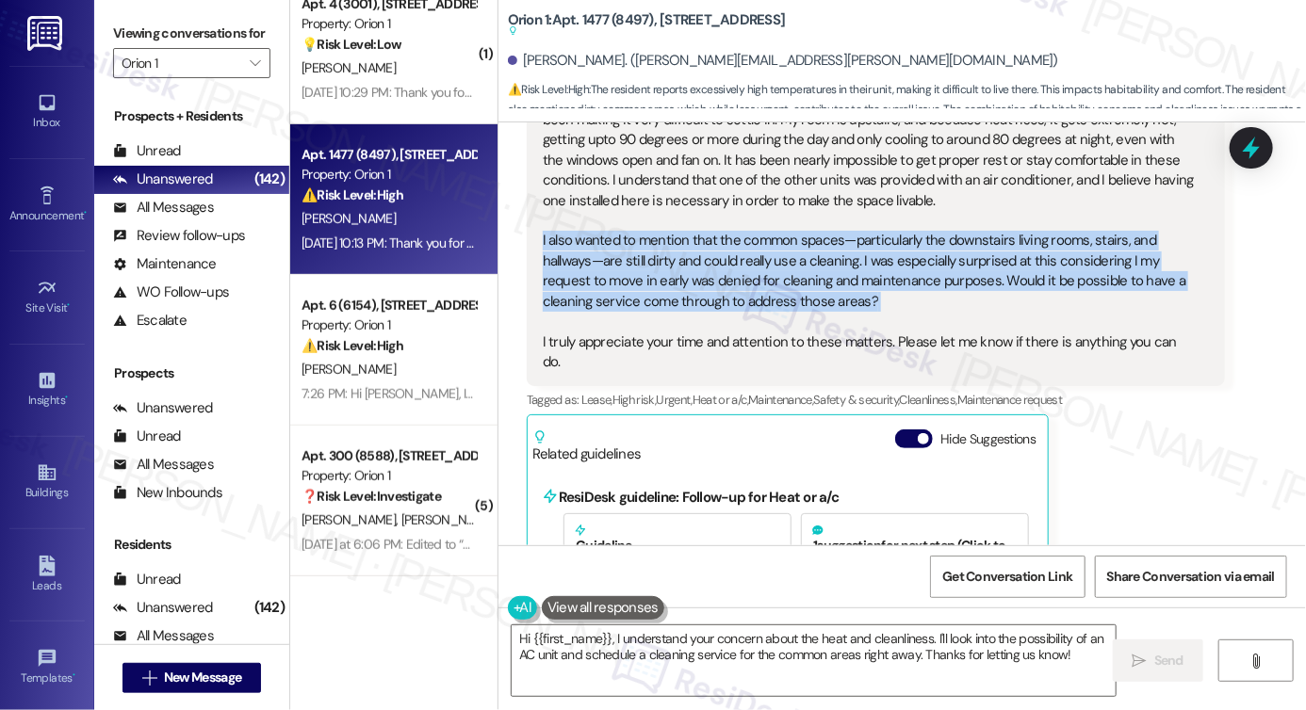
scroll to position [457, 0]
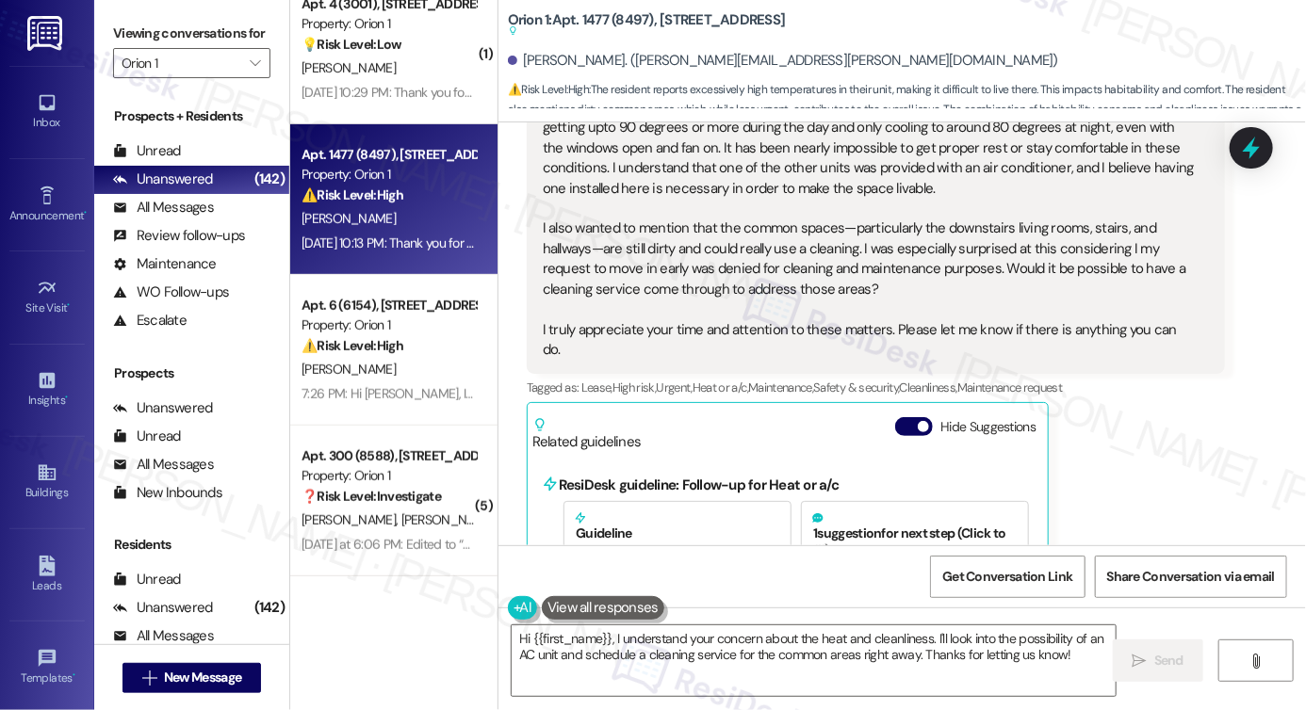
click at [82, 40] on div "Inbox Go to Inbox Announcement • Send A Text Announcement Site Visit • Go to Si…" at bounding box center [47, 355] width 94 height 710
click at [749, 658] on textarea "Hi {{first_name}}, I understand your concern about the heat and cleanliness. I'…" at bounding box center [814, 661] width 604 height 71
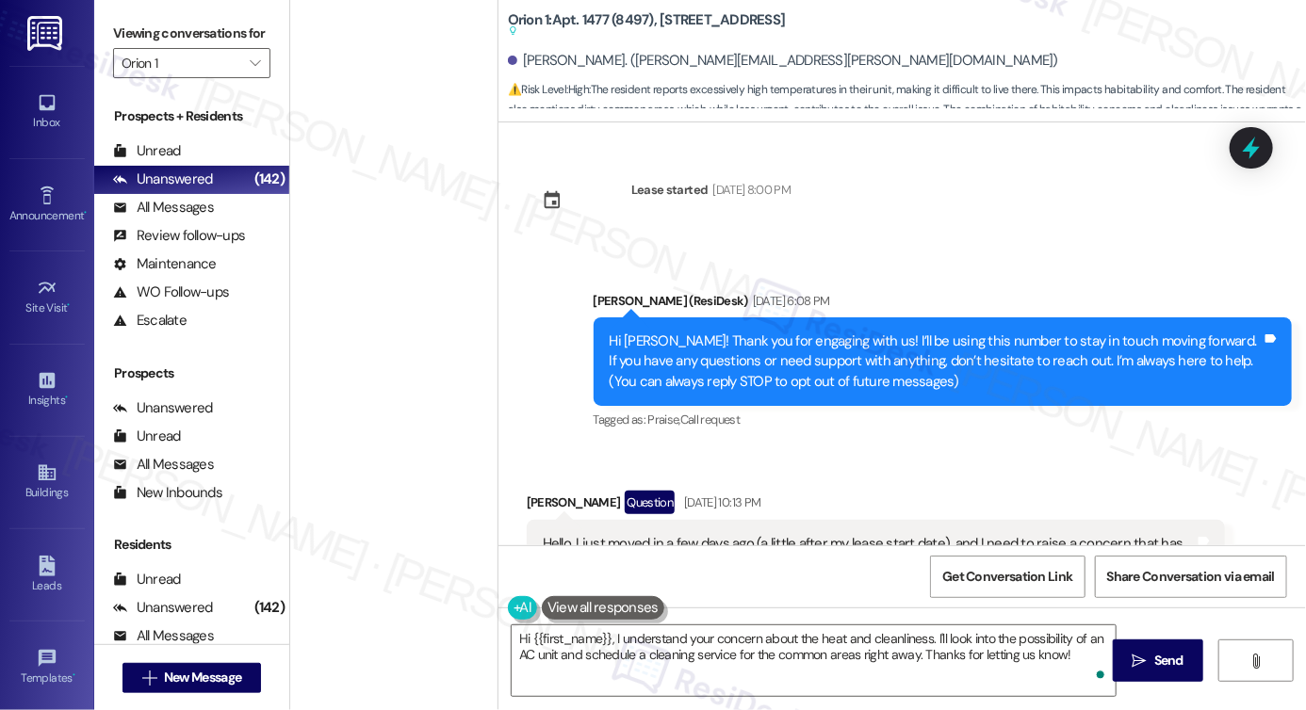
scroll to position [457, 0]
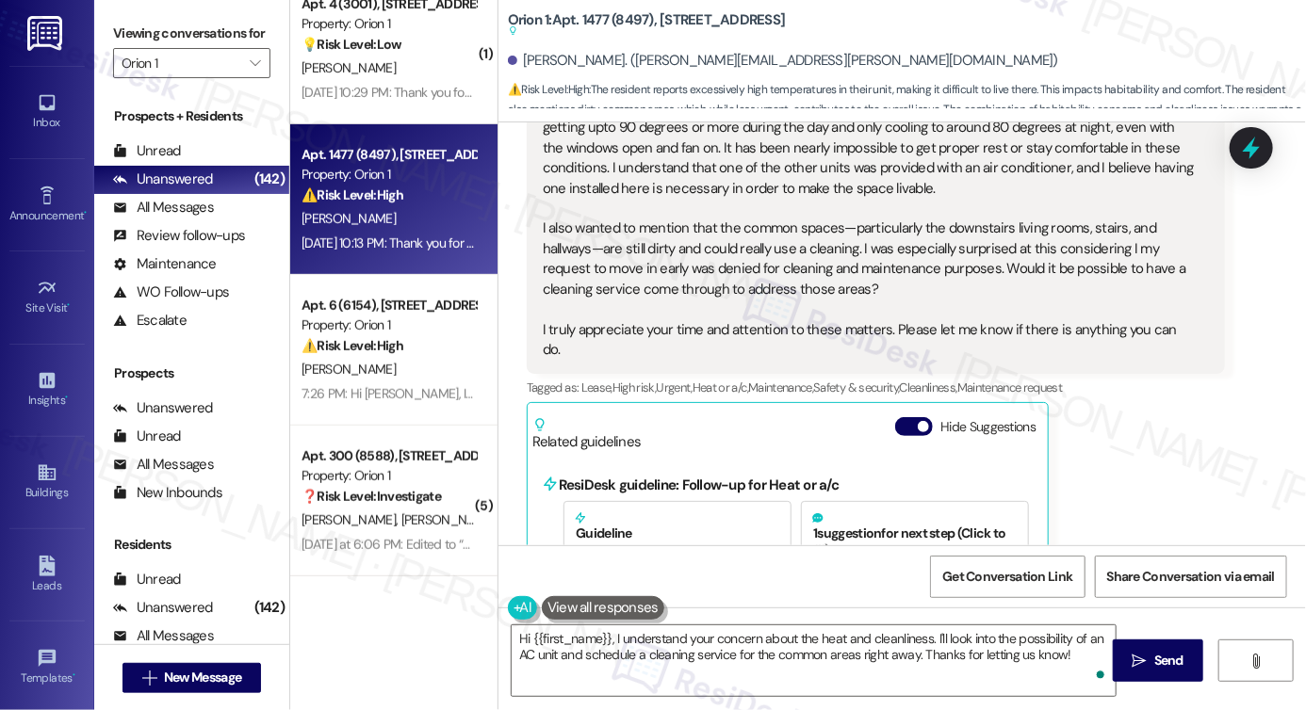
click at [118, 22] on label "Viewing conversations for" at bounding box center [191, 33] width 157 height 29
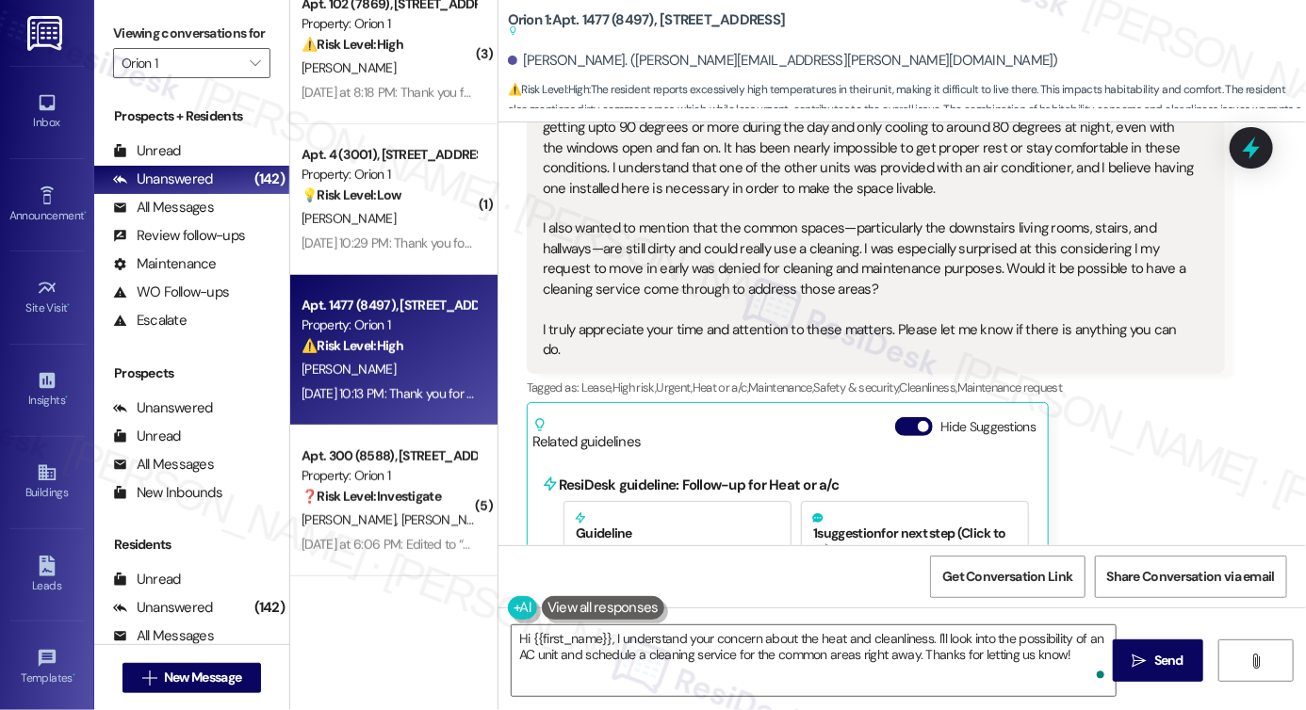
click at [116, 33] on label "Viewing conversations for" at bounding box center [191, 33] width 157 height 29
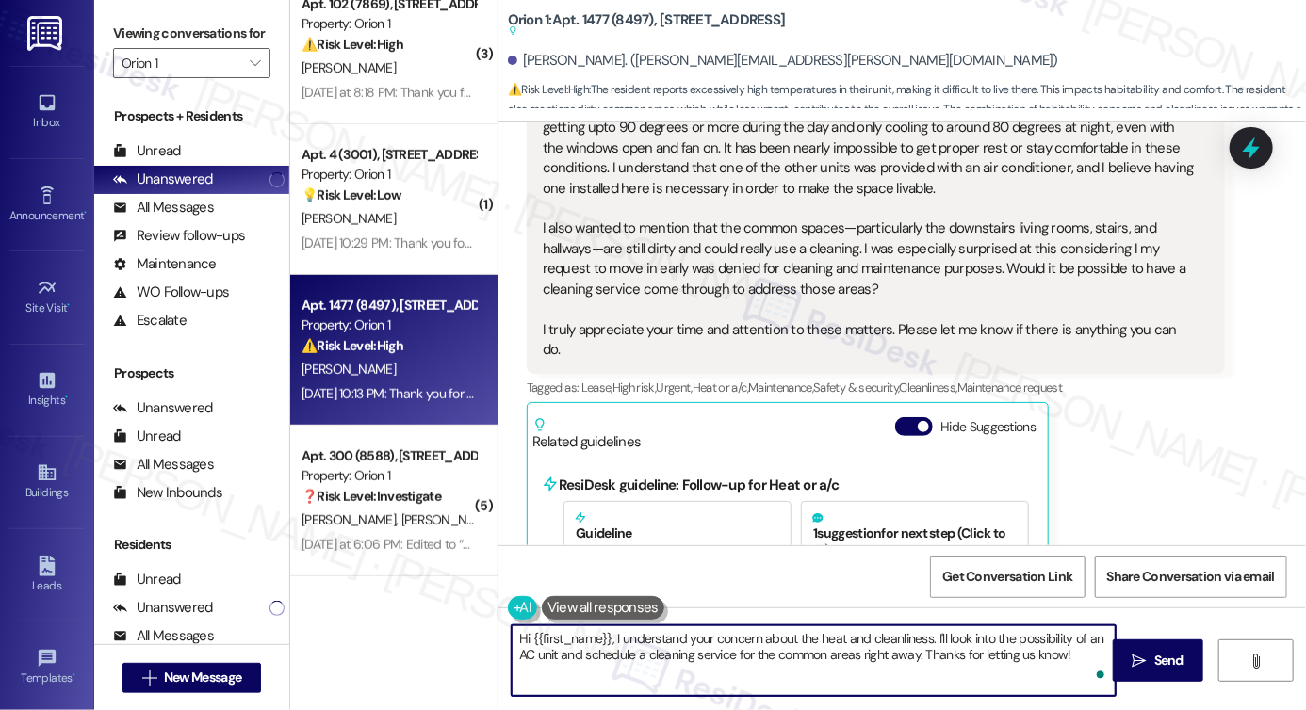
click at [833, 661] on textarea "Hi {{first_name}}, I understand your concern about the heat and cleanliness. I'…" at bounding box center [814, 661] width 604 height 71
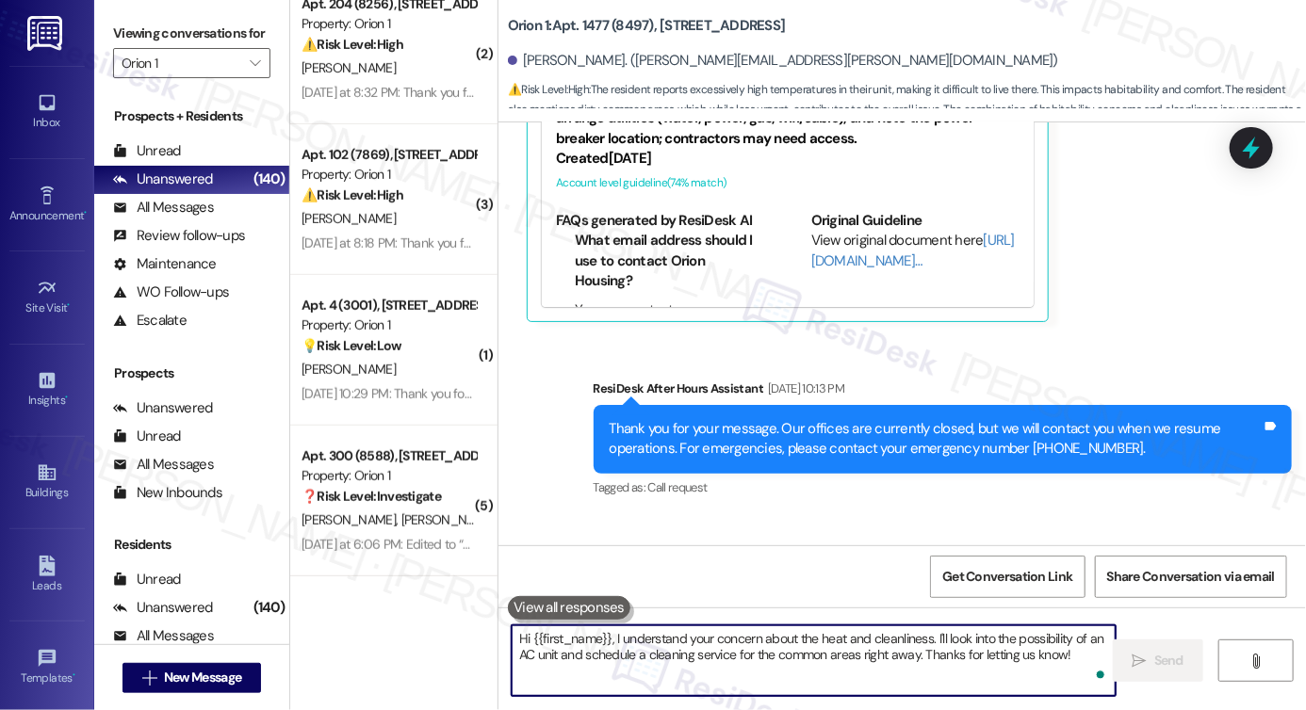
scroll to position [978, 0]
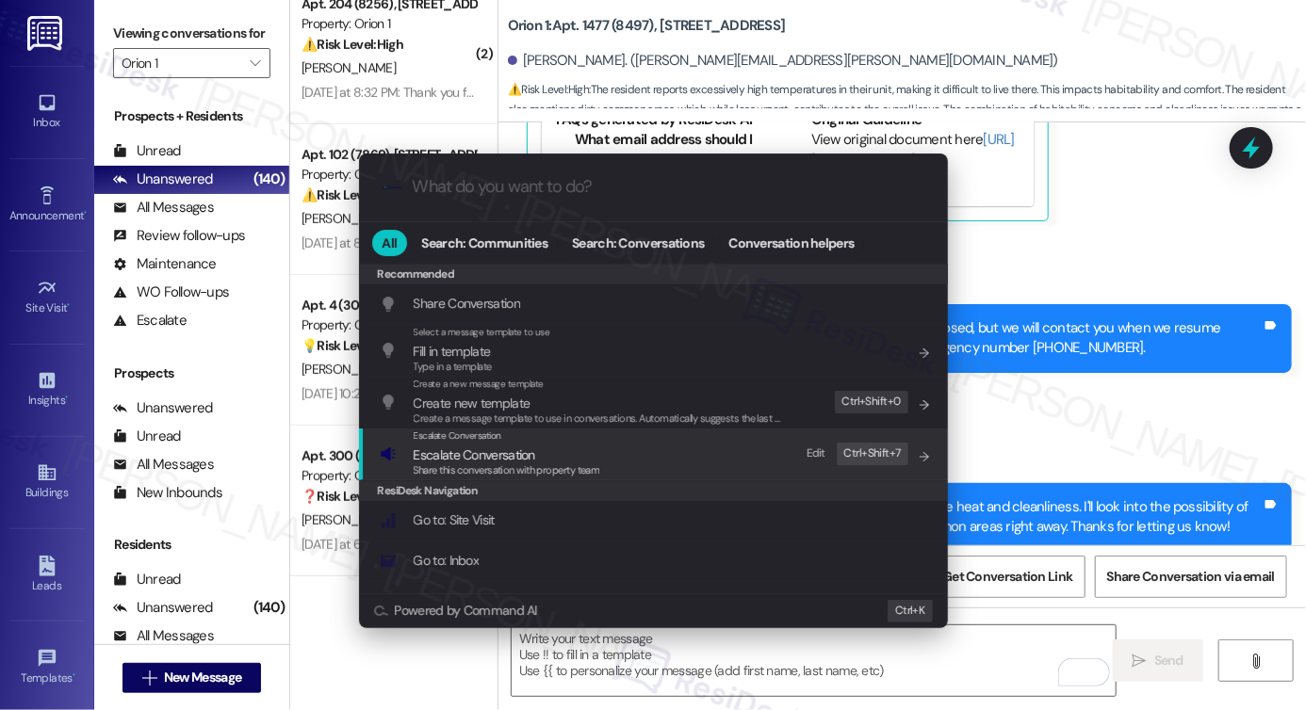
click at [598, 445] on span "Escalate Conversation" at bounding box center [507, 455] width 187 height 21
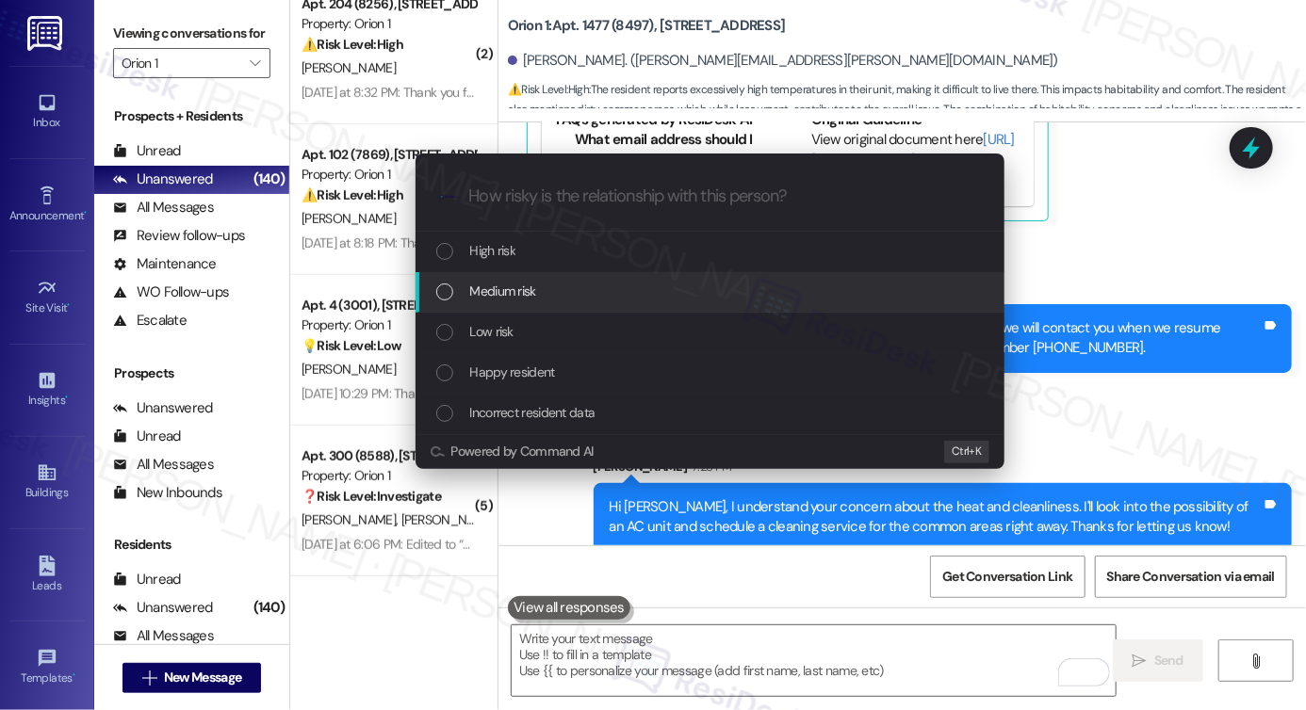
click at [520, 299] on span "Medium risk" at bounding box center [503, 291] width 66 height 21
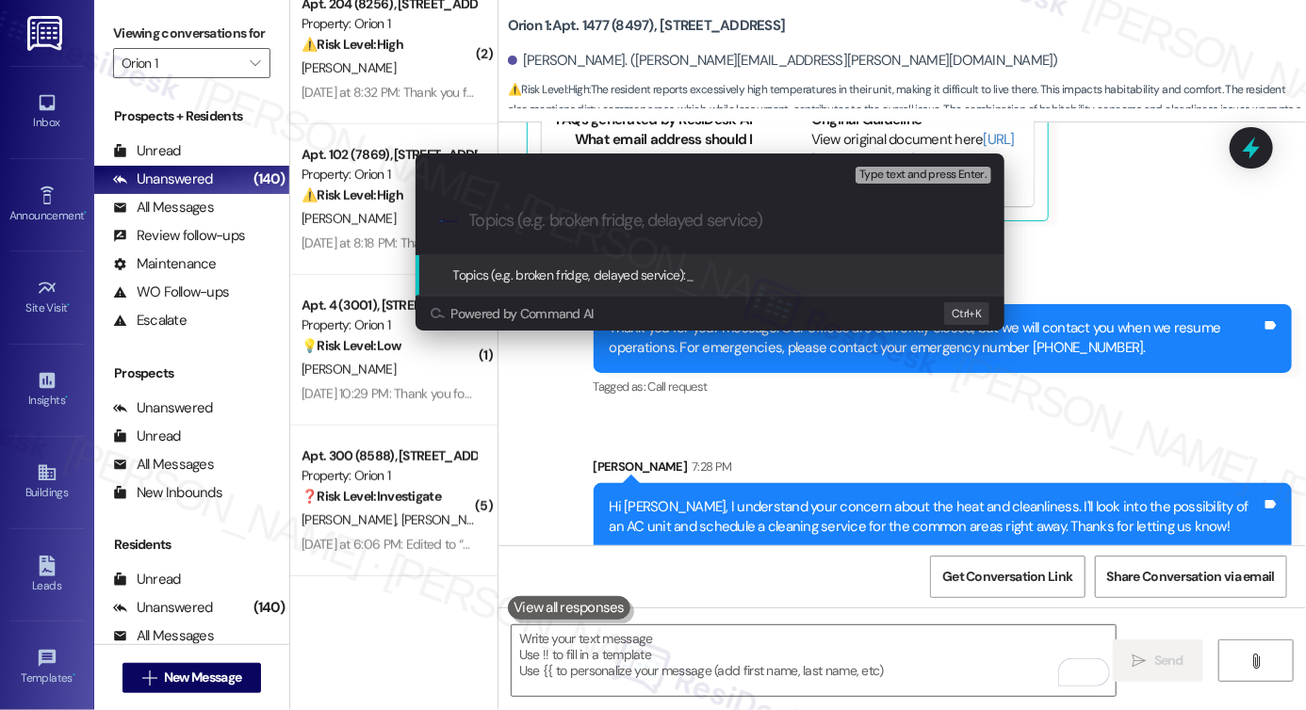
paste input "Follow-Up on Heat Concern and Common Area Cleaning"
type input "Follow-Up on Heat Concern and Common Area Cleaning"
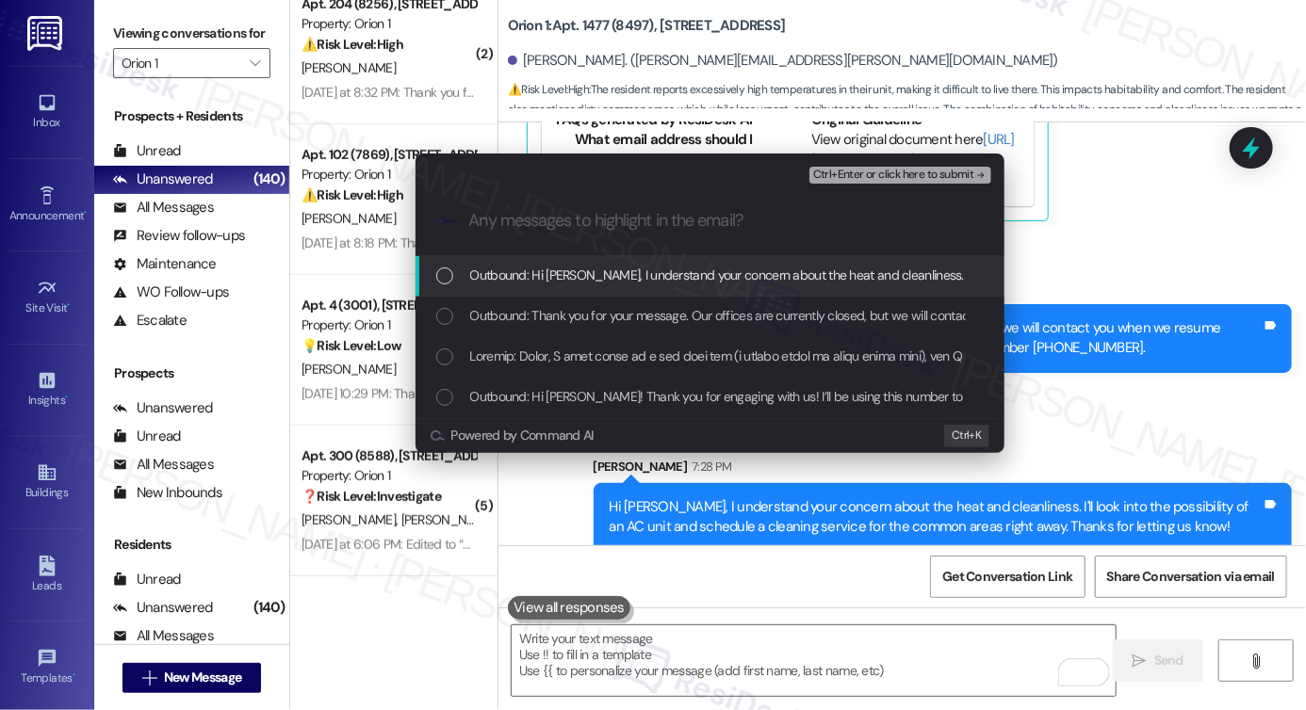
click at [580, 274] on span "Outbound: Hi [PERSON_NAME], I understand your concern about the heat and cleanl…" at bounding box center [1078, 275] width 1217 height 21
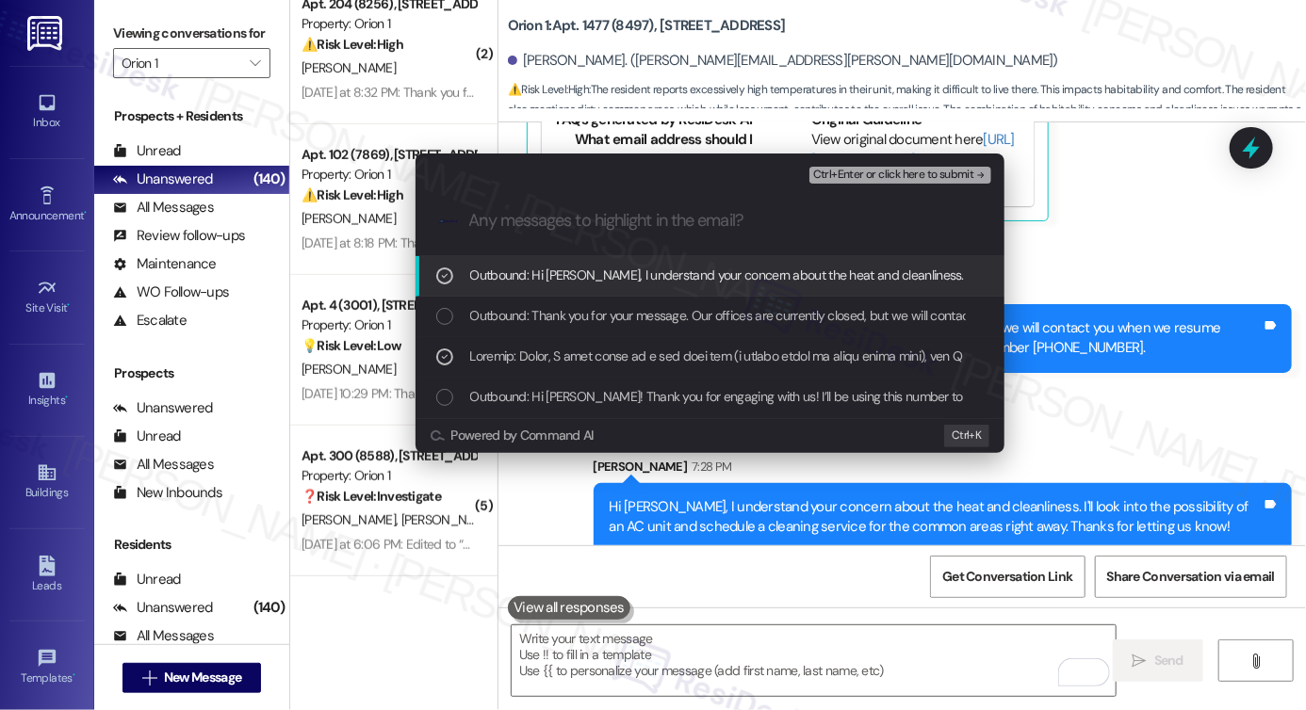
click at [499, 278] on span "Outbound: Hi [PERSON_NAME], I understand your concern about the heat and cleanl…" at bounding box center [1078, 275] width 1217 height 21
click at [925, 172] on span "Ctrl+Enter or click here to submit" at bounding box center [893, 175] width 161 height 13
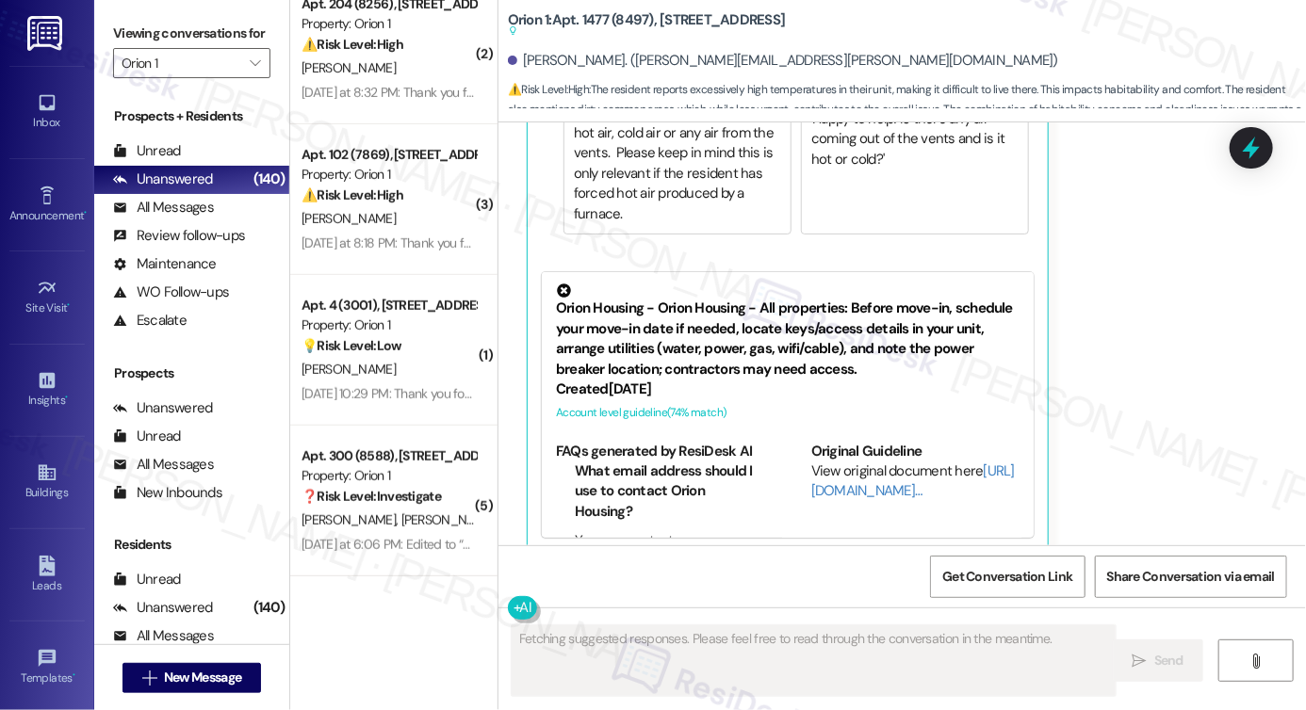
scroll to position [1308, 0]
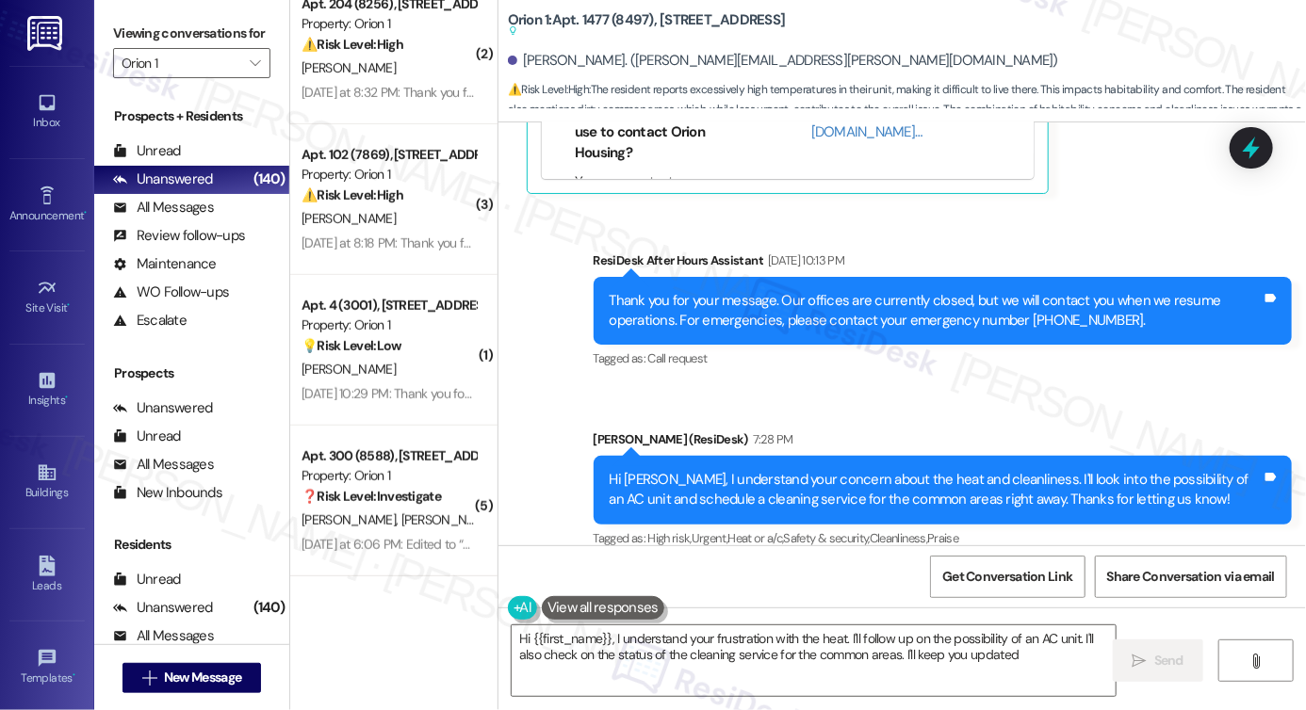
type textarea "Hi {{first_name}}, I understand your frustration with the heat. I'll follow up …"
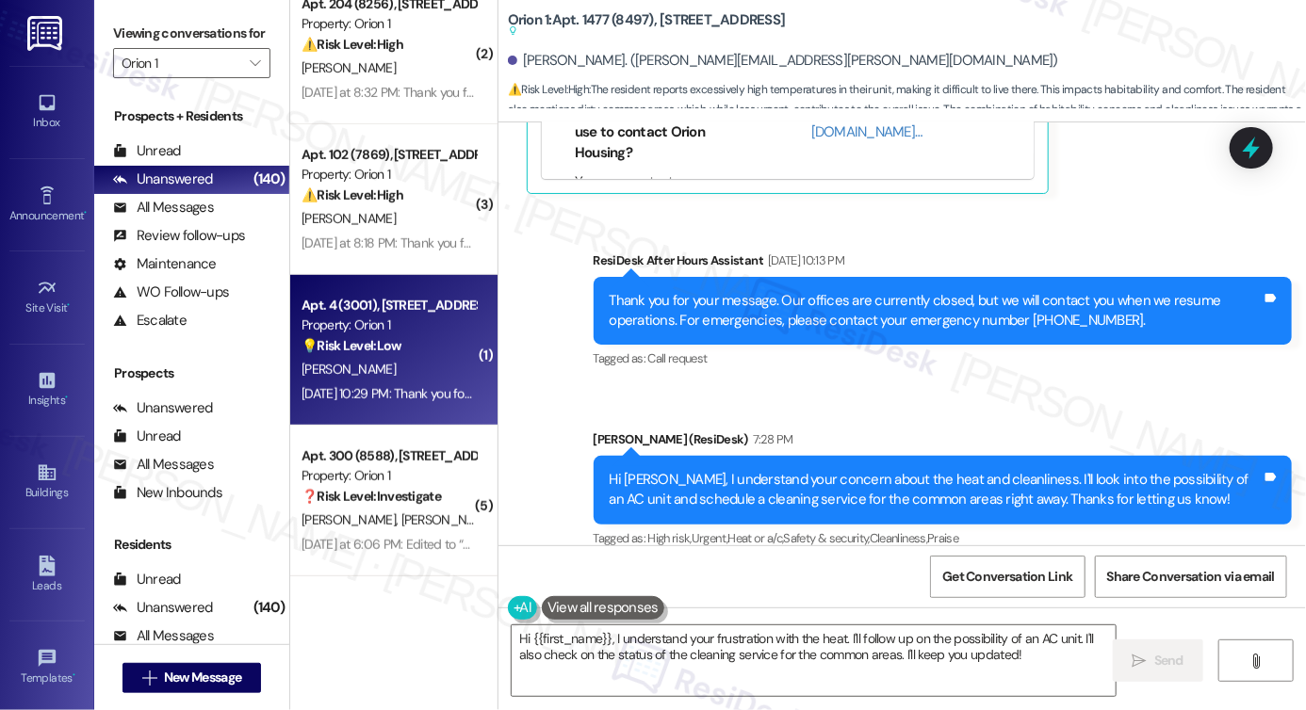
click at [367, 360] on div "[PERSON_NAME]" at bounding box center [389, 370] width 178 height 24
type textarea "Fetching suggested responses. Please feel free to read through the conversation…"
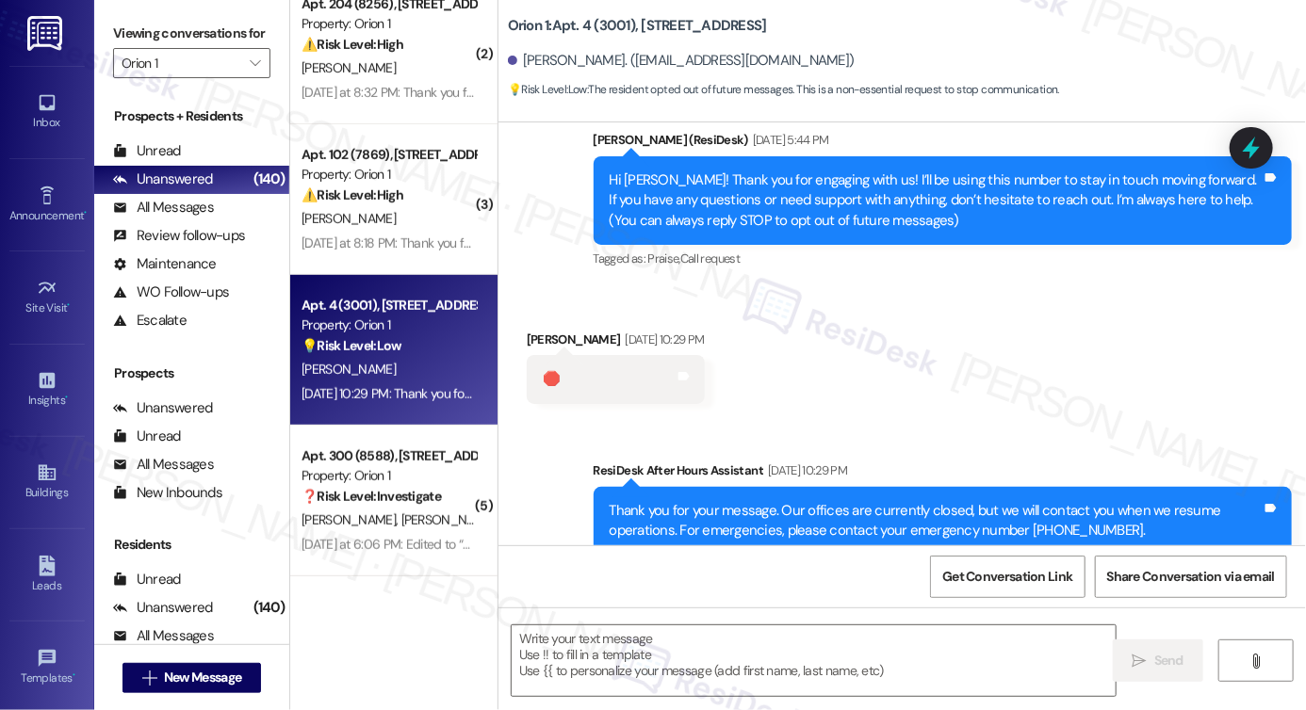
scroll to position [213, 0]
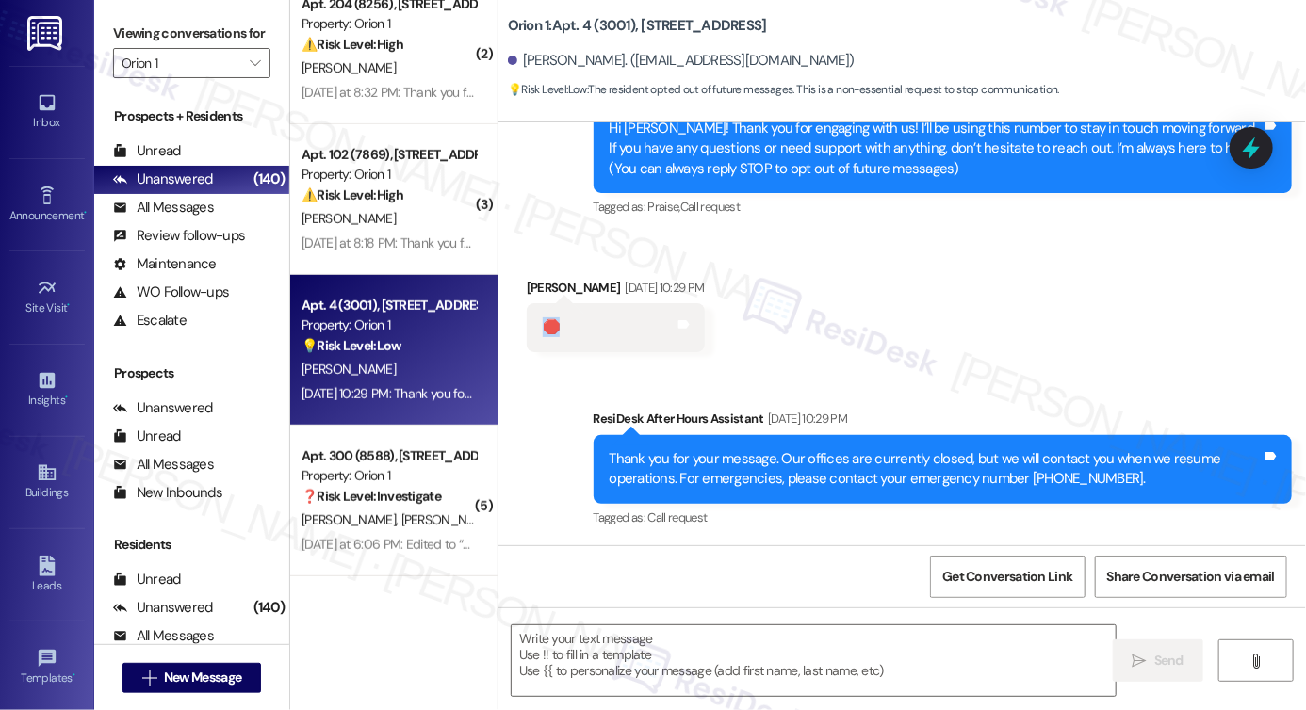
drag, startPoint x: 558, startPoint y: 332, endPoint x: 541, endPoint y: 328, distance: 17.4
click at [541, 328] on div "🛑 Tags and notes" at bounding box center [616, 327] width 178 height 48
click at [879, 169] on div "Hi Roderick! Thank you for engaging with us! I’ll be using this number to stay …" at bounding box center [936, 149] width 652 height 60
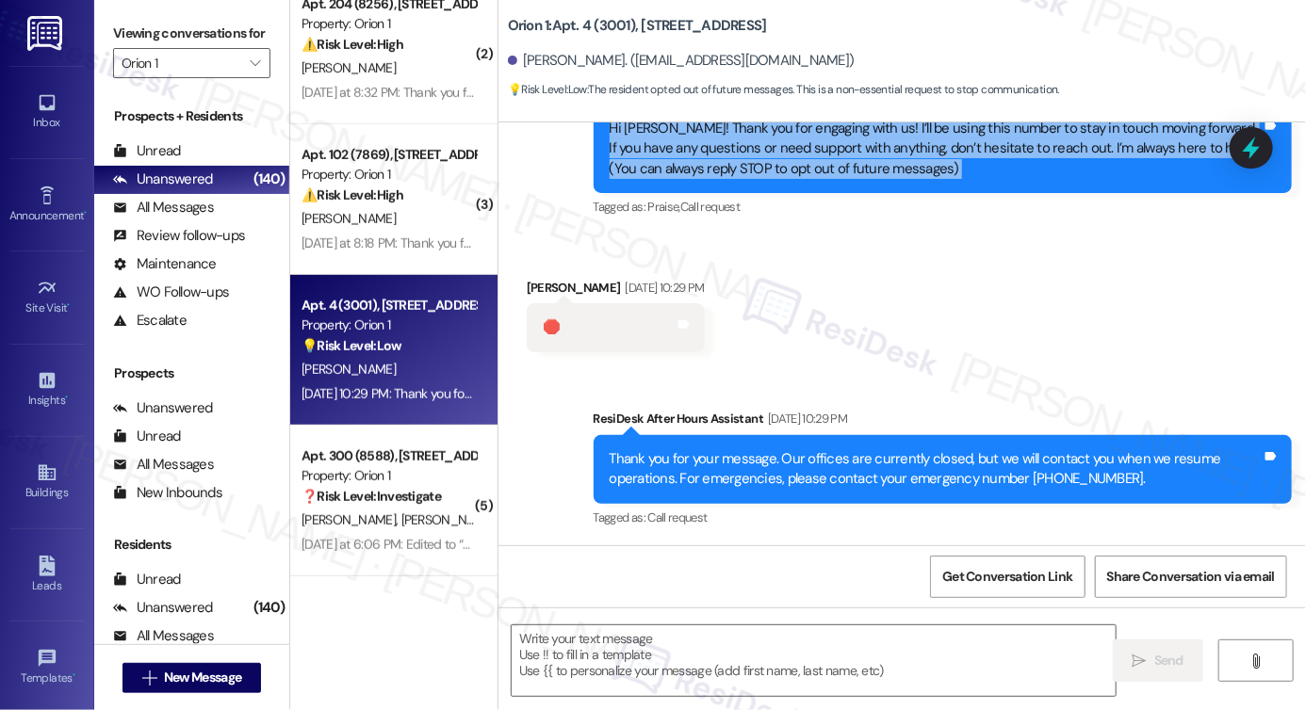
click at [879, 169] on div "Hi Roderick! Thank you for engaging with us! I’ll be using this number to stay …" at bounding box center [936, 149] width 652 height 60
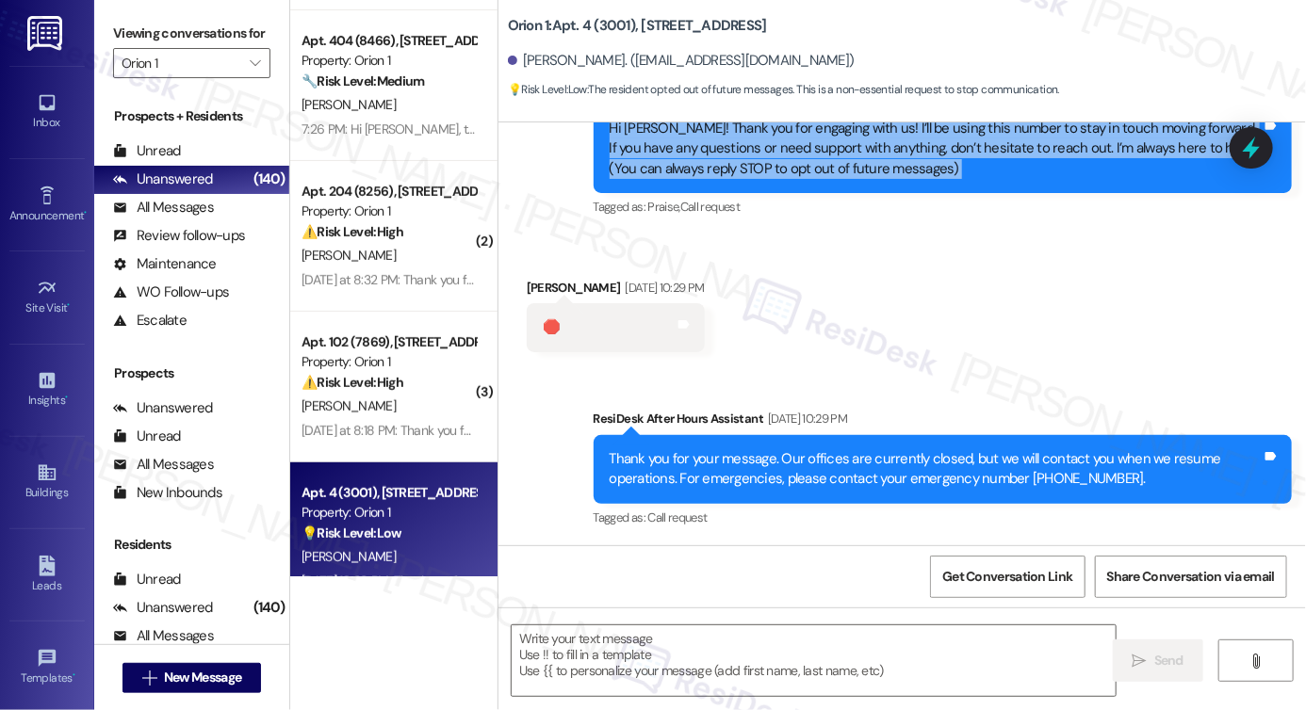
scroll to position [6773, 0]
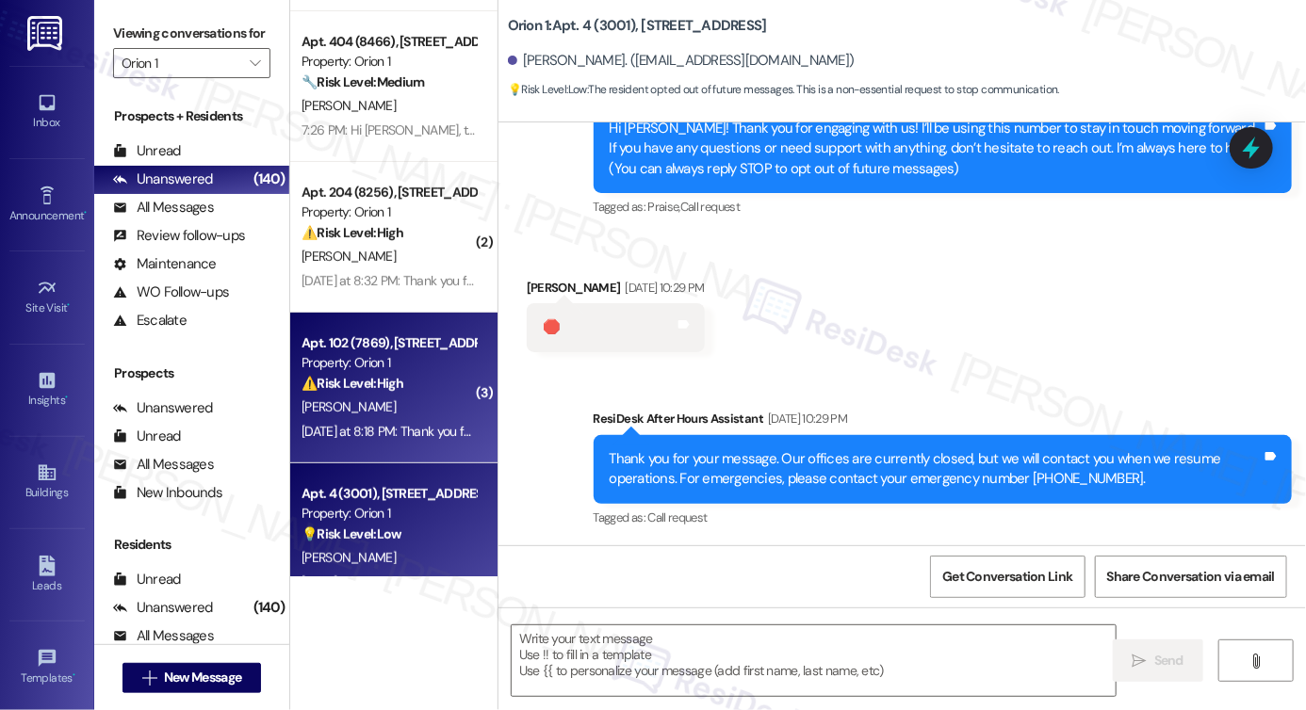
click at [416, 360] on div "Property: Orion 1" at bounding box center [389, 363] width 174 height 20
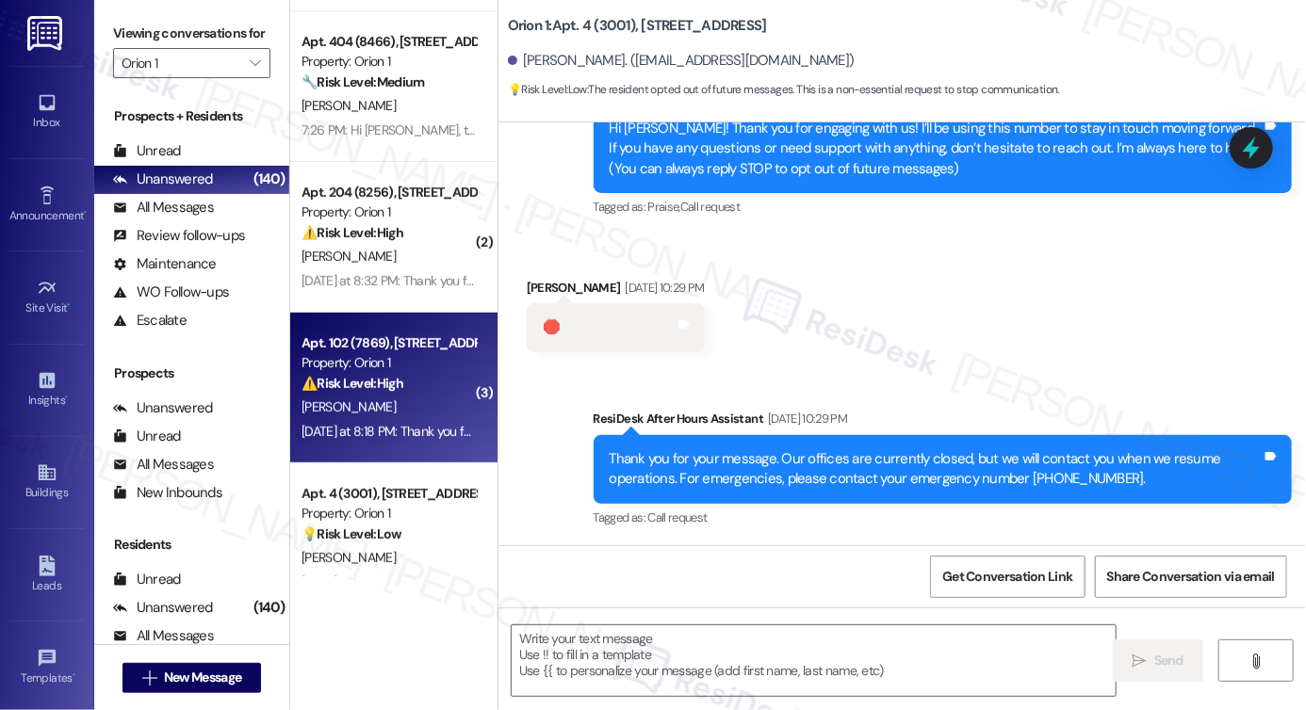
type textarea "Fetching suggested responses. Please feel free to read through the conversation…"
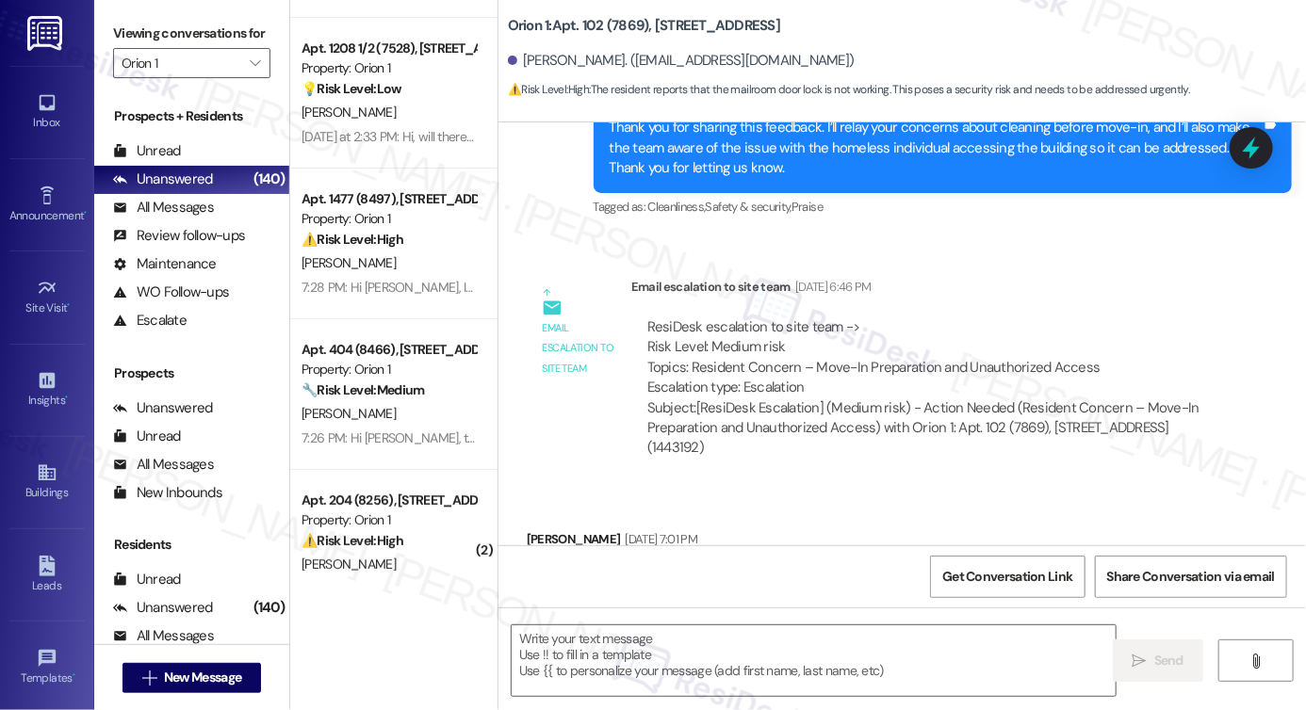
scroll to position [4123, 0]
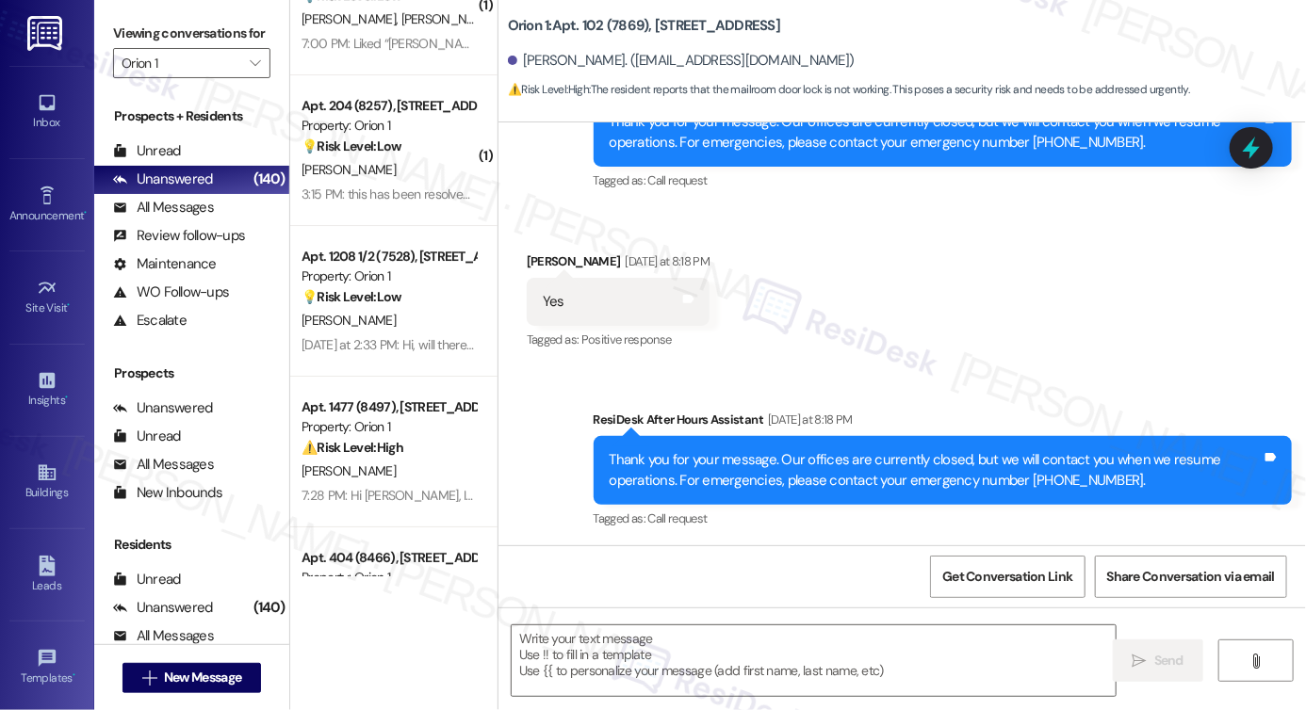
type textarea "Fetching suggested responses. Please feel free to read through the conversation…"
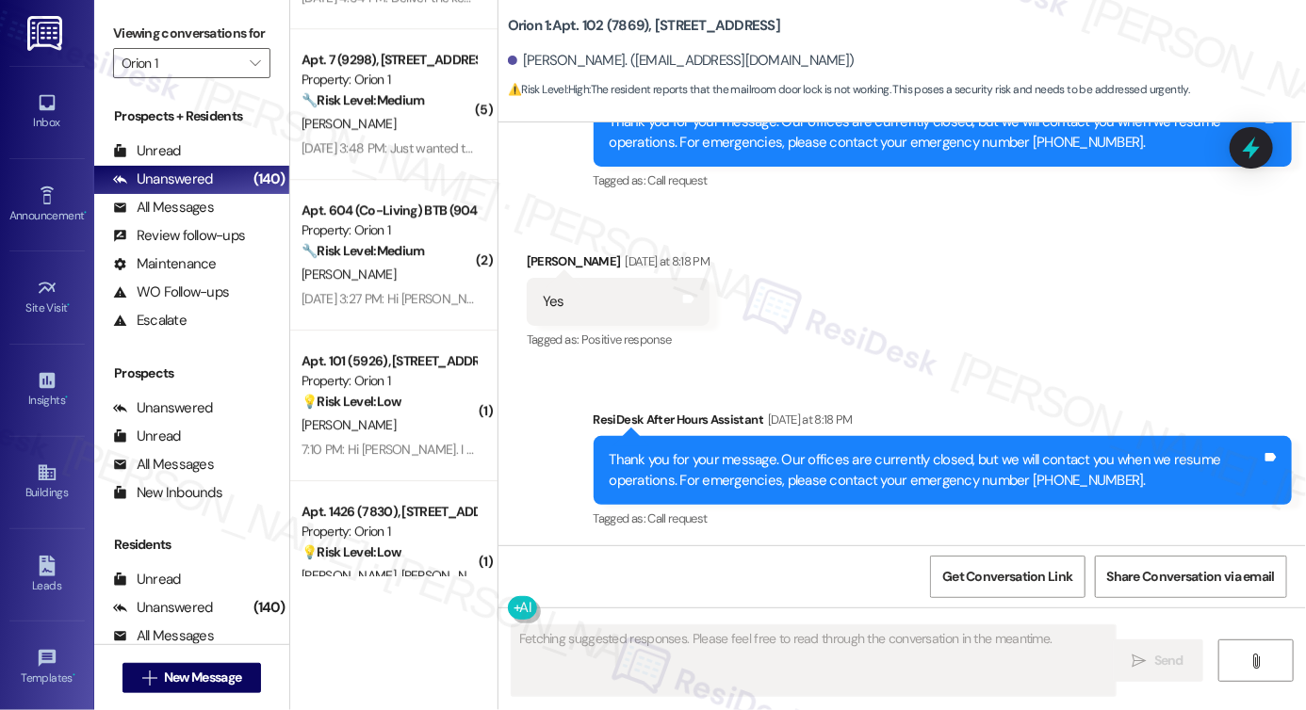
scroll to position [5454, 0]
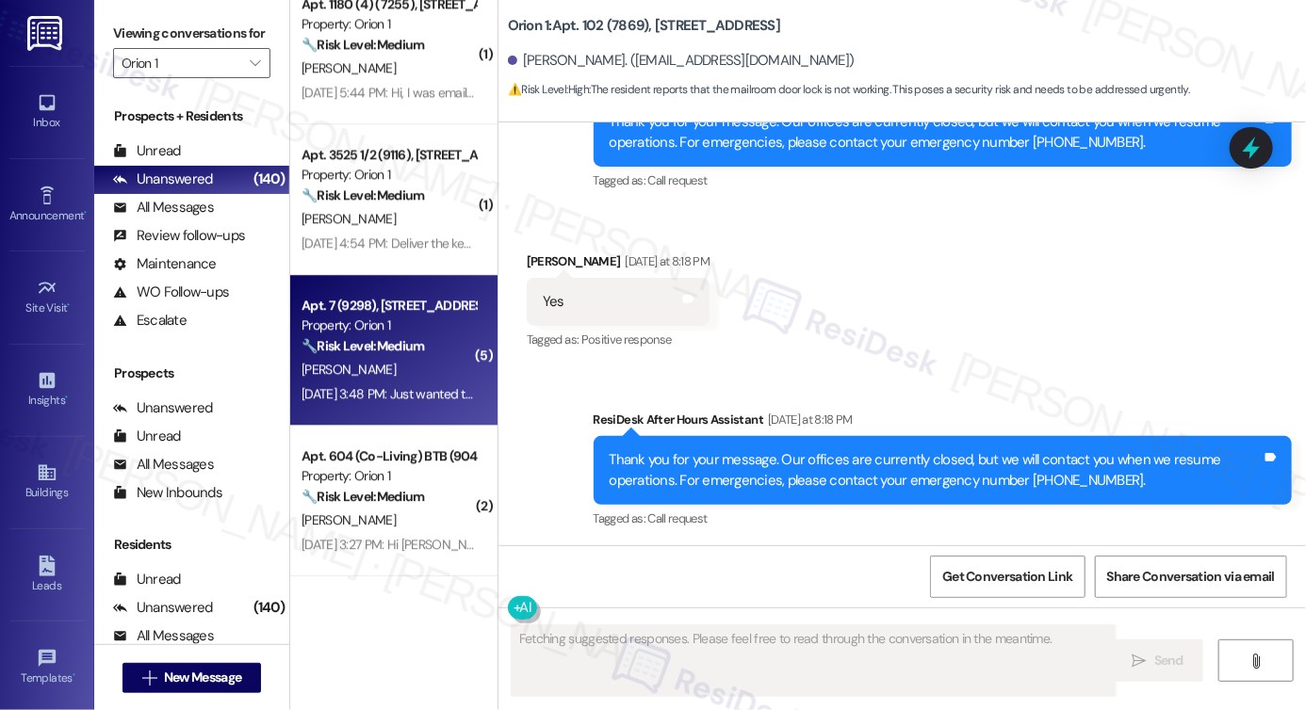
click at [388, 370] on div "[PERSON_NAME]" at bounding box center [389, 370] width 178 height 24
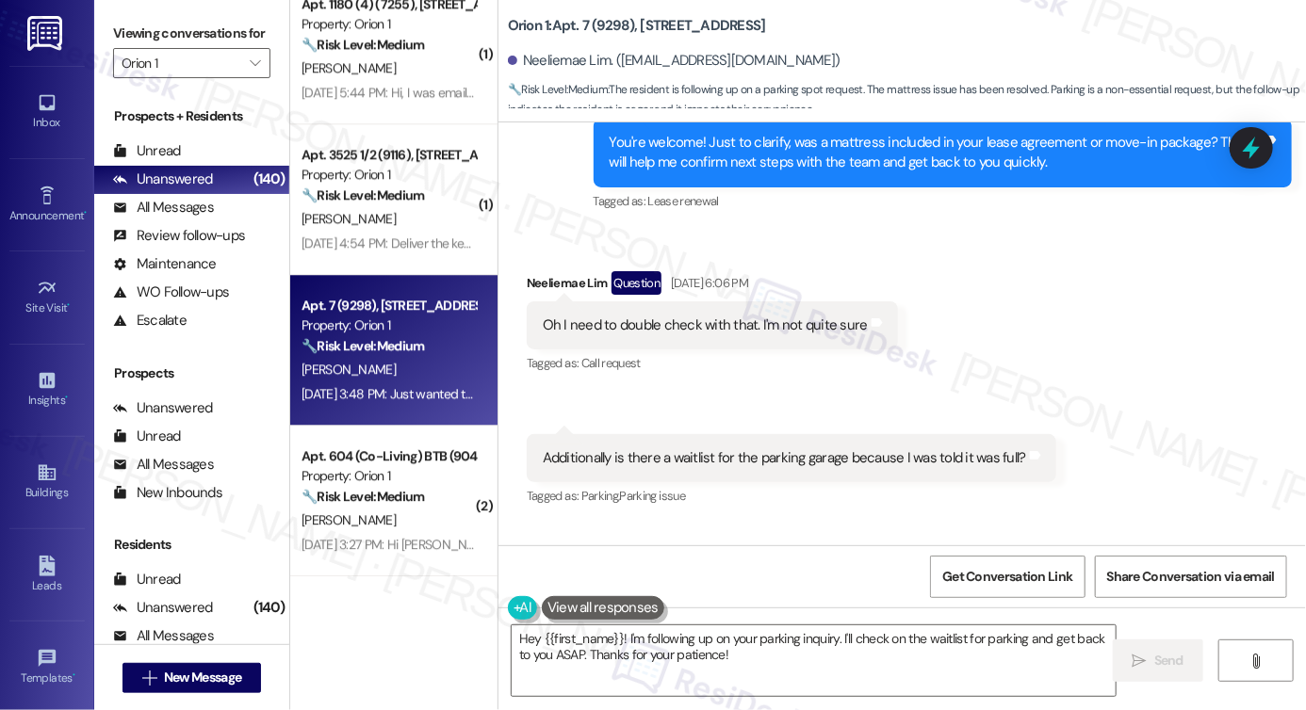
scroll to position [1579, 0]
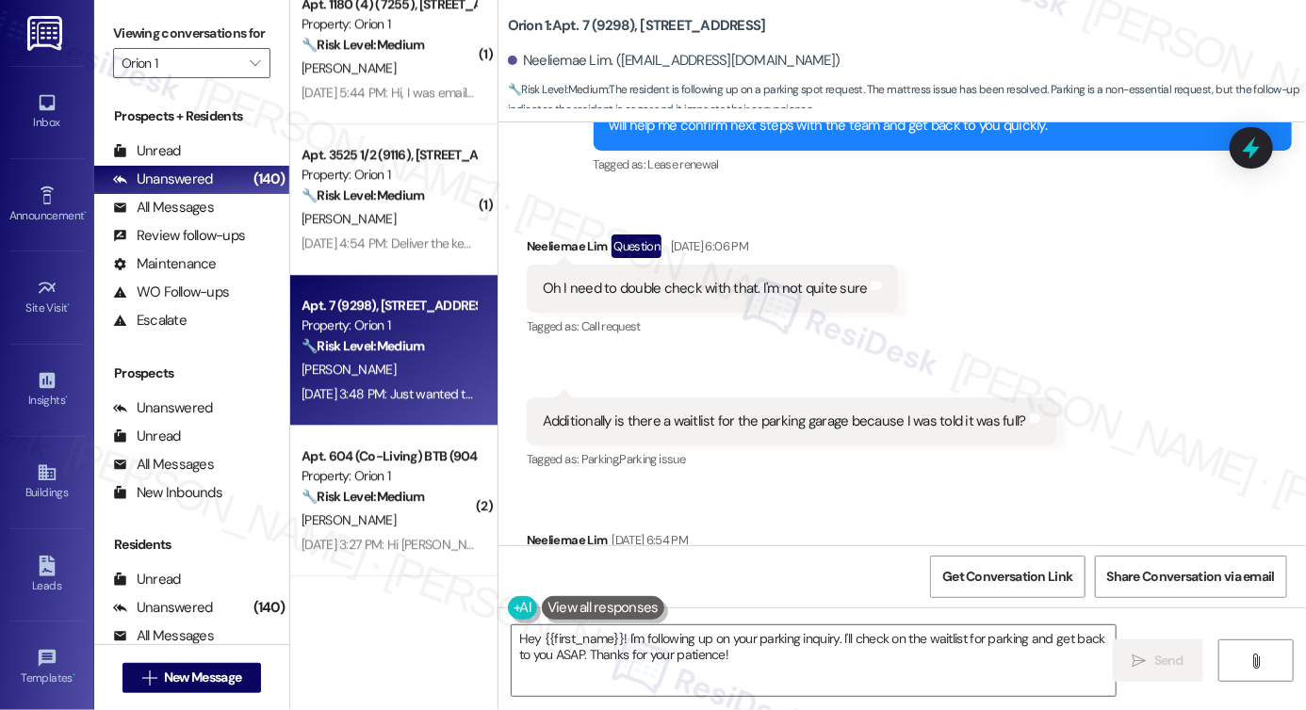
click at [826, 412] on div "Additionally is there a waitlist for the parking garage because I was told it w…" at bounding box center [784, 422] width 483 height 20
copy div "Additionally is there a waitlist for the parking garage because I was told it w…"
click at [158, 48] on label "Viewing conversations for" at bounding box center [191, 33] width 157 height 29
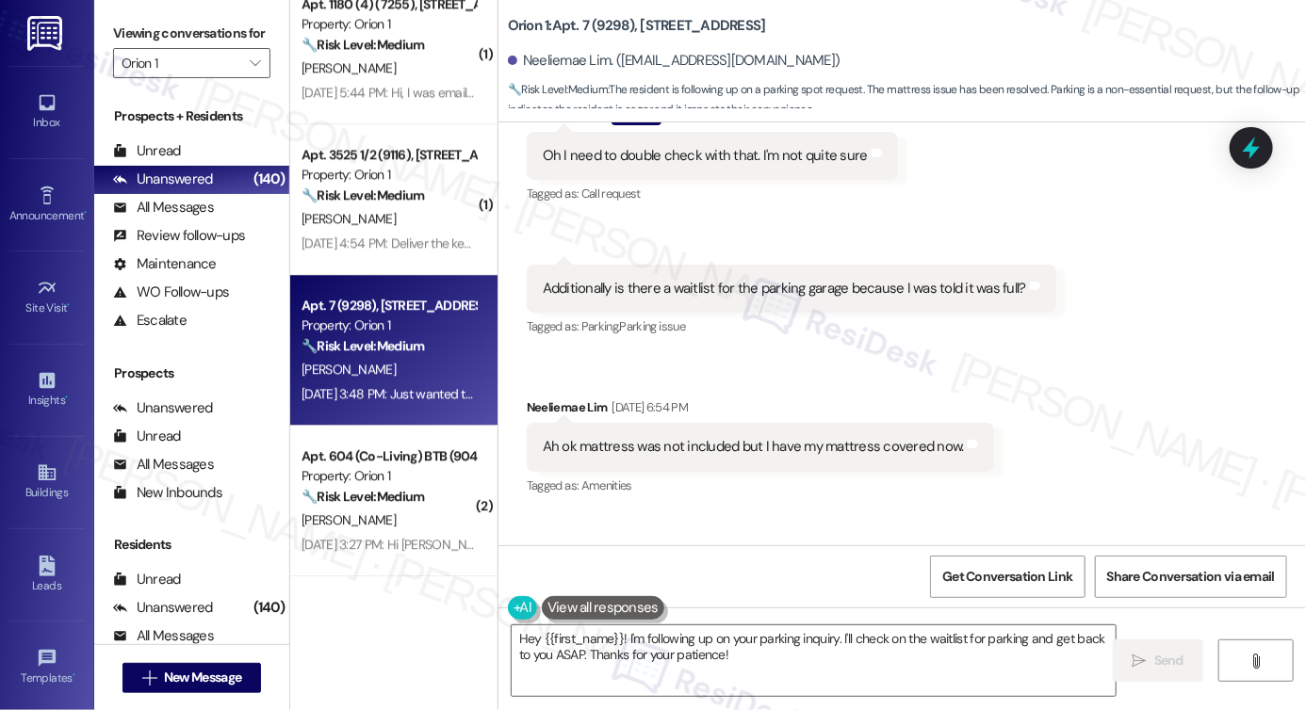
scroll to position [1956, 0]
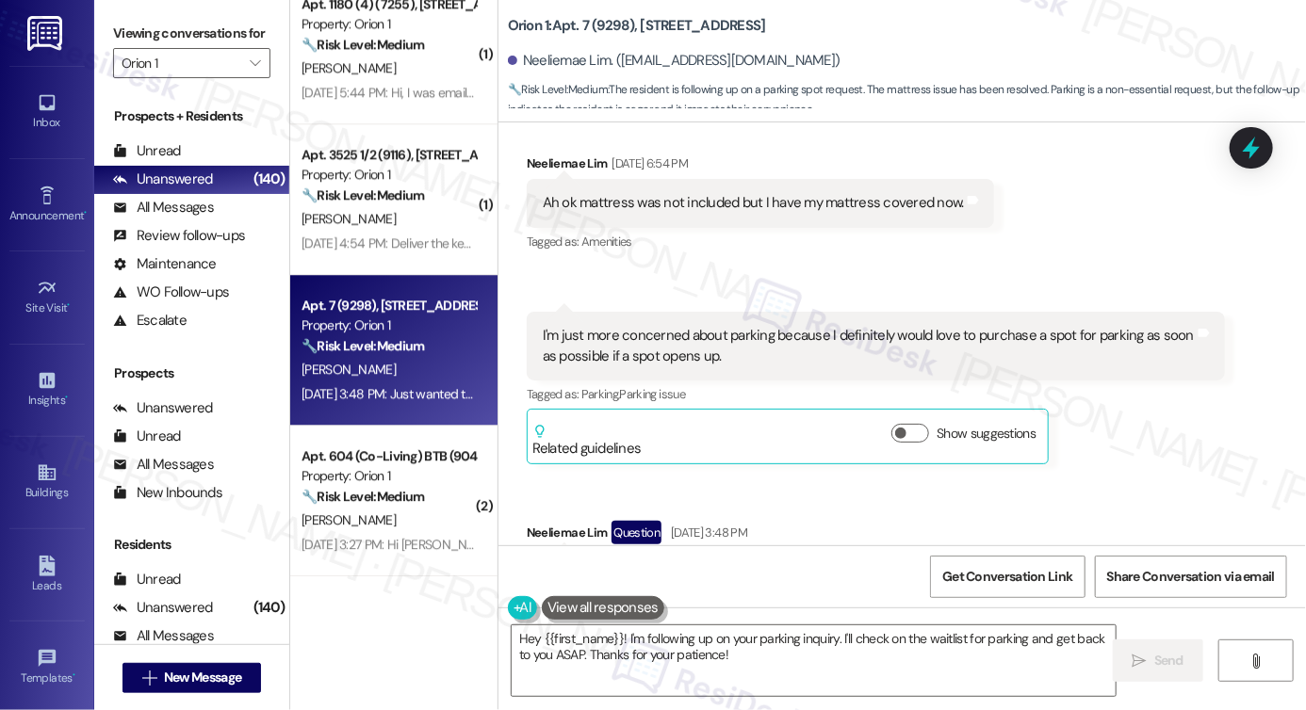
click at [645, 360] on div "I'm just more concerned about parking because I definitely would love to purcha…" at bounding box center [869, 346] width 652 height 41
click at [646, 357] on div "I'm just more concerned about parking because I definitely would love to purcha…" at bounding box center [869, 346] width 652 height 41
click at [650, 357] on div "I'm just more concerned about parking because I definitely would love to purcha…" at bounding box center [869, 346] width 652 height 41
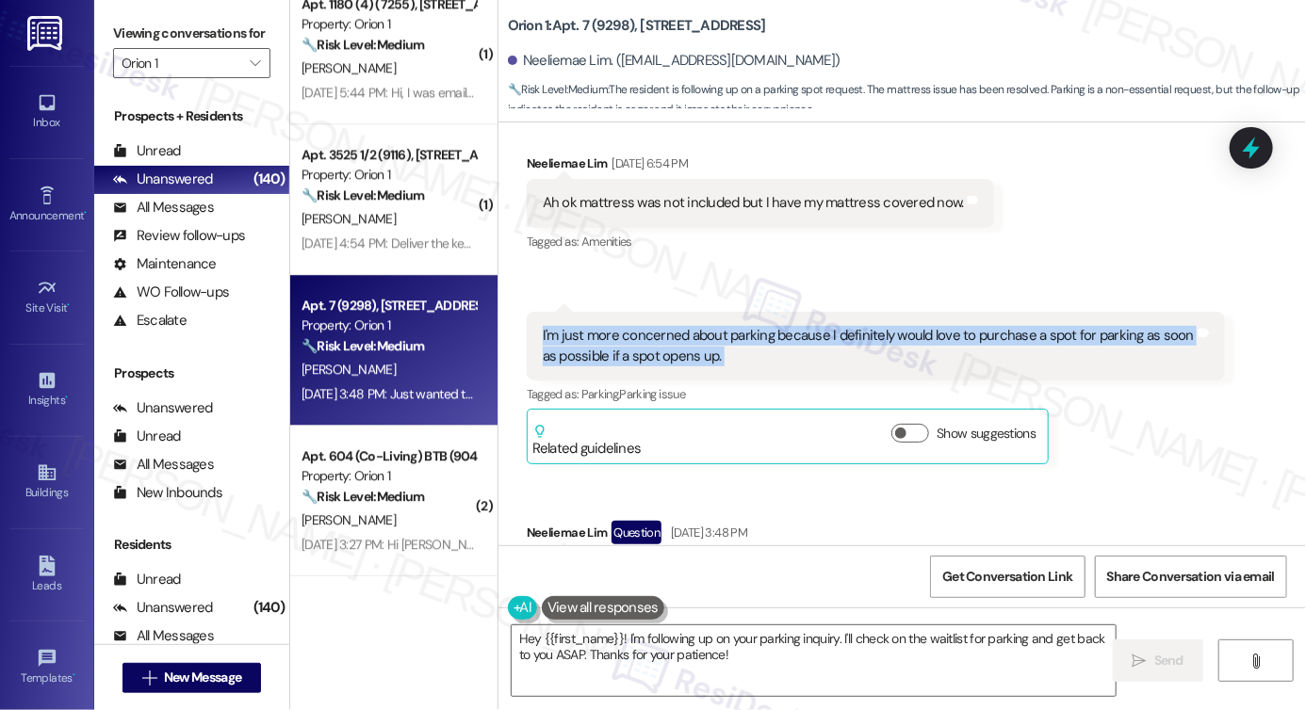
click at [650, 357] on div "I'm just more concerned about parking because I definitely would love to purcha…" at bounding box center [869, 346] width 652 height 41
copy div "I'm just more concerned about parking because I definitely would love to purcha…"
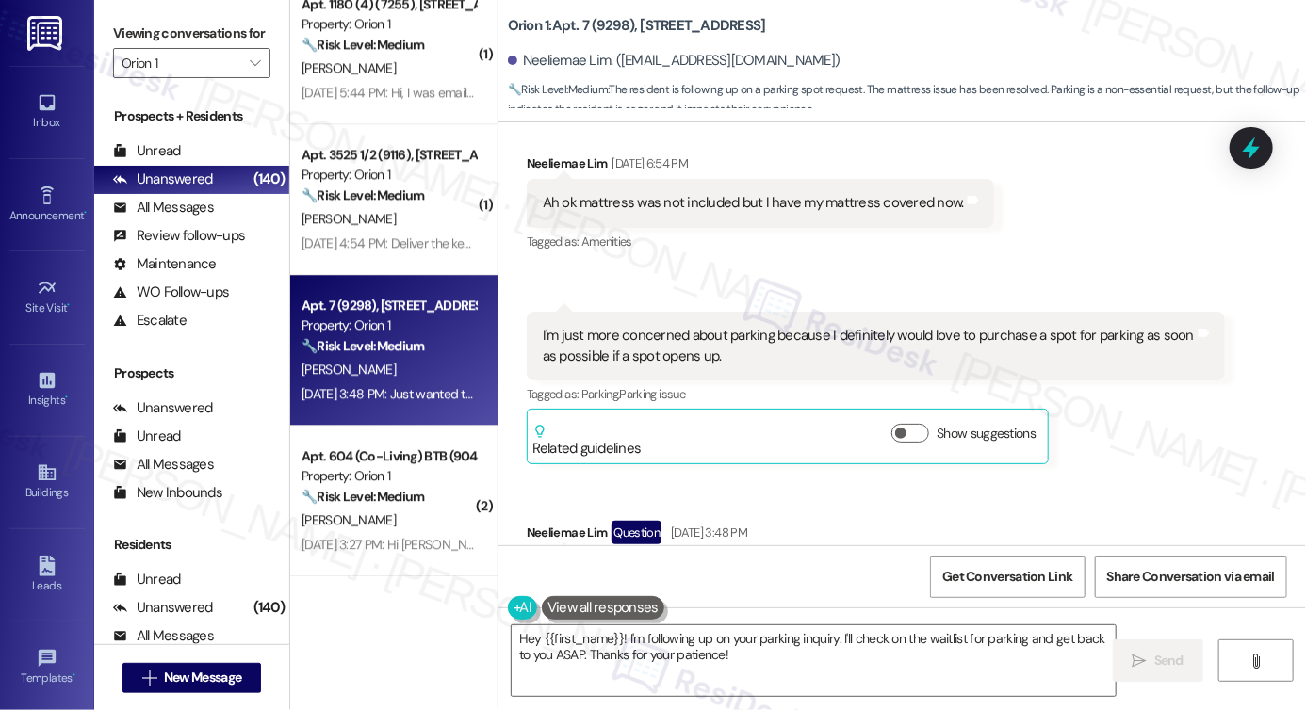
click at [123, 29] on label "Viewing conversations for" at bounding box center [191, 33] width 157 height 29
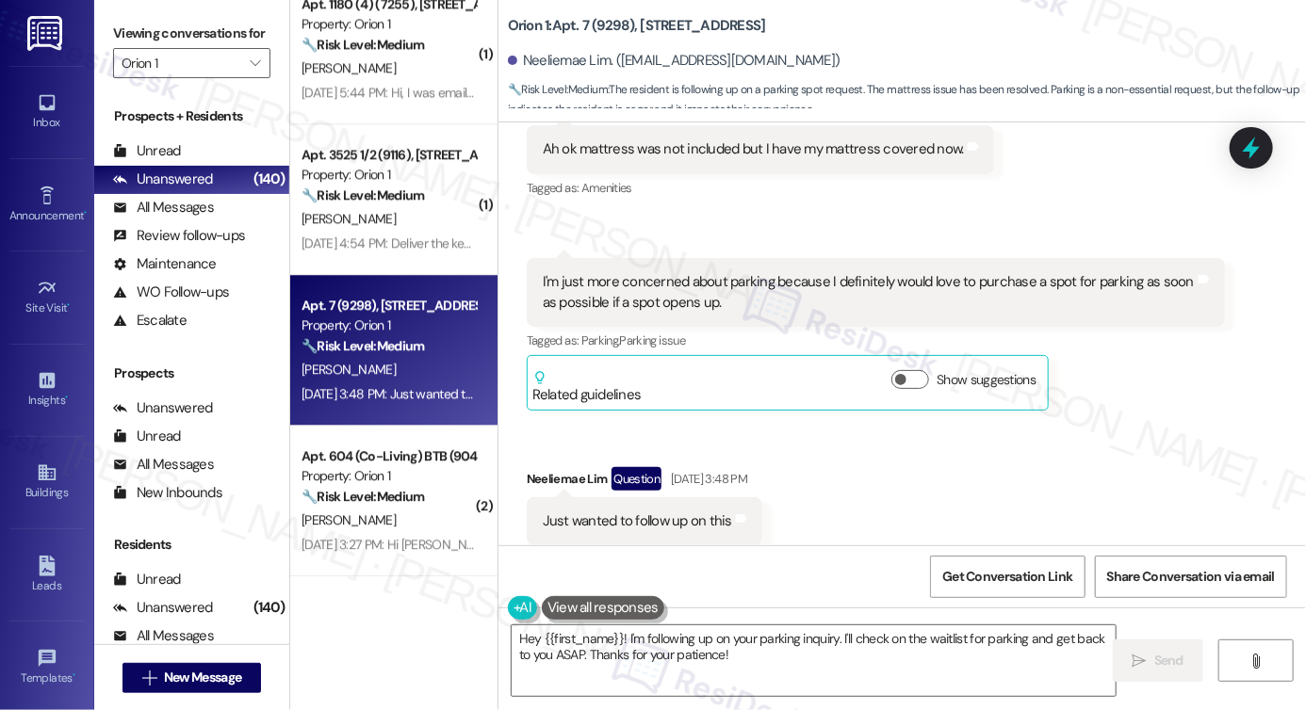
scroll to position [2050, 0]
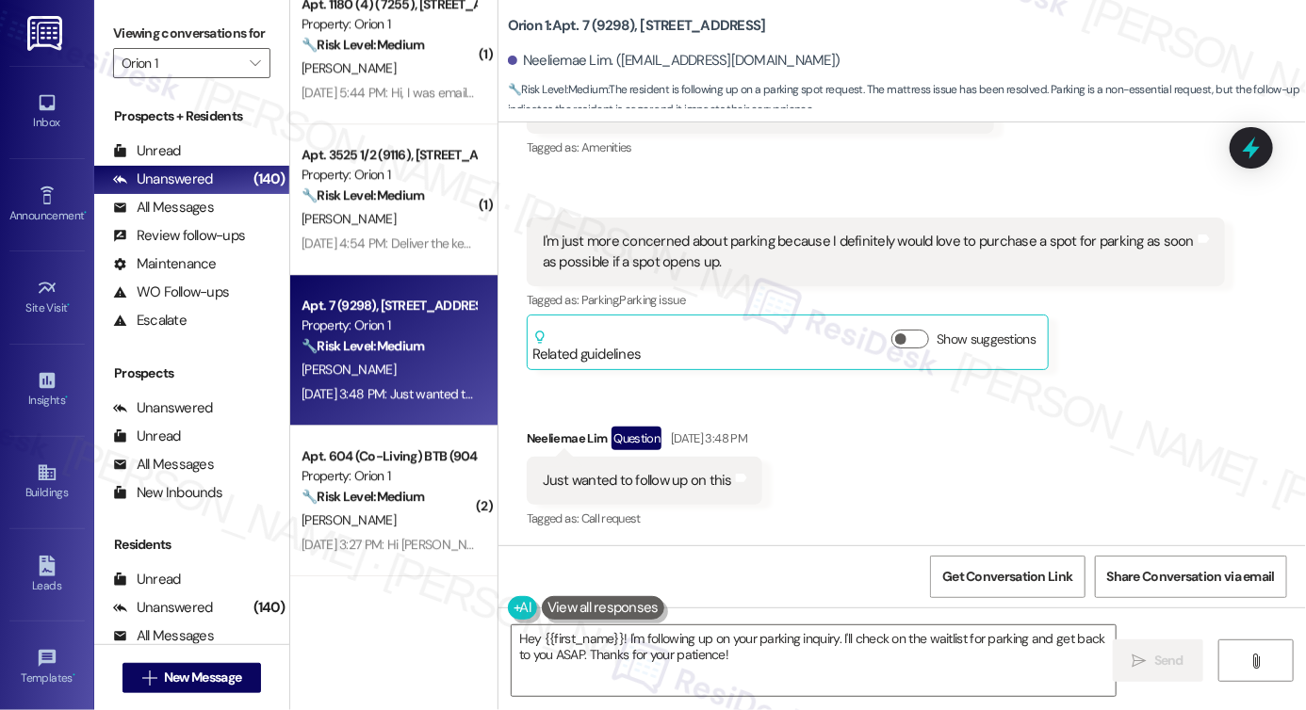
click at [927, 335] on div "Show suggestions" at bounding box center [967, 340] width 152 height 20
click at [937, 342] on label "Show suggestions" at bounding box center [986, 340] width 99 height 20
click at [929, 342] on button "Show suggestions" at bounding box center [910, 339] width 38 height 19
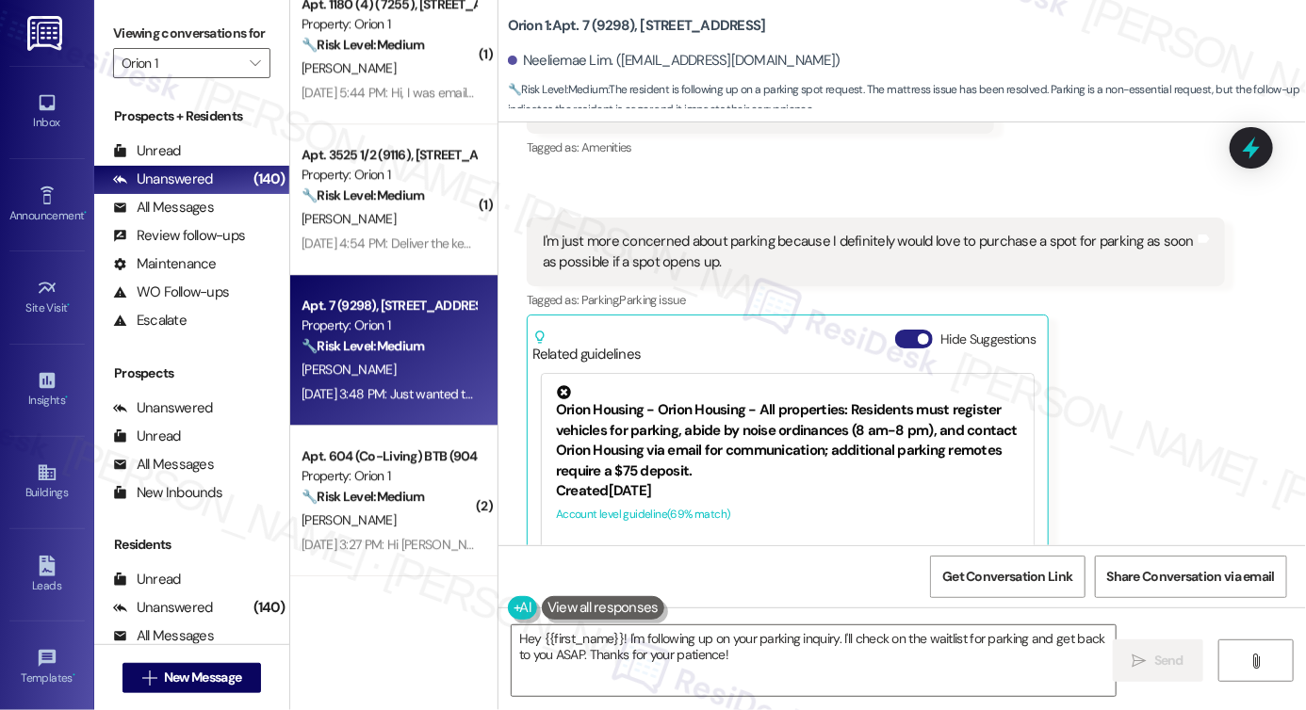
click at [918, 337] on span "button" at bounding box center [923, 339] width 11 height 11
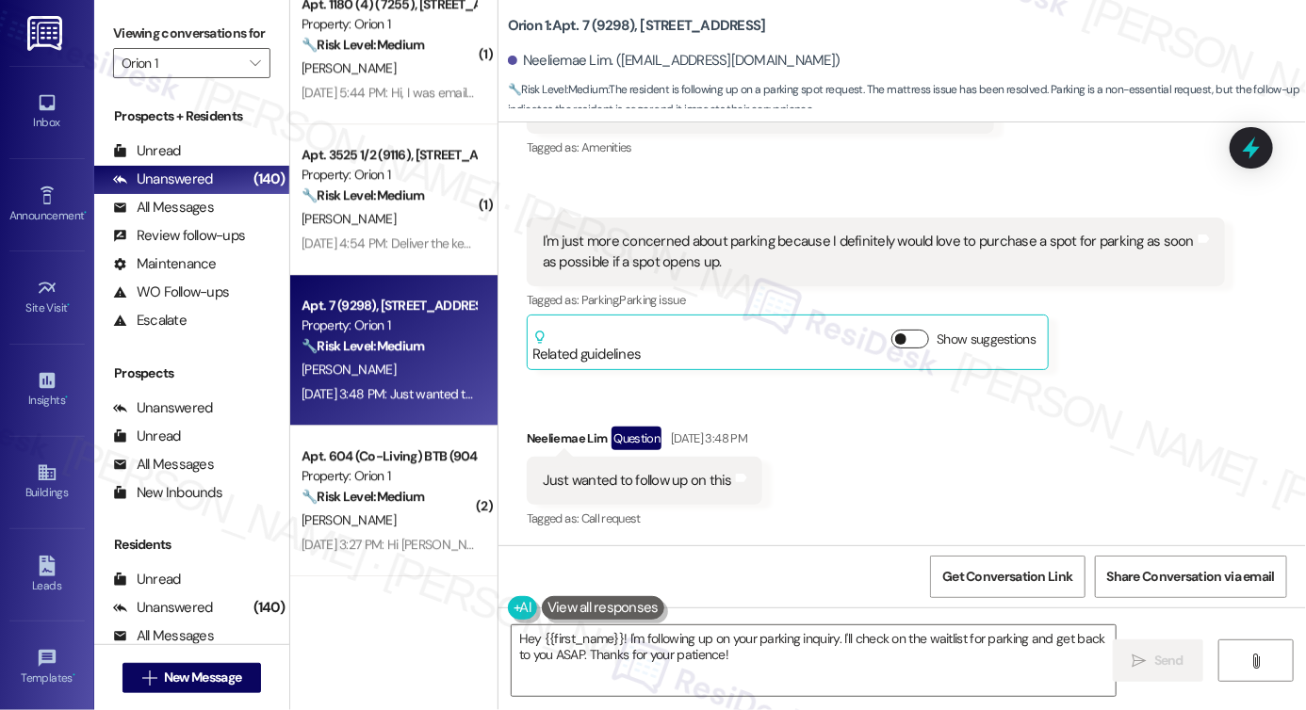
click at [916, 331] on button "Show suggestions" at bounding box center [910, 339] width 38 height 19
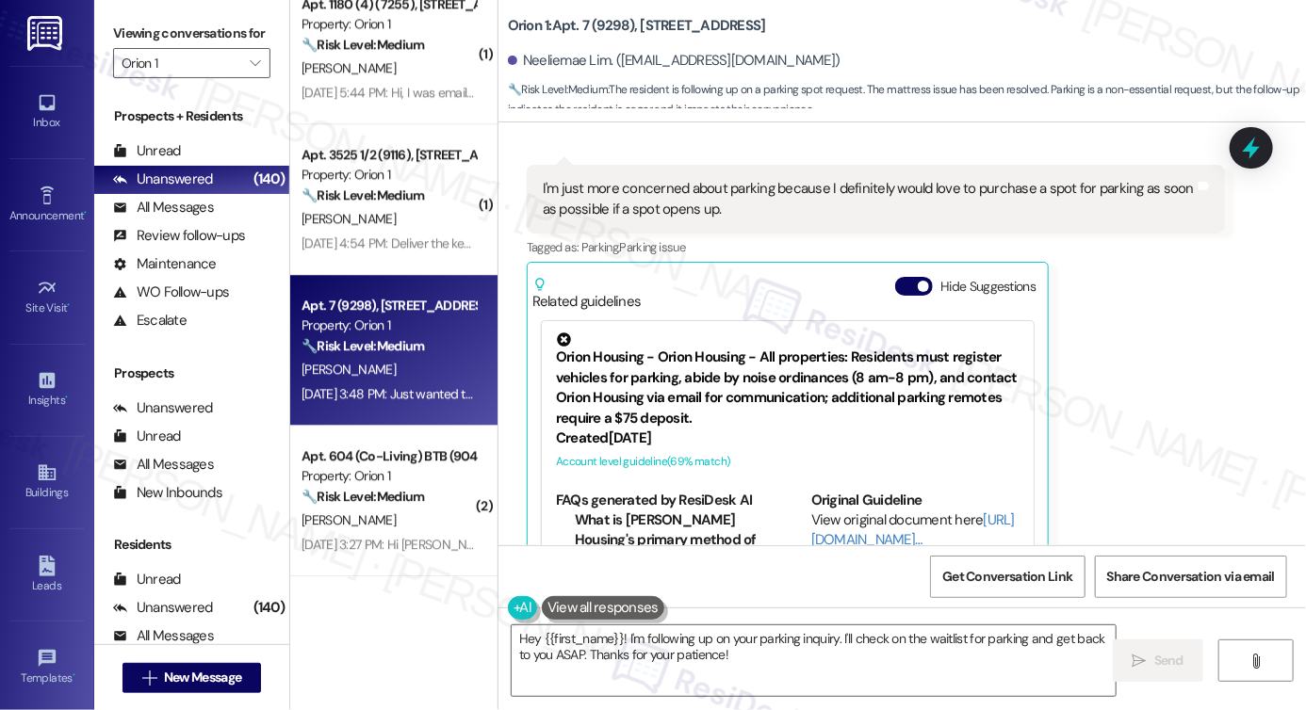
scroll to position [2145, 0]
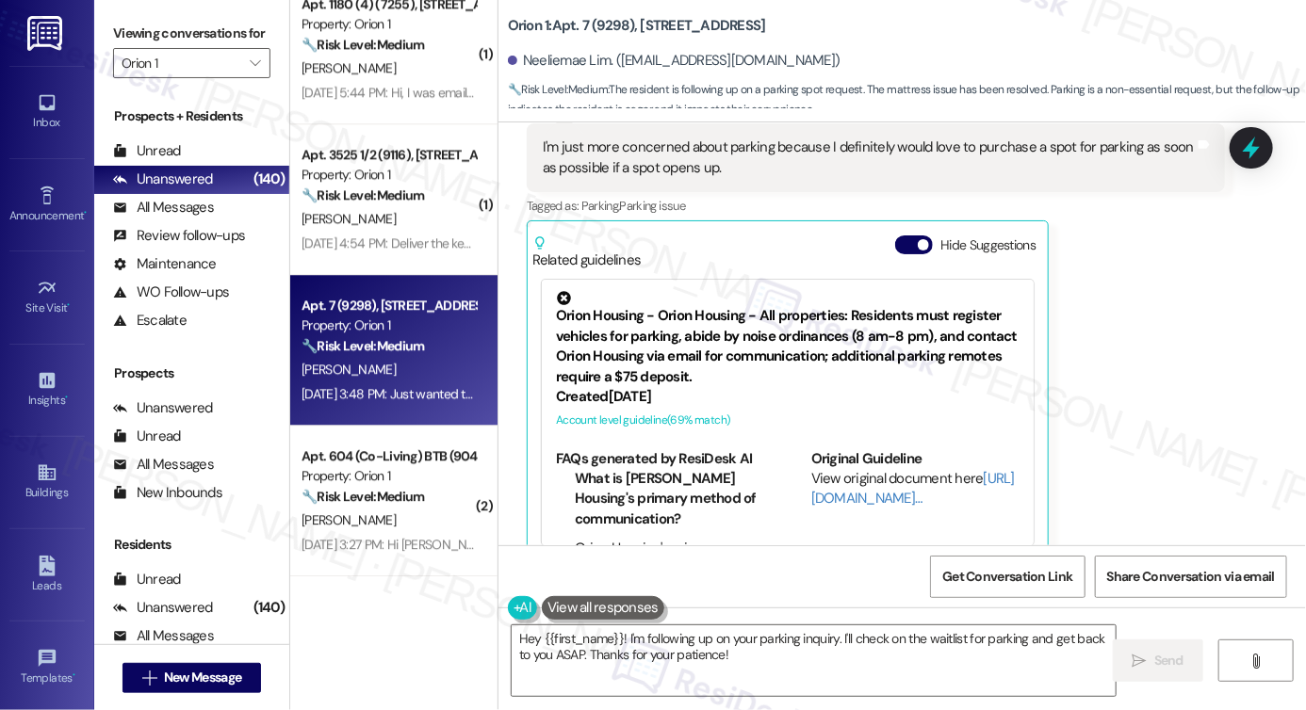
click at [856, 333] on div "Orion Housing - Orion Housing - All properties: Residents must register vehicle…" at bounding box center [788, 339] width 464 height 96
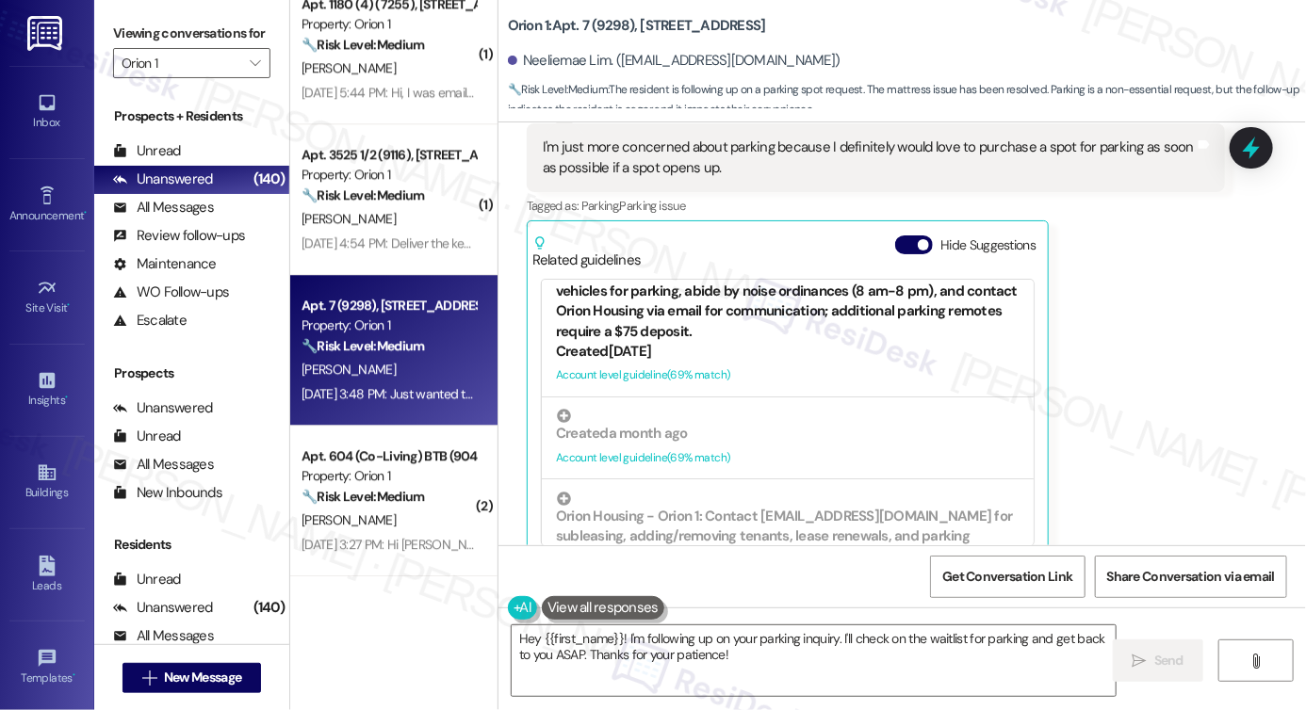
scroll to position [0, 0]
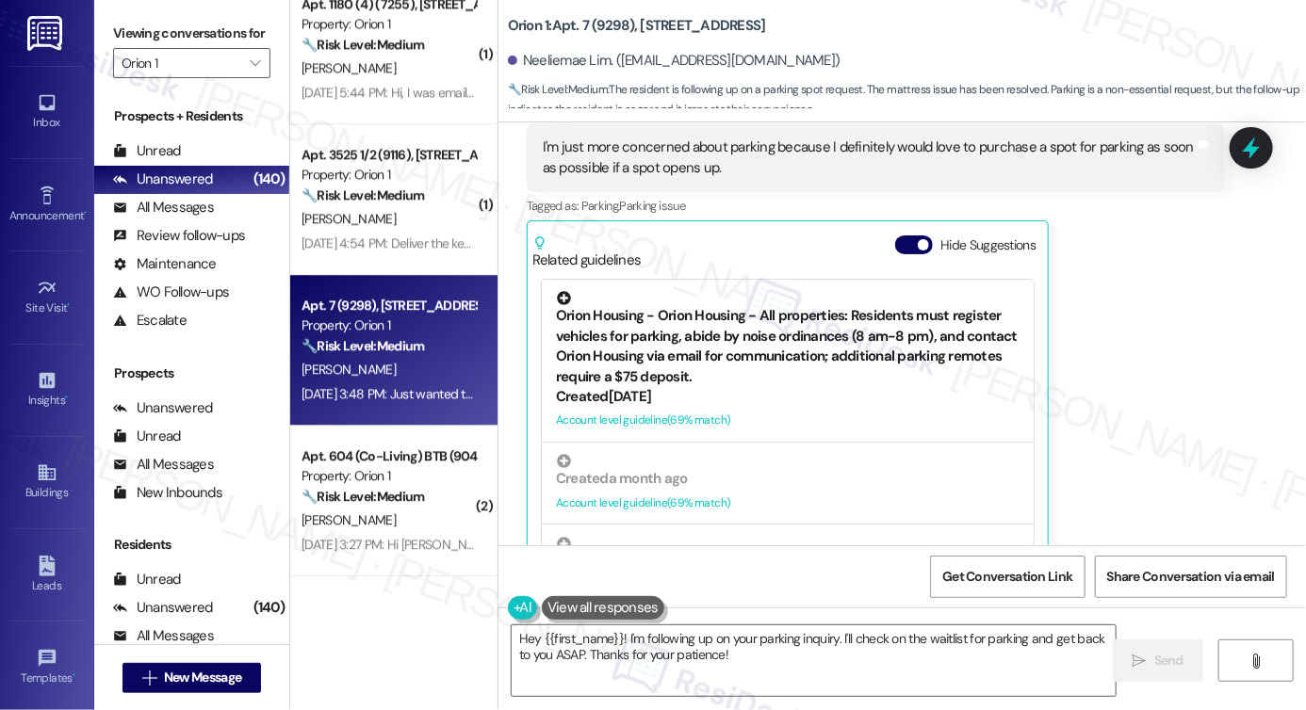
click at [777, 338] on div "Orion Housing - Orion Housing - All properties: Residents must register vehicle…" at bounding box center [788, 339] width 464 height 96
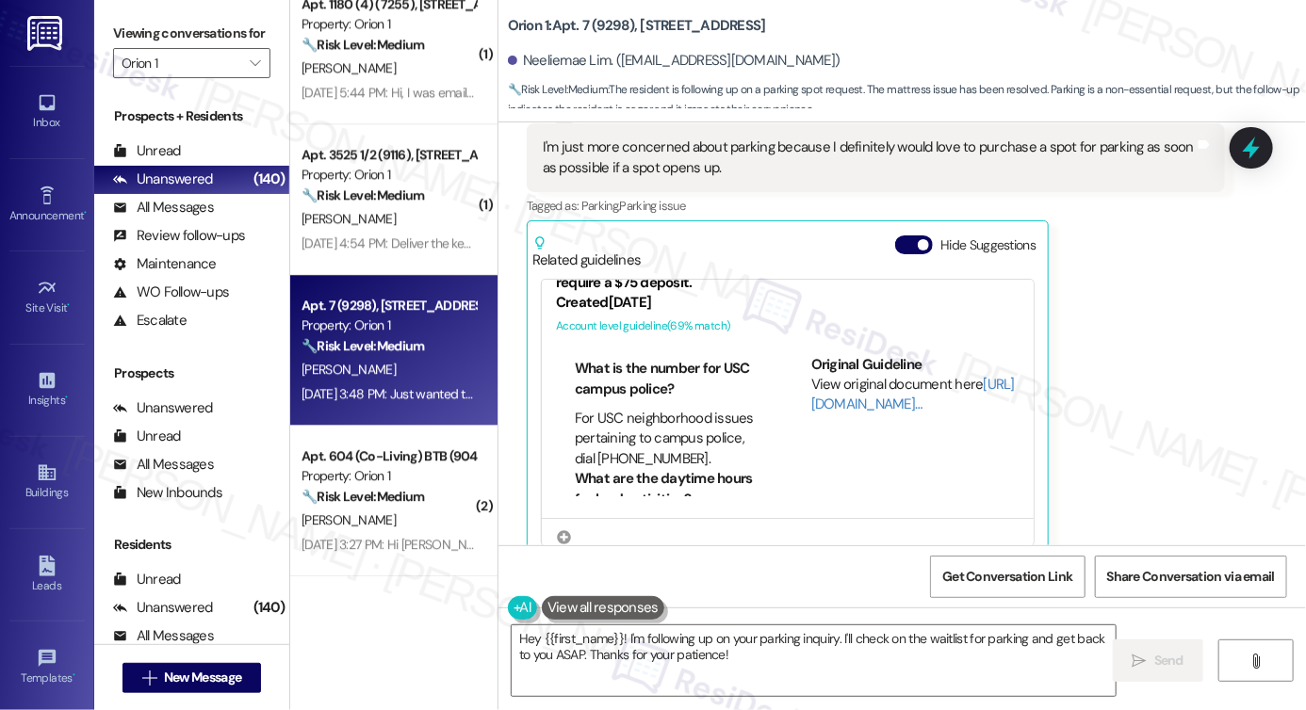
scroll to position [283, 0]
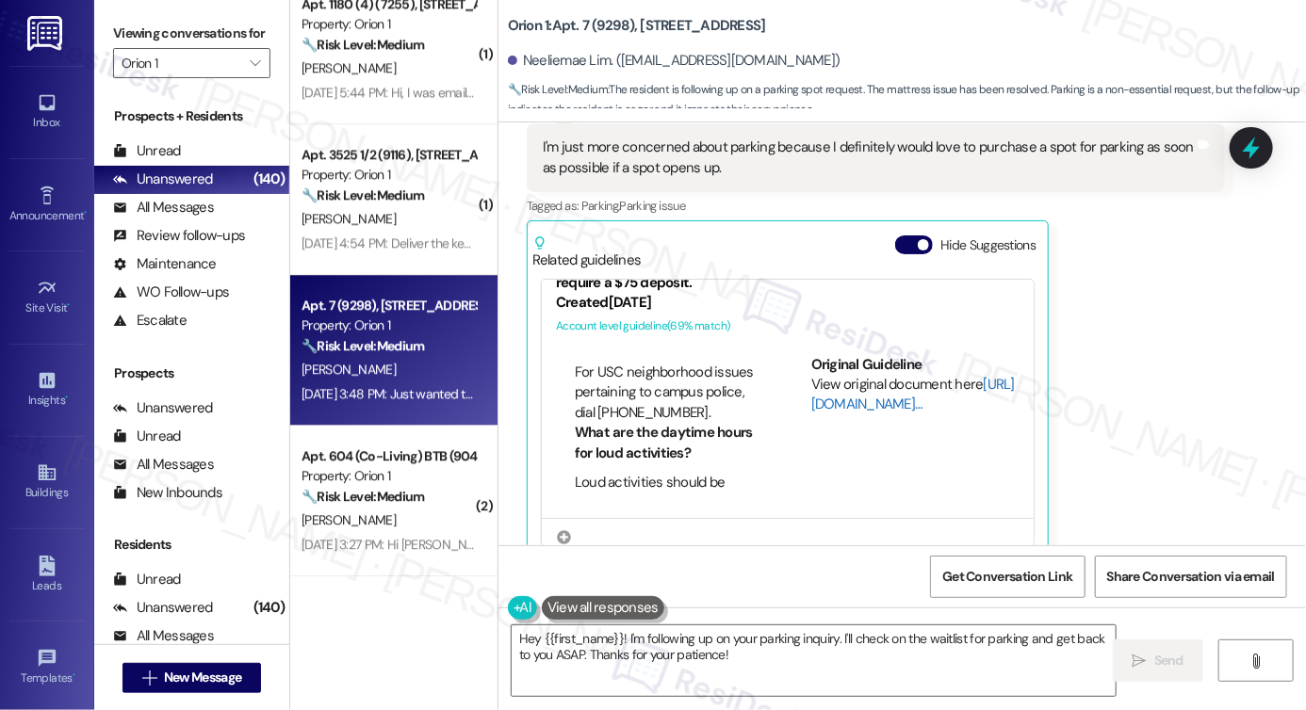
click at [833, 393] on link "[URL][DOMAIN_NAME]…" at bounding box center [913, 394] width 204 height 39
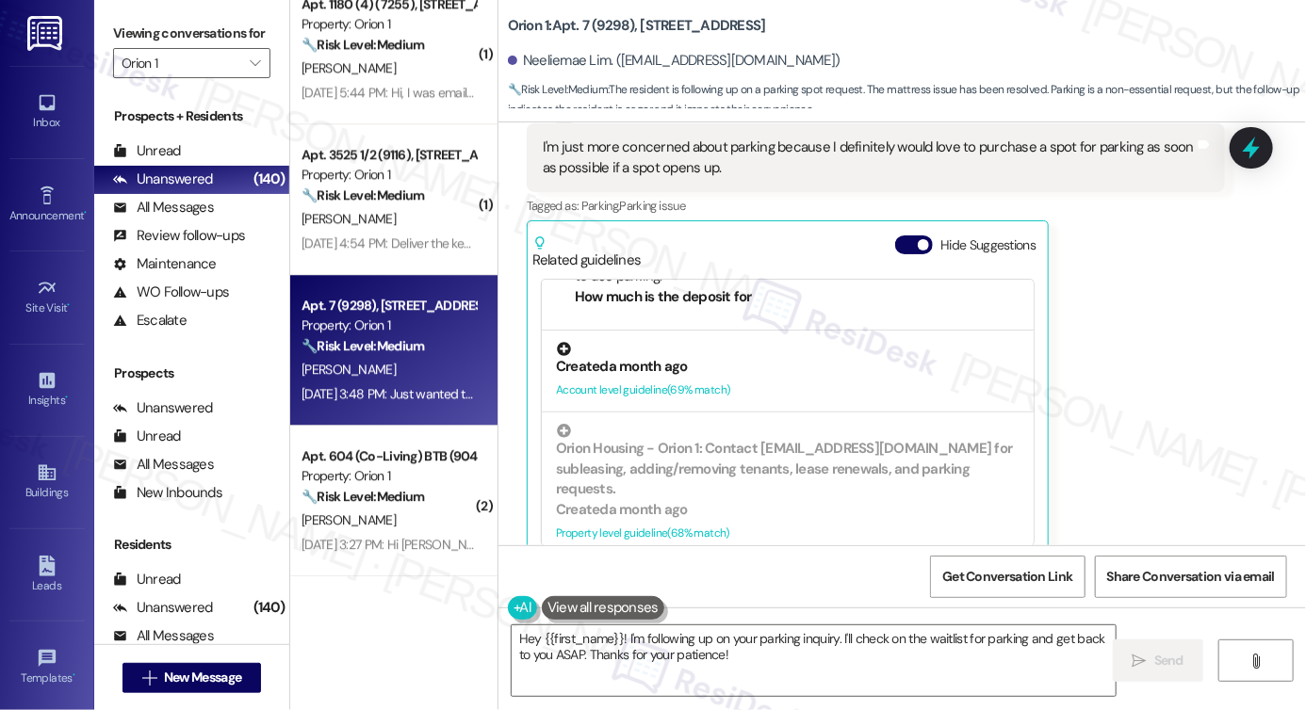
scroll to position [377, 0]
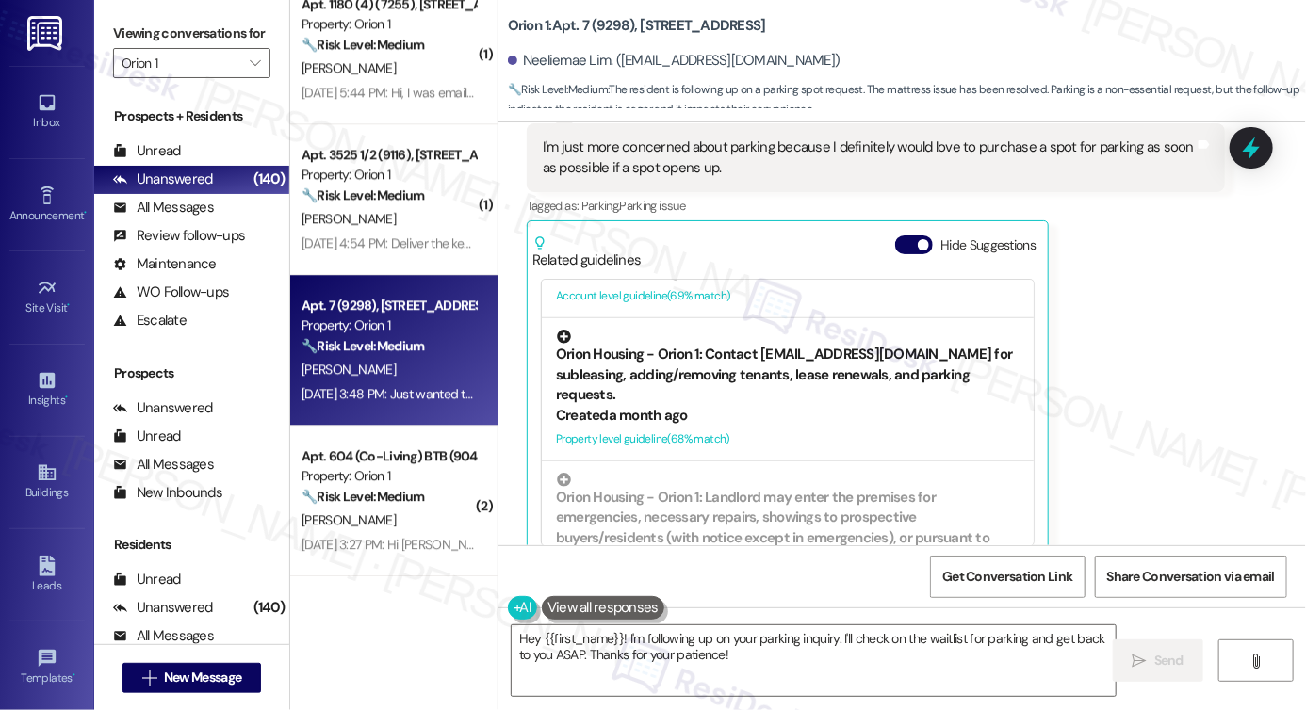
click at [756, 372] on div "Orion Housing - Orion 1: Contact [EMAIL_ADDRESS][DOMAIN_NAME] for subleasing, a…" at bounding box center [788, 367] width 464 height 75
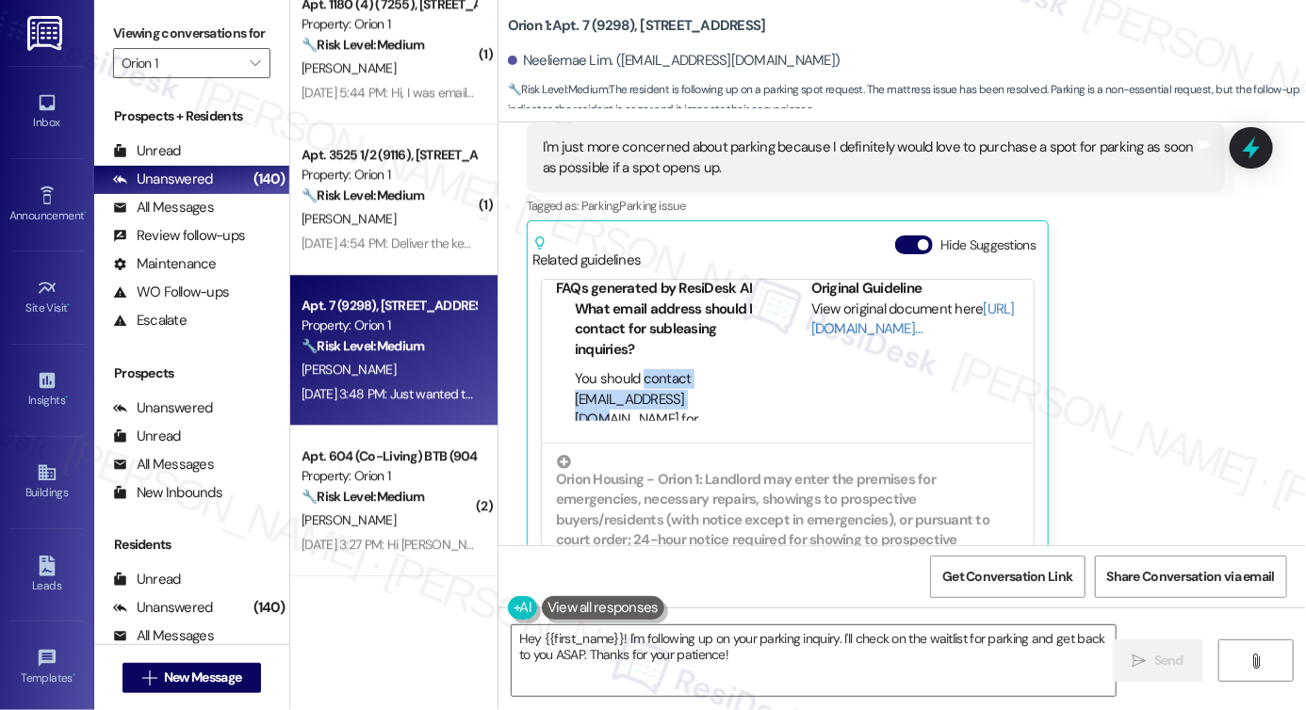
scroll to position [94, 0]
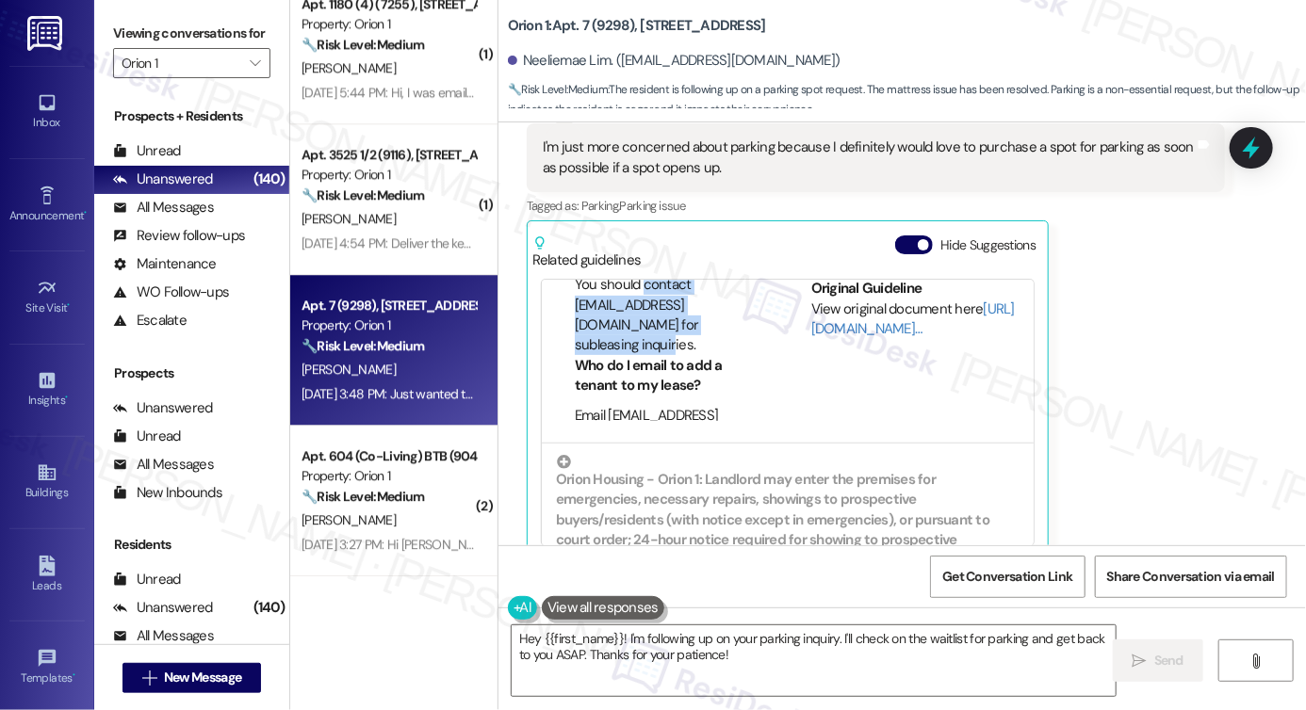
drag, startPoint x: 635, startPoint y: 376, endPoint x: 694, endPoint y: 331, distance: 73.9
click at [694, 331] on li "You should contact [EMAIL_ADDRESS][DOMAIN_NAME] for subleasing inquiries." at bounding box center [670, 315] width 190 height 81
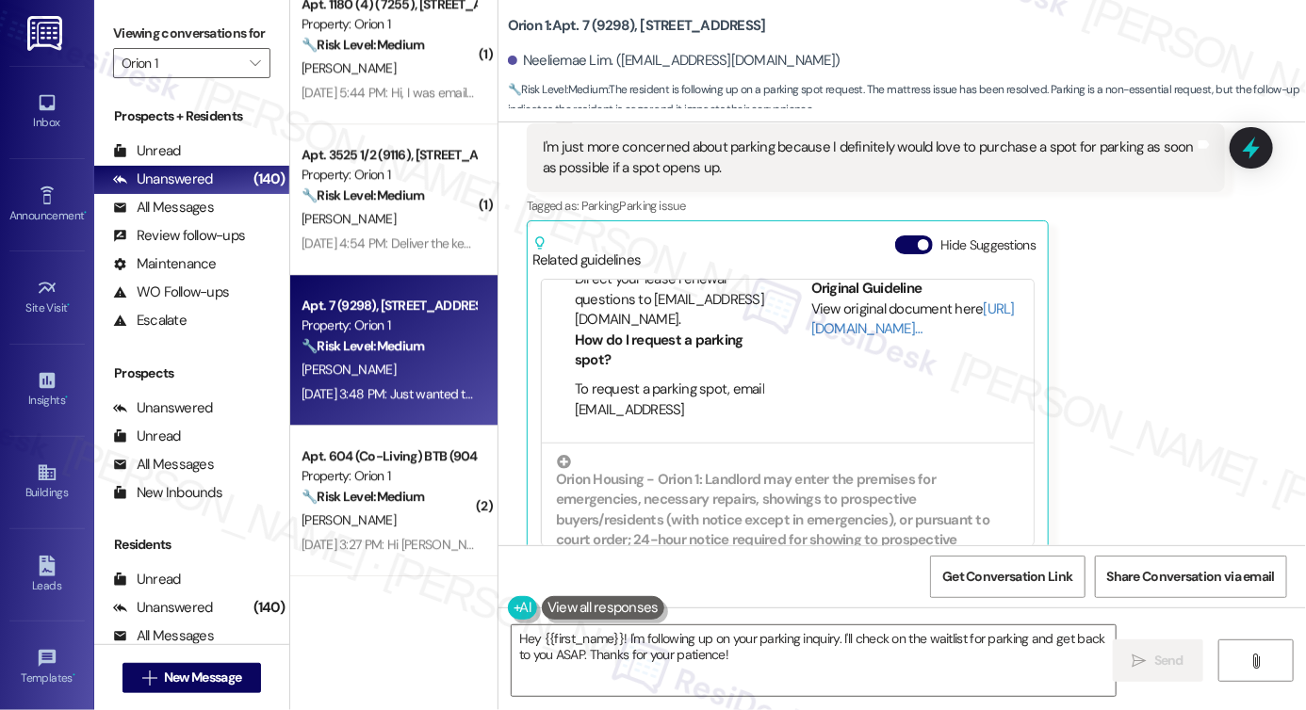
scroll to position [565, 0]
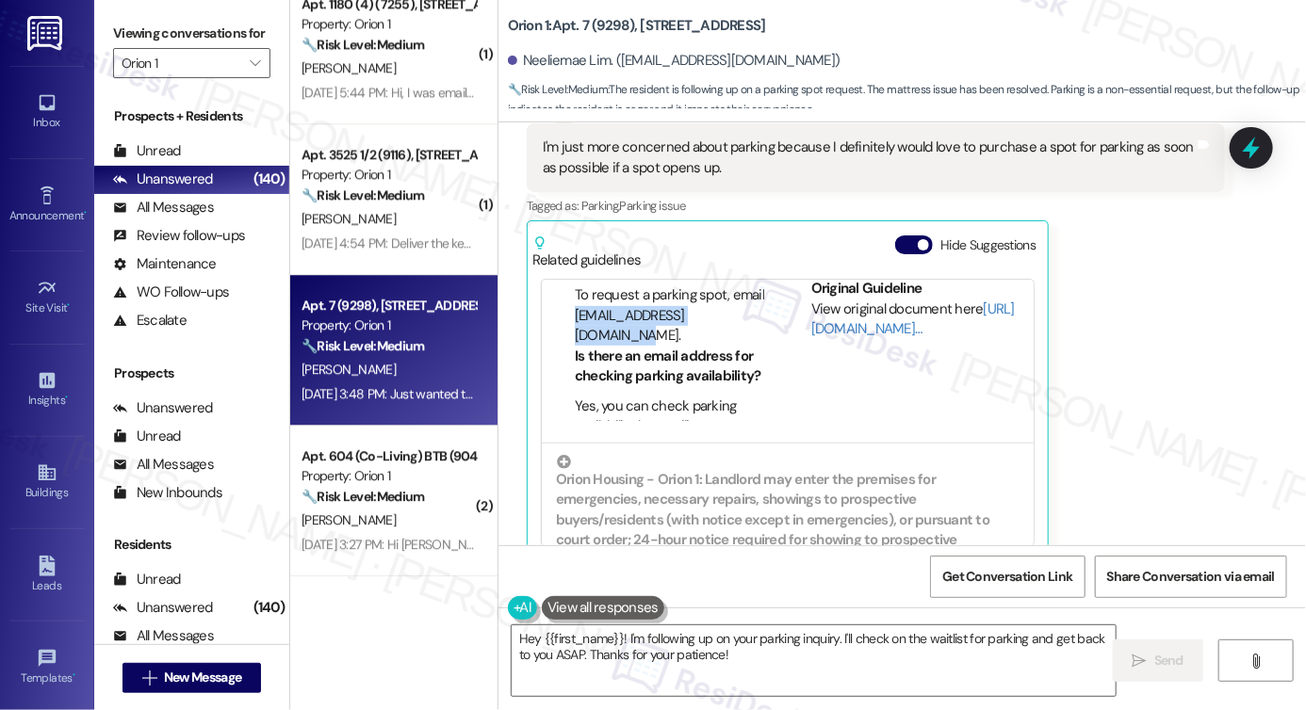
drag, startPoint x: 729, startPoint y: 312, endPoint x: 563, endPoint y: 321, distance: 166.1
click at [563, 321] on ul "How do I request a parking spot? To request a parking spot, email leasing@orion…" at bounding box center [660, 292] width 209 height 110
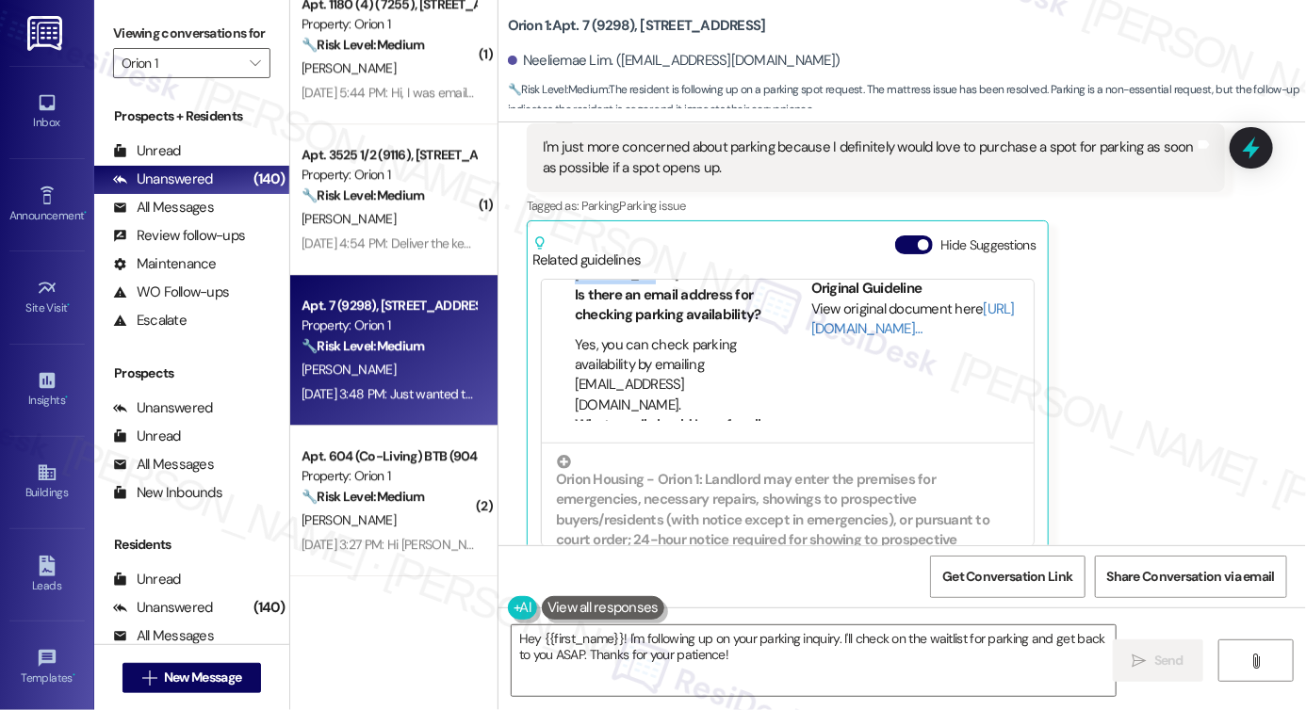
scroll to position [660, 0]
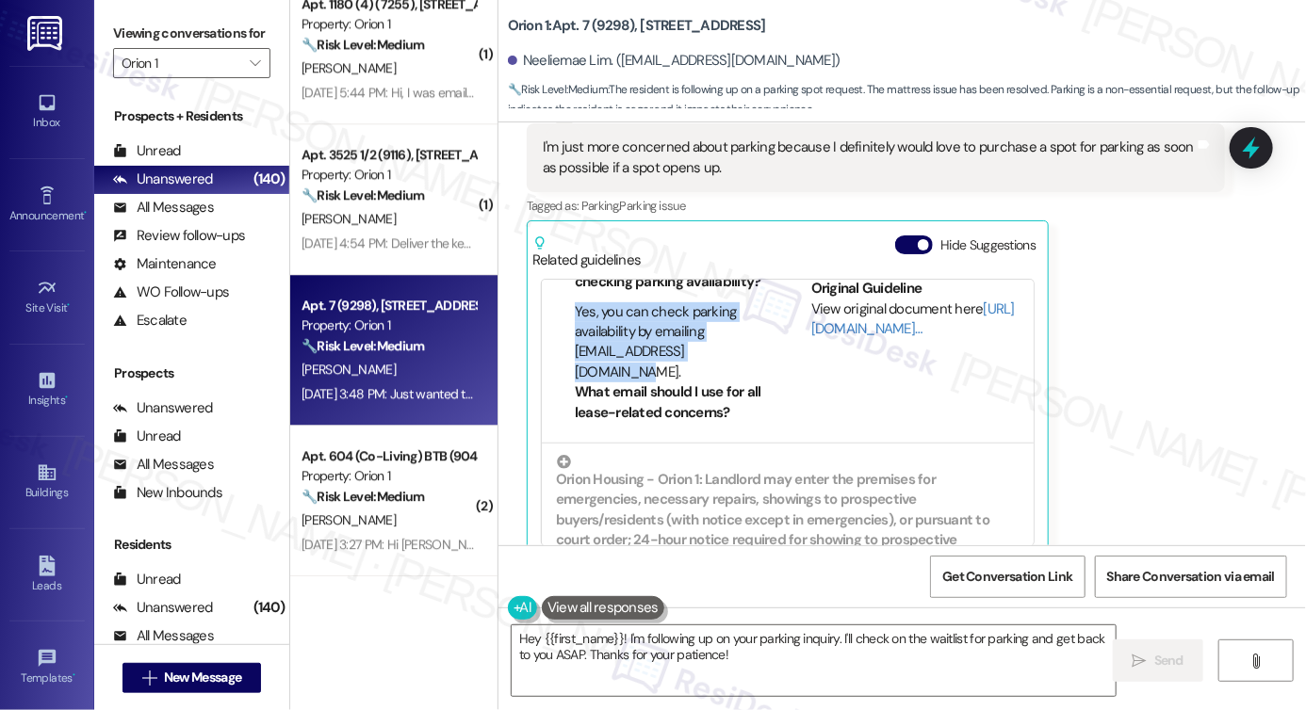
drag, startPoint x: 565, startPoint y: 312, endPoint x: 727, endPoint y: 350, distance: 166.4
click at [727, 350] on ul "Is there an email address for checking parking availability? Yes, you can check…" at bounding box center [660, 318] width 209 height 131
copy li "Yes, you can check parking availability by emailing [EMAIL_ADDRESS][DOMAIN_NAME…"
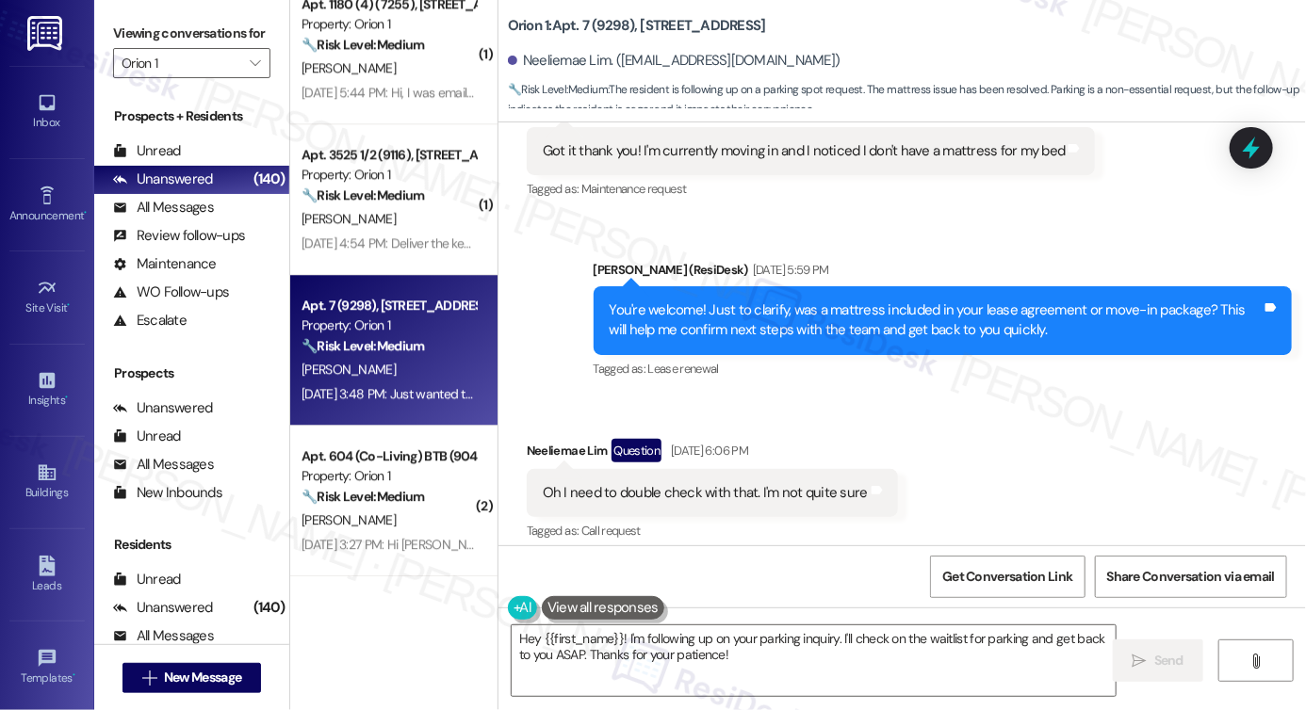
scroll to position [1297, 0]
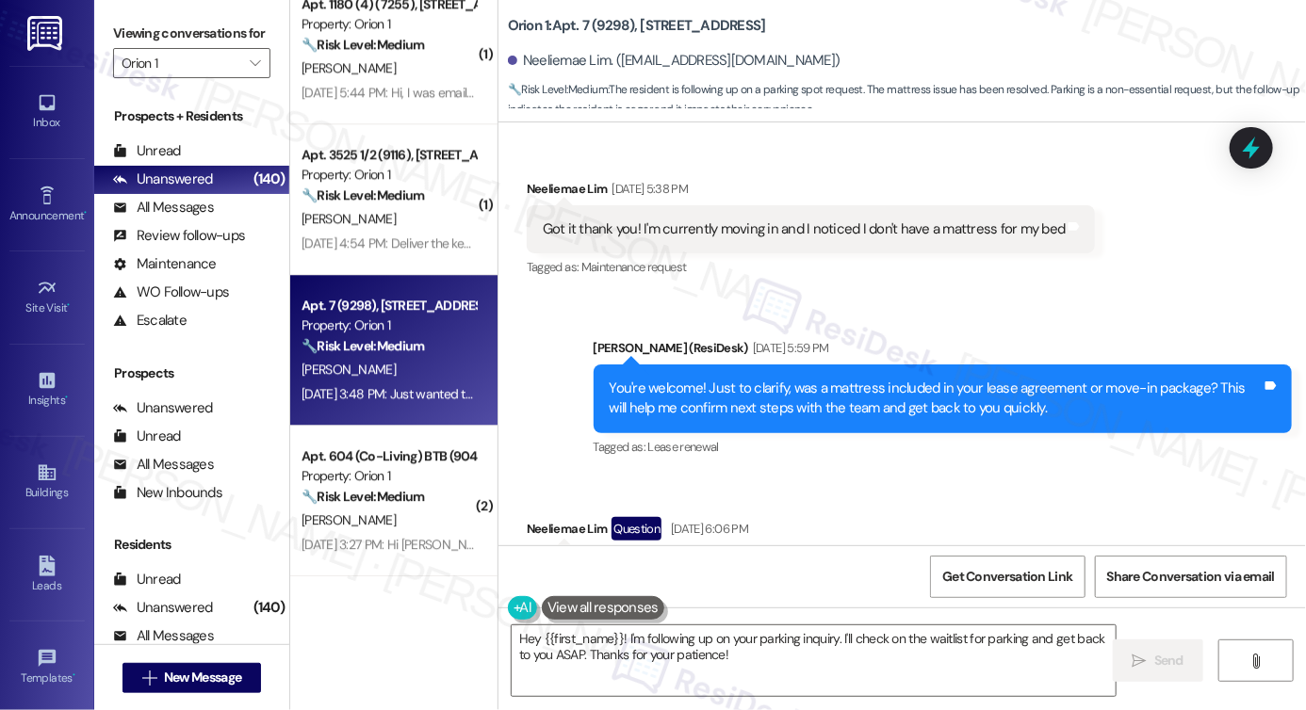
click at [774, 395] on div "You're welcome! Just to clarify, was a mattress included in your lease agreemen…" at bounding box center [936, 399] width 652 height 41
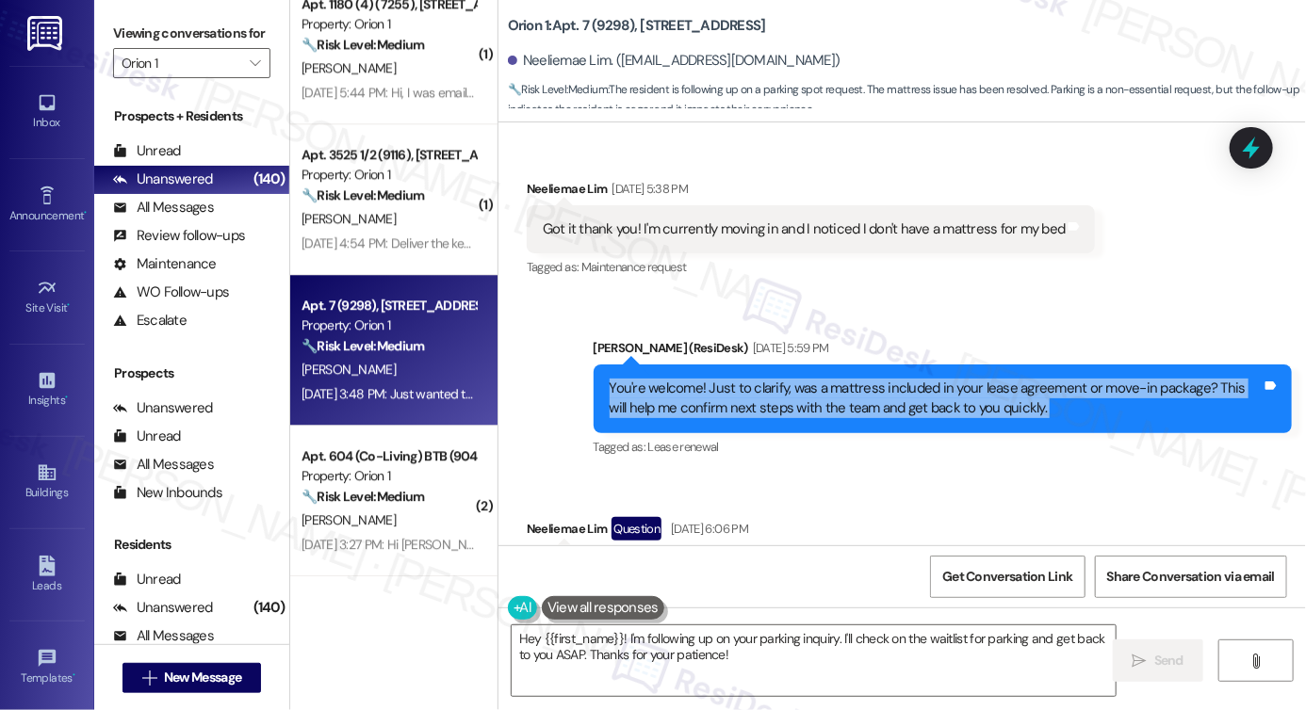
click at [774, 395] on div "You're welcome! Just to clarify, was a mattress included in your lease agreemen…" at bounding box center [936, 399] width 652 height 41
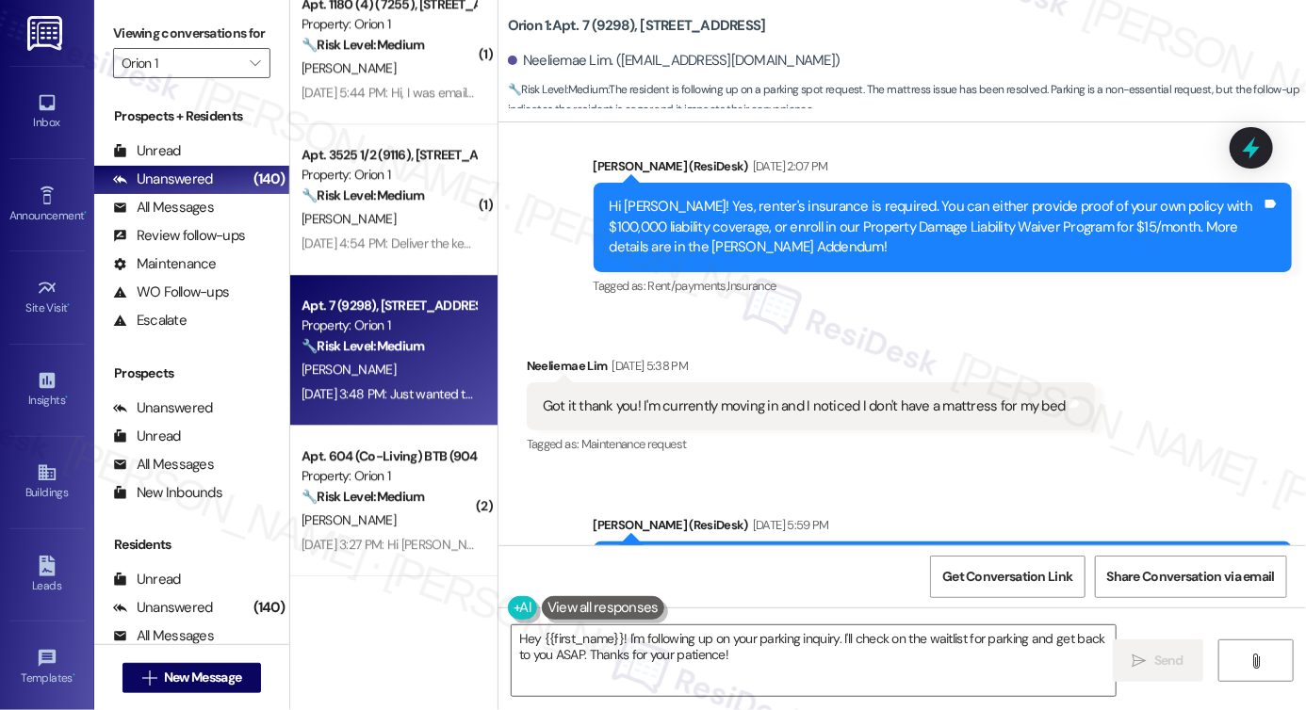
scroll to position [1108, 0]
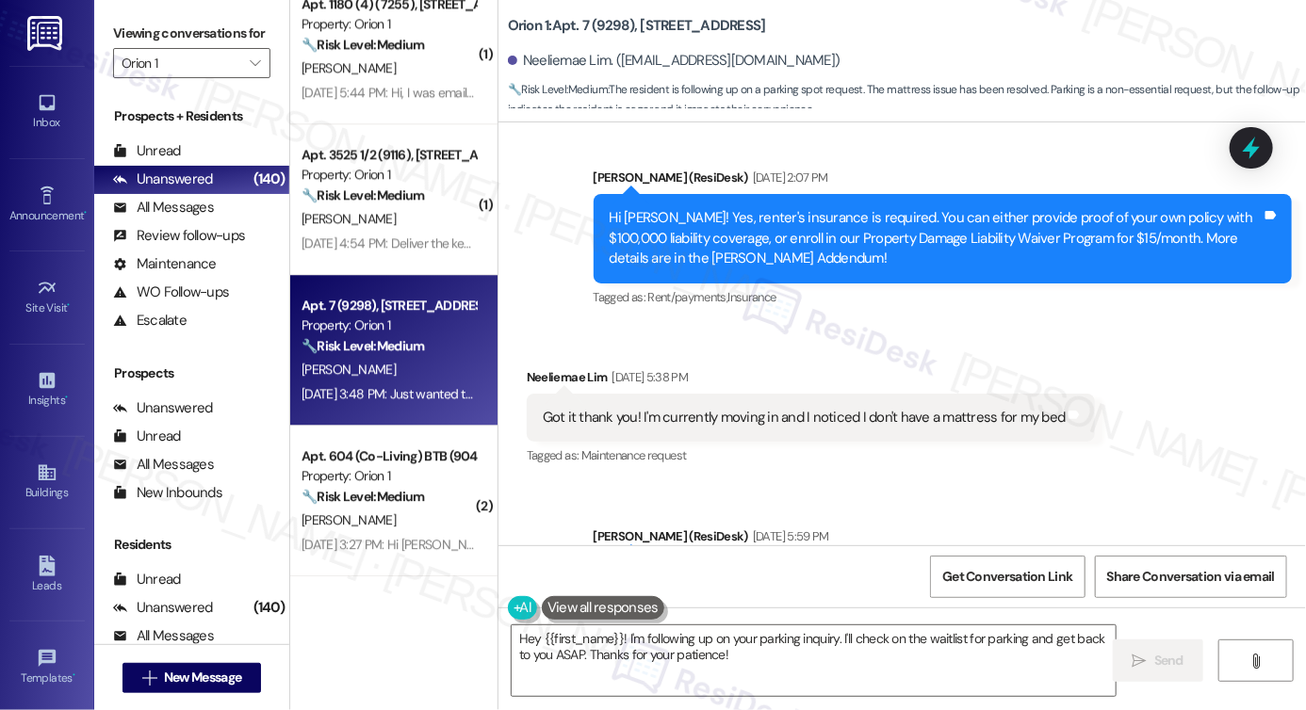
click at [807, 397] on div "Got it thank you! I'm currently moving in and I noticed I don't have a mattress…" at bounding box center [811, 418] width 569 height 48
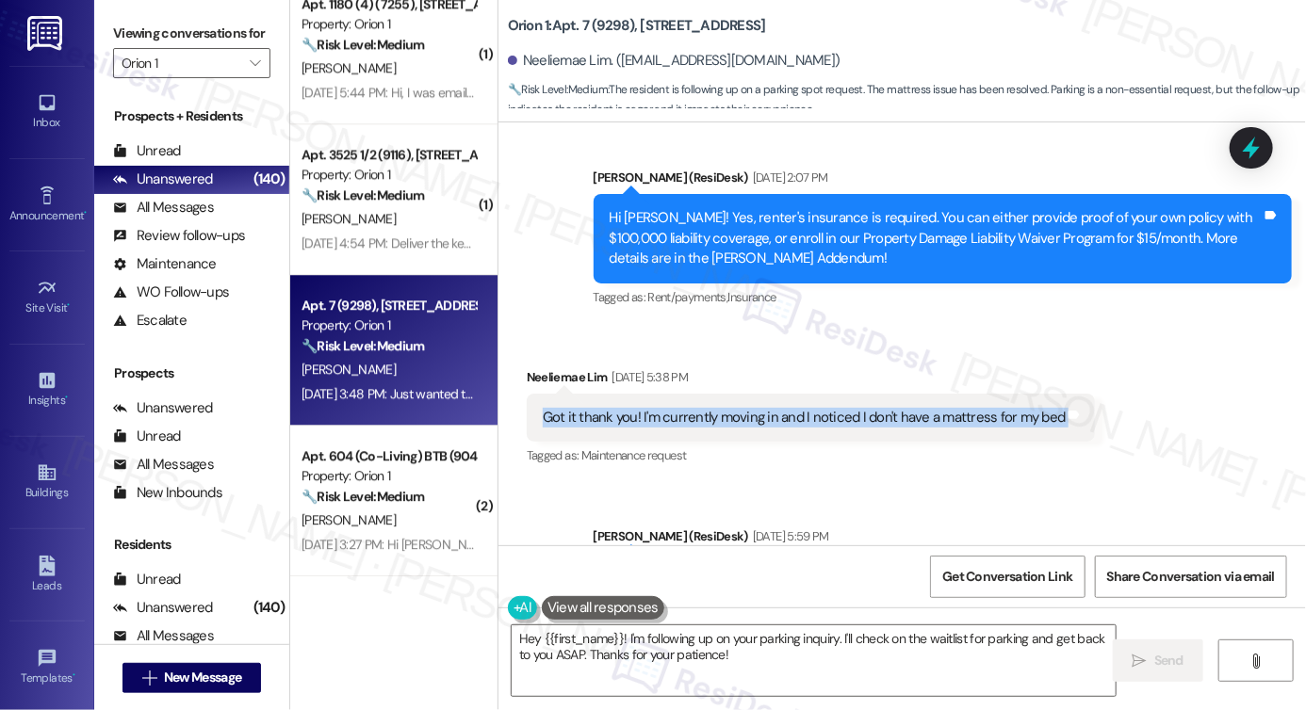
click at [807, 397] on div "Got it thank you! I'm currently moving in and I noticed I don't have a mattress…" at bounding box center [811, 418] width 569 height 48
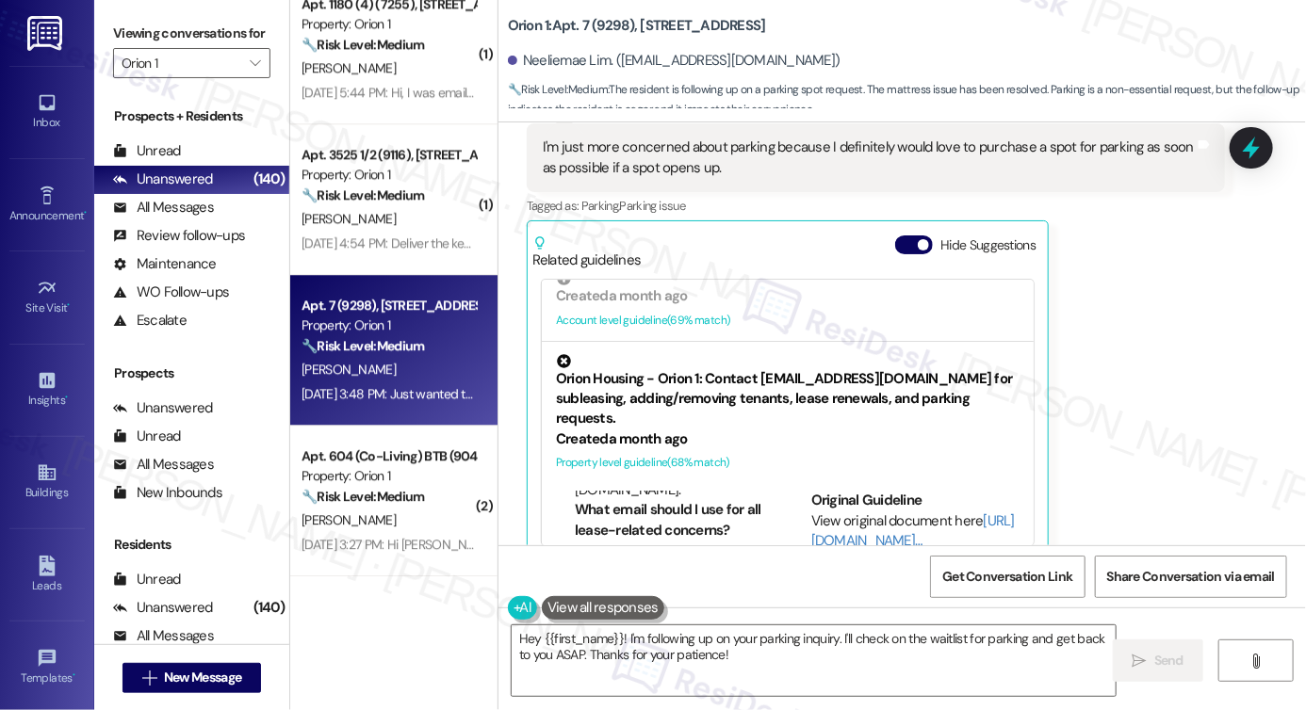
scroll to position [377, 0]
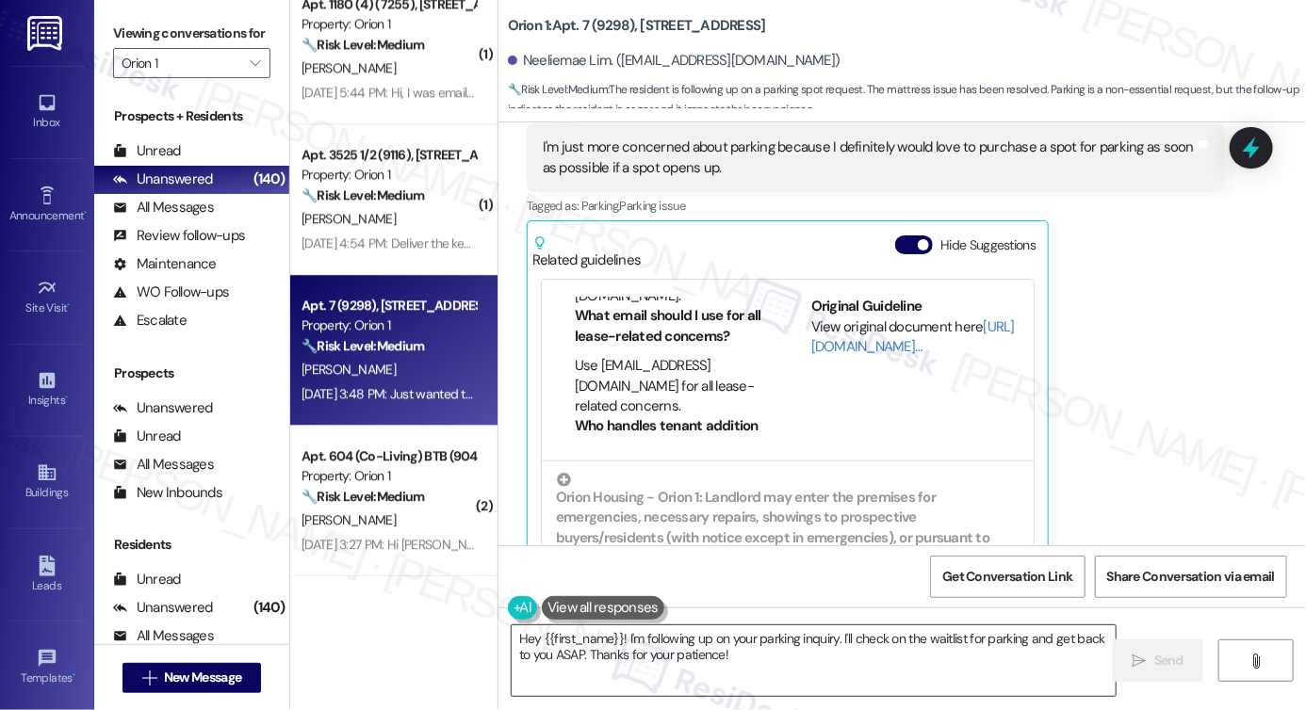
click at [664, 651] on textarea "Hey {{first_name}}! I'm following up on your parking inquiry. I'll check on the…" at bounding box center [814, 661] width 604 height 71
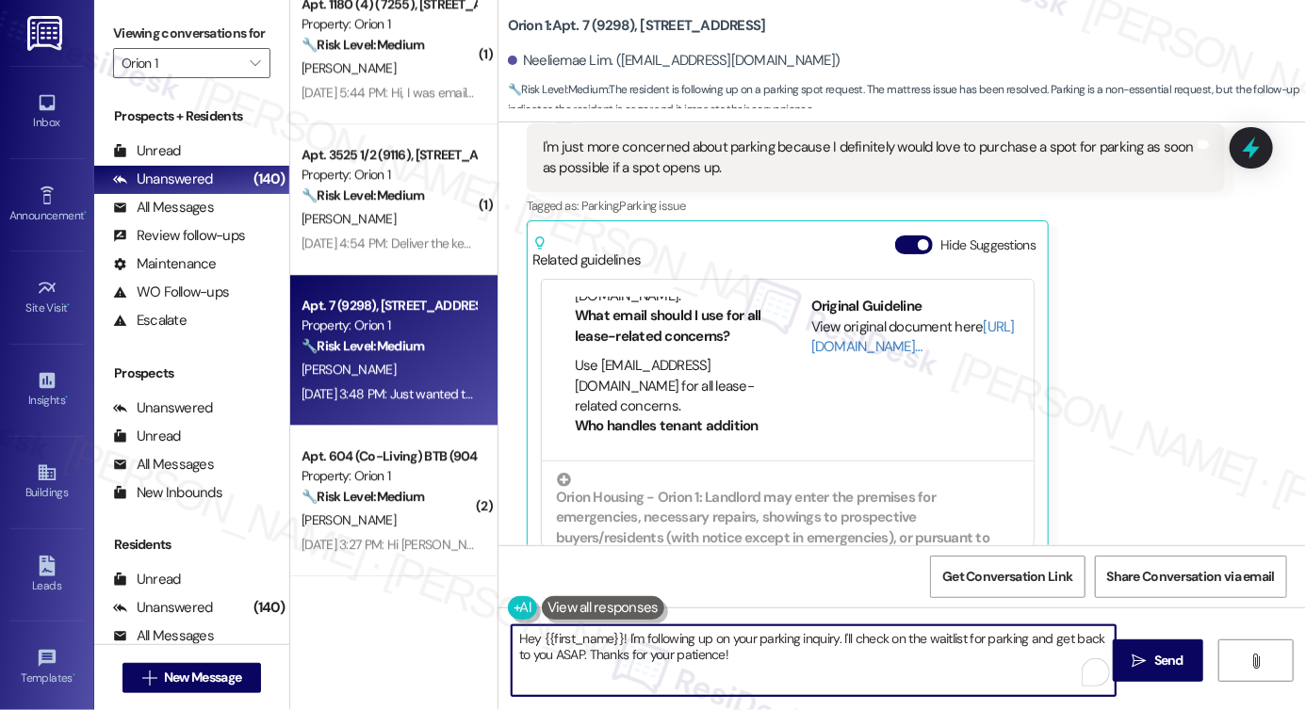
click at [664, 651] on textarea "Hey {{first_name}}! I'm following up on your parking inquiry. I'll check on the…" at bounding box center [814, 661] width 604 height 71
click at [795, 651] on textarea "Hey {{first_name}}! I'm following up on your parking inquiry. I'll check on the…" at bounding box center [814, 661] width 604 height 71
drag, startPoint x: 791, startPoint y: 652, endPoint x: 814, endPoint y: 641, distance: 26.1
click at [792, 635] on textarea "Hey {{first_name}}! I'm following up on your parking inquiry. I'll check on the…" at bounding box center [814, 661] width 604 height 71
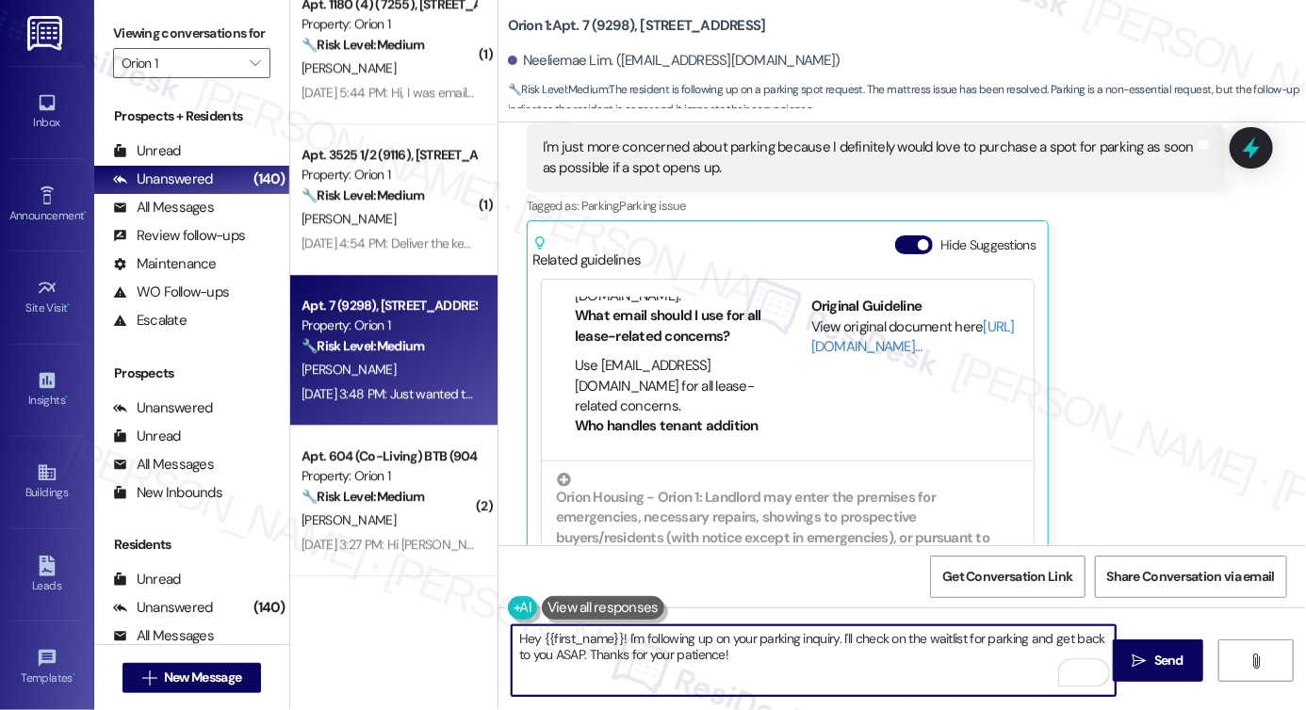
click at [835, 647] on textarea "Hey {{first_name}}! I'm following up on your parking inquiry. I'll check on the…" at bounding box center [814, 661] width 604 height 71
drag, startPoint x: 834, startPoint y: 662, endPoint x: 831, endPoint y: 634, distance: 28.4
click at [833, 634] on textarea "Hey {{first_name}}! I'm following up on your parking inquiry. I'll check on the…" at bounding box center [814, 661] width 604 height 71
paste textarea "Yes, you can check parking availability by emailing [EMAIL_ADDRESS][DOMAIN_NAME…"
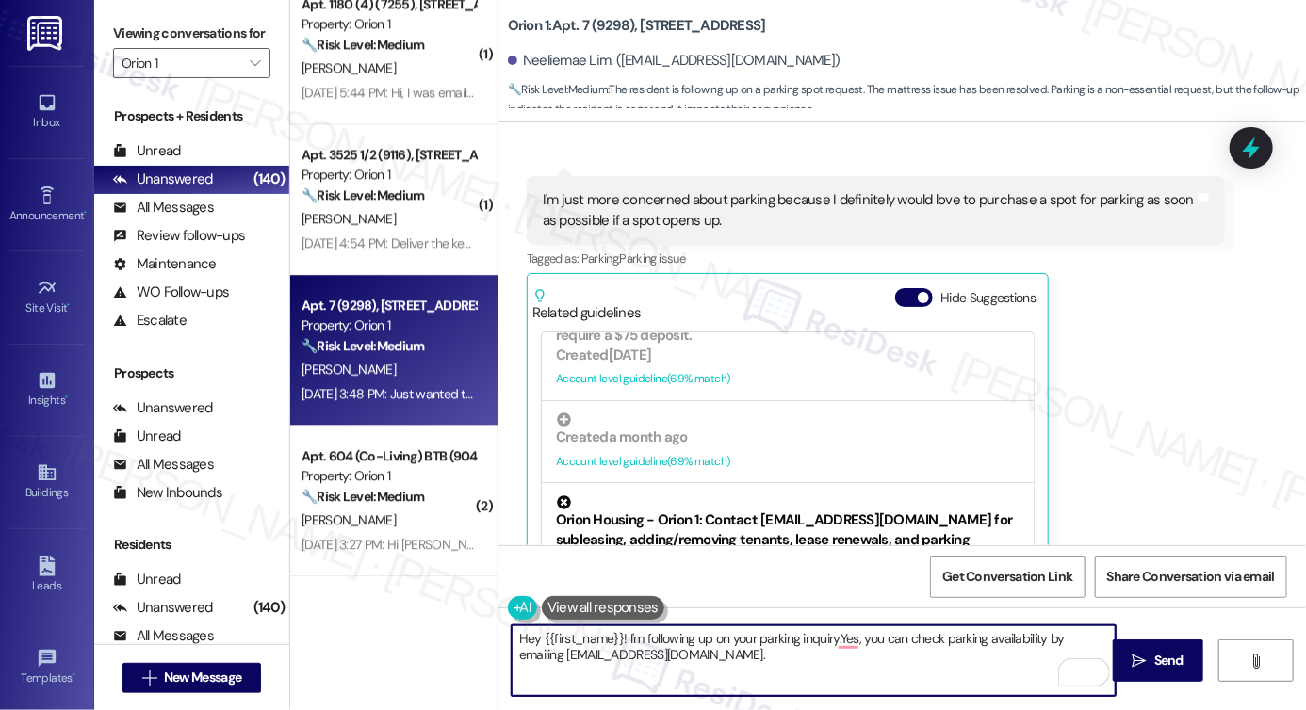
scroll to position [2050, 0]
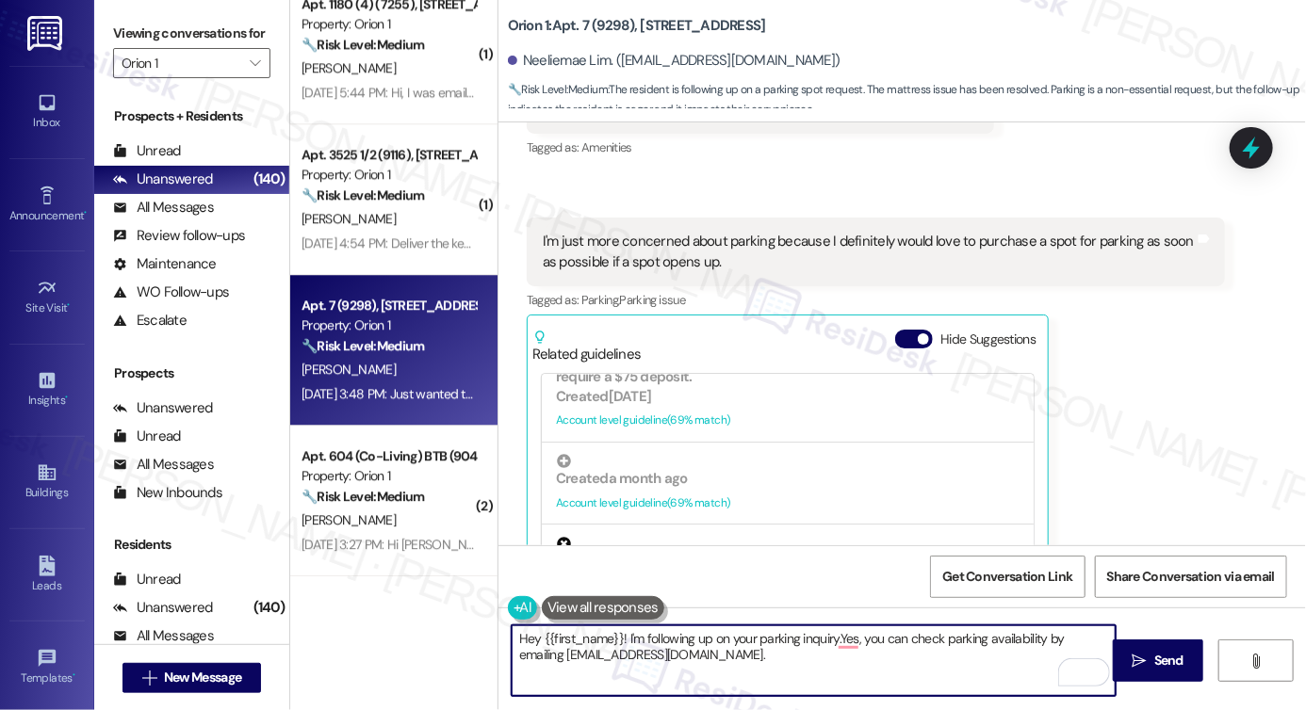
click at [516, 643] on textarea "Hey {{first_name}}! I'm following up on your parking inquiry.Yes, you can check…" at bounding box center [814, 661] width 604 height 71
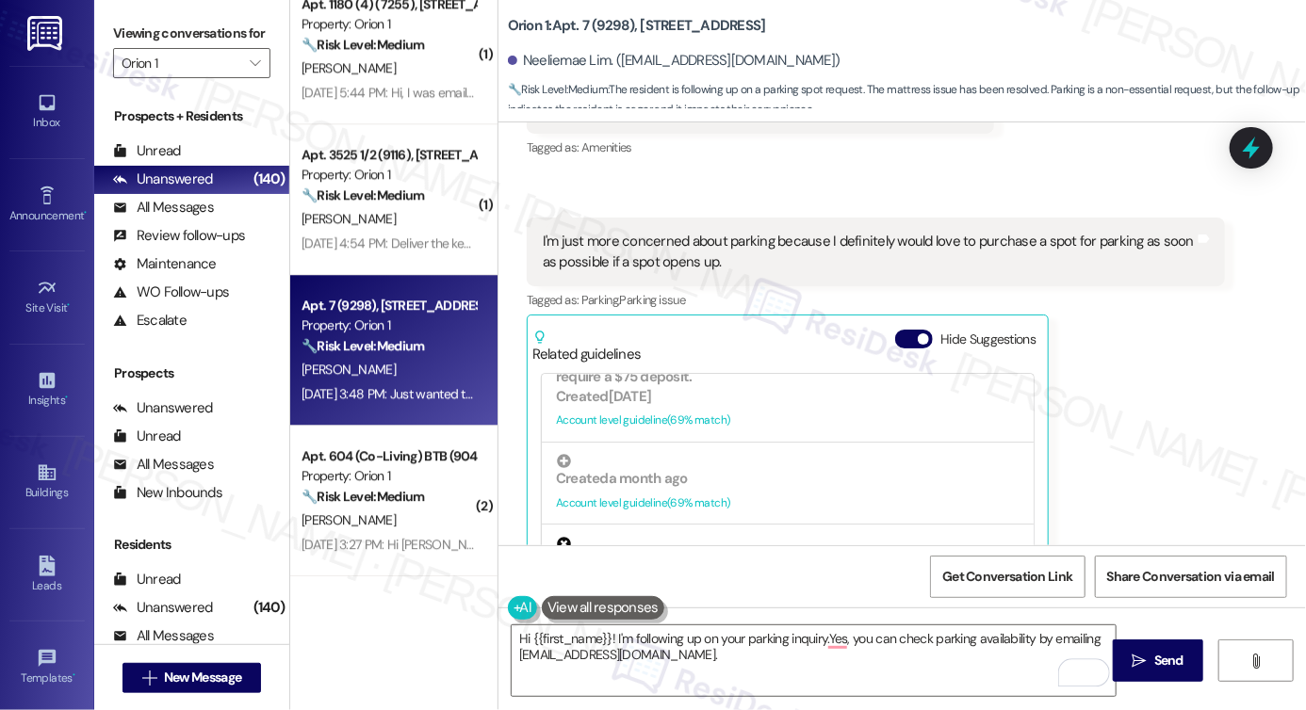
click at [678, 255] on div "I'm just more concerned about parking because I definitely would love to purcha…" at bounding box center [869, 252] width 652 height 41
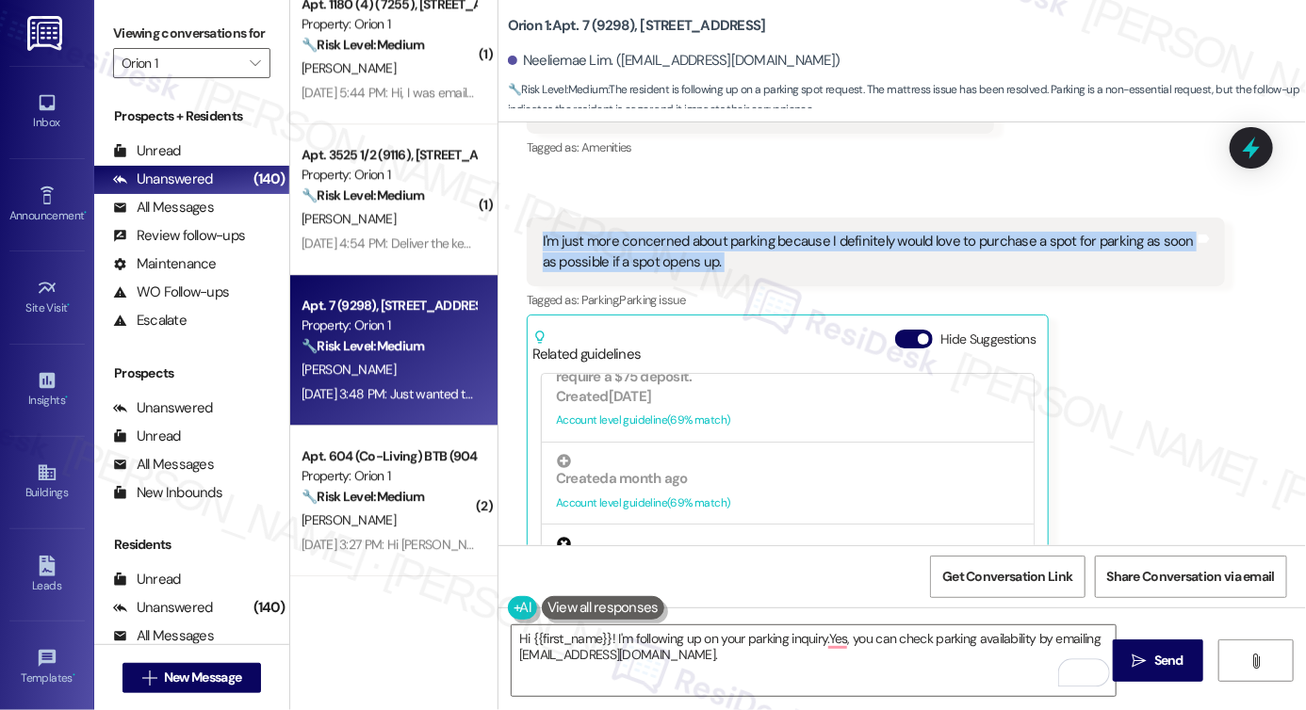
click at [678, 255] on div "I'm just more concerned about parking because I definitely would love to purcha…" at bounding box center [869, 252] width 652 height 41
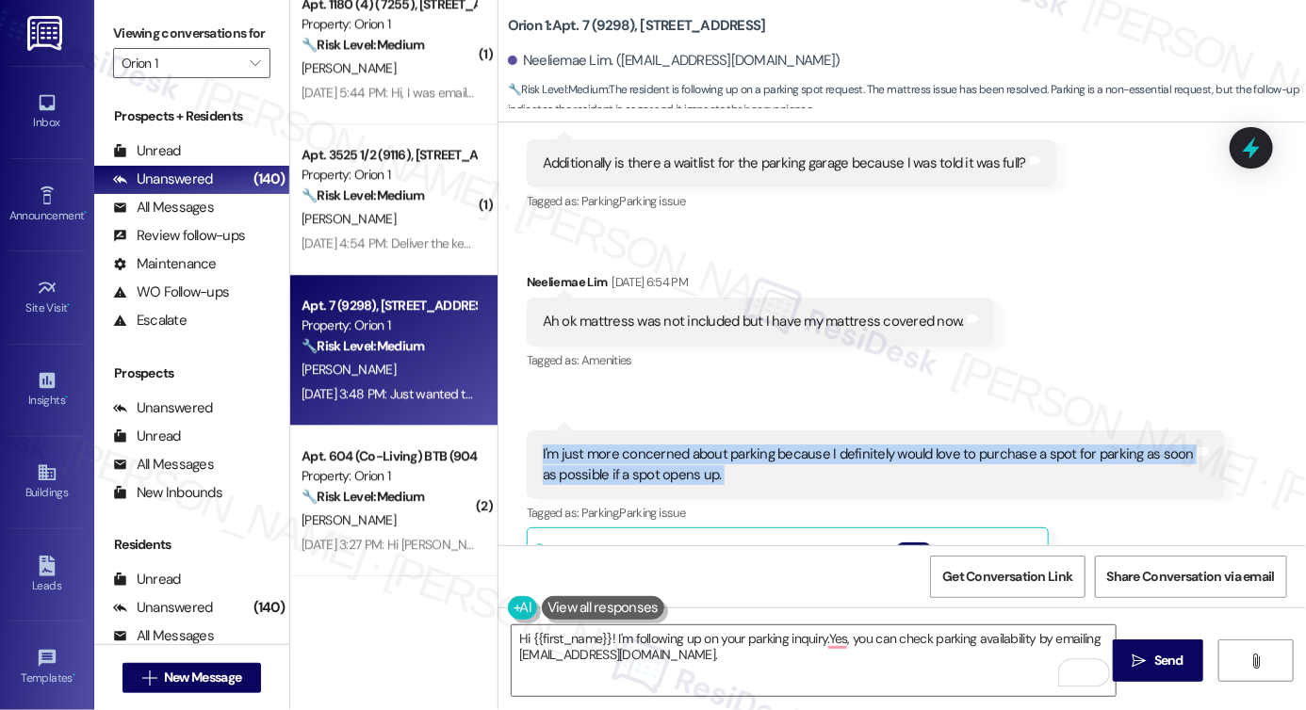
scroll to position [1768, 0]
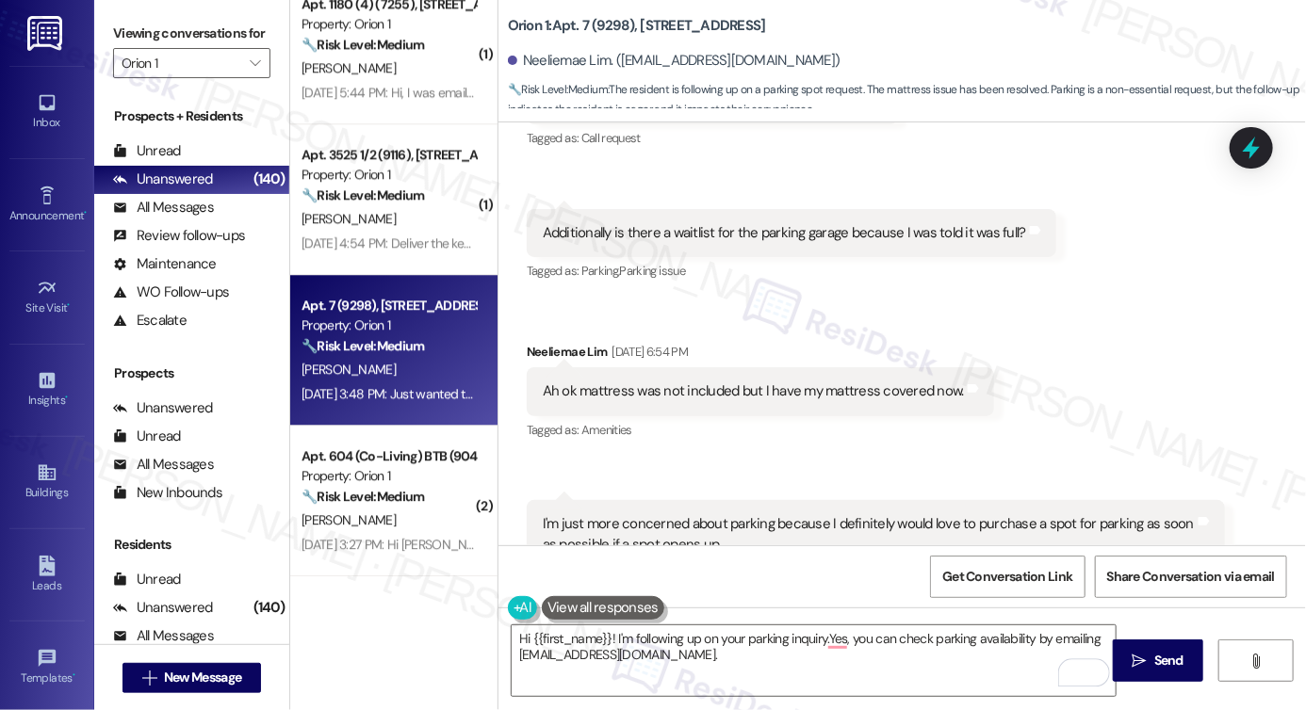
click at [705, 241] on div "Additionally is there a waitlist for the parking garage because I was told it w…" at bounding box center [784, 233] width 483 height 20
copy div "Additionally is there a waitlist for the parking garage because I was told it w…"
click at [155, 30] on label "Viewing conversations for" at bounding box center [191, 33] width 157 height 29
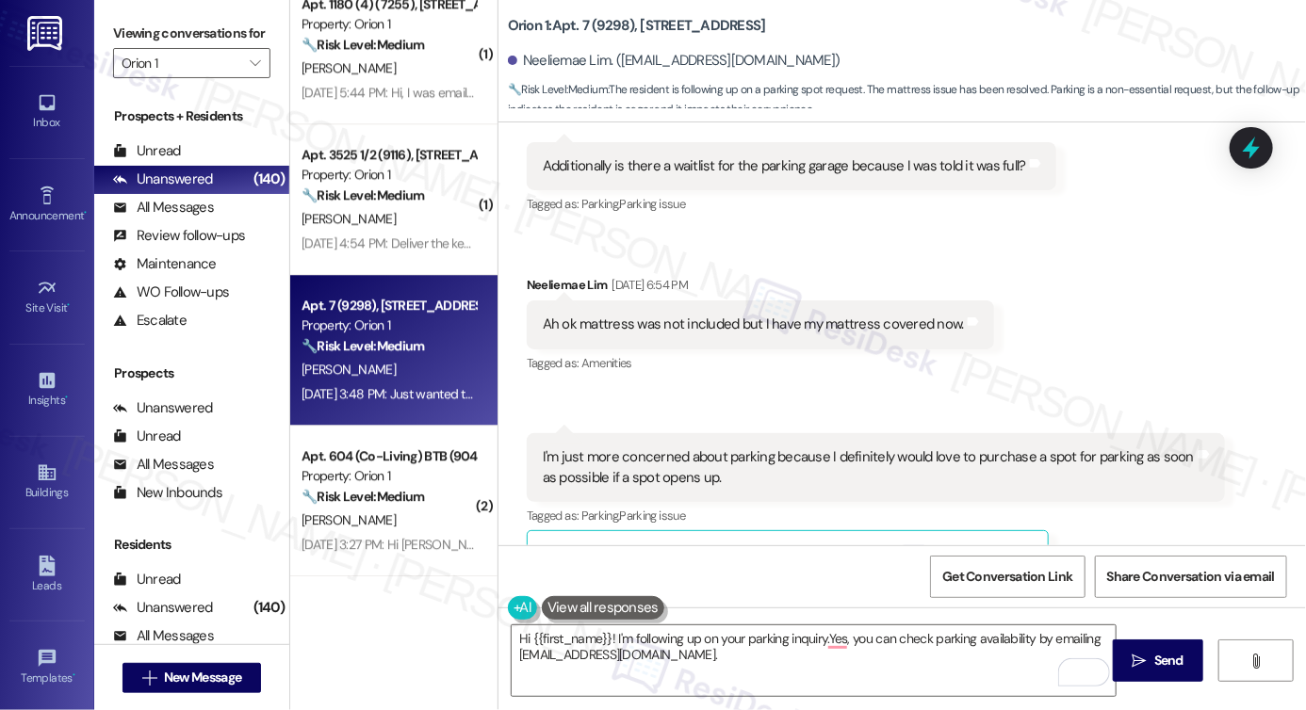
scroll to position [1862, 0]
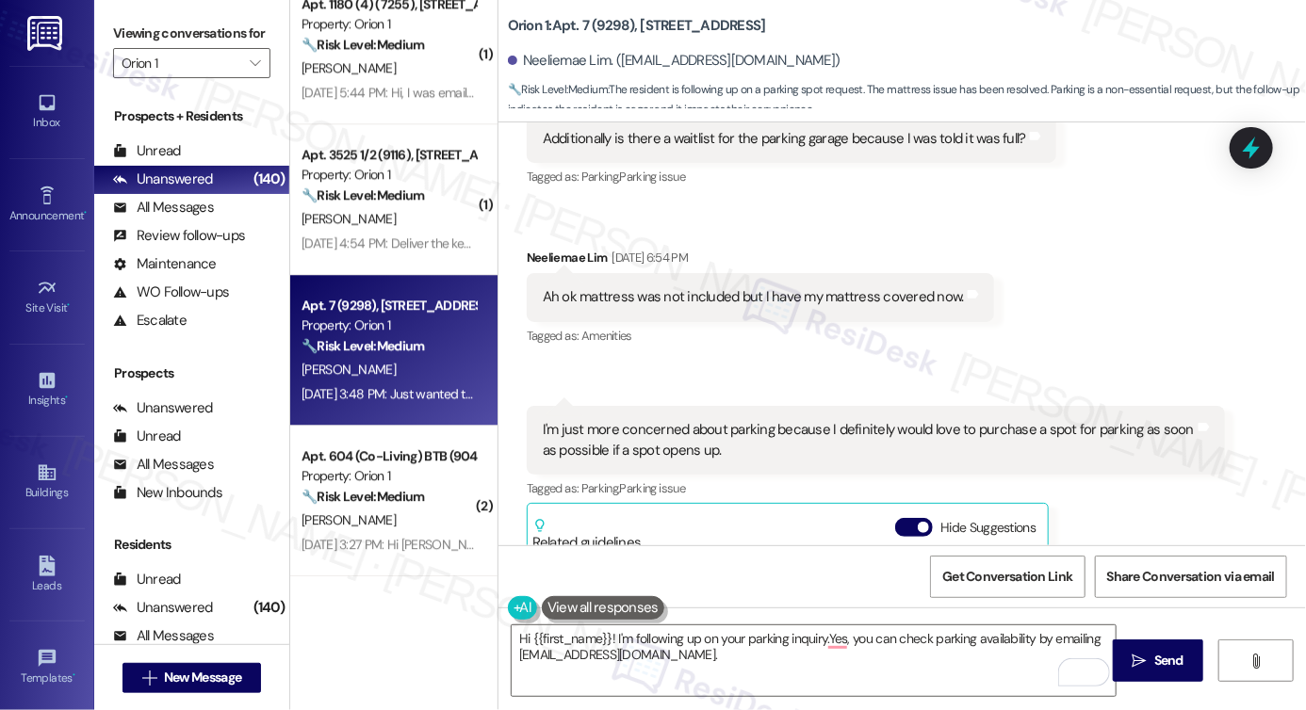
click at [597, 430] on div "I'm just more concerned about parking because I definitely would love to purcha…" at bounding box center [869, 440] width 652 height 41
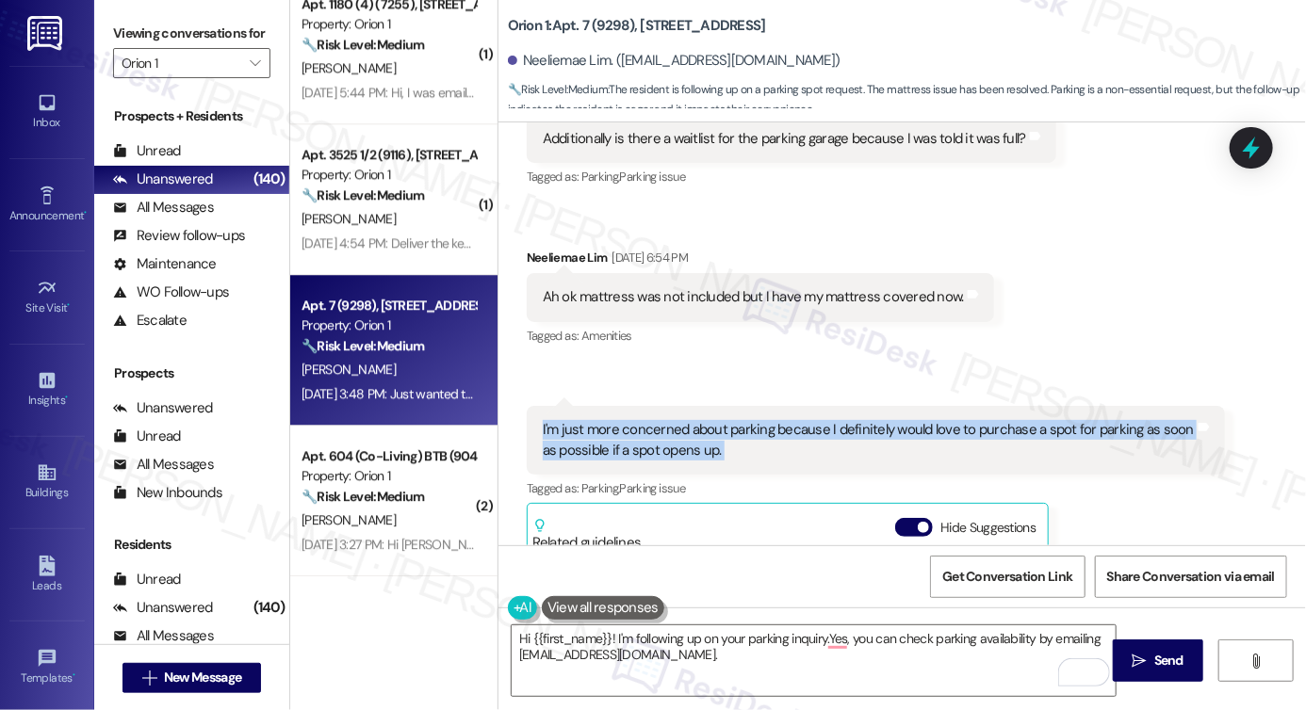
click at [597, 430] on div "I'm just more concerned about parking because I definitely would love to purcha…" at bounding box center [869, 440] width 652 height 41
copy div "I'm just more concerned about parking because I definitely would love to purcha…"
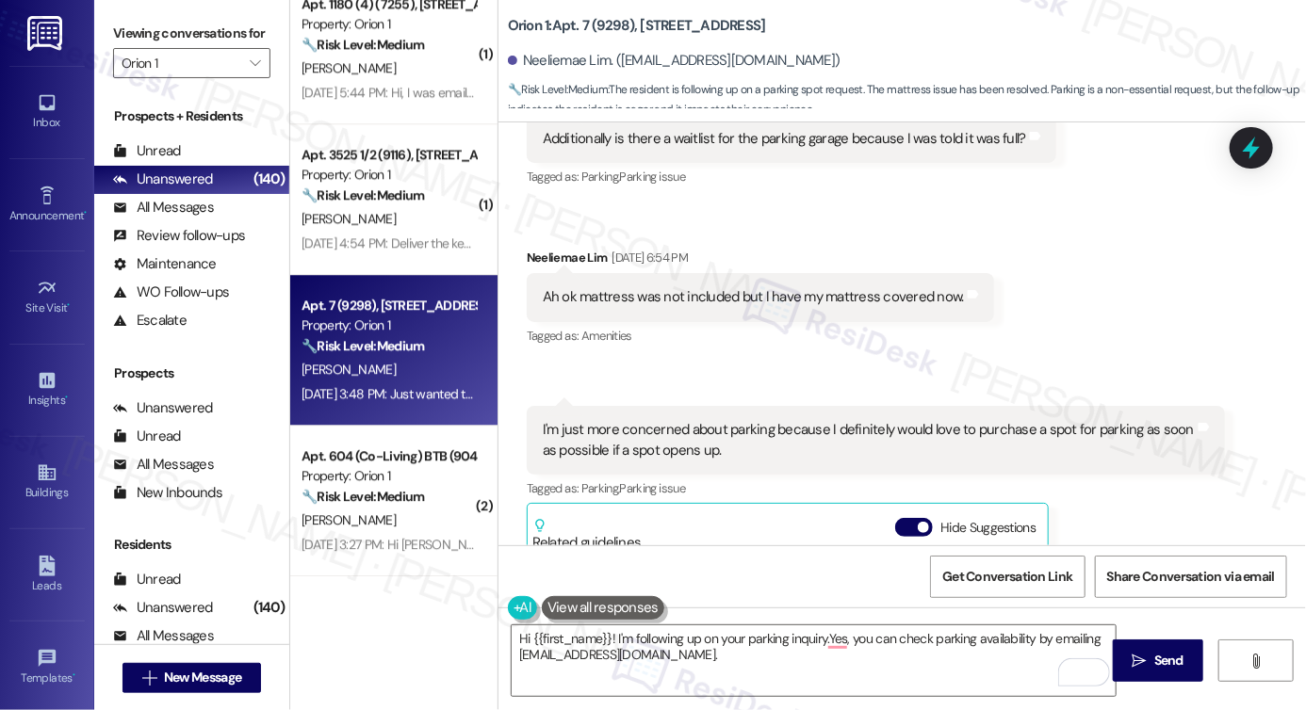
click at [146, 37] on label "Viewing conversations for" at bounding box center [191, 33] width 157 height 29
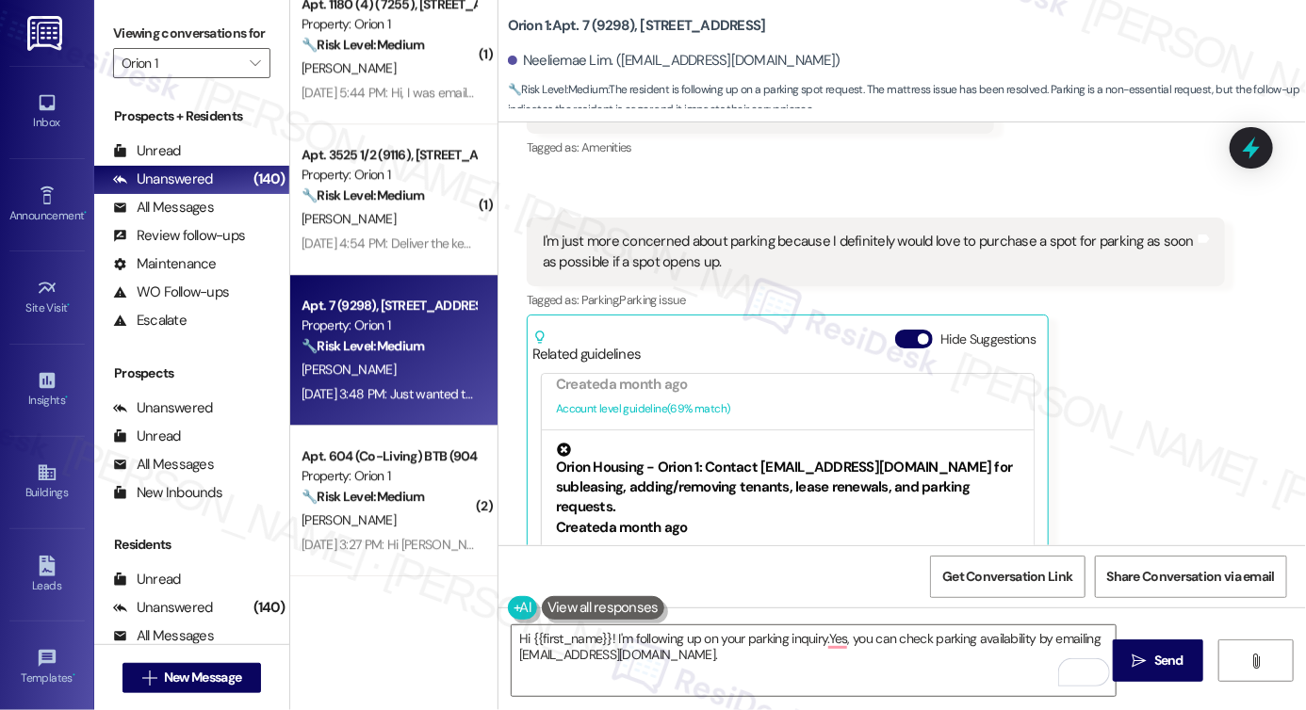
scroll to position [0, 0]
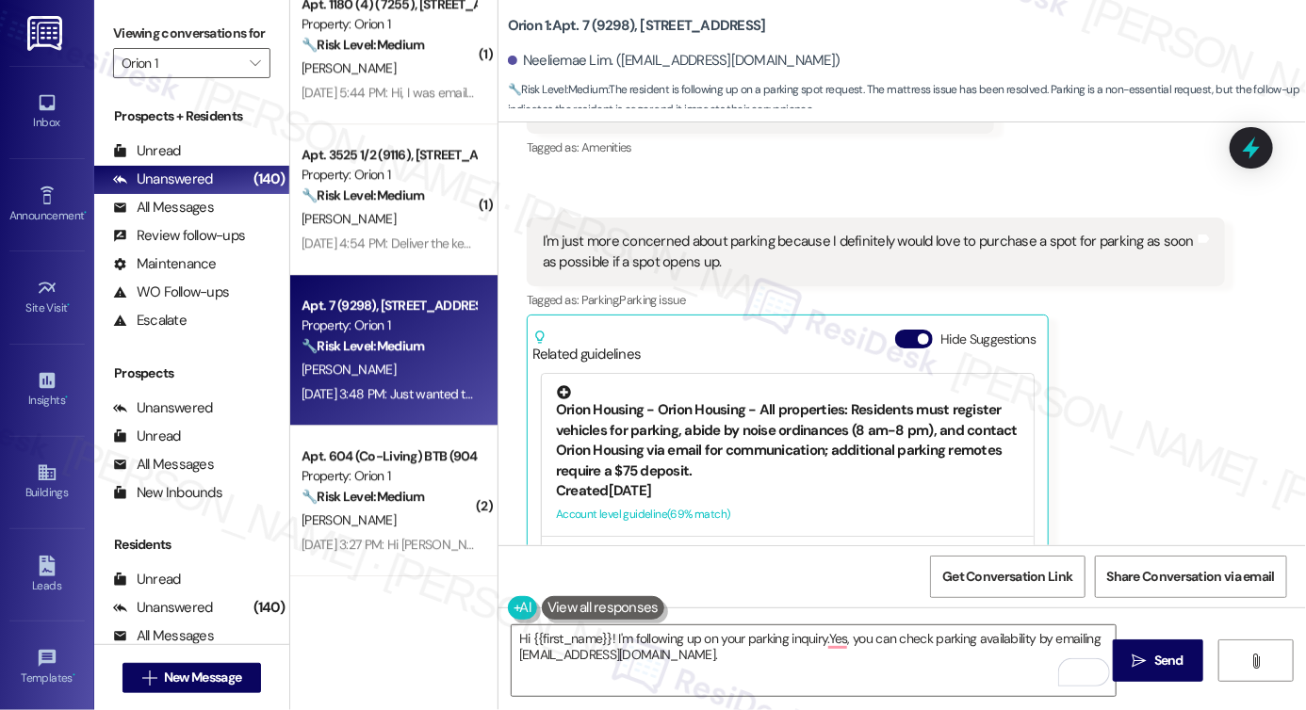
click at [745, 436] on div "Orion Housing - Orion Housing - All properties: Residents must register vehicle…" at bounding box center [788, 433] width 464 height 96
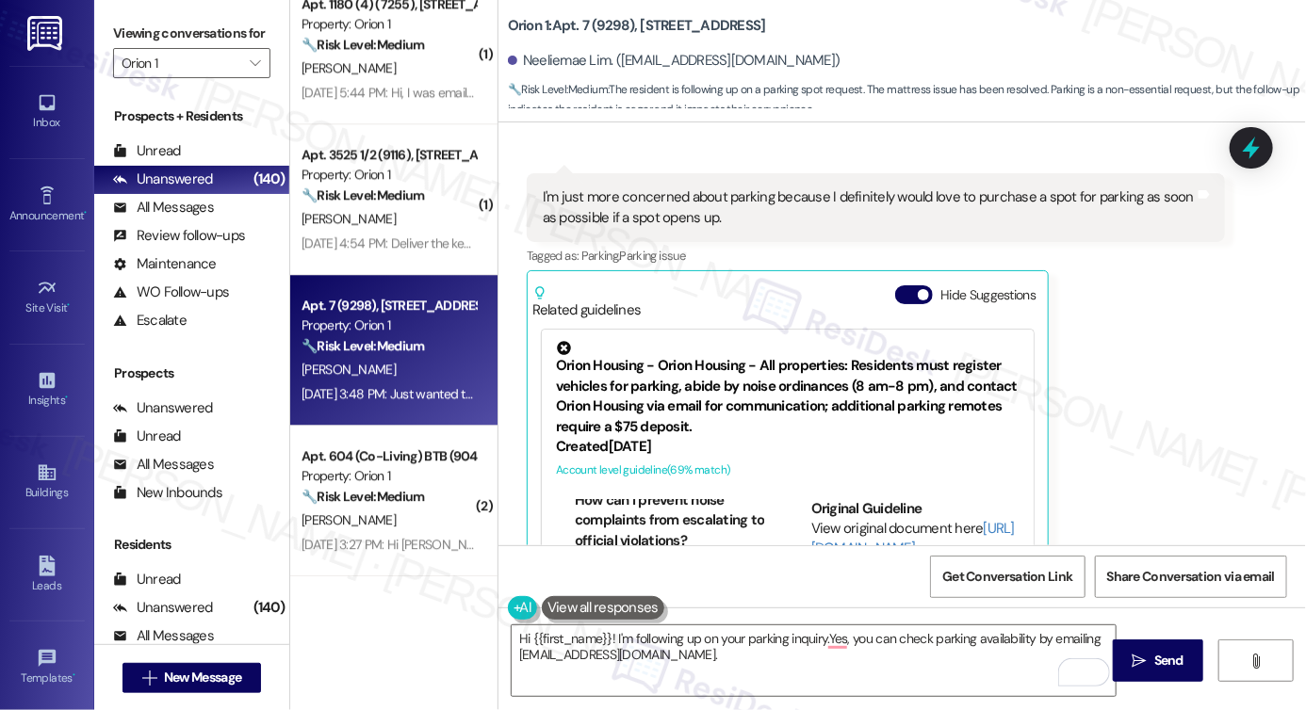
scroll to position [2050, 0]
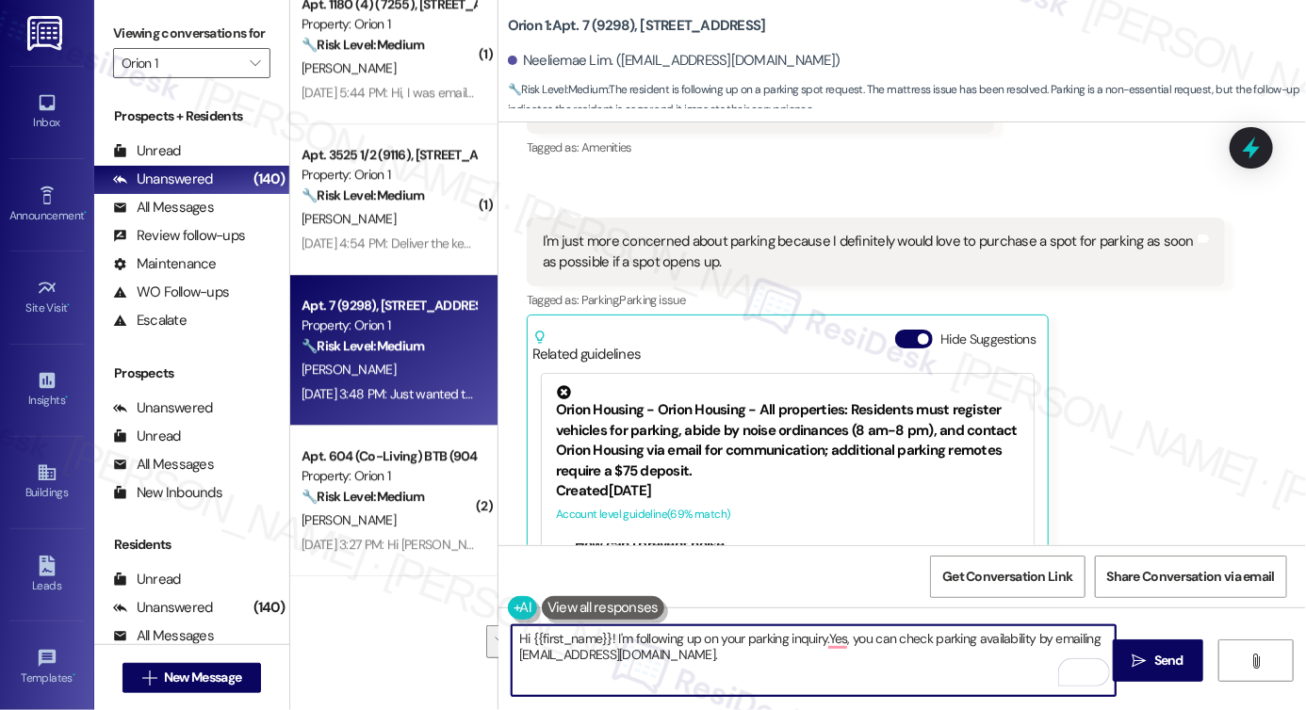
drag, startPoint x: 888, startPoint y: 661, endPoint x: 845, endPoint y: 645, distance: 45.3
click at [845, 645] on textarea "Hi {{first_name}}! I'm following up on your parking inquiry.Yes, you can check …" at bounding box center [814, 661] width 604 height 71
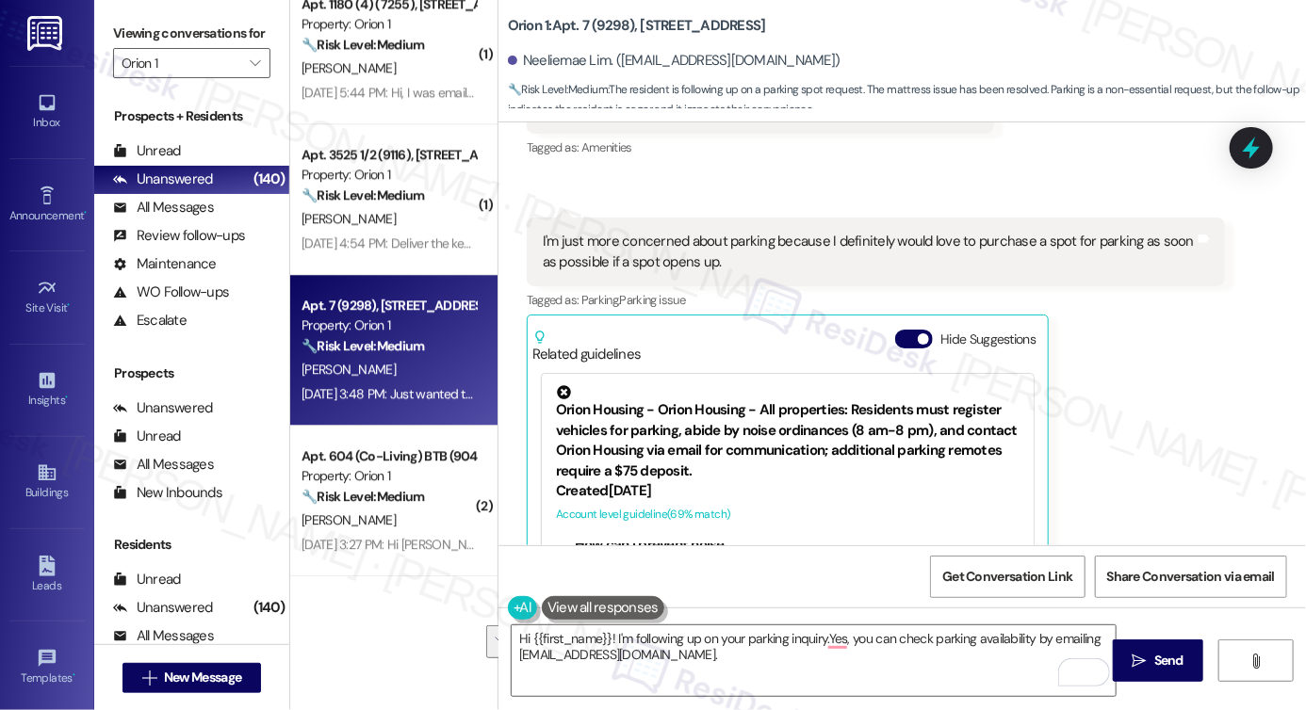
click at [128, 38] on label "Viewing conversations for" at bounding box center [191, 33] width 157 height 29
click at [640, 645] on textarea "Hi {{first_name}}! I'm following up on your parking inquiry.Yes, you can check …" at bounding box center [814, 661] width 604 height 71
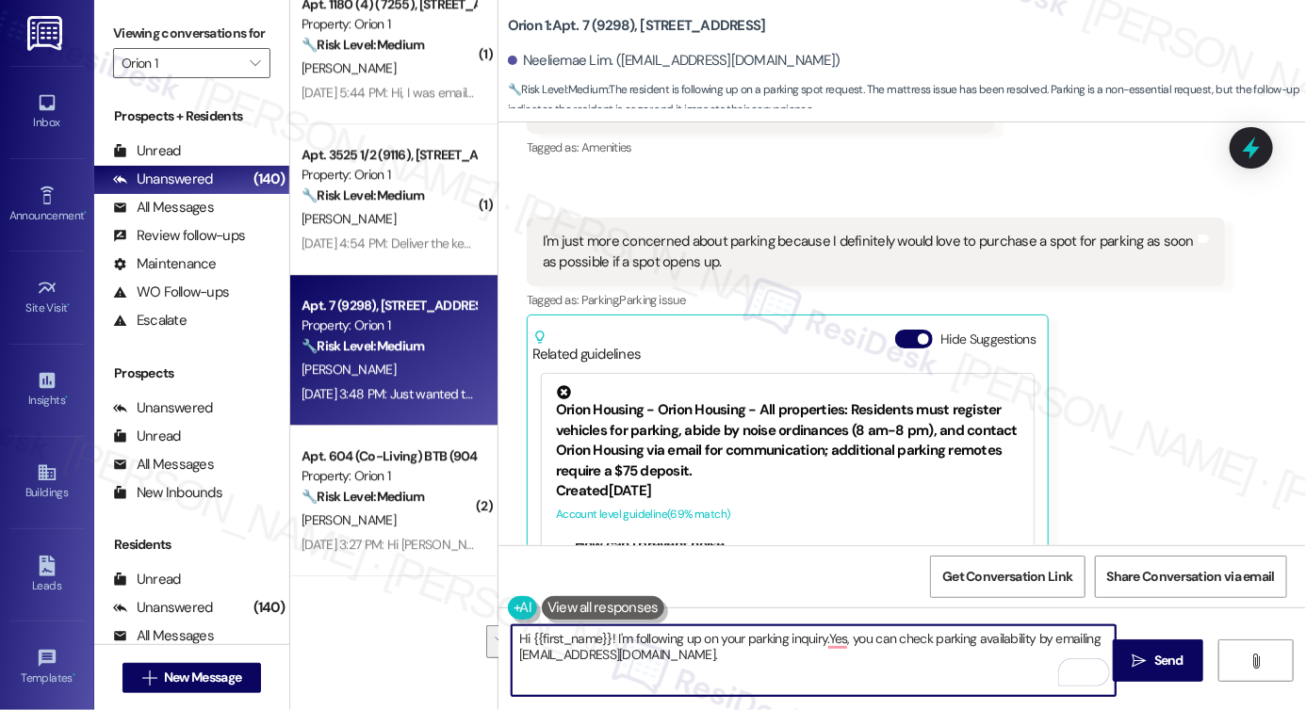
paste textarea "Thank you for reaching out about parking — I completely understand your concern…"
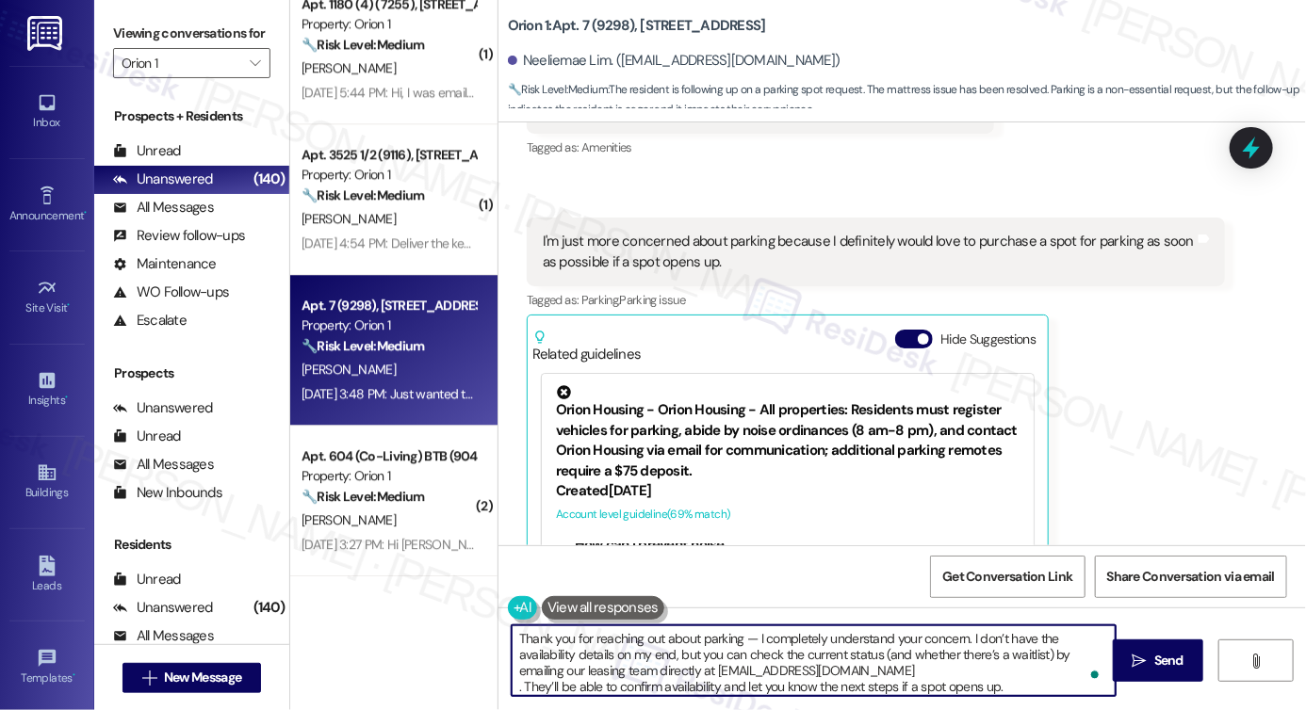
click at [512, 637] on textarea "Thank you for reaching out about parking — I completely understand your concern…" at bounding box center [814, 661] width 604 height 71
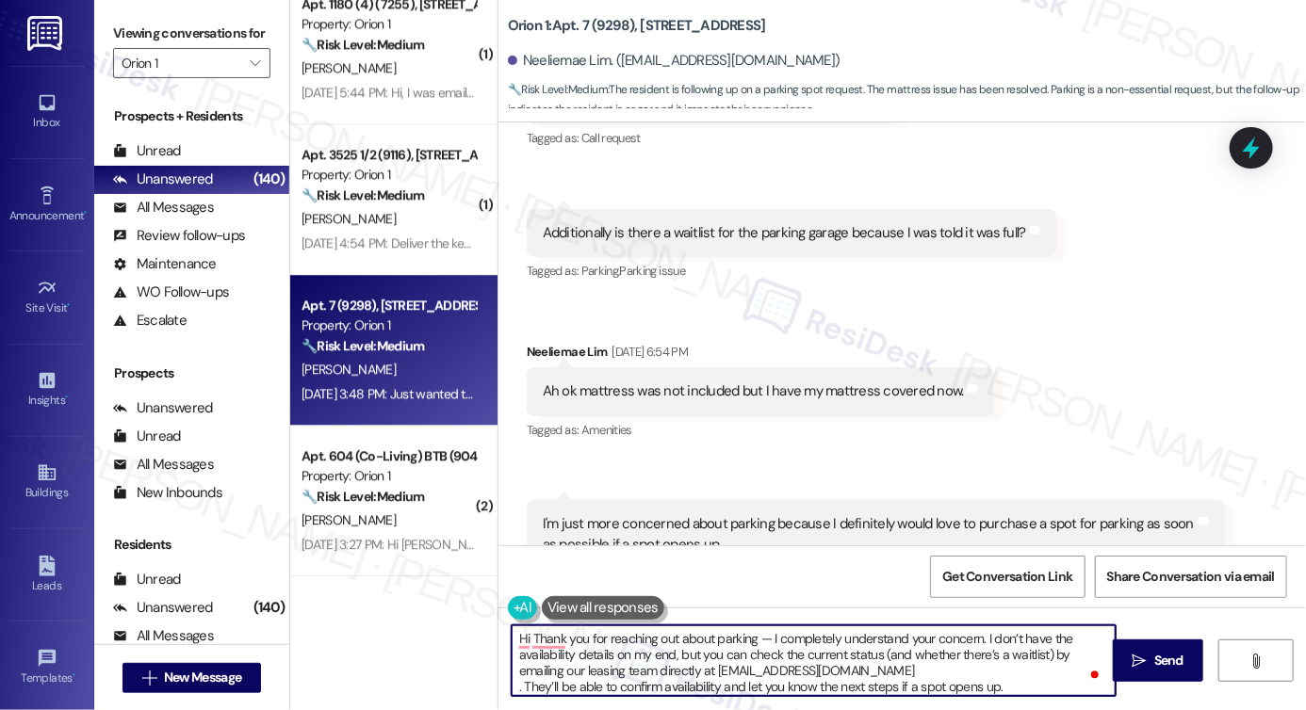
click at [539, 57] on div "Neeliemae Lim. (nmlim@usc.edu)" at bounding box center [674, 61] width 333 height 20
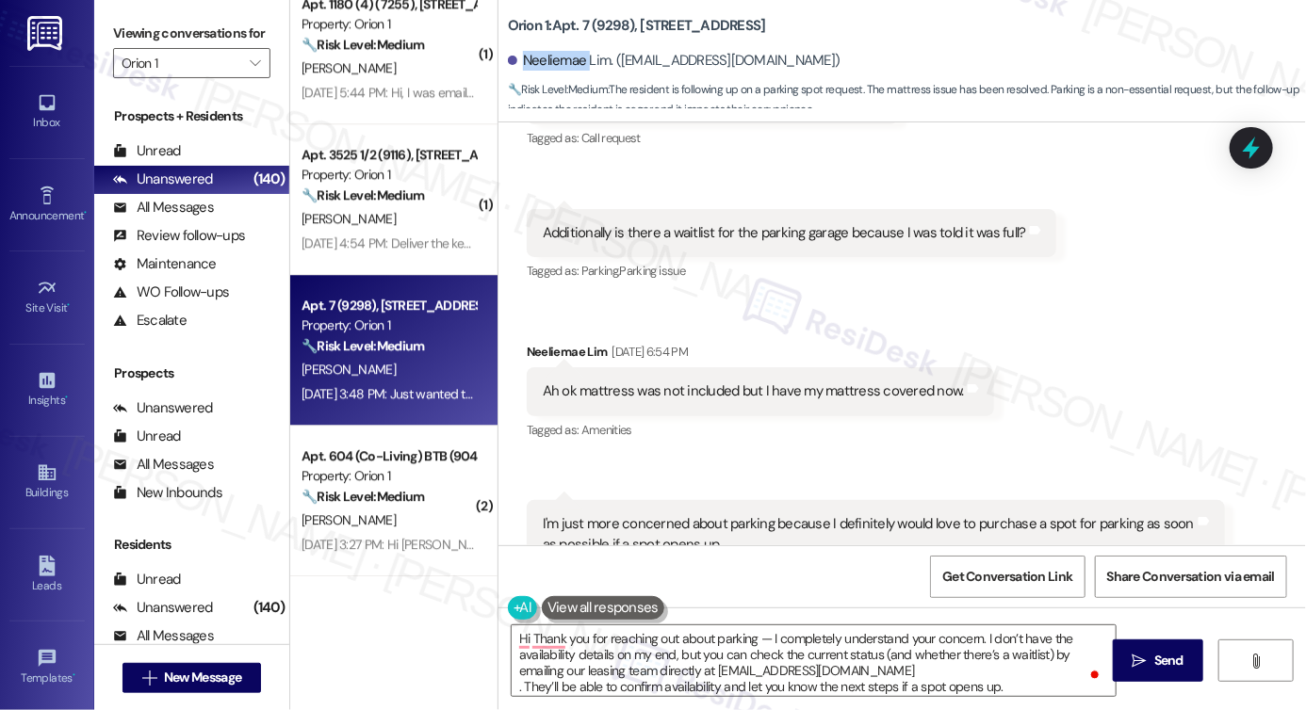
click at [539, 57] on div "Neeliemae Lim. (nmlim@usc.edu)" at bounding box center [674, 61] width 333 height 20
copy div "Neeliemae"
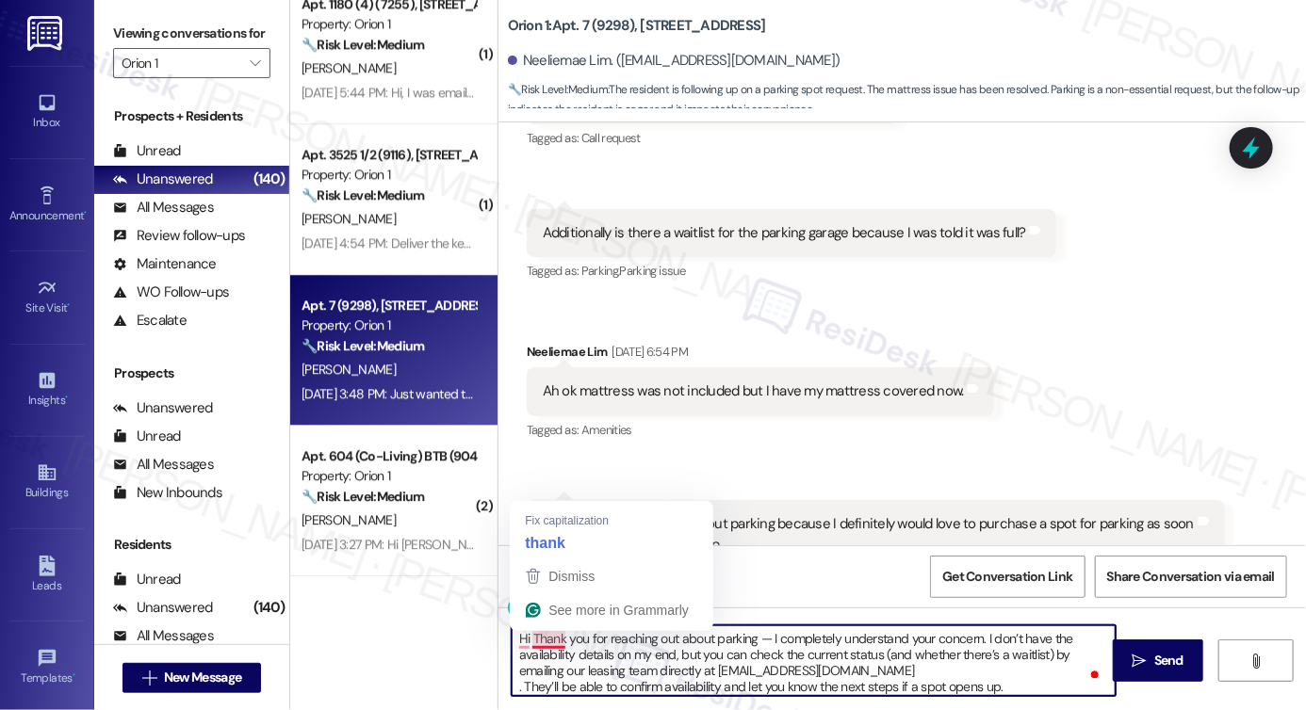
click at [525, 641] on textarea "Hi Thank you for reaching out about parking — I completely understand your conc…" at bounding box center [814, 661] width 604 height 71
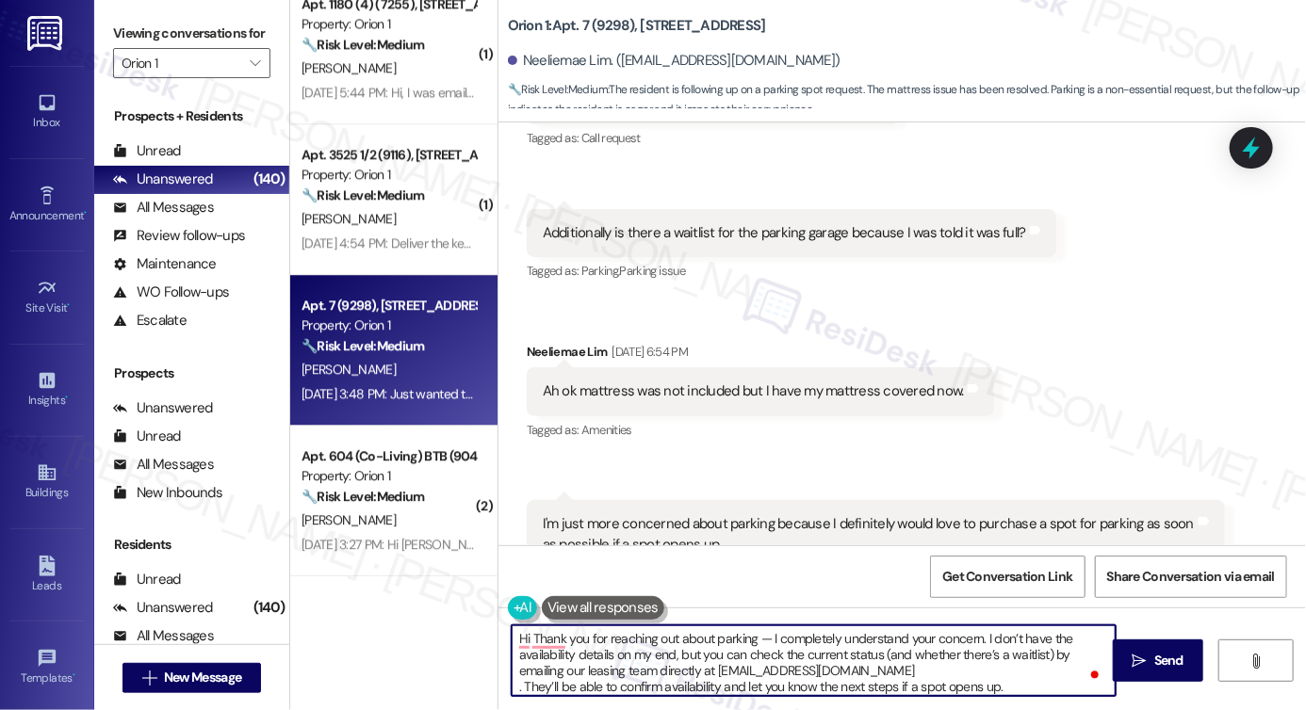
paste textarea "Neeliemae"
click at [820, 635] on textarea "Hi Neeliemae! Thank you for reaching out about parking — I completely understan…" at bounding box center [814, 661] width 604 height 71
click at [822, 635] on textarea "Hi Neeliemae! Thank you for reaching out about parking — I completely understan…" at bounding box center [814, 661] width 604 height 71
click at [868, 635] on textarea "Hi Neeliemae! Thank you for reaching out about parking — I completely understan…" at bounding box center [814, 661] width 604 height 71
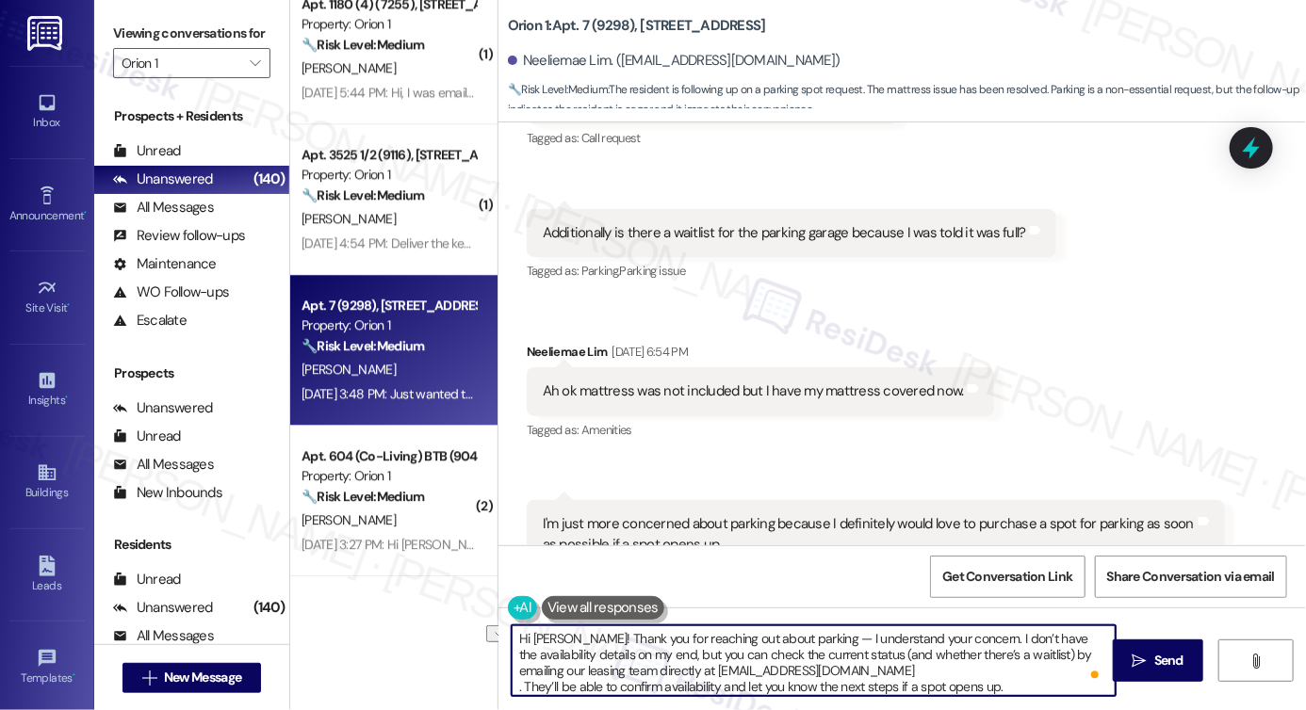
drag, startPoint x: 825, startPoint y: 640, endPoint x: 588, endPoint y: 646, distance: 237.5
click at [588, 646] on textarea "Hi Neeliemae! Thank you for reaching out about parking — I understand your conc…" at bounding box center [814, 661] width 604 height 71
click at [728, 637] on textarea "Hi Neeliemae! I understand your concern. I don’t have the availability details …" at bounding box center [814, 661] width 604 height 71
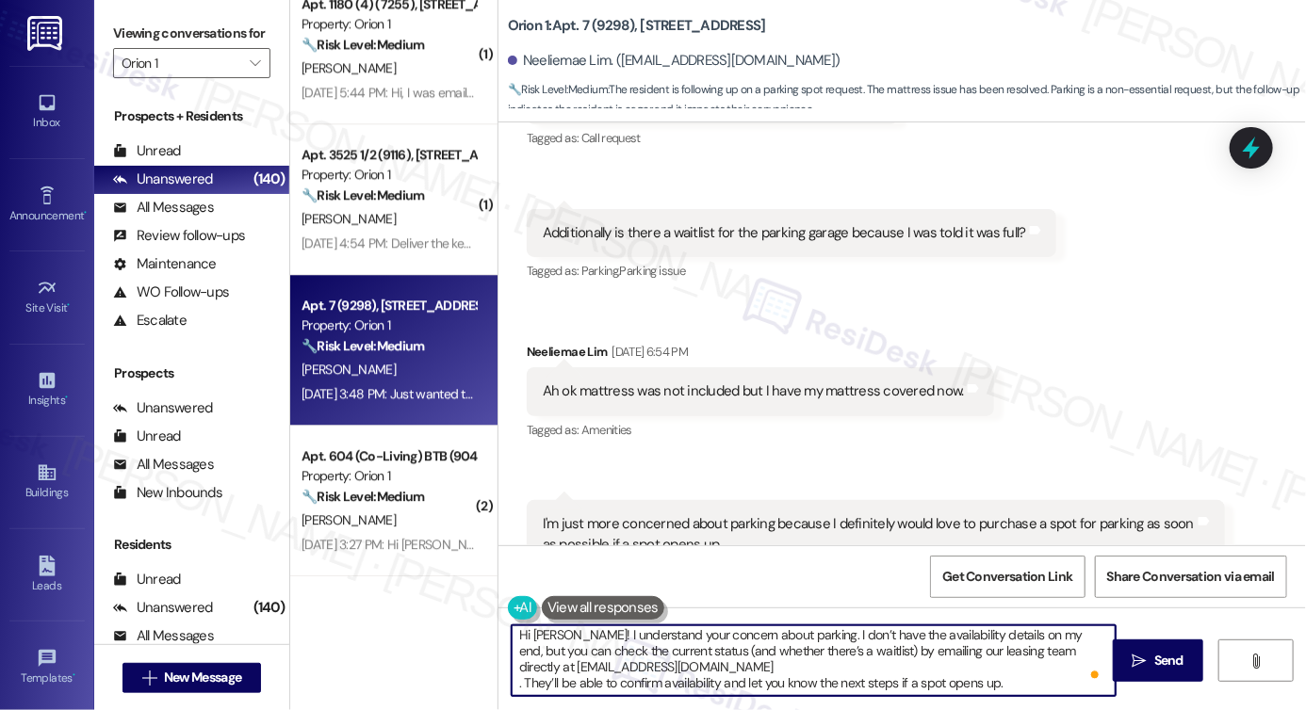
click at [512, 686] on textarea "Hi Neeliemae! I understand your concern about parking. I don’t have the availab…" at bounding box center [814, 661] width 604 height 71
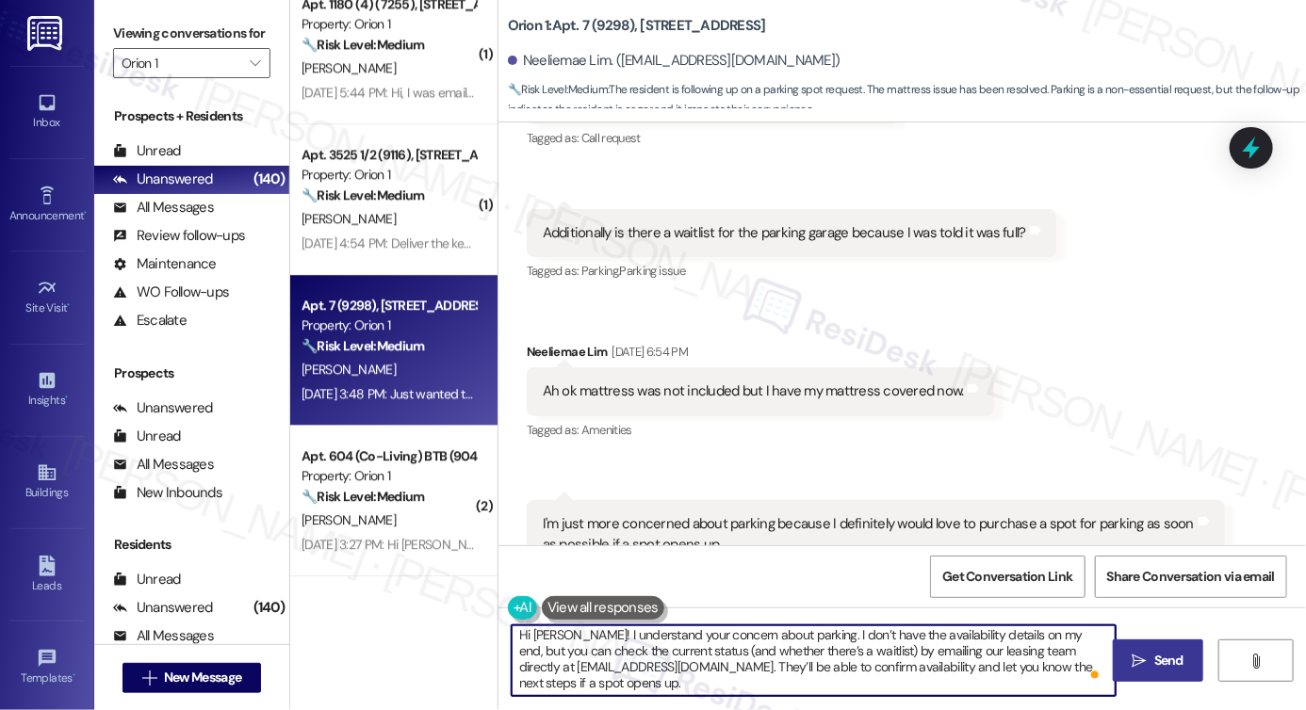
type textarea "Hi Neeliemae! I understand your concern about parking. I don’t have the availab…"
click at [1142, 659] on icon "" at bounding box center [1140, 661] width 14 height 15
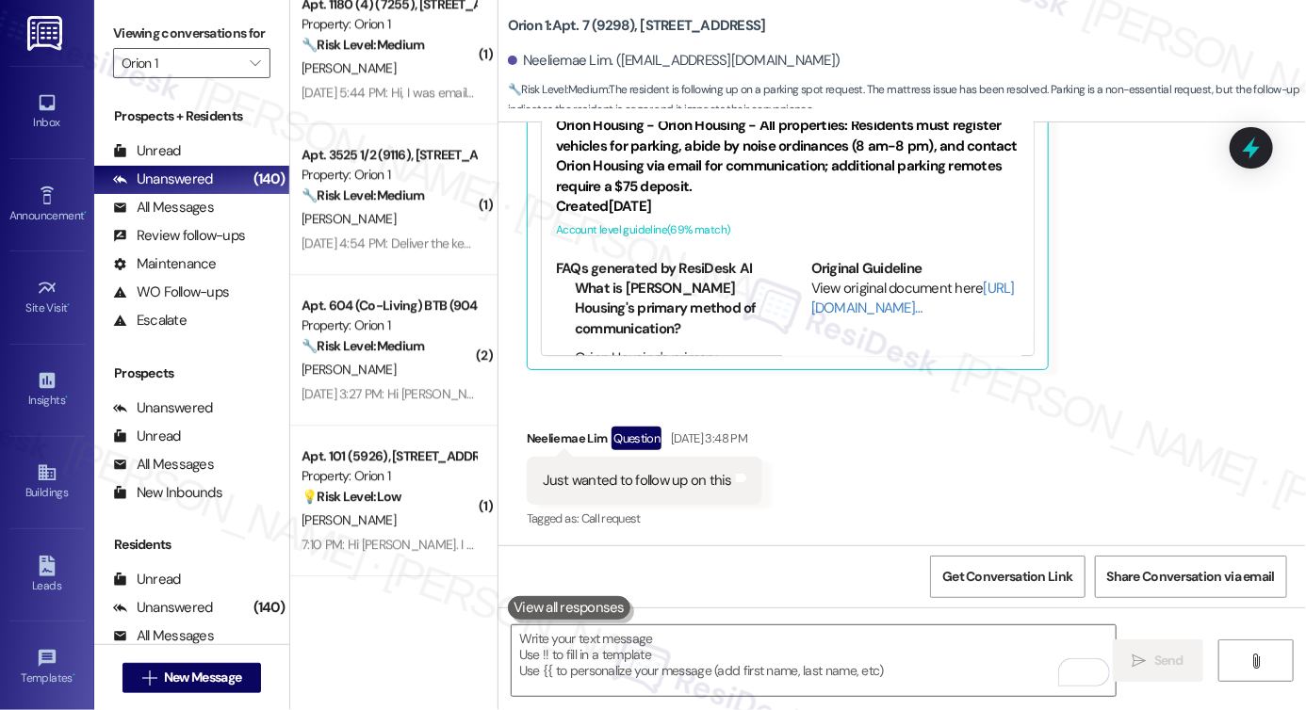
scroll to position [2527, 0]
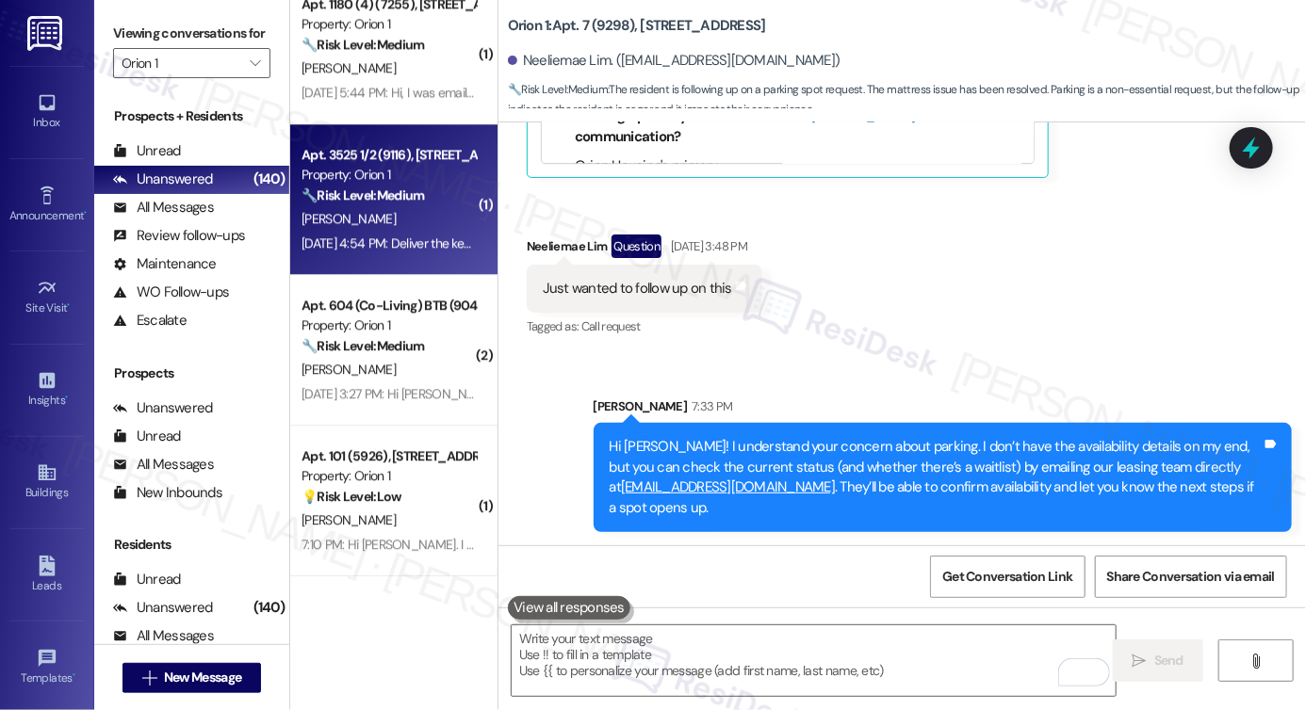
click at [391, 257] on div "Apt. 3525 1/2 (9116), 3525 Budlong Ave Property: Orion 1 🔧 Risk Level: Medium T…" at bounding box center [393, 199] width 207 height 151
type textarea "Fetching suggested responses. Please feel free to read through the conversation…"
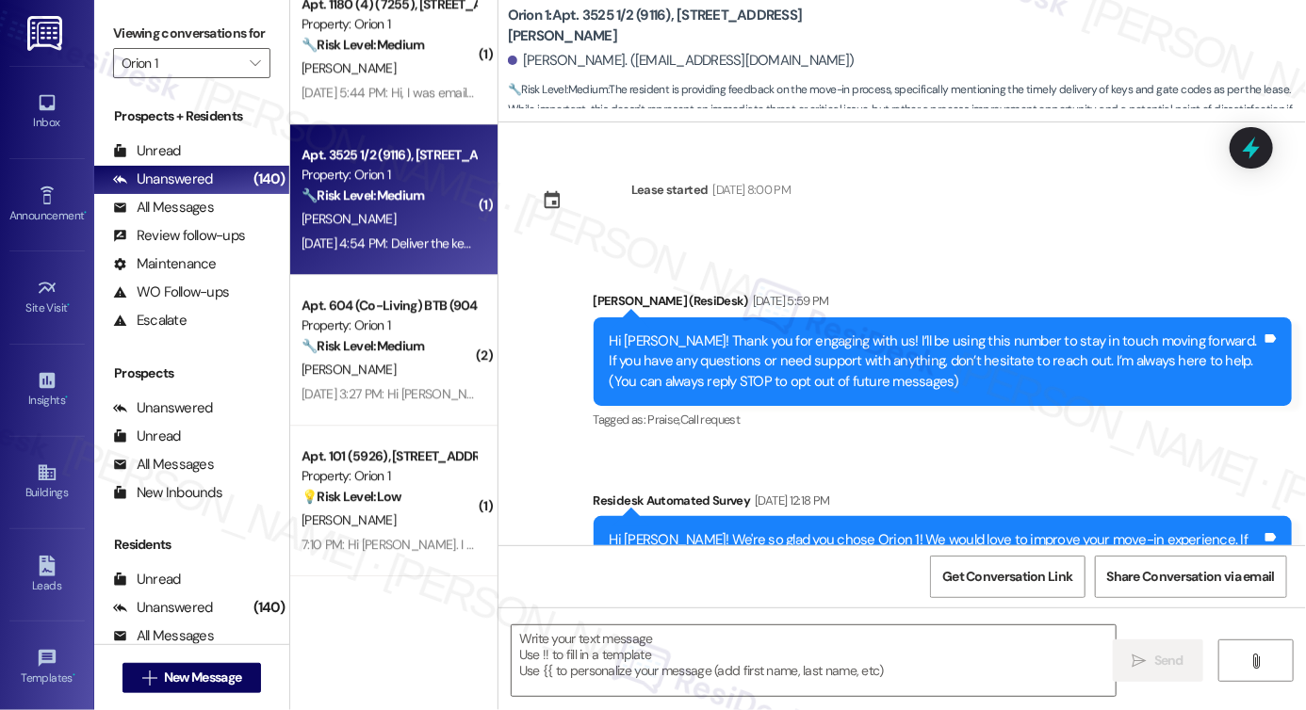
scroll to position [240, 0]
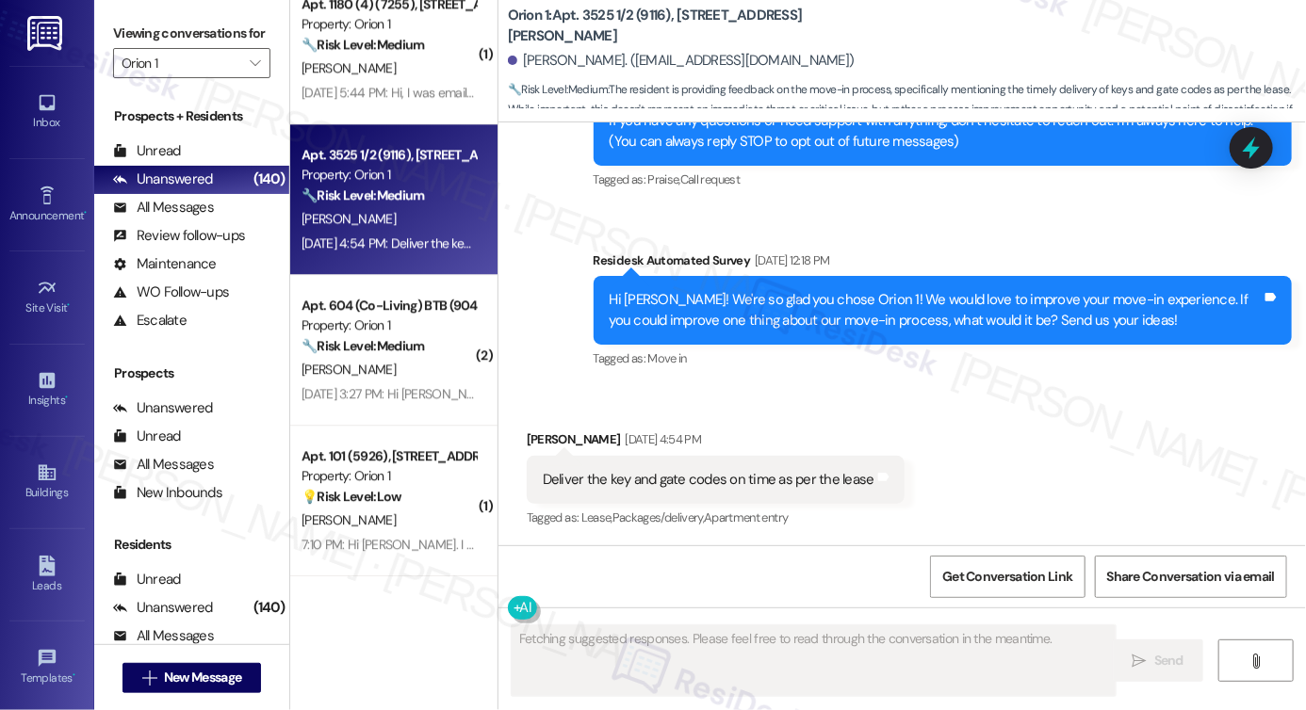
click at [676, 481] on div "Deliver the key and gate codes on time as per the lease" at bounding box center [709, 480] width 332 height 20
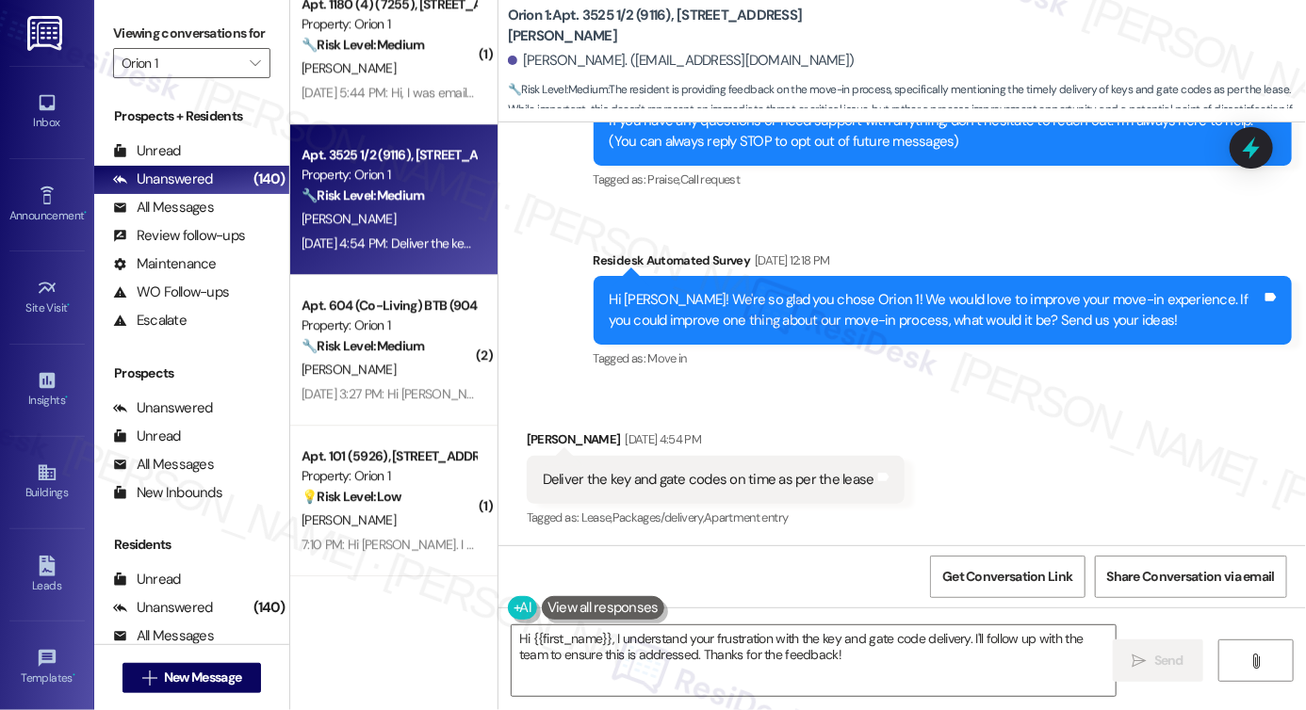
click at [846, 311] on div "Hi Arielsol! We're so glad you chose Orion 1! We would love to improve your mov…" at bounding box center [936, 310] width 652 height 41
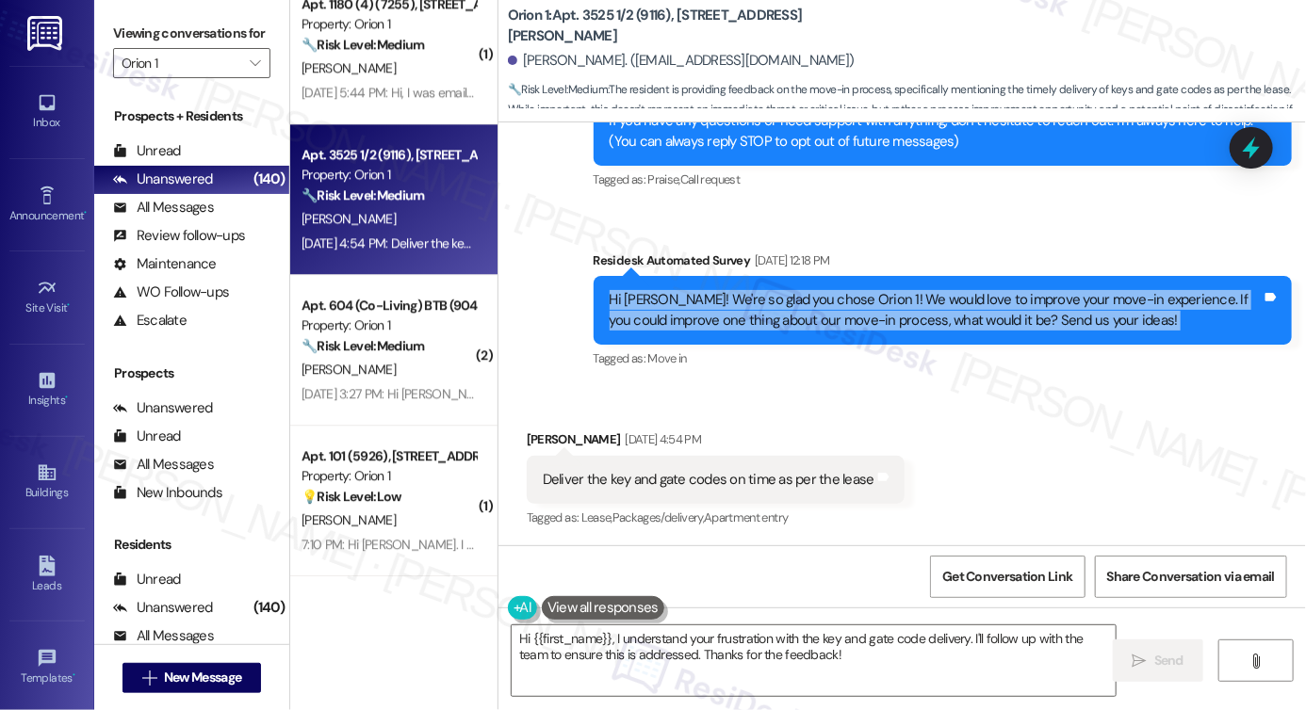
click at [846, 311] on div "Hi Arielsol! We're so glad you chose Orion 1! We would love to improve your mov…" at bounding box center [936, 310] width 652 height 41
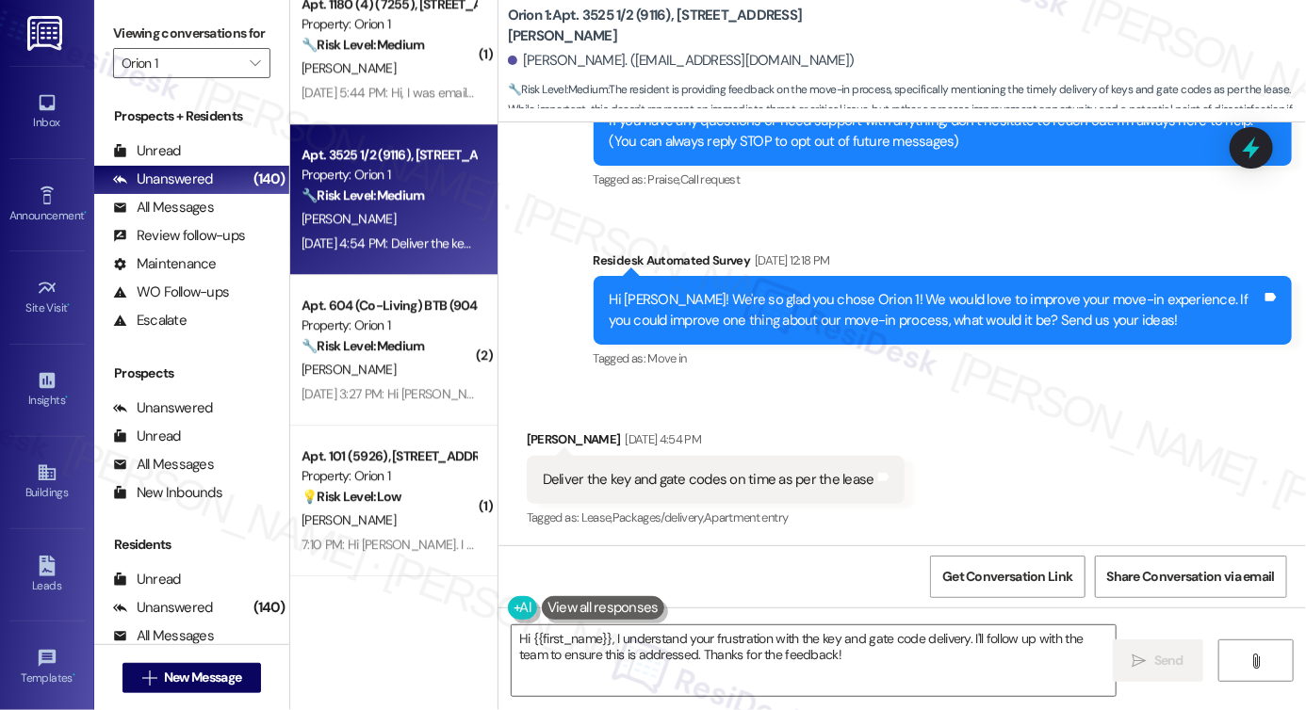
click at [802, 487] on div "Deliver the key and gate codes on time as per the lease" at bounding box center [709, 480] width 332 height 20
click at [601, 478] on div "Deliver the key and gate codes on time as per the lease" at bounding box center [709, 480] width 332 height 20
copy div "key"
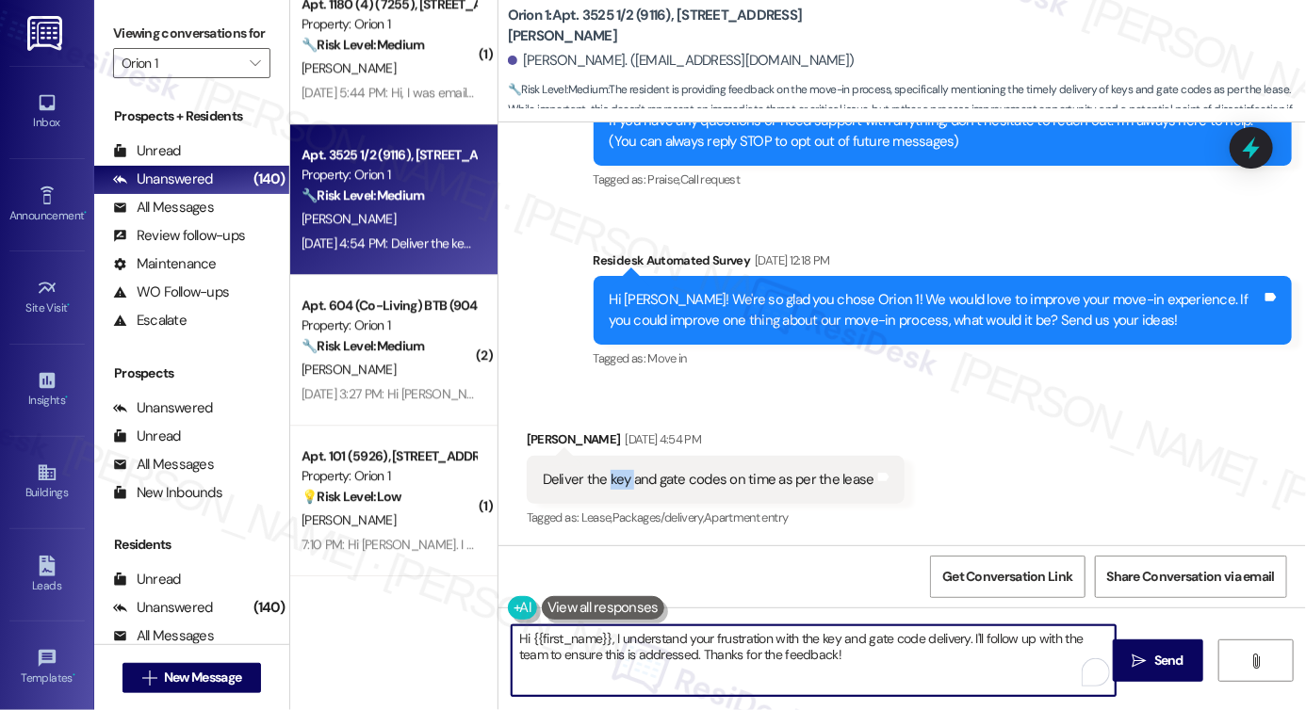
click at [656, 646] on textarea "Hi {{first_name}}, I understand your frustration with the key and gate code del…" at bounding box center [814, 661] width 604 height 71
click at [657, 646] on textarea "Hi {{first_name}}, I understand your frustration with the key and gate code del…" at bounding box center [814, 661] width 604 height 71
click at [946, 645] on textarea "Hi {{first_name}}, I understand your frustration with the key and gate code del…" at bounding box center [814, 661] width 604 height 71
click at [700, 273] on div "Residesk Automated Survey Aug 25, 2025 at 12:18 PM" at bounding box center [943, 264] width 698 height 26
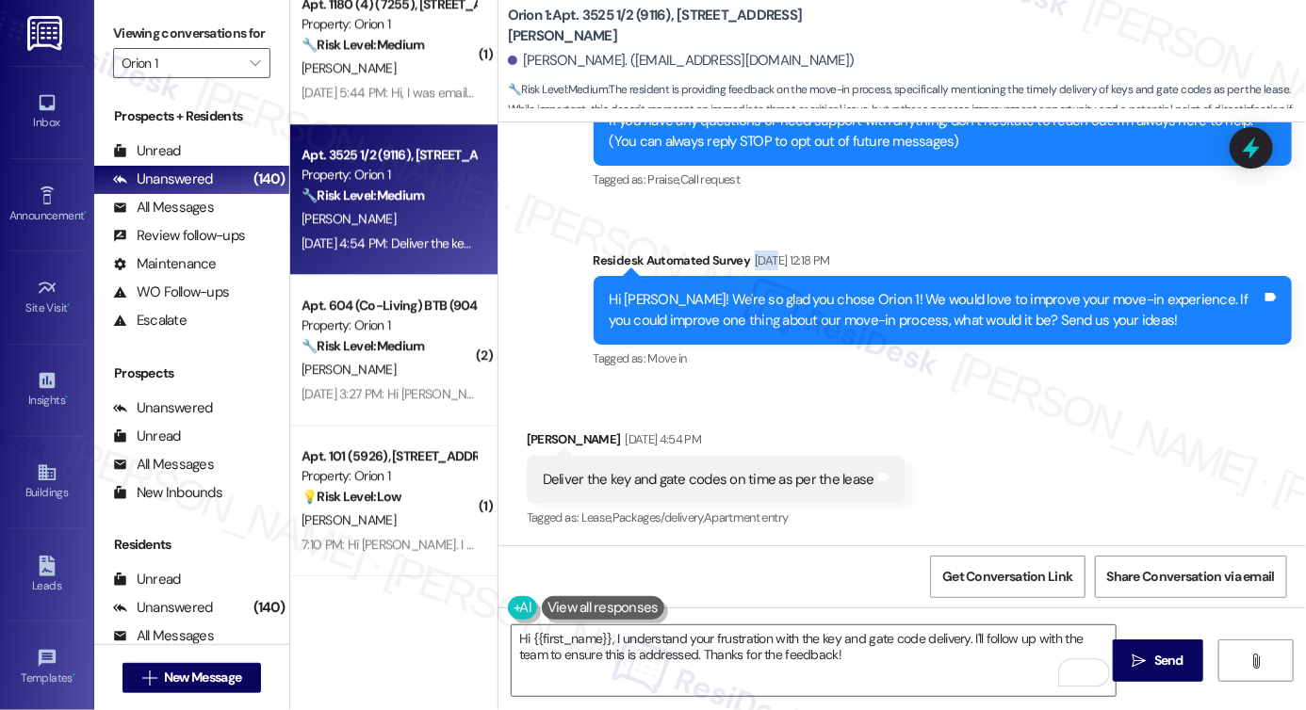
click at [700, 273] on div "Residesk Automated Survey Aug 25, 2025 at 12:18 PM" at bounding box center [943, 264] width 698 height 26
click at [706, 305] on div "Hi Arielsol! We're so glad you chose Orion 1! We would love to improve your mov…" at bounding box center [936, 310] width 652 height 41
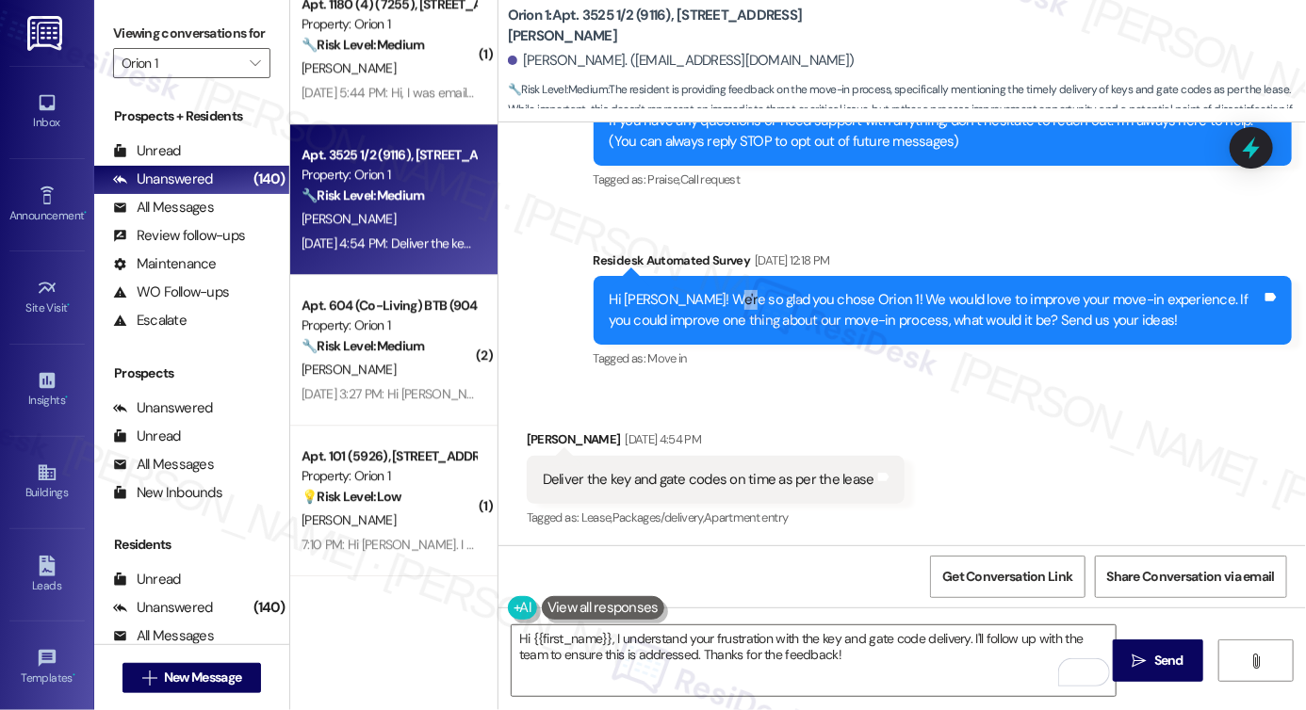
click at [706, 305] on div "Hi Arielsol! We're so glad you chose Orion 1! We would love to improve your mov…" at bounding box center [936, 310] width 652 height 41
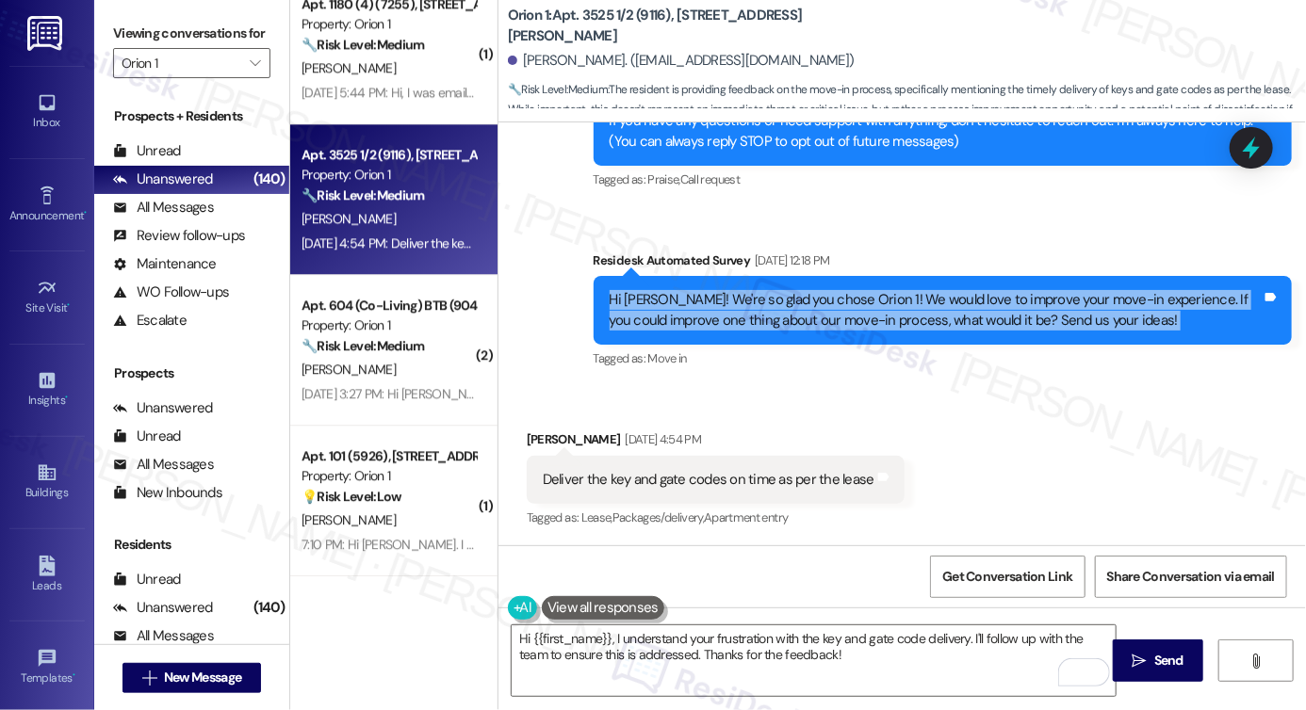
click at [706, 305] on div "Hi Arielsol! We're so glad you chose Orion 1! We would love to improve your mov…" at bounding box center [936, 310] width 652 height 41
copy div "Hi Arielsol! We're so glad you chose Orion 1! We would love to improve your mov…"
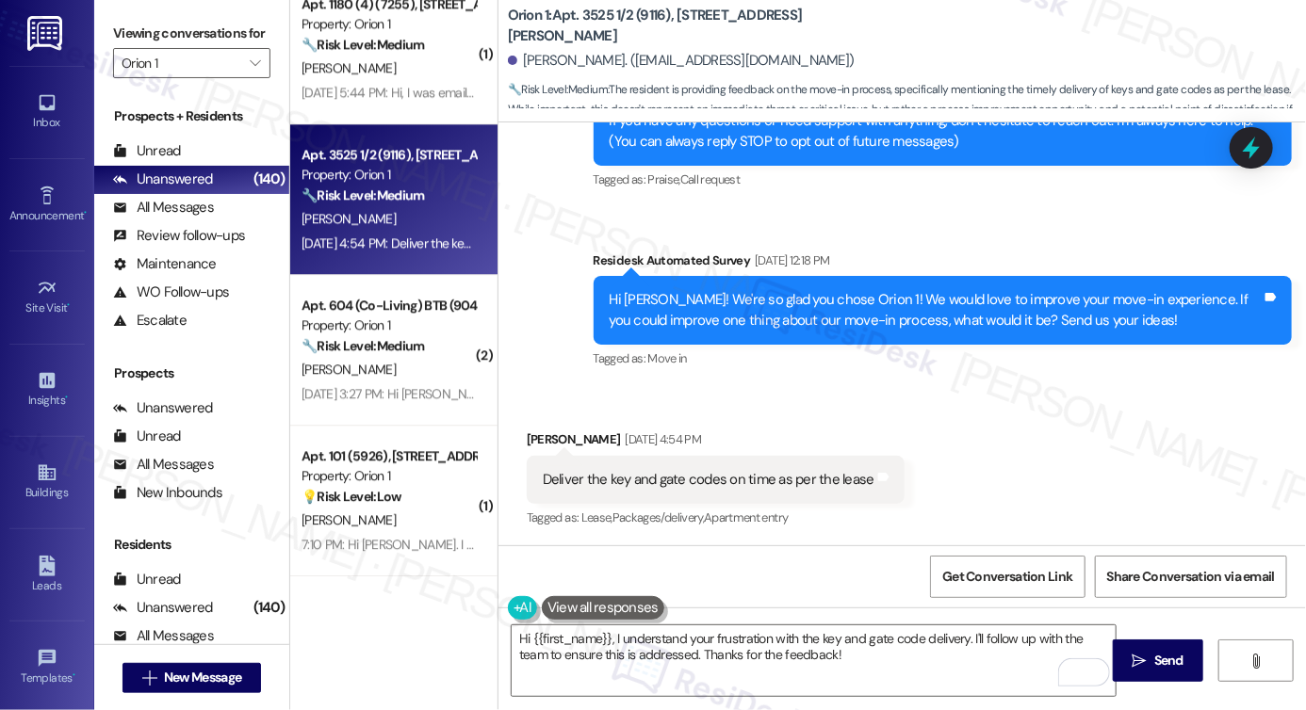
click at [139, 120] on div "Prospects + Residents Unread (0) Unread: Any message you haven't read yet will …" at bounding box center [191, 381] width 195 height 568
click at [623, 497] on div "Click to highlight conversations about Lease" at bounding box center [621, 482] width 279 height 31
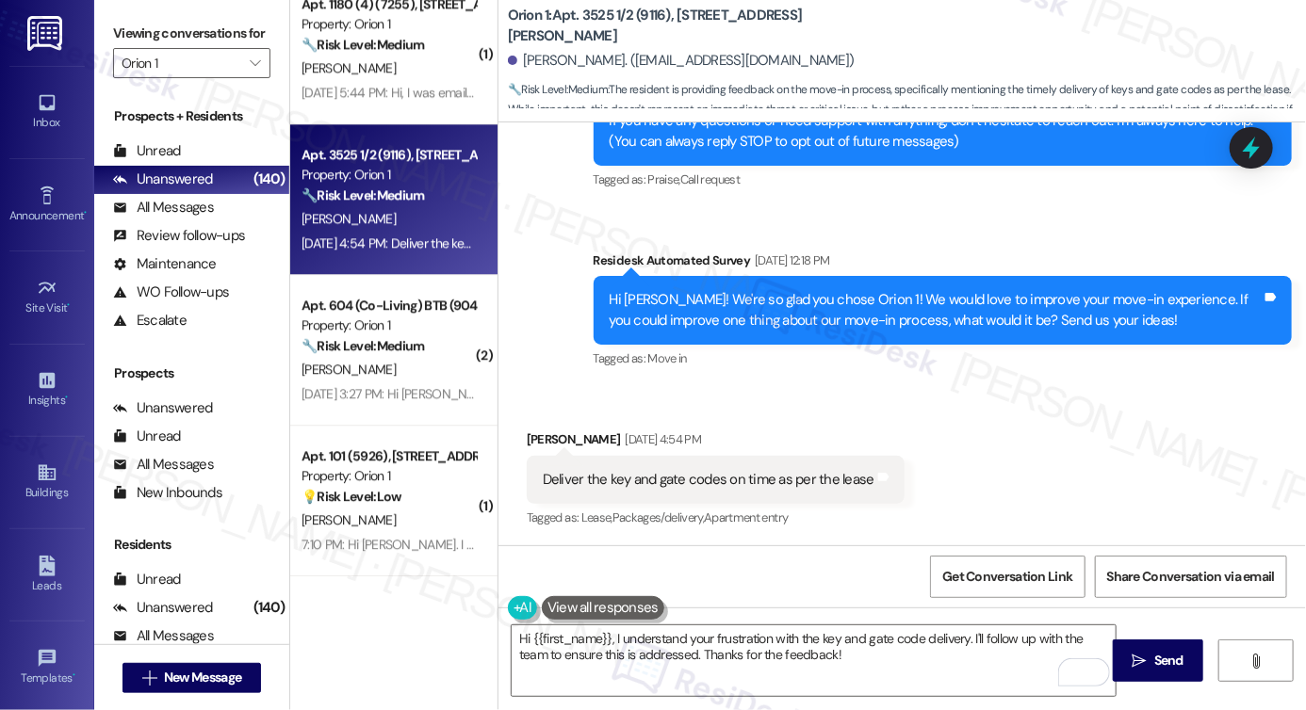
click at [716, 489] on div "Deliver the key and gate codes on time as per the lease" at bounding box center [709, 480] width 332 height 20
copy div "Deliver the key and gate codes on time as per the lease Tags and notes"
drag, startPoint x: 141, startPoint y: 29, endPoint x: 143, endPoint y: 42, distance: 13.3
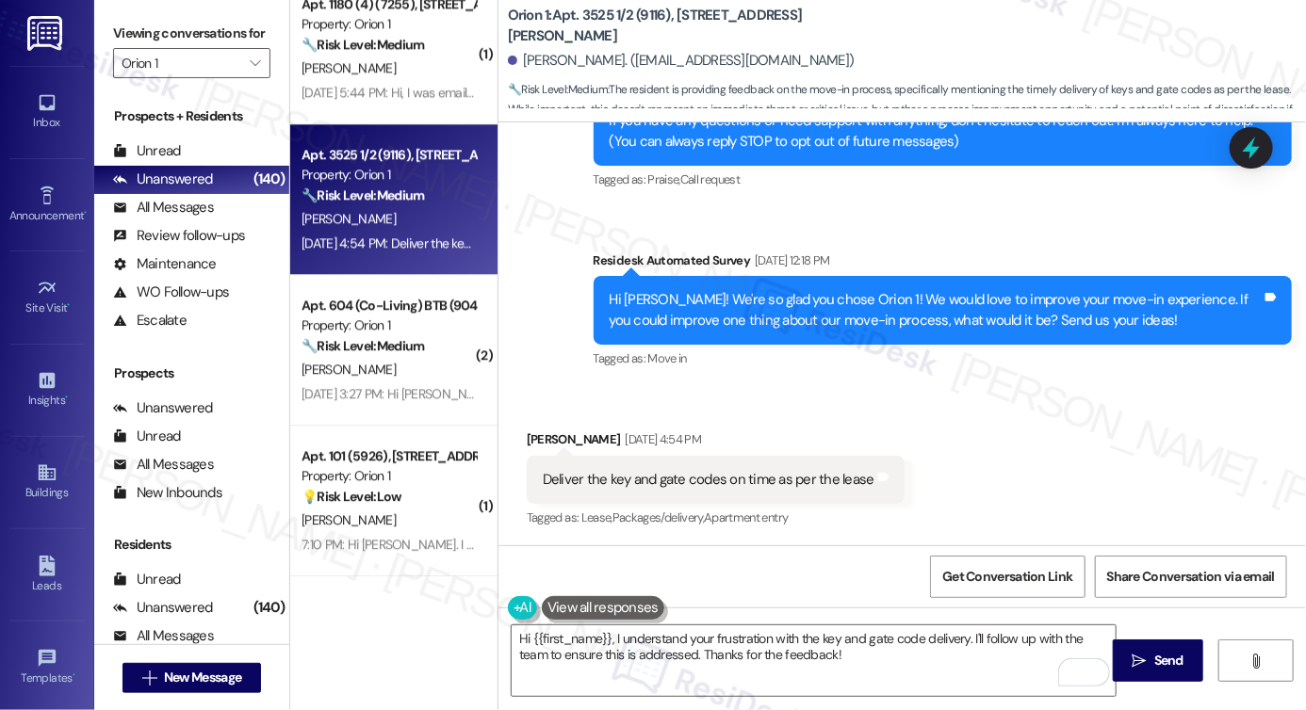
click at [141, 29] on label "Viewing conversations for" at bounding box center [191, 33] width 157 height 29
click at [863, 668] on textarea "Hi {{first_name}}, I understand your frustration with the key and gate code del…" at bounding box center [814, 661] width 604 height 71
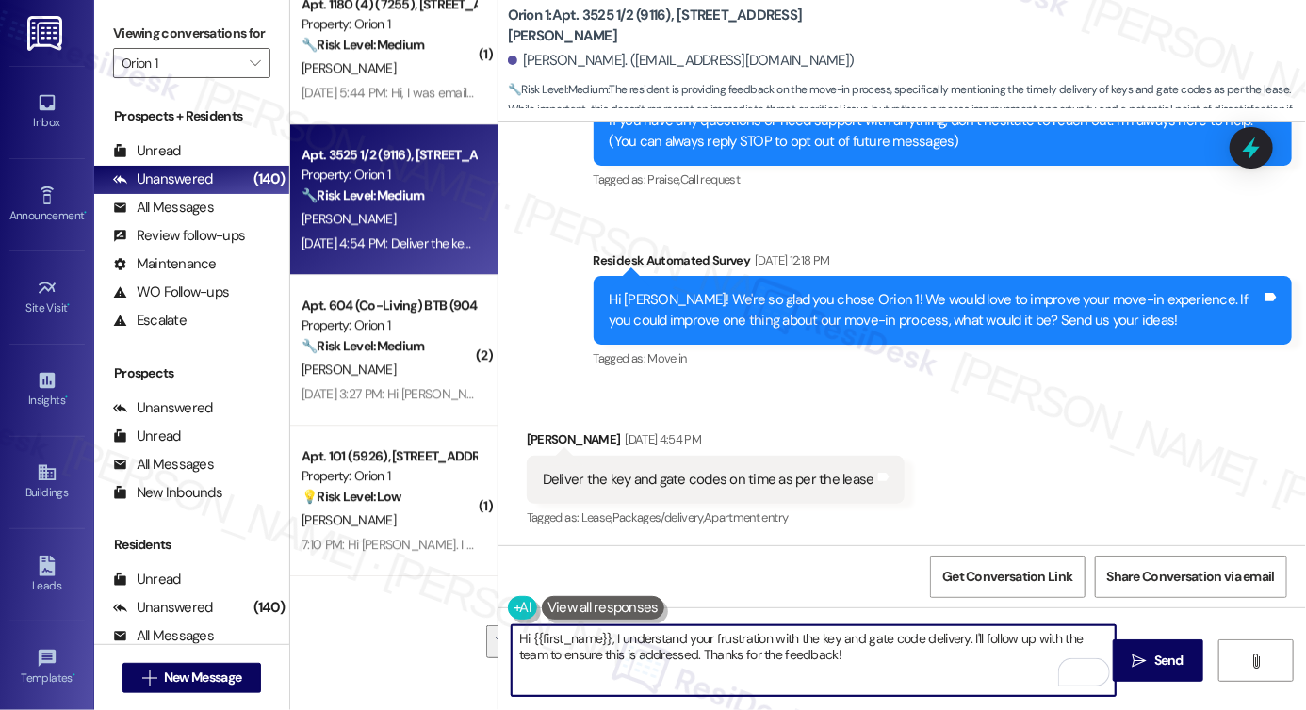
drag, startPoint x: 856, startPoint y: 666, endPoint x: 615, endPoint y: 628, distance: 243.4
click at [615, 628] on textarea "Hi {{first_name}}, I understand your frustration with the key and gate code del…" at bounding box center [814, 661] width 604 height 71
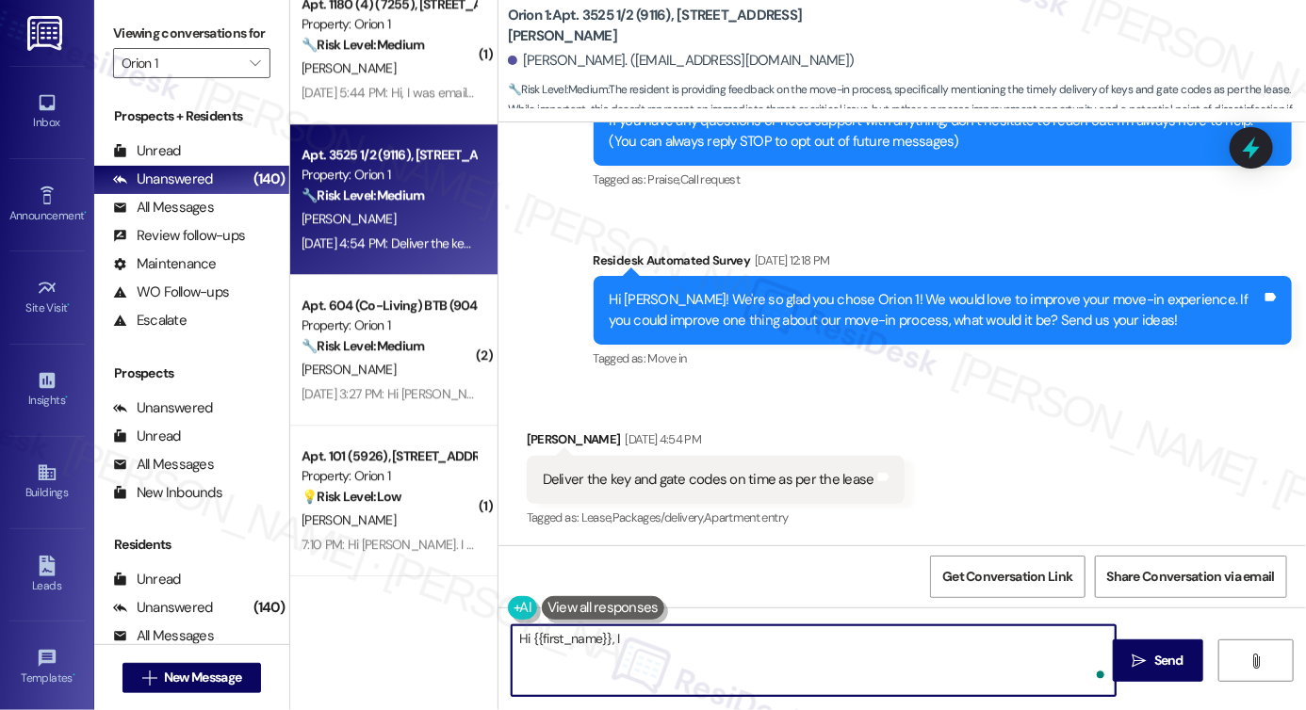
paste textarea "Thank you for sharing your feedback — I completely understand how important it …"
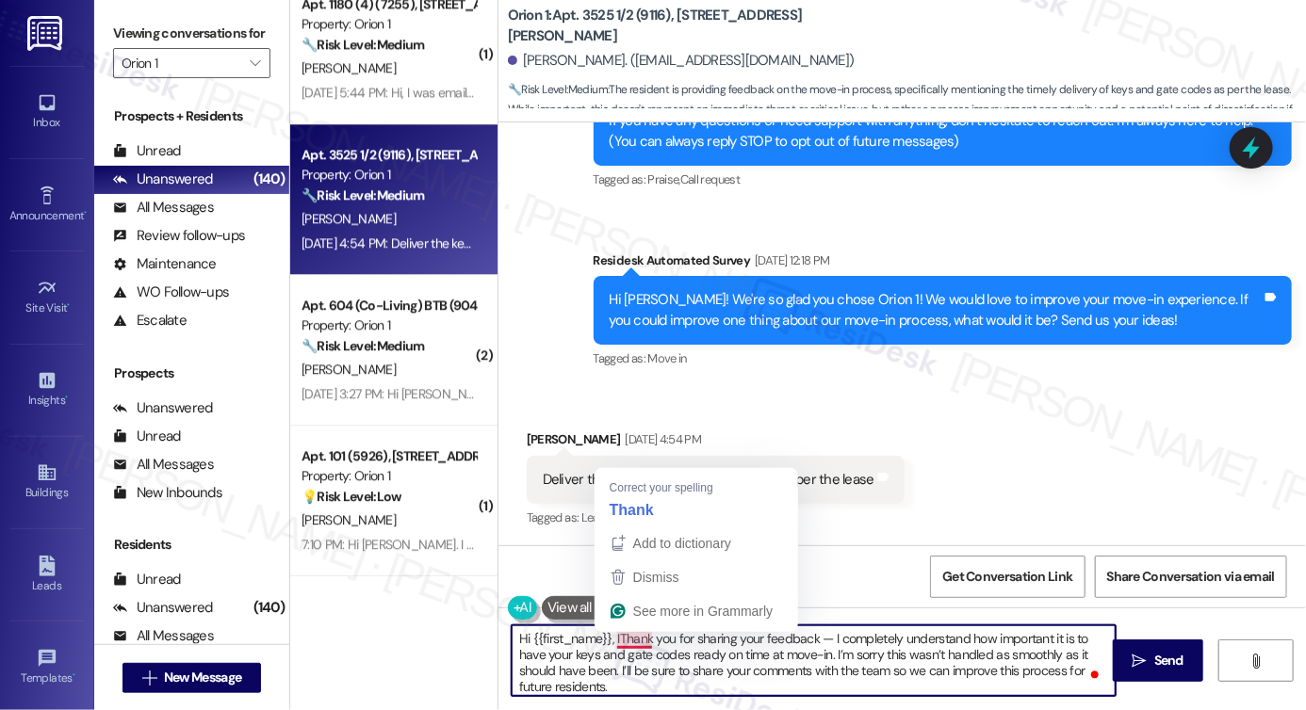
click at [618, 646] on textarea "Hi {{first_name}}, IThank you for sharing your feedback — I completely understa…" at bounding box center [814, 661] width 604 height 71
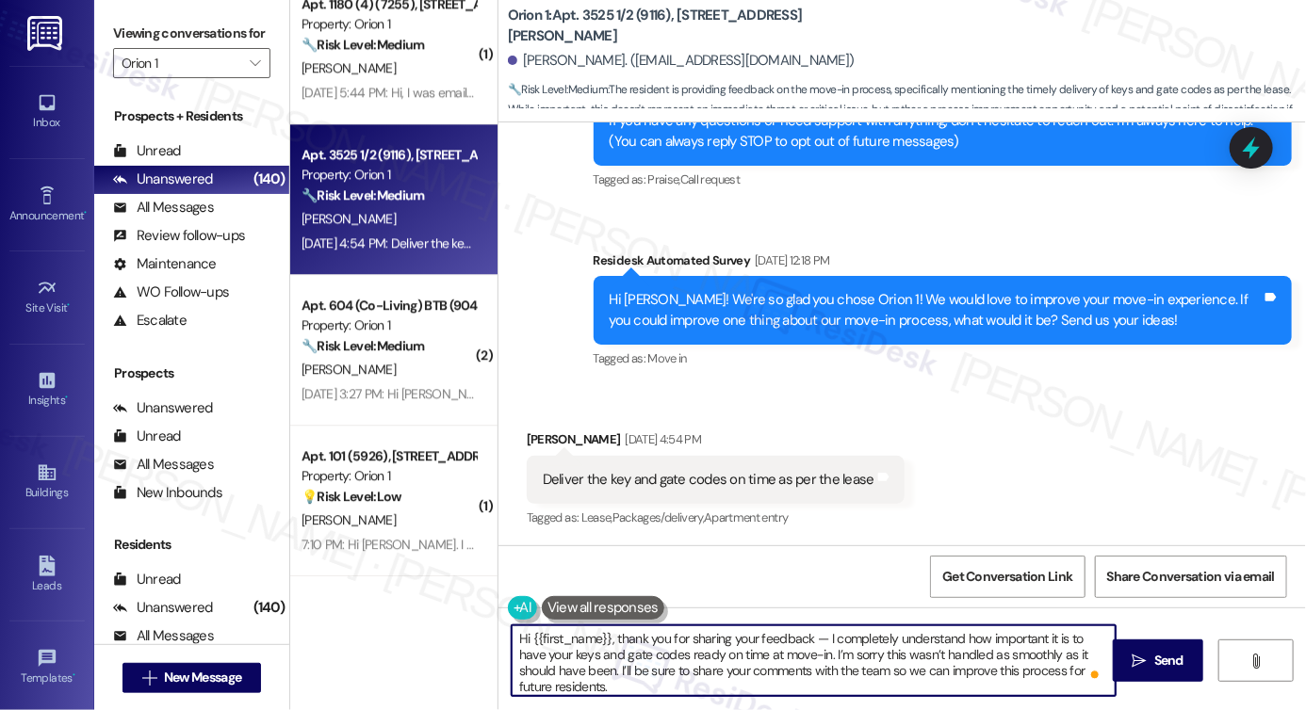
click at [834, 635] on textarea "Hi {{first_name}}, thank you for sharing your feedback — I completely understan…" at bounding box center [814, 661] width 604 height 71
drag, startPoint x: 821, startPoint y: 637, endPoint x: 807, endPoint y: 636, distance: 14.2
click at [807, 636] on textarea "Hi {{first_name}}, thank you for sharing your feedback — I understand how impor…" at bounding box center [814, 661] width 604 height 71
drag, startPoint x: 1070, startPoint y: 655, endPoint x: 726, endPoint y: 658, distance: 343.9
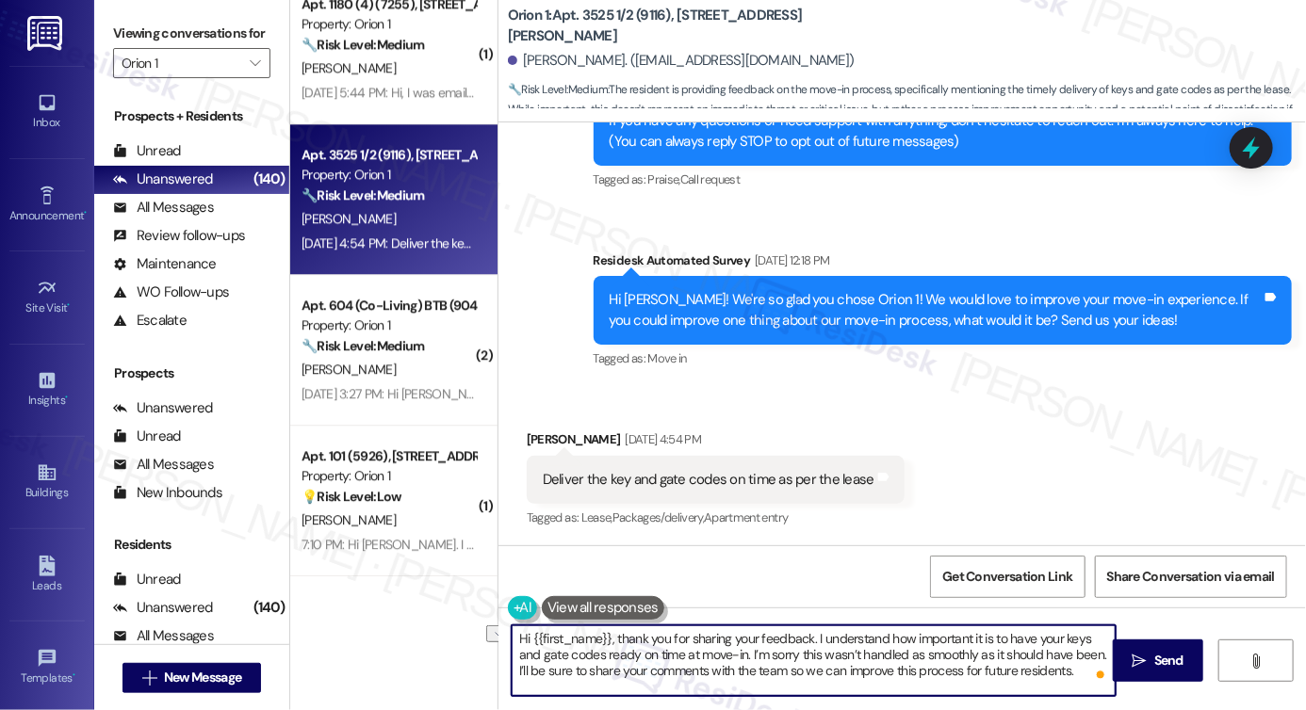
click at [726, 658] on textarea "Hi {{first_name}}, thank you for sharing your feedback. I understand how import…" at bounding box center [814, 661] width 604 height 71
click at [720, 669] on textarea "Hi {{first_name}}, thank you for sharing your feedback. I understand how import…" at bounding box center [814, 661] width 604 height 71
type textarea "Hi {{first_name}}, thank you for sharing your feedback. I understand how import…"
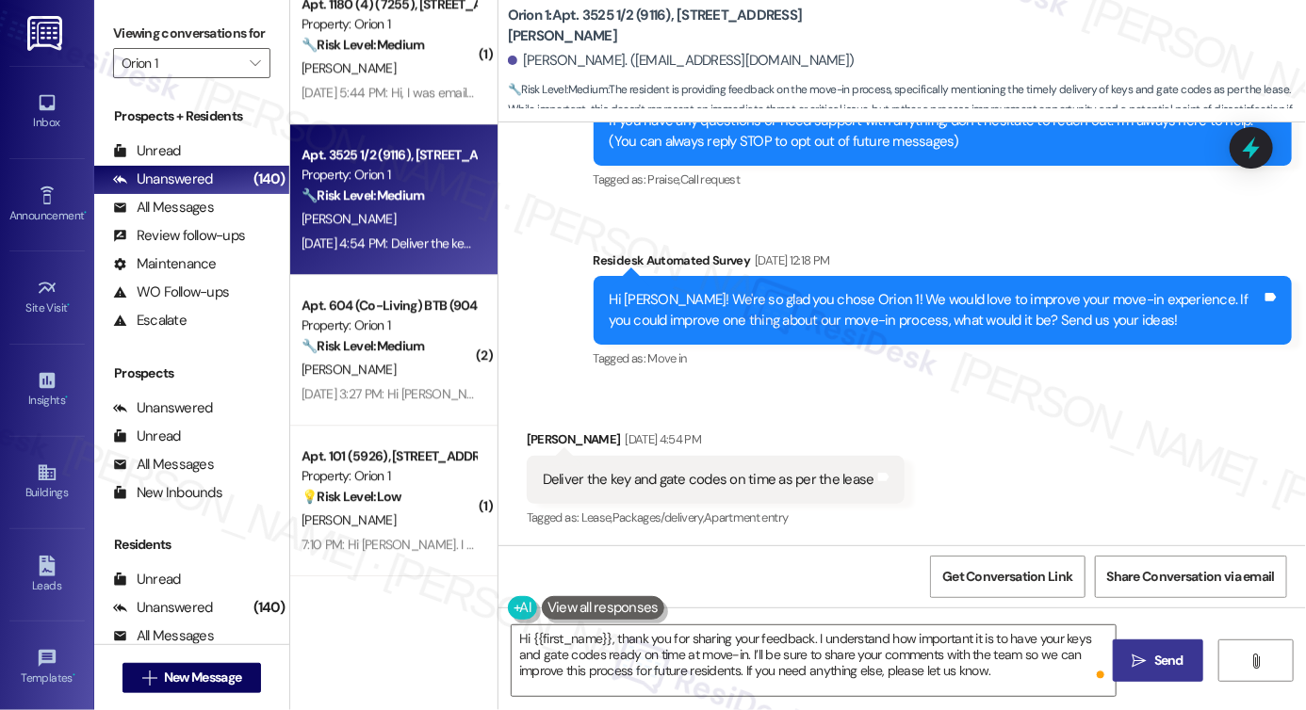
click at [1151, 663] on span "Send" at bounding box center [1169, 661] width 37 height 20
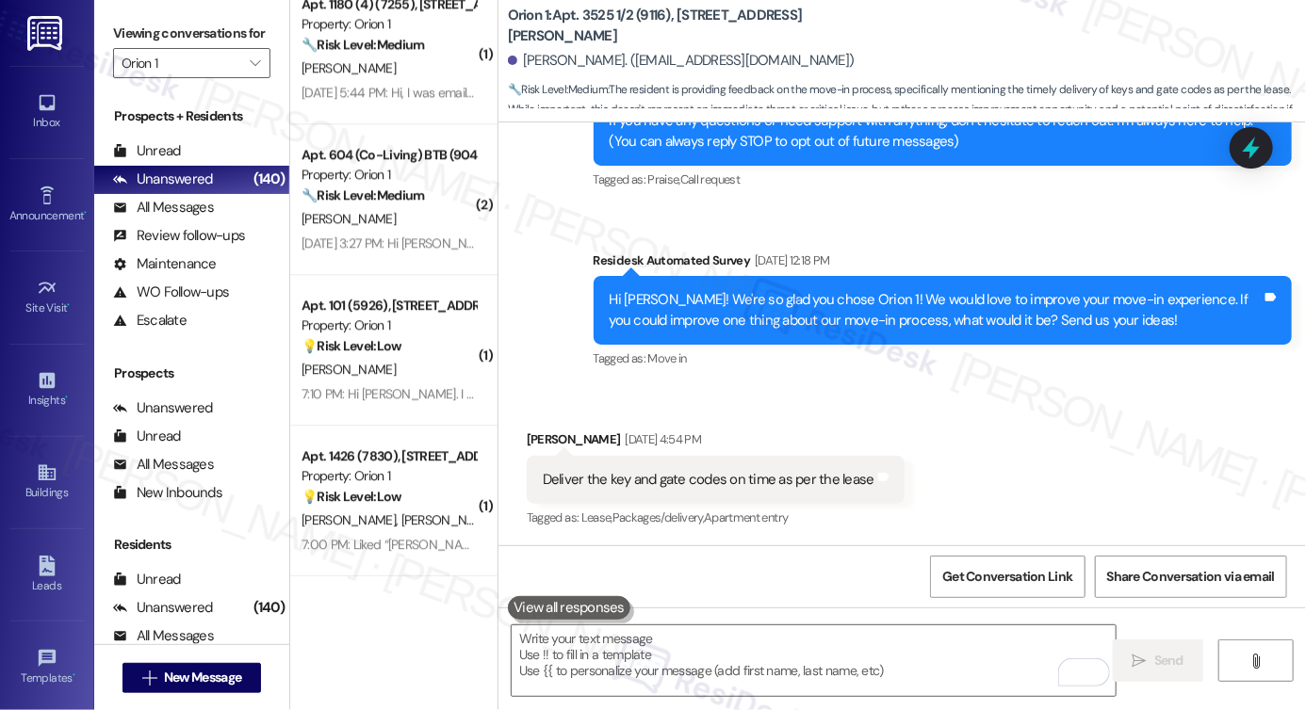
scroll to position [413, 0]
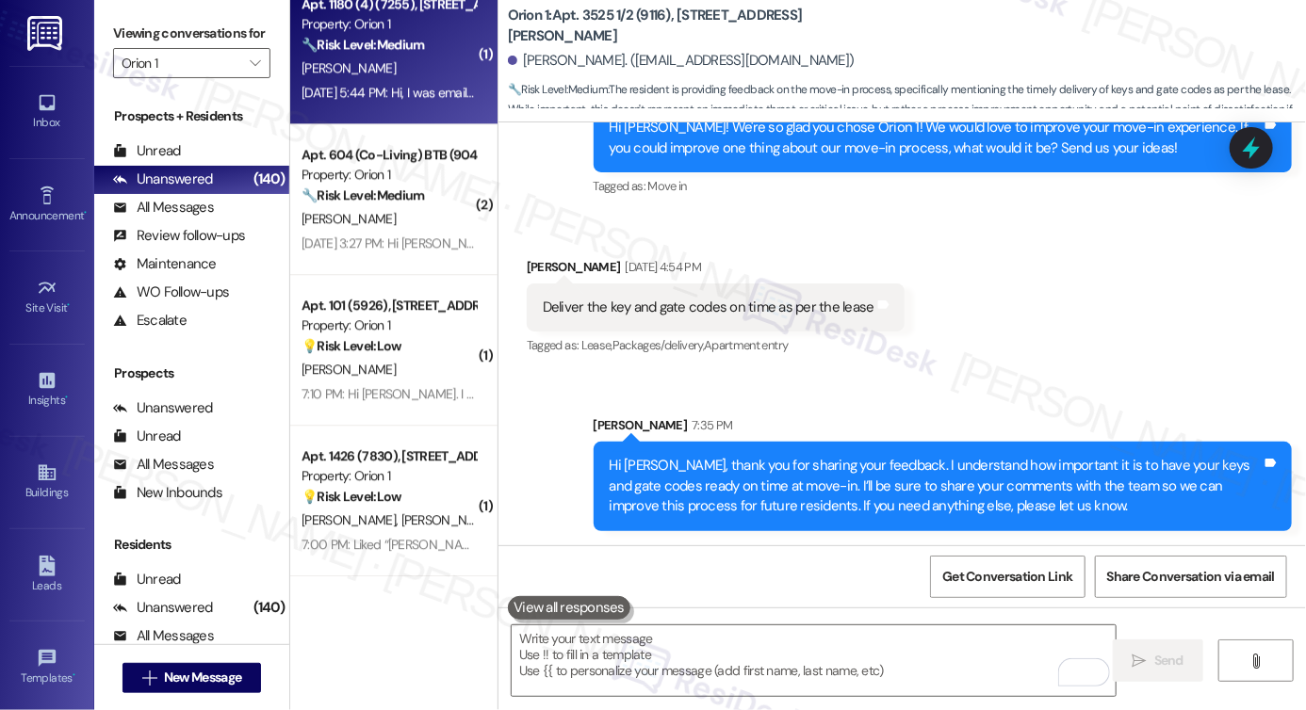
click at [422, 104] on div "Aug 25, 2025 at 5:44 PM: Hi, I was emailed saying i would be reached out to thr…" at bounding box center [389, 93] width 178 height 24
type textarea "Fetching suggested responses. Please feel free to read through the conversation…"
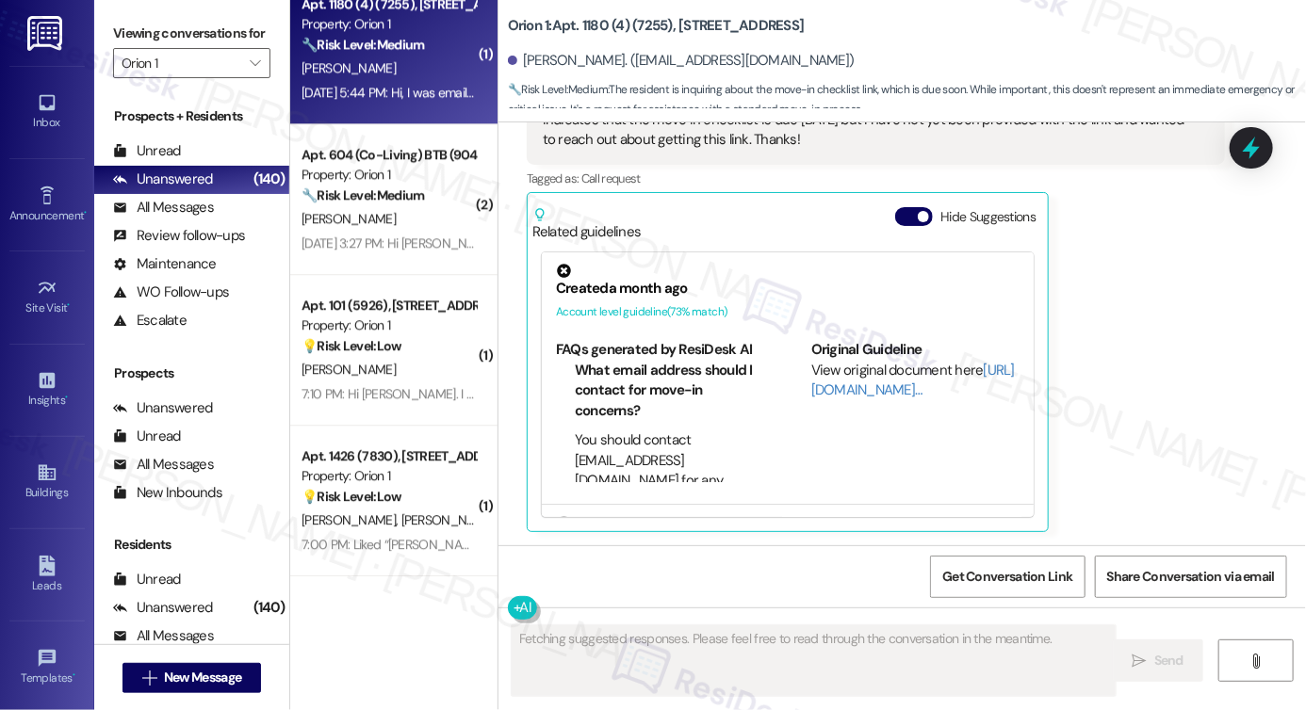
scroll to position [178, 0]
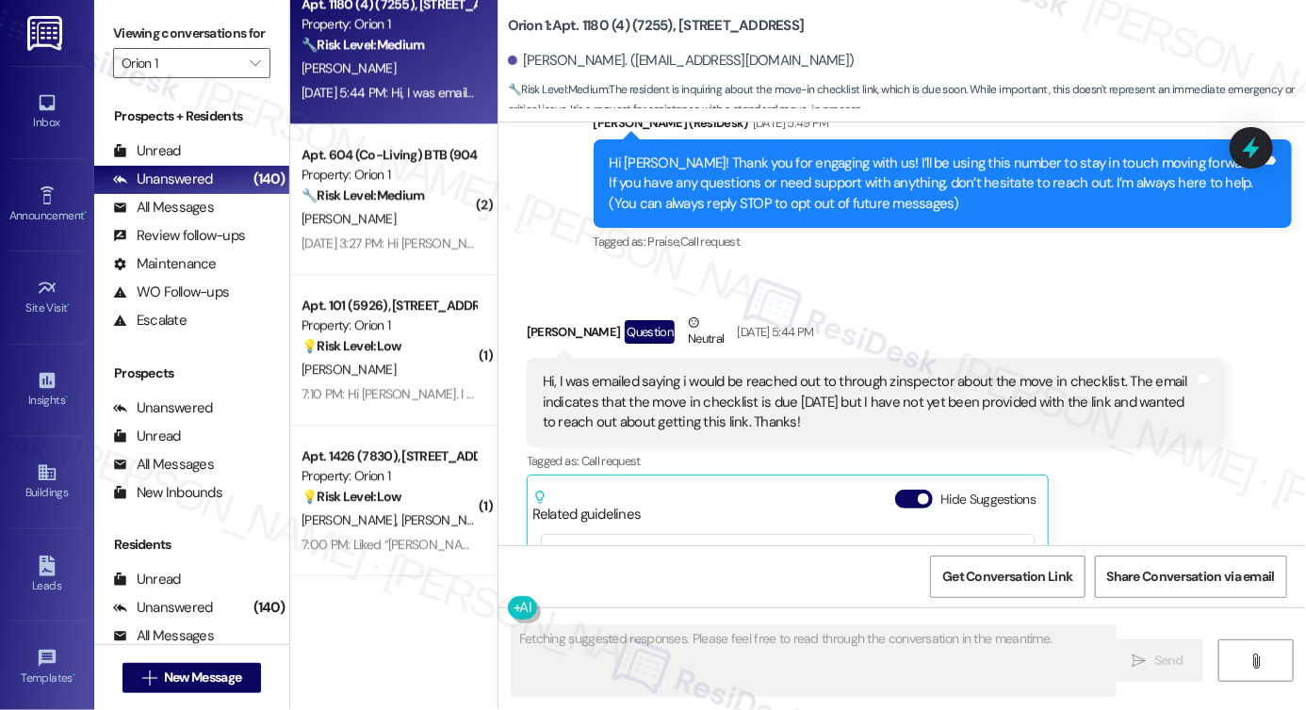
click at [741, 387] on div "Hi, I was emailed saying i would be reached out to through zinspector about the…" at bounding box center [869, 402] width 652 height 60
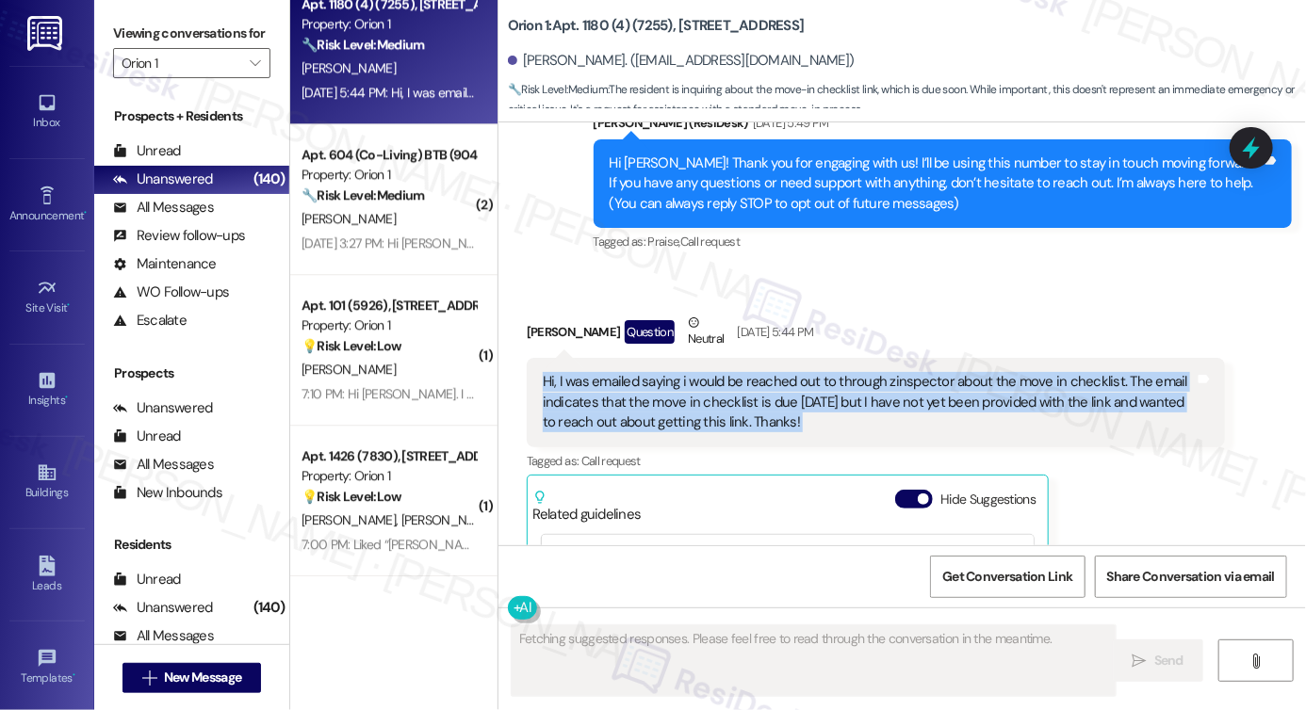
click at [741, 387] on div "Hi, I was emailed saying i would be reached out to through zinspector about the…" at bounding box center [869, 402] width 652 height 60
copy div "Hi, I was emailed saying i would be reached out to through zinspector about the…"
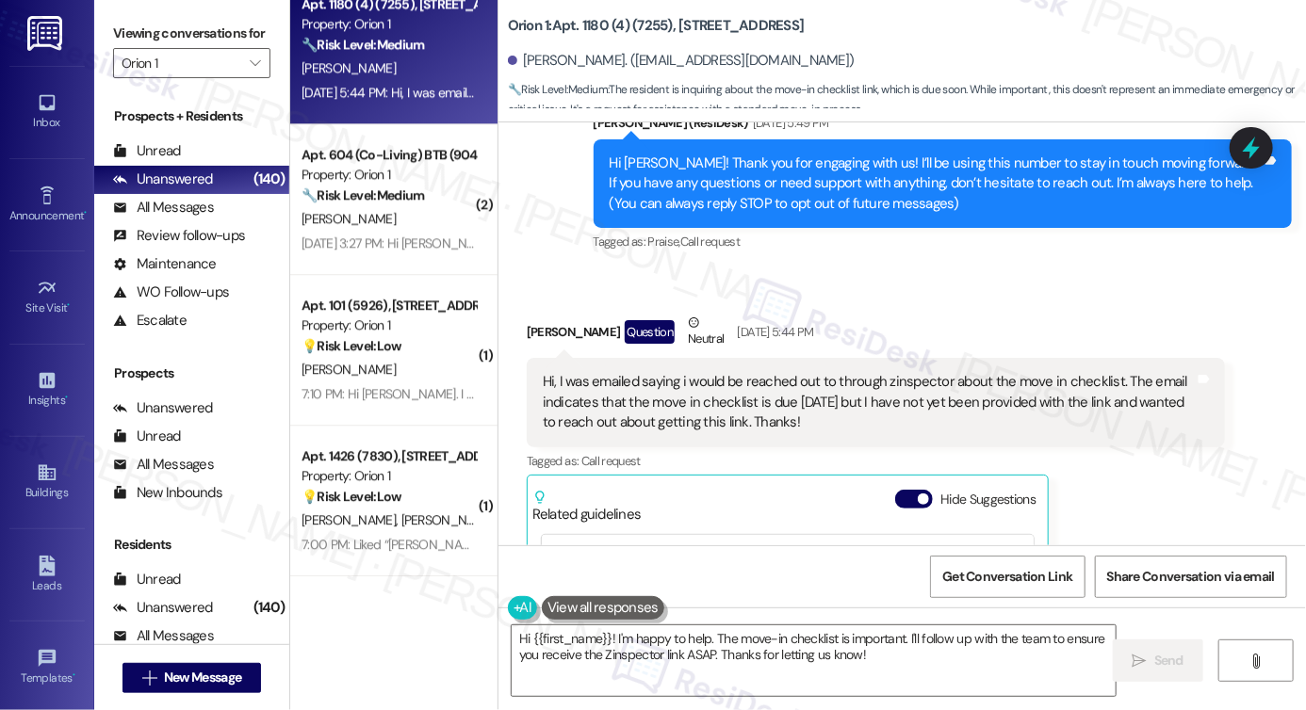
drag, startPoint x: 133, startPoint y: 29, endPoint x: 188, endPoint y: 59, distance: 63.2
click at [133, 29] on label "Viewing conversations for" at bounding box center [191, 33] width 157 height 29
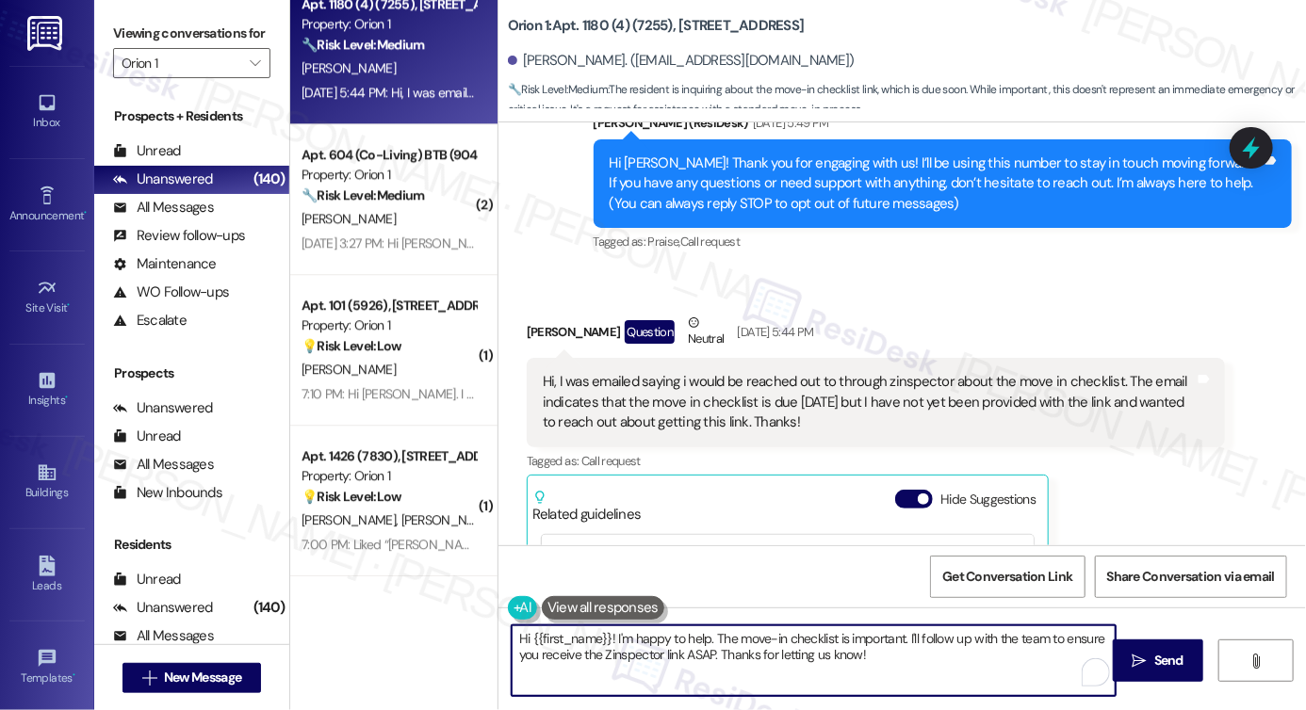
click at [676, 655] on textarea "Hi {{first_name}}! I'm happy to help. The move-in checklist is important. I'll …" at bounding box center [814, 661] width 604 height 71
paste textarea ", I was emailed saying i would be reached out to through zinspector about the m…"
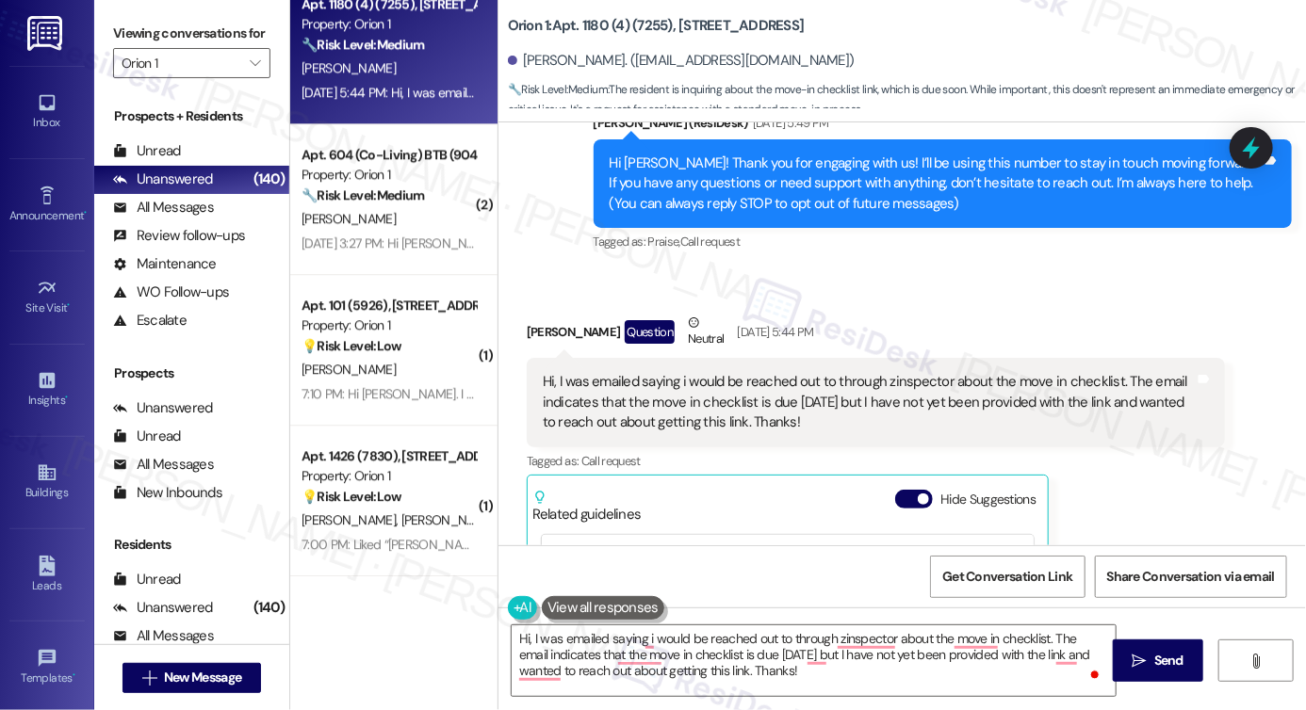
click at [543, 319] on div "Abigail Mcmillin Question Neutral Aug 25, 2025 at 5:44 PM" at bounding box center [876, 336] width 698 height 46
click at [525, 634] on textarea "Hi, I was emailed saying i would be reached out to through zinspector about the…" at bounding box center [814, 661] width 604 height 71
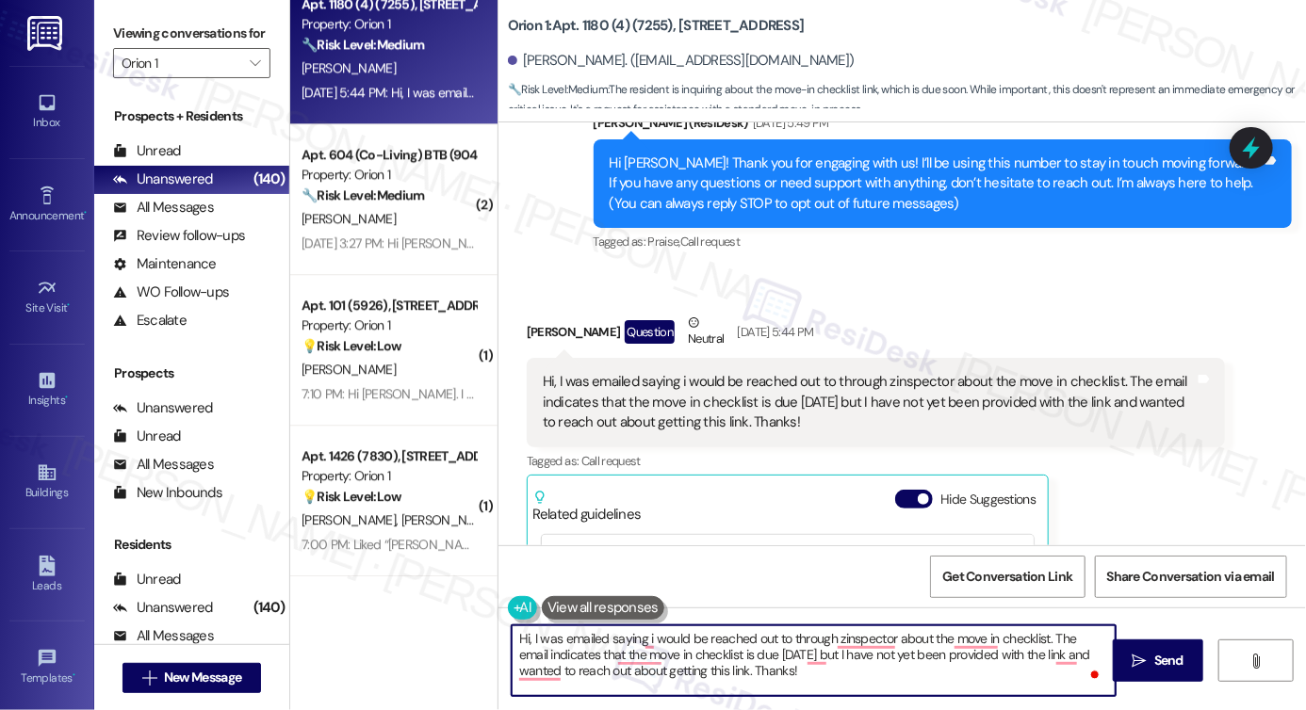
paste textarea "Abigail"
click at [794, 401] on div "Hi, I was emailed saying i would be reached out to through zinspector about the…" at bounding box center [869, 402] width 652 height 60
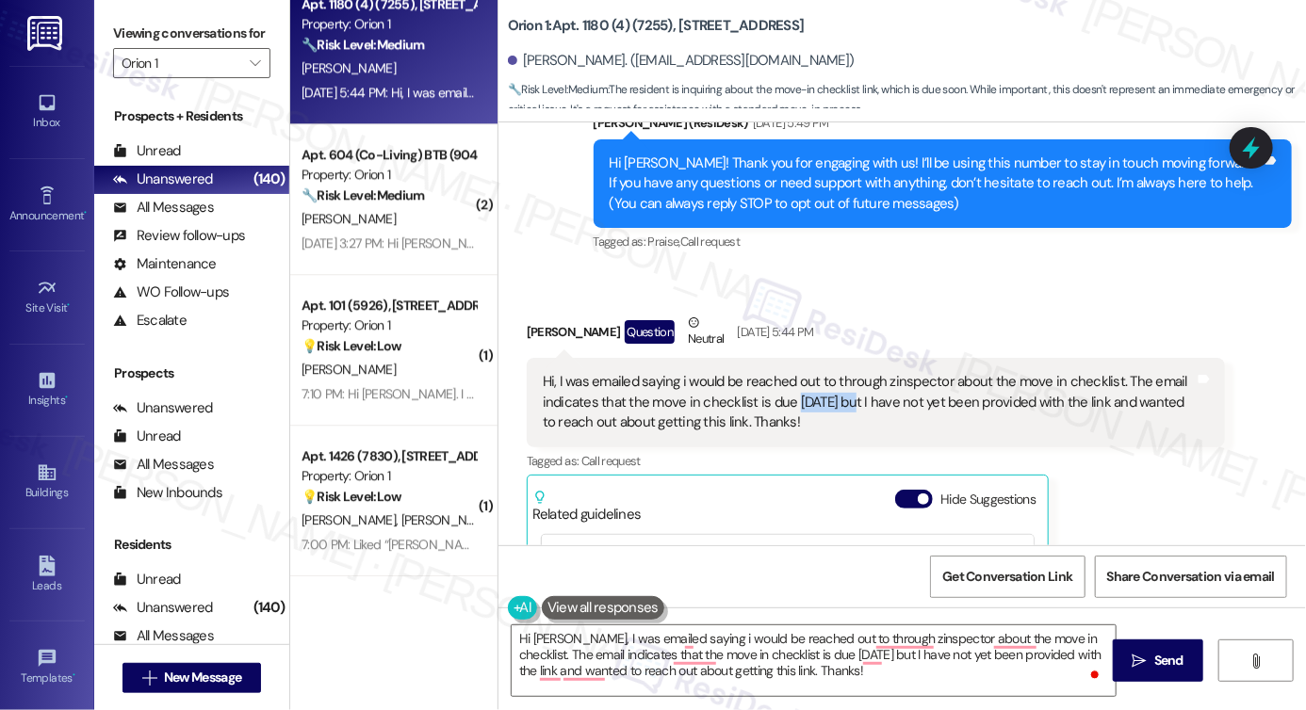
click at [792, 400] on div "Hi, I was emailed saying i would be reached out to through zinspector about the…" at bounding box center [869, 402] width 652 height 60
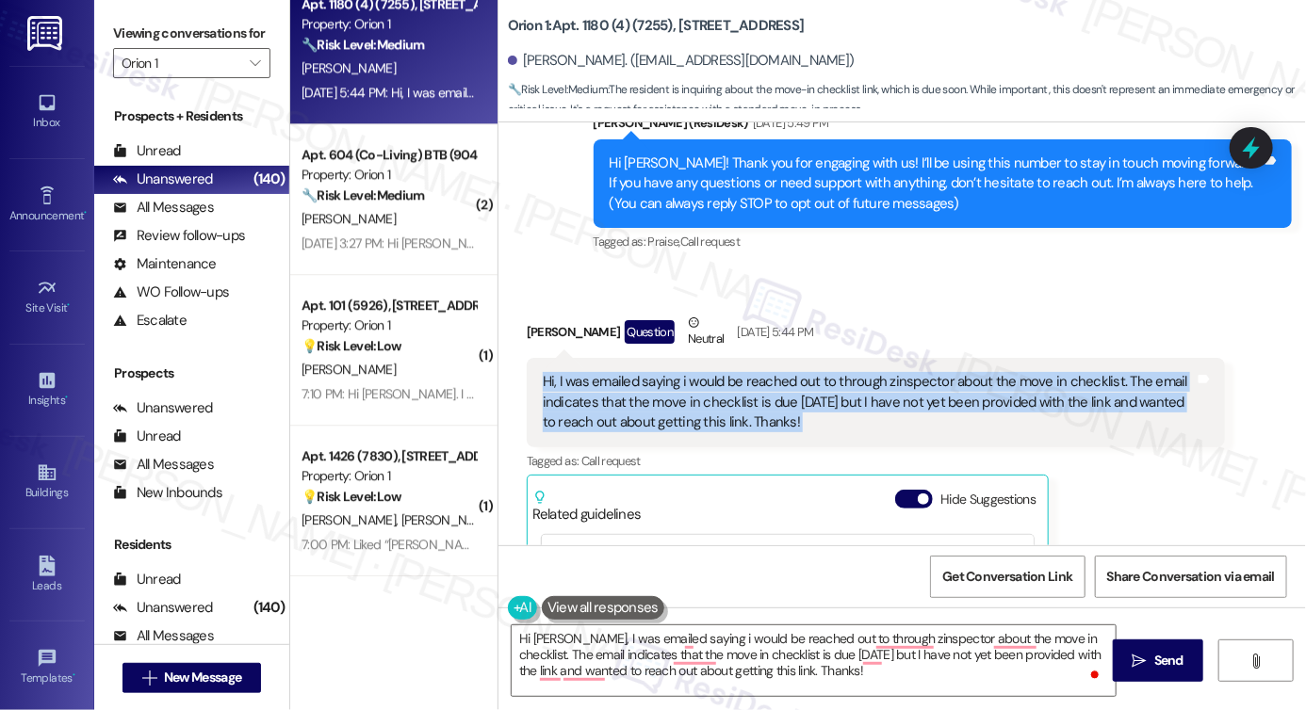
click at [792, 400] on div "Hi, I was emailed saying i would be reached out to through zinspector about the…" at bounding box center [869, 402] width 652 height 60
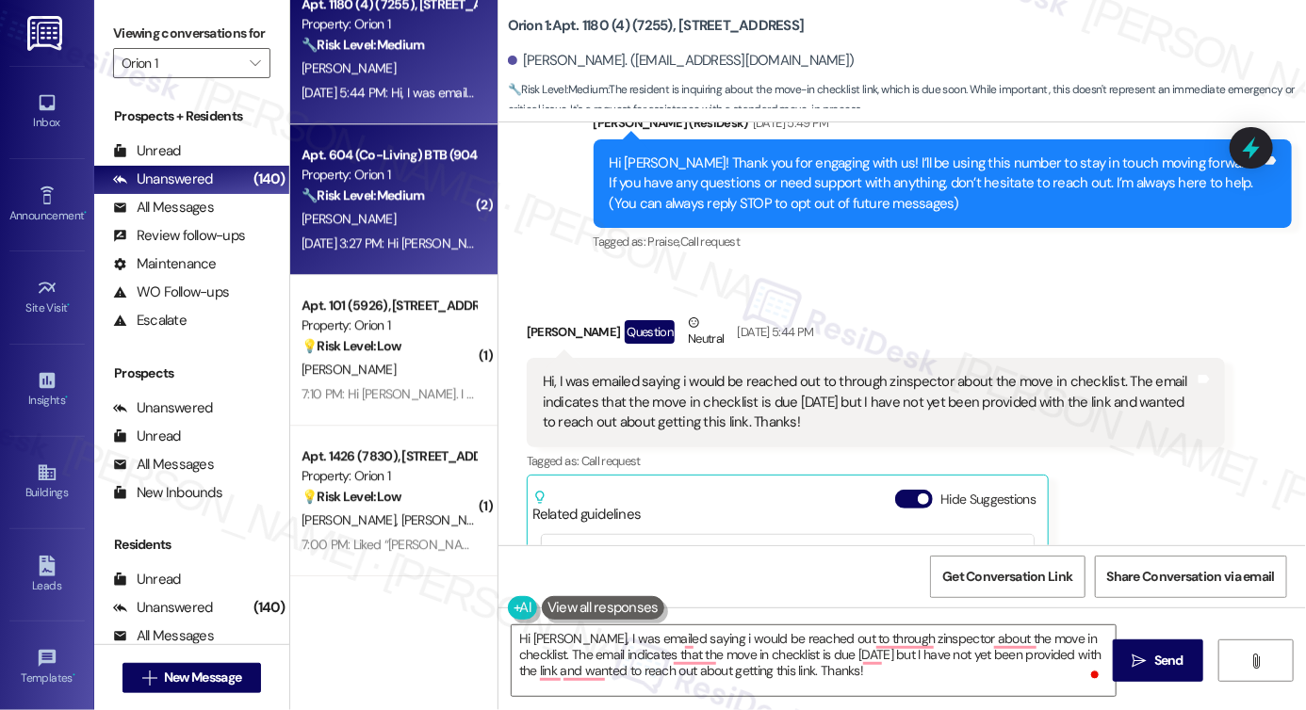
drag, startPoint x: 124, startPoint y: 25, endPoint x: 345, endPoint y: 261, distance: 322.7
click at [124, 25] on label "Viewing conversations for" at bounding box center [191, 33] width 157 height 29
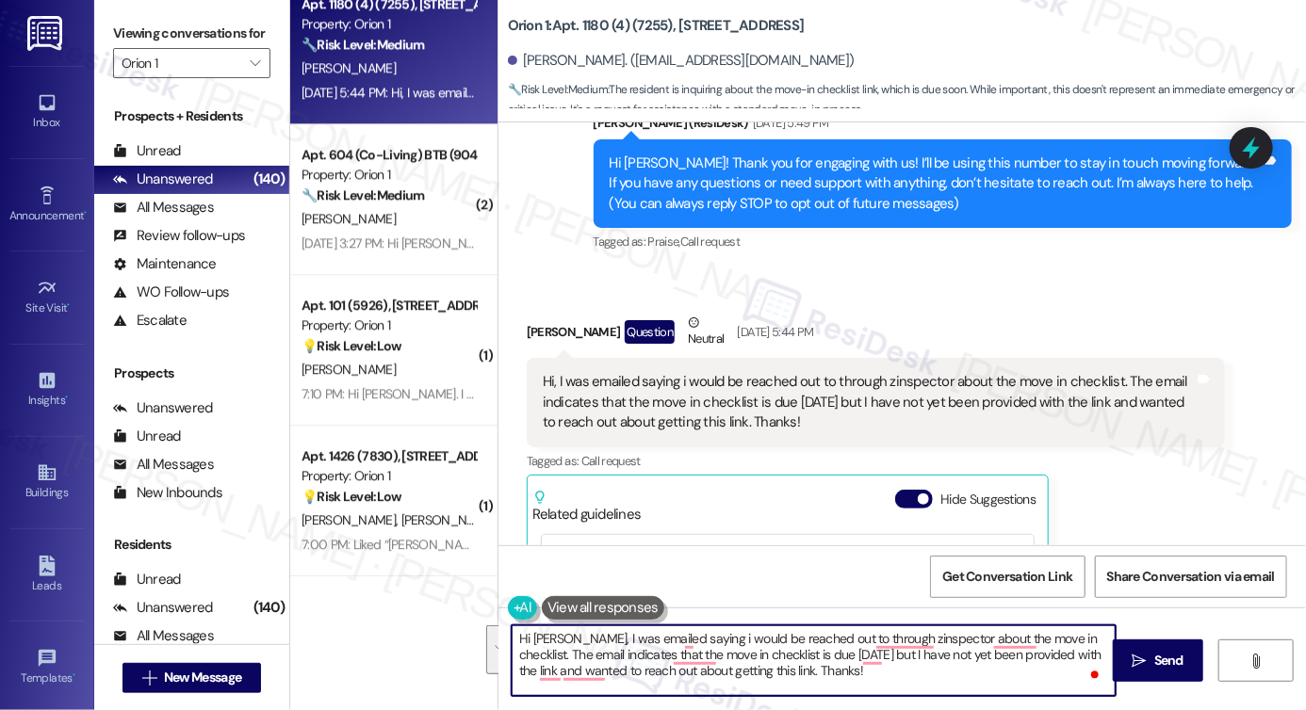
drag, startPoint x: 906, startPoint y: 686, endPoint x: 564, endPoint y: 631, distance: 346.4
click at [564, 631] on textarea "Hi Abigail, I was emailed saying i would be reached out to through zinspector a…" at bounding box center [814, 661] width 604 height 71
paste textarea "just wanted to check back in — were you able to receive the Zinspector link for…"
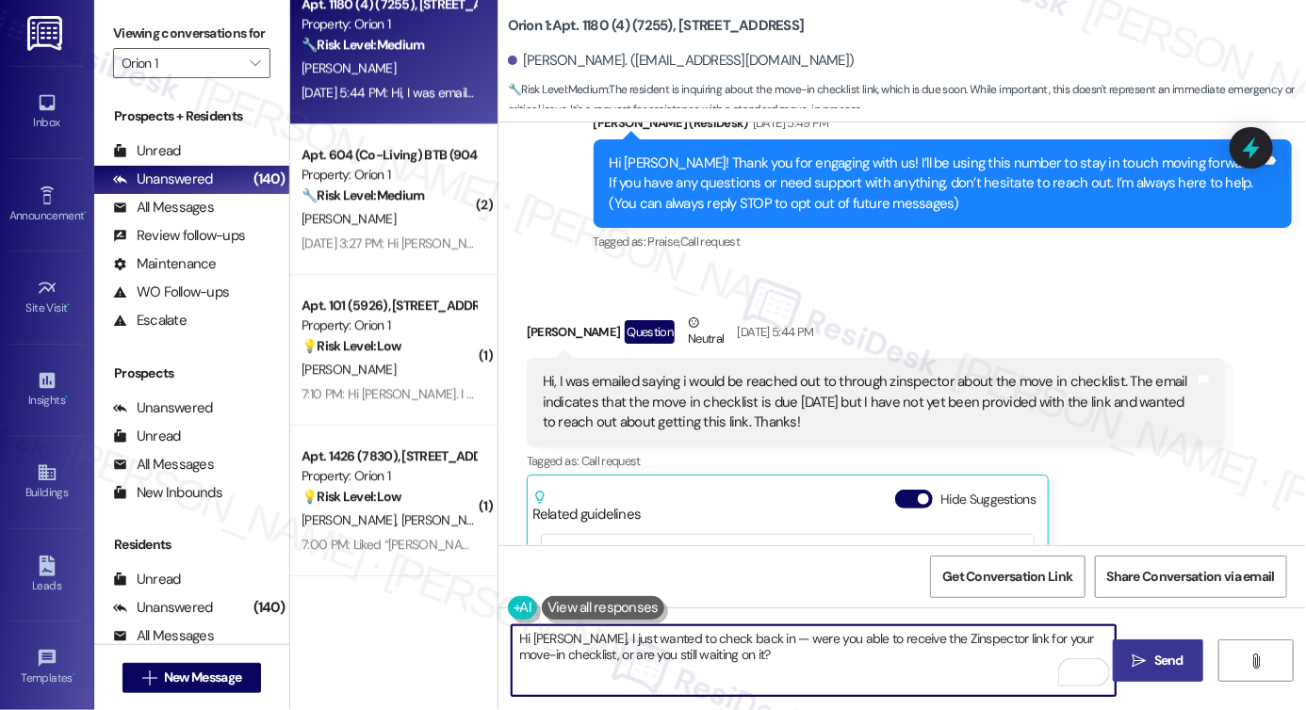
type textarea "Hi Abigail, I just wanted to check back in — were you able to receive the Zinsp…"
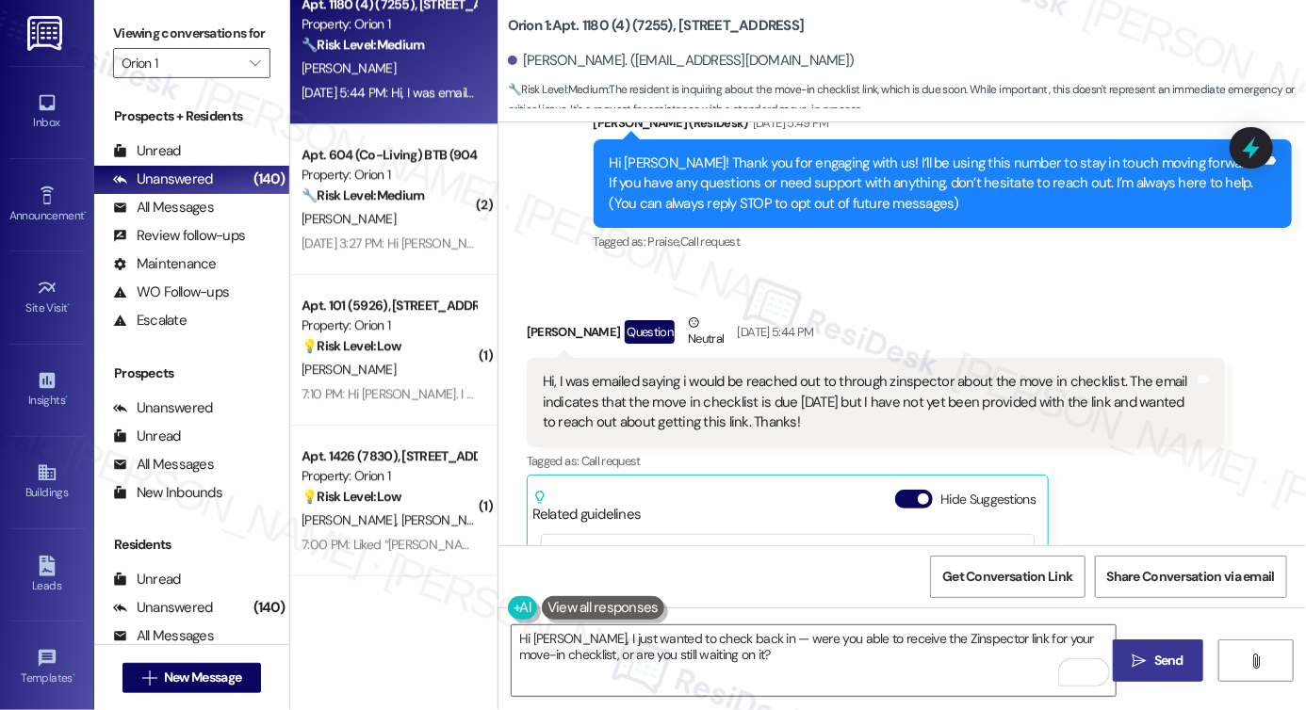
click at [1163, 662] on span "Send" at bounding box center [1168, 661] width 29 height 20
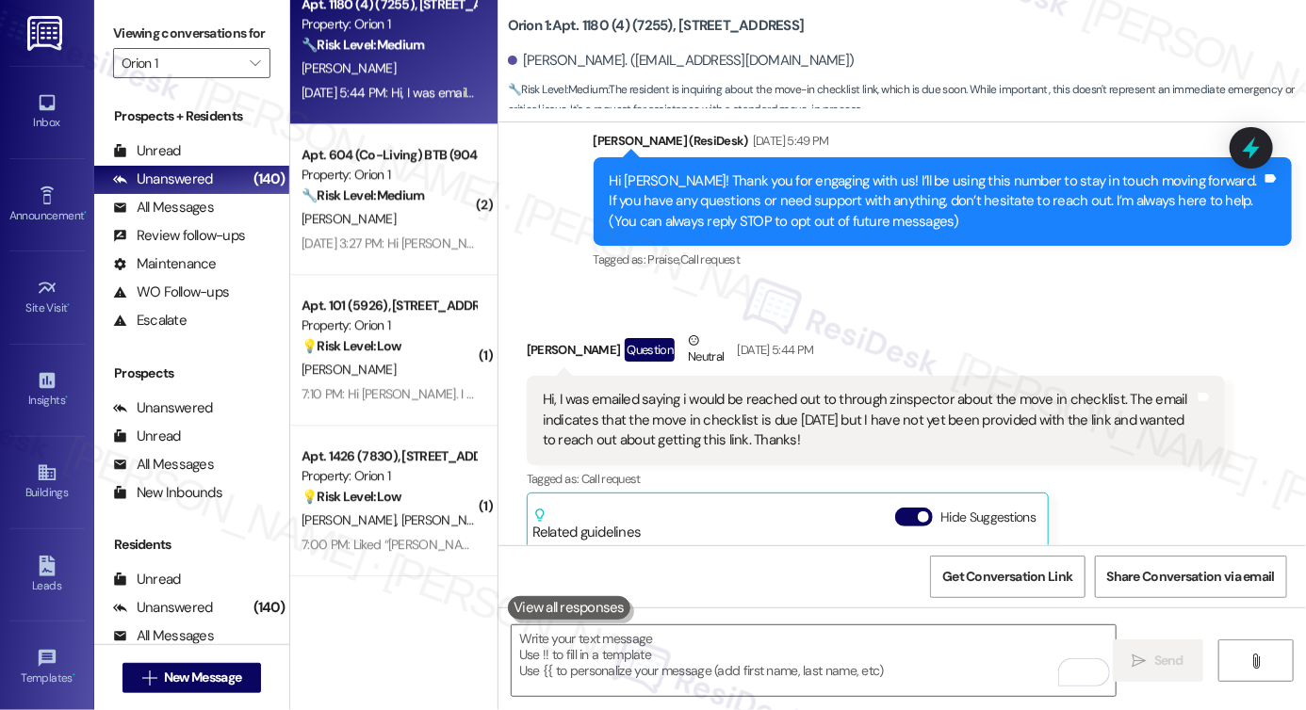
scroll to position [84, 0]
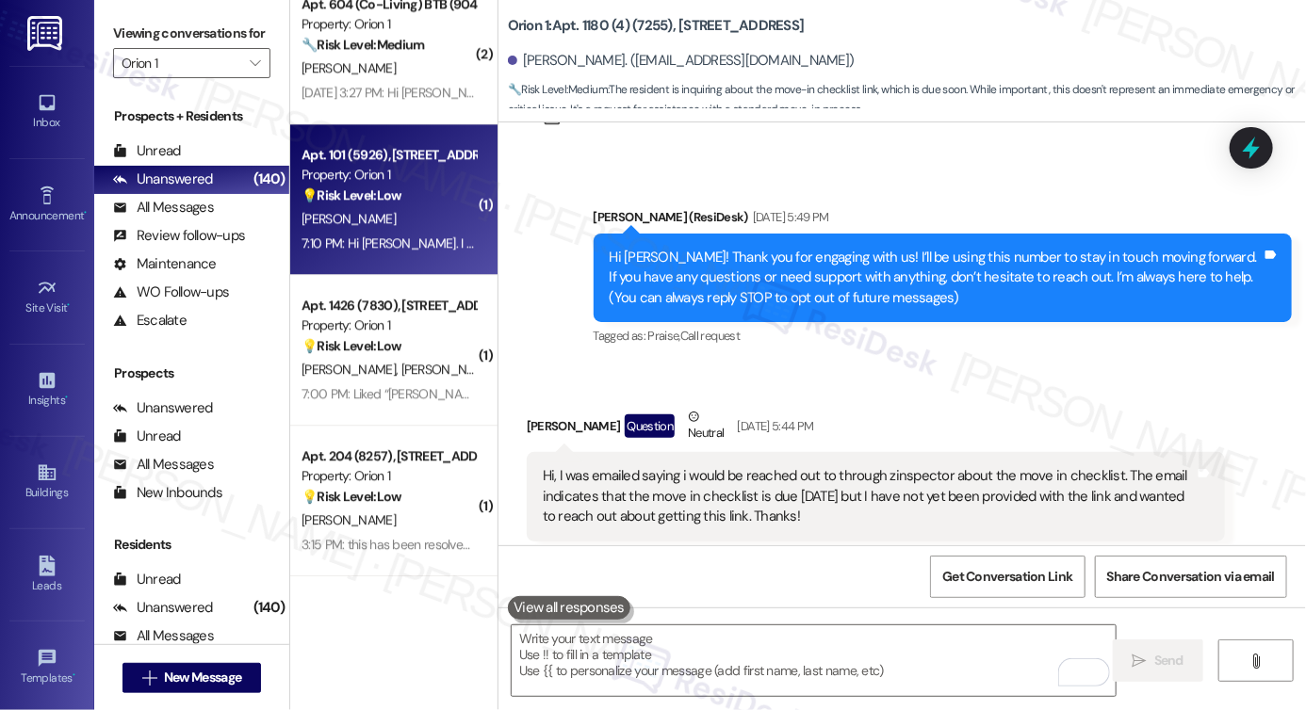
click at [418, 253] on div "7:10 PM: Hi Sarah. I have a question about apartment WIFI. Is there a way I can…" at bounding box center [389, 244] width 178 height 24
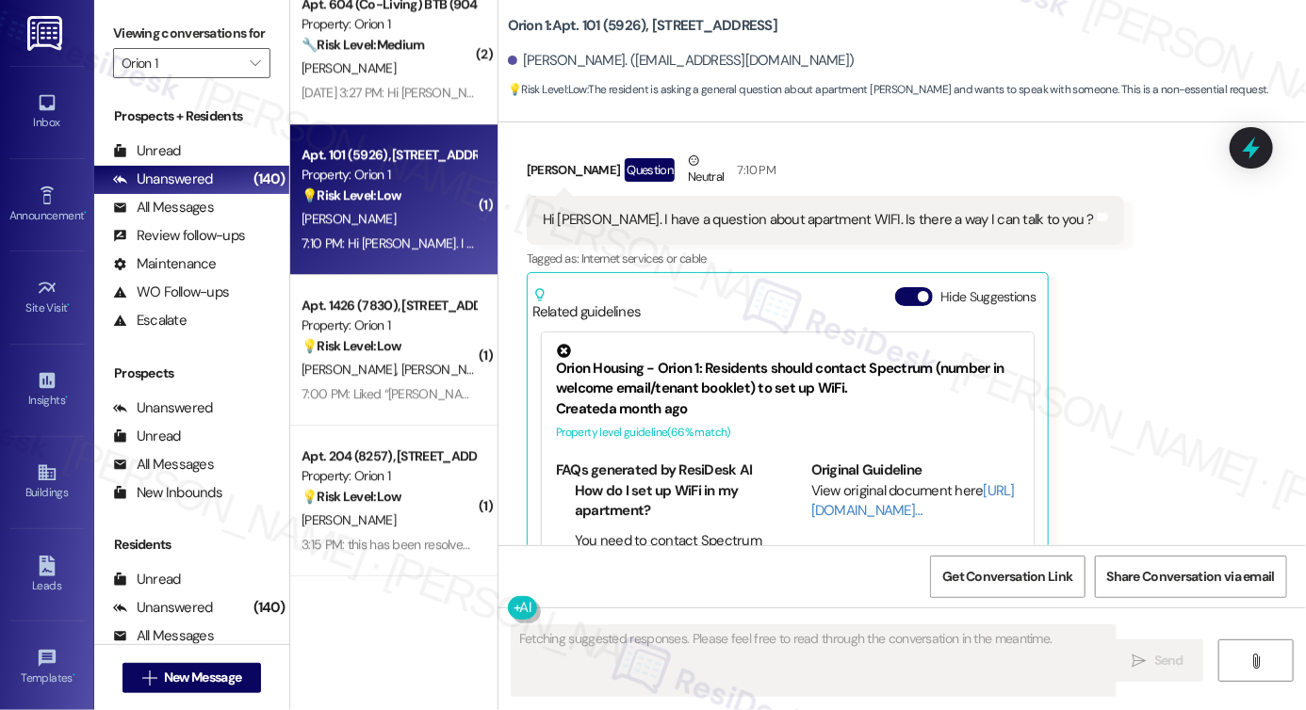
scroll to position [420, 0]
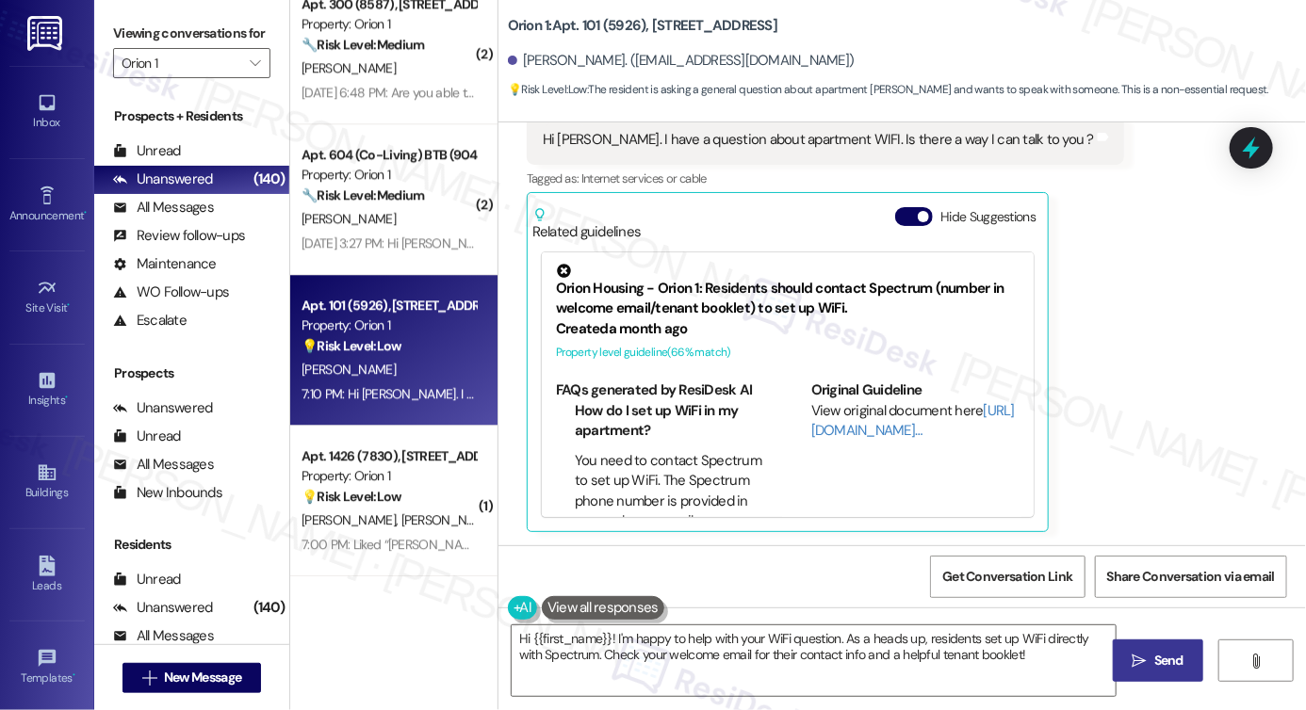
drag, startPoint x: 134, startPoint y: 22, endPoint x: 232, endPoint y: 127, distance: 144.0
click at [134, 22] on label "Viewing conversations for" at bounding box center [191, 33] width 157 height 29
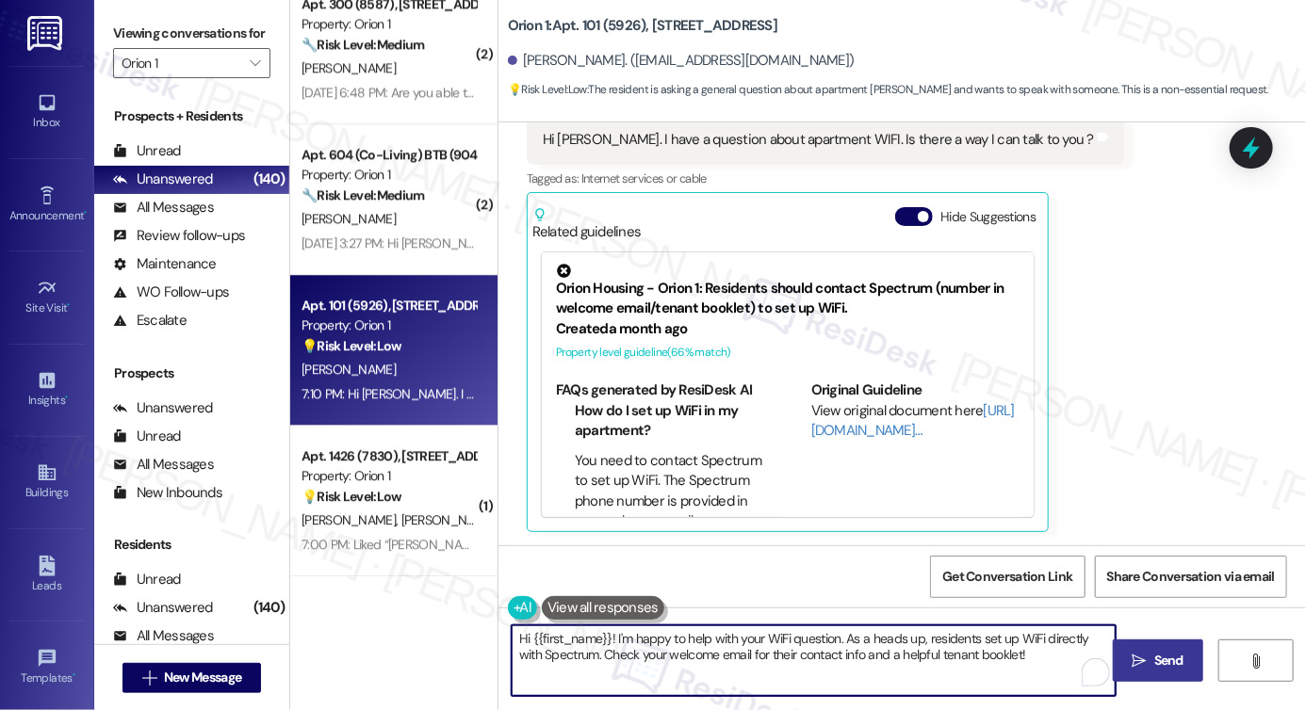
click at [770, 648] on textarea "Hi {{first_name}}! I'm happy to help with your WiFi question. As a heads up, re…" at bounding box center [814, 661] width 604 height 71
click at [1079, 649] on textarea "Hi {{first_name}}! I'm happy to help with your WiFi question. As a heads up, re…" at bounding box center [814, 661] width 604 height 71
drag, startPoint x: 1055, startPoint y: 649, endPoint x: 931, endPoint y: 655, distance: 124.5
click at [933, 655] on textarea "Hi {{first_name}}! I'm happy to help with your WiFi question. As a heads up, re…" at bounding box center [814, 661] width 604 height 71
click at [837, 636] on textarea "Hi {{first_name}}! I'm happy to help with your WiFi question. As a heads up, re…" at bounding box center [814, 661] width 604 height 71
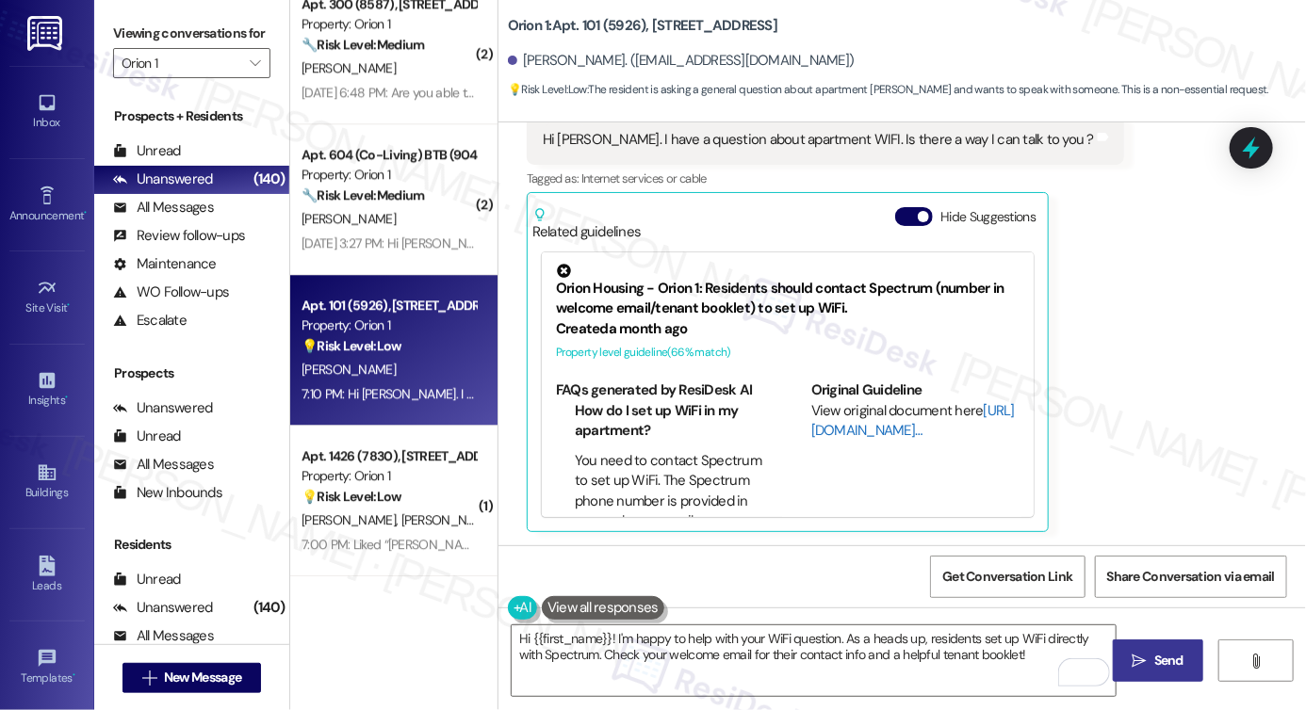
click at [832, 428] on link "[URL][DOMAIN_NAME]…" at bounding box center [913, 420] width 204 height 39
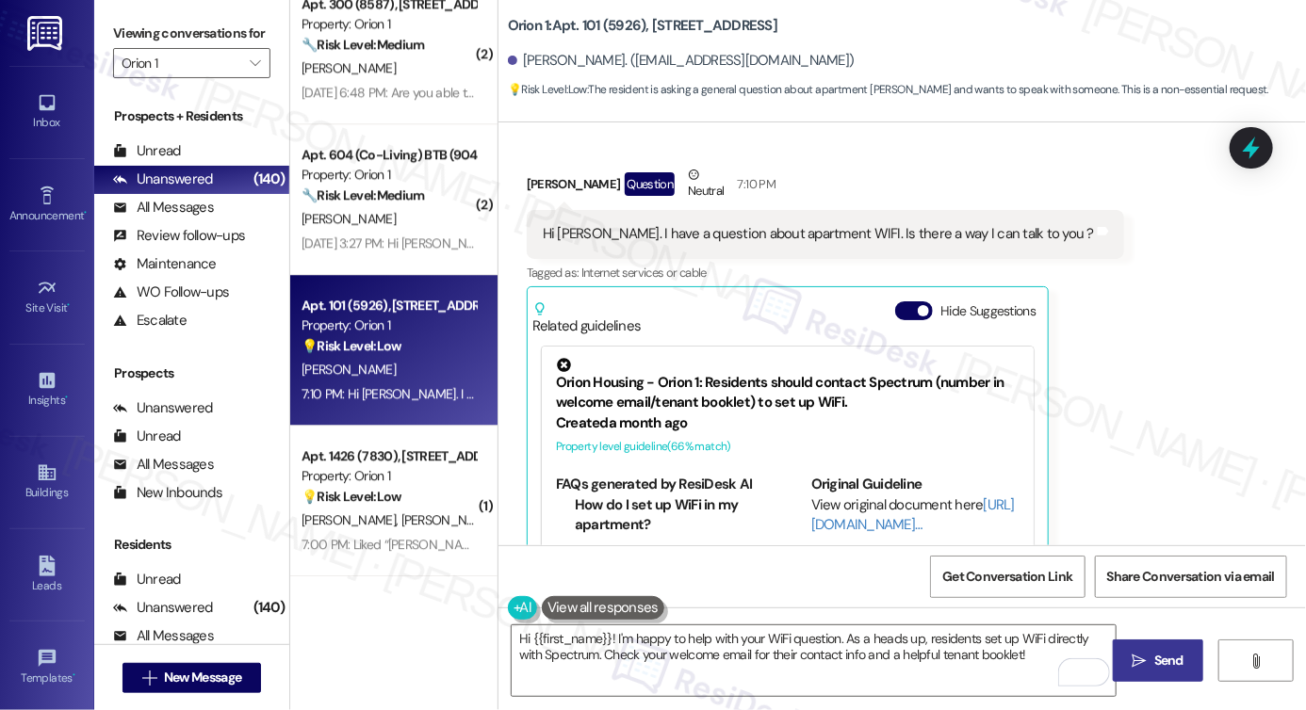
click at [848, 229] on div "Hi Sarah. I have a question about apartment WIFI. Is there a way I can talk to …" at bounding box center [818, 234] width 551 height 20
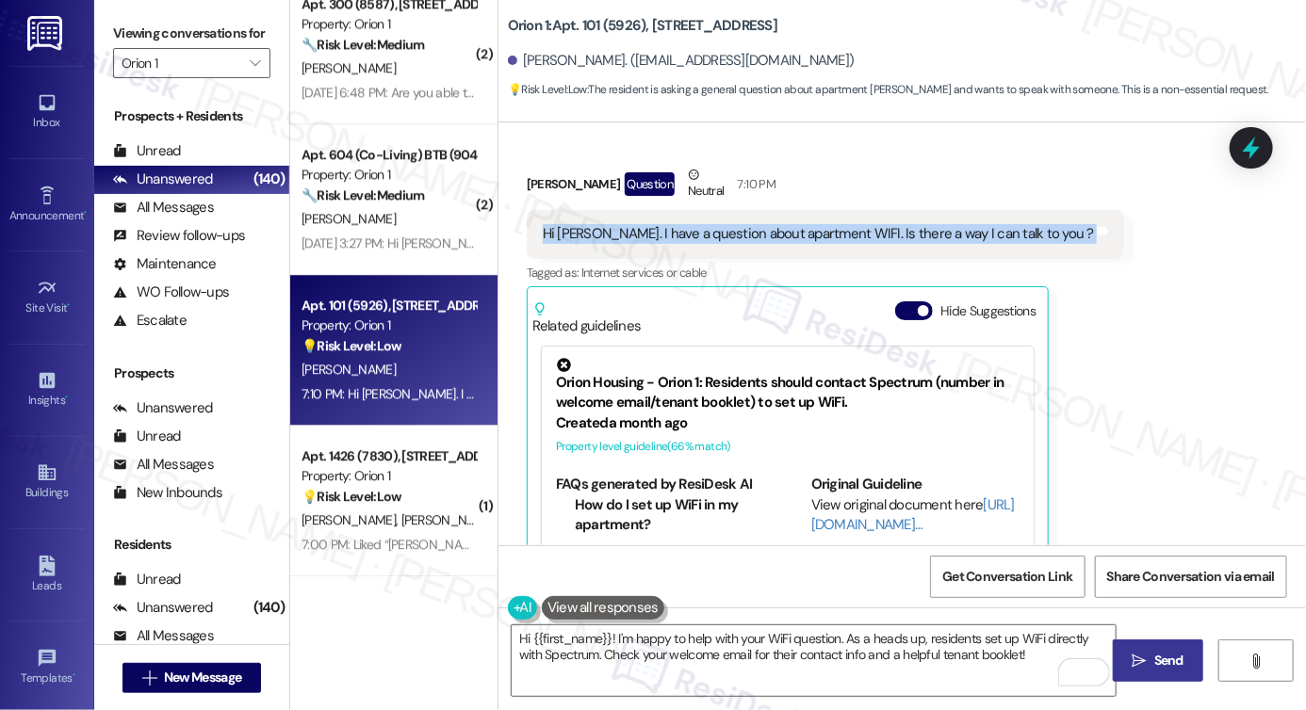
click at [848, 229] on div "Hi Sarah. I have a question about apartment WIFI. Is there a way I can talk to …" at bounding box center [818, 234] width 551 height 20
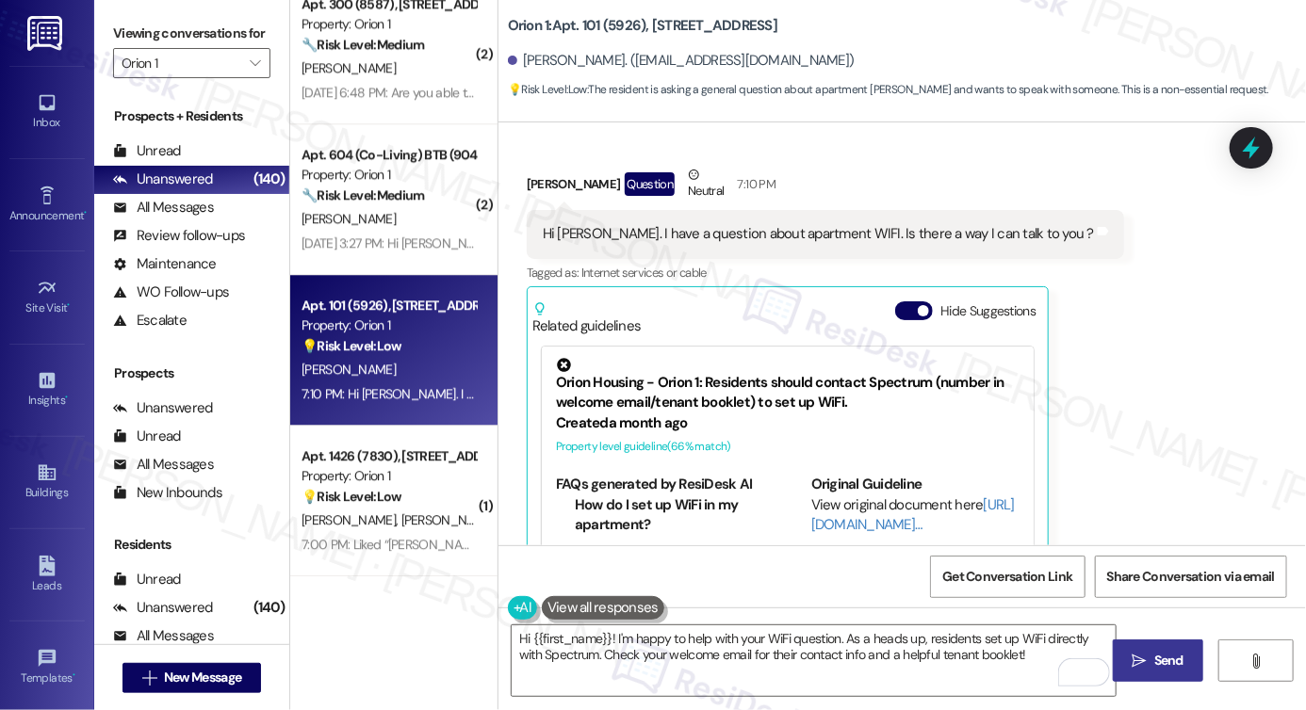
click at [109, 50] on div "Viewing conversations for Orion 1 " at bounding box center [191, 48] width 195 height 97
click at [1037, 651] on textarea "Hi {{first_name}}! I'm happy to help with your WiFi question. As a heads up, re…" at bounding box center [814, 661] width 604 height 71
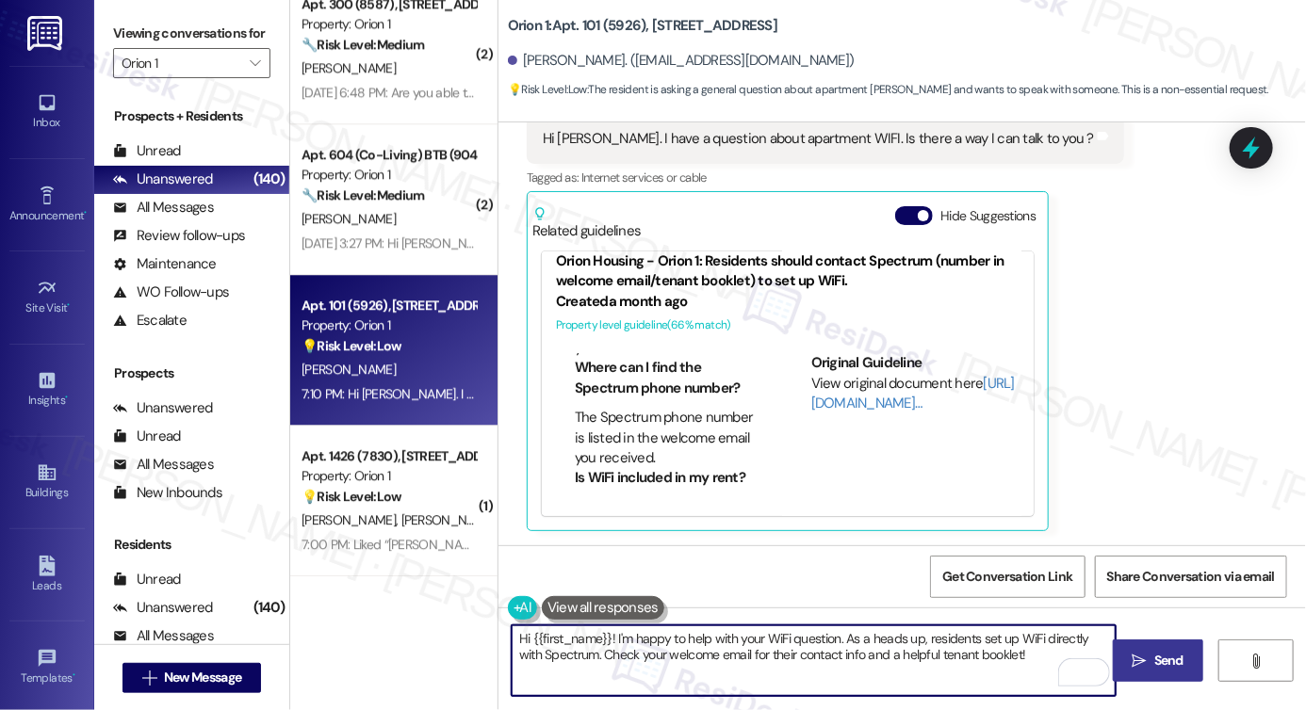
scroll to position [283, 0]
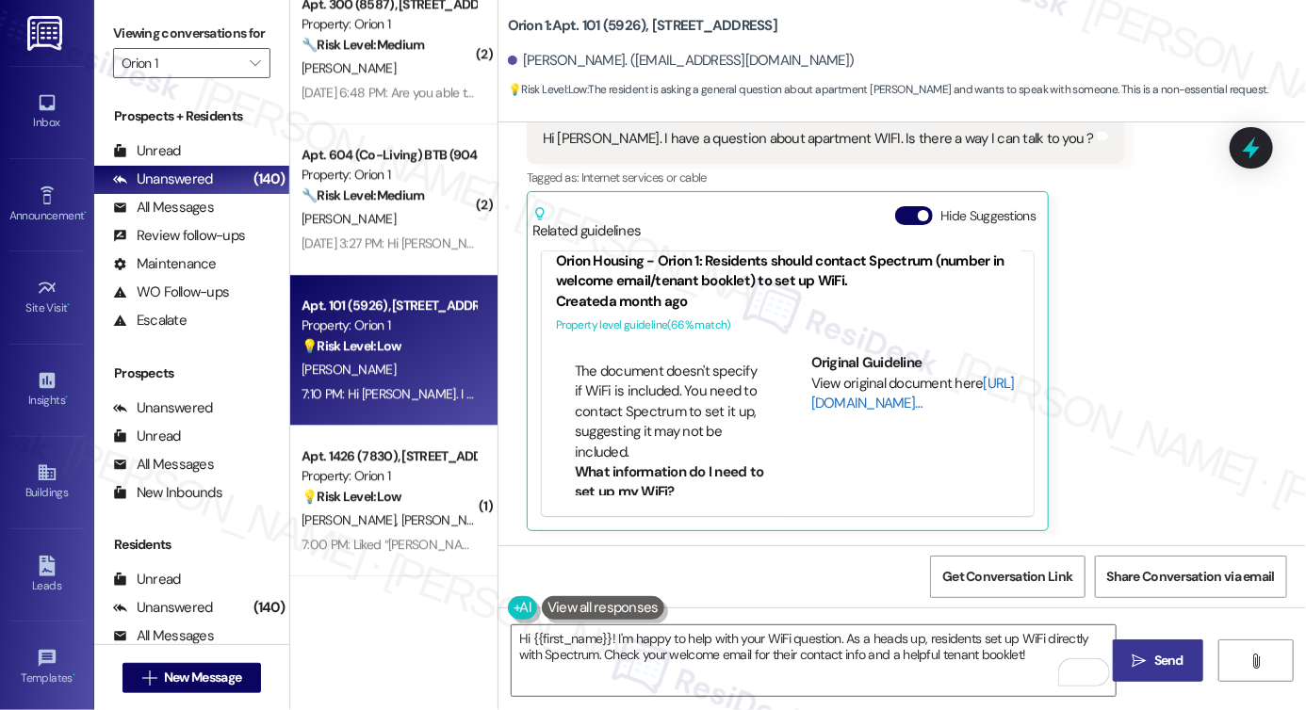
click at [828, 406] on link "[URL][DOMAIN_NAME]…" at bounding box center [913, 393] width 204 height 39
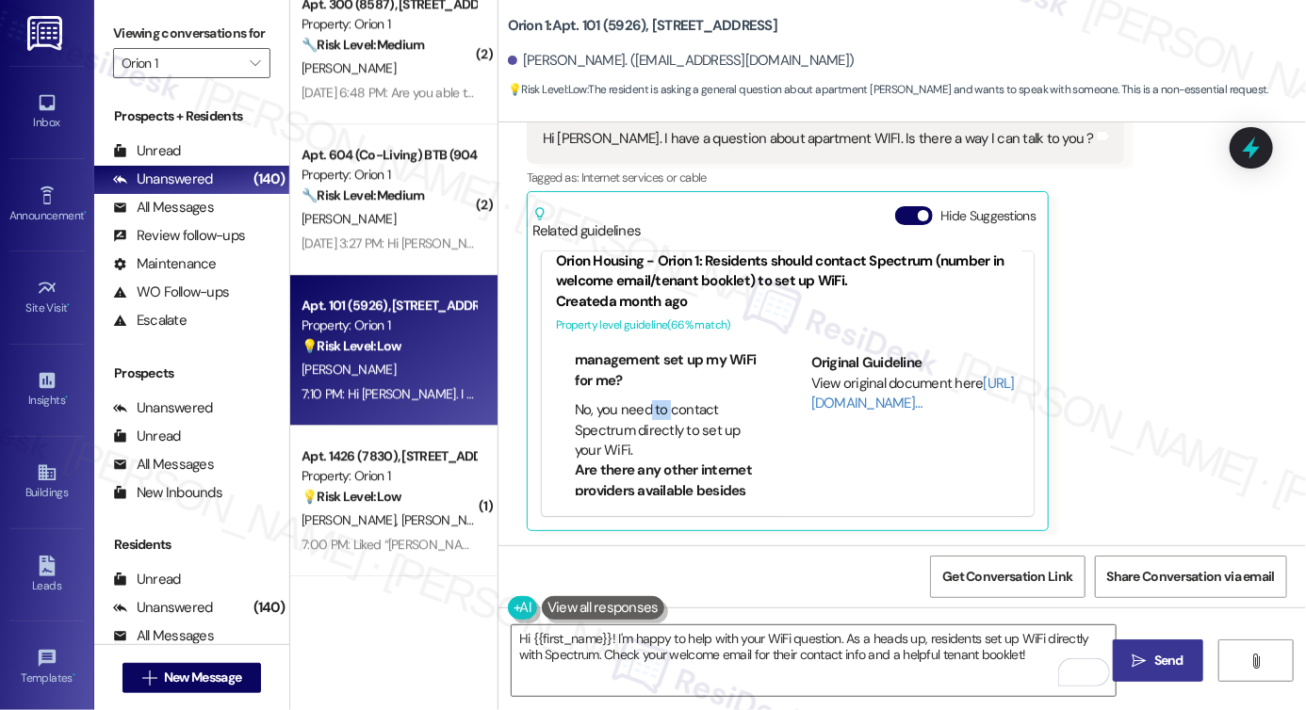
drag, startPoint x: 645, startPoint y: 414, endPoint x: 663, endPoint y: 439, distance: 31.7
click at [663, 439] on ul "Can the property management set up my WiFi for me? No, you need to contact Spec…" at bounding box center [660, 396] width 209 height 131
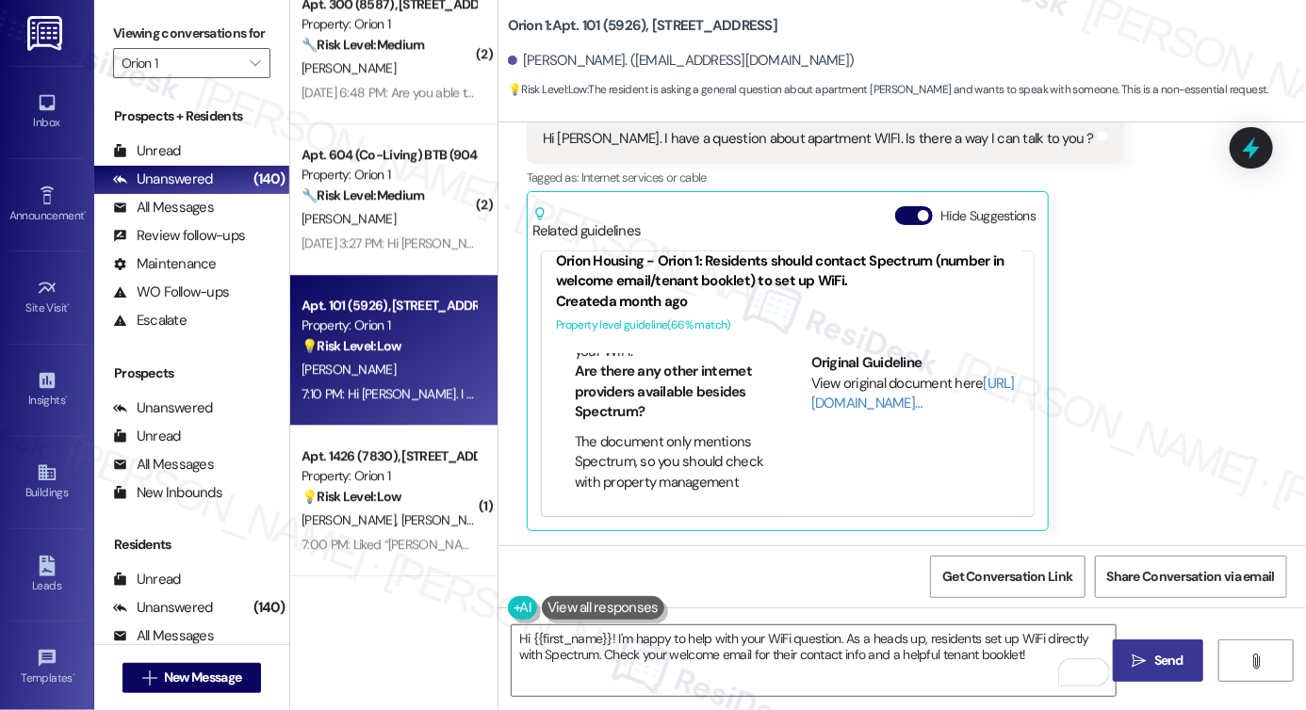
scroll to position [754, 0]
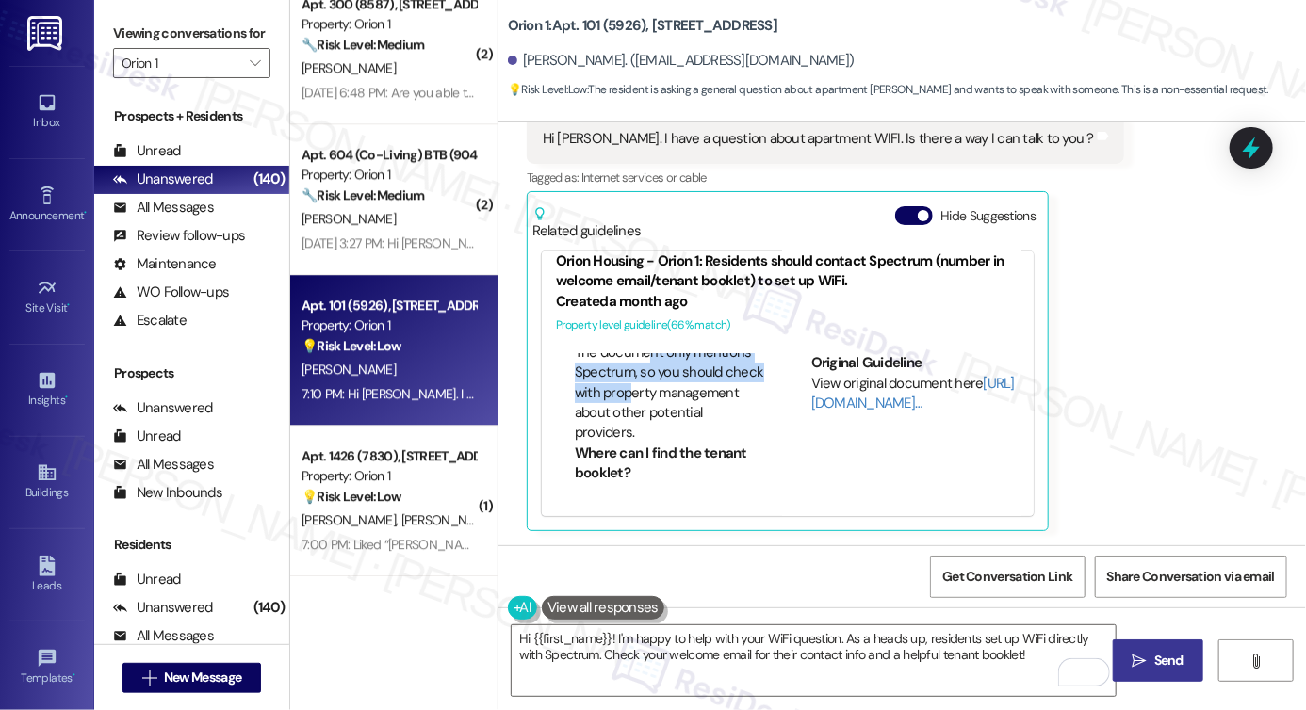
drag, startPoint x: 639, startPoint y: 379, endPoint x: 661, endPoint y: 411, distance: 38.7
click at [661, 411] on li "The document only mentions Spectrum, so you should check with property manageme…" at bounding box center [670, 393] width 190 height 101
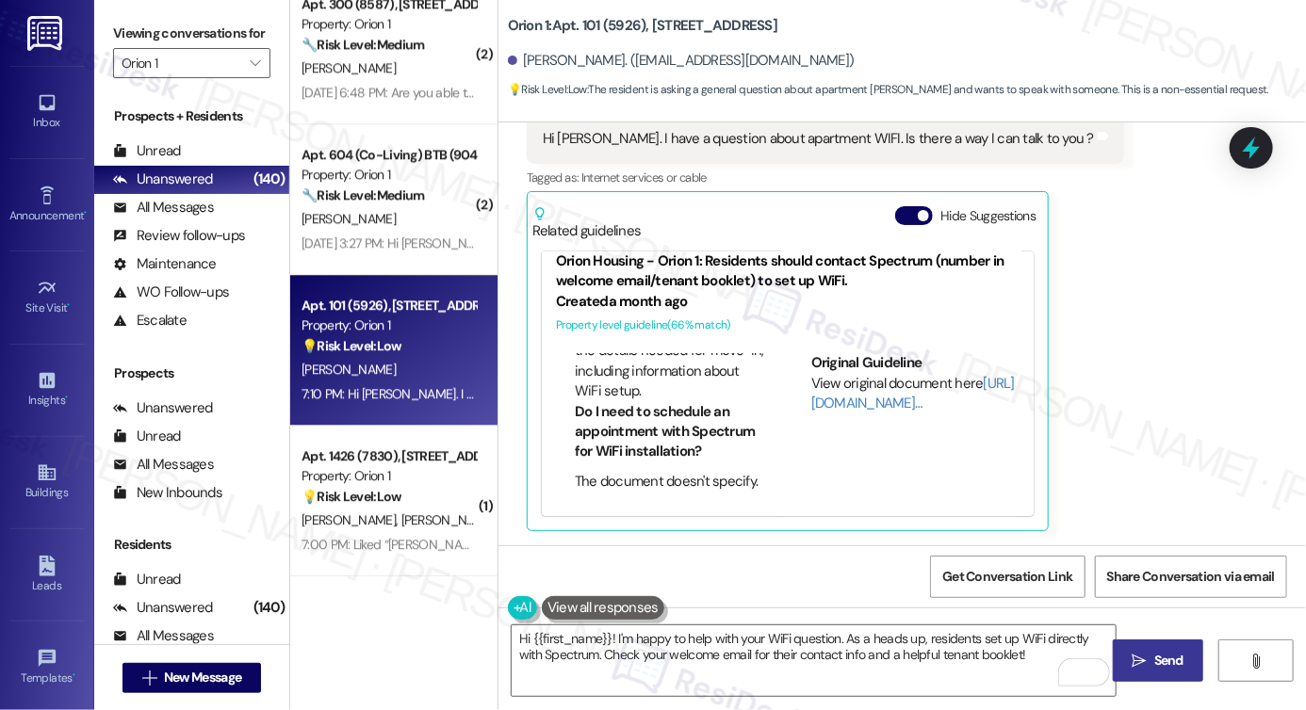
scroll to position [1131, 0]
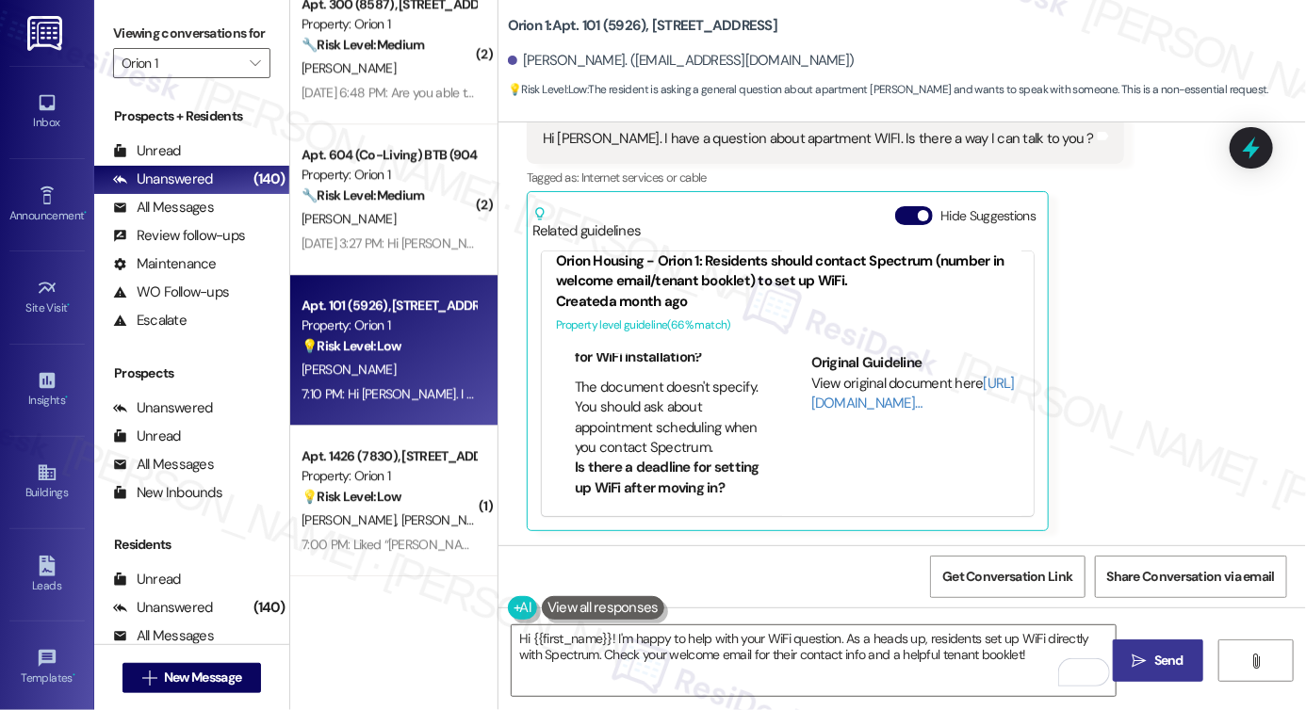
click at [154, 34] on label "Viewing conversations for" at bounding box center [191, 33] width 157 height 29
click at [139, 22] on label "Viewing conversations for" at bounding box center [191, 33] width 157 height 29
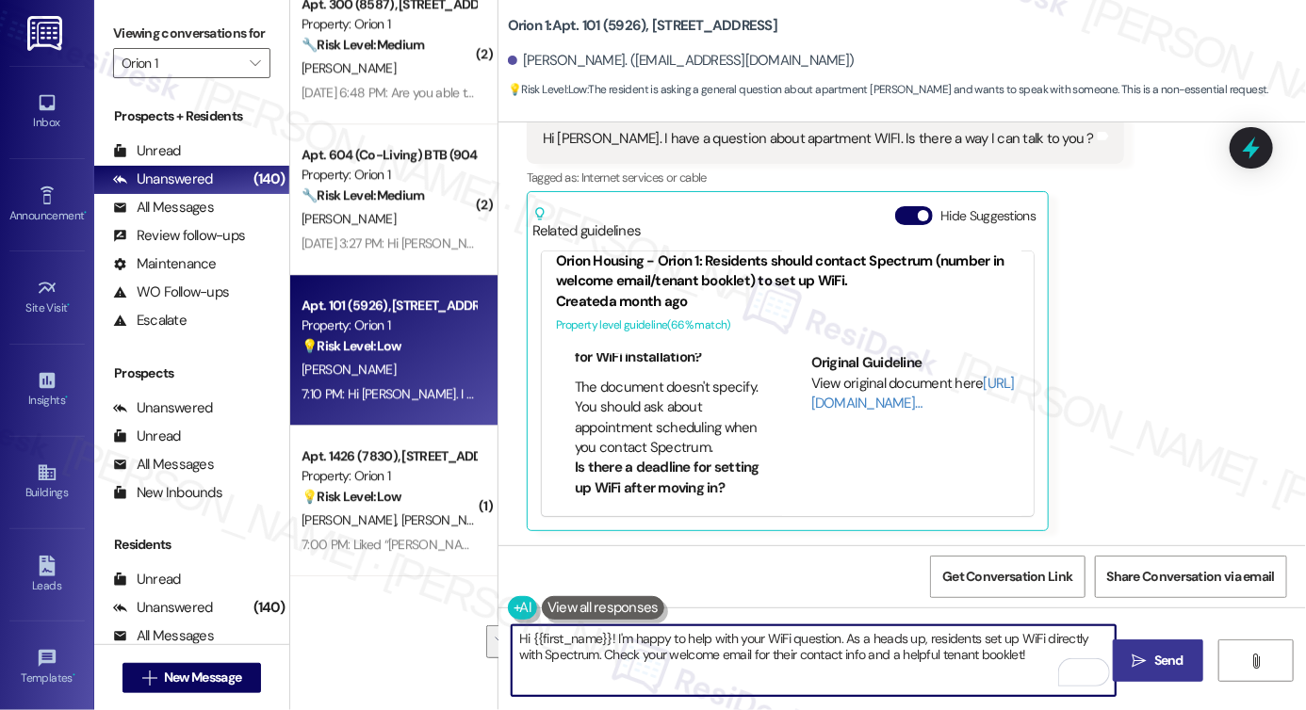
drag, startPoint x: 1054, startPoint y: 661, endPoint x: 841, endPoint y: 641, distance: 214.8
click at [841, 641] on textarea "Hi {{first_name}}! I'm happy to help with your WiFi question. As a heads up, re…" at bounding box center [814, 661] width 604 height 71
paste textarea "Happy to help! Could you tell me a bit more about the Wi-Fi issue you’re experi…"
click at [913, 635] on textarea "Hi {{first_name}}! I'm happy to help with your WiFi question. Happy to help! Co…" at bounding box center [814, 661] width 604 height 71
click at [904, 632] on textarea "Hi {{first_name}}! I'm happy to help with your WiFi question. Happy to help! Co…" at bounding box center [814, 661] width 604 height 71
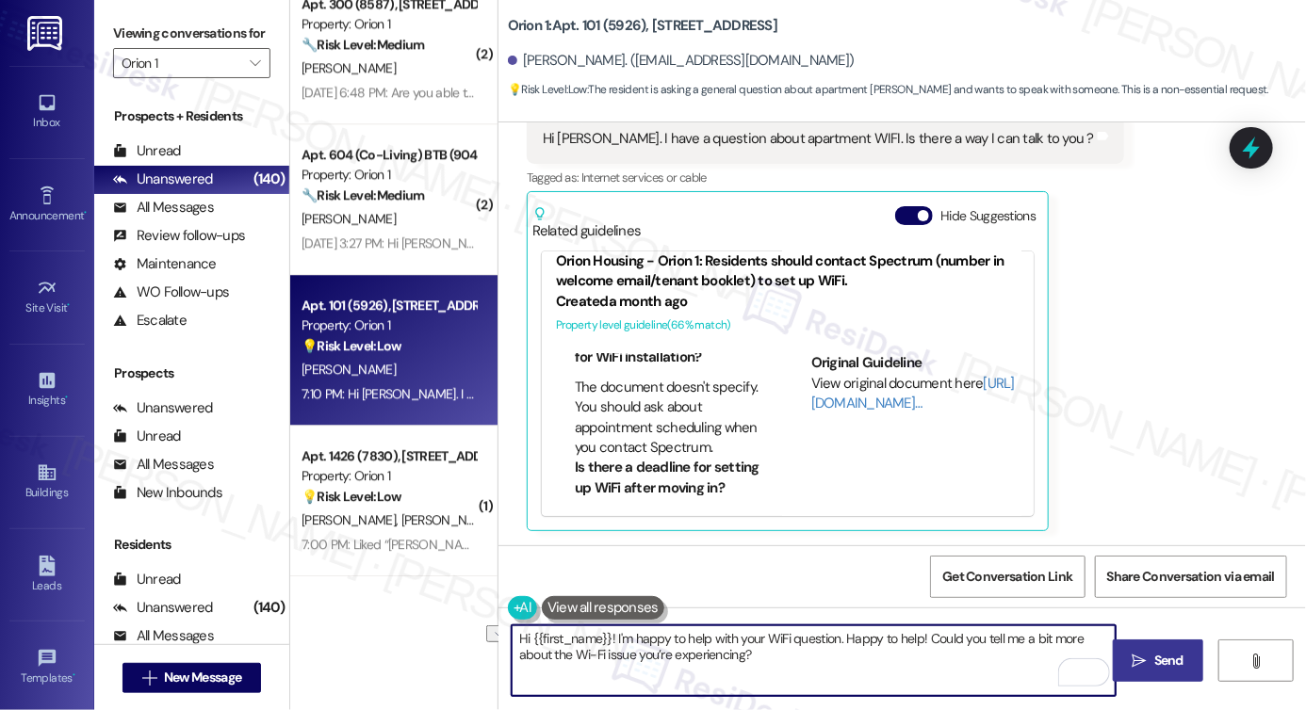
drag, startPoint x: 921, startPoint y: 636, endPoint x: 845, endPoint y: 642, distance: 75.6
click at [845, 642] on textarea "Hi {{first_name}}! I'm happy to help with your WiFi question. Happy to help! Co…" at bounding box center [814, 661] width 604 height 71
click at [871, 635] on textarea "Hi {{first_name}}! I'm happy to help with your WiFi question. Could you tell me…" at bounding box center [814, 661] width 604 height 71
click at [867, 629] on textarea "Hi {{first_name}}! I'm happy to help with your WiFi question. Could you tell me…" at bounding box center [814, 661] width 604 height 71
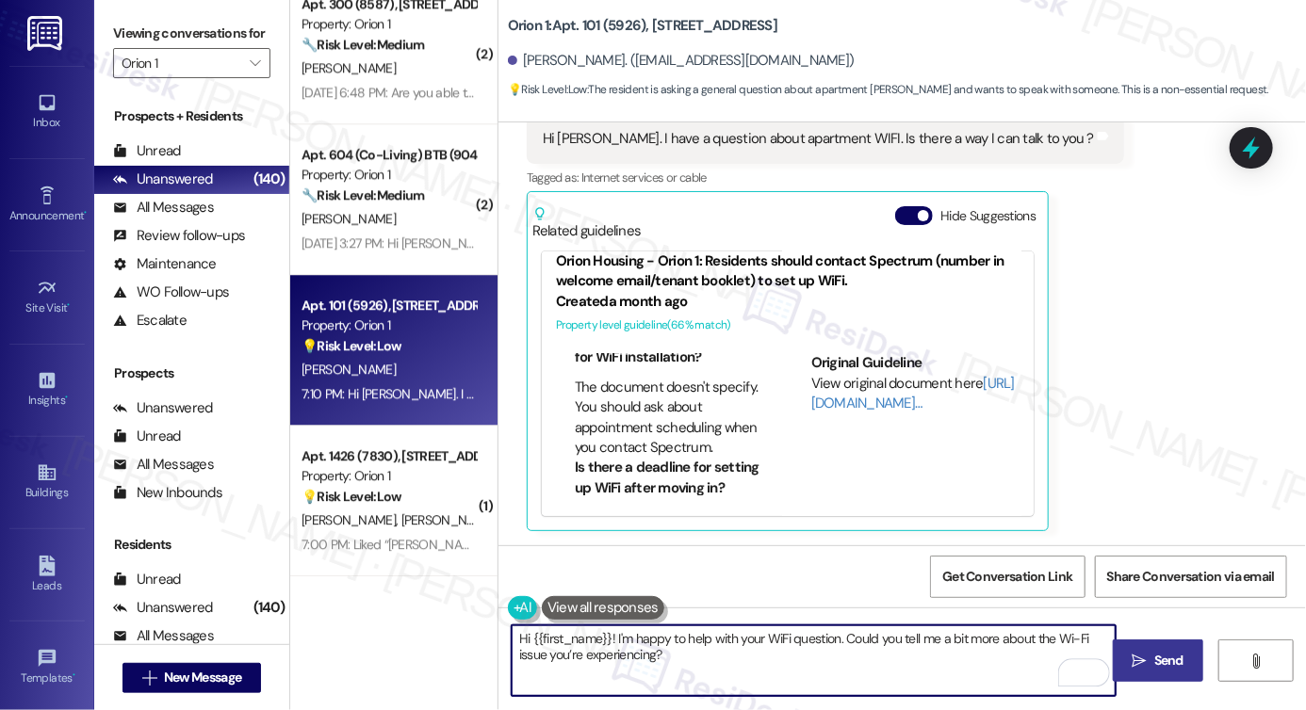
click at [867, 629] on textarea "Hi {{first_name}}! I'm happy to help with your WiFi question. Could you tell me…" at bounding box center [814, 661] width 604 height 71
type textarea "Hi {{first_name}}! I'm happy to help with your WiFi question. Can you tell me a…"
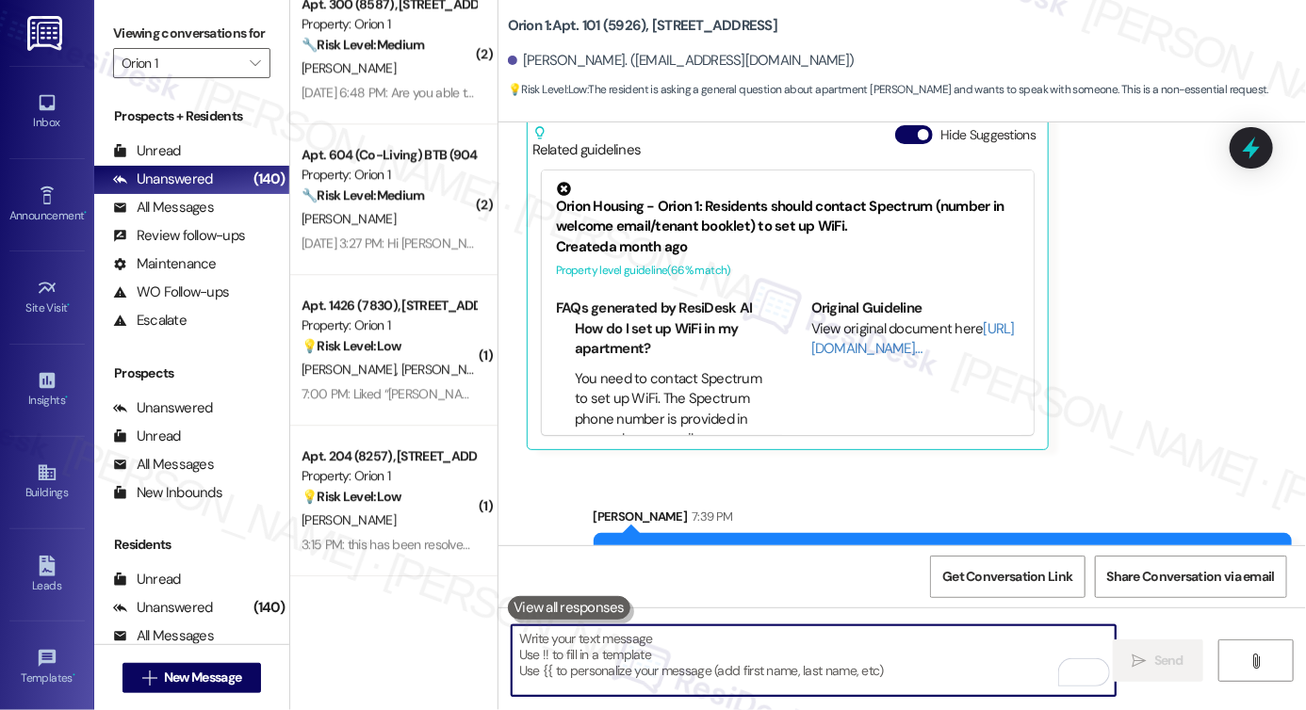
scroll to position [573, 0]
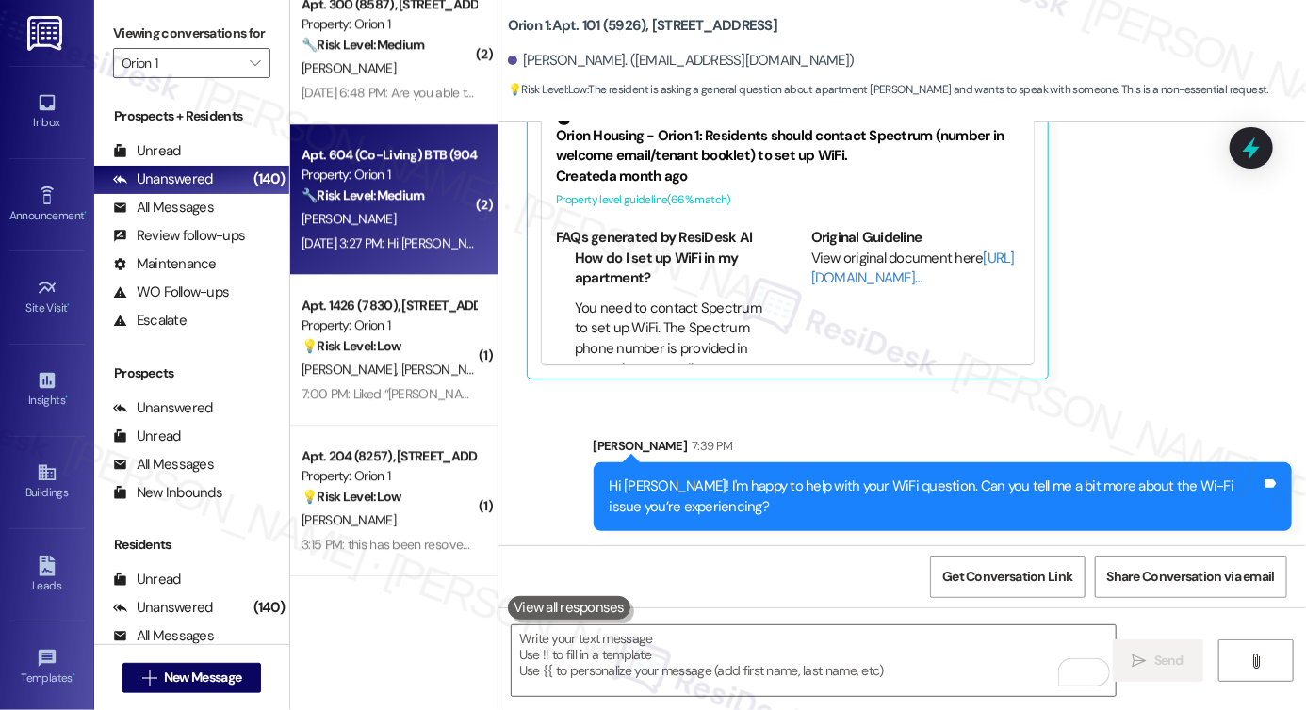
click at [384, 233] on div "Aug 25, 2025 at 3:27 PM: Hi Sarah, if I got external renters insurance can I be…" at bounding box center [389, 244] width 178 height 24
type textarea "Fetching suggested responses. Please feel free to read through the conversation…"
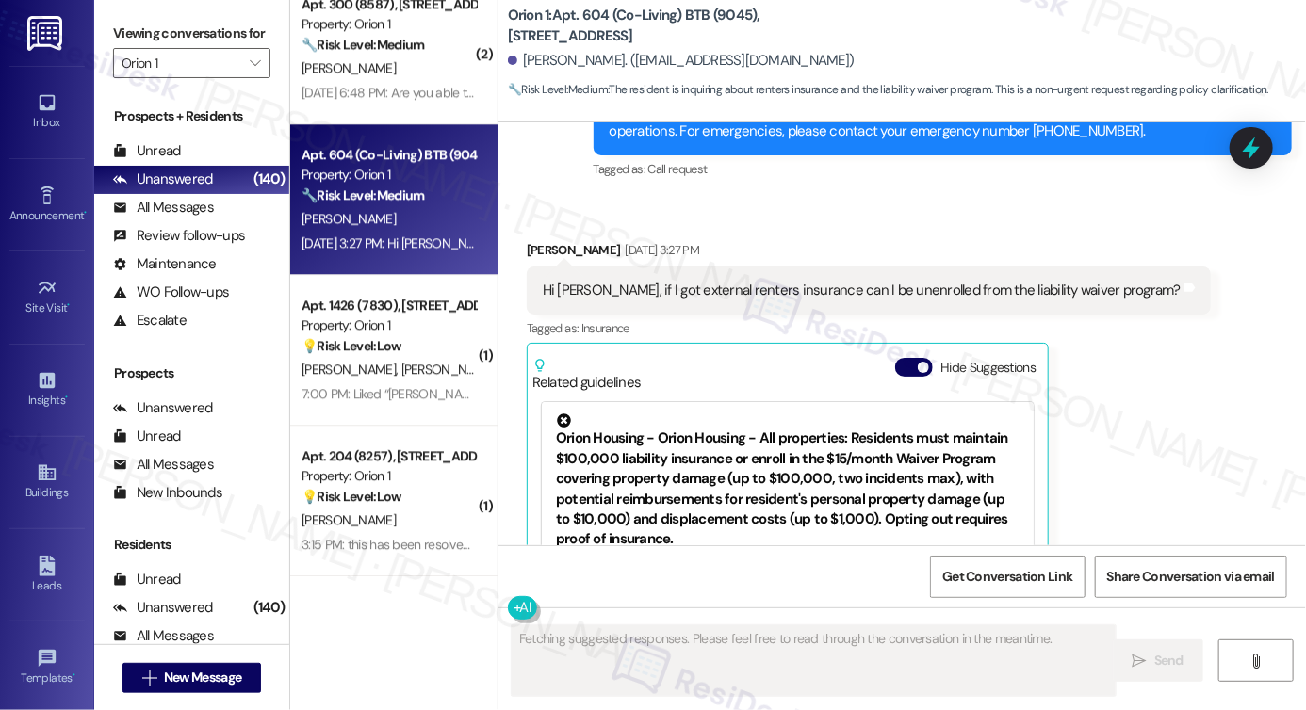
scroll to position [418, 0]
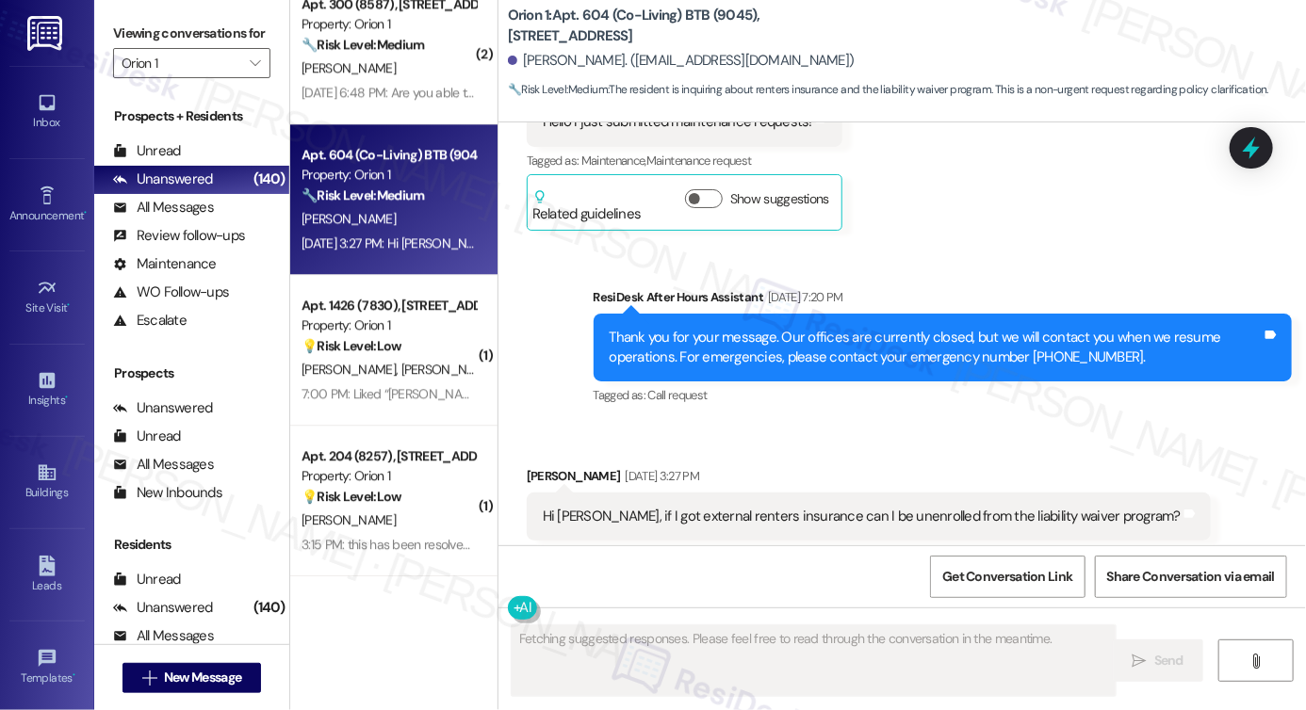
click at [837, 521] on div "Hi Sarah, if I got external renters insurance can I be unenrolled from the liab…" at bounding box center [862, 517] width 638 height 20
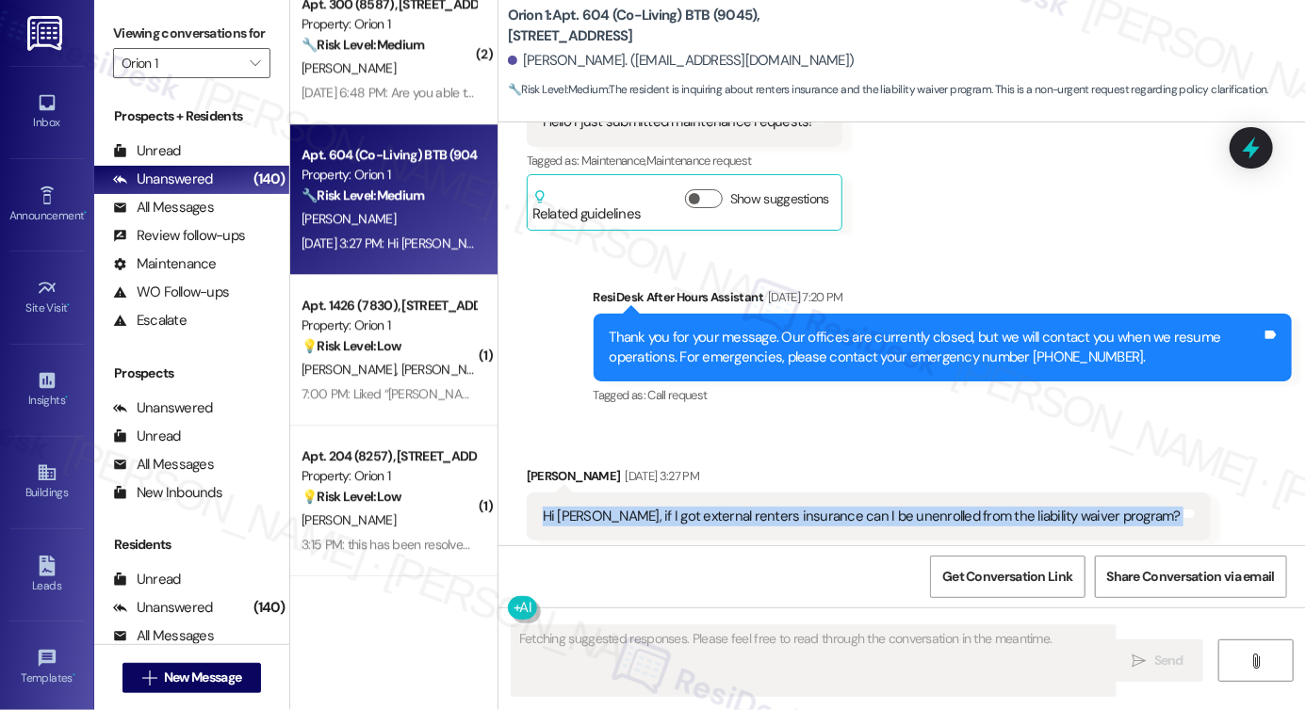
click at [837, 521] on div "Hi Sarah, if I got external renters insurance can I be unenrolled from the liab…" at bounding box center [862, 517] width 638 height 20
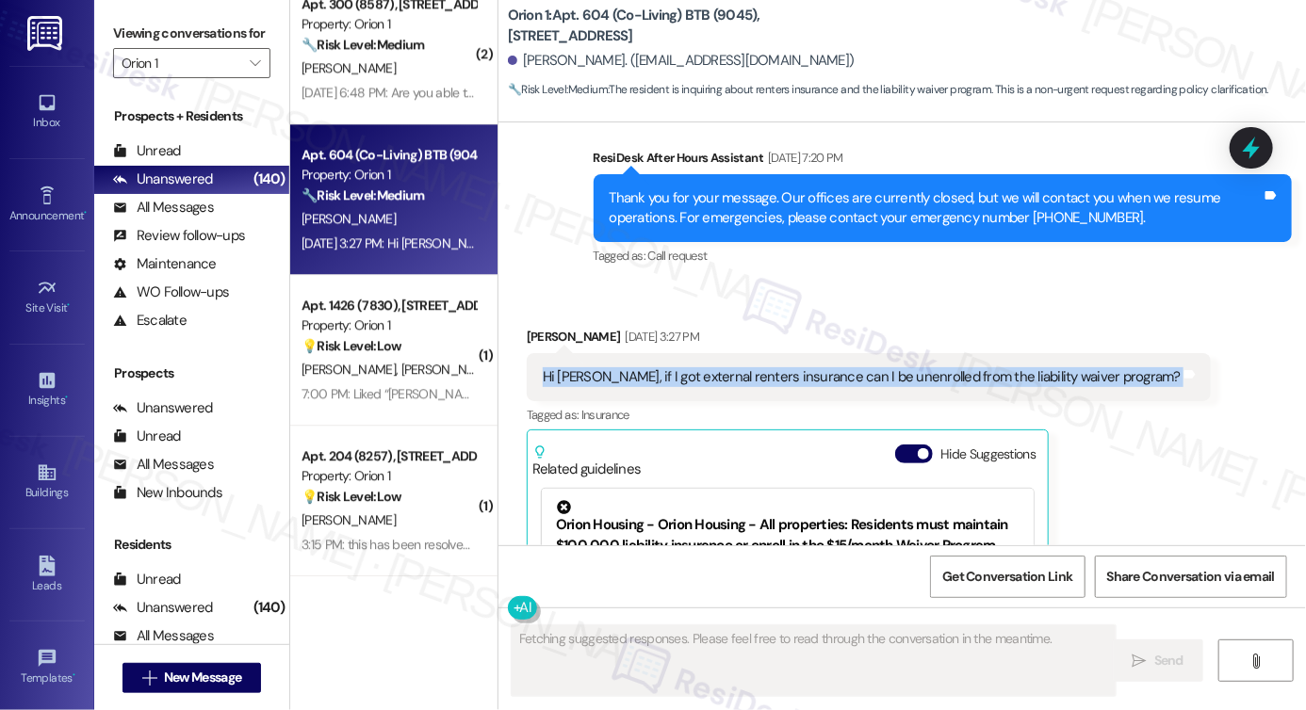
scroll to position [701, 0]
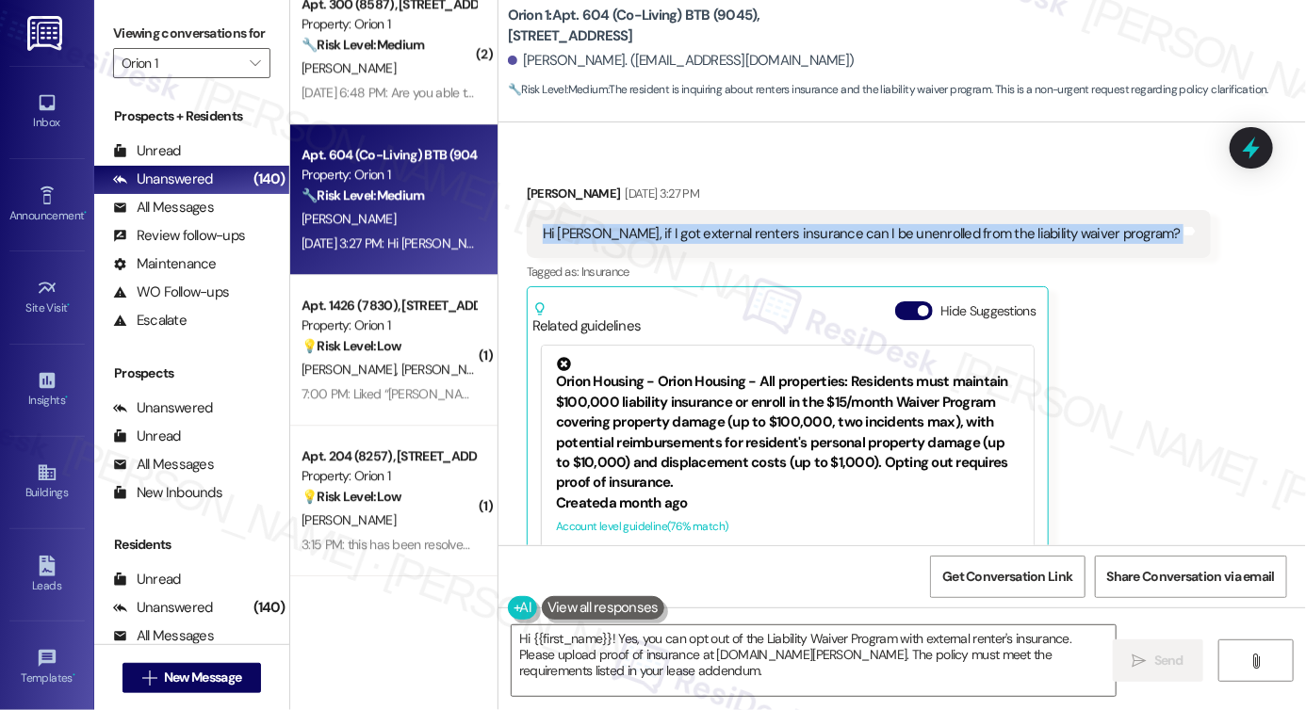
click at [656, 221] on div "Hi Sarah, if I got external renters insurance can I be unenrolled from the liab…" at bounding box center [869, 234] width 684 height 48
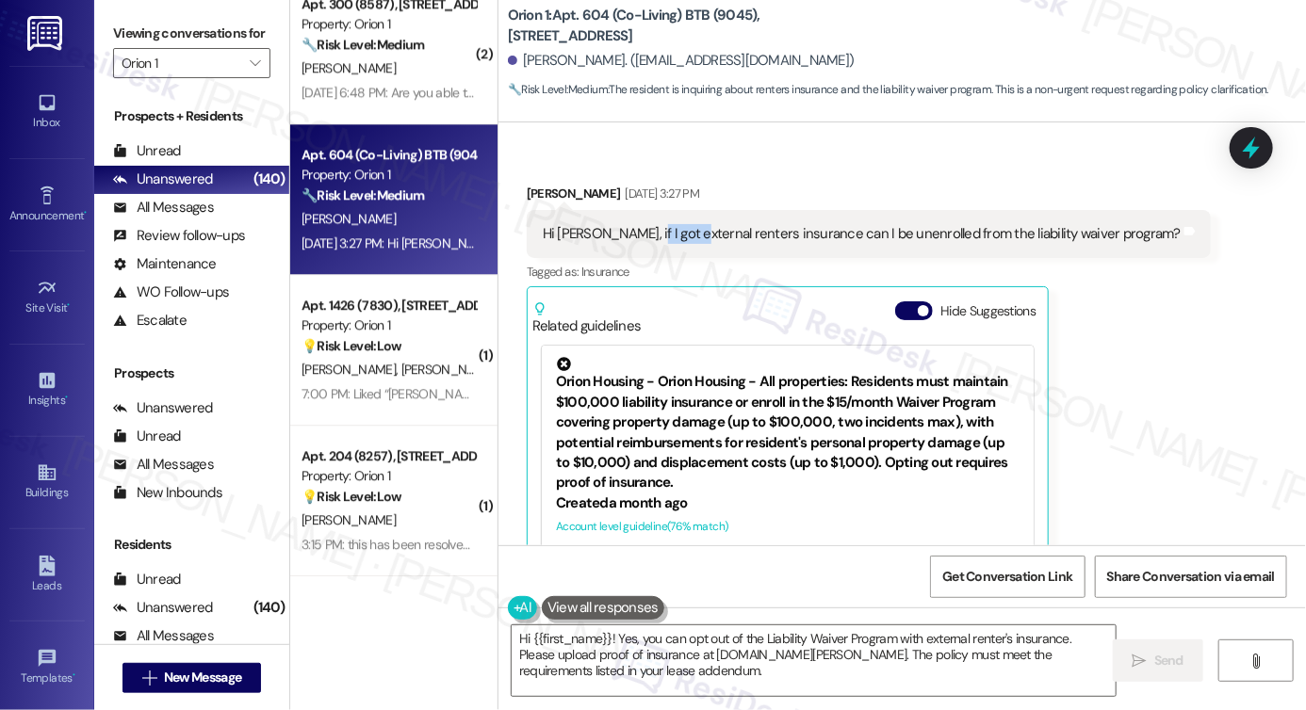
click at [656, 221] on div "Hi Sarah, if I got external renters insurance can I be unenrolled from the liab…" at bounding box center [869, 234] width 684 height 48
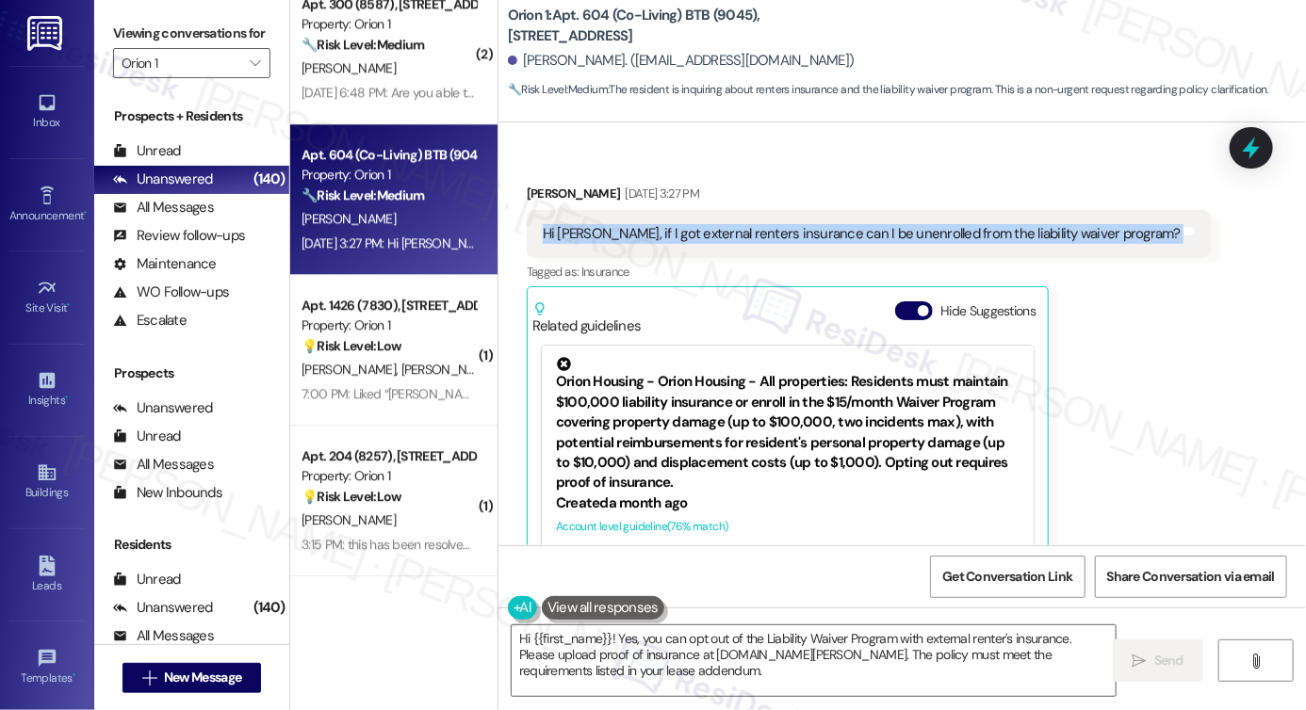
click at [656, 221] on div "Hi Sarah, if I got external renters insurance can I be unenrolled from the liab…" at bounding box center [869, 234] width 684 height 48
click at [773, 236] on div "Hi Sarah, if I got external renters insurance can I be unenrolled from the liab…" at bounding box center [862, 234] width 638 height 20
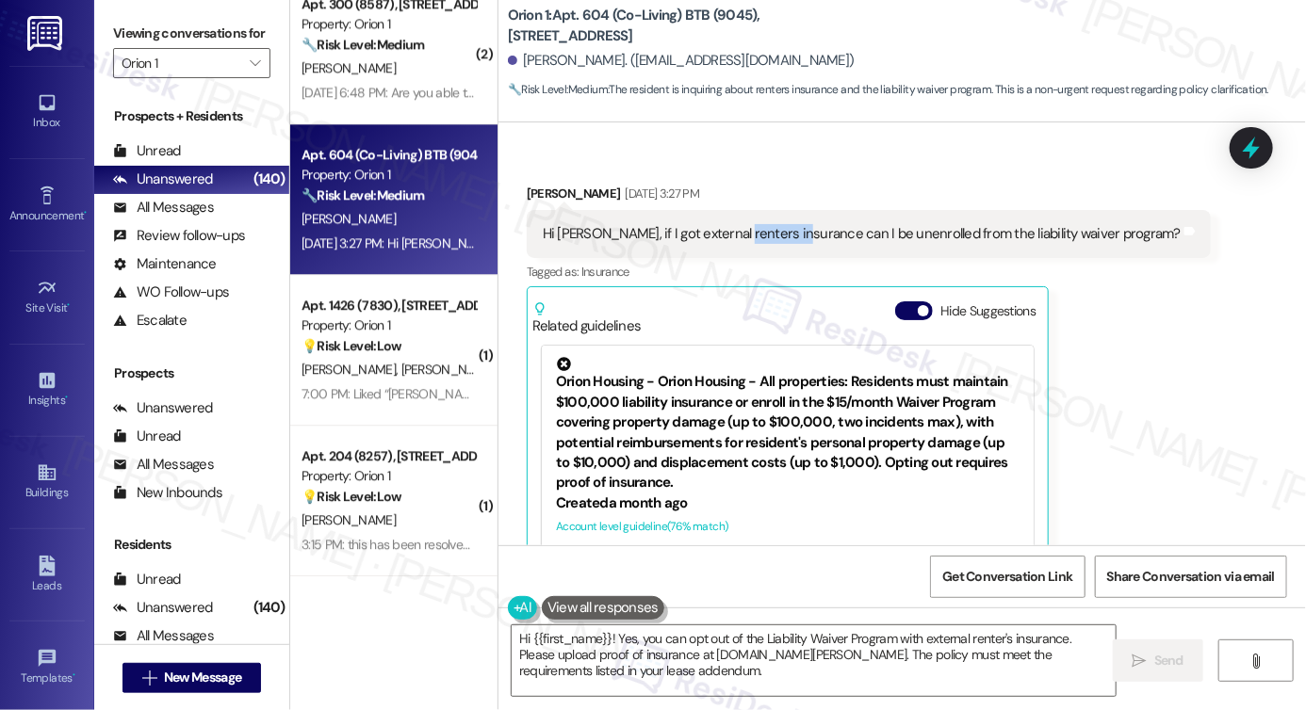
click at [773, 236] on div "Hi Sarah, if I got external renters insurance can I be unenrolled from the liab…" at bounding box center [862, 234] width 638 height 20
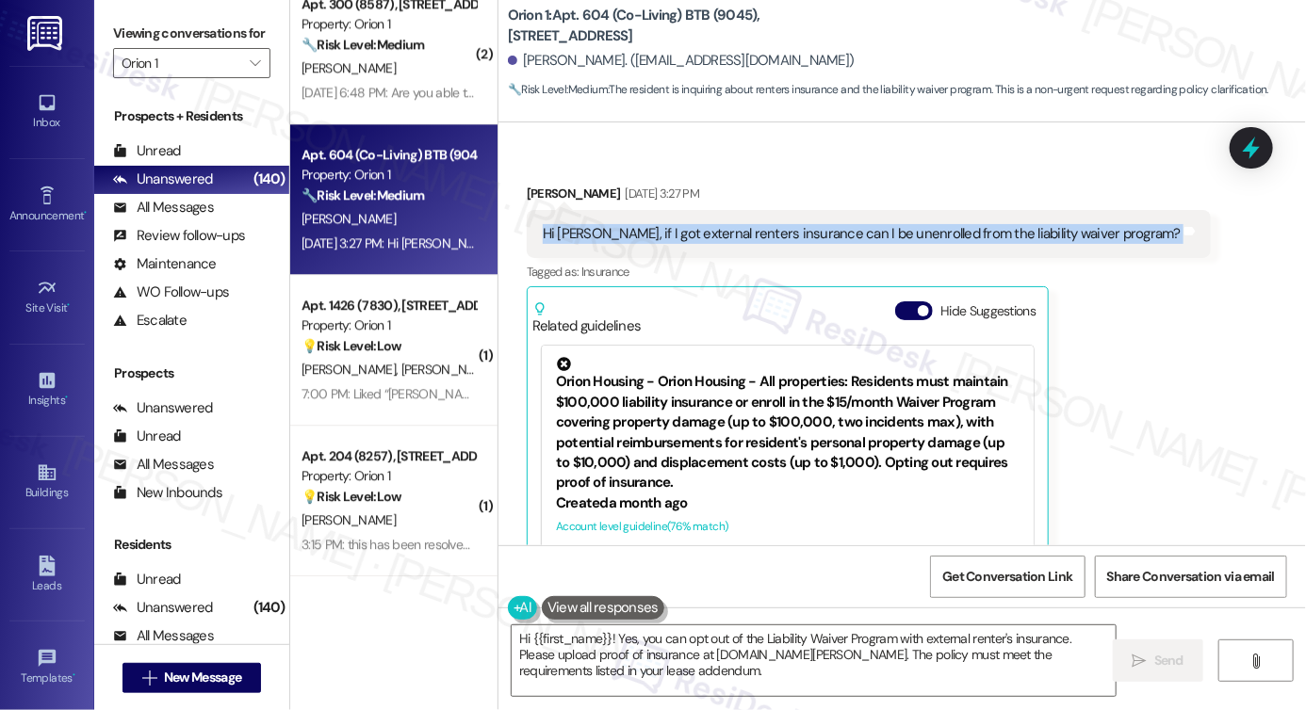
click at [773, 236] on div "Hi Sarah, if I got external renters insurance can I be unenrolled from the liab…" at bounding box center [862, 234] width 638 height 20
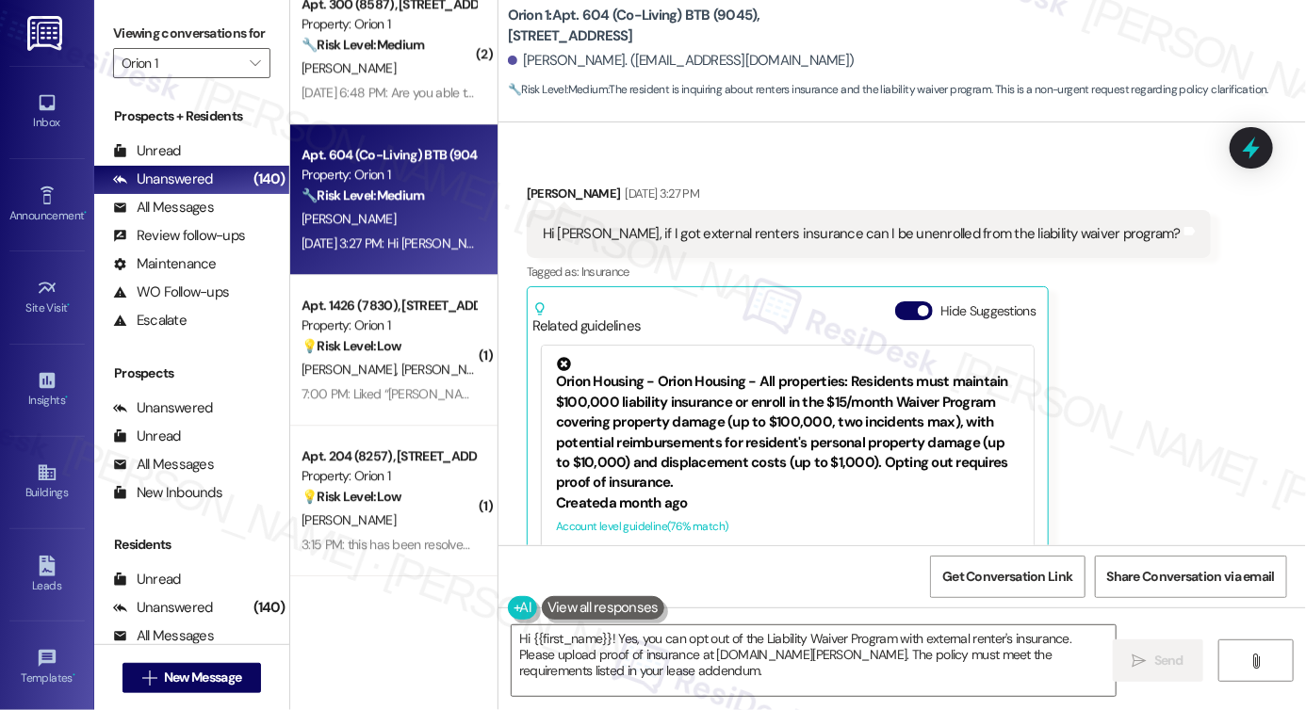
click at [825, 410] on div "Orion Housing - Orion Housing - All properties: Residents must maintain $100,00…" at bounding box center [788, 425] width 464 height 137
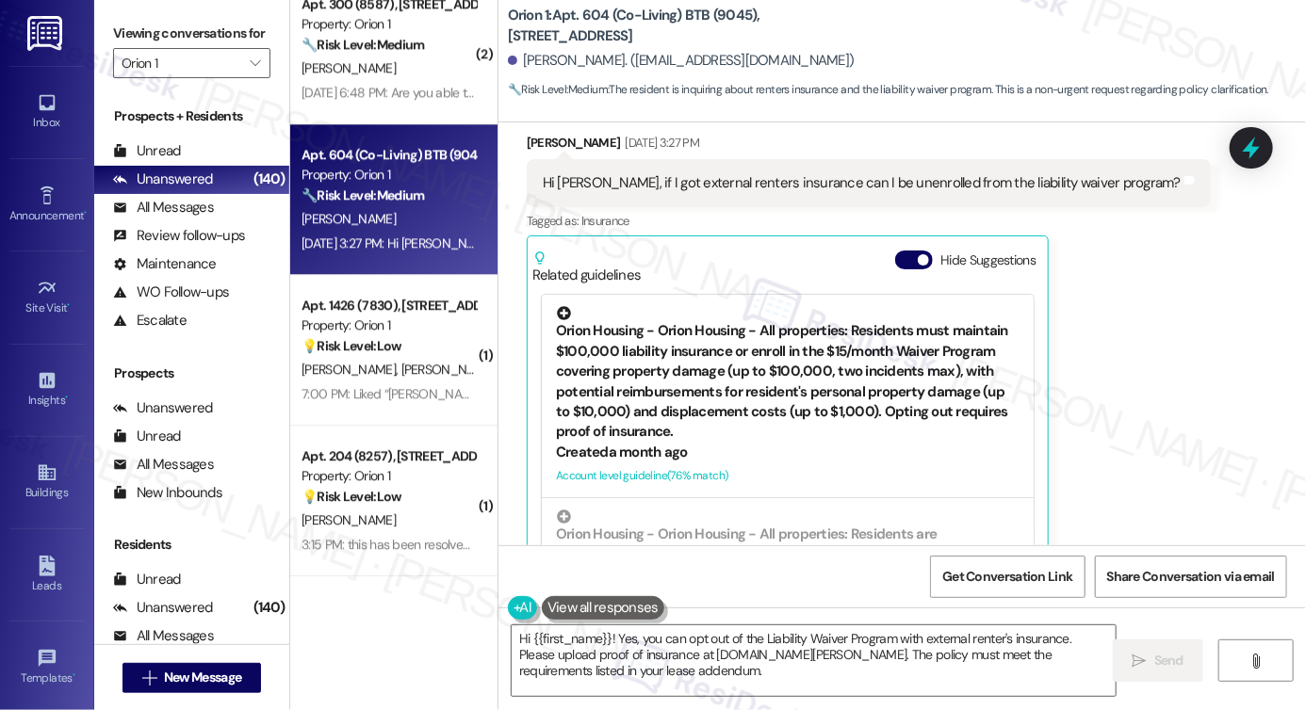
scroll to position [795, 0]
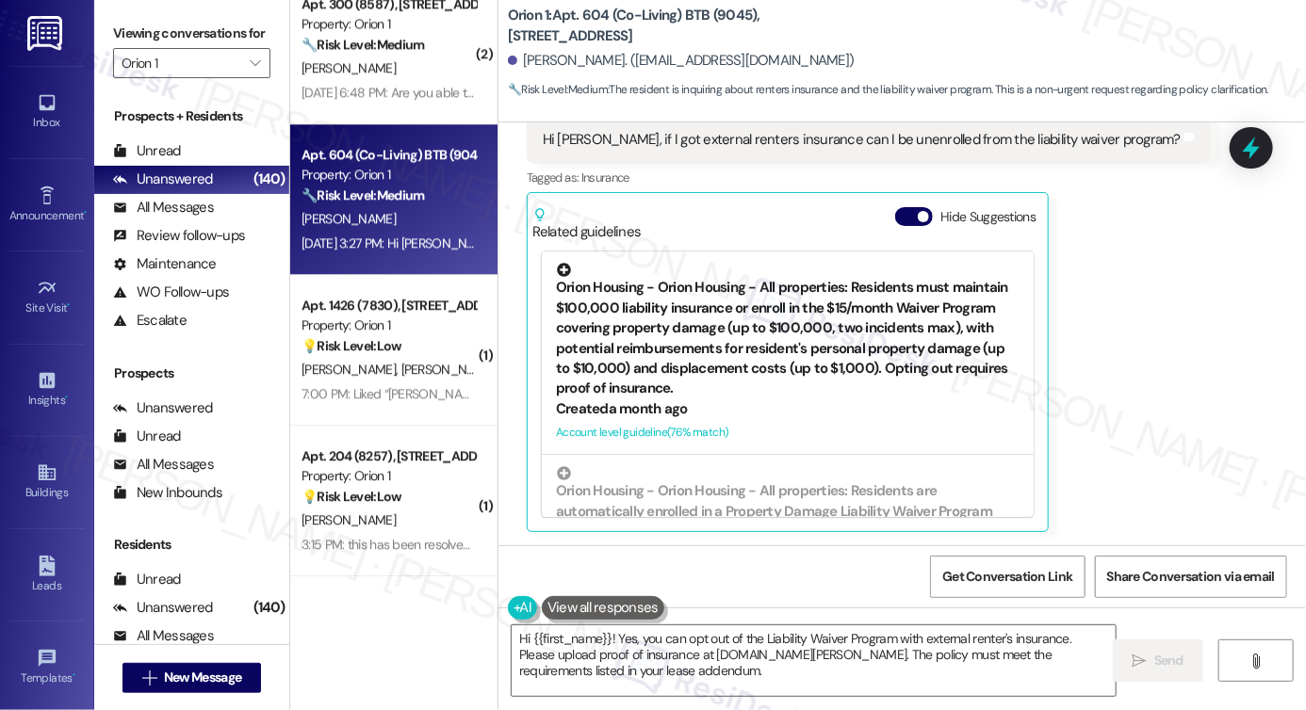
click at [769, 341] on div "Orion Housing - Orion Housing - All properties: Residents must maintain $100,00…" at bounding box center [788, 331] width 464 height 137
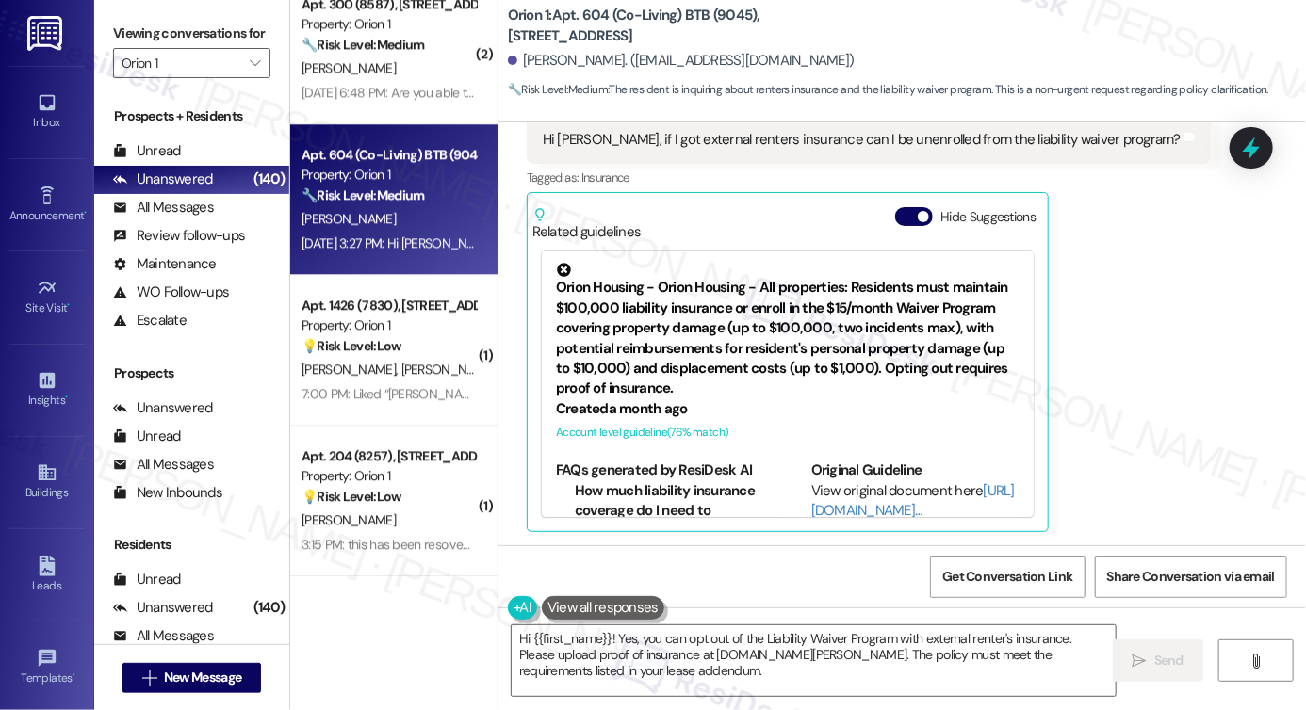
scroll to position [188, 0]
drag, startPoint x: 859, startPoint y: 319, endPoint x: 874, endPoint y: 358, distance: 41.1
click at [861, 319] on div "Orion Housing - Orion Housing - All properties: Residents must maintain $100,00…" at bounding box center [788, 331] width 464 height 137
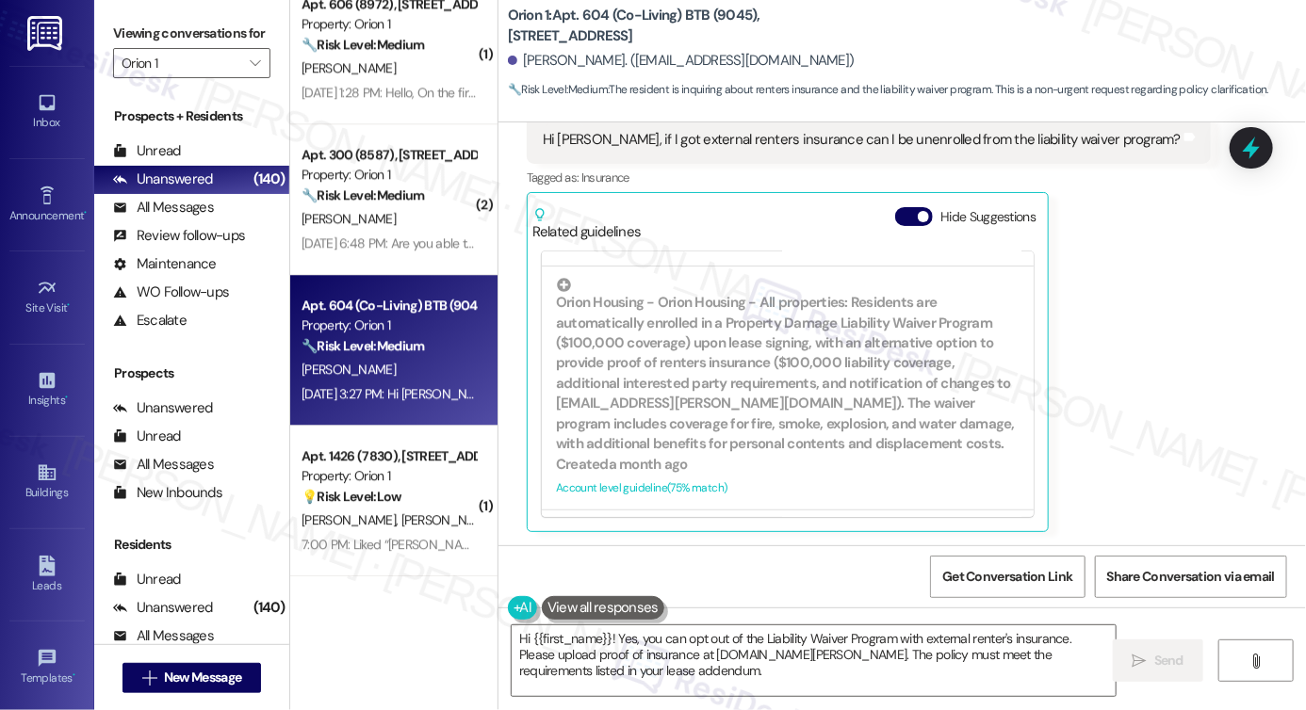
scroll to position [0, 0]
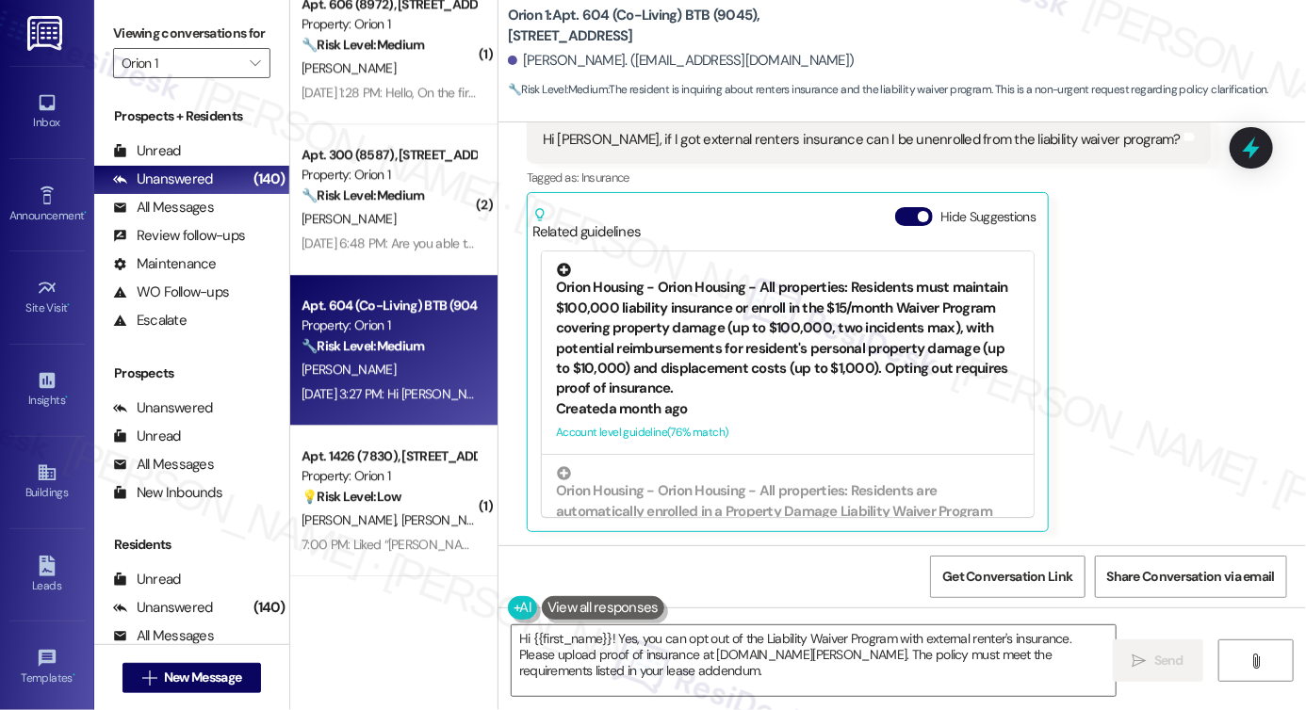
click at [785, 388] on div "Orion Housing - Orion Housing - All properties: Residents must maintain $100,00…" at bounding box center [788, 331] width 464 height 137
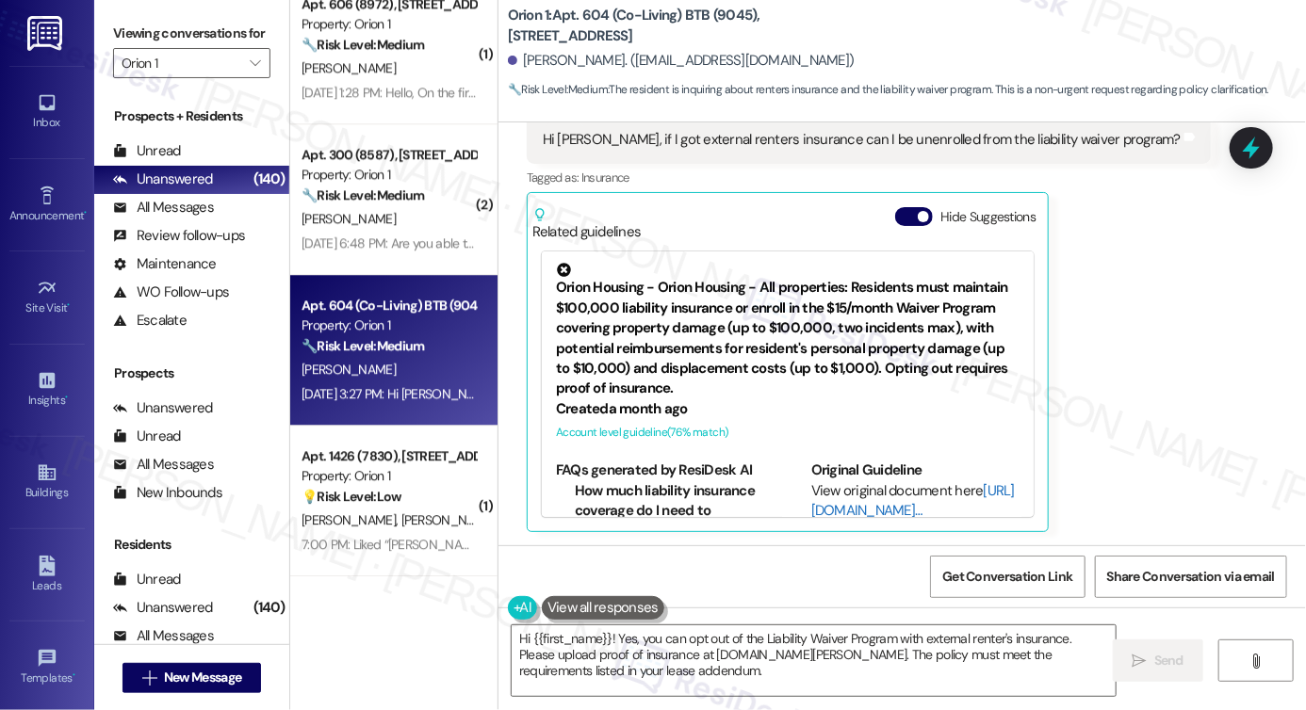
click at [848, 512] on link "[URL][DOMAIN_NAME]…" at bounding box center [913, 501] width 204 height 39
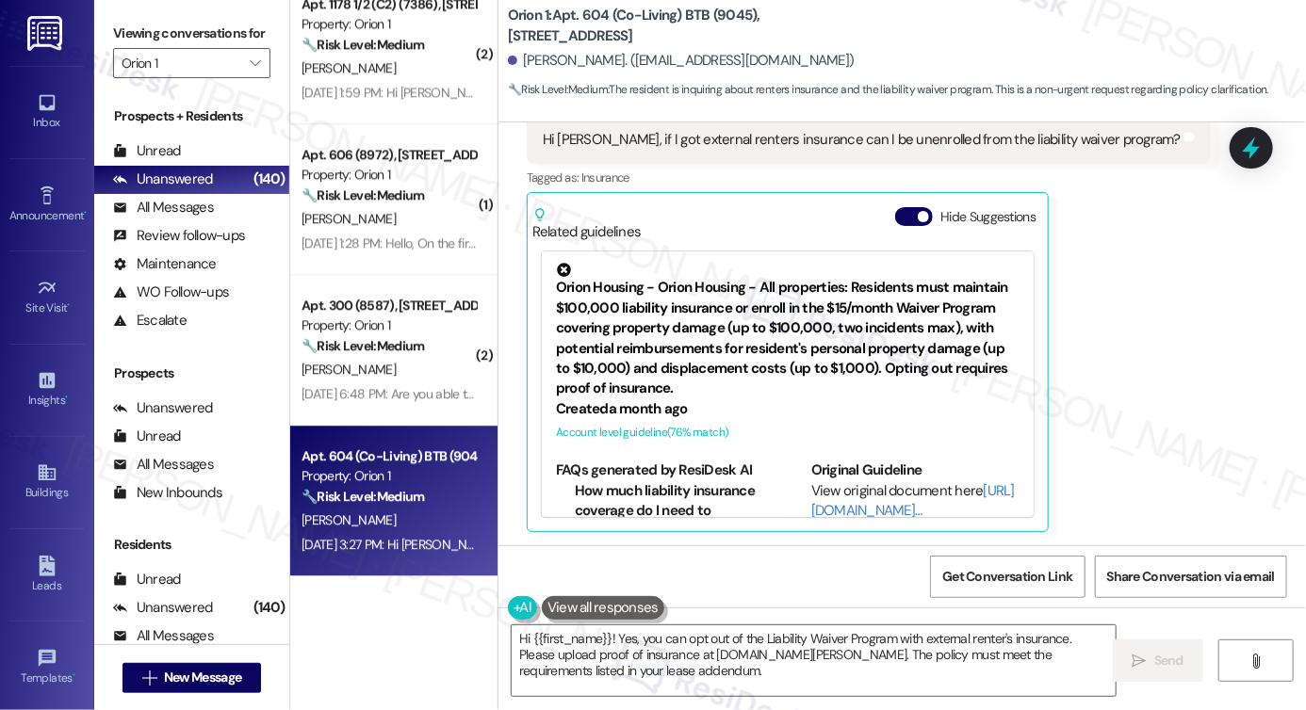
click at [649, 139] on div "Hi Sarah, if I got external renters insurance can I be unenrolled from the liab…" at bounding box center [862, 140] width 638 height 20
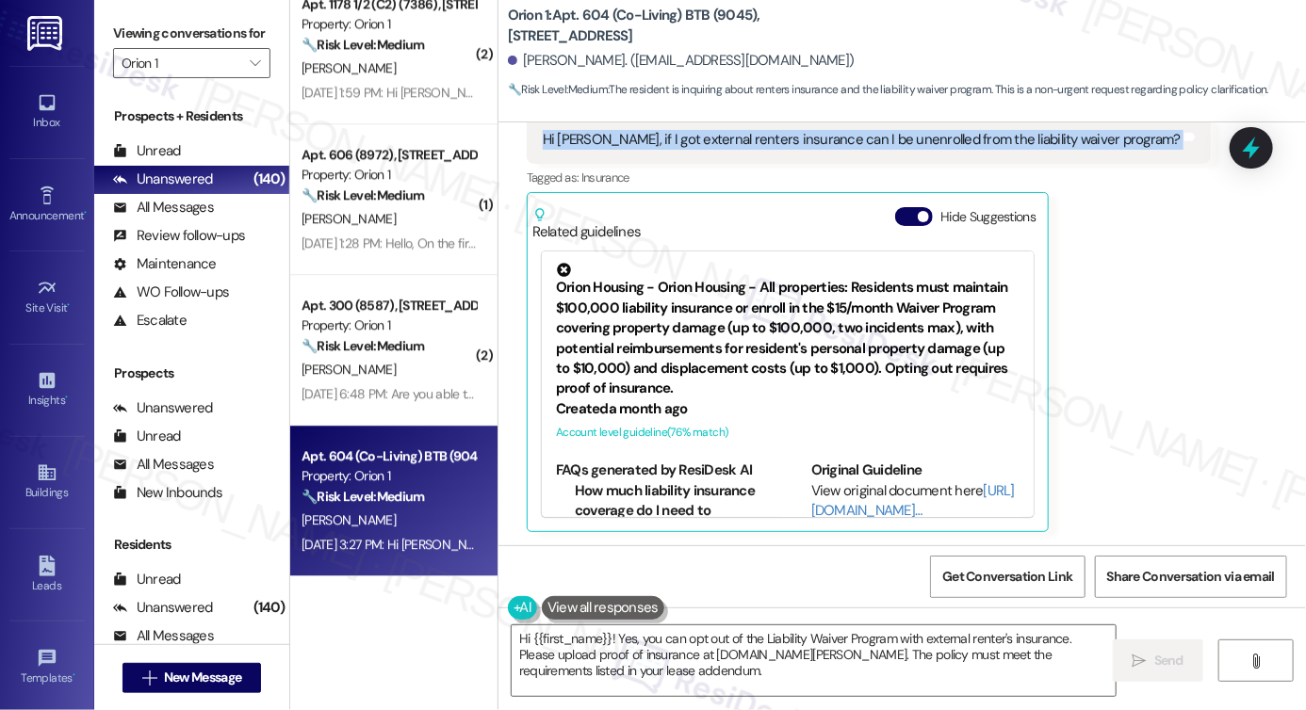
click at [649, 139] on div "Hi Sarah, if I got external renters insurance can I be unenrolled from the liab…" at bounding box center [862, 140] width 638 height 20
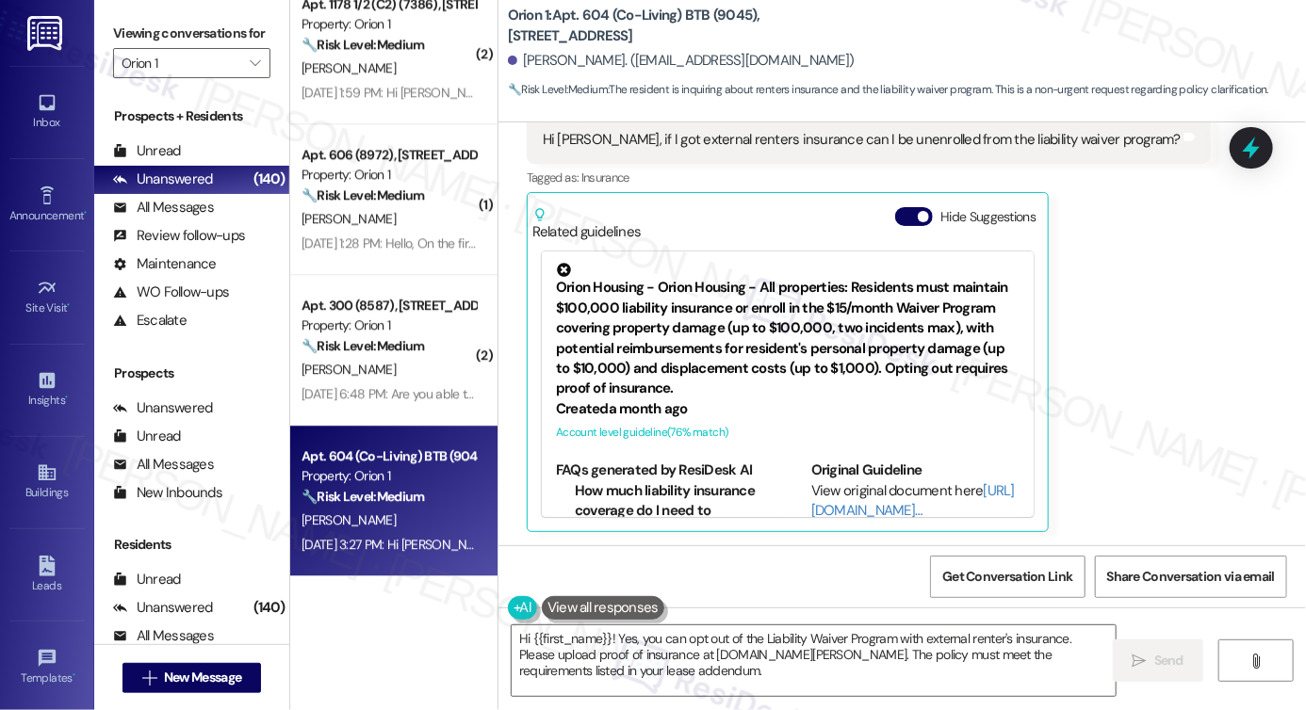
drag, startPoint x: 139, startPoint y: 33, endPoint x: 226, endPoint y: 11, distance: 89.4
click at [139, 33] on label "Viewing conversations for" at bounding box center [191, 33] width 157 height 29
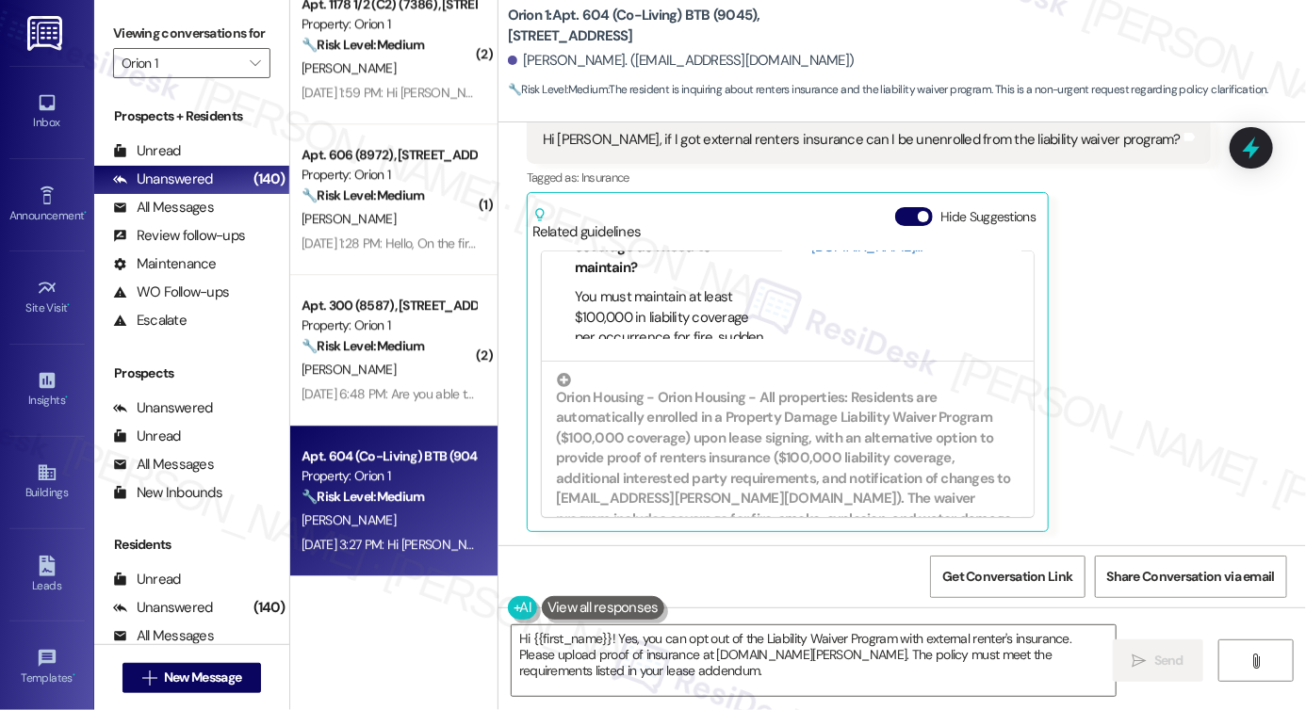
scroll to position [471, 0]
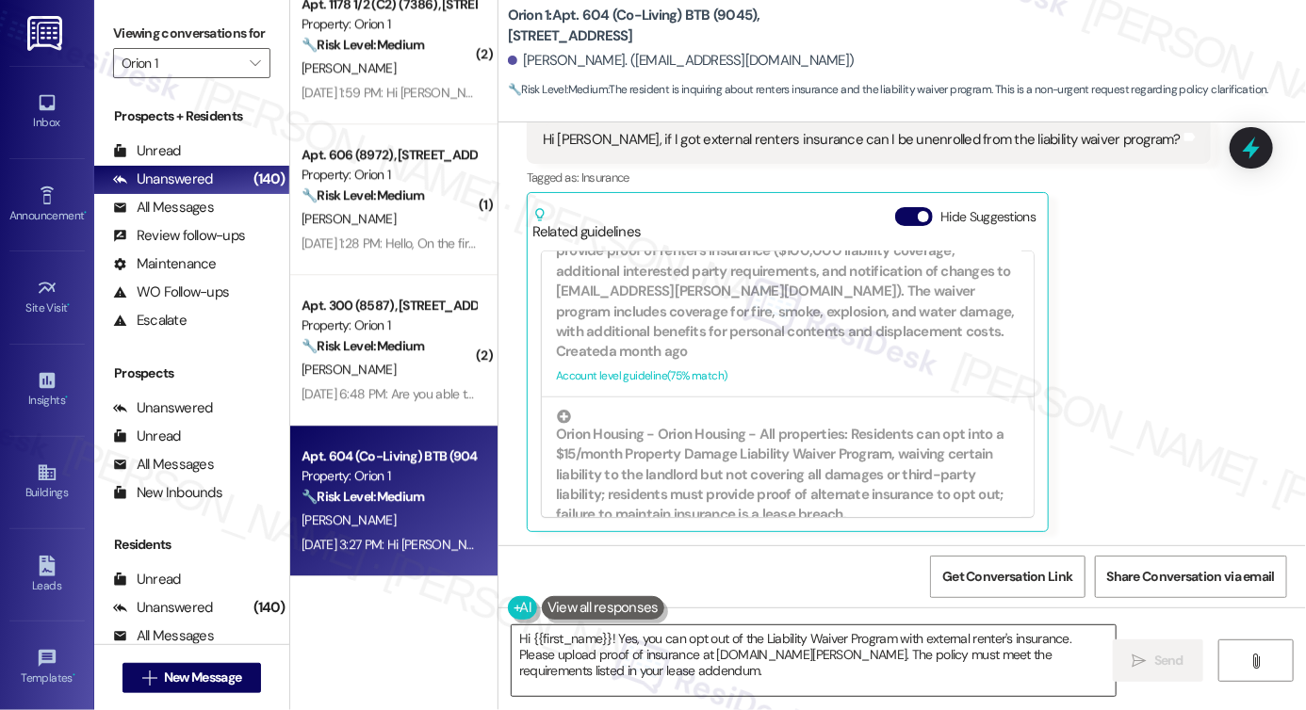
click at [656, 638] on textarea "Hi {{first_name}}! Yes, you can opt out of the Liability Waiver Program with ex…" at bounding box center [814, 661] width 604 height 71
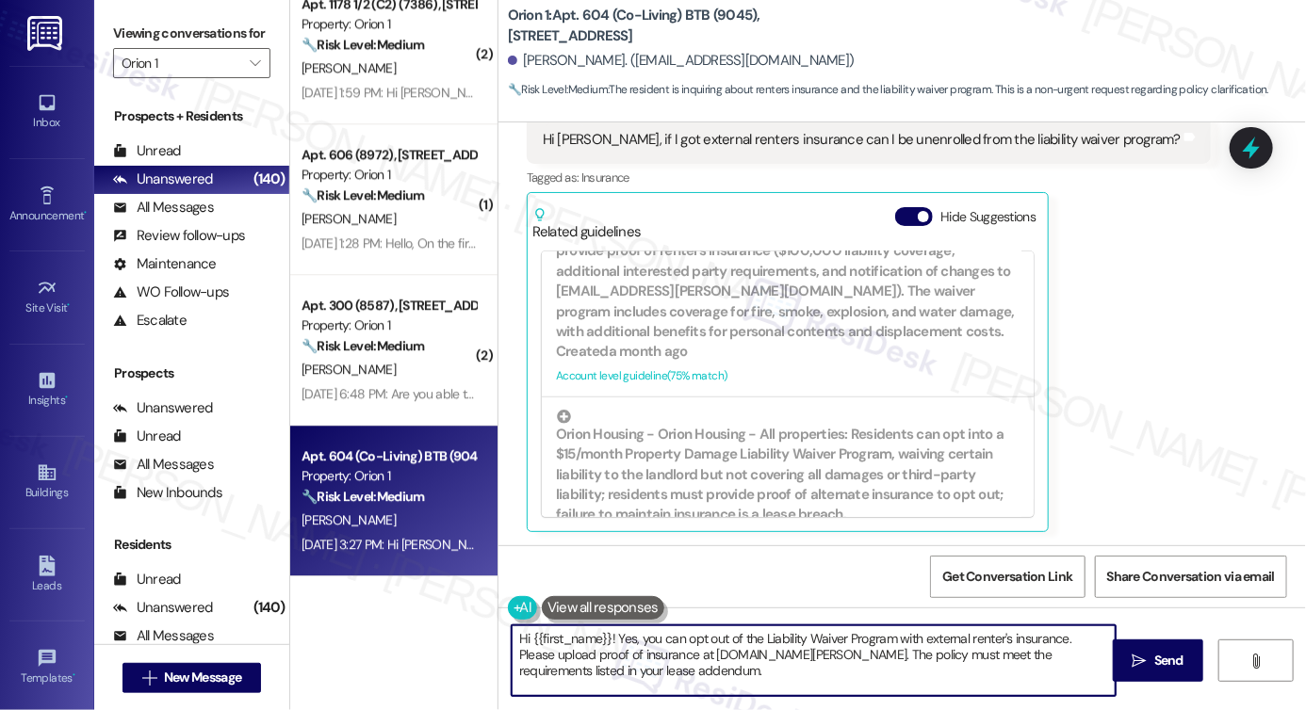
click at [656, 638] on textarea "Hi {{first_name}}! Yes, you can opt out of the Liability Waiver Program with ex…" at bounding box center [814, 661] width 604 height 71
click at [954, 659] on textarea "Hi {{first_name}}! Yes, you can opt out of the Liability Waiver Program with ex…" at bounding box center [814, 661] width 604 height 71
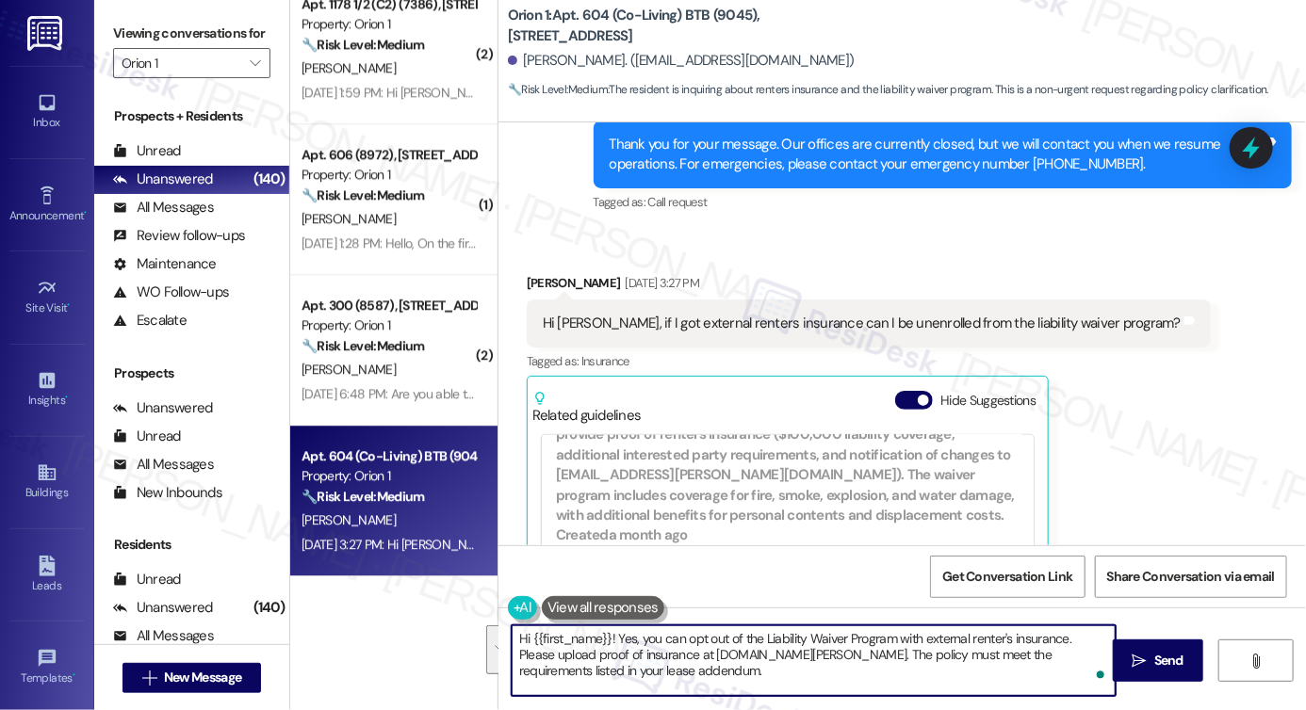
scroll to position [513, 0]
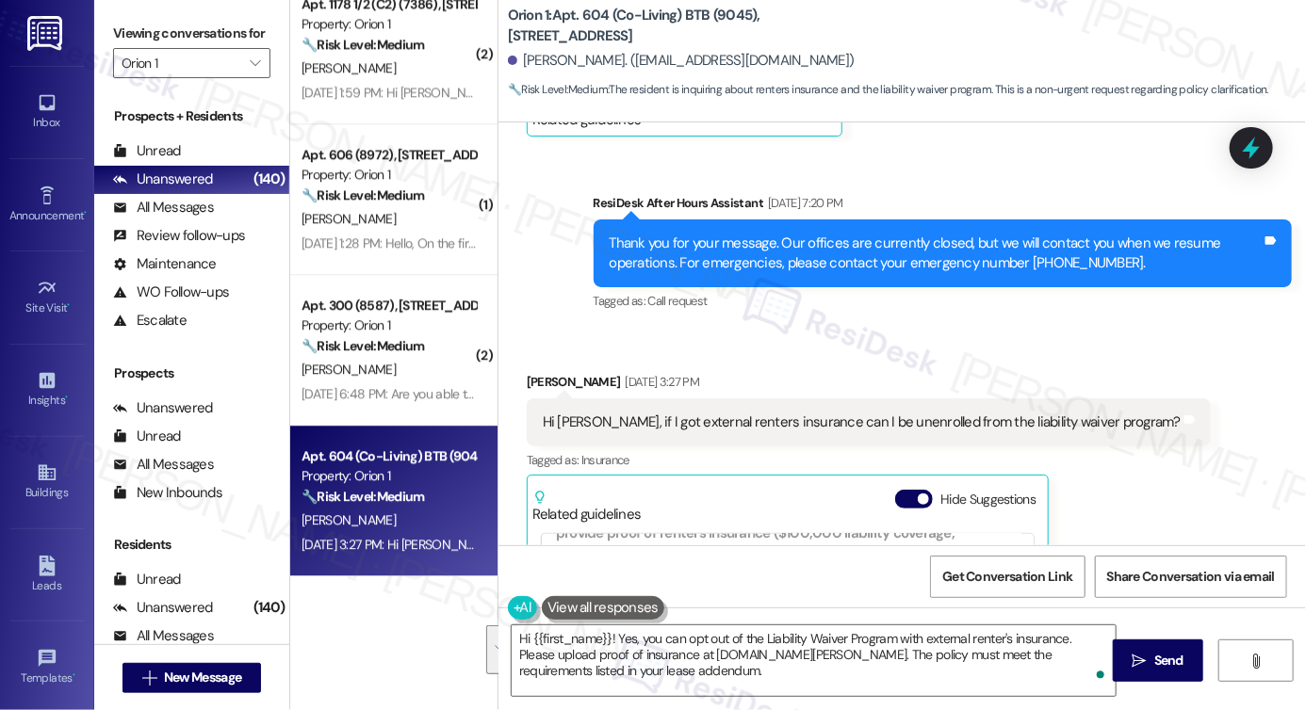
click at [135, 24] on label "Viewing conversations for" at bounding box center [191, 33] width 157 height 29
click at [114, 33] on label "Viewing conversations for" at bounding box center [191, 33] width 157 height 29
click at [1268, 156] on div at bounding box center [1251, 148] width 57 height 54
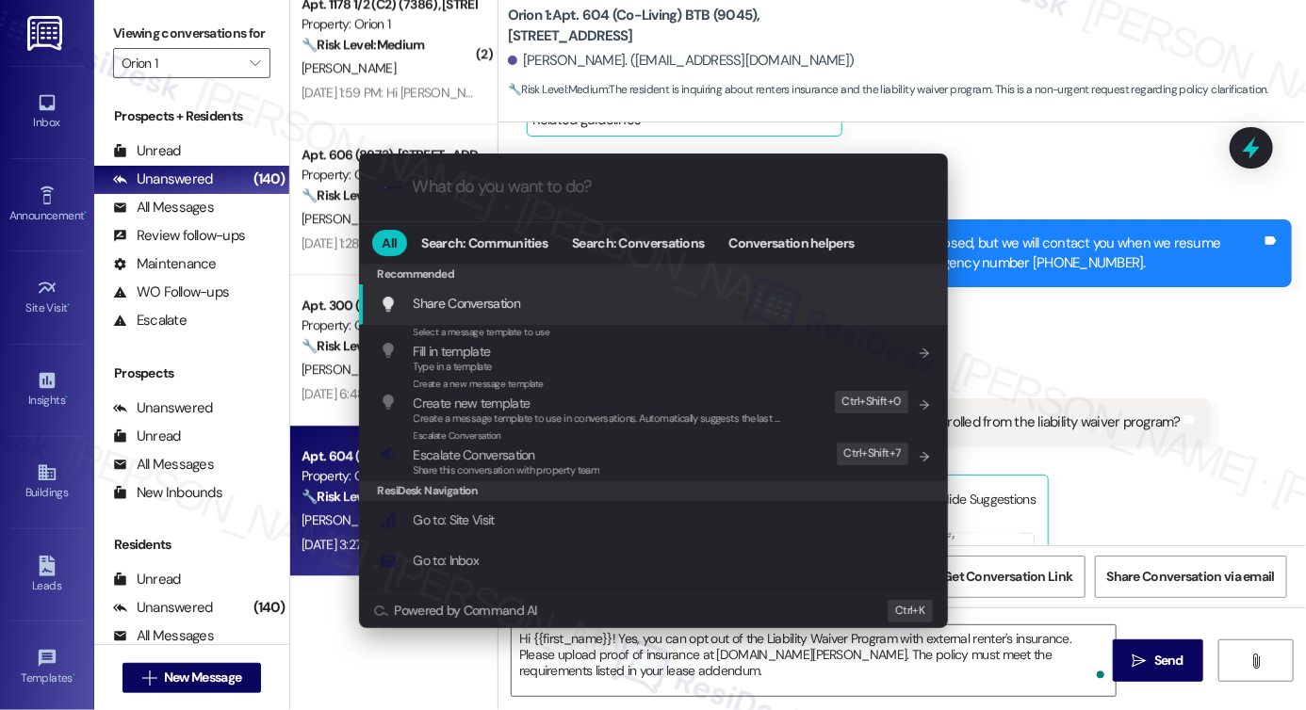
click at [1124, 272] on div ".cls-1{fill:#0a055f;}.cls-2{fill:#0cc4c4;} resideskLogoBlueOrange All Search: C…" at bounding box center [653, 355] width 1306 height 710
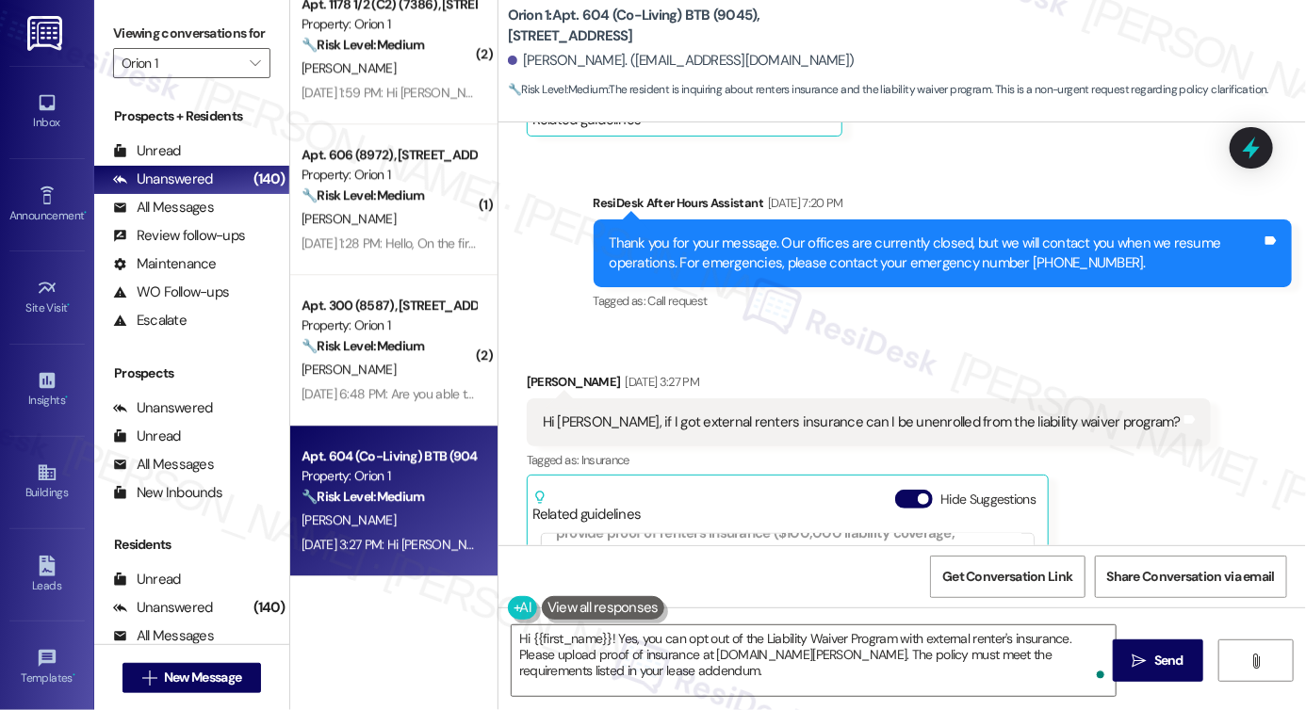
click at [124, 41] on label "Viewing conversations for" at bounding box center [191, 33] width 157 height 29
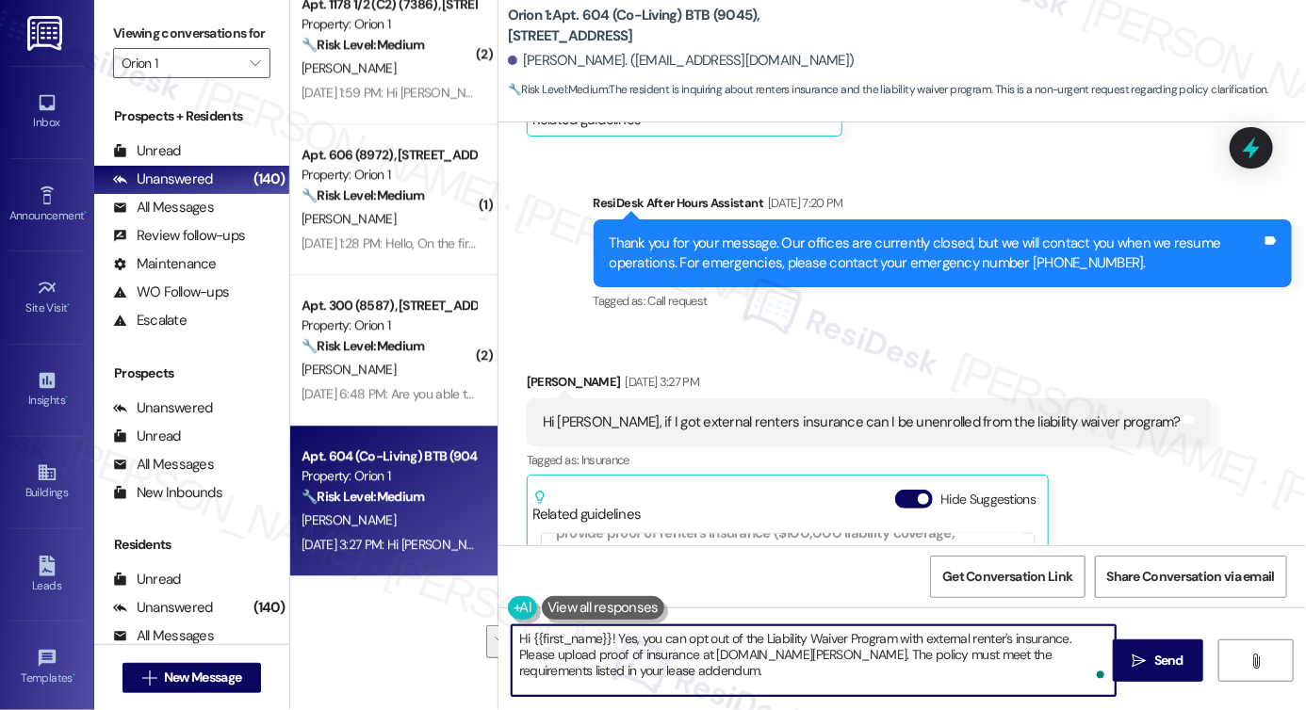
drag, startPoint x: 890, startPoint y: 640, endPoint x: 958, endPoint y: 662, distance: 72.4
click at [958, 662] on textarea "Hi {{first_name}}! Yes, you can opt out of the Liability Waiver Program with ex…" at bounding box center [814, 661] width 604 height 71
drag, startPoint x: 878, startPoint y: 678, endPoint x: 829, endPoint y: 645, distance: 59.1
click at [829, 645] on textarea "Hi {{first_name}}! Yes, you can opt out of the Liability Waiver Program with ex…" at bounding box center [814, 661] width 604 height 71
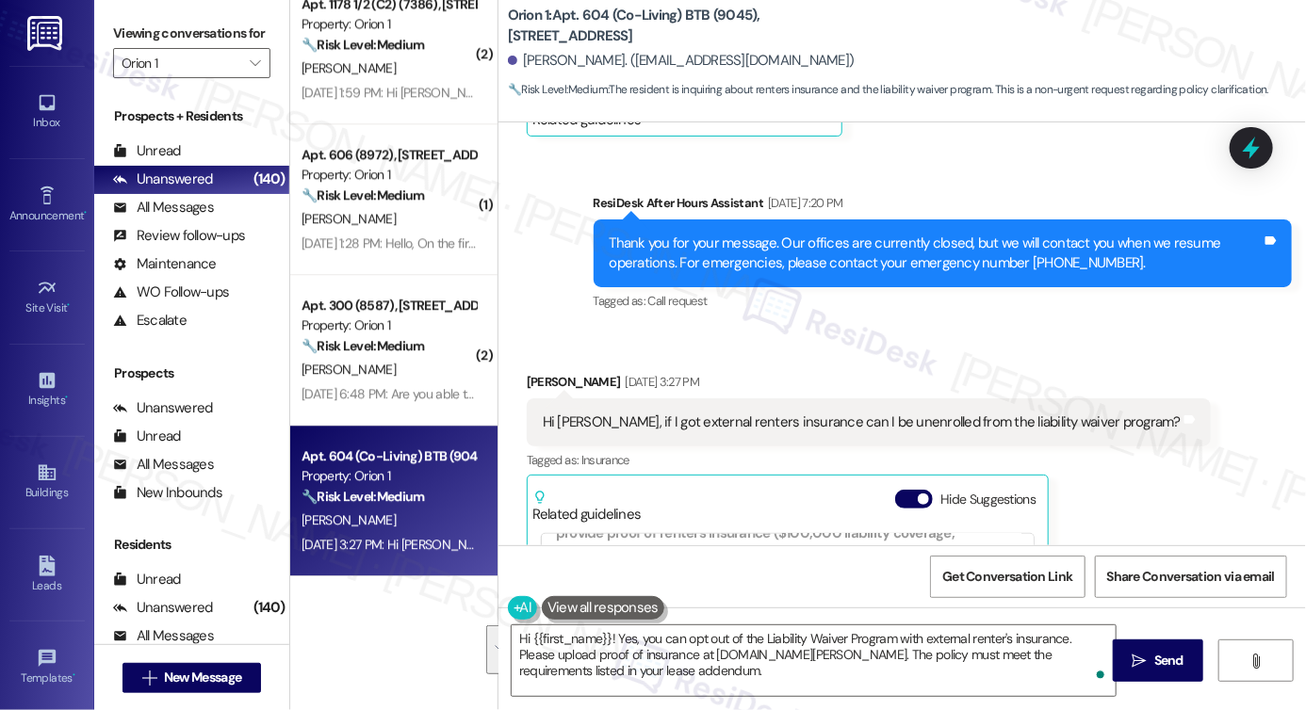
click at [122, 27] on label "Viewing conversations for" at bounding box center [191, 33] width 157 height 29
click at [130, 27] on label "Viewing conversations for" at bounding box center [191, 33] width 157 height 29
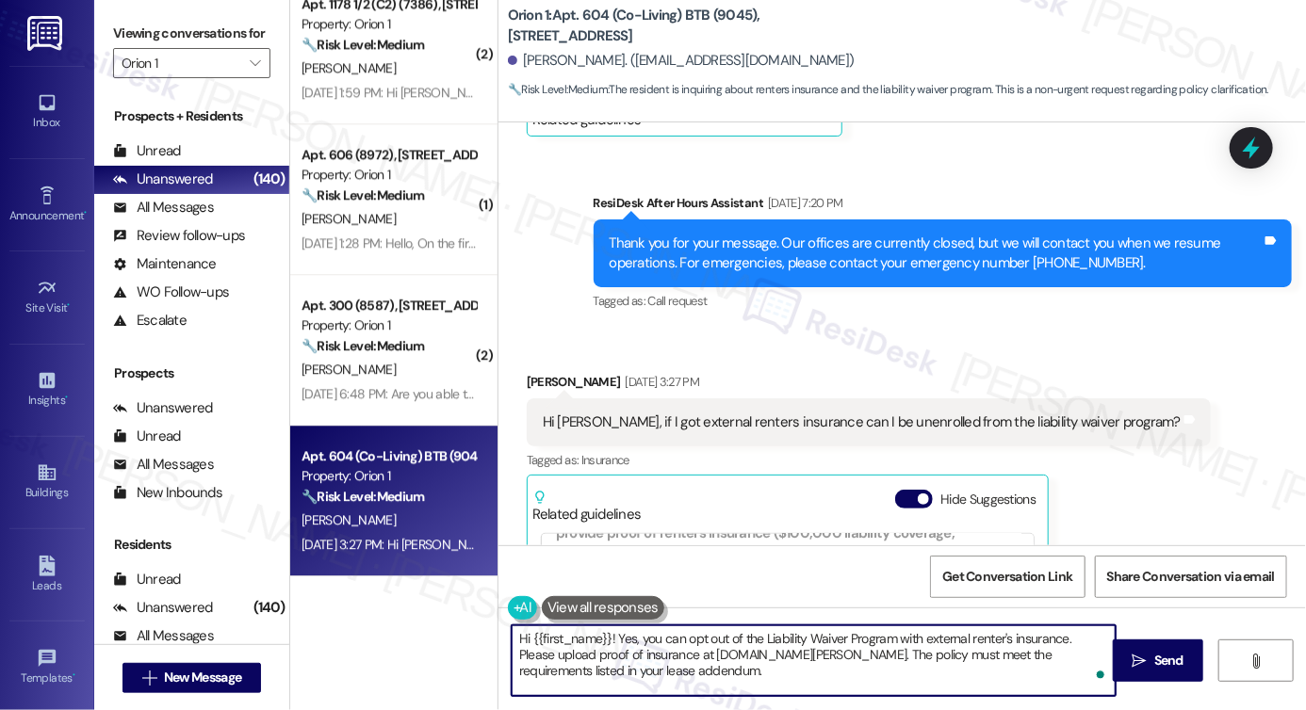
click at [932, 679] on textarea "Hi {{first_name}}! Yes, you can opt out of the Liability Waiver Program with ex…" at bounding box center [814, 661] width 604 height 71
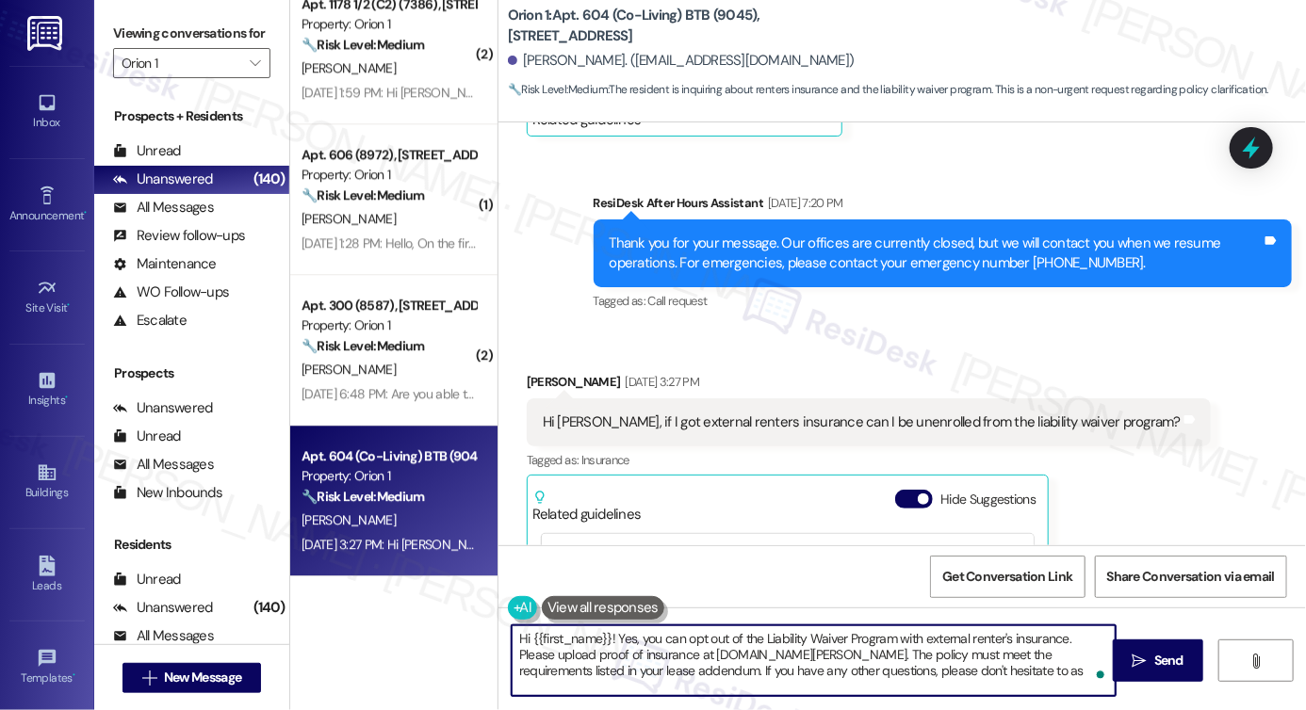
type textarea "Hi {{first_name}}! Yes, you can opt out of the Liability Waiver Program with ex…"
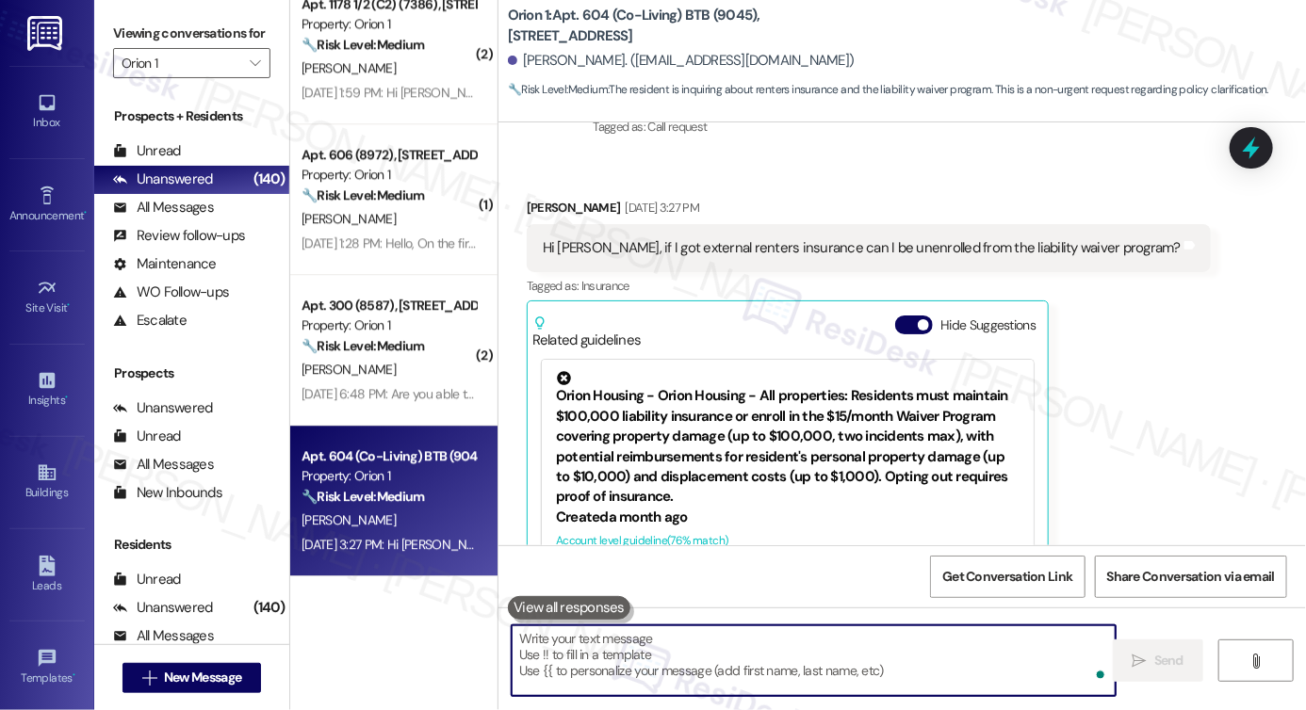
scroll to position [795, 0]
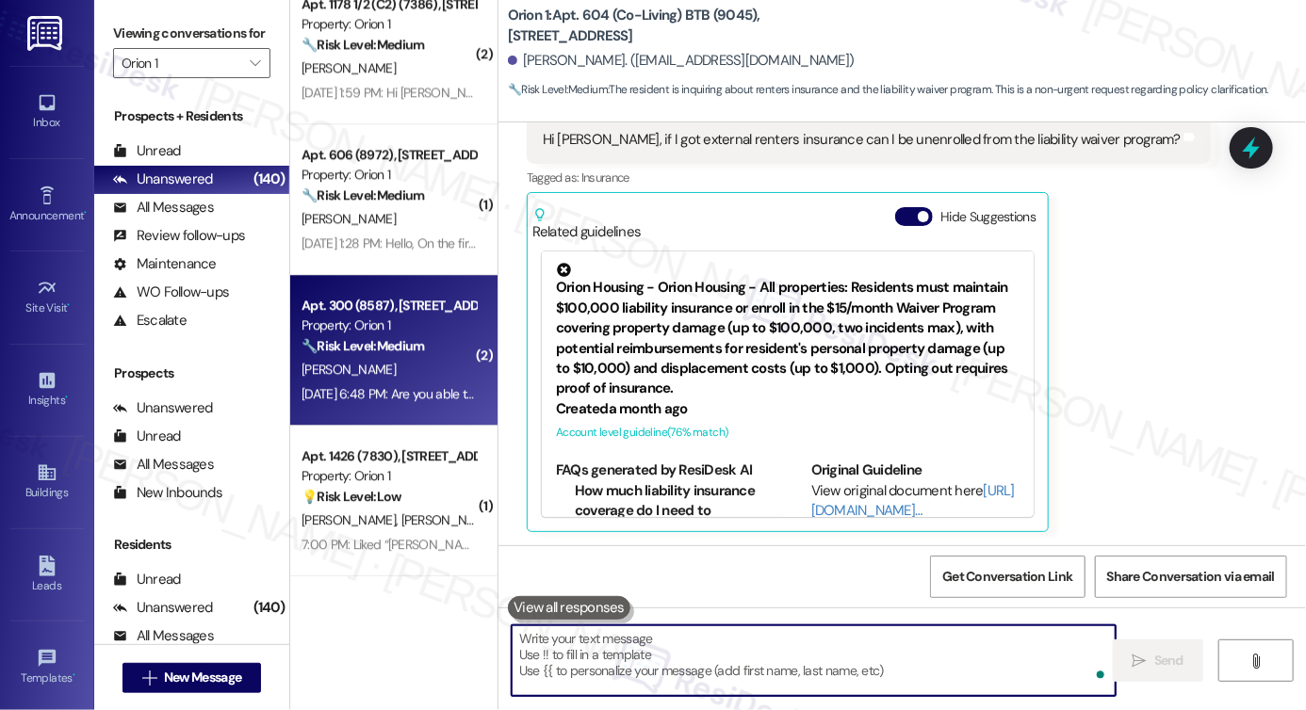
click at [403, 375] on div "[PERSON_NAME]" at bounding box center [389, 370] width 178 height 24
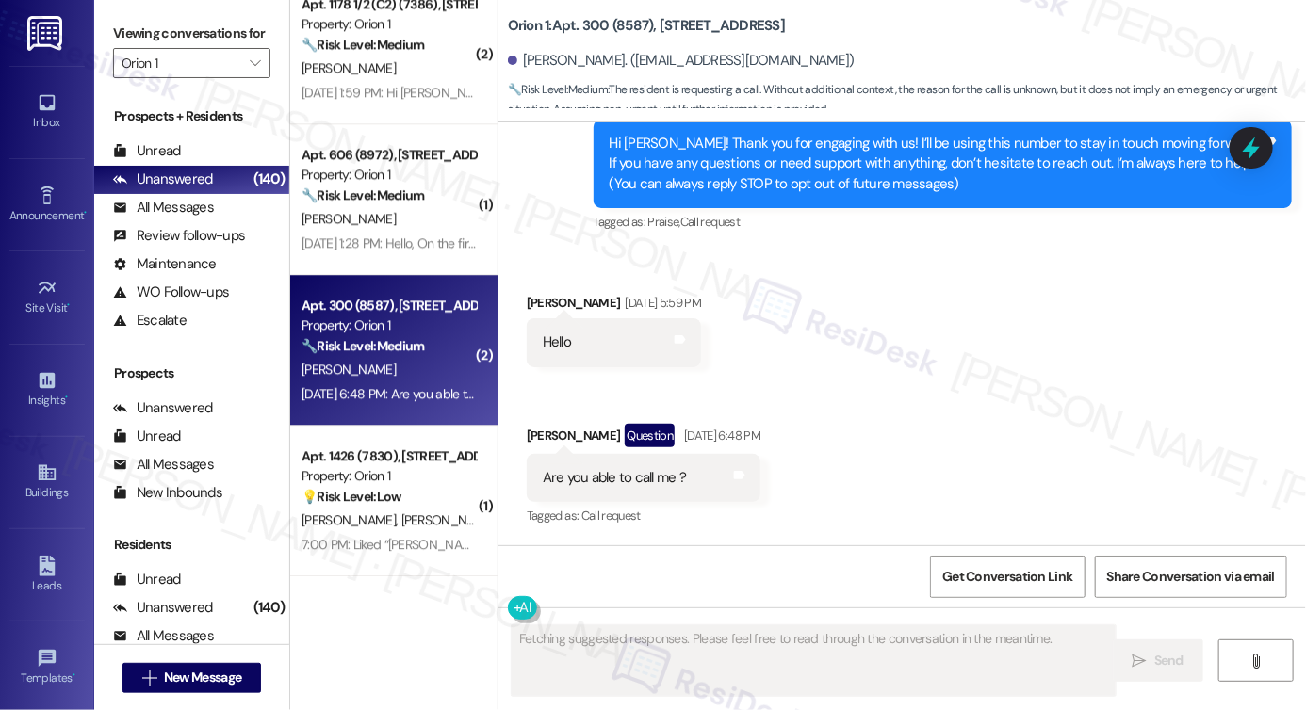
scroll to position [196, 0]
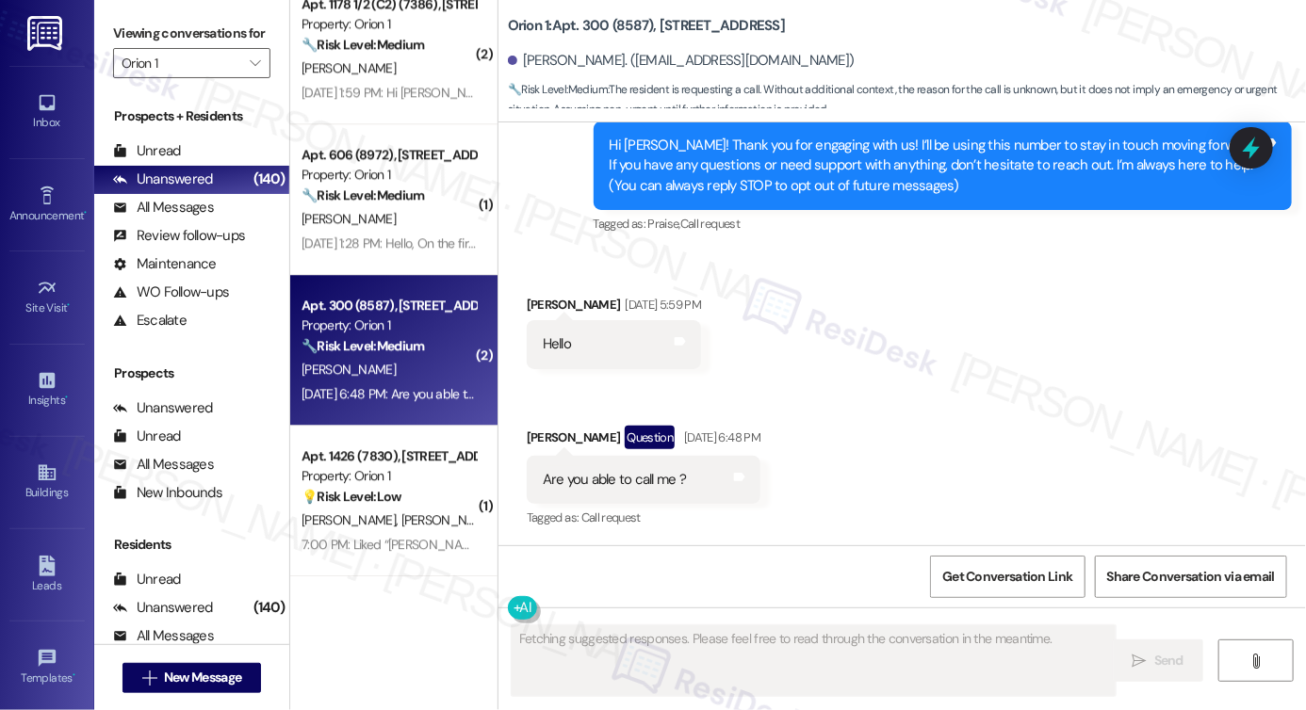
click at [636, 486] on div "Are you able to call me ?" at bounding box center [614, 480] width 143 height 20
click at [634, 486] on div "Are you able to call me ?" at bounding box center [614, 480] width 143 height 20
click at [633, 486] on div "Are you able to call me ?" at bounding box center [614, 480] width 143 height 20
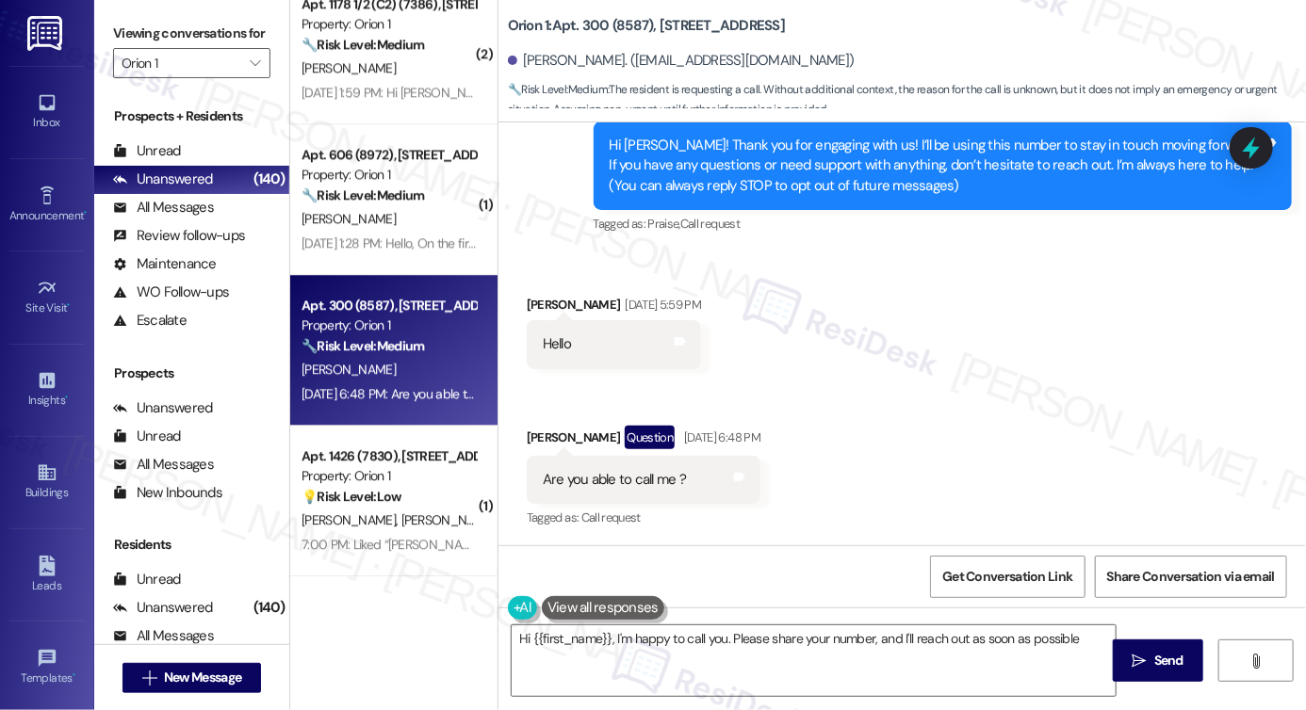
type textarea "Hi {{first_name}}, I'm happy to call you. Please share your number, and I'll re…"
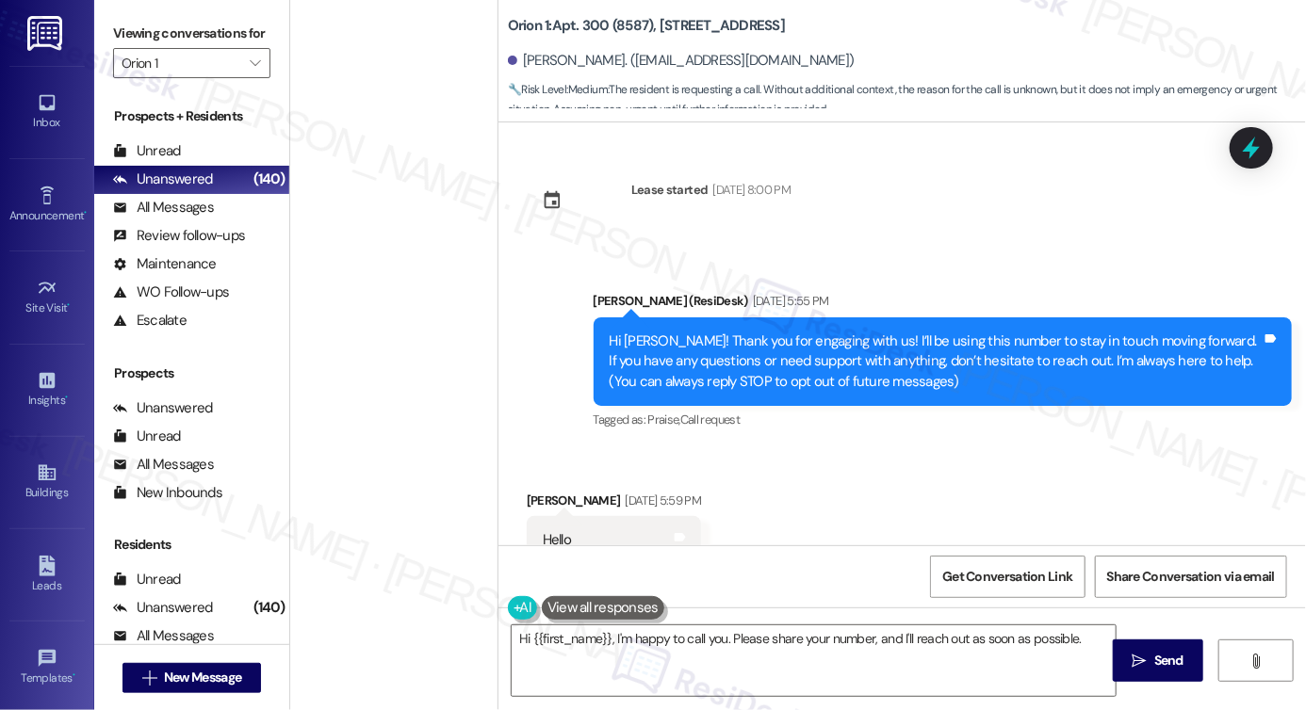
scroll to position [196, 0]
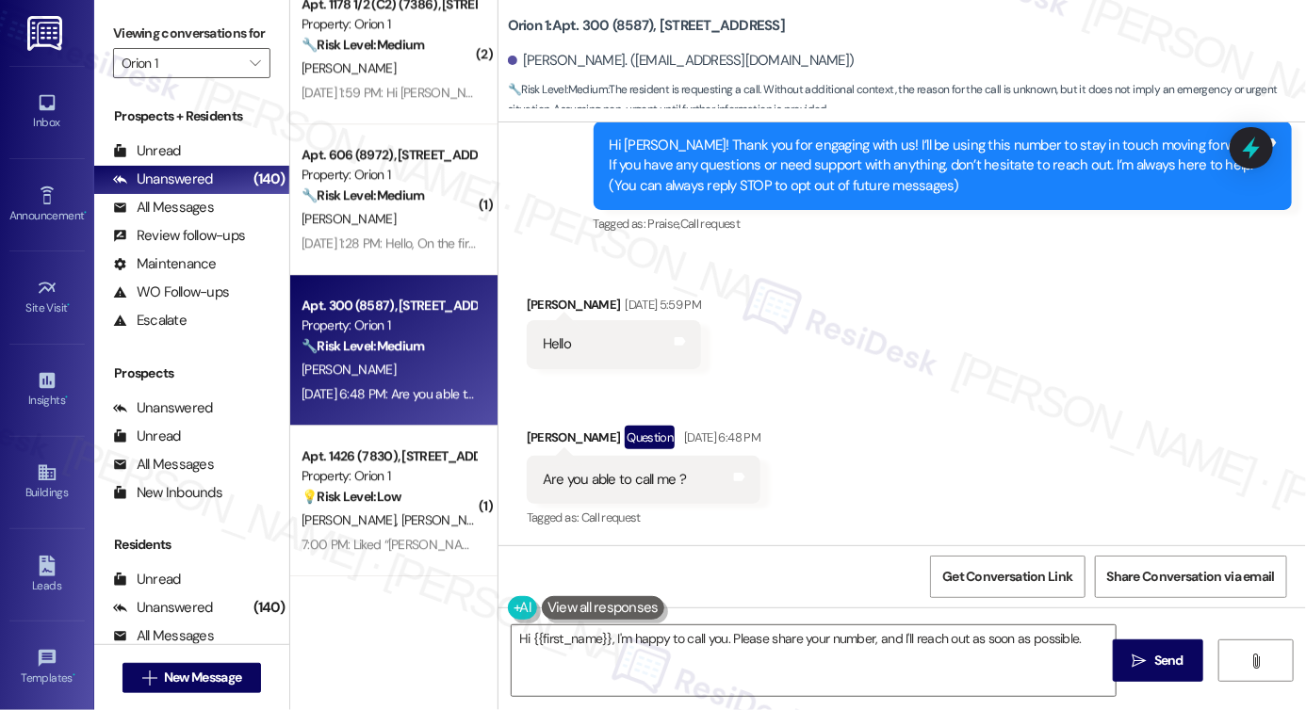
click at [149, 43] on label "Viewing conversations for" at bounding box center [191, 33] width 157 height 29
click at [638, 653] on textarea "Hi {{first_name}}, I'm happy to call you. Please share your number, and I'll re…" at bounding box center [814, 661] width 604 height 71
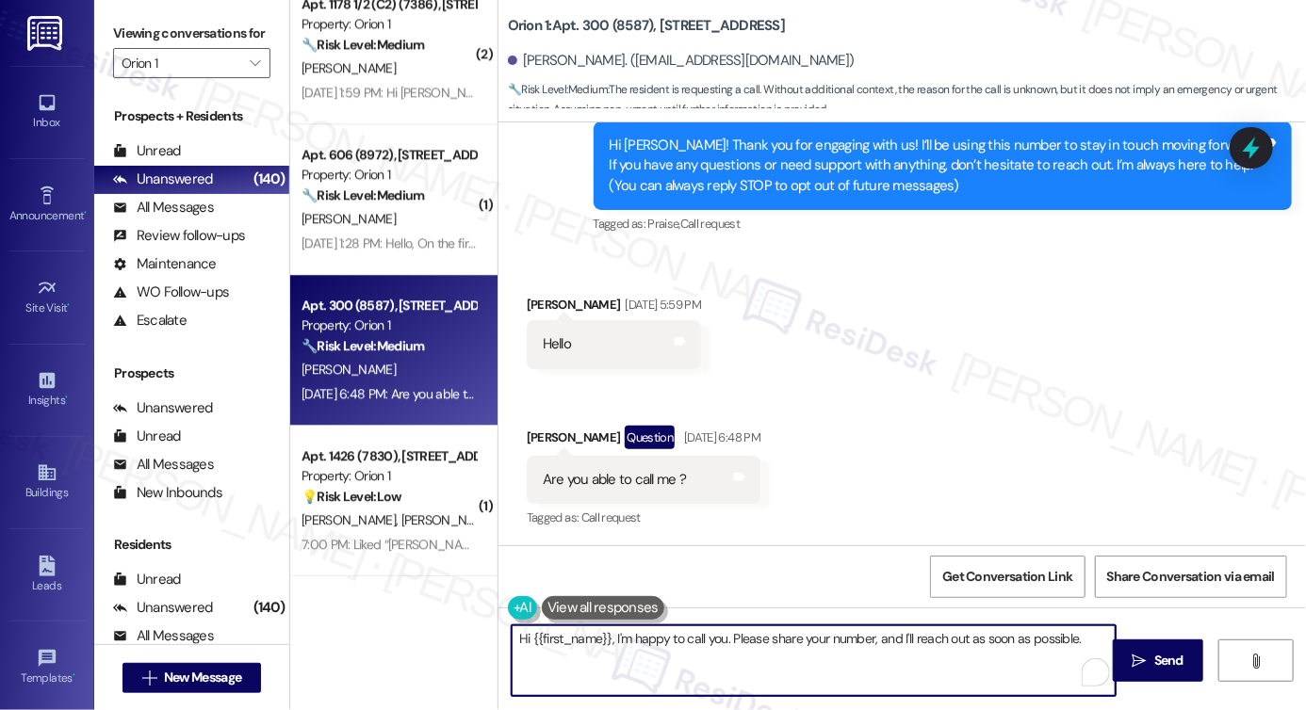
click at [638, 653] on textarea "Hi {{first_name}}, I'm happy to call you. Please share your number, and I'll re…" at bounding box center [814, 661] width 604 height 71
paste textarea "understand wanting to discuss this further. I'm sorry, but my number is set up …"
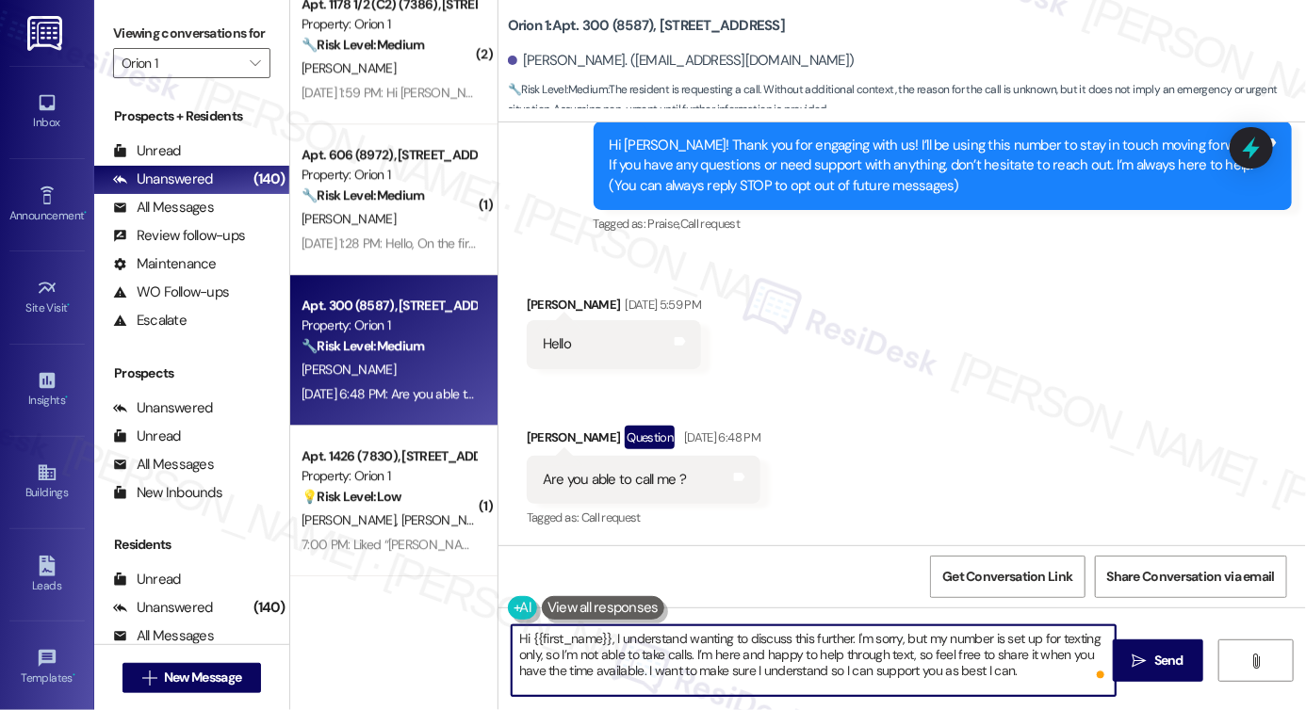
click at [652, 636] on textarea "Hi {{first_name}}, I understand wanting to discuss this further. I'm sorry, but…" at bounding box center [814, 661] width 604 height 71
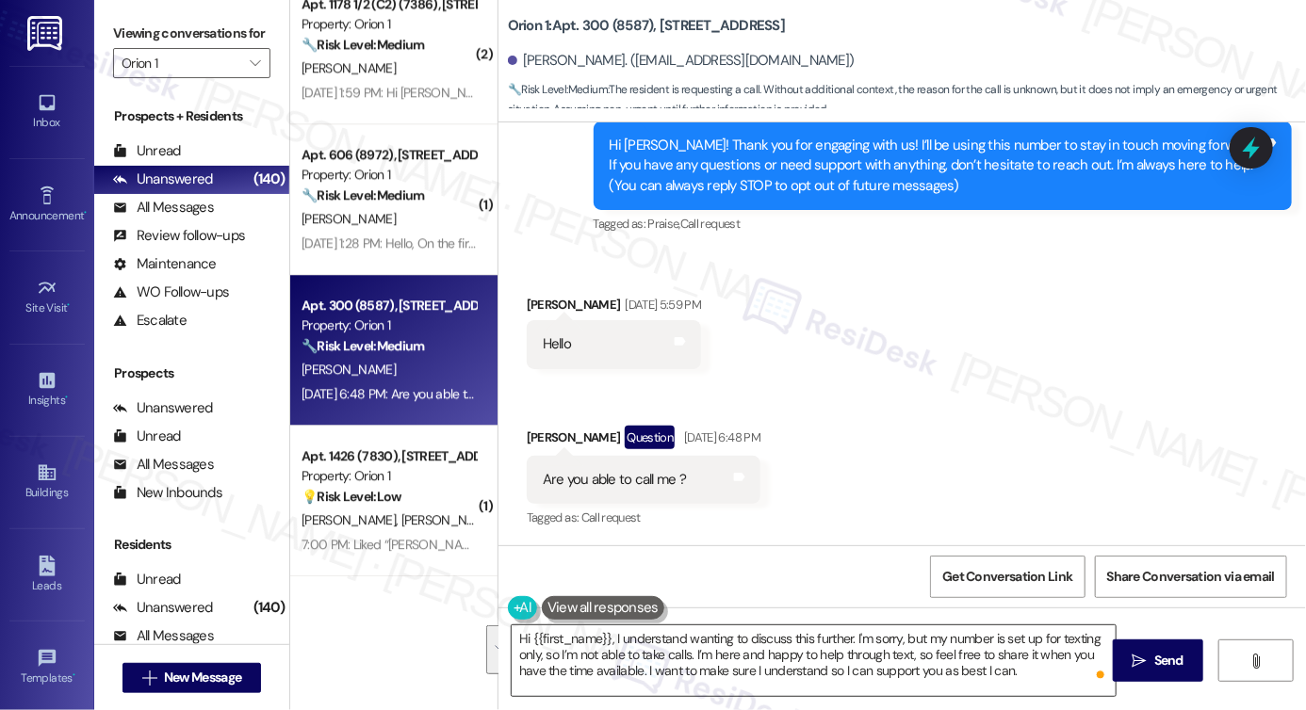
click at [842, 629] on textarea "Hi {{first_name}}, I understand wanting to discuss this further. I'm sorry, but…" at bounding box center [814, 661] width 604 height 71
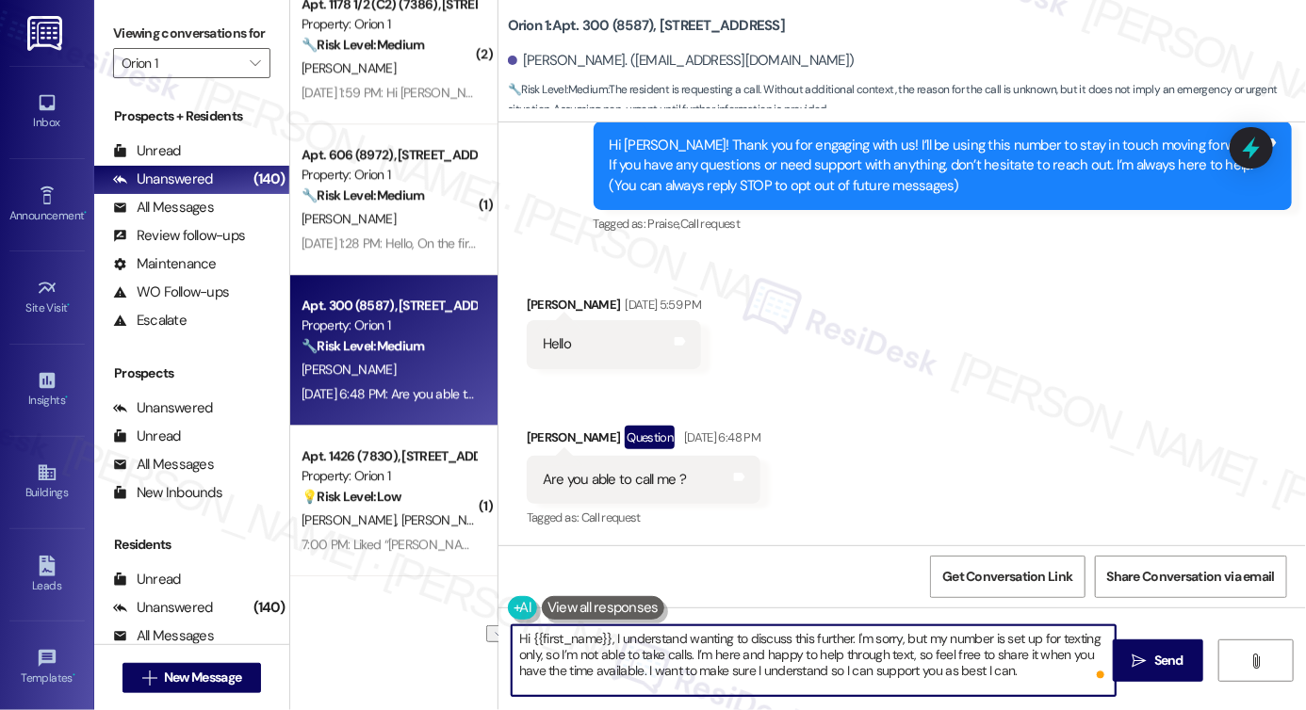
drag, startPoint x: 849, startPoint y: 638, endPoint x: 607, endPoint y: 644, distance: 242.2
click at [607, 644] on textarea "Hi {{first_name}}, I understand wanting to discuss this further. I'm sorry, but…" at bounding box center [814, 661] width 604 height 71
drag, startPoint x: 879, startPoint y: 676, endPoint x: 751, endPoint y: 640, distance: 133.1
click at [746, 639] on textarea "Hi {{first_name}}, good evening. I'm sorry, but my number is set up for texting…" at bounding box center [814, 661] width 604 height 71
click at [809, 647] on textarea "Hi {{first_name}}, good evening. I'm sorry, but my number is set up for texting…" at bounding box center [814, 661] width 604 height 71
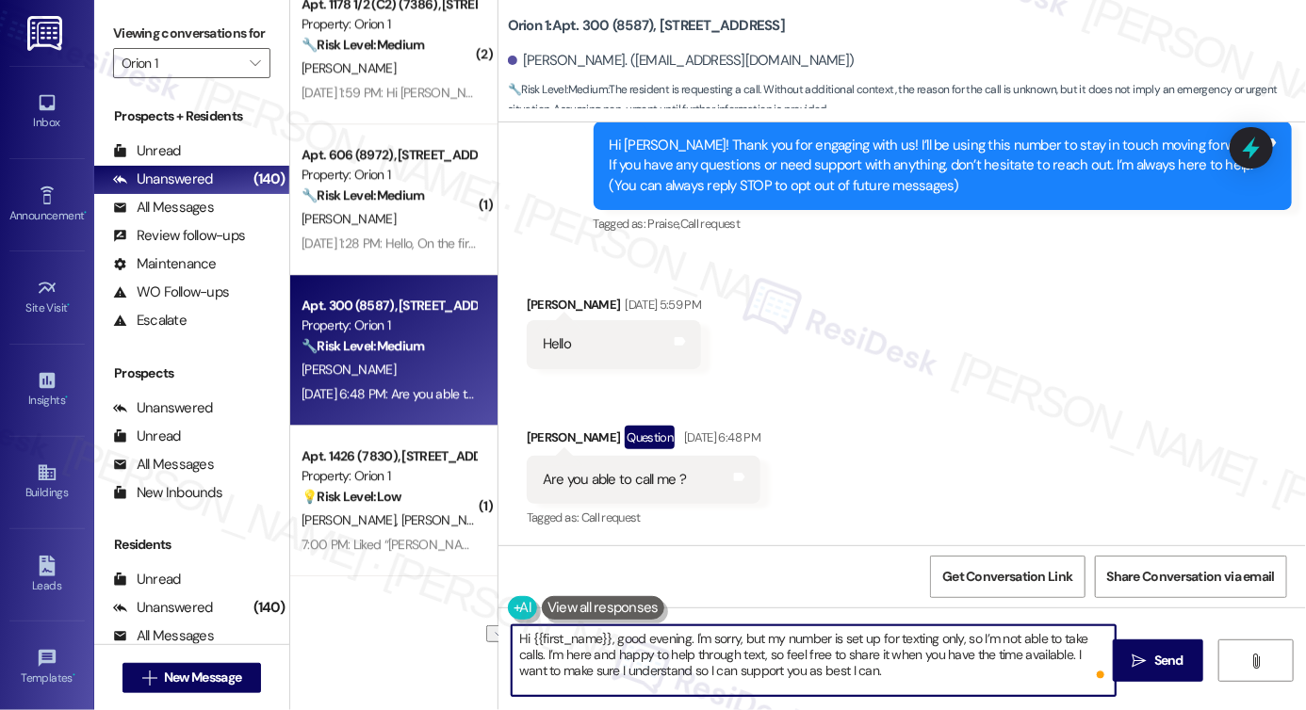
drag, startPoint x: 781, startPoint y: 651, endPoint x: 751, endPoint y: 652, distance: 30.2
click at [751, 652] on textarea "Hi {{first_name}}, good evening. I'm sorry, but my number is set up for texting…" at bounding box center [814, 661] width 604 height 71
click at [867, 662] on textarea "Hi {{first_name}}, good evening. I'm sorry, but my number is set up for texting…" at bounding box center [814, 661] width 604 height 71
type textarea "Hi {{first_name}}, good evening. I'm sorry, but my number is set up for texting…"
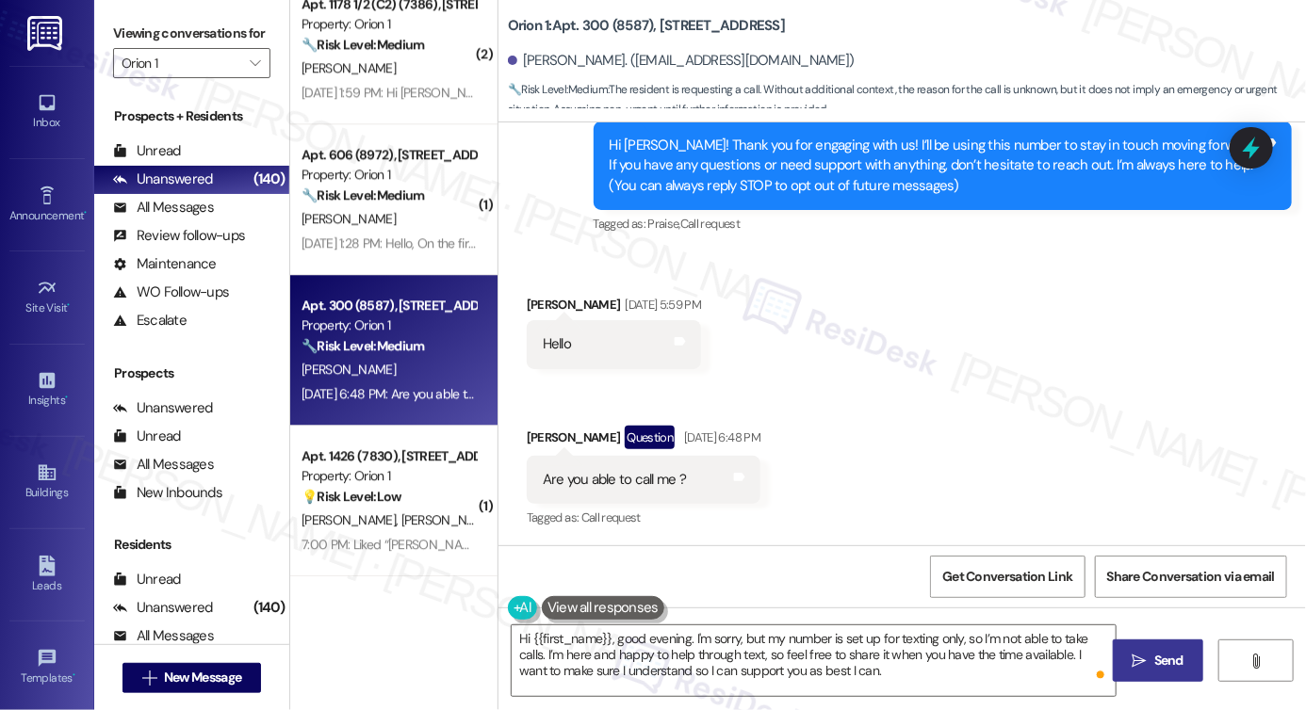
click at [1135, 663] on icon "" at bounding box center [1140, 661] width 14 height 15
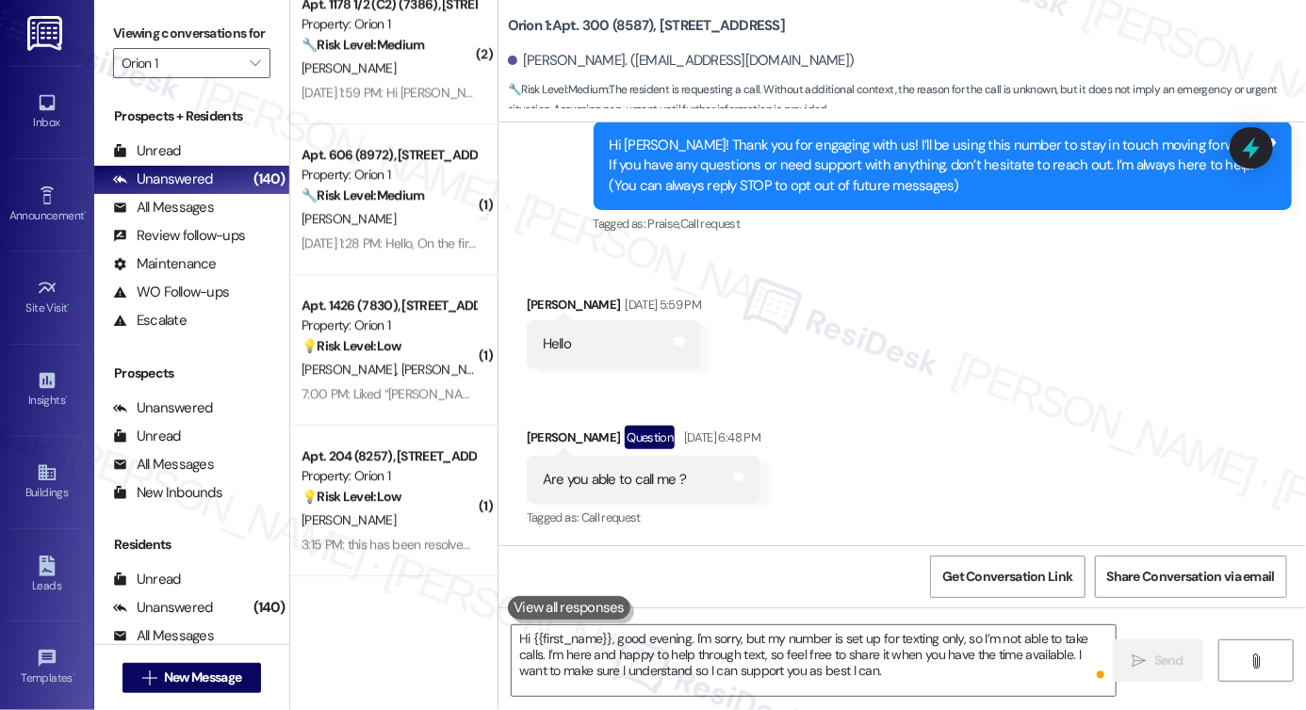
scroll to position [368, 0]
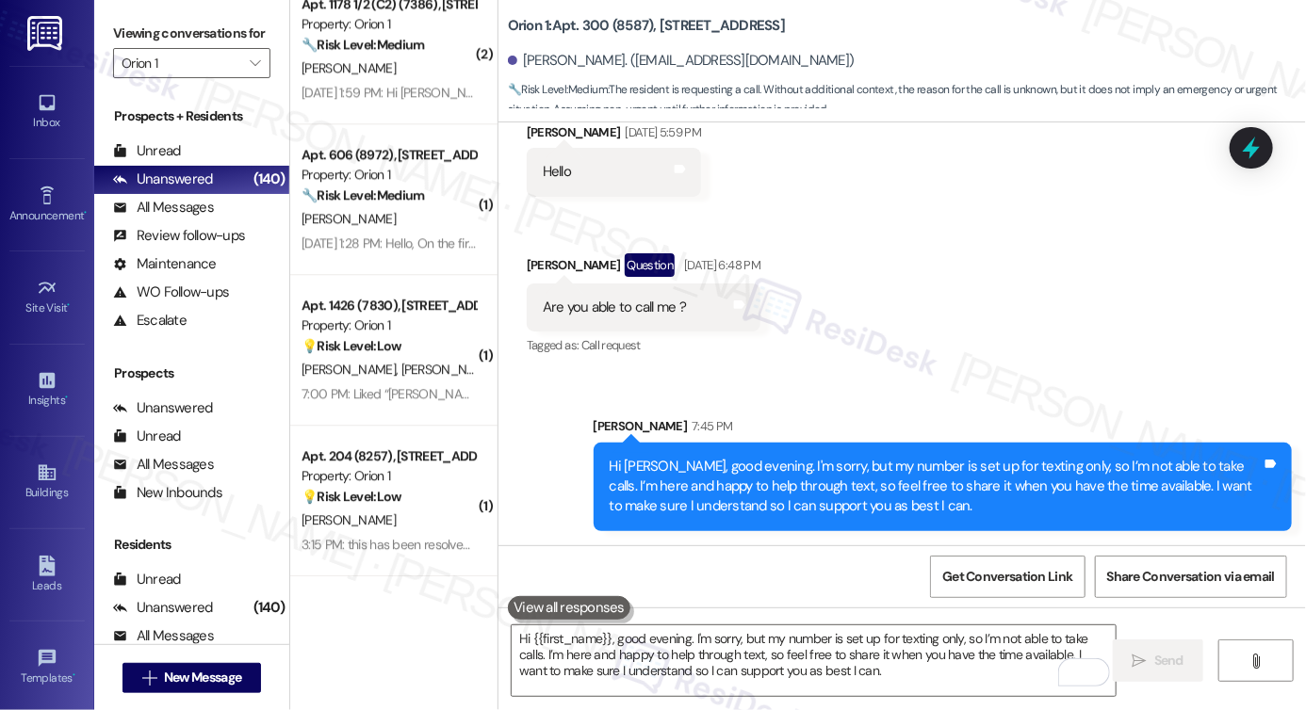
click at [1139, 464] on div "Hi [PERSON_NAME], good evening. I'm sorry, but my number is set up for texting …" at bounding box center [936, 487] width 652 height 60
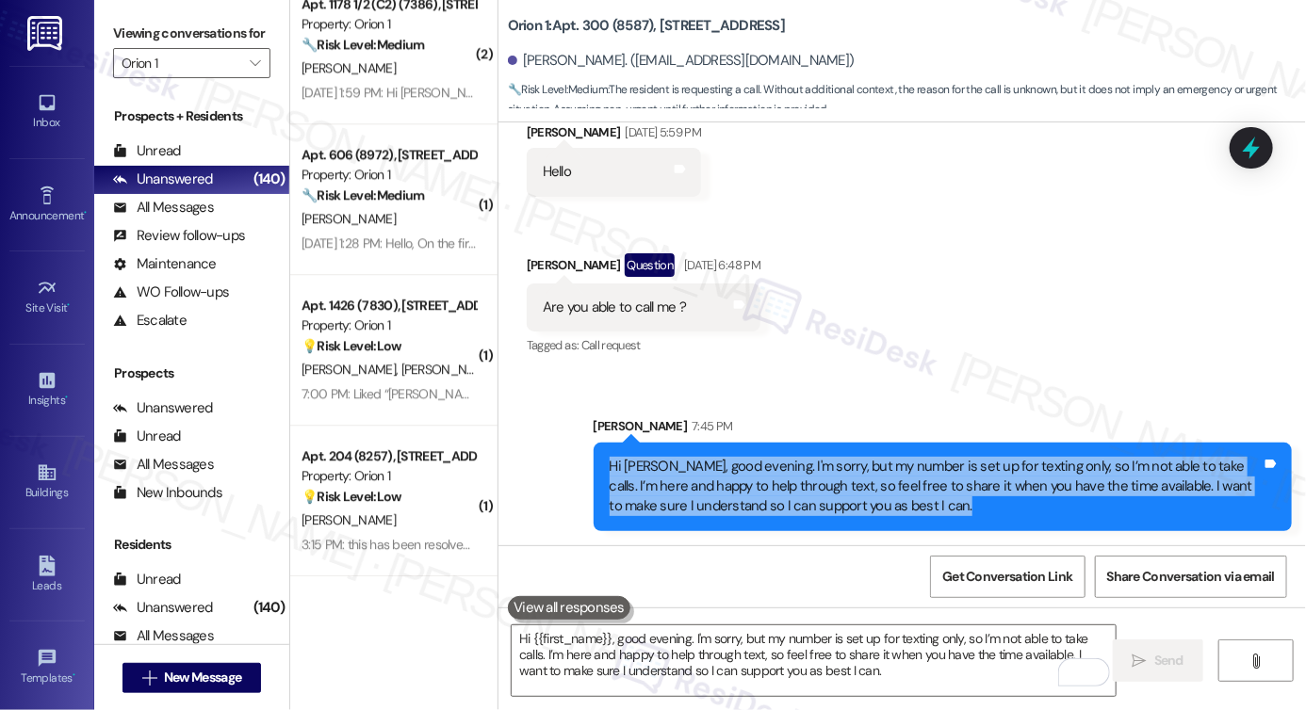
click at [1139, 464] on div "Hi [PERSON_NAME], good evening. I'm sorry, but my number is set up for texting …" at bounding box center [936, 487] width 652 height 60
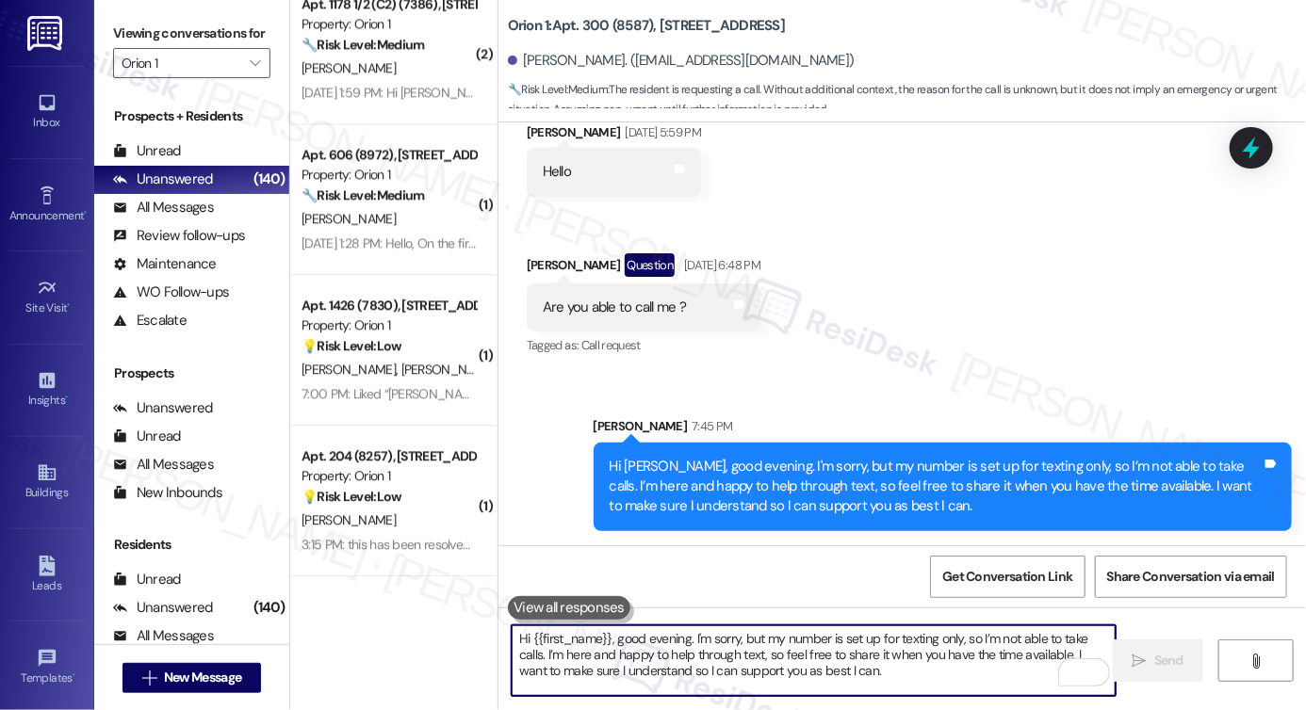
click at [704, 653] on textarea "Hi {{first_name}}, good evening. I'm sorry, but my number is set up for texting…" at bounding box center [814, 661] width 604 height 71
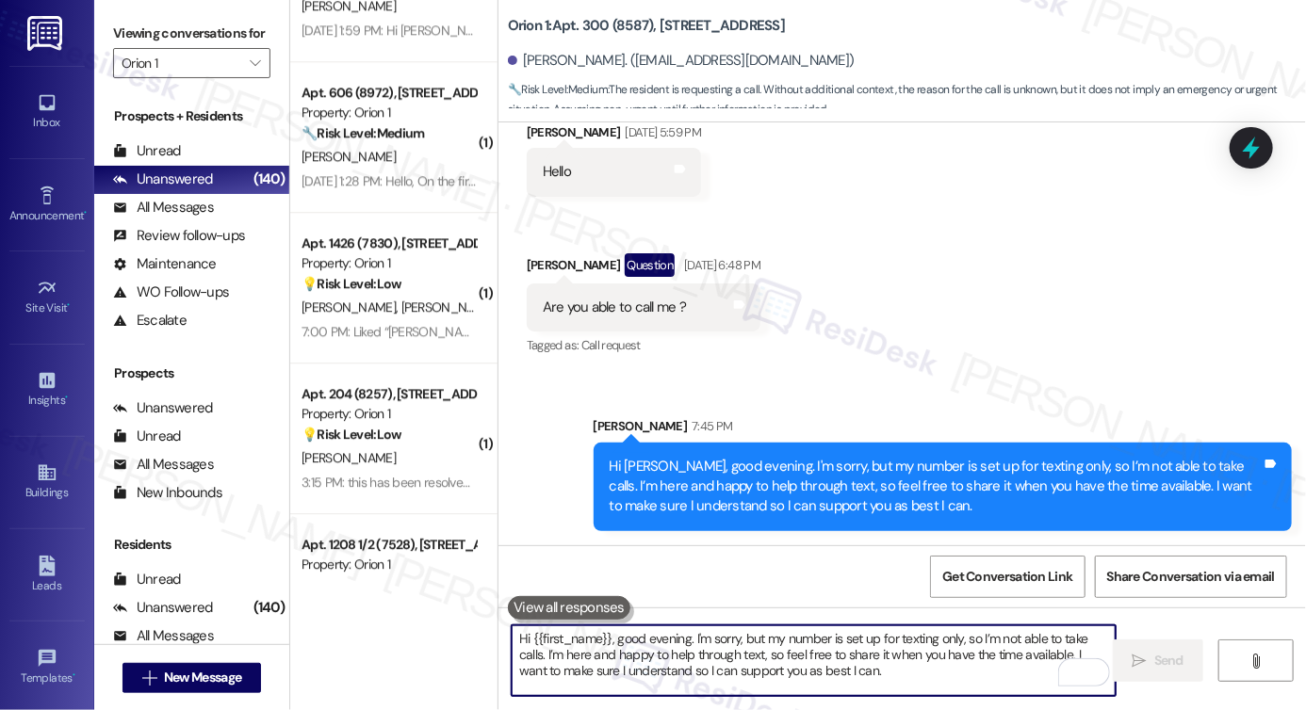
scroll to position [5548, 0]
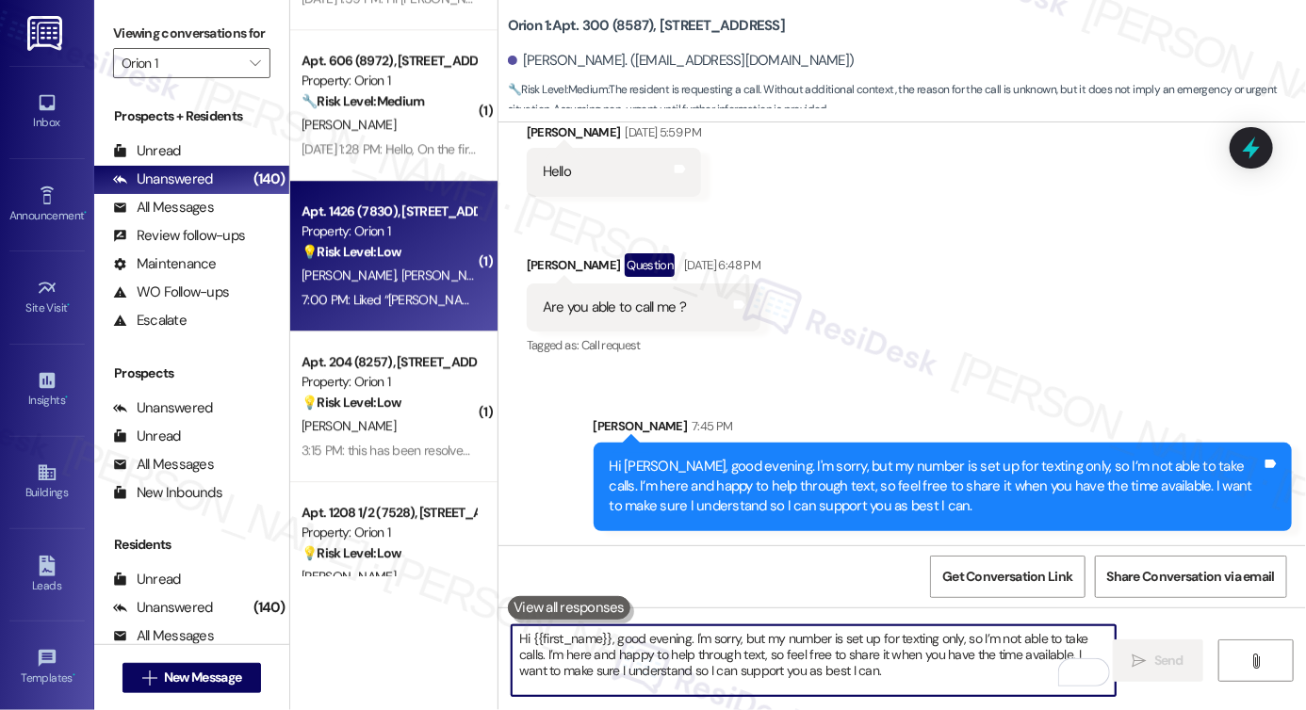
click at [368, 303] on div "7:00 PM: Liked “[PERSON_NAME] (Orion 1): Hi [PERSON_NAME], thanks for the updat…" at bounding box center [783, 299] width 963 height 17
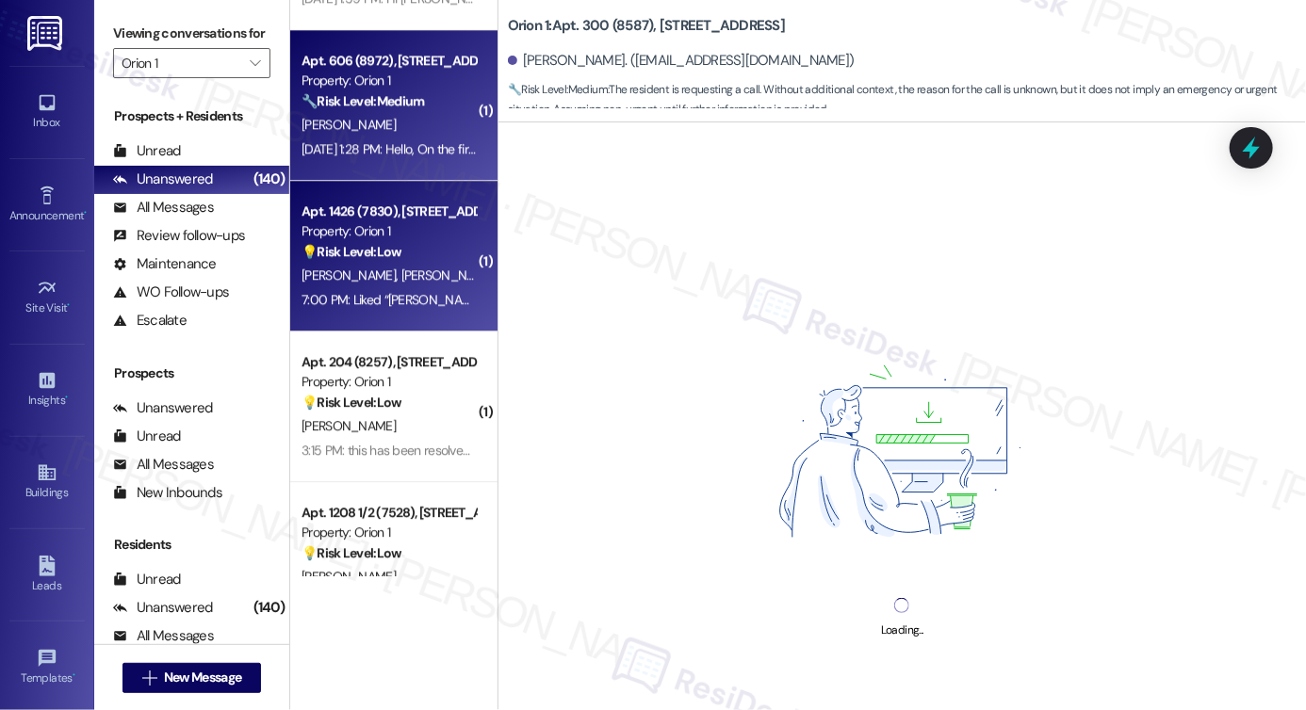
click at [362, 165] on div "Apt. 606 (8972), [STREET_ADDRESS][PERSON_NAME] Property: Orion 1 🔧 Risk Level: …" at bounding box center [393, 105] width 207 height 151
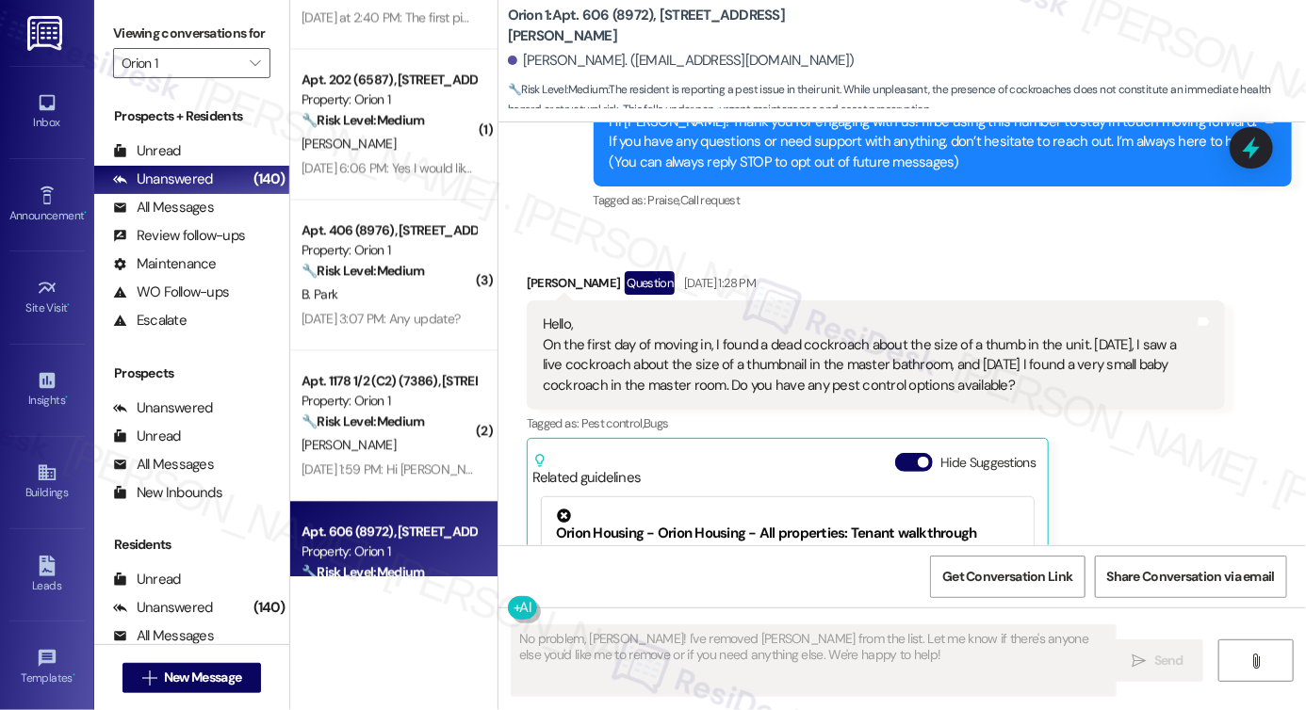
scroll to position [377, 0]
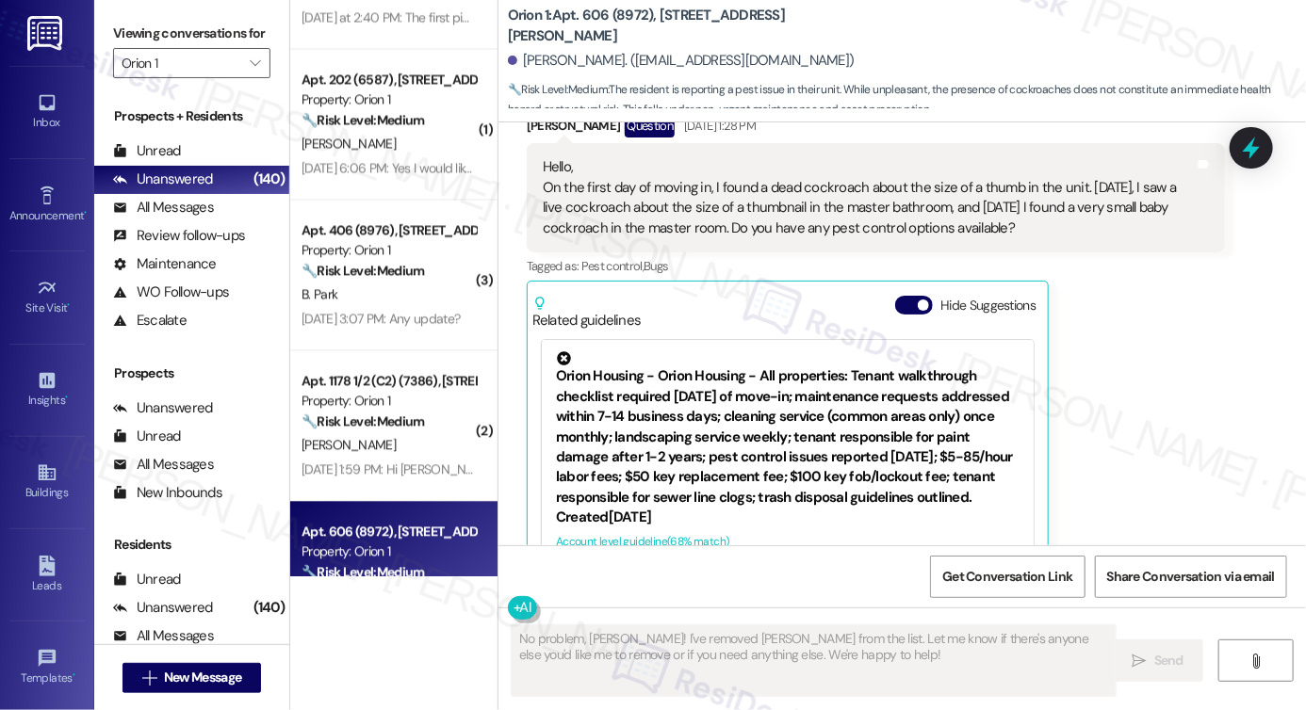
click at [633, 188] on div "Hello, On the first day of moving in, I found a dead cockroach about the size o…" at bounding box center [869, 197] width 652 height 81
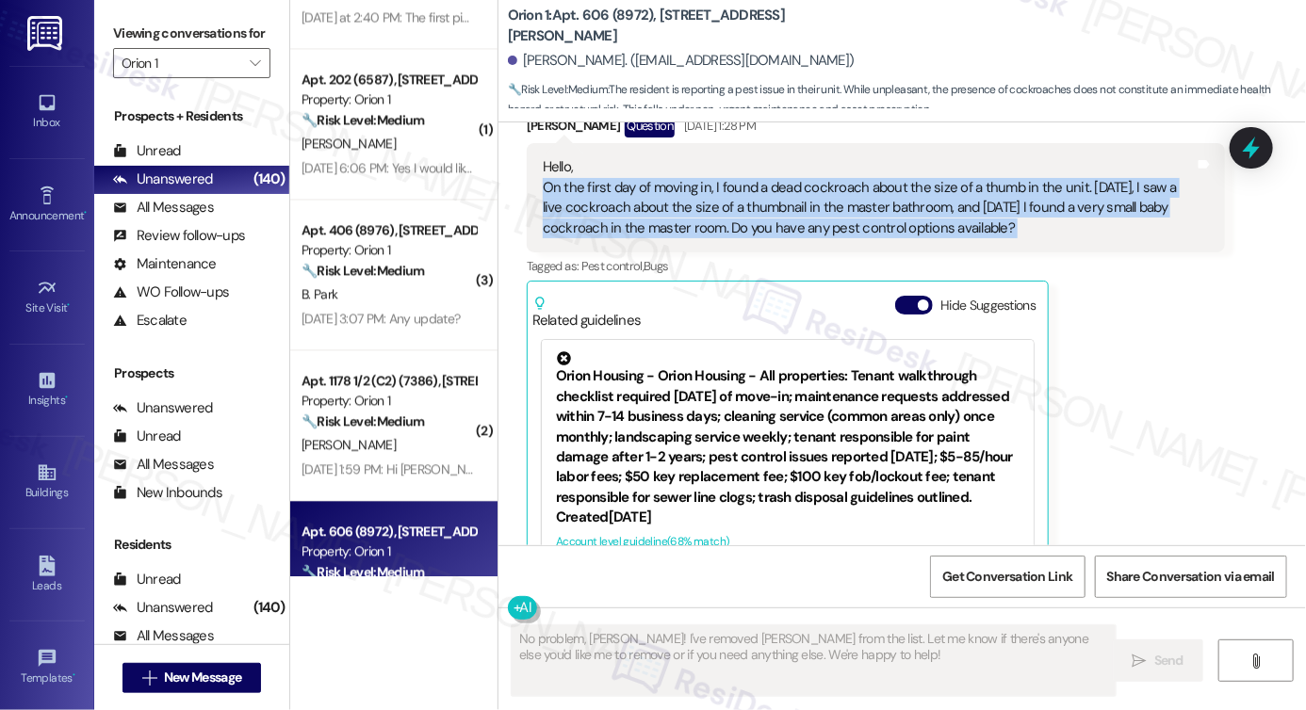
click at [634, 188] on div "Hello, On the first day of moving in, I found a dead cockroach about the size o…" at bounding box center [869, 197] width 652 height 81
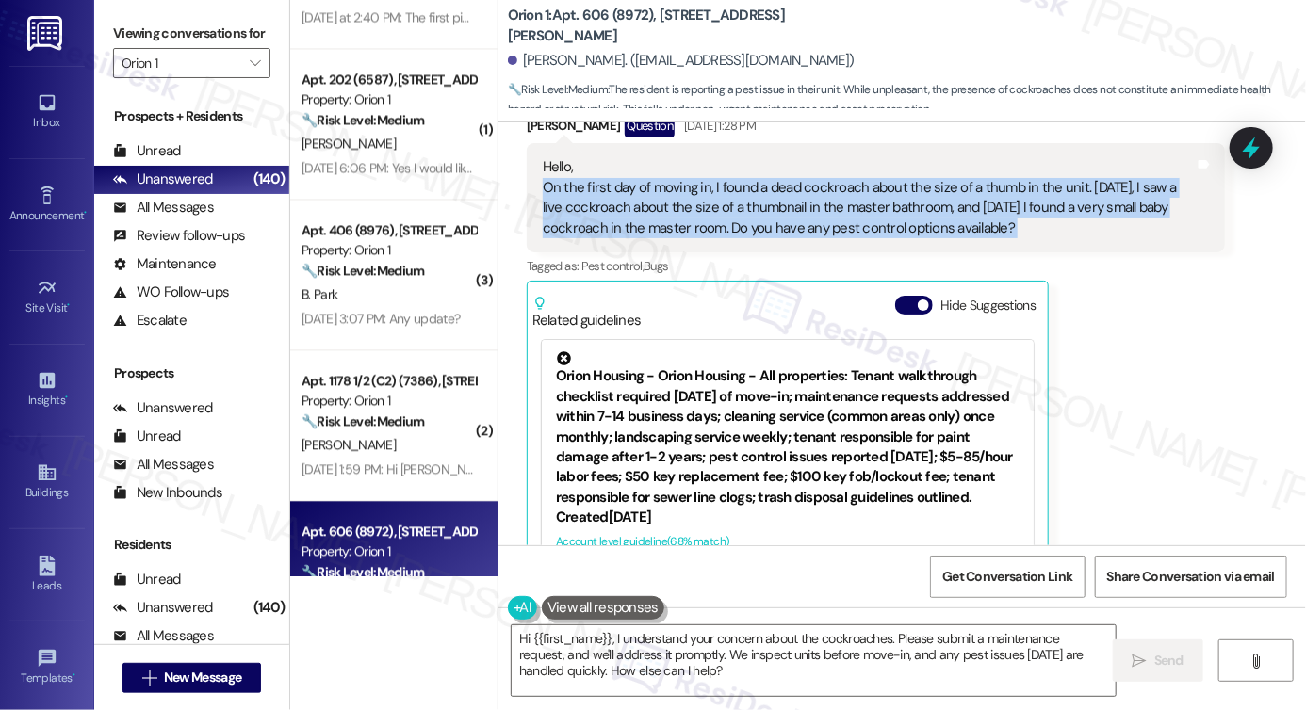
copy div "On the first day of moving in, I found a dead cockroach about the size of a thu…"
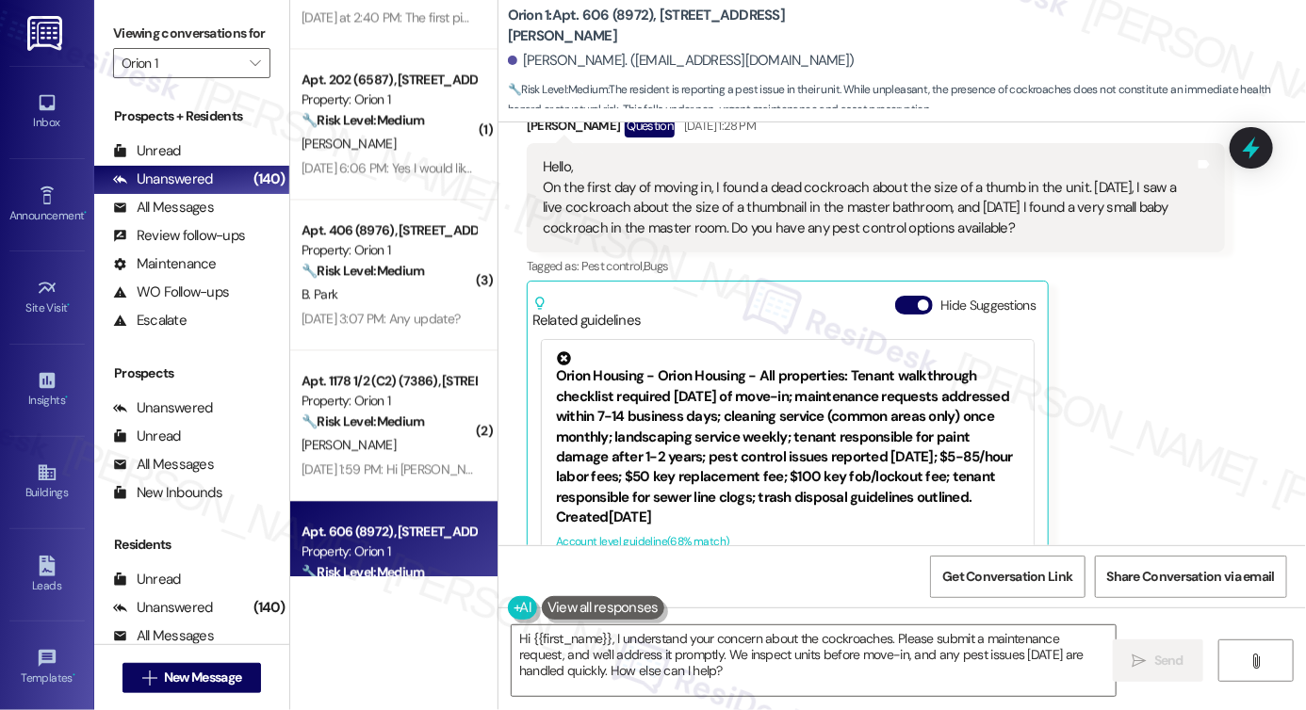
click at [138, 30] on label "Viewing conversations for" at bounding box center [191, 33] width 157 height 29
click at [694, 208] on div "Hello, On the first day of moving in, I found a dead cockroach about the size o…" at bounding box center [869, 197] width 652 height 81
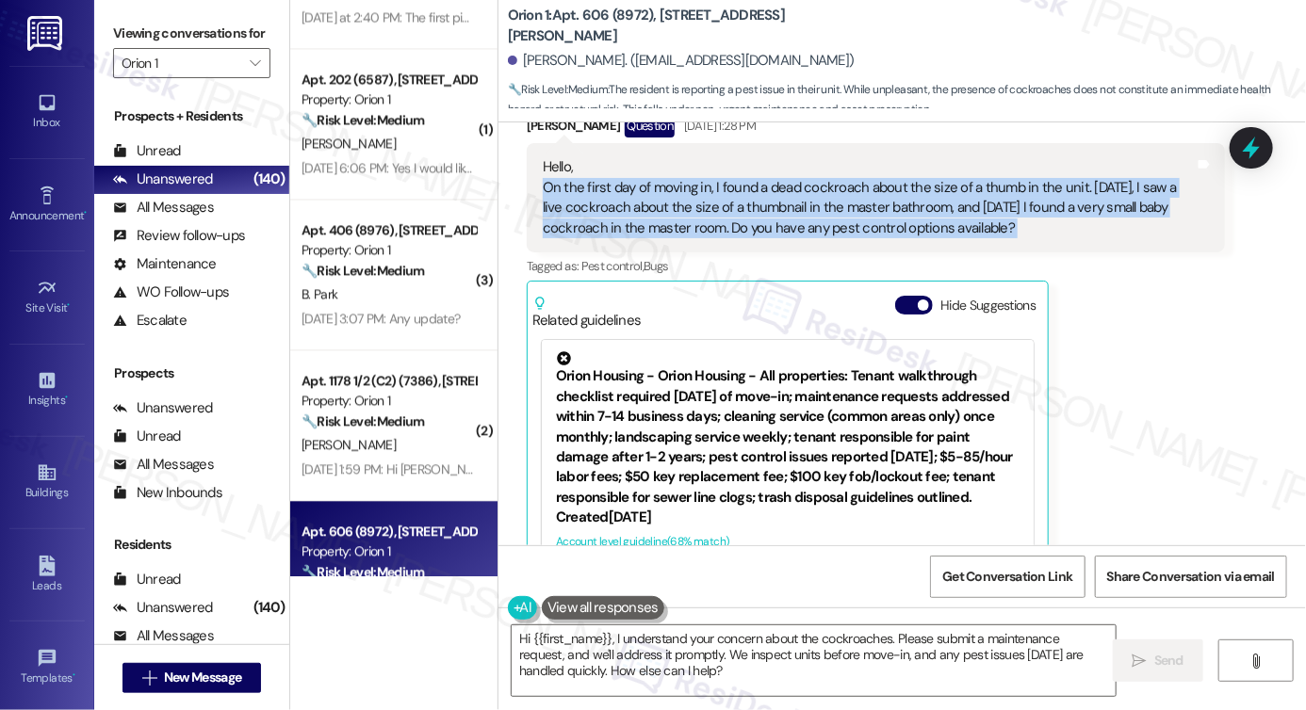
copy div "On the first day of moving in, I found a dead cockroach about the size of a thu…"
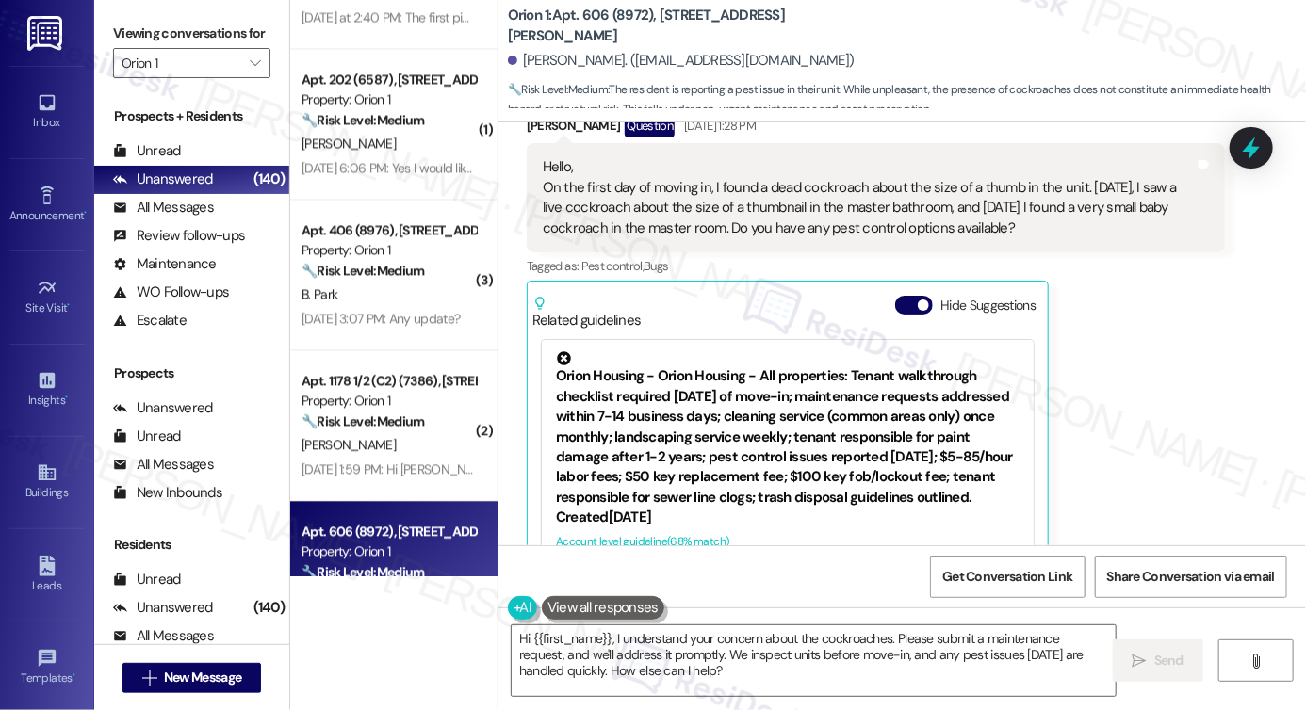
click at [152, 33] on label "Viewing conversations for" at bounding box center [191, 33] width 157 height 29
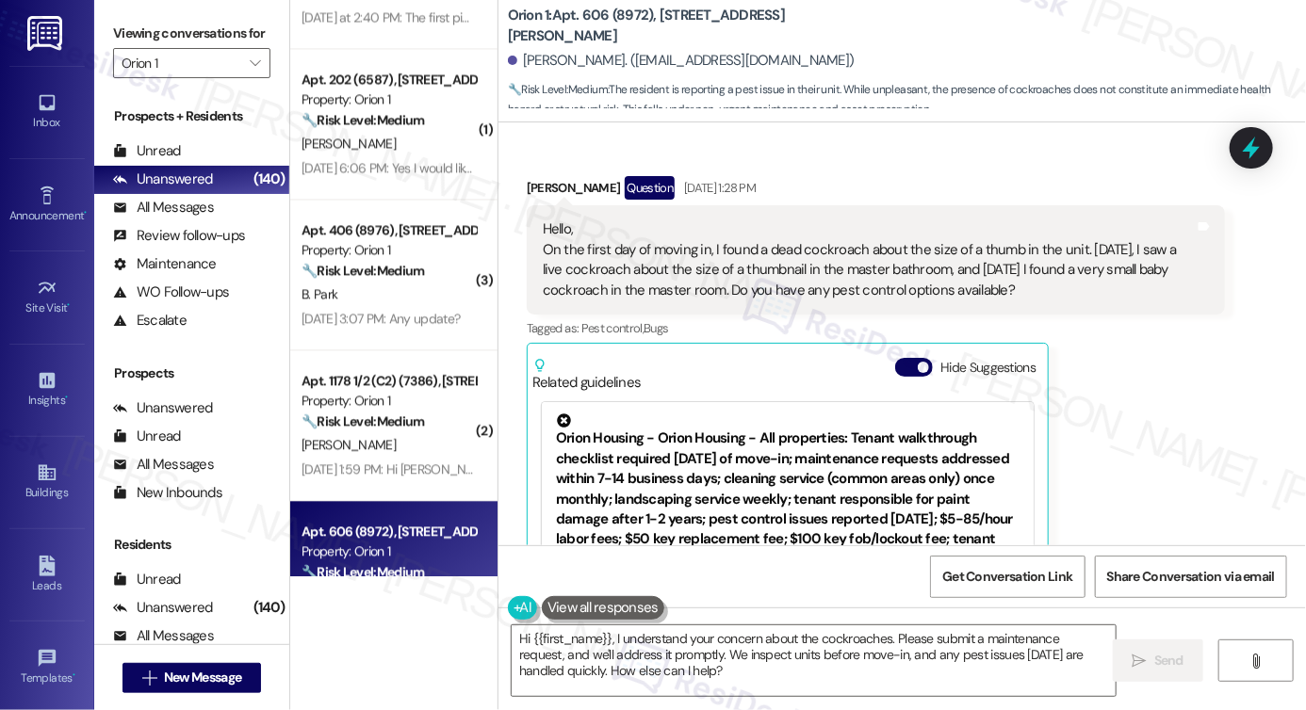
scroll to position [283, 0]
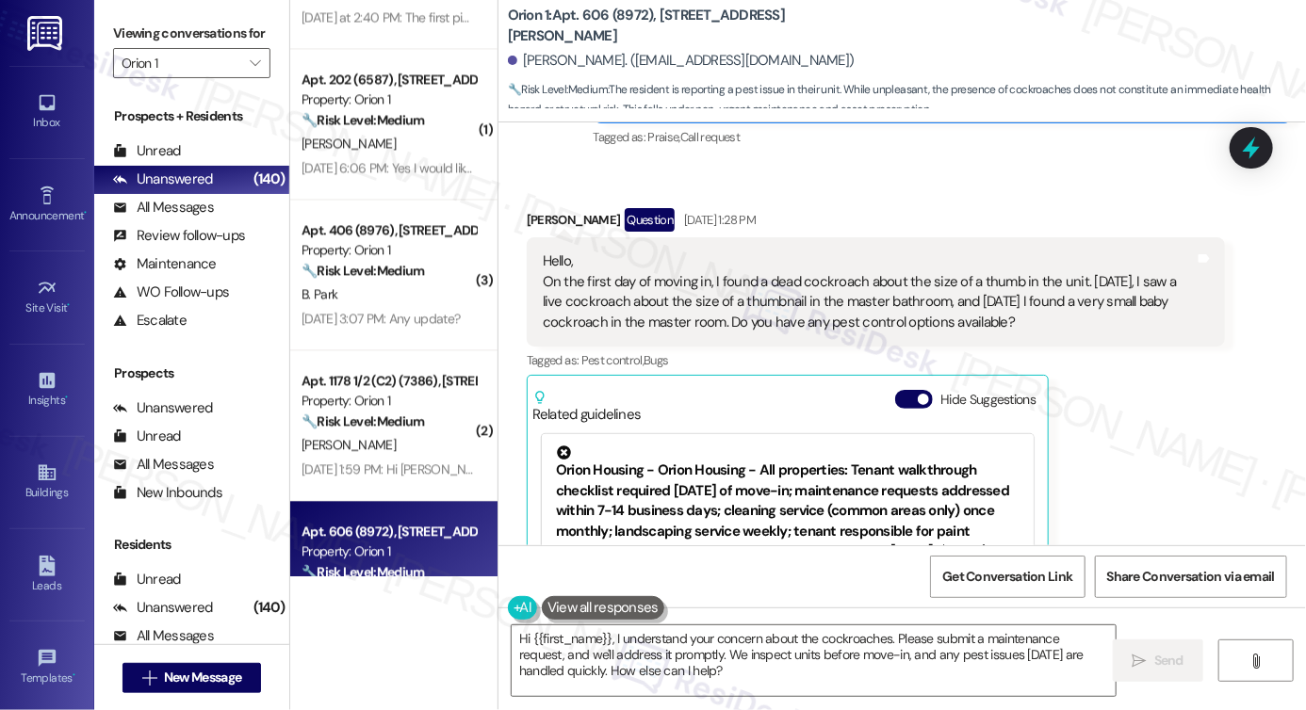
click at [741, 291] on div "Hello, On the first day of moving in, I found a dead cockroach about the size o…" at bounding box center [869, 292] width 652 height 81
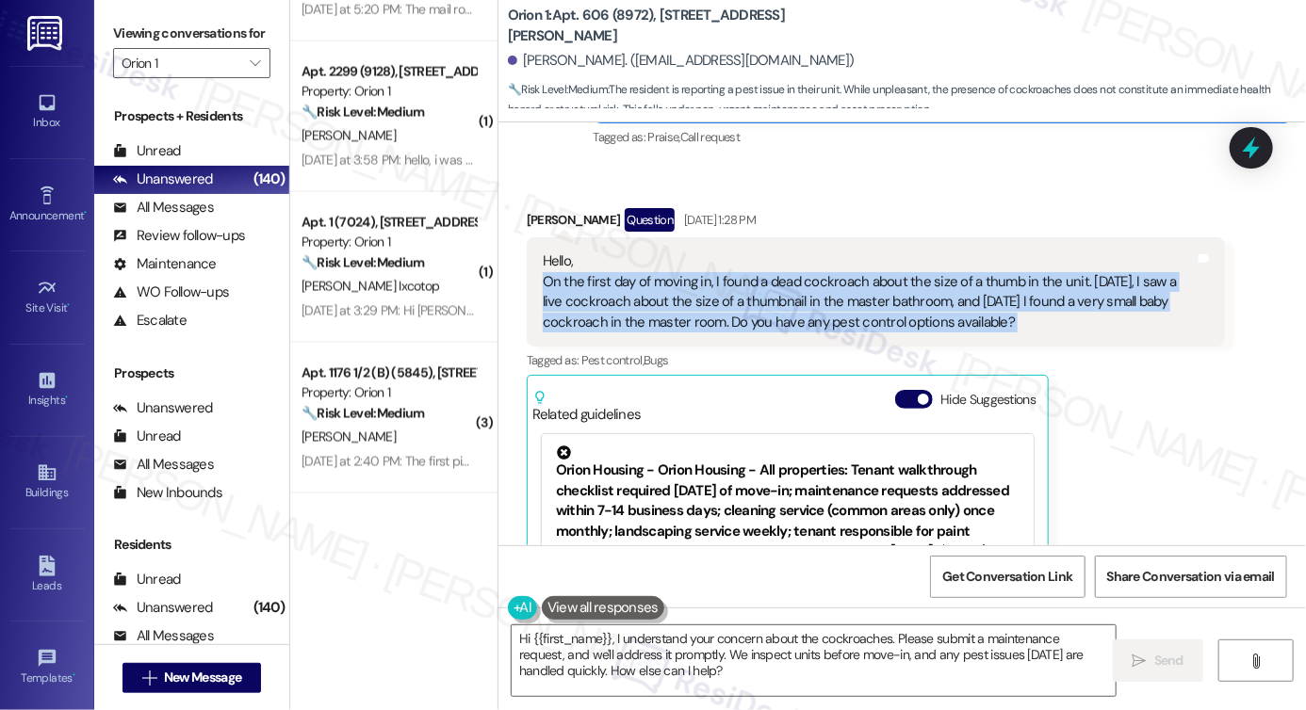
scroll to position [4323, 0]
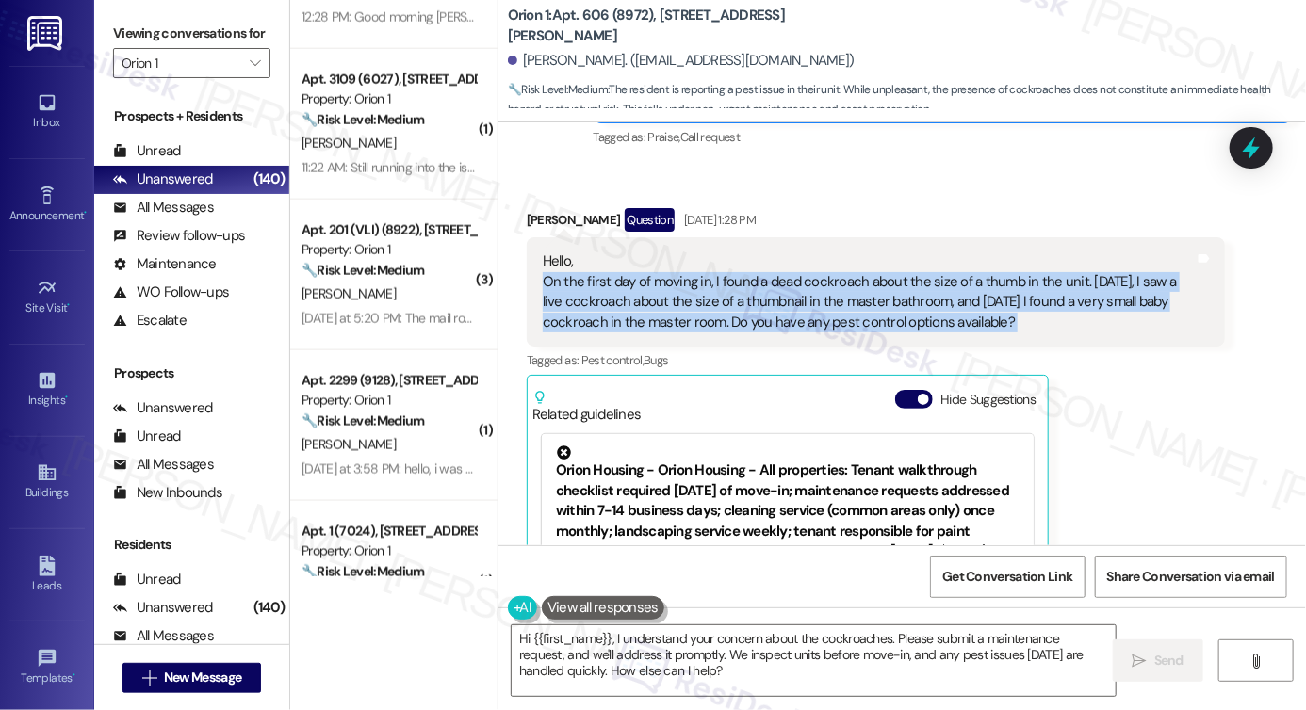
click at [674, 294] on div "Hello, On the first day of moving in, I found a dead cockroach about the size o…" at bounding box center [869, 292] width 652 height 81
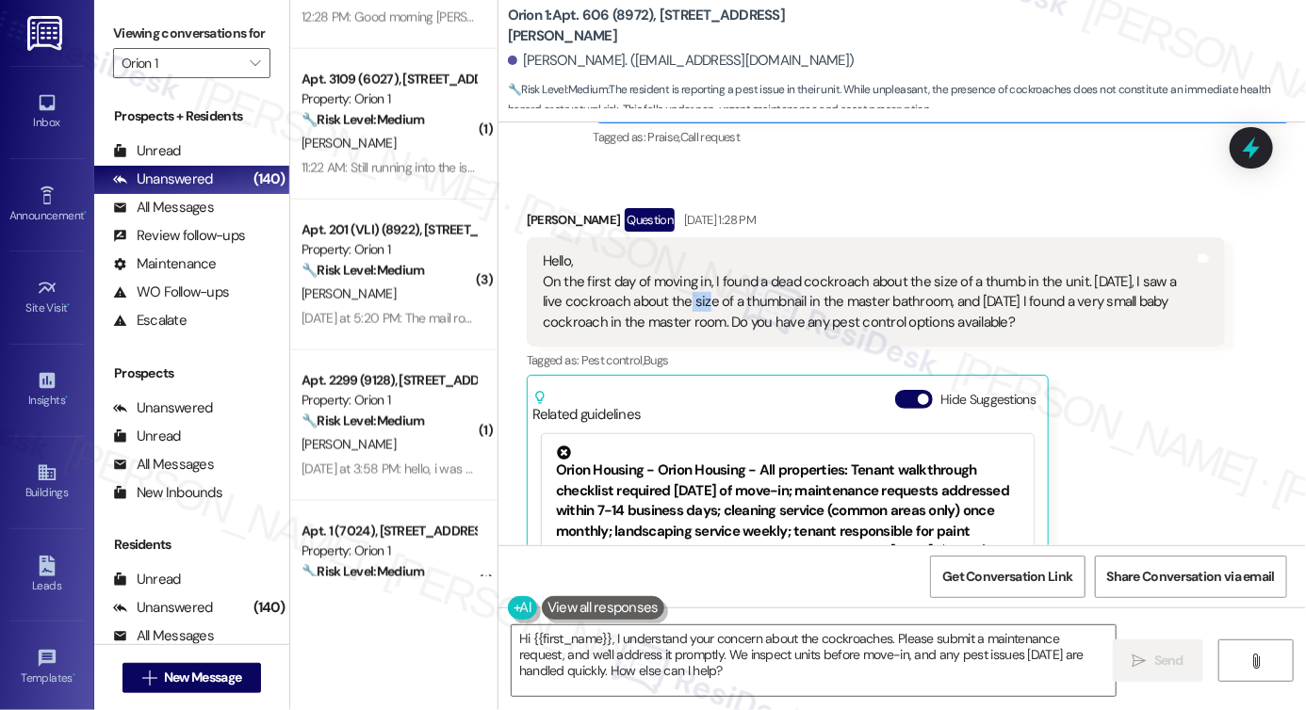
click at [674, 294] on div "Hello, On the first day of moving in, I found a dead cockroach about the size o…" at bounding box center [869, 292] width 652 height 81
click at [678, 285] on div "Hello, On the first day of moving in, I found a dead cockroach about the size o…" at bounding box center [869, 292] width 652 height 81
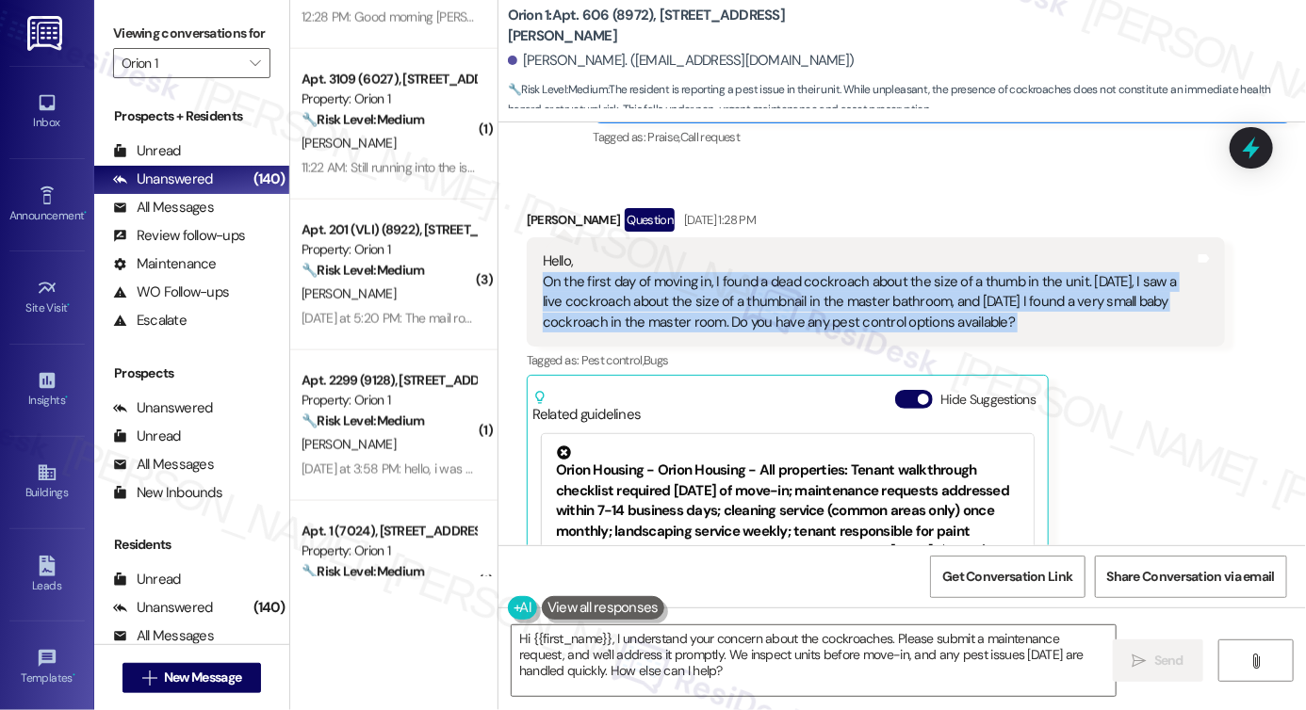
click at [678, 285] on div "Hello, On the first day of moving in, I found a dead cockroach about the size o…" at bounding box center [869, 292] width 652 height 81
copy div "On the first day of moving in, I found a dead cockroach about the size of a thu…"
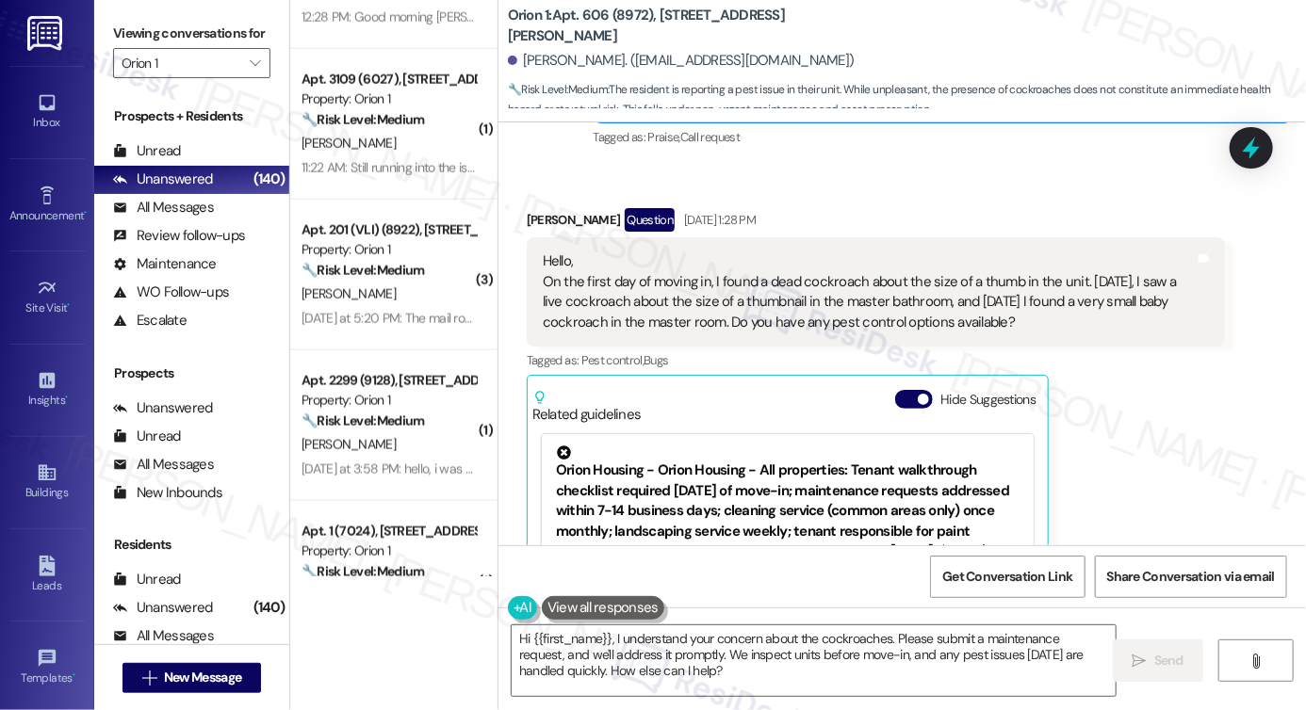
click at [117, 26] on label "Viewing conversations for" at bounding box center [191, 33] width 157 height 29
click at [124, 47] on label "Viewing conversations for" at bounding box center [191, 33] width 157 height 29
click at [773, 675] on textarea "Hi {{first_name}}, I understand your concern about the cockroaches. Please subm…" at bounding box center [814, 661] width 604 height 71
drag, startPoint x: 102, startPoint y: 47, endPoint x: 132, endPoint y: 45, distance: 30.2
click at [102, 44] on div "Viewing conversations for Orion 1 " at bounding box center [191, 48] width 195 height 97
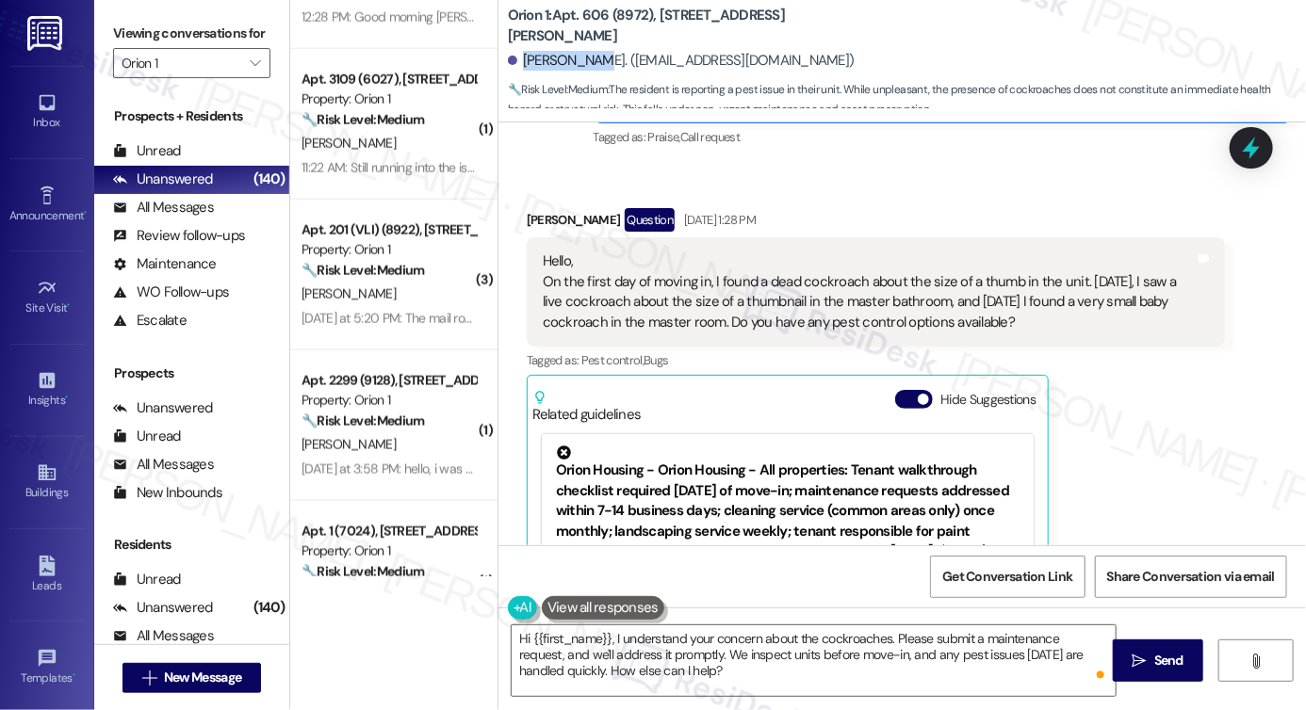
drag, startPoint x: 516, startPoint y: 61, endPoint x: 596, endPoint y: 60, distance: 79.2
click at [596, 60] on div "[PERSON_NAME]. ([EMAIL_ADDRESS][DOMAIN_NAME])" at bounding box center [681, 61] width 347 height 20
copy div "[PERSON_NAME]"
click at [121, 28] on label "Viewing conversations for" at bounding box center [191, 33] width 157 height 29
click at [125, 40] on label "Viewing conversations for" at bounding box center [191, 33] width 157 height 29
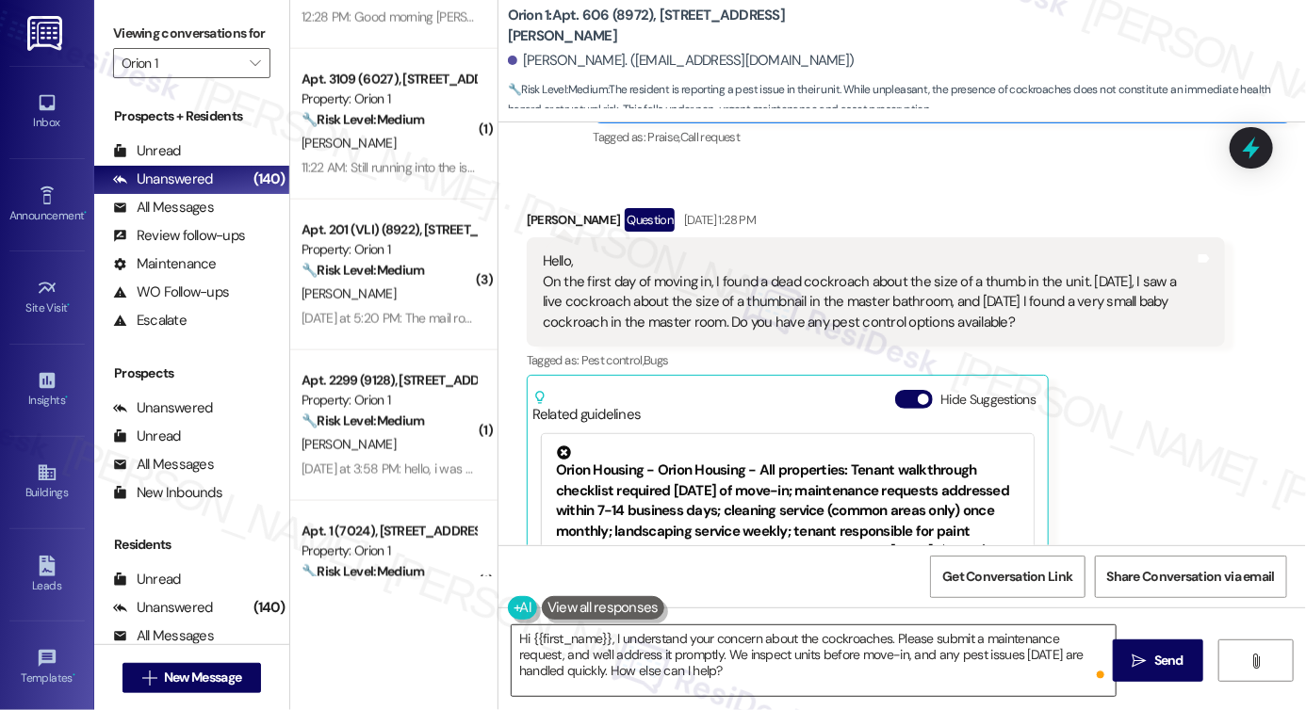
click at [739, 650] on textarea "Hi {{first_name}}, I understand your concern about the cockroaches. Please subm…" at bounding box center [814, 661] width 604 height 71
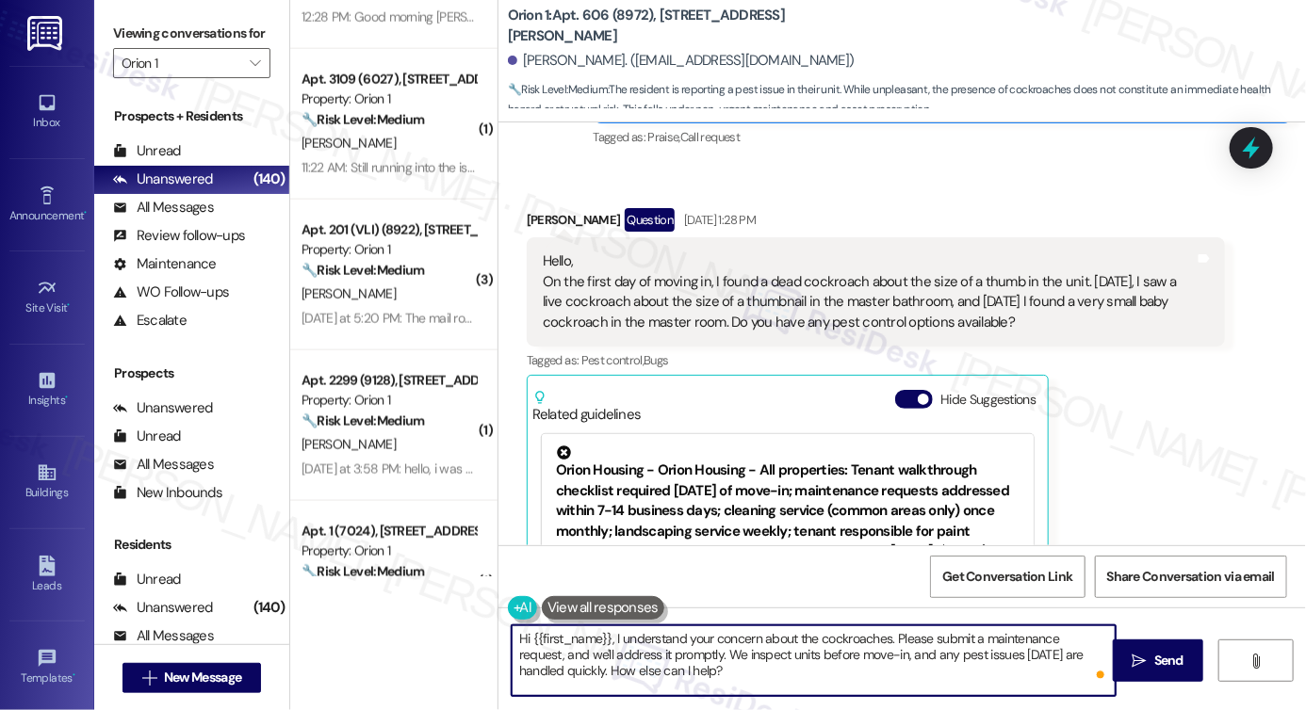
click at [740, 650] on textarea "Hi {{first_name}}, I understand your concern about the cockroaches. Please subm…" at bounding box center [814, 661] width 604 height 71
click at [833, 653] on textarea "Hi {{first_name}}, I understand your concern about the cockroaches. Please subm…" at bounding box center [814, 661] width 604 height 71
click at [879, 639] on textarea "Hi {{first_name}}, I understand your concern about the cockroaches. Please subm…" at bounding box center [814, 661] width 604 height 71
click at [806, 284] on div "Hello, On the first day of moving in, I found a dead cockroach about the size o…" at bounding box center [869, 292] width 652 height 81
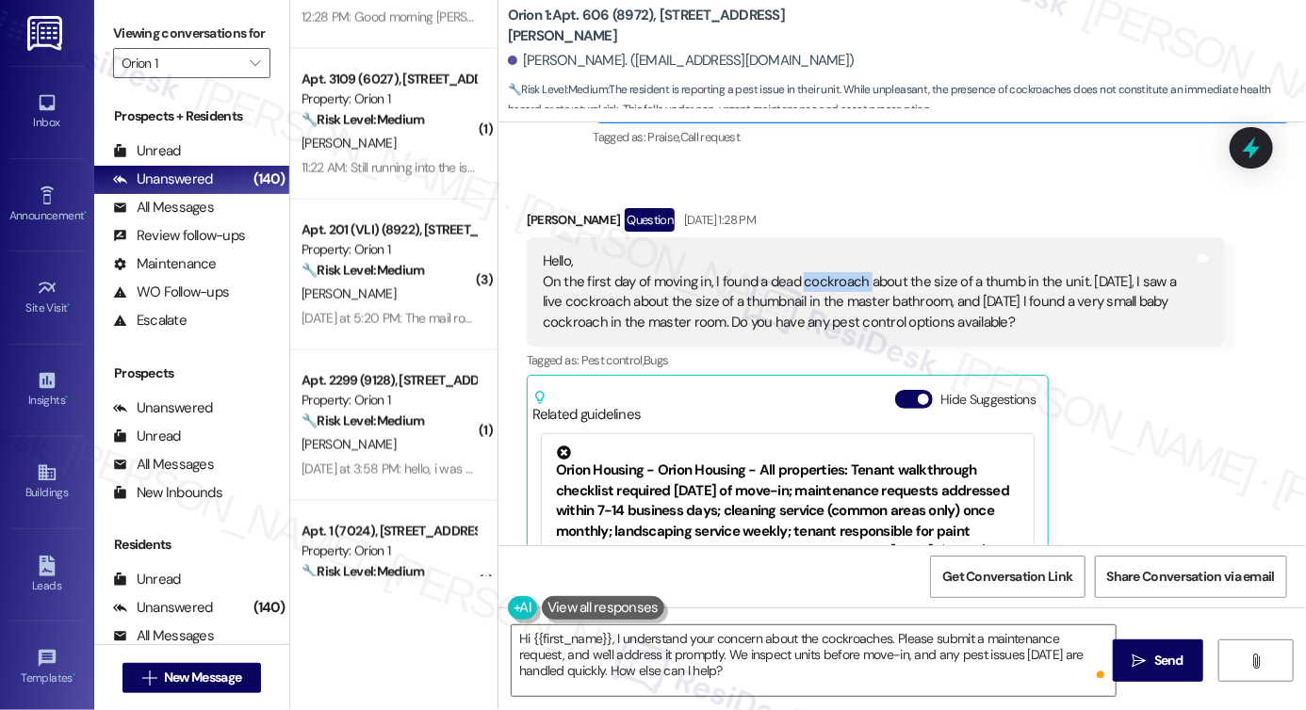
click at [806, 284] on div "Hello, On the first day of moving in, I found a dead cockroach about the size o…" at bounding box center [869, 292] width 652 height 81
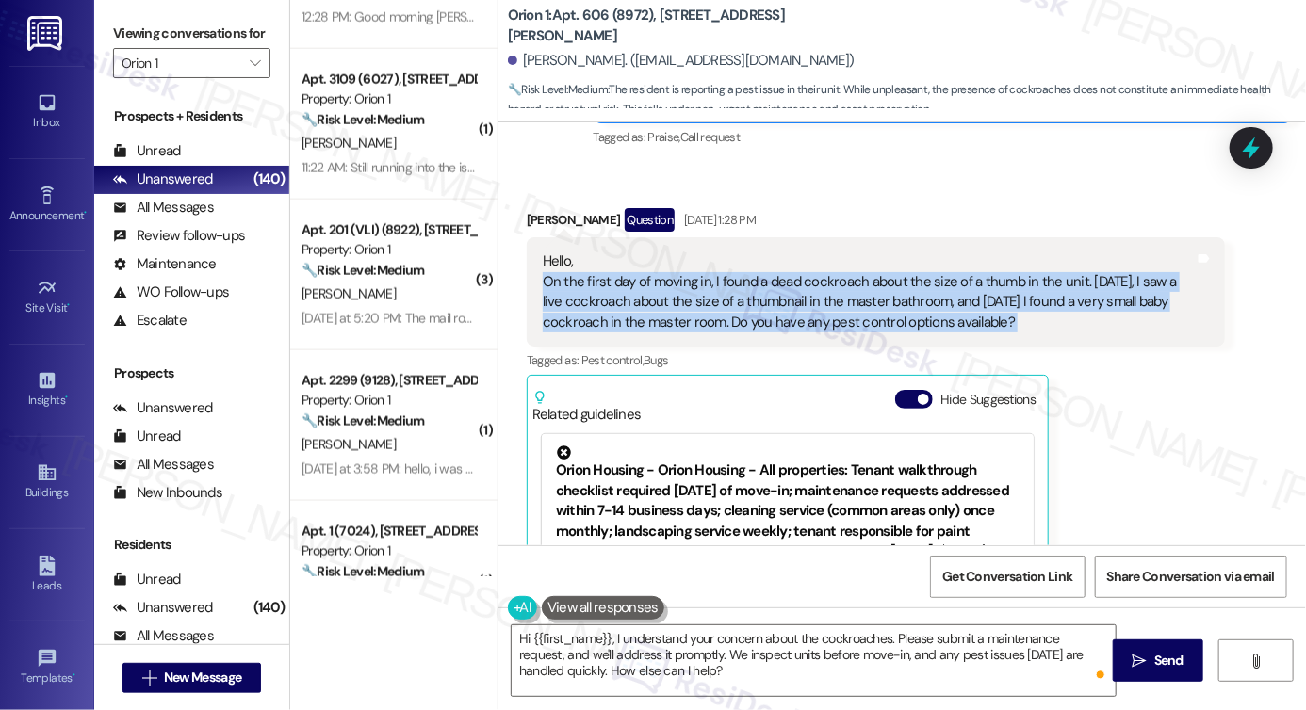
click at [806, 284] on div "Hello, On the first day of moving in, I found a dead cockroach about the size o…" at bounding box center [869, 292] width 652 height 81
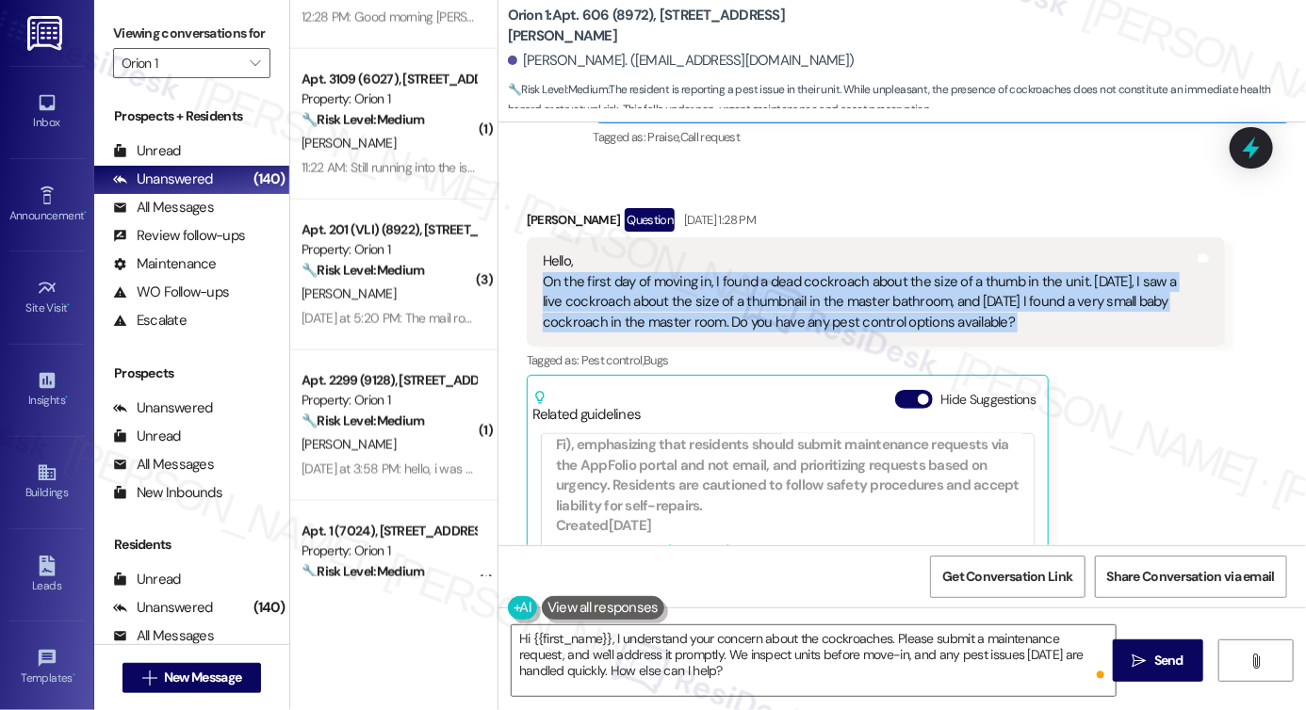
scroll to position [754, 0]
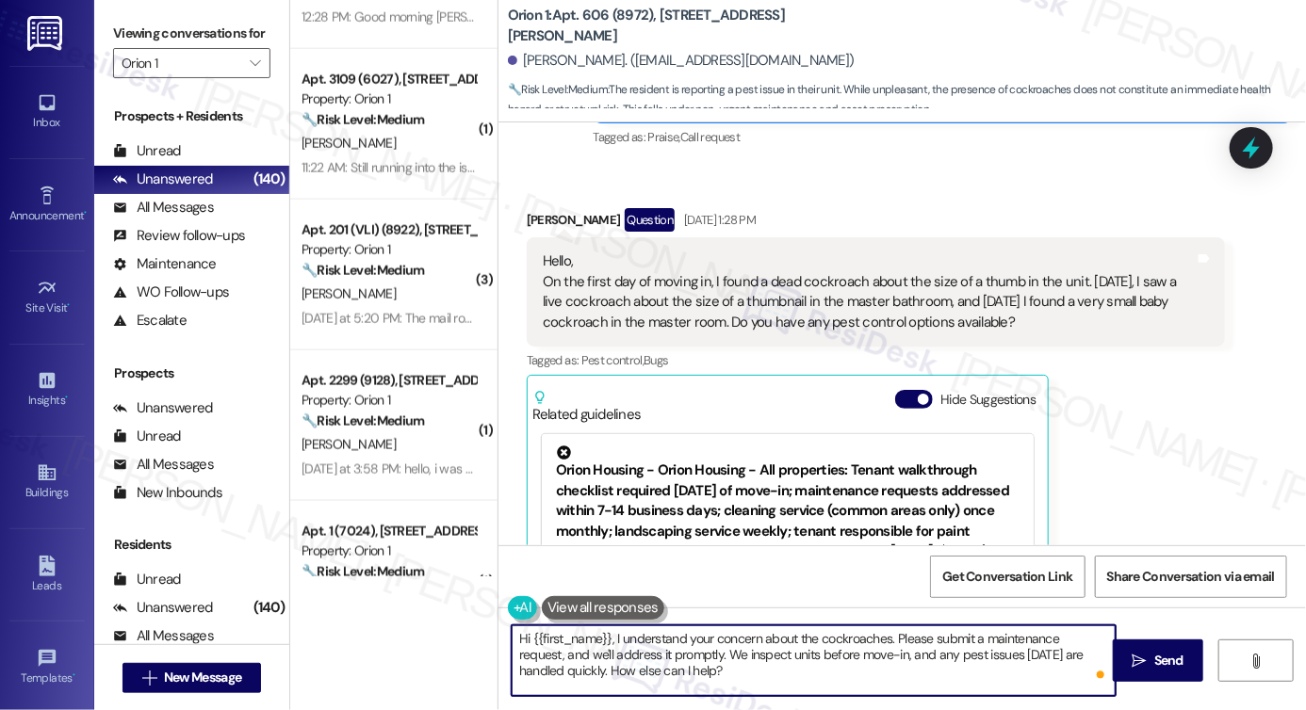
click at [789, 673] on textarea "Hi {{first_name}}, I understand your concern about the cockroaches. Please subm…" at bounding box center [814, 661] width 604 height 71
drag, startPoint x: 893, startPoint y: 636, endPoint x: 924, endPoint y: 627, distance: 32.5
click at [924, 627] on textarea "Hi {{first_name}}, I understand your concern about the cockroaches. Please subm…" at bounding box center [814, 661] width 604 height 71
drag, startPoint x: 552, startPoint y: 657, endPoint x: 618, endPoint y: 667, distance: 66.8
click at [618, 667] on textarea "Hi {{first_name}}, I understand your concern about the cockroaches. I'll go ahe…" at bounding box center [814, 661] width 604 height 71
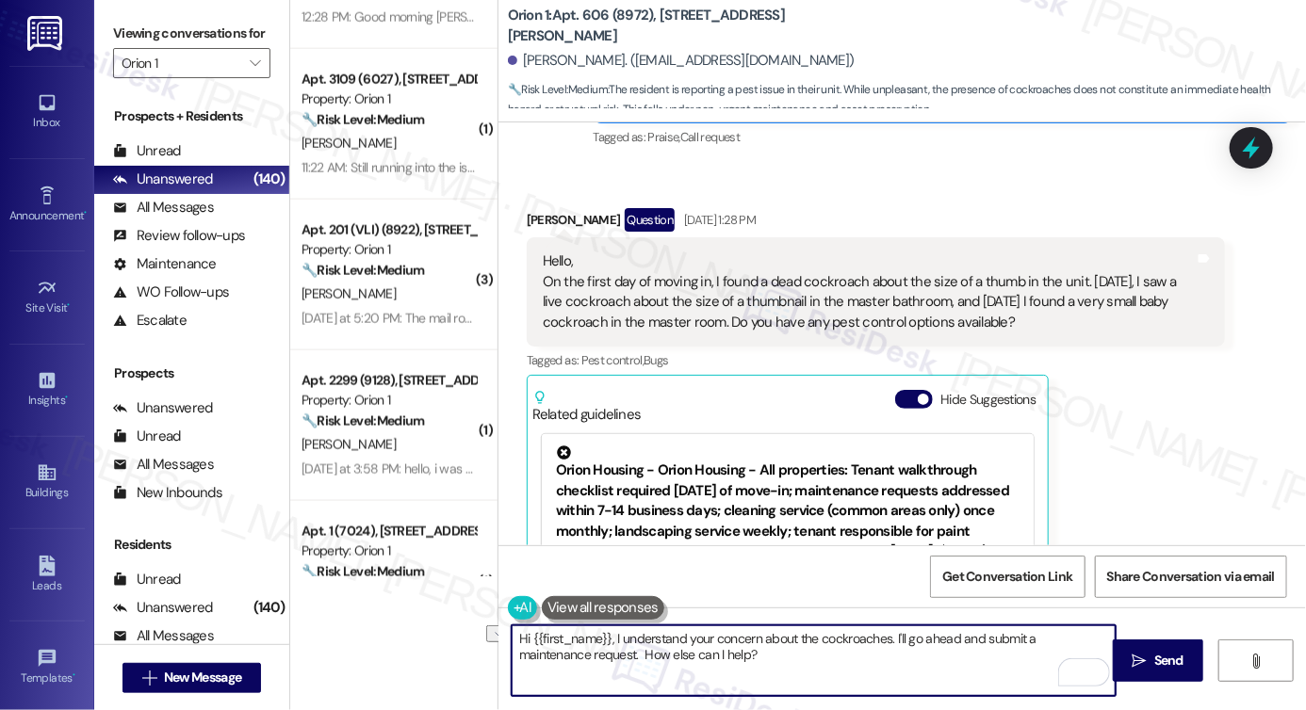
drag, startPoint x: 682, startPoint y: 662, endPoint x: 562, endPoint y: 656, distance: 120.8
click at [562, 656] on textarea "Hi {{first_name}}, I understand your concern about the cockroaches. I'll go ahe…" at bounding box center [814, 661] width 604 height 71
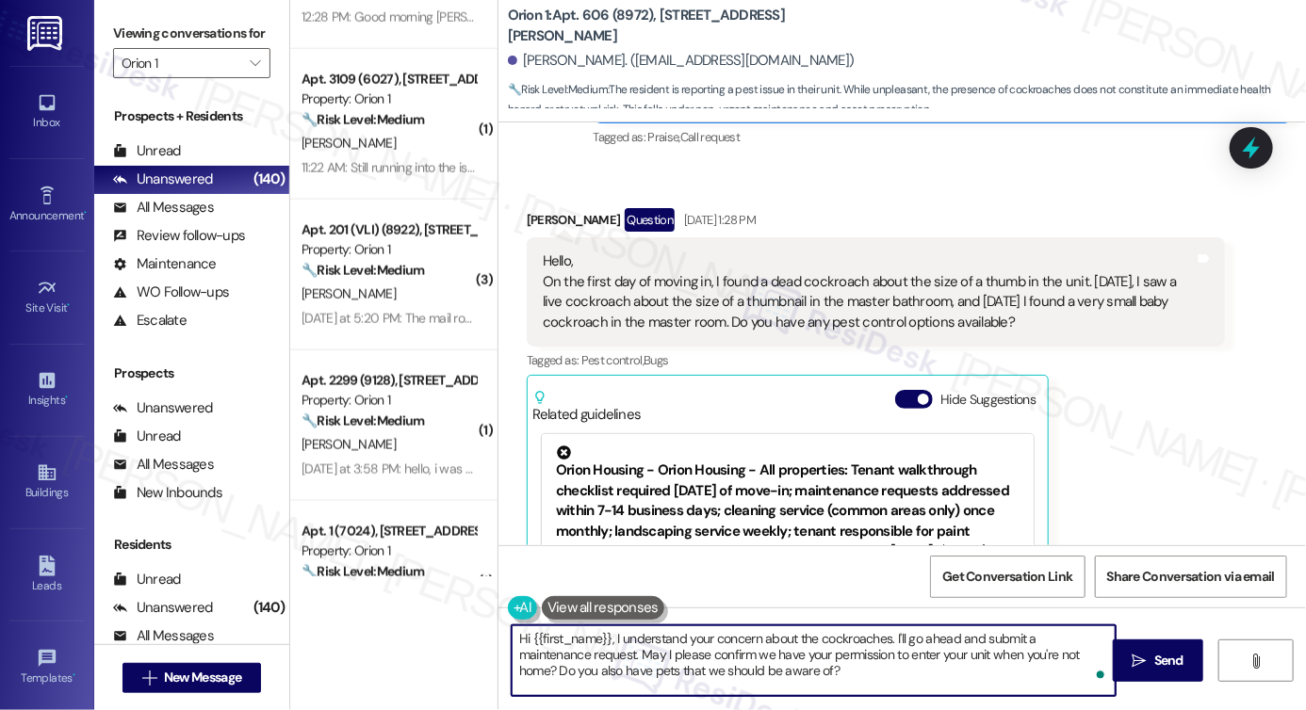
click at [548, 214] on div "[PERSON_NAME] Question [DATE] 1:28 PM" at bounding box center [876, 223] width 698 height 30
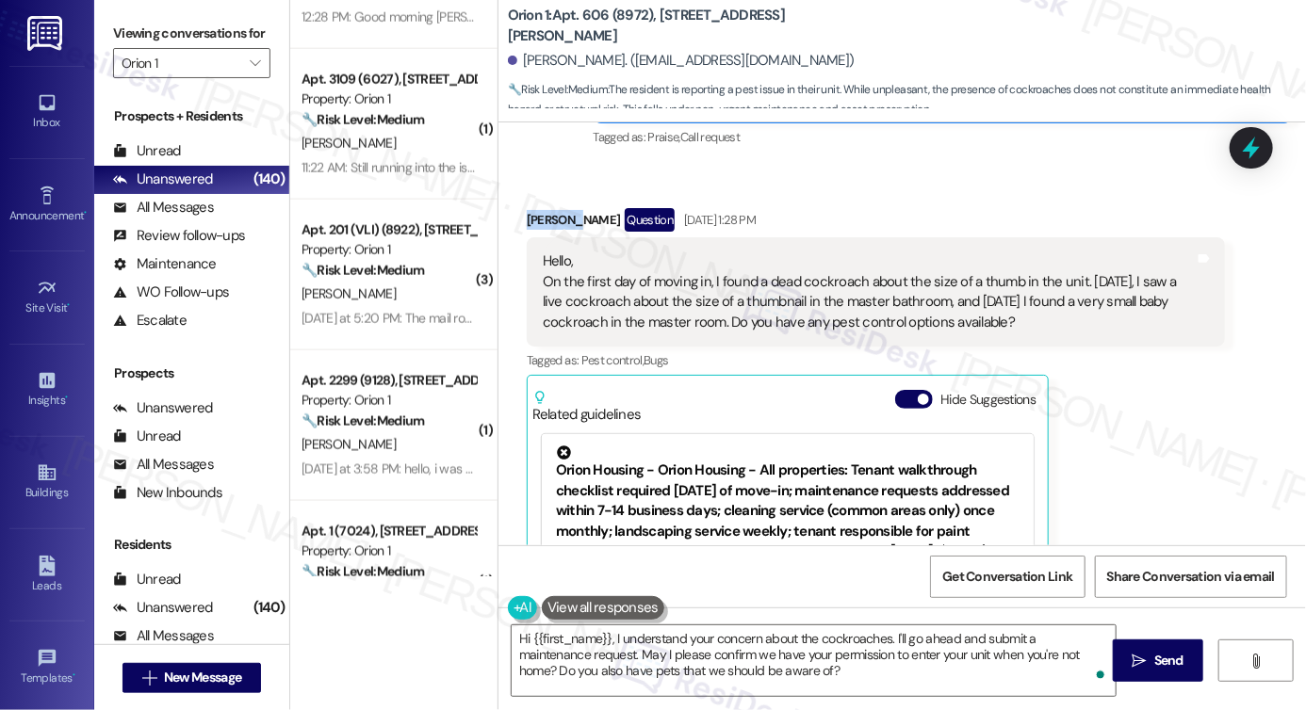
click at [548, 214] on div "[PERSON_NAME] Question [DATE] 1:28 PM" at bounding box center [876, 223] width 698 height 30
click at [612, 638] on textarea "Hi {{first_name}}, I understand your concern about the cockroaches. I'll go ahe…" at bounding box center [814, 661] width 604 height 71
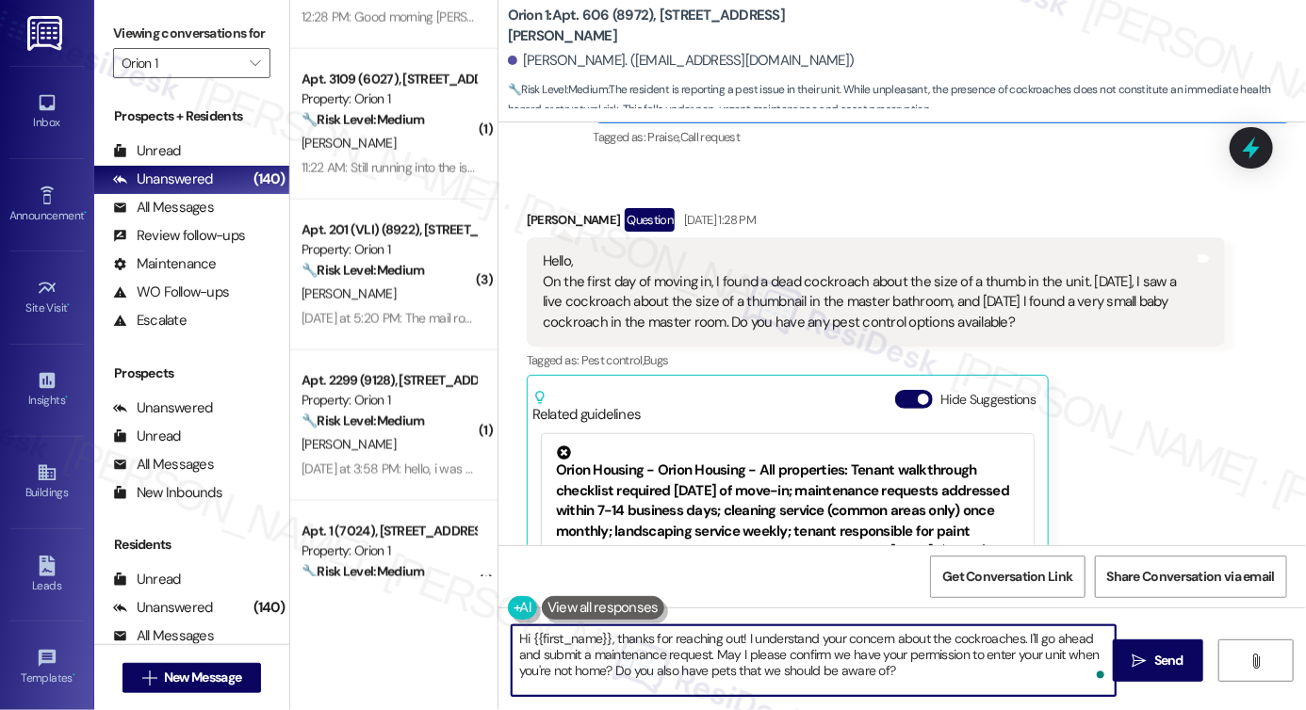
click at [710, 641] on textarea "Hi {{first_name}}, thanks for reaching out! I understand your concern about the…" at bounding box center [814, 661] width 604 height 71
click at [905, 647] on textarea "Hi {{first_name}}, thanks for reaching out! I understand your concern about the…" at bounding box center [814, 661] width 604 height 71
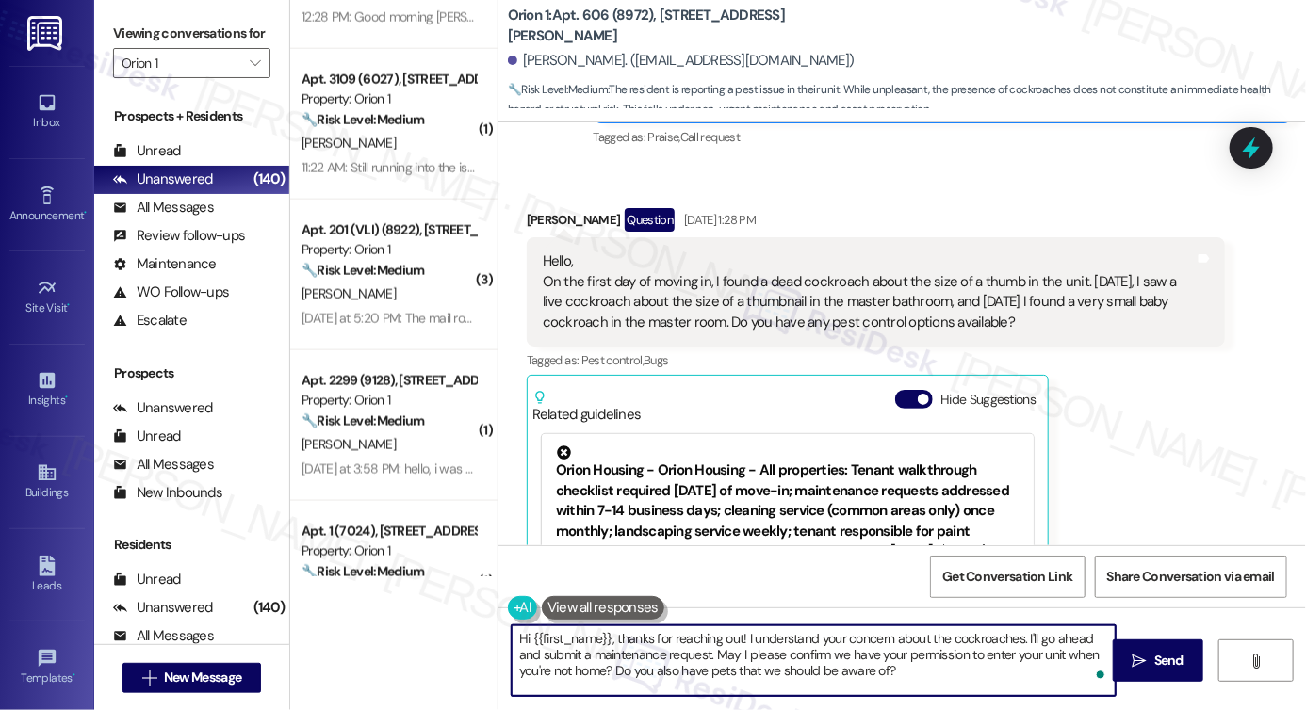
click at [957, 672] on textarea "Hi {{first_name}}, thanks for reaching out! I understand your concern about the…" at bounding box center [814, 661] width 604 height 71
type textarea "Hi {{first_name}}, thanks for reaching out! I understand your concern about the…"
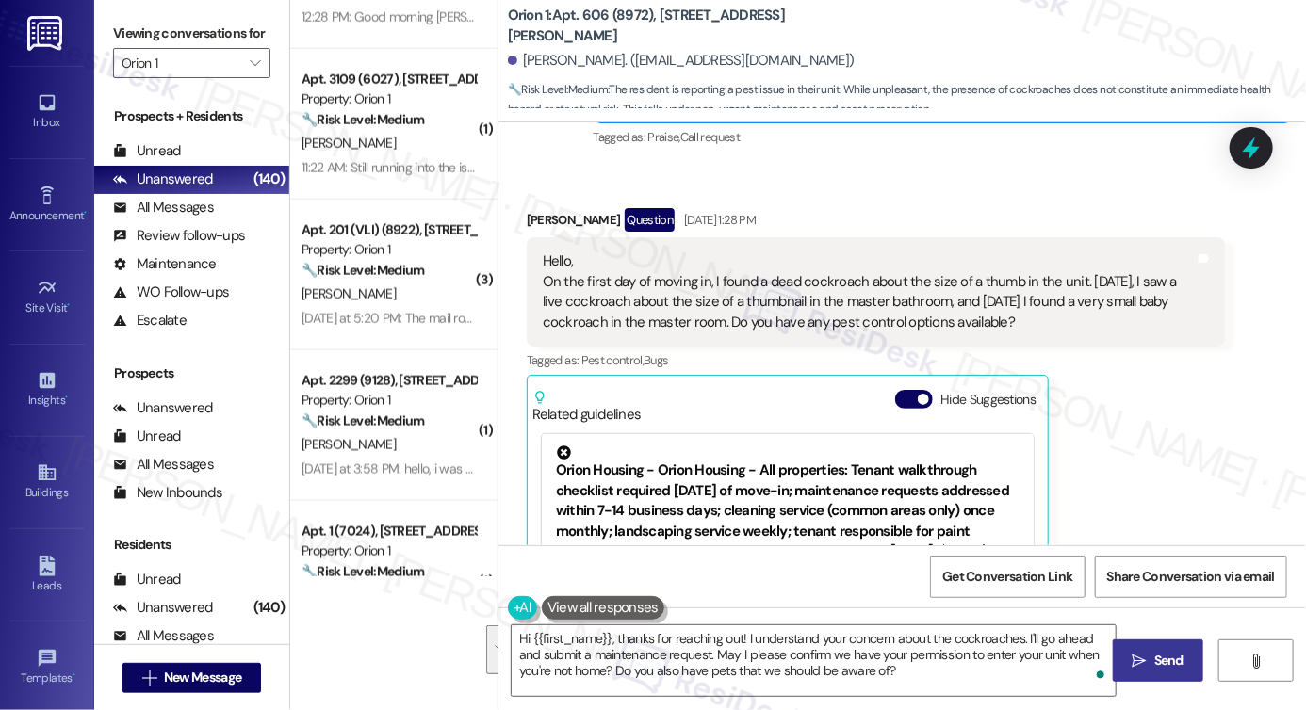
click at [1133, 666] on icon "" at bounding box center [1140, 661] width 14 height 15
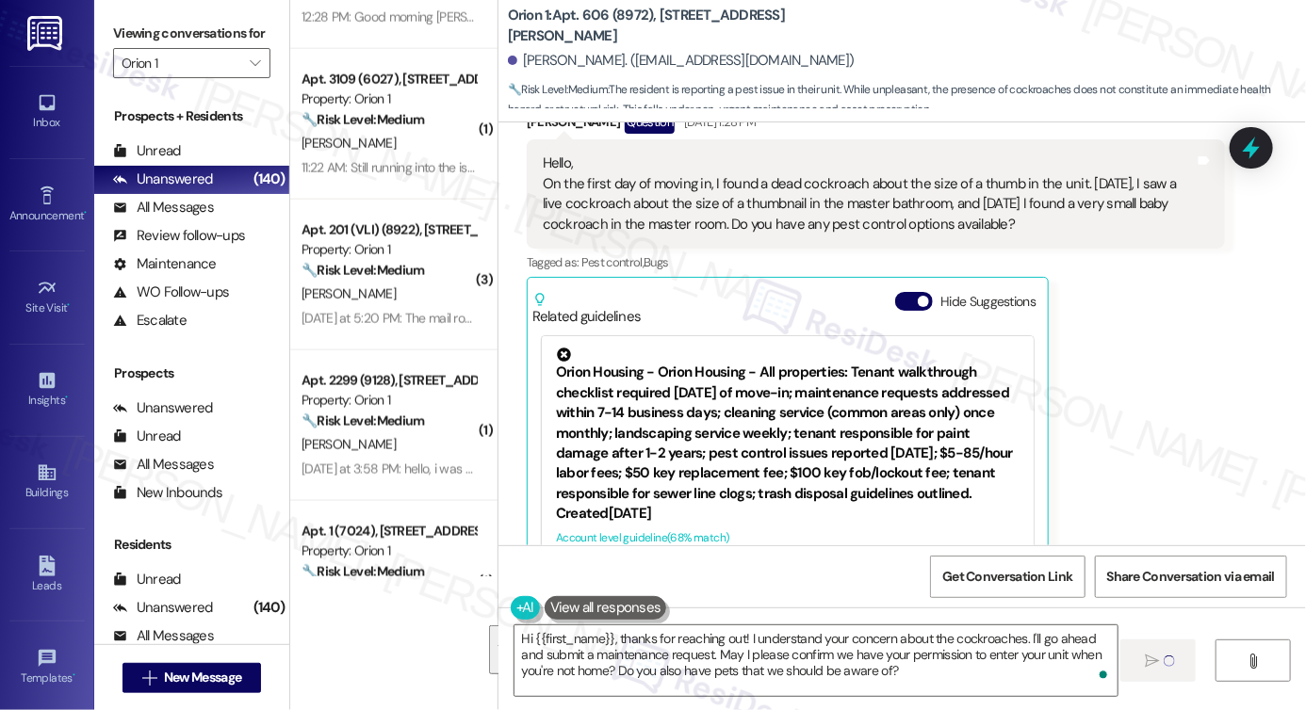
scroll to position [465, 0]
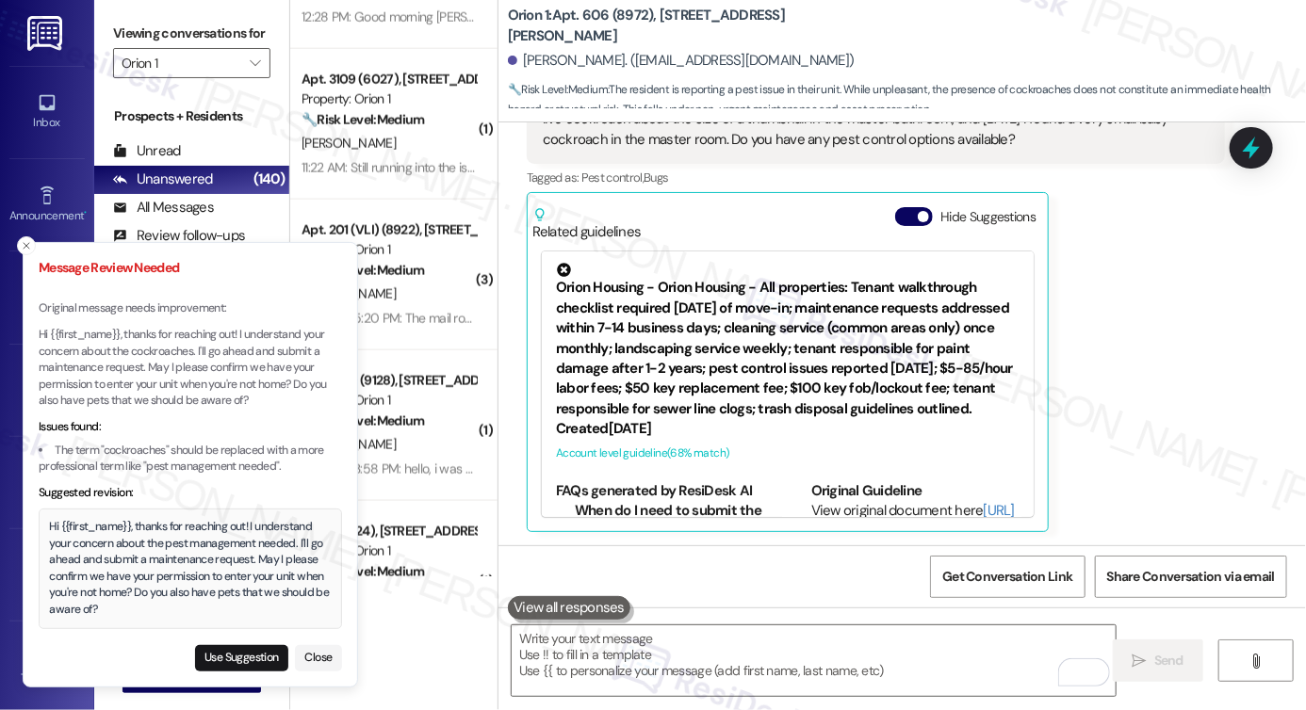
click at [165, 540] on div "Hi {{first_name}}, thanks for reaching out! I understand your concern about the…" at bounding box center [191, 568] width 282 height 99
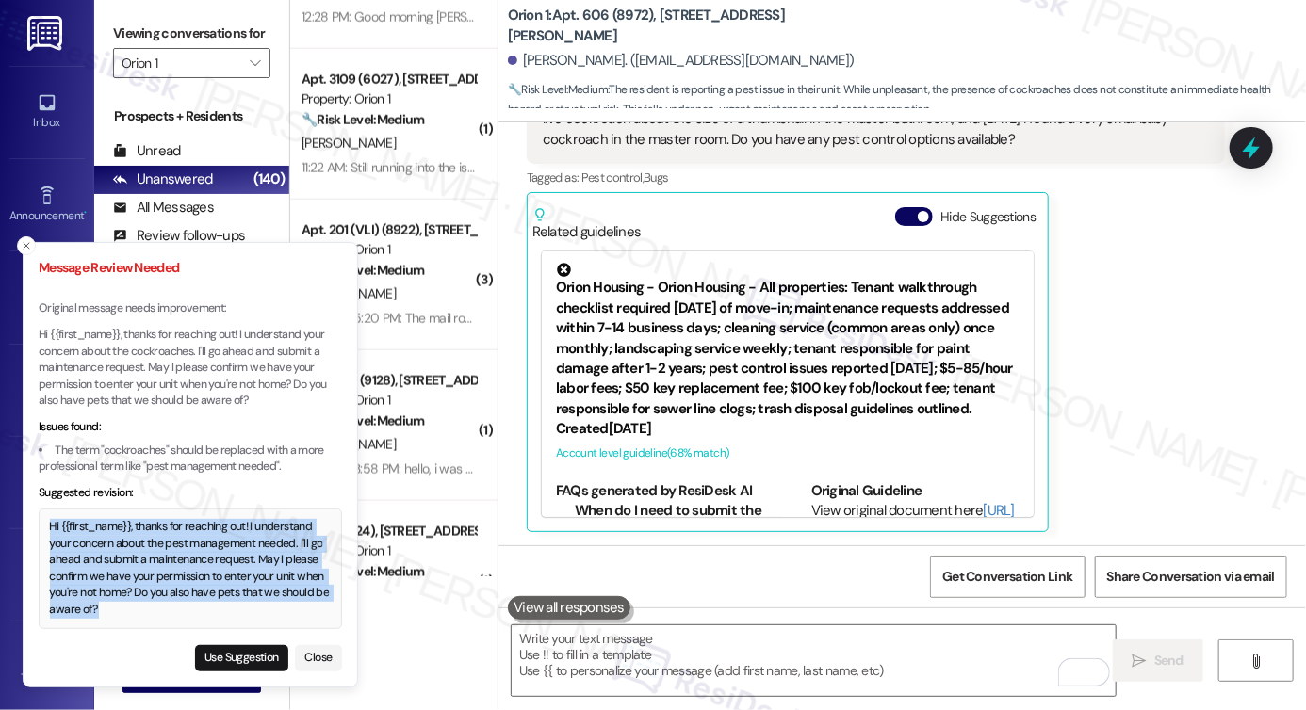
click at [165, 540] on div "Hi {{first_name}}, thanks for reaching out! I understand your concern about the…" at bounding box center [191, 568] width 282 height 99
copy div "Hi {{first_name}}, thanks for reaching out! I understand your concern about the…"
click at [228, 651] on button "Use Suggestion" at bounding box center [241, 658] width 93 height 26
type textarea "Hi {{first_name}}, thanks for reaching out! I understand your concern about the…"
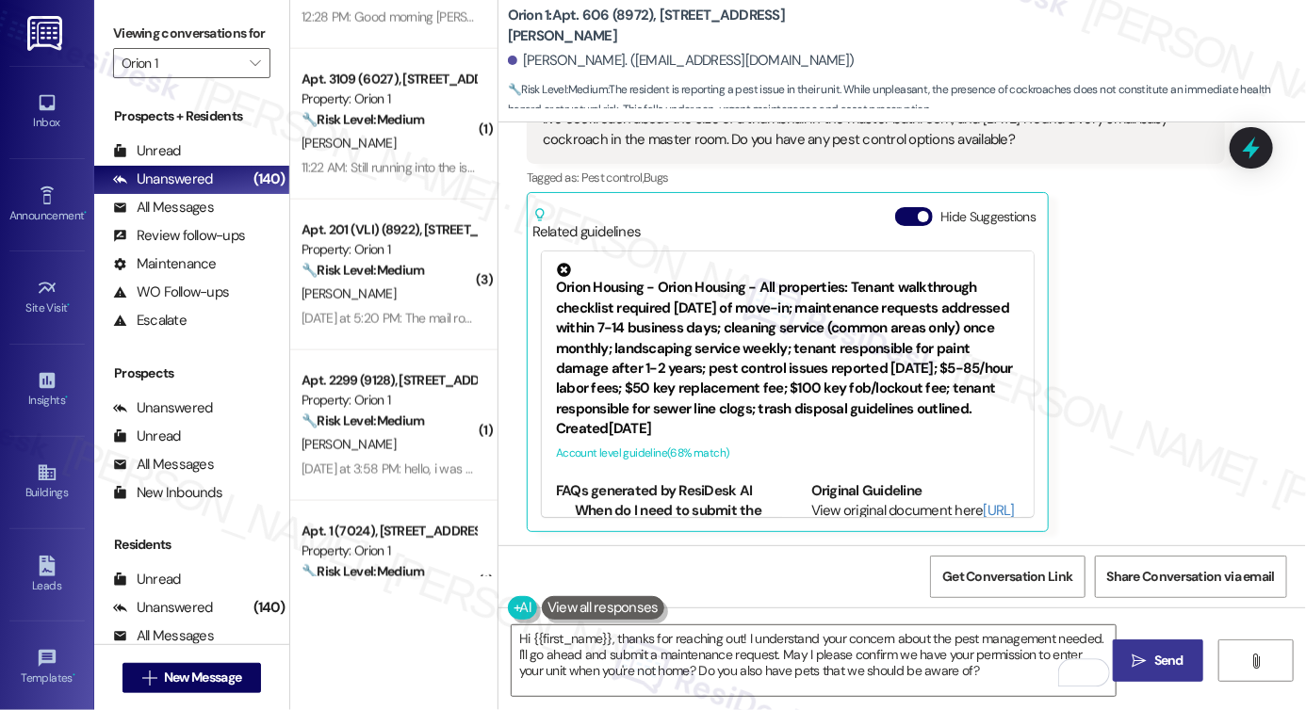
click at [1155, 672] on button " Send" at bounding box center [1158, 661] width 91 height 42
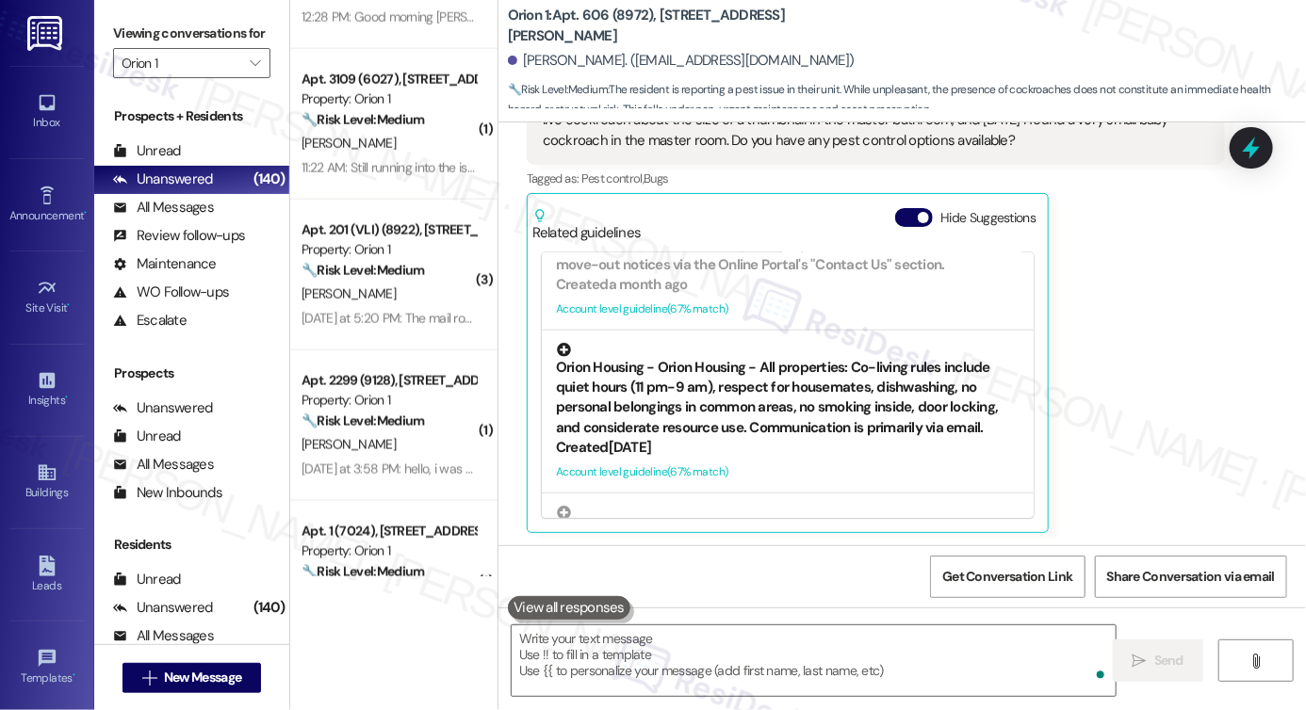
scroll to position [565, 0]
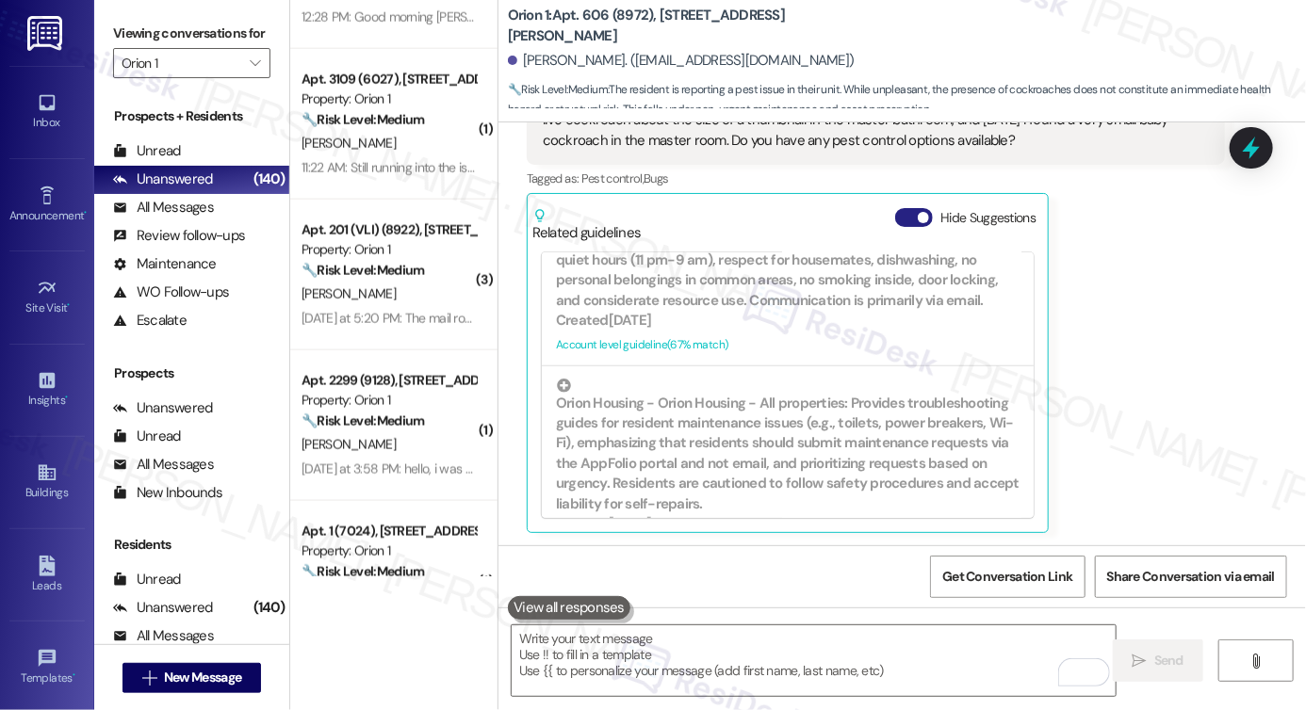
click at [903, 213] on button "Hide Suggestions" at bounding box center [914, 217] width 38 height 19
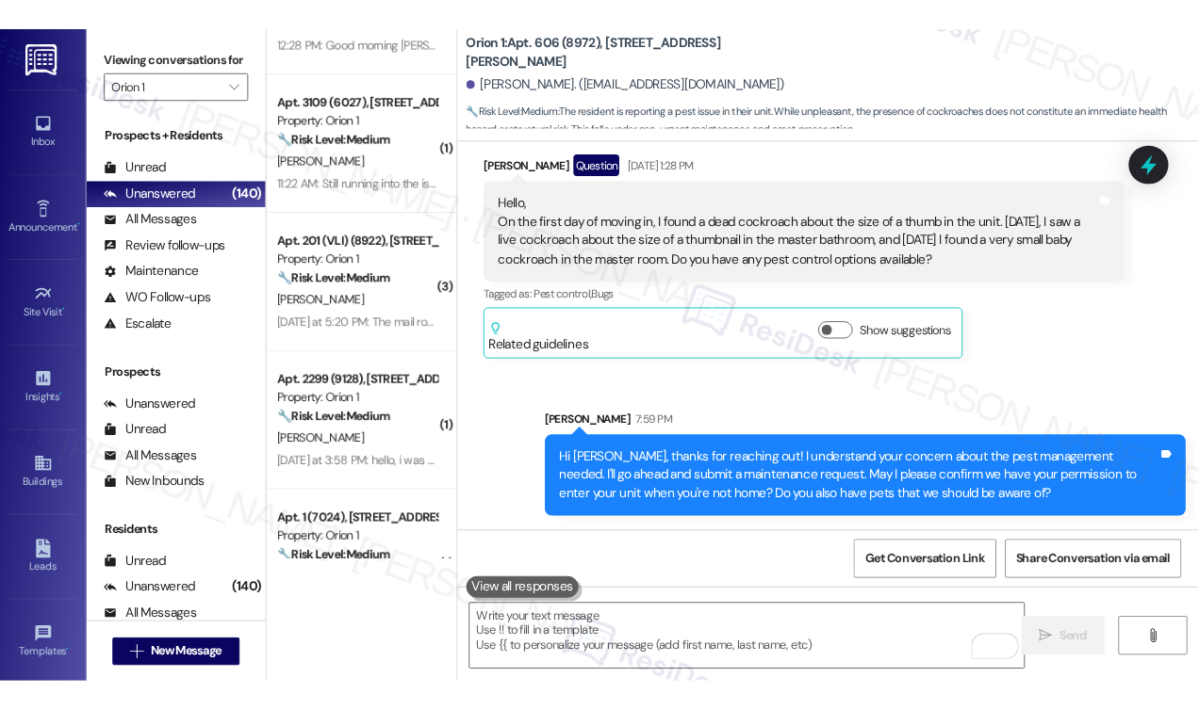
scroll to position [353, 0]
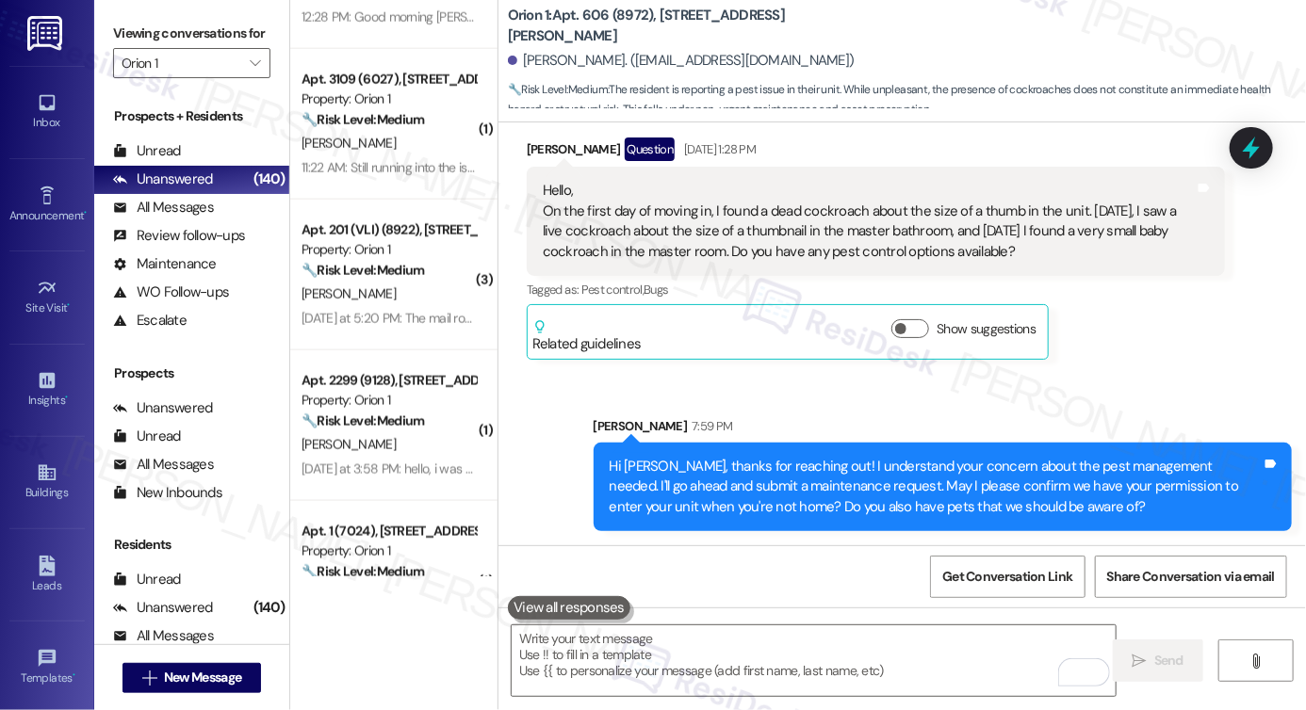
click at [743, 472] on div "Hi Wonsang, thanks for reaching out! I understand your concern about the pest m…" at bounding box center [936, 487] width 652 height 60
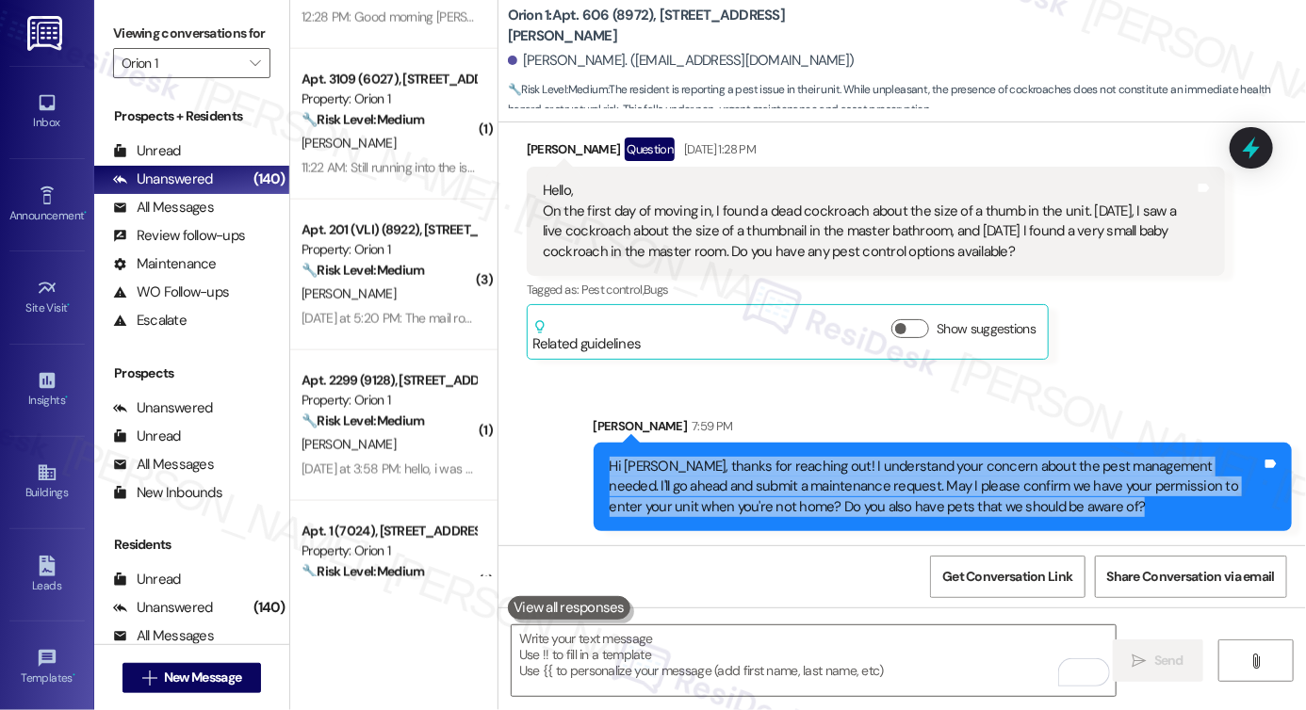
click at [743, 472] on div "Hi Wonsang, thanks for reaching out! I understand your concern about the pest m…" at bounding box center [936, 487] width 652 height 60
click at [1016, 450] on div "Hi Wonsang, thanks for reaching out! I understand your concern about the pest m…" at bounding box center [943, 487] width 698 height 89
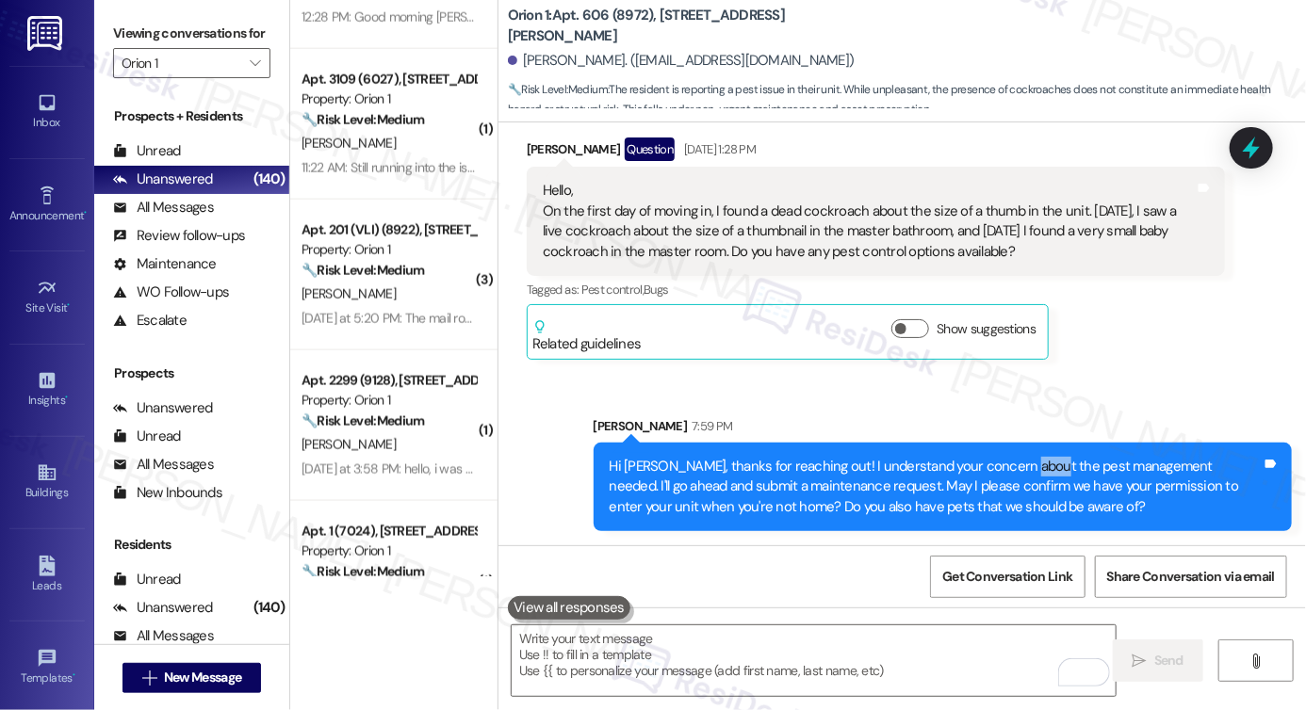
click at [1016, 450] on div "Hi Wonsang, thanks for reaching out! I understand your concern about the pest m…" at bounding box center [943, 487] width 698 height 89
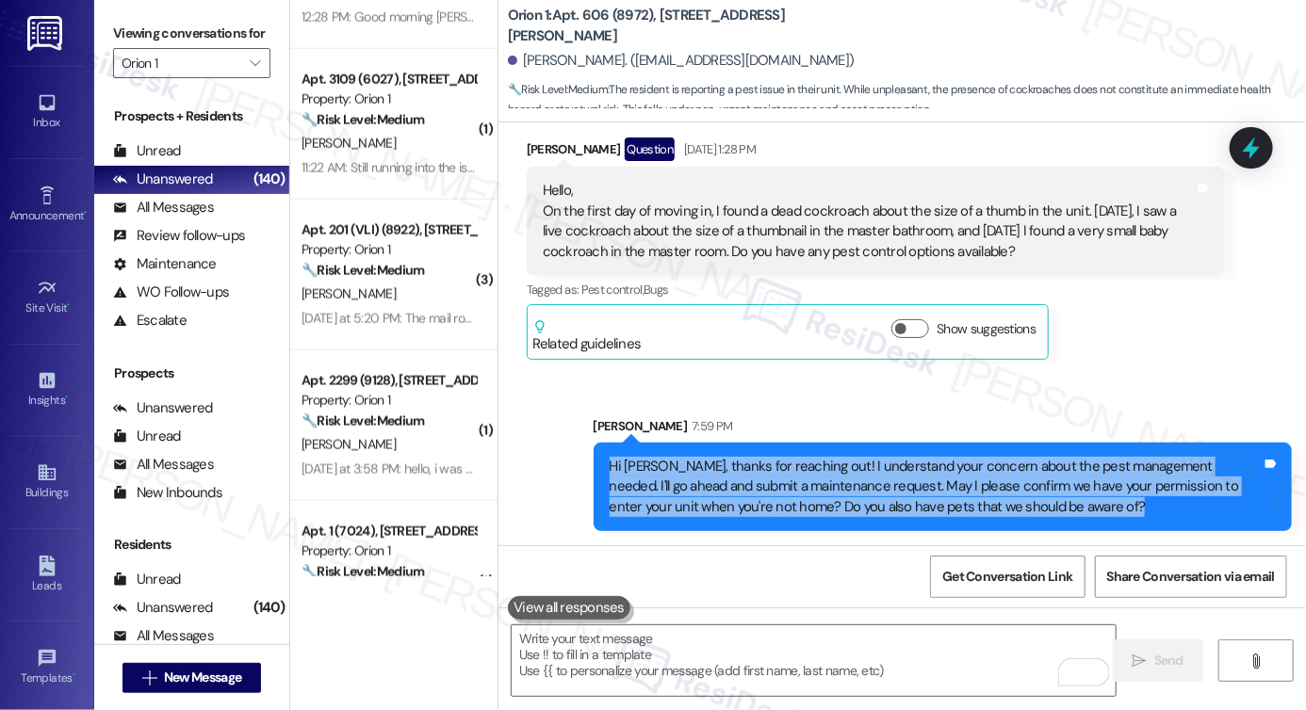
click at [1016, 450] on div "Hi Wonsang, thanks for reaching out! I understand your concern about the pest m…" at bounding box center [943, 487] width 698 height 89
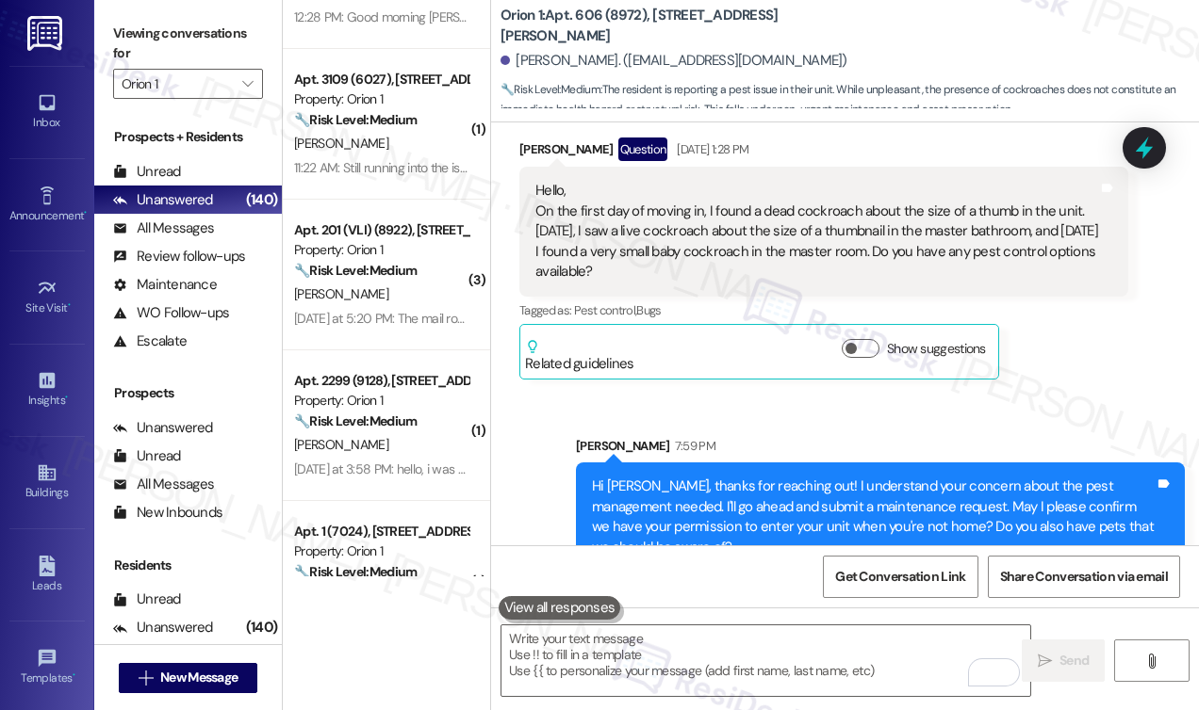
click at [106, 37] on div "Viewing conversations for Orion 1 " at bounding box center [188, 59] width 188 height 118
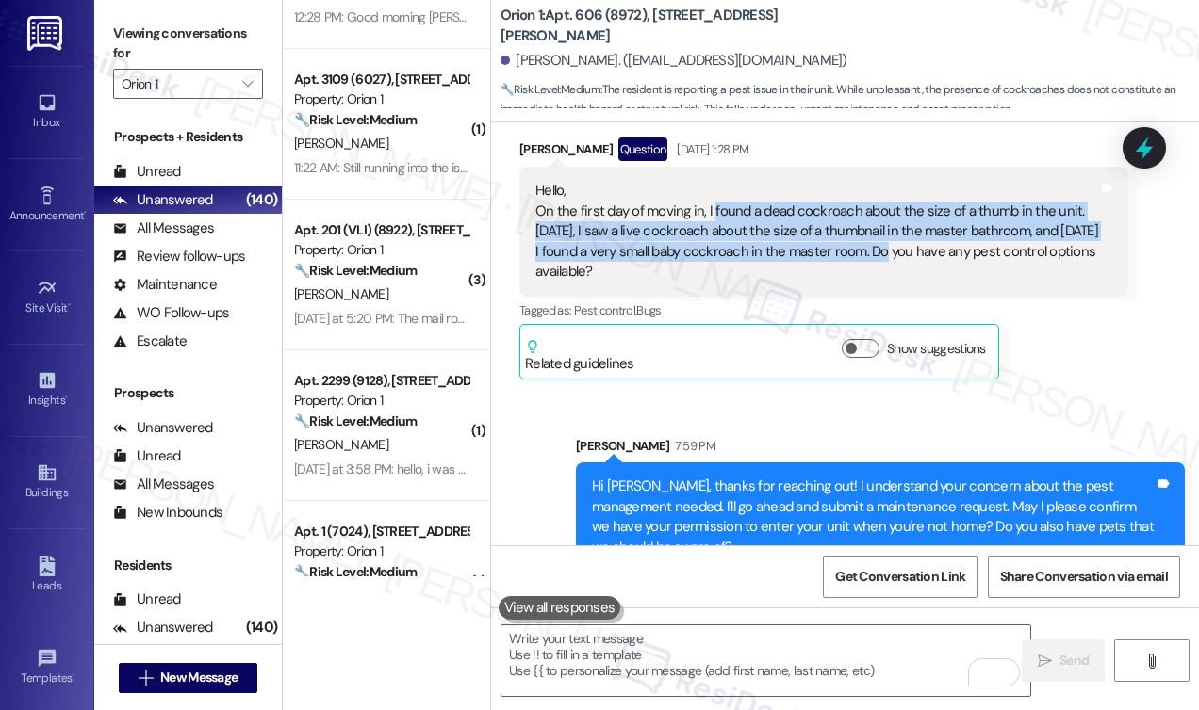
drag, startPoint x: 710, startPoint y: 210, endPoint x: 902, endPoint y: 252, distance: 195.7
click at [902, 252] on div "Hello, On the first day of moving in, I found a dead cockroach about the size o…" at bounding box center [816, 231] width 563 height 101
copy div "found a dead cockroach about the size of a thumb in the unit. Yesterday, I saw …"
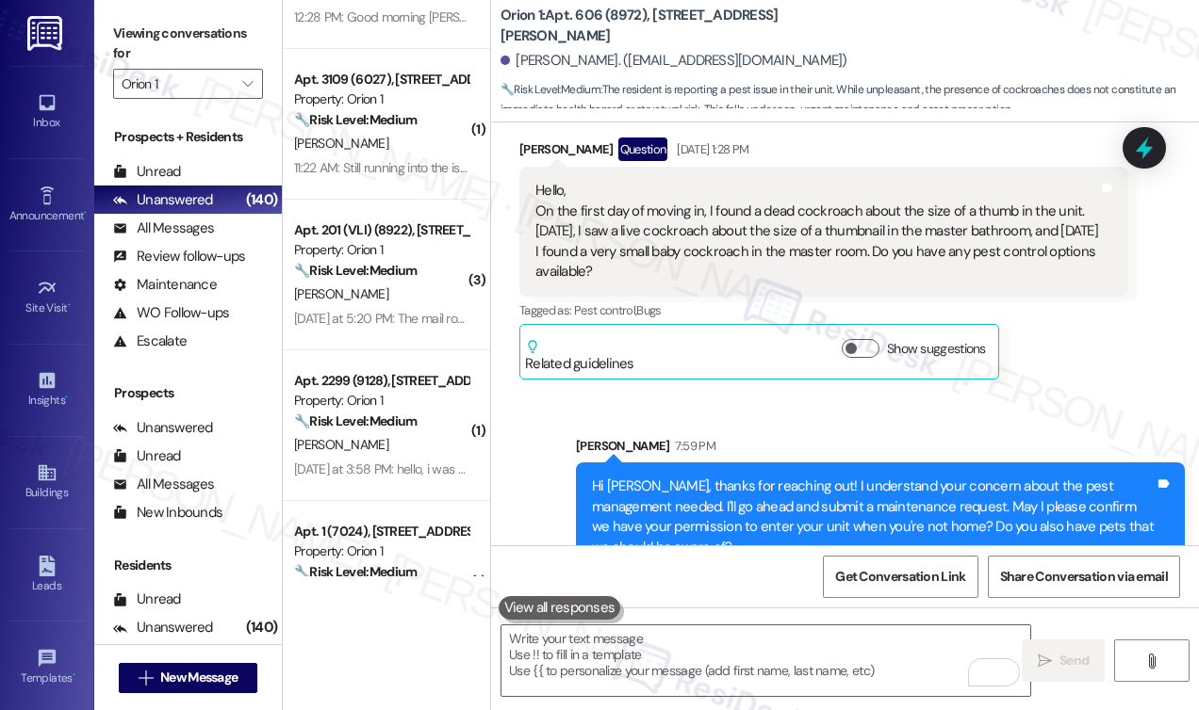
click at [124, 35] on label "Viewing conversations for" at bounding box center [188, 44] width 150 height 50
click at [122, 37] on label "Viewing conversations for" at bounding box center [188, 44] width 150 height 50
click at [102, 14] on div "Viewing conversations for Orion 1 " at bounding box center [188, 59] width 188 height 118
click at [703, 414] on div "Sent via SMS Sarah 7:59 PM Hi Wonsang, thanks for reaching out! I understand yo…" at bounding box center [845, 490] width 708 height 192
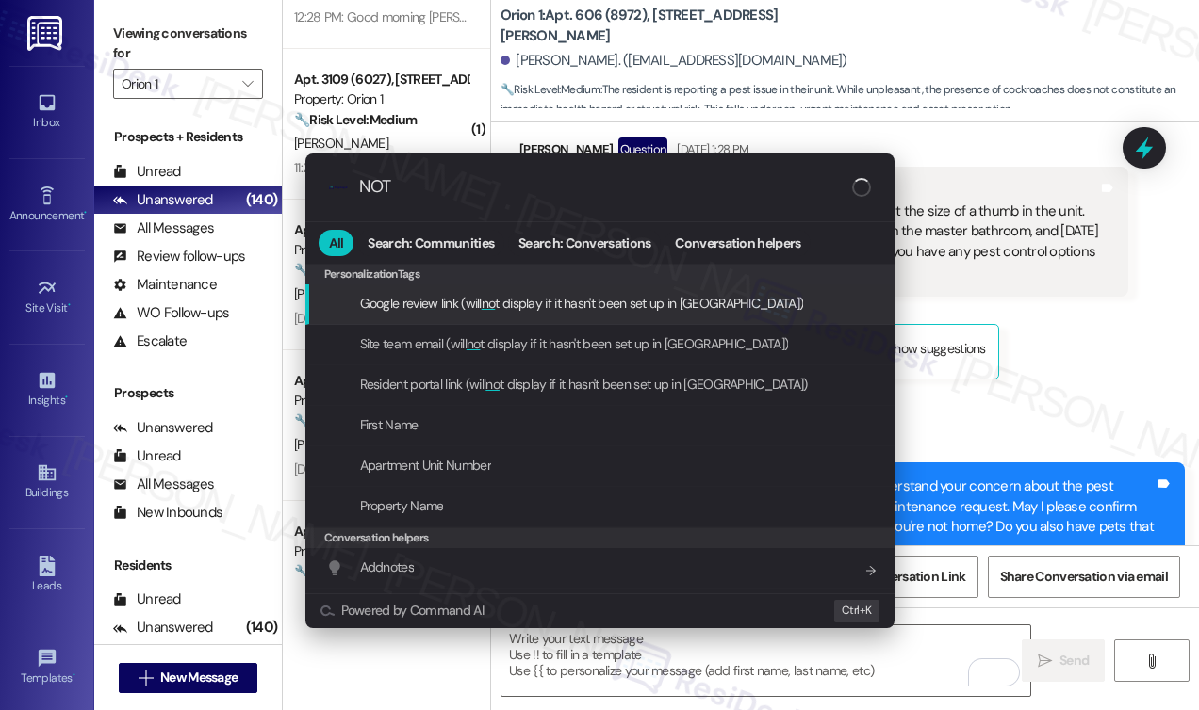
type input "NOTE"
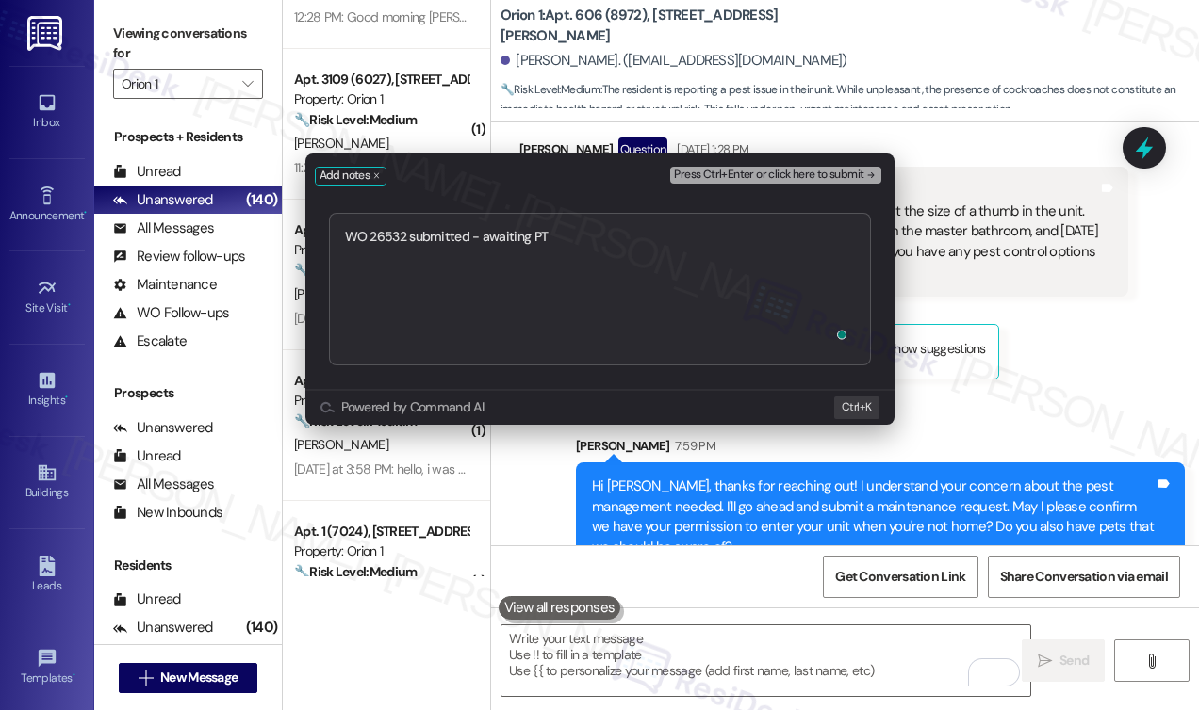
type textarea "WO 26532 submitted - awaiting PTE"
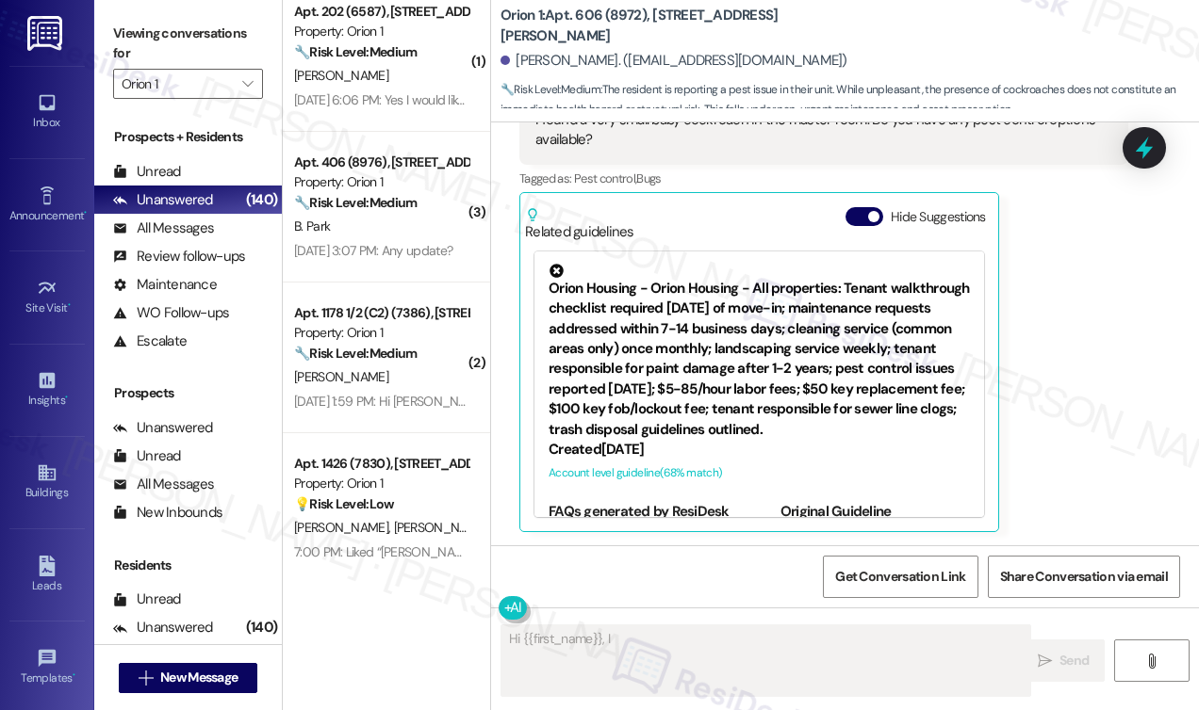
scroll to position [5266, 0]
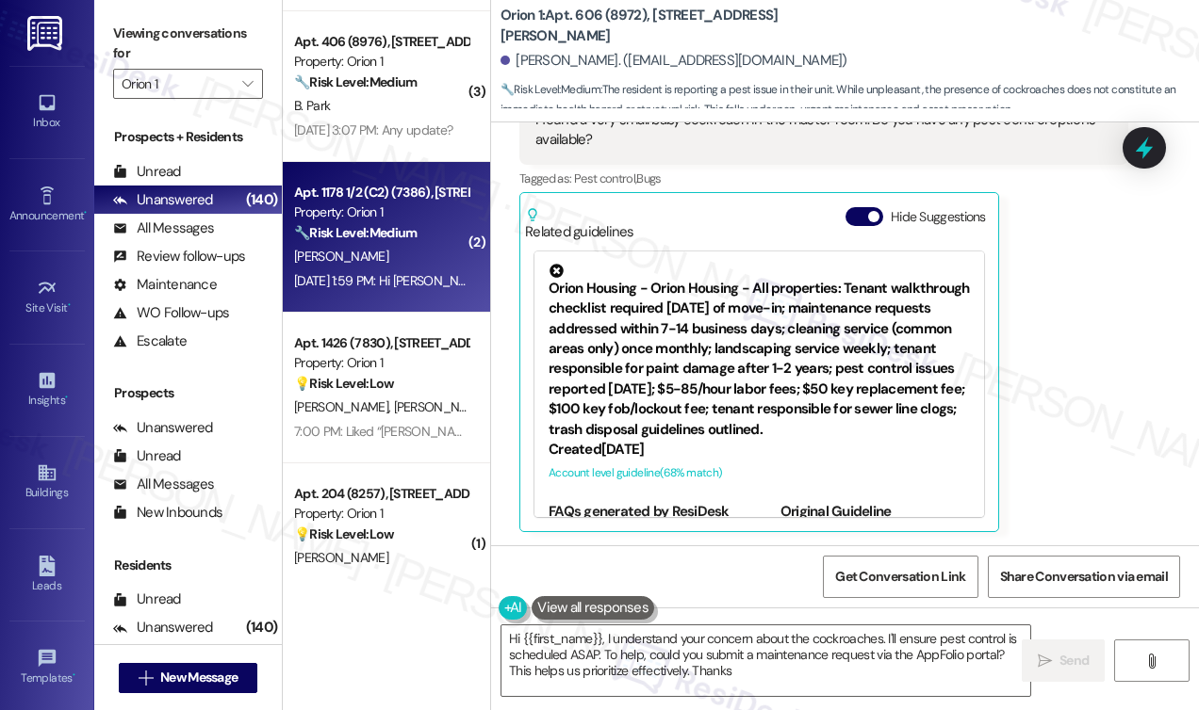
type textarea "Hi {{first_name}}, I understand your concern about the cockroaches. I'll ensure…"
click at [387, 259] on div "K. Duenas" at bounding box center [381, 257] width 178 height 24
type textarea "Fetching suggested responses. Please feel free to read through the conversation…"
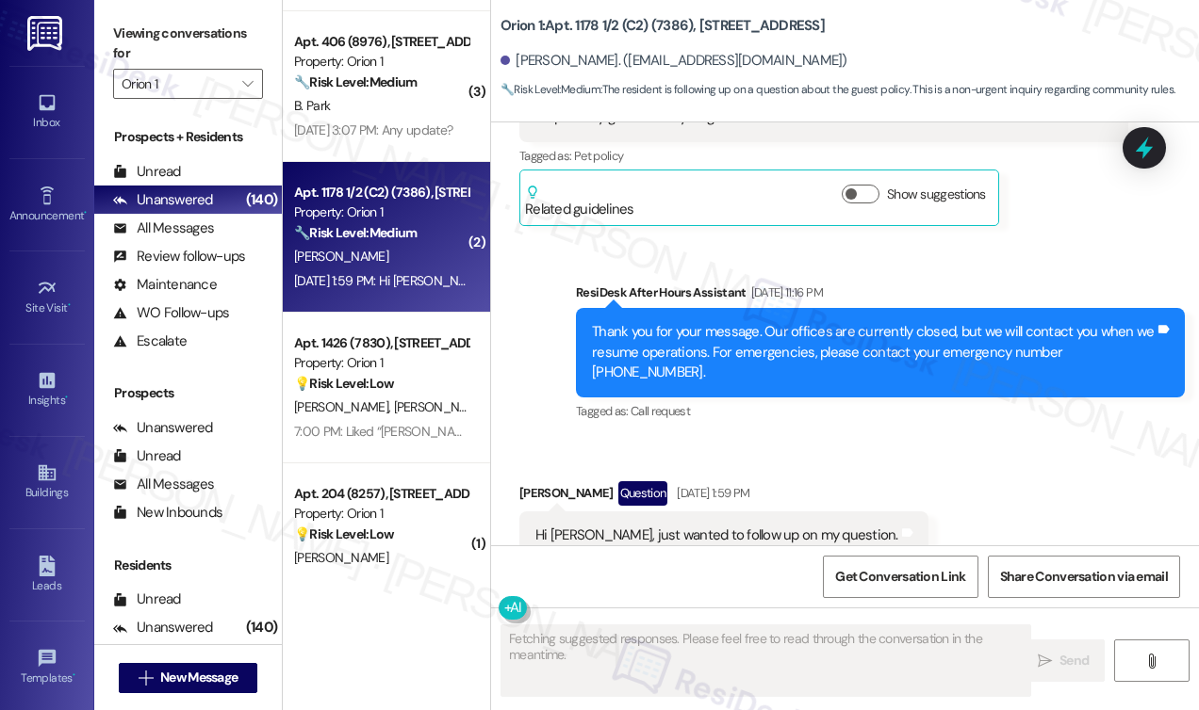
scroll to position [502, 0]
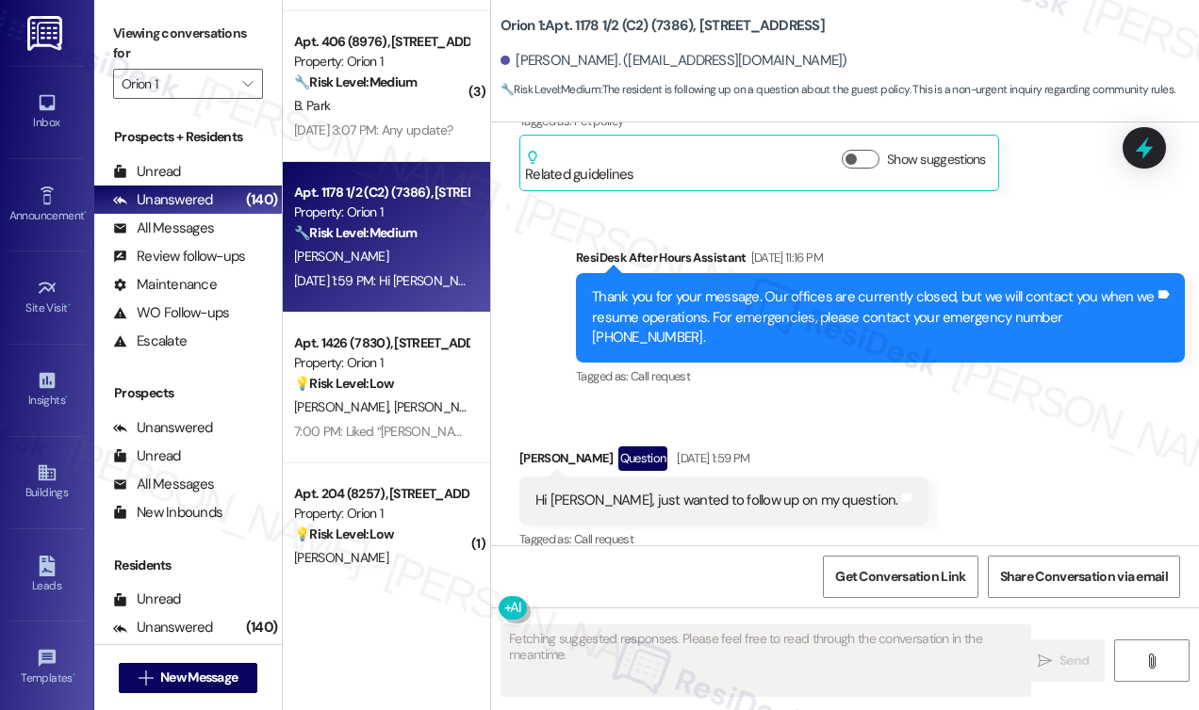
click at [710, 497] on div "Hi Sarah, just wanted to follow up on my question. Tags and notes" at bounding box center [723, 501] width 409 height 48
click at [710, 496] on div "Hi Sarah, just wanted to follow up on my question. Tags and notes" at bounding box center [723, 501] width 409 height 48
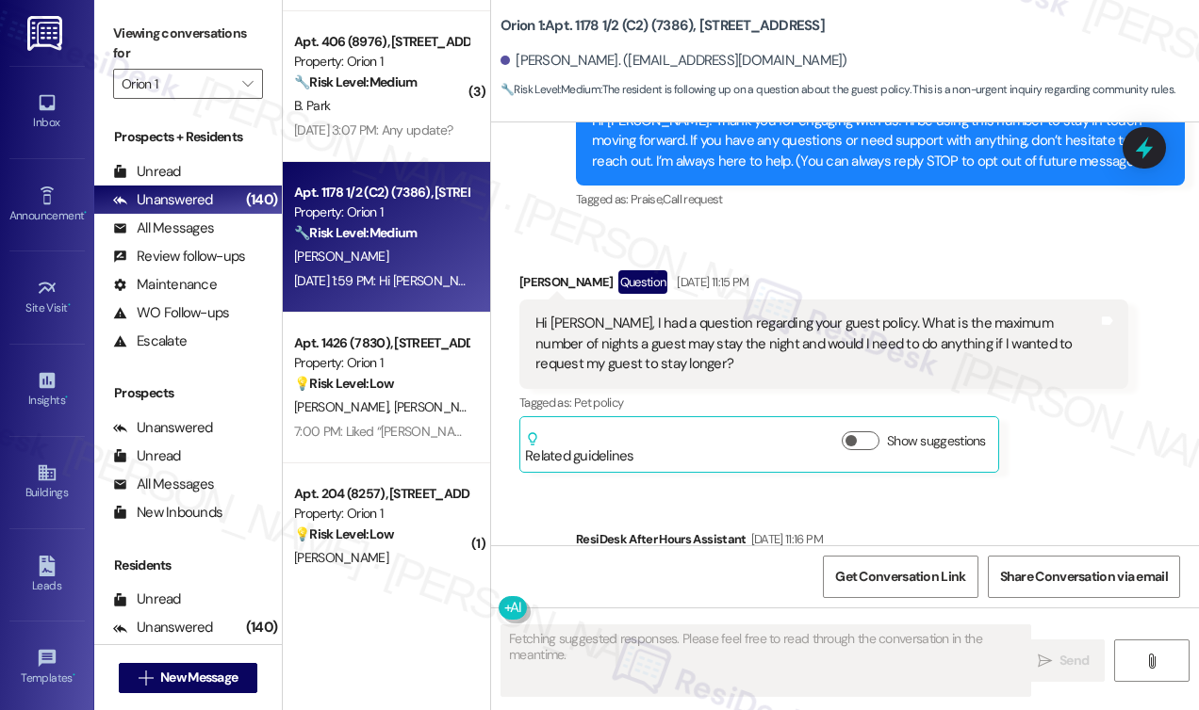
scroll to position [220, 0]
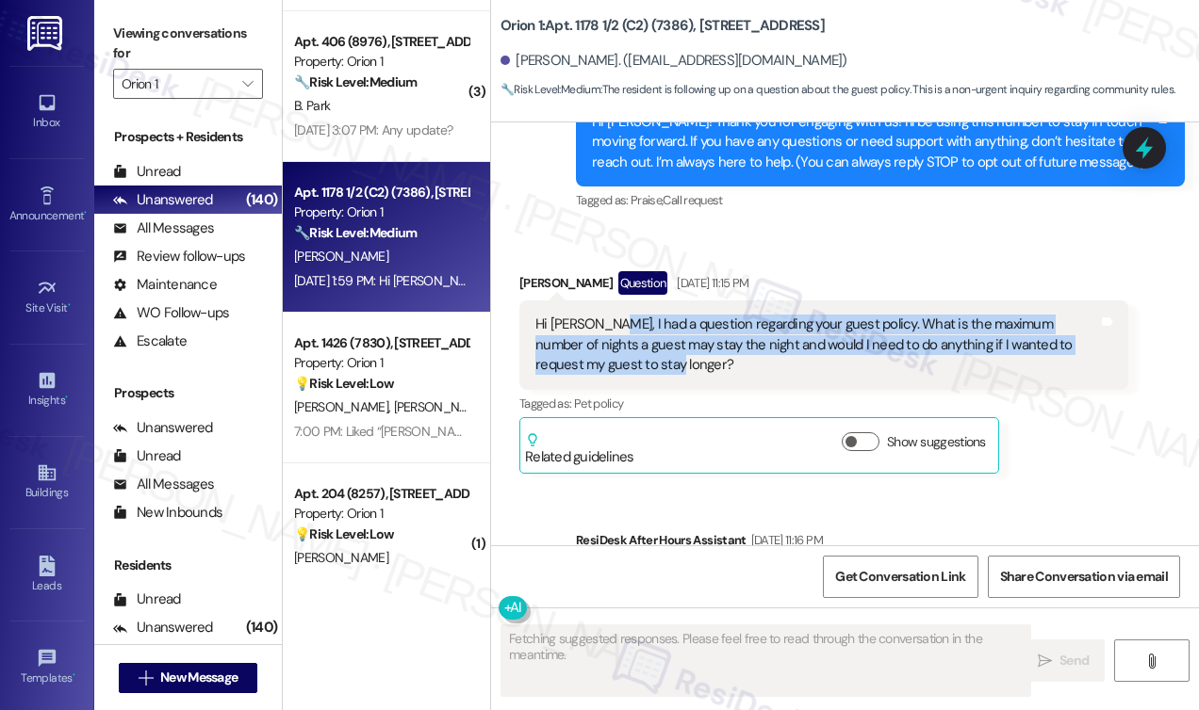
drag, startPoint x: 599, startPoint y: 327, endPoint x: 766, endPoint y: 372, distance: 172.8
click at [766, 372] on div "Hi Sarah, I had a question regarding your guest policy. What is the maximum num…" at bounding box center [816, 345] width 563 height 60
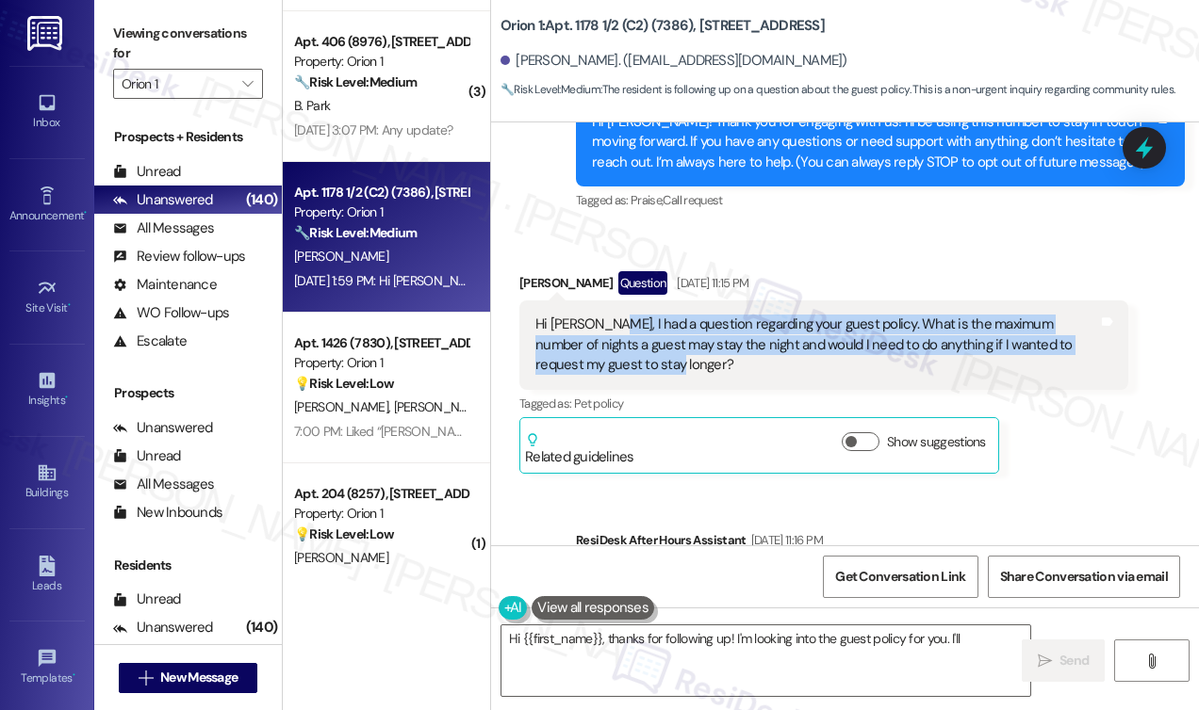
click at [824, 321] on div "Hi Sarah, I had a question regarding your guest policy. What is the maximum num…" at bounding box center [816, 345] width 563 height 60
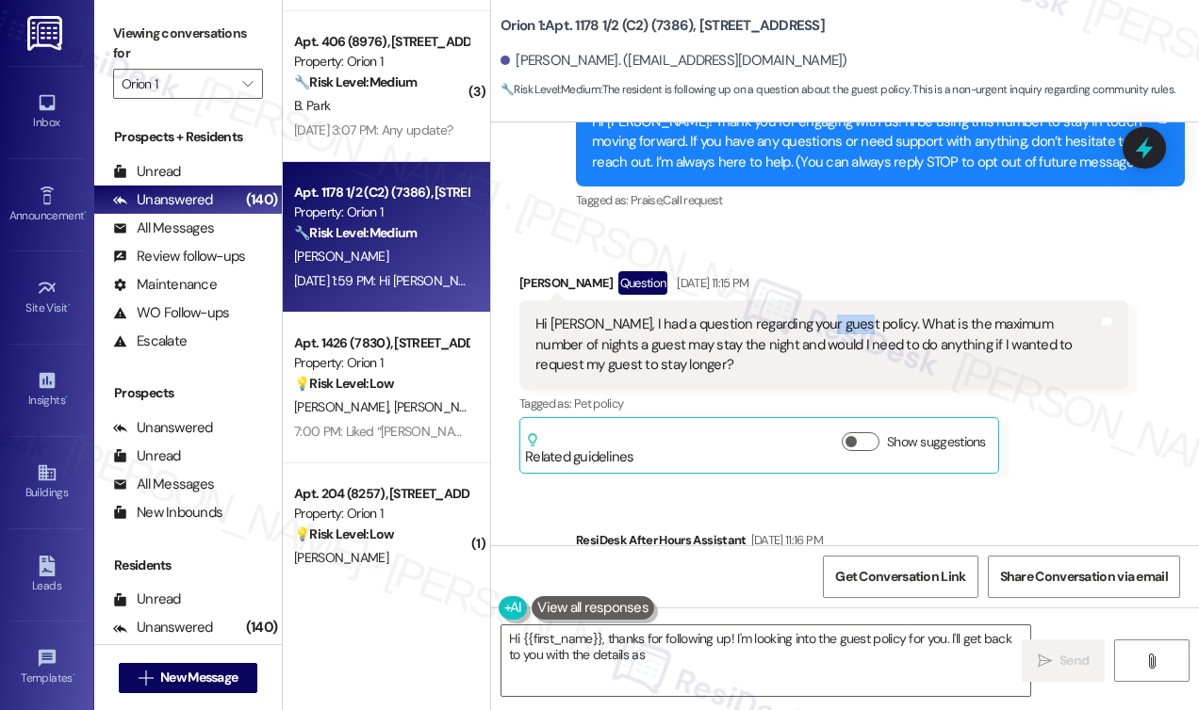
click at [824, 321] on div "Hi Sarah, I had a question regarding your guest policy. What is the maximum num…" at bounding box center [816, 345] width 563 height 60
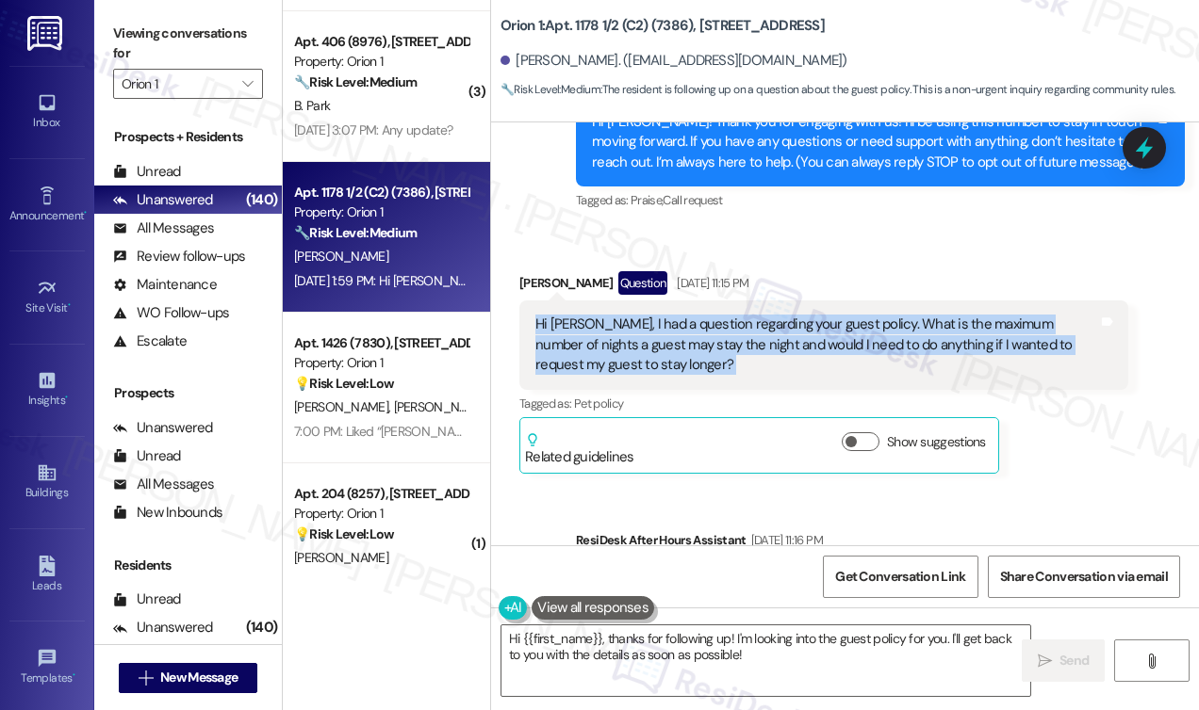
click at [824, 321] on div "Hi Sarah, I had a question regarding your guest policy. What is the maximum num…" at bounding box center [816, 345] width 563 height 60
click at [856, 439] on span "button" at bounding box center [850, 441] width 11 height 11
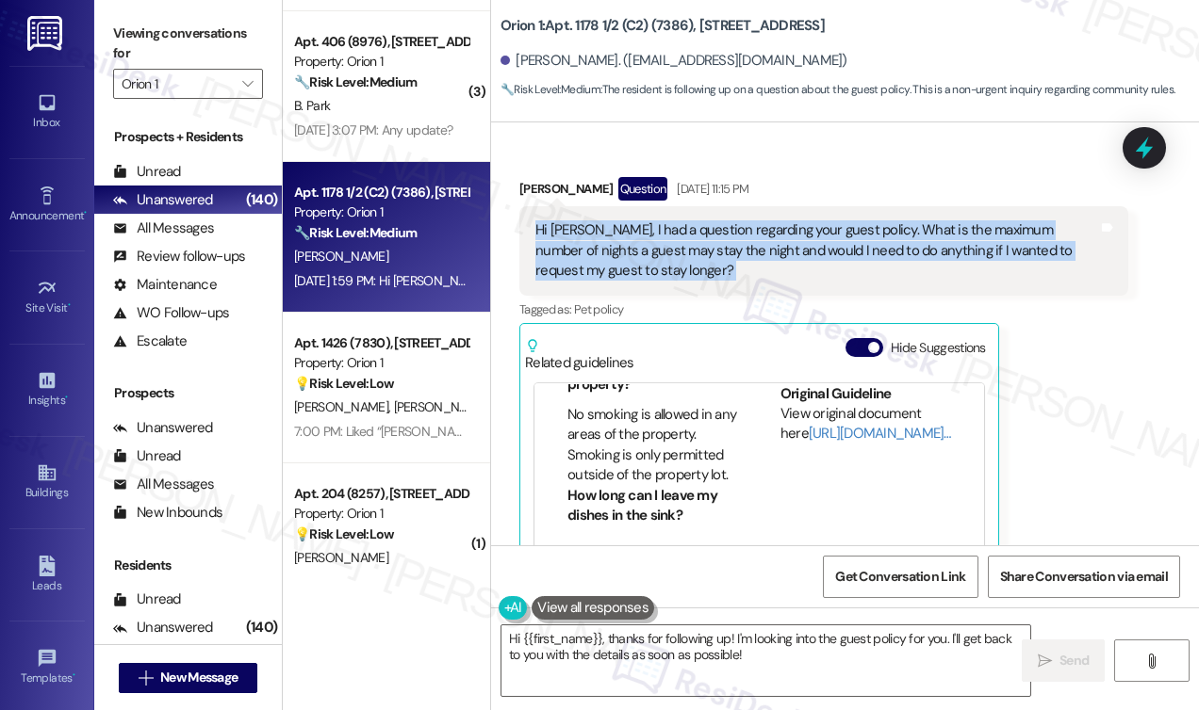
scroll to position [188, 0]
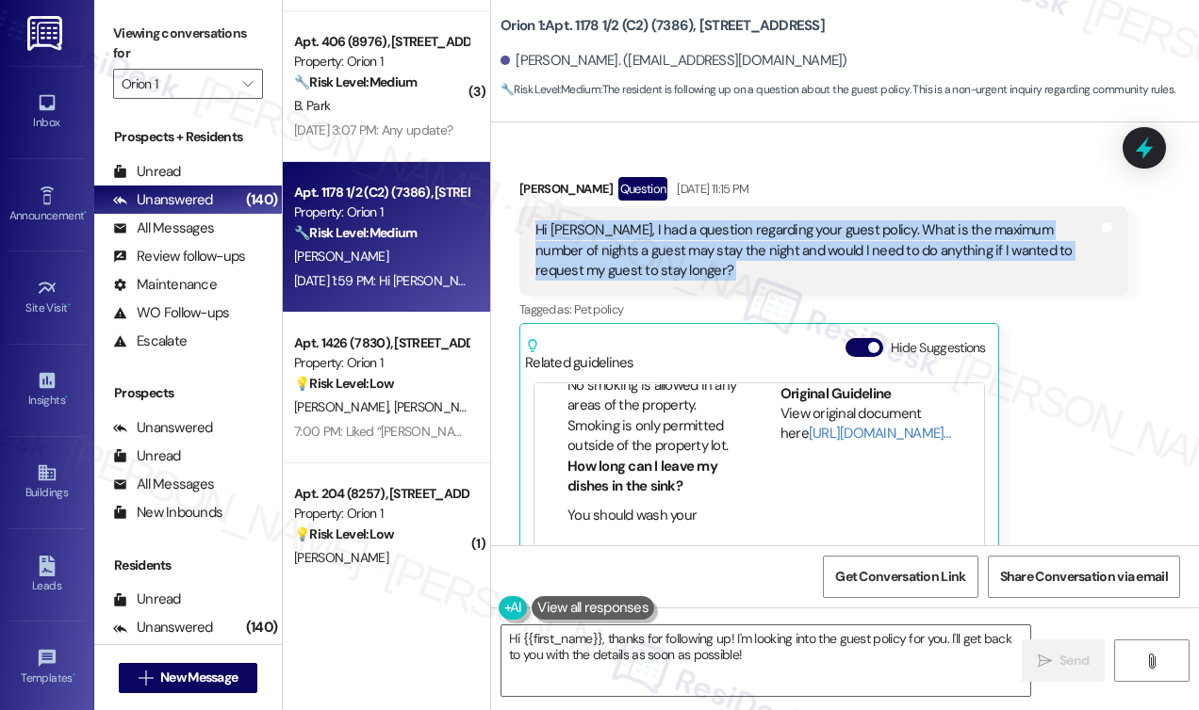
click at [655, 263] on div "Hi Sarah, I had a question regarding your guest policy. What is the maximum num…" at bounding box center [816, 250] width 563 height 60
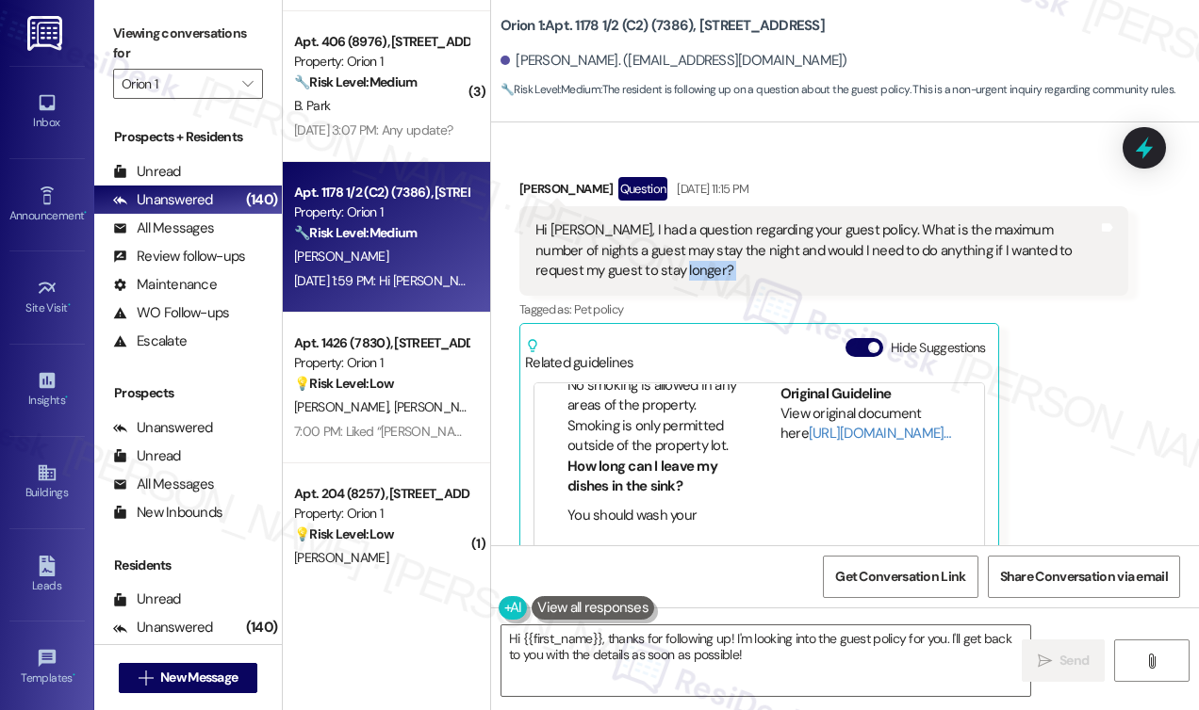
click at [655, 263] on div "Hi Sarah, I had a question regarding your guest policy. What is the maximum num…" at bounding box center [816, 250] width 563 height 60
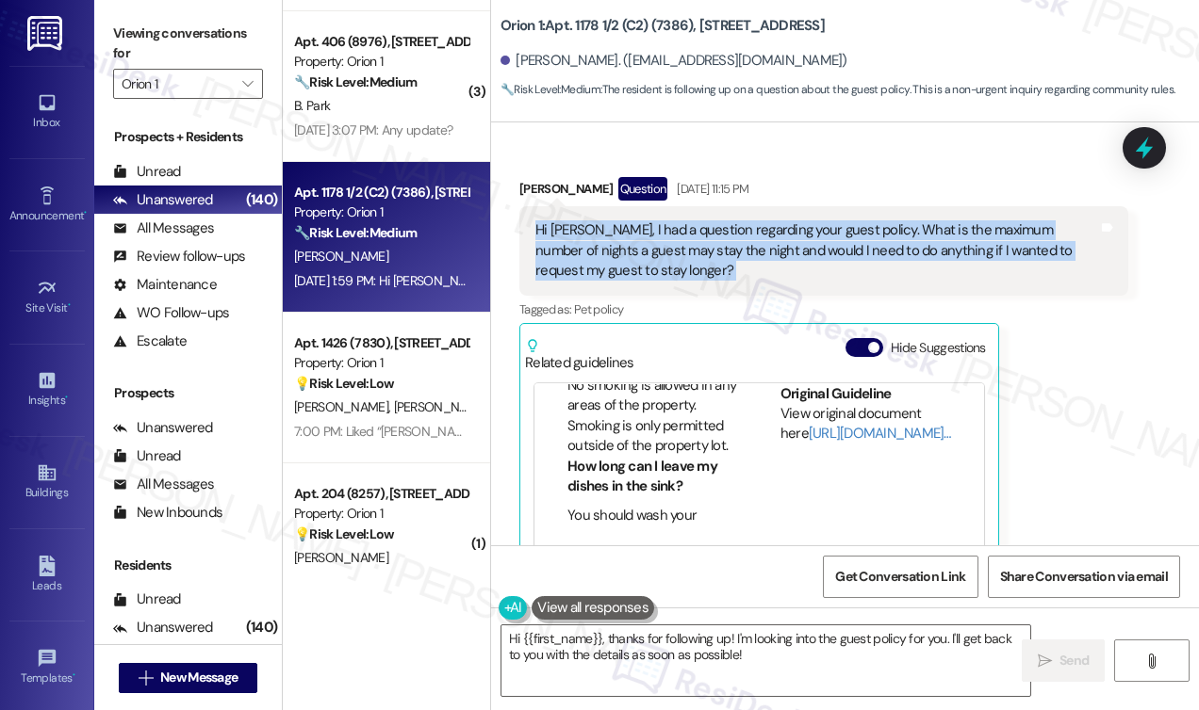
click at [655, 263] on div "Hi Sarah, I had a question regarding your guest policy. What is the maximum num…" at bounding box center [816, 250] width 563 height 60
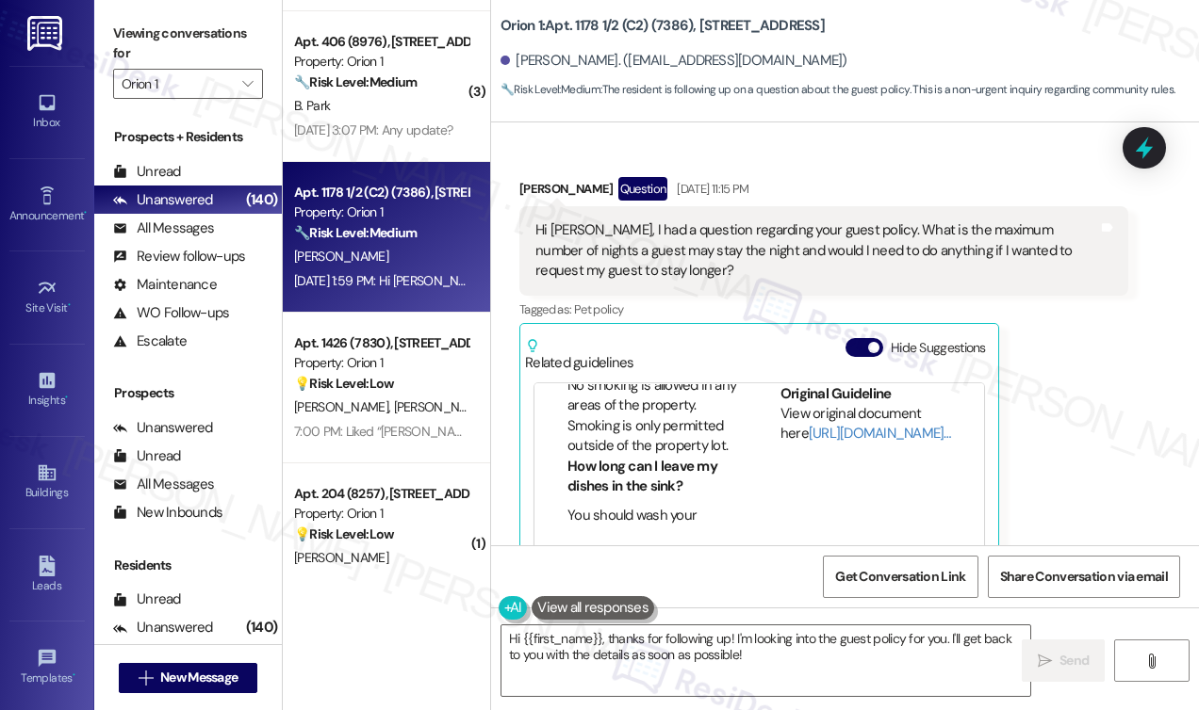
click at [131, 41] on label "Viewing conversations for" at bounding box center [188, 44] width 150 height 50
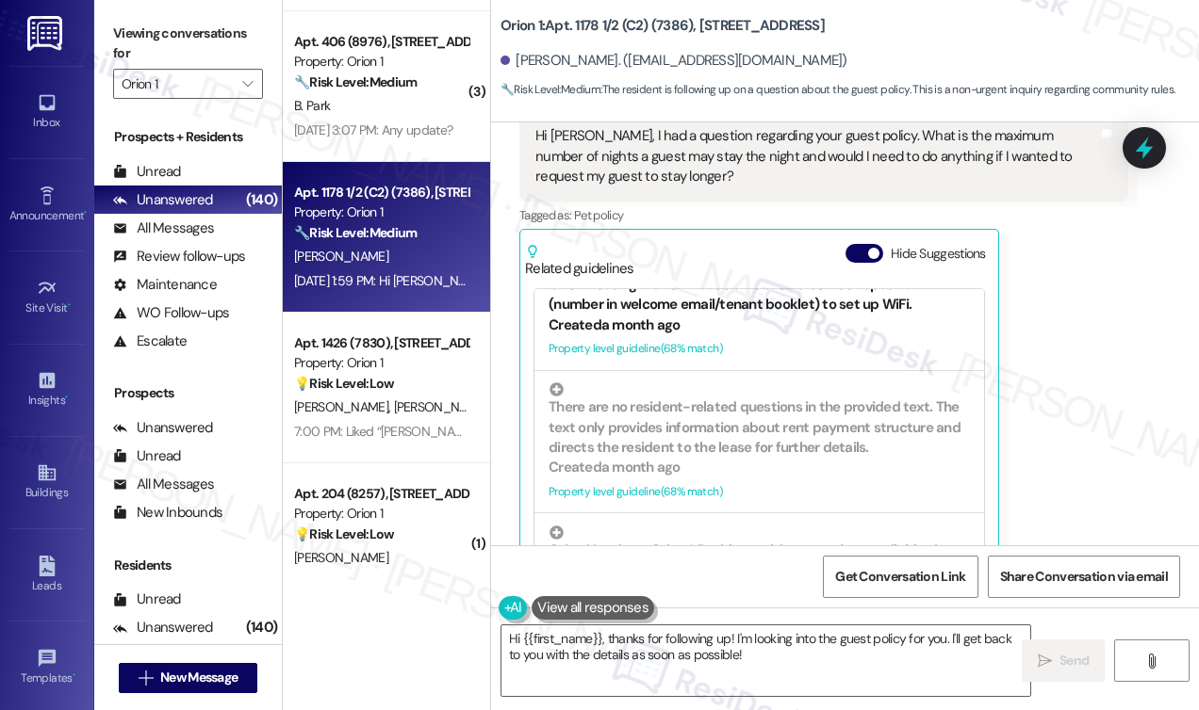
scroll to position [2356, 0]
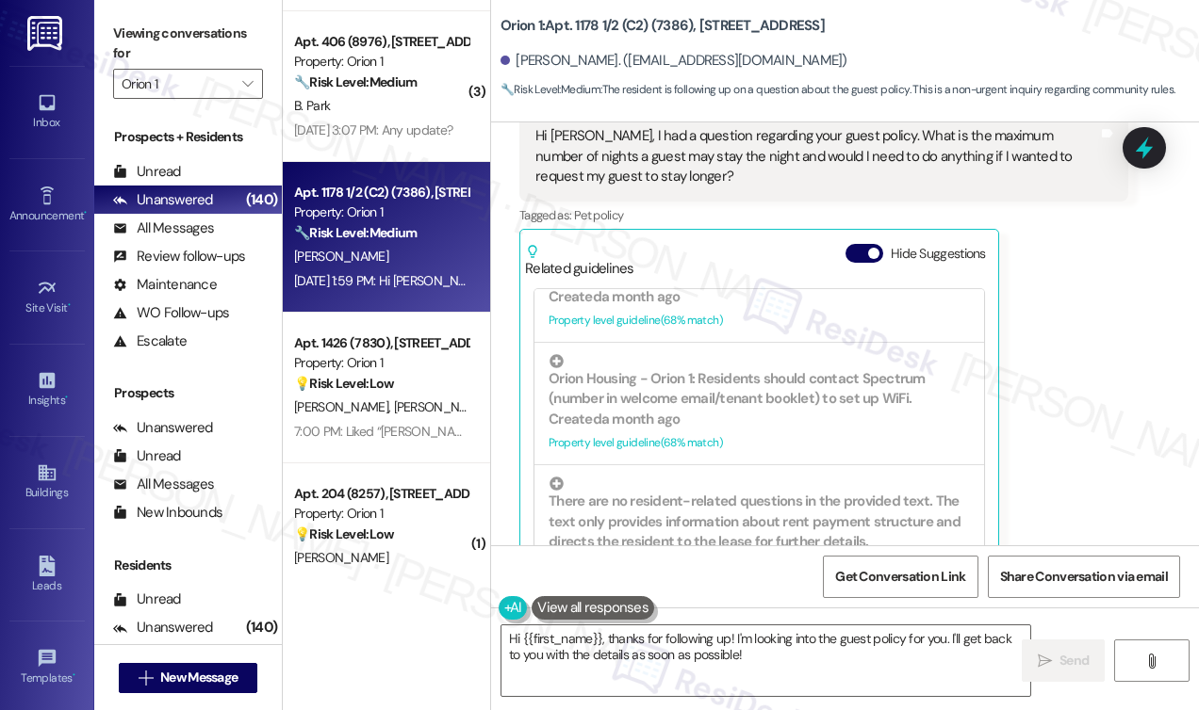
click at [129, 8] on div "Viewing conversations for Orion 1 " at bounding box center [188, 59] width 188 height 118
click at [744, 651] on textarea "Hi {{first_name}}, thanks for following up! I'm looking into the guest policy f…" at bounding box center [765, 661] width 529 height 71
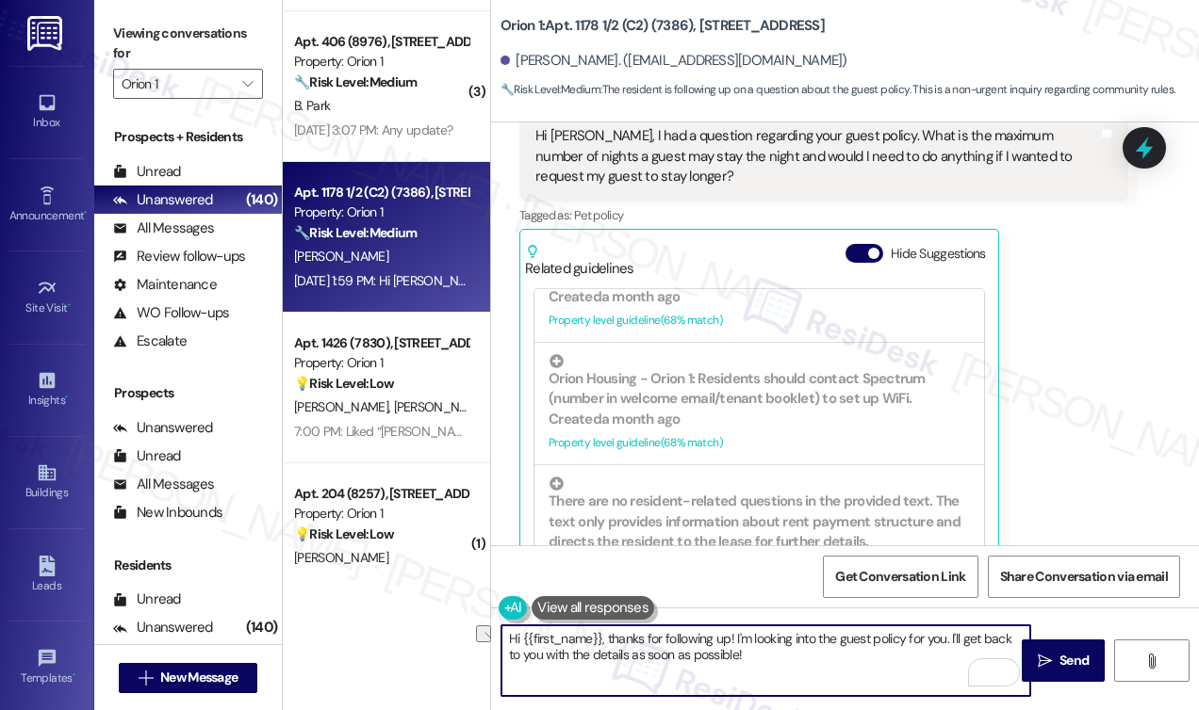
drag, startPoint x: 739, startPoint y: 639, endPoint x: 836, endPoint y: 636, distance: 97.1
click at [836, 636] on textarea "Hi {{first_name}}, thanks for following up! I'm looking into the guest policy f…" at bounding box center [765, 661] width 529 height 71
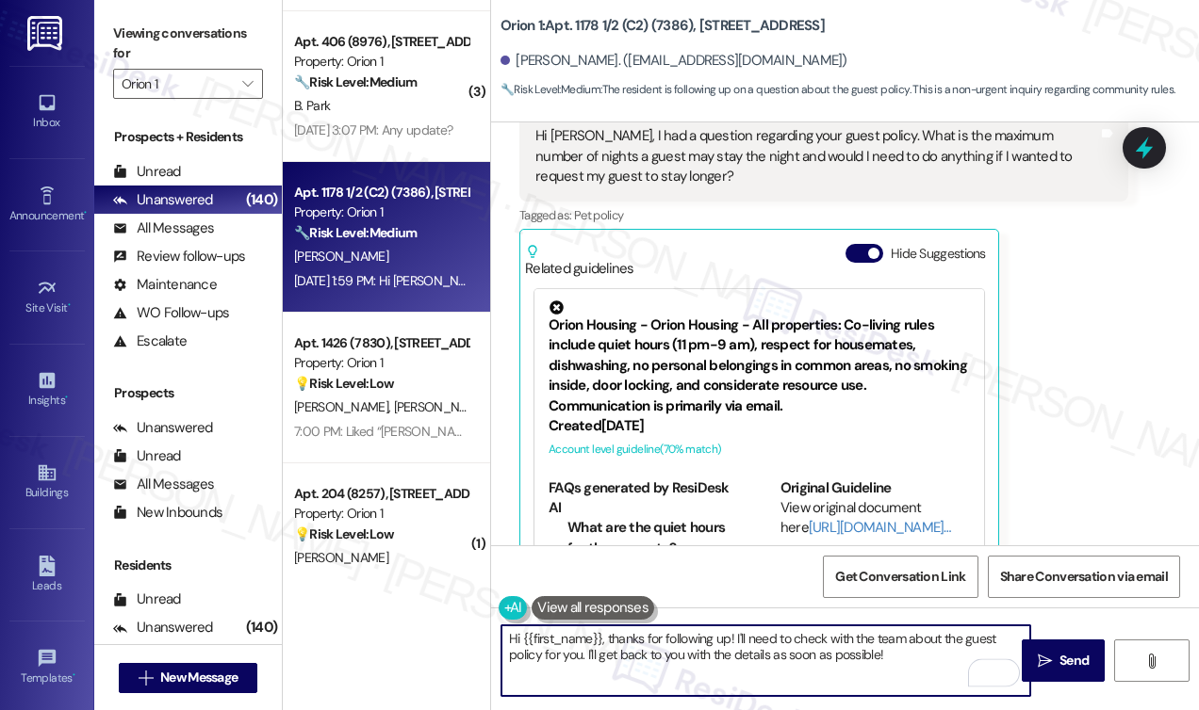
drag, startPoint x: 919, startPoint y: 657, endPoint x: 758, endPoint y: 657, distance: 161.1
click at [758, 657] on textarea "Hi {{first_name}}, thanks for following up! I'll need to check with the team ab…" at bounding box center [765, 661] width 529 height 71
click at [752, 655] on textarea "Hi {{first_name}}, thanks for following up! I'll need to check with the team ab…" at bounding box center [765, 661] width 529 height 71
drag, startPoint x: 586, startPoint y: 656, endPoint x: 538, endPoint y: 658, distance: 48.1
click at [538, 658] on textarea "Hi {{first_name}}, thanks for following up! I'll need to check with the team ab…" at bounding box center [765, 661] width 529 height 71
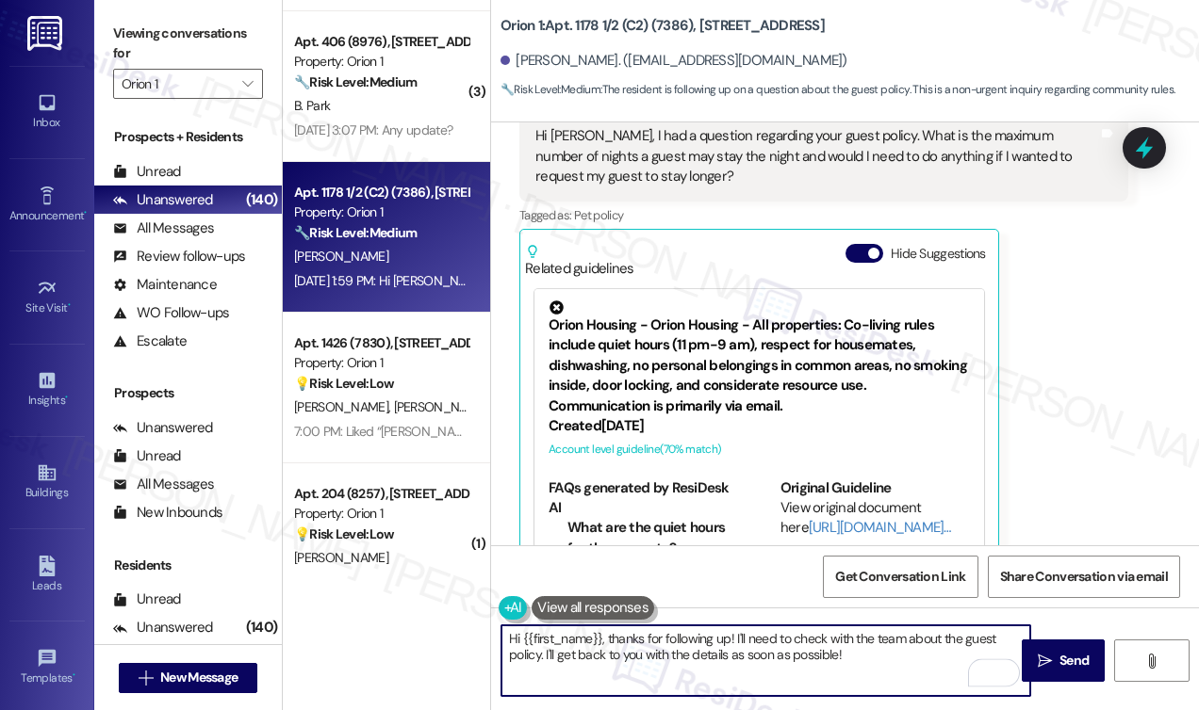
click at [865, 660] on textarea "Hi {{first_name}}, thanks for following up! I'll need to check with the team ab…" at bounding box center [765, 661] width 529 height 71
click at [813, 656] on textarea "Hi {{first_name}}, thanks for following up! I'll need to check with the team ab…" at bounding box center [765, 661] width 529 height 71
type textarea "Hi {{first_name}}, thanks for following up! I'll need to check with the team ab…"
click at [1067, 653] on span "Send" at bounding box center [1073, 661] width 29 height 20
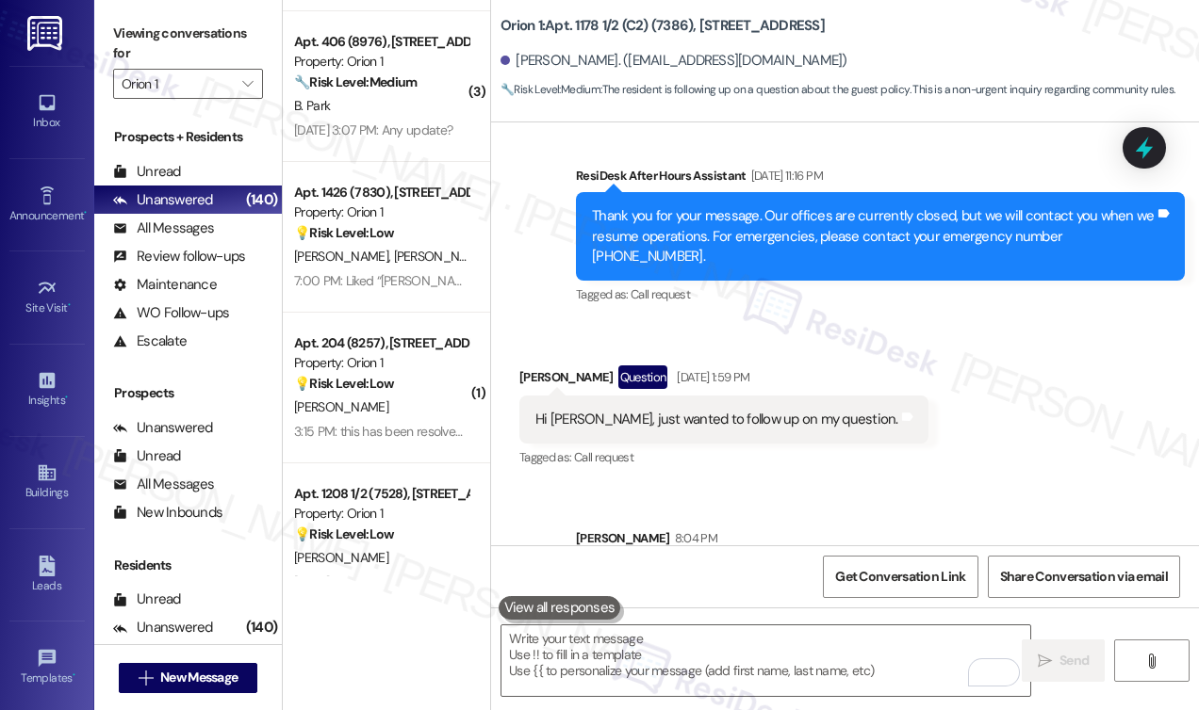
scroll to position [939, 0]
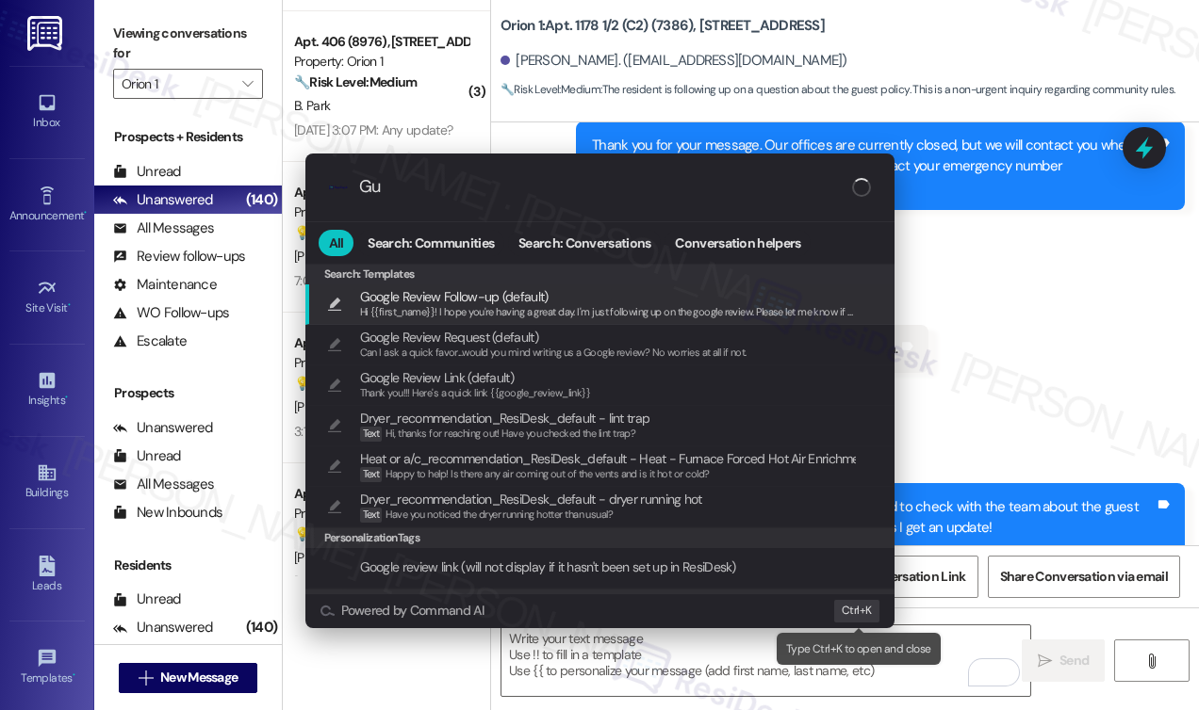
type input "G"
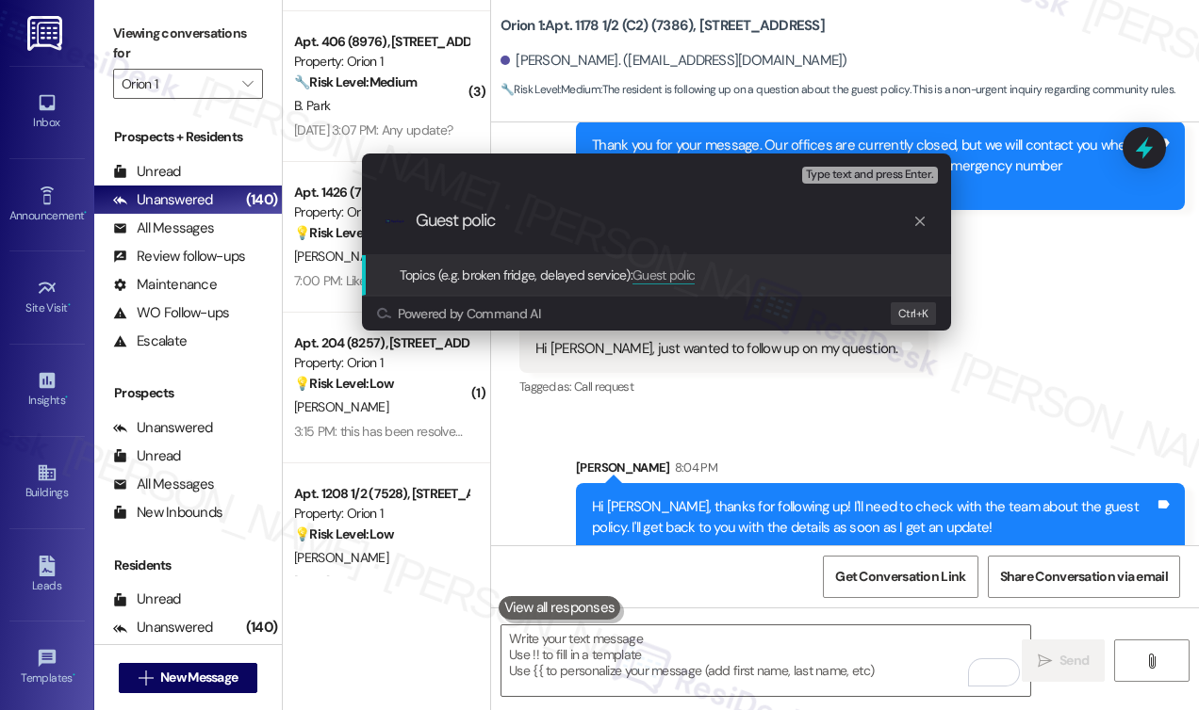
type input "Guest policy"
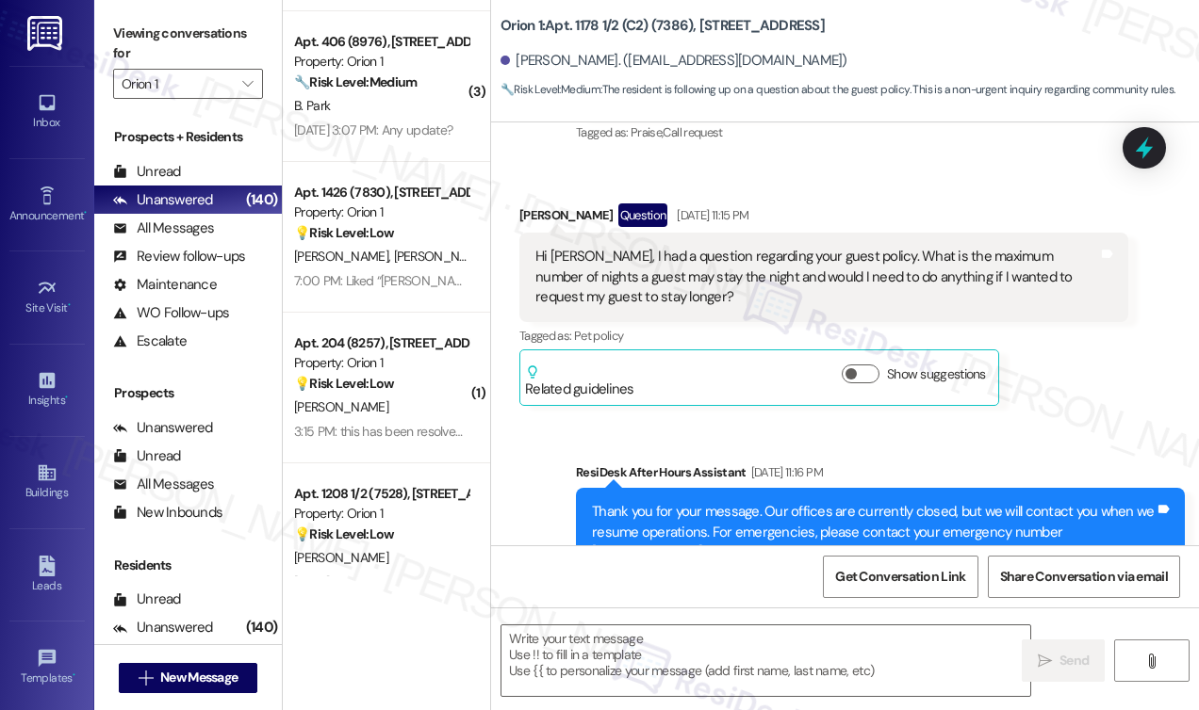
scroll to position [502, 0]
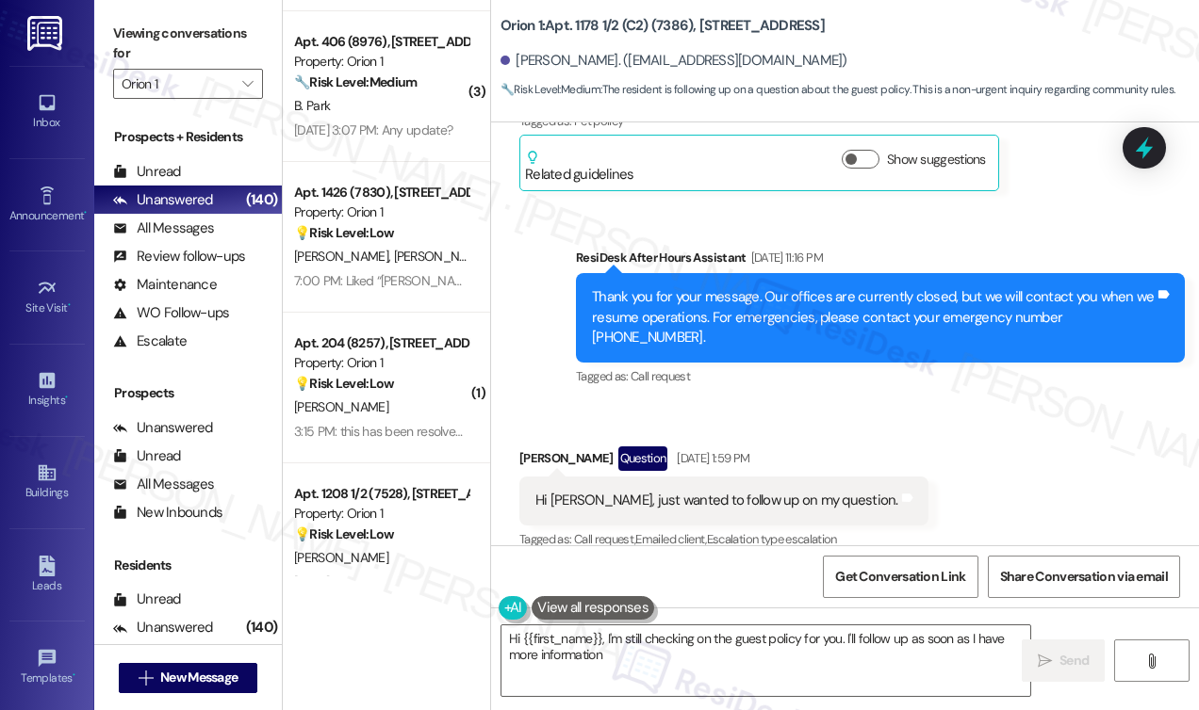
type textarea "Hi {{first_name}}, I'm still checking on the guest policy for you. I'll follow …"
click at [149, 39] on label "Viewing conversations for" at bounding box center [188, 44] width 150 height 50
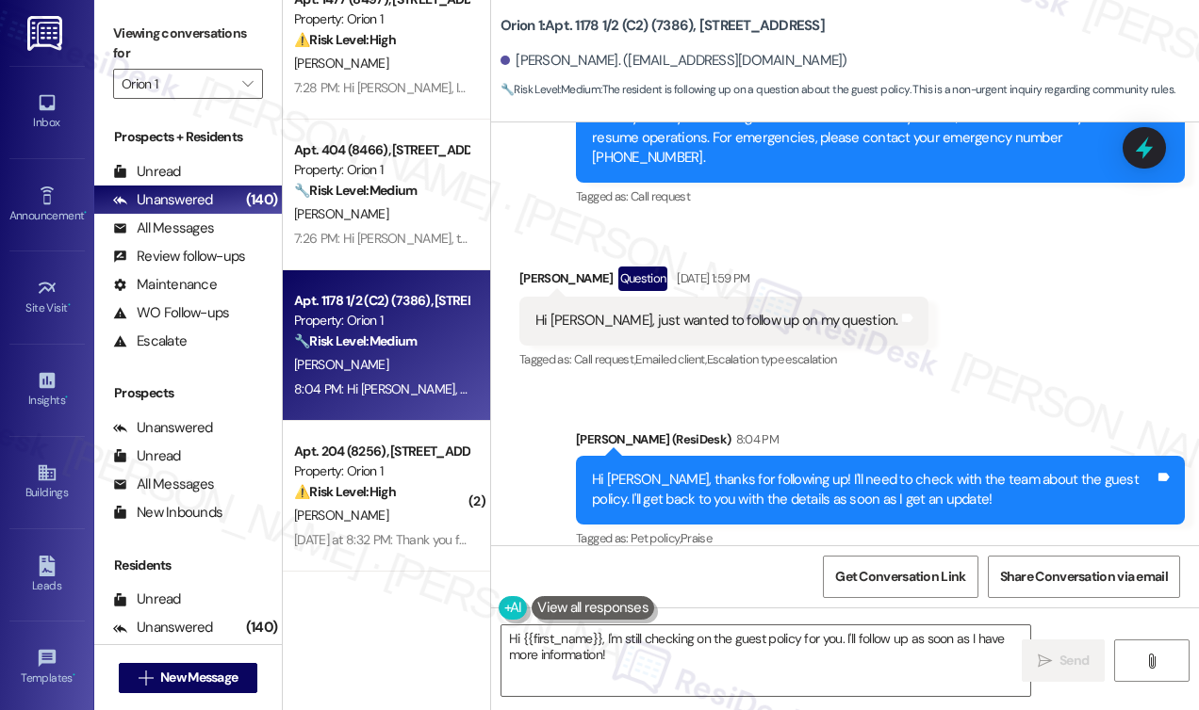
scroll to position [6491, 0]
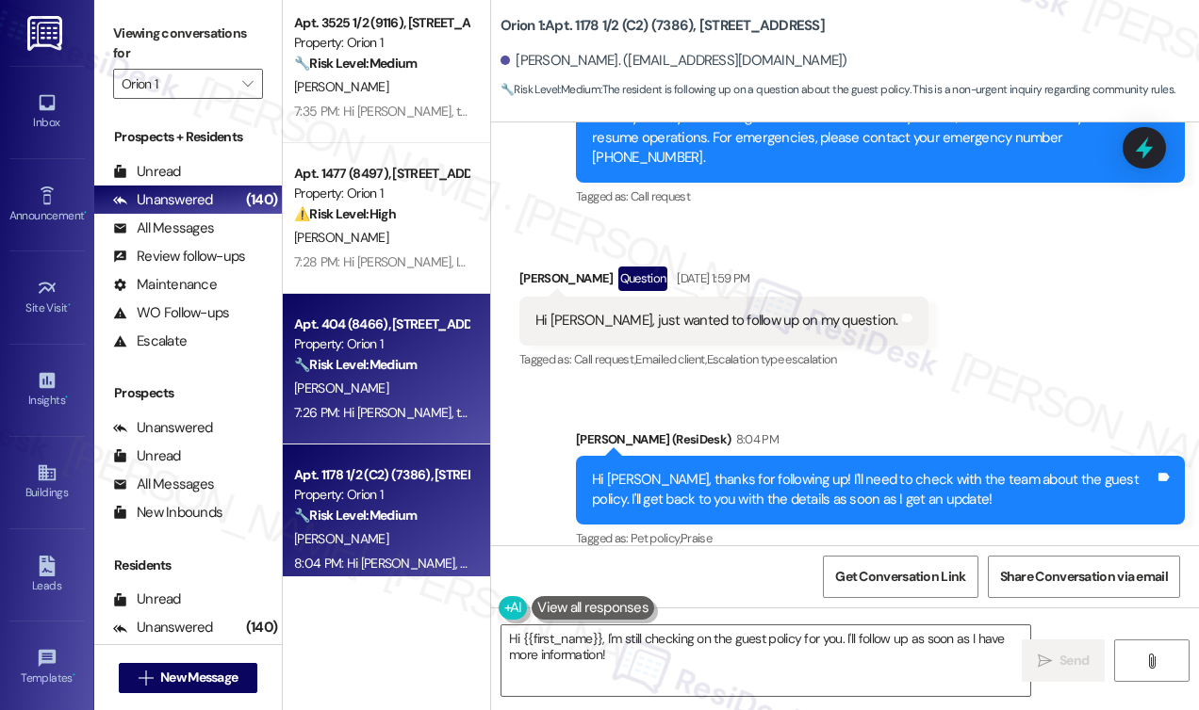
click at [392, 382] on div "A. Bhatt" at bounding box center [381, 389] width 178 height 24
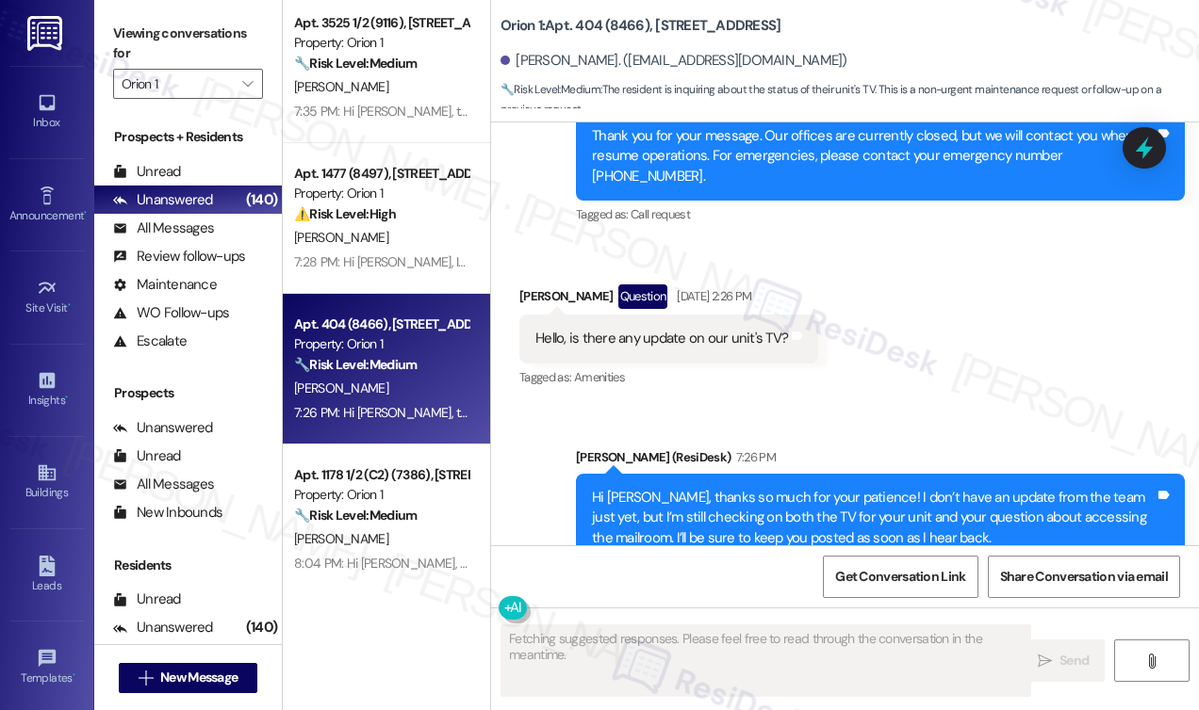
scroll to position [1405, 0]
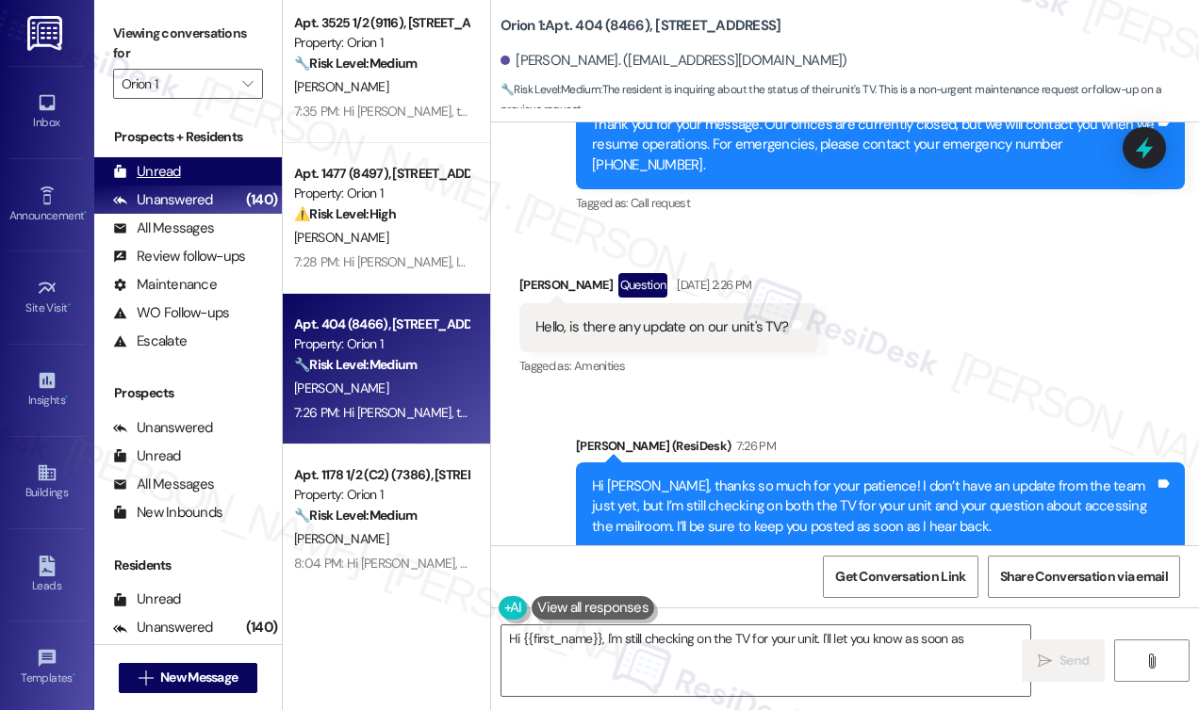
click at [186, 183] on div "Unread (0)" at bounding box center [188, 171] width 188 height 28
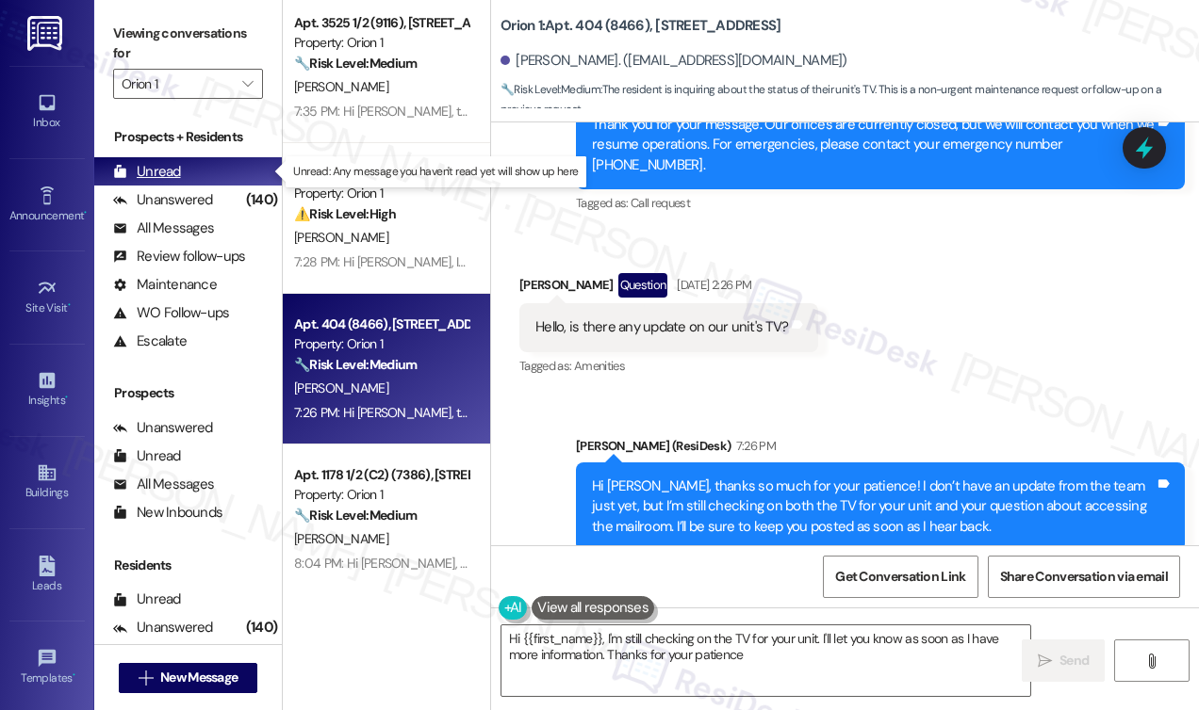
type textarea "Hi {{first_name}}, I'm still checking on the TV for your unit. I'll let you kno…"
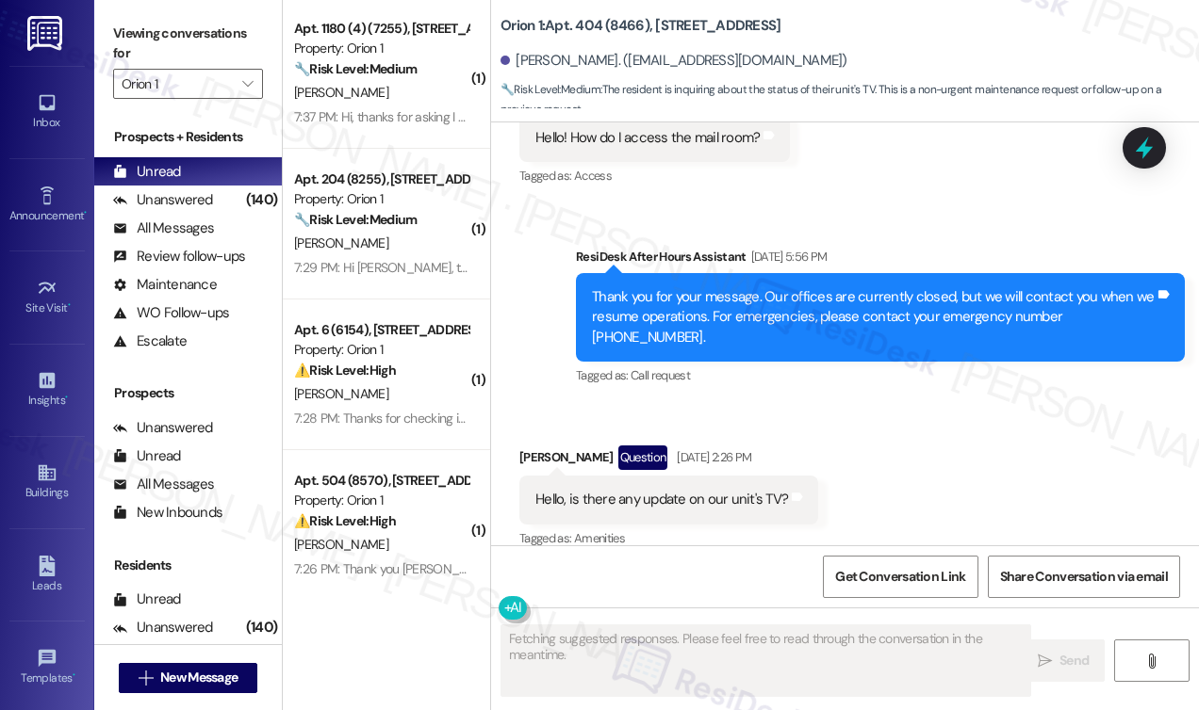
scroll to position [471, 0]
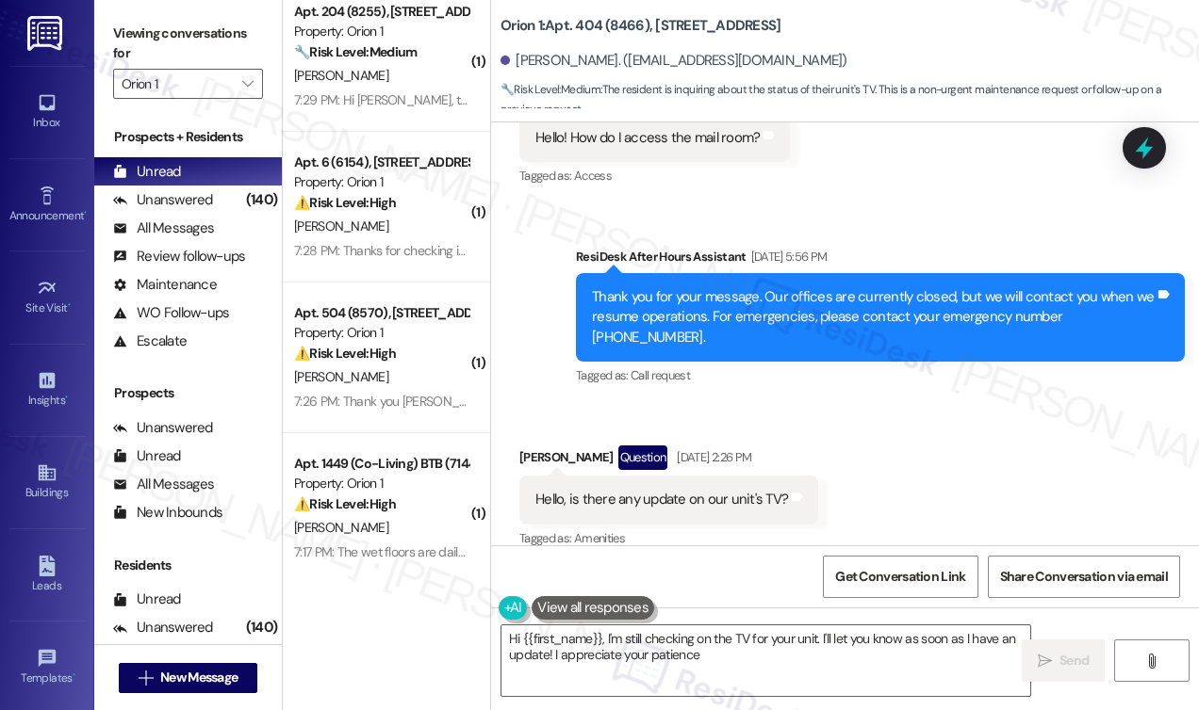
type textarea "Hi {{first_name}}, I'm still checking on the TV for your unit. I'll let you kno…"
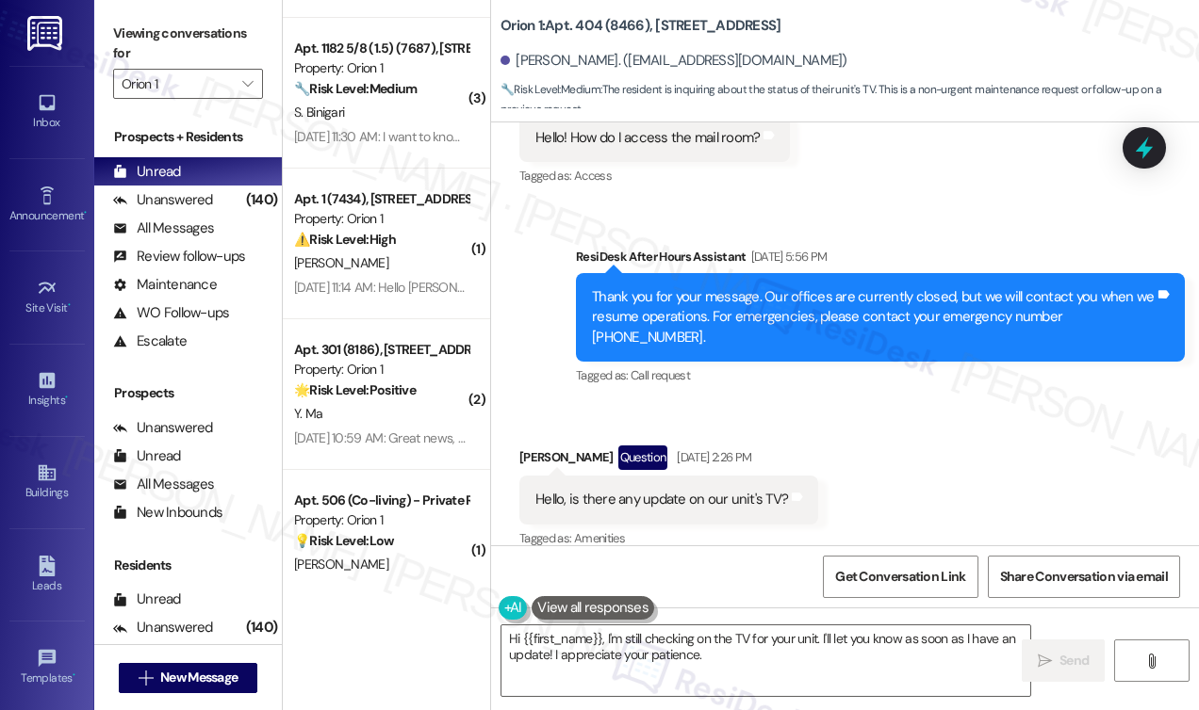
scroll to position [6962, 0]
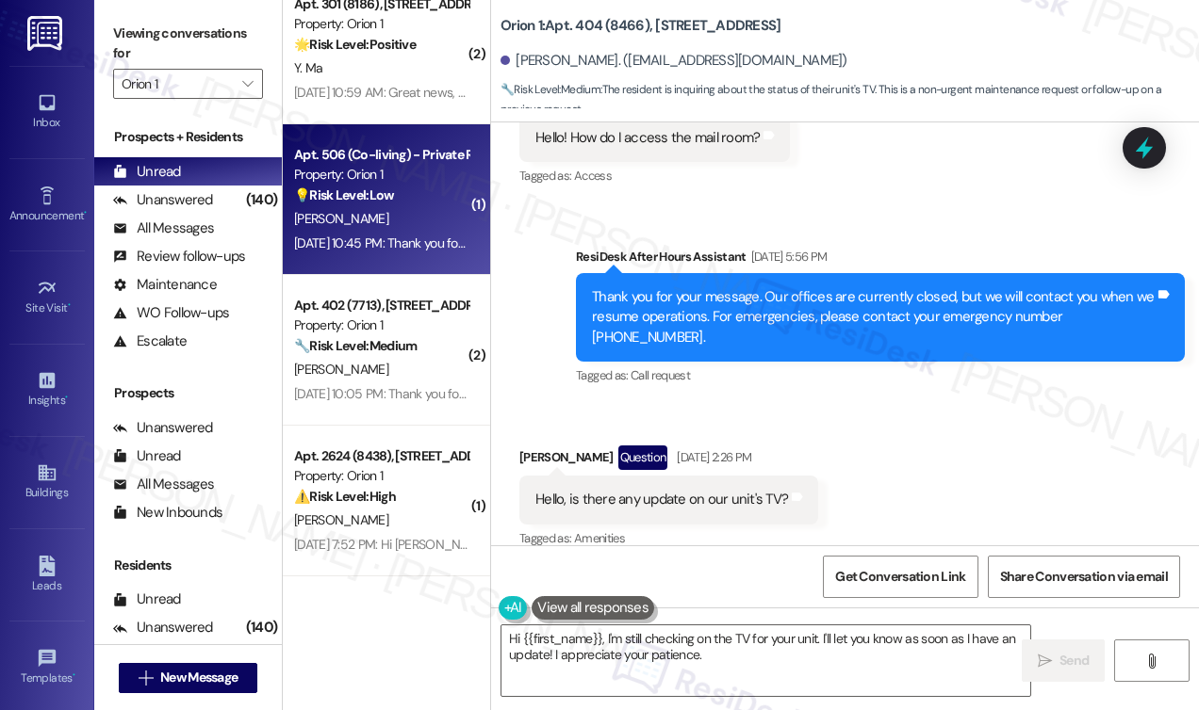
click at [384, 237] on div "Aug 21, 2025 at 10:45 PM: Thank you for your message. Our offices are currently…" at bounding box center [868, 243] width 1148 height 17
type textarea "Fetching suggested responses. Please feel free to read through the conversation…"
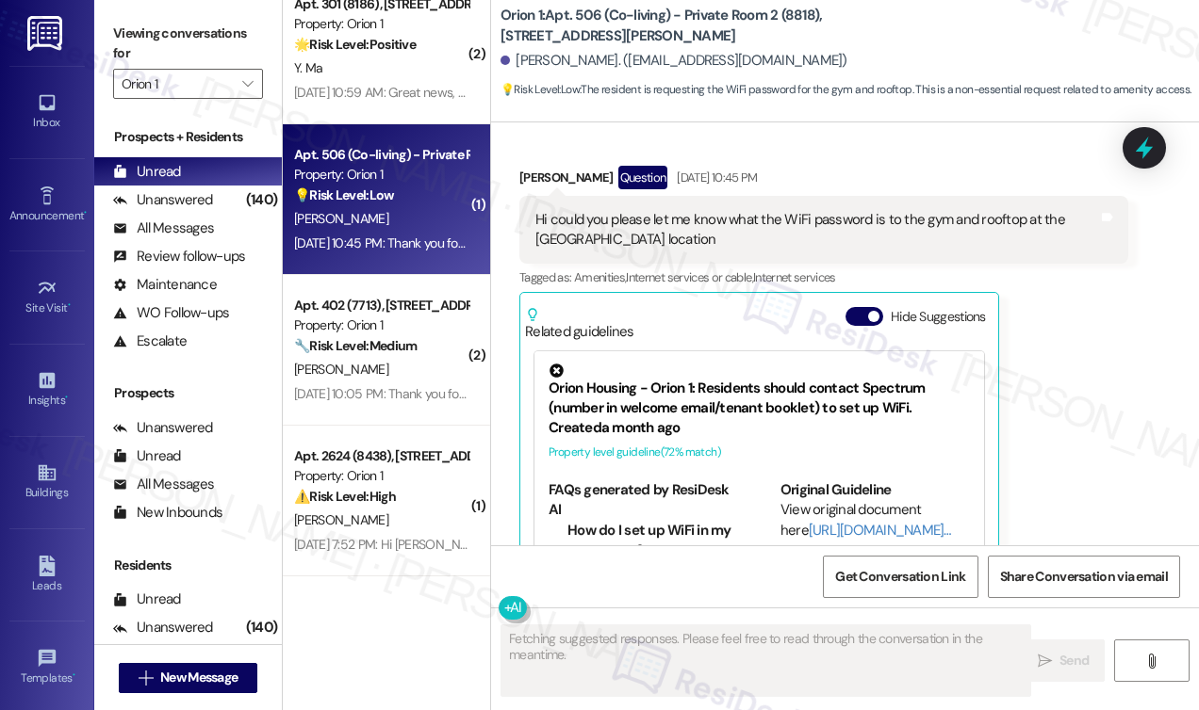
scroll to position [693, 0]
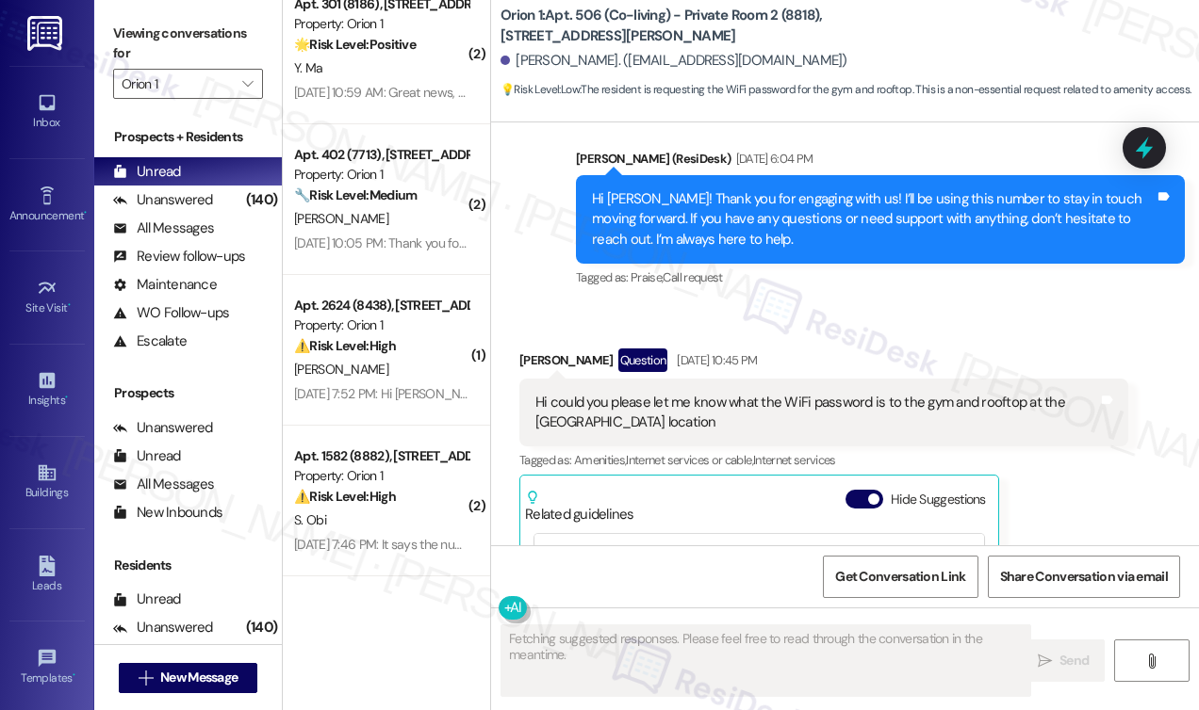
click at [578, 404] on div "Hi could you please let me know what the WiFi password is to the gym and roofto…" at bounding box center [816, 413] width 563 height 41
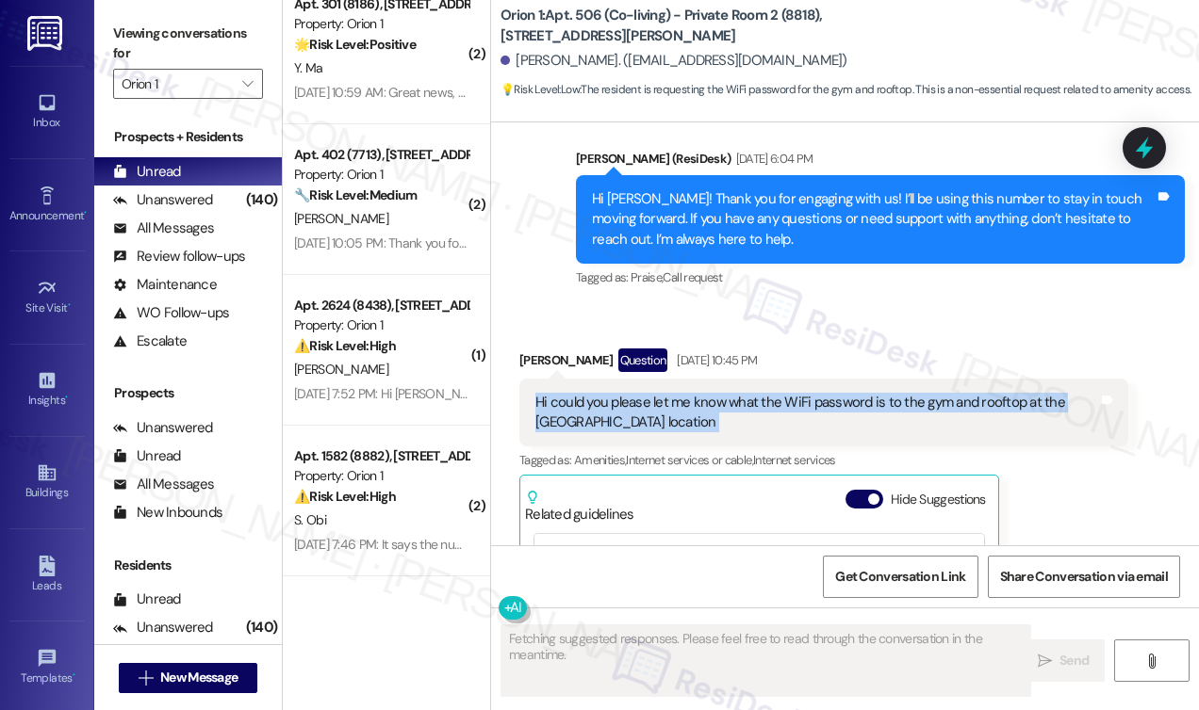
click at [578, 404] on div "Hi could you please let me know what the WiFi password is to the gym and roofto…" at bounding box center [816, 413] width 563 height 41
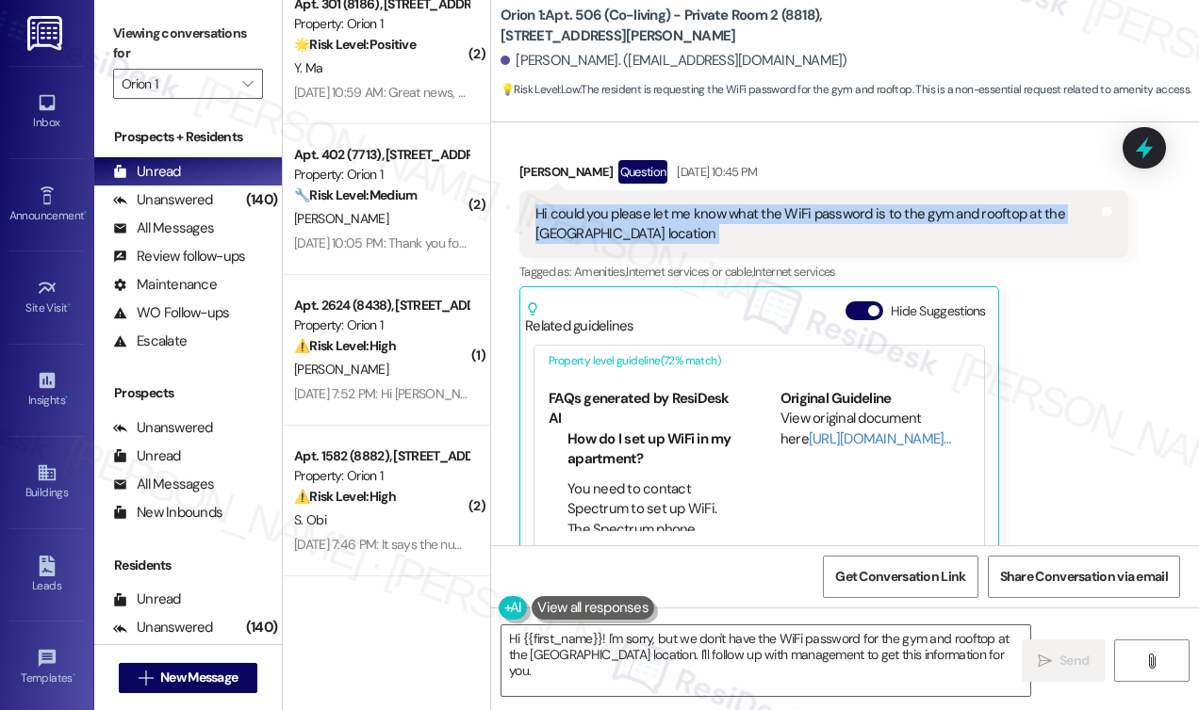
scroll to position [188, 0]
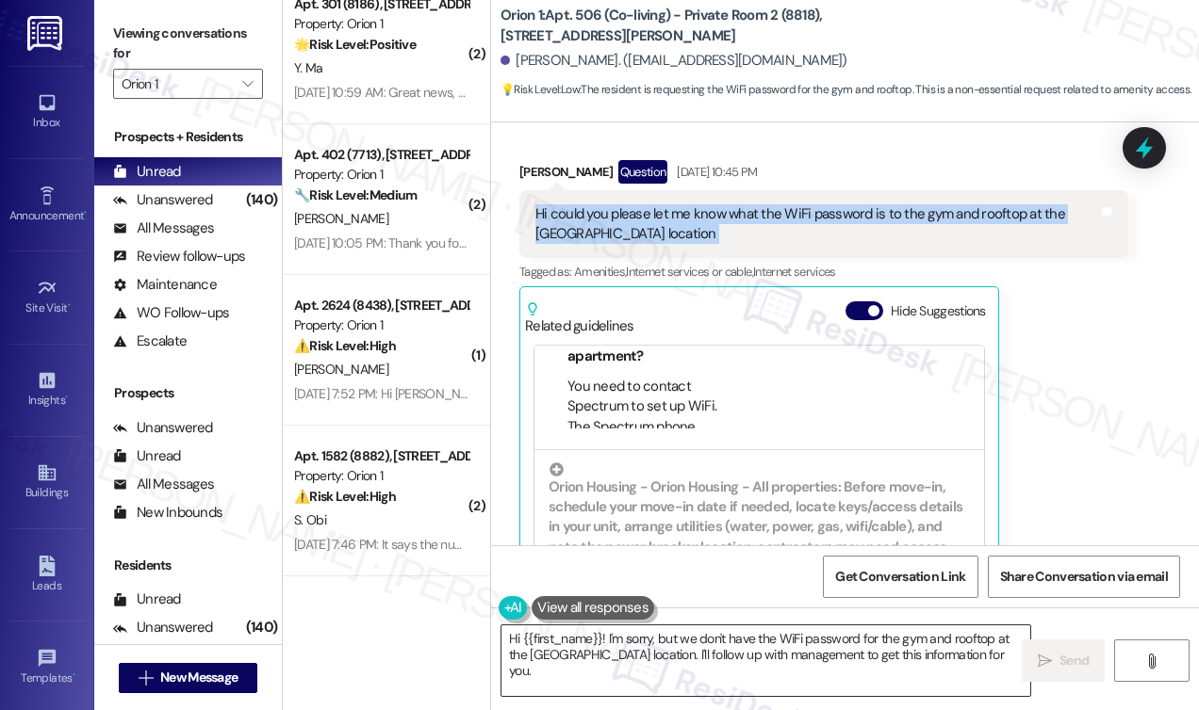
click at [715, 649] on textarea "Hi {{first_name}}! I'm sorry, but we don't have the WiFi password for the gym a…" at bounding box center [765, 661] width 529 height 71
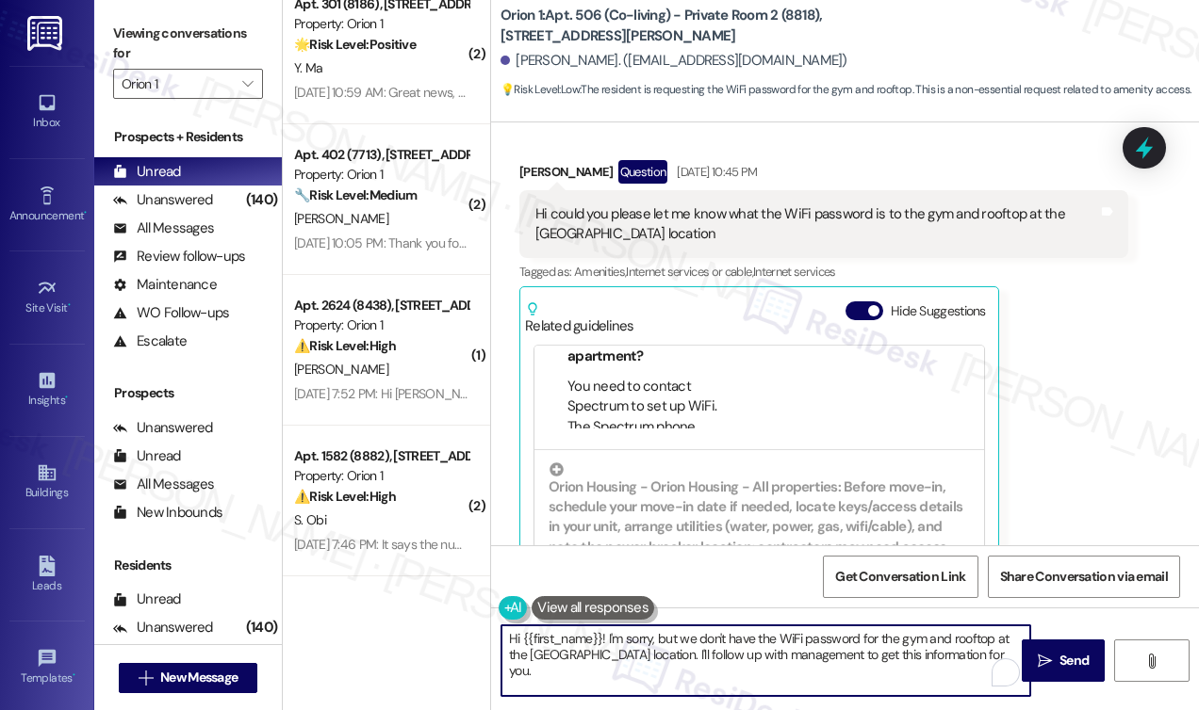
click at [715, 649] on textarea "Hi {{first_name}}! I'm sorry, but we don't have the WiFi password for the gym a…" at bounding box center [765, 661] width 529 height 71
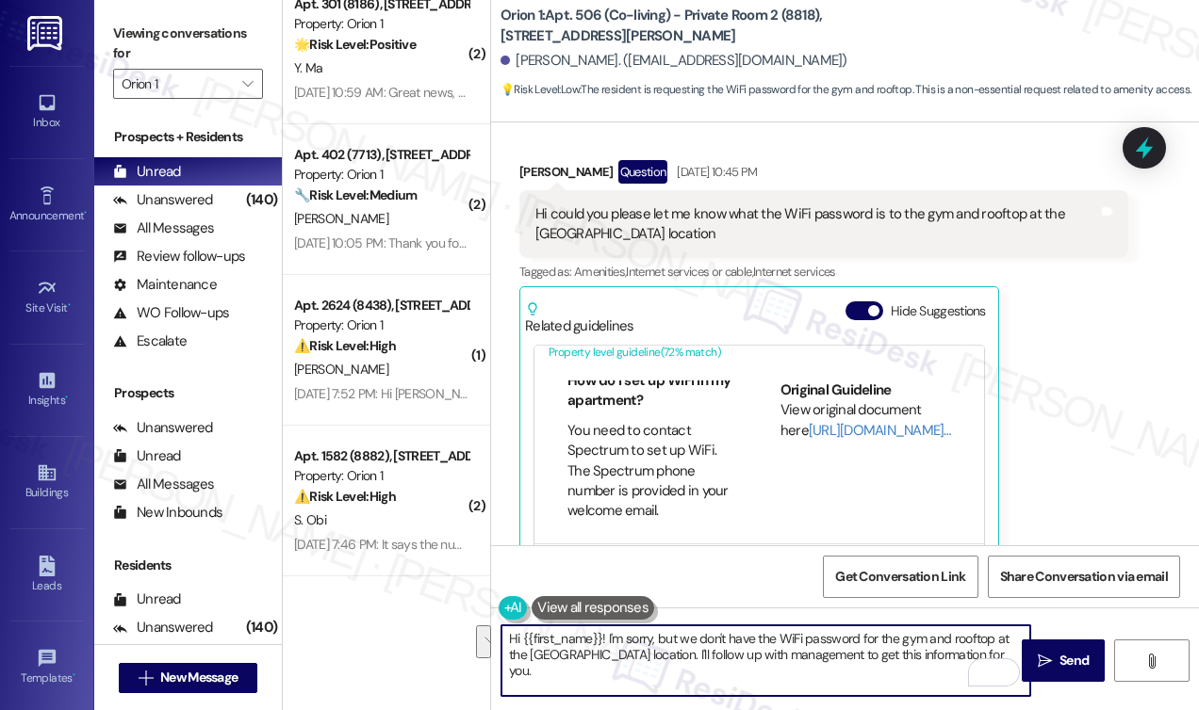
scroll to position [94, 0]
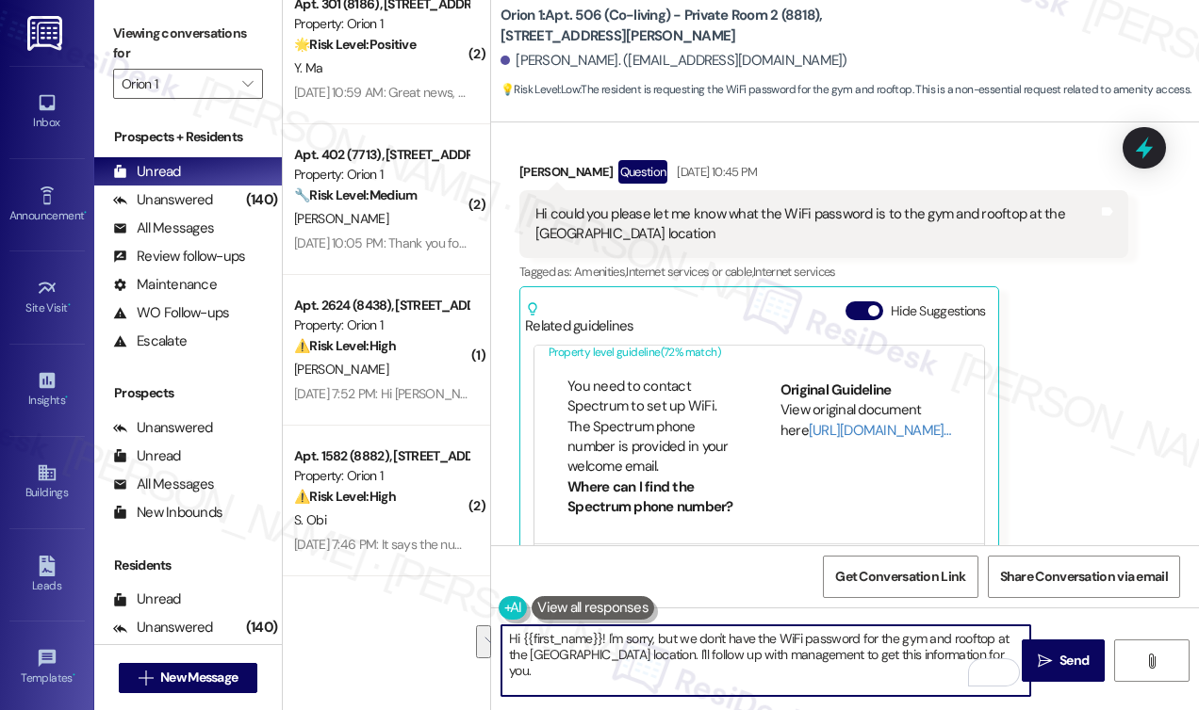
click at [657, 233] on div "Hi could you please let me know what the WiFi password is to the gym and roofto…" at bounding box center [816, 224] width 563 height 41
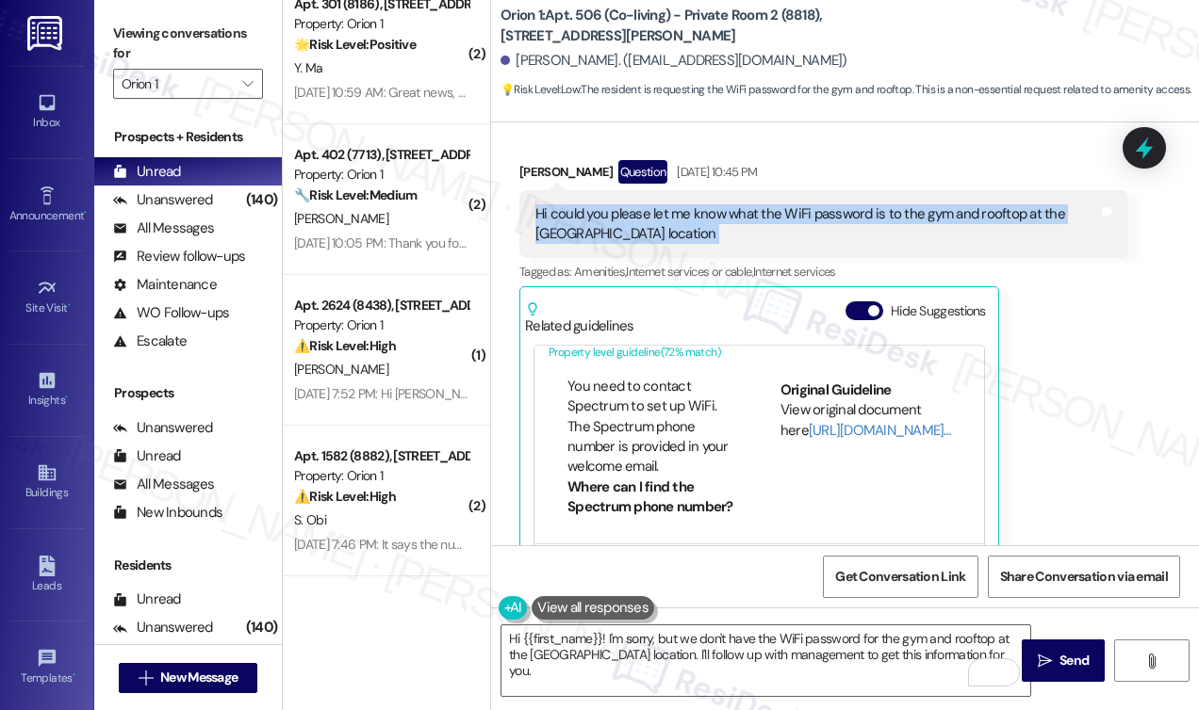
click at [657, 233] on div "Hi could you please let me know what the WiFi password is to the gym and roofto…" at bounding box center [816, 224] width 563 height 41
copy div "Hi could you please let me know what the WiFi password is to the gym and roofto…"
click at [149, 41] on label "Viewing conversations for" at bounding box center [188, 44] width 150 height 50
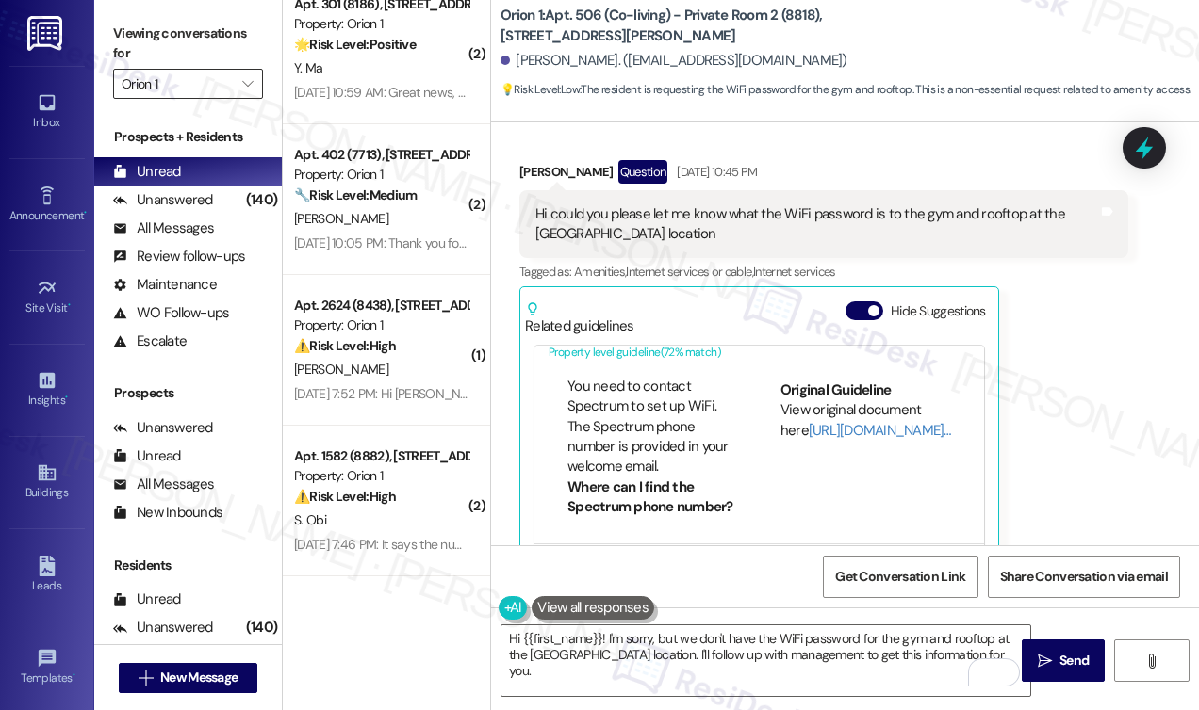
drag, startPoint x: 120, startPoint y: 24, endPoint x: 219, endPoint y: 90, distance: 118.4
click at [120, 24] on label "Viewing conversations for" at bounding box center [188, 44] width 150 height 50
click at [663, 663] on textarea "Hi {{first_name}}! I'm sorry, but we don't have the WiFi password for the gym a…" at bounding box center [765, 661] width 529 height 71
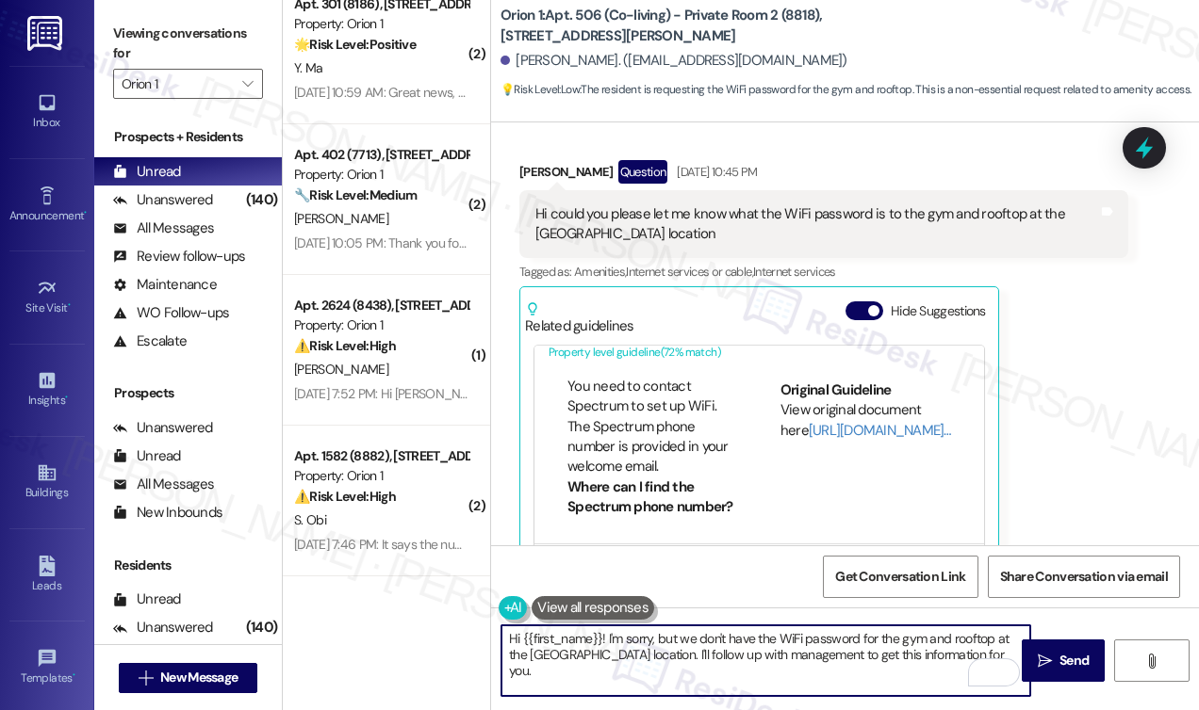
click at [666, 652] on textarea "Hi {{first_name}}! I'm sorry, but we don't have the WiFi password for the gym a…" at bounding box center [765, 661] width 529 height 71
drag, startPoint x: 954, startPoint y: 657, endPoint x: 613, endPoint y: 638, distance: 340.7
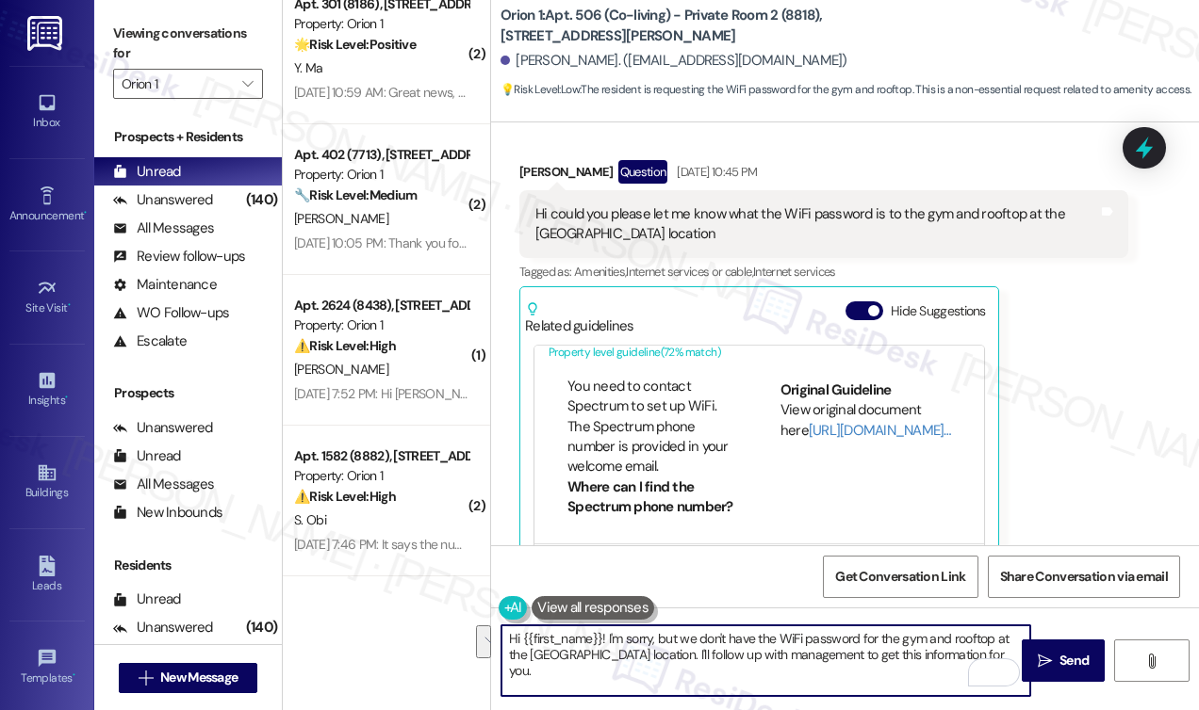
click at [607, 640] on textarea "Hi {{first_name}}! I'm sorry, but we don't have the WiFi password for the gym a…" at bounding box center [765, 661] width 529 height 71
paste textarea "Just checking back in — were you able to get the Wi-Fi password for the gym and…"
click at [759, 641] on textarea "Hi {{first_name}}! Just checking back in — were you able to get the Wi-Fi passw…" at bounding box center [765, 661] width 529 height 71
drag, startPoint x: 738, startPoint y: 640, endPoint x: 726, endPoint y: 640, distance: 12.2
click at [726, 640] on textarea "Hi {{first_name}}! Just checking back in — were you able to get the Wi-Fi passw…" at bounding box center [765, 661] width 529 height 71
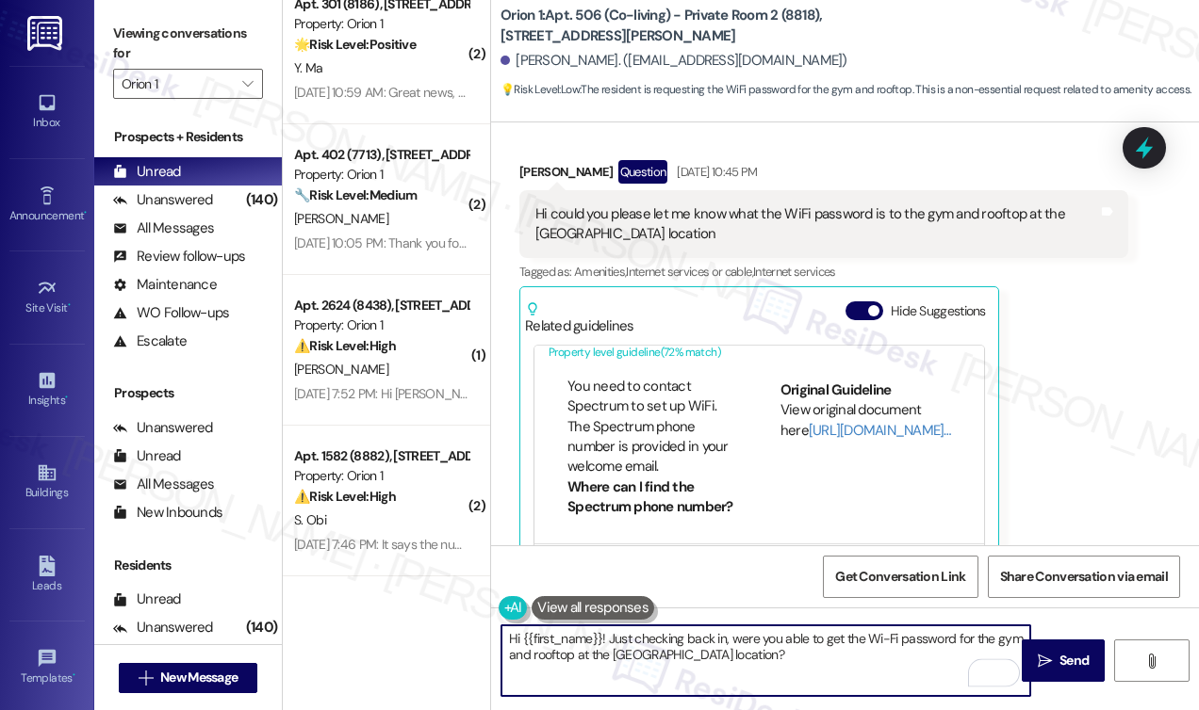
type textarea "Hi {{first_name}}! Just checking back in, were you able to get the Wi-Fi passwo…"
click at [815, 618] on div "Hi {{first_name}}! Just checking back in, were you able to get the Wi-Fi passwo…" at bounding box center [845, 678] width 708 height 141
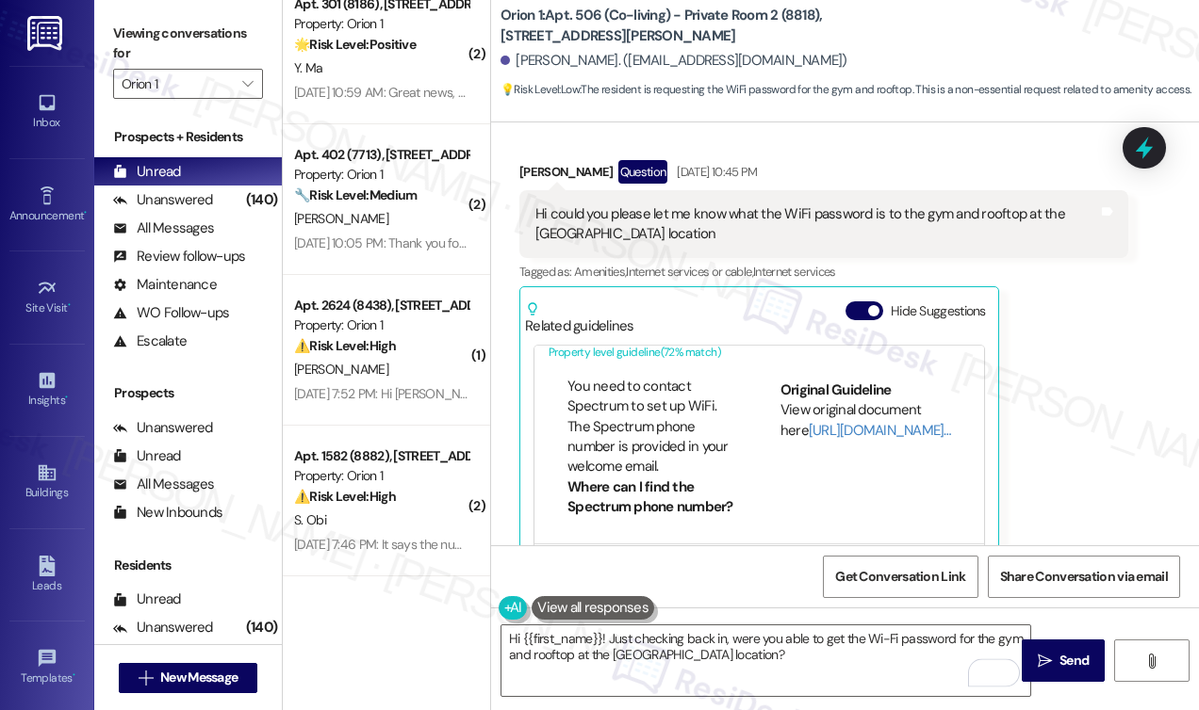
click at [815, 618] on div "Hi {{first_name}}! Just checking back in, were you able to get the Wi-Fi passwo…" at bounding box center [845, 678] width 708 height 141
click at [772, 636] on textarea "Hi {{first_name}}! Just checking back in, were you able to get the Wi-Fi passwo…" at bounding box center [765, 661] width 529 height 71
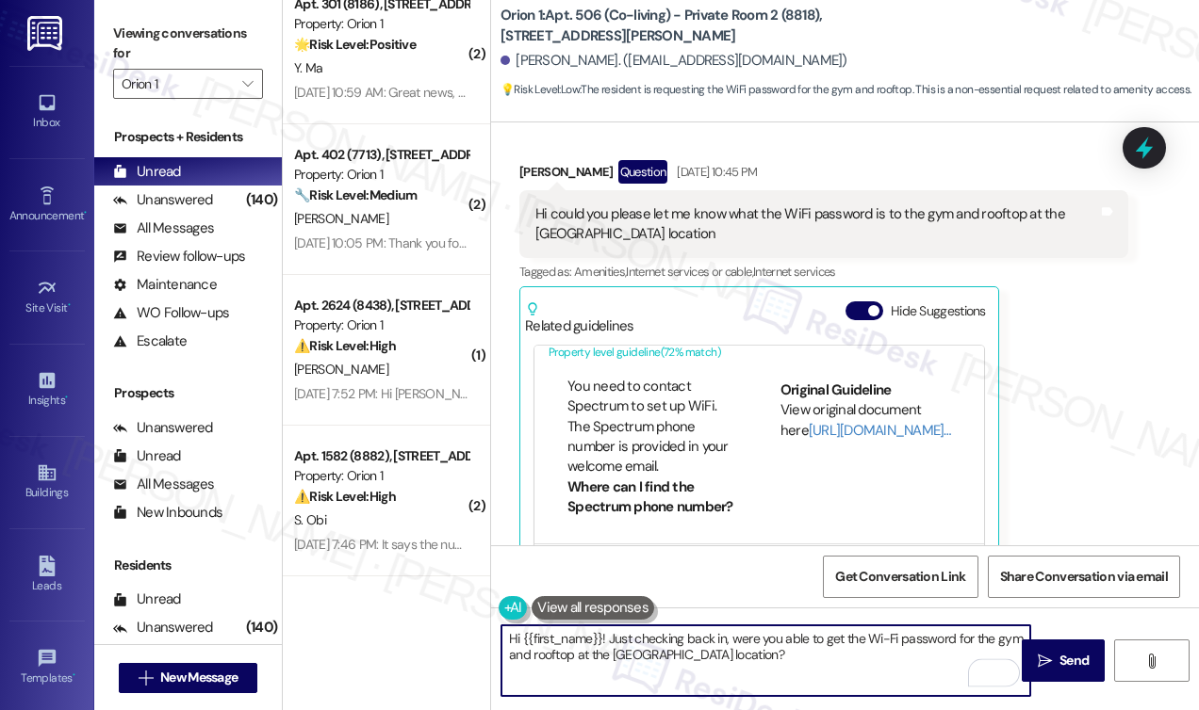
click at [772, 636] on textarea "Hi {{first_name}}! Just checking back in, were you able to get the Wi-Fi passwo…" at bounding box center [765, 661] width 529 height 71
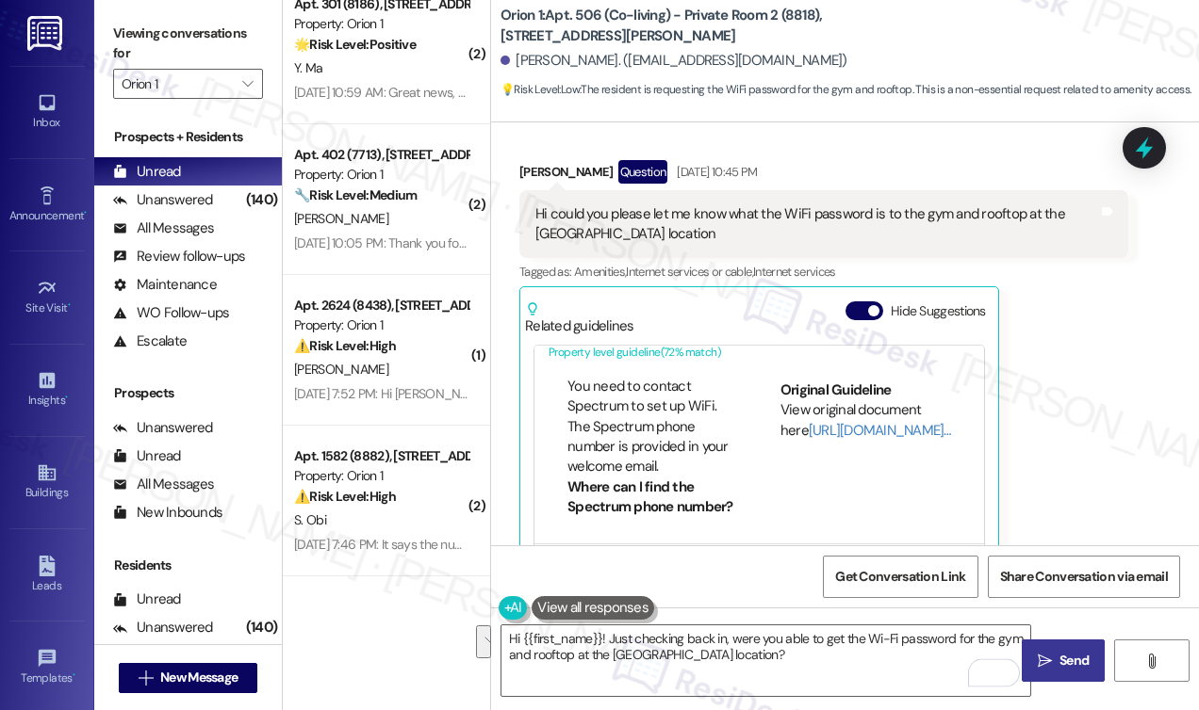
click at [1085, 661] on span "Send" at bounding box center [1073, 661] width 29 height 20
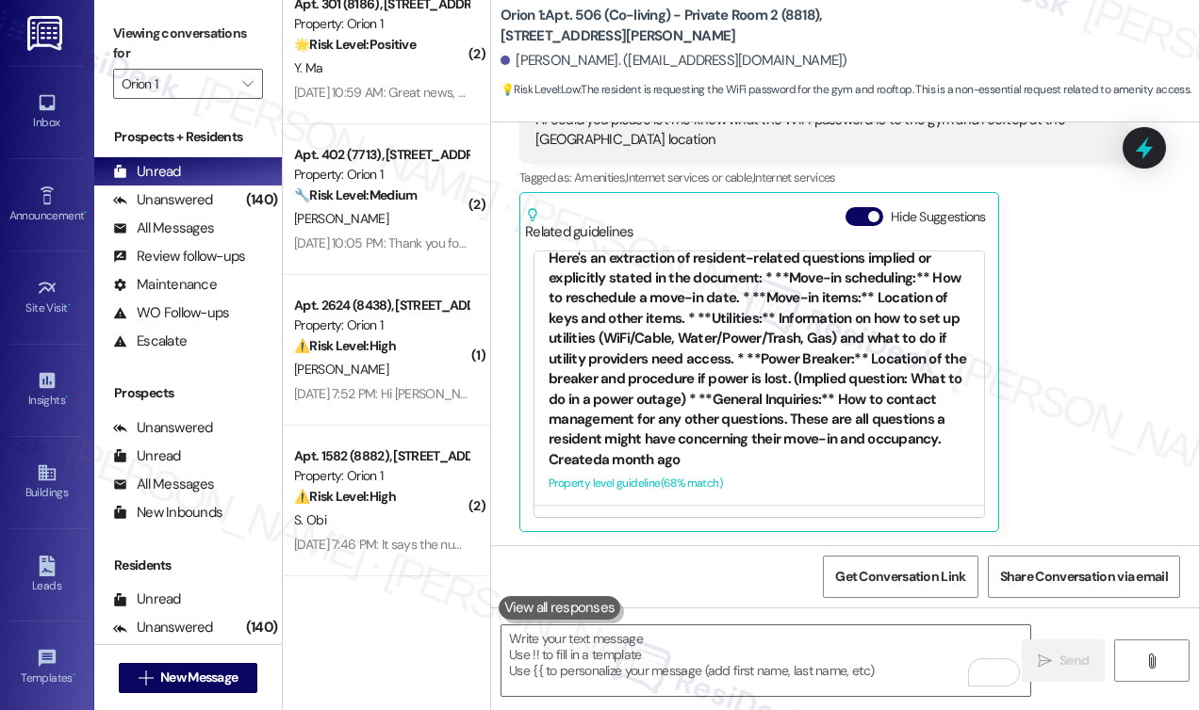
scroll to position [377, 0]
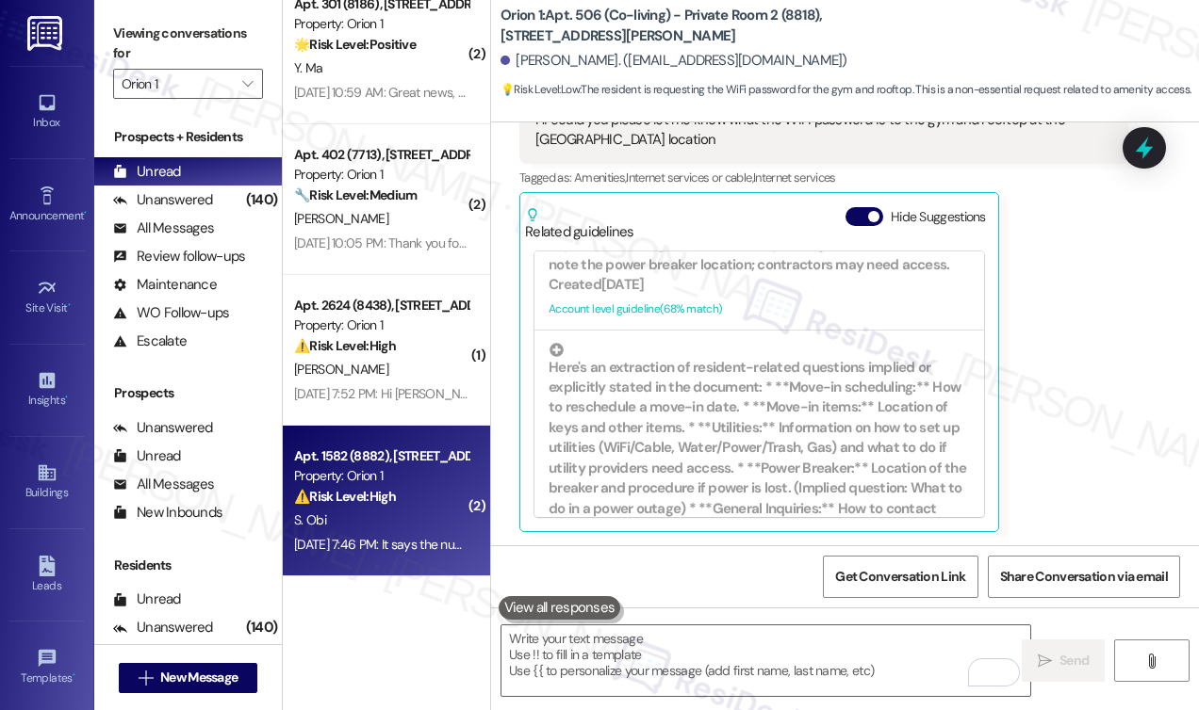
click at [373, 524] on div "S. Obi" at bounding box center [381, 521] width 178 height 24
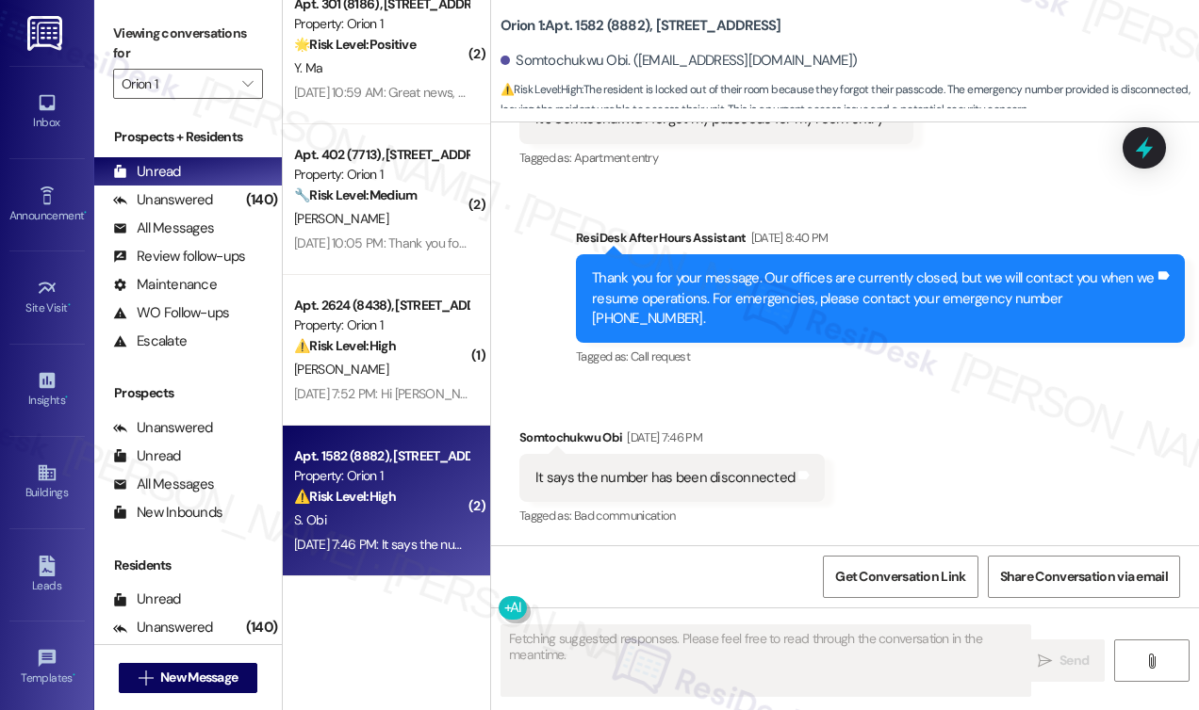
scroll to position [679, 0]
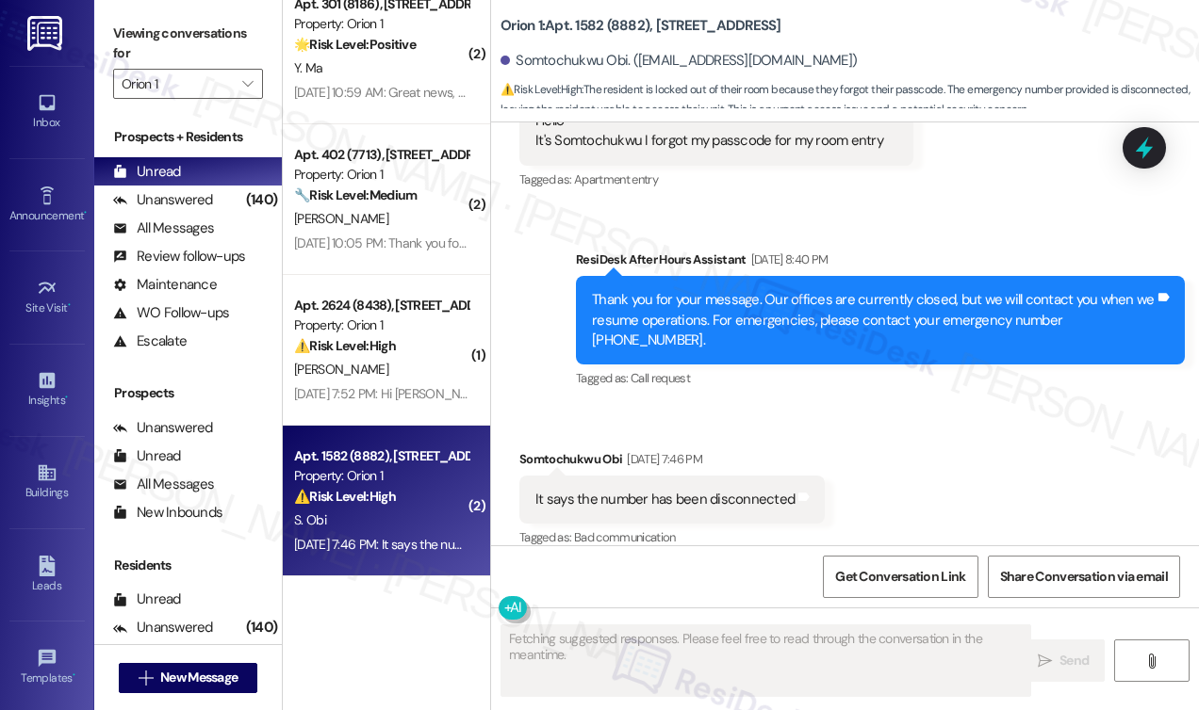
click at [628, 490] on div "It says the number has been disconnected" at bounding box center [664, 500] width 259 height 20
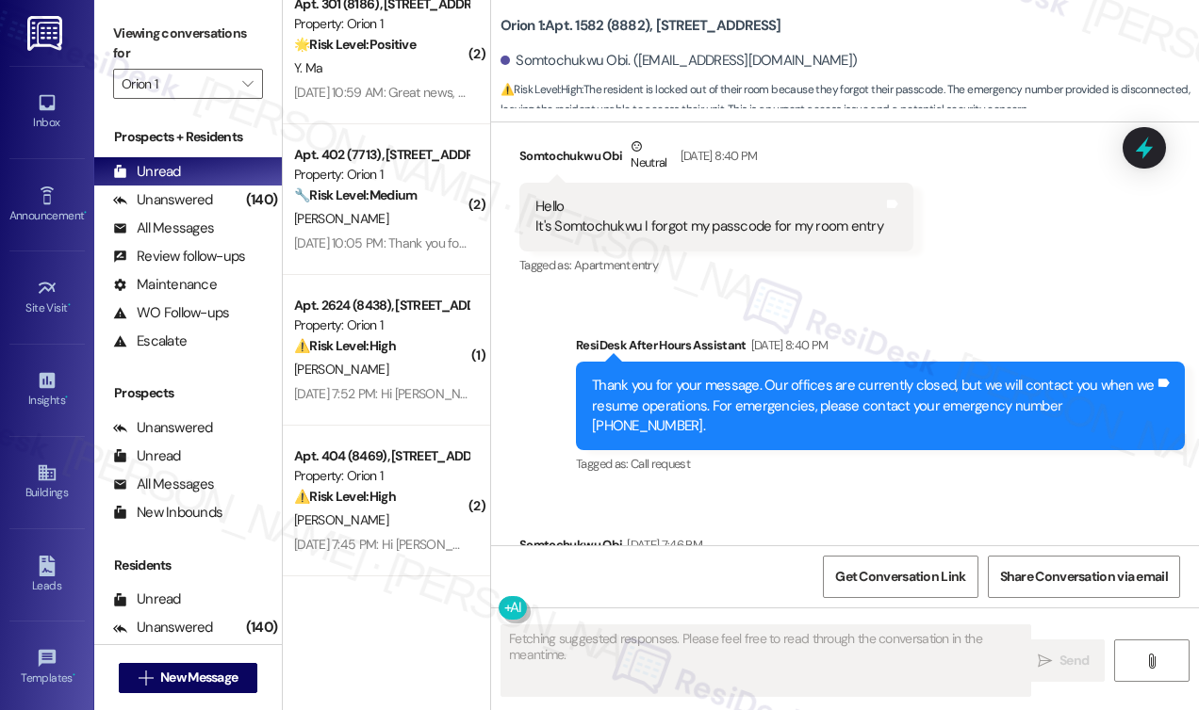
scroll to position [491, 0]
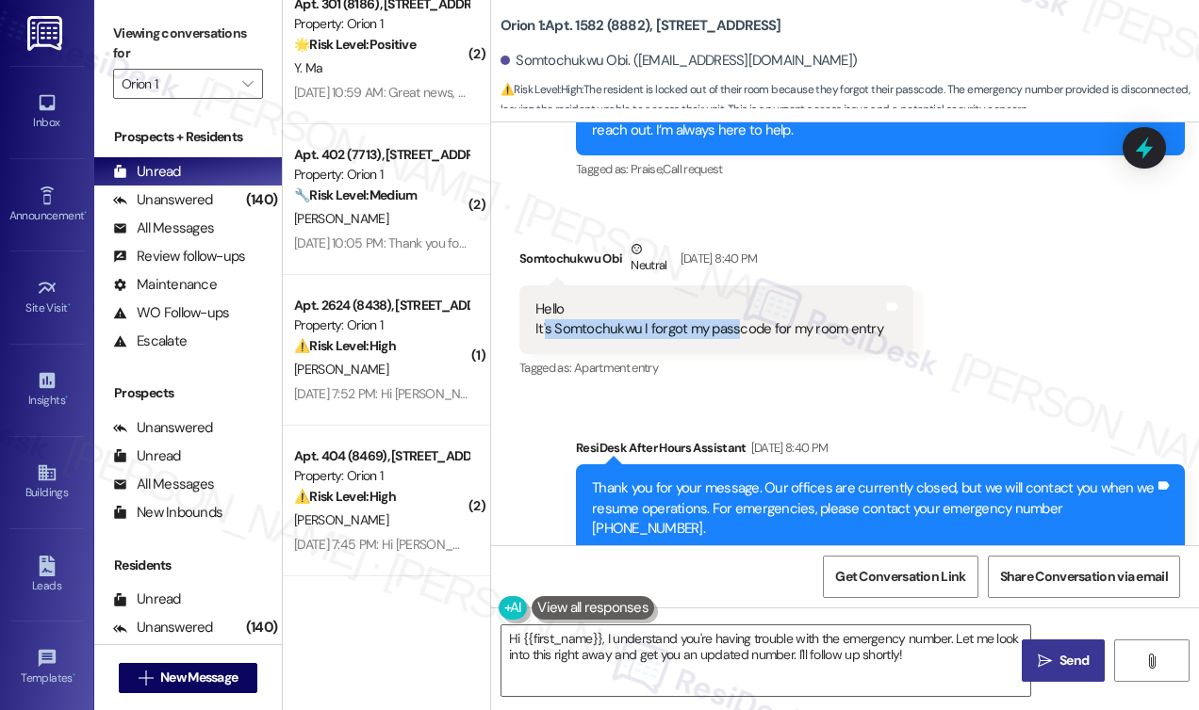
drag, startPoint x: 543, startPoint y: 326, endPoint x: 772, endPoint y: 350, distance: 230.2
click at [764, 350] on div "Hello It's Somtochukwu I forgot my passcode for my room entry Tags and notes" at bounding box center [716, 320] width 394 height 69
click at [656, 352] on div "Hello It's Somtochukwu I forgot my passcode for my room entry Tags and notes" at bounding box center [716, 320] width 394 height 69
click at [660, 352] on div "Hello It's Somtochukwu I forgot my passcode for my room entry Tags and notes" at bounding box center [716, 320] width 394 height 69
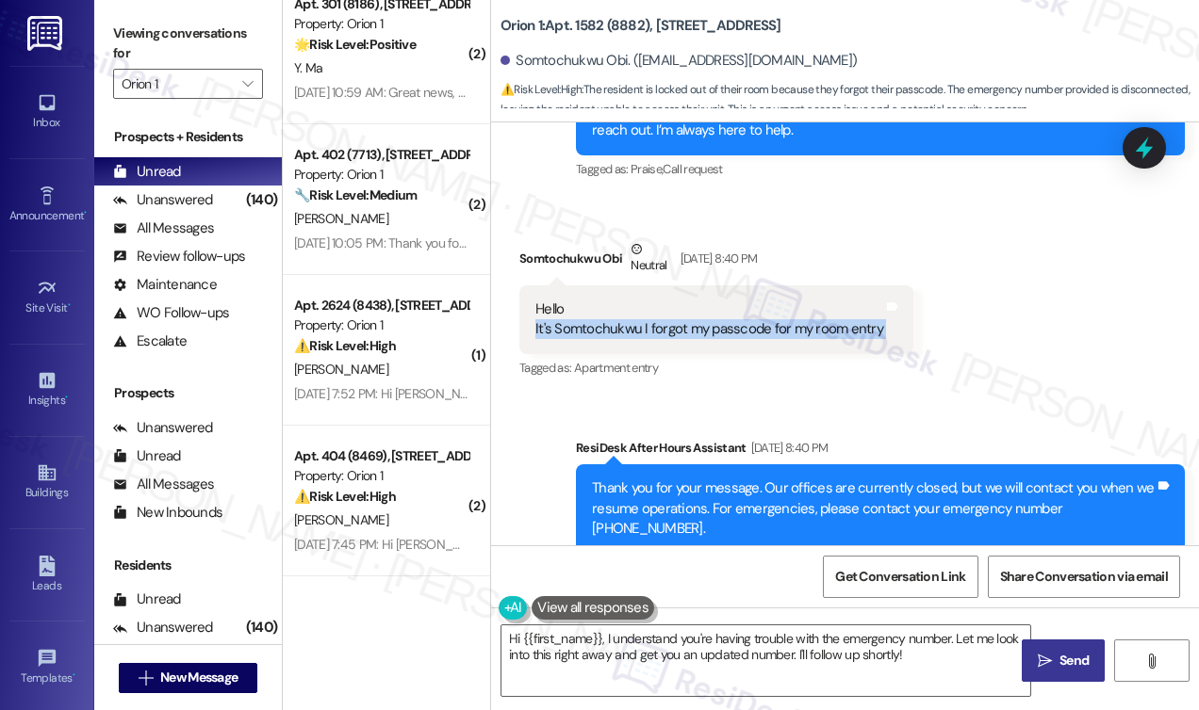
click at [660, 352] on div "Hello It's Somtochukwu I forgot my passcode for my room entry Tags and notes" at bounding box center [716, 320] width 394 height 69
copy div "It's Somtochukwu I forgot my passcode for my room entry Tags and notes"
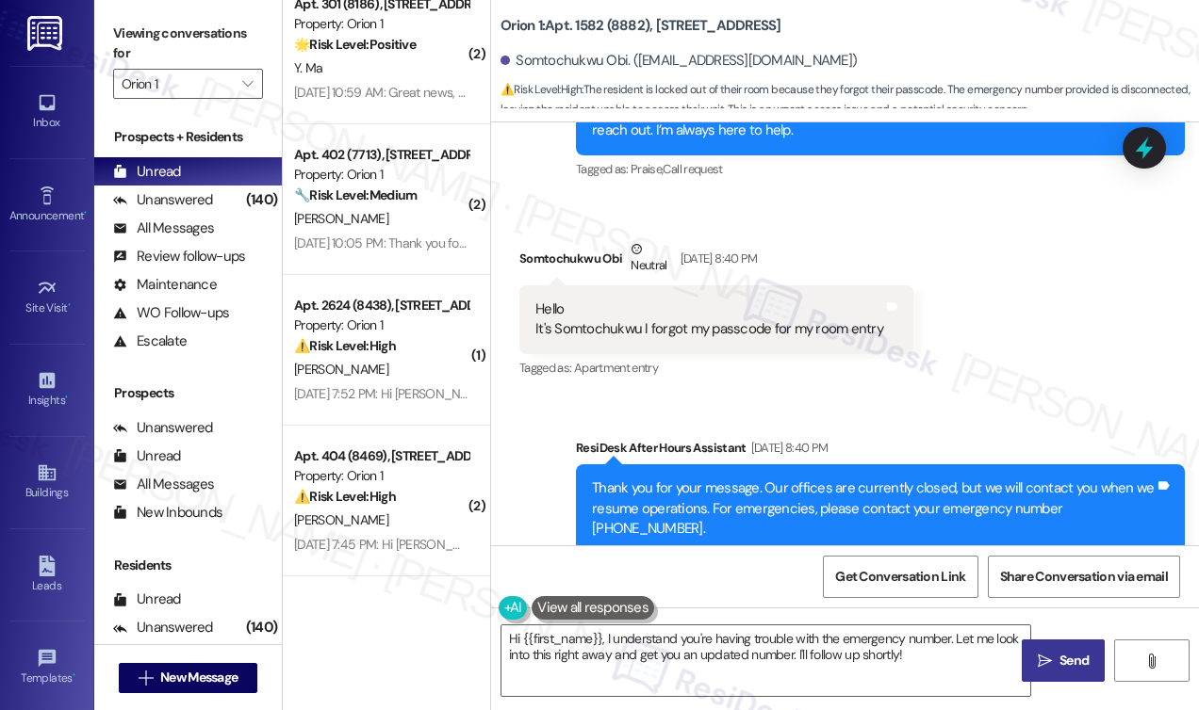
click at [158, 43] on label "Viewing conversations for" at bounding box center [188, 44] width 150 height 50
click at [607, 647] on textarea "Hi {{first_name}}, I understand you're having trouble with the emergency number…" at bounding box center [765, 661] width 529 height 71
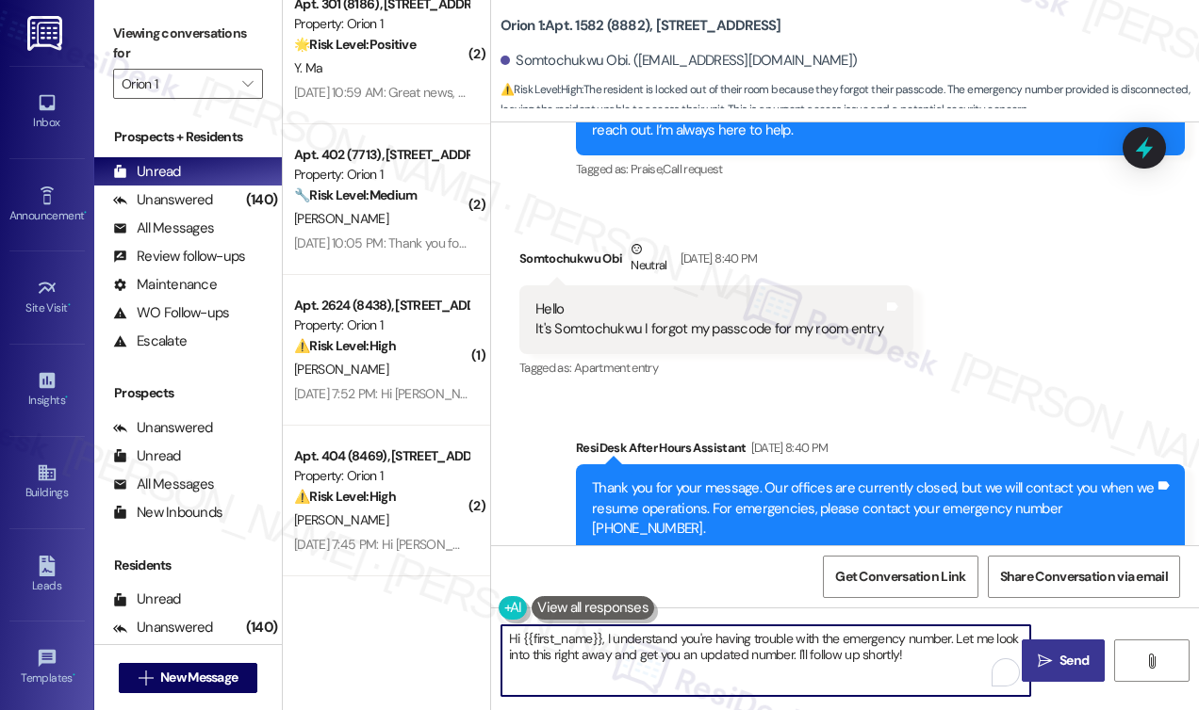
click at [607, 647] on textarea "Hi {{first_name}}, I understand you're having trouble with the emergency number…" at bounding box center [765, 661] width 529 height 71
click at [930, 632] on textarea "Hi {{first_name}}, I understand you're having trouble with the emergency number…" at bounding box center [765, 661] width 529 height 71
drag, startPoint x: 946, startPoint y: 661, endPoint x: 957, endPoint y: 618, distance: 44.8
click at [957, 618] on div "Hi {{first_name}}, I understand you're having trouble with the emergency number…" at bounding box center [845, 678] width 708 height 141
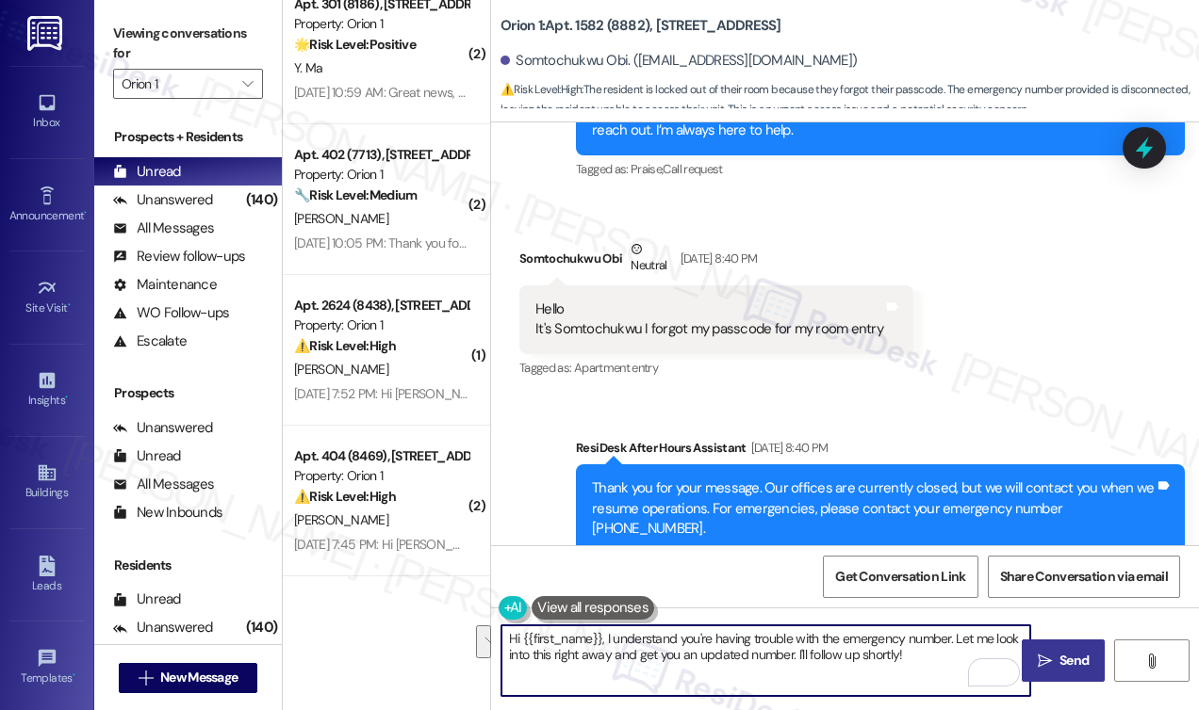
paste textarea "I just wanted to check back in — were you able to get your room entry passcode …"
drag, startPoint x: 666, startPoint y: 659, endPoint x: 955, endPoint y: 616, distance: 291.4
click at [955, 616] on div "Hi {{first_name}}, I understand you're having trouble with the emergency number…" at bounding box center [845, 678] width 708 height 141
click at [729, 661] on textarea "Hi {{first_name}}, I understand you're having trouble with the emergency number…" at bounding box center [765, 661] width 529 height 71
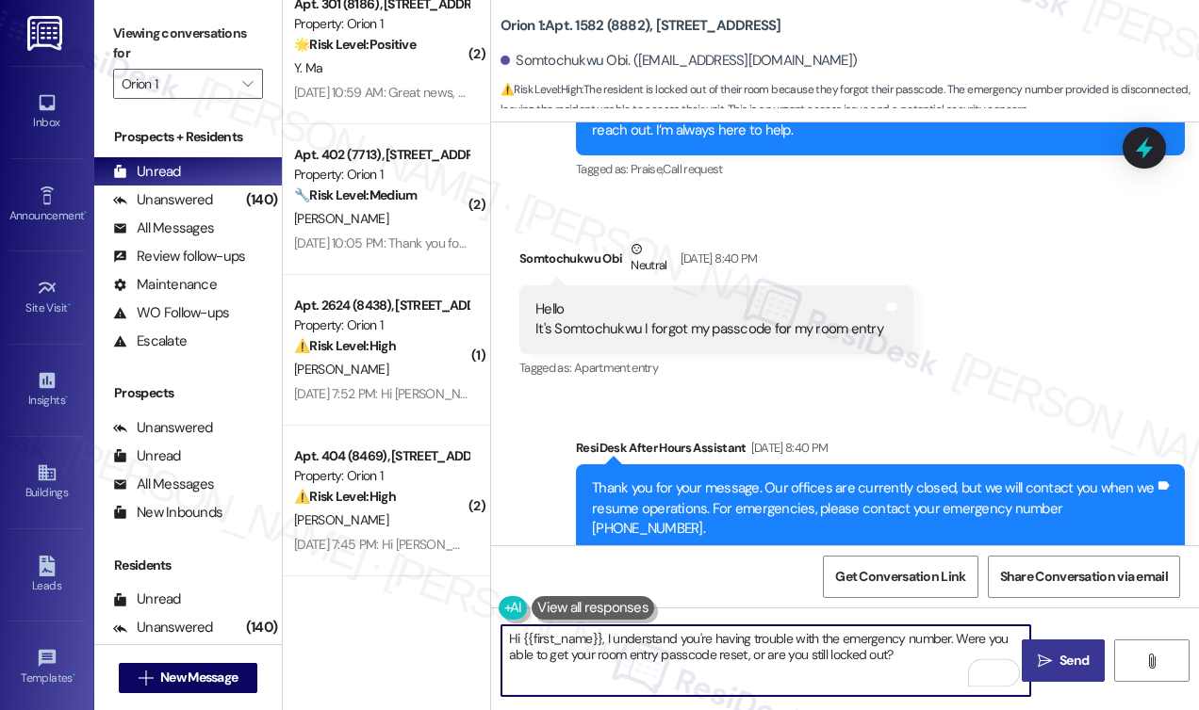
click at [729, 661] on textarea "Hi {{first_name}}, I understand you're having trouble with the emergency number…" at bounding box center [765, 661] width 529 height 71
click at [883, 655] on textarea "Hi {{first_name}}, I understand you're having trouble with the emergency number…" at bounding box center [765, 661] width 529 height 71
drag, startPoint x: 885, startPoint y: 660, endPoint x: 739, endPoint y: 666, distance: 146.2
click at [745, 666] on textarea "Hi {{first_name}}, I understand you're having trouble with the emergency number…" at bounding box center [765, 661] width 529 height 71
type textarea "Hi {{first_name}}, I understand you're having trouble with the emergency number…"
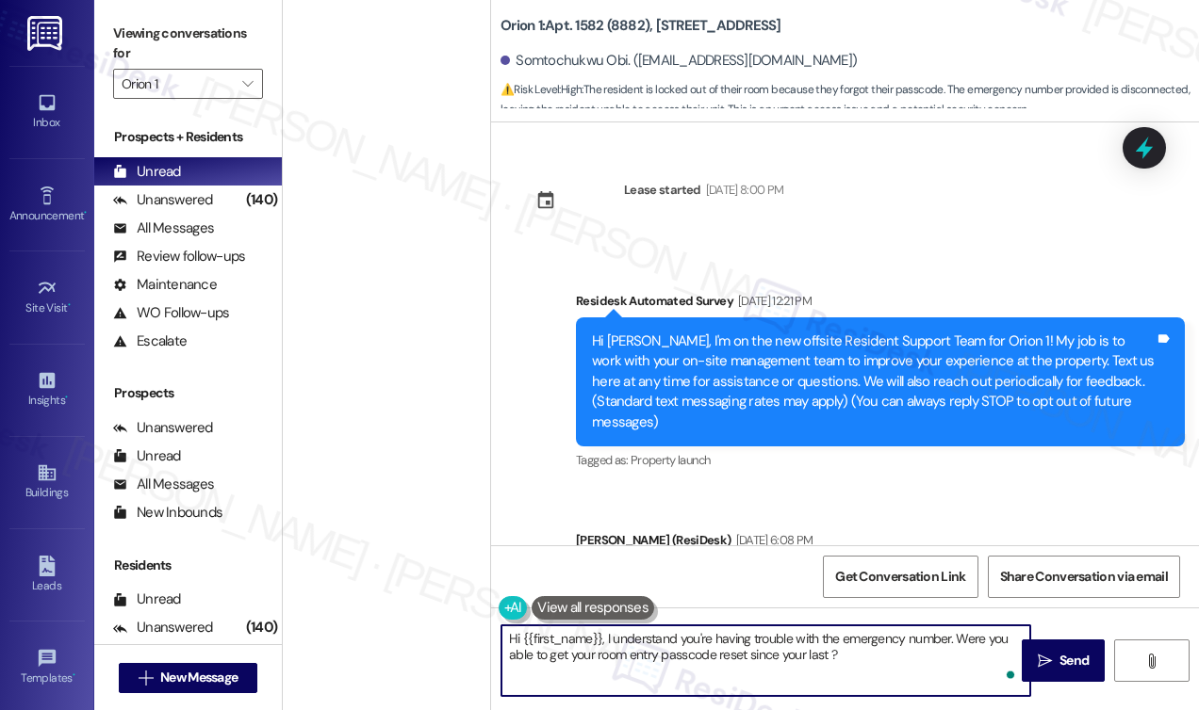
scroll to position [491, 0]
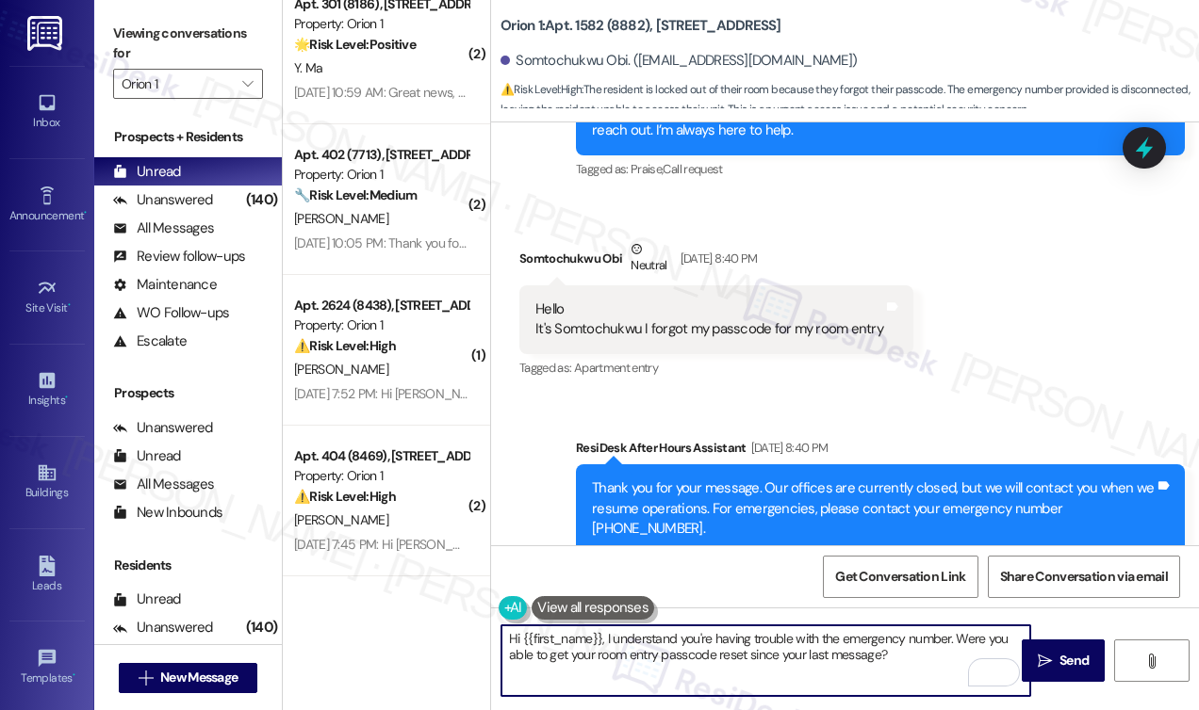
click at [946, 638] on textarea "Hi {{first_name}}, I understand you're having trouble with the emergency number…" at bounding box center [765, 661] width 529 height 71
drag, startPoint x: 950, startPoint y: 637, endPoint x: 697, endPoint y: 636, distance: 252.5
click at [697, 636] on textarea "Hi {{first_name}}, I understand you're having trouble with the emergency number…" at bounding box center [765, 661] width 529 height 71
click at [894, 641] on textarea "Hi {{first_name}}, I understand you forgot your passcode in your room. Were you…" at bounding box center [765, 661] width 529 height 71
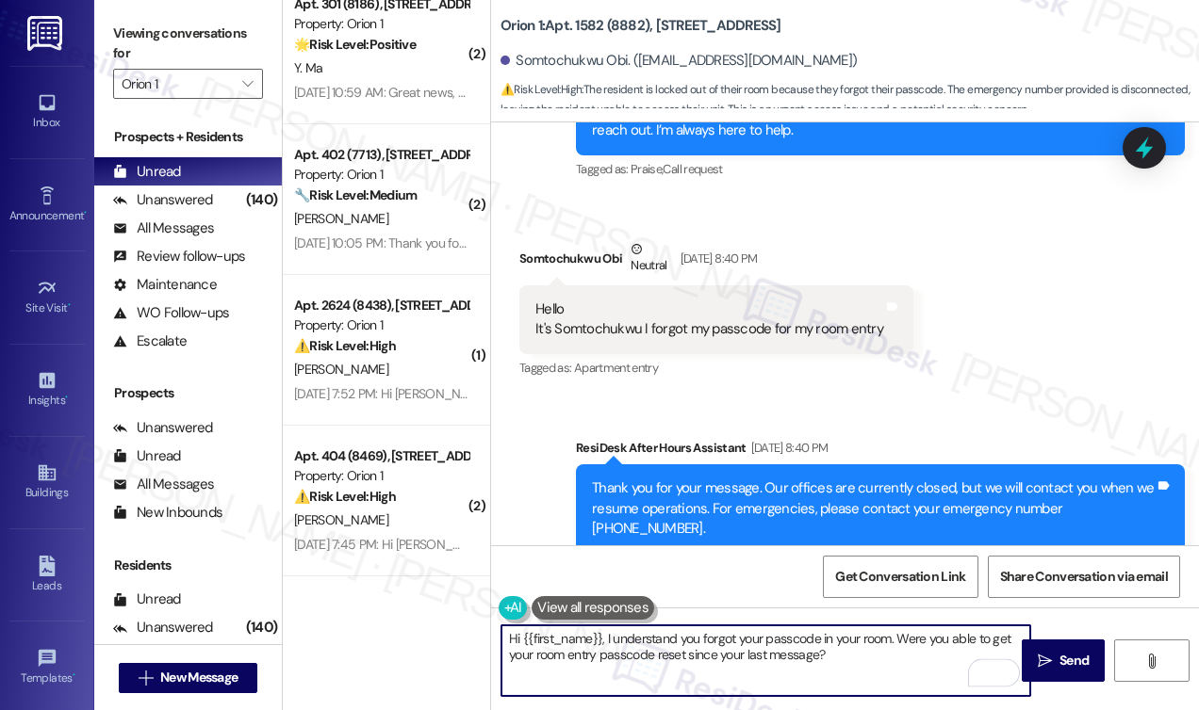
click at [894, 641] on textarea "Hi {{first_name}}, I understand you forgot your passcode in your room. Were you…" at bounding box center [765, 661] width 529 height 71
click at [713, 630] on textarea "Hi {{first_name}}, I understand you forgot your passcode in your room. Were you…" at bounding box center [765, 661] width 529 height 71
drag, startPoint x: 534, startPoint y: 655, endPoint x: 652, endPoint y: 667, distance: 118.4
click at [652, 667] on textarea "Hi {{first_name}}, I understand you forgot your passcode in your room. Were you…" at bounding box center [765, 661] width 529 height 71
click at [619, 327] on div "Hello It's Somtochukwu I forgot my passcode for my room entry" at bounding box center [709, 320] width 348 height 41
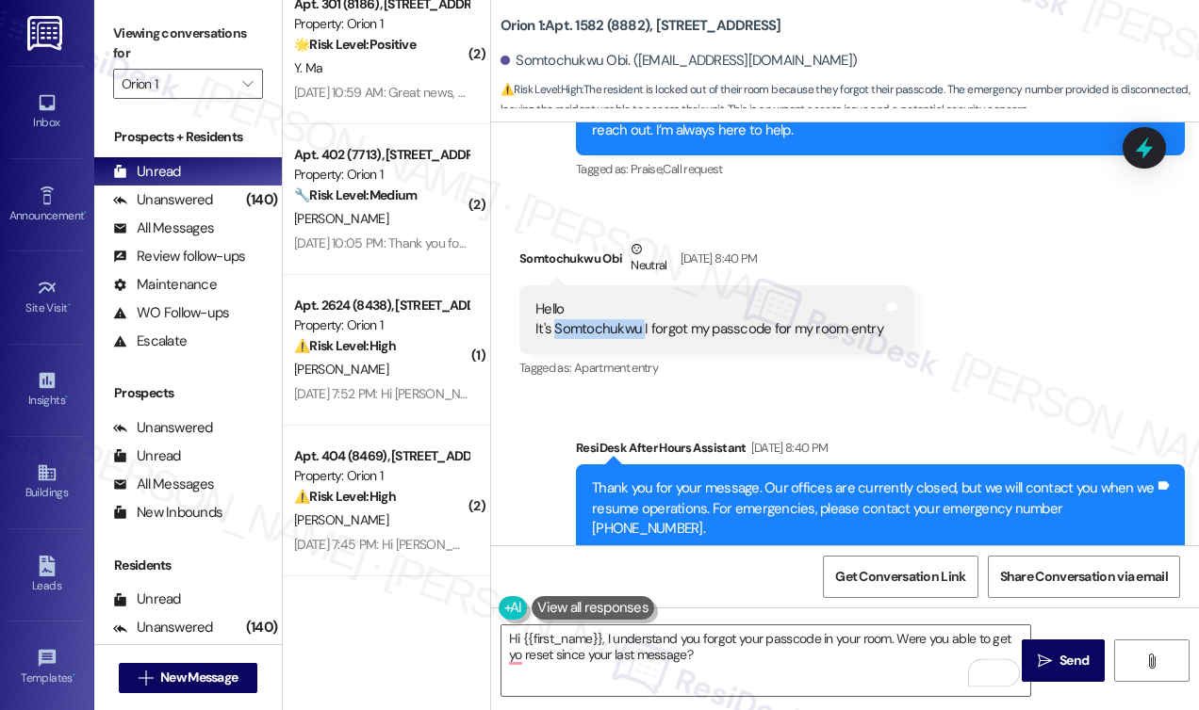
click at [619, 327] on div "Hello It's Somtochukwu I forgot my passcode for my room entry" at bounding box center [709, 320] width 348 height 41
copy div "It's Somtochukwu I forgot my passcode for my room entry Tags and notes"
click at [147, 45] on label "Viewing conversations for" at bounding box center [188, 44] width 150 height 50
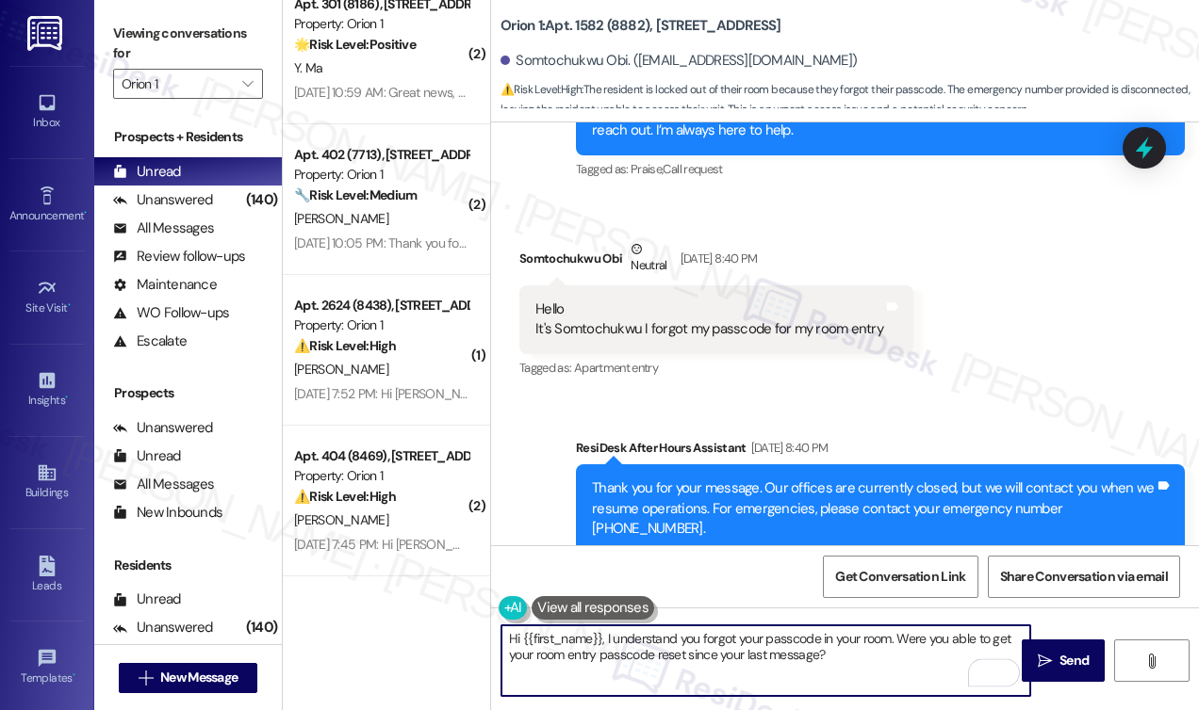
click at [865, 653] on textarea "Hi {{first_name}}, I understand you forgot your passcode in your room. Were you…" at bounding box center [765, 661] width 529 height 71
click at [865, 652] on textarea "Hi {{first_name}}, I understand you forgot your passcode in your room. Were you…" at bounding box center [765, 661] width 529 height 71
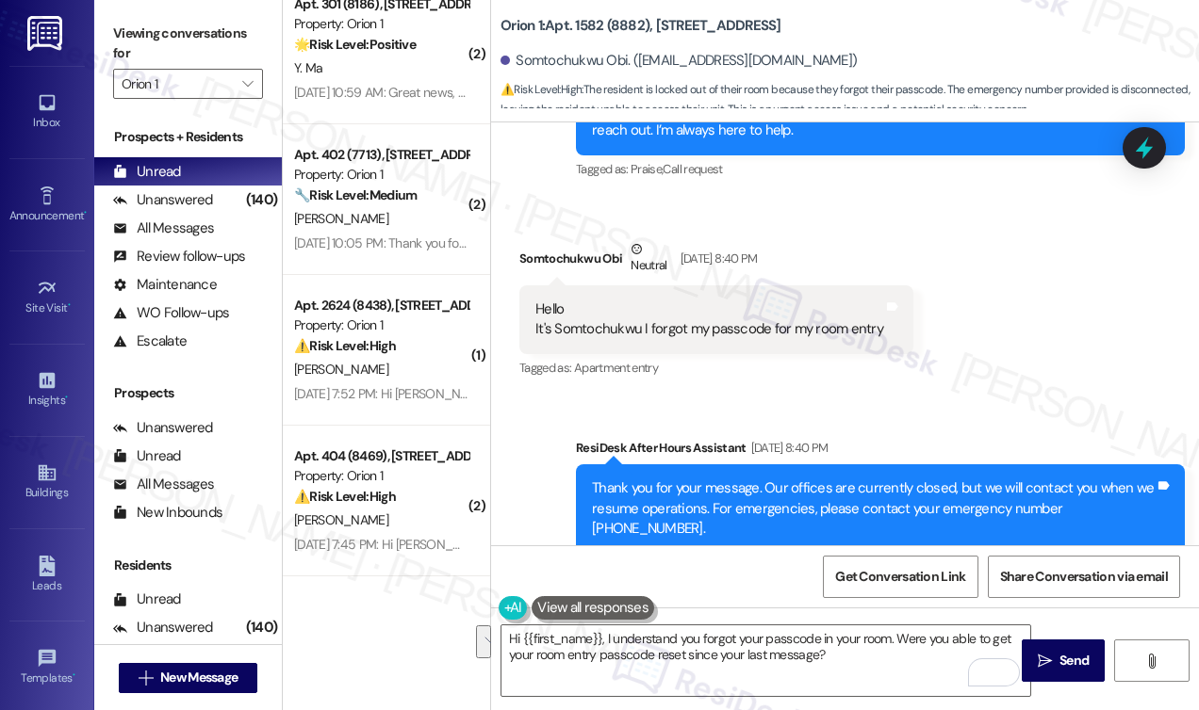
drag, startPoint x: 150, startPoint y: 59, endPoint x: 207, endPoint y: 102, distance: 71.4
click at [150, 59] on label "Viewing conversations for" at bounding box center [188, 44] width 150 height 50
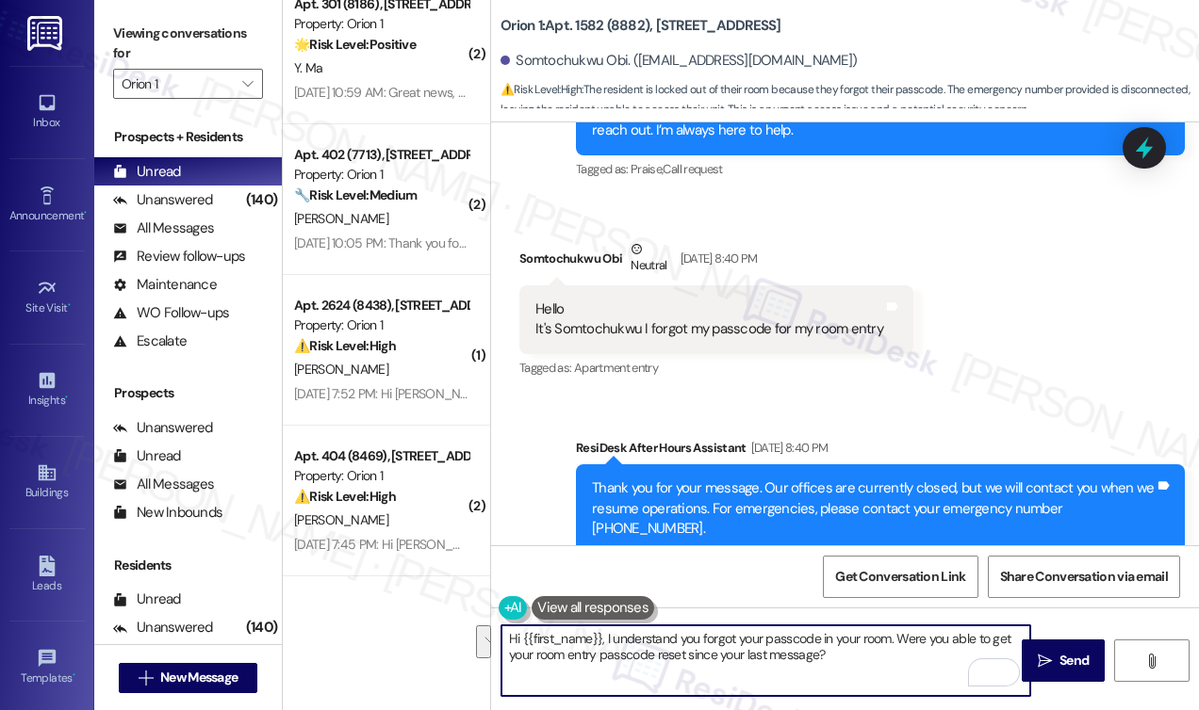
drag, startPoint x: 845, startPoint y: 666, endPoint x: 603, endPoint y: 634, distance: 244.3
click at [603, 634] on textarea "Hi {{first_name}}, I understand you forgot your passcode in your room. Were you…" at bounding box center [765, 661] width 529 height 71
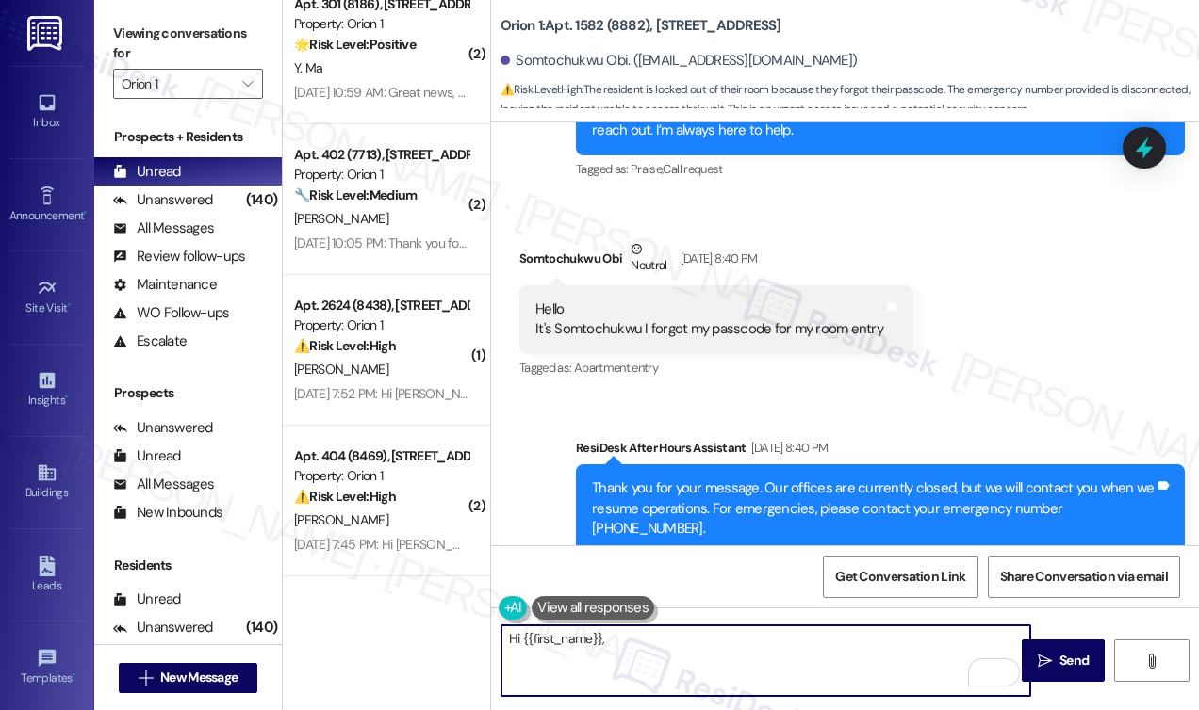
paste textarea "I understand you forgot your room entry passcode. Were you able to get it reset…"
type textarea "Hi {{first_name}}, I understand you forgot your room entry passcode. Were you a…"
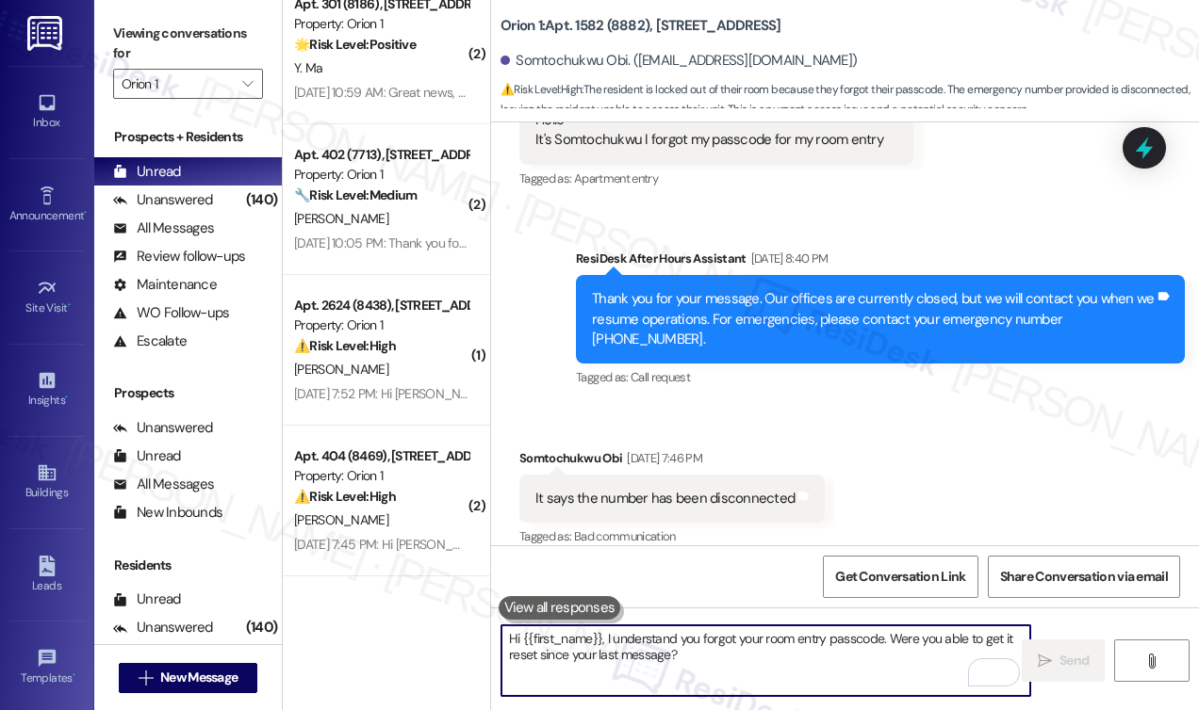
scroll to position [831, 0]
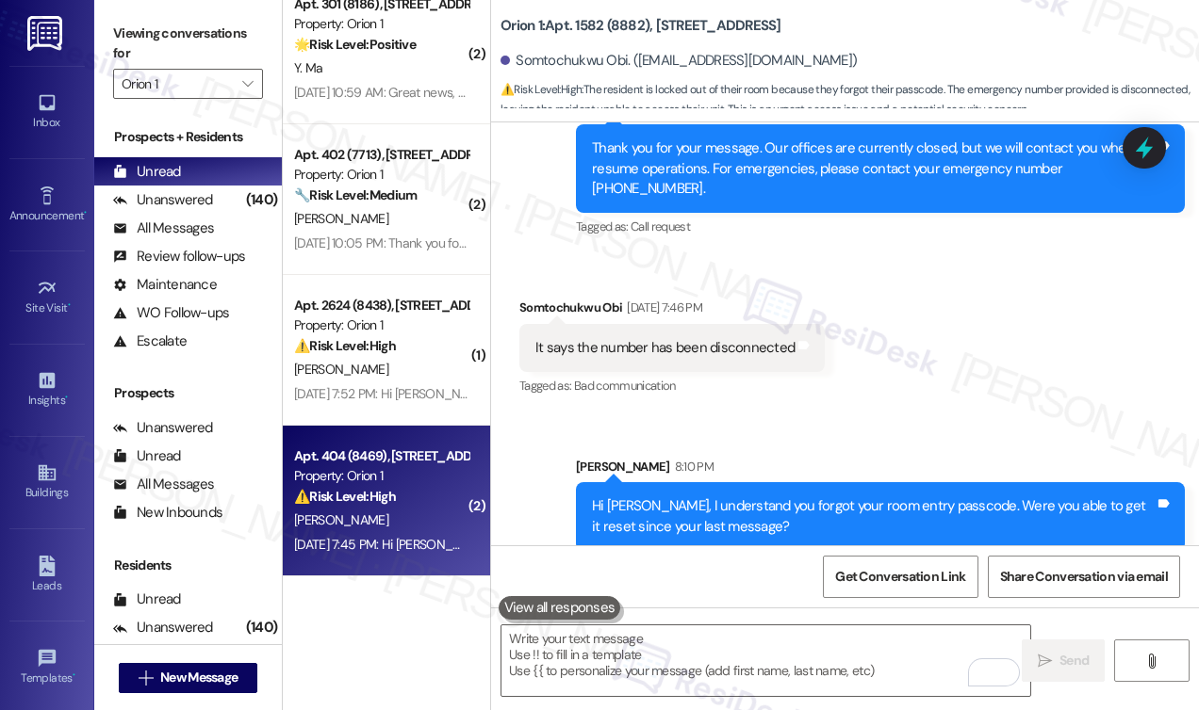
click at [403, 517] on div "[PERSON_NAME]" at bounding box center [381, 521] width 178 height 24
type textarea "Fetching suggested responses. Please feel free to read through the conversation…"
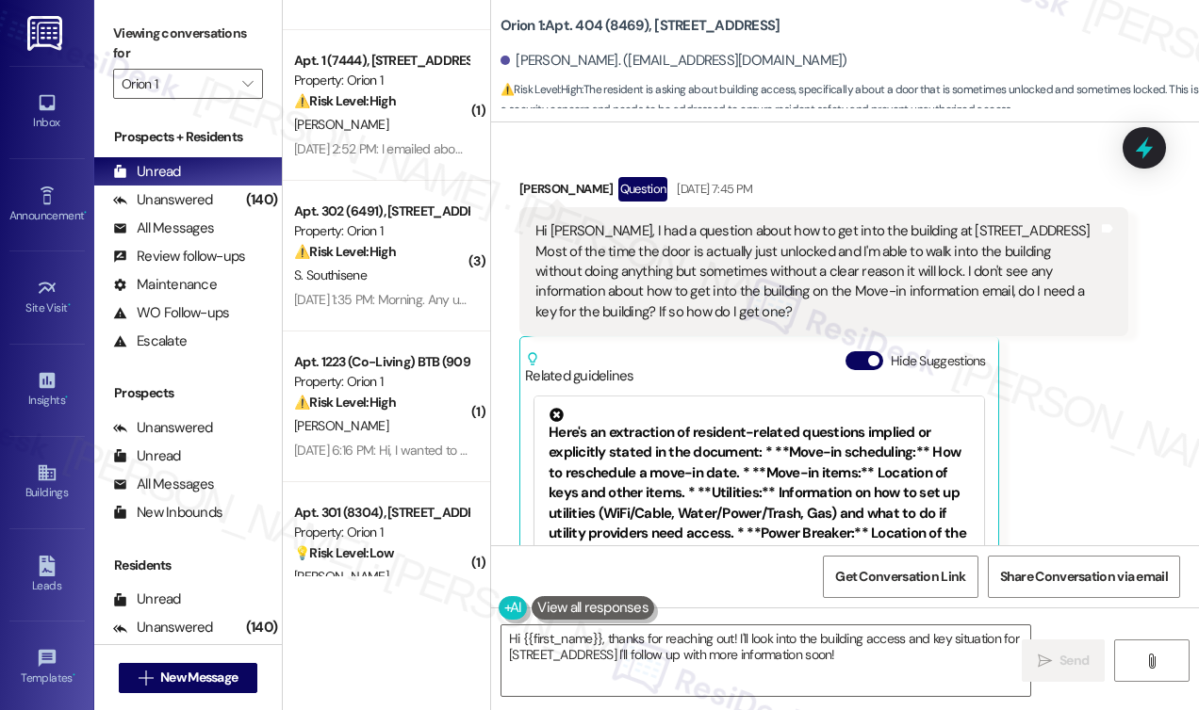
scroll to position [334, 0]
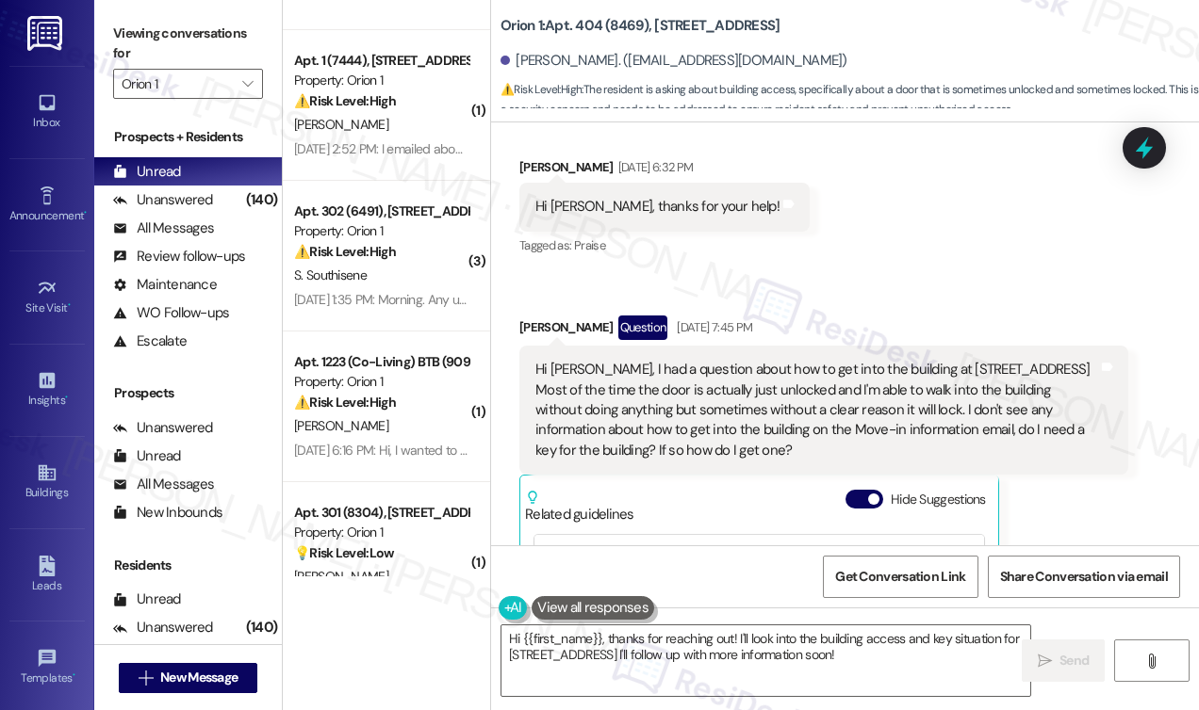
click at [565, 399] on div "Hi [PERSON_NAME], I had a question about how to get into the building at [STREE…" at bounding box center [816, 410] width 563 height 101
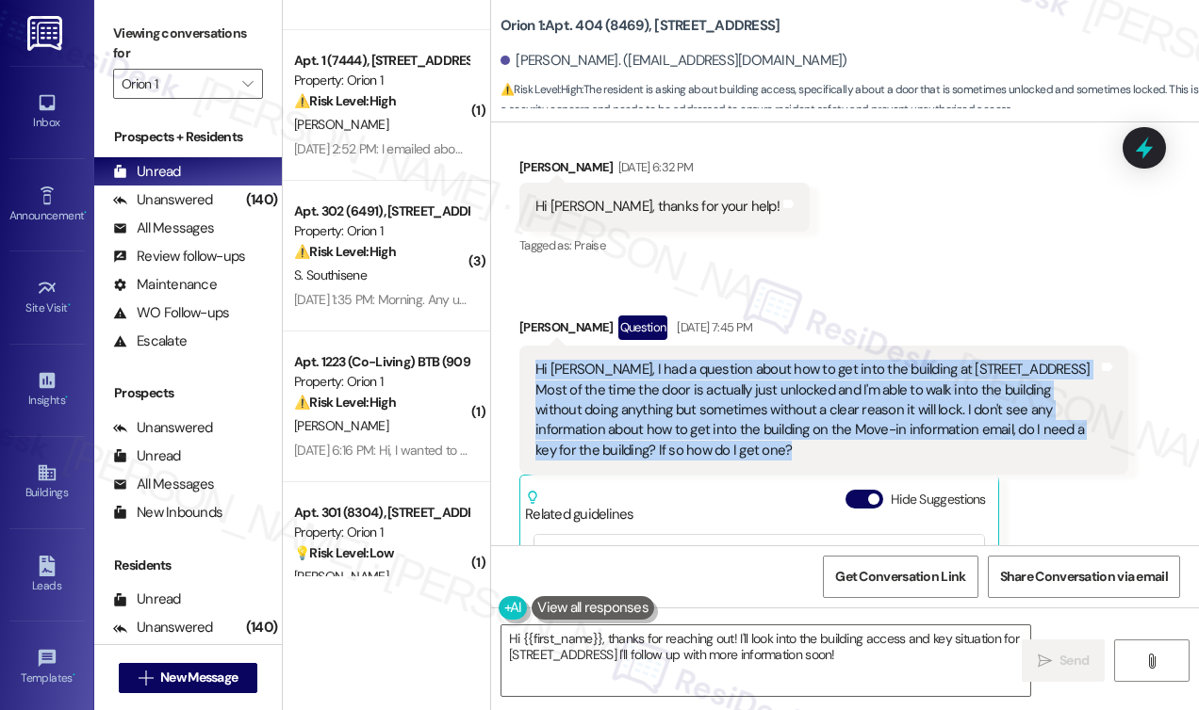
click at [565, 399] on div "Hi [PERSON_NAME], I had a question about how to get into the building at [STREE…" at bounding box center [816, 410] width 563 height 101
copy div "Hi [PERSON_NAME], I had a question about how to get into the building at [STREE…"
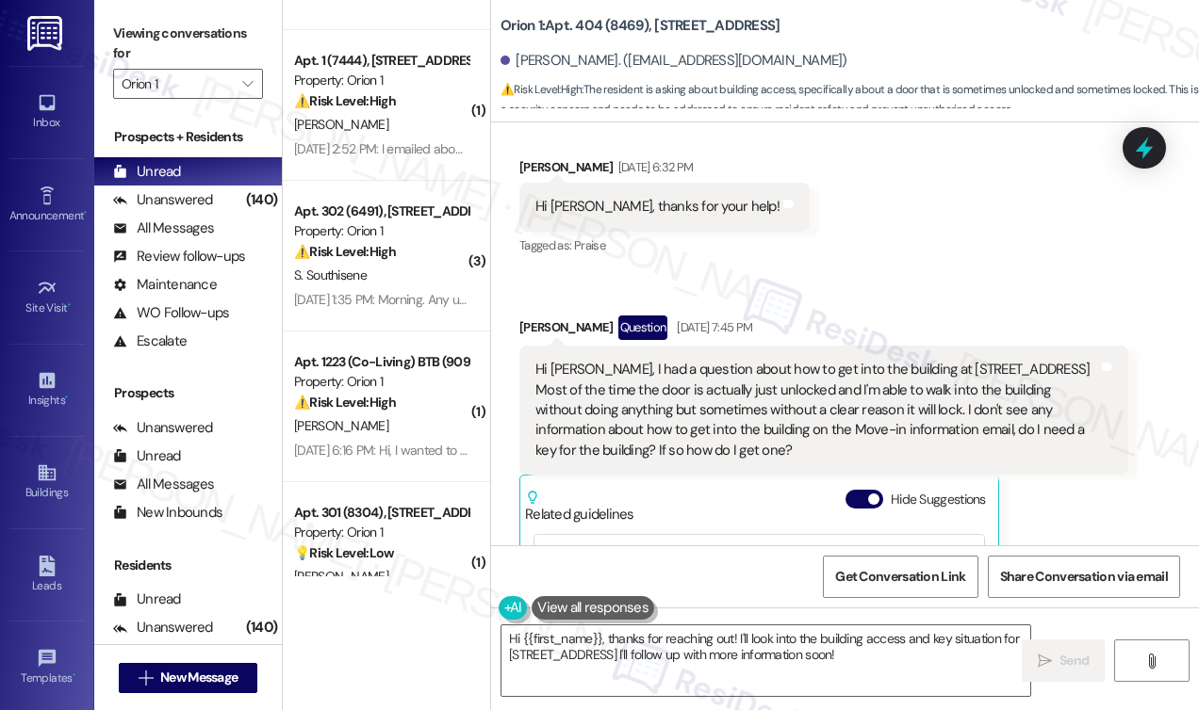
click at [136, 26] on label "Viewing conversations for" at bounding box center [188, 44] width 150 height 50
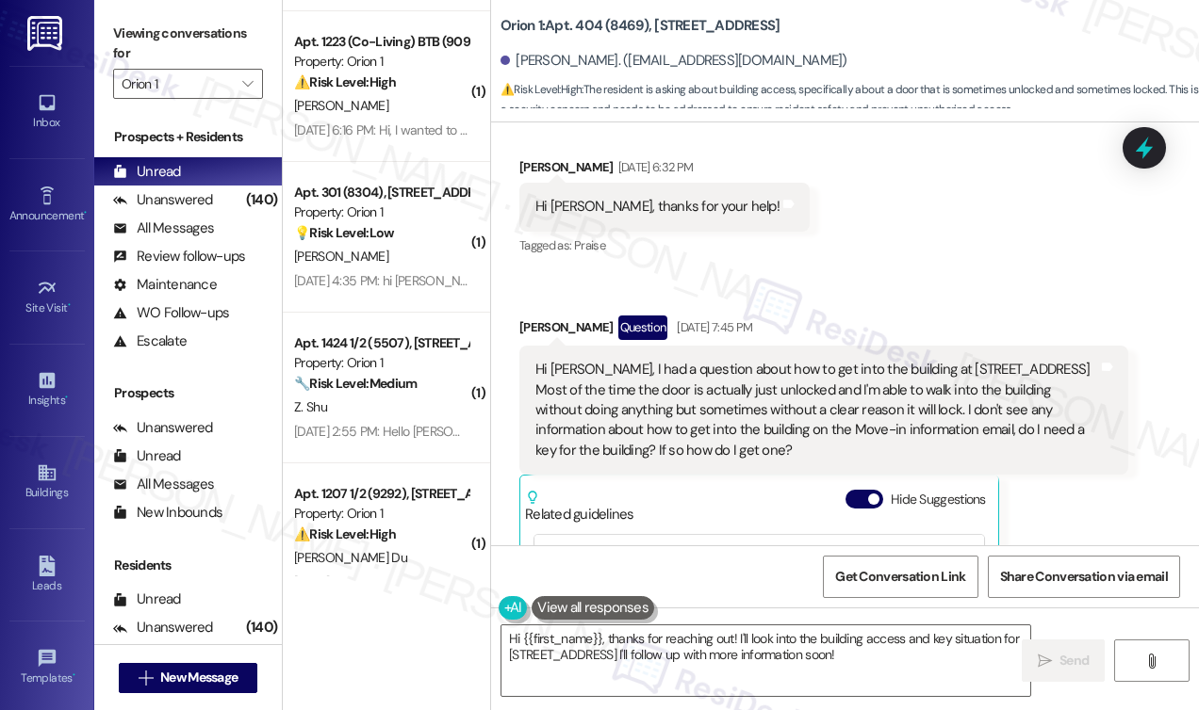
click at [652, 400] on div "Hi [PERSON_NAME], I had a question about how to get into the building at [STREE…" at bounding box center [816, 410] width 563 height 101
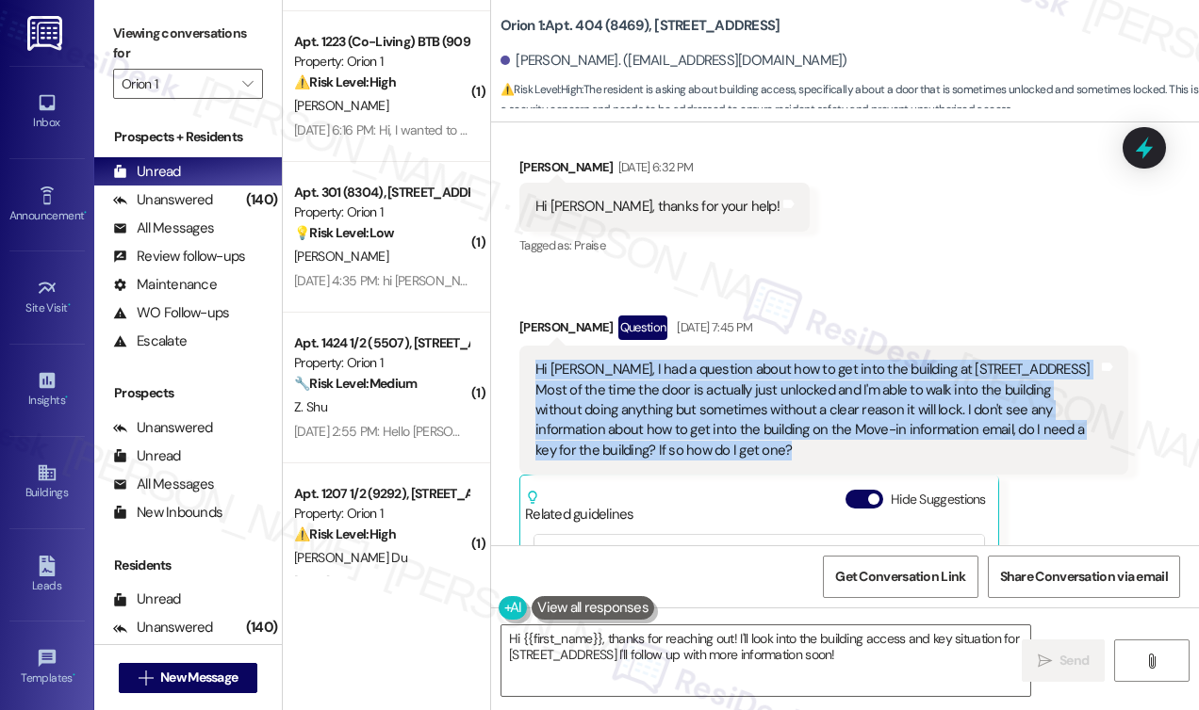
click at [652, 400] on div "Hi [PERSON_NAME], I had a question about how to get into the building at [STREE…" at bounding box center [816, 410] width 563 height 101
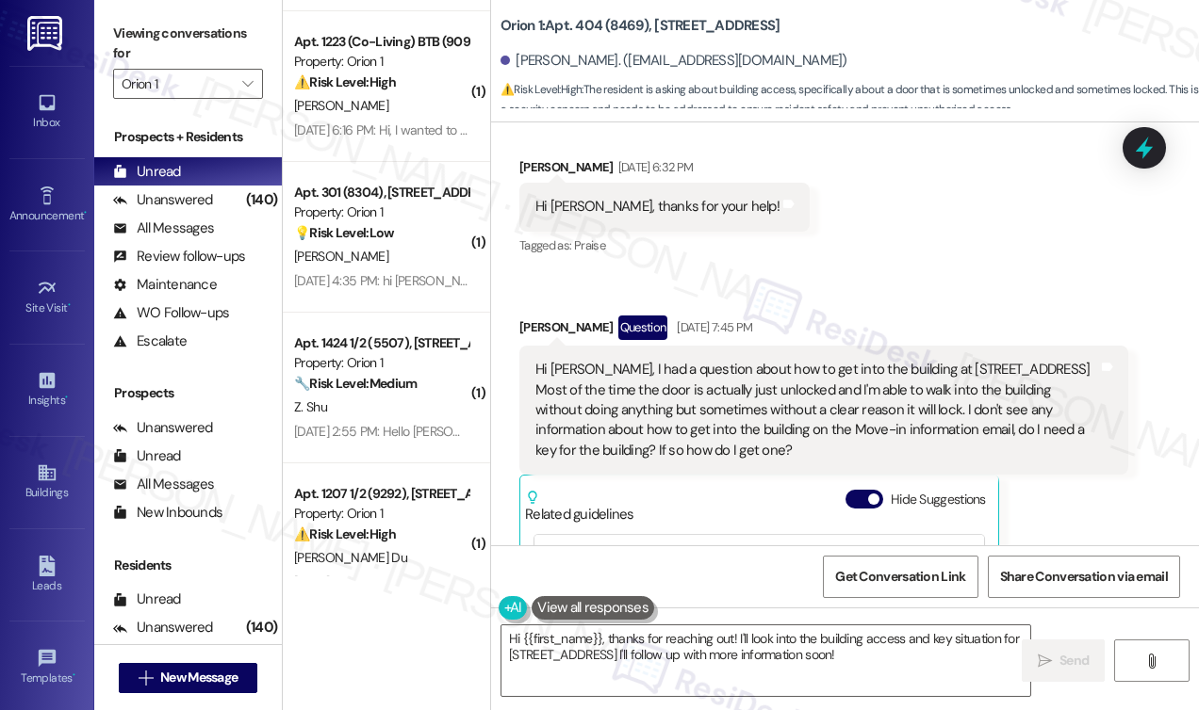
click at [648, 219] on div "Hi [PERSON_NAME], thanks for your help! Tags and notes" at bounding box center [664, 207] width 290 height 48
click at [697, 411] on div "Hi [PERSON_NAME], I had a question about how to get into the building at [STREE…" at bounding box center [816, 410] width 563 height 101
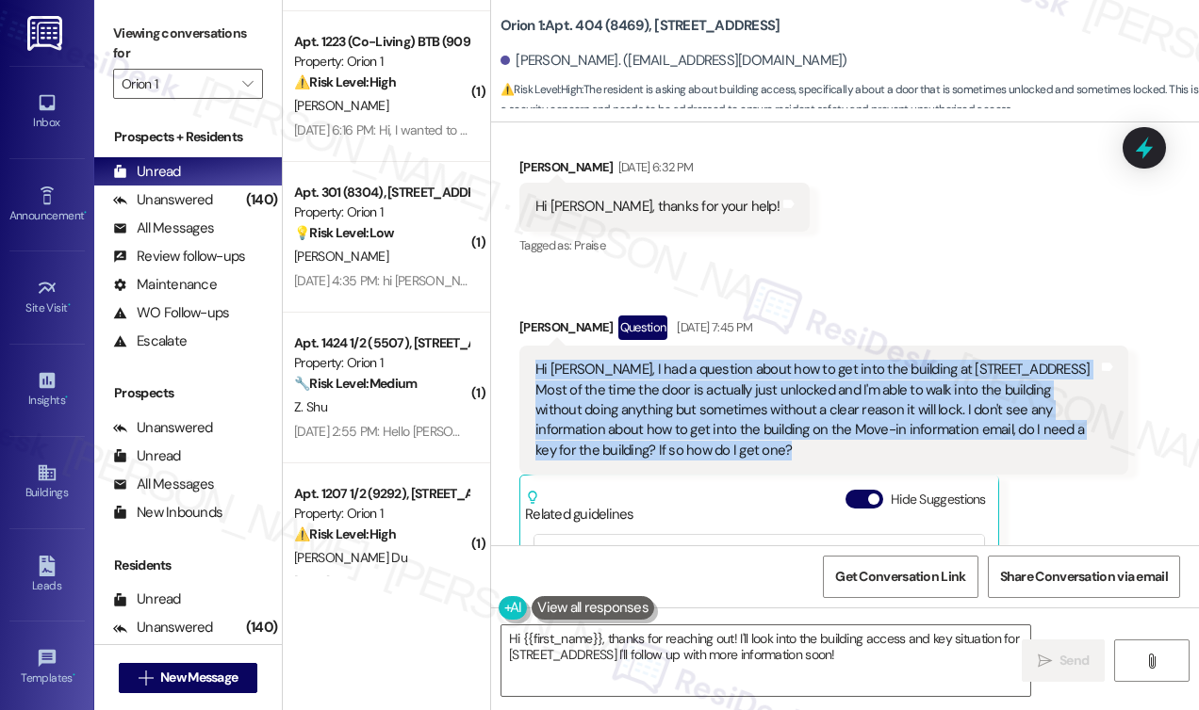
click at [697, 411] on div "Hi [PERSON_NAME], I had a question about how to get into the building at [STREE…" at bounding box center [816, 410] width 563 height 101
click at [863, 395] on div "Hi [PERSON_NAME], I had a question about how to get into the building at [STREE…" at bounding box center [816, 410] width 563 height 101
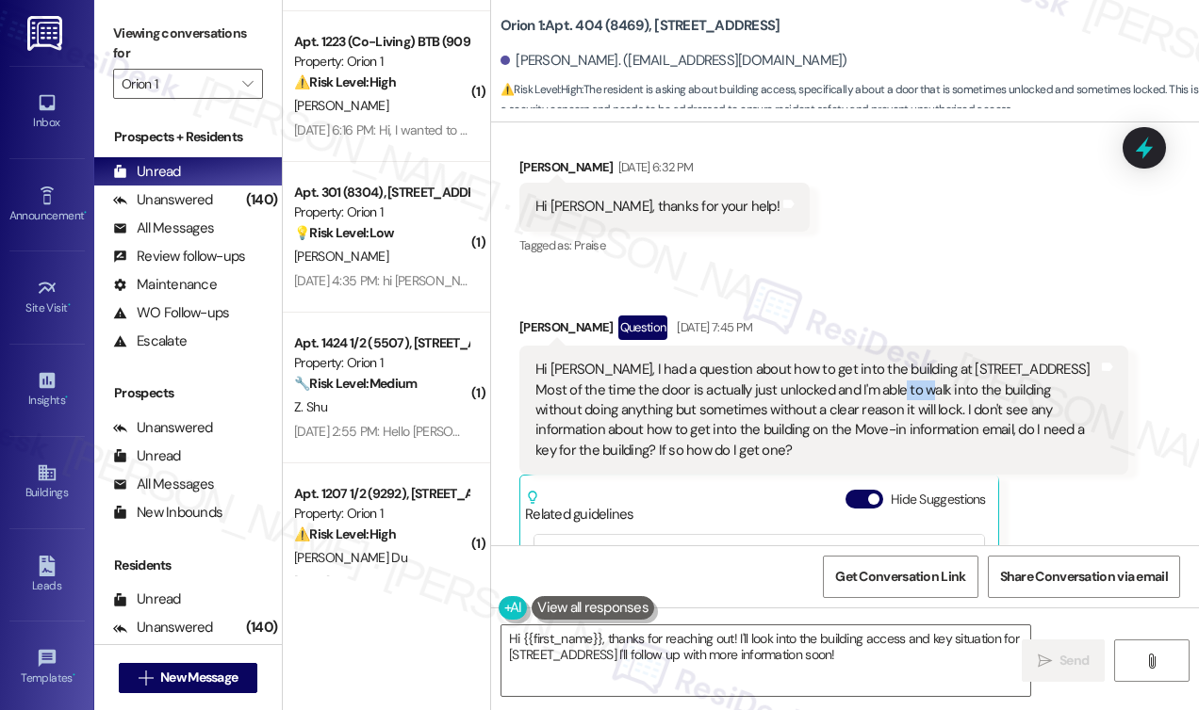
click at [863, 395] on div "Hi [PERSON_NAME], I had a question about how to get into the building at [STREE…" at bounding box center [816, 410] width 563 height 101
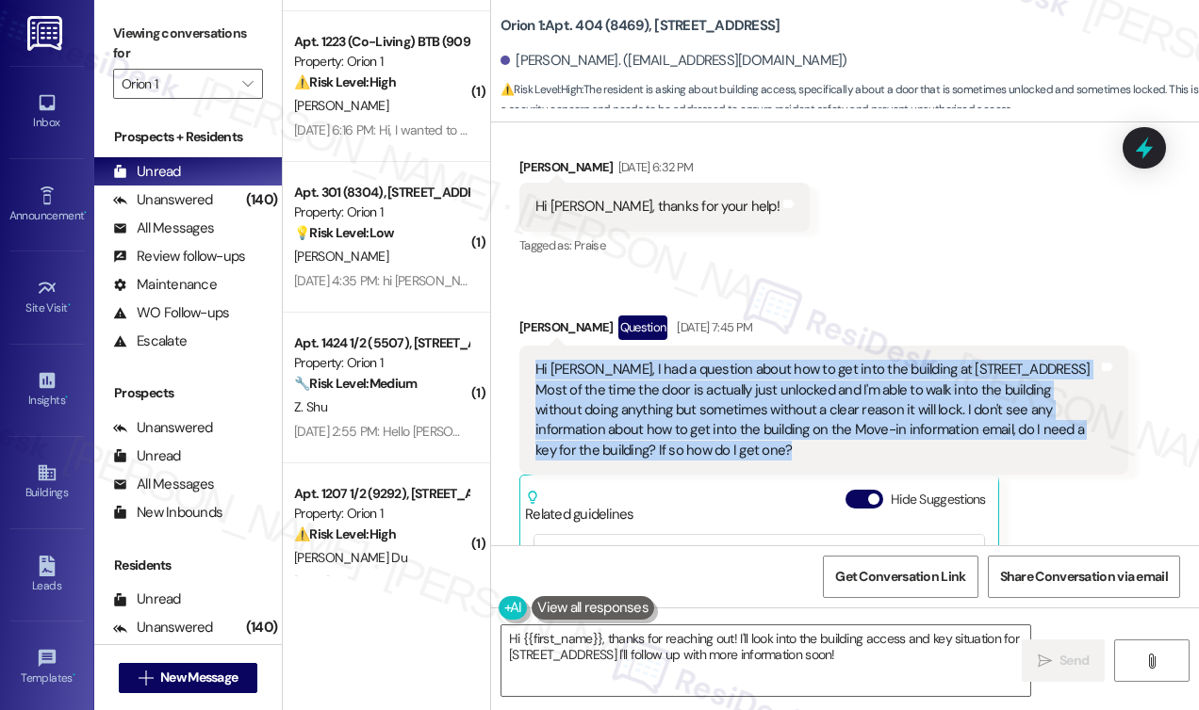
click at [863, 395] on div "Hi [PERSON_NAME], I had a question about how to get into the building at [STREE…" at bounding box center [816, 410] width 563 height 101
click at [866, 383] on div "Hi [PERSON_NAME], I had a question about how to get into the building at [STREE…" at bounding box center [816, 410] width 563 height 101
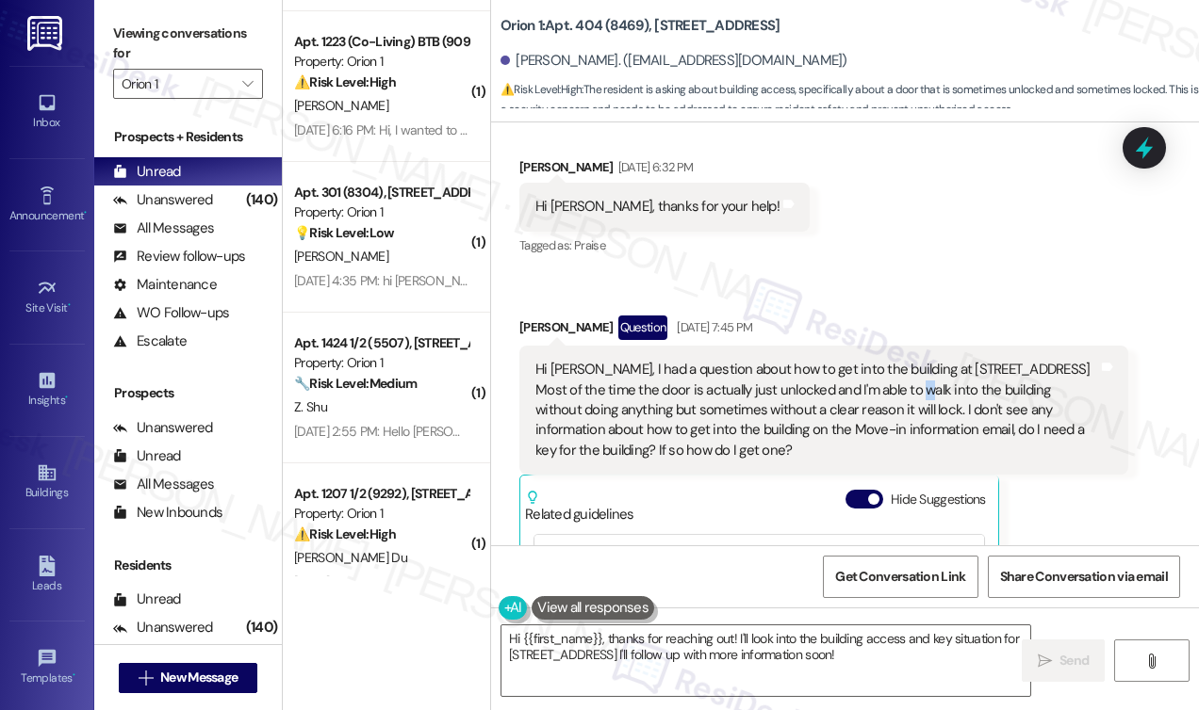
click at [866, 383] on div "Hi [PERSON_NAME], I had a question about how to get into the building at [STREE…" at bounding box center [816, 410] width 563 height 101
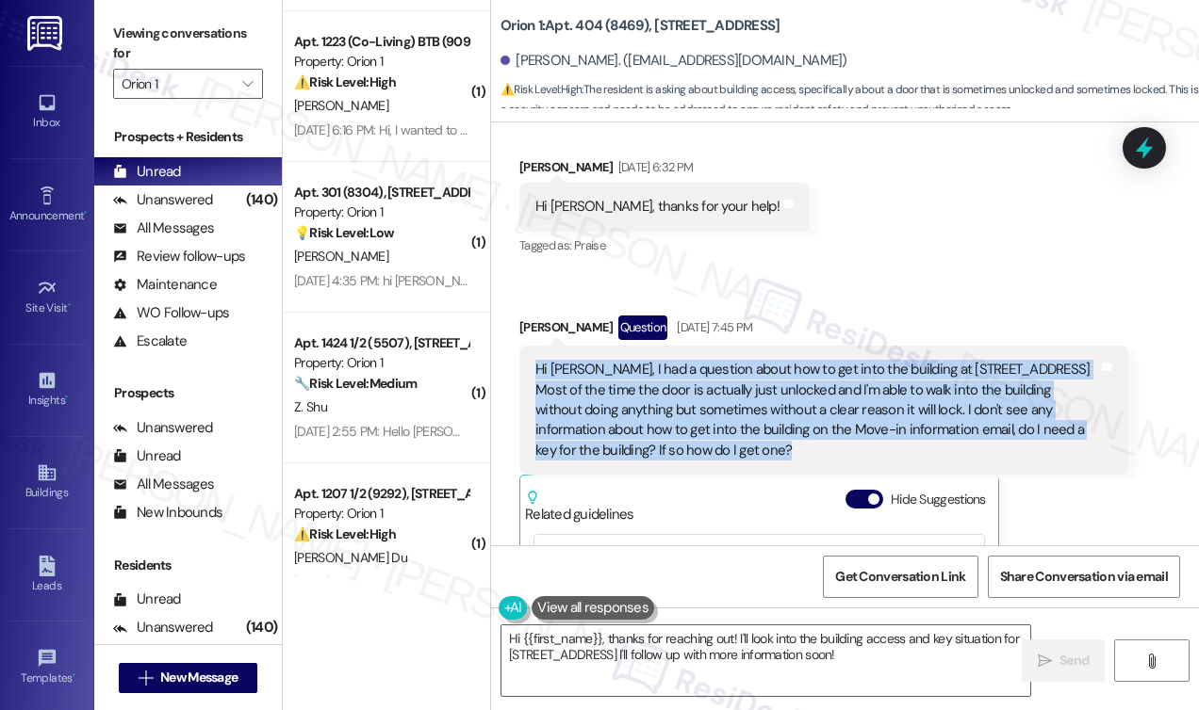
click at [865, 383] on div "Hi [PERSON_NAME], I had a question about how to get into the building at [STREE…" at bounding box center [816, 410] width 563 height 101
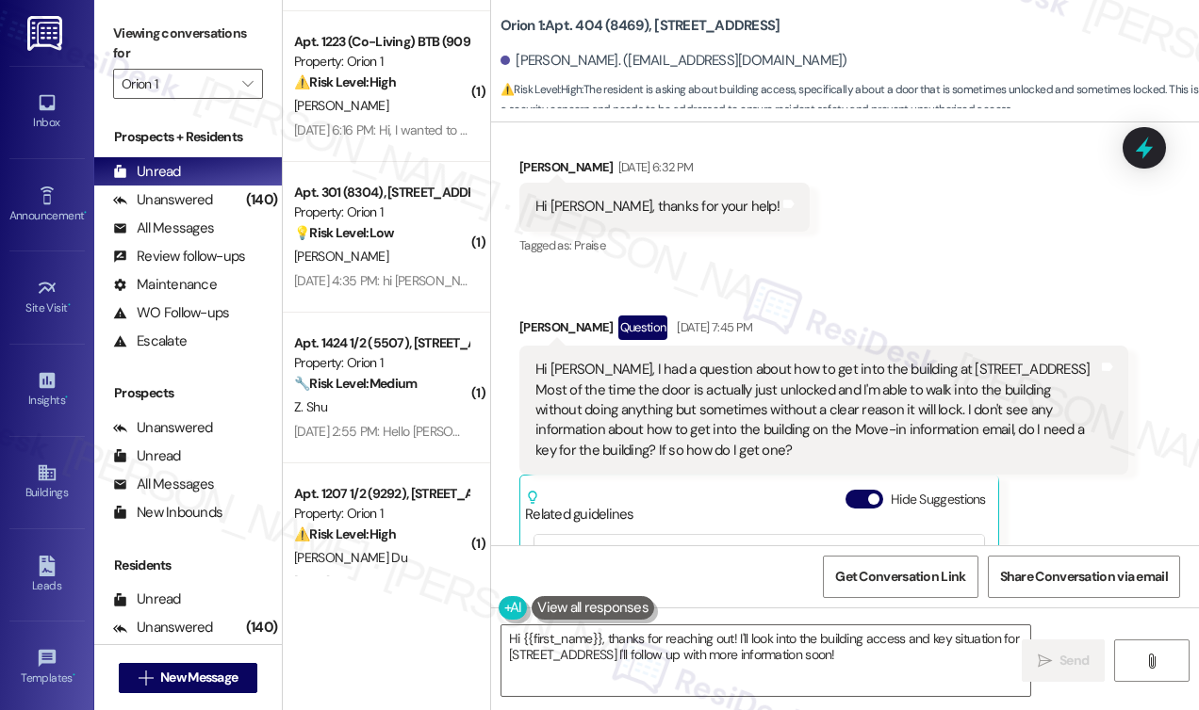
click at [131, 29] on label "Viewing conversations for" at bounding box center [188, 44] width 150 height 50
click at [701, 644] on textarea "Hi {{first_name}}, thanks for reaching out! I'll look into the building access …" at bounding box center [765, 661] width 529 height 71
click at [139, 49] on label "Viewing conversations for" at bounding box center [188, 44] width 150 height 50
click at [840, 657] on textarea "Hi {{first_name}}, thanks for reaching out! I'll look into the building access …" at bounding box center [765, 661] width 529 height 71
drag, startPoint x: 128, startPoint y: 31, endPoint x: 160, endPoint y: 54, distance: 39.2
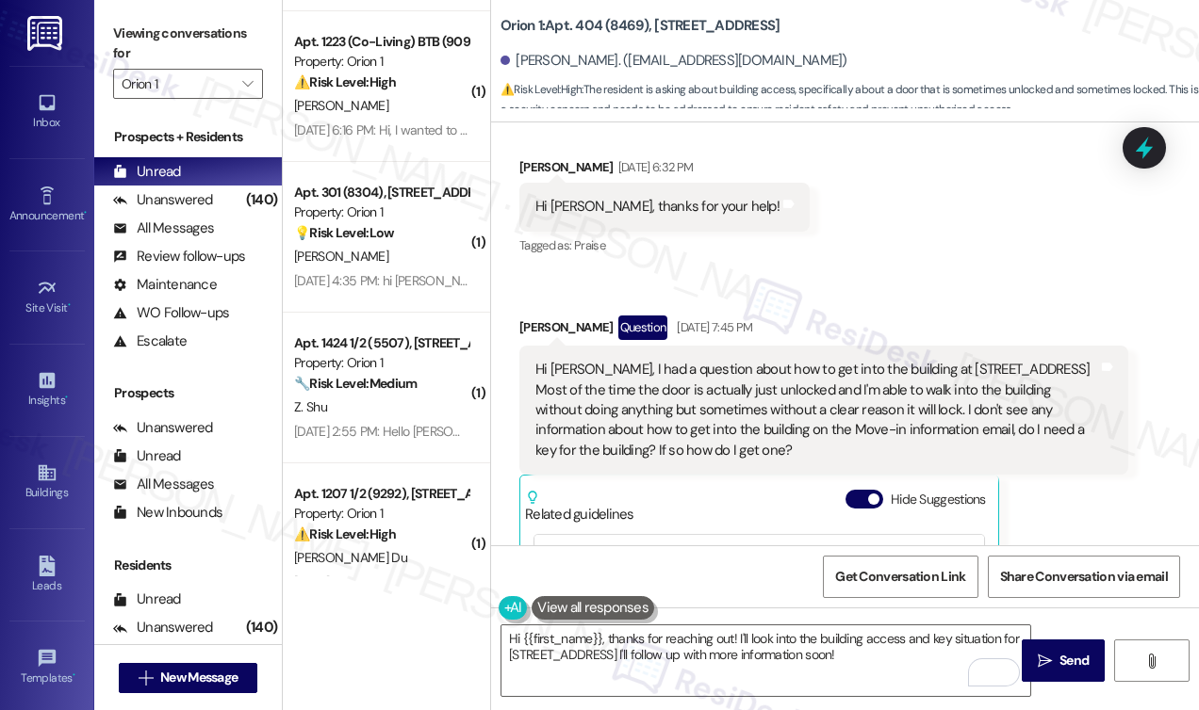
click at [128, 31] on label "Viewing conversations for" at bounding box center [188, 44] width 150 height 50
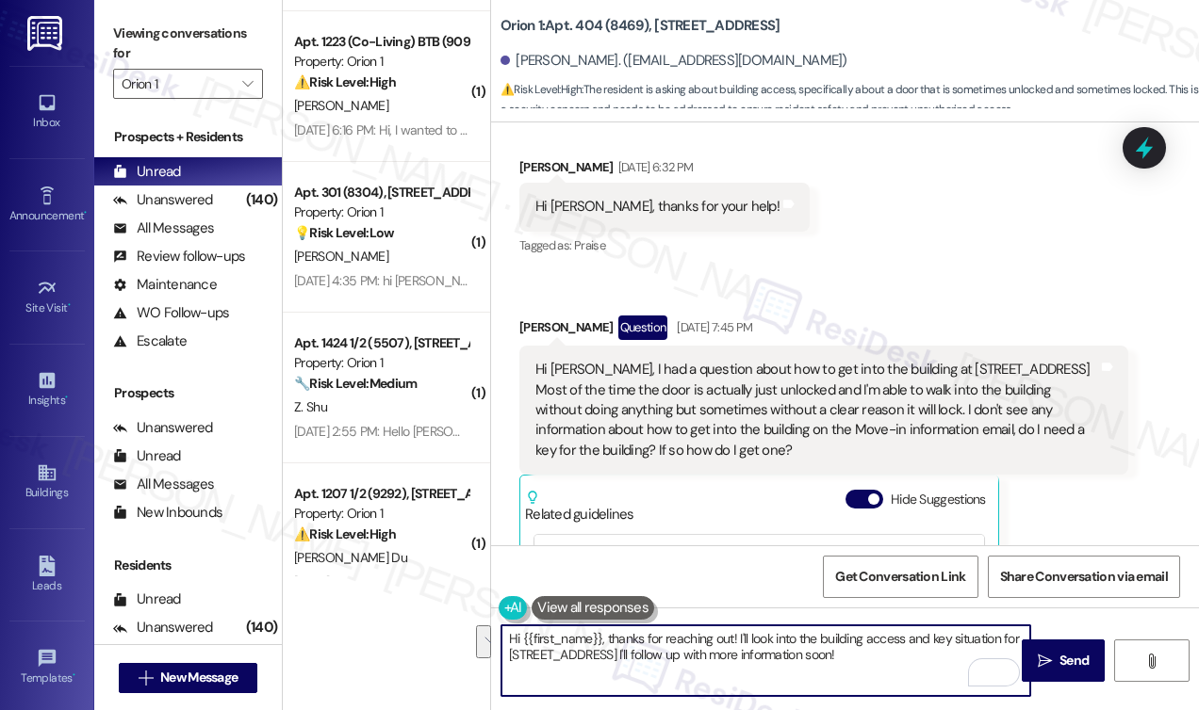
drag, startPoint x: 833, startPoint y: 661, endPoint x: 775, endPoint y: 634, distance: 64.1
click at [742, 640] on textarea "Hi {{first_name}}, thanks for reaching out! I'll look into the building access …" at bounding box center [765, 661] width 529 height 71
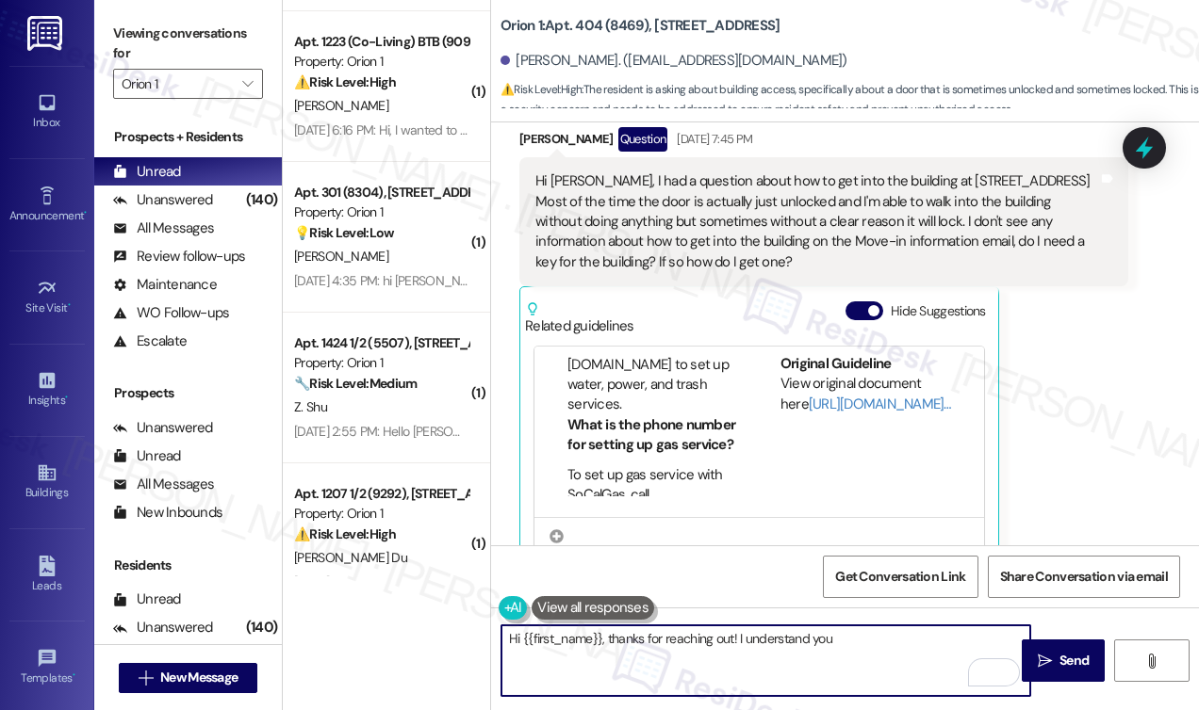
scroll to position [754, 0]
click at [757, 640] on textarea "Hi {{first_name}}, thanks for reaching out! I understand you" at bounding box center [765, 661] width 529 height 71
drag, startPoint x: 757, startPoint y: 640, endPoint x: 772, endPoint y: 636, distance: 15.5
click at [757, 640] on textarea "Hi {{first_name}}, thanks for reaching out! I understand you" at bounding box center [765, 661] width 529 height 71
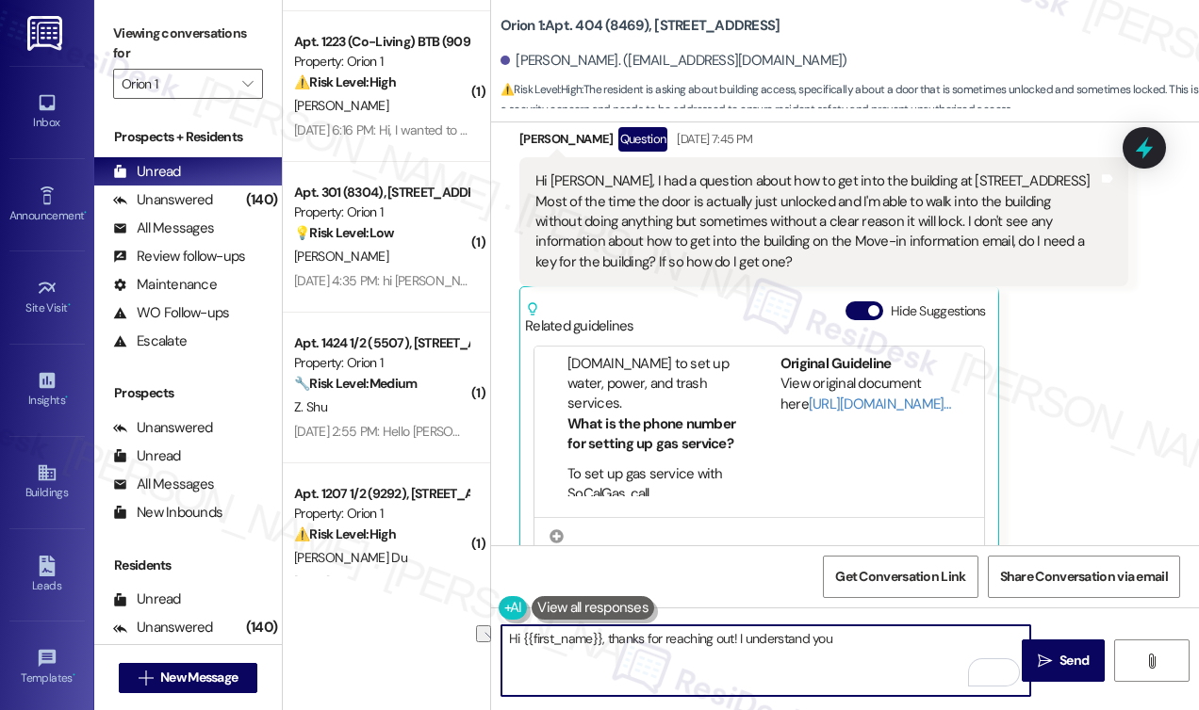
scroll to position [188, 0]
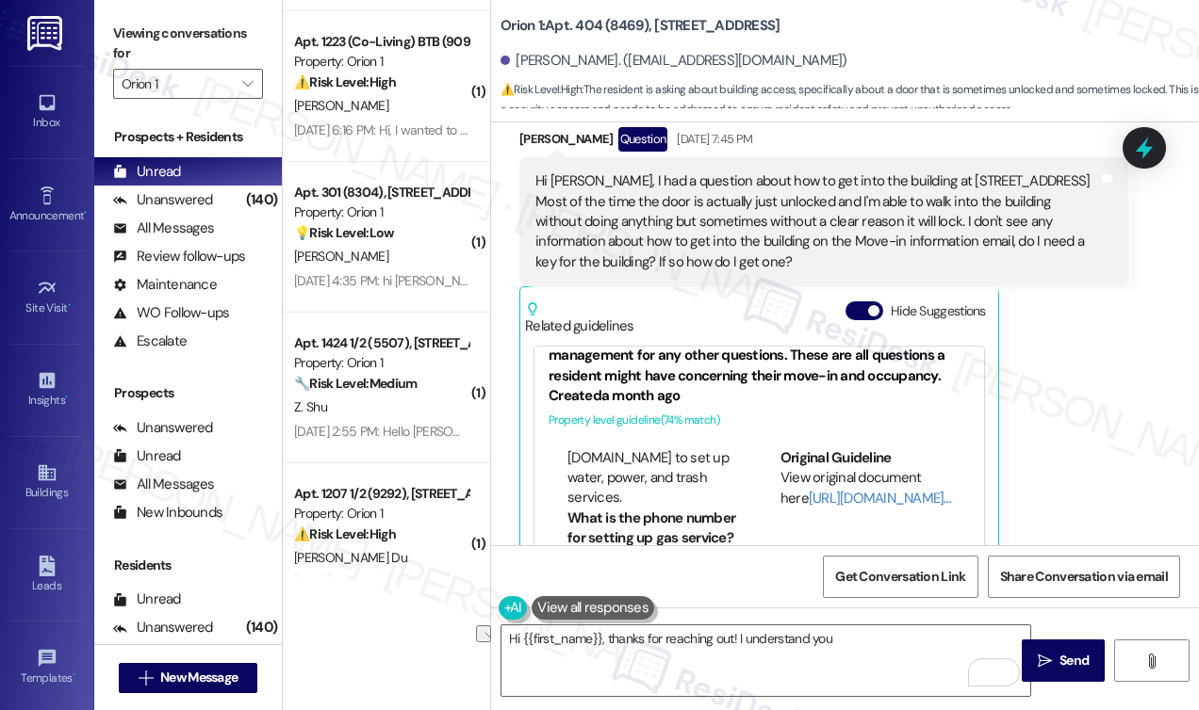
click at [811, 214] on div "Hi [PERSON_NAME], I had a question about how to get into the building at [STREE…" at bounding box center [816, 221] width 563 height 101
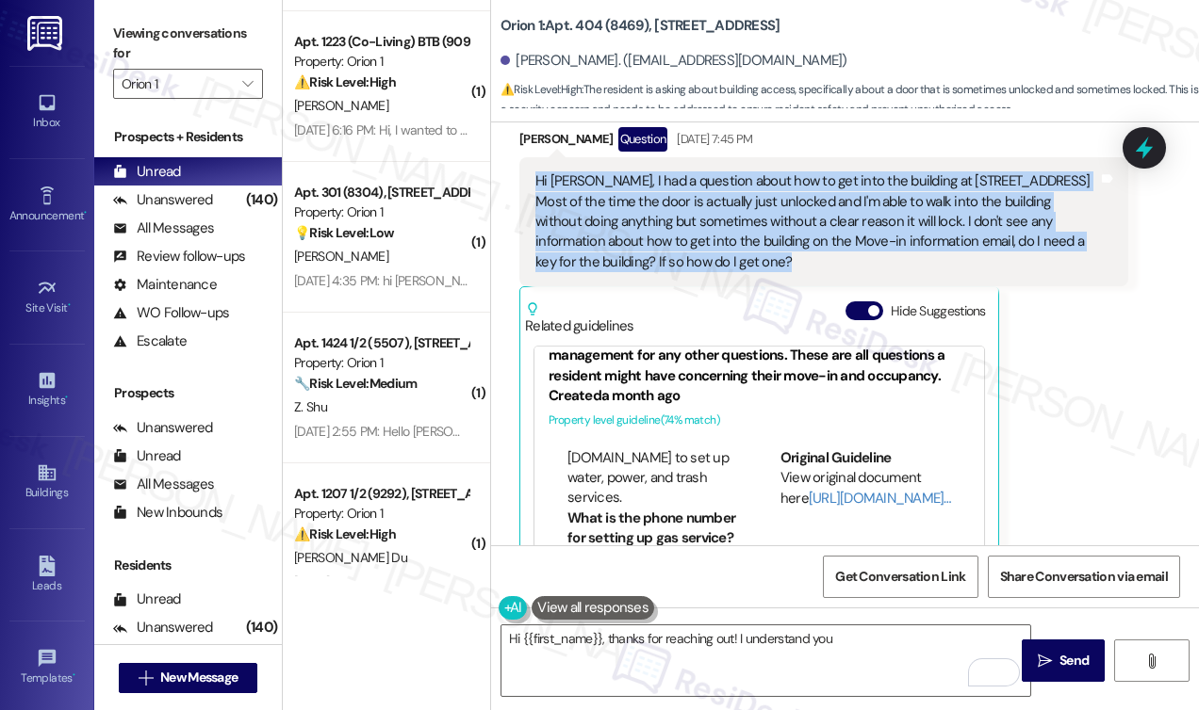
click at [811, 214] on div "Hi [PERSON_NAME], I had a question about how to get into the building at [STREE…" at bounding box center [816, 221] width 563 height 101
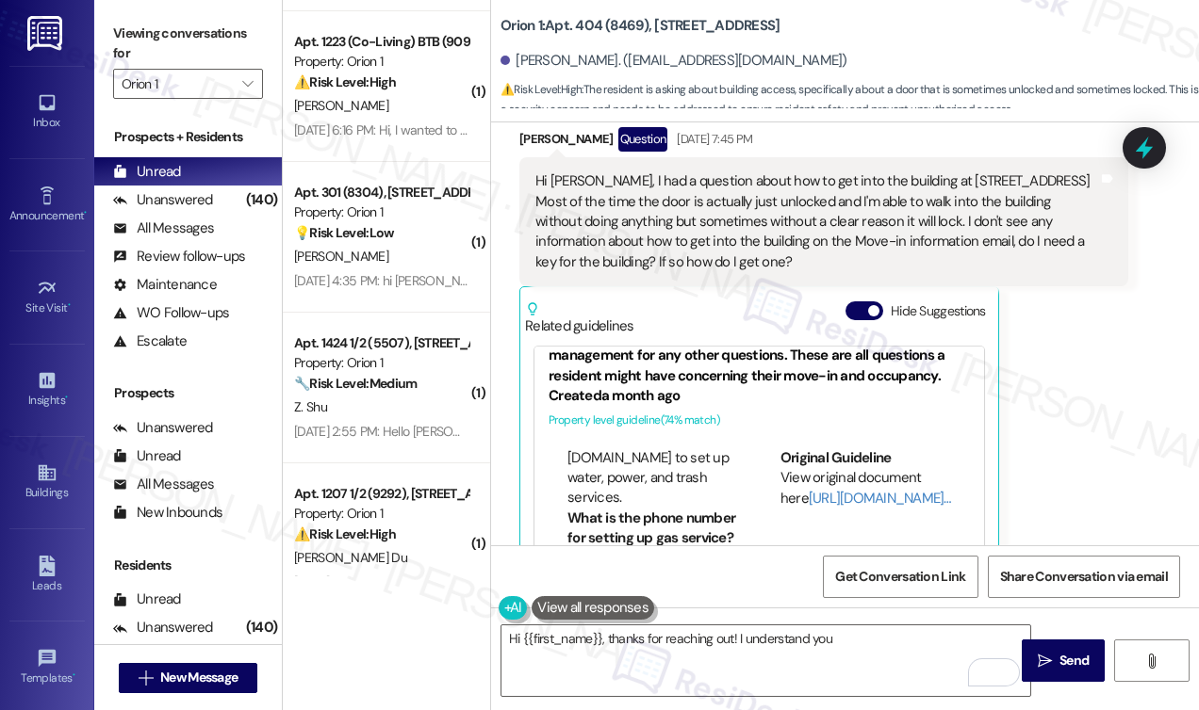
drag, startPoint x: 152, startPoint y: 35, endPoint x: 183, endPoint y: 57, distance: 37.9
click at [152, 35] on label "Viewing conversations for" at bounding box center [188, 44] width 150 height 50
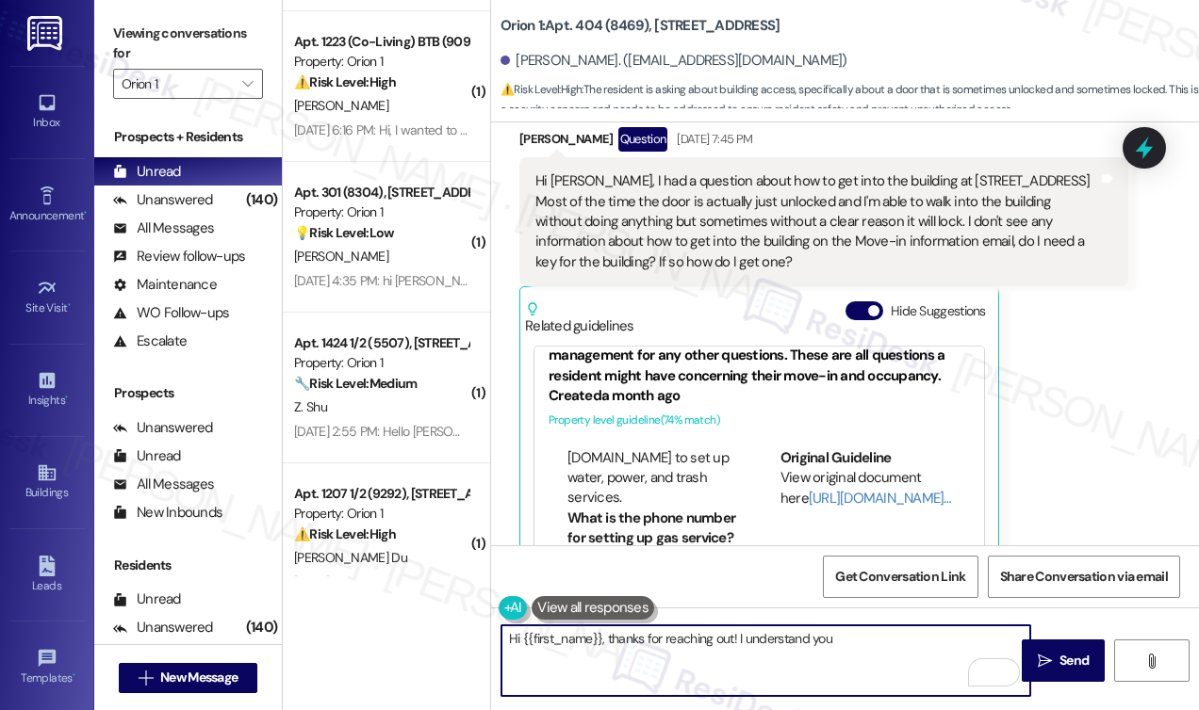
drag, startPoint x: 859, startPoint y: 635, endPoint x: 890, endPoint y: 638, distance: 30.3
click at [890, 638] on textarea "Hi {{first_name}}, thanks for reaching out! I understand you" at bounding box center [765, 661] width 529 height 71
click at [930, 202] on div "Hi Sarah, I had a question about how to get into the building at 1192 W 35th St…" at bounding box center [816, 221] width 563 height 101
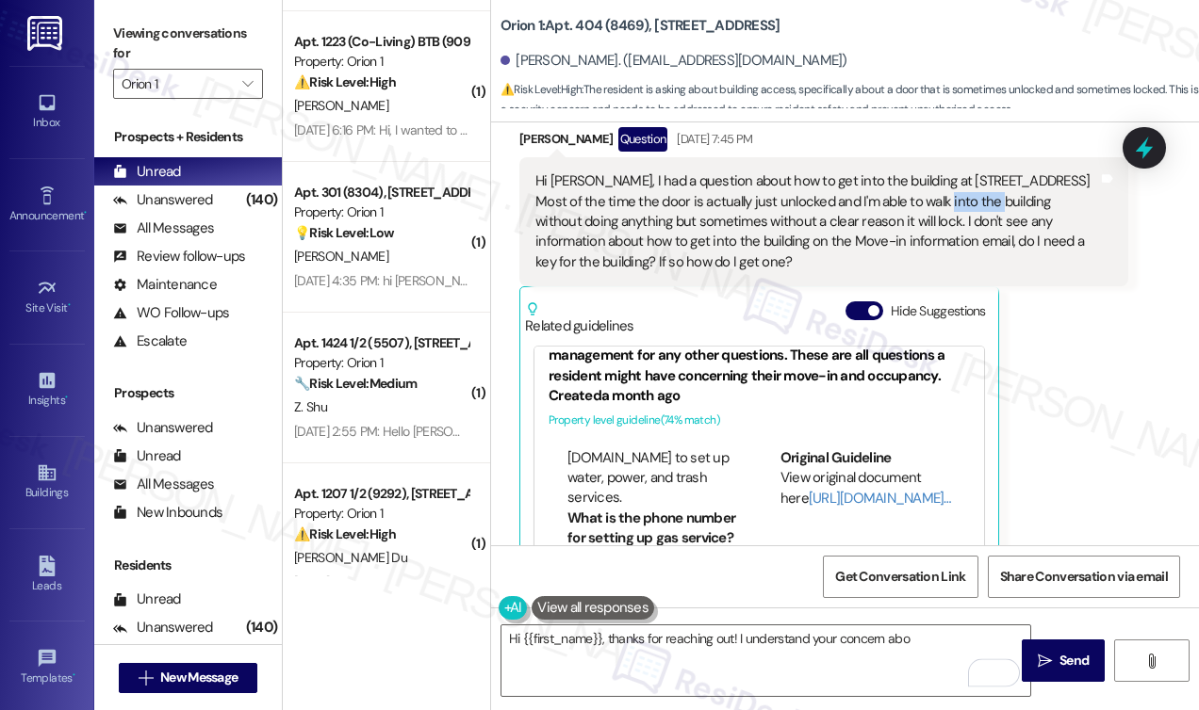
click at [930, 202] on div "Hi Sarah, I had a question about how to get into the building at 1192 W 35th St…" at bounding box center [816, 221] width 563 height 101
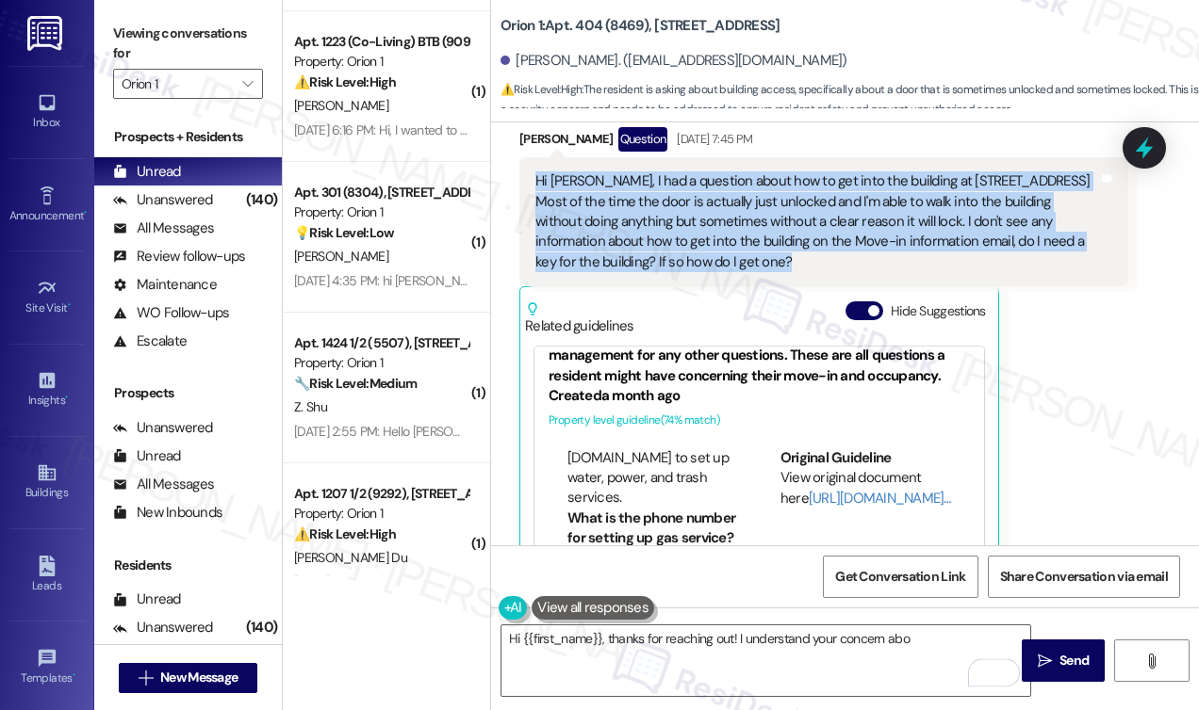
click at [930, 202] on div "Hi Sarah, I had a question about how to get into the building at 1192 W 35th St…" at bounding box center [816, 221] width 563 height 101
copy div "Hi Sarah, I had a question about how to get into the building at 1192 W 35th St…"
click at [139, 7] on div "Viewing conversations for Orion 1 " at bounding box center [188, 59] width 188 height 118
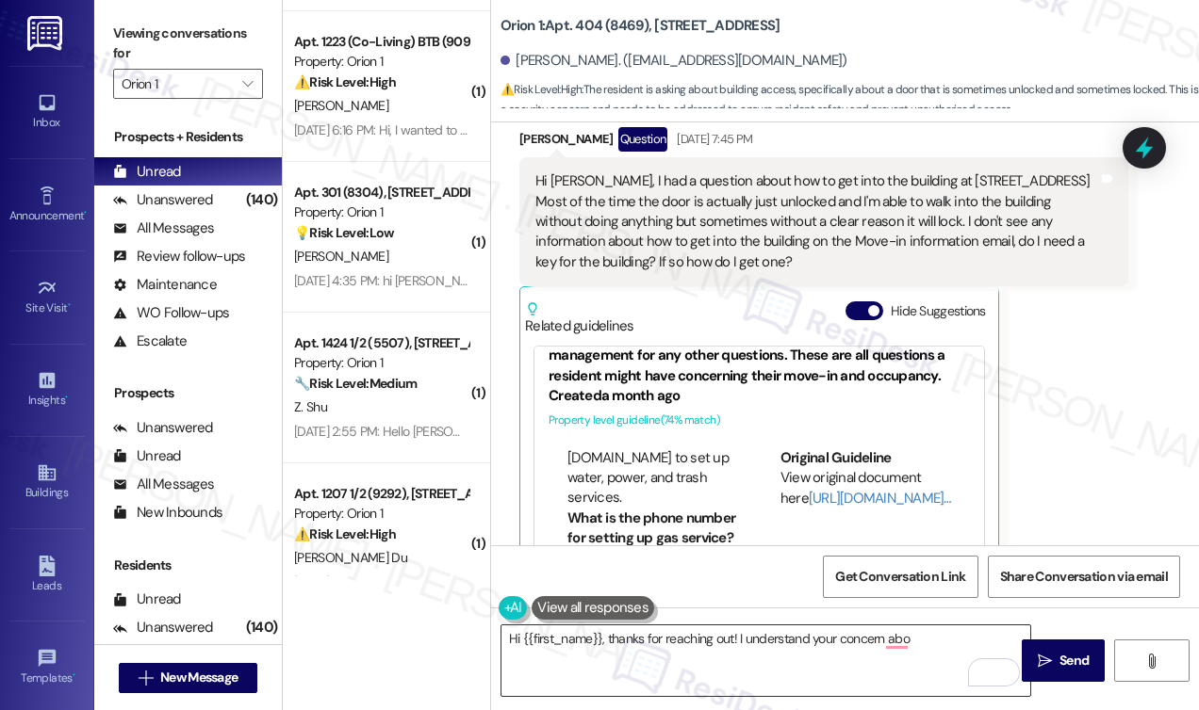
click at [830, 632] on textarea "Hi {{first_name}}, thanks for reaching out! I understand your concern abo" at bounding box center [765, 661] width 529 height 71
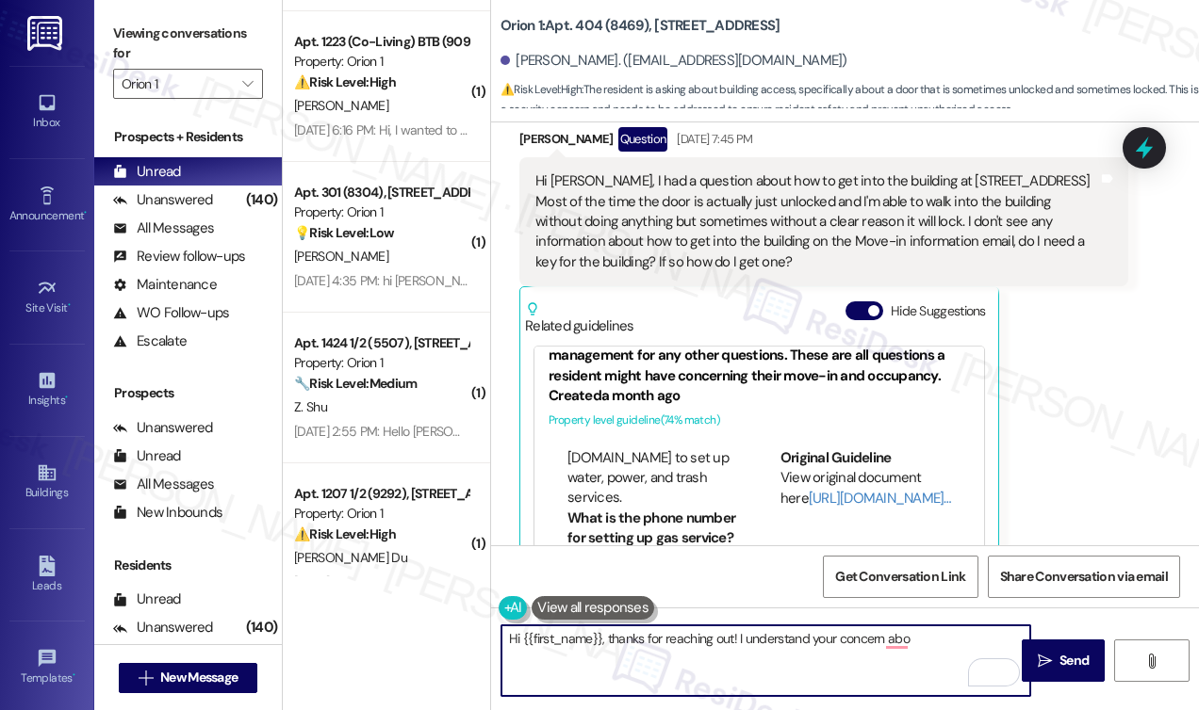
click at [830, 632] on textarea "Hi {{first_name}}, thanks for reaching out! I understand your concern abo" at bounding box center [765, 661] width 529 height 71
paste textarea "I just wanted to check back in — were you able to get clarification on the buil…"
click at [798, 648] on textarea "Hi {{first_name}}, thanks for reaching out! I understand your concern abo" at bounding box center [765, 661] width 529 height 71
drag, startPoint x: 934, startPoint y: 645, endPoint x: 737, endPoint y: 643, distance: 196.9
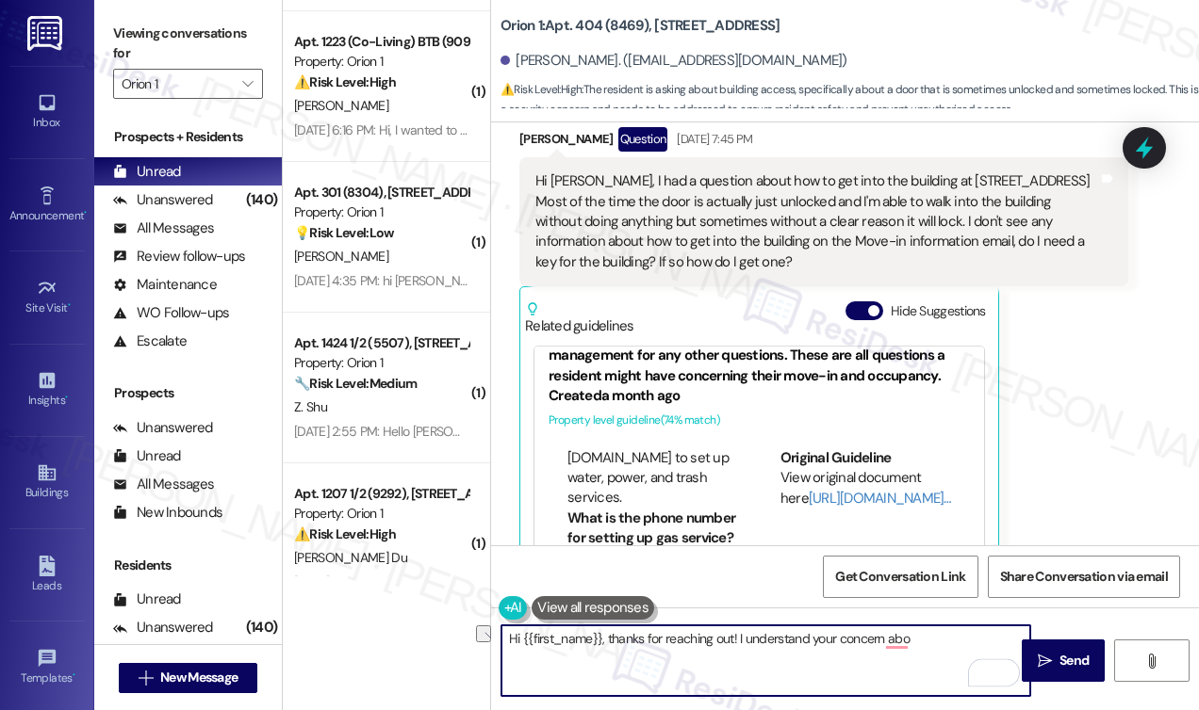
click at [737, 643] on textarea "Hi {{first_name}}, thanks for reaching out! I understand your concern abo" at bounding box center [765, 661] width 529 height 71
paste textarea "just wanted to check back in — were you able to get clarification on the buildi…"
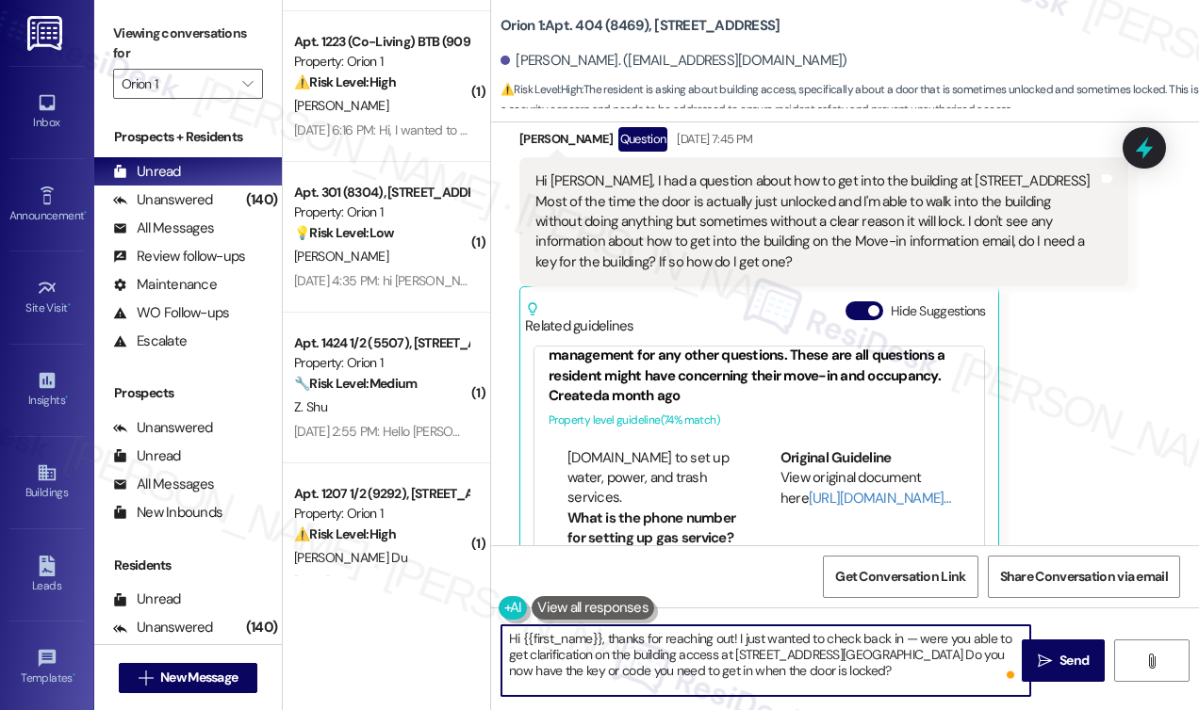
drag, startPoint x: 913, startPoint y: 639, endPoint x: 899, endPoint y: 636, distance: 14.4
click at [899, 636] on textarea "Hi {{first_name}}, thanks for reaching out! I just wanted to check back in — we…" at bounding box center [765, 661] width 529 height 71
click at [880, 666] on textarea "Hi {{first_name}}, thanks for reaching out! I just wanted to check back in. Wer…" at bounding box center [765, 661] width 529 height 71
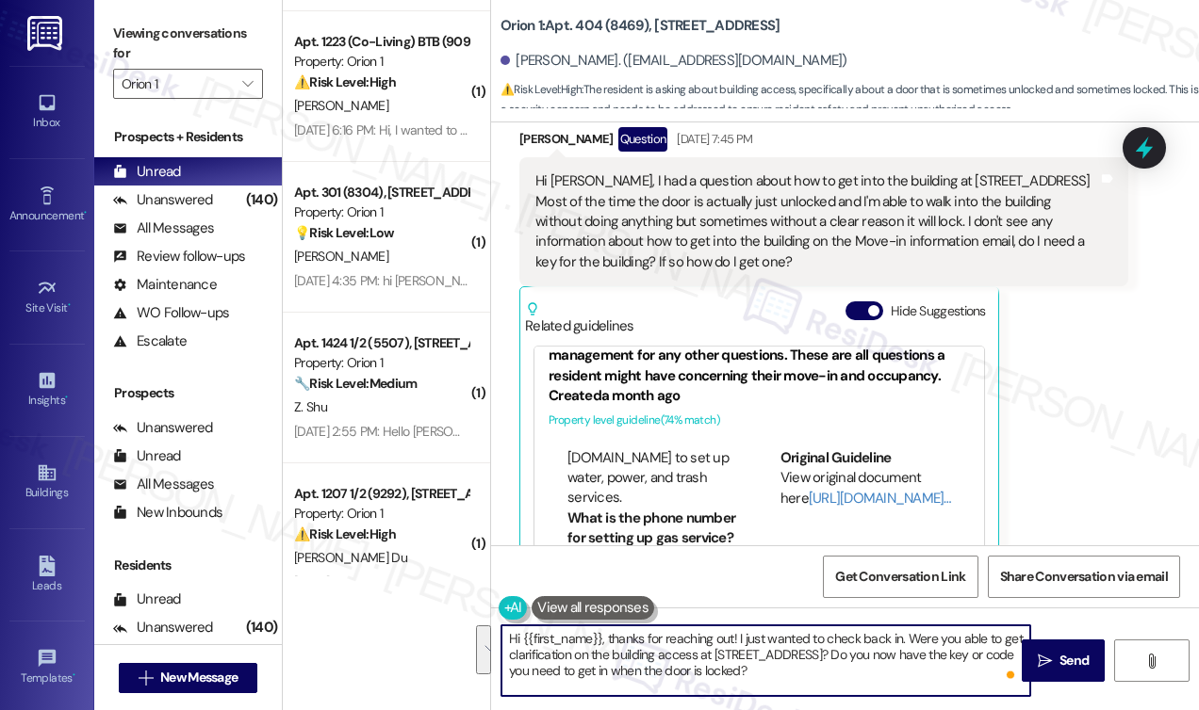
click at [880, 666] on textarea "Hi {{first_name}}, thanks for reaching out! I just wanted to check back in. Wer…" at bounding box center [765, 661] width 529 height 71
type textarea "Hi {{first_name}}, thanks for reaching out! I just wanted to check back in. Wer…"
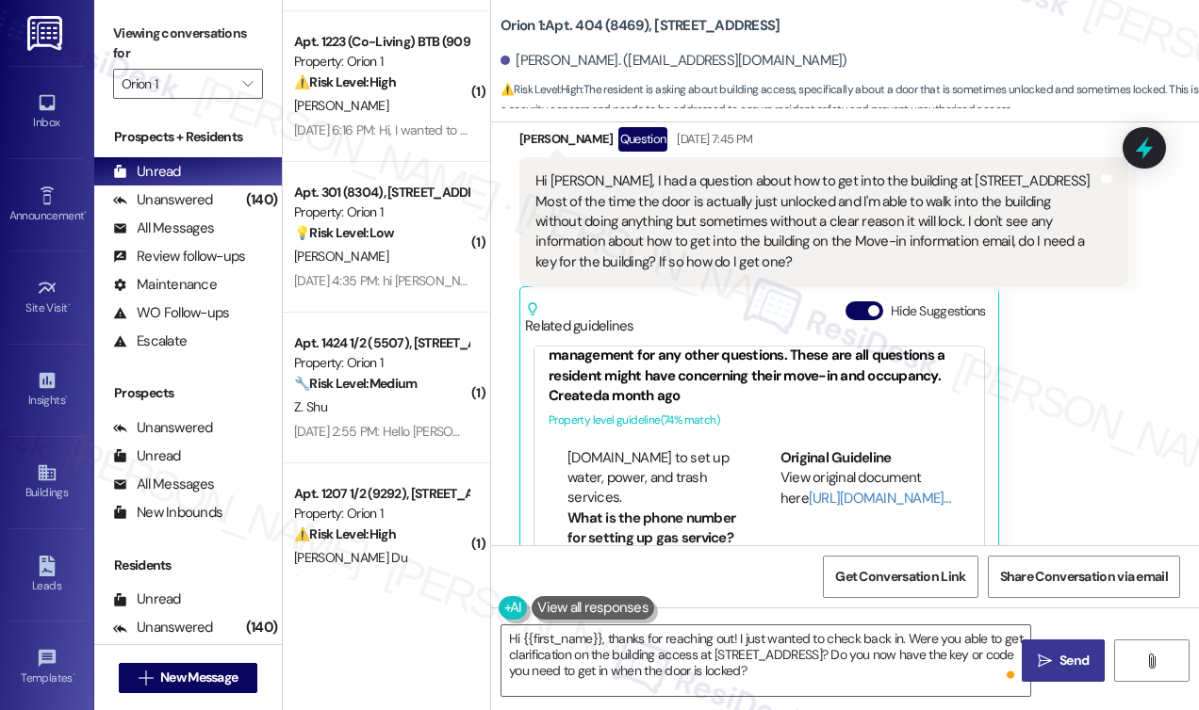
click at [1044, 650] on button " Send" at bounding box center [1062, 661] width 83 height 42
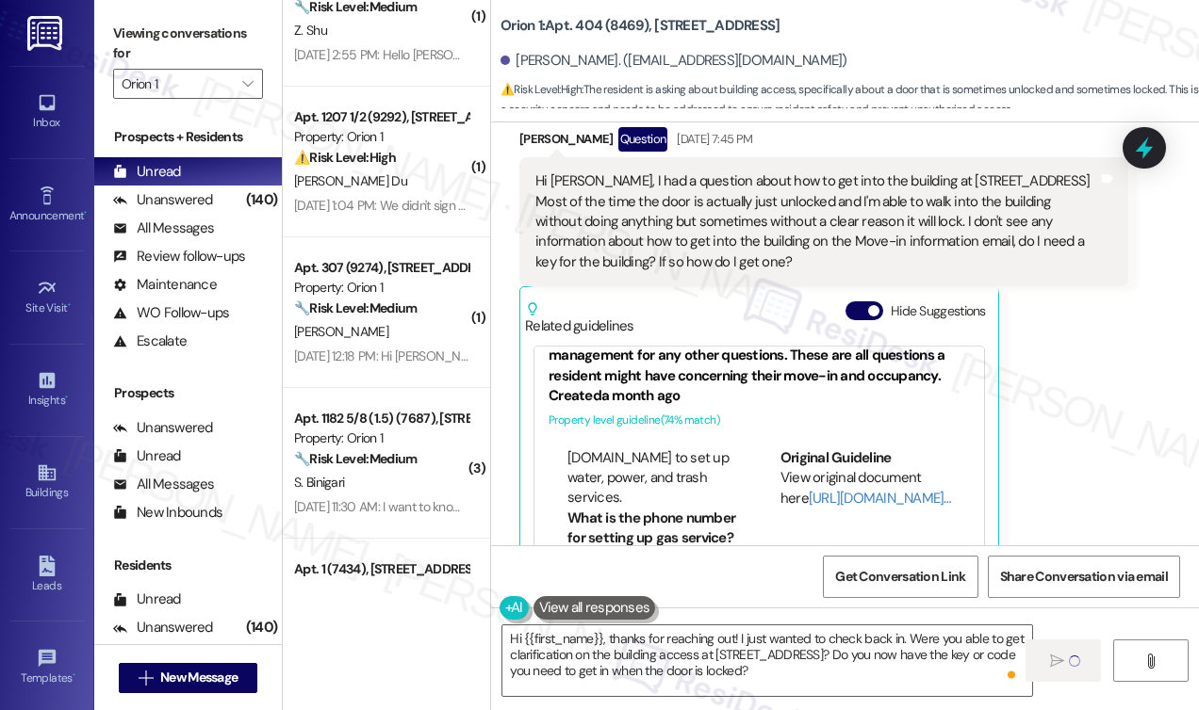
scroll to position [6962, 0]
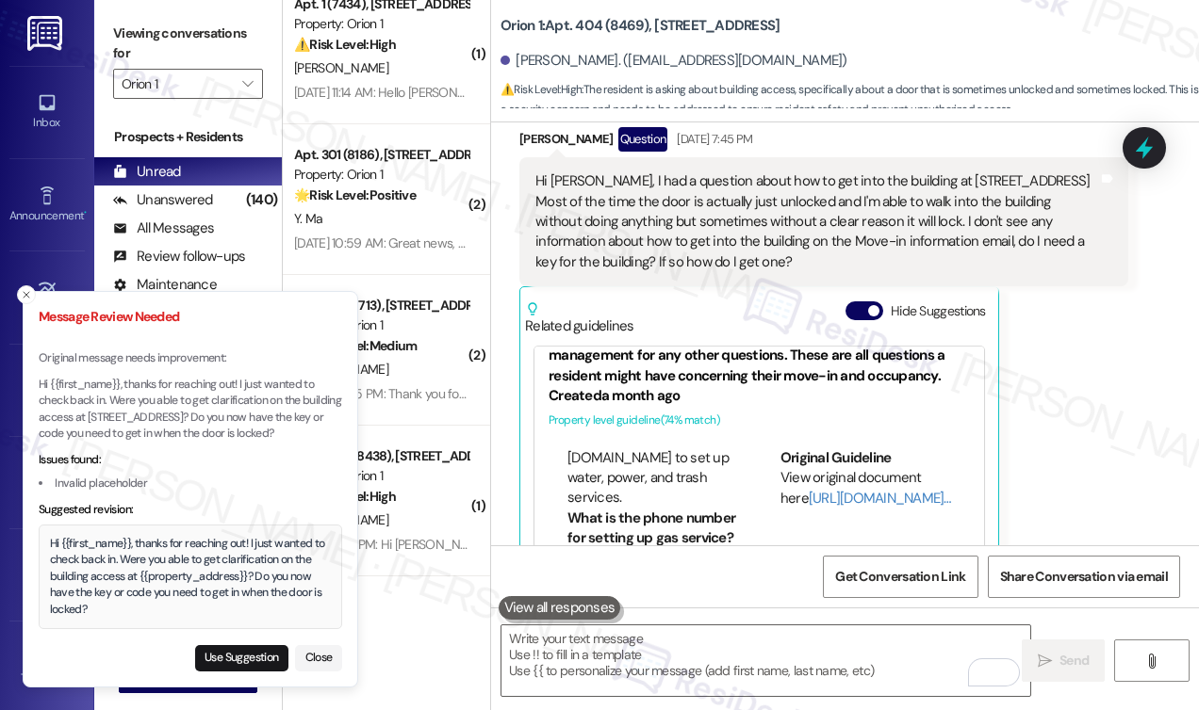
click at [155, 587] on div "Hi {{first_name}}, thanks for reaching out! I just wanted to check back in. Wer…" at bounding box center [191, 577] width 282 height 83
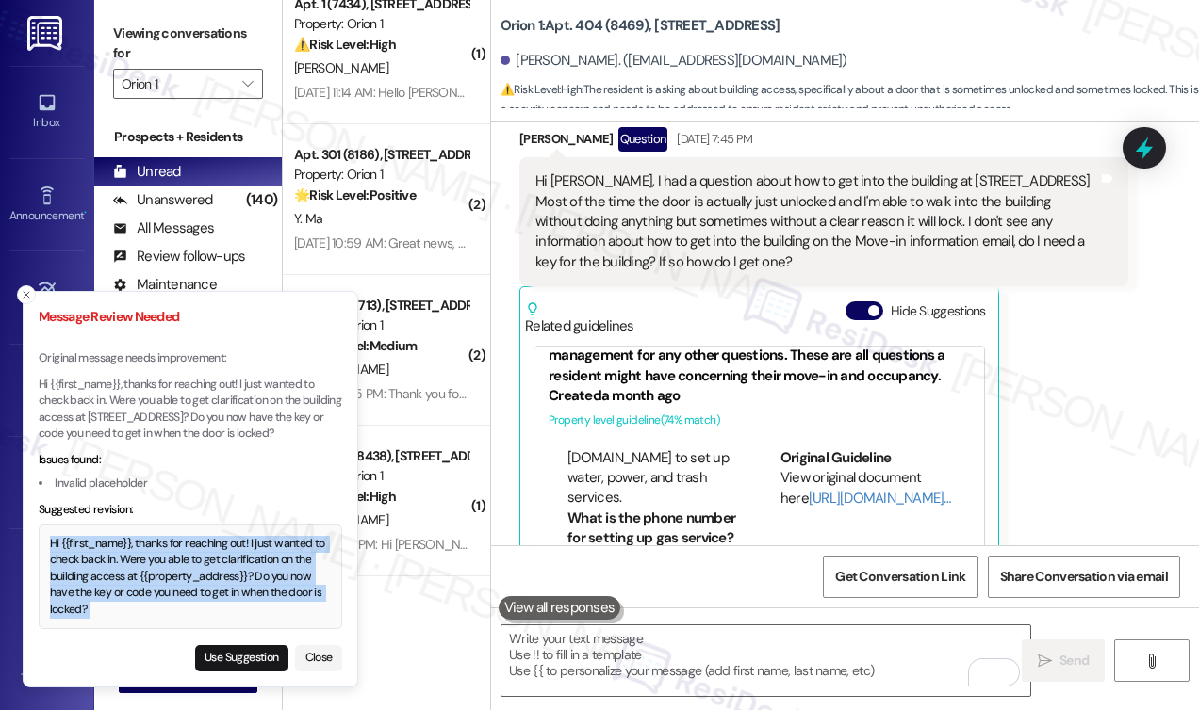
click at [155, 587] on div "Hi {{first_name}}, thanks for reaching out! I just wanted to check back in. Wer…" at bounding box center [191, 577] width 282 height 83
copy div "Hi {{first_name}}, thanks for reaching out! I just wanted to check back in. Wer…"
click at [229, 656] on button "Use Suggestion" at bounding box center [241, 658] width 93 height 26
type textarea "Hi {{first_name}}, thanks for reaching out! I just wanted to check back in. Wer…"
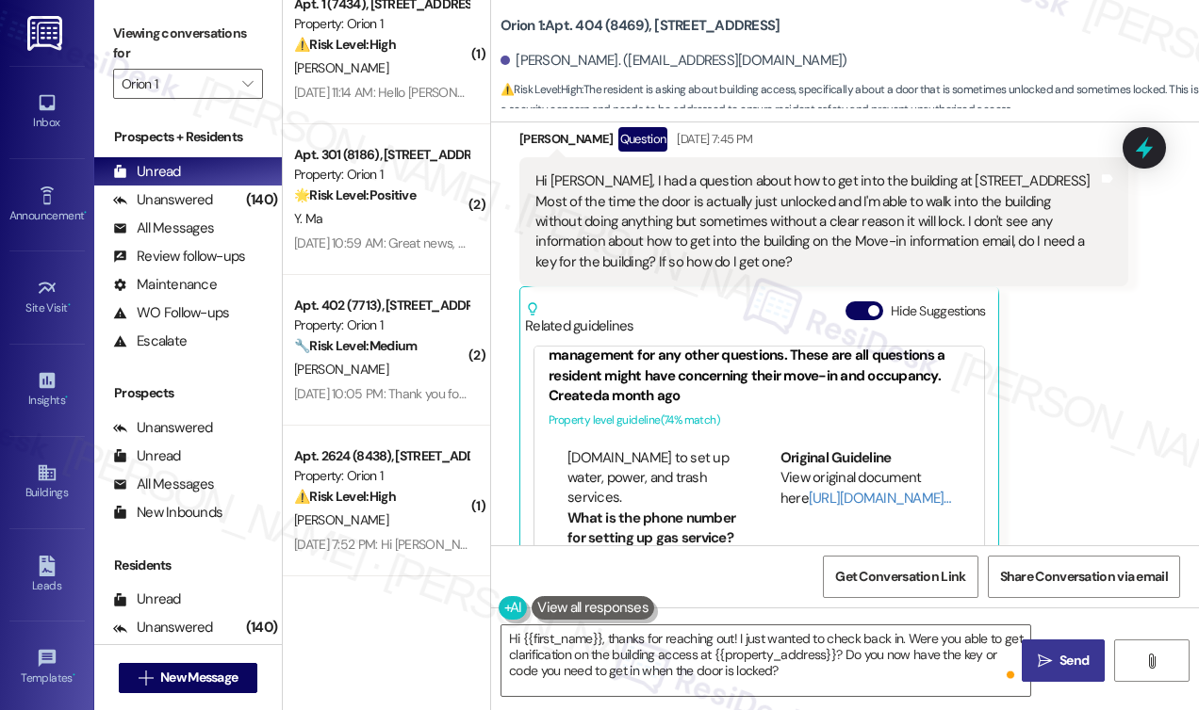
click at [1034, 659] on span " Send" at bounding box center [1063, 661] width 59 height 20
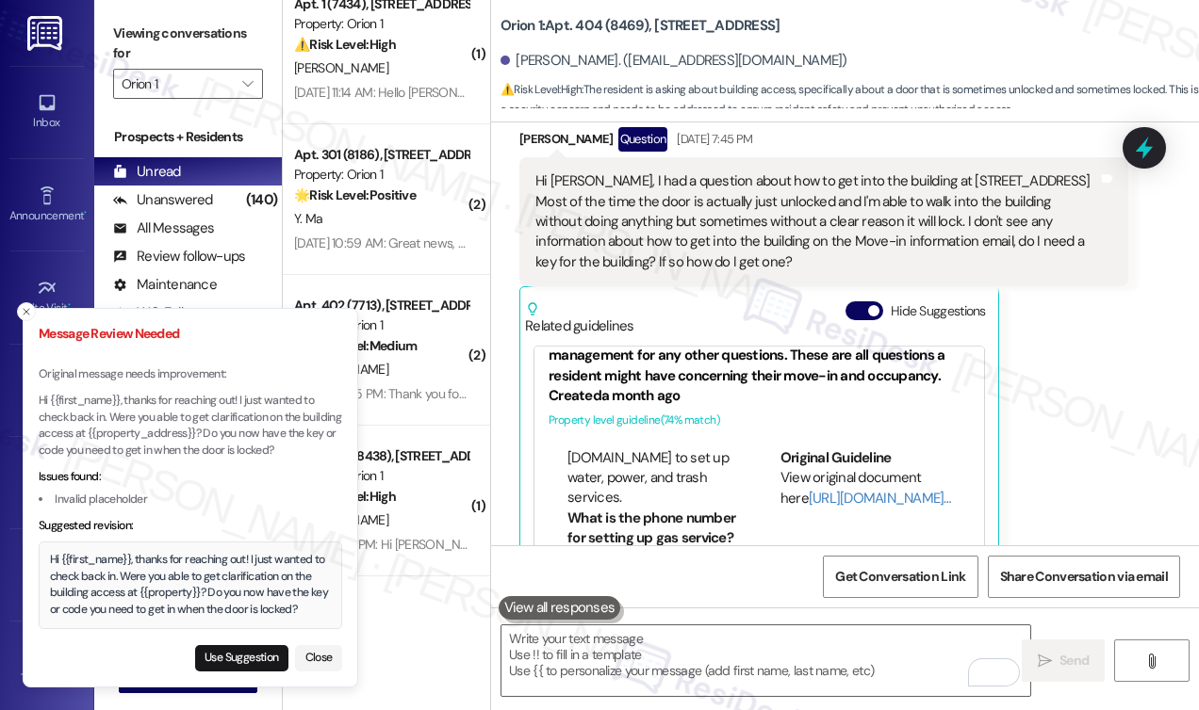
click at [195, 577] on div "Hi {{first_name}}, thanks for reaching out! I just wanted to check back in. Wer…" at bounding box center [191, 585] width 282 height 66
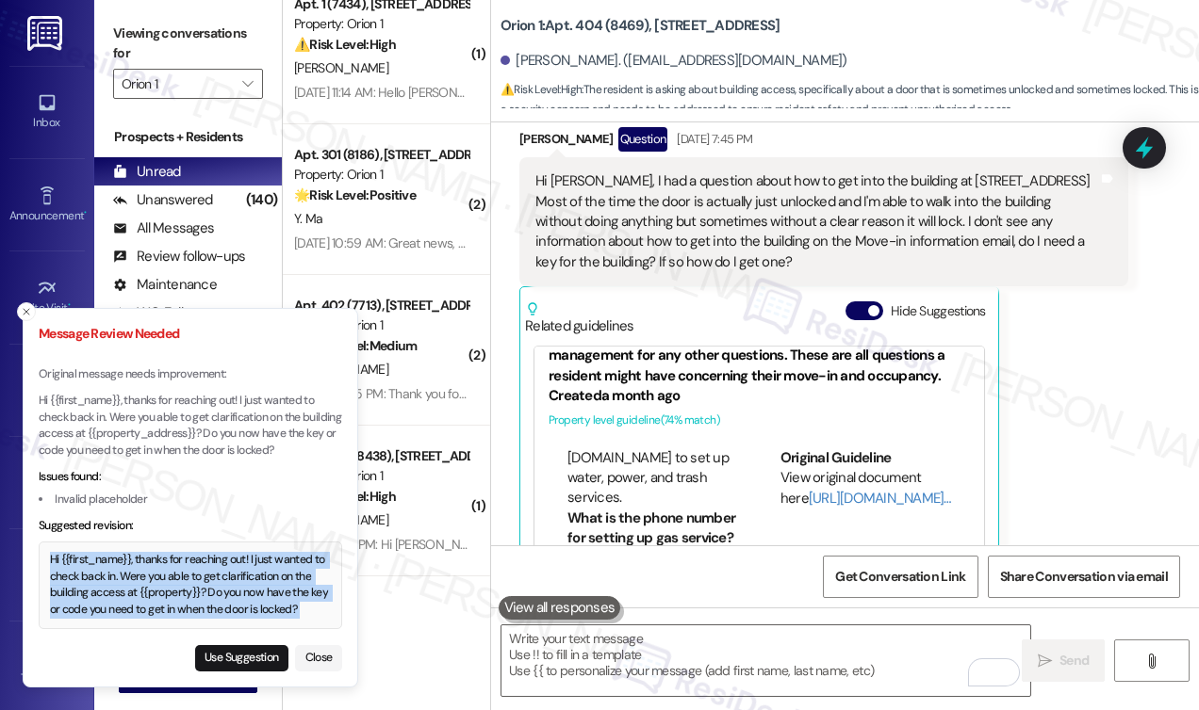
click at [195, 577] on div "Hi {{first_name}}, thanks for reaching out! I just wanted to check back in. Wer…" at bounding box center [191, 585] width 282 height 66
copy div "Hi {{first_name}}, thanks for reaching out! I just wanted to check back in. Wer…"
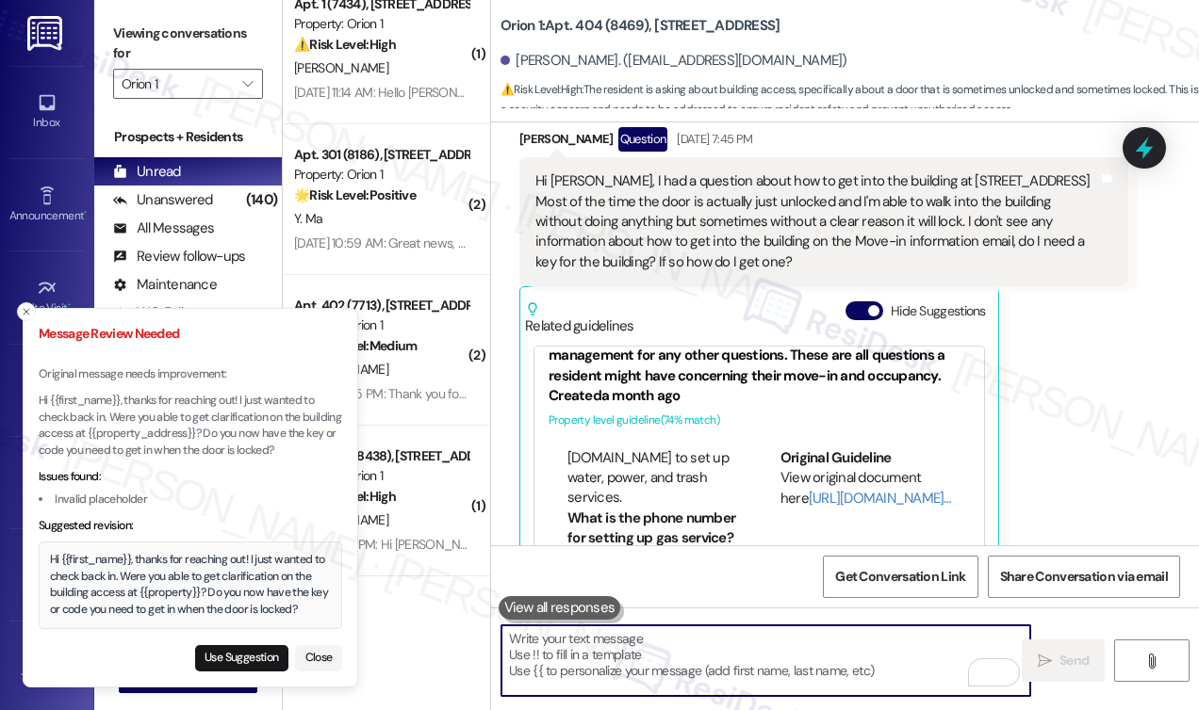
click at [650, 642] on textarea "To enrich screen reader interactions, please activate Accessibility in Grammarl…" at bounding box center [765, 661] width 529 height 71
paste textarea "Hi {{first_name}}, thanks for reaching out! I just wanted to check back in. Wer…"
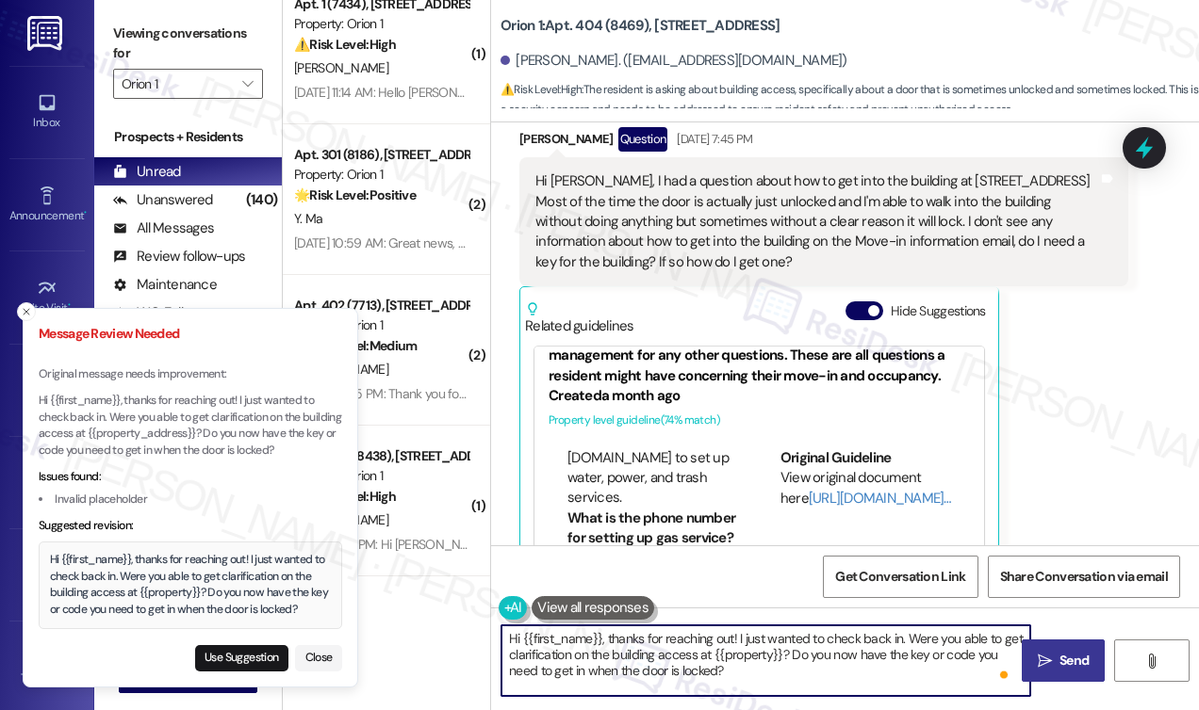
type textarea "Hi {{first_name}}, thanks for reaching out! I just wanted to check back in. Wer…"
click at [1040, 655] on icon "" at bounding box center [1044, 661] width 14 height 15
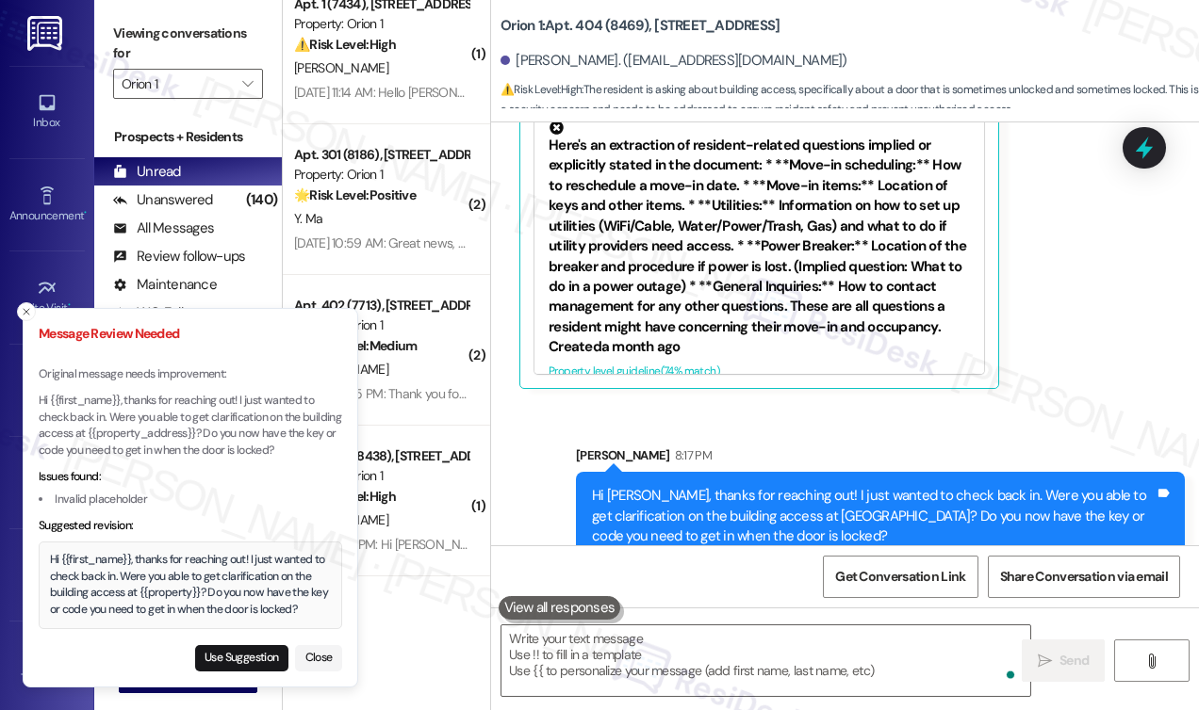
scroll to position [789, 0]
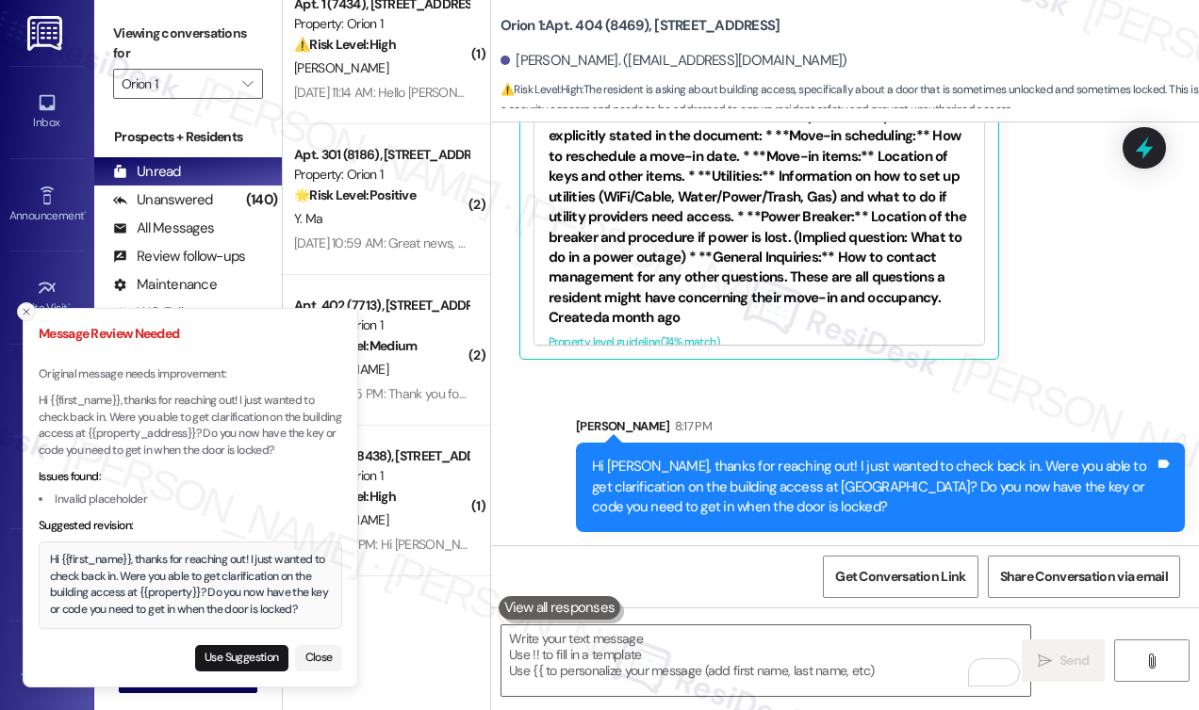
click at [27, 312] on icon "Close toast" at bounding box center [26, 311] width 11 height 11
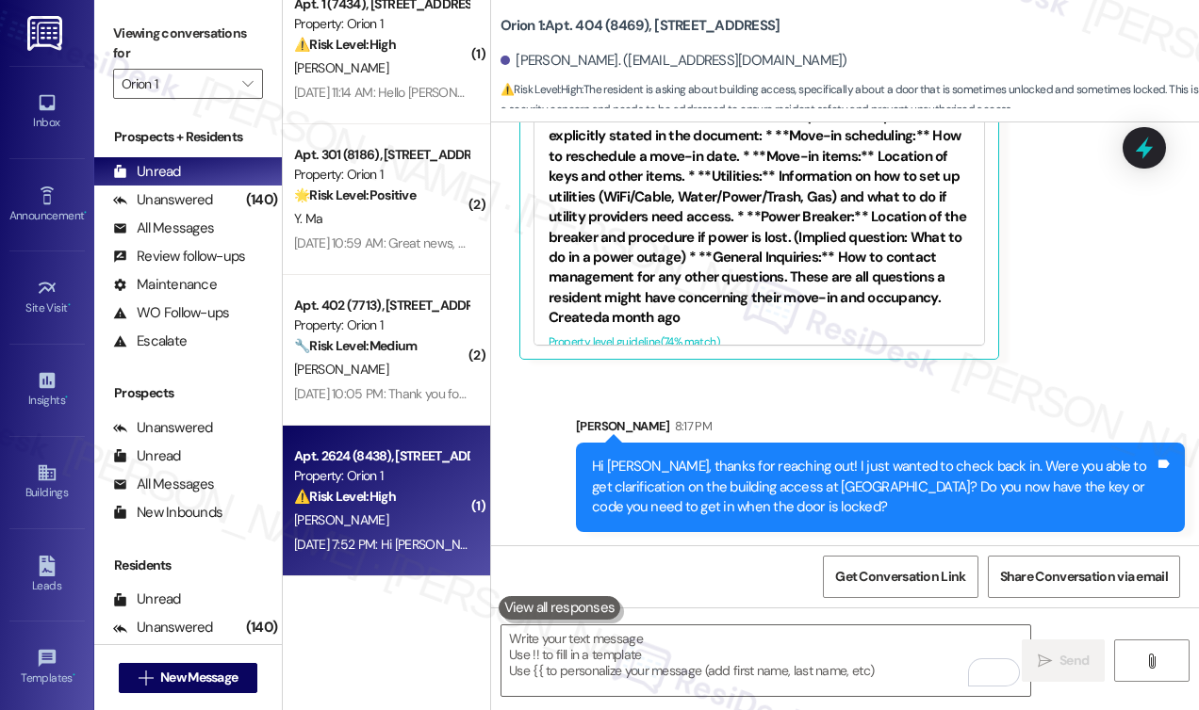
click at [359, 498] on strong "⚠️ Risk Level: High" at bounding box center [345, 496] width 102 height 17
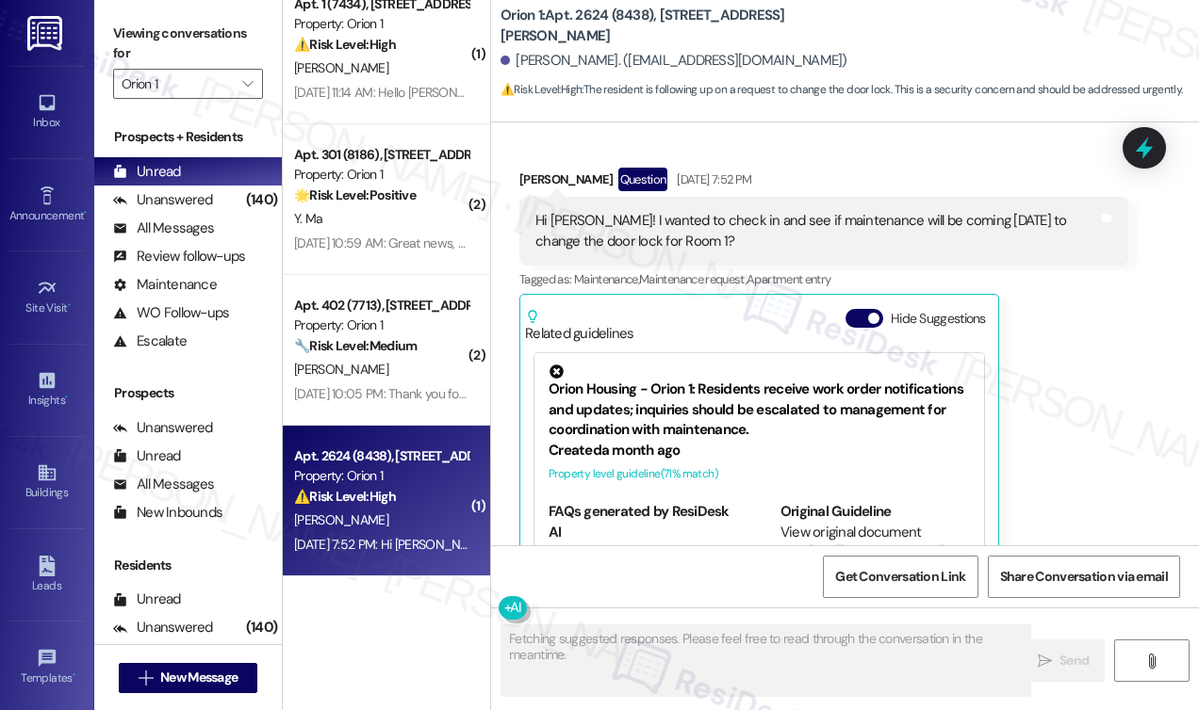
scroll to position [237, 0]
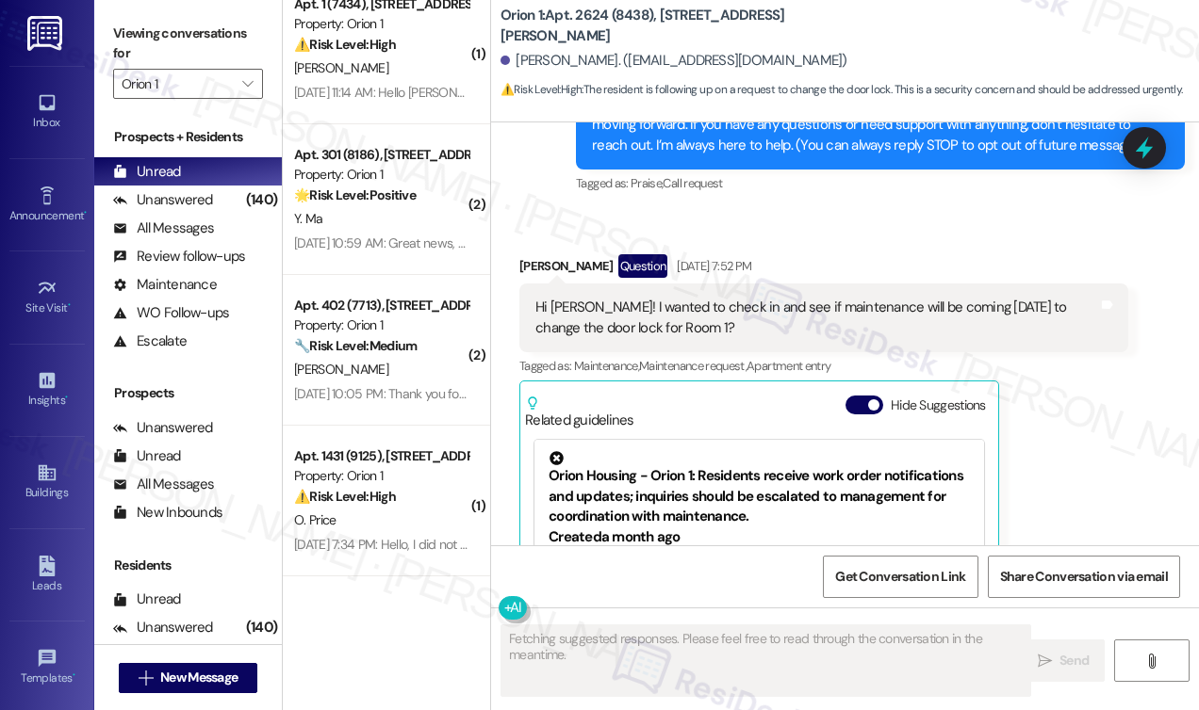
click at [605, 308] on div "Hi Sarah! I wanted to check in and see if maintenance will be coming tomorrow t…" at bounding box center [816, 318] width 563 height 41
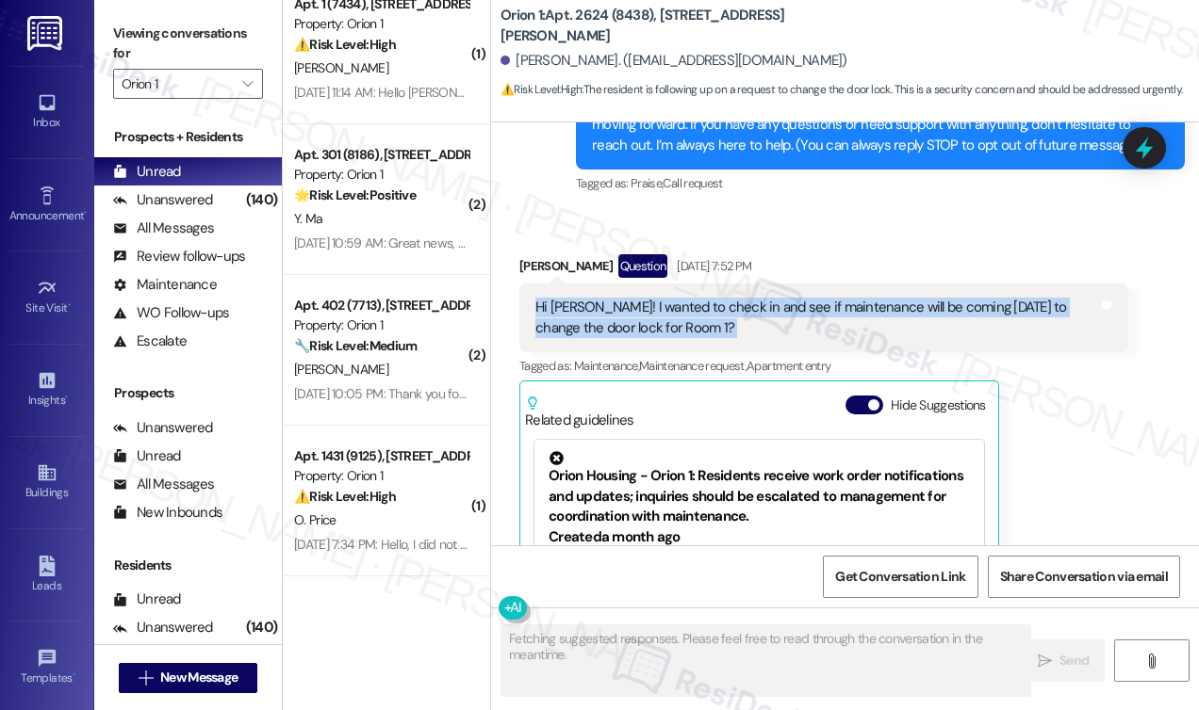
click at [605, 308] on div "Hi Sarah! I wanted to check in and see if maintenance will be coming tomorrow t…" at bounding box center [816, 318] width 563 height 41
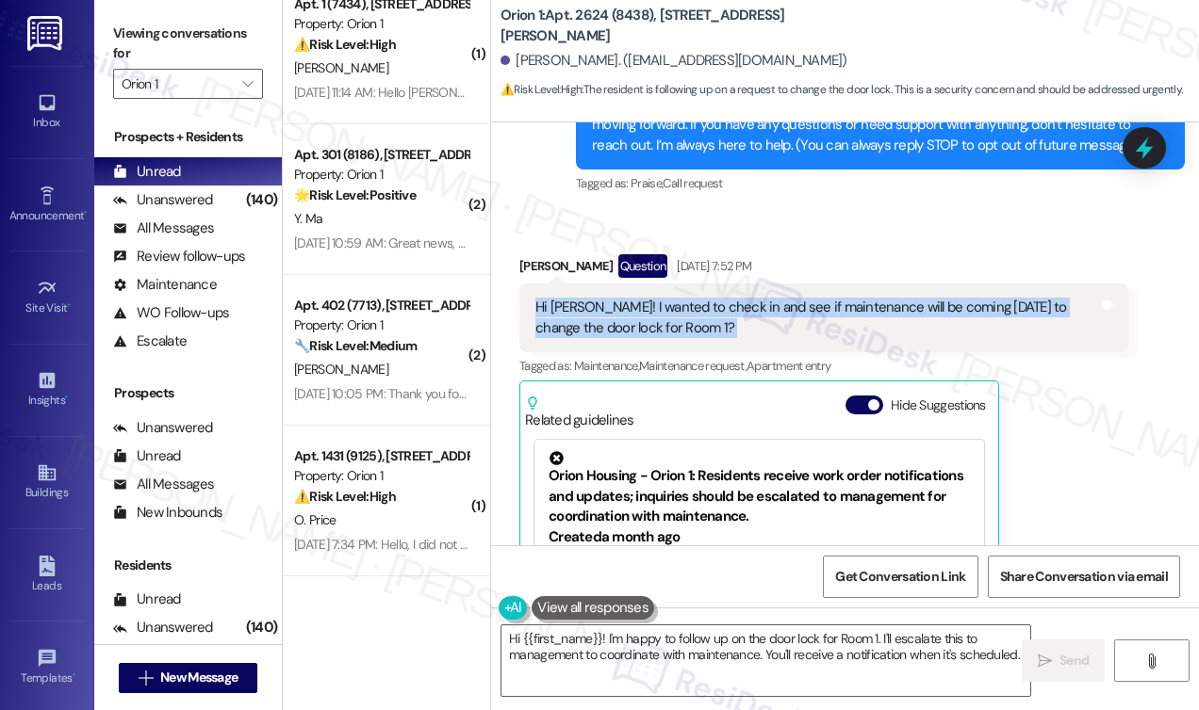
copy div "Hi Sarah! I wanted to check in and see if maintenance will be coming tomorrow t…"
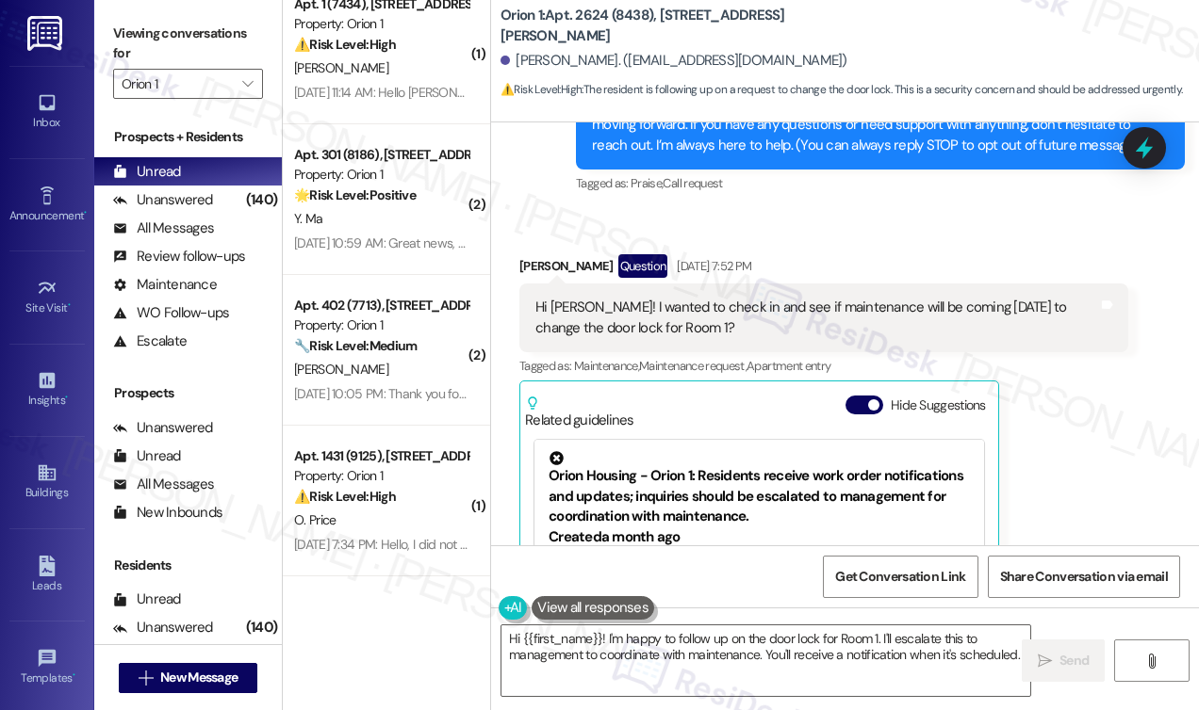
click at [136, 41] on label "Viewing conversations for" at bounding box center [188, 44] width 150 height 50
drag, startPoint x: 514, startPoint y: 59, endPoint x: 595, endPoint y: 59, distance: 81.0
click at [595, 59] on div "Brian Carreno. (carrenoa@usc.edu)" at bounding box center [673, 61] width 347 height 20
copy div "Brian Carreno"
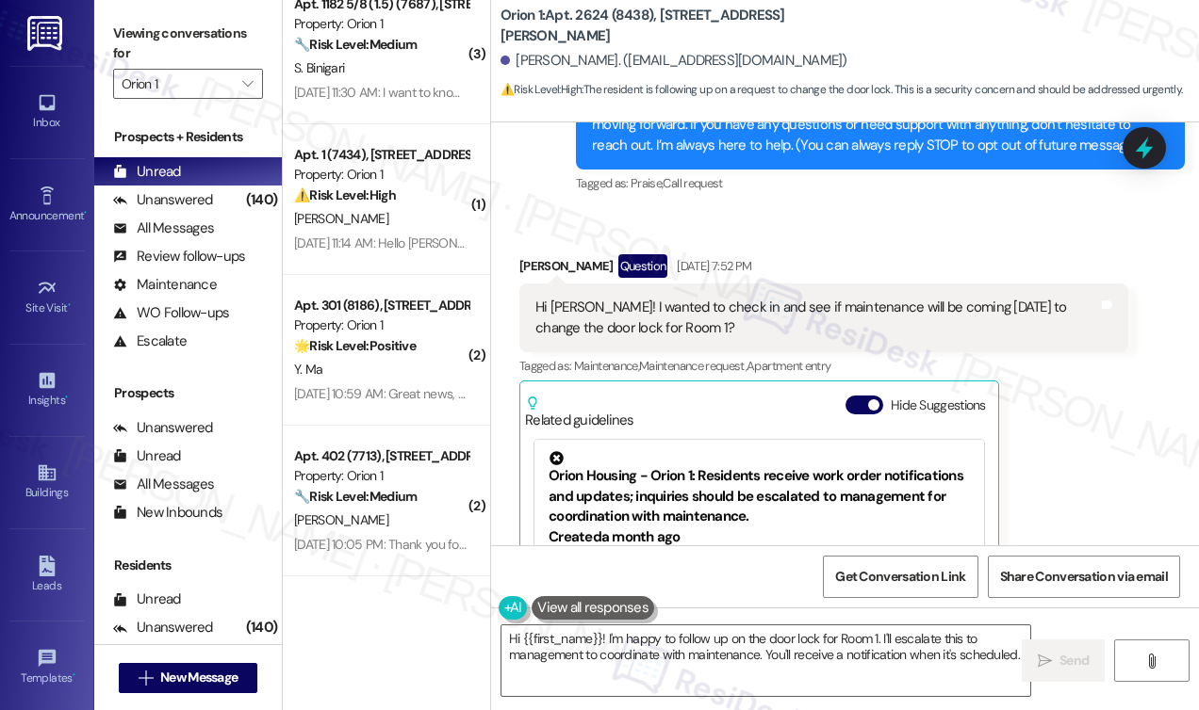
click at [128, 31] on label "Viewing conversations for" at bounding box center [188, 44] width 150 height 50
click at [895, 290] on div "Hi Sarah! I wanted to check in and see if maintenance will be coming tomorrow t…" at bounding box center [823, 318] width 609 height 69
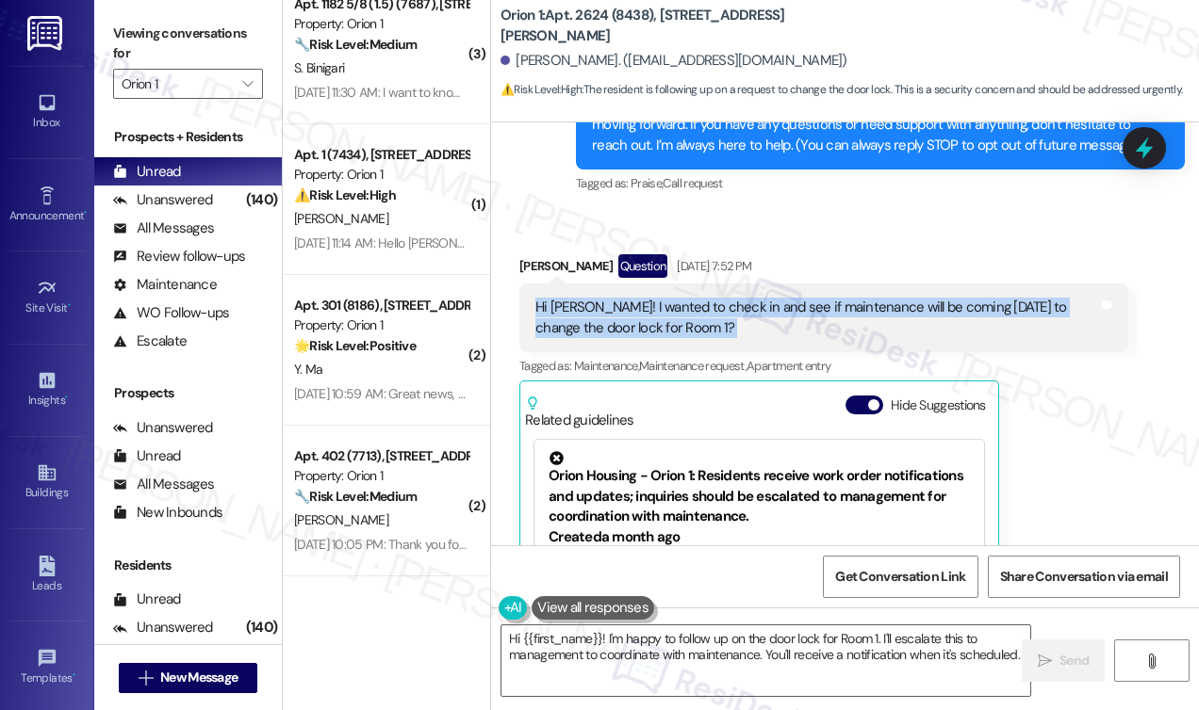
click at [895, 290] on div "Hi Sarah! I wanted to check in and see if maintenance will be coming tomorrow t…" at bounding box center [823, 318] width 609 height 69
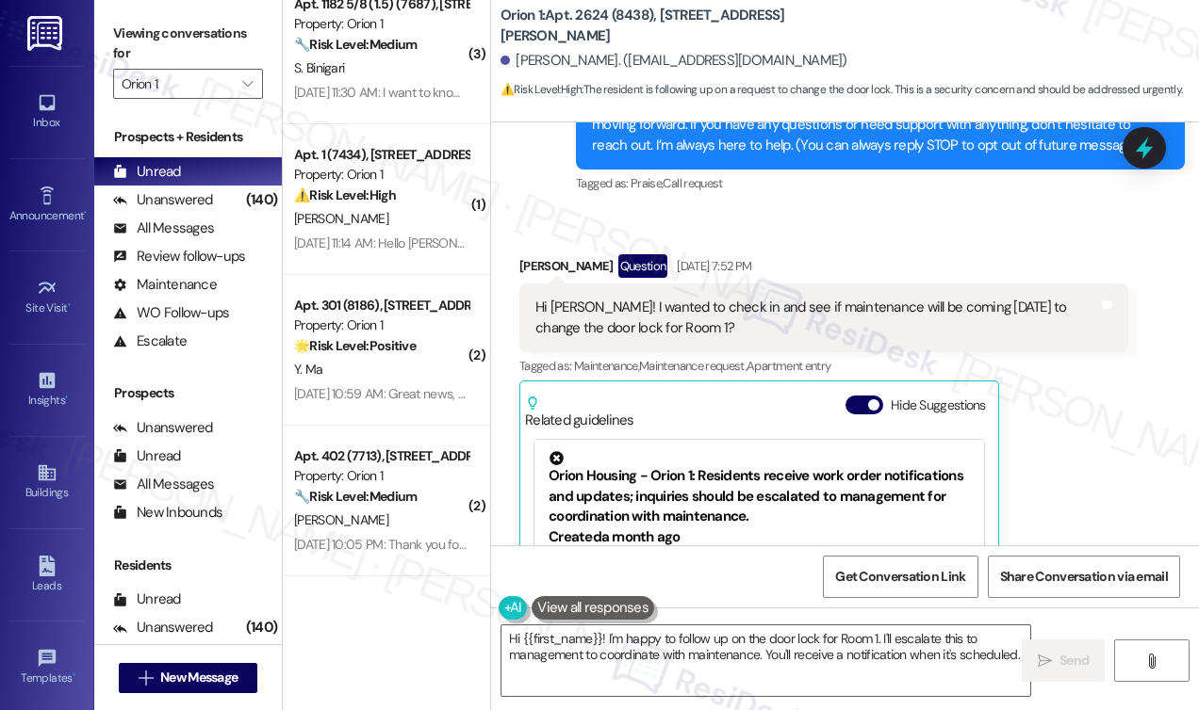
click at [154, 33] on label "Viewing conversations for" at bounding box center [188, 44] width 150 height 50
click at [747, 316] on div "Hi Sarah! I wanted to check in and see if maintenance will be coming tomorrow t…" at bounding box center [816, 318] width 563 height 41
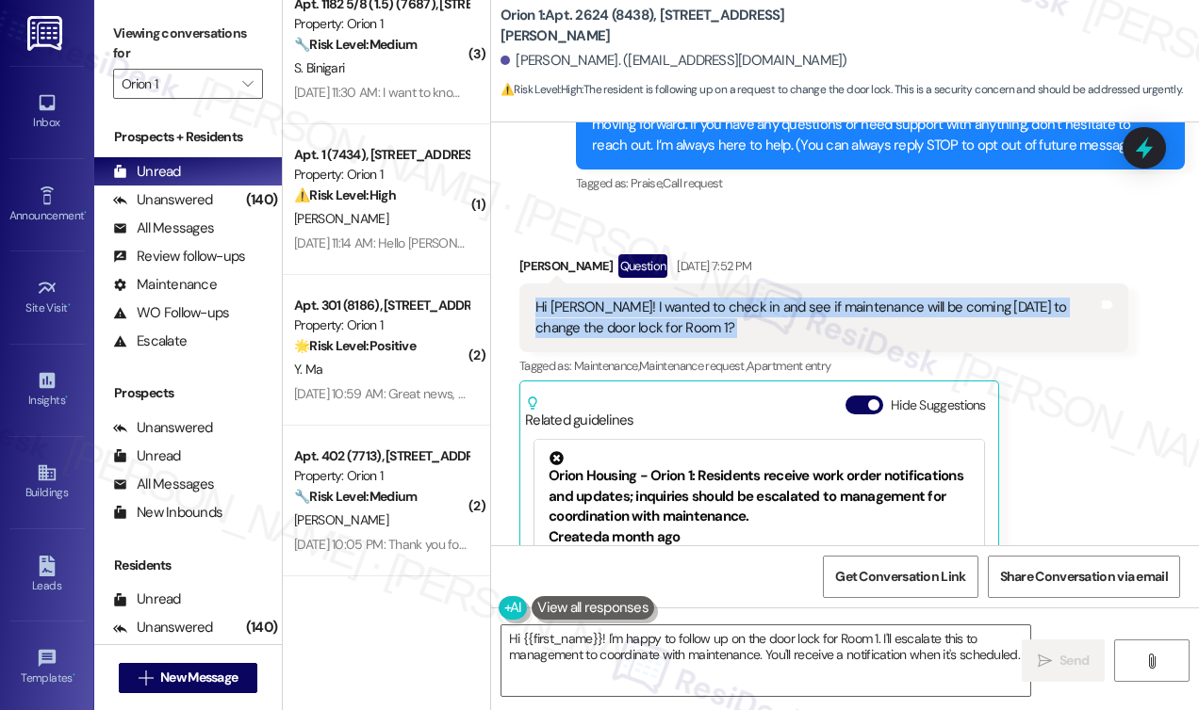
click at [747, 316] on div "Hi Sarah! I wanted to check in and see if maintenance will be coming tomorrow t…" at bounding box center [816, 318] width 563 height 41
copy div "Hi Sarah! I wanted to check in and see if maintenance will be coming tomorrow t…"
click at [841, 646] on textarea "Hi {{first_name}}! I'm happy to follow up on the door lock for Room 1. I'll esc…" at bounding box center [765, 661] width 529 height 71
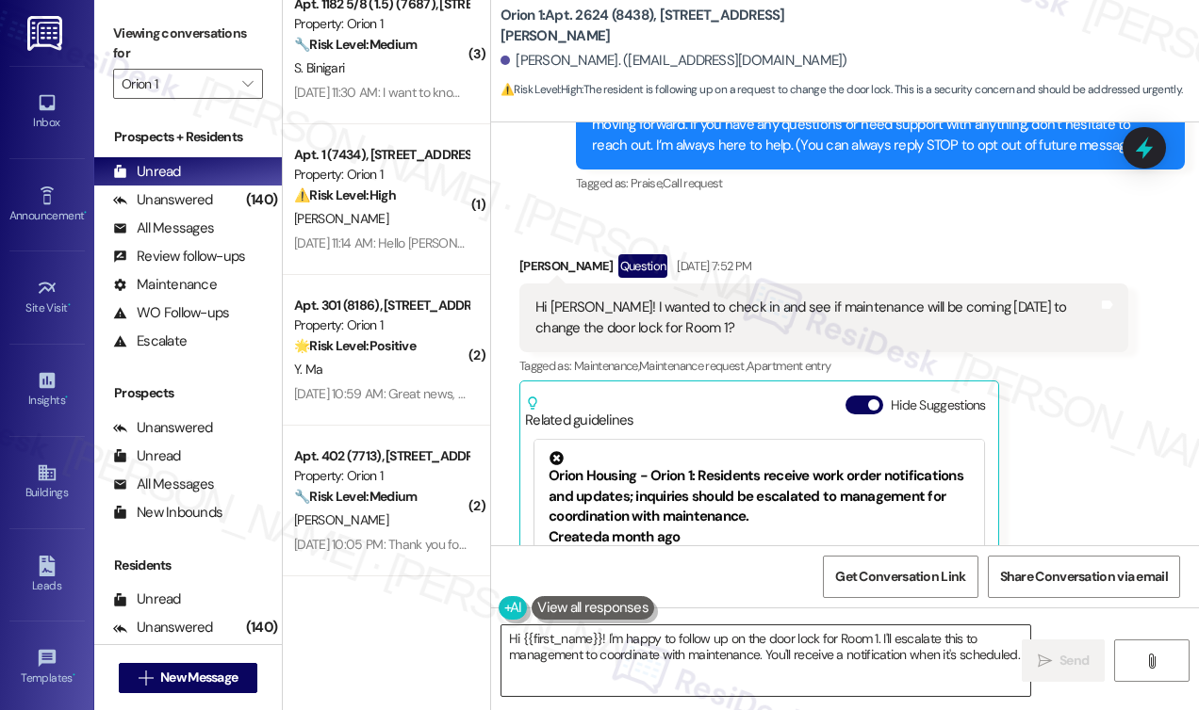
click at [841, 646] on textarea "Hi {{first_name}}! I'm happy to follow up on the door lock for Room 1. I'll esc…" at bounding box center [765, 661] width 529 height 71
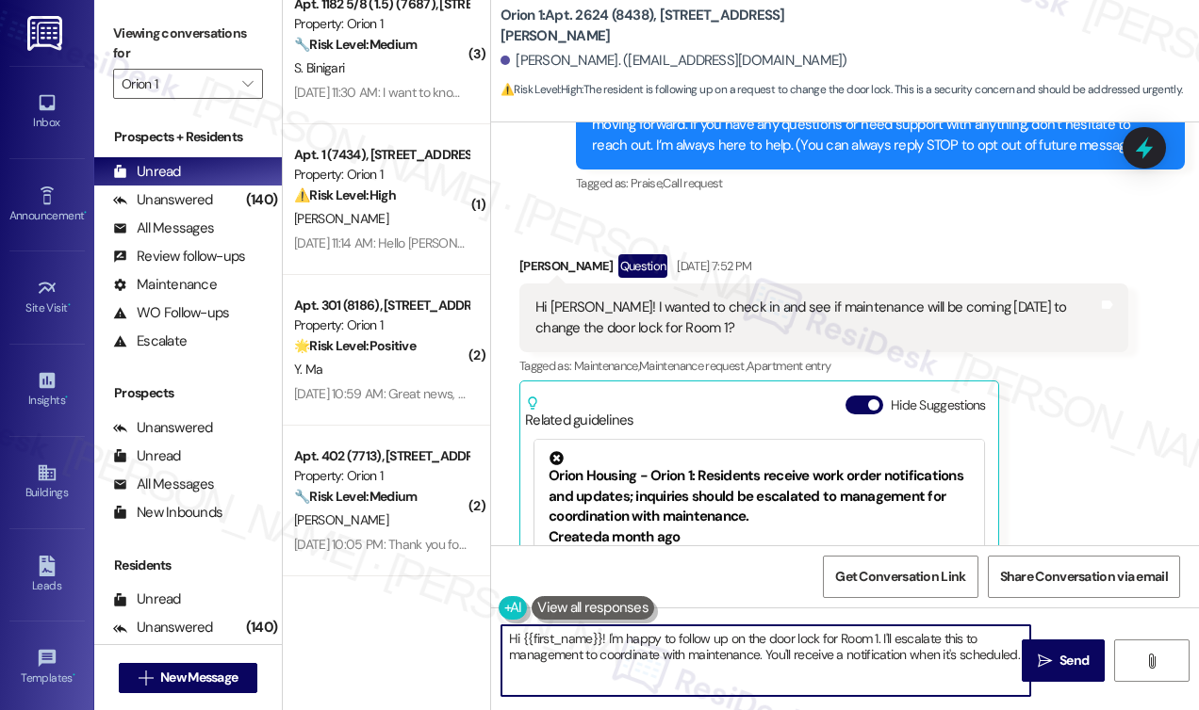
click at [841, 646] on textarea "Hi {{first_name}}! I'm happy to follow up on the door lock for Room 1. I'll esc…" at bounding box center [765, 661] width 529 height 71
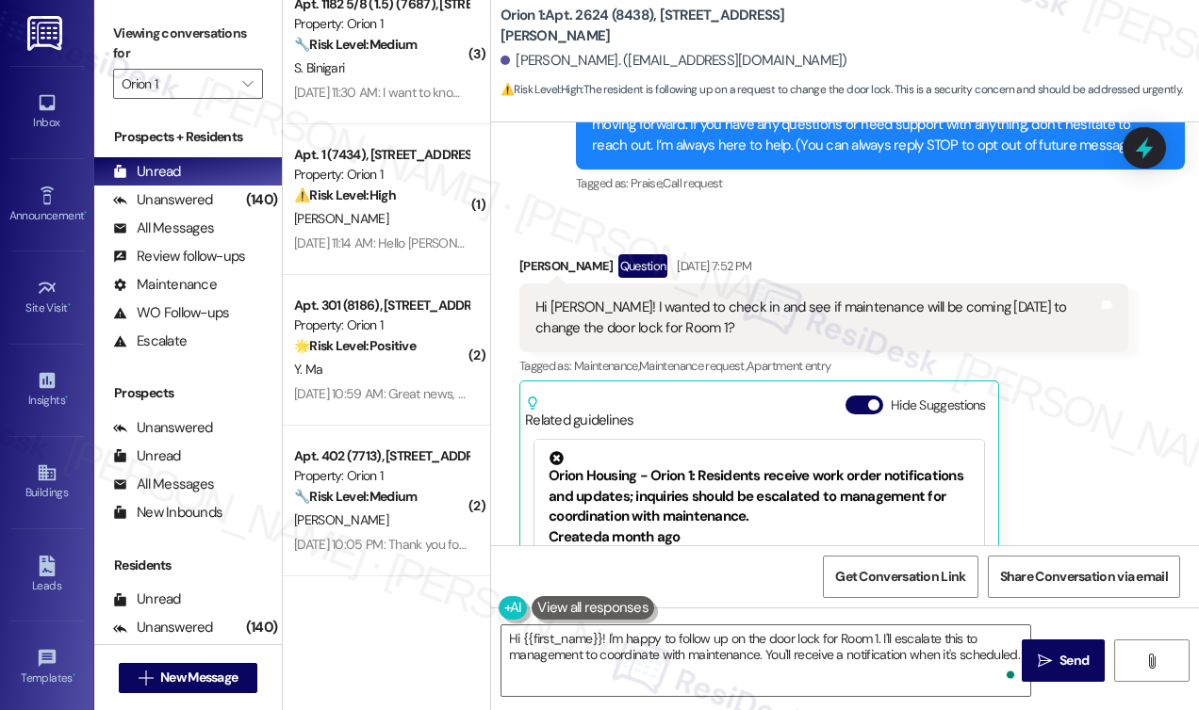
click at [823, 317] on div "Hi Sarah! I wanted to check in and see if maintenance will be coming tomorrow t…" at bounding box center [816, 318] width 563 height 41
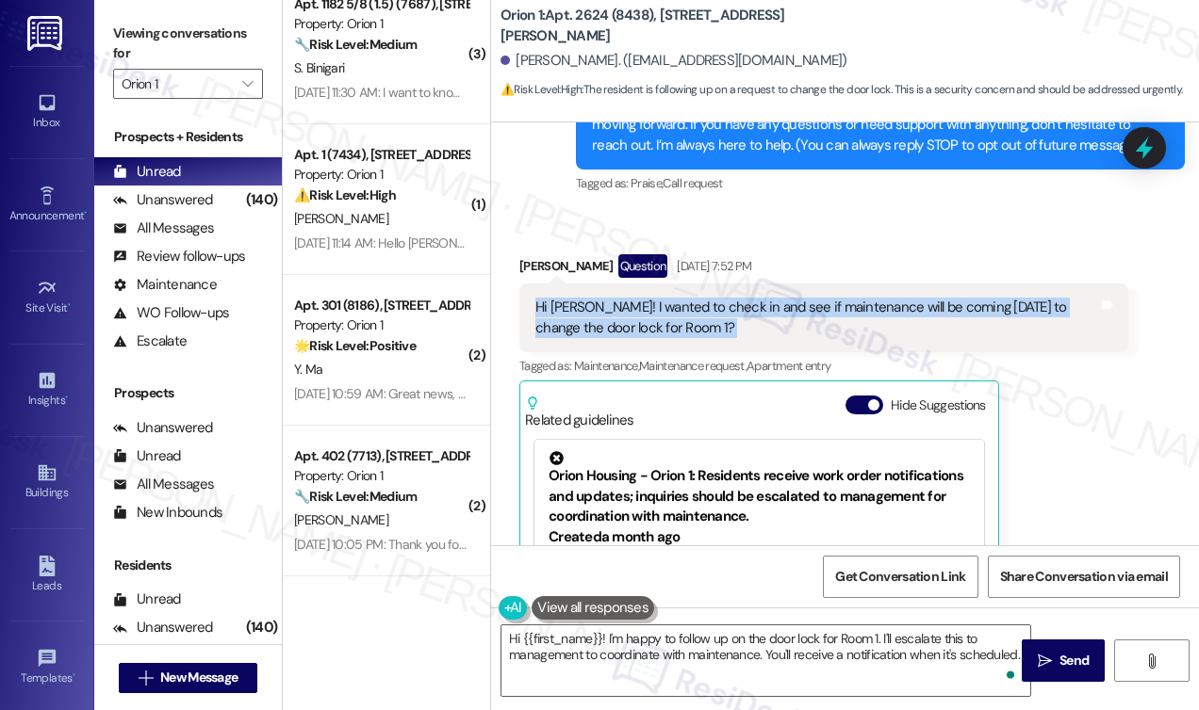
click at [823, 317] on div "Hi Sarah! I wanted to check in and see if maintenance will be coming tomorrow t…" at bounding box center [816, 318] width 563 height 41
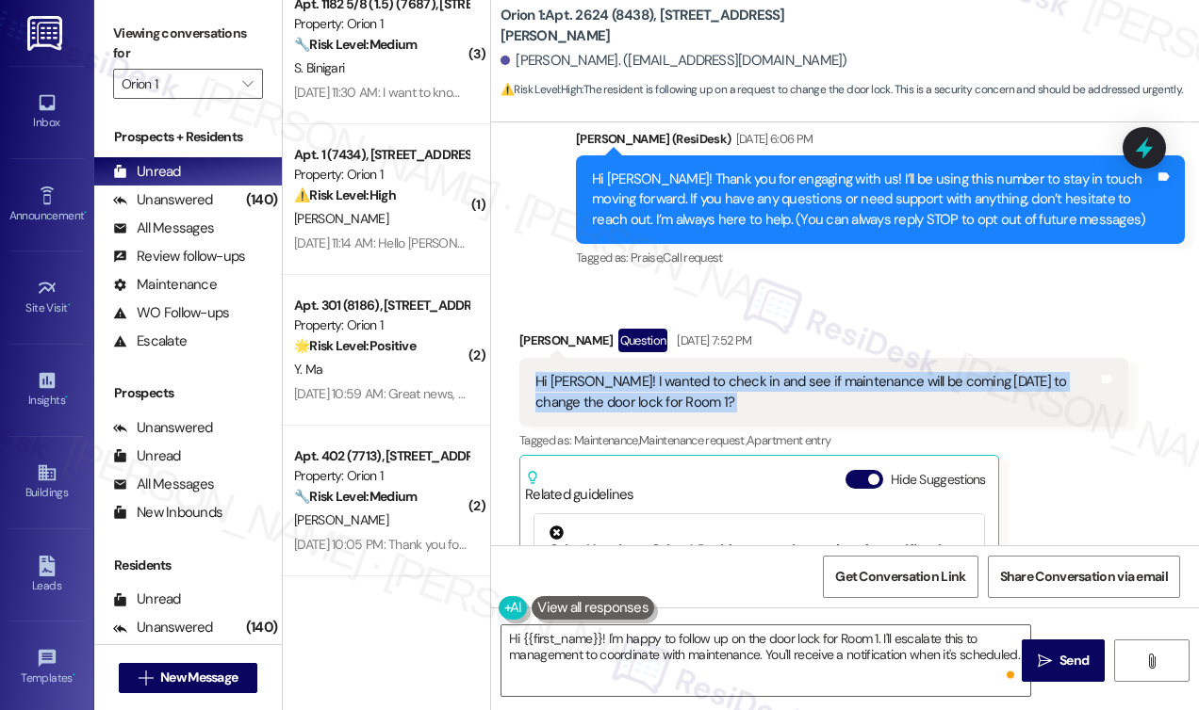
scroll to position [48, 0]
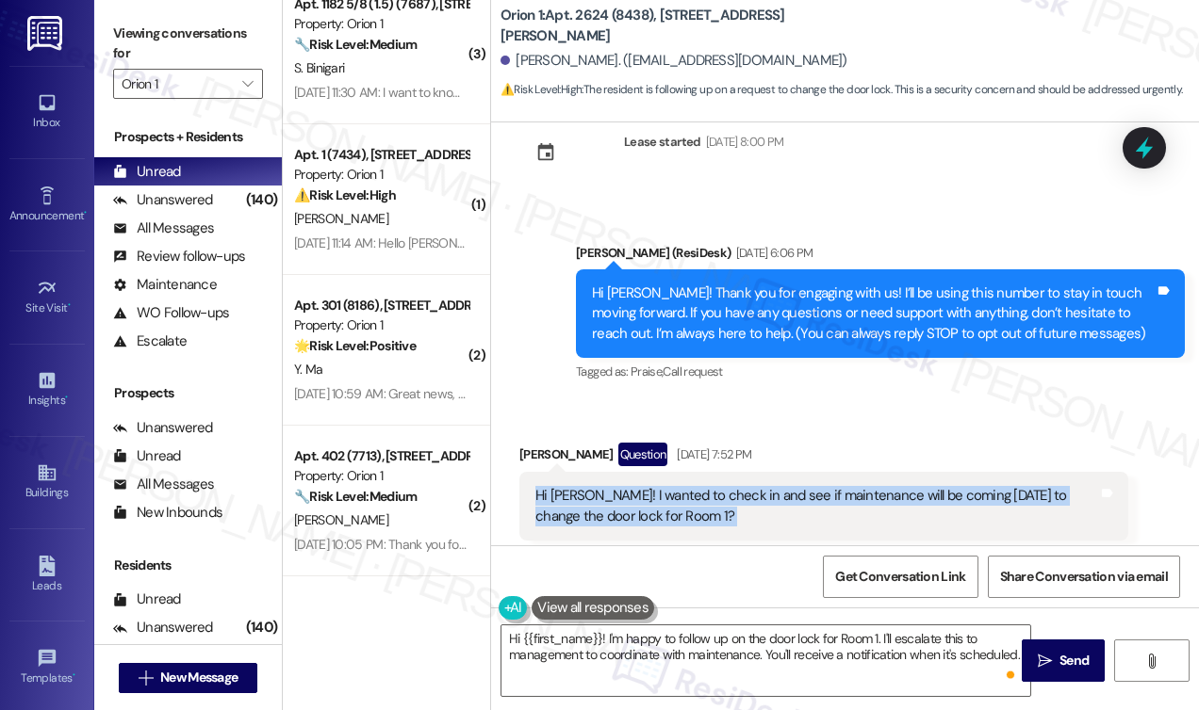
copy div "Hi Sarah! I wanted to check in and see if maintenance will be coming tomorrow t…"
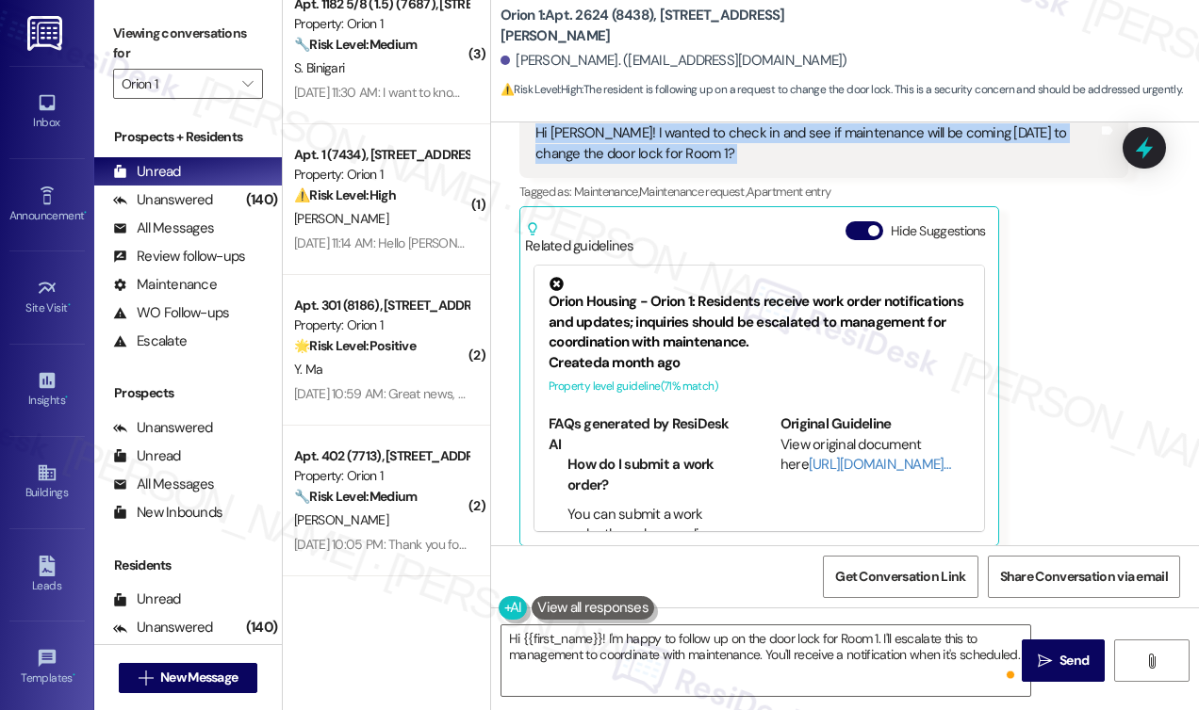
scroll to position [426, 0]
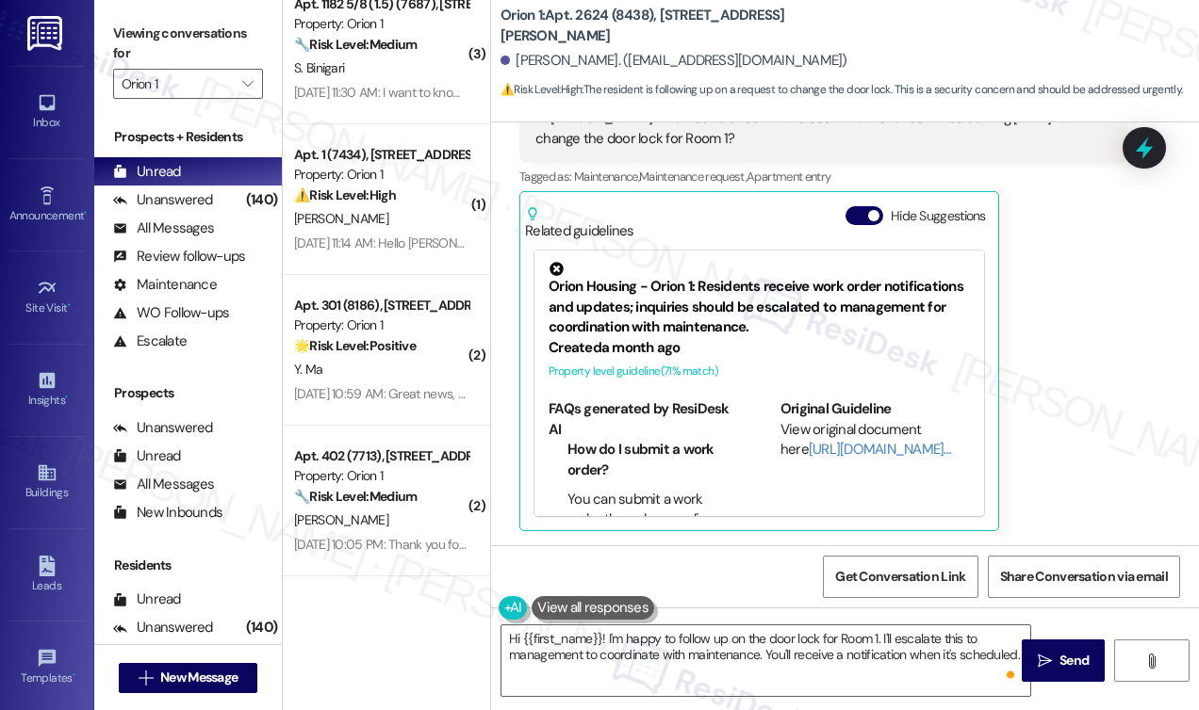
click at [119, 38] on label "Viewing conversations for" at bounding box center [188, 44] width 150 height 50
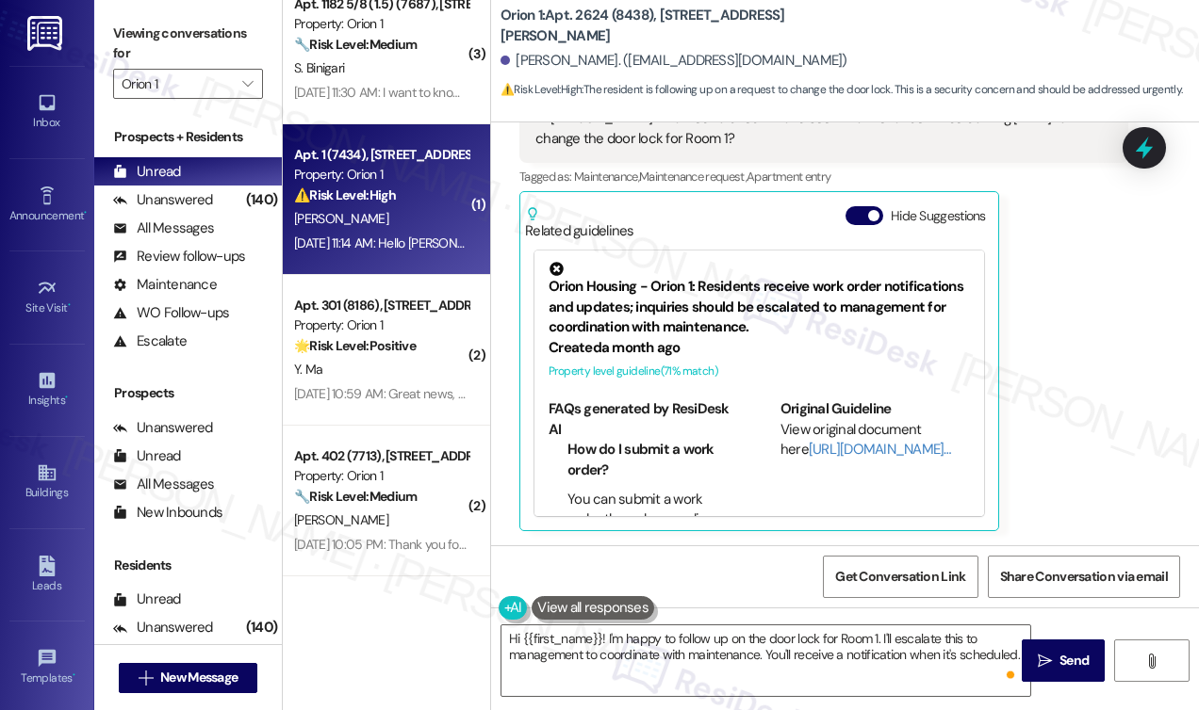
drag, startPoint x: 136, startPoint y: 22, endPoint x: 357, endPoint y: 127, distance: 245.3
click at [136, 22] on label "Viewing conversations for" at bounding box center [188, 44] width 150 height 50
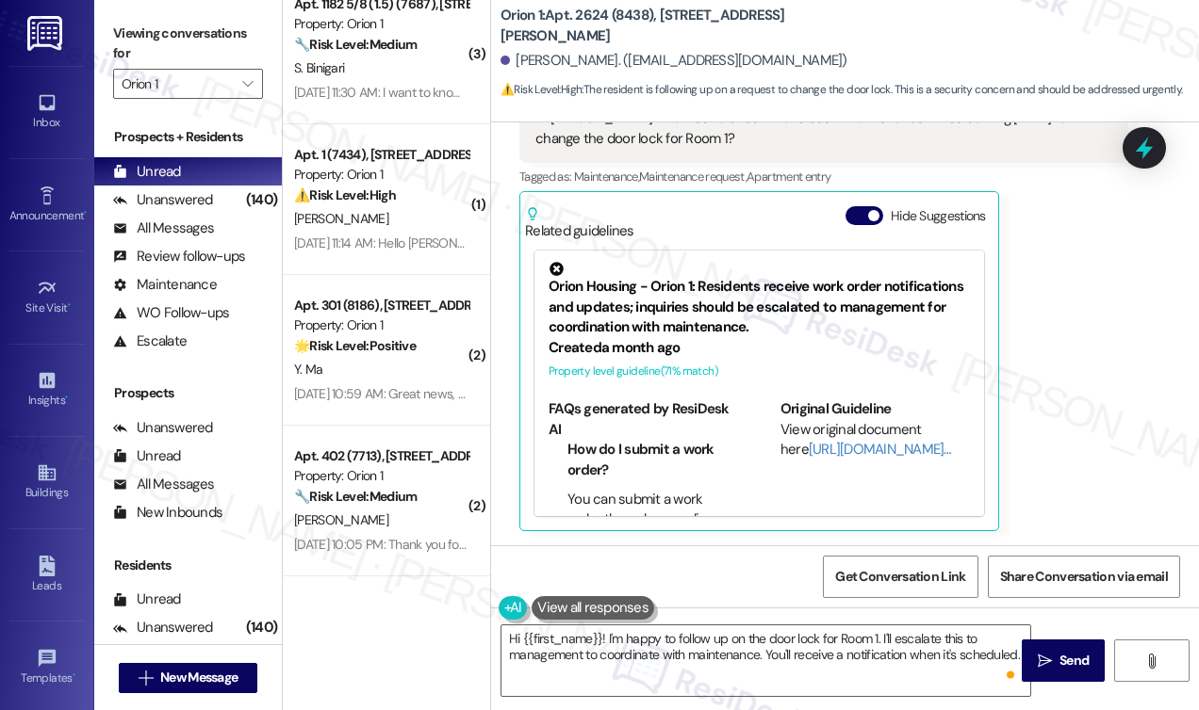
click at [152, 49] on label "Viewing conversations for" at bounding box center [188, 44] width 150 height 50
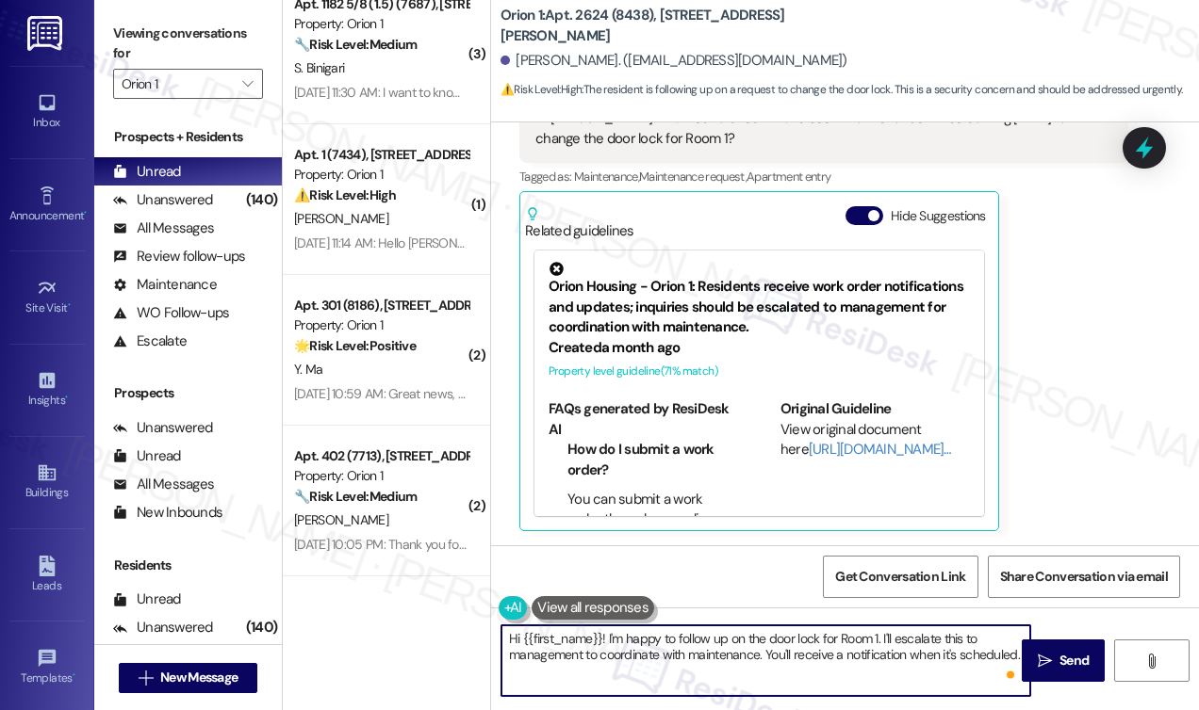
click at [714, 646] on textarea "Hi {{first_name}}! I'm happy to follow up on the door lock for Room 1. I'll esc…" at bounding box center [765, 661] width 529 height 71
drag, startPoint x: 882, startPoint y: 637, endPoint x: 1094, endPoint y: 668, distance: 214.3
click at [1094, 668] on div "Hi {{first_name}}! I'm happy to follow up on the door lock for Room 1. I'll esc…" at bounding box center [845, 678] width 708 height 141
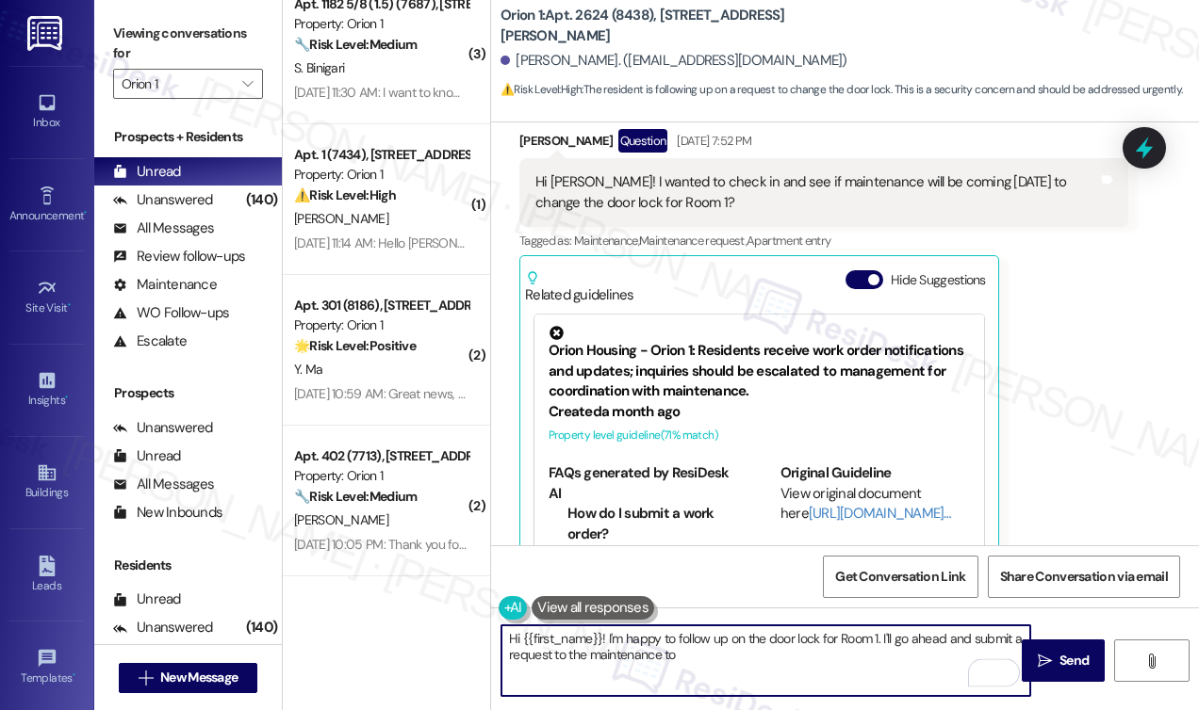
scroll to position [332, 0]
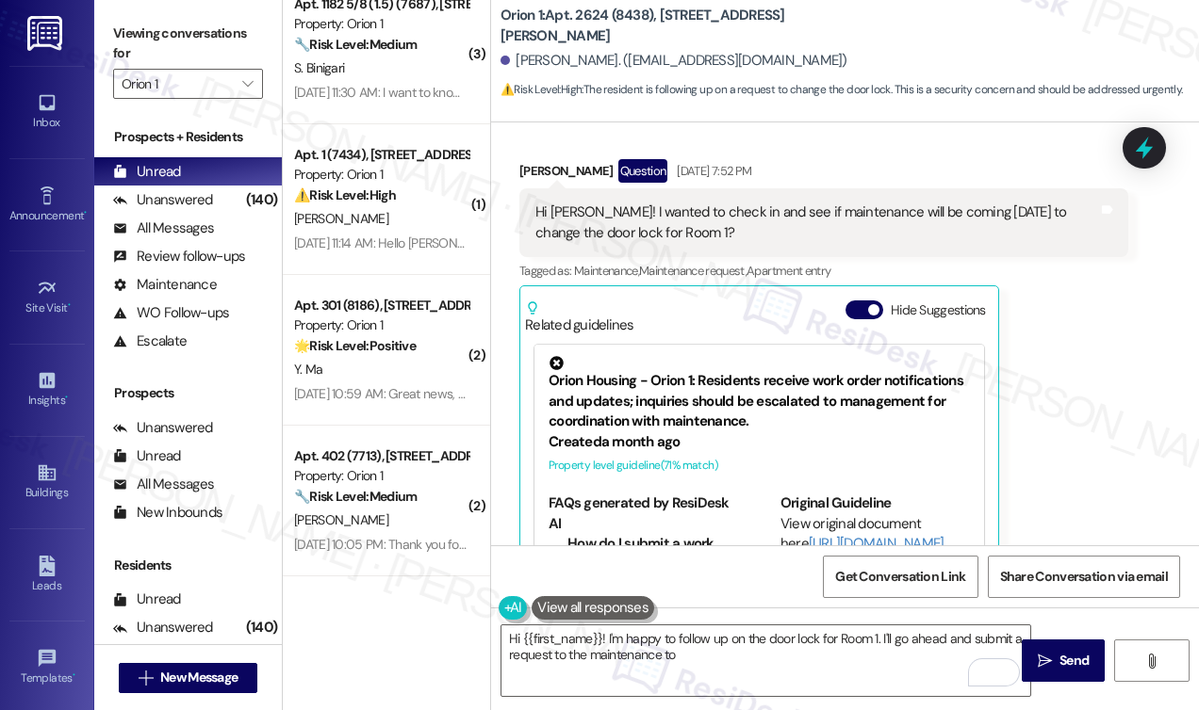
click at [160, 39] on label "Viewing conversations for" at bounding box center [188, 44] width 150 height 50
click at [705, 221] on div "Hi Sarah! I wanted to check in and see if maintenance will be coming tomorrow t…" at bounding box center [816, 223] width 563 height 41
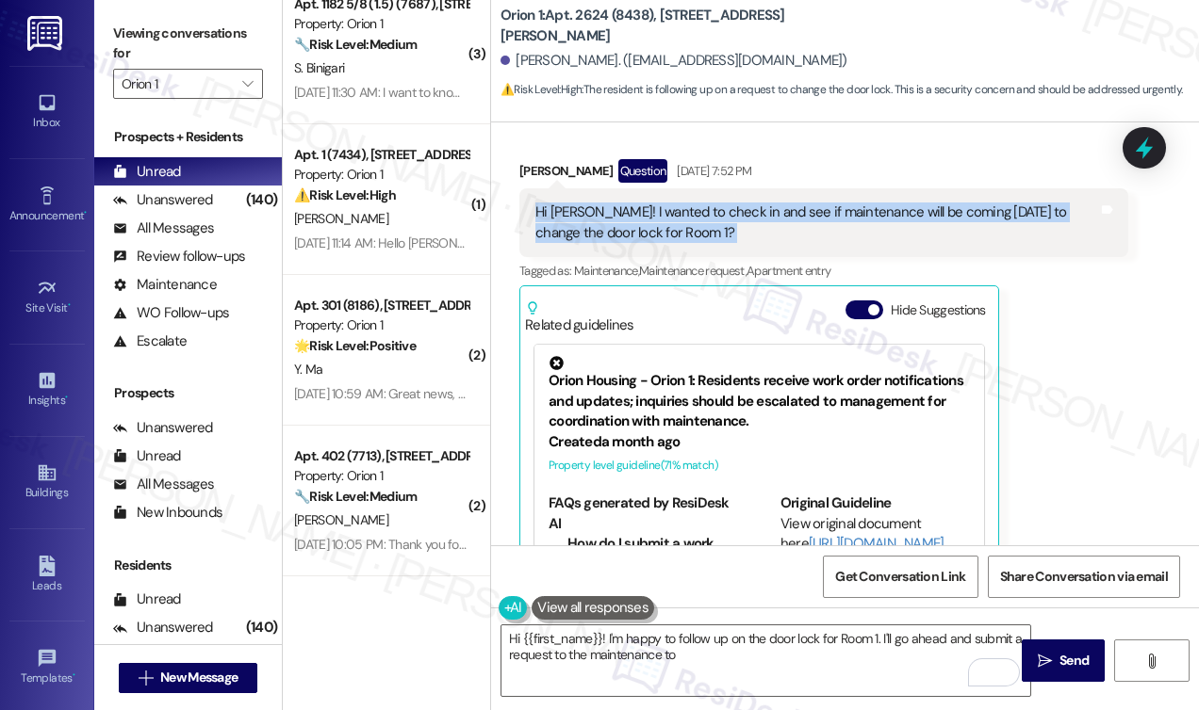
click at [705, 221] on div "Hi Sarah! I wanted to check in and see if maintenance will be coming tomorrow t…" at bounding box center [816, 223] width 563 height 41
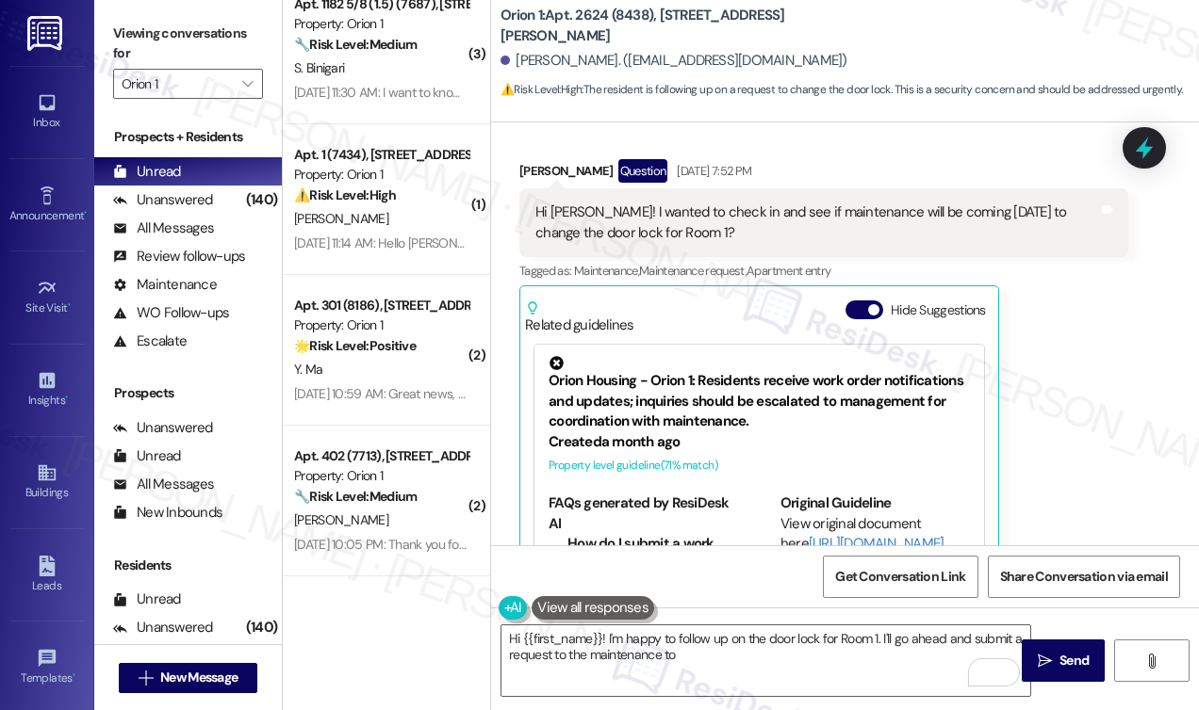
click at [147, 41] on label "Viewing conversations for" at bounding box center [188, 44] width 150 height 50
drag, startPoint x: 706, startPoint y: 646, endPoint x: 671, endPoint y: 645, distance: 34.9
click at [672, 645] on textarea "Hi {{first_name}}! I'm happy to follow up on the door lock for Room 1. I'll go …" at bounding box center [765, 661] width 529 height 71
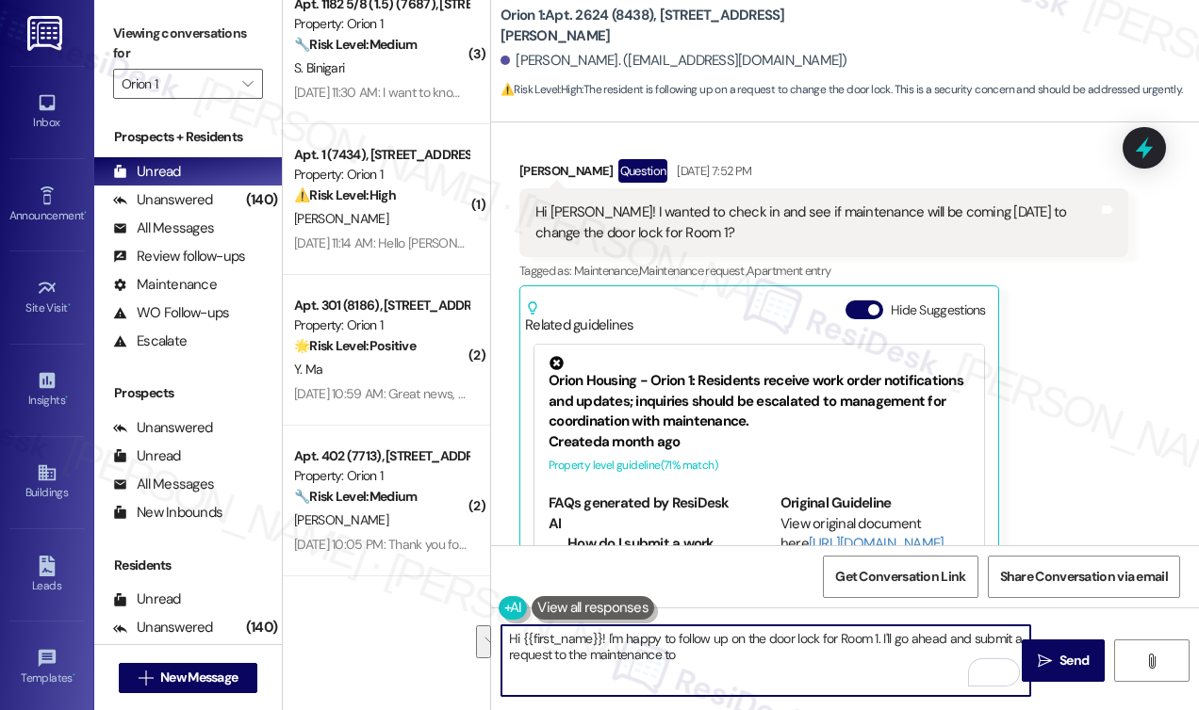
drag, startPoint x: 743, startPoint y: 670, endPoint x: 882, endPoint y: 640, distance: 142.7
click at [882, 640] on textarea "Hi {{first_name}}! I'm happy to follow up on the door lock for Room 1. I'll go …" at bounding box center [765, 661] width 529 height 71
paste textarea "just wanted to check back in — did maintenance come by to change the door lock …"
drag, startPoint x: 570, startPoint y: 655, endPoint x: 829, endPoint y: 628, distance: 260.6
click at [829, 628] on textarea "Hi {{first_name}}! I'm happy to follow up on the door lock for Room 1. I just w…" at bounding box center [765, 661] width 529 height 71
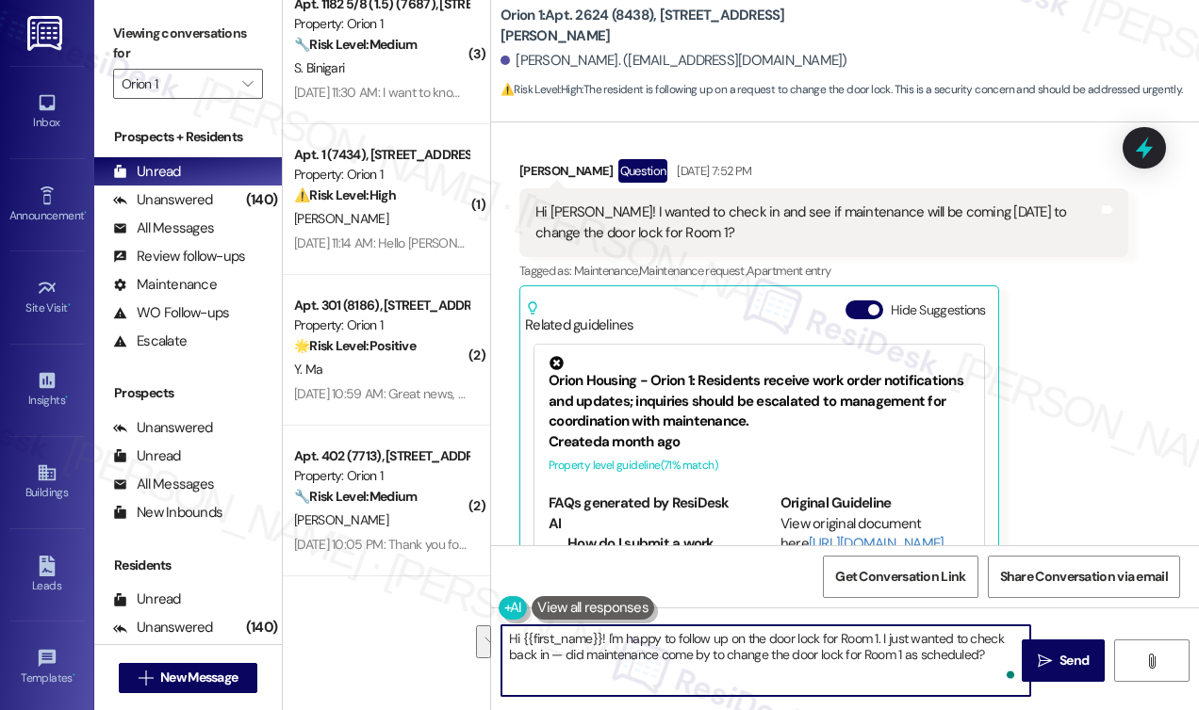
click at [829, 628] on textarea "Hi {{first_name}}! I'm happy to follow up on the door lock for Room 1. I just w…" at bounding box center [765, 661] width 529 height 71
drag, startPoint x: 881, startPoint y: 636, endPoint x: 607, endPoint y: 616, distance: 274.9
click at [607, 625] on div "Hi {{first_name}}! I'm happy to follow up on the door lock for Room 1. I just w…" at bounding box center [756, 661] width 531 height 73
click at [749, 662] on textarea "Hi {{first_name}}! I just wanted to check back in — did maintenance come by to …" at bounding box center [765, 661] width 529 height 71
type textarea "Hi {{first_name}}! I just wanted to check back in — did maintenance come by to …"
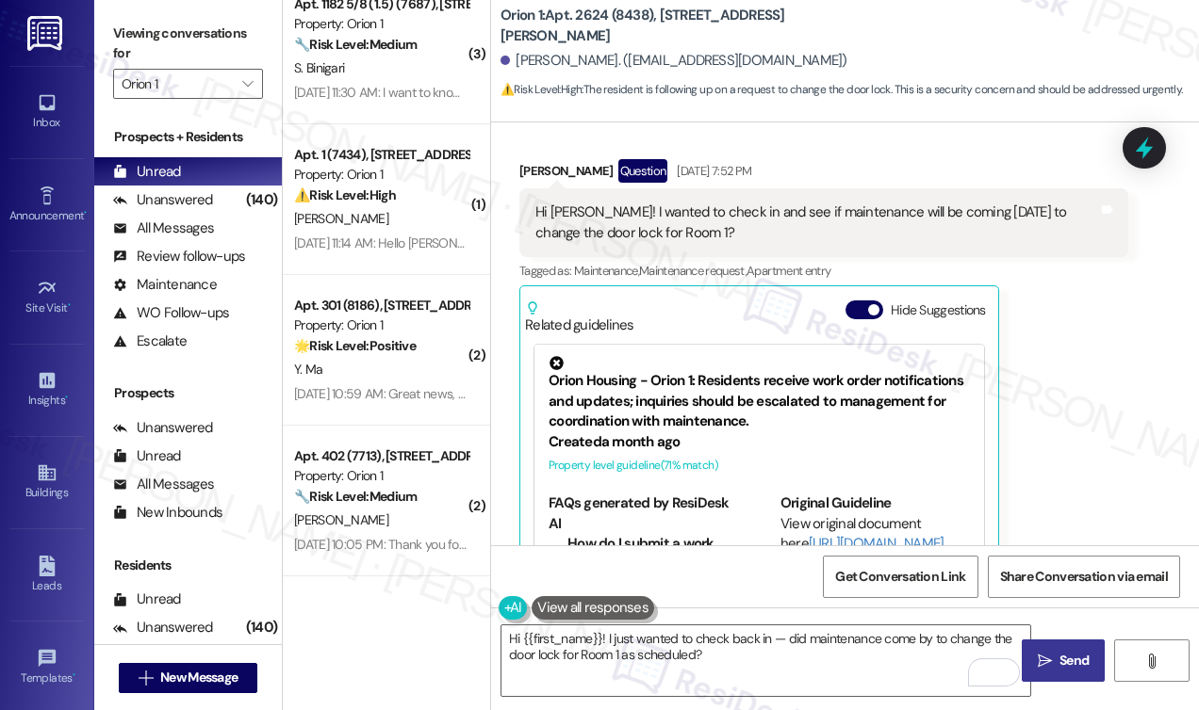
click at [1072, 649] on button " Send" at bounding box center [1062, 661] width 83 height 42
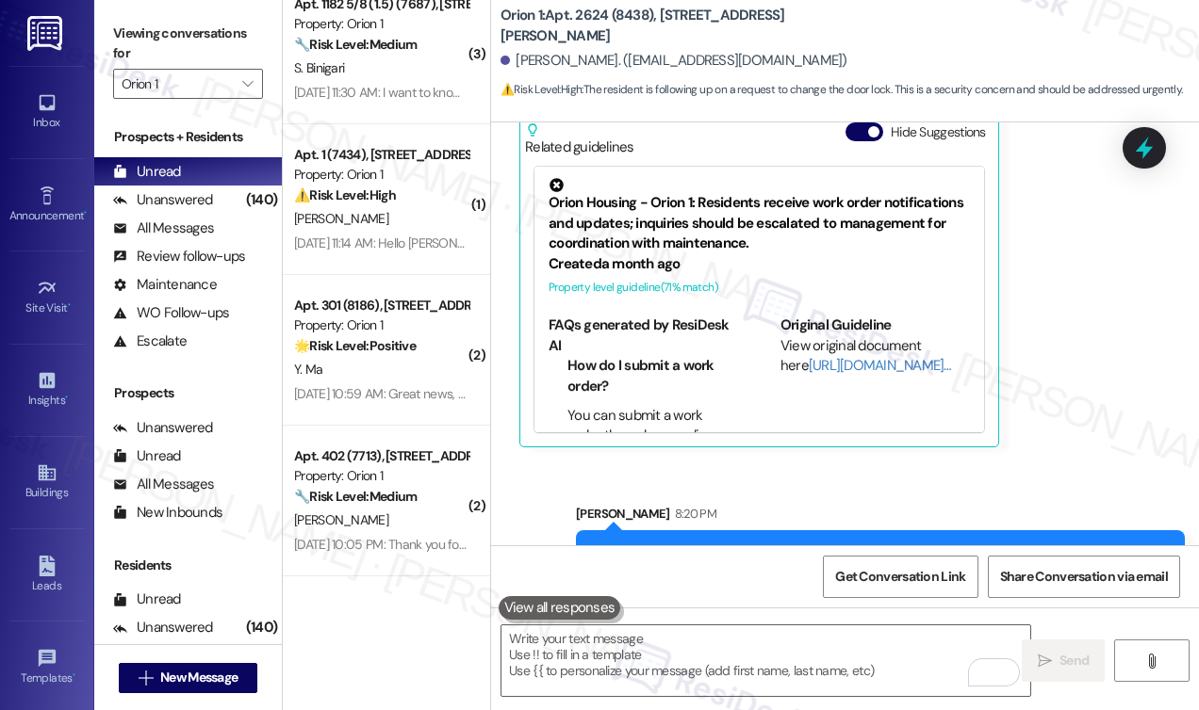
scroll to position [577, 0]
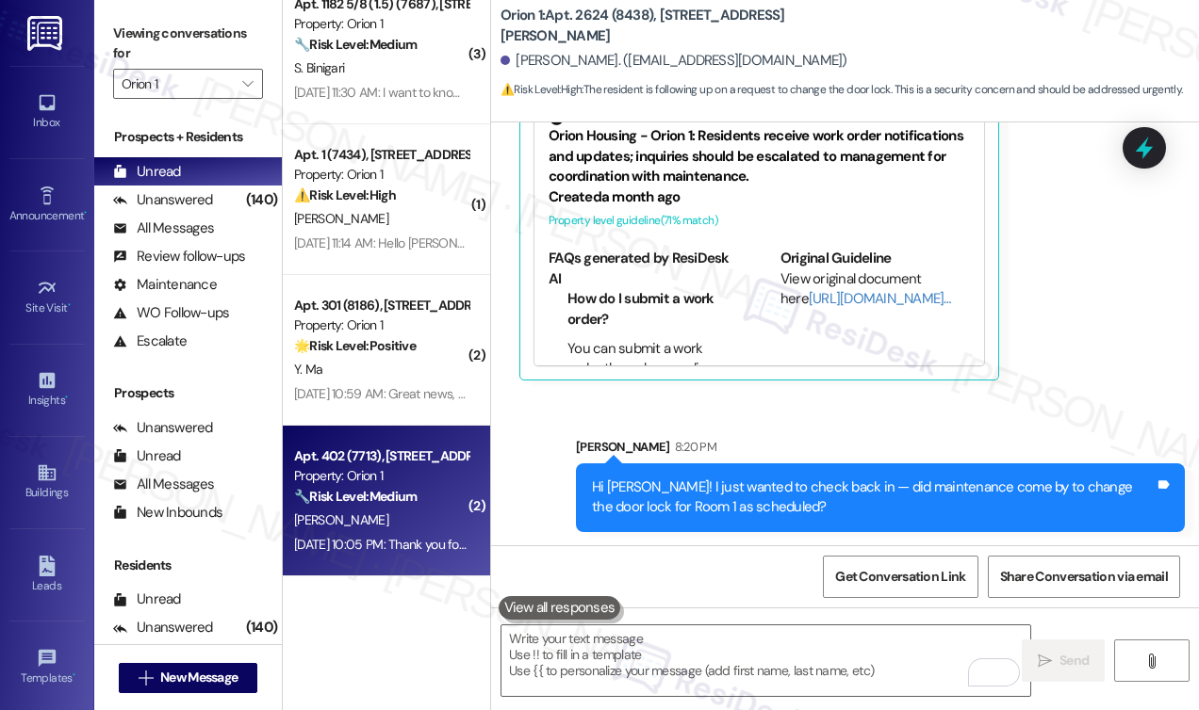
click at [363, 524] on div "Z. Chen" at bounding box center [381, 521] width 178 height 24
type textarea "Fetching suggested responses. Please feel free to read through the conversation…"
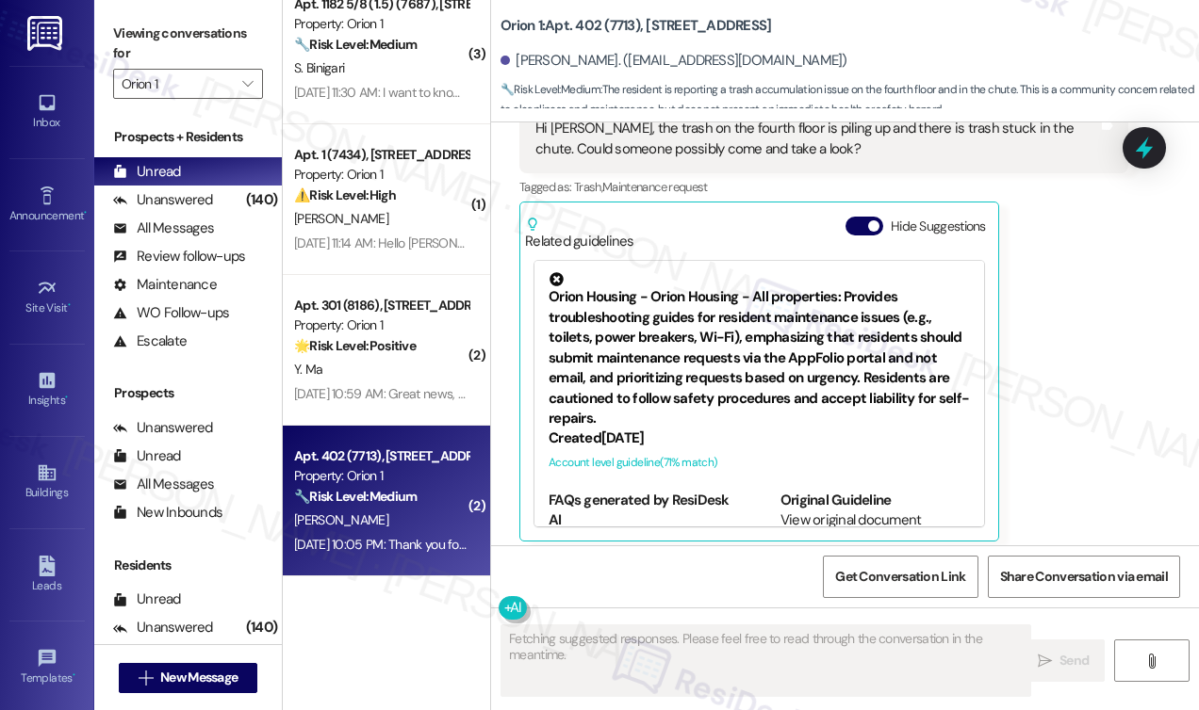
scroll to position [290, 0]
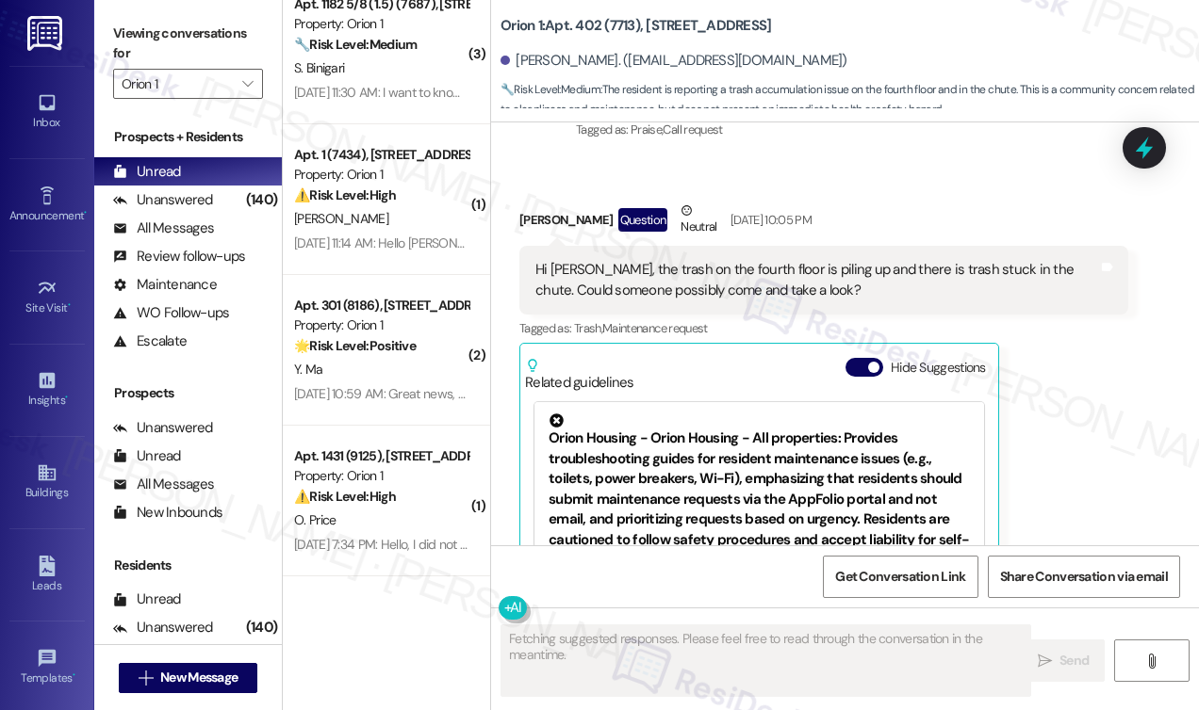
click at [694, 274] on div "Hi Sarah, the trash on the fourth floor is piling up and there is trash stuck i…" at bounding box center [816, 280] width 563 height 41
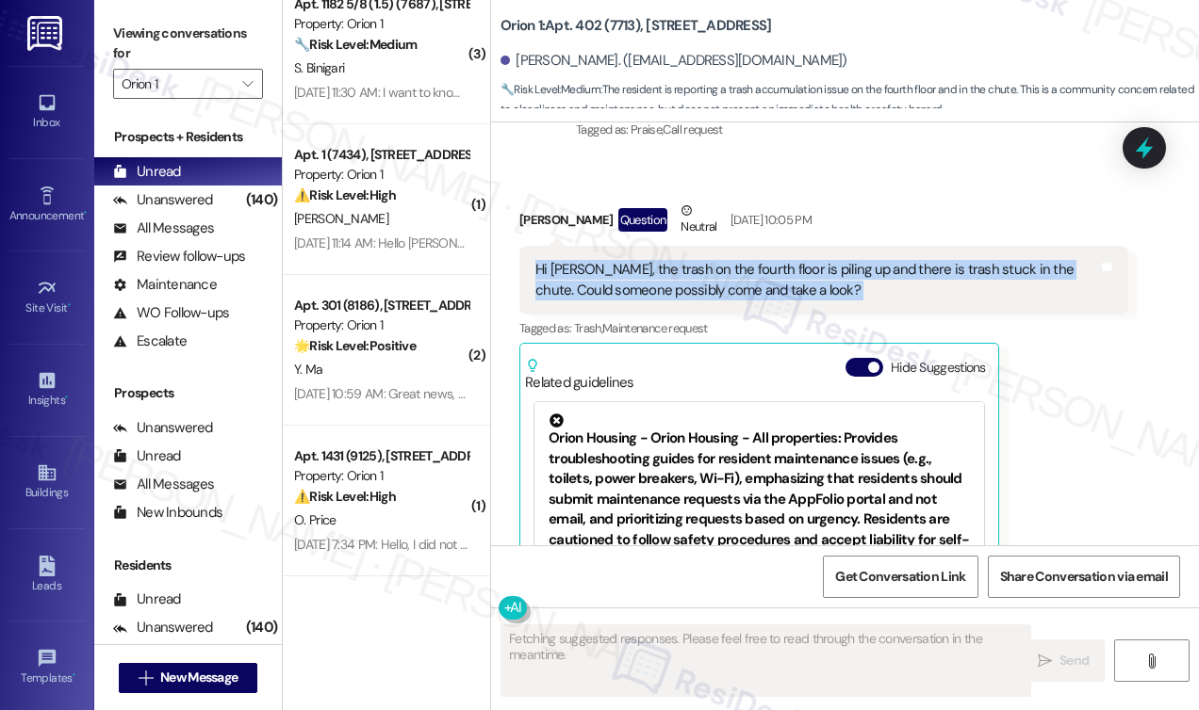
click at [694, 274] on div "Hi Sarah, the trash on the fourth floor is piling up and there is trash stuck i…" at bounding box center [816, 280] width 563 height 41
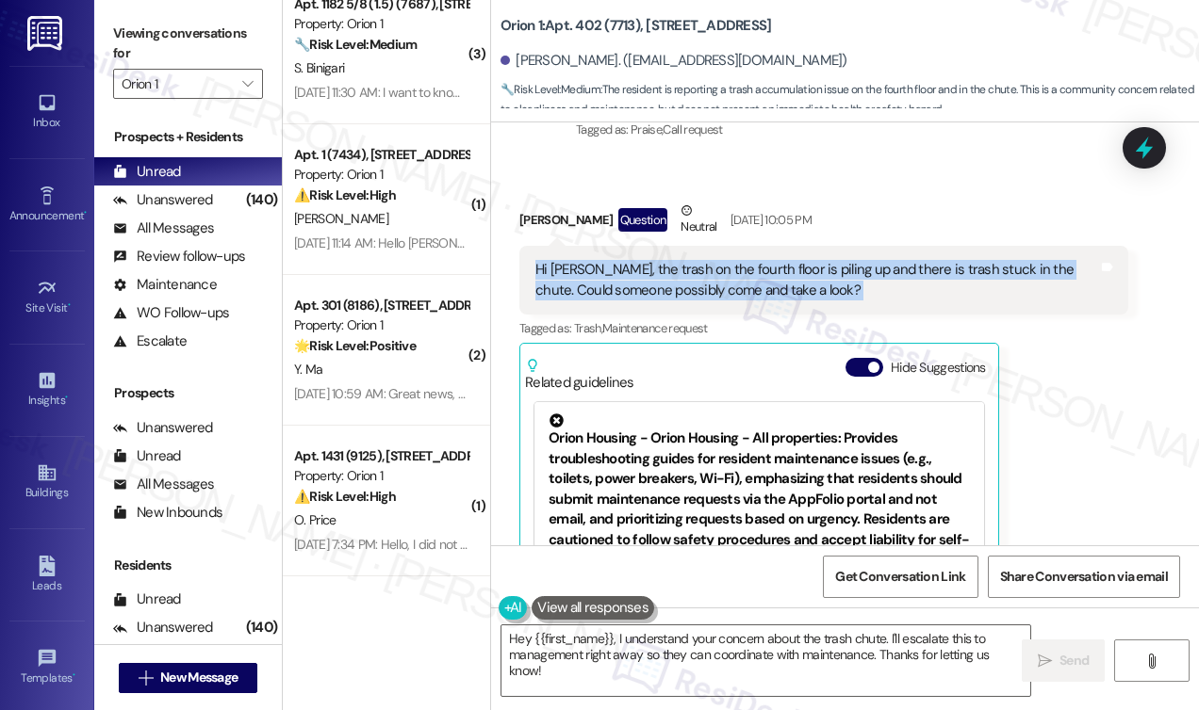
copy div "Hi Sarah, the trash on the fourth floor is piling up and there is trash stuck i…"
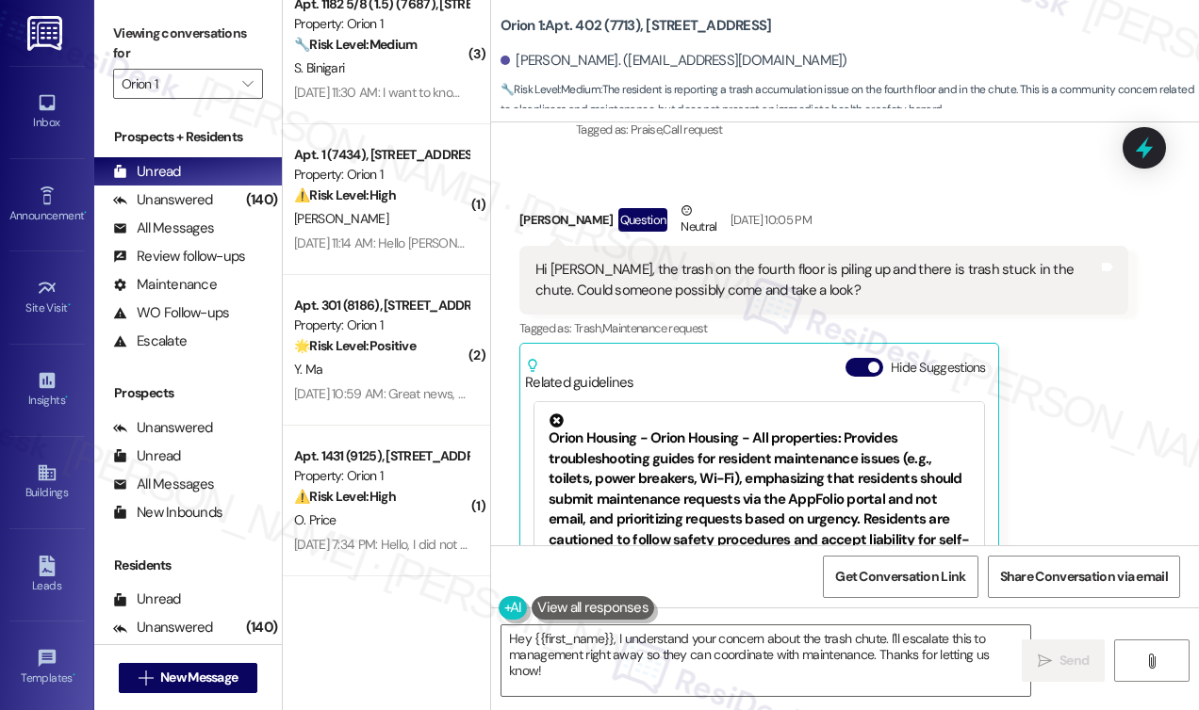
click at [107, 27] on div "Viewing conversations for Orion 1 " at bounding box center [188, 59] width 188 height 118
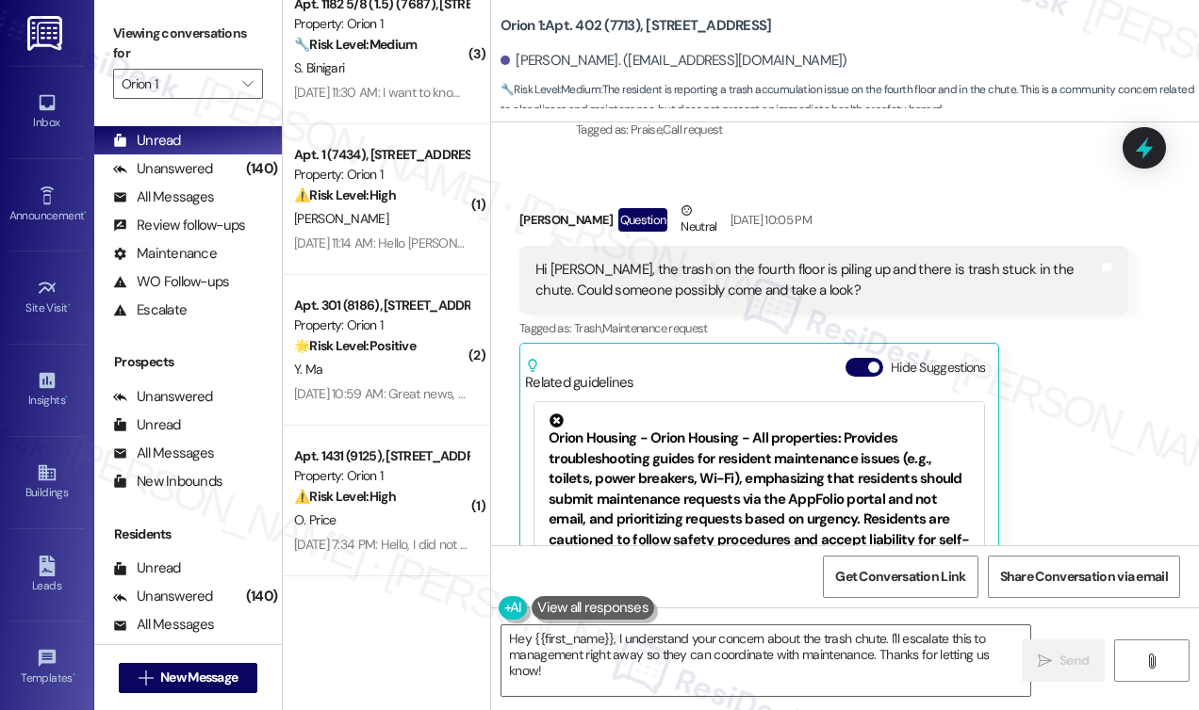
scroll to position [0, 0]
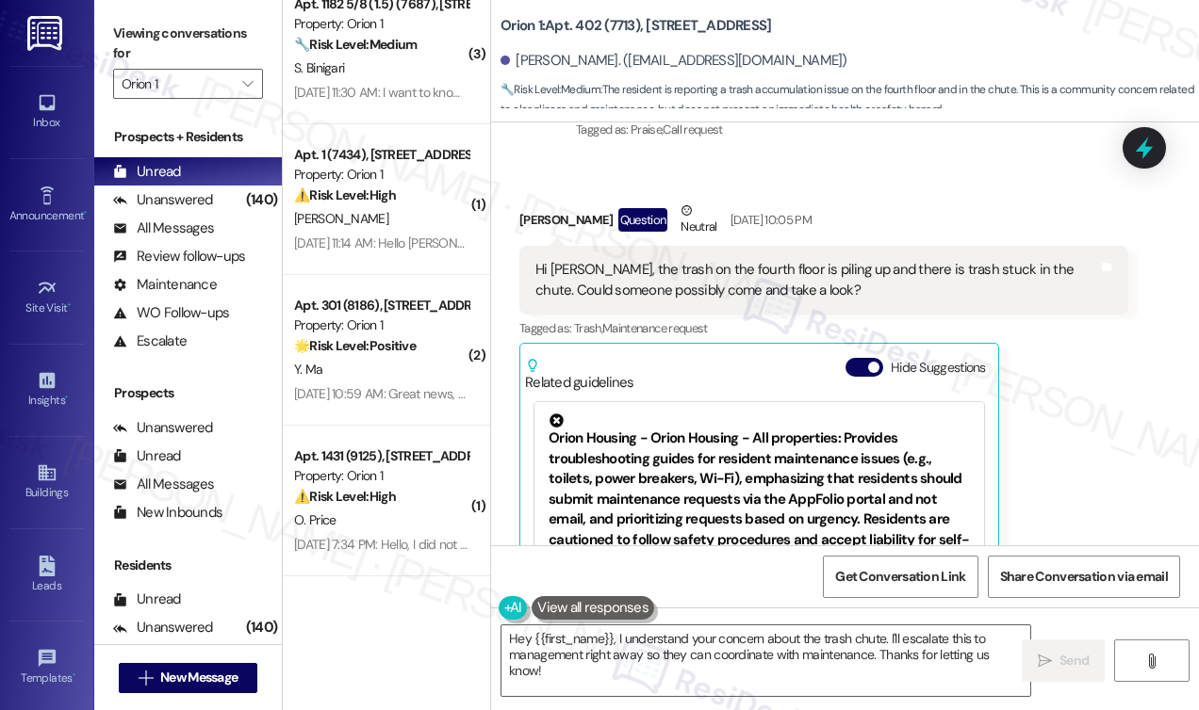
click at [648, 303] on div "Hi Sarah, the trash on the fourth floor is piling up and there is trash stuck i…" at bounding box center [823, 280] width 609 height 69
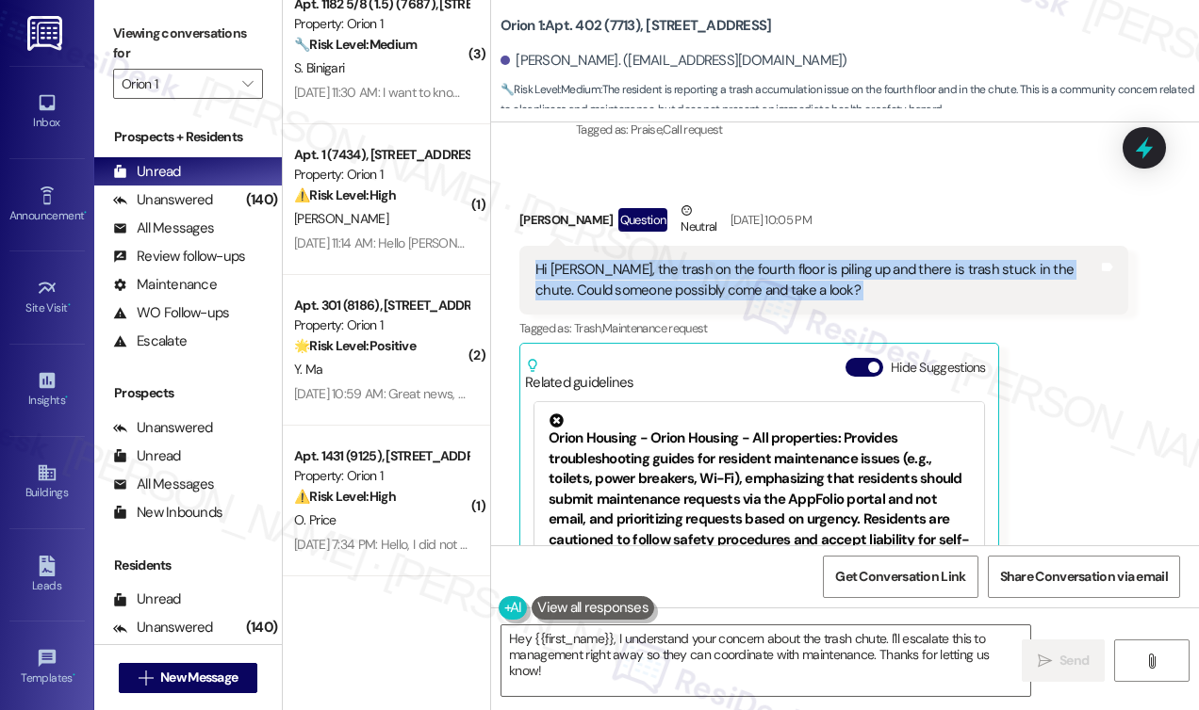
click at [648, 303] on div "Hi Sarah, the trash on the fourth floor is piling up and there is trash stuck i…" at bounding box center [823, 280] width 609 height 69
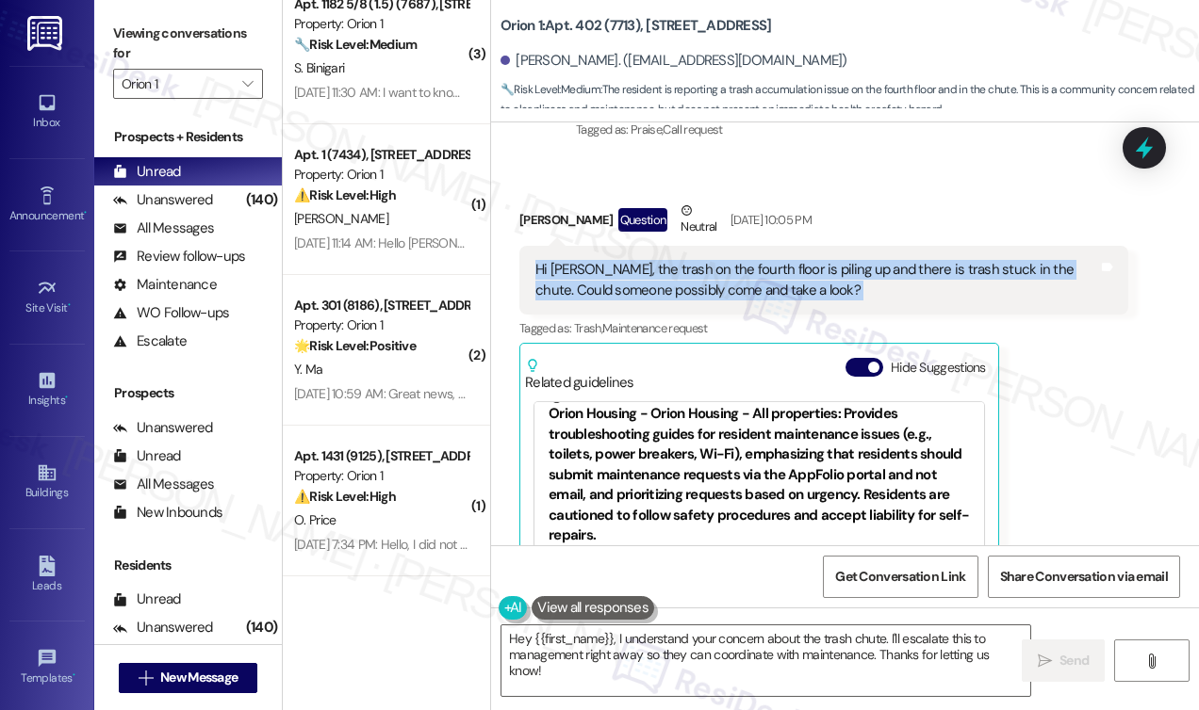
scroll to position [94, 0]
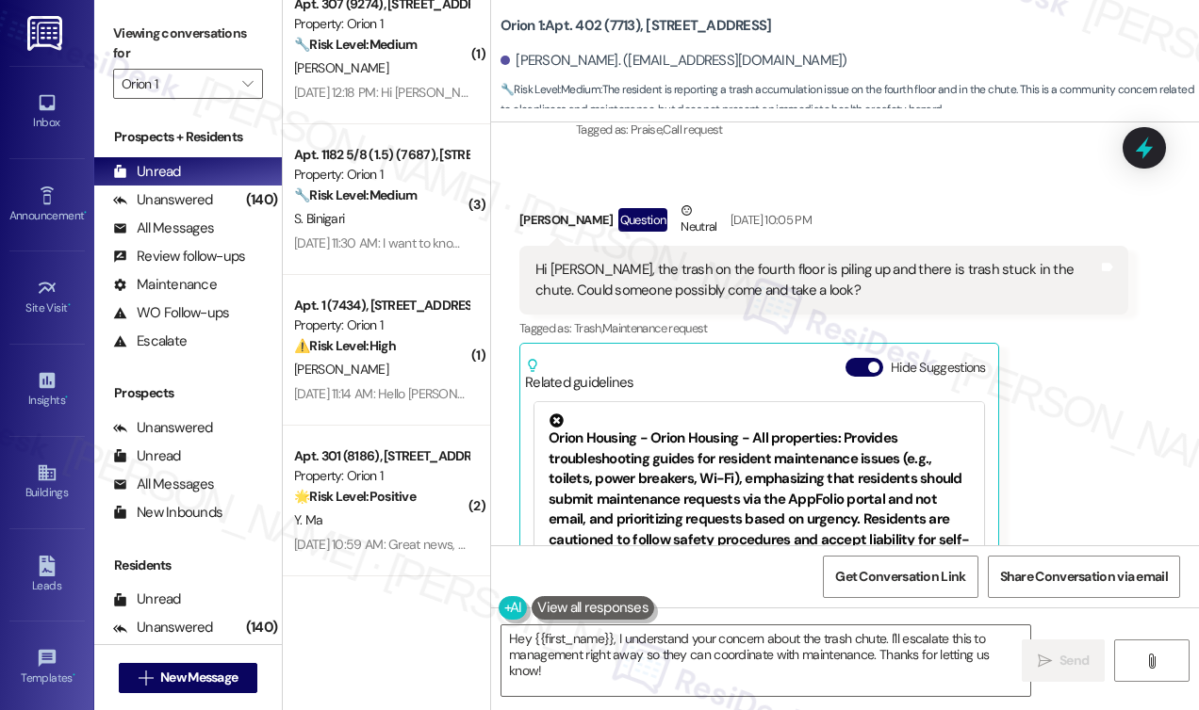
click at [113, 29] on label "Viewing conversations for" at bounding box center [188, 44] width 150 height 50
click at [752, 287] on div "Hi Sarah, the trash on the fourth floor is piling up and there is trash stuck i…" at bounding box center [816, 280] width 563 height 41
click at [750, 286] on div "Hi Sarah, the trash on the fourth floor is piling up and there is trash stuck i…" at bounding box center [816, 280] width 563 height 41
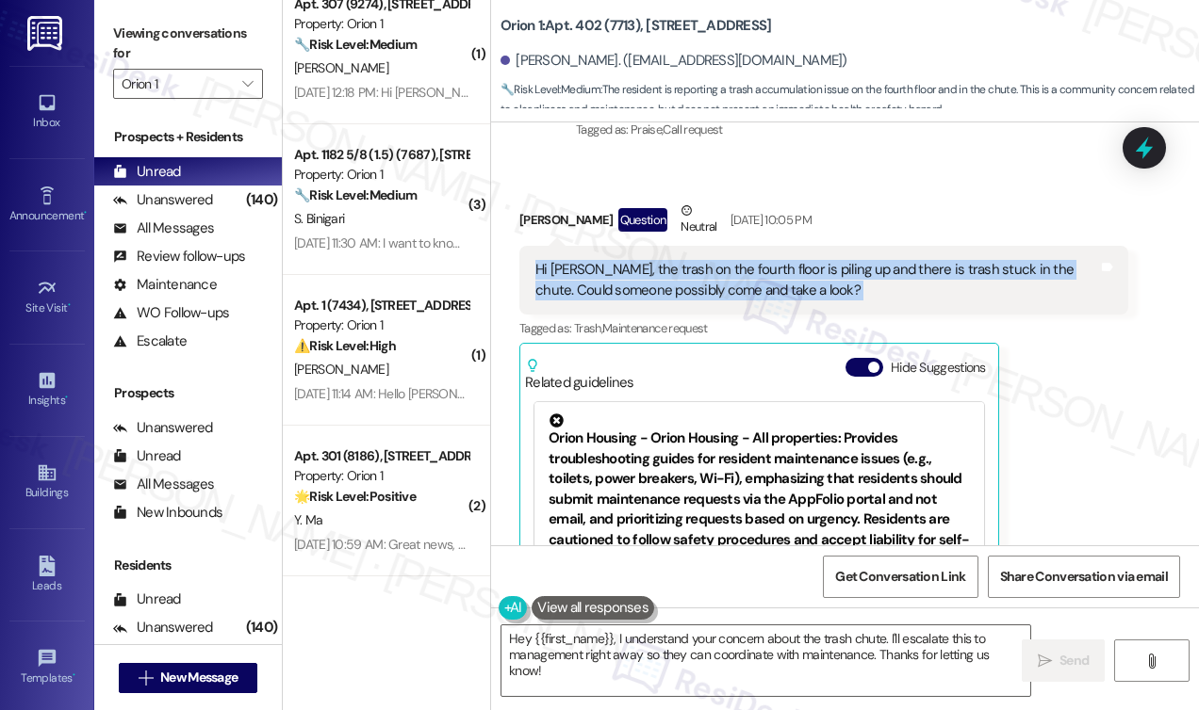
click at [750, 286] on div "Hi Sarah, the trash on the fourth floor is piling up and there is trash stuck i…" at bounding box center [816, 280] width 563 height 41
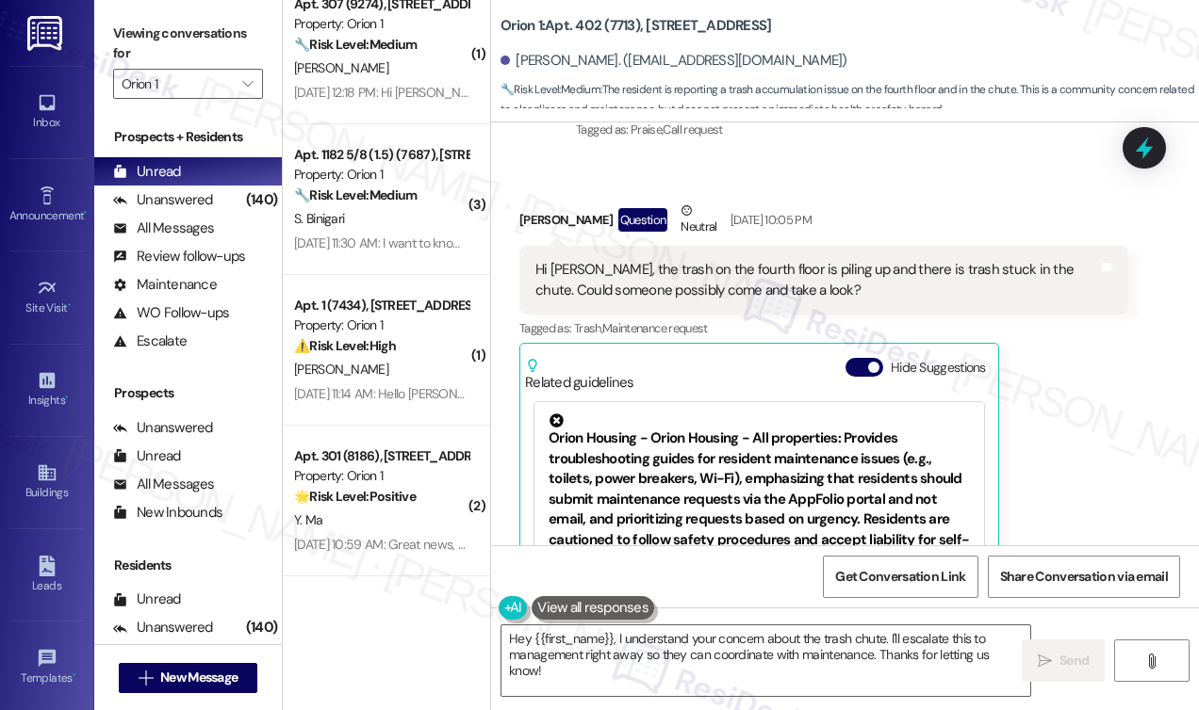
click at [139, 26] on label "Viewing conversations for" at bounding box center [188, 44] width 150 height 50
drag, startPoint x: 137, startPoint y: 30, endPoint x: 274, endPoint y: 107, distance: 157.8
click at [137, 30] on label "Viewing conversations for" at bounding box center [188, 44] width 150 height 50
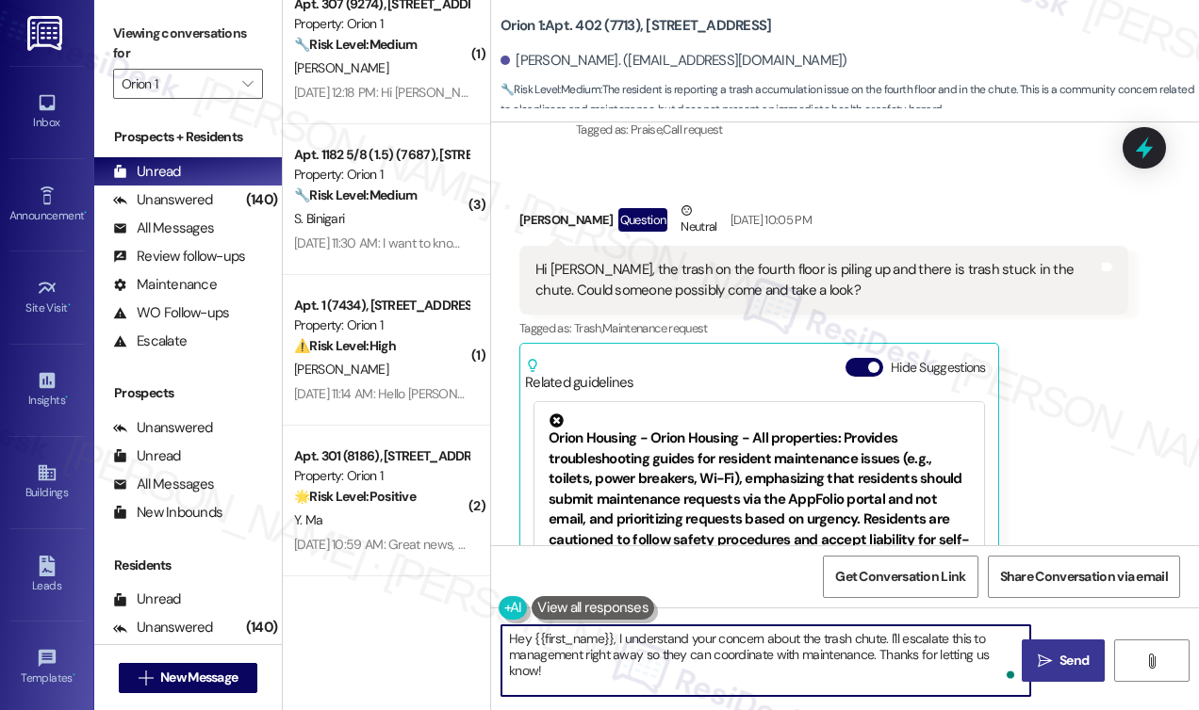
drag, startPoint x: 617, startPoint y: 637, endPoint x: 1035, endPoint y: 653, distance: 417.7
click at [1045, 655] on div "Hey {{first_name}}, I understand your concern about the trash chute. I'll escal…" at bounding box center [845, 678] width 708 height 141
drag, startPoint x: 862, startPoint y: 651, endPoint x: 874, endPoint y: 645, distance: 13.5
click at [862, 651] on textarea "Hey {{first_name}}, I understand your concern about the trash chute. I'll escal…" at bounding box center [765, 661] width 529 height 71
click at [887, 636] on textarea "Hey {{first_name}}, I understand your concern about the trash chute. I'll escal…" at bounding box center [765, 661] width 529 height 71
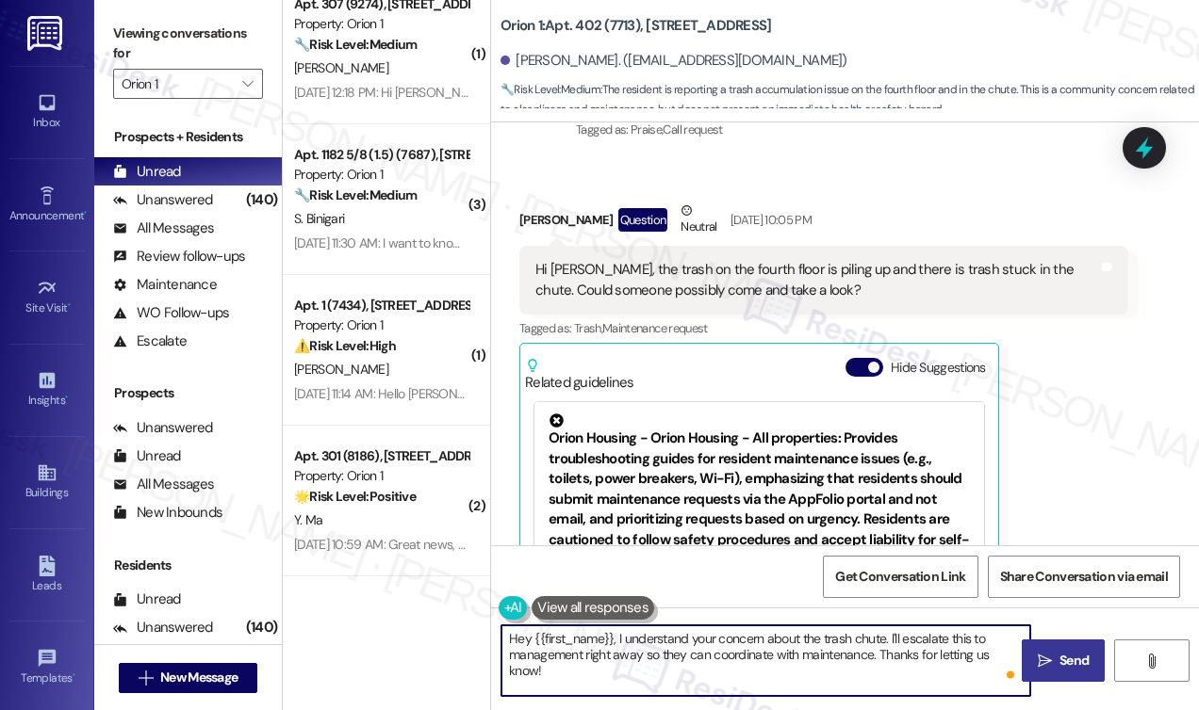
drag, startPoint x: 887, startPoint y: 636, endPoint x: 1059, endPoint y: 678, distance: 177.4
click at [1059, 678] on div "Hey {{first_name}}, I understand your concern about the trash chute. I'll escal…" at bounding box center [845, 678] width 708 height 141
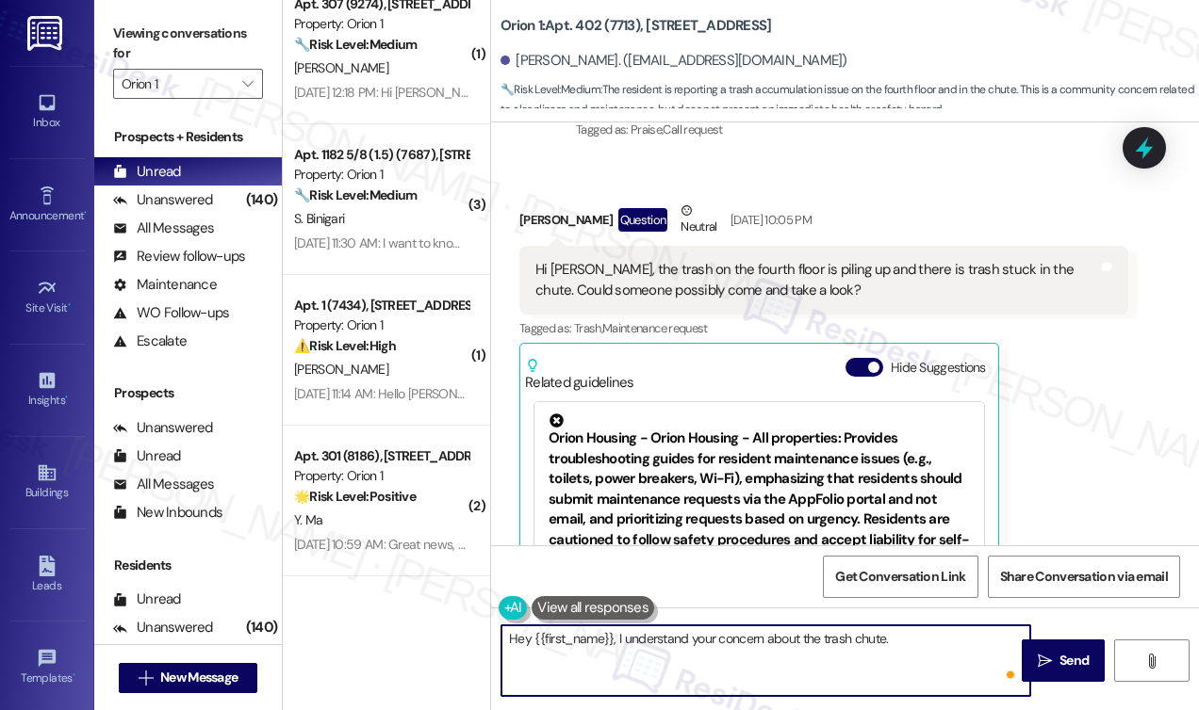
paste textarea "I just wanted to follow up — has the trash on the fourth floor and in the chute…"
click at [1006, 657] on textarea "Hey {{first_name}}, I understand your concern about the trash chute. I just wan…" at bounding box center [765, 661] width 529 height 71
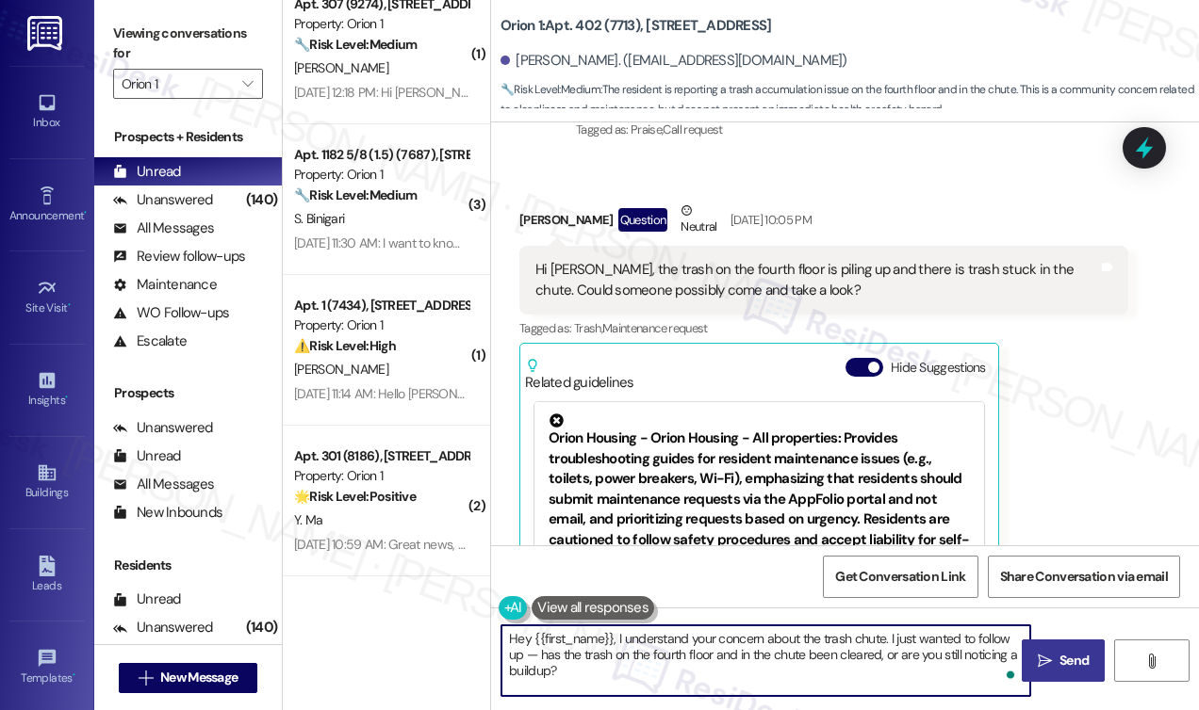
type textarea "Hey {{first_name}}, I understand your concern about the trash chute. I just wan…"
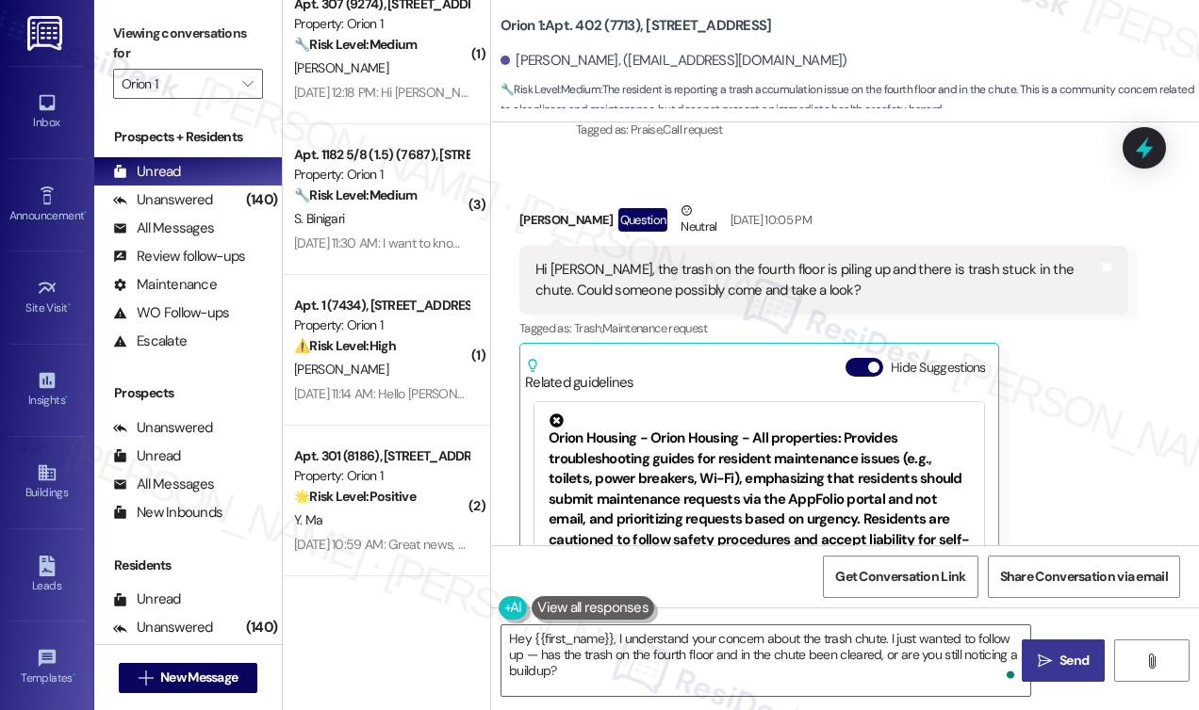
click at [1060, 654] on span "Send" at bounding box center [1073, 661] width 29 height 20
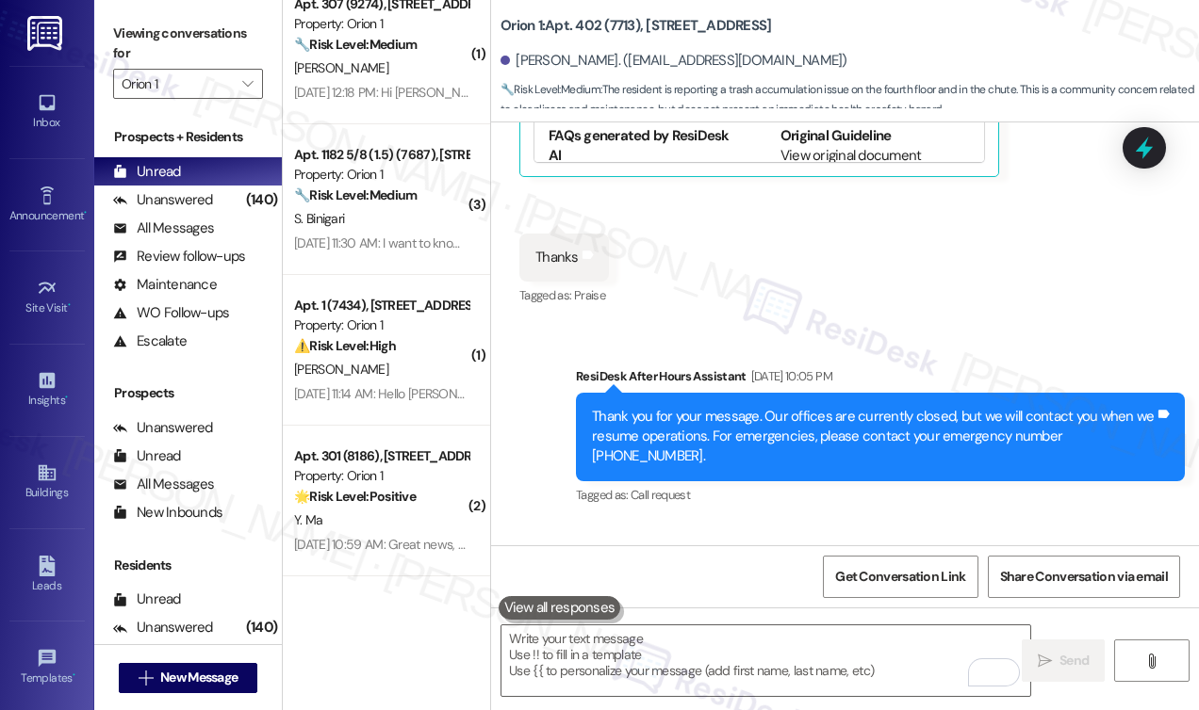
scroll to position [905, 0]
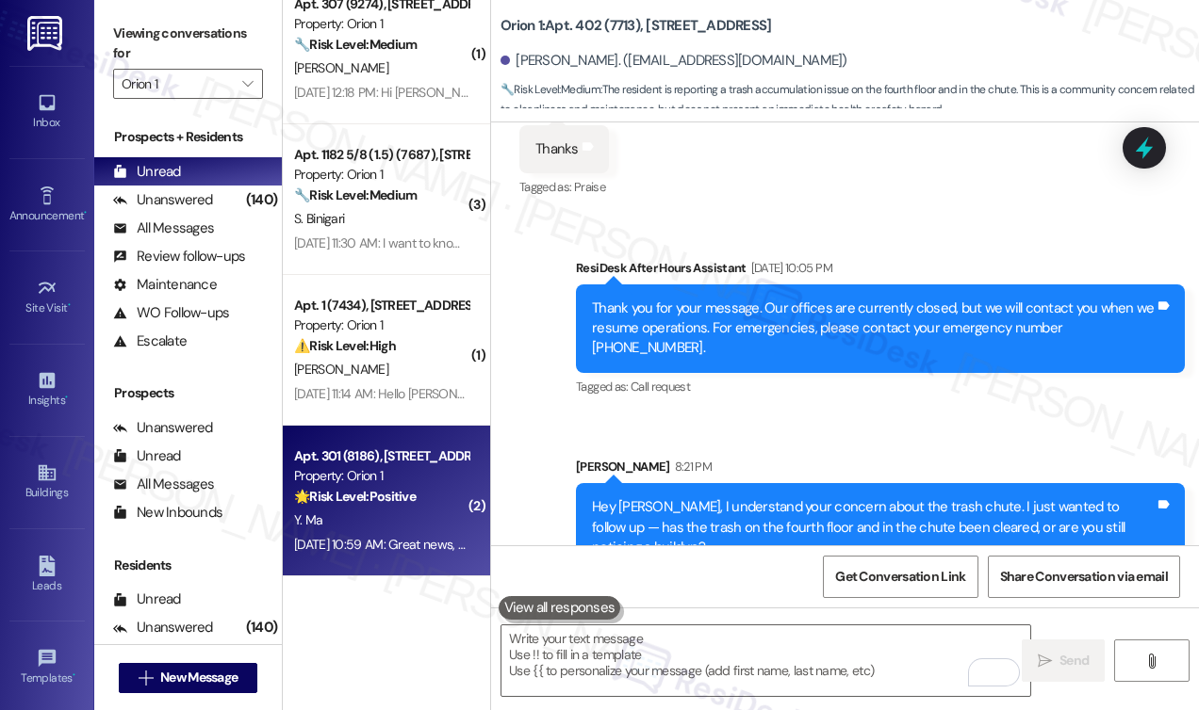
click at [398, 495] on strong "🌟 Risk Level: Positive" at bounding box center [355, 496] width 122 height 17
type textarea "Fetching suggested responses. Please feel free to read through the conversation…"
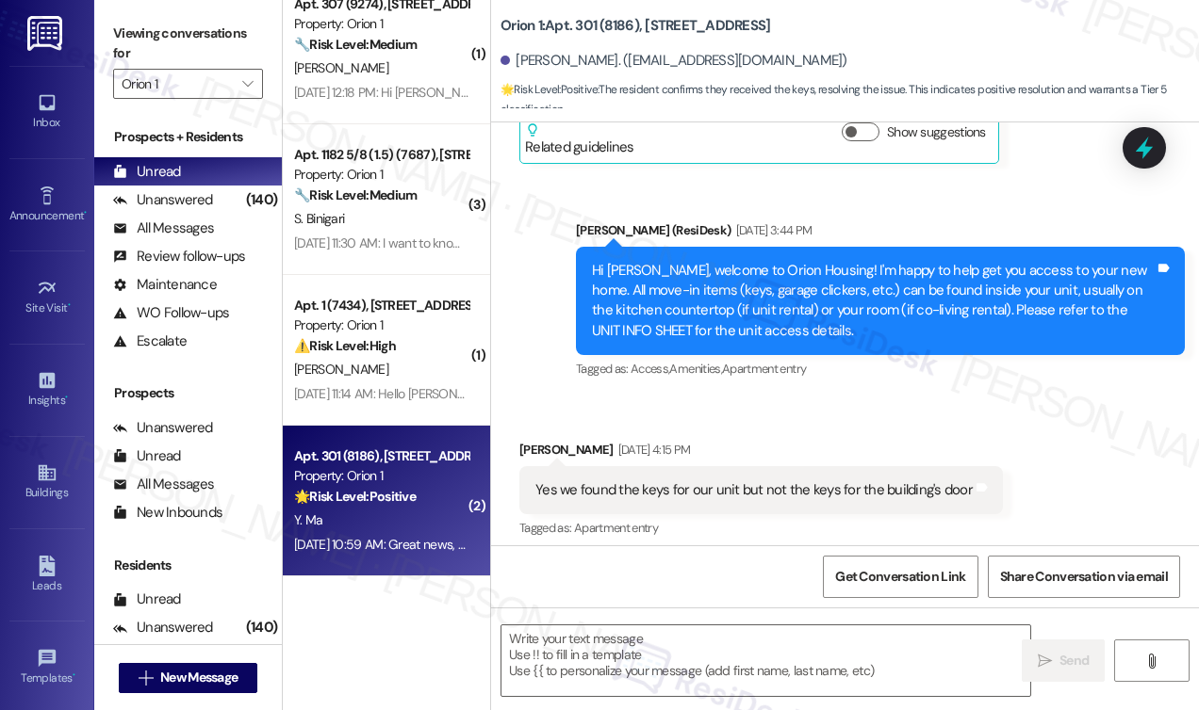
type textarea "Fetching suggested responses. Please feel free to read through the conversation…"
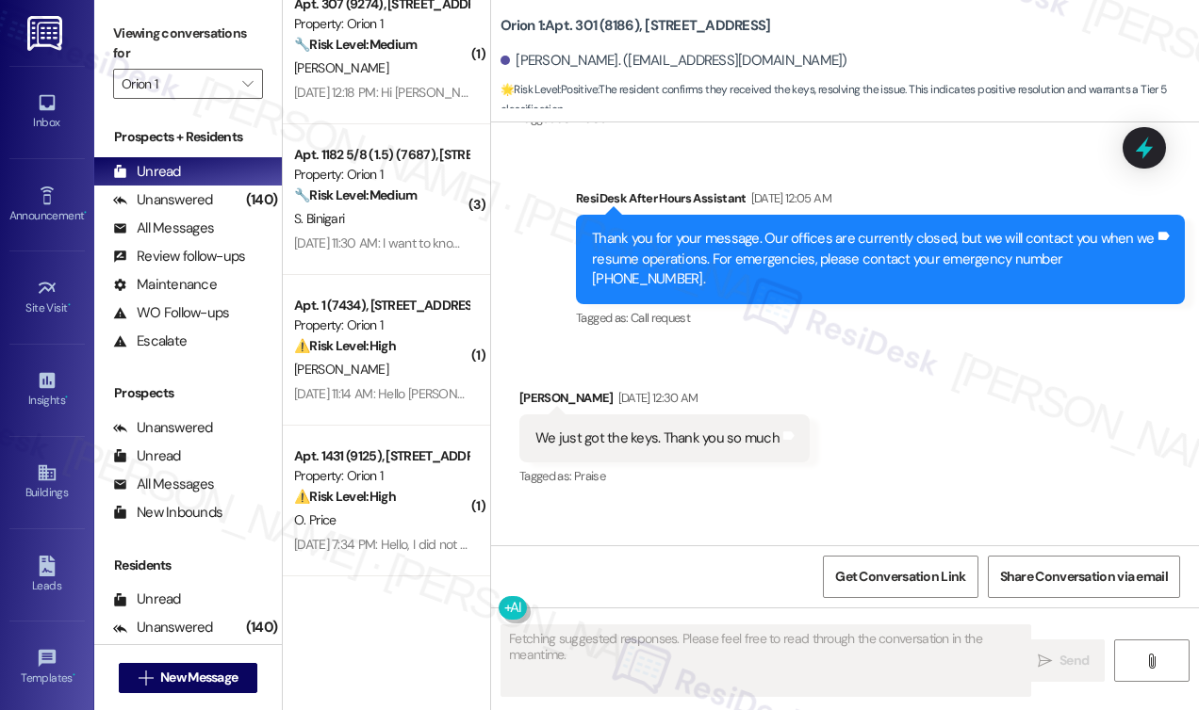
scroll to position [3019, 0]
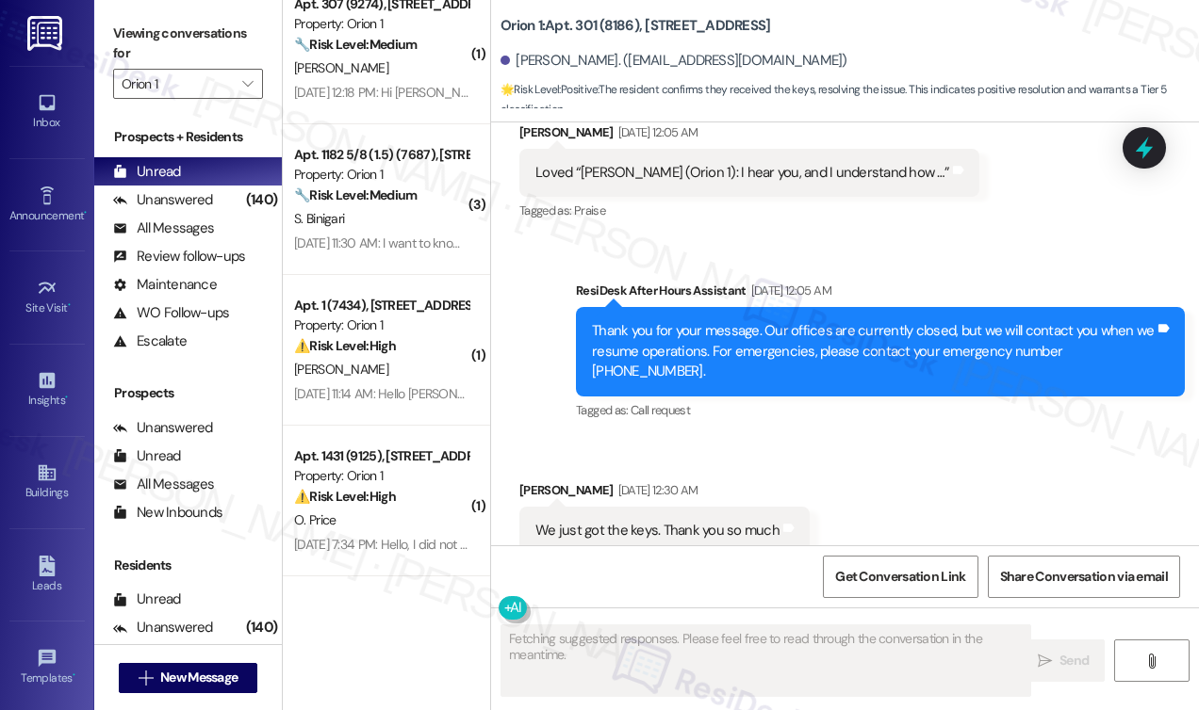
click at [700, 507] on div "We just got the keys. Thank you so much Tags and notes" at bounding box center [664, 531] width 290 height 48
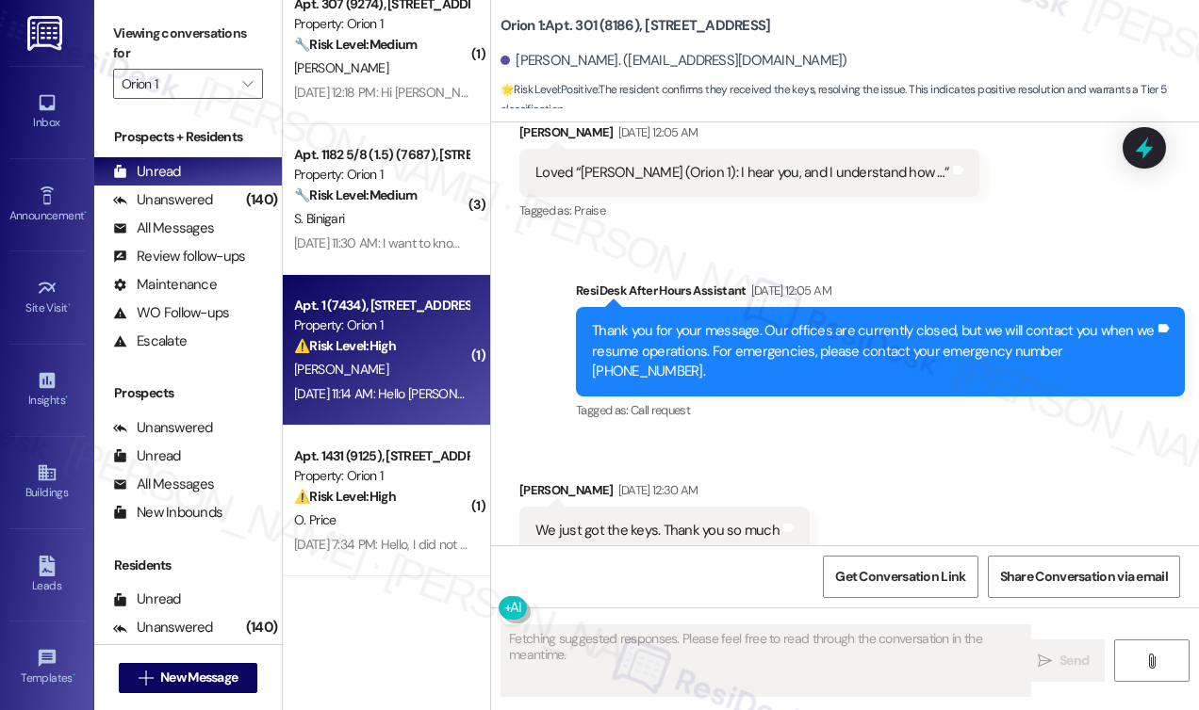
click at [441, 383] on div "Aug 22, 2025 at 11:14 AM: Hello Sarah, I am unsure if we are using the AC corre…" at bounding box center [381, 395] width 178 height 24
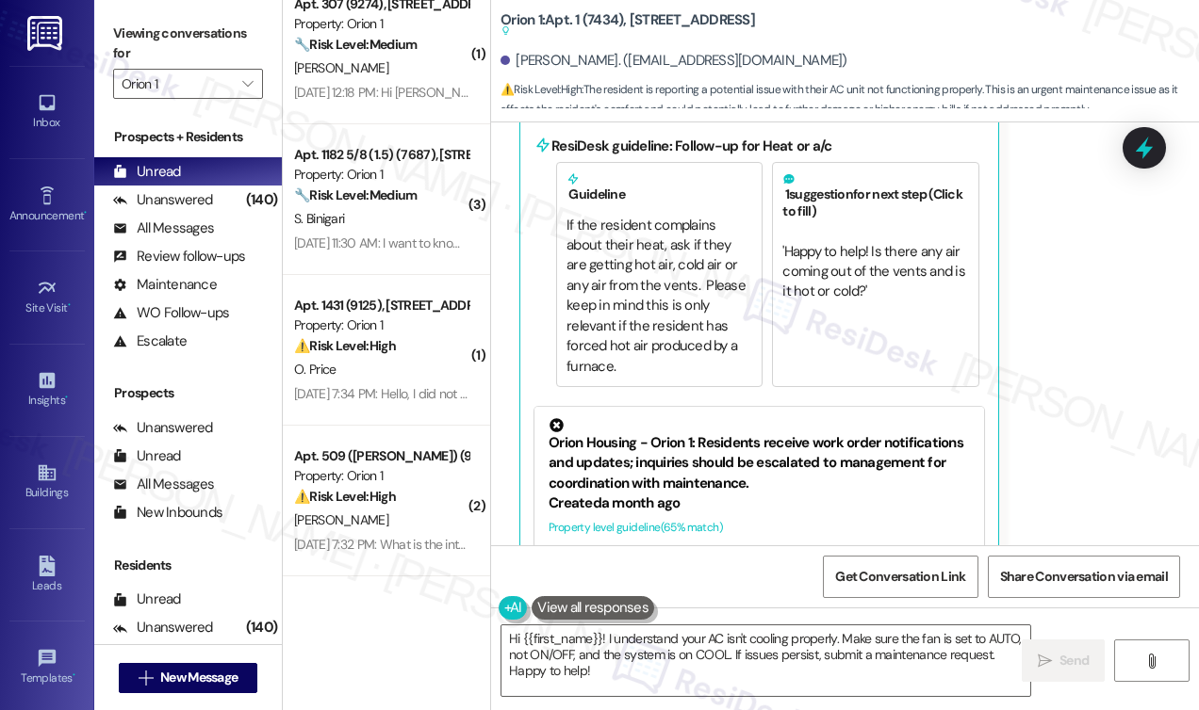
scroll to position [327, 0]
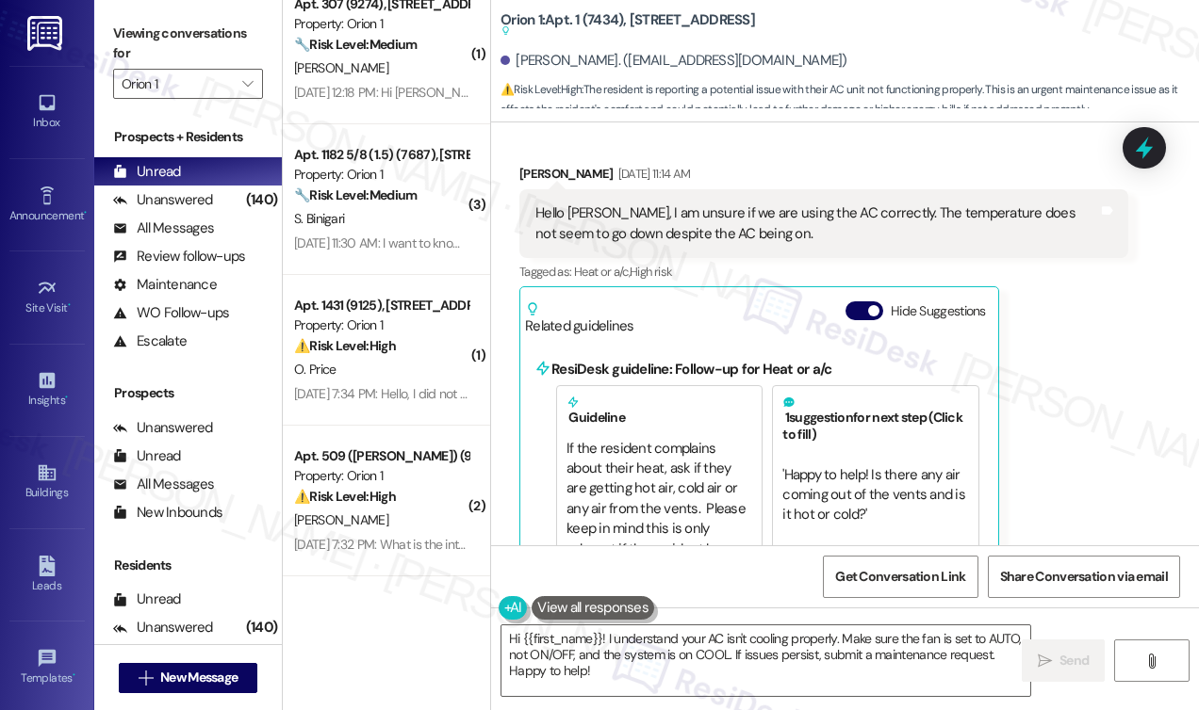
click at [626, 226] on div "Hello Sarah, I am unsure if we are using the AC correctly. The temperature does…" at bounding box center [816, 224] width 563 height 41
click at [708, 204] on div "Hello Sarah, I am unsure if we are using the AC correctly. The temperature does…" at bounding box center [816, 224] width 563 height 41
click at [710, 204] on div "Hello Sarah, I am unsure if we are using the AC correctly. The temperature does…" at bounding box center [816, 224] width 563 height 41
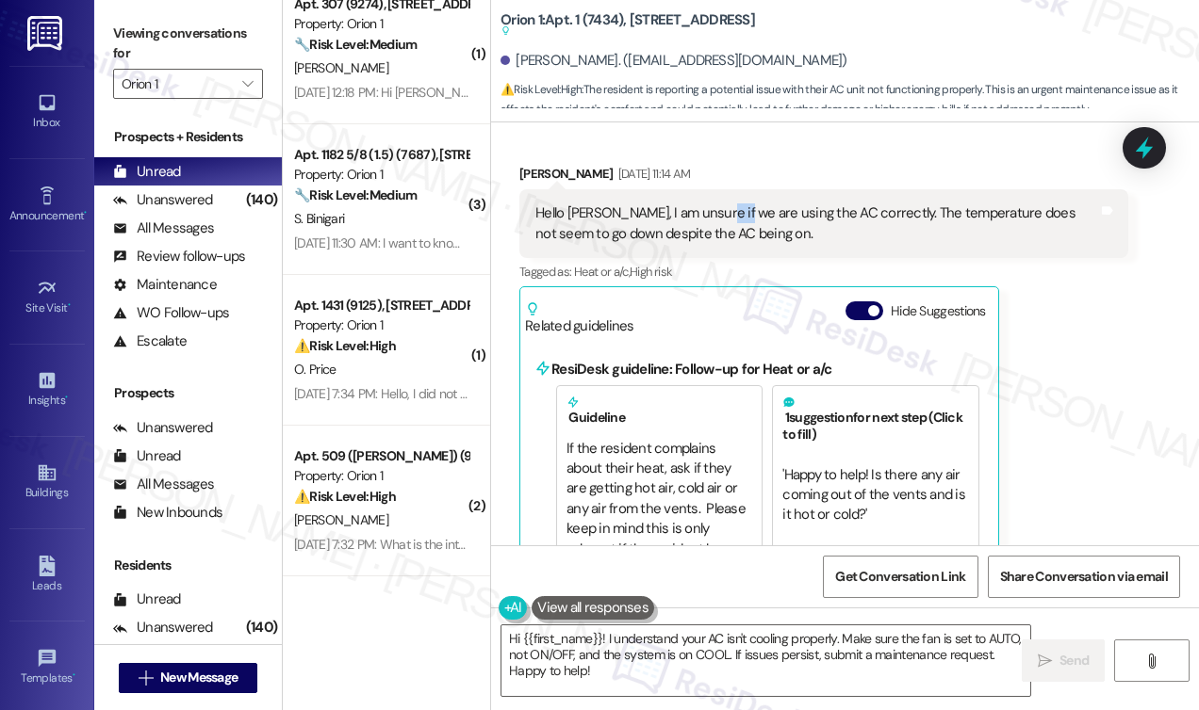
click at [710, 204] on div "Hello Sarah, I am unsure if we are using the AC correctly. The temperature does…" at bounding box center [816, 224] width 563 height 41
click at [726, 214] on div "Hello Sarah, I am unsure if we are using the AC correctly. The temperature does…" at bounding box center [816, 224] width 563 height 41
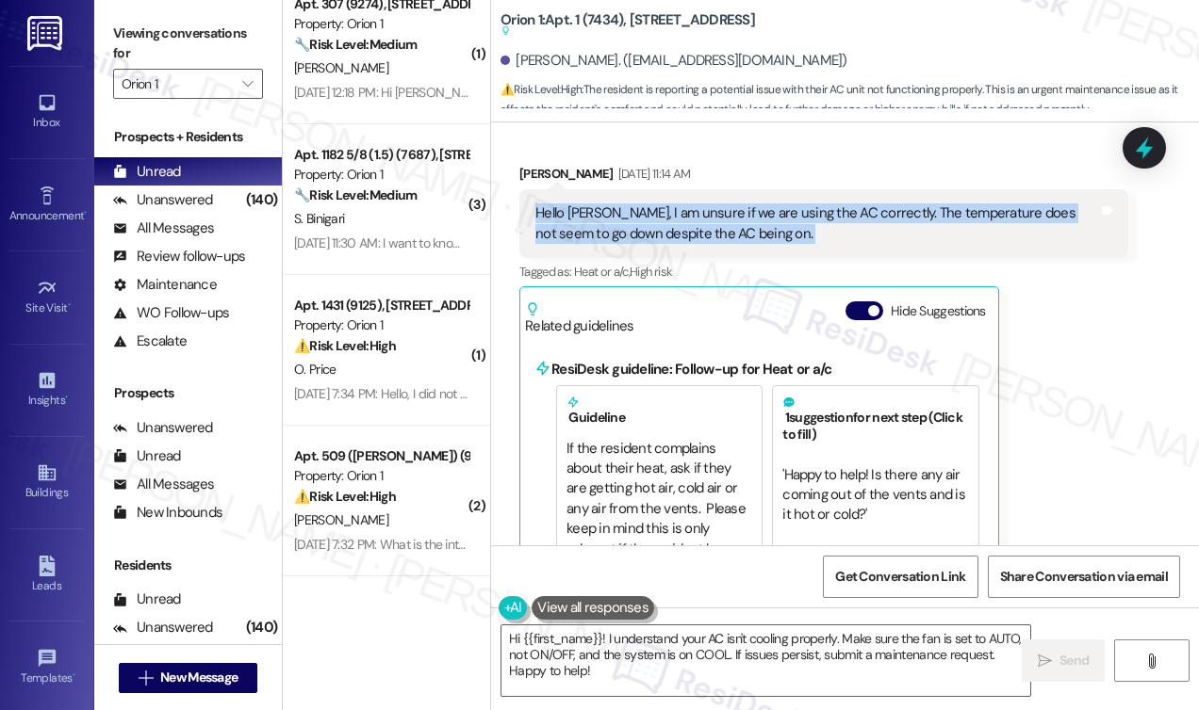
click at [727, 214] on div "Hello Sarah, I am unsure if we are using the AC correctly. The temperature does…" at bounding box center [816, 224] width 563 height 41
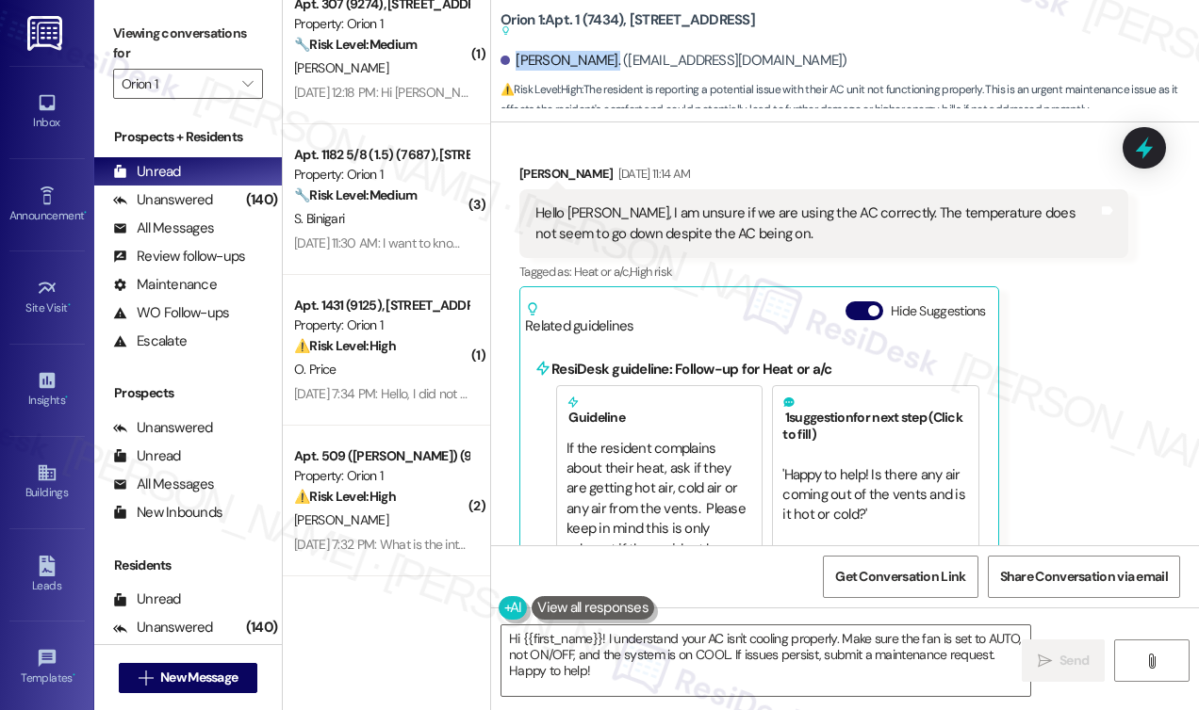
drag, startPoint x: 514, startPoint y: 62, endPoint x: 596, endPoint y: 59, distance: 82.0
click at [596, 59] on div "Luc Mainvielle. (luc.mainvielle@gmail.com)" at bounding box center [673, 61] width 347 height 20
click at [131, 33] on label "Viewing conversations for" at bounding box center [188, 44] width 150 height 50
drag, startPoint x: 733, startPoint y: 11, endPoint x: 630, endPoint y: 19, distance: 103.0
click at [630, 19] on div "Orion 1: Apt. 1 (7434), 1155 W 36th Pl Suggested actions and notes available fo…" at bounding box center [849, 57] width 698 height 104
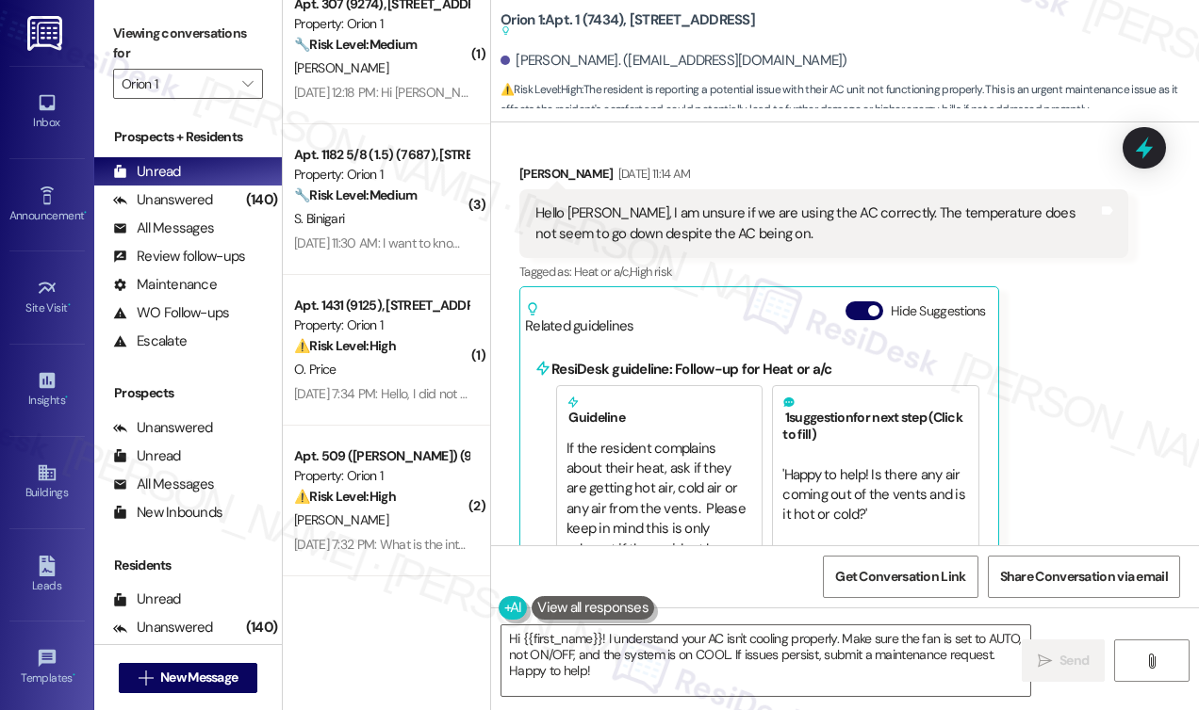
click at [147, 44] on label "Viewing conversations for" at bounding box center [188, 44] width 150 height 50
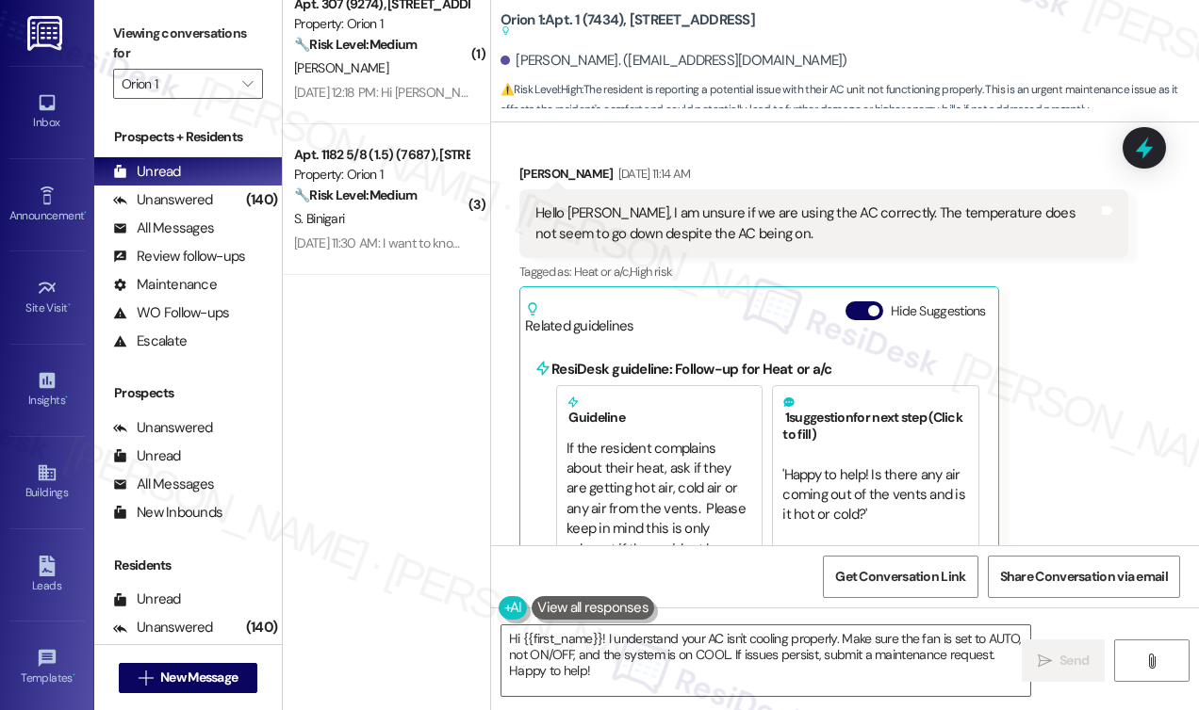
scroll to position [6457, 0]
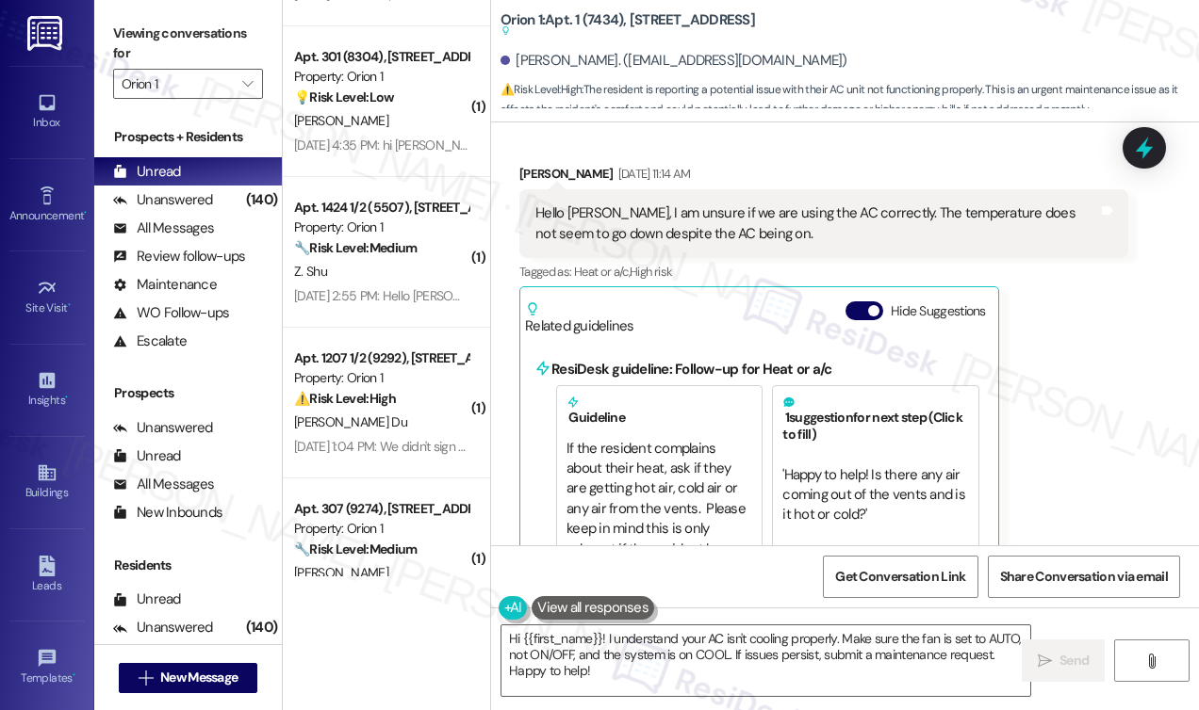
click at [573, 20] on b "Orion 1: Apt. 1 (7434), 1155 W 36th Pl Suggested actions and notes available fo…" at bounding box center [627, 25] width 254 height 31
click at [512, 22] on b "Orion 1: Apt. 1 (7434), 1155 W 36th Pl Suggested actions and notes available fo…" at bounding box center [627, 25] width 254 height 31
click at [511, 22] on b "Orion 1: Apt. 1 (7434), 1155 W 36th Pl Suggested actions and notes available fo…" at bounding box center [627, 25] width 254 height 31
click at [151, 21] on label "Viewing conversations for" at bounding box center [188, 44] width 150 height 50
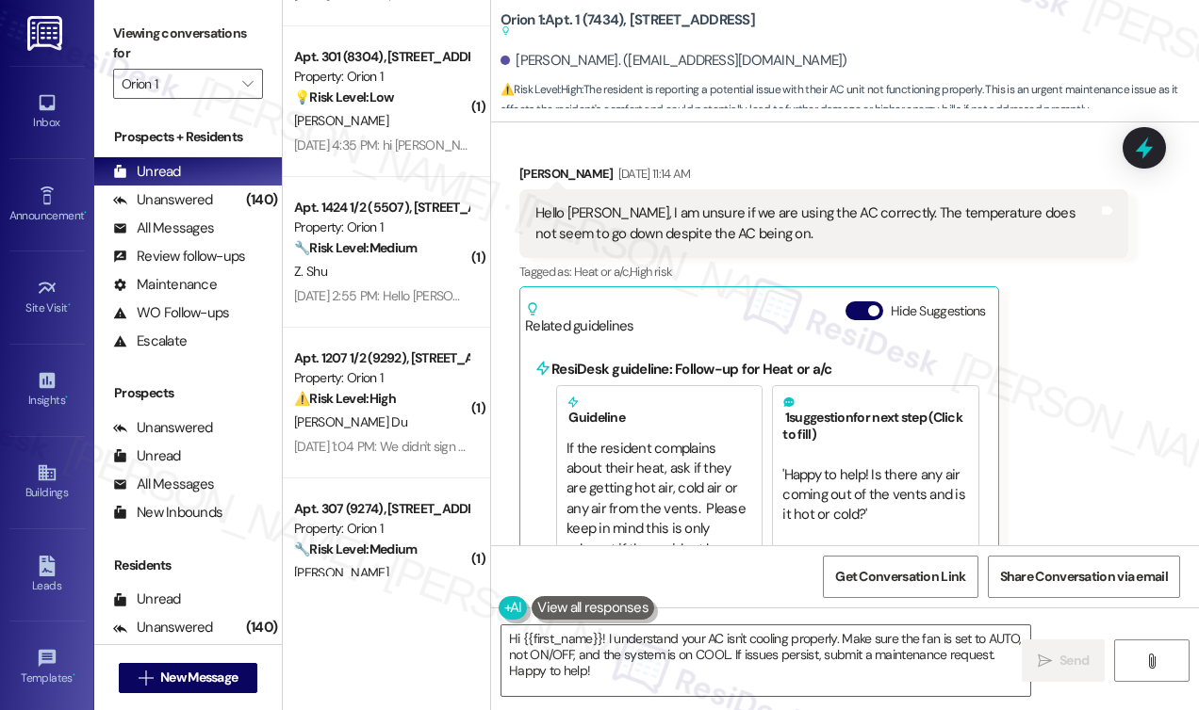
click at [517, 67] on div "Luc Mainvielle. (luc.mainvielle@gmail.com)" at bounding box center [673, 61] width 347 height 20
click at [551, 172] on div "Luc Mainvielle Aug 22, 2025 at 11:14 AM" at bounding box center [823, 177] width 609 height 26
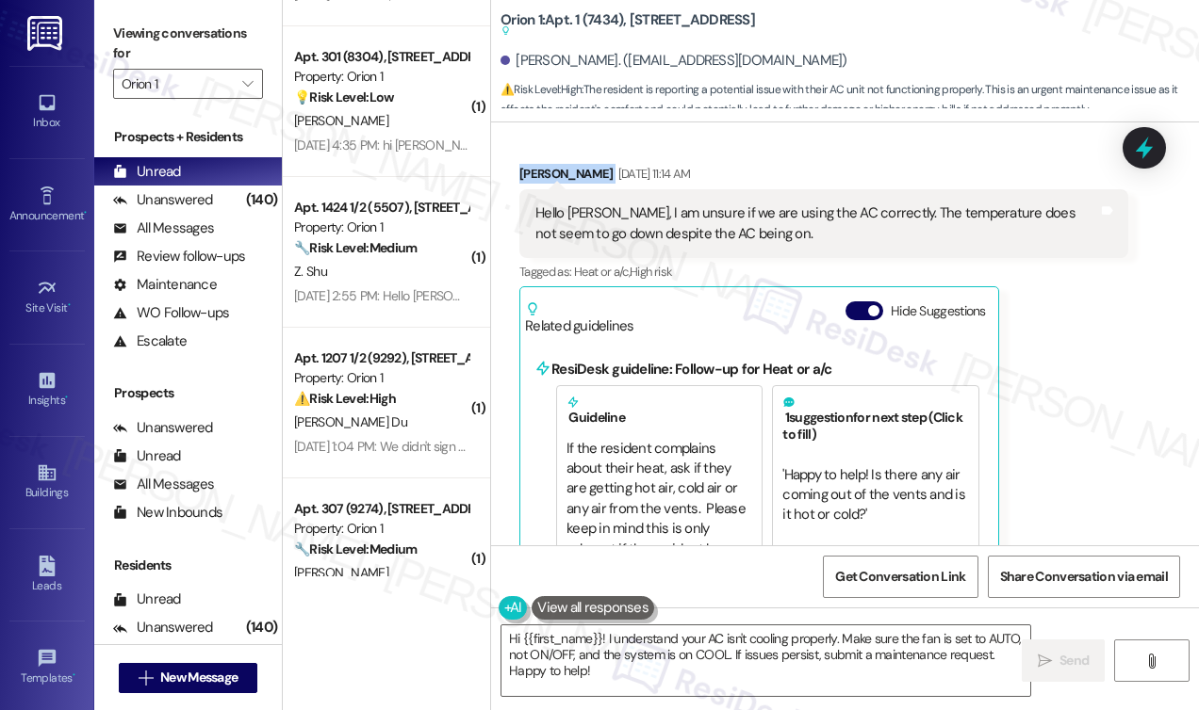
click at [551, 172] on div "Luc Mainvielle Aug 22, 2025 at 11:14 AM" at bounding box center [823, 177] width 609 height 26
click at [132, 14] on div "Viewing conversations for Orion 1 " at bounding box center [188, 59] width 188 height 118
click at [635, 216] on div "Hello Sarah, I am unsure if we are using the AC correctly. The temperature does…" at bounding box center [816, 224] width 563 height 41
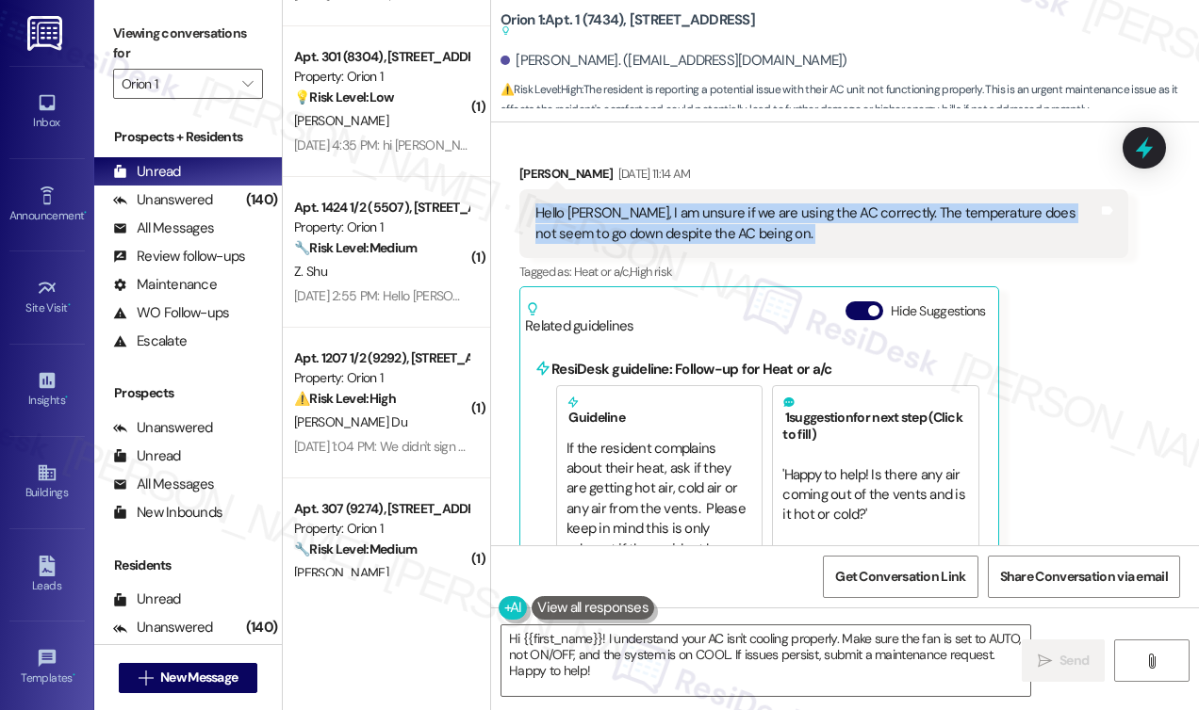
click at [635, 216] on div "Hello Sarah, I am unsure if we are using the AC correctly. The temperature does…" at bounding box center [816, 224] width 563 height 41
click at [572, 651] on textarea "Hi {{first_name}}! I understand your AC isn't cooling properly. Make sure the f…" at bounding box center [765, 661] width 529 height 71
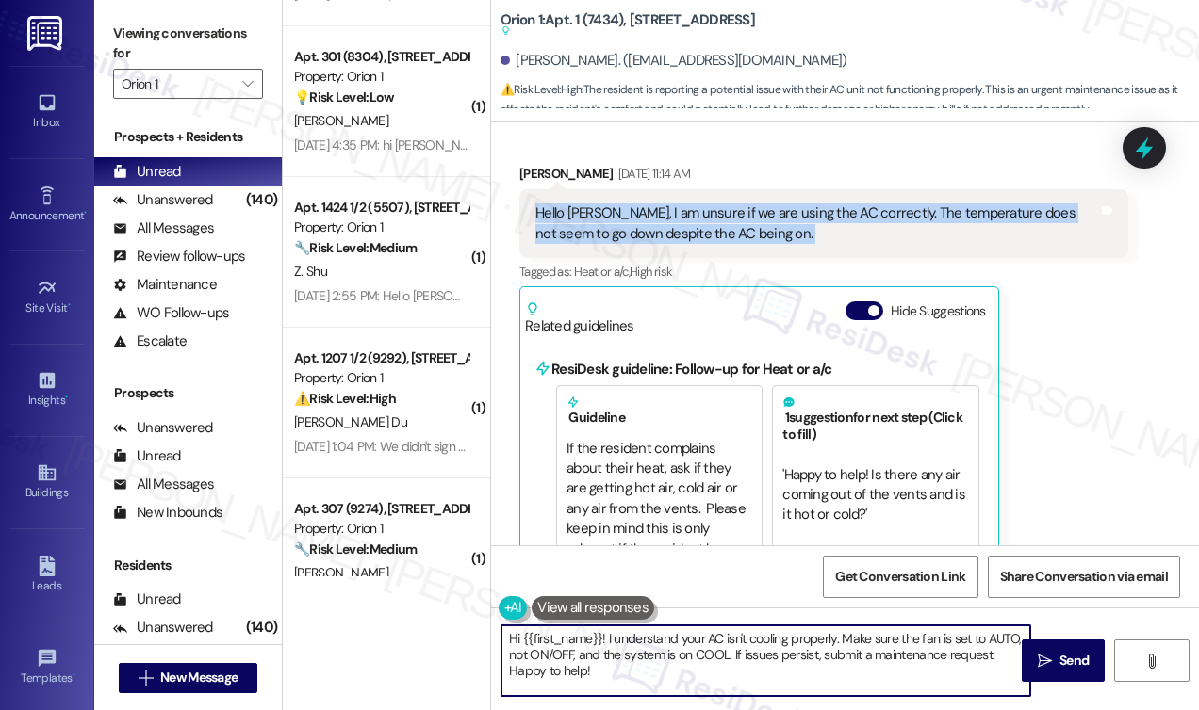
click at [572, 651] on textarea "Hi {{first_name}}! I understand your AC isn't cooling properly. Make sure the f…" at bounding box center [765, 661] width 529 height 71
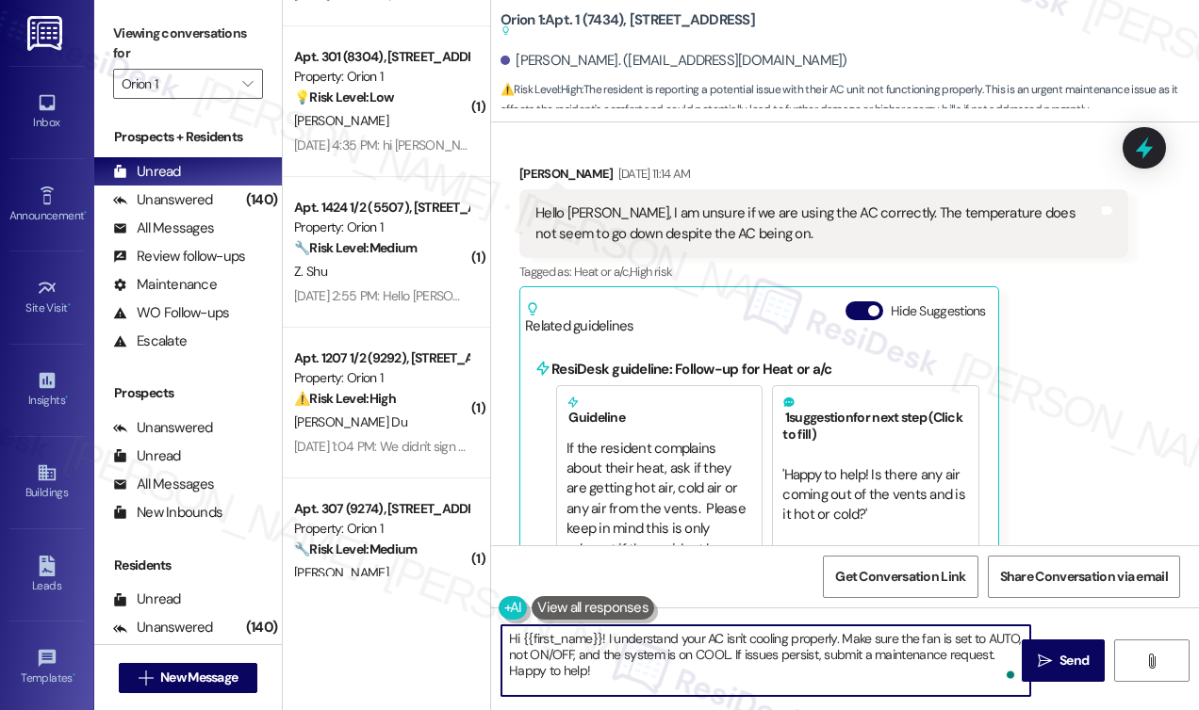
click at [573, 651] on textarea "Hi {{first_name}}! I understand your AC isn't cooling properly. Make sure the f…" at bounding box center [765, 661] width 529 height 71
click at [678, 649] on textarea "Hi {{first_name}}! I understand your AC isn't cooling properly. Make sure the f…" at bounding box center [765, 661] width 529 height 71
drag, startPoint x: 821, startPoint y: 655, endPoint x: 928, endPoint y: 671, distance: 108.6
click at [928, 671] on textarea "Hi {{first_name}}! I understand your AC isn't cooling properly. Make sure the f…" at bounding box center [765, 661] width 529 height 71
click at [927, 671] on textarea "Hi {{first_name}}! I understand your AC isn't cooling properly. Make sure the f…" at bounding box center [765, 661] width 529 height 71
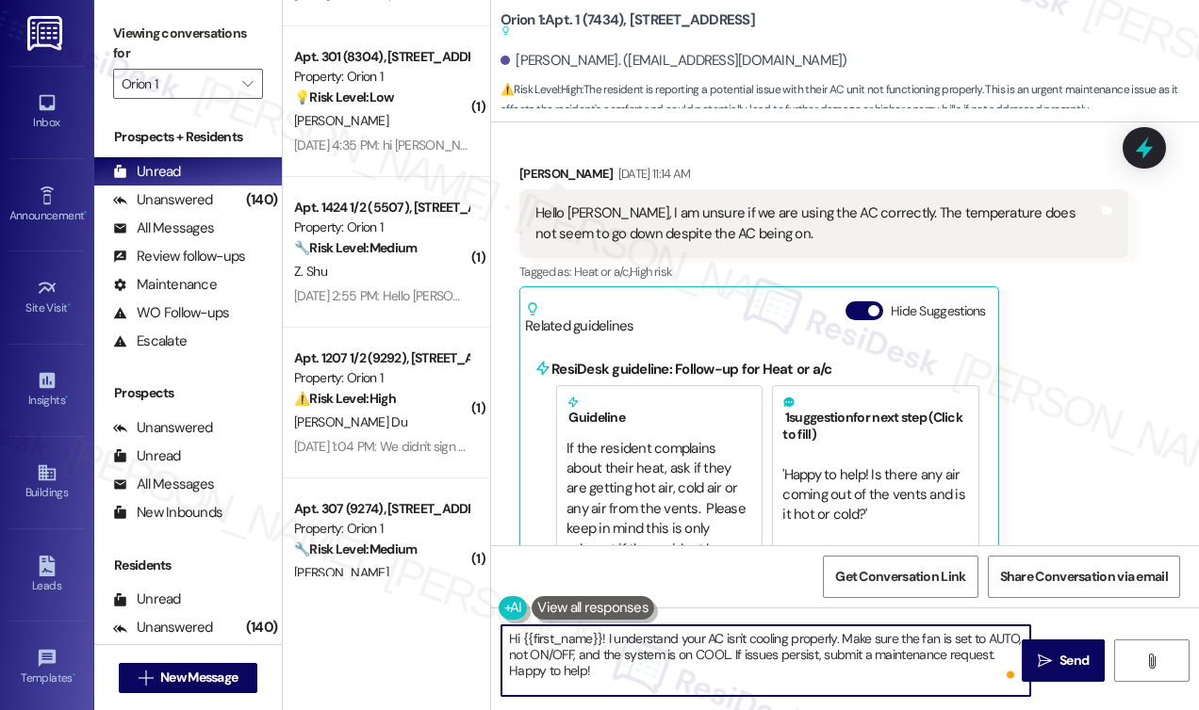
click at [822, 653] on textarea "Hi {{first_name}}! I understand your AC isn't cooling properly. Make sure the f…" at bounding box center [765, 661] width 529 height 71
click at [625, 668] on textarea "Hi {{first_name}}! I understand your AC isn't cooling properly. Make sure the f…" at bounding box center [765, 661] width 529 height 71
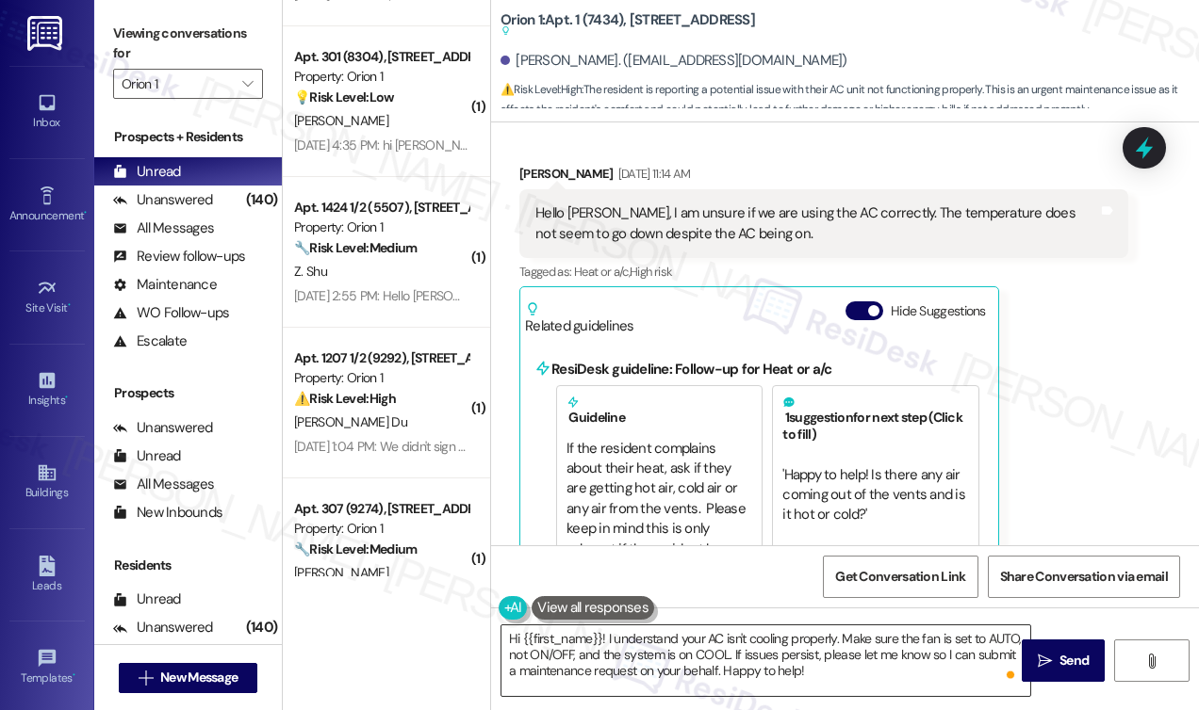
drag, startPoint x: 1063, startPoint y: 652, endPoint x: 808, endPoint y: 650, distance: 255.4
click at [804, 649] on div "Hi {{first_name}}! I understand your AC isn't cooling properly. Make sure the f…" at bounding box center [845, 678] width 708 height 141
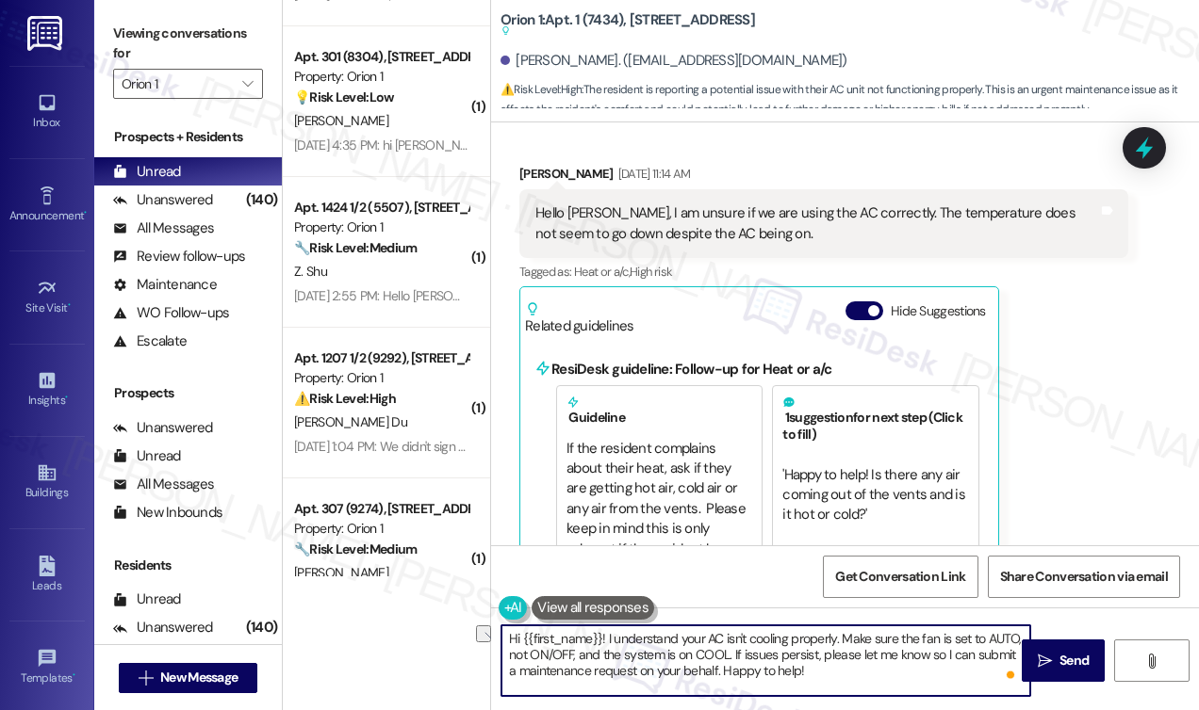
drag, startPoint x: 804, startPoint y: 683, endPoint x: 710, endPoint y: 685, distance: 93.3
click at [710, 685] on textarea "Hi {{first_name}}! I understand your AC isn't cooling properly. Make sure the f…" at bounding box center [765, 661] width 529 height 71
type textarea "Hi {{first_name}}! I understand your AC isn't cooling properly. Make sure the f…"
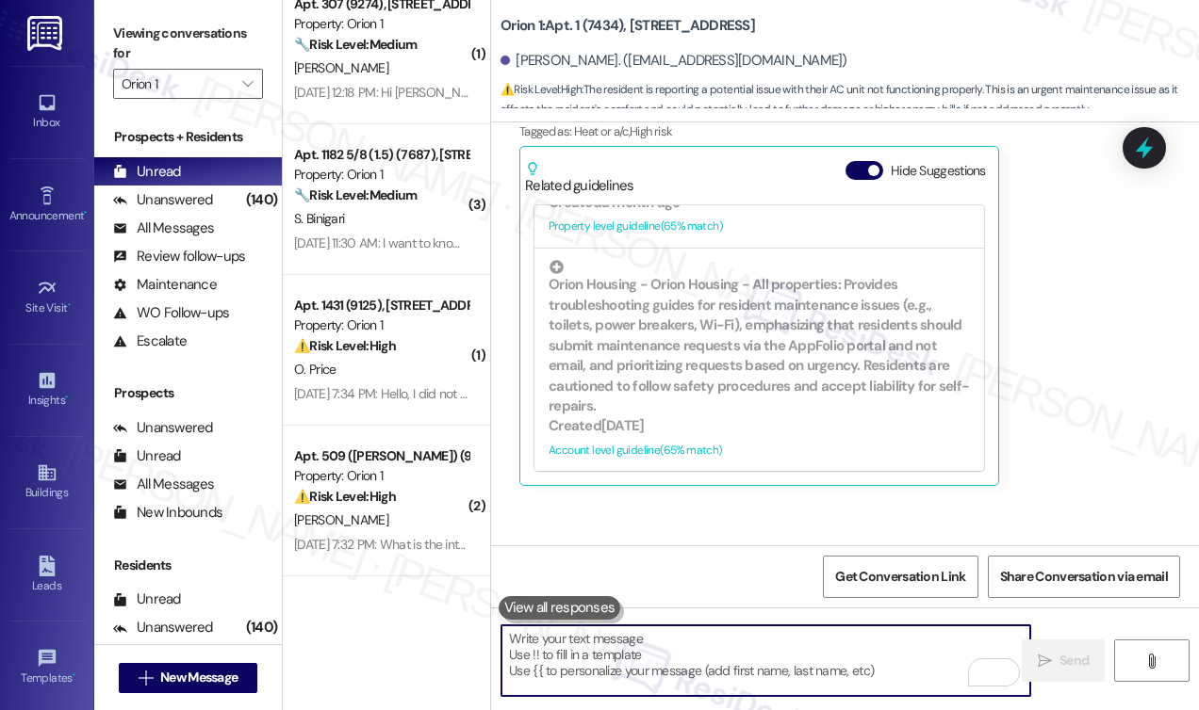
scroll to position [594, 0]
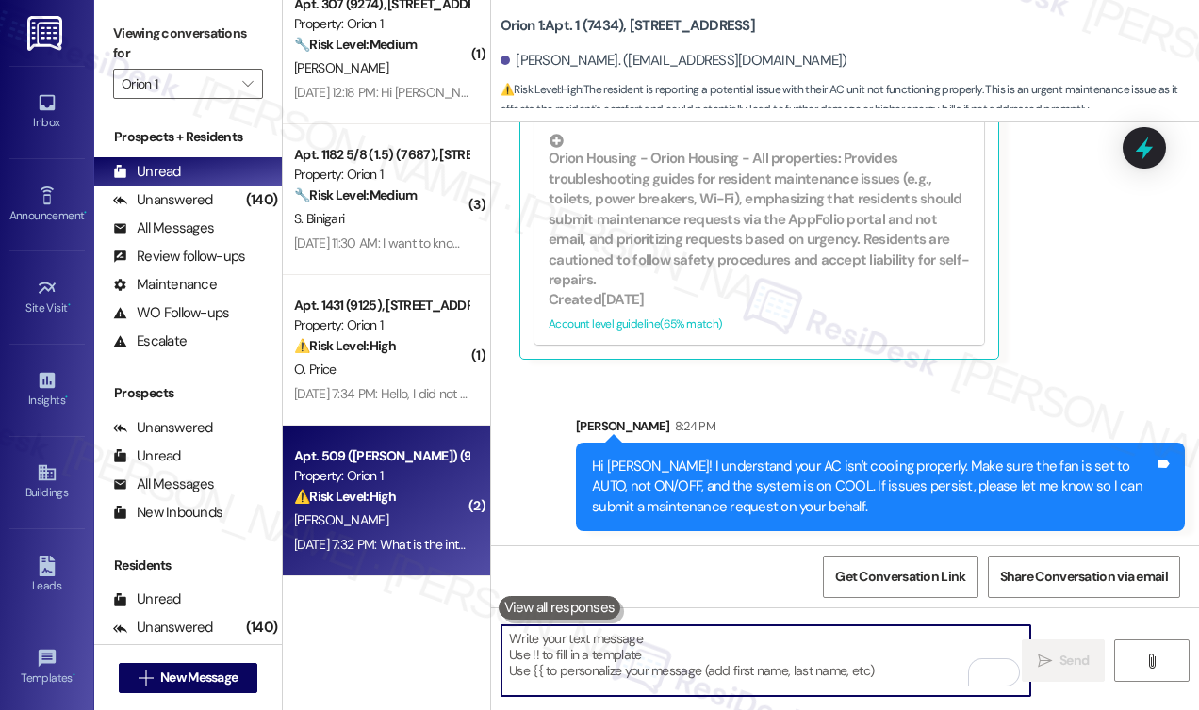
click at [332, 474] on div "Property: Orion 1" at bounding box center [381, 476] width 174 height 20
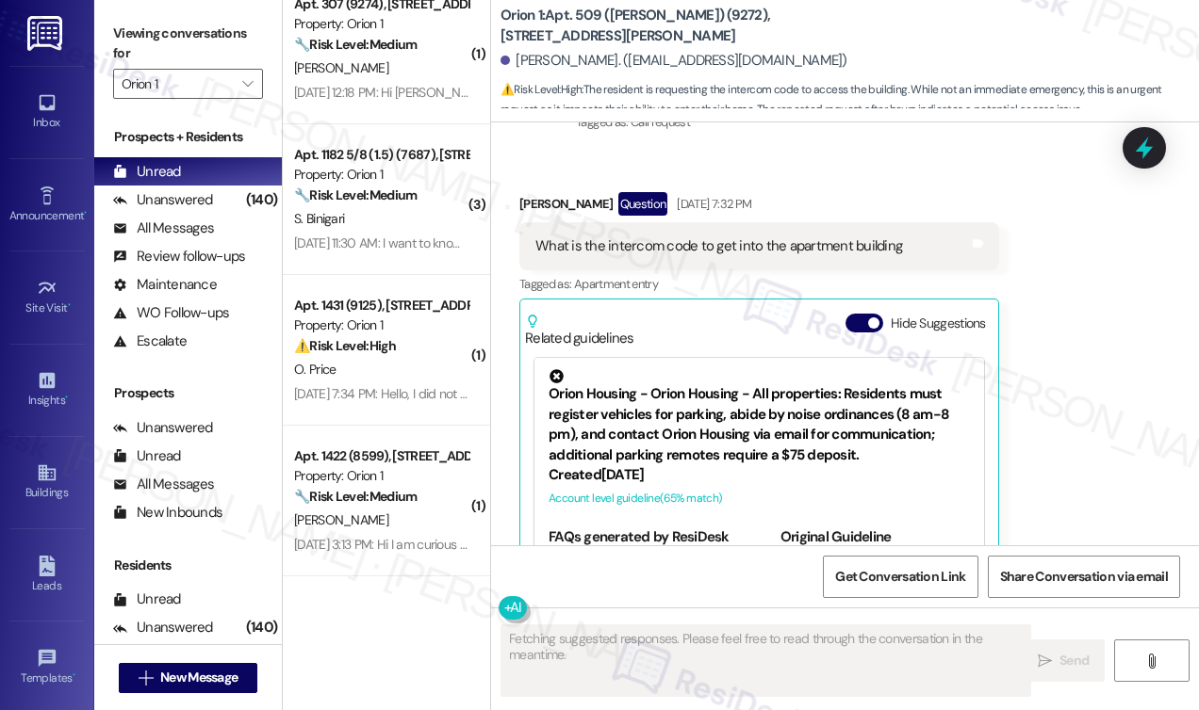
scroll to position [719, 0]
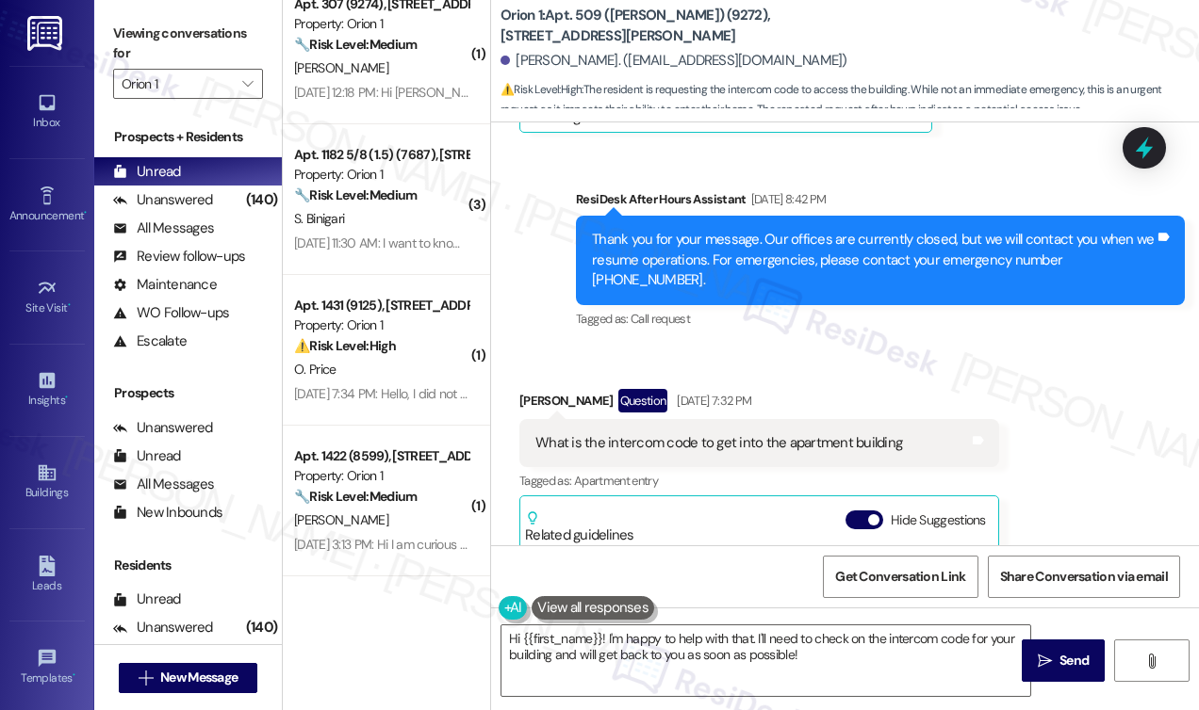
click at [687, 419] on div "What is the intercom code to get into the apartment building Tags and notes" at bounding box center [759, 443] width 480 height 48
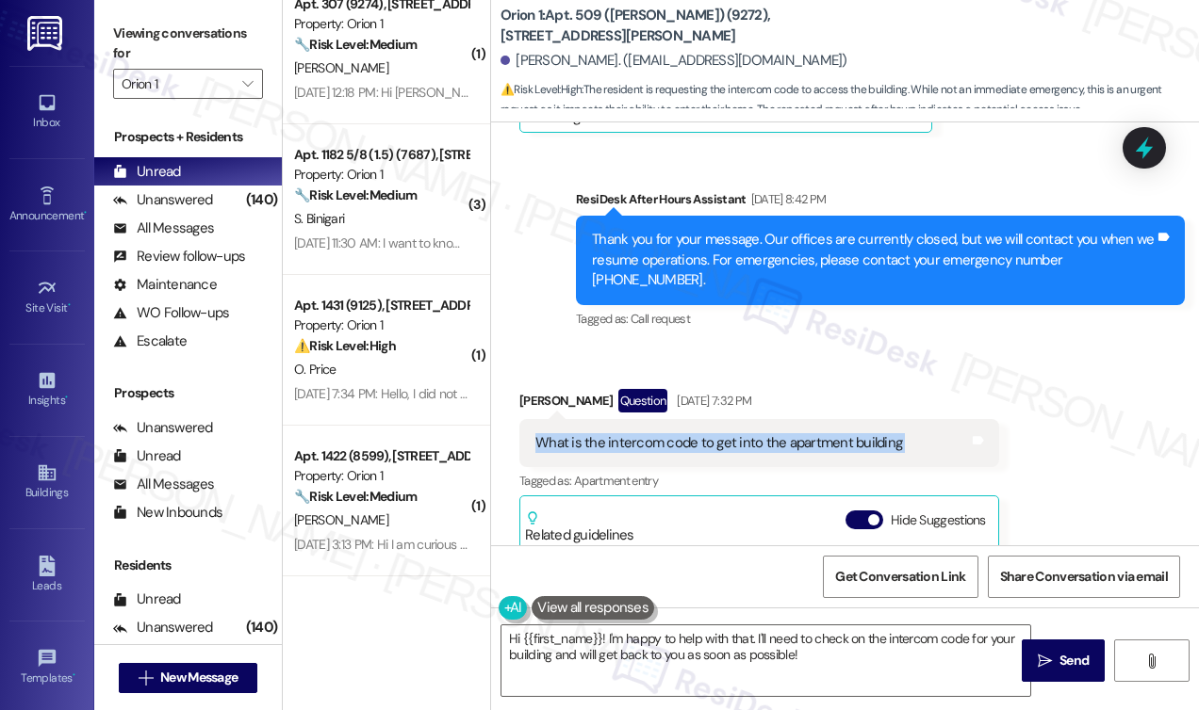
click at [688, 419] on div "What is the intercom code to get into the apartment building Tags and notes" at bounding box center [759, 443] width 480 height 48
click at [715, 647] on textarea "Hi {{first_name}}! I'm happy to help with that. I'll need to check on the inter…" at bounding box center [765, 661] width 529 height 71
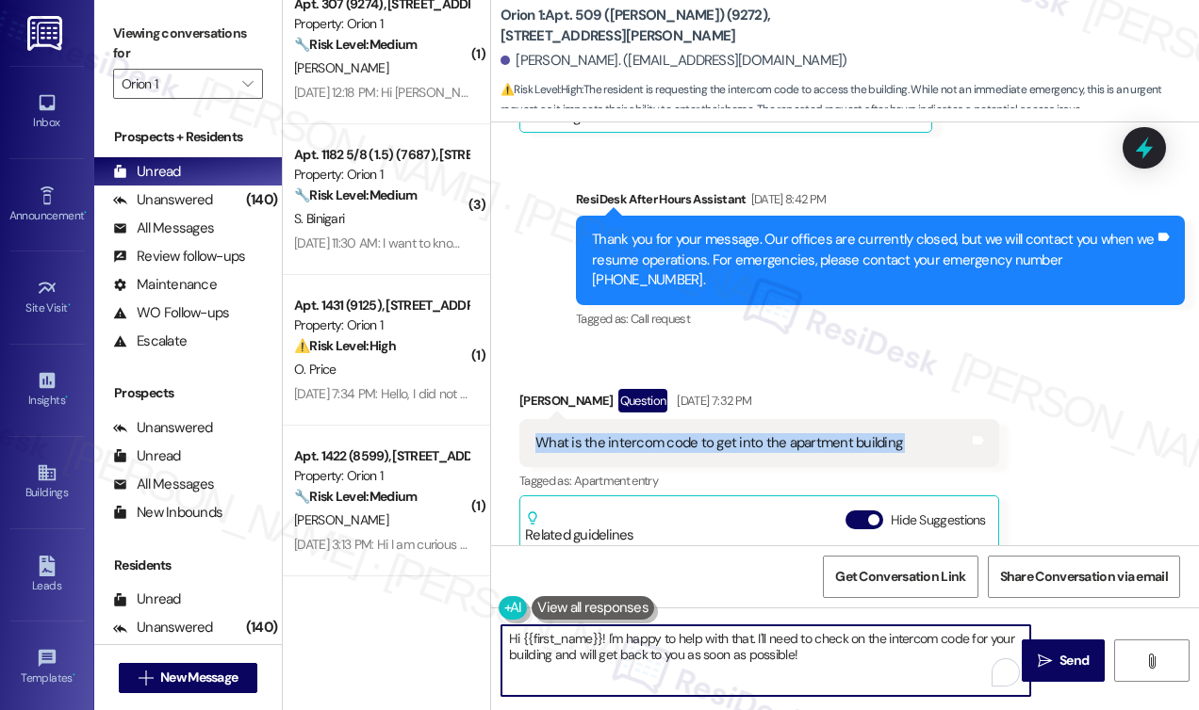
click at [715, 647] on textarea "Hi {{first_name}}! I'm happy to help with that. I'll need to check on the inter…" at bounding box center [765, 661] width 529 height 71
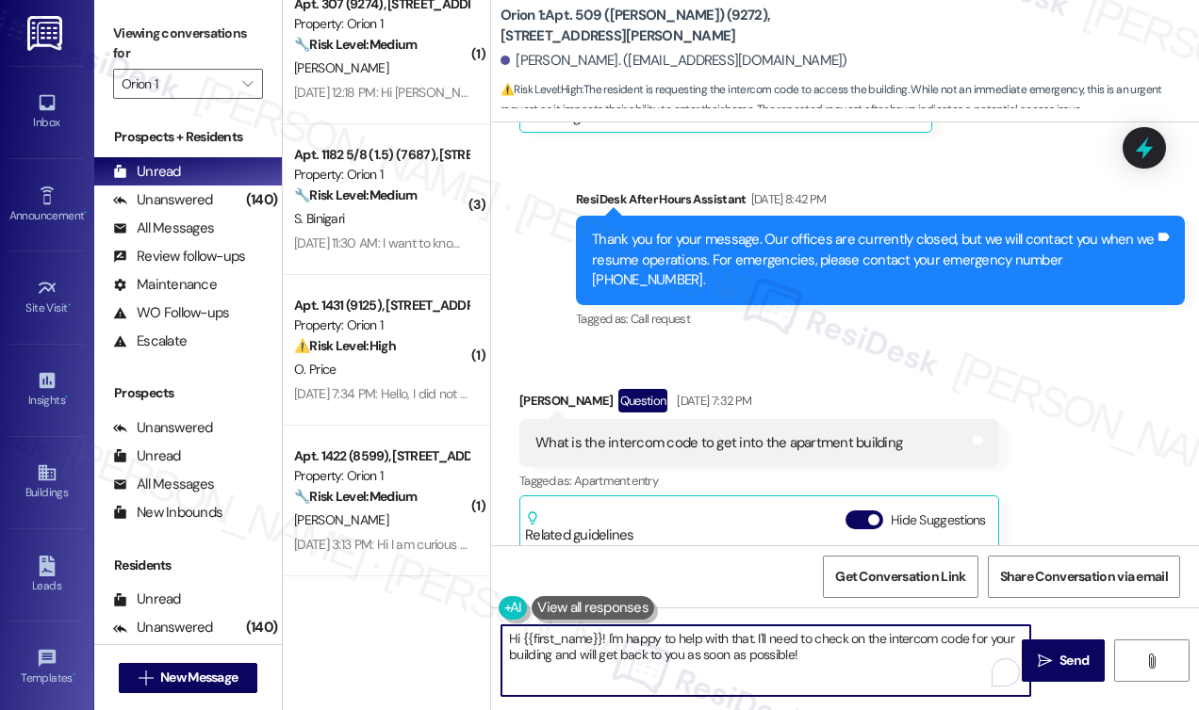
drag, startPoint x: 715, startPoint y: 647, endPoint x: 727, endPoint y: 641, distance: 13.9
click at [715, 647] on textarea "Hi {{first_name}}! I'm happy to help with that. I'll need to check on the inter…" at bounding box center [765, 661] width 529 height 71
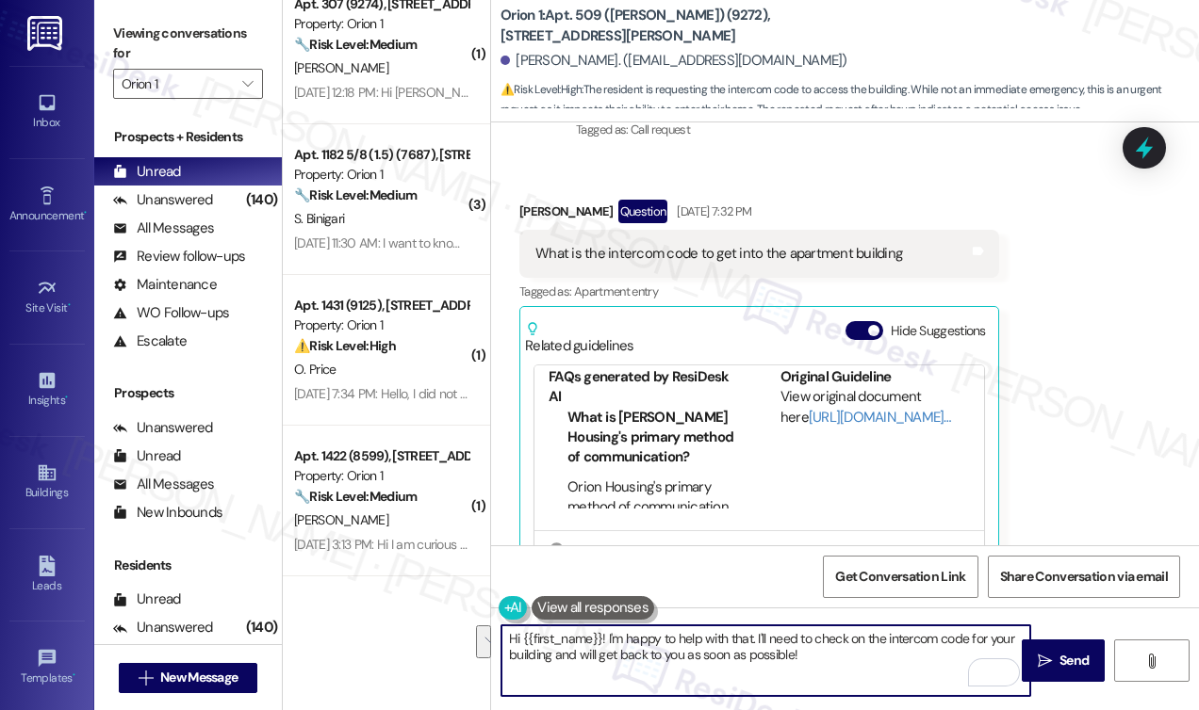
scroll to position [136, 0]
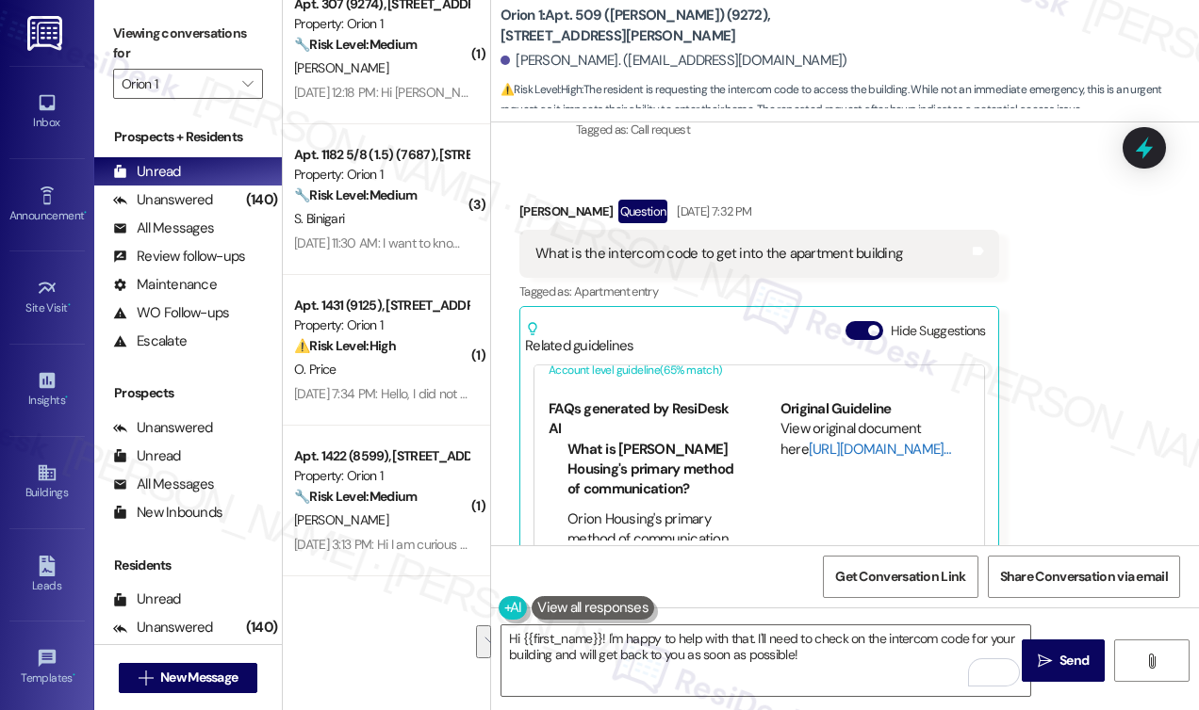
click at [810, 440] on link "[URL][DOMAIN_NAME]…" at bounding box center [879, 449] width 142 height 19
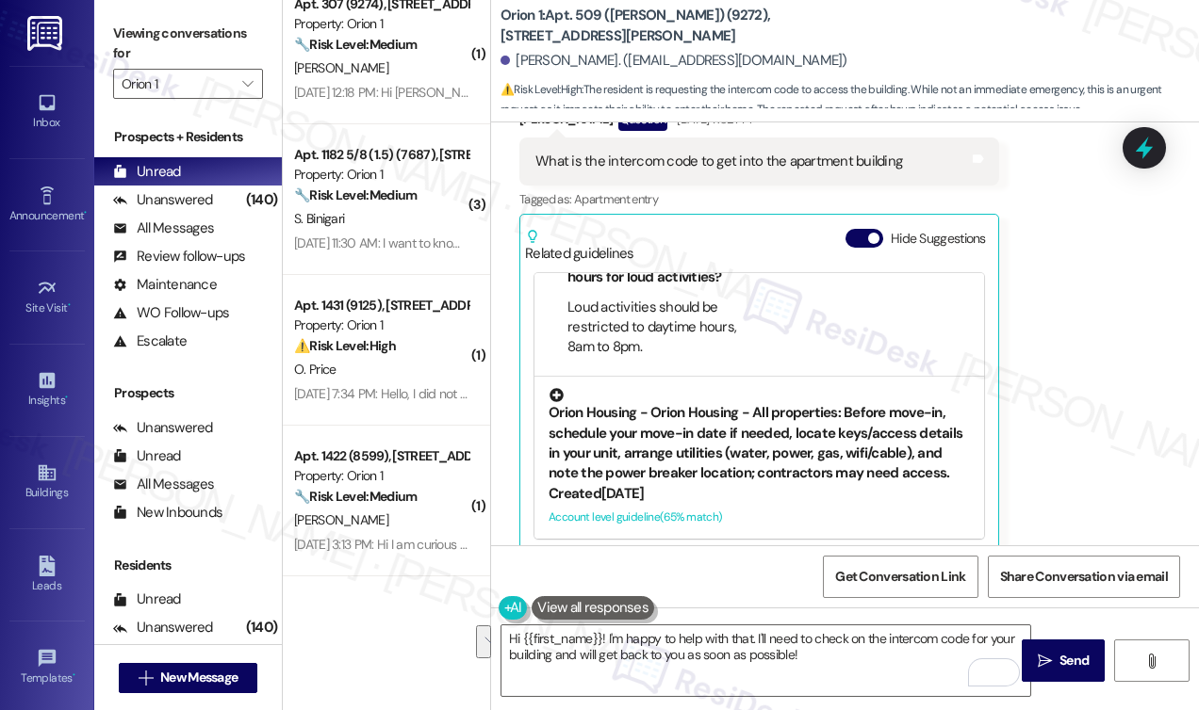
scroll to position [1003, 0]
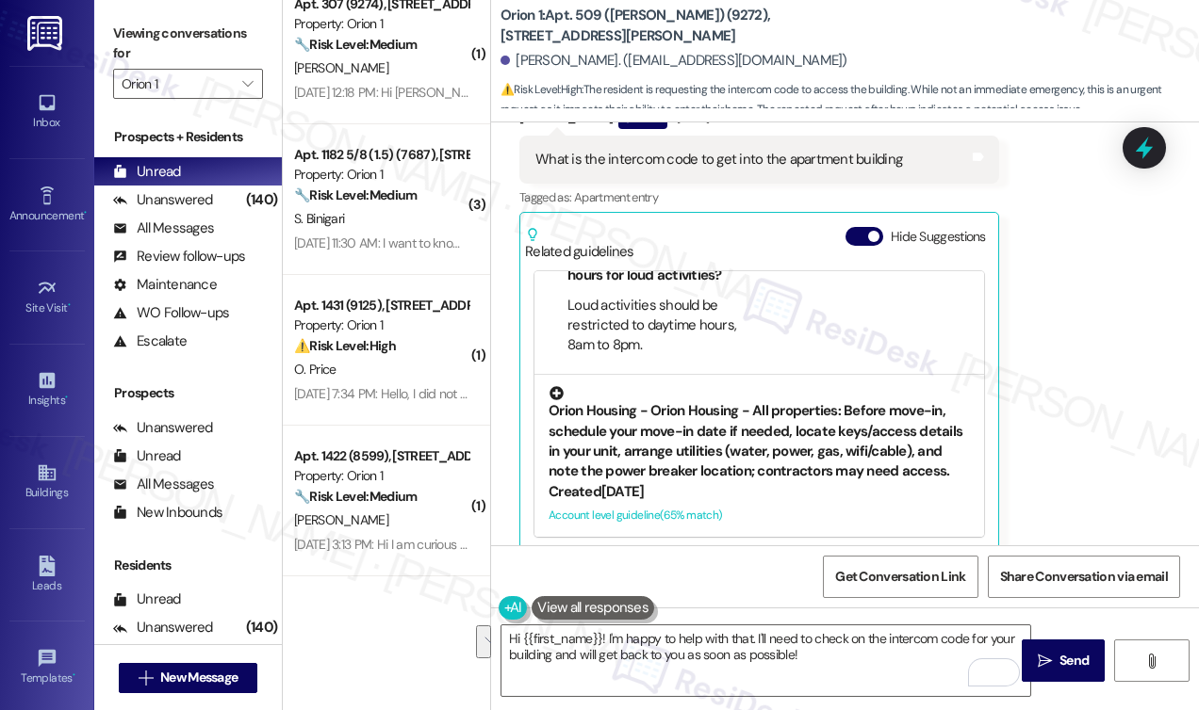
click at [725, 433] on div "Orion Housing - Orion Housing - All properties: Before move-in, schedule your m…" at bounding box center [758, 434] width 421 height 96
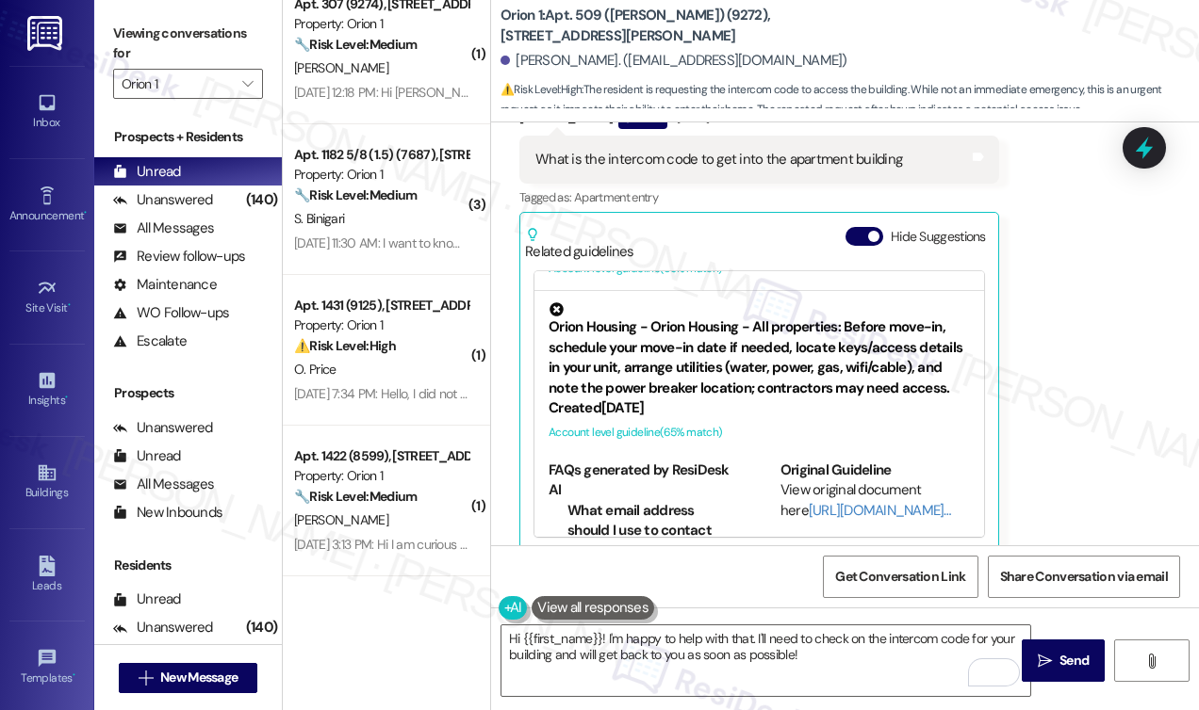
scroll to position [230, 0]
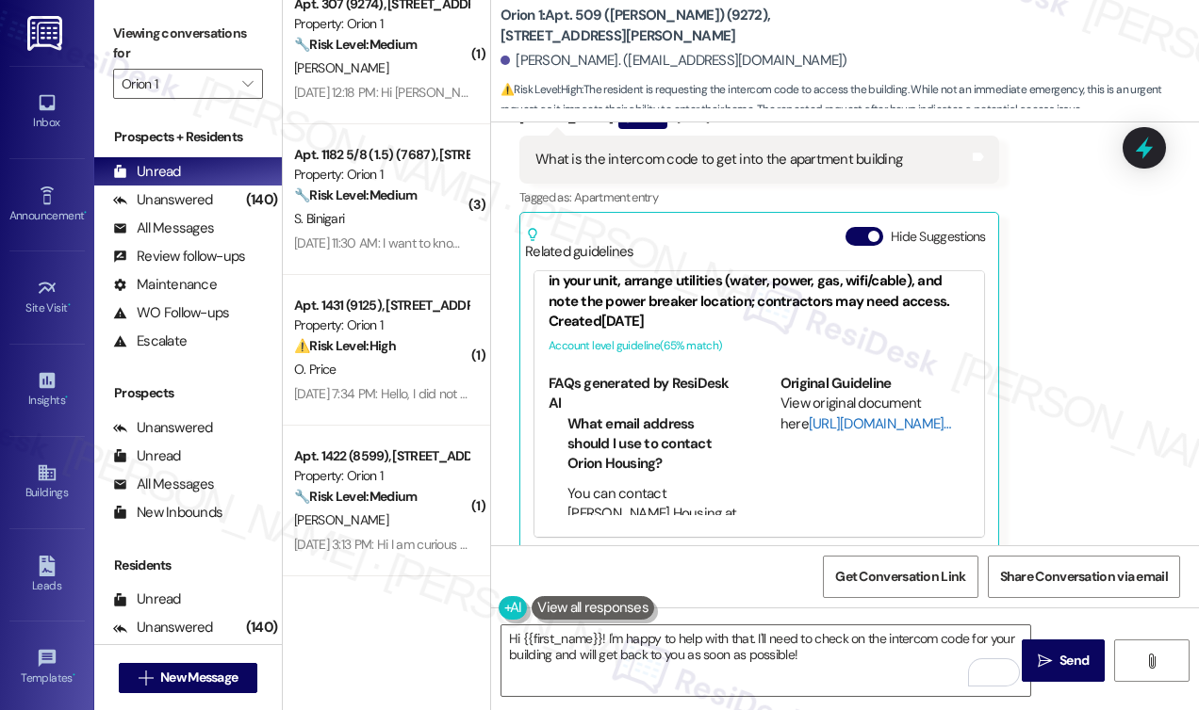
click at [821, 415] on link "[URL][DOMAIN_NAME]…" at bounding box center [879, 424] width 142 height 19
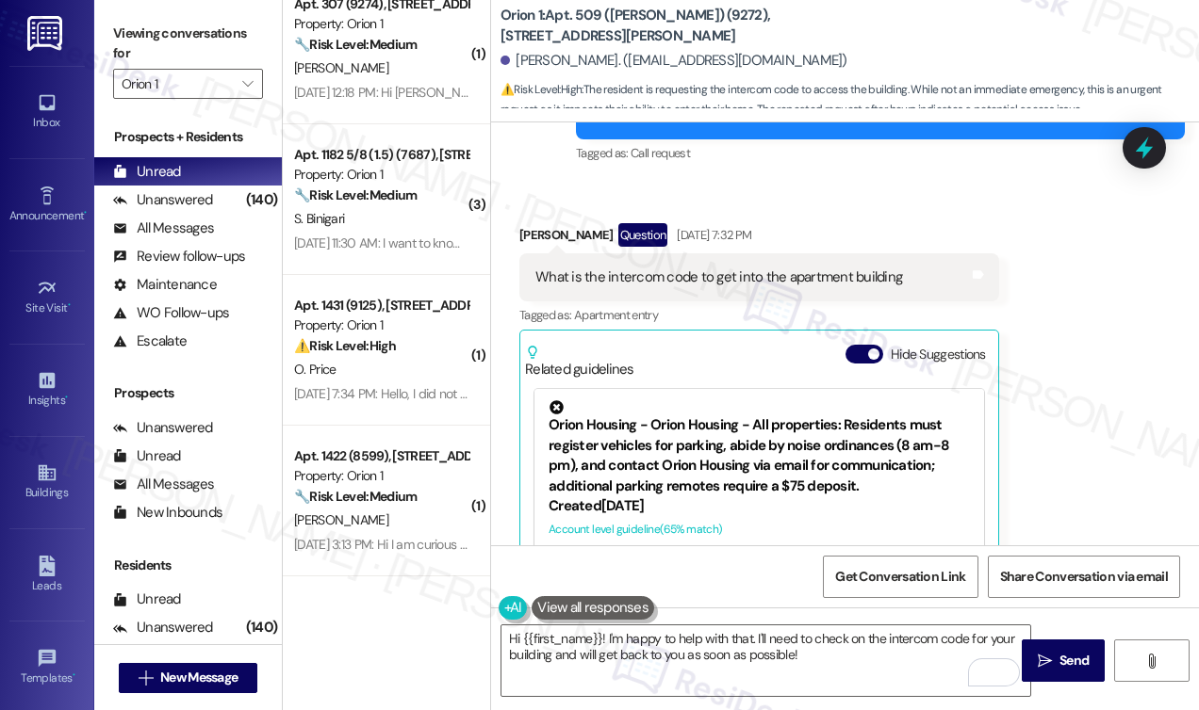
scroll to position [720, 0]
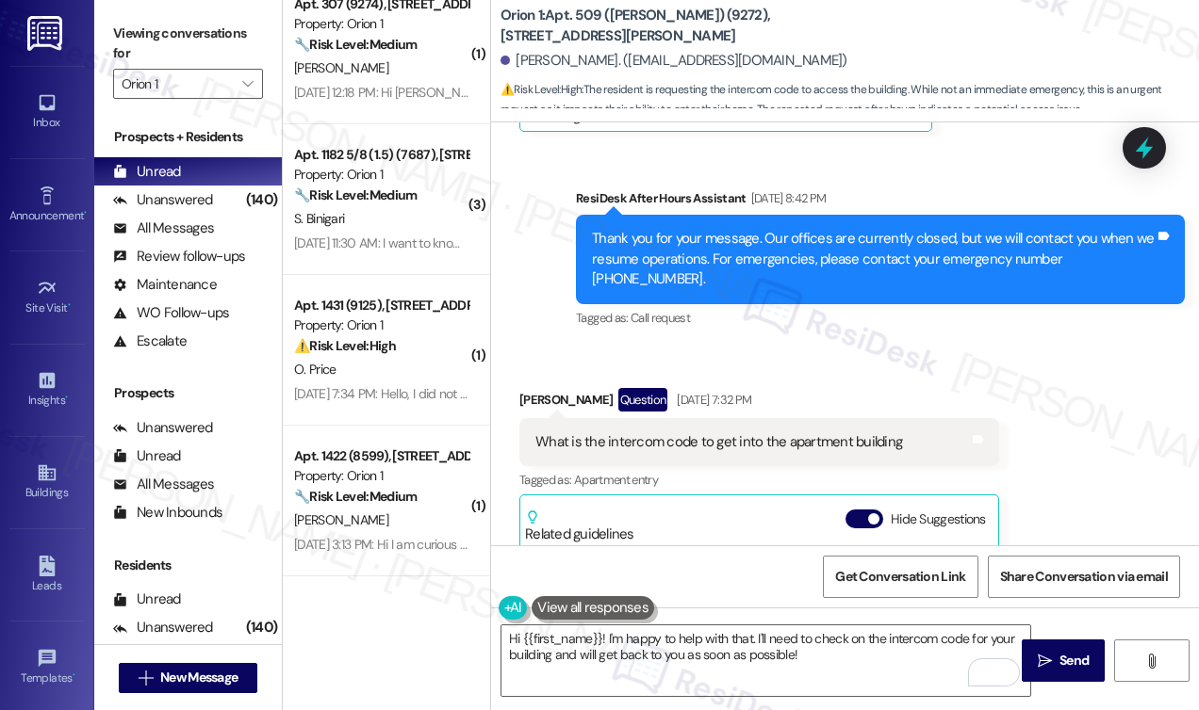
click at [726, 433] on div "What is the intercom code to get into the apartment building" at bounding box center [718, 443] width 367 height 20
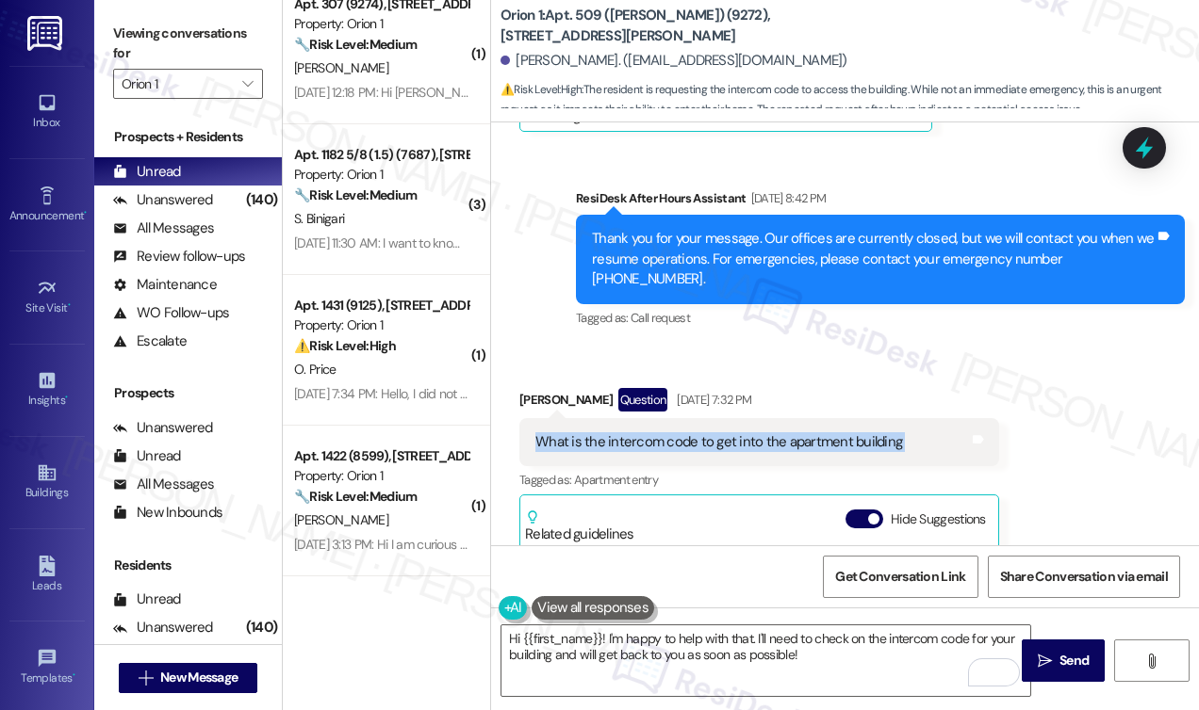
click at [726, 433] on div "What is the intercom code to get into the apartment building" at bounding box center [718, 443] width 367 height 20
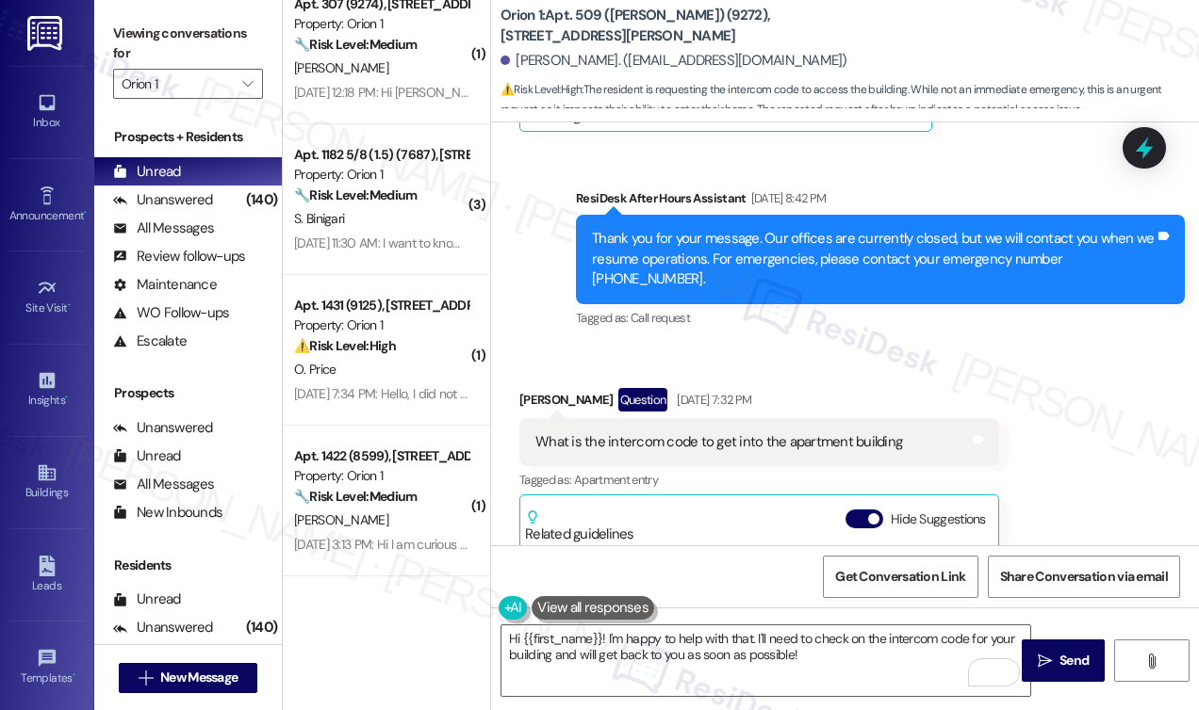
click at [546, 388] on div "Angelique Banks Question Aug 21, 2025 at 7:32 PM" at bounding box center [759, 403] width 480 height 30
click at [106, 28] on div "Viewing conversations for Orion 1 " at bounding box center [188, 59] width 188 height 118
click at [746, 634] on textarea "Hi {{first_name}}! I'm happy to help with that. I'll need to check on the inter…" at bounding box center [765, 661] width 529 height 71
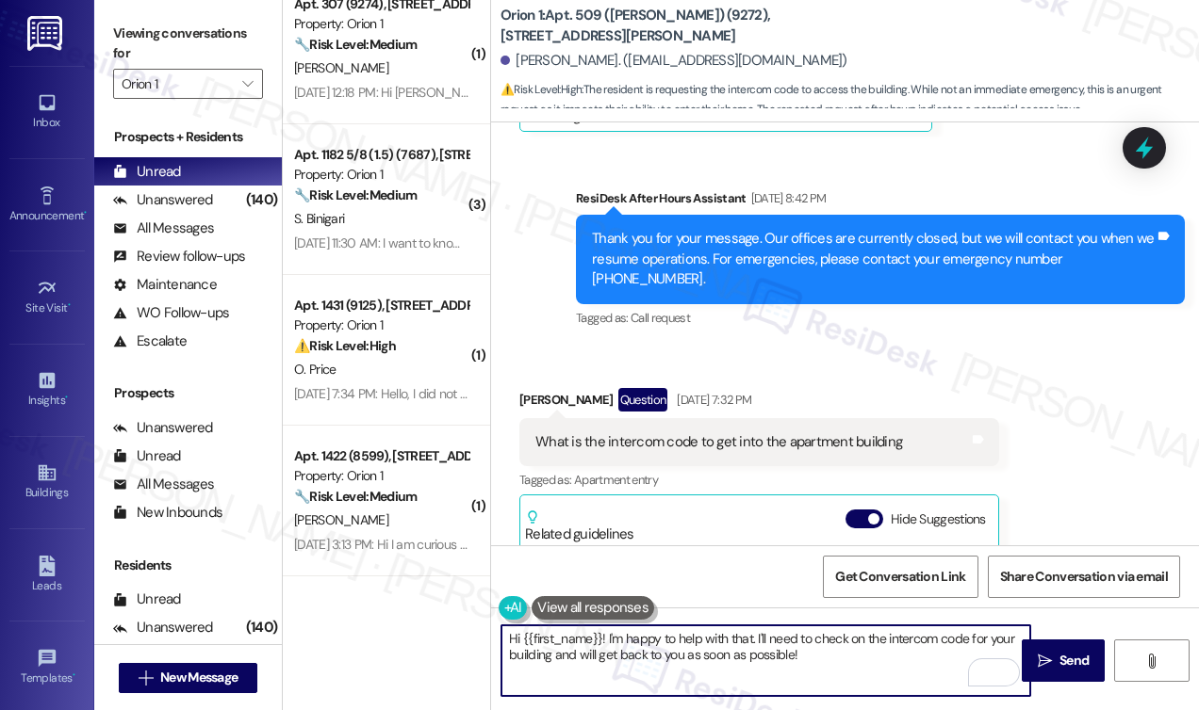
click at [746, 634] on textarea "Hi {{first_name}}! I'm happy to help with that. I'll need to check on the inter…" at bounding box center [765, 661] width 529 height 71
click at [895, 665] on textarea "Hi {{first_name}}! I'm happy to help with that. I'll need to check on the inter…" at bounding box center [765, 661] width 529 height 71
click at [558, 659] on textarea "Hi {{first_name}}! I'm happy to help with that. I'll need to check on the inter…" at bounding box center [765, 661] width 529 height 71
click at [553, 659] on textarea "Hi {{first_name}}! I'm happy to help with that. I'll need to check on the inter…" at bounding box center [765, 661] width 529 height 71
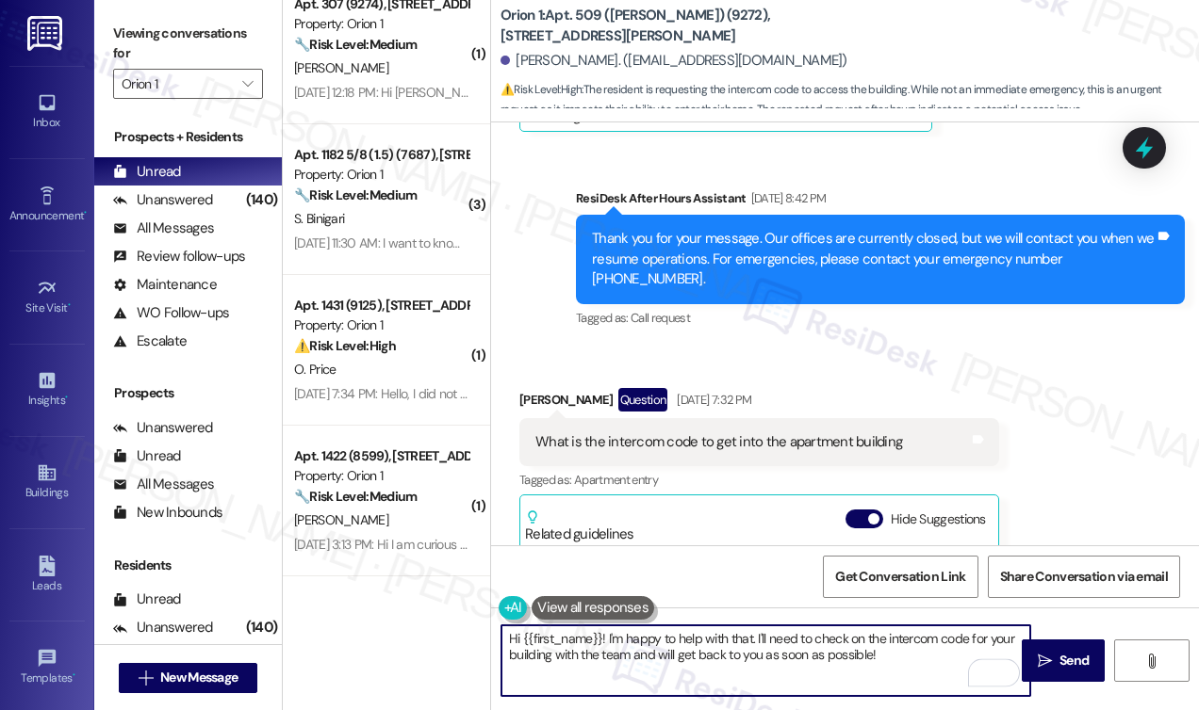
click at [837, 647] on textarea "Hi {{first_name}}! I'm happy to help with that. I'll need to check on the inter…" at bounding box center [765, 661] width 529 height 71
type textarea "Hi {{first_name}}! I'm happy to help with that. I'll need to check on the inter…"
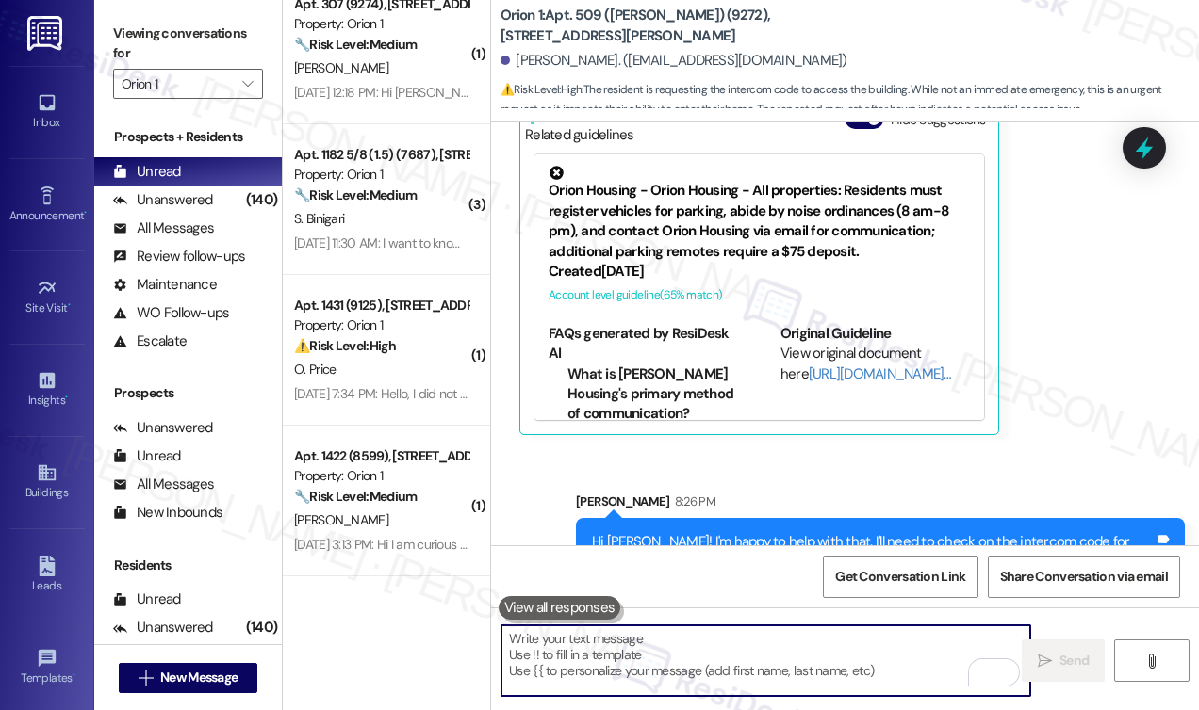
scroll to position [1153, 0]
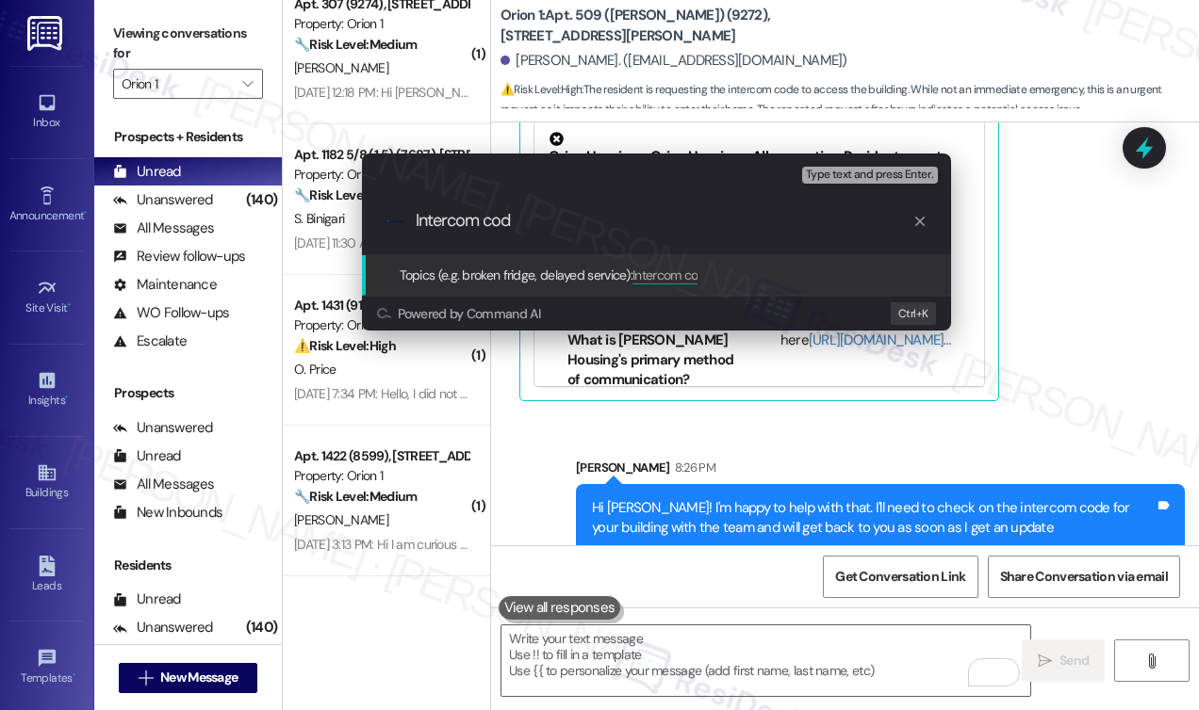
type input "Intercom code"
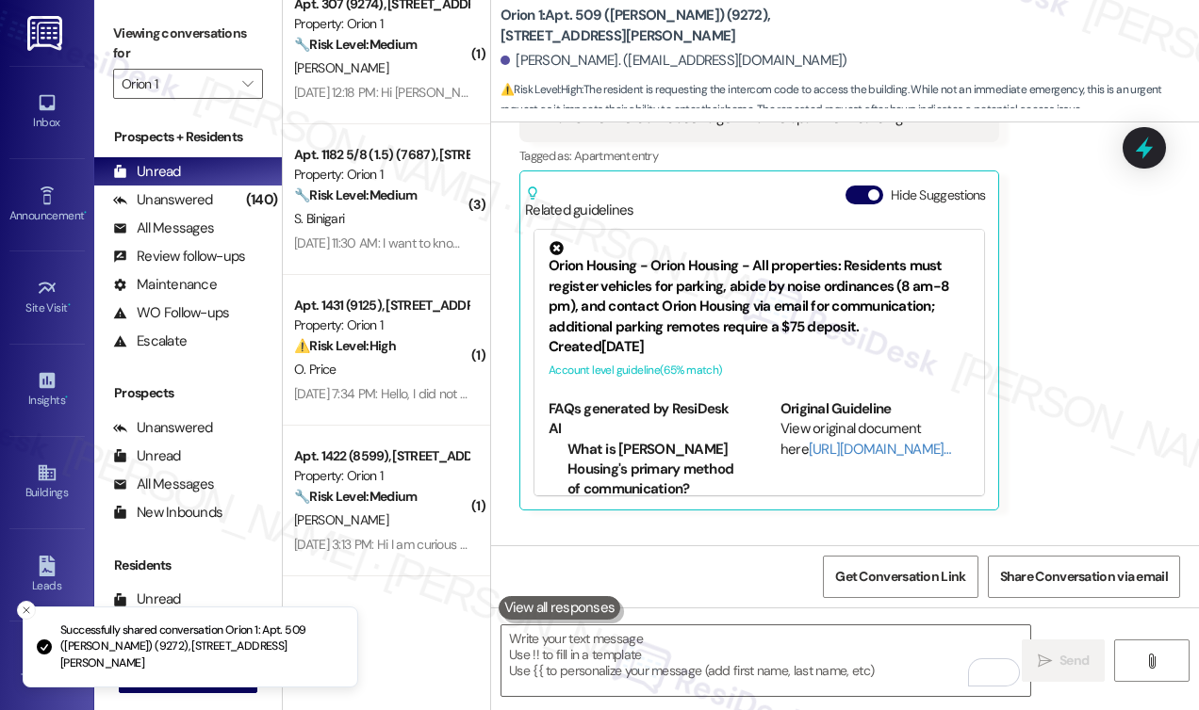
scroll to position [1002, 0]
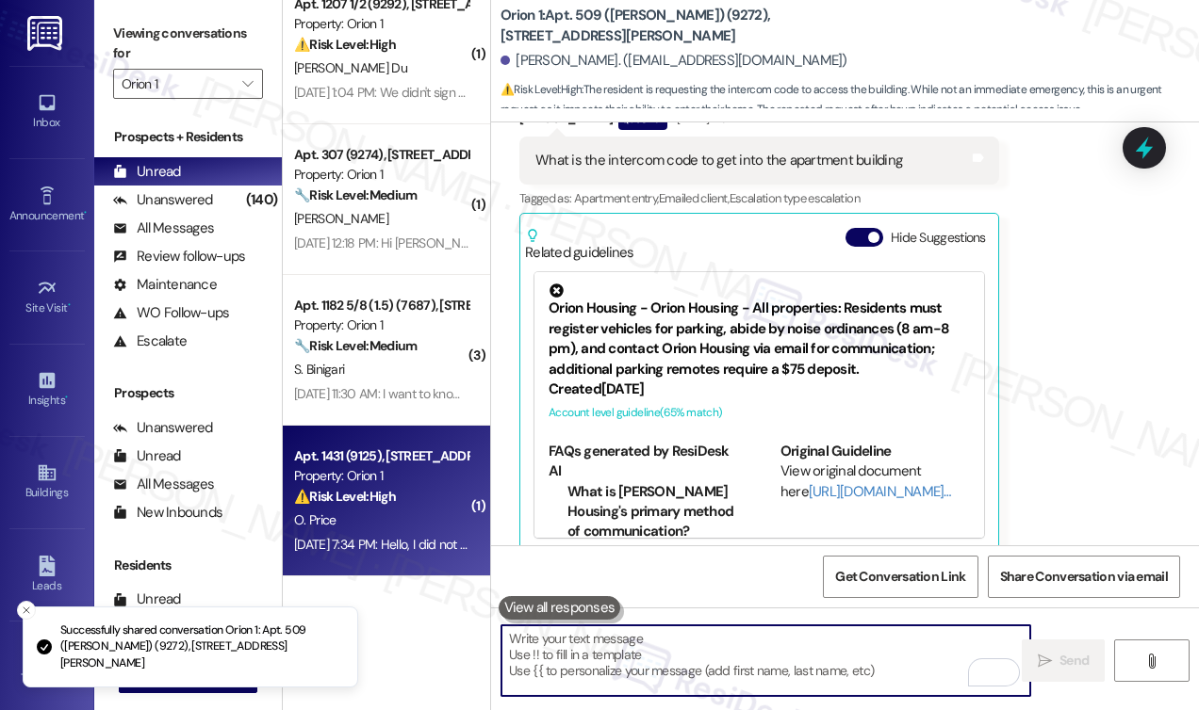
click at [396, 502] on strong "⚠️ Risk Level: High" at bounding box center [345, 496] width 102 height 17
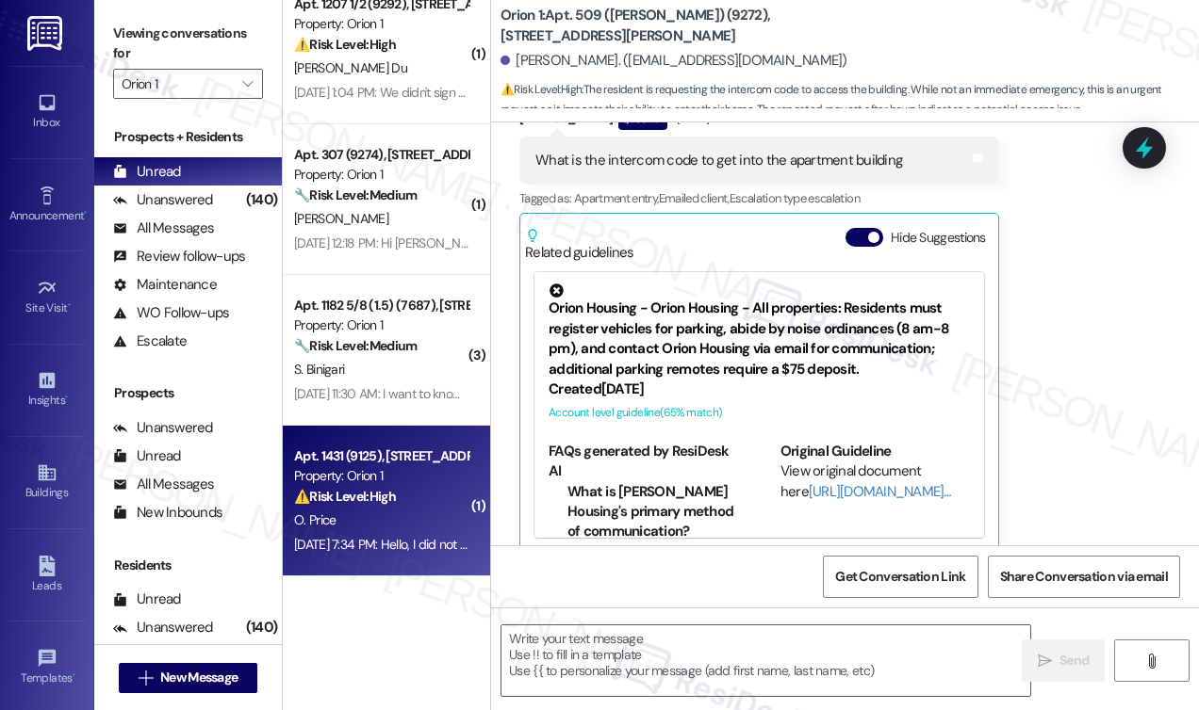
type textarea "Fetching suggested responses. Please feel free to read through the conversation…"
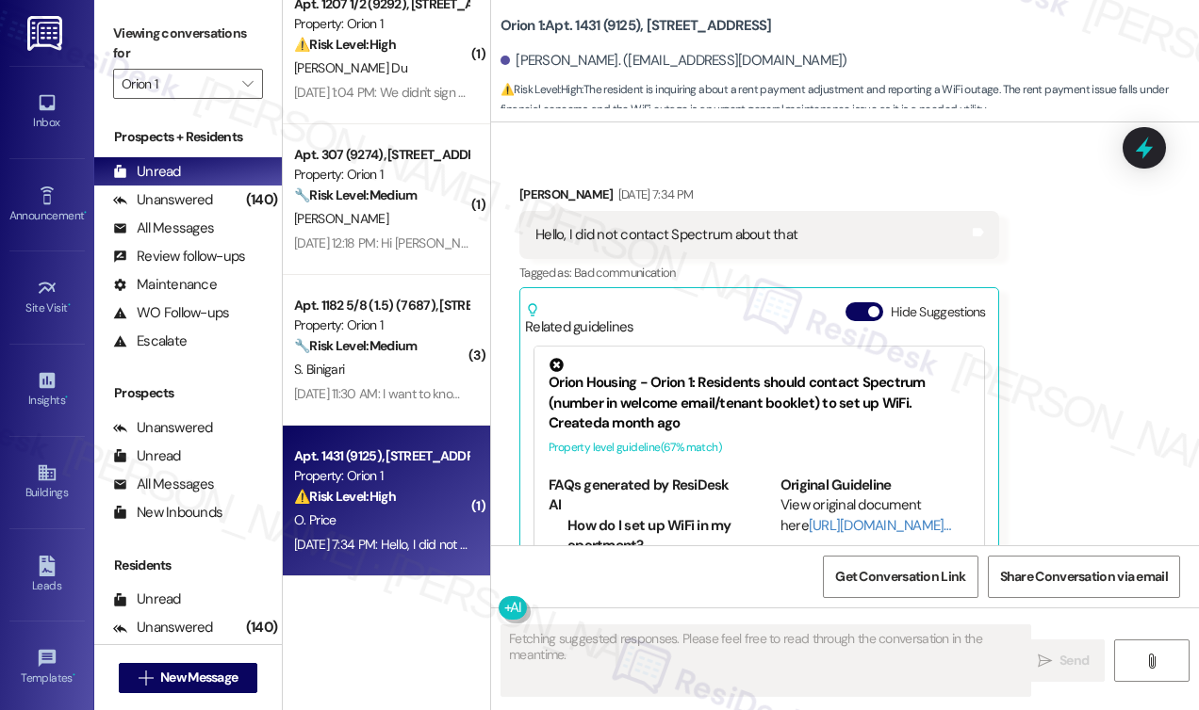
scroll to position [1314, 0]
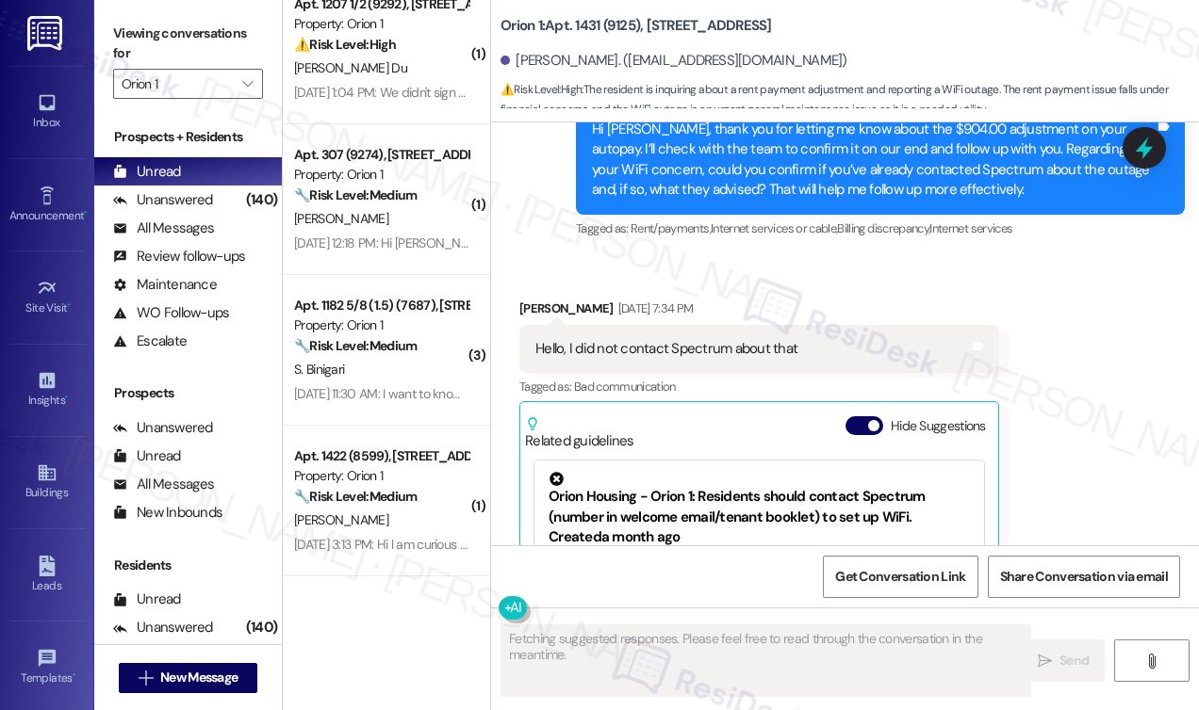
click at [649, 299] on div "Aug 21, 2025 at 7:34 PM" at bounding box center [653, 309] width 80 height 20
click at [671, 339] on div "Hello, I did not contact Spectrum about that" at bounding box center [666, 349] width 262 height 20
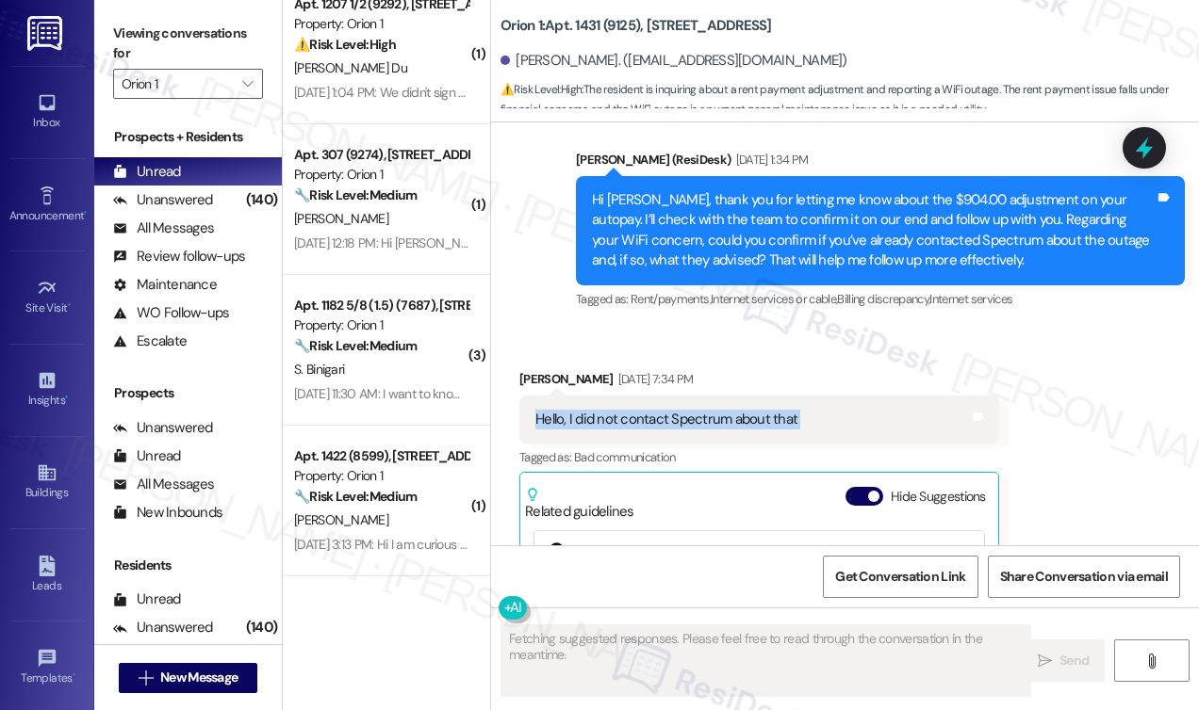
scroll to position [1126, 0]
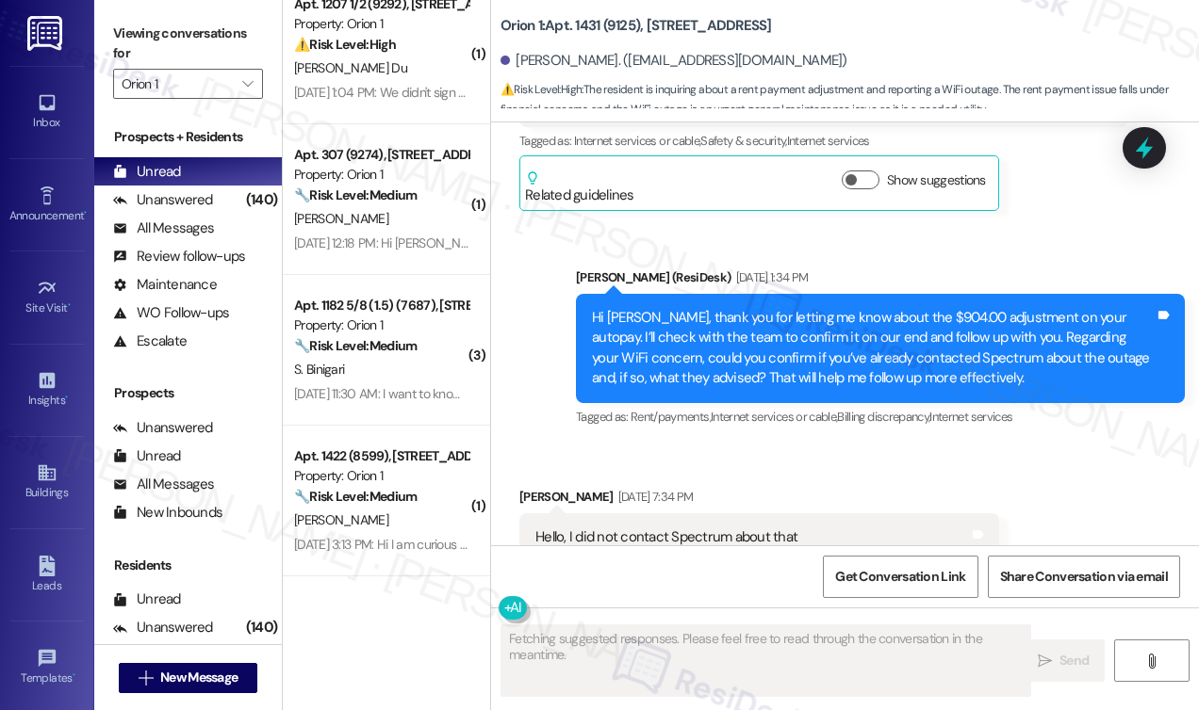
click at [683, 322] on div "Hi Oscar, thank you for letting me know about the $904.00 adjustment on your au…" at bounding box center [873, 348] width 563 height 81
click at [682, 322] on div "Hi Oscar, thank you for letting me know about the $904.00 adjustment on your au…" at bounding box center [873, 348] width 563 height 81
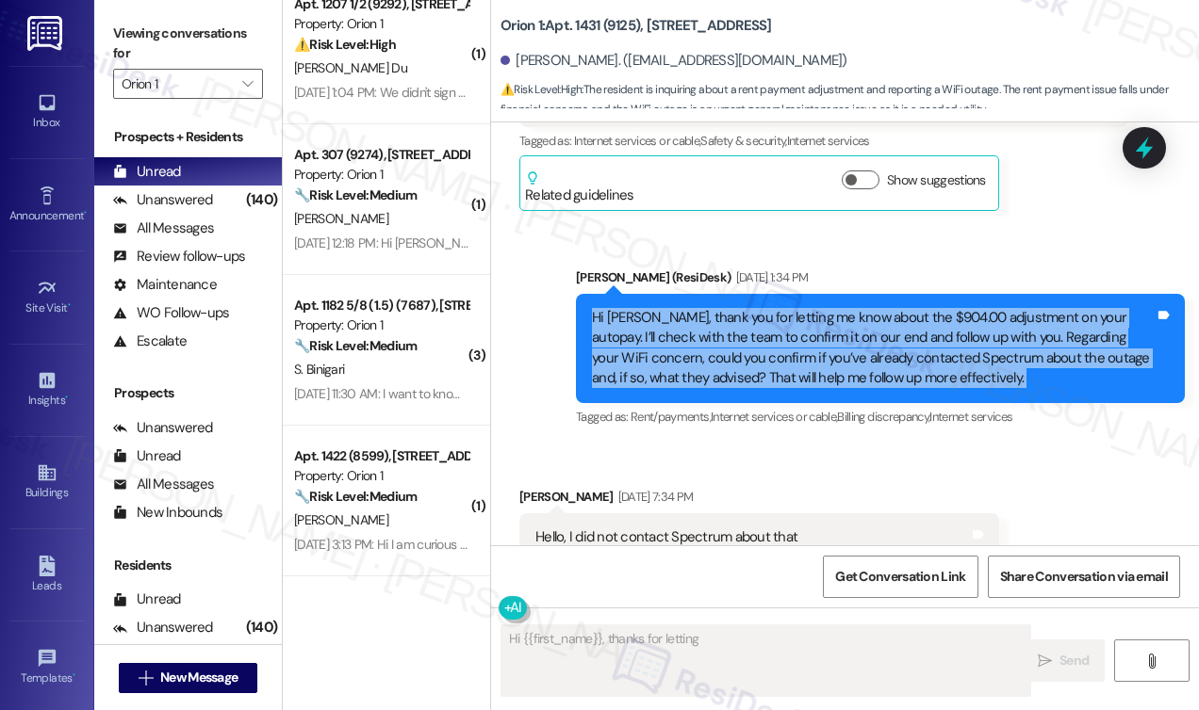
click at [683, 322] on div "Hi Oscar, thank you for letting me know about the $904.00 adjustment on your au…" at bounding box center [873, 348] width 563 height 81
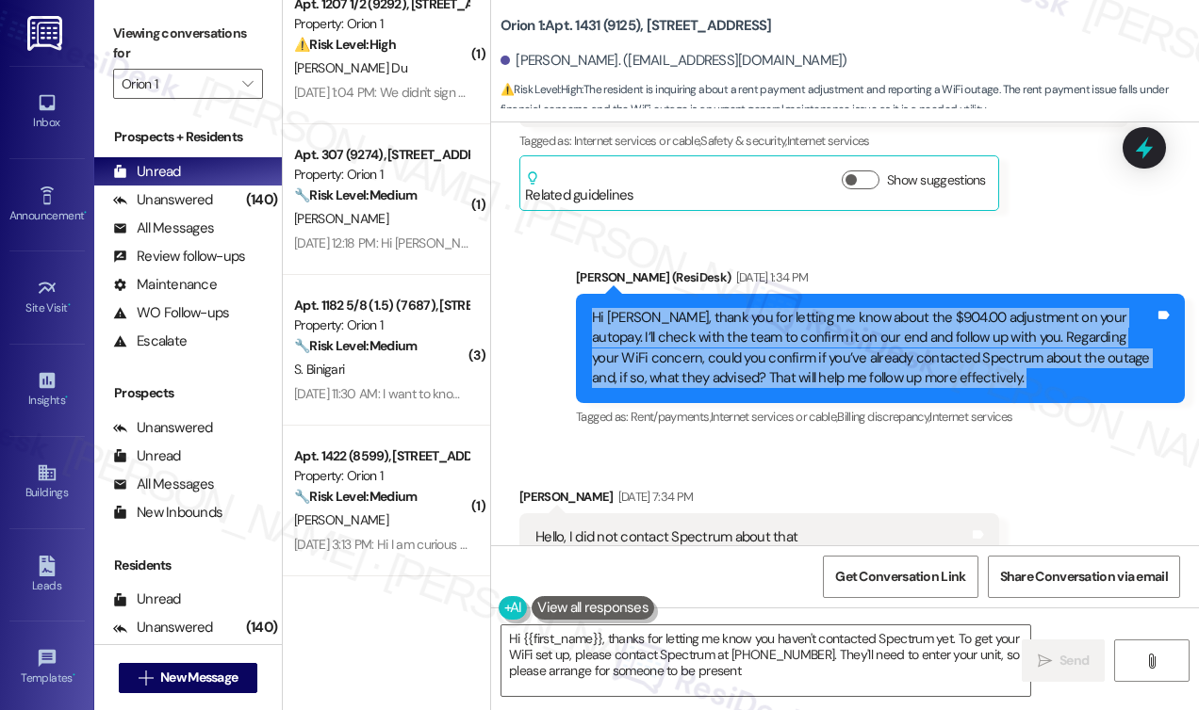
type textarea "Hi {{first_name}}, thanks for letting me know you haven't contacted Spectrum ye…"
click at [814, 361] on div "Hi Oscar, thank you for letting me know about the $904.00 adjustment on your au…" at bounding box center [873, 348] width 563 height 81
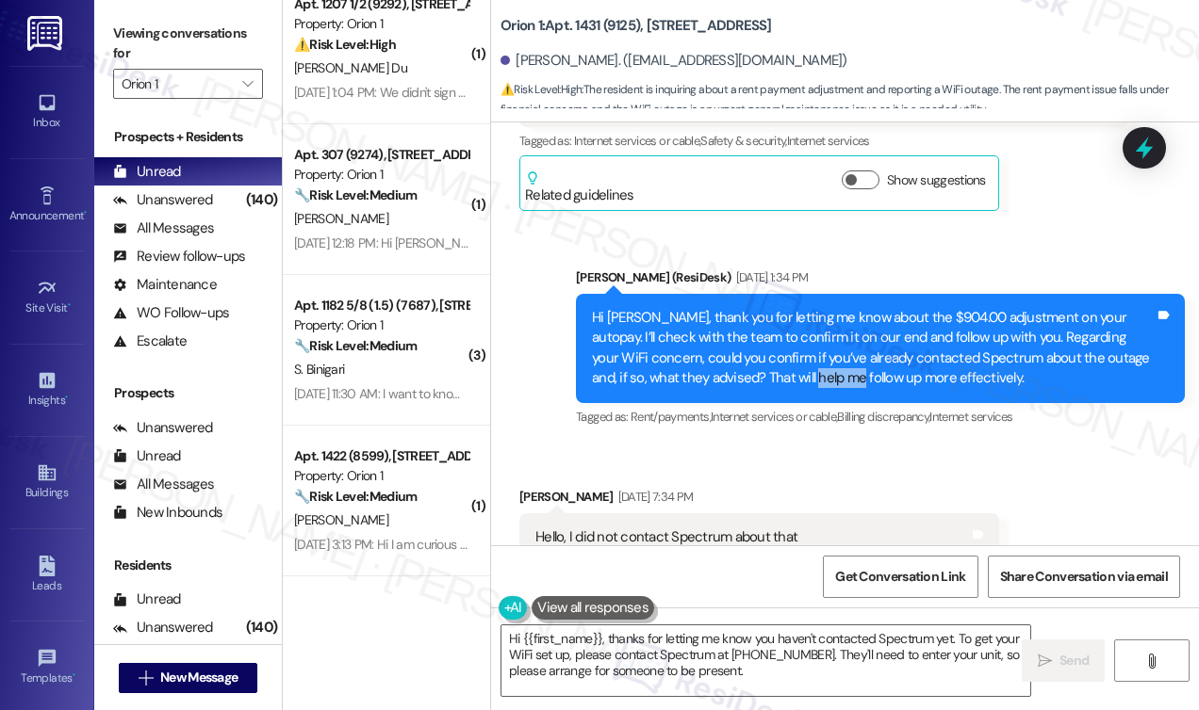
click at [814, 361] on div "Hi Oscar, thank you for letting me know about the $904.00 adjustment on your au…" at bounding box center [873, 348] width 563 height 81
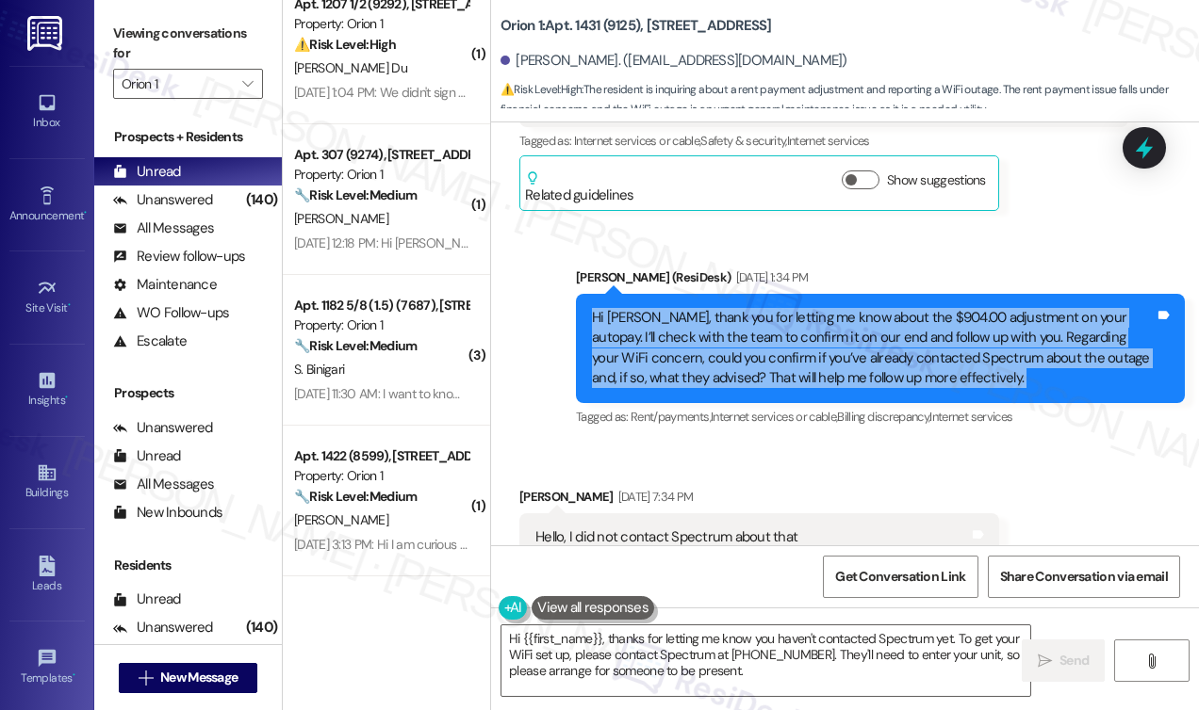
click at [814, 361] on div "Hi Oscar, thank you for letting me know about the $904.00 adjustment on your au…" at bounding box center [873, 348] width 563 height 81
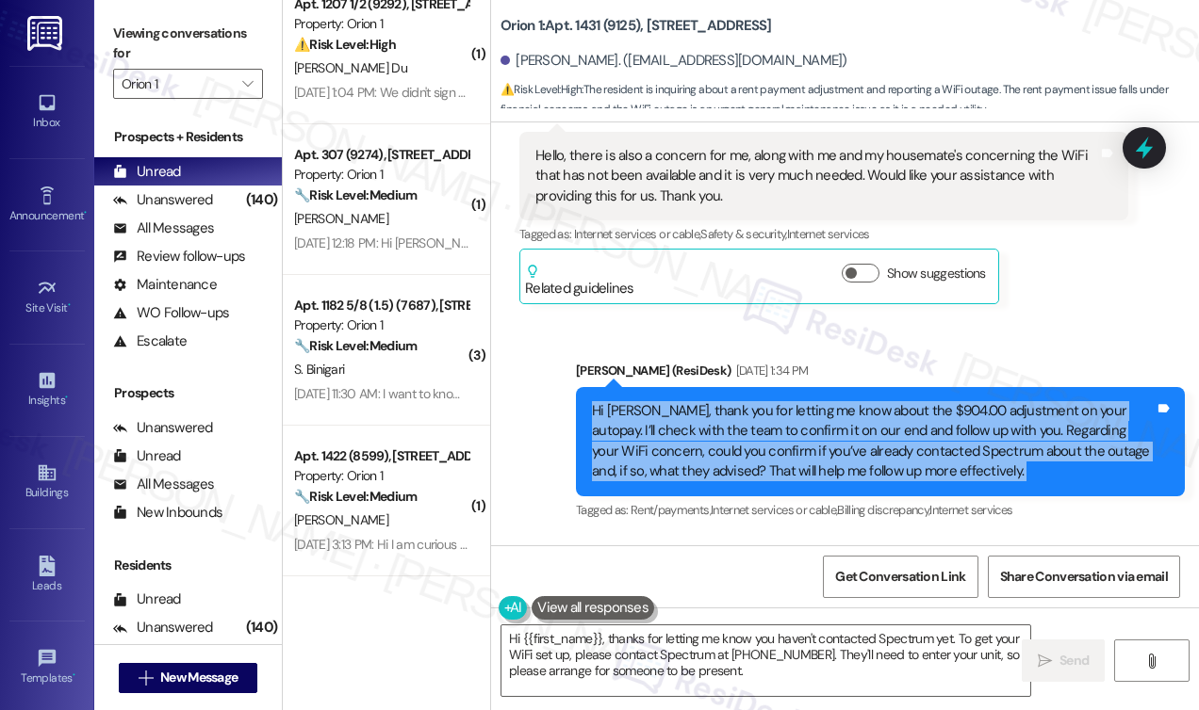
scroll to position [939, 0]
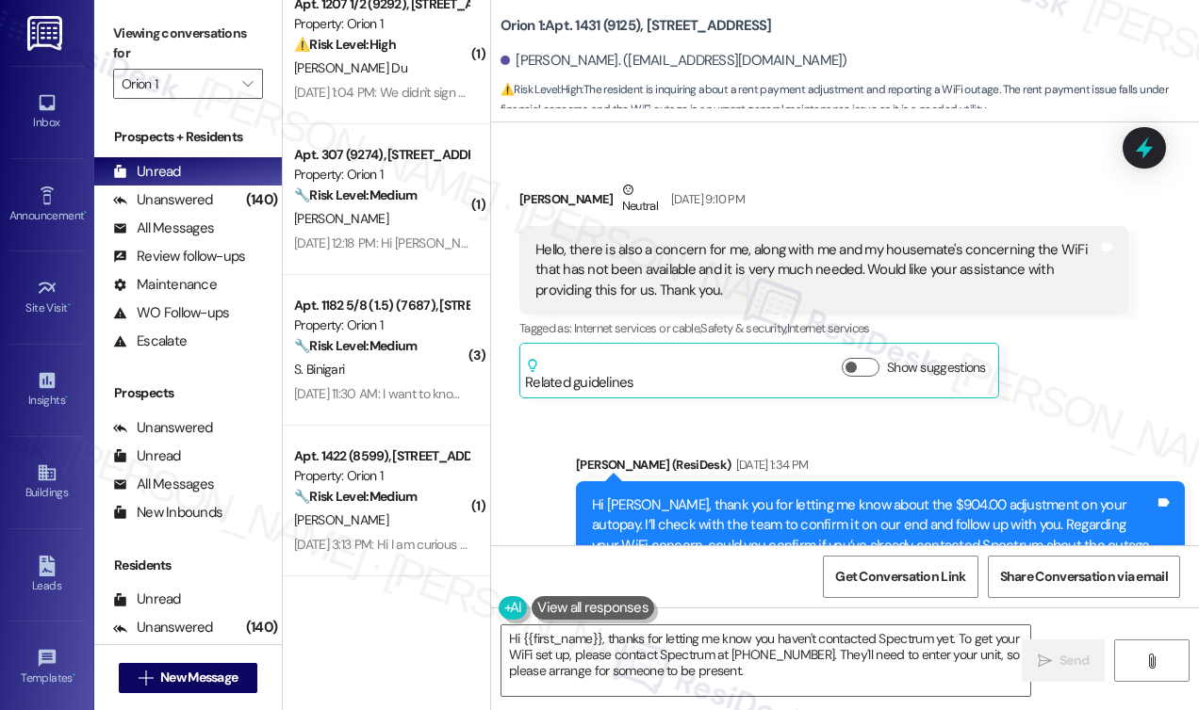
click at [798, 269] on div "Hello, there is also a concern for me, along with me and my housemate's concern…" at bounding box center [816, 270] width 563 height 60
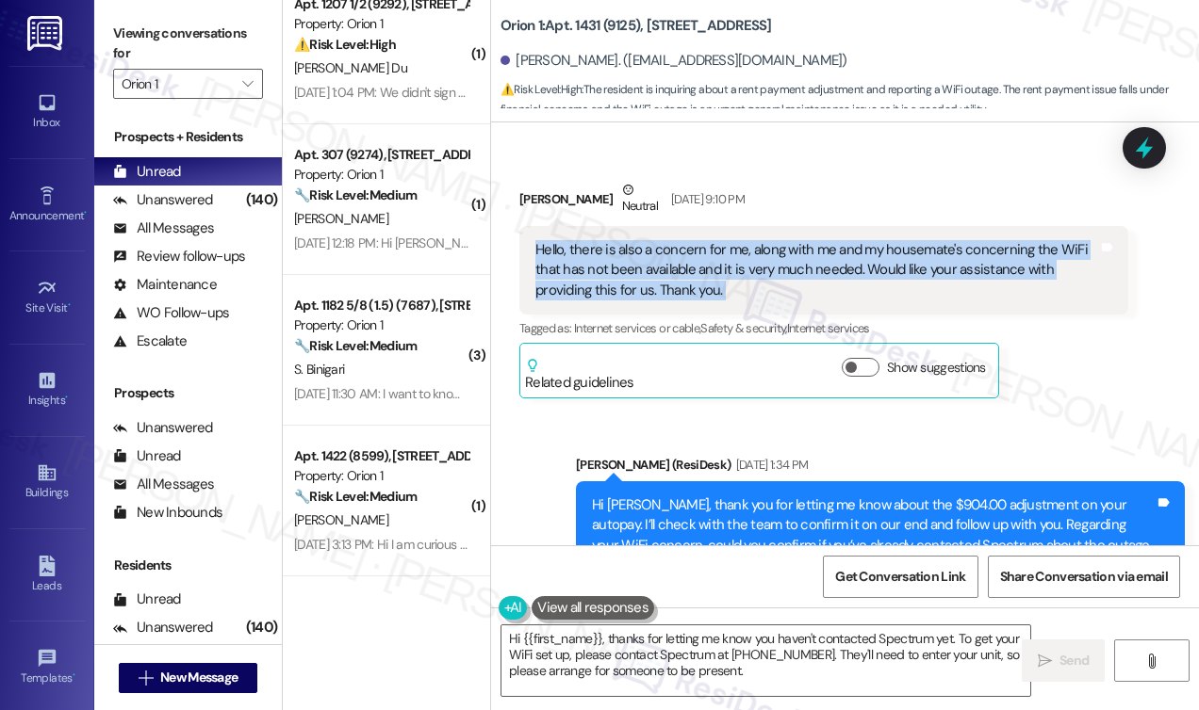
click at [798, 269] on div "Hello, there is also a concern for me, along with me and my housemate's concern…" at bounding box center [816, 270] width 563 height 60
click at [798, 669] on textarea "Hi {{first_name}}, thanks for letting me know you haven't contacted Spectrum ye…" at bounding box center [765, 661] width 529 height 71
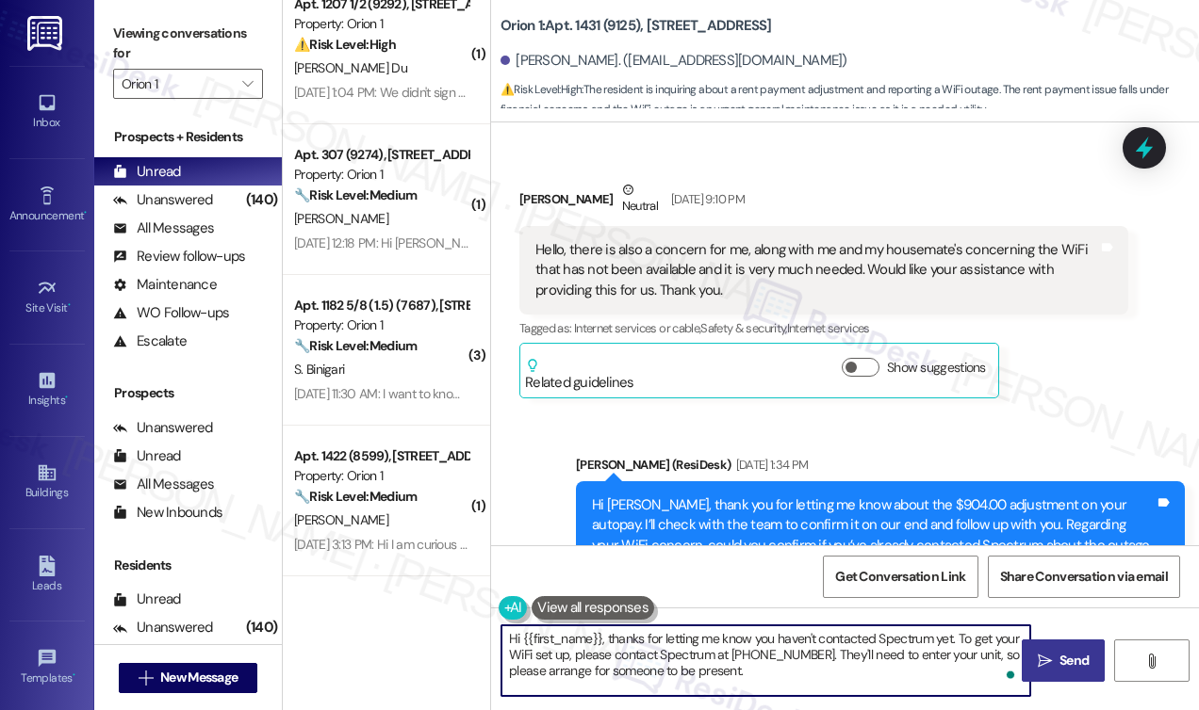
click at [1059, 660] on span "Send" at bounding box center [1073, 661] width 29 height 20
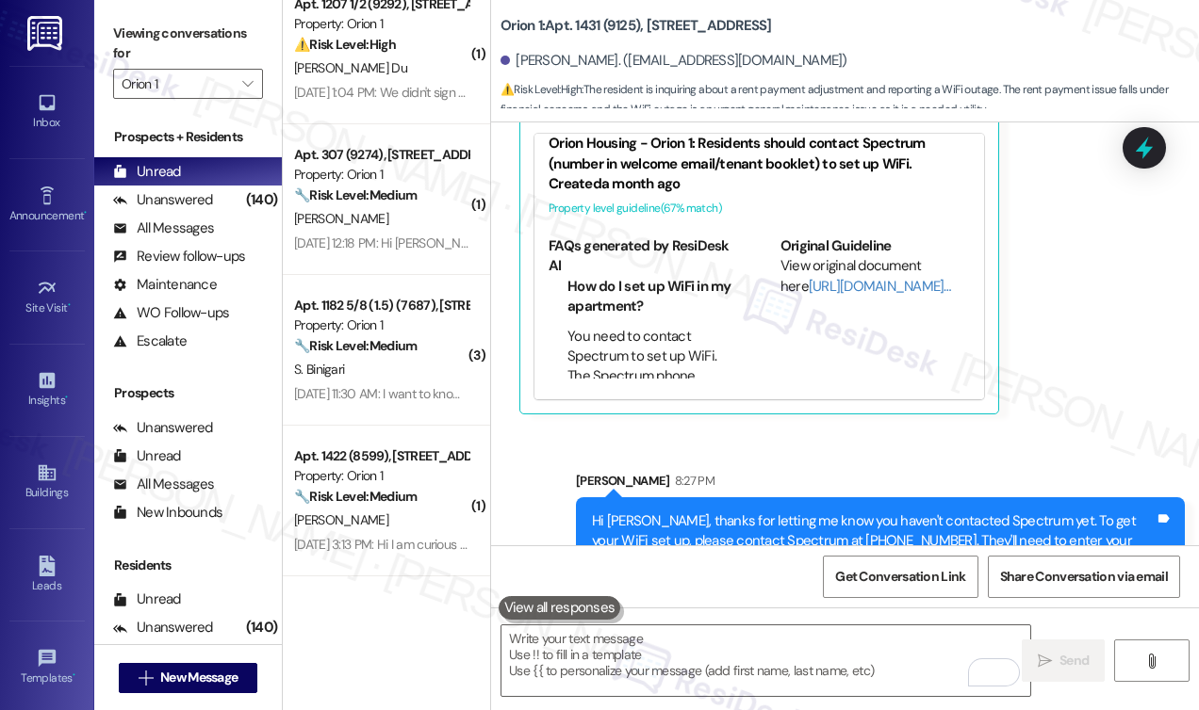
scroll to position [1675, 0]
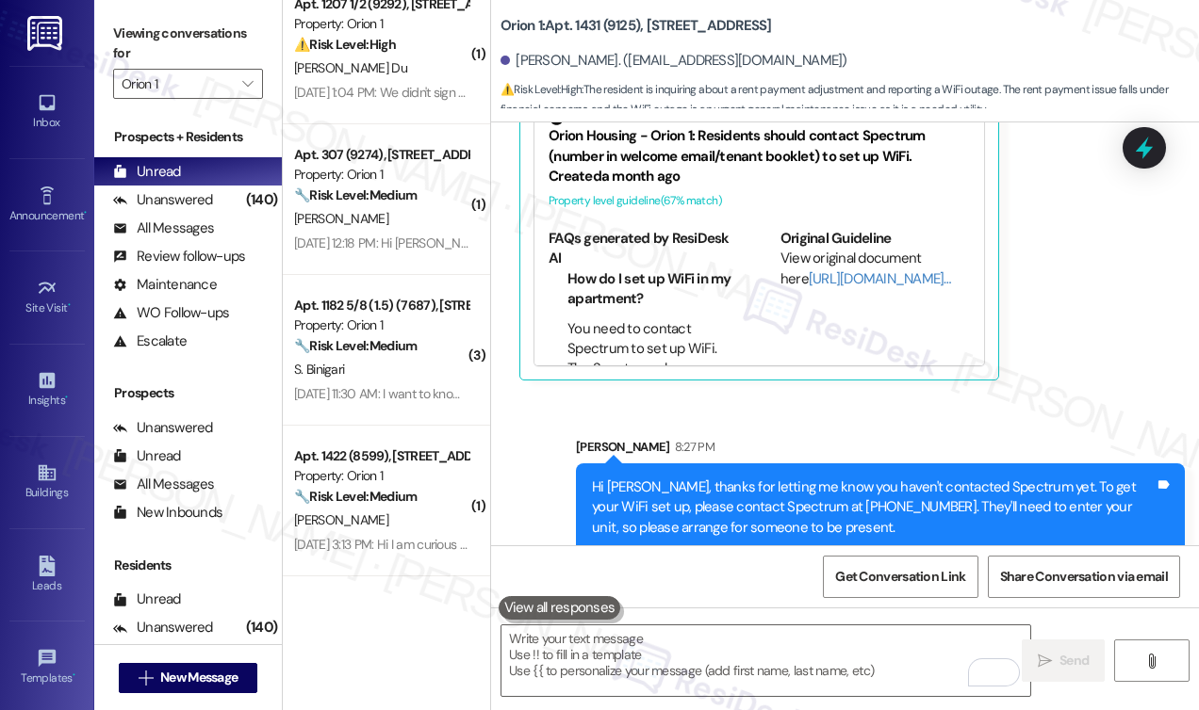
click at [490, 514] on div "Orion 1: Apt. 1431 (9125), 1431 W 24th St Oscar Price. (ppryce768@gmail.com) ⚠️…" at bounding box center [844, 355] width 709 height 710
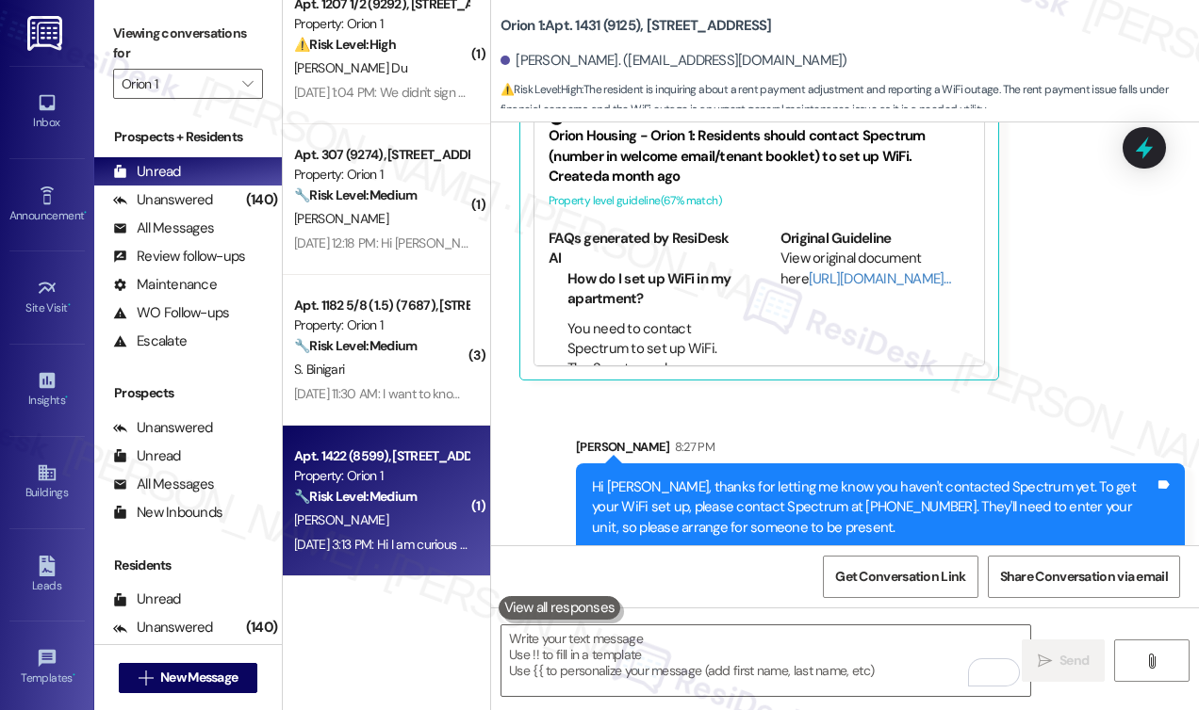
click at [465, 516] on div "Apt. 1422 (8599), 1422 W 29th St Property: Orion 1 🔧 Risk Level: Medium The res…" at bounding box center [386, 501] width 207 height 151
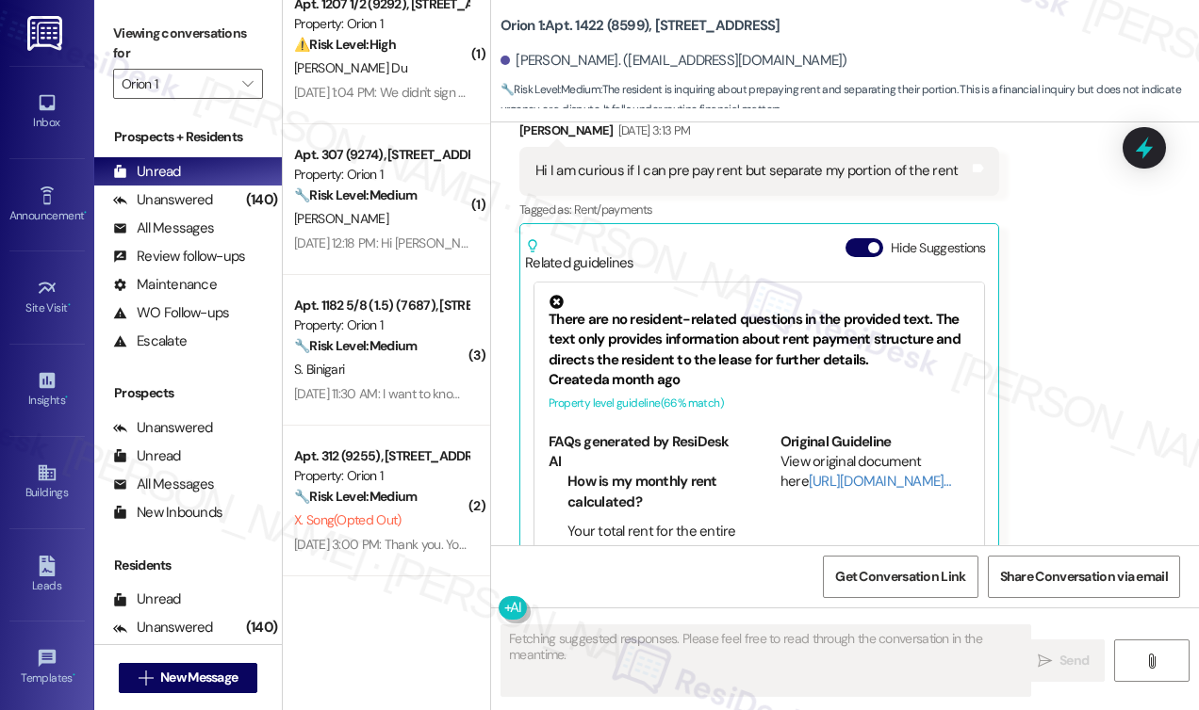
scroll to position [501, 0]
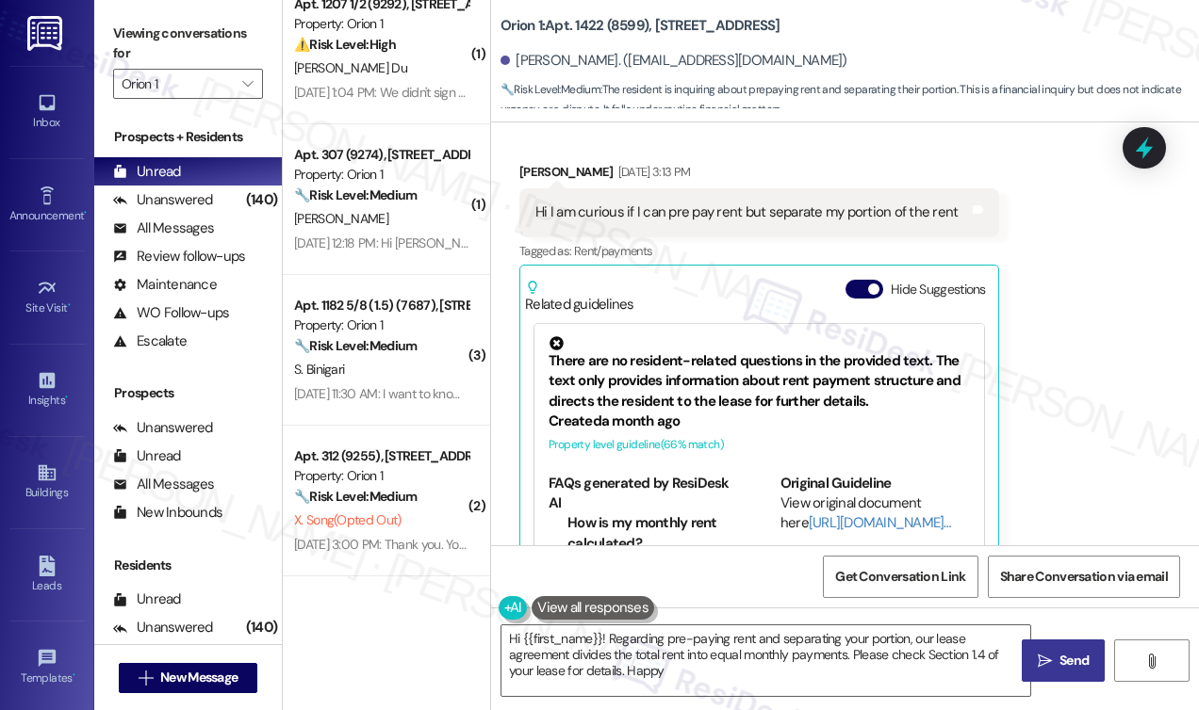
click at [878, 237] on div "Hi I am curious if I can pre pay rent but separate my portion of the rent Tags …" at bounding box center [759, 212] width 480 height 48
click at [889, 222] on div "Hi I am curious if I can pre pay rent but separate my portion of the rent" at bounding box center [746, 213] width 422 height 20
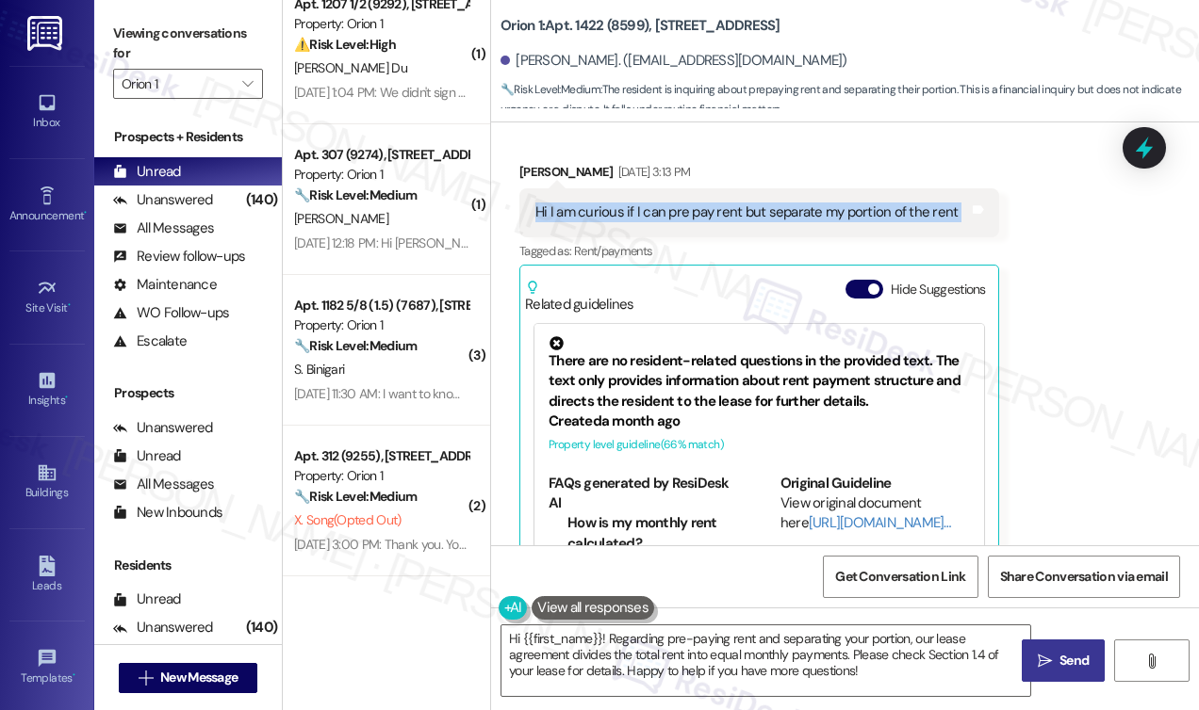
click at [890, 222] on div "Hi I am curious if I can pre pay rent but separate my portion of the rent" at bounding box center [746, 213] width 422 height 20
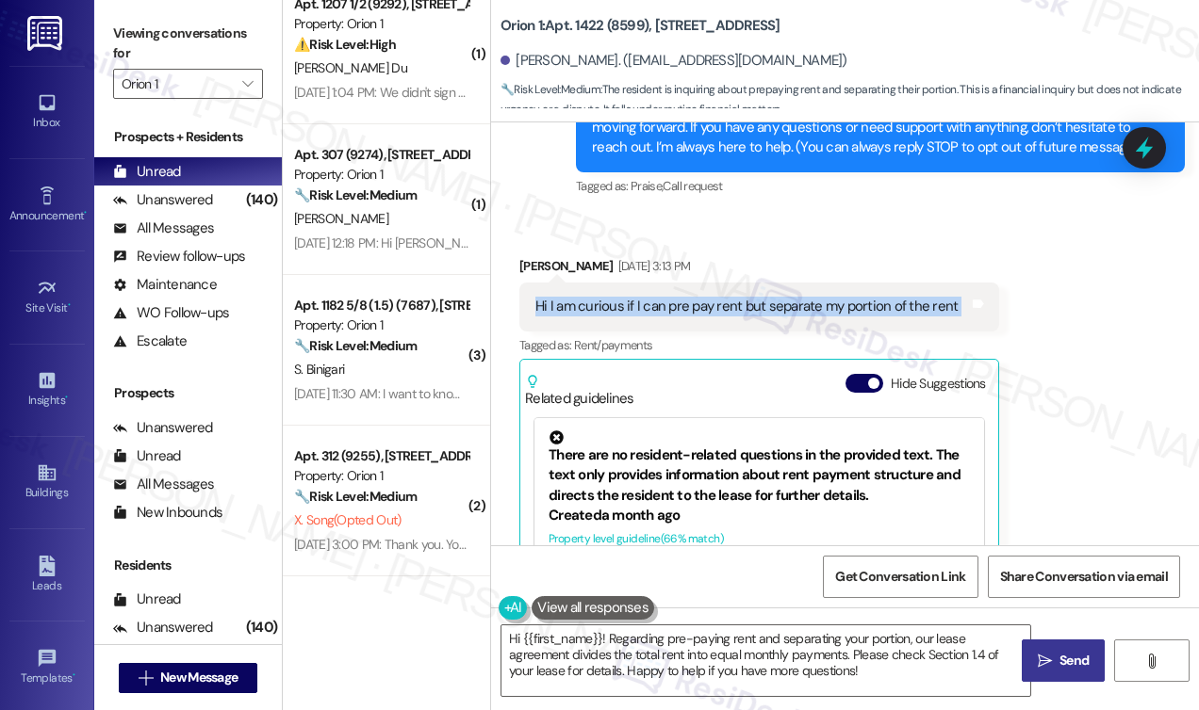
scroll to position [46, 0]
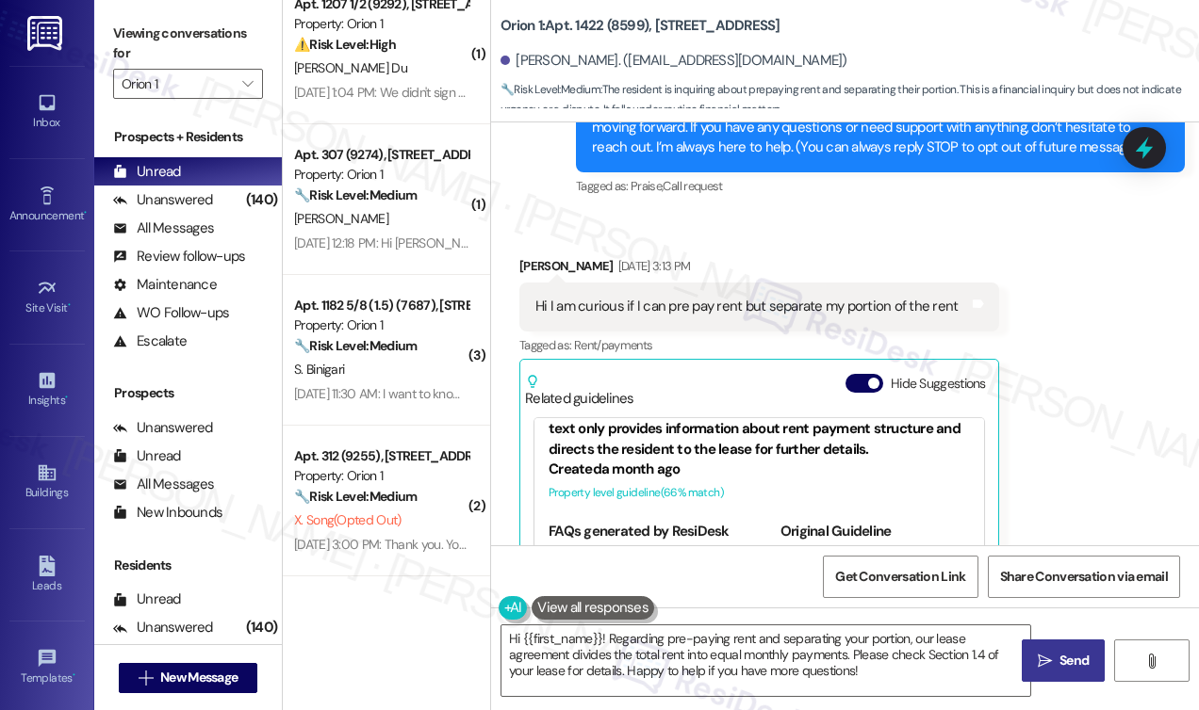
click at [824, 460] on div "There are no resident-related questions in the provided text. The text only pro…" at bounding box center [758, 421] width 421 height 75
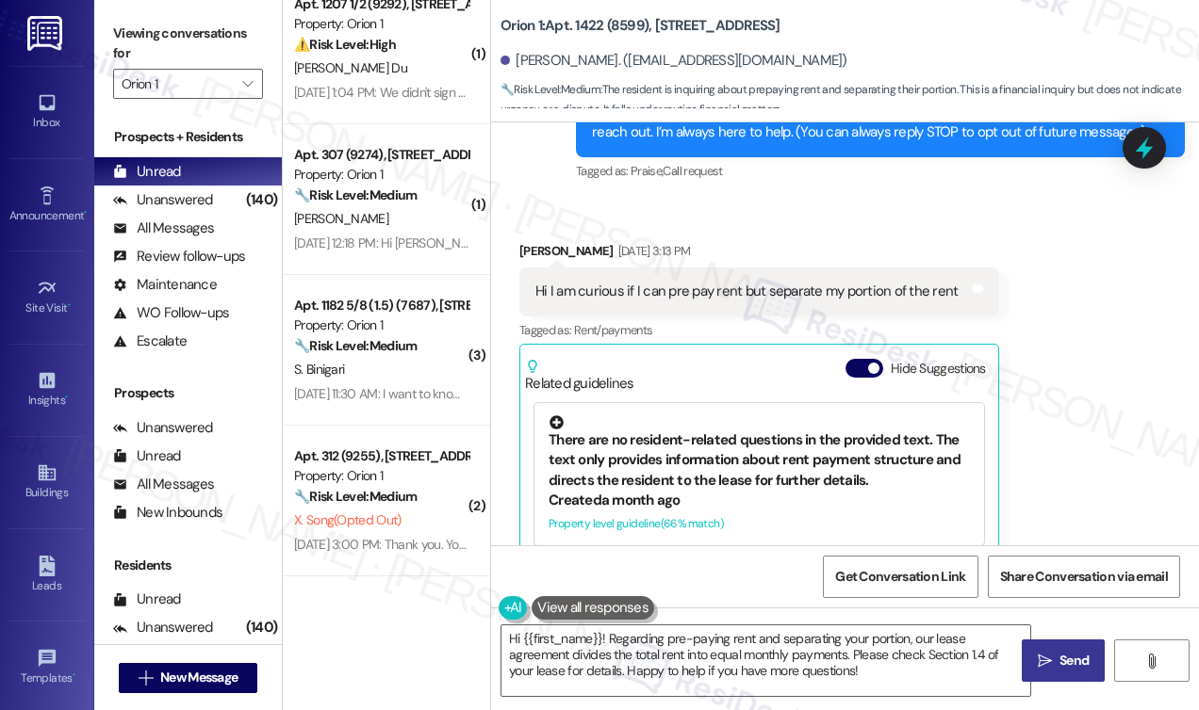
scroll to position [471, 0]
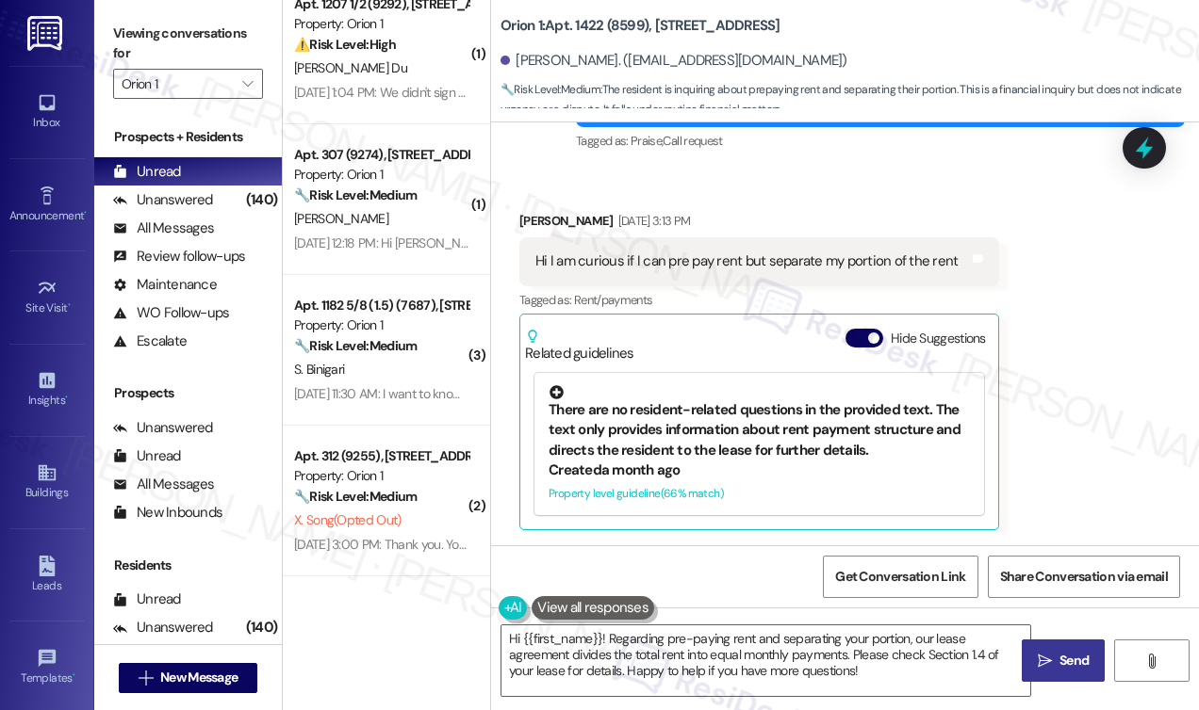
click at [749, 429] on div "There are no resident-related questions in the provided text. The text only pro…" at bounding box center [758, 422] width 421 height 75
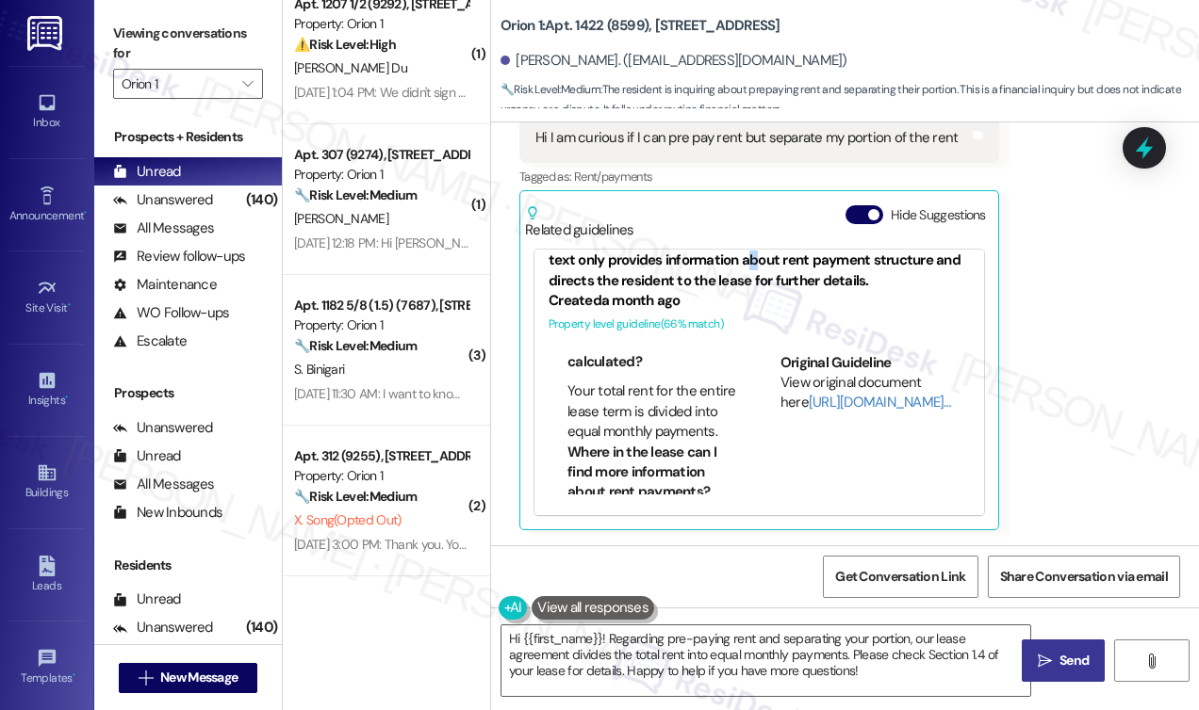
scroll to position [94, 0]
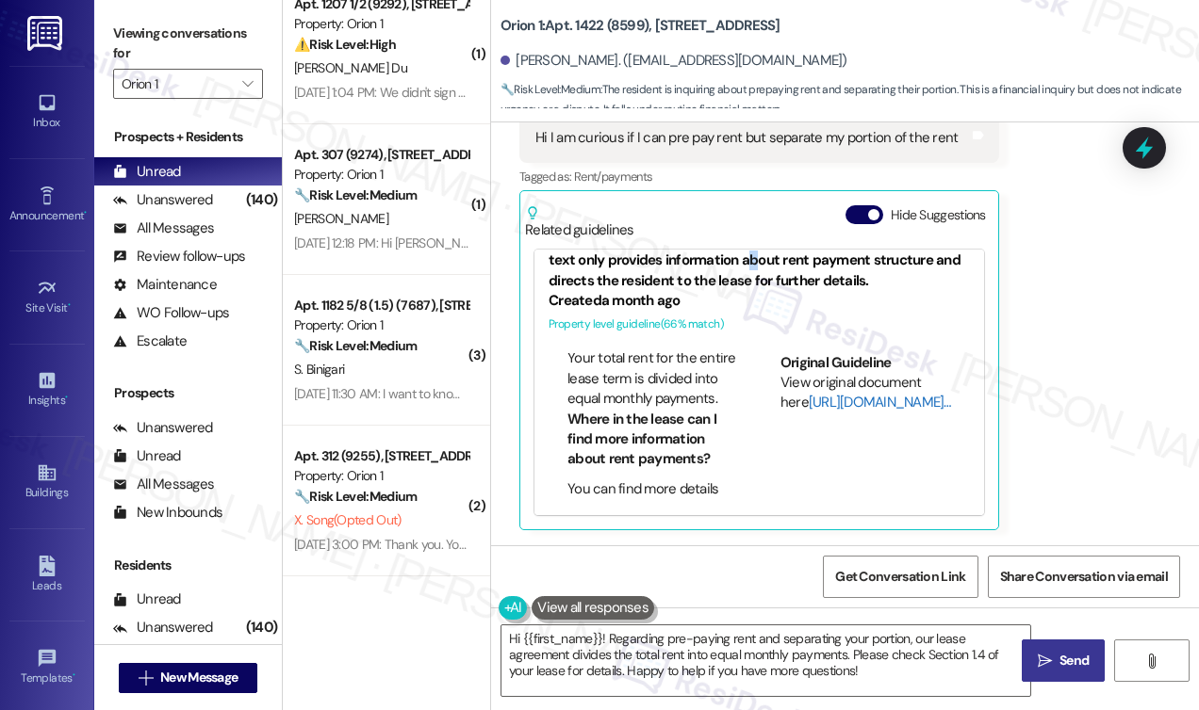
click at [812, 407] on link "[URL][DOMAIN_NAME]…" at bounding box center [879, 402] width 142 height 19
click at [825, 640] on textarea "Hi {{first_name}}! Regarding pre-paying rent and separating your portion, our l…" at bounding box center [765, 661] width 529 height 71
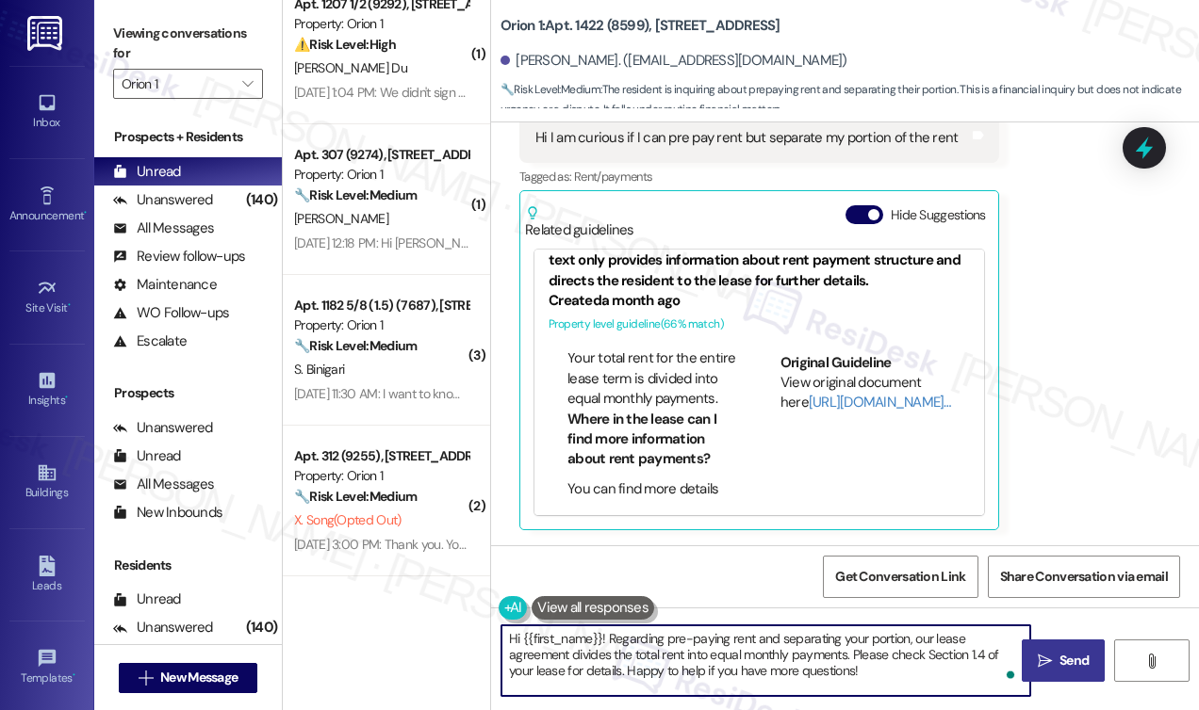
click at [825, 640] on textarea "Hi {{first_name}}! Regarding pre-paying rent and separating your portion, our l…" at bounding box center [765, 661] width 529 height 71
click at [735, 657] on textarea "Hi {{first_name}}! Regarding pre-paying rent and separating your portion, our l…" at bounding box center [765, 661] width 529 height 71
click at [777, 657] on textarea "Hi {{first_name}}! Regarding pre-paying rent and separating your portion, our l…" at bounding box center [765, 661] width 529 height 71
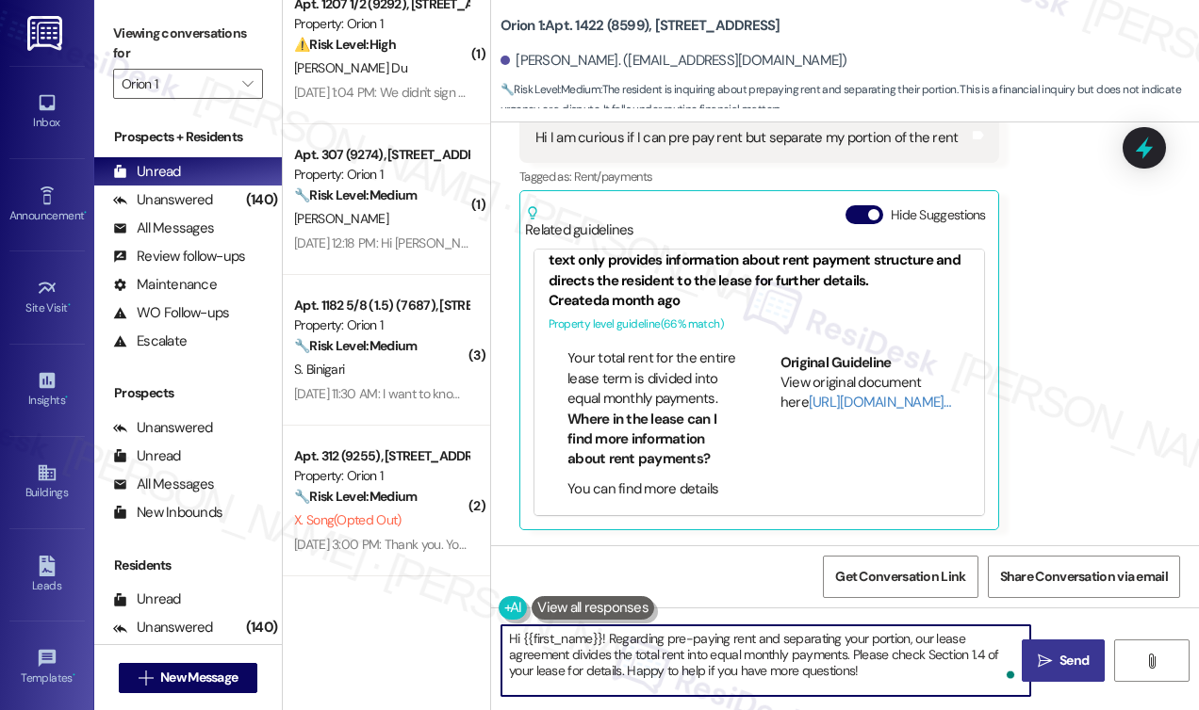
click at [777, 657] on textarea "Hi {{first_name}}! Regarding pre-paying rent and separating your portion, our l…" at bounding box center [765, 661] width 529 height 71
click at [877, 659] on textarea "Hi {{first_name}}! Regarding pre-paying rent and separating your portion, our l…" at bounding box center [765, 661] width 529 height 71
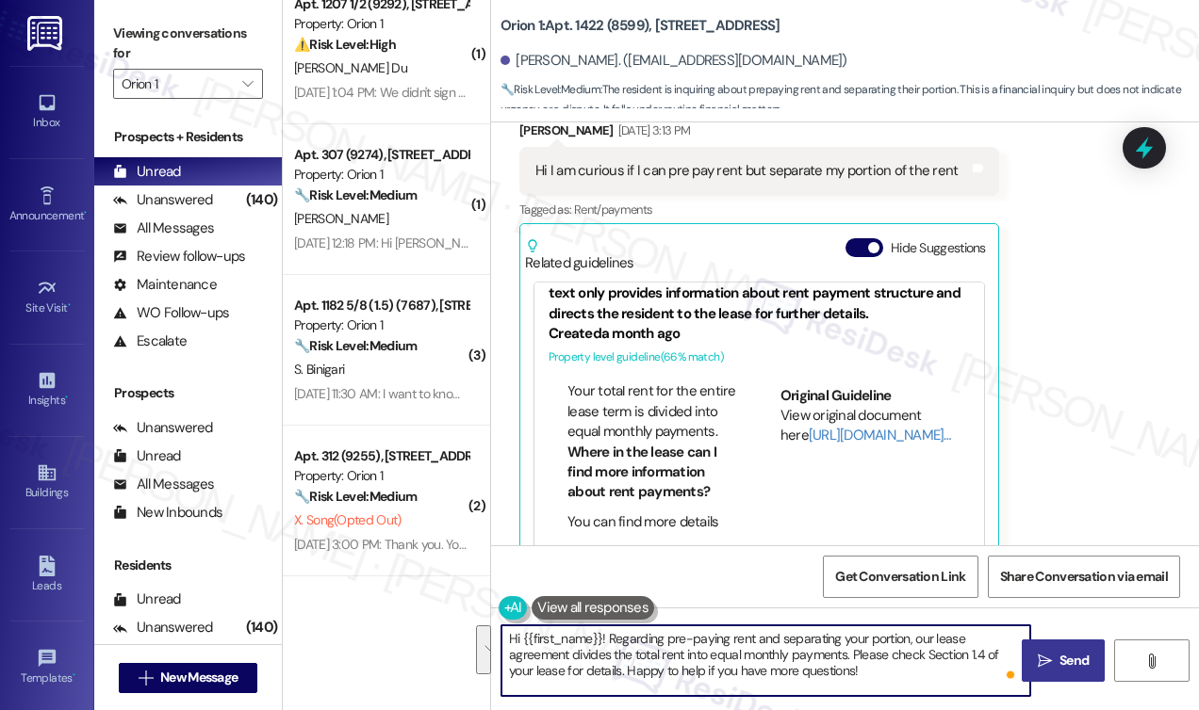
scroll to position [407, 0]
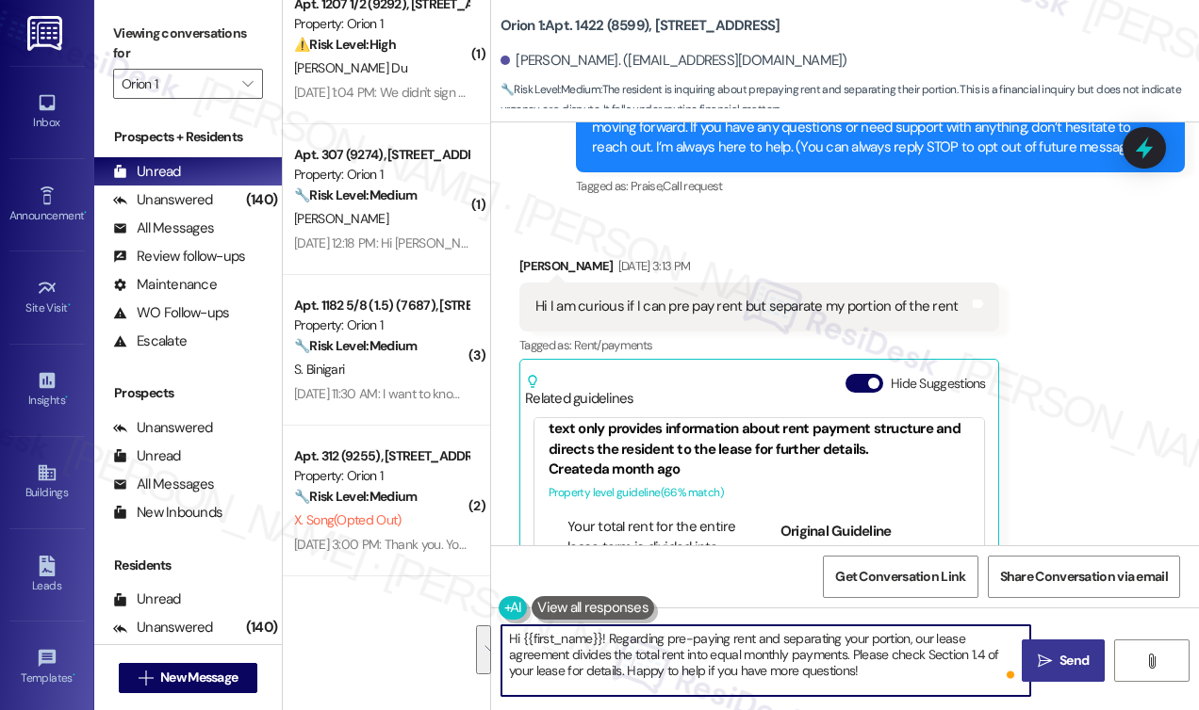
click at [543, 283] on div "Hunter Robinson Aug 21, 2025 at 3:13 PM" at bounding box center [759, 269] width 480 height 26
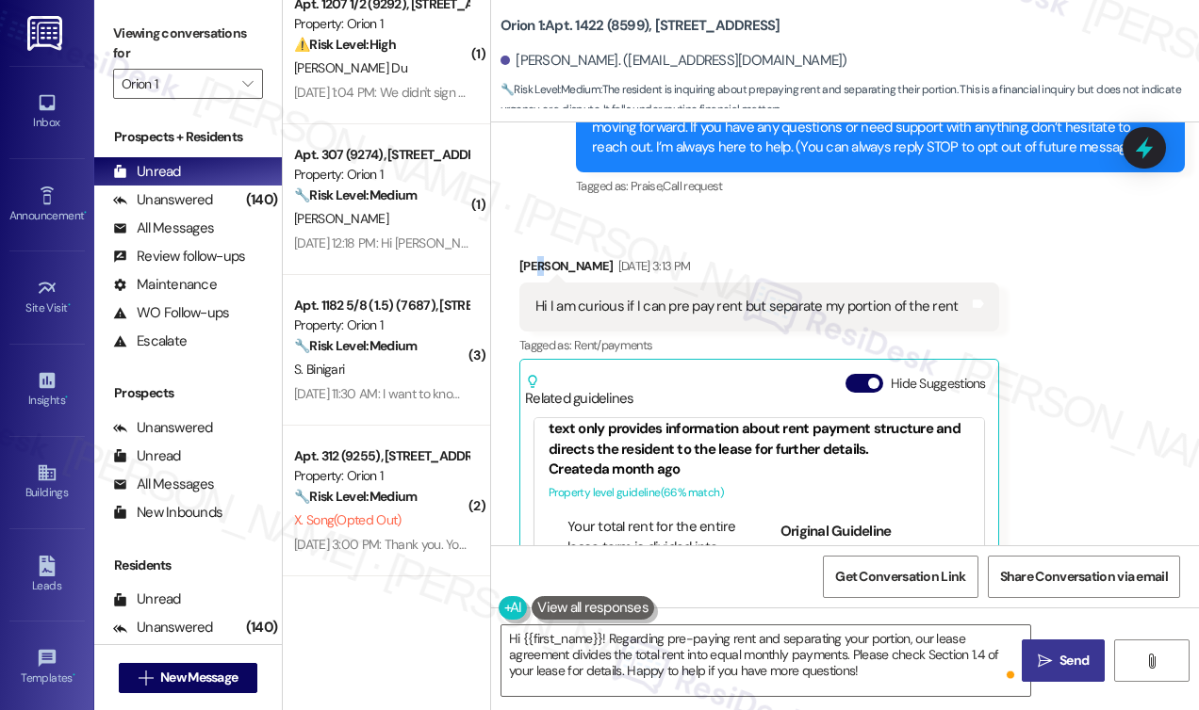
click at [543, 283] on div "Hunter Robinson Aug 21, 2025 at 3:13 PM" at bounding box center [759, 269] width 480 height 26
click at [606, 636] on textarea "Hi {{first_name}}! Regarding pre-paying rent and separating your portion, our l…" at bounding box center [765, 661] width 529 height 71
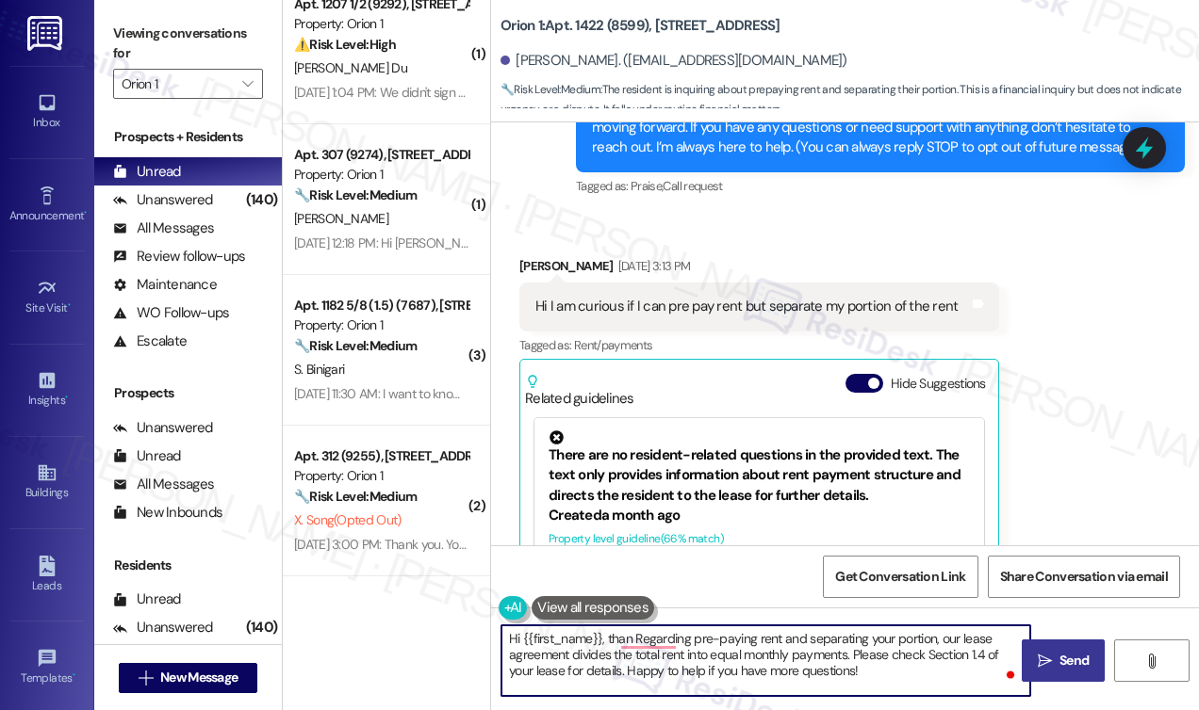
type textarea "Hi {{first_name}}, thank Regarding pre-paying rent and separating your portion,…"
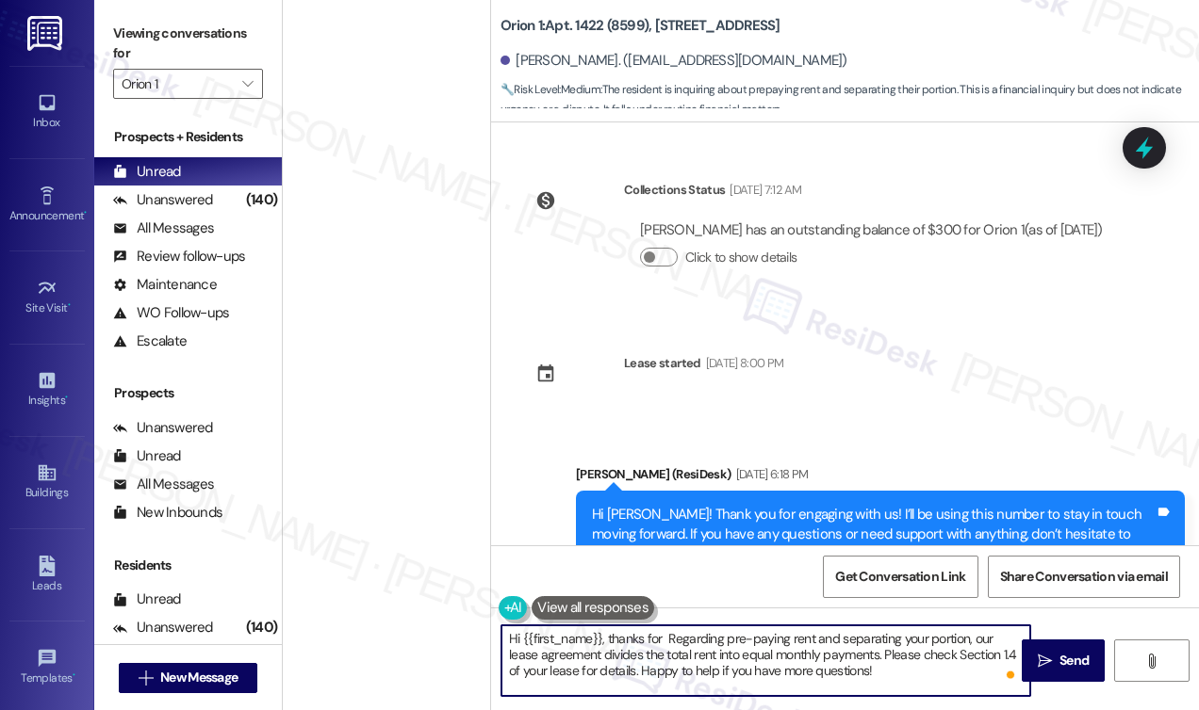
scroll to position [407, 0]
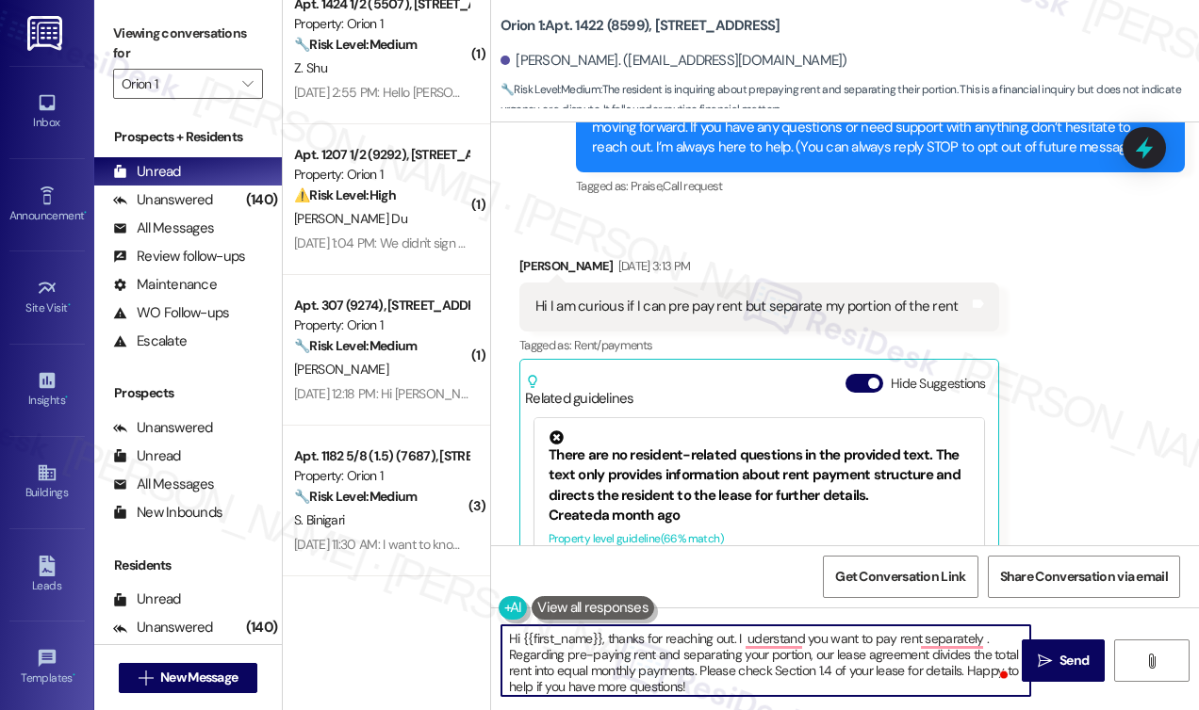
click at [621, 317] on div "Hi I am curious if I can pre pay rent but separate my portion of the rent" at bounding box center [746, 307] width 422 height 20
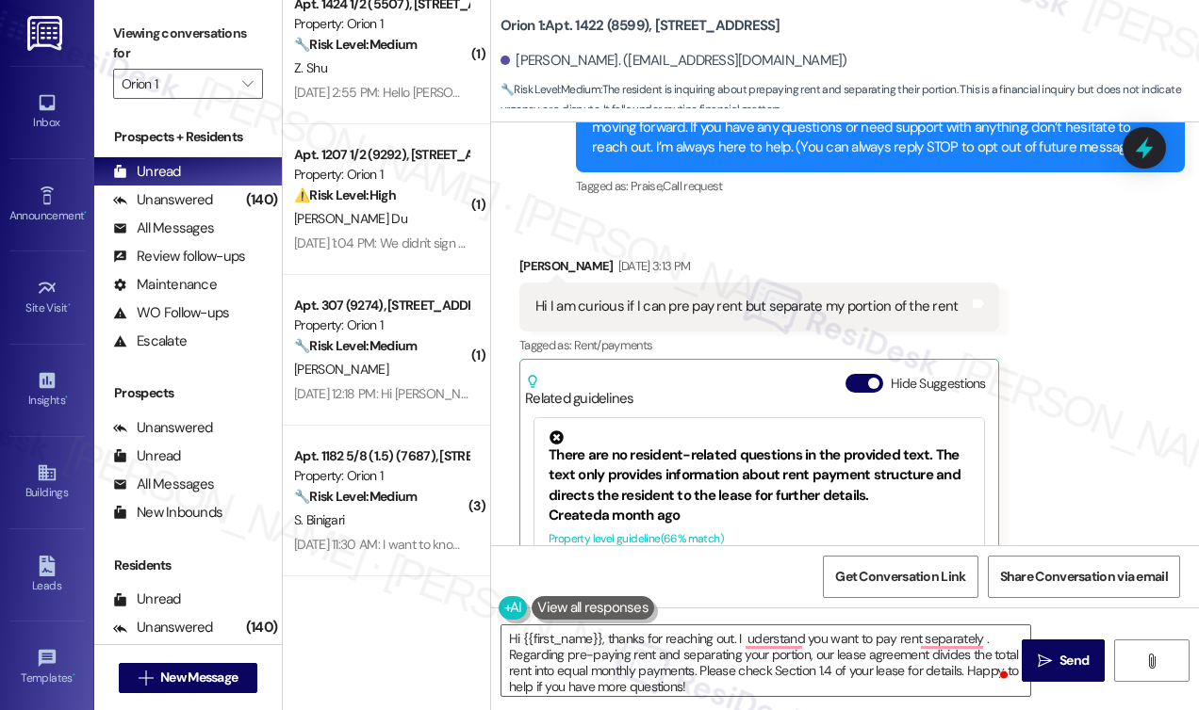
click at [621, 317] on div "Hi I am curious if I can pre pay rent but separate my portion of the rent" at bounding box center [746, 307] width 422 height 20
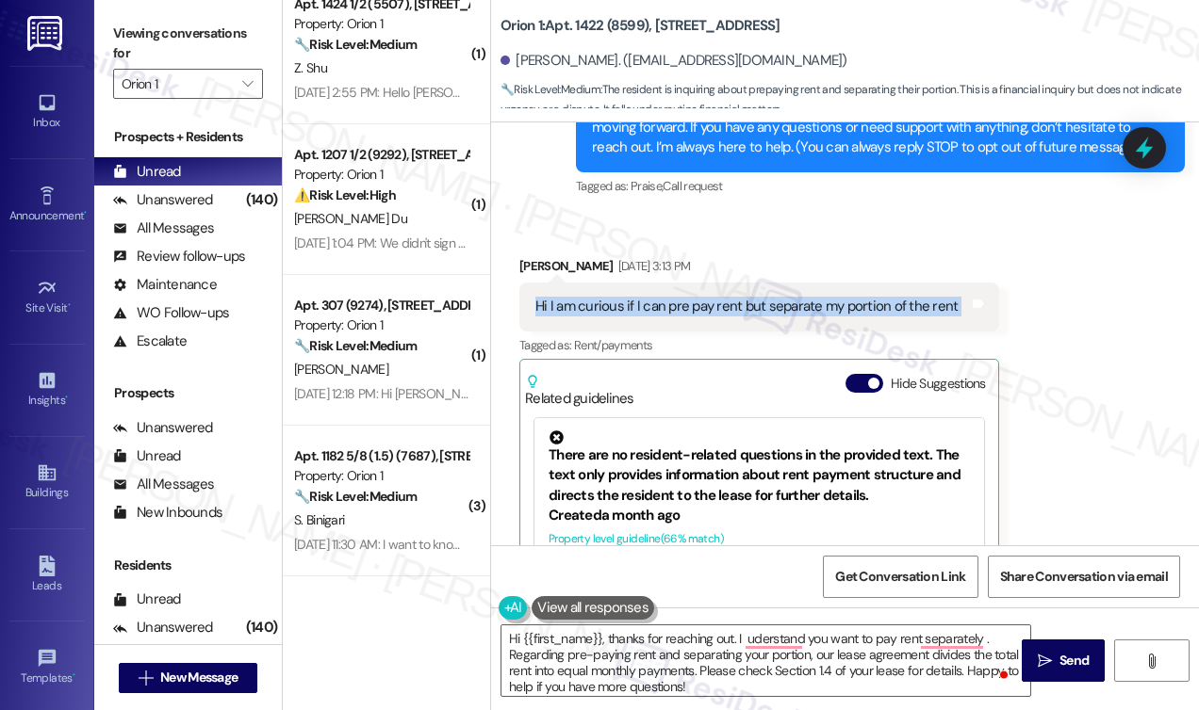
click at [621, 317] on div "Hi I am curious if I can pre pay rent but separate my portion of the rent" at bounding box center [746, 307] width 422 height 20
copy div "Hi I am curious if I can pre pay rent but separate my portion of the rent Tags …"
click at [117, 27] on label "Viewing conversations for" at bounding box center [188, 44] width 150 height 50
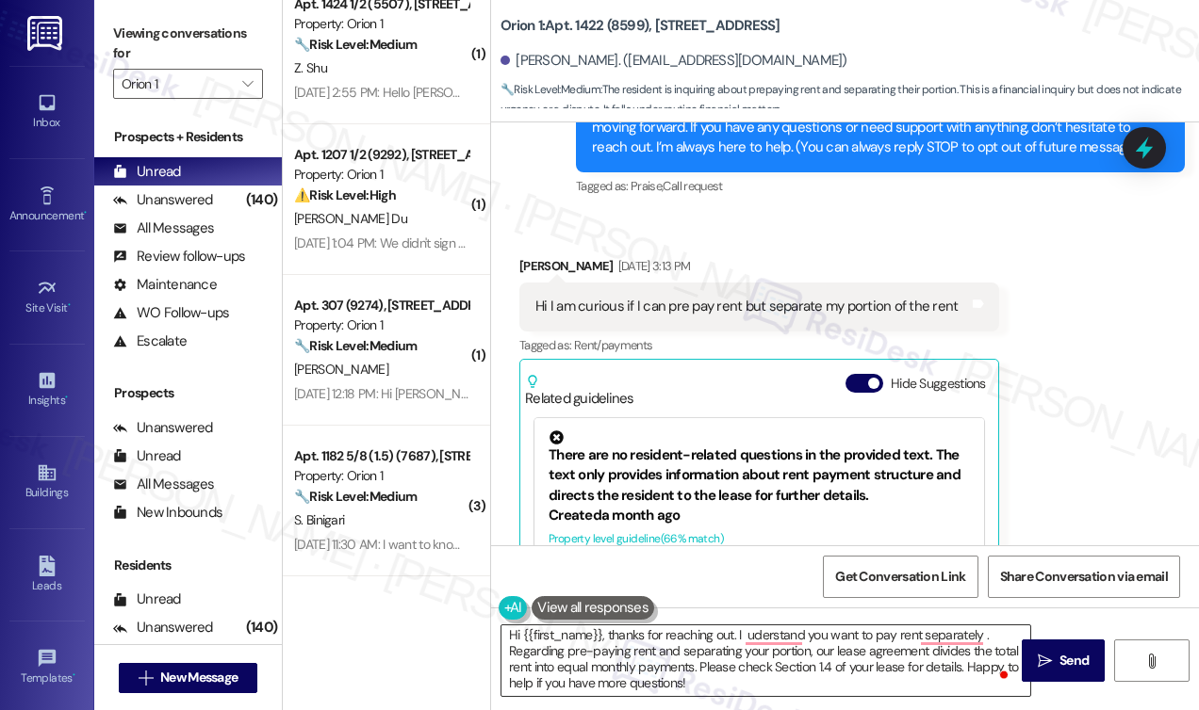
scroll to position [4, 0]
click at [115, 36] on label "Viewing conversations for" at bounding box center [188, 44] width 150 height 50
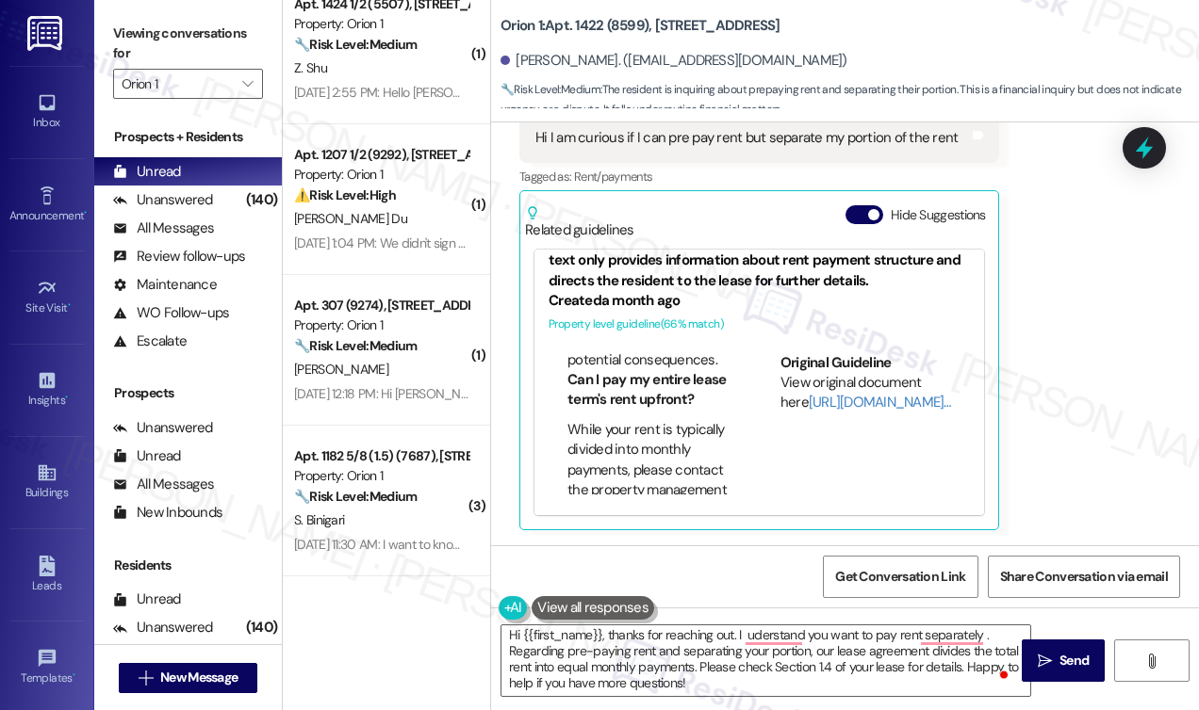
scroll to position [660, 0]
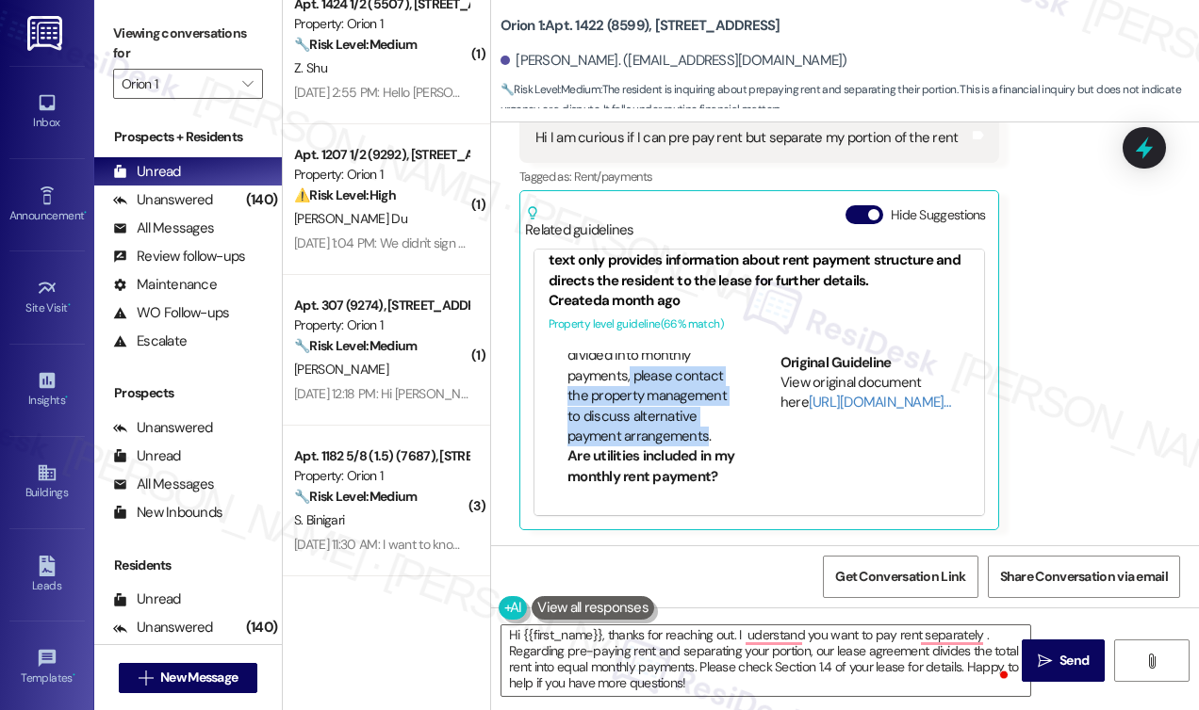
drag, startPoint x: 628, startPoint y: 399, endPoint x: 705, endPoint y: 448, distance: 91.5
click at [705, 448] on li "While your rent is typically divided into monthly payments, please contact the …" at bounding box center [652, 387] width 171 height 122
copy li "please contact the property management to discuss alternative payment arrangeme…"
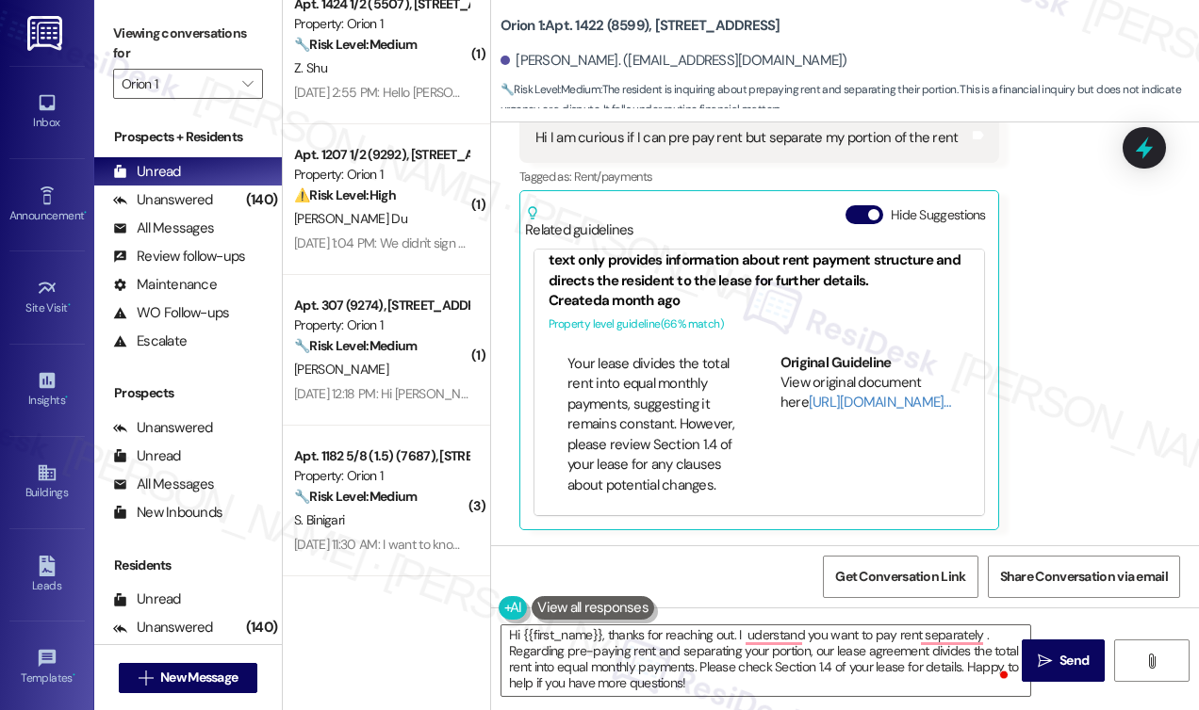
scroll to position [1455, 0]
click at [120, 27] on label "Viewing conversations for" at bounding box center [188, 44] width 150 height 50
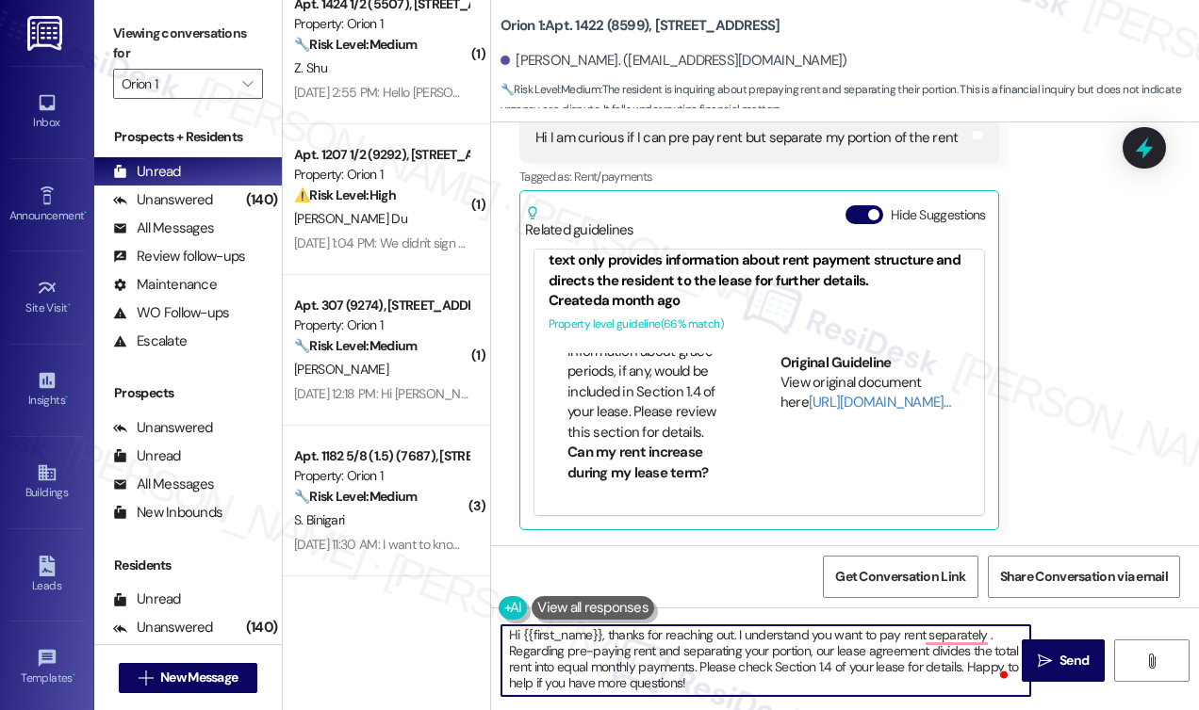
drag, startPoint x: 874, startPoint y: 629, endPoint x: 897, endPoint y: 629, distance: 23.6
click at [874, 629] on textarea "Hi {{first_name}}, thanks for reaching out. I understand you want to pay rent s…" at bounding box center [765, 661] width 529 height 71
type textarea "Hi {{first_name}}, thanks for reaching out. I understand you want to pre pay re…"
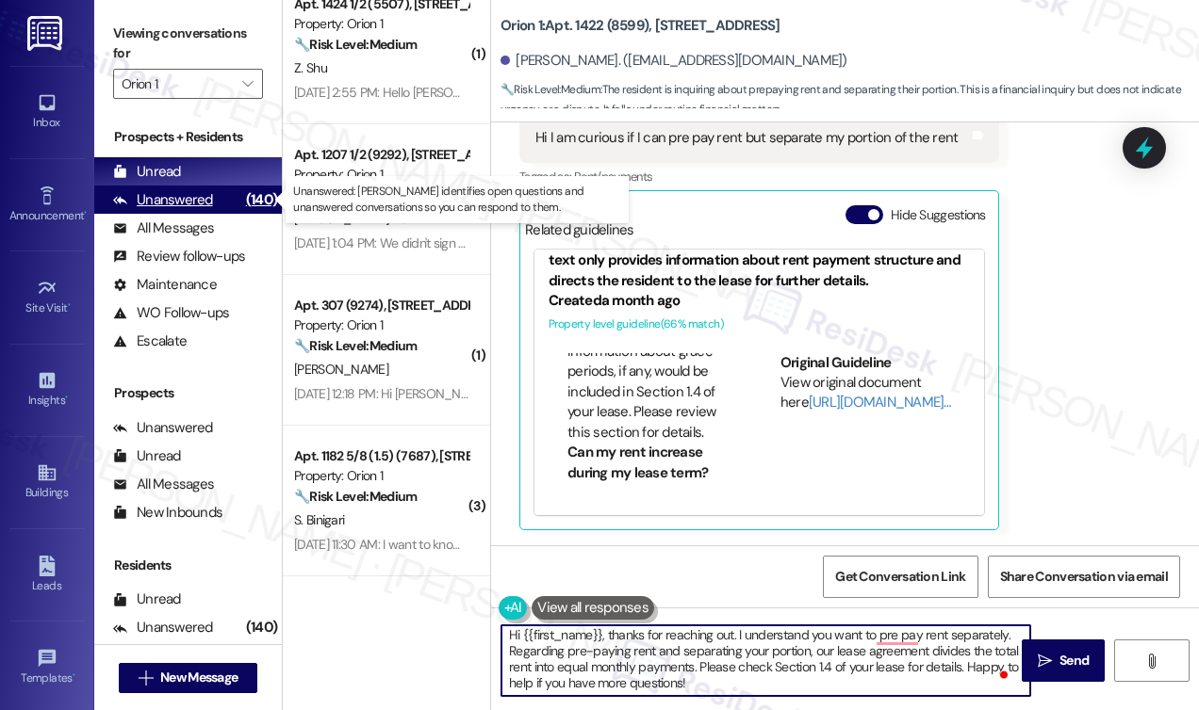
click at [226, 192] on div "Unanswered (140)" at bounding box center [188, 200] width 188 height 28
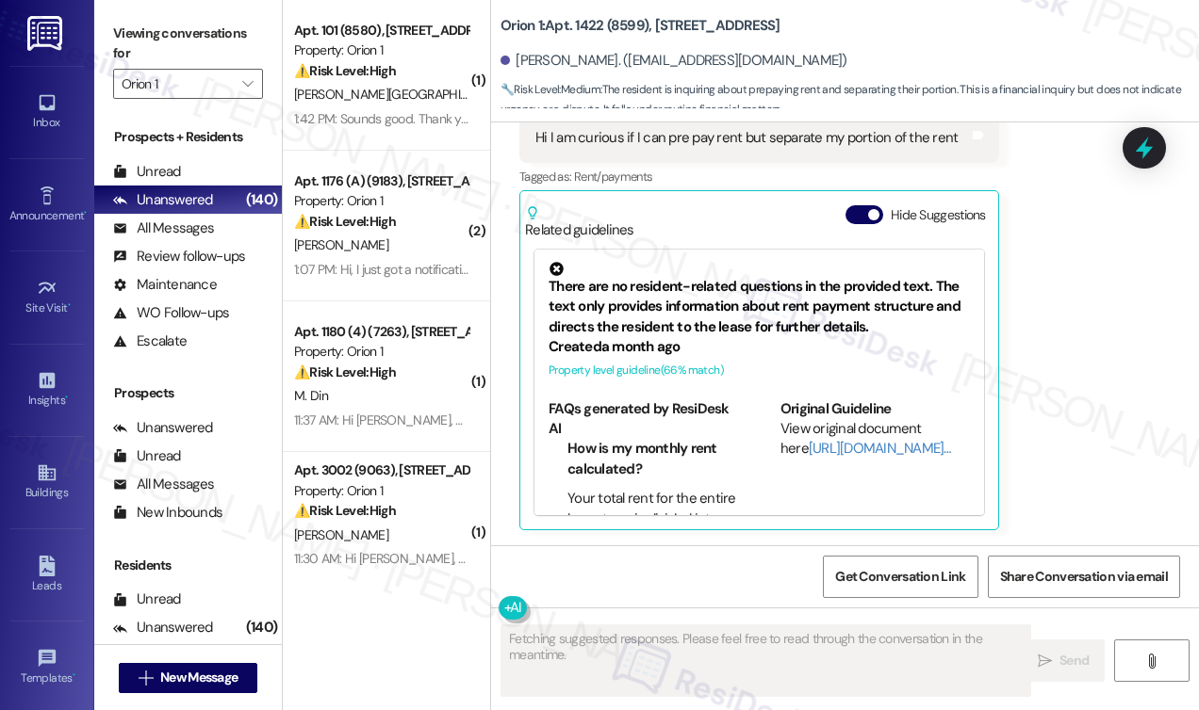
scroll to position [2073, 0]
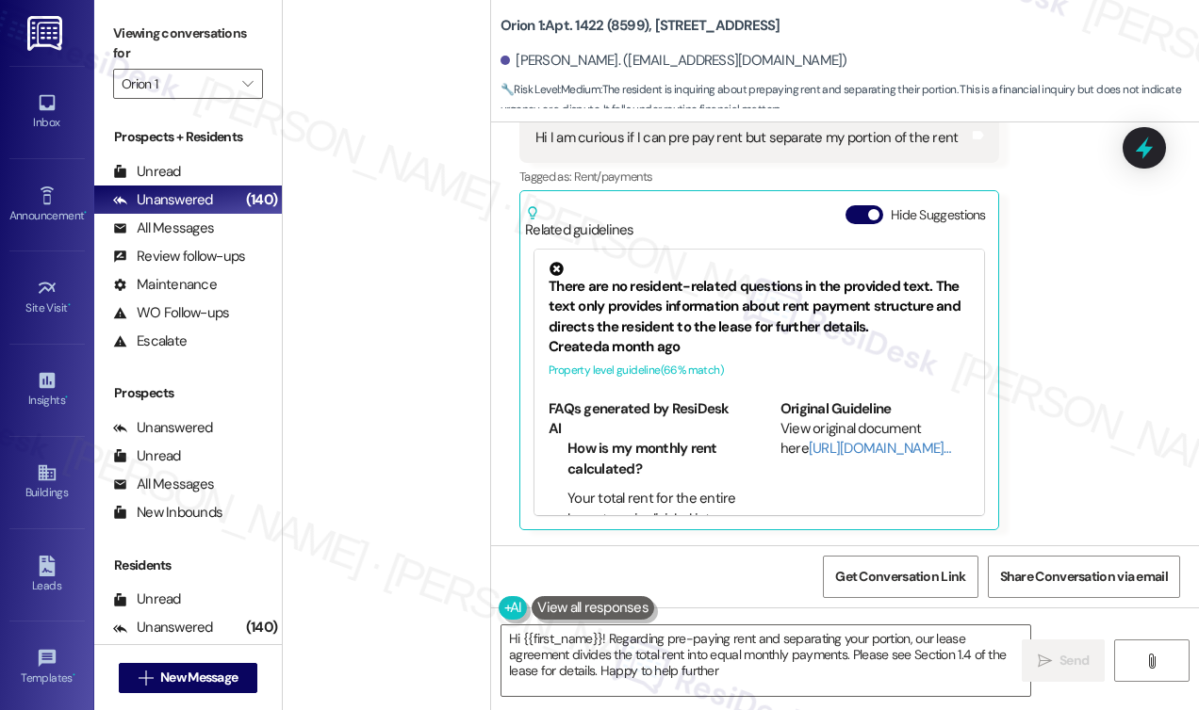
type textarea "Hi {{first_name}}! Regarding pre-paying rent and separating your portion, our l…"
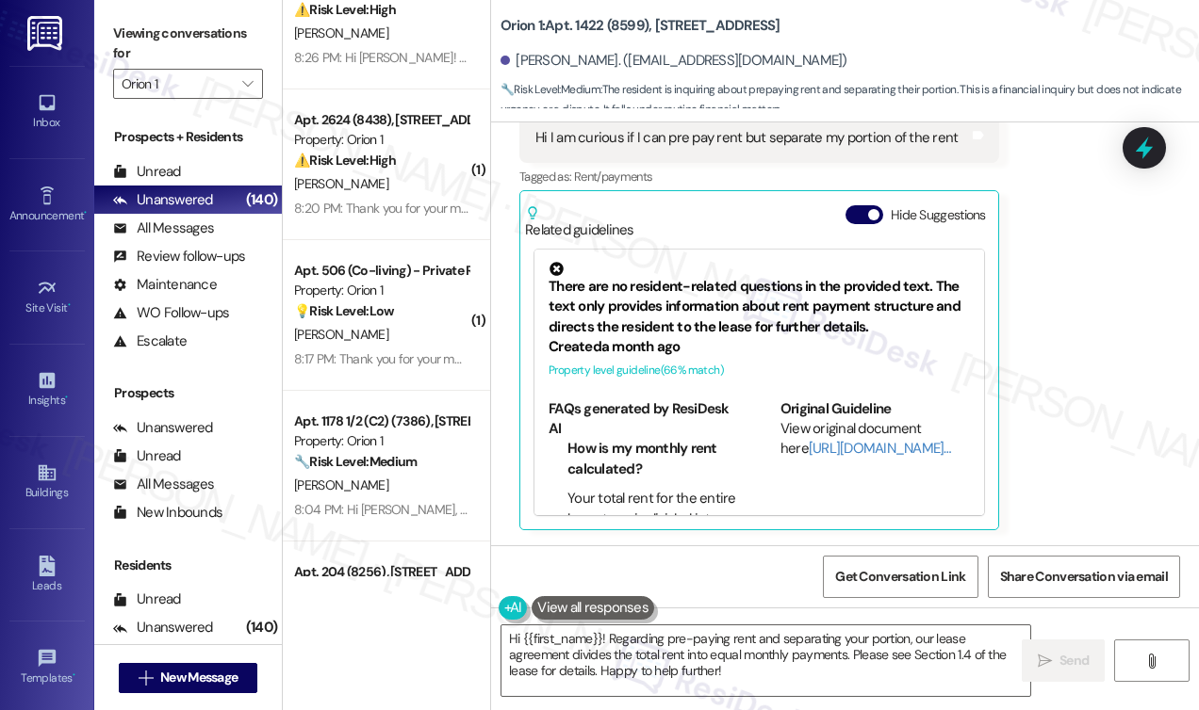
scroll to position [6962, 0]
